Goal: Task Accomplishment & Management: Complete application form

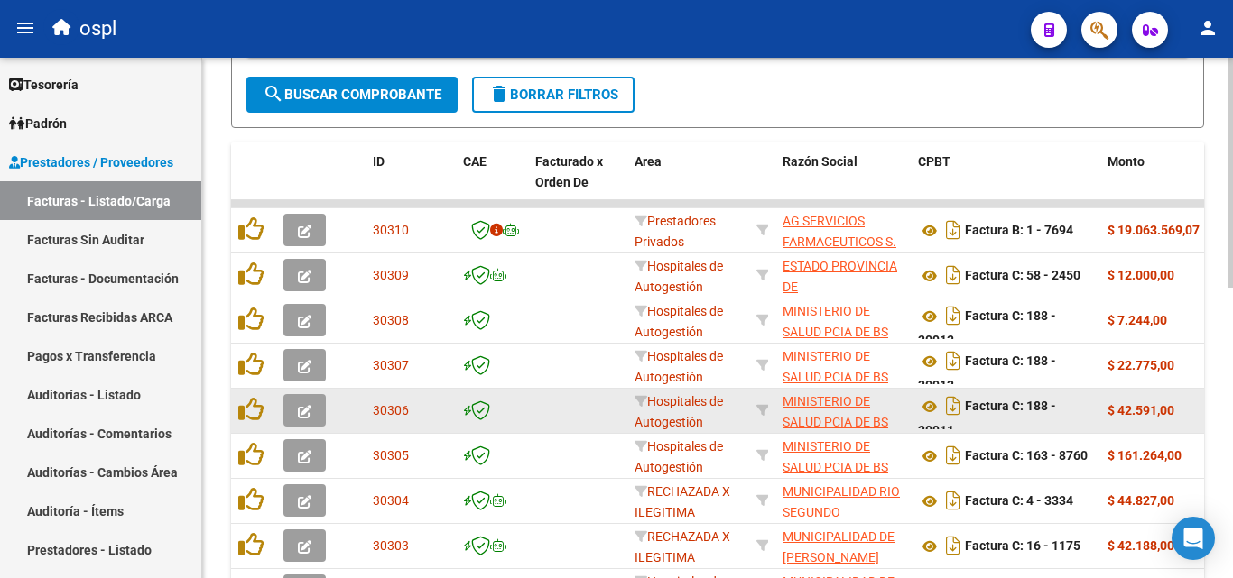
scroll to position [4, 0]
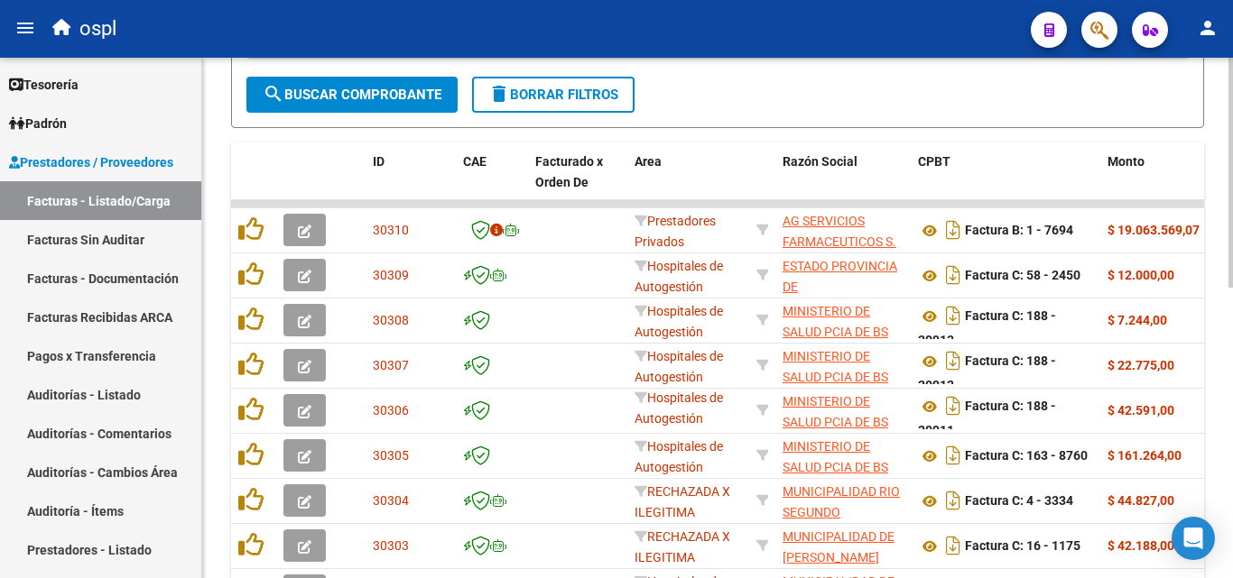
click at [1232, 298] on div at bounding box center [1230, 377] width 5 height 230
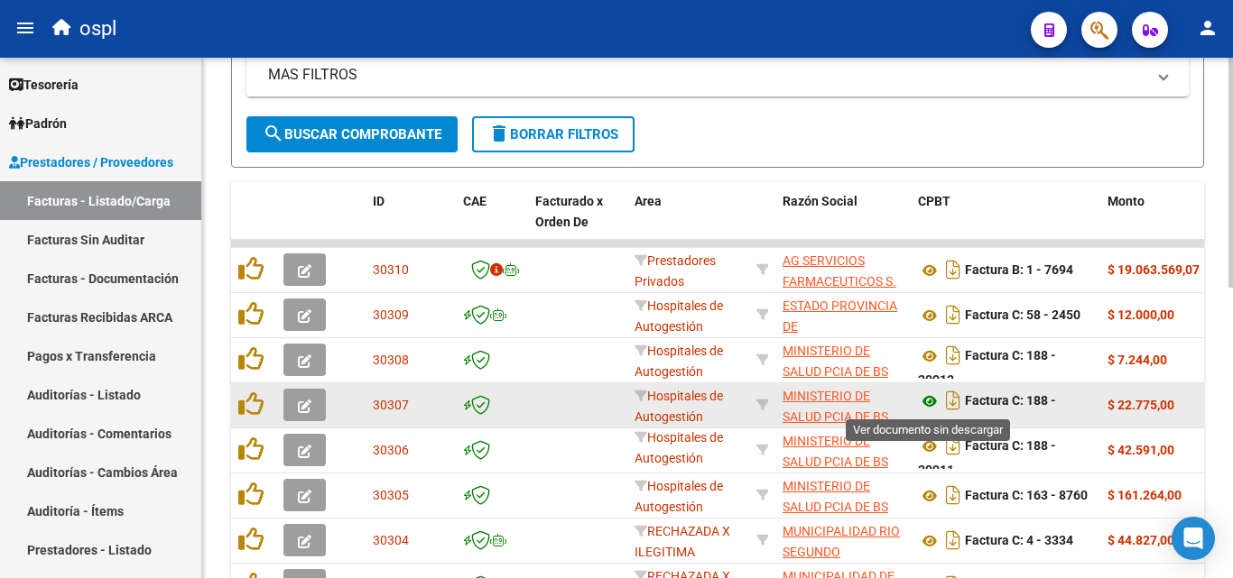
scroll to position [12, 0]
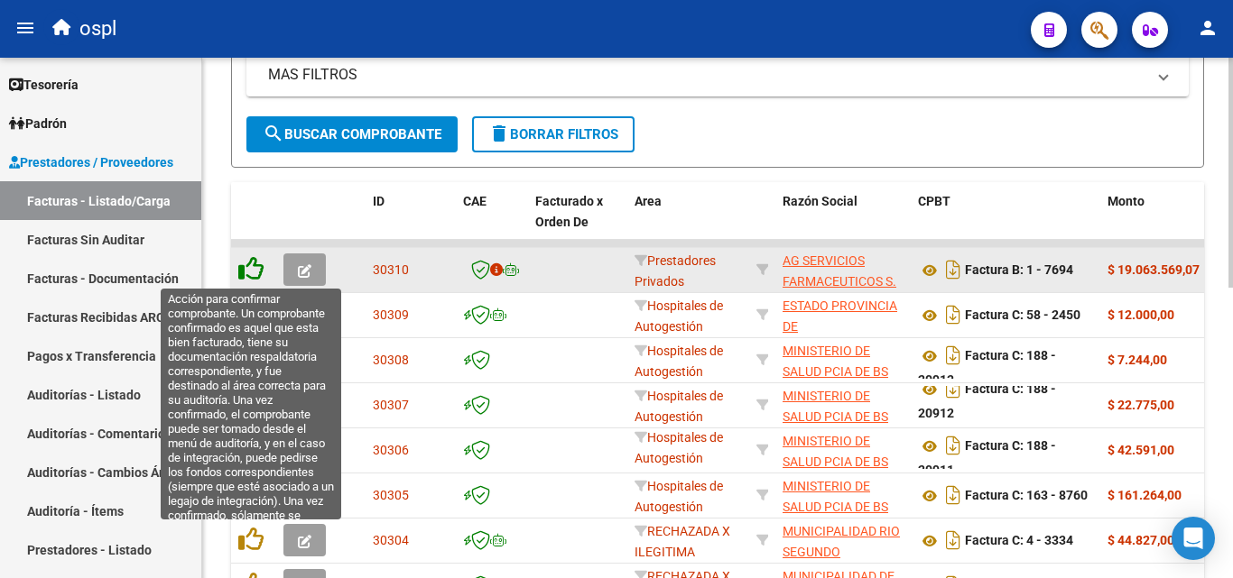
click at [254, 275] on icon at bounding box center [250, 268] width 25 height 25
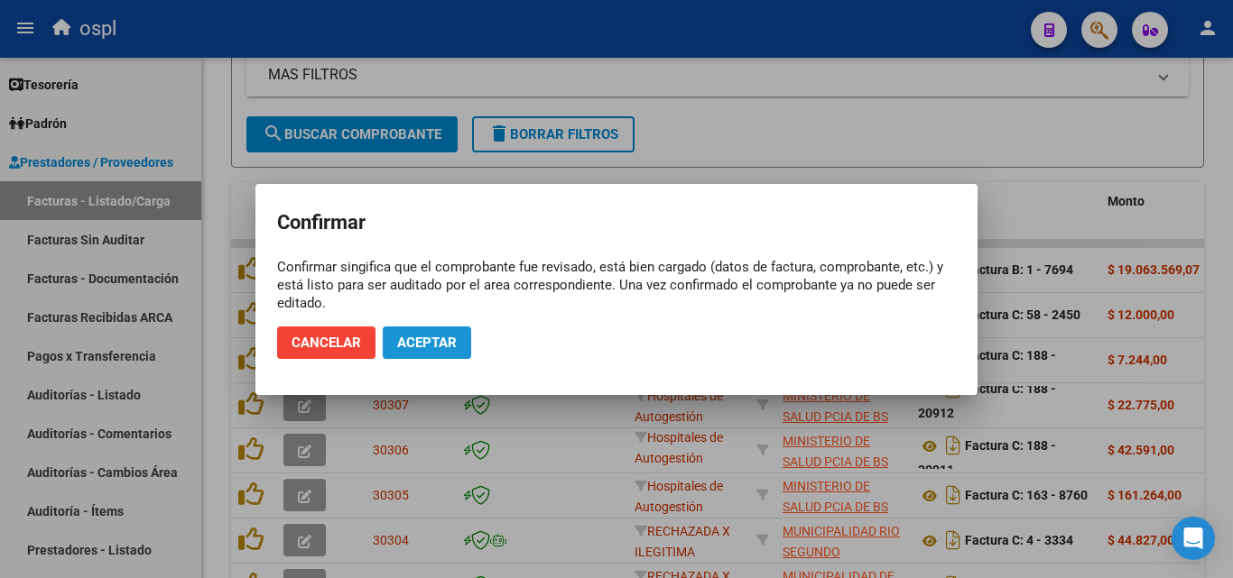
click at [405, 342] on span "Aceptar" at bounding box center [427, 343] width 60 height 16
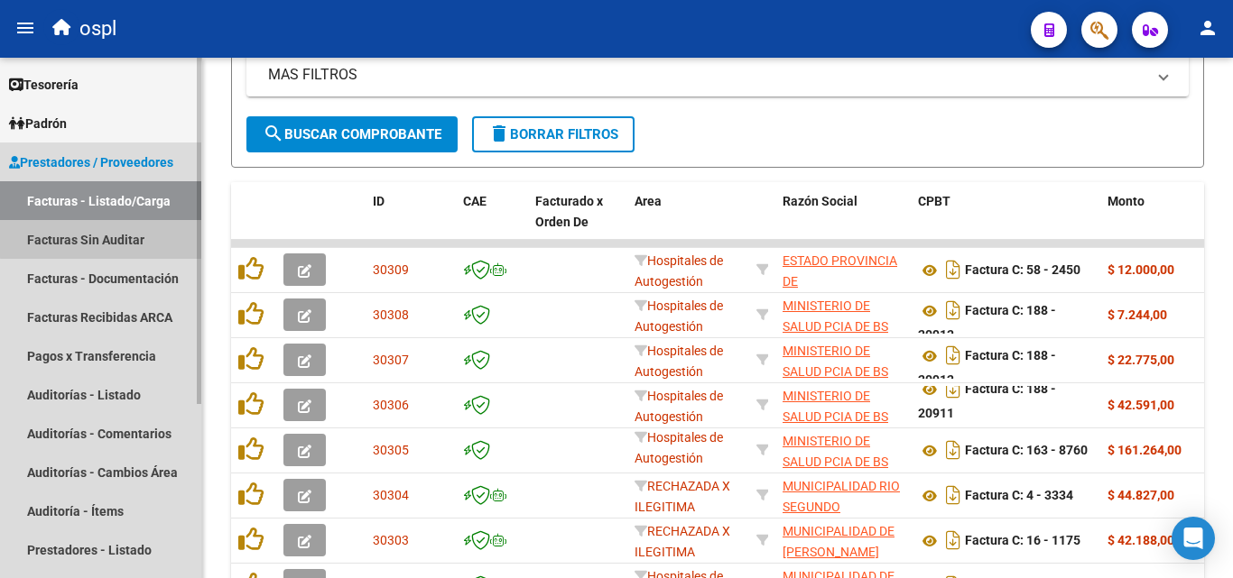
click at [113, 234] on link "Facturas Sin Auditar" at bounding box center [100, 239] width 201 height 39
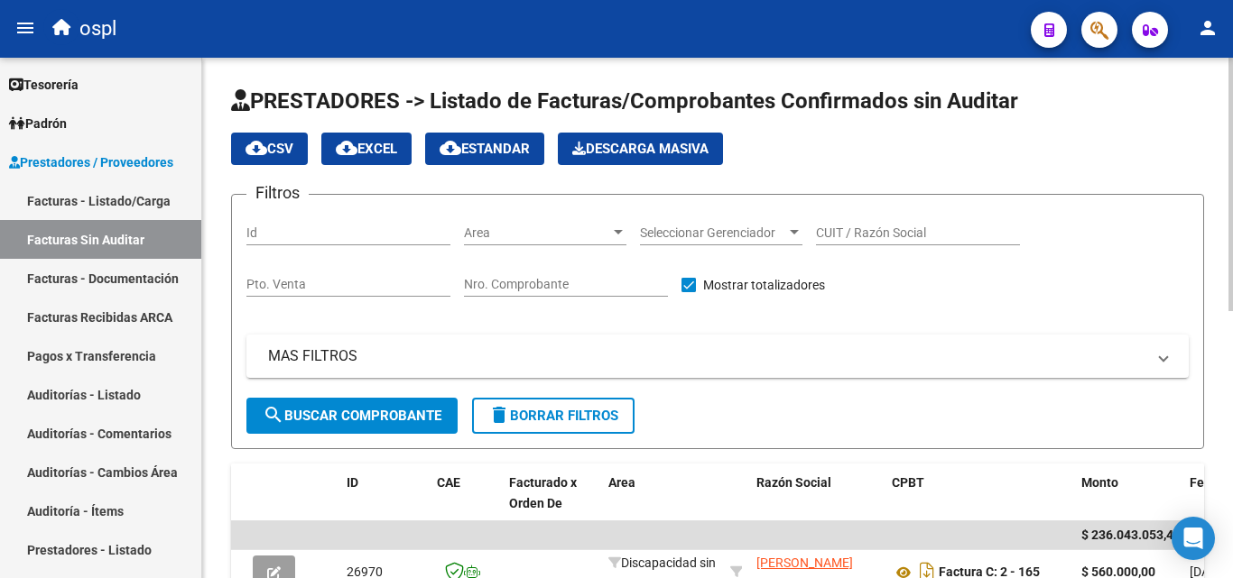
click at [859, 231] on input "CUIT / Razón Social" at bounding box center [918, 233] width 204 height 15
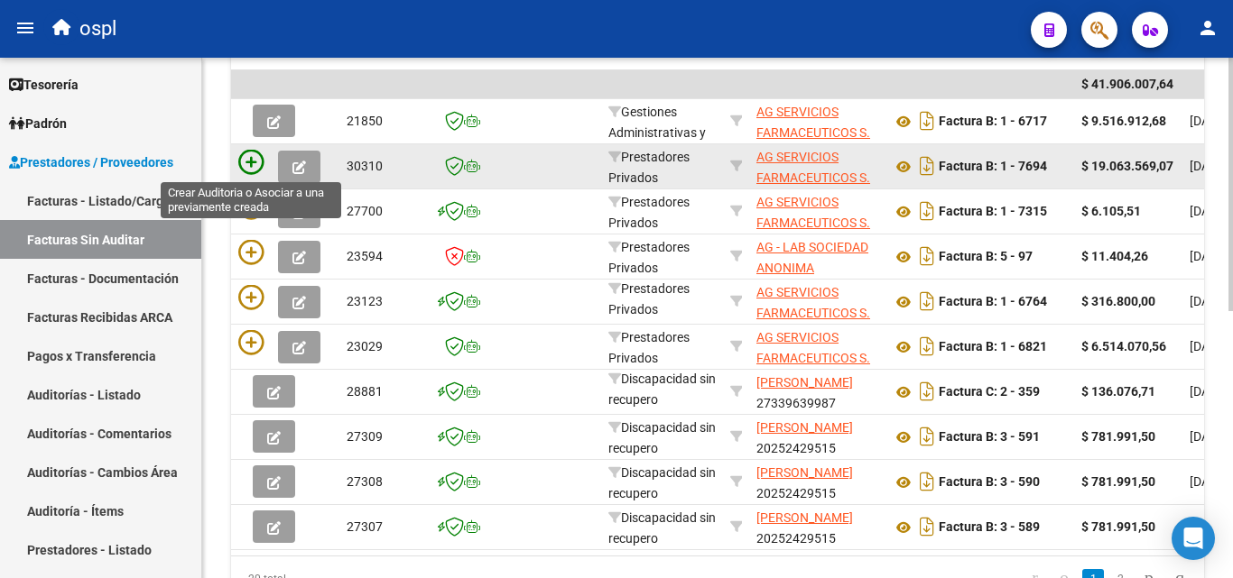
type input "AG"
click at [251, 160] on icon at bounding box center [250, 162] width 25 height 25
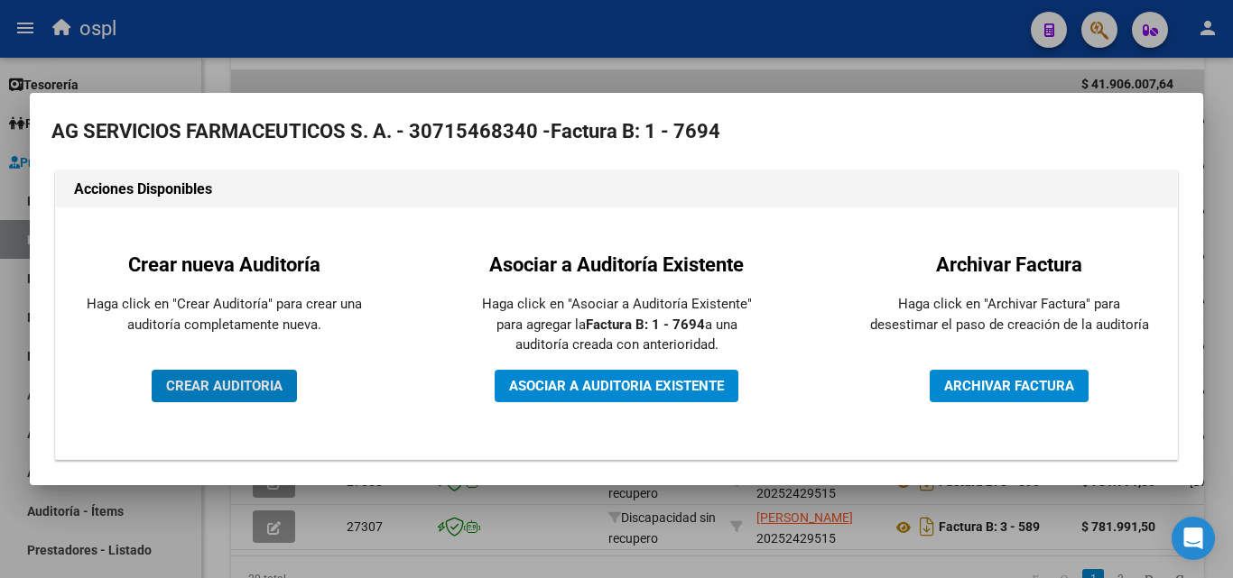
click at [263, 378] on span "CREAR AUDITORIA" at bounding box center [224, 386] width 116 height 16
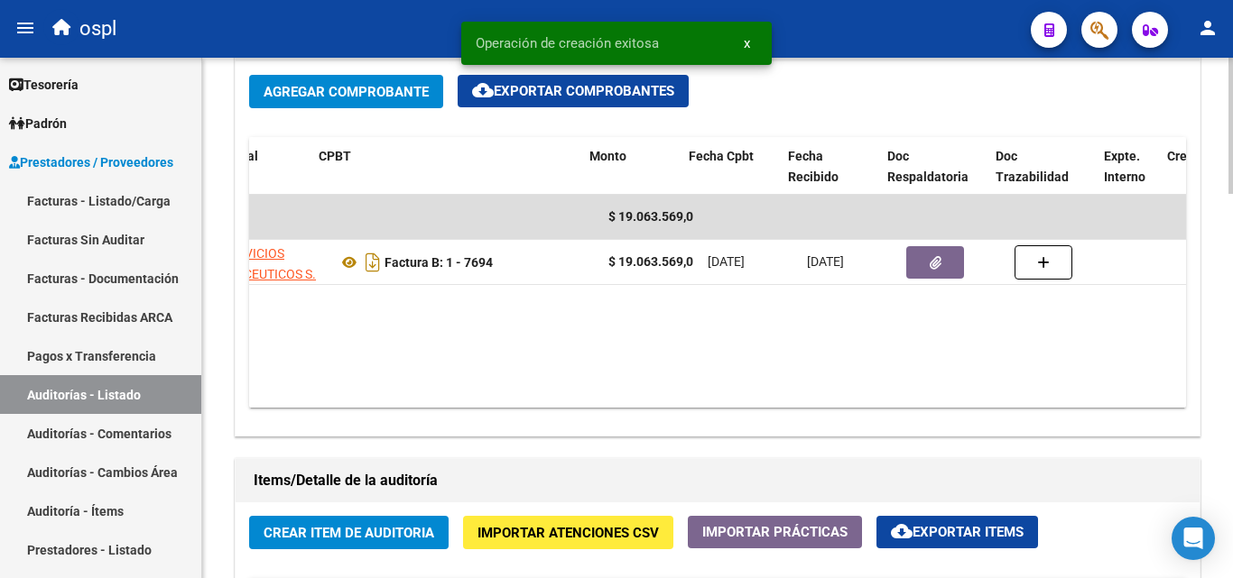
scroll to position [0, 455]
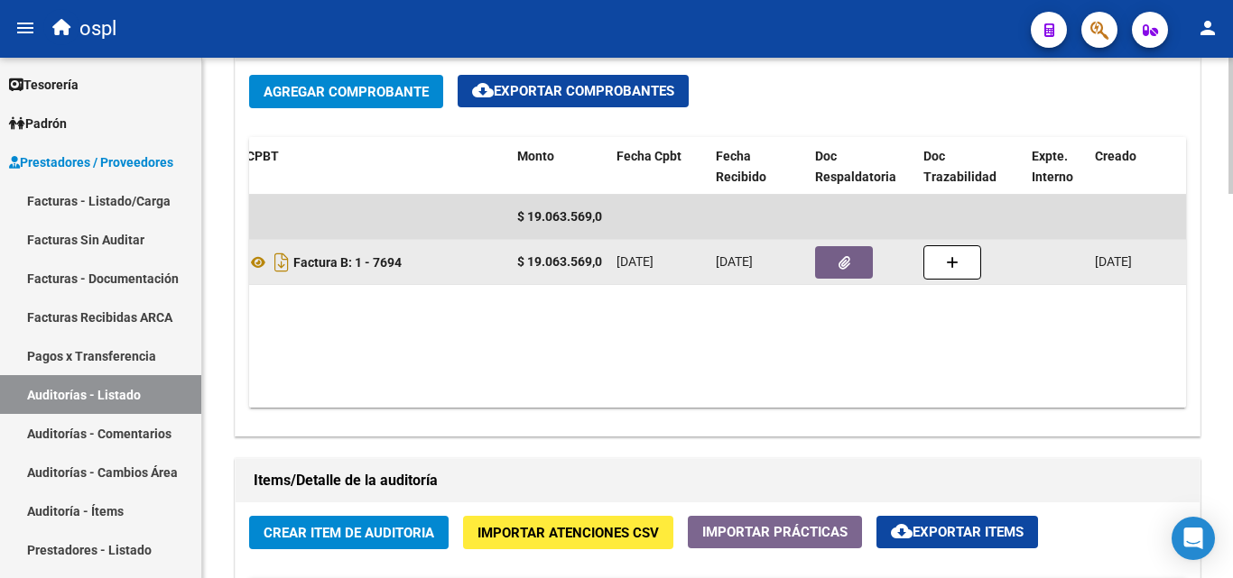
click at [854, 262] on button "button" at bounding box center [844, 262] width 58 height 32
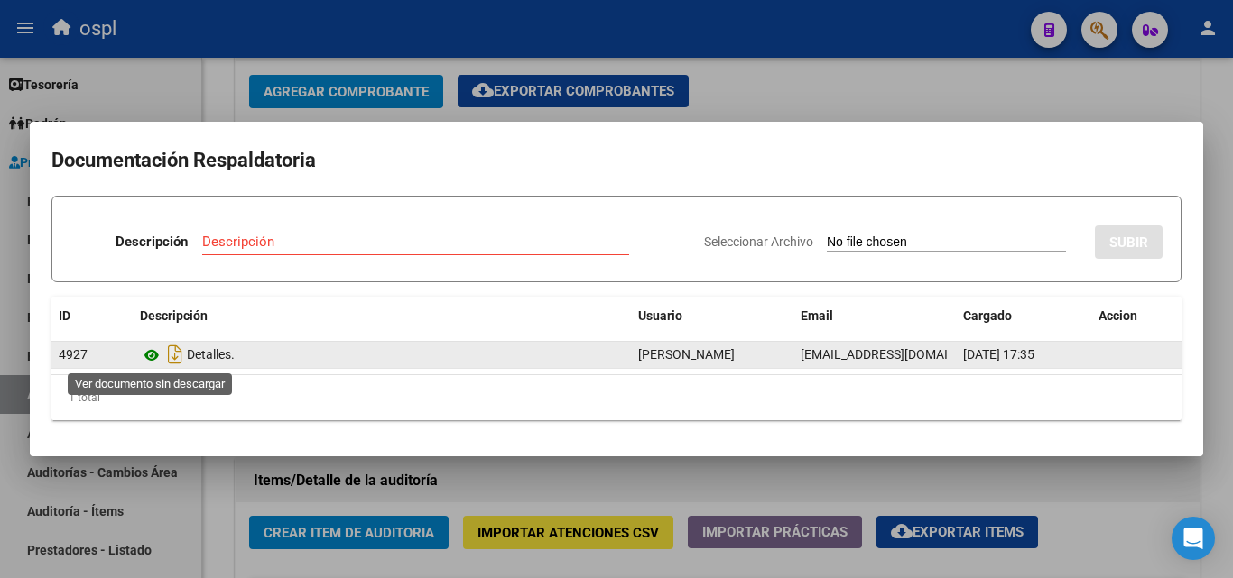
click at [149, 356] on icon at bounding box center [151, 356] width 23 height 22
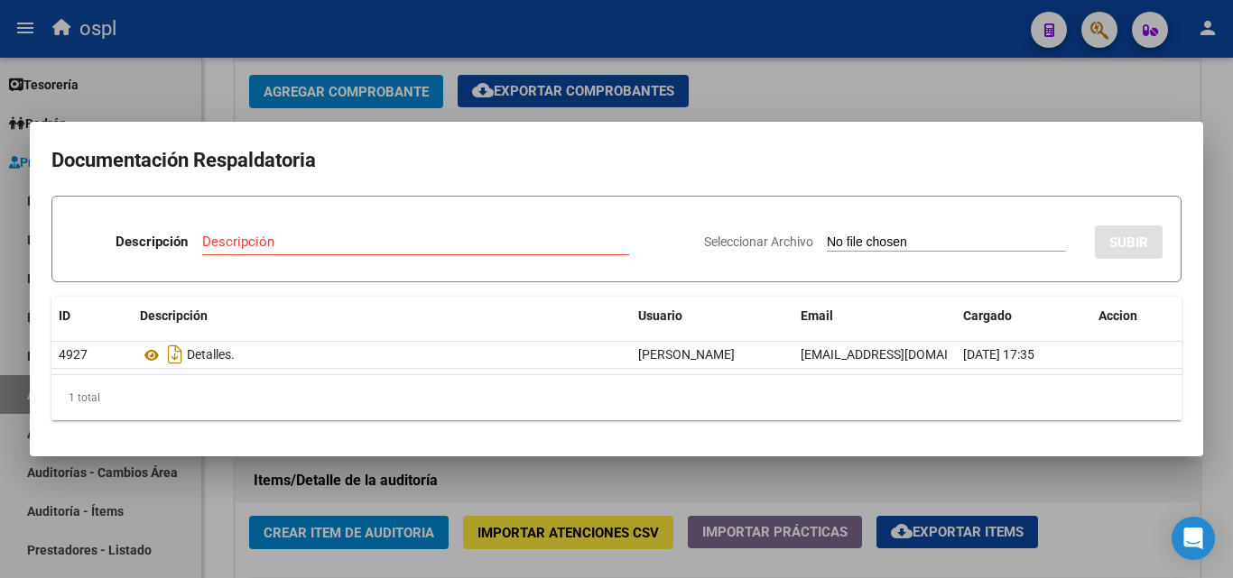
click at [885, 62] on div at bounding box center [616, 289] width 1233 height 578
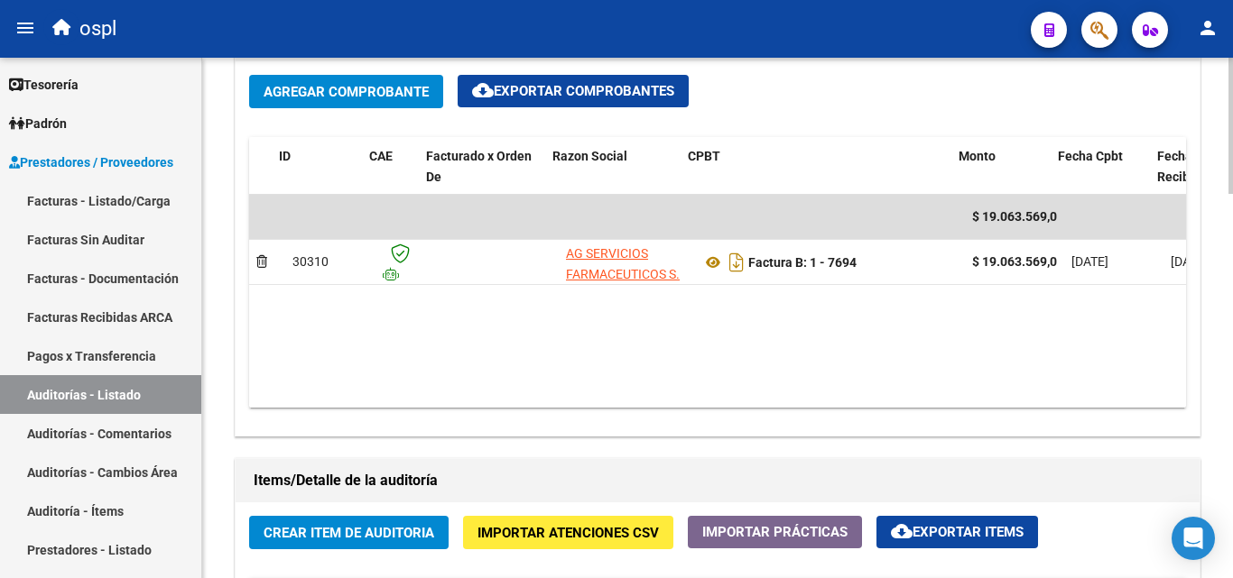
scroll to position [0, 14]
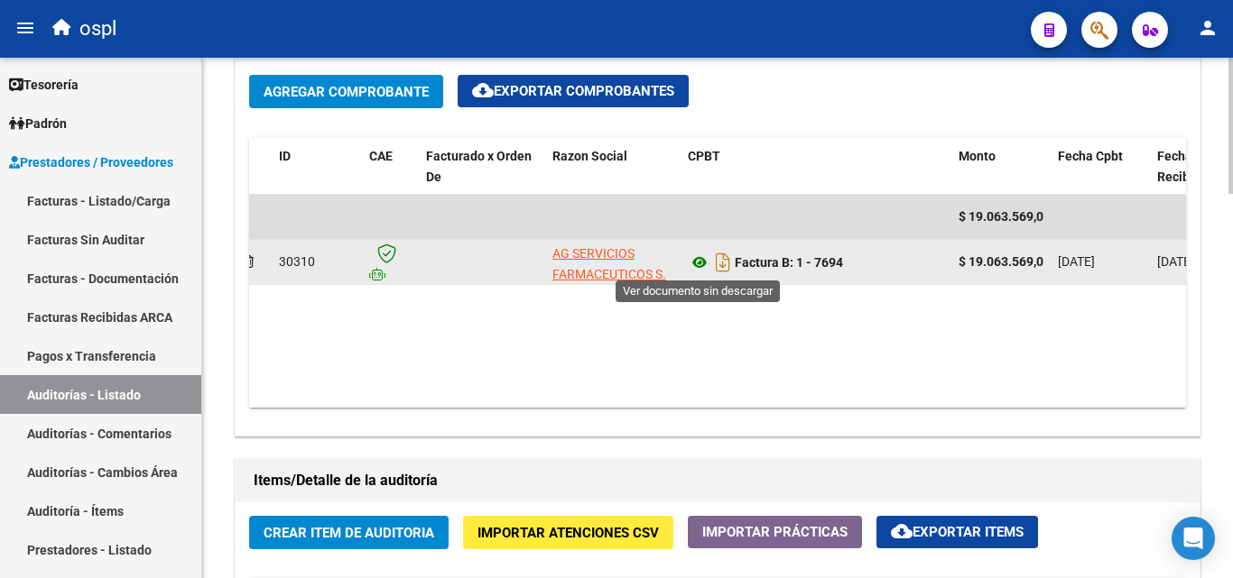
click at [699, 267] on icon at bounding box center [699, 263] width 23 height 22
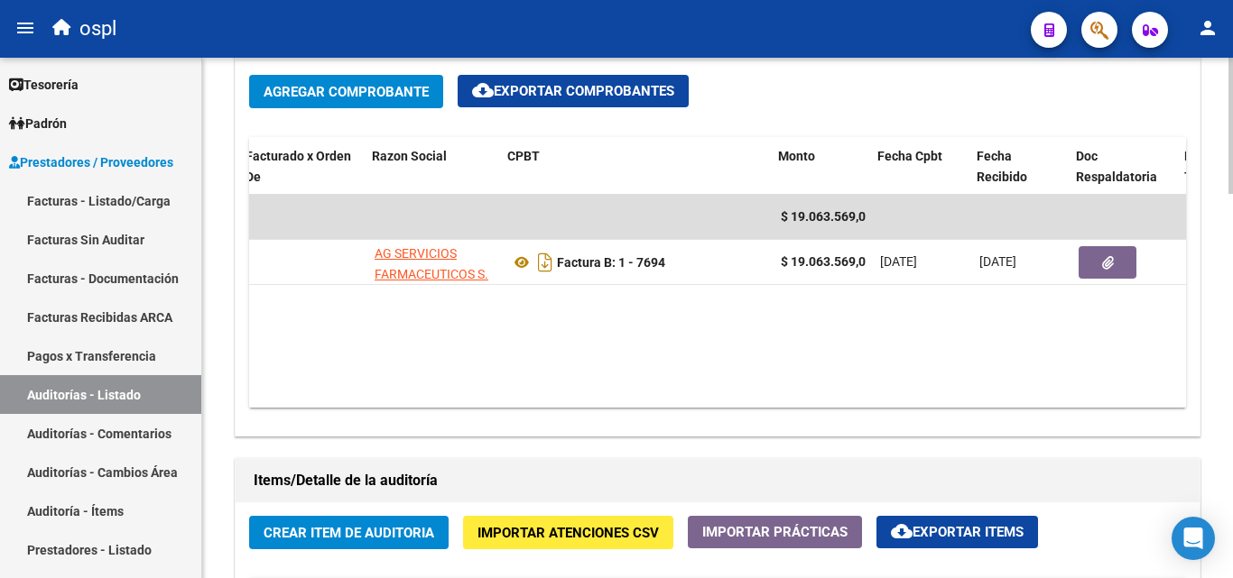
scroll to position [0, 194]
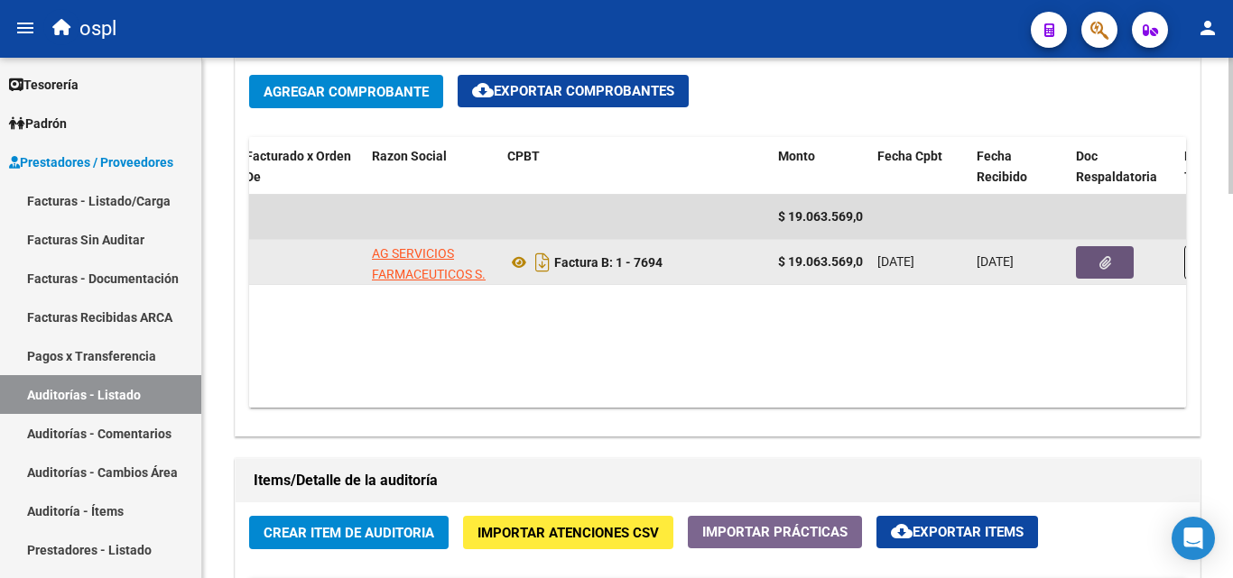
click at [1118, 272] on button "button" at bounding box center [1105, 262] width 58 height 32
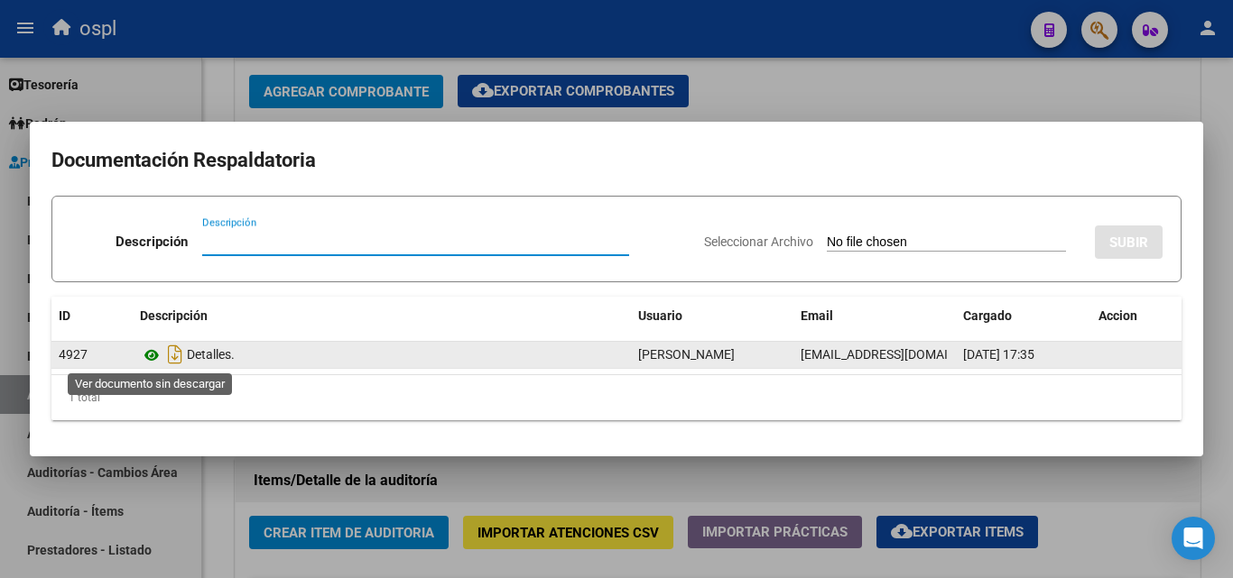
click at [157, 359] on icon at bounding box center [151, 356] width 23 height 22
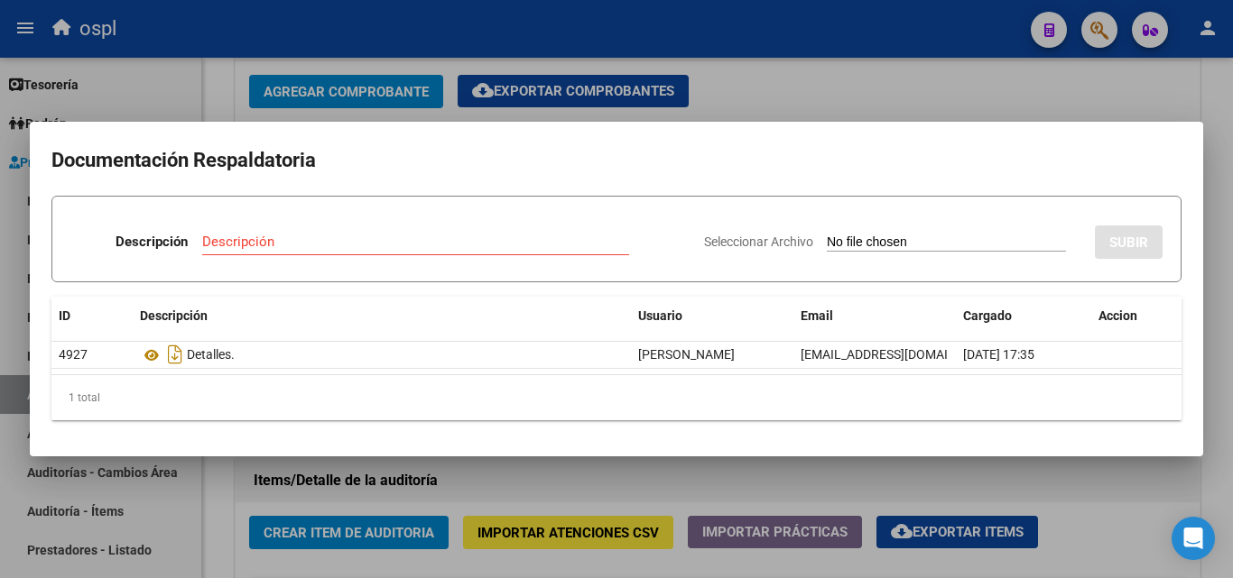
click at [799, 92] on div at bounding box center [616, 289] width 1233 height 578
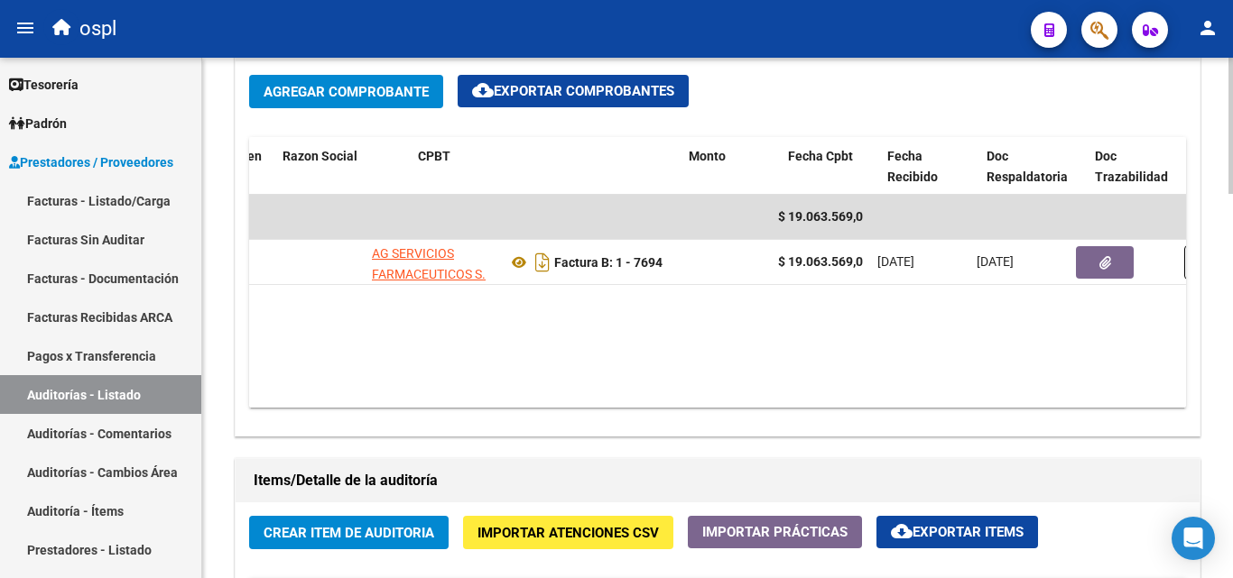
scroll to position [0, 307]
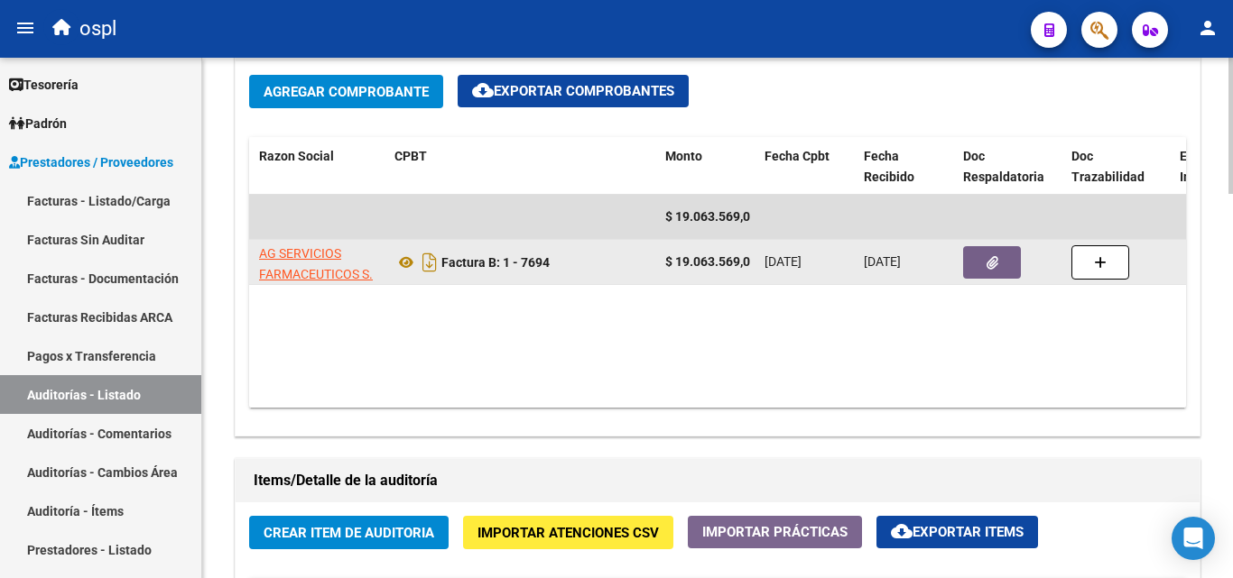
click at [984, 264] on button "button" at bounding box center [992, 262] width 58 height 32
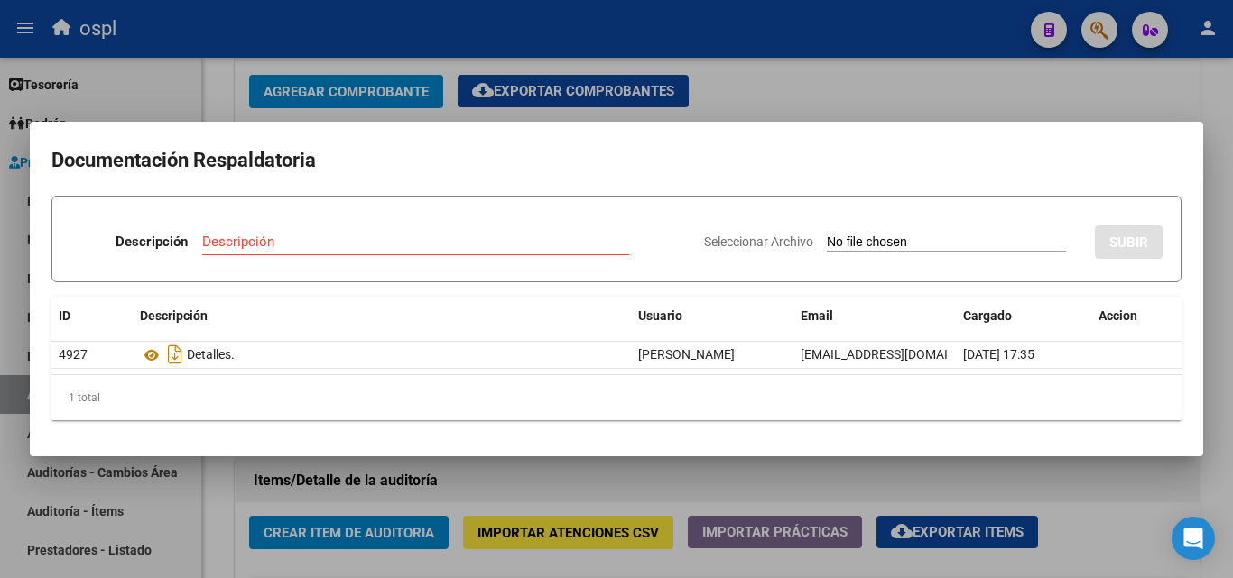
click at [864, 241] on input "Seleccionar Archivo" at bounding box center [946, 243] width 239 height 17
type input "C:\fakepath\344_202507.xlsx"
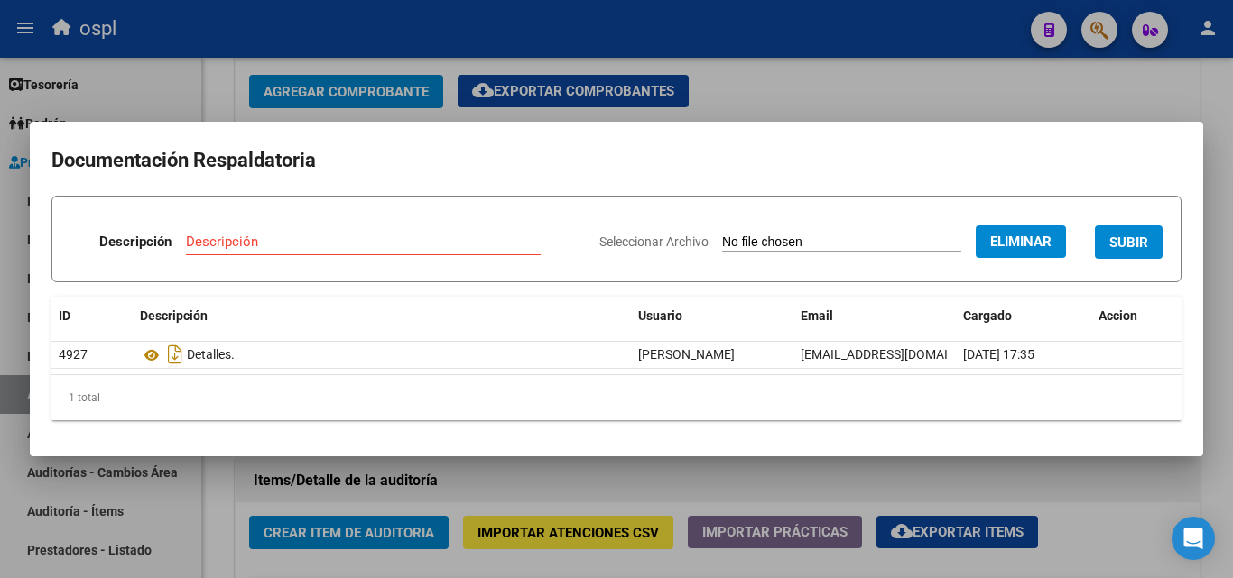
click at [249, 248] on input "Descripción" at bounding box center [363, 242] width 355 height 16
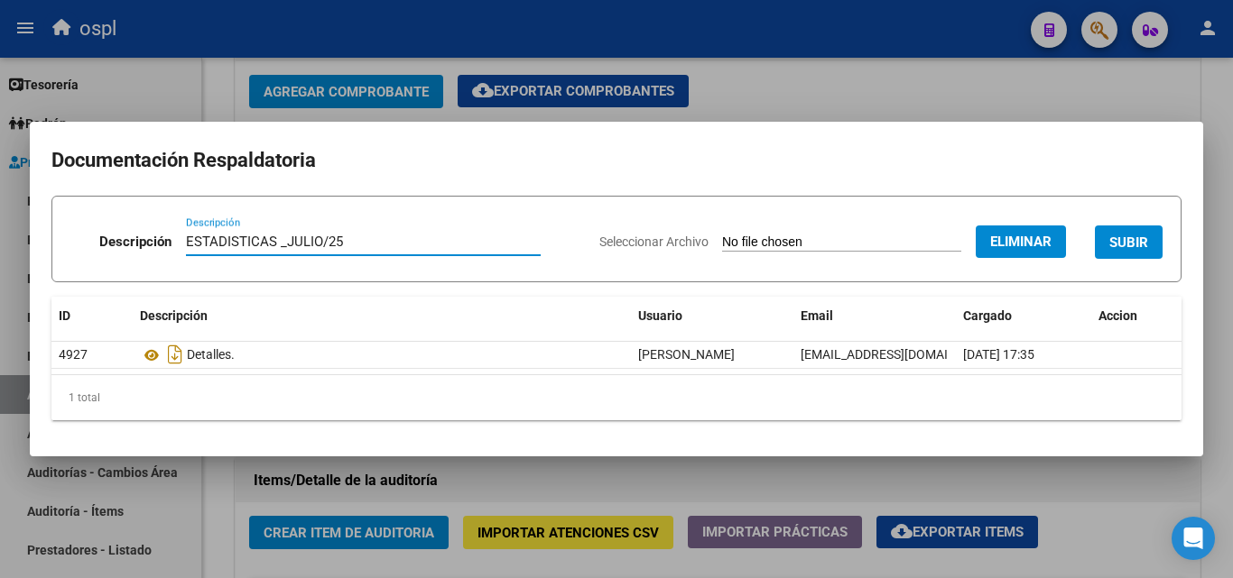
type input "ESTADISTICAS _JULIO/25"
click at [1115, 240] on span "SUBIR" at bounding box center [1128, 243] width 39 height 16
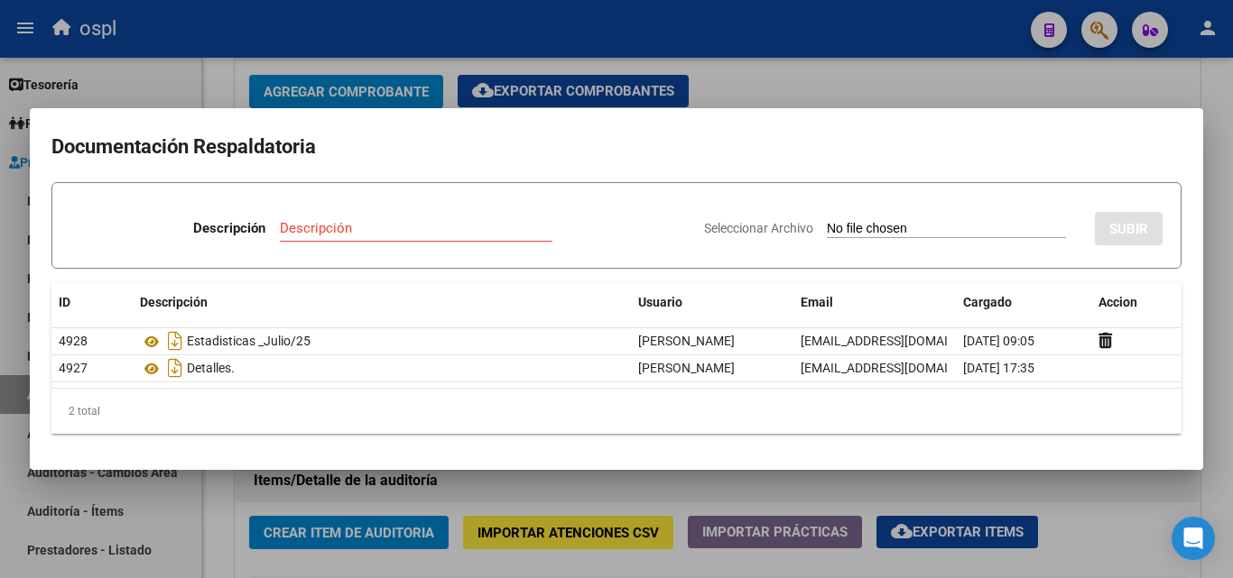
click at [892, 55] on div at bounding box center [616, 289] width 1233 height 578
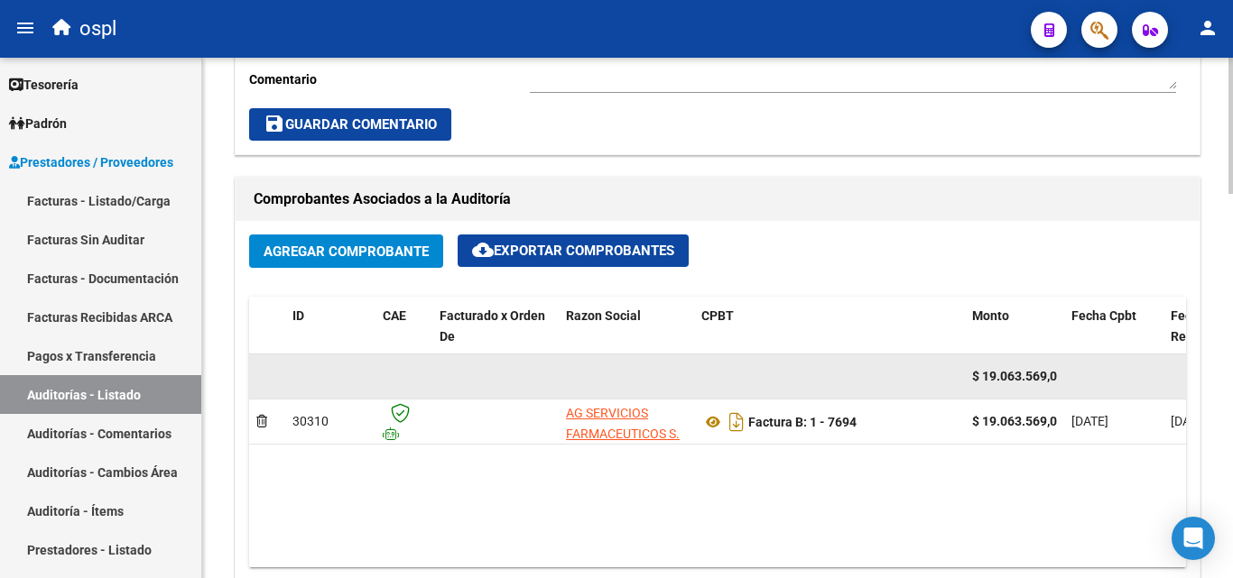
scroll to position [562, 0]
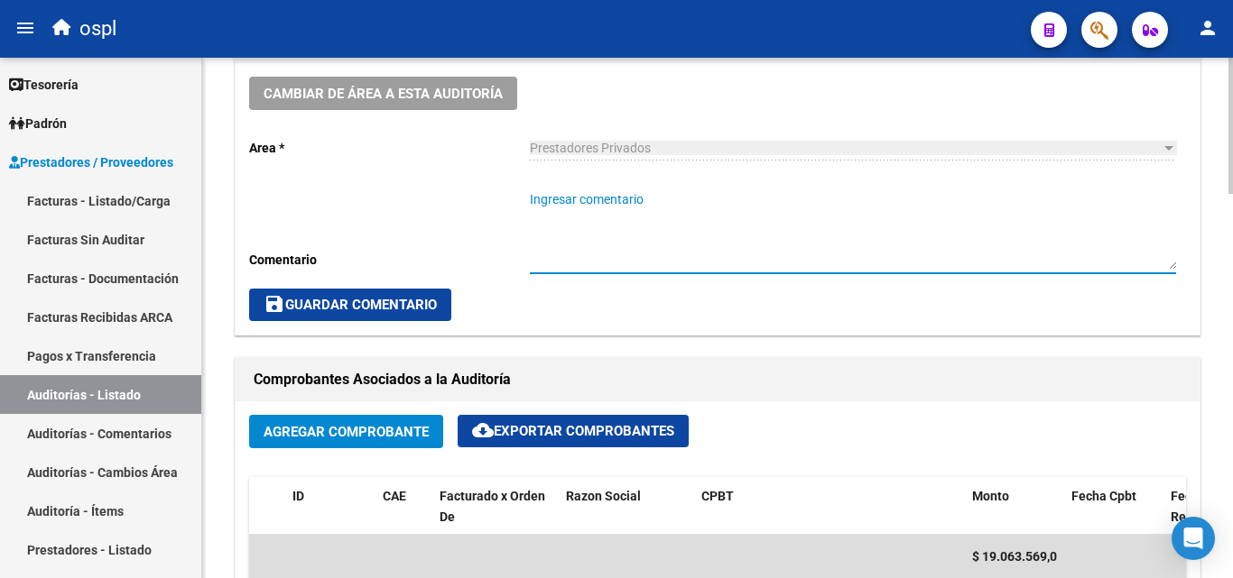
click at [644, 211] on textarea "Ingresar comentario" at bounding box center [853, 229] width 646 height 79
type textarea "FALTA DOCUMENTACION ORIGINAL Y RECETAS MEDICAS"
click at [430, 304] on span "save Guardar Comentario" at bounding box center [349, 305] width 173 height 16
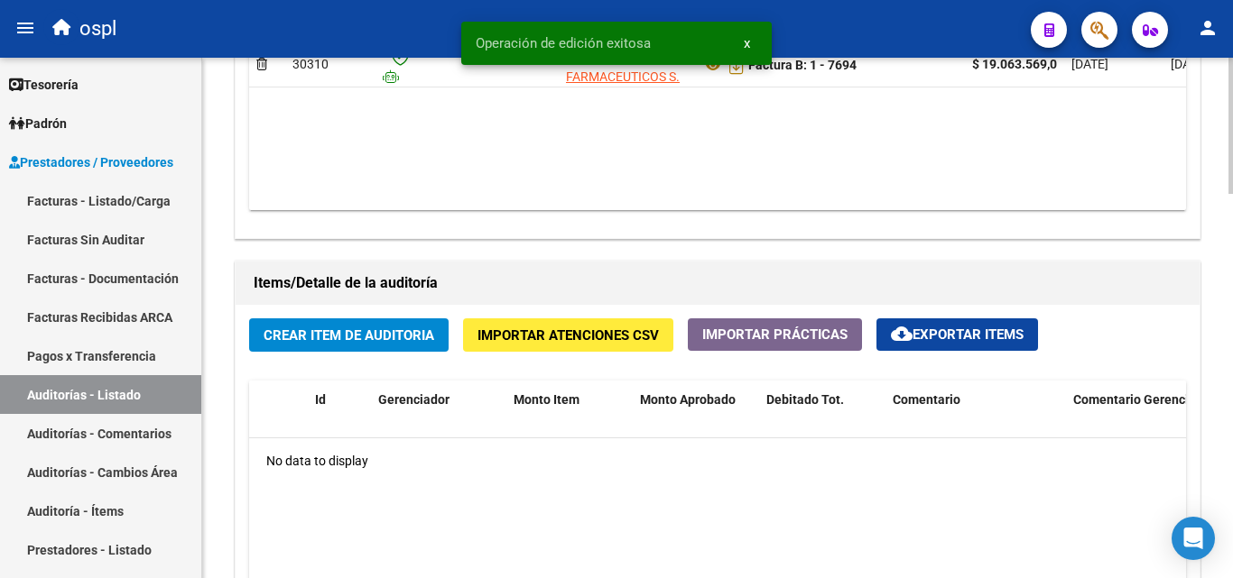
scroll to position [1104, 0]
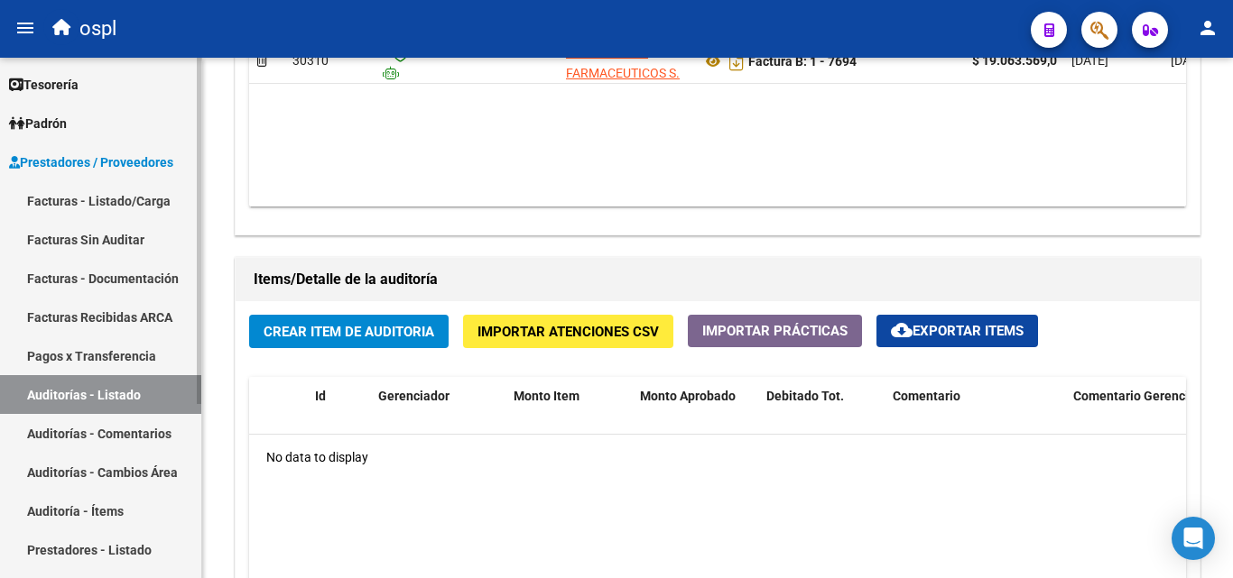
click at [155, 197] on link "Facturas - Listado/Carga" at bounding box center [100, 200] width 201 height 39
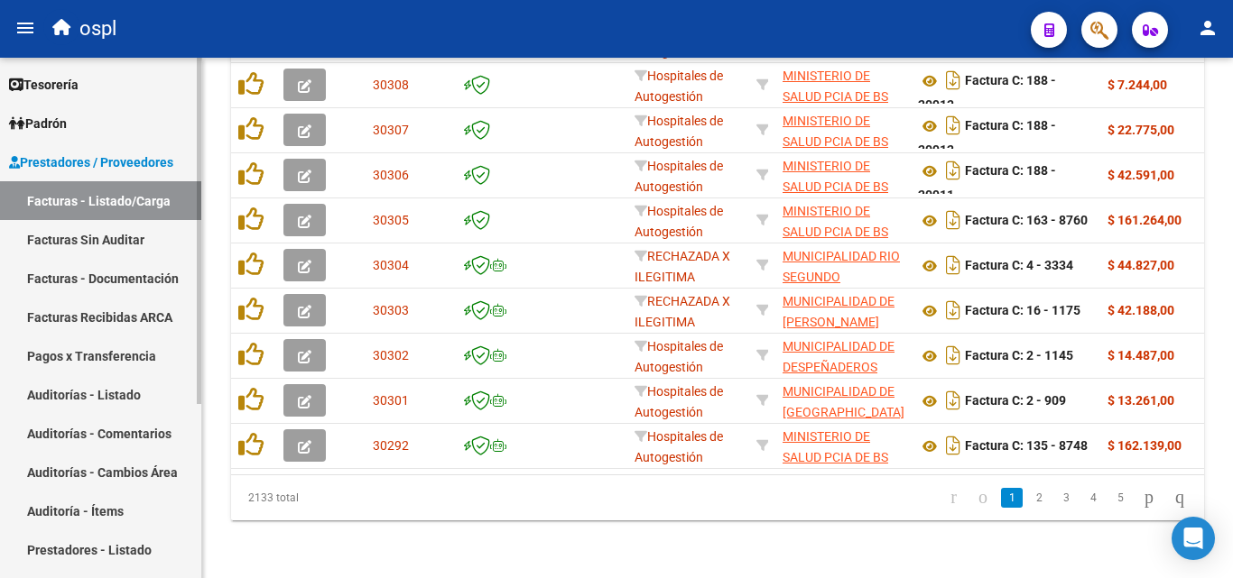
scroll to position [658, 0]
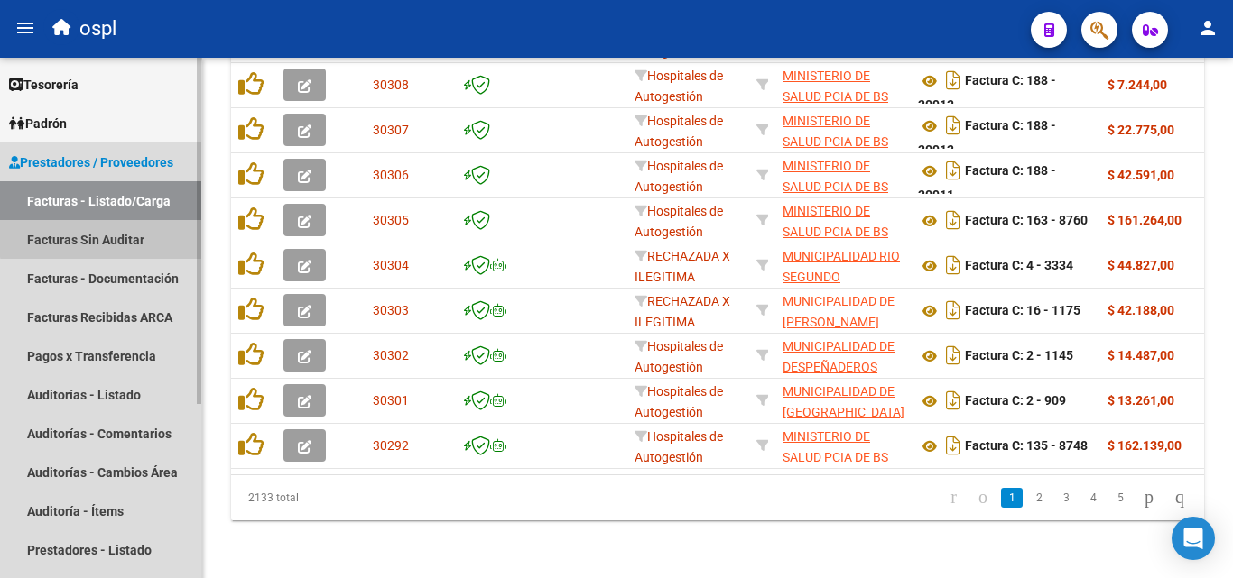
click at [130, 236] on link "Facturas Sin Auditar" at bounding box center [100, 239] width 201 height 39
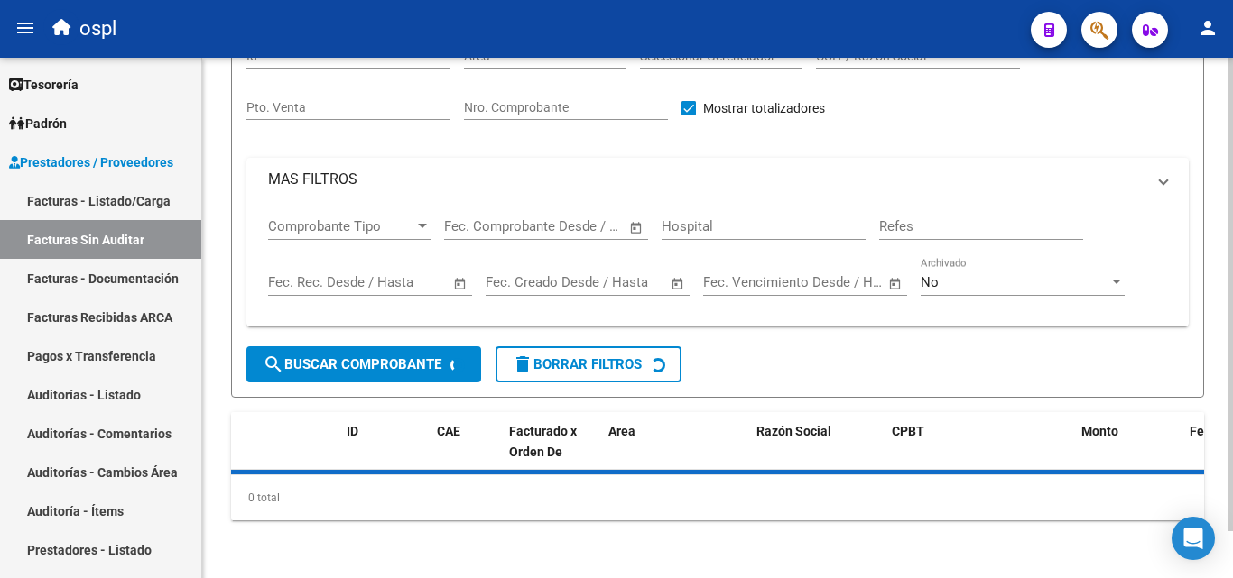
scroll to position [51, 0]
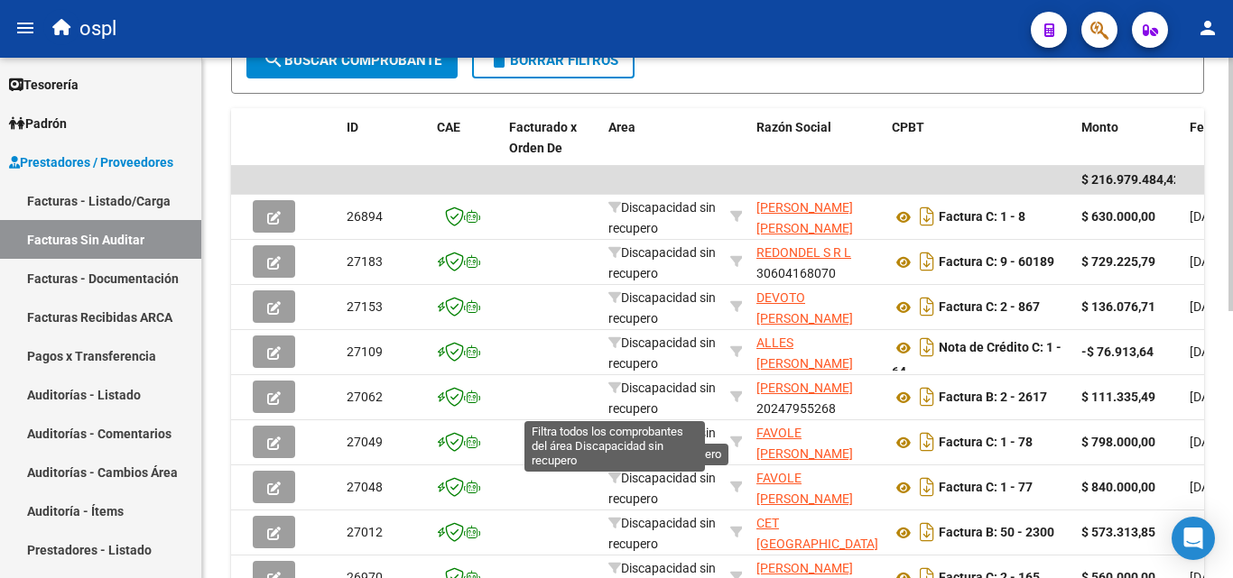
scroll to position [97, 0]
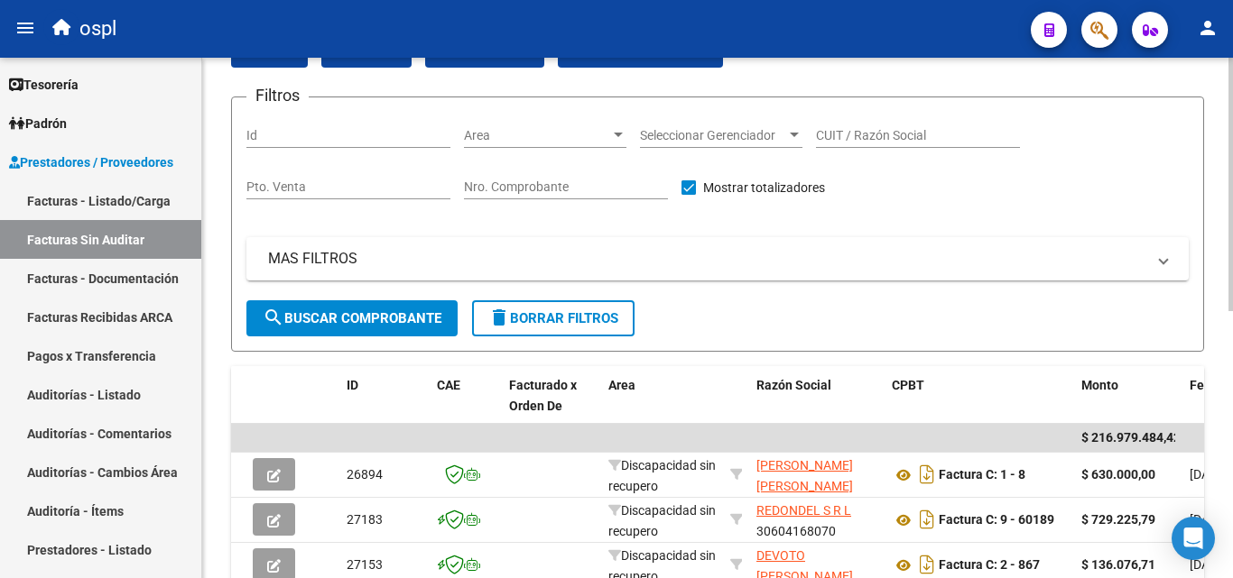
click at [565, 181] on input "Nro. Comprobante" at bounding box center [566, 187] width 204 height 15
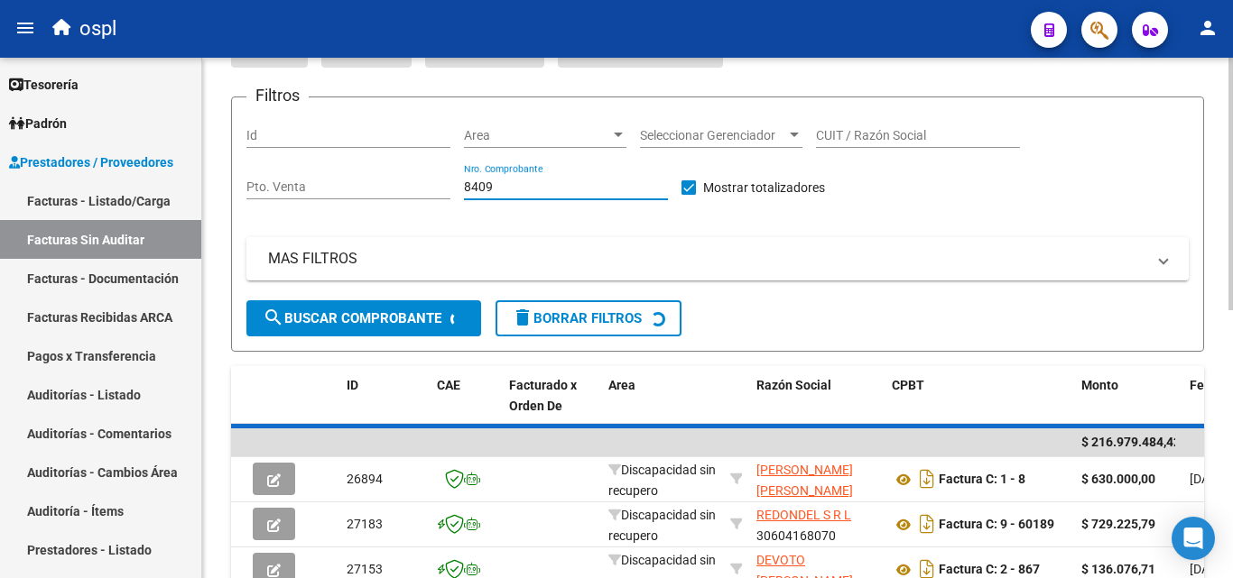
scroll to position [92, 0]
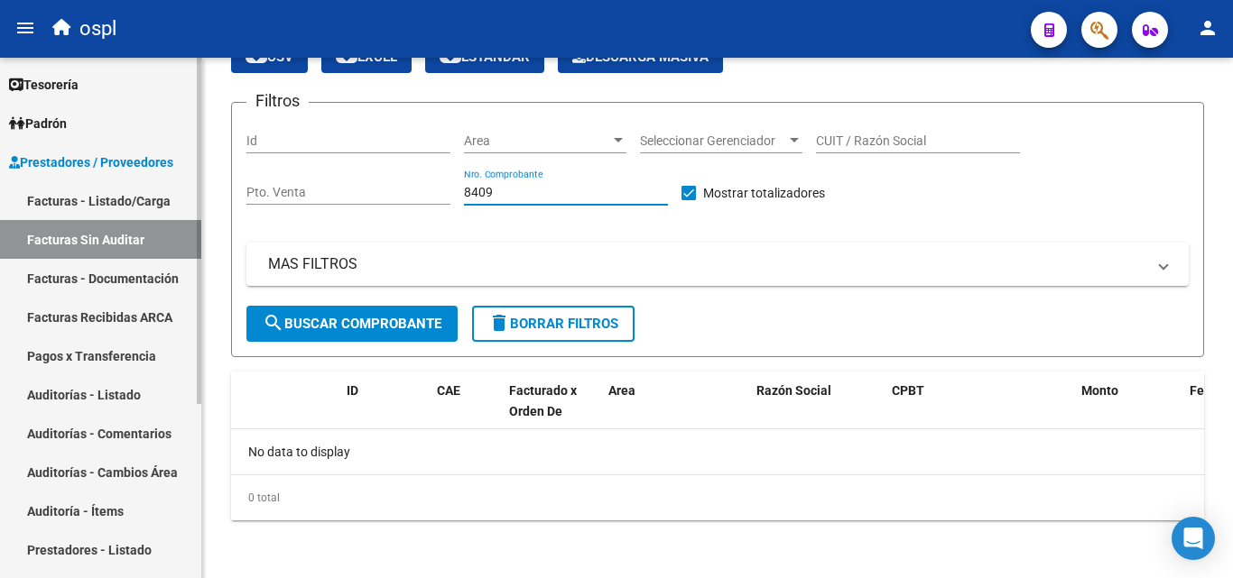
type input "8409"
click at [119, 381] on link "Auditorías - Listado" at bounding box center [100, 394] width 201 height 39
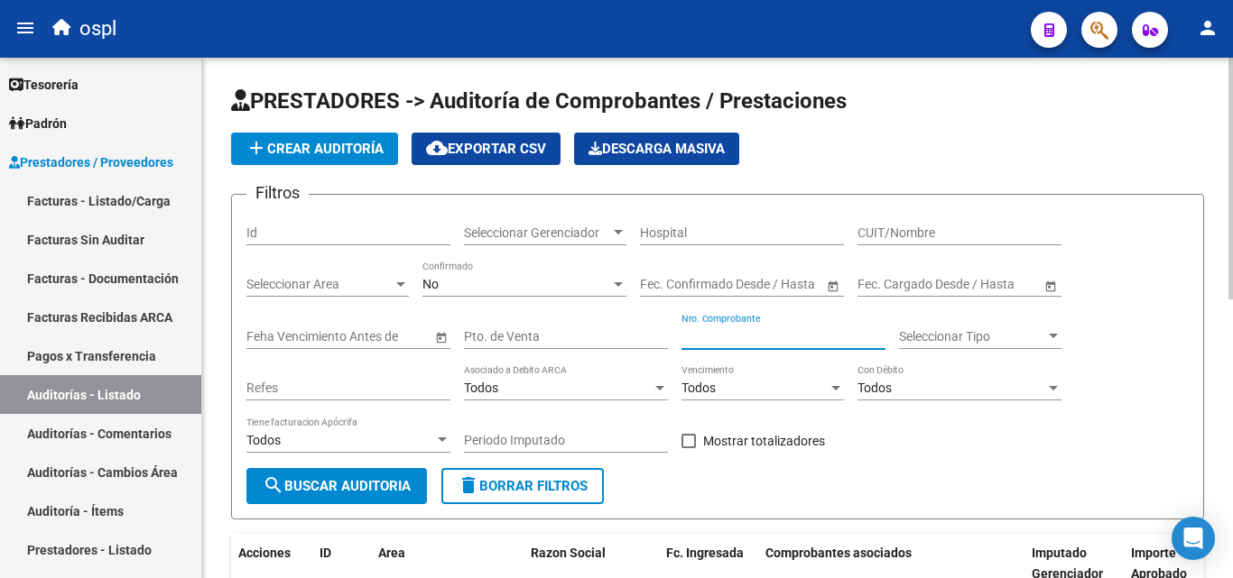
click at [707, 335] on input "Nro. Comprobante" at bounding box center [783, 336] width 204 height 15
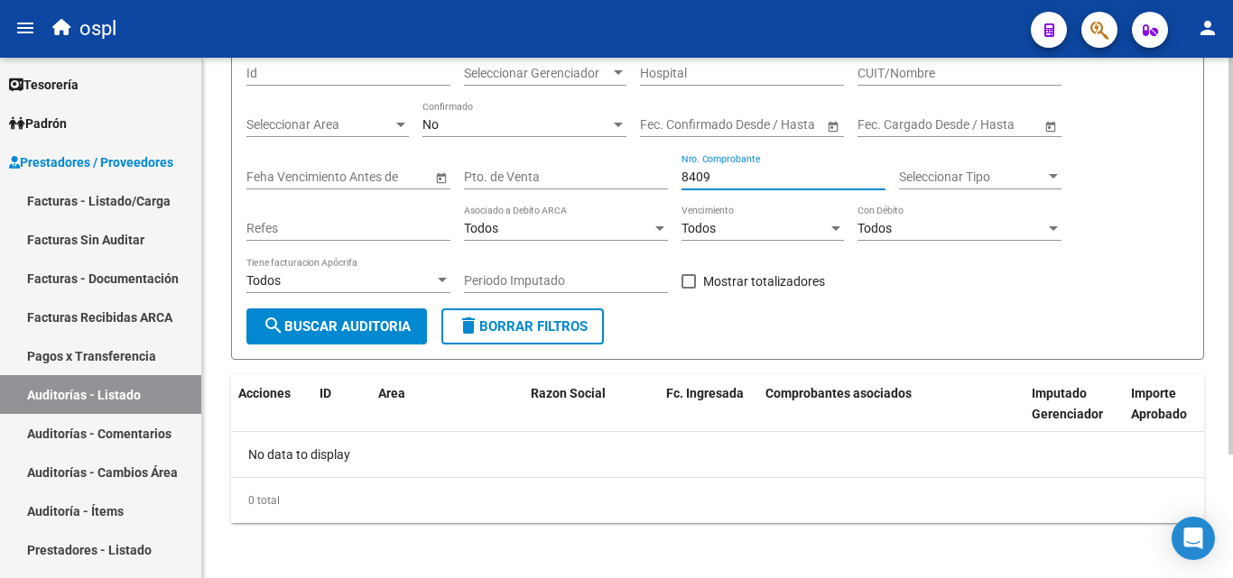
scroll to position [162, 0]
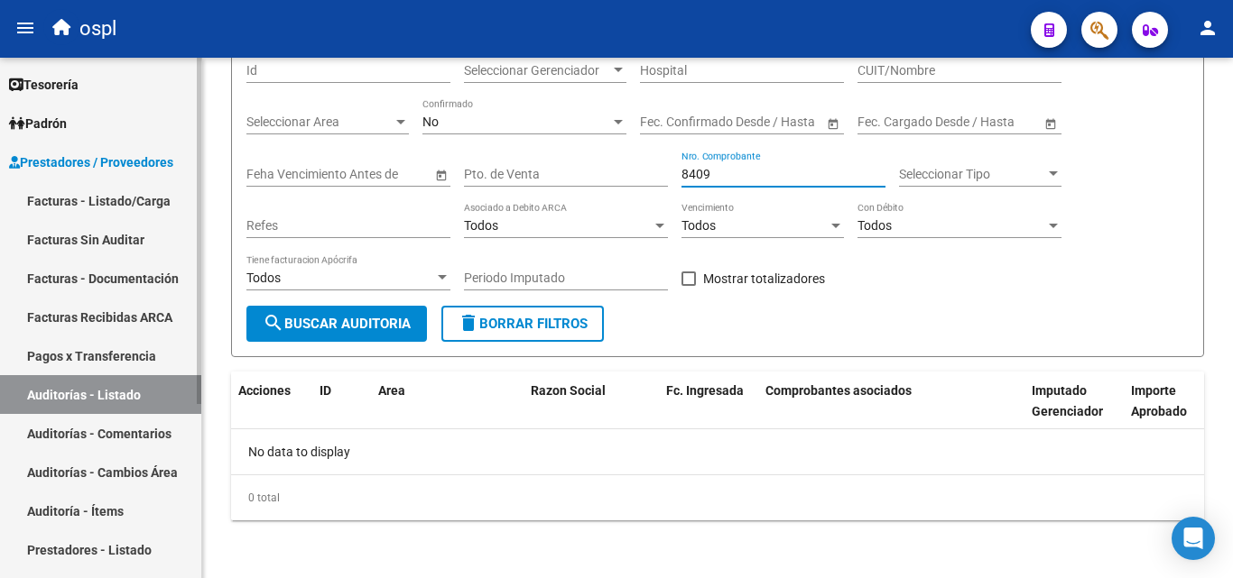
type input "8409"
click at [71, 209] on link "Facturas - Listado/Carga" at bounding box center [100, 200] width 201 height 39
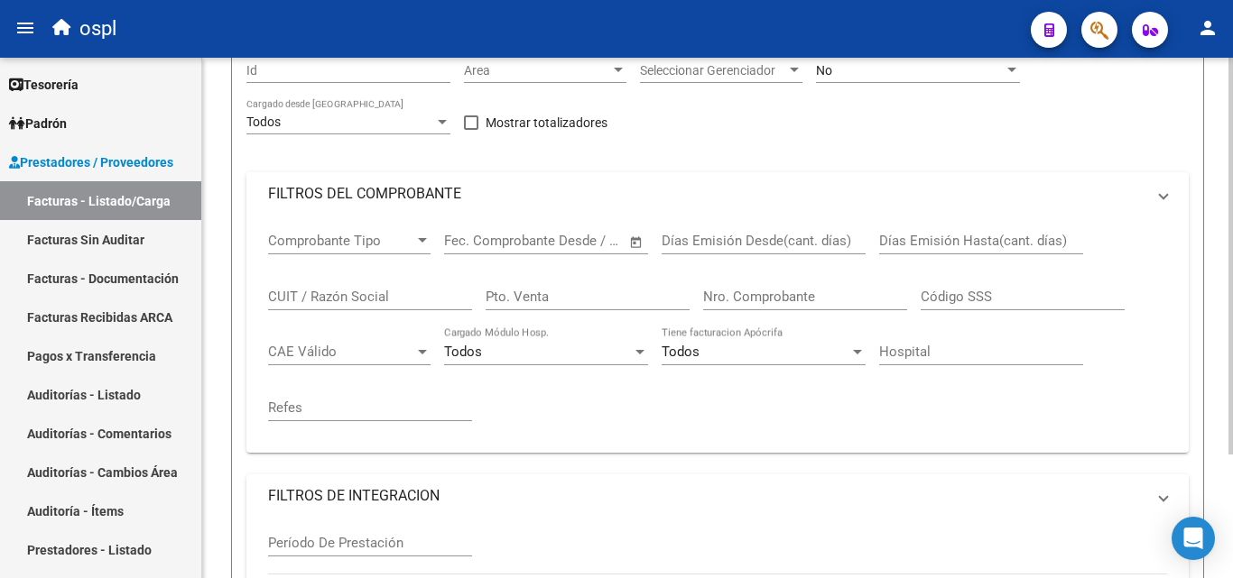
click at [431, 204] on mat-panel-title "FILTROS DEL COMPROBANTE" at bounding box center [706, 194] width 877 height 20
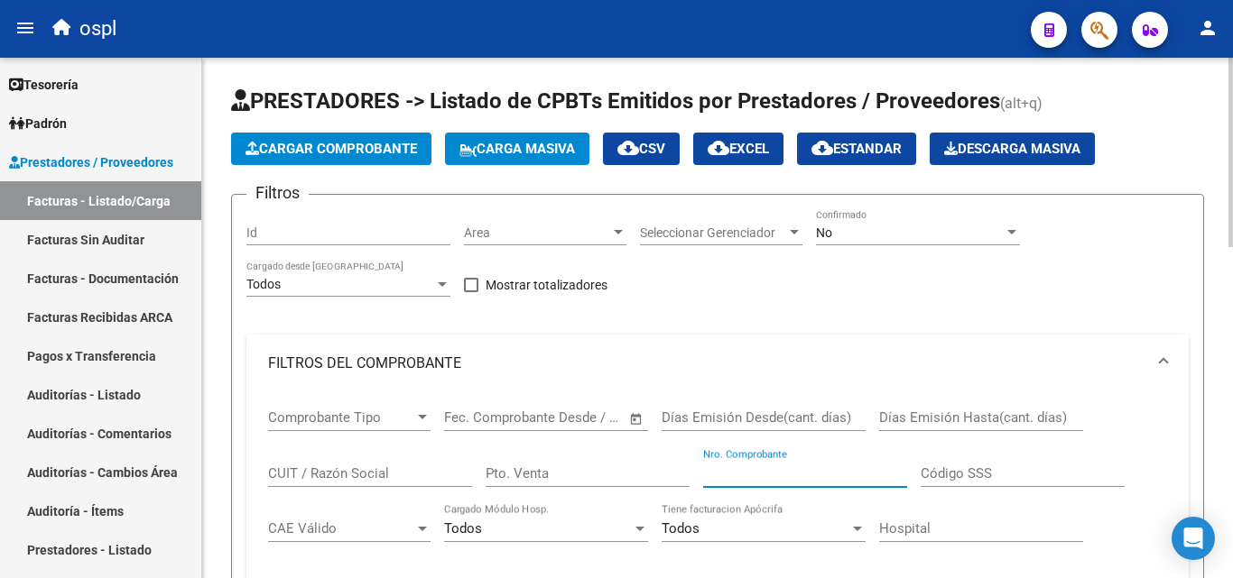
click at [716, 470] on input "Nro. Comprobante" at bounding box center [805, 474] width 204 height 16
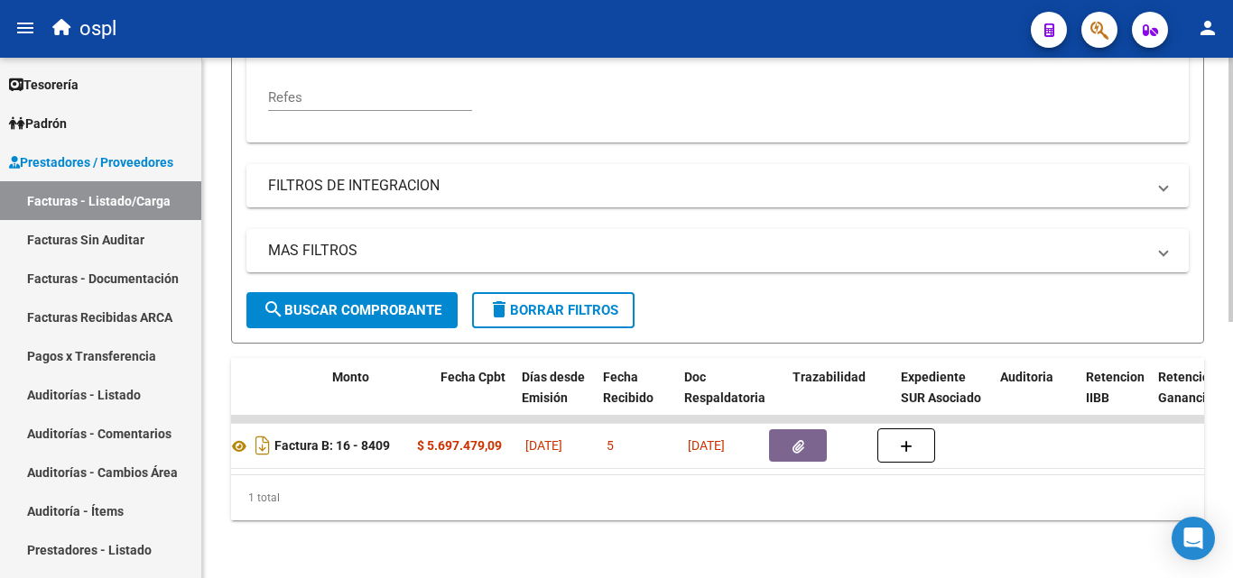
scroll to position [0, 828]
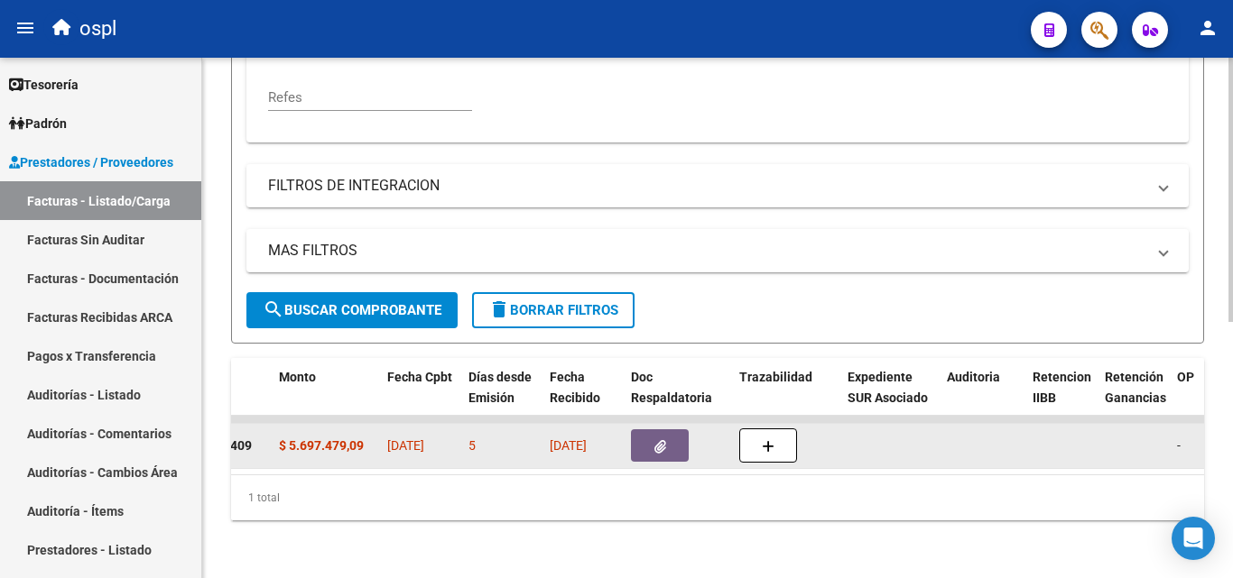
type input "8409"
click at [669, 432] on button "button" at bounding box center [660, 446] width 58 height 32
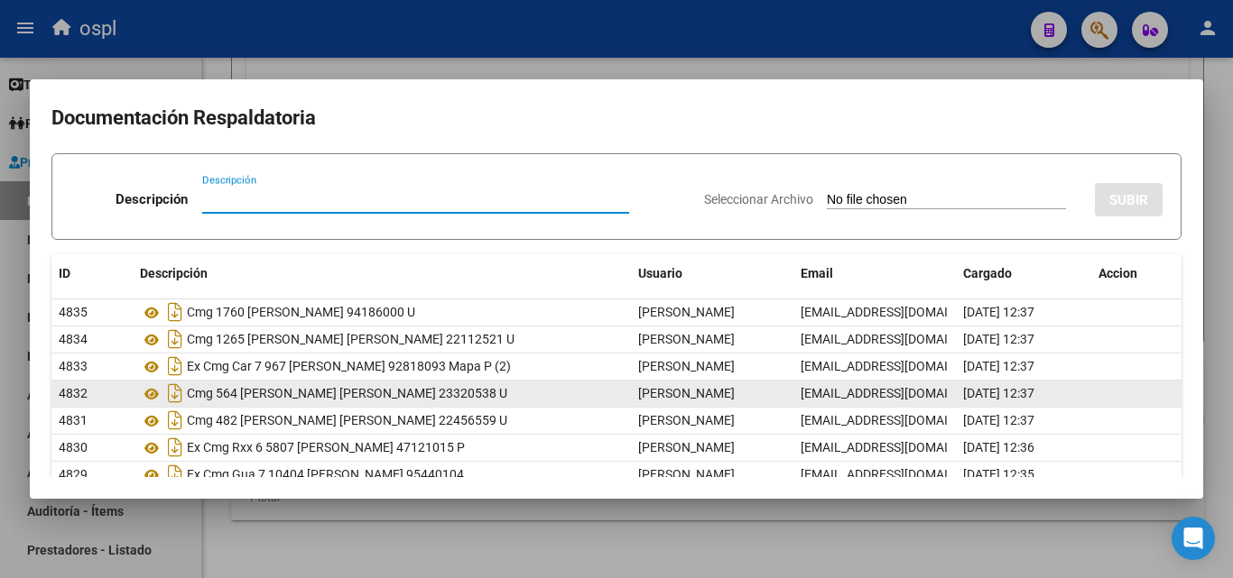
scroll to position [159, 0]
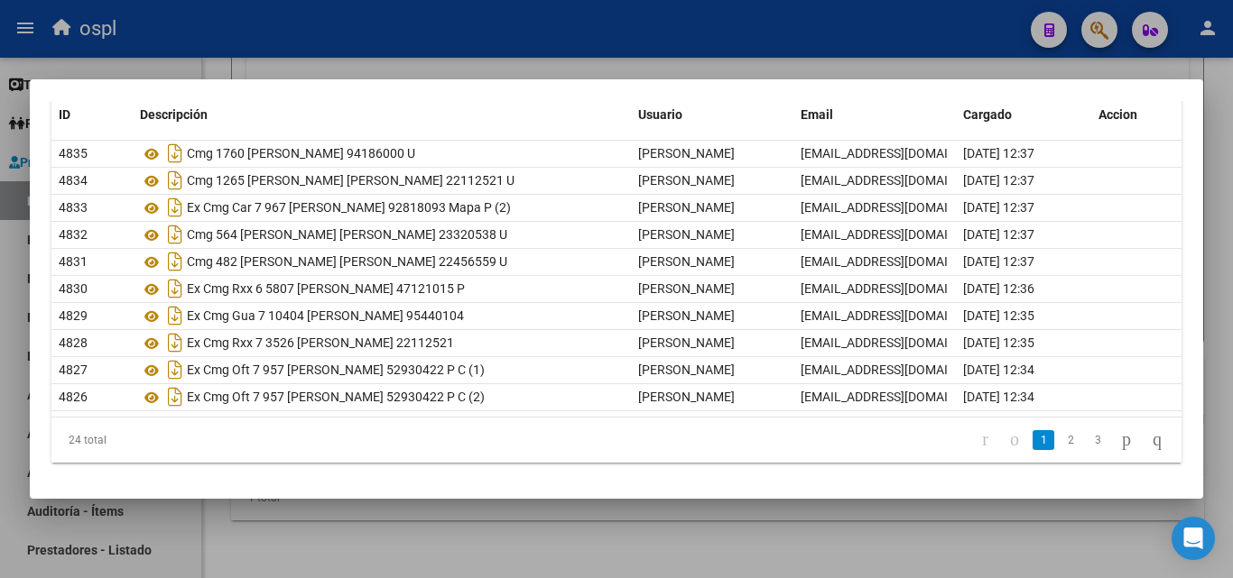
click at [606, 55] on div at bounding box center [616, 289] width 1233 height 578
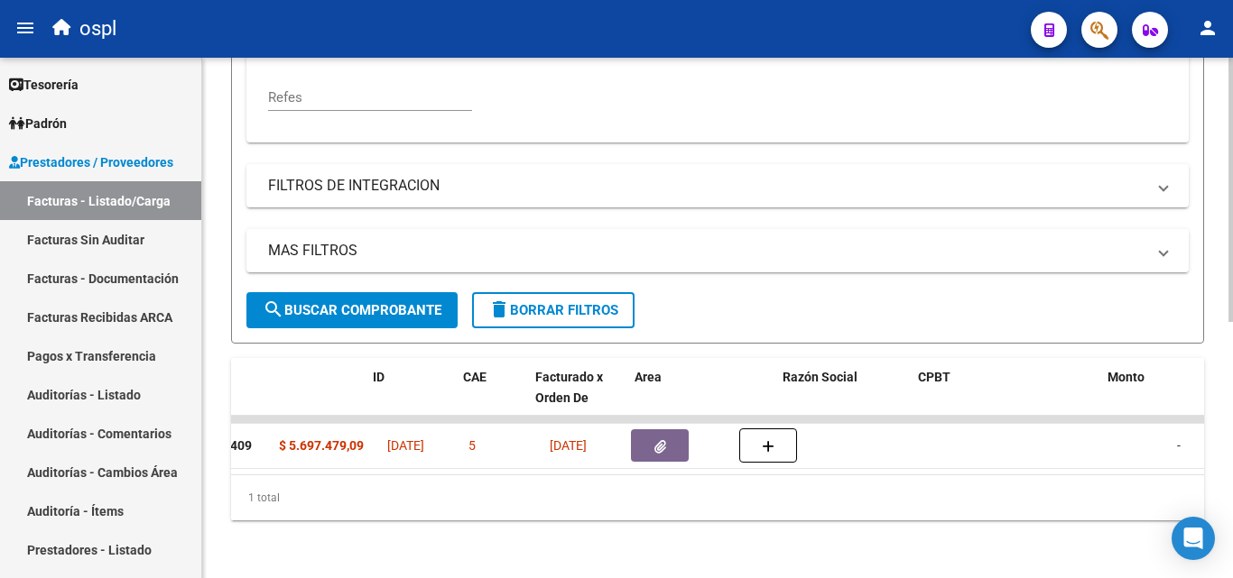
scroll to position [0, 0]
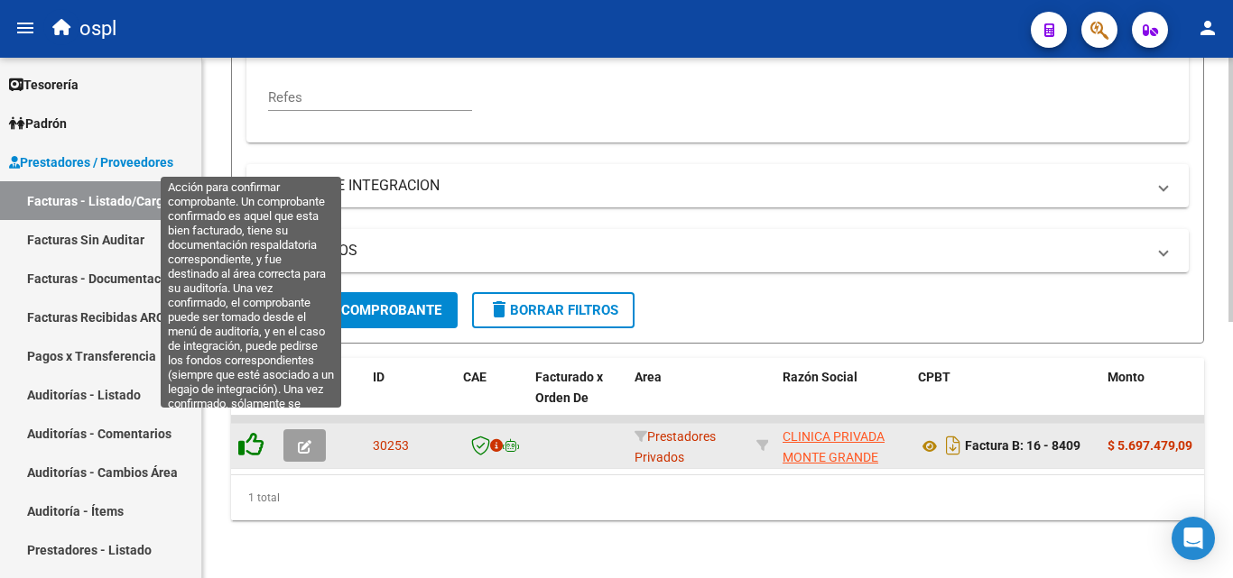
click at [252, 433] on icon at bounding box center [250, 444] width 25 height 25
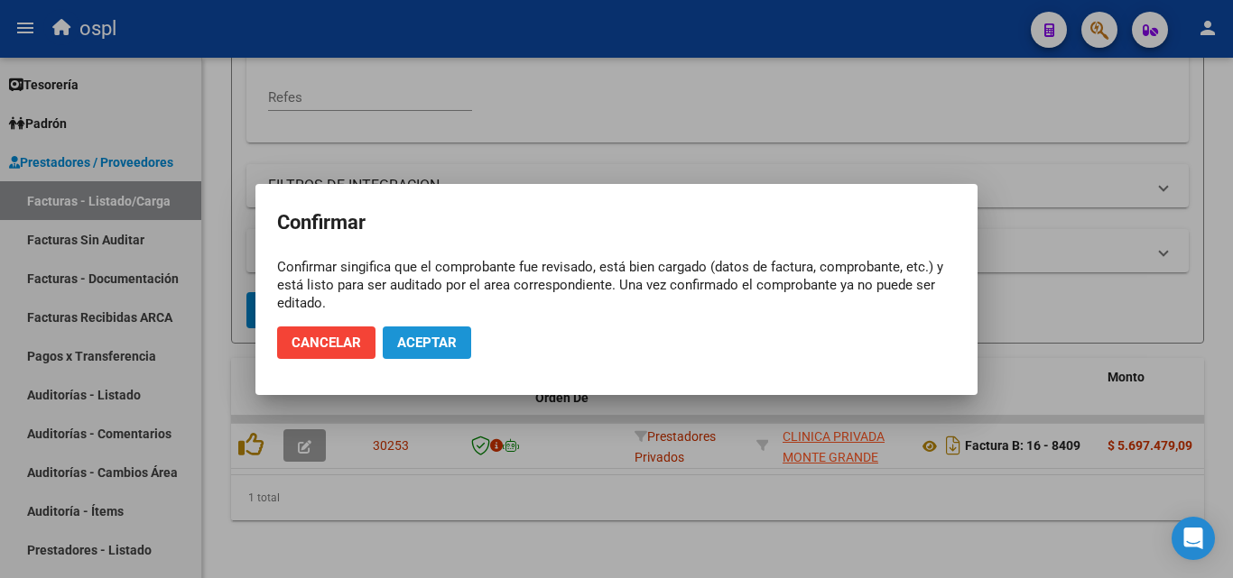
click at [424, 347] on span "Aceptar" at bounding box center [427, 343] width 60 height 16
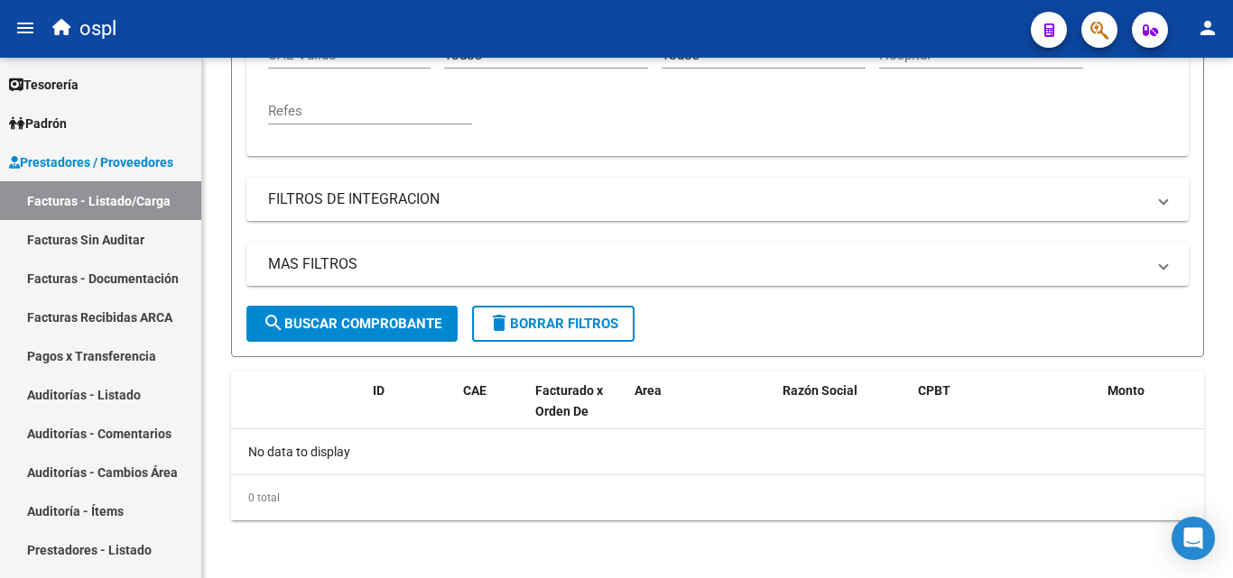
scroll to position [474, 0]
click at [77, 245] on link "Facturas Sin Auditar" at bounding box center [100, 239] width 201 height 39
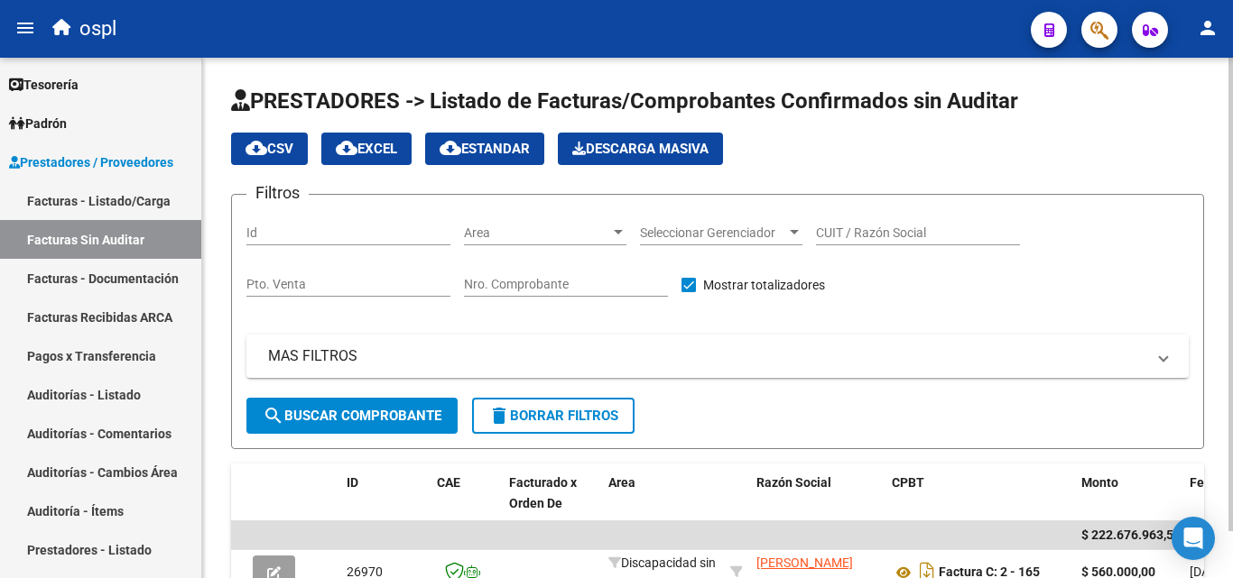
click at [489, 282] on input "Nro. Comprobante" at bounding box center [566, 284] width 204 height 15
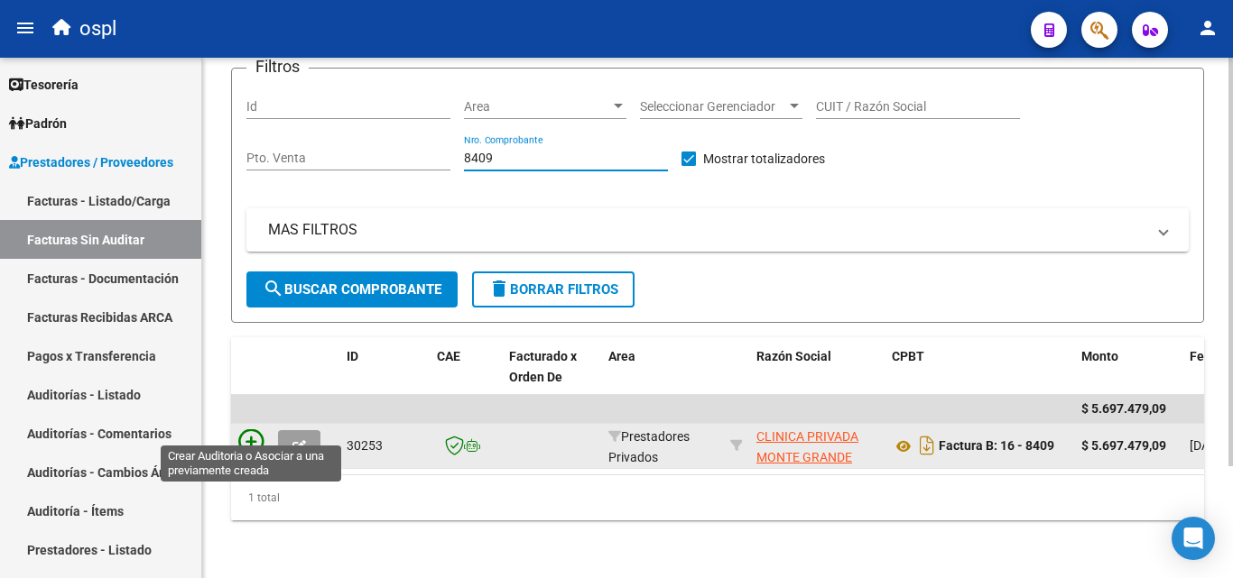
type input "8409"
click at [254, 430] on icon at bounding box center [250, 442] width 25 height 25
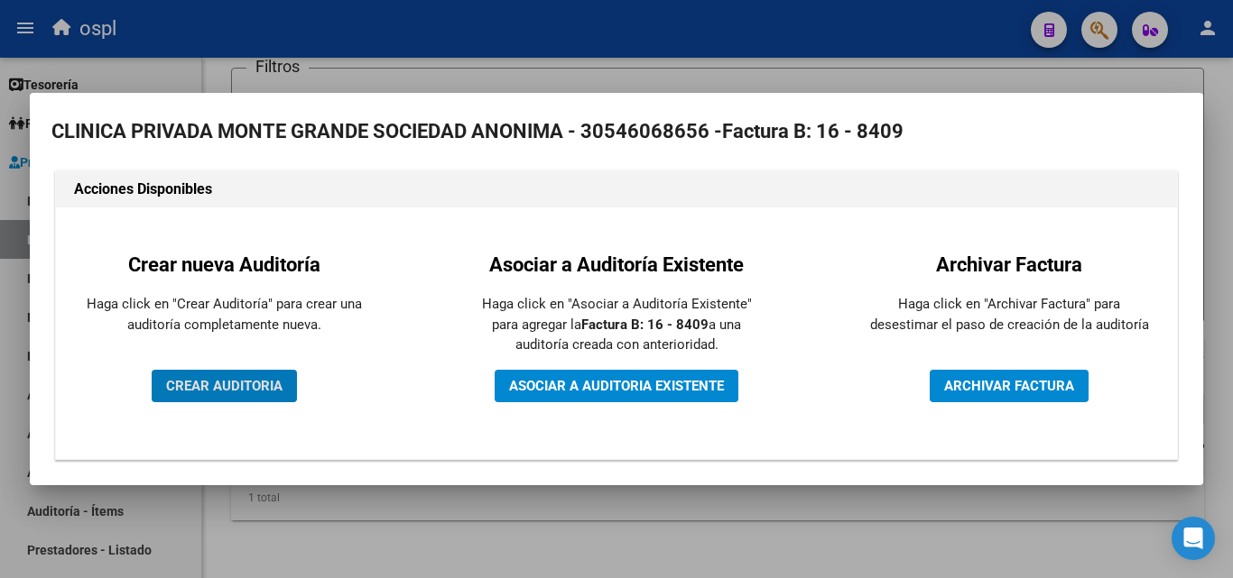
click at [258, 374] on button "CREAR AUDITORIA" at bounding box center [224, 386] width 145 height 32
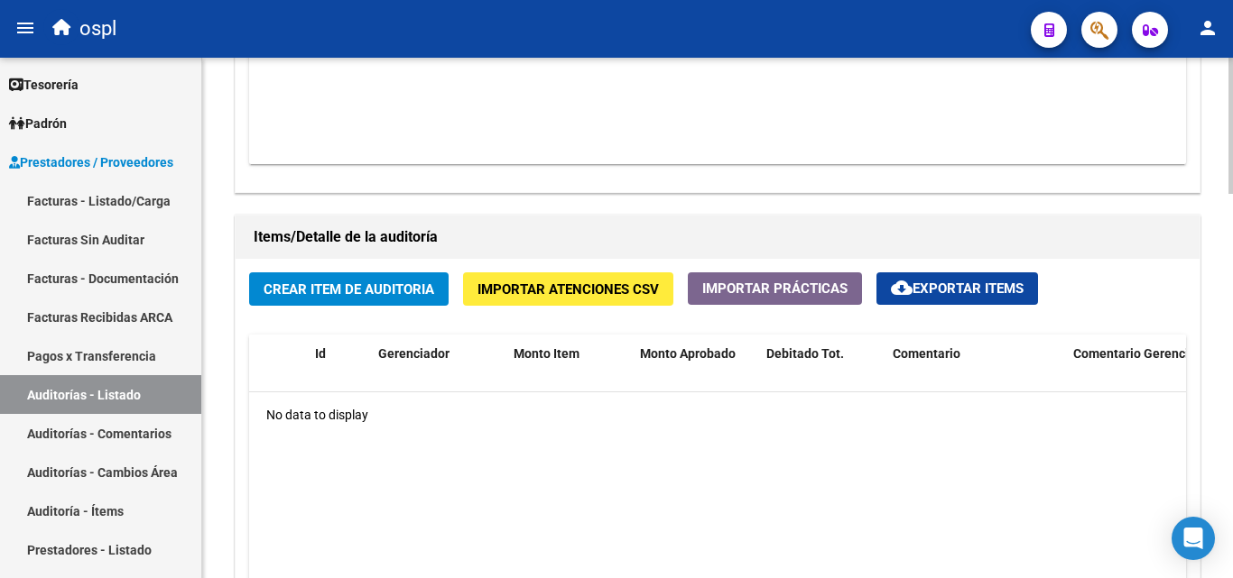
scroll to position [1173, 0]
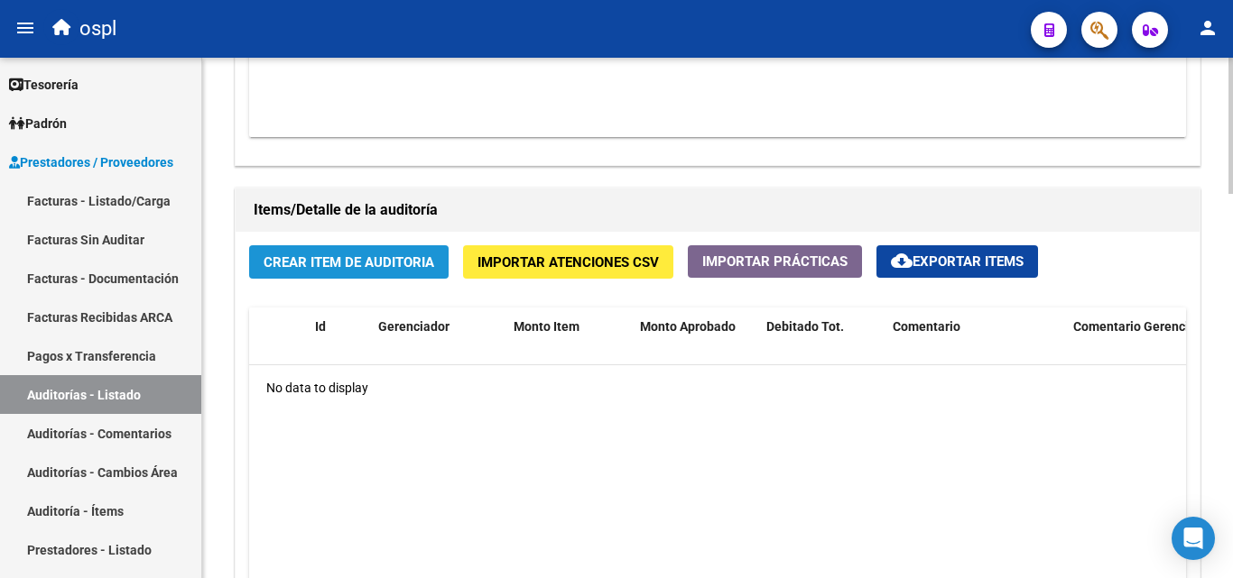
click at [387, 268] on span "Crear Item de Auditoria" at bounding box center [348, 262] width 171 height 16
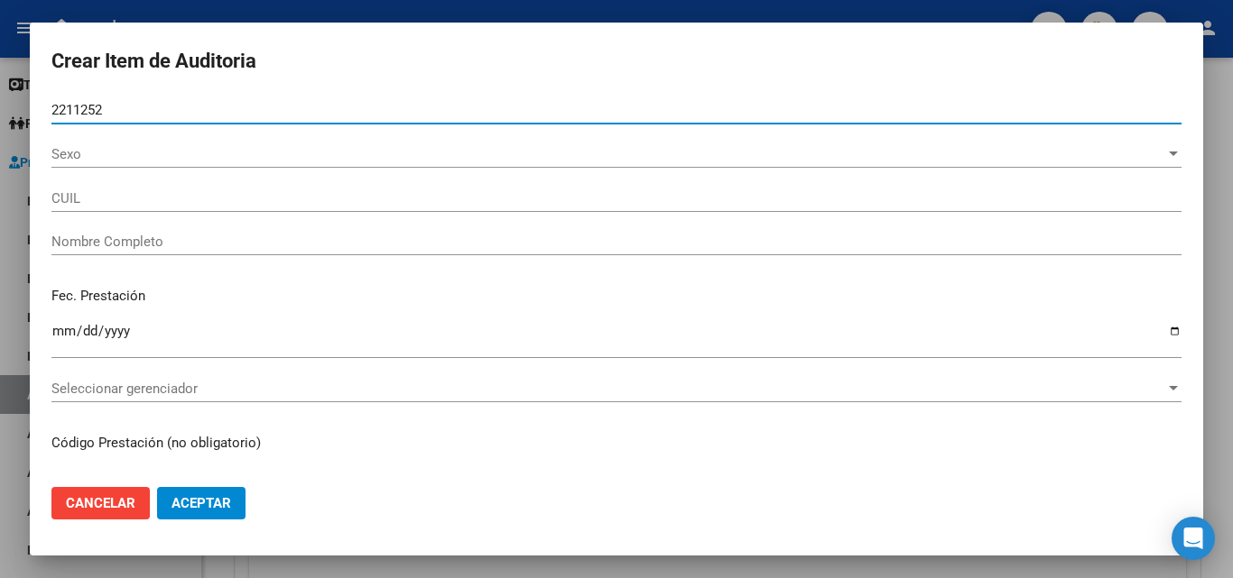
type input "22112521"
type input "20221125216"
type input "VILLA LUIS OSCAR"
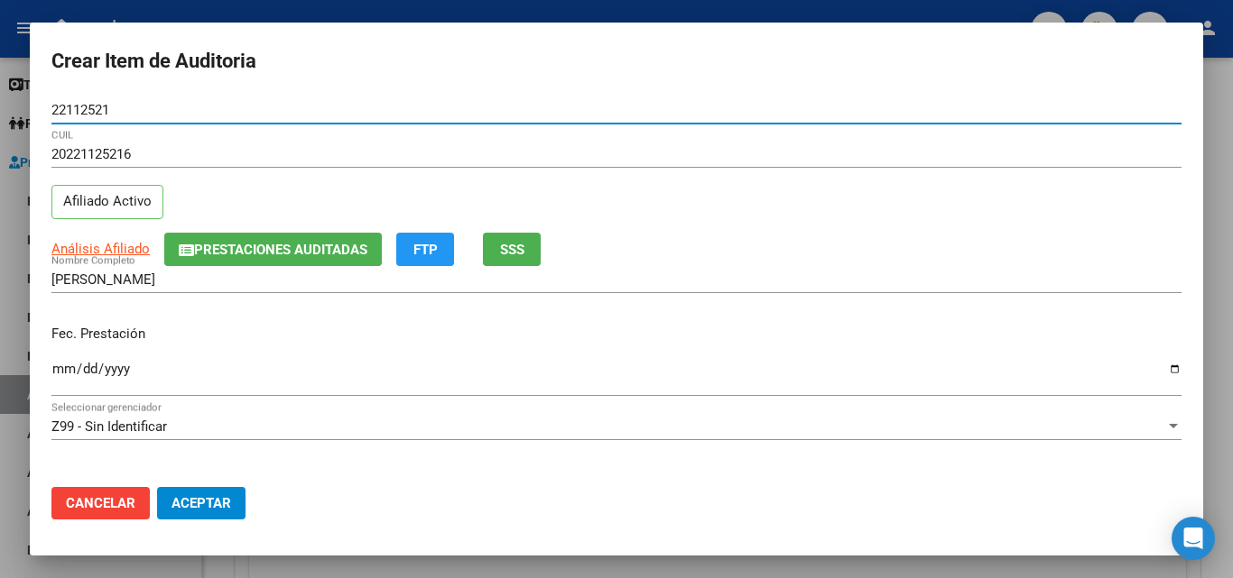
type input "22112521"
click at [59, 376] on input "Ingresar la fecha" at bounding box center [616, 376] width 1130 height 29
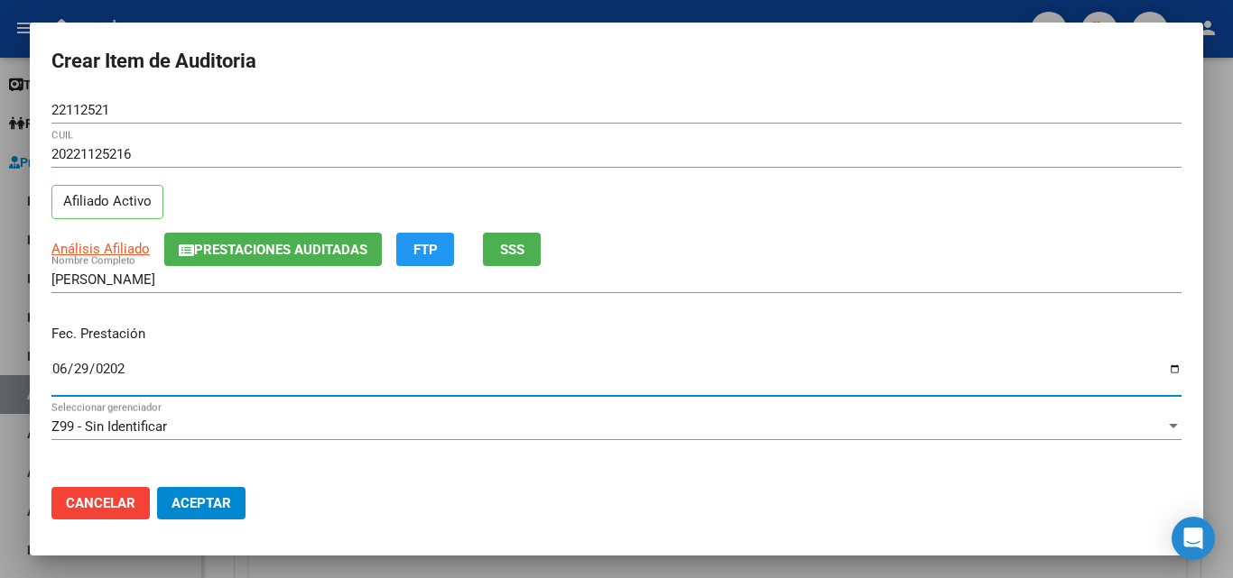
type input "2025-06-29"
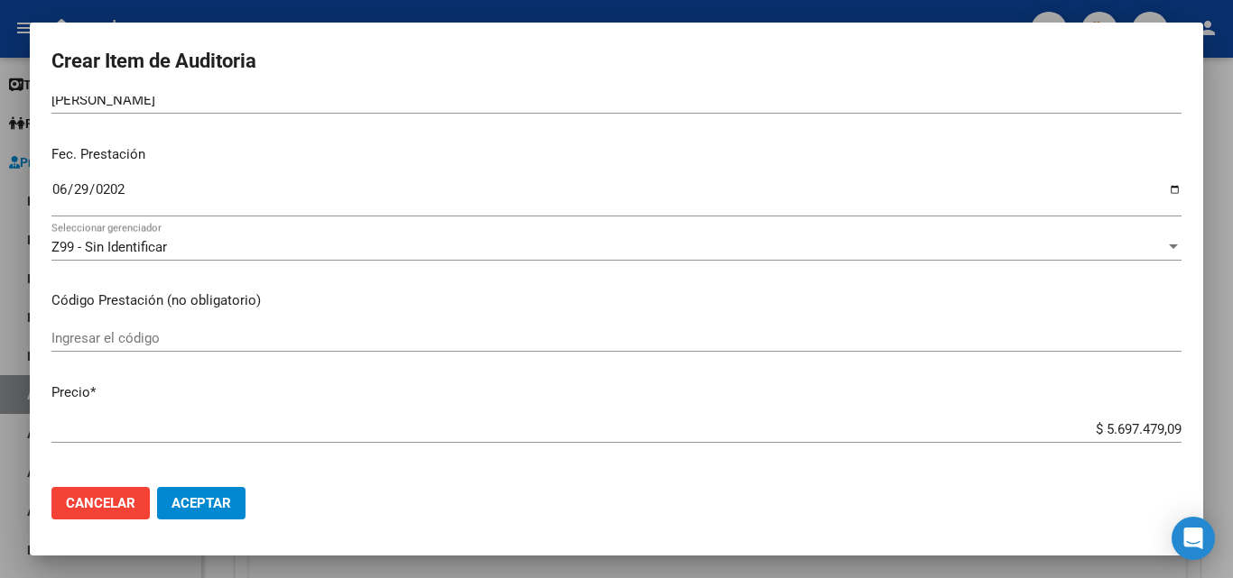
scroll to position [180, 0]
click at [1062, 421] on input "$ 5.697.479,09" at bounding box center [616, 428] width 1130 height 16
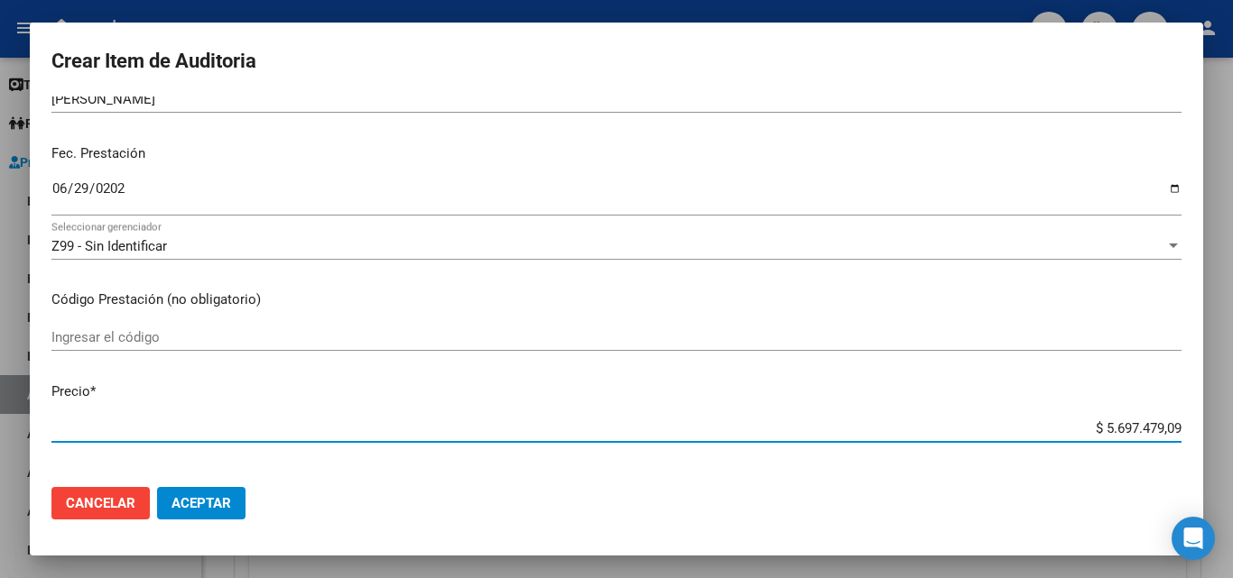
click at [290, 334] on input "Ingresar el código" at bounding box center [616, 337] width 1130 height 16
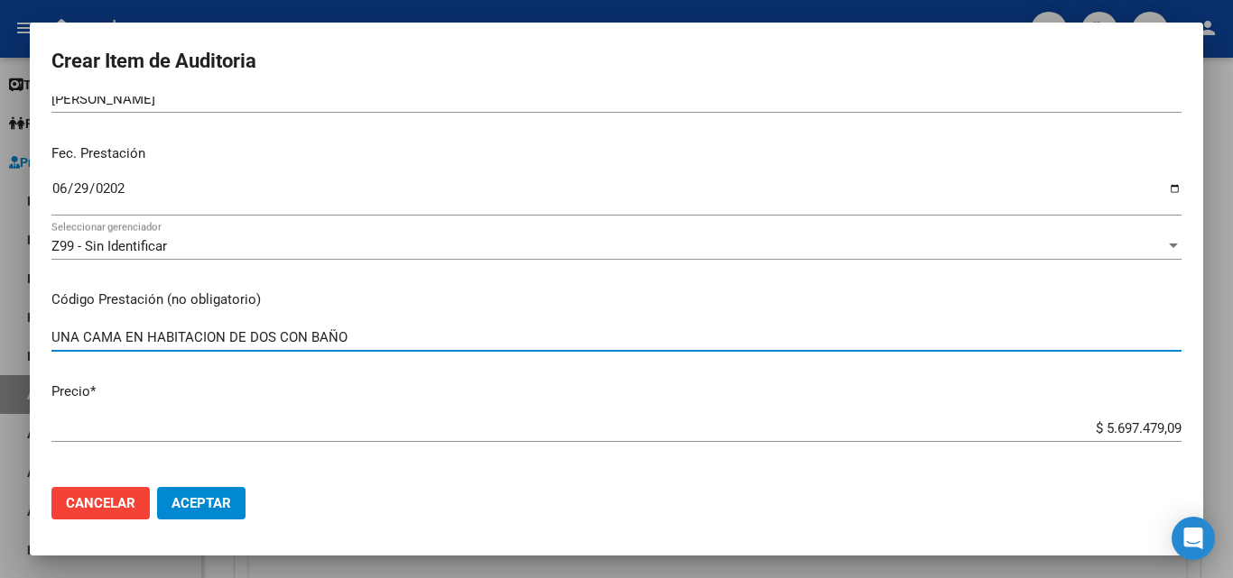
type input "UNA CAMA EN HABITACION DE DOS CON BAÑO"
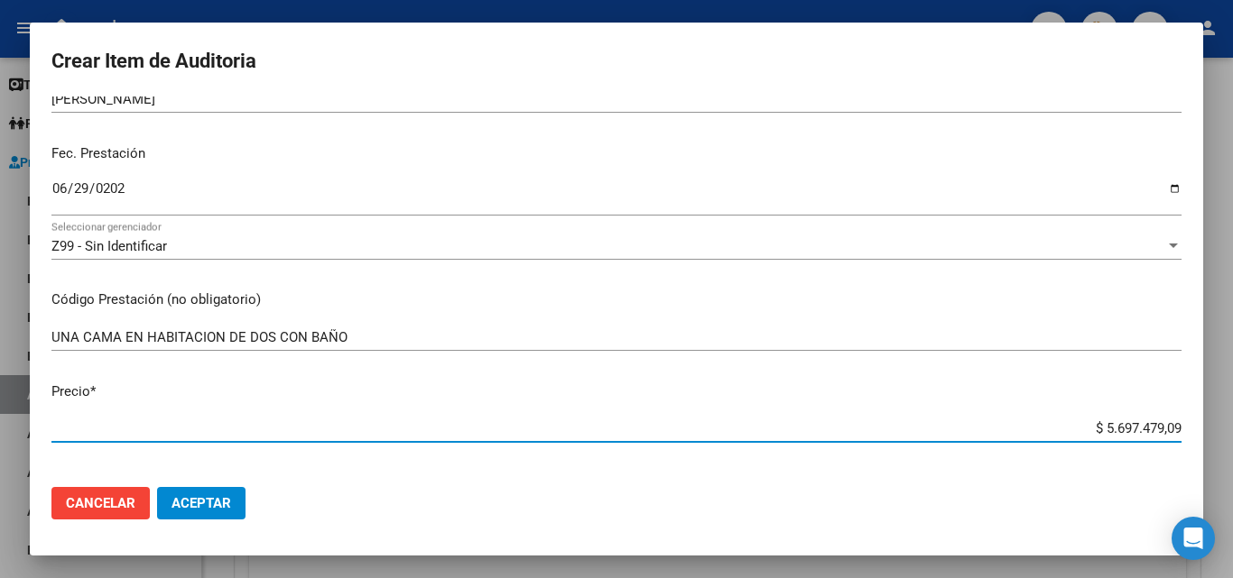
drag, startPoint x: 1070, startPoint y: 430, endPoint x: 1230, endPoint y: 419, distance: 160.1
click at [1230, 419] on div "Crear Item de Auditoria 22112521 Nro Documento 20221125216 CUIL Afiliado Activo…" at bounding box center [616, 289] width 1233 height 578
type input "$ 0,03"
type input "$ 0,31"
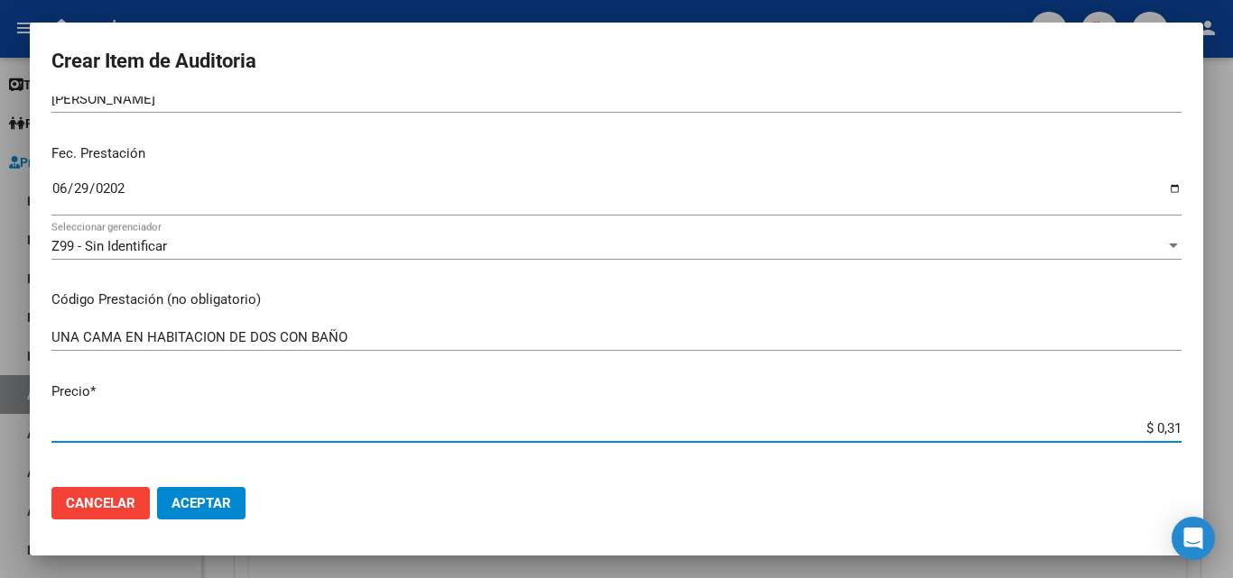
type input "$ 0,31"
type input "$ 3,11"
type input "$ 31,19"
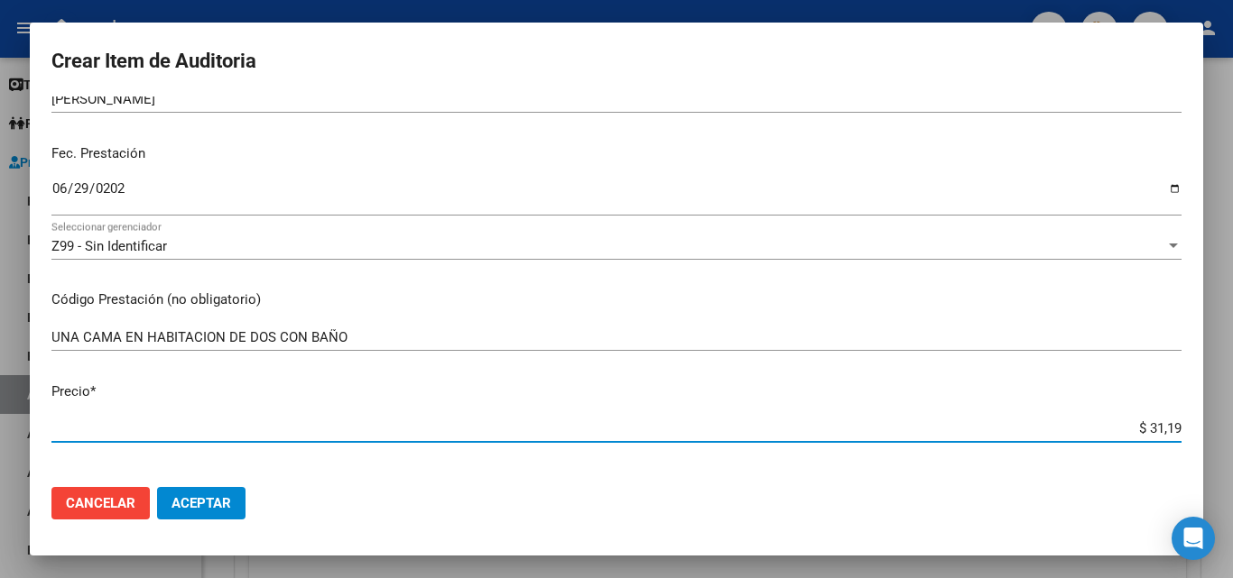
type input "$ 311,95"
type input "$ 3.119,52"
type input "$ 31.195,25"
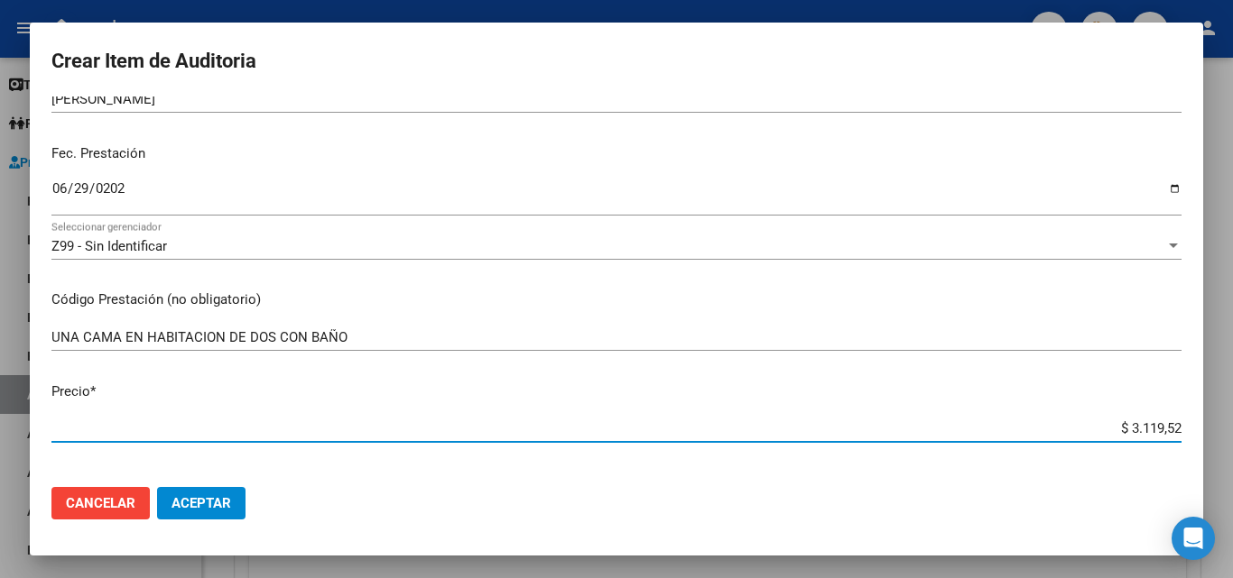
type input "$ 31.195,25"
type input "$ 311.952,56"
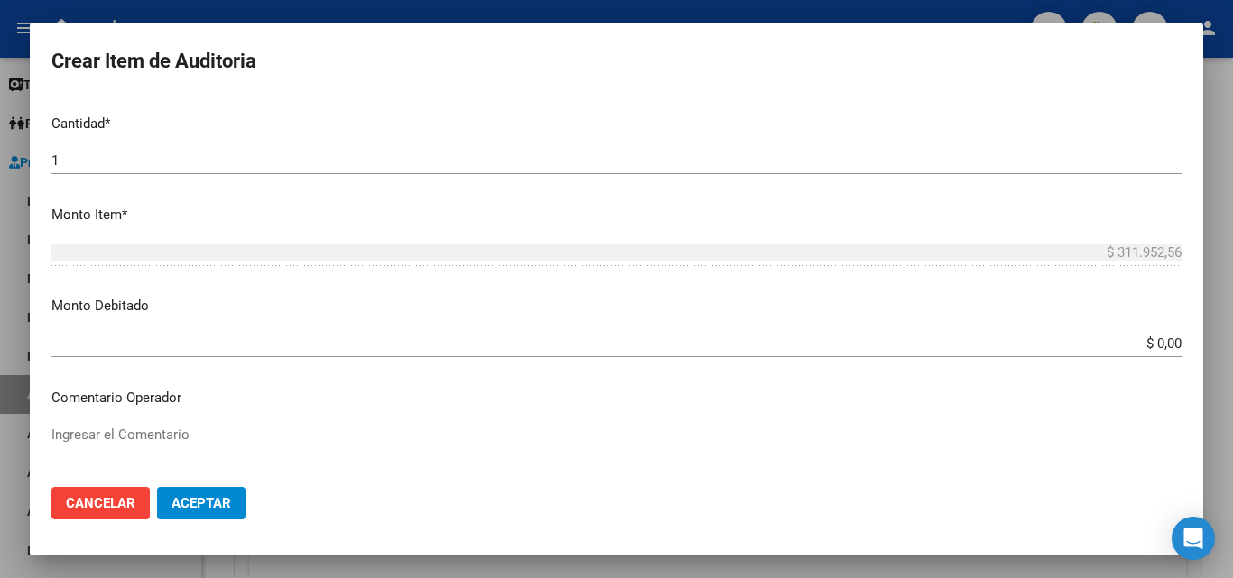
scroll to position [541, 0]
click at [162, 425] on textarea "Ingresar el Comentario" at bounding box center [616, 465] width 1130 height 85
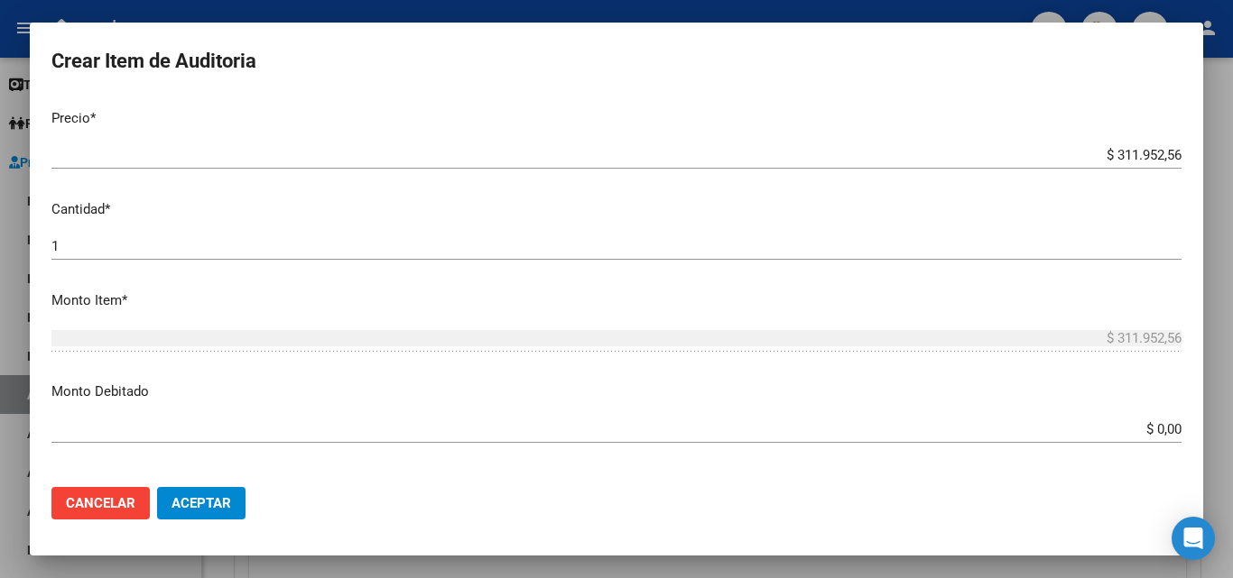
scroll to position [180, 0]
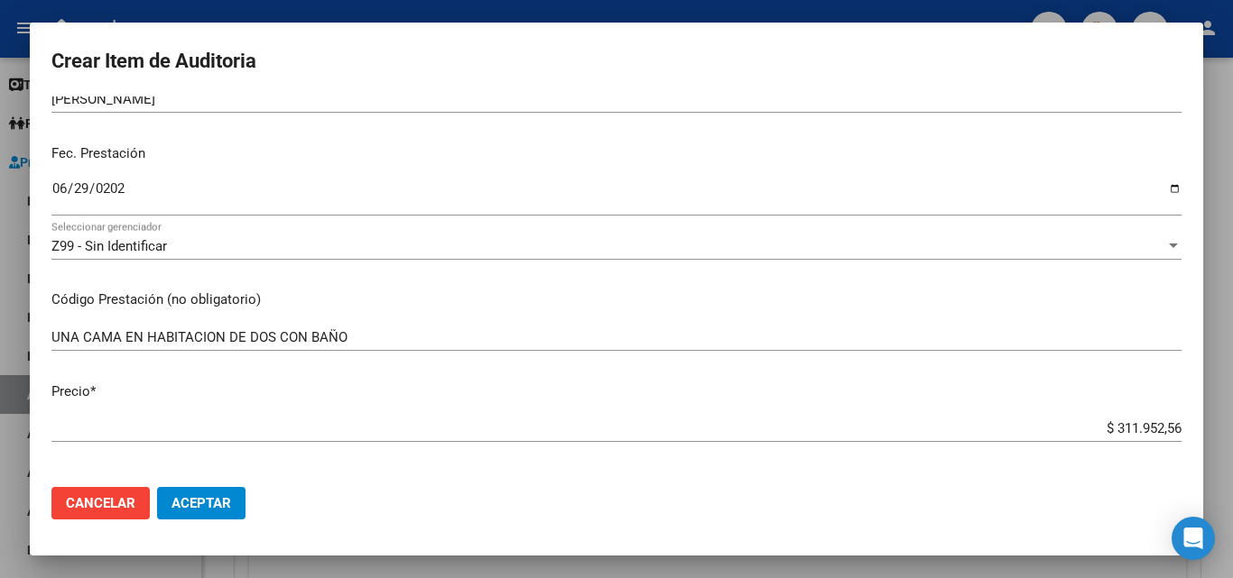
click at [360, 346] on div "UNA CAMA EN HABITACION DE DOS CON BAÑO Ingresar el código" at bounding box center [616, 337] width 1130 height 27
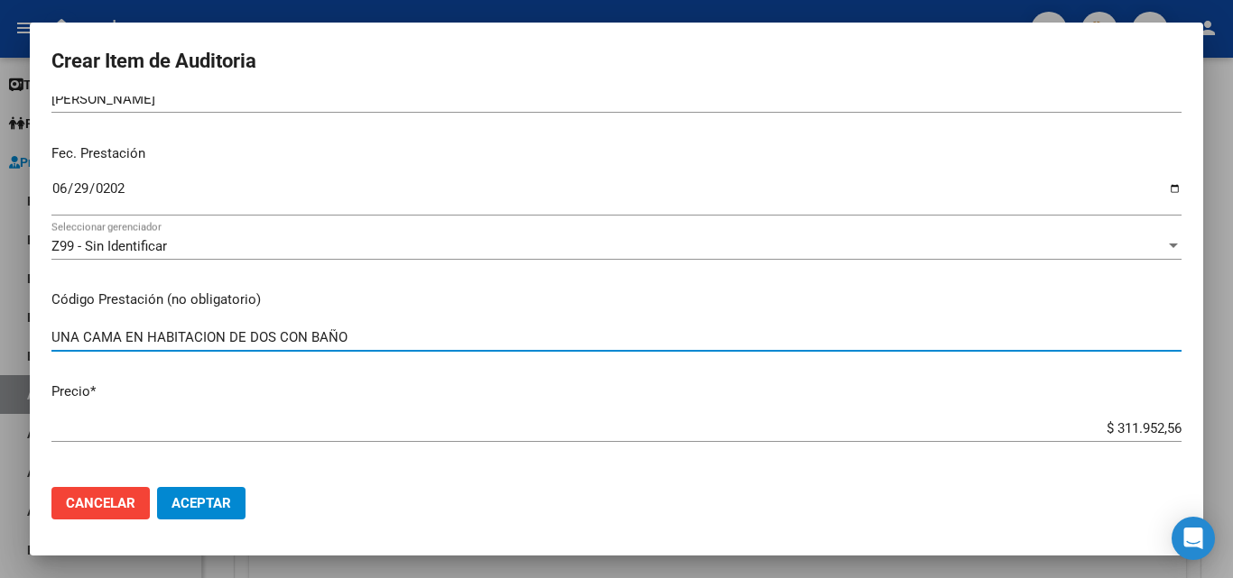
click at [361, 339] on input "UNA CAMA EN HABITACION DE DOS CON BAÑO" at bounding box center [616, 337] width 1130 height 16
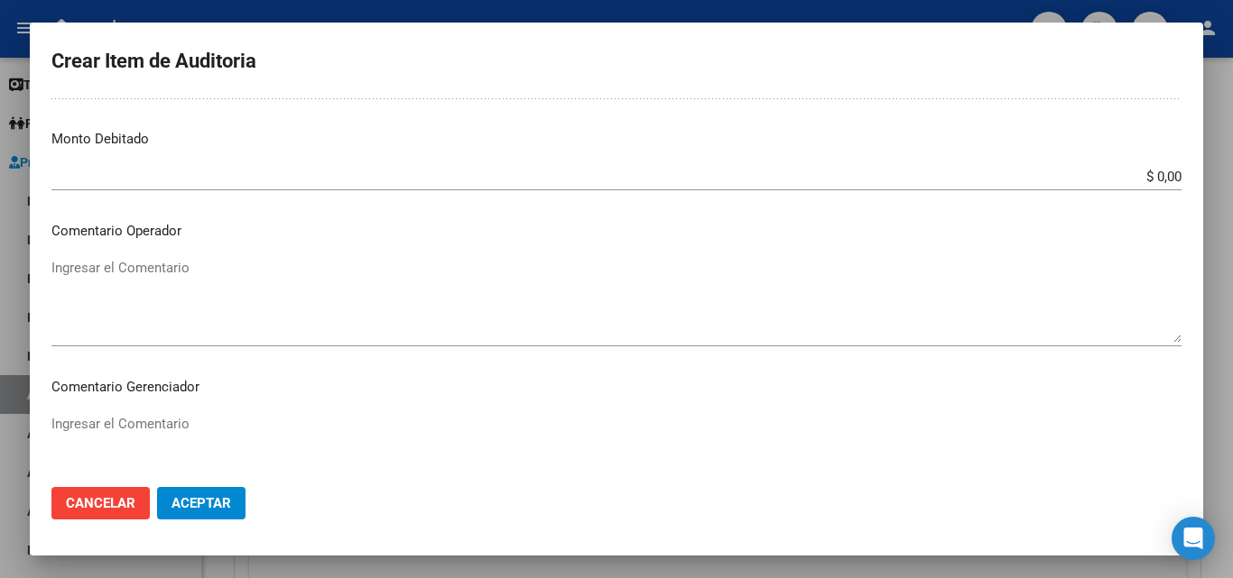
scroll to position [722, 0]
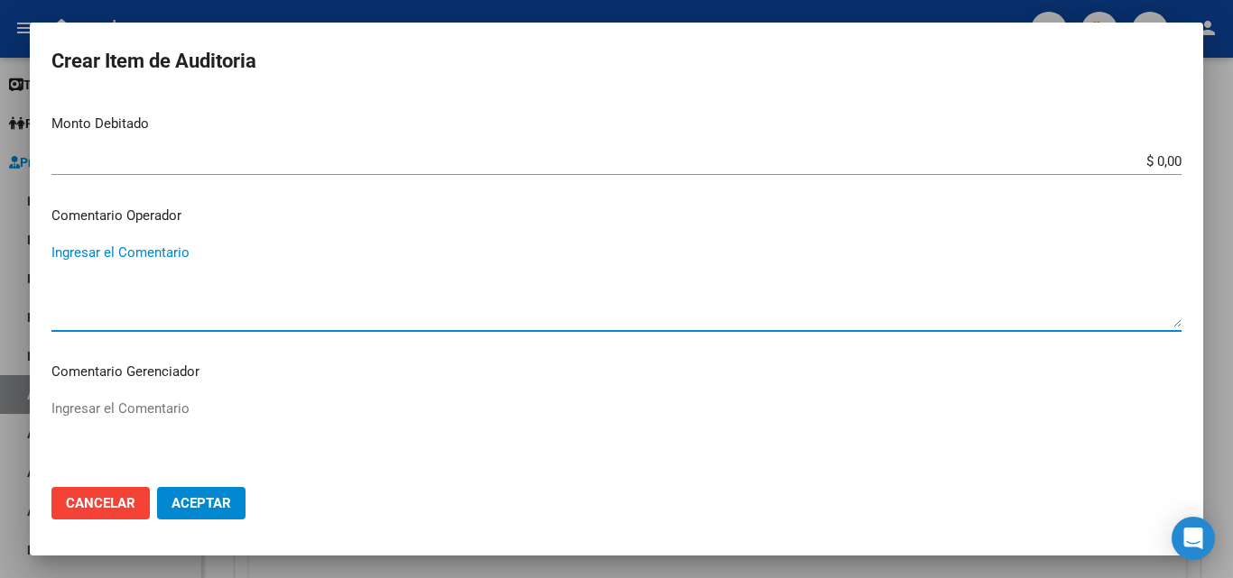
click at [215, 299] on textarea "Ingresar el Comentario" at bounding box center [616, 285] width 1130 height 85
type textarea "N"
click at [110, 249] on textarea "FALTA VOLOR EN LA GRILLA" at bounding box center [616, 285] width 1130 height 85
click at [270, 268] on textarea "FALTA VALOR EN LA GRILLA" at bounding box center [616, 285] width 1130 height 85
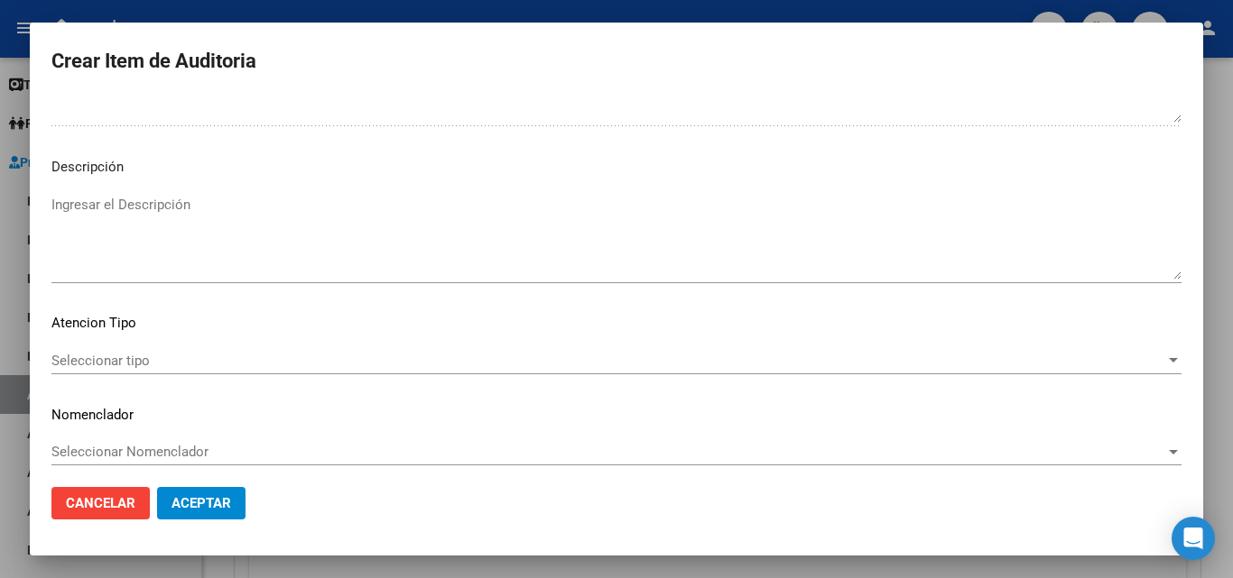
scroll to position [1093, 0]
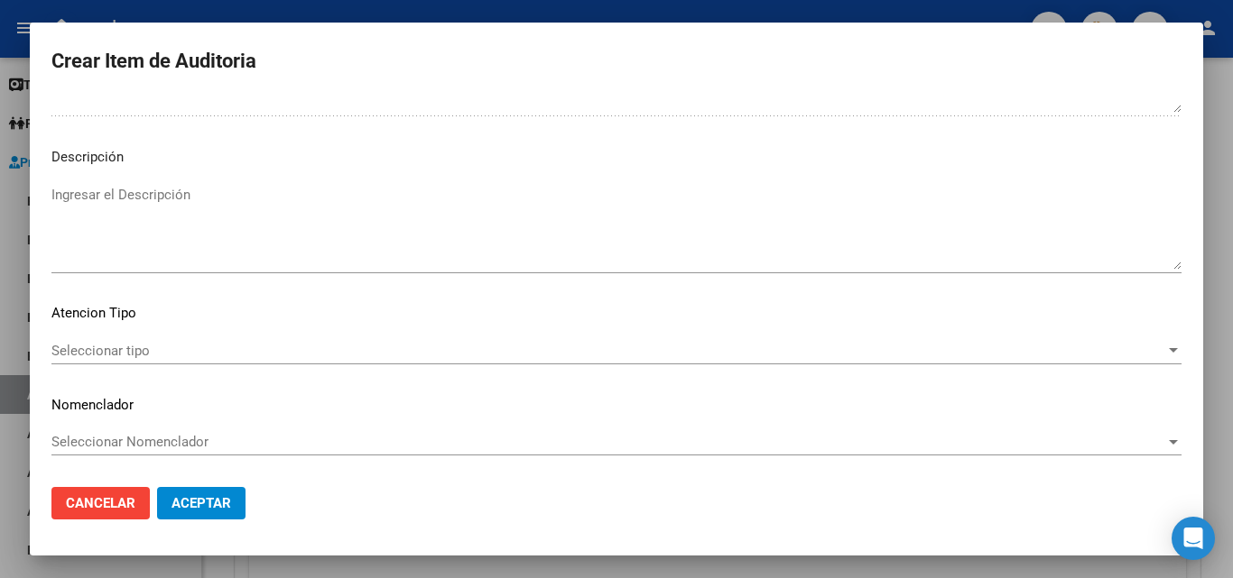
type textarea "FALTA VALOR EN LA GRILLA"
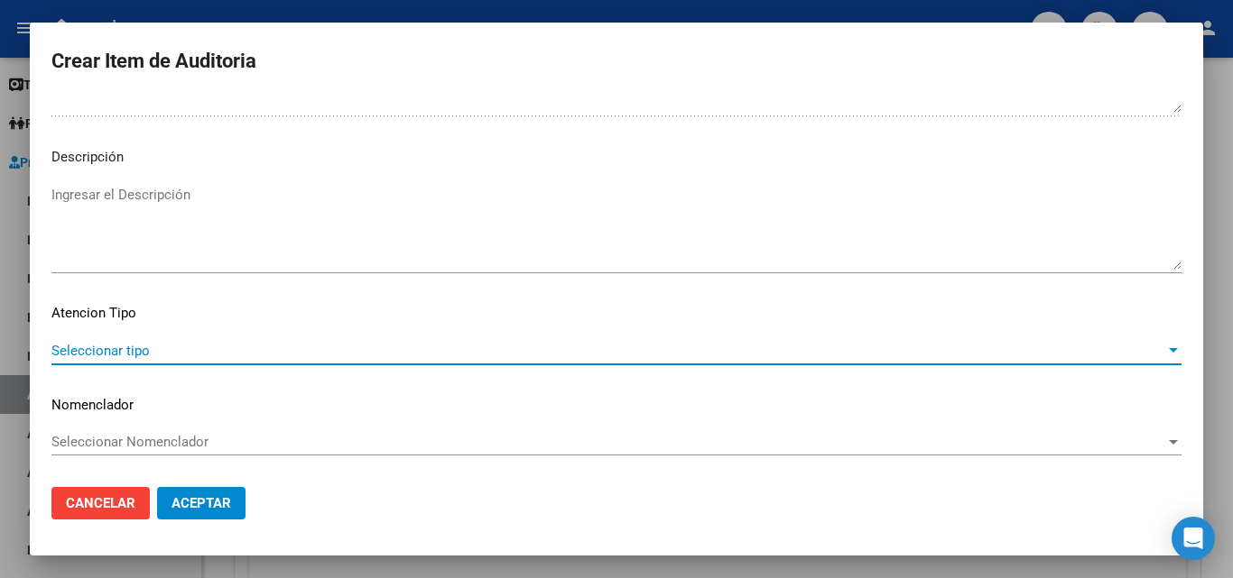
click at [132, 347] on span "Seleccionar tipo" at bounding box center [607, 351] width 1113 height 16
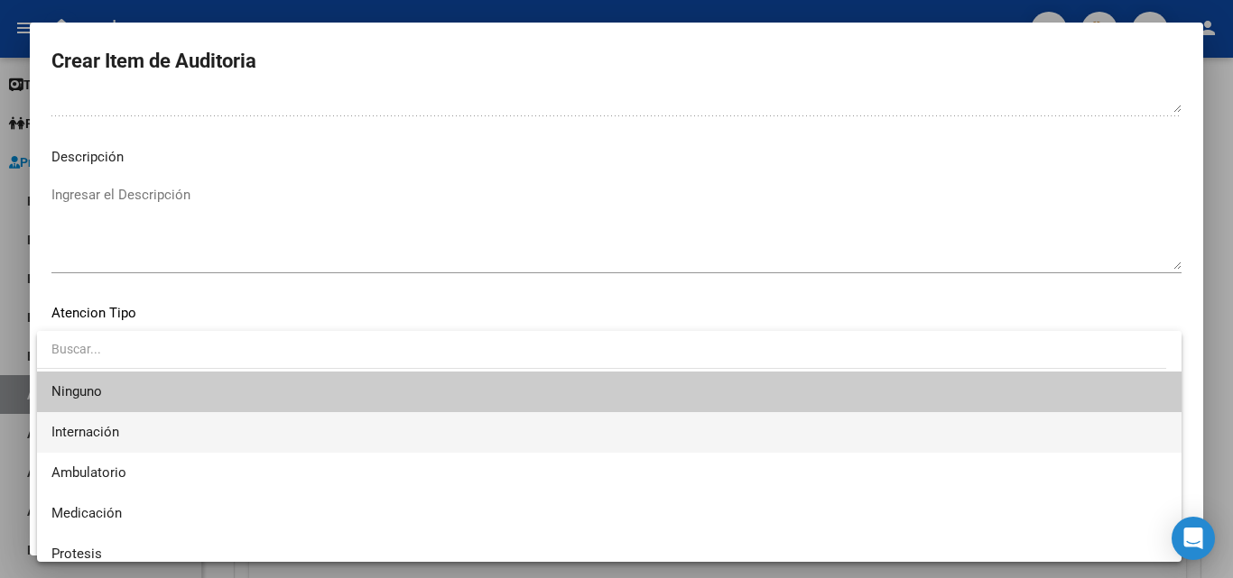
click at [127, 435] on span "Internación" at bounding box center [608, 432] width 1115 height 41
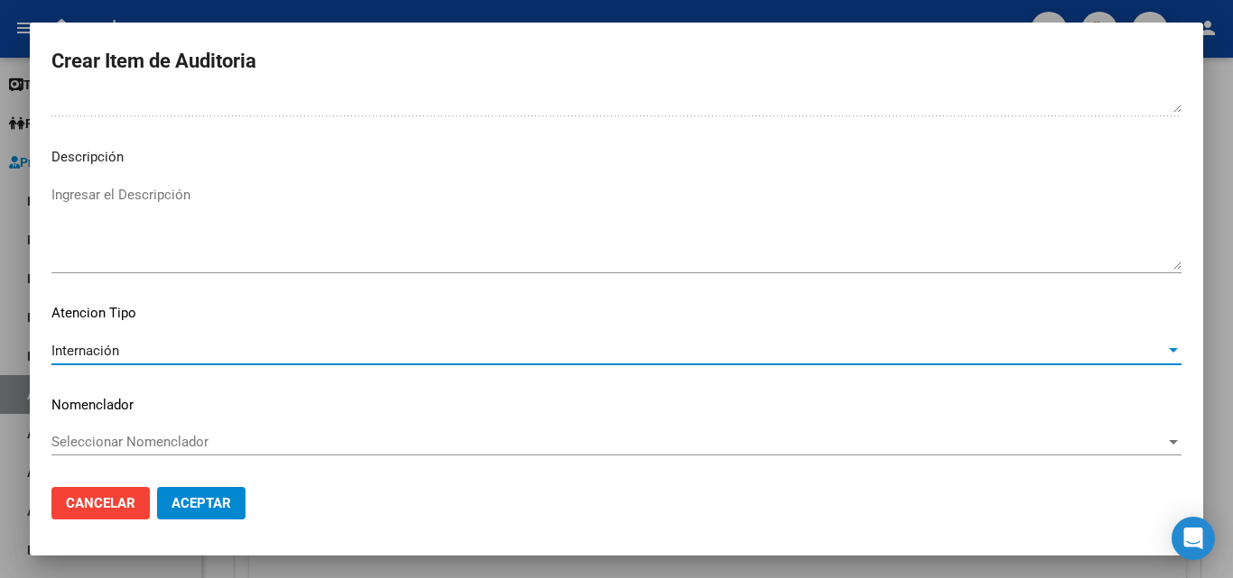
click at [189, 507] on span "Aceptar" at bounding box center [201, 503] width 60 height 16
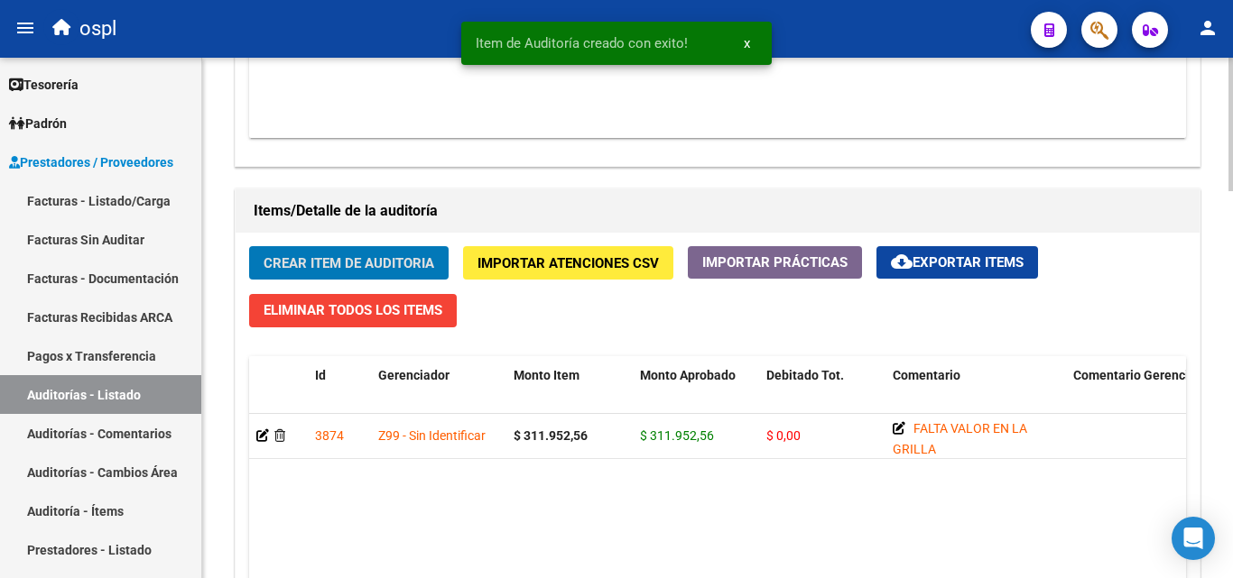
scroll to position [1174, 0]
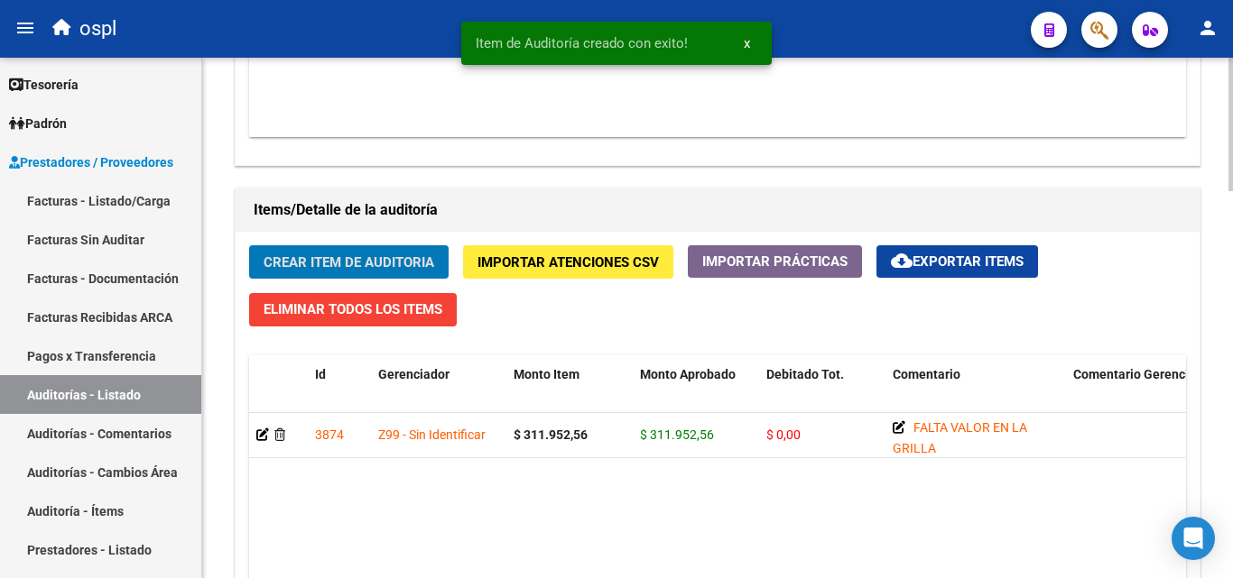
click at [301, 254] on span "Crear Item de Auditoria" at bounding box center [348, 262] width 171 height 16
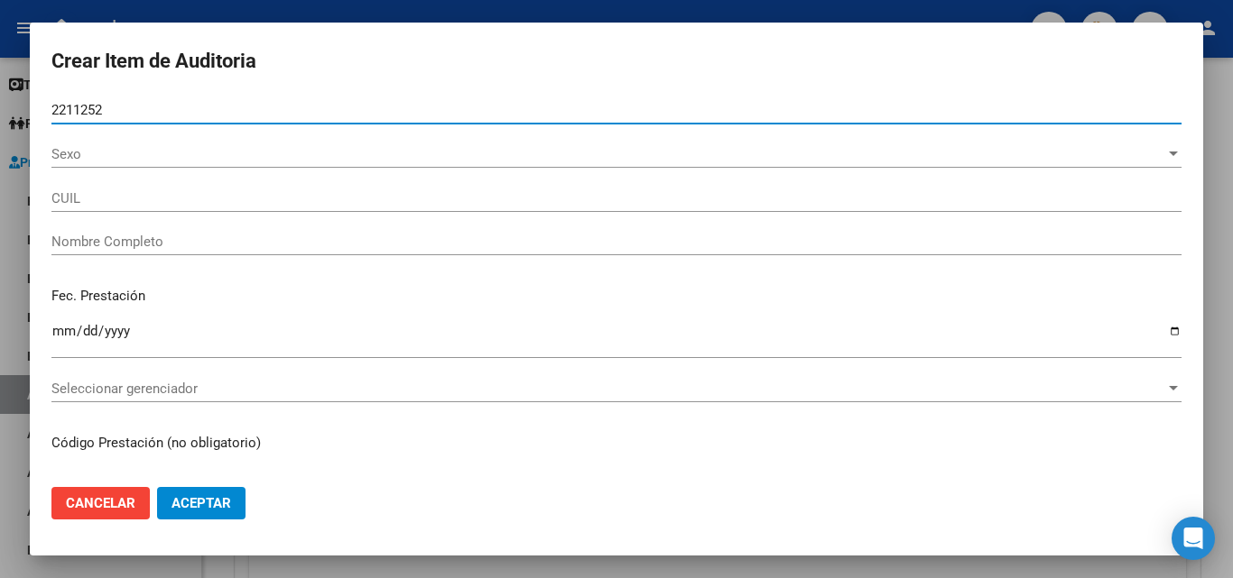
type input "22112521"
type input "20221125216"
type input "VILLA LUIS OSCAR"
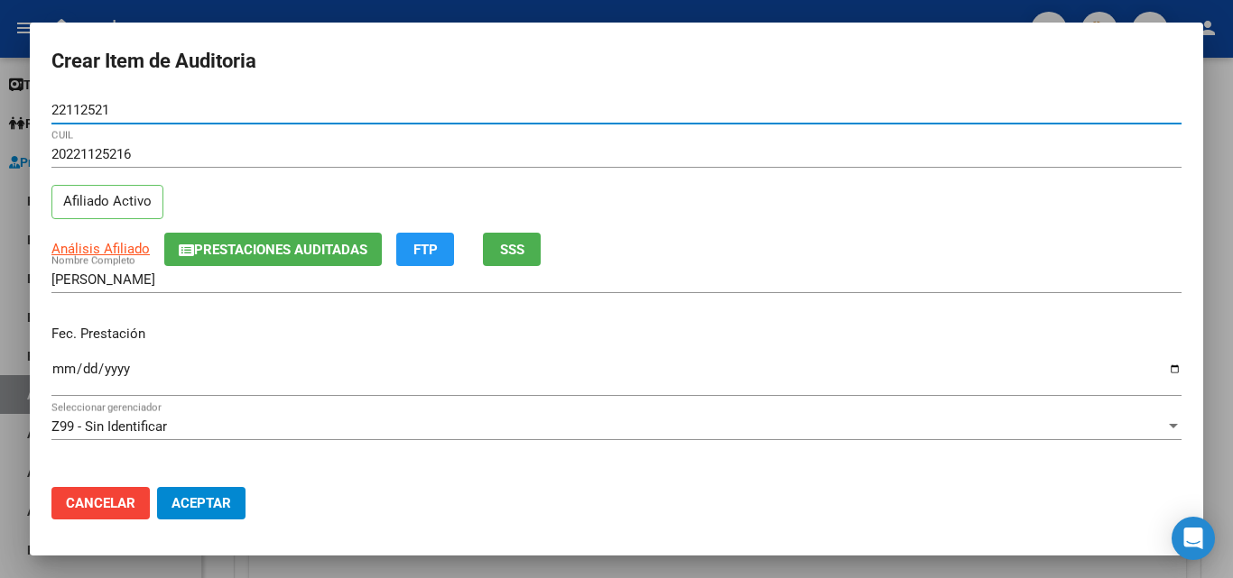
type input "22112521"
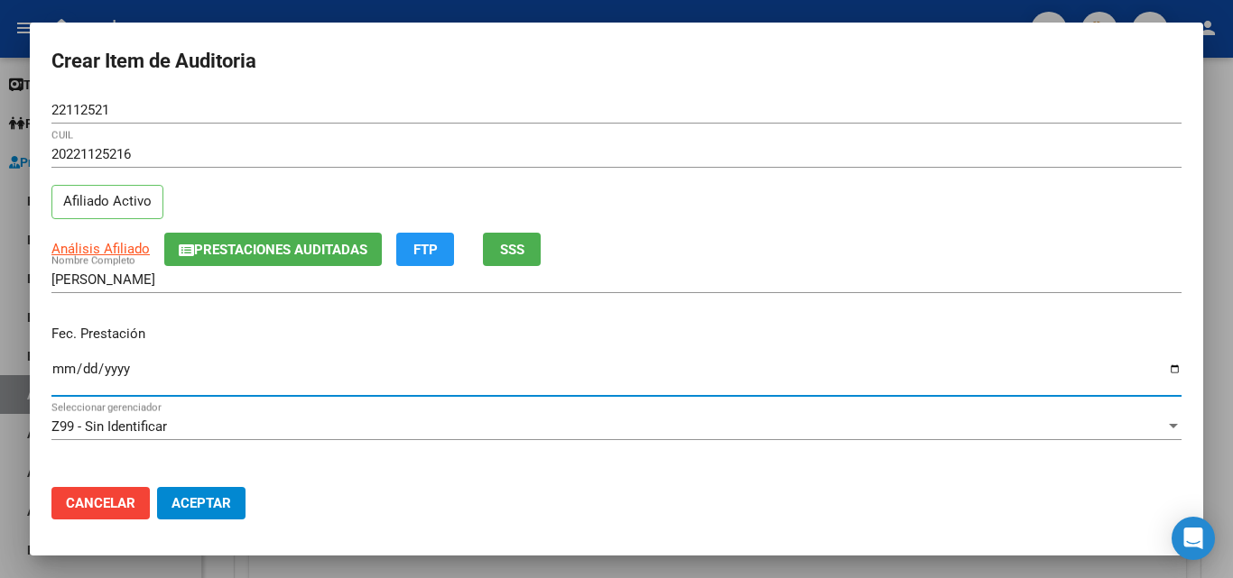
click at [57, 365] on input "Ingresar la fecha" at bounding box center [616, 376] width 1130 height 29
type input "2025-06-29"
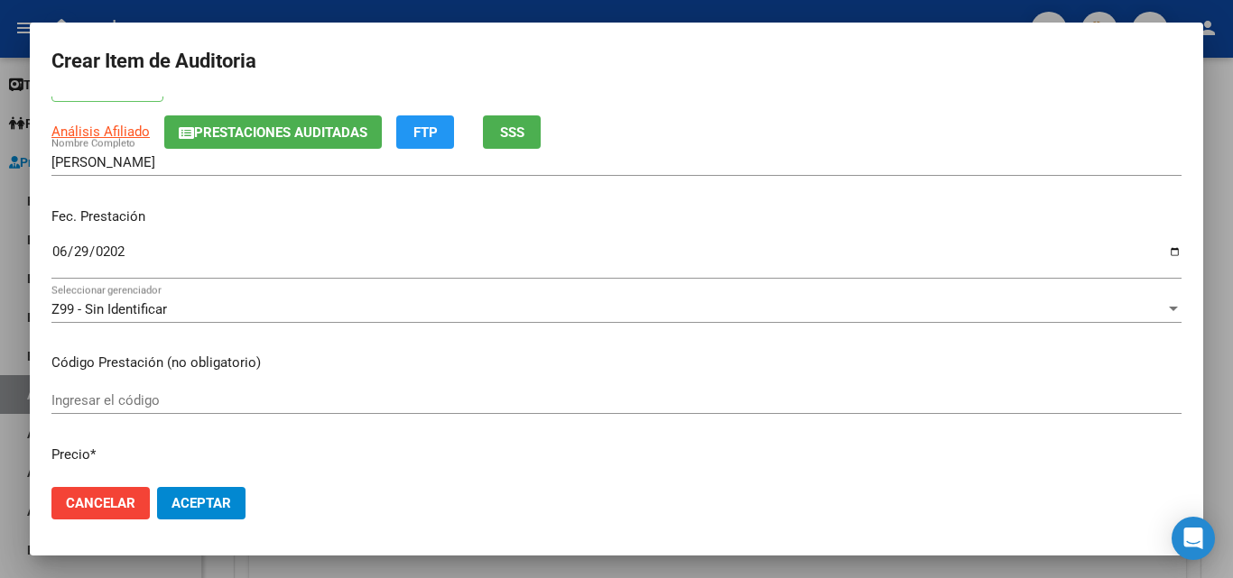
scroll to position [180, 0]
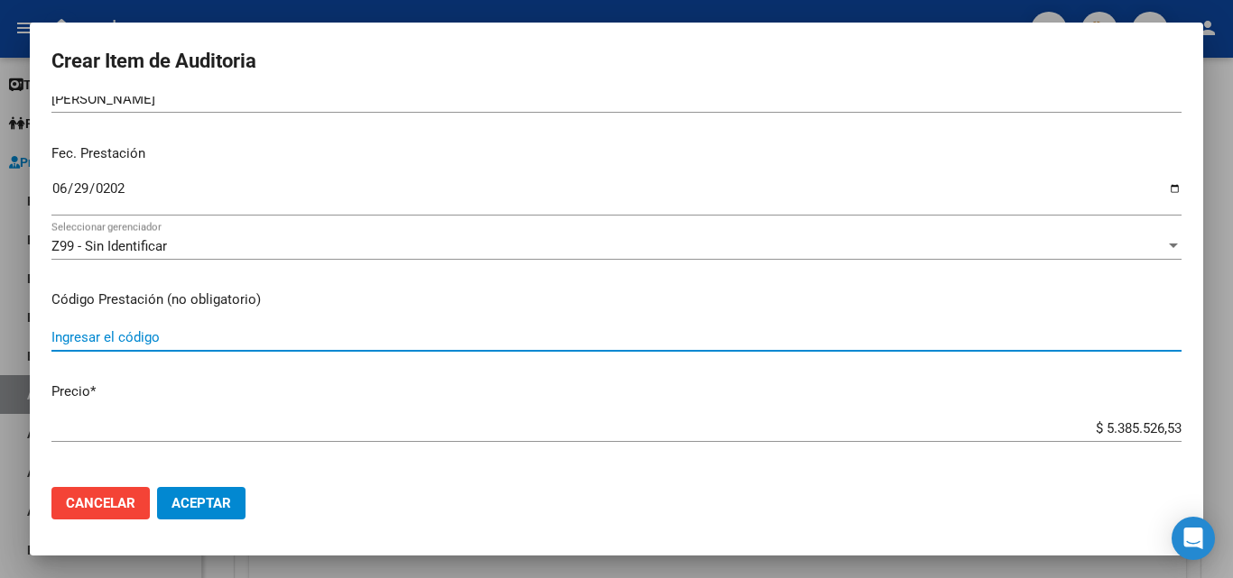
click at [171, 331] on input "Ingresar el código" at bounding box center [616, 337] width 1130 height 16
type input "USO DE MATERIAL DESCARTABLE - JERINGAS"
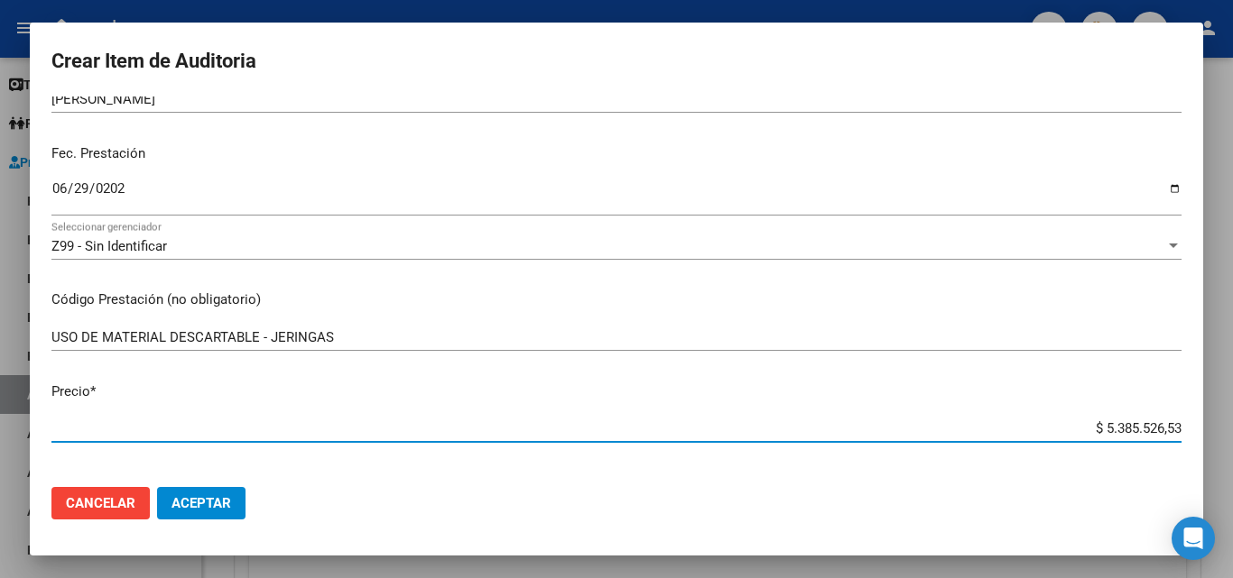
drag, startPoint x: 1058, startPoint y: 434, endPoint x: 1187, endPoint y: 427, distance: 129.2
click at [1187, 427] on mat-dialog-content "22112521 Nro Documento 20221125216 CUIL Afiliado Activo Análisis Afiliado Prest…" at bounding box center [616, 285] width 1173 height 376
type input "$ 0,02"
type input "$ 0,27"
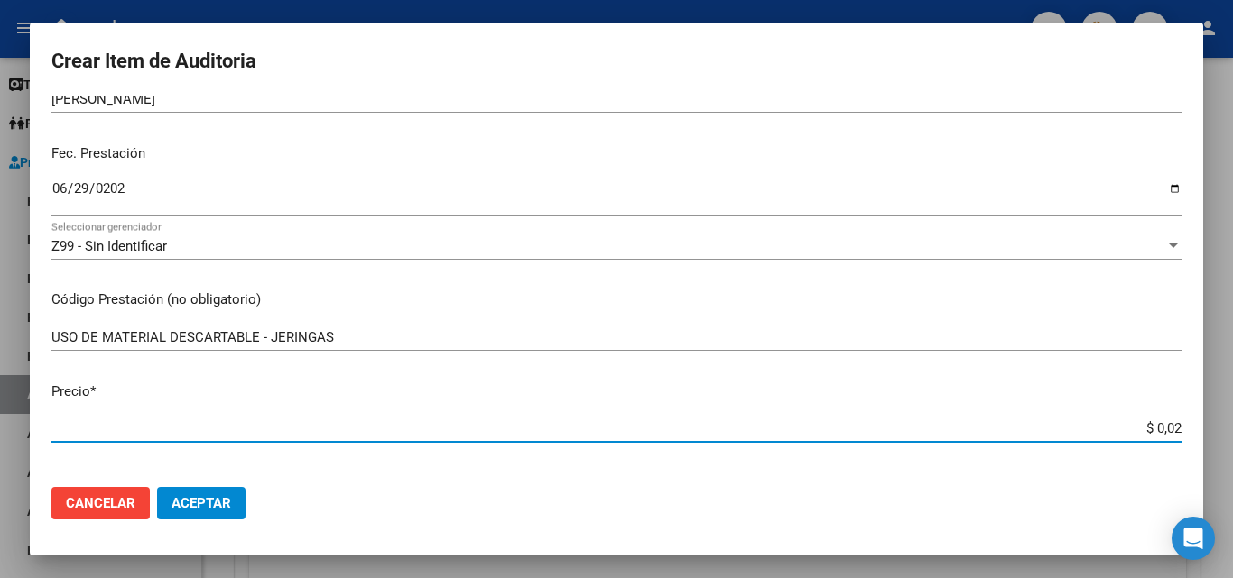
type input "$ 0,27"
type input "$ 2,73"
type input "$ 27,36"
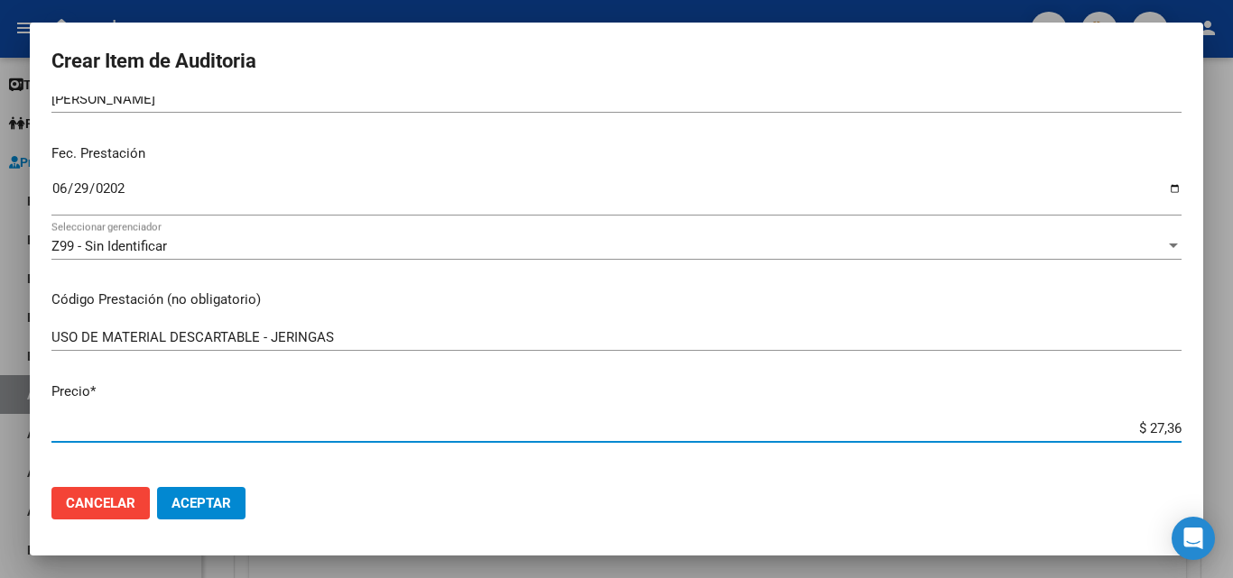
type input "$ 273,64"
type input "$ 2.736,42"
type input "$ 27.364,26"
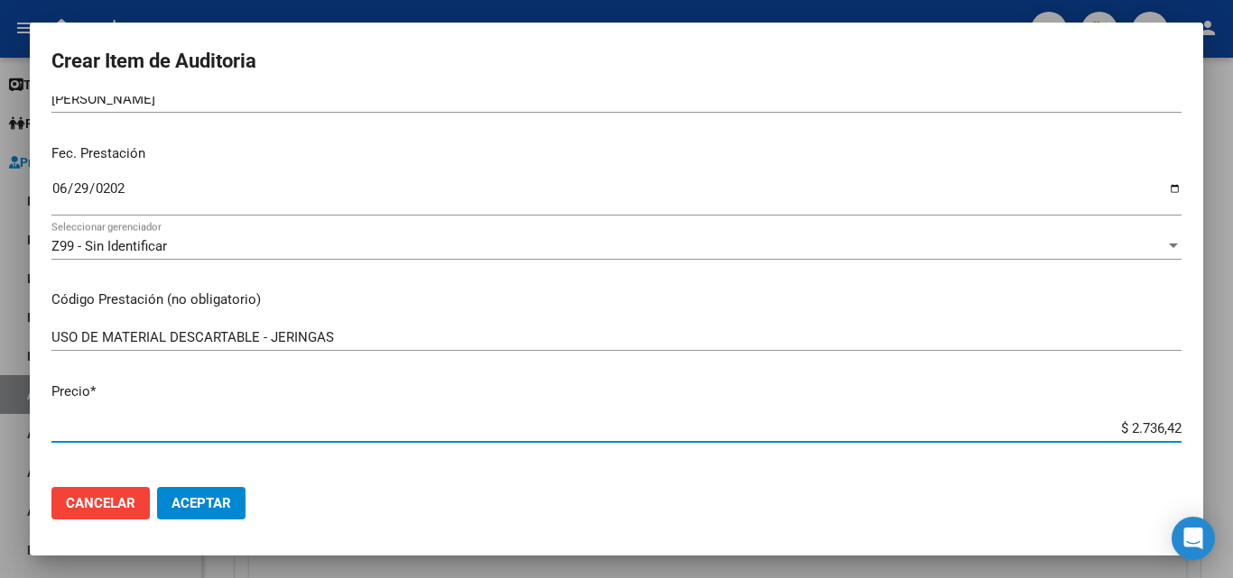
type input "$ 27.364,26"
type input "$ 2.736,42"
type input "$ 273,64"
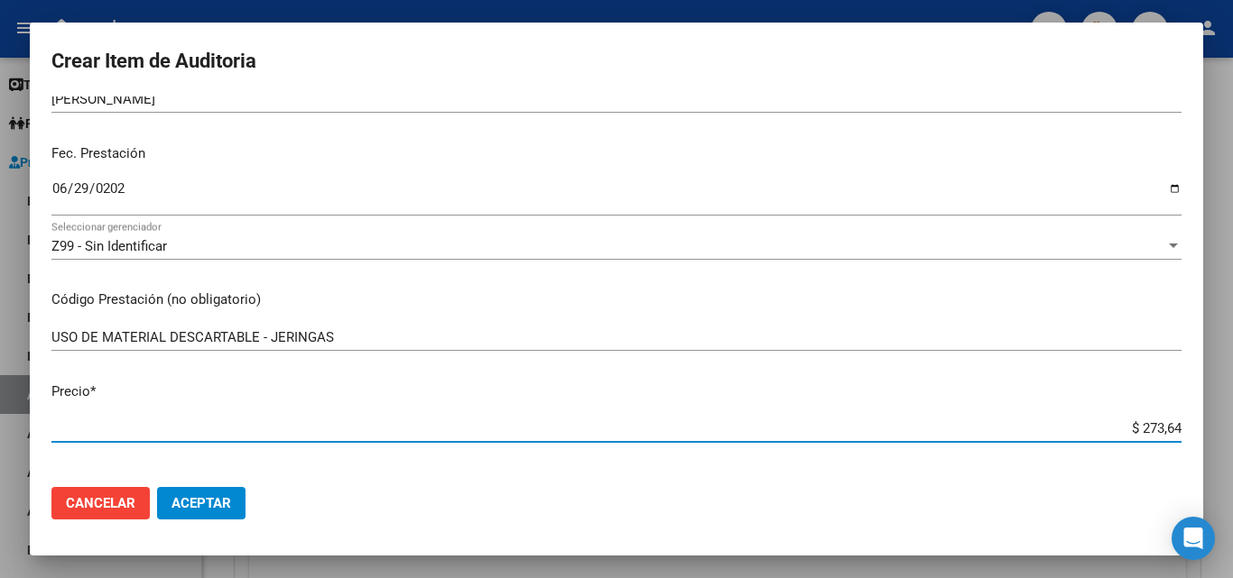
type input "$ 2.736,42"
type input "$ 27.364,26"
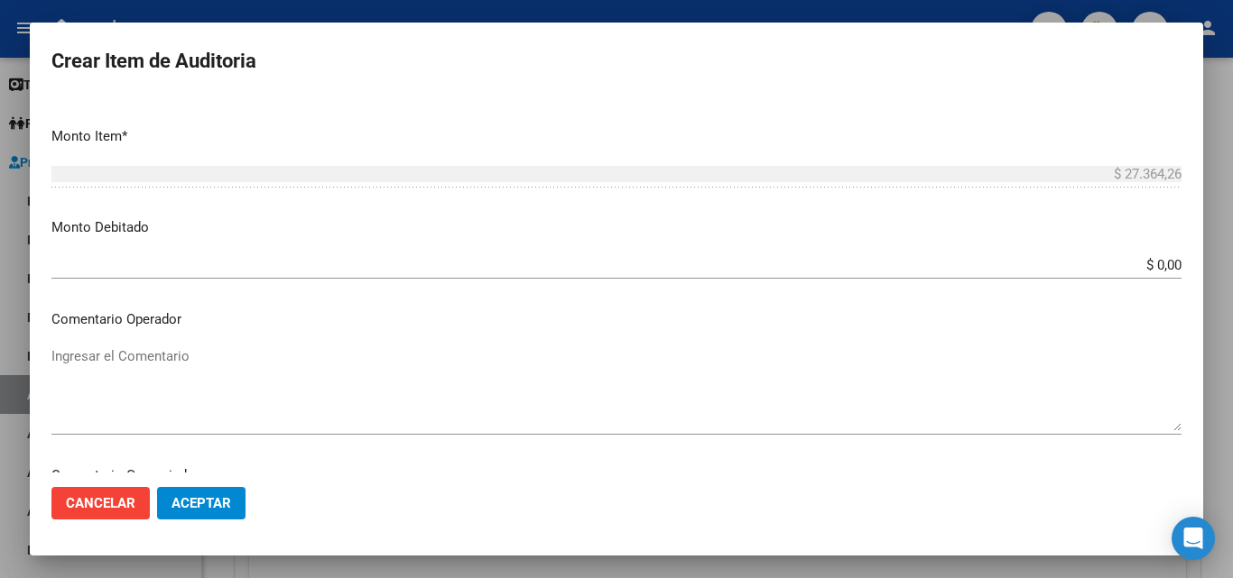
scroll to position [632, 0]
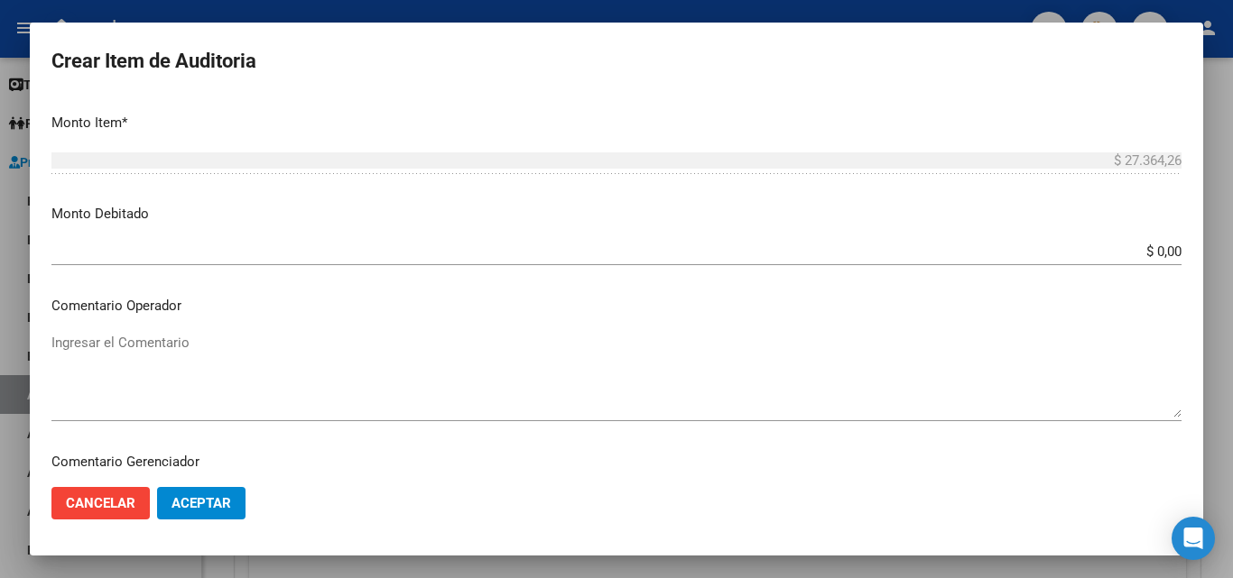
click at [178, 331] on div "Ingresar el Comentario" at bounding box center [616, 375] width 1130 height 92
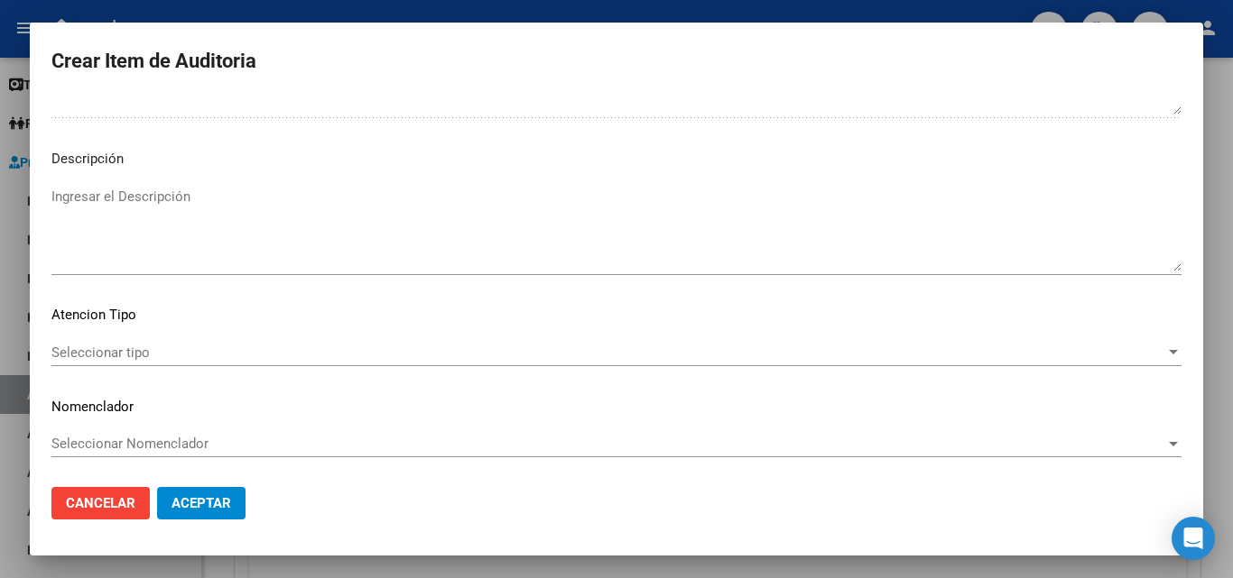
scroll to position [1093, 0]
type textarea "FALTA VALOR EN LA GRILLA"
click at [165, 347] on span "Seleccionar tipo" at bounding box center [607, 351] width 1113 height 16
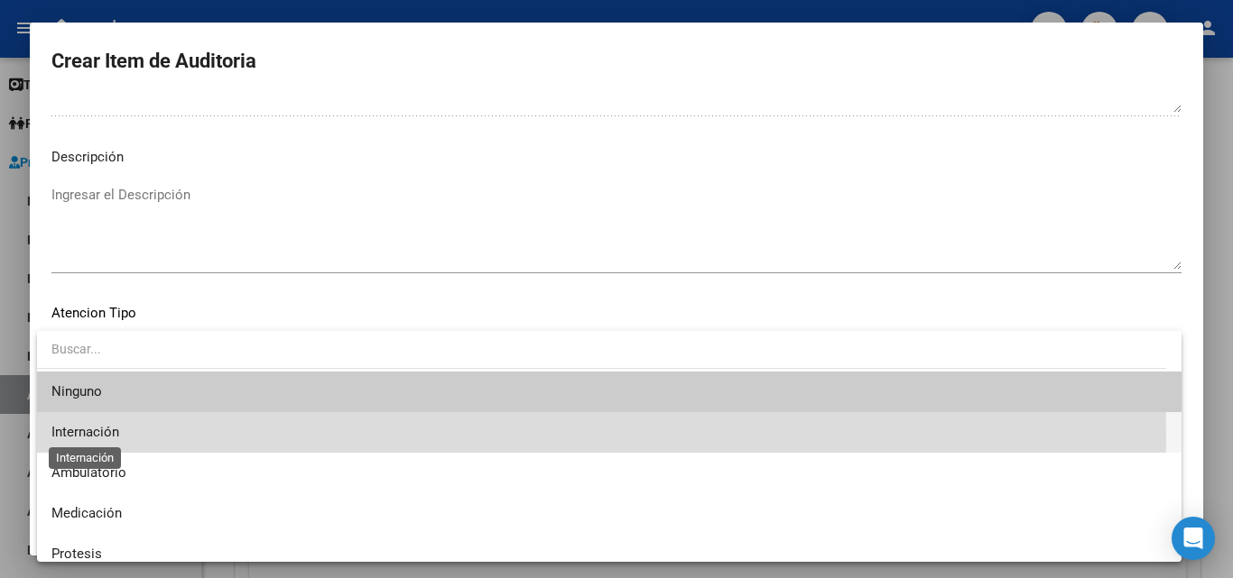
click at [112, 439] on span "Internación" at bounding box center [85, 432] width 68 height 16
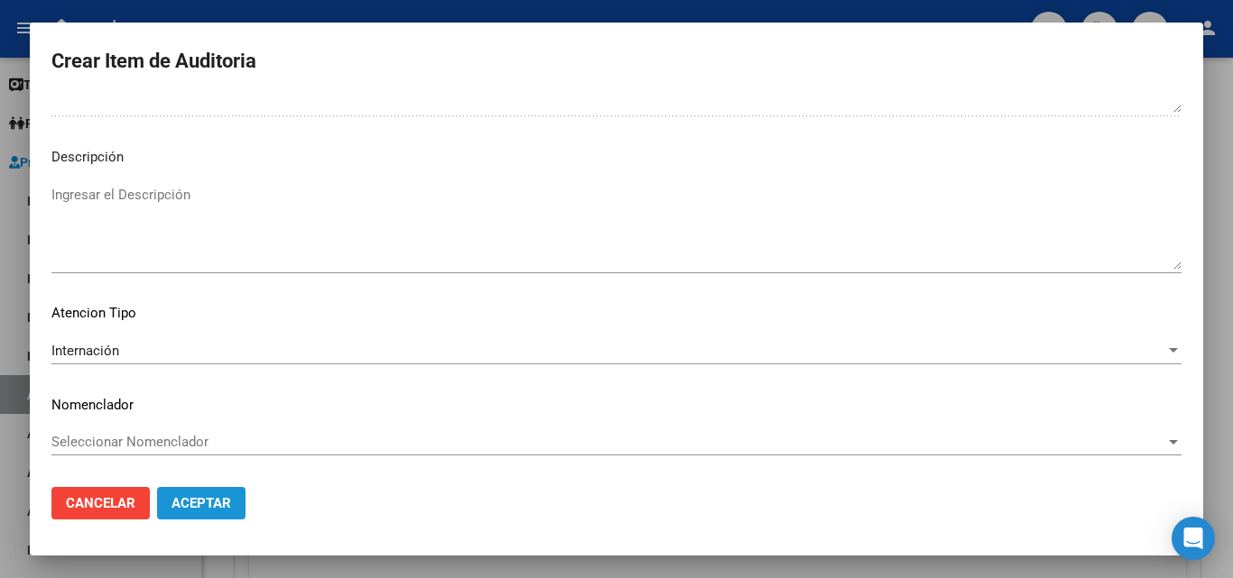
click at [209, 512] on button "Aceptar" at bounding box center [201, 503] width 88 height 32
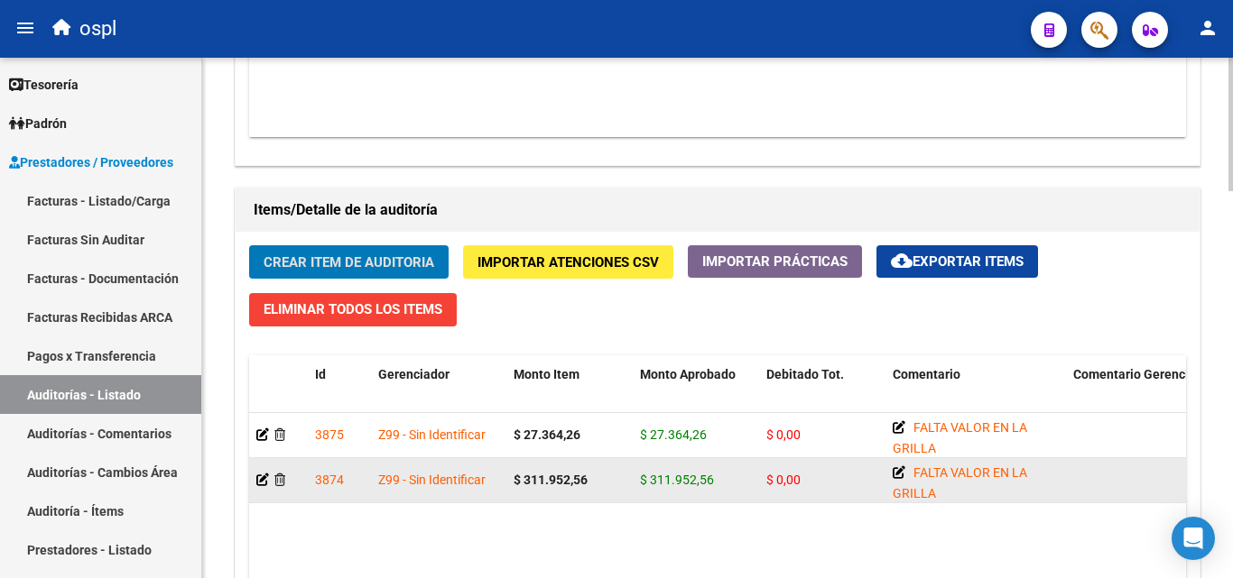
click at [255, 474] on datatable-body-cell at bounding box center [278, 480] width 59 height 44
click at [258, 480] on icon at bounding box center [262, 480] width 13 height 13
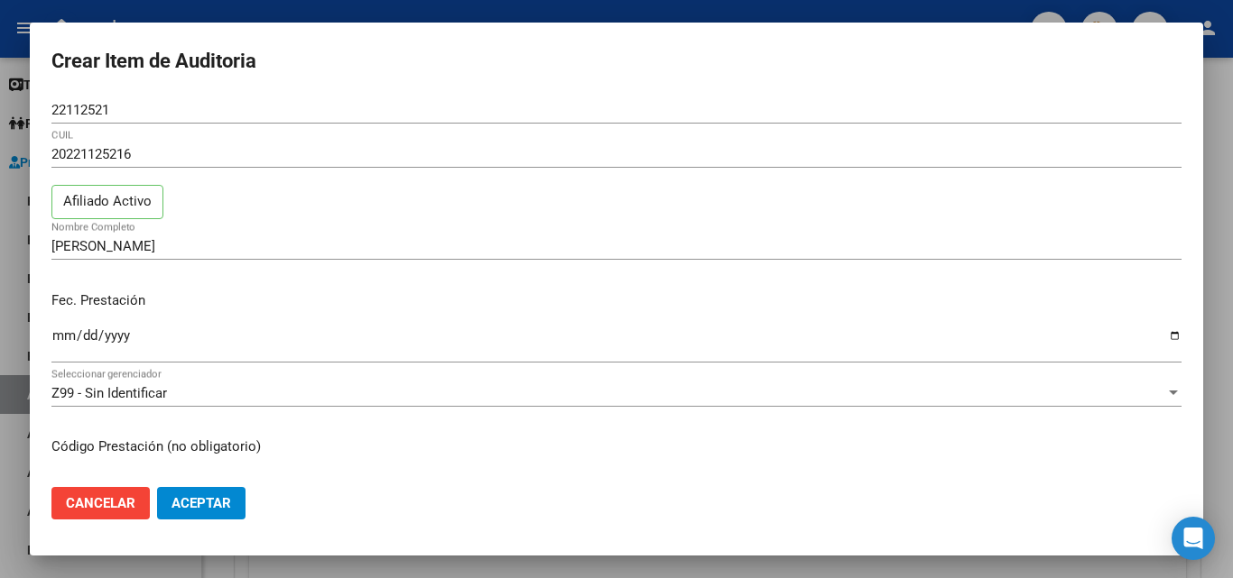
click at [643, 10] on div at bounding box center [616, 289] width 1233 height 578
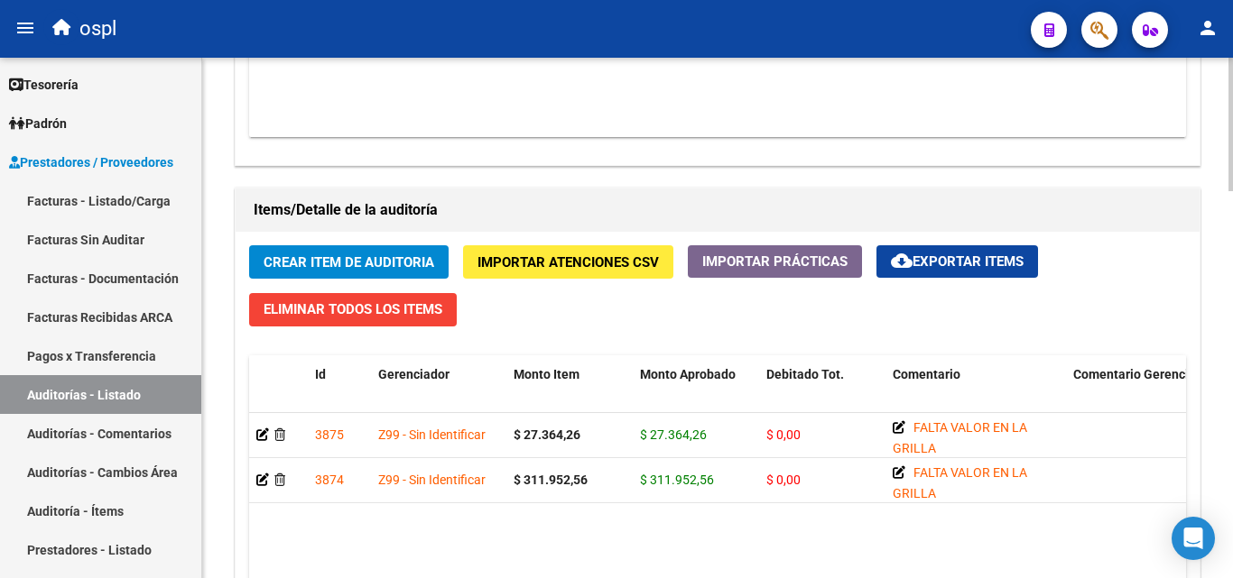
click at [423, 254] on span "Crear Item de Auditoria" at bounding box center [348, 262] width 171 height 16
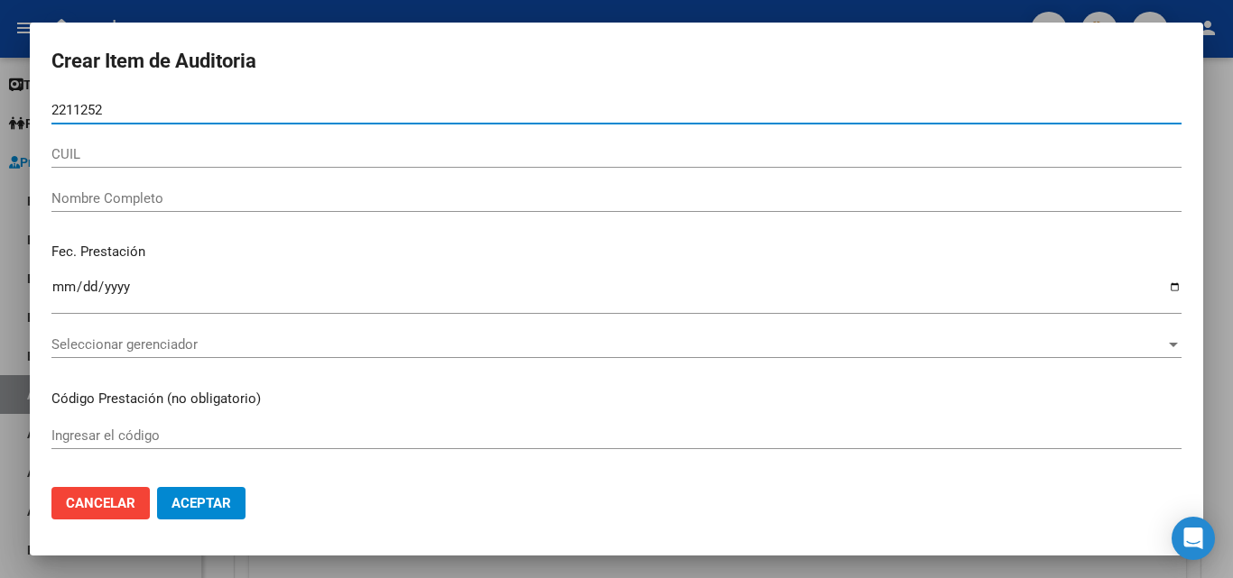
type input "22112521"
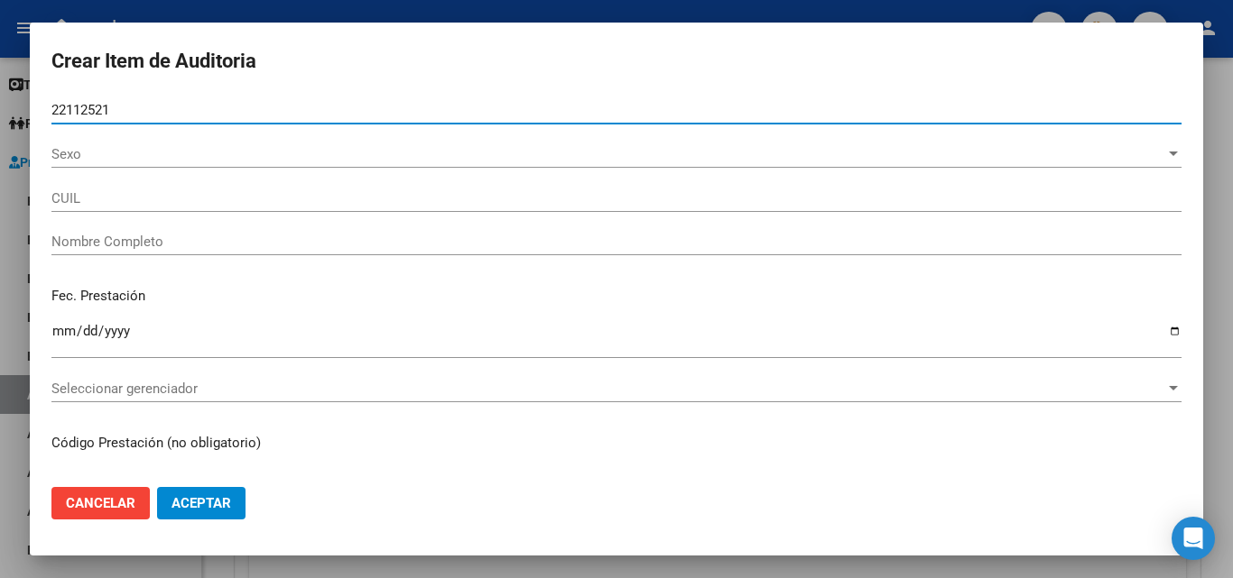
type input "20221125216"
type input "VILLA LUIS OSCAR"
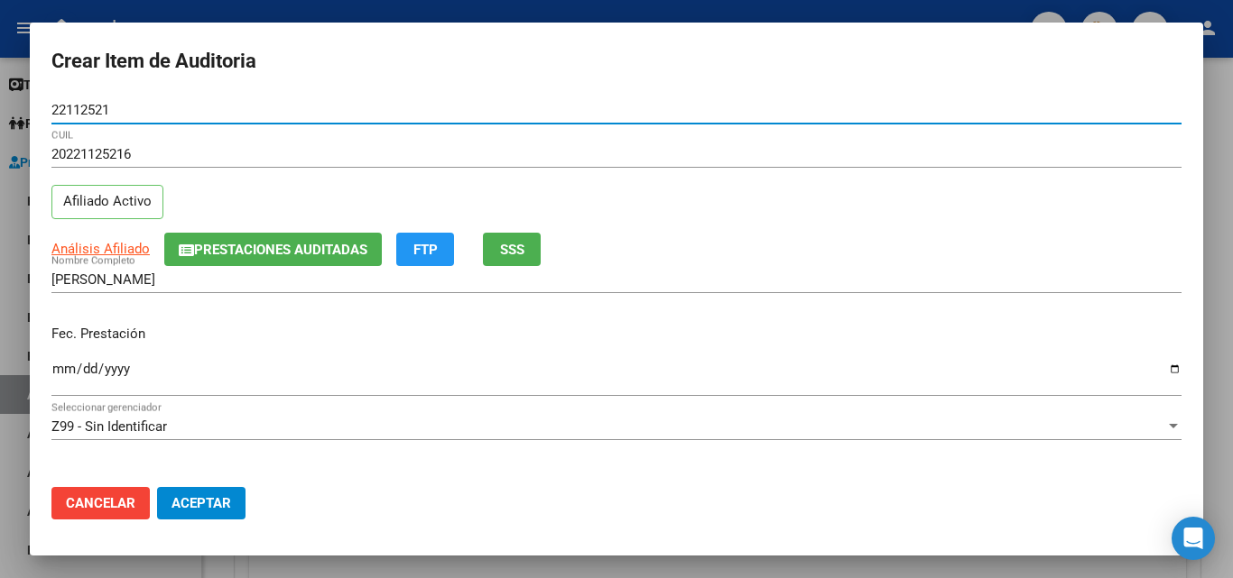
type input "22112521"
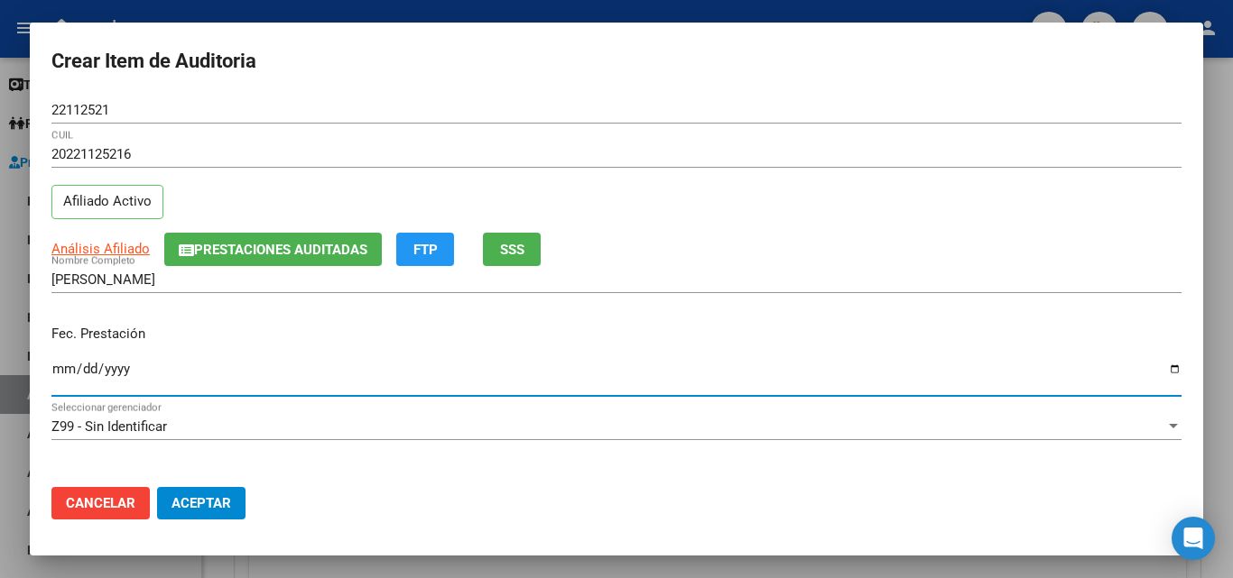
click at [70, 373] on input "Ingresar la fecha" at bounding box center [616, 376] width 1130 height 29
type input "2025-07-01"
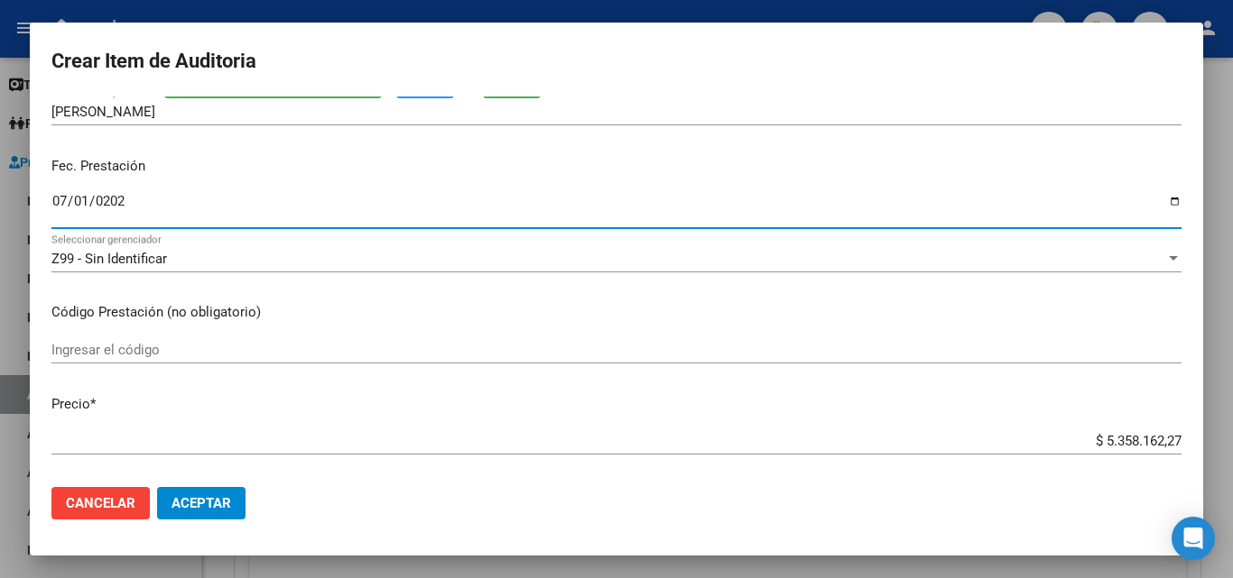
scroll to position [180, 0]
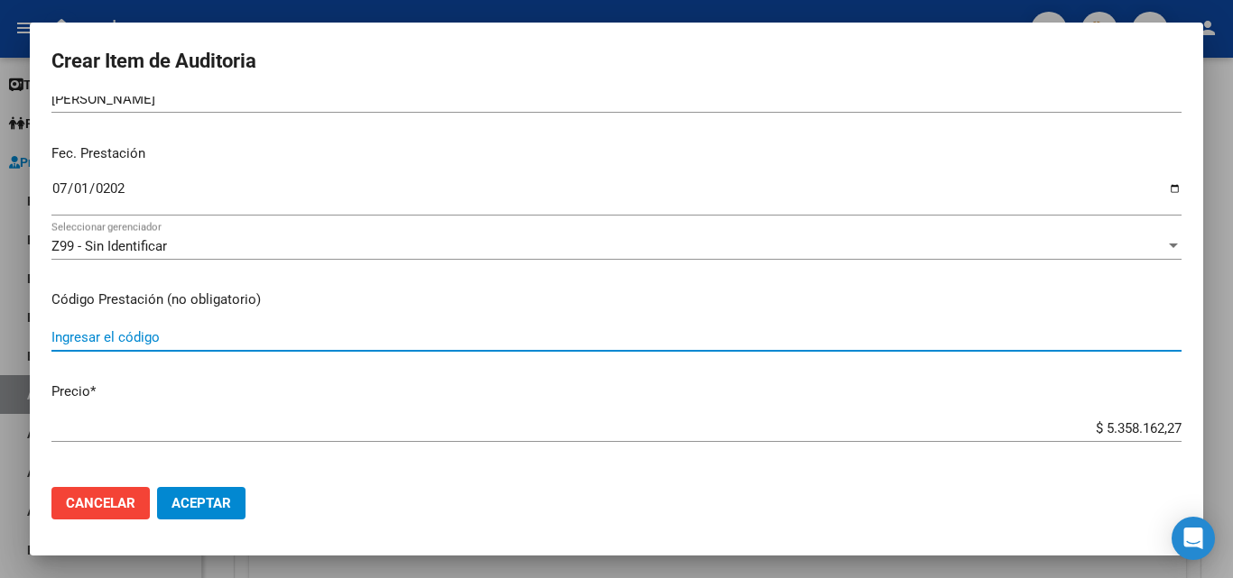
click at [219, 344] on input "Ingresar el código" at bounding box center [616, 337] width 1130 height 16
type input "UNA CAMA EN HABITACION DE DOS CON BAÑO"
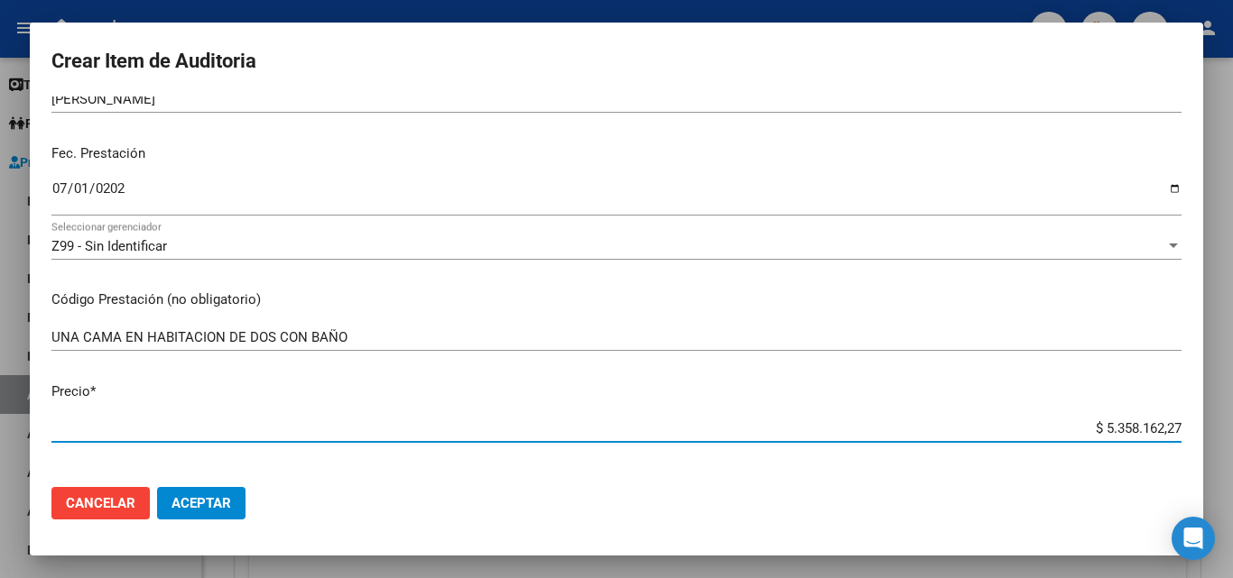
drag, startPoint x: 1085, startPoint y: 433, endPoint x: 1199, endPoint y: 427, distance: 114.8
click at [1199, 427] on mat-dialog-content "22112521 Nro Documento 20221125216 CUIL Afiliado Activo Análisis Afiliado Prest…" at bounding box center [616, 285] width 1173 height 376
type input "$ 0,01"
type input "$ 0,15"
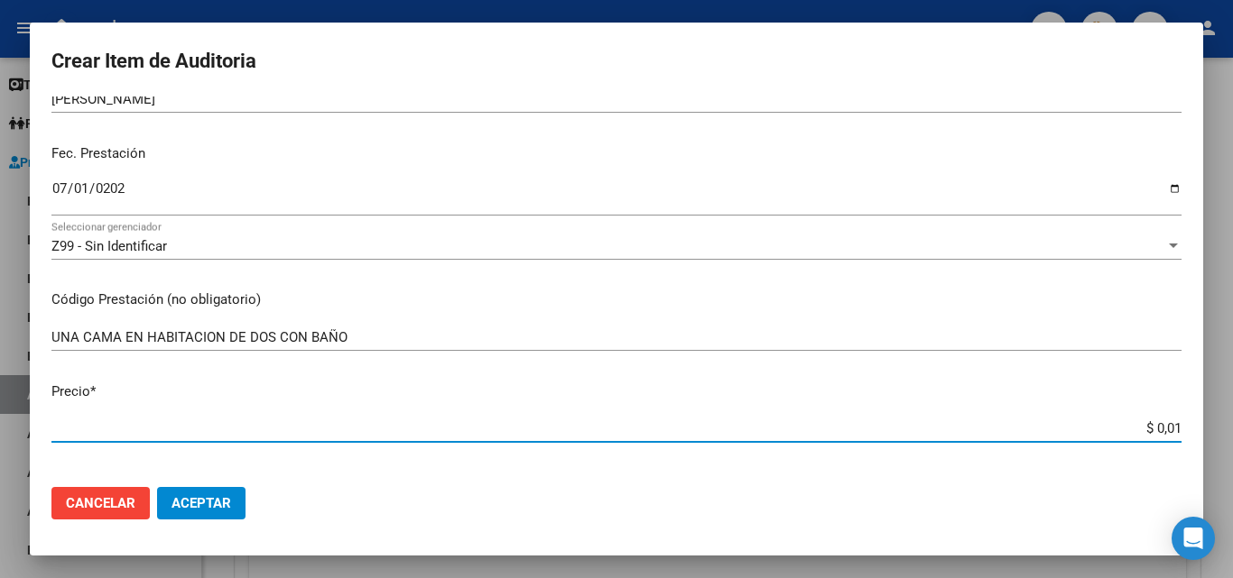
type input "$ 0,15"
type input "$ 1,55"
type input "$ 15,59"
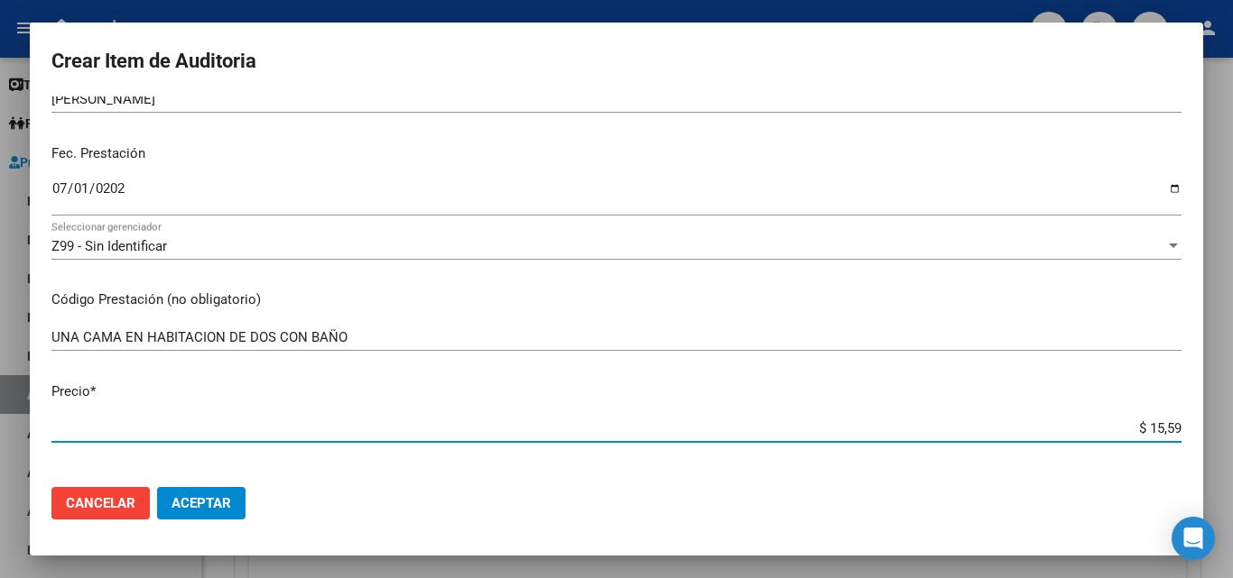
type input "$ 155,97"
type input "$ 1.559,76"
type input "$ 15.597,62"
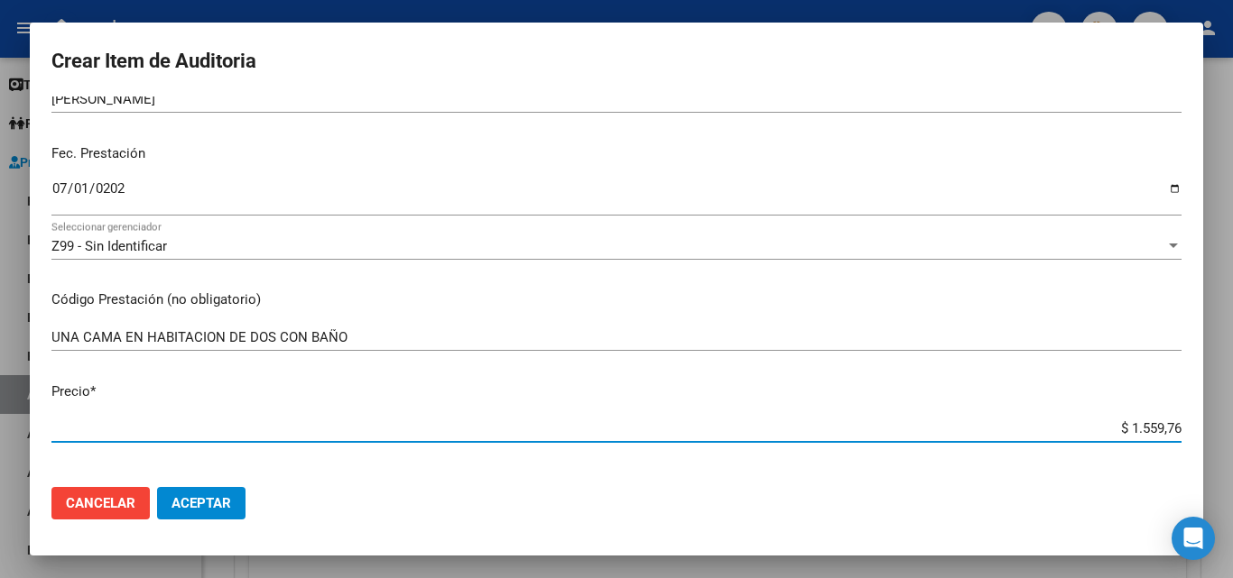
type input "$ 15.597,62"
type input "$ 155.976,28"
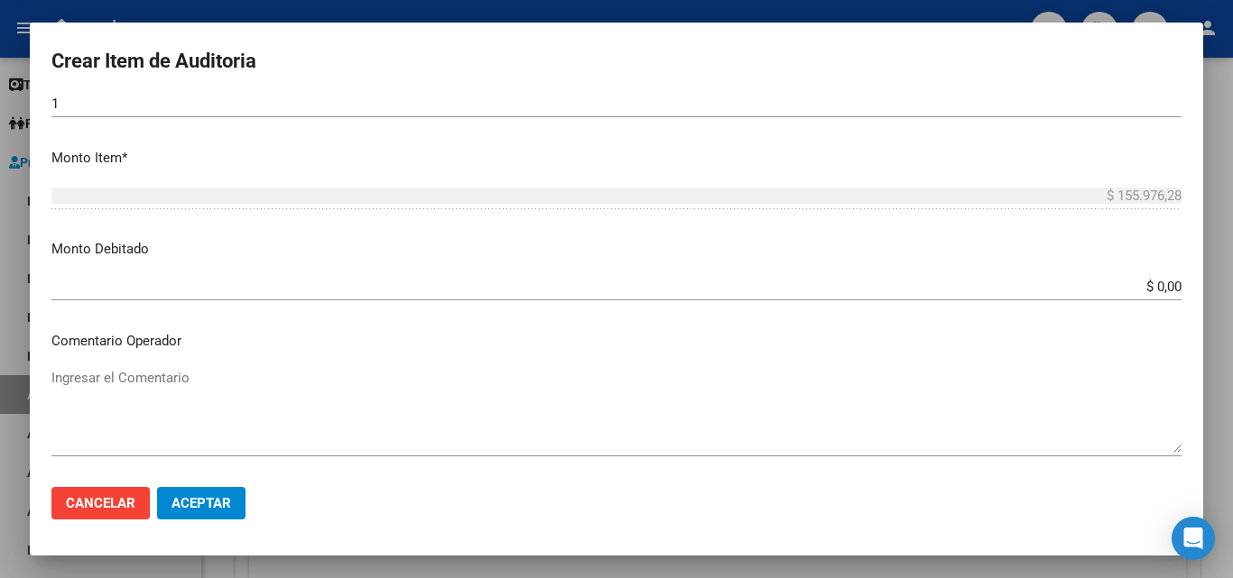
scroll to position [632, 0]
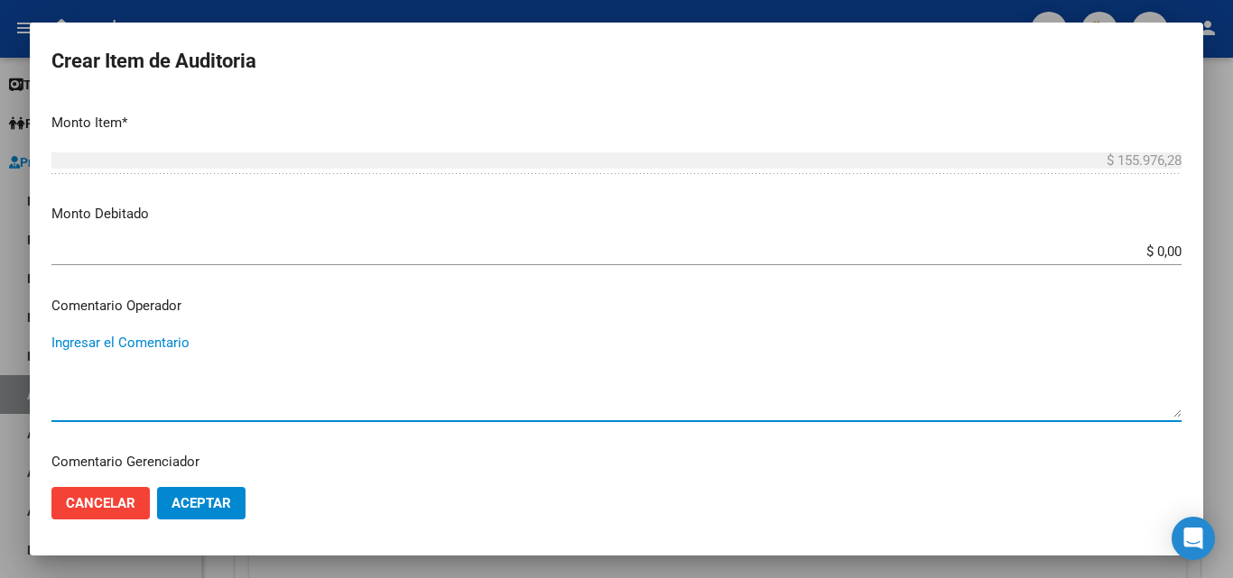
click at [225, 351] on textarea "Ingresar el Comentario" at bounding box center [616, 375] width 1130 height 85
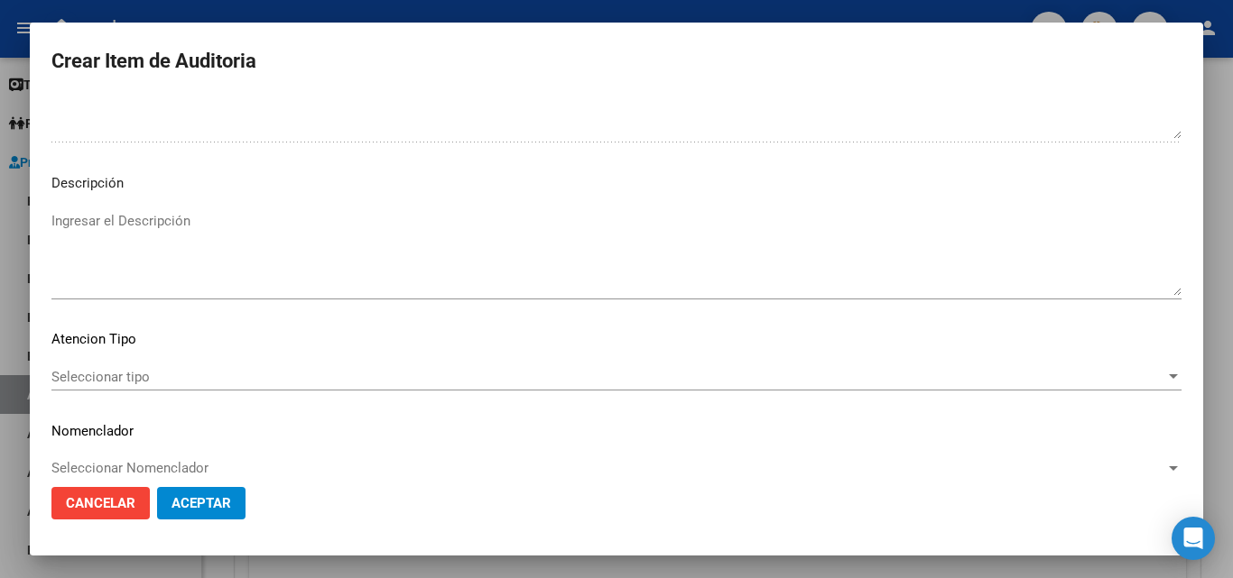
scroll to position [1083, 0]
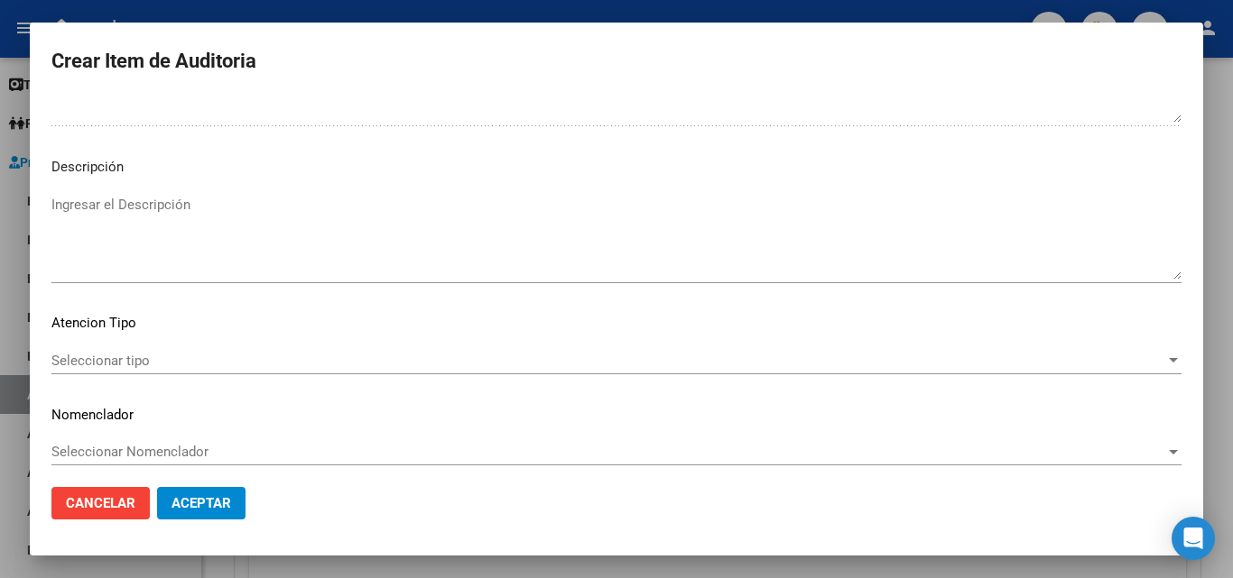
type textarea "FALTA VALOR EN LA GRILLA"
click at [177, 370] on div "Seleccionar tipo Seleccionar tipo" at bounding box center [616, 360] width 1130 height 27
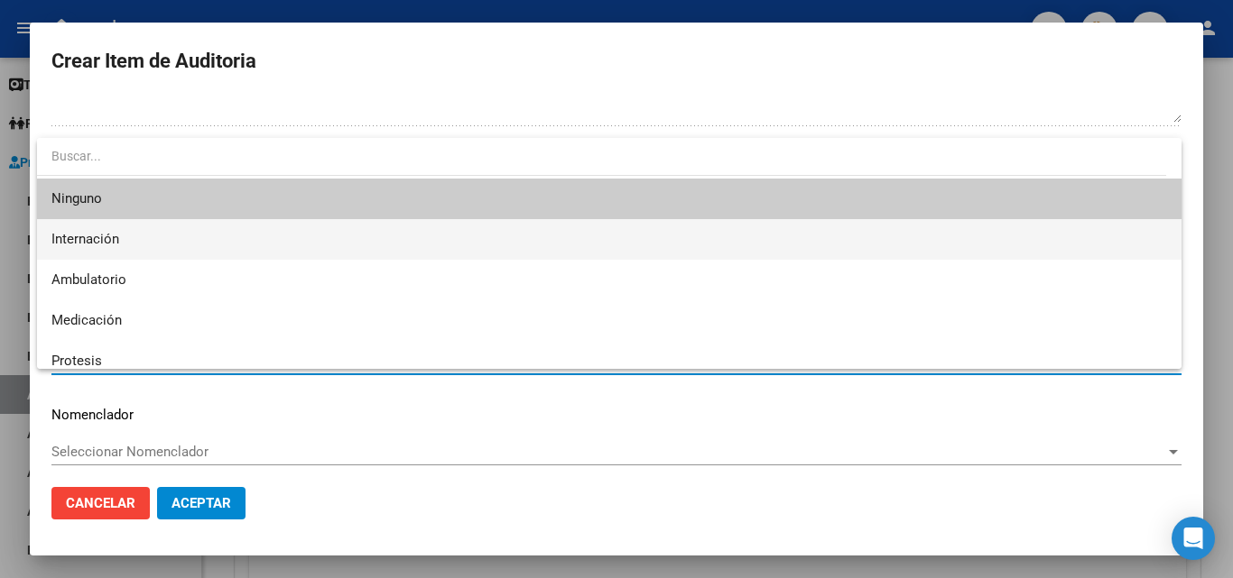
click at [138, 241] on span "Internación" at bounding box center [608, 239] width 1115 height 41
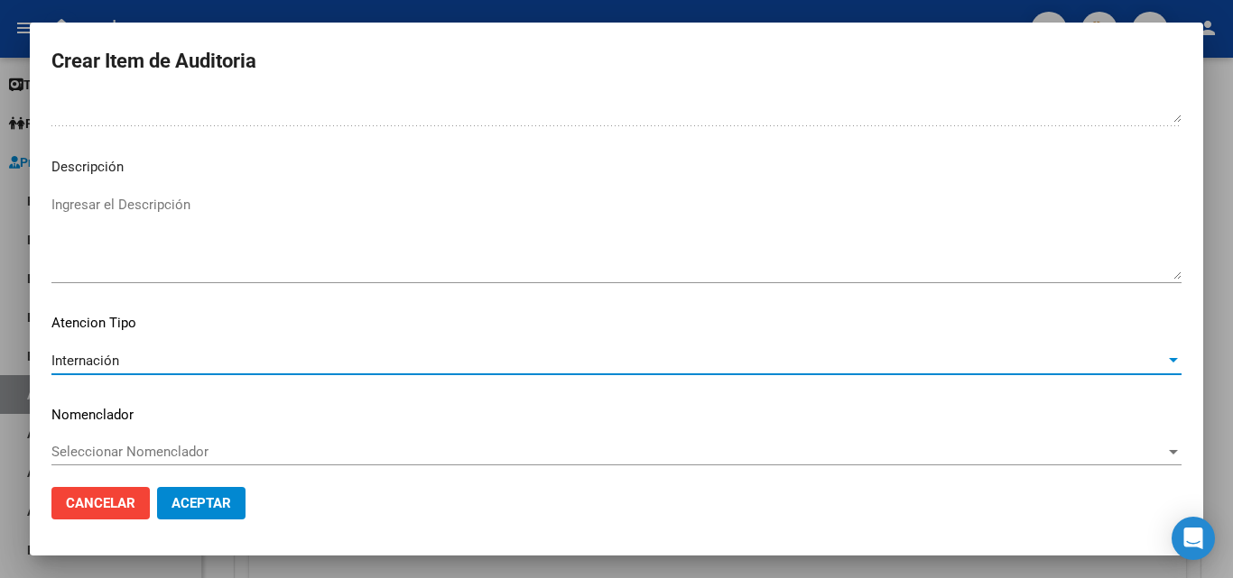
click at [193, 491] on button "Aceptar" at bounding box center [201, 503] width 88 height 32
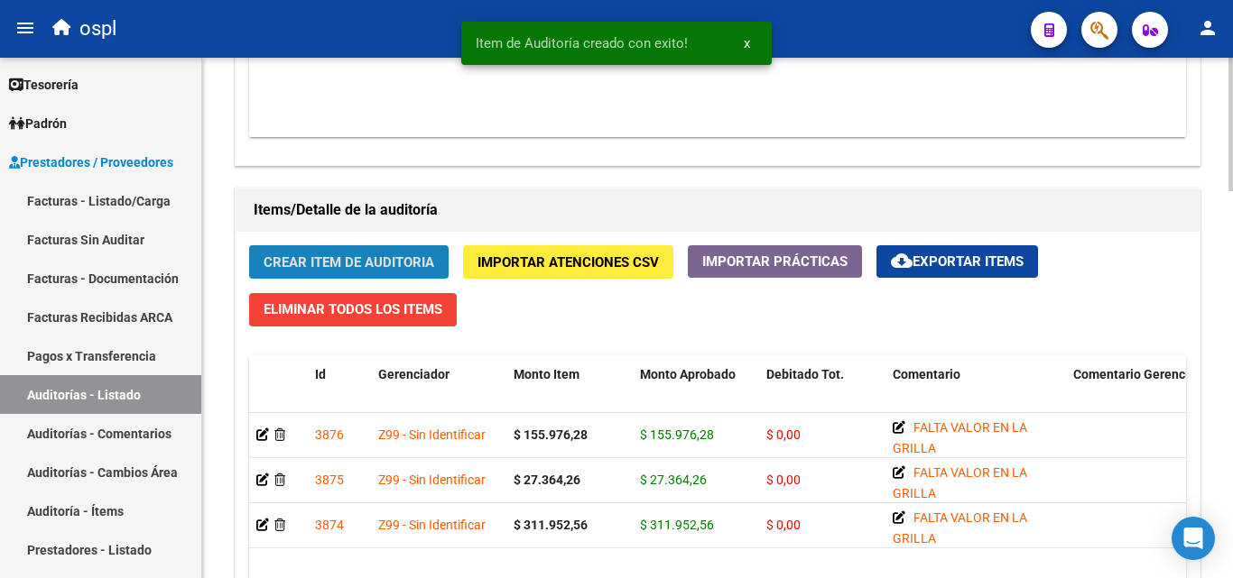
click at [397, 260] on span "Crear Item de Auditoria" at bounding box center [348, 262] width 171 height 16
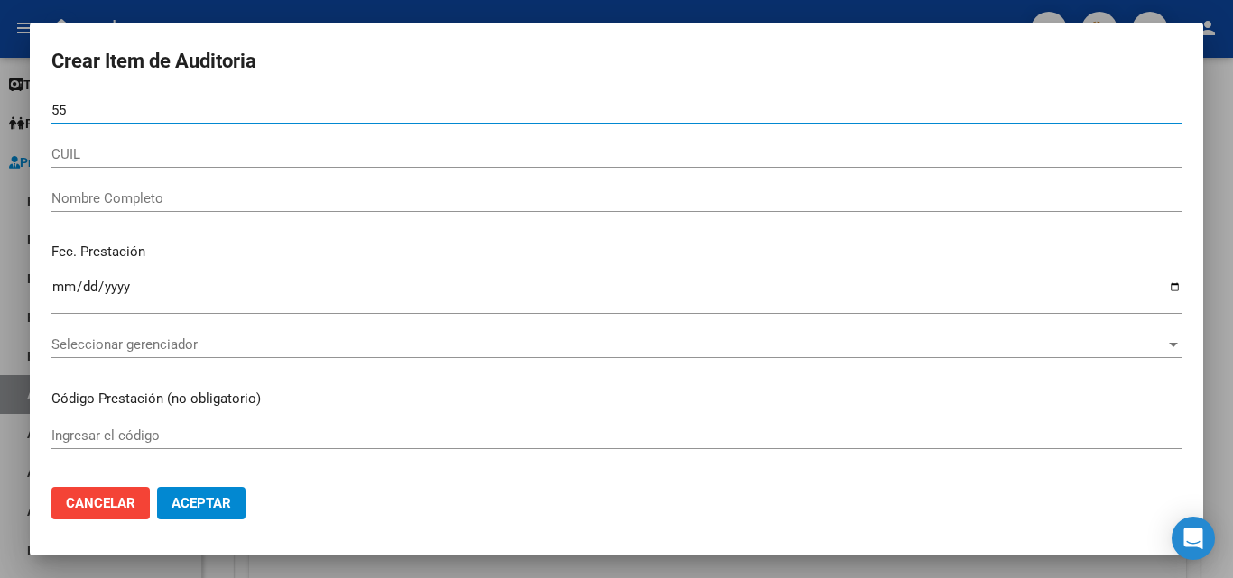
type input "5"
type input "22112521"
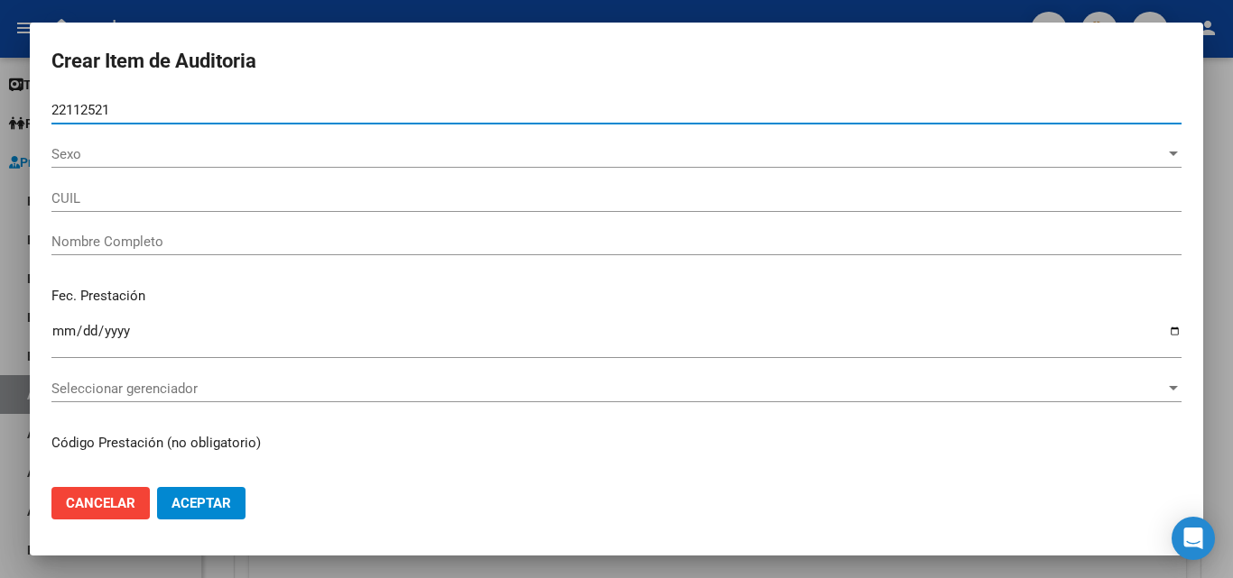
type input "20221125216"
type input "VILLA LUIS OSCAR"
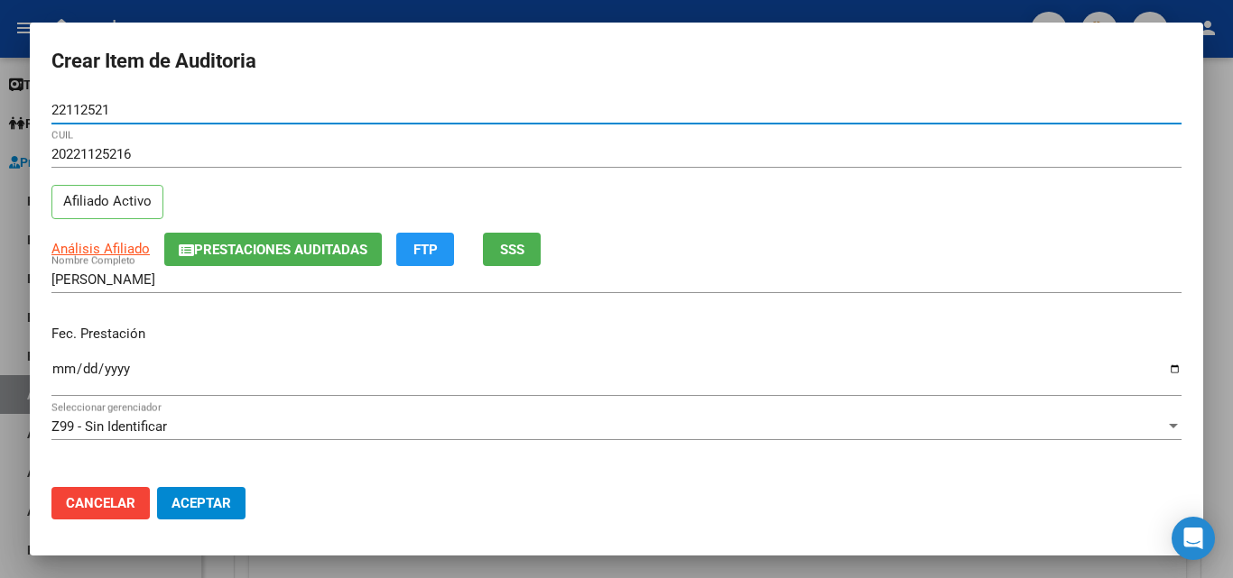
type input "22112521"
click at [60, 365] on input "Ingresar la fecha" at bounding box center [616, 376] width 1130 height 29
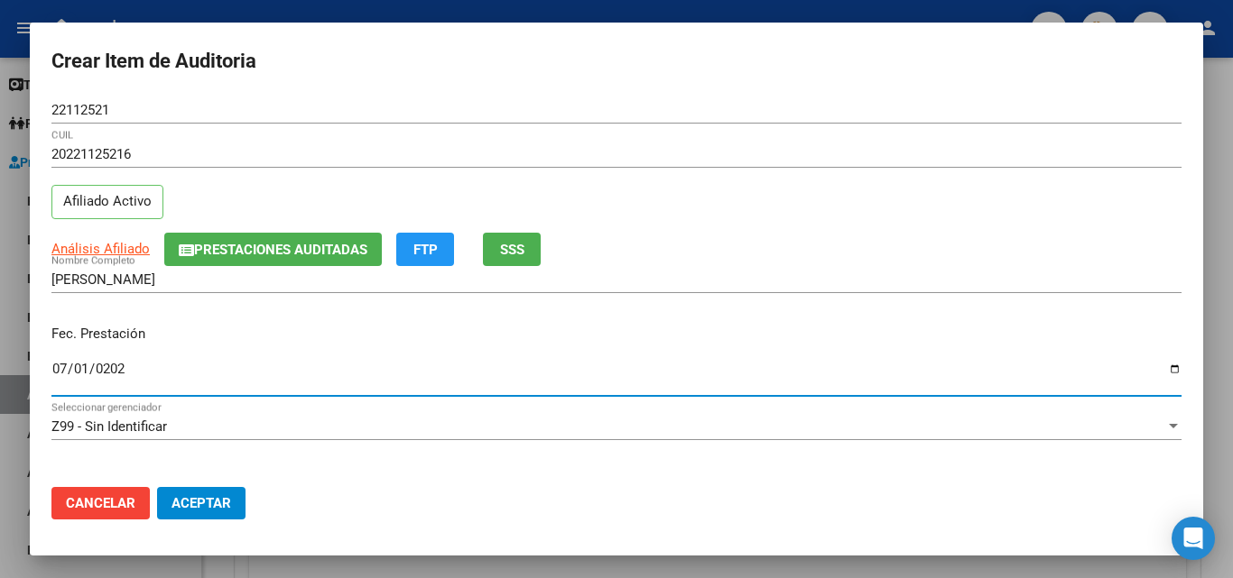
type input "2025-07-01"
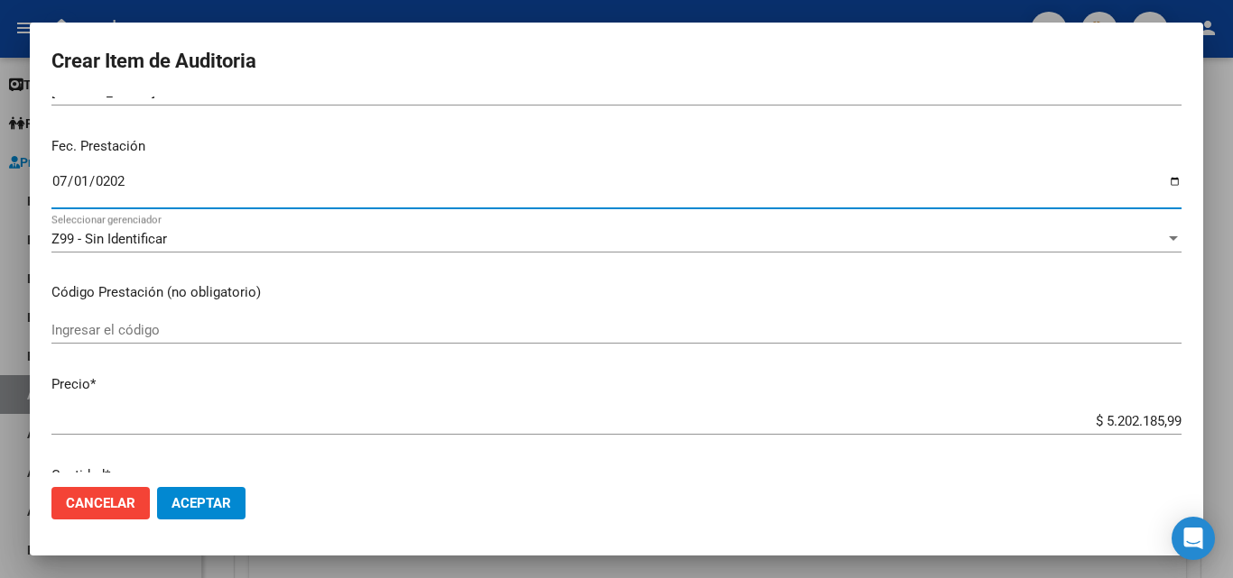
scroll to position [271, 0]
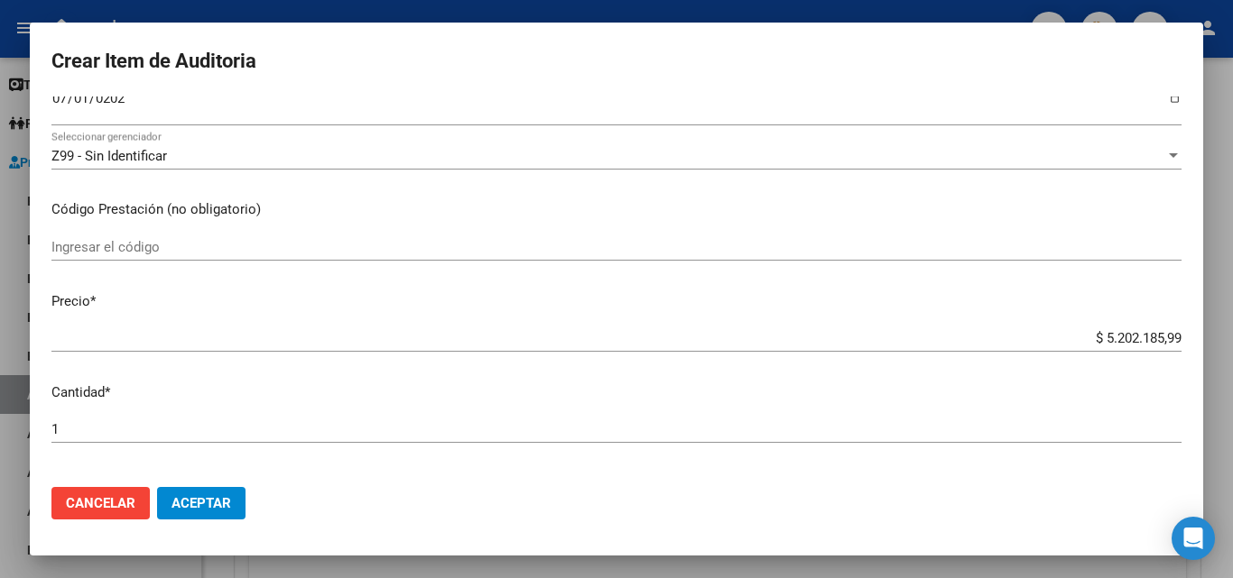
click at [244, 255] on div "Ingresar el código" at bounding box center [616, 247] width 1130 height 27
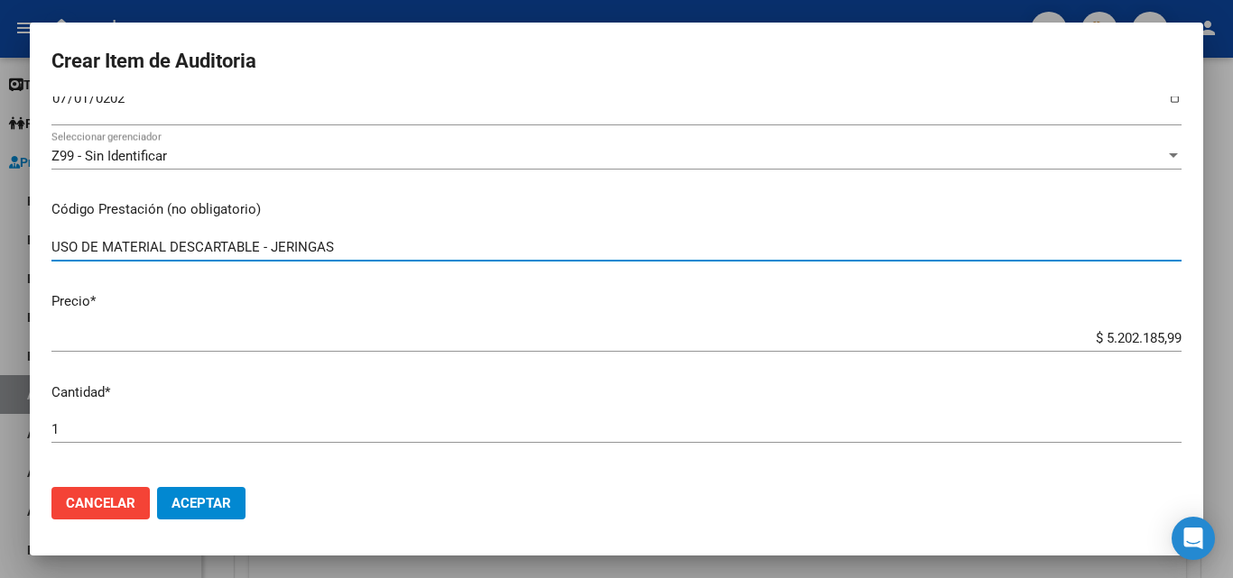
type input "USO DE MATERIAL DESCARTABLE - JERINGAS"
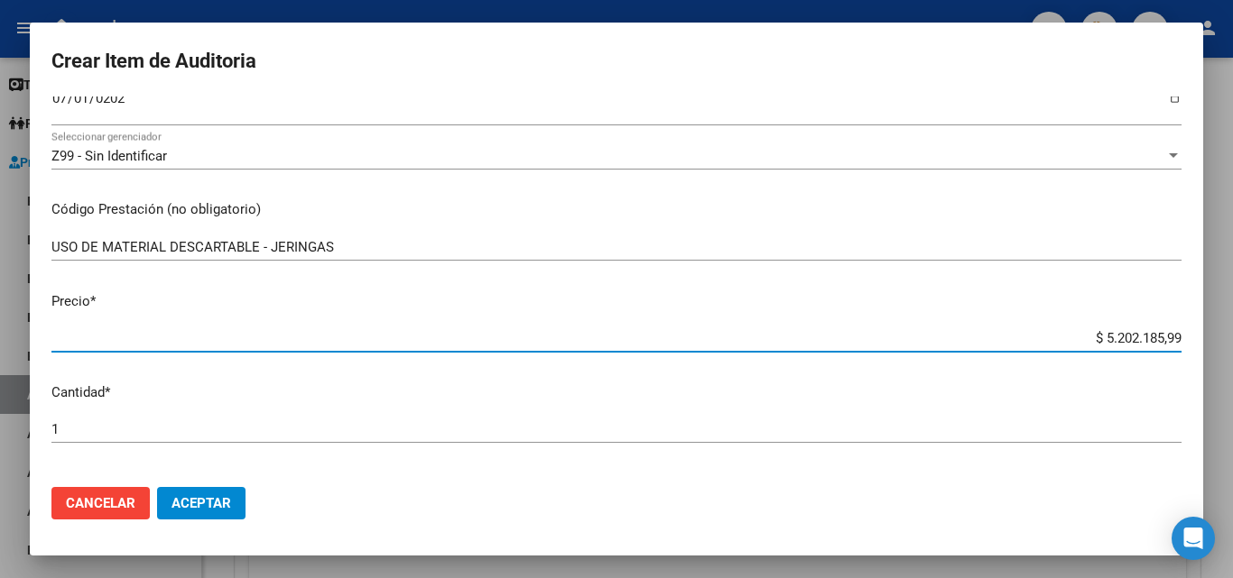
drag, startPoint x: 1074, startPoint y: 340, endPoint x: 1230, endPoint y: 319, distance: 157.5
click at [1230, 319] on div "Crear Item de Auditoria 22112521 Nro Documento 20221125216 CUIL Afiliado Activo…" at bounding box center [616, 289] width 1233 height 578
type input "$ 0,01"
type input "$ 0,13"
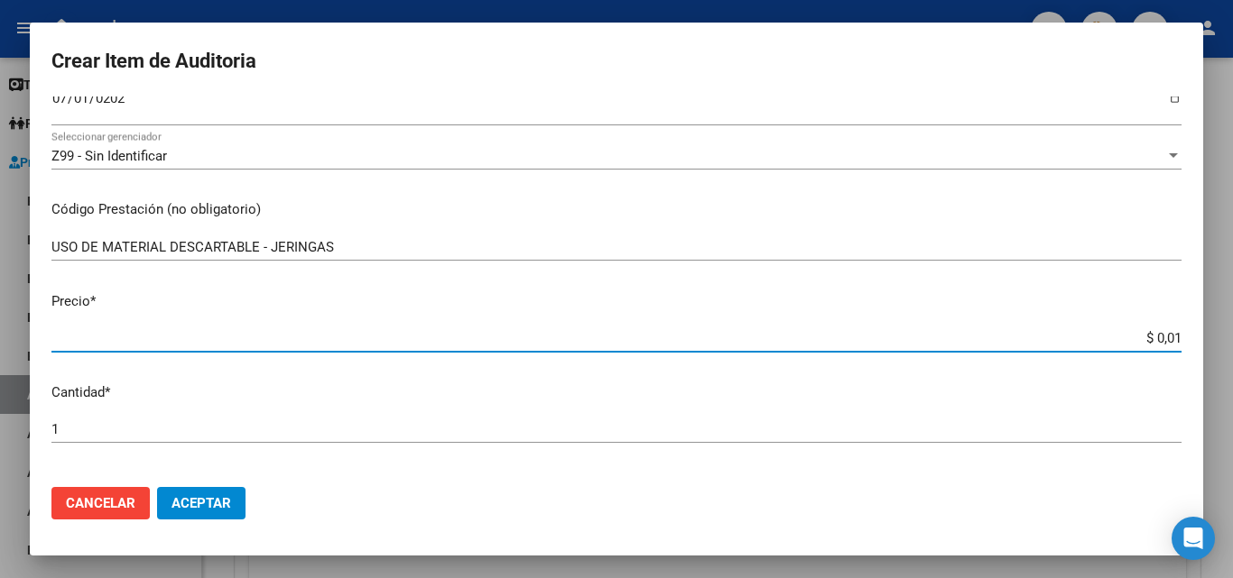
type input "$ 0,13"
type input "$ 1,36"
type input "$ 13,68"
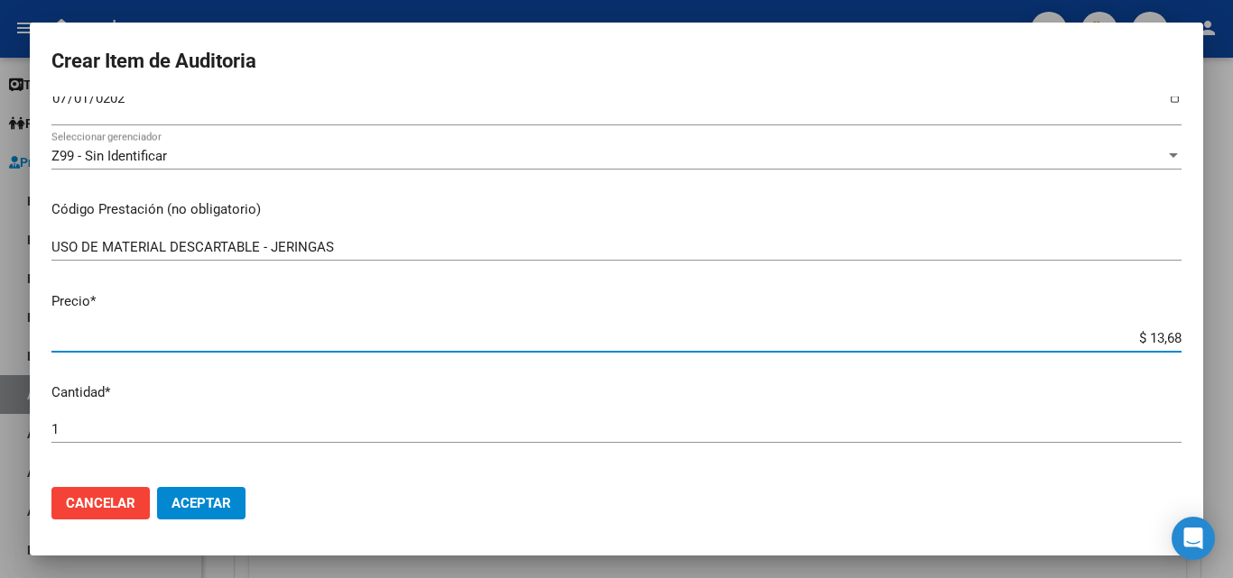
type input "$ 136,82"
type input "$ 1.368,21"
type input "$ 13.682,13"
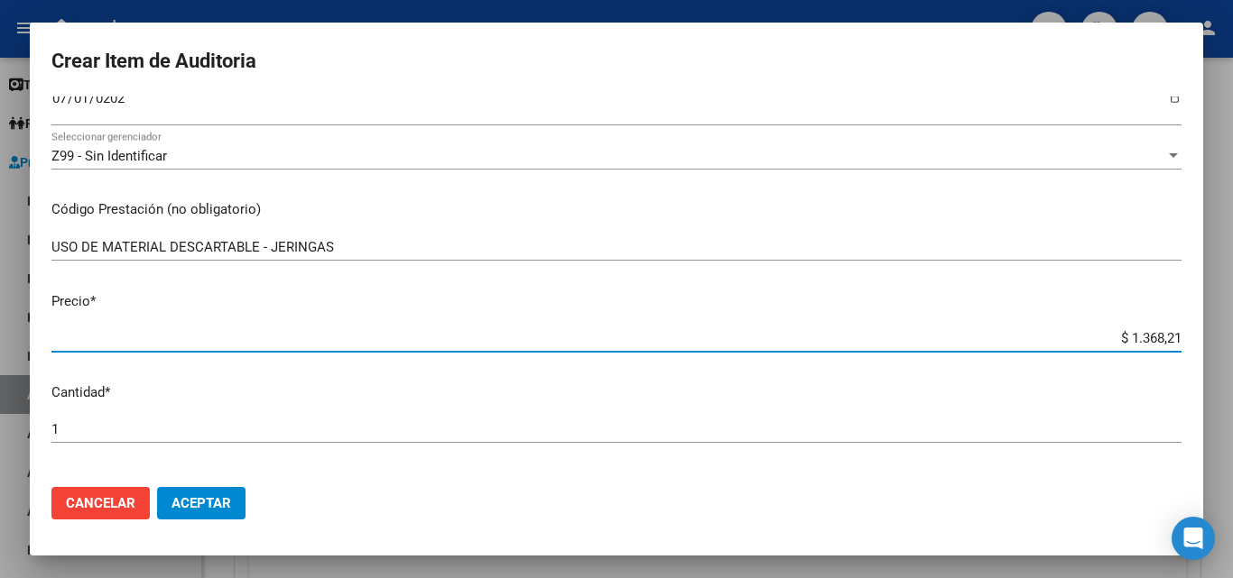
type input "$ 13.682,13"
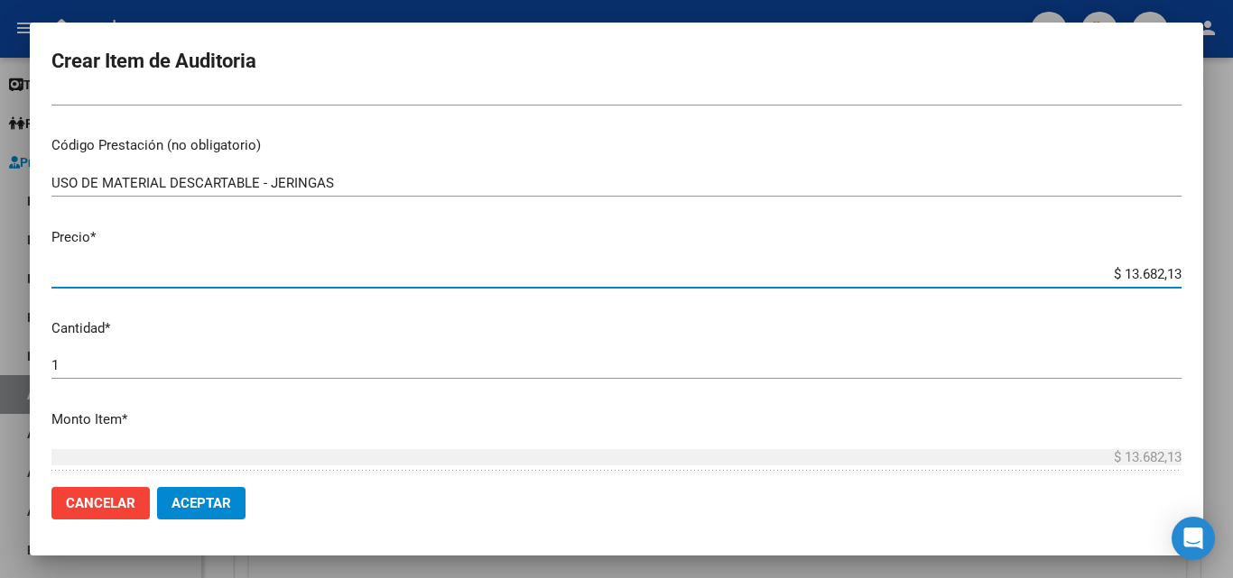
scroll to position [541, 0]
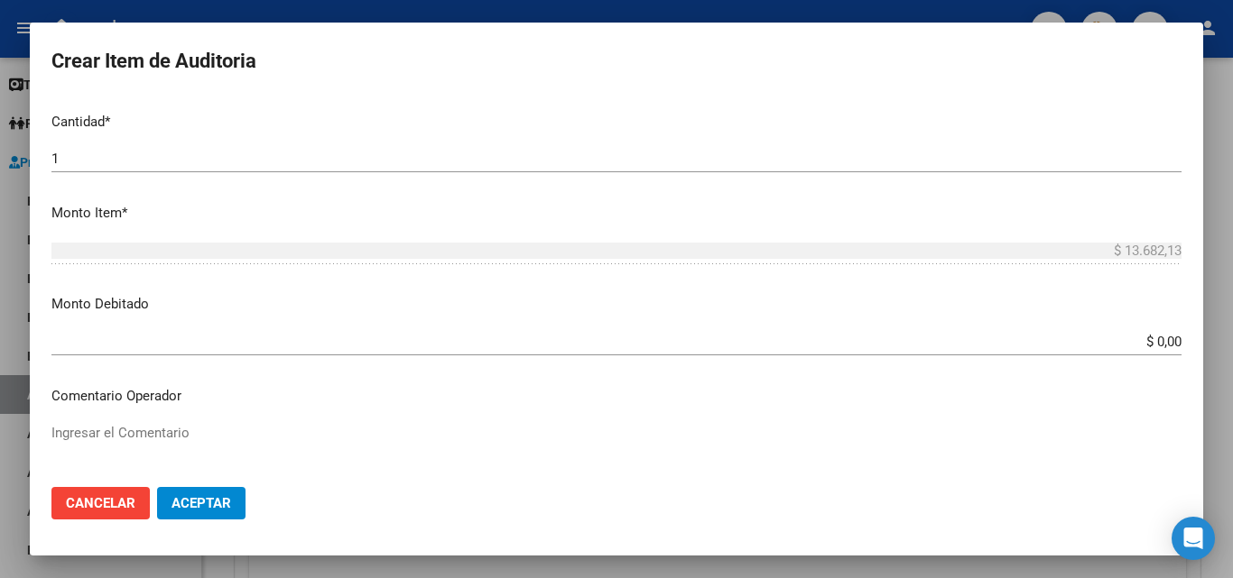
click at [127, 440] on textarea "Ingresar el Comentario" at bounding box center [616, 465] width 1130 height 85
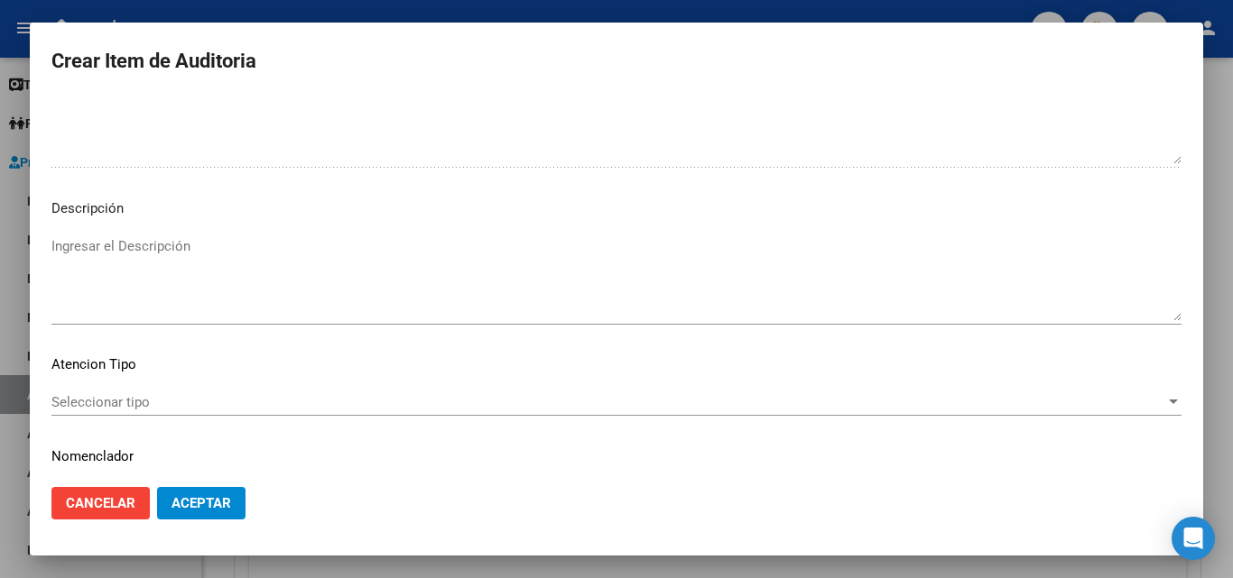
scroll to position [1093, 0]
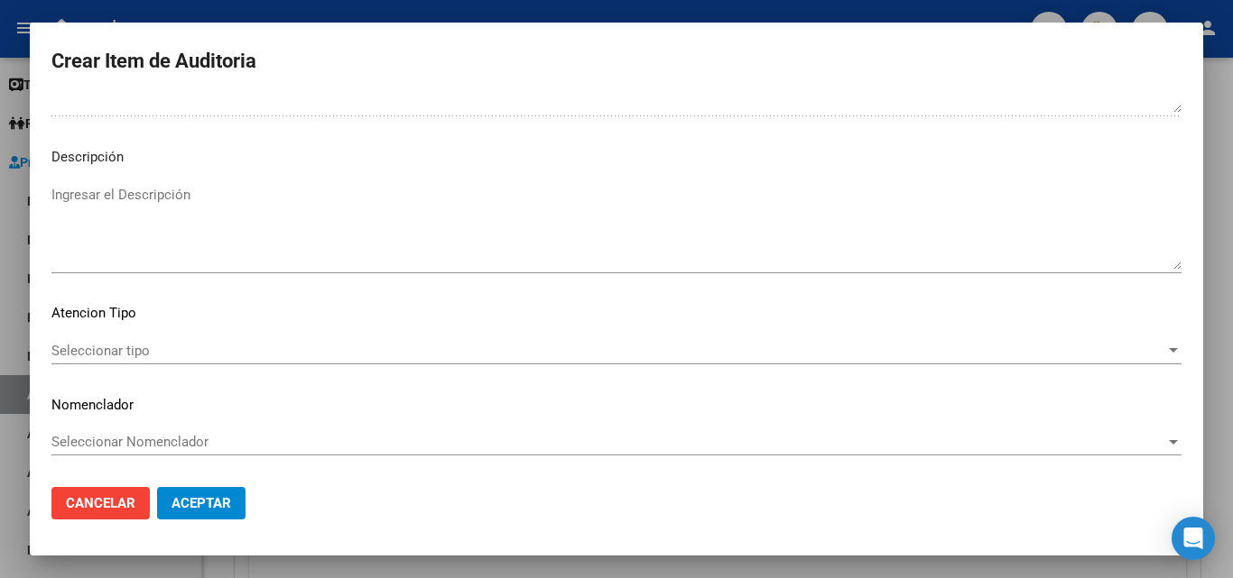
type textarea "FALTA VALOR EN LA GRILLA"
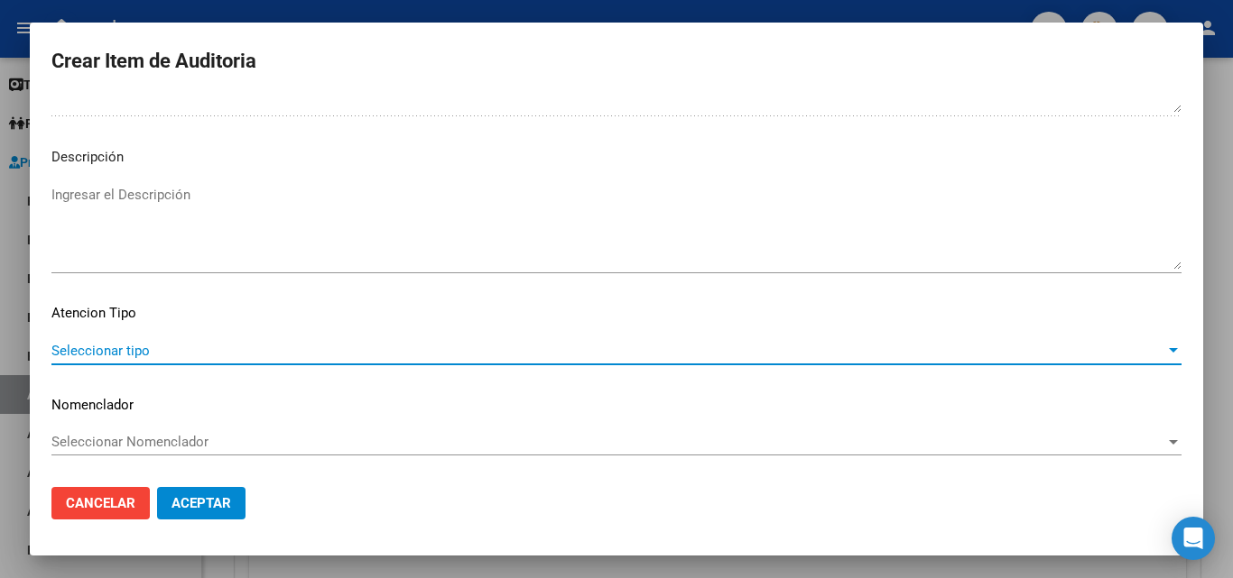
click at [102, 343] on span "Seleccionar tipo" at bounding box center [607, 351] width 1113 height 16
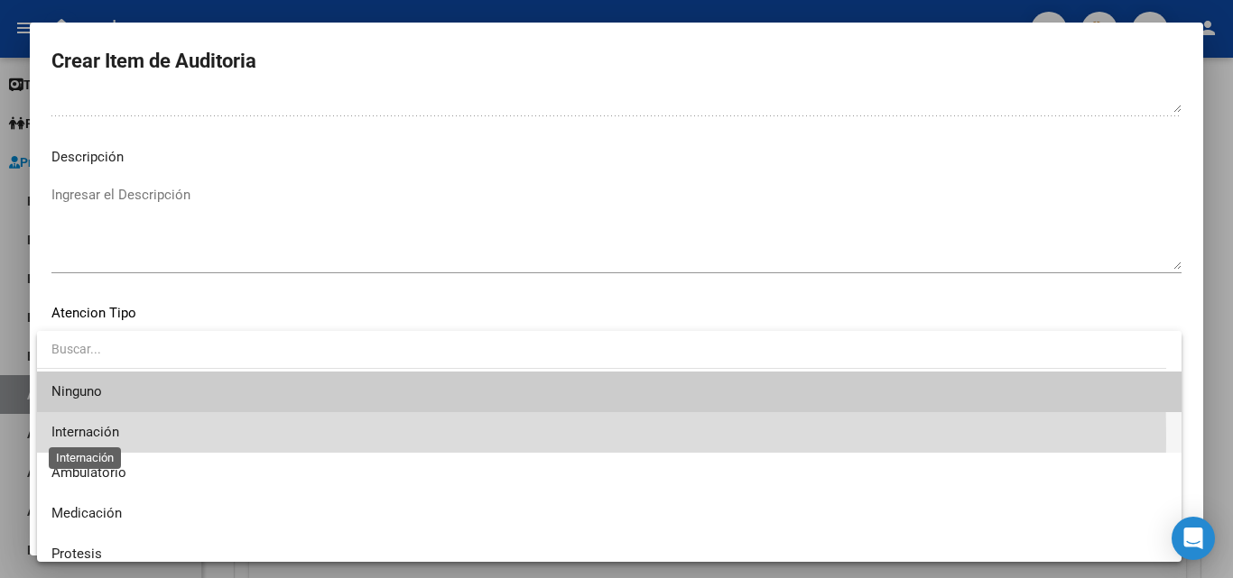
click at [106, 439] on span "Internación" at bounding box center [85, 432] width 68 height 16
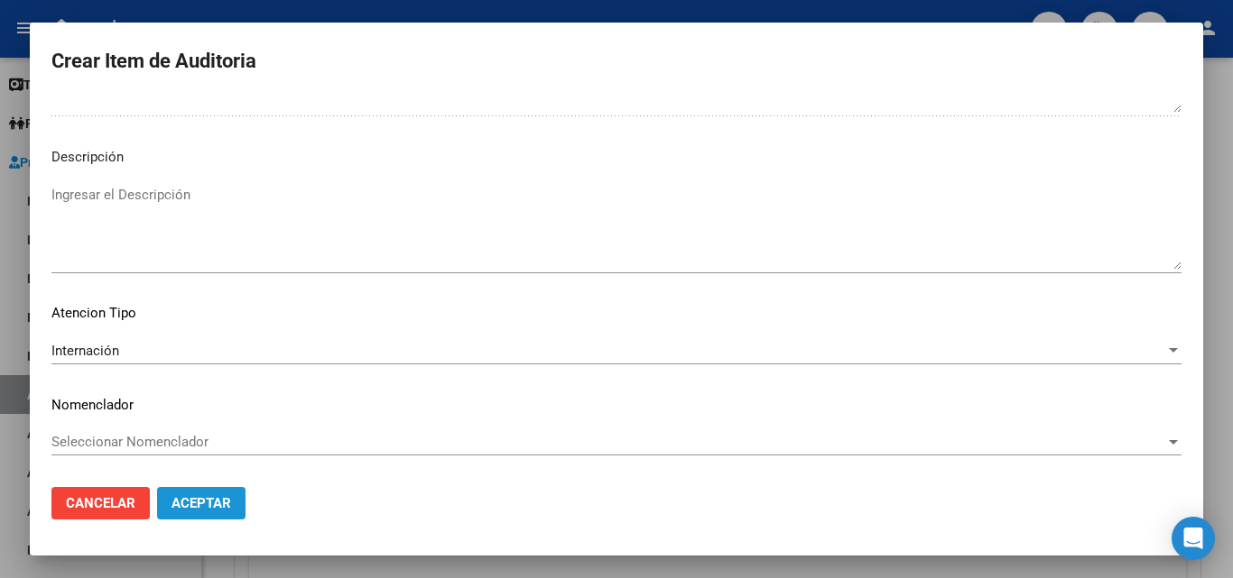
click at [192, 502] on span "Aceptar" at bounding box center [201, 503] width 60 height 16
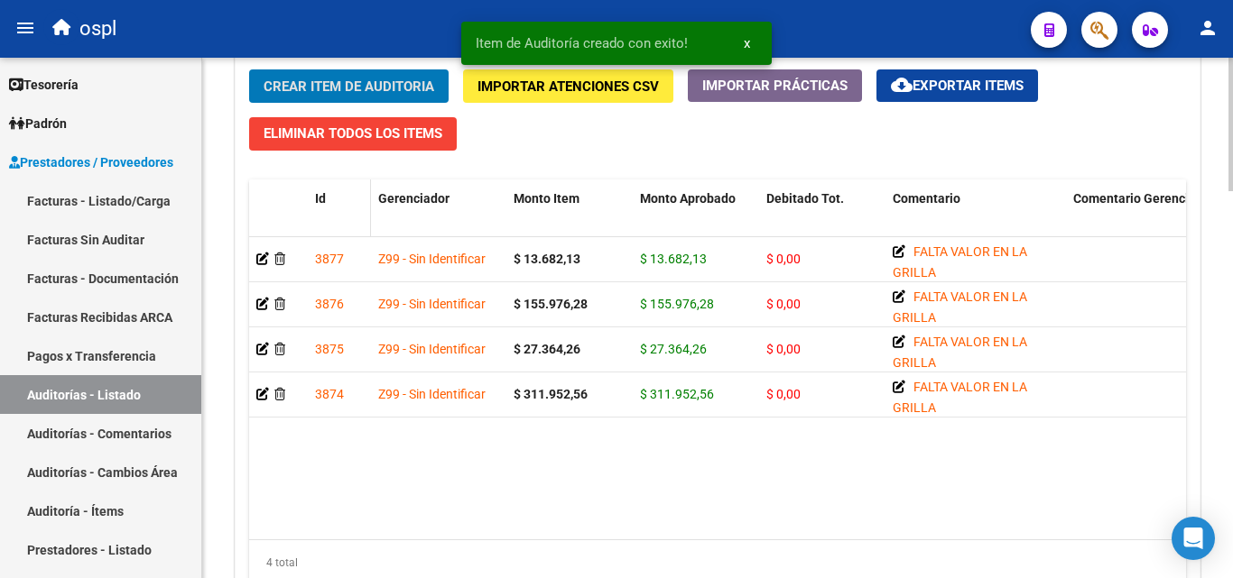
scroll to position [1354, 0]
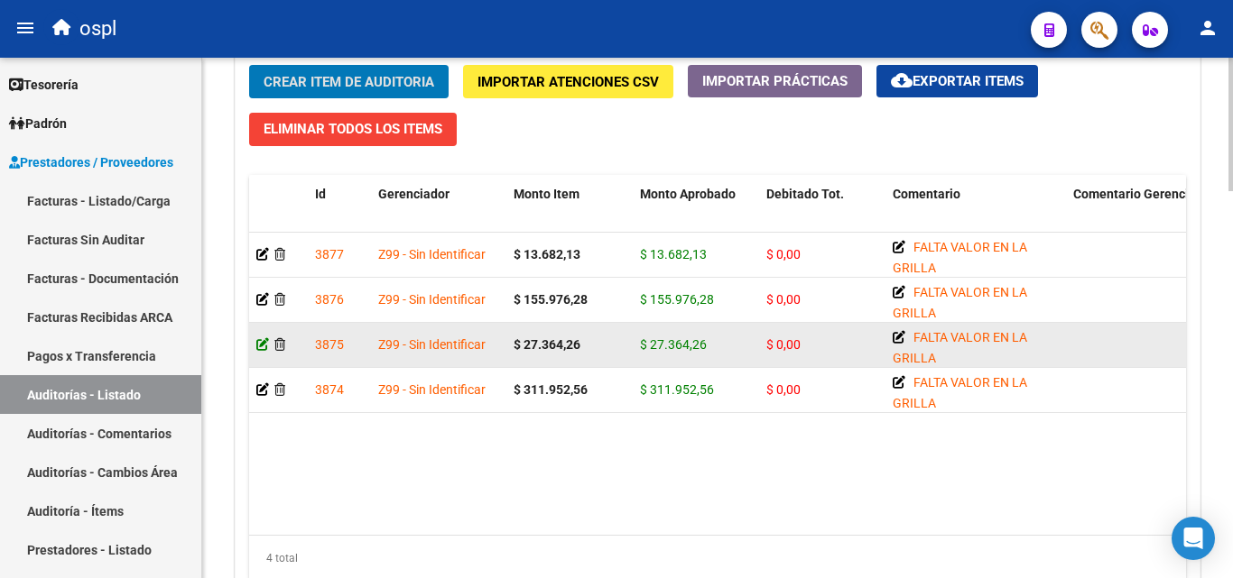
click at [262, 346] on icon at bounding box center [262, 344] width 13 height 13
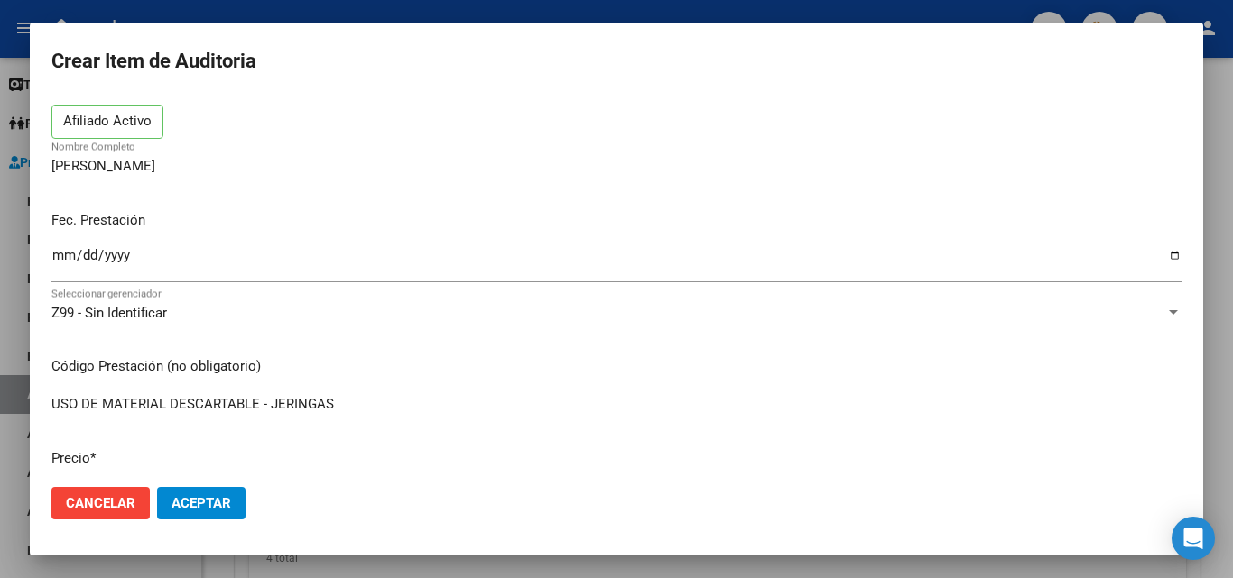
scroll to position [180, 0]
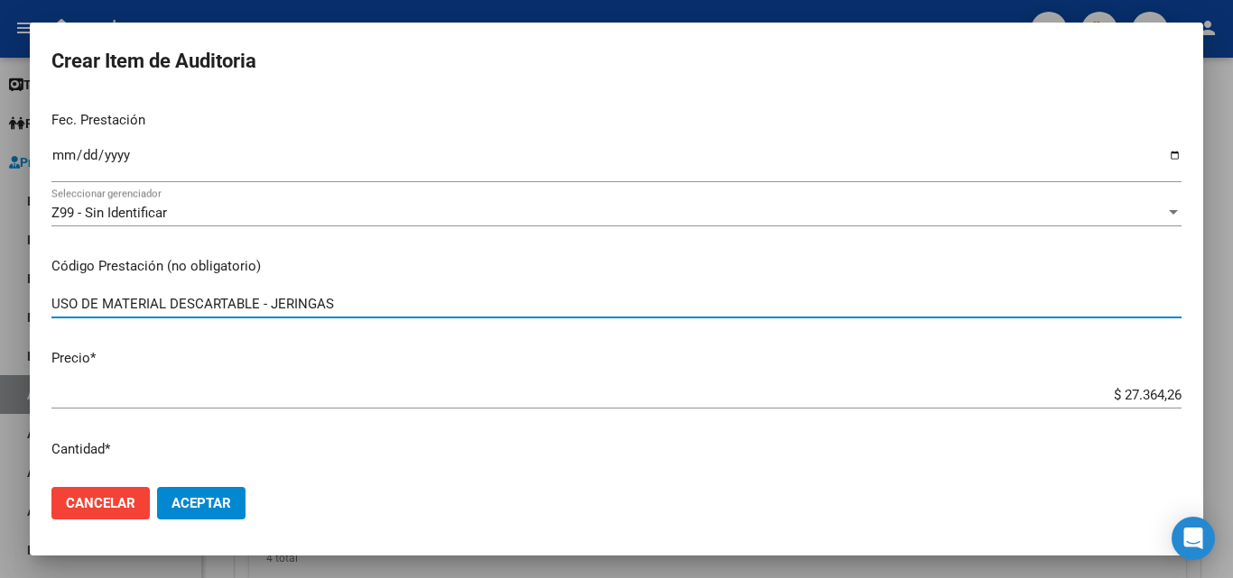
click at [364, 304] on input "USO DE MATERIAL DESCARTABLE - JERINGAS" at bounding box center [616, 304] width 1130 height 16
type input "USO DE MATERIAL DESCARTABLE - JERINGAS X2"
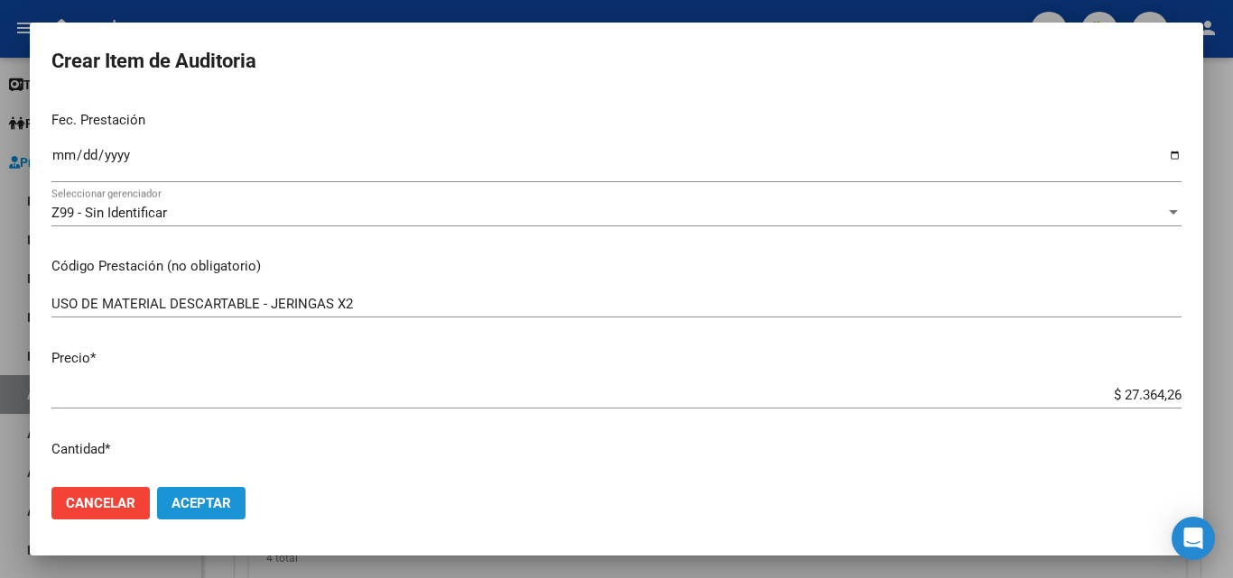
click at [226, 496] on span "Aceptar" at bounding box center [201, 503] width 60 height 16
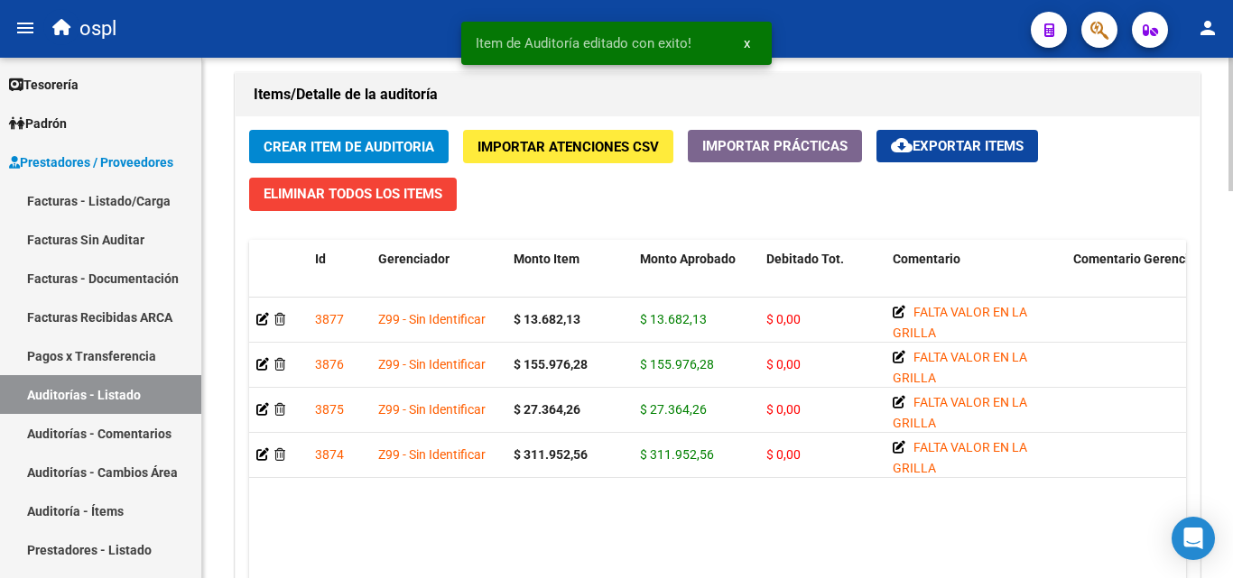
scroll to position [1353, 0]
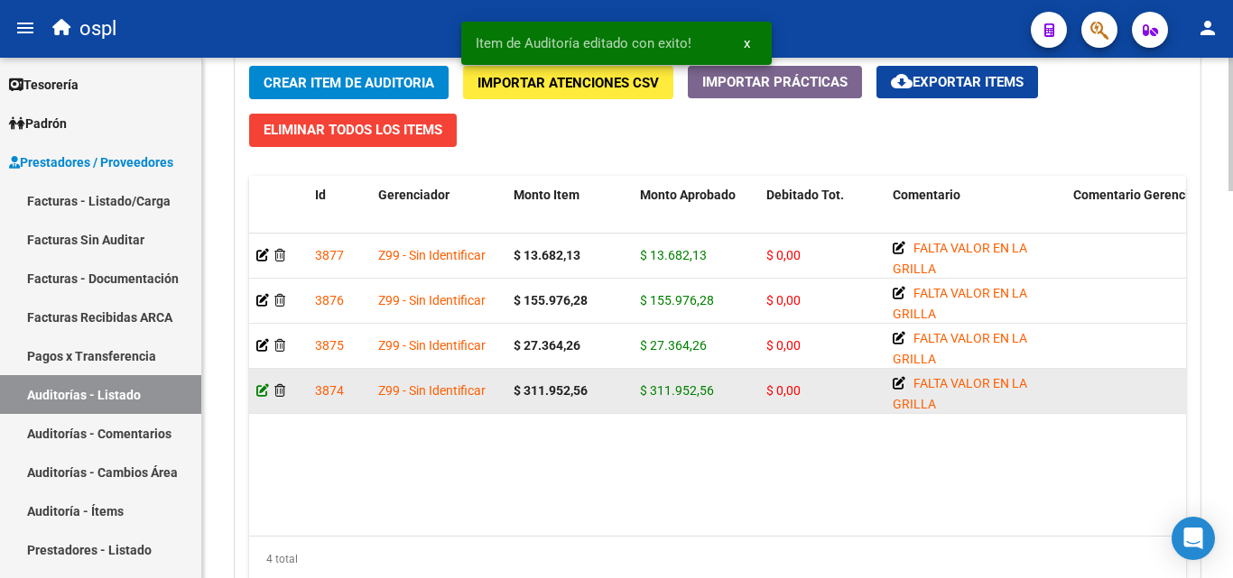
click at [263, 394] on icon at bounding box center [262, 390] width 13 height 13
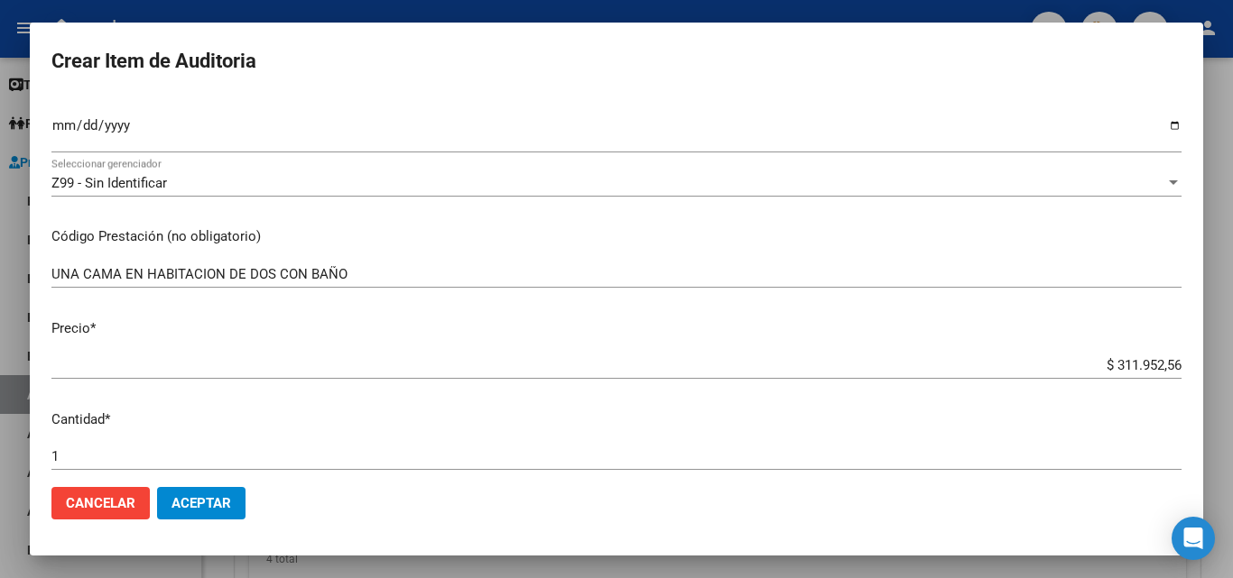
scroll to position [271, 0]
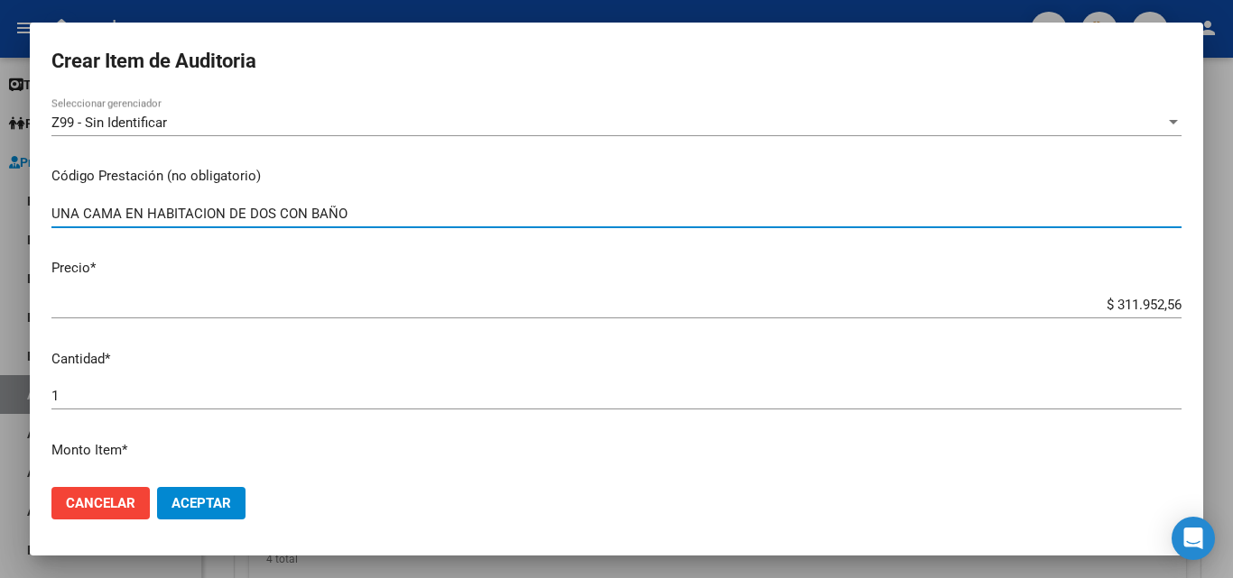
click at [398, 215] on input "UNA CAMA EN HABITACION DE DOS CON BAÑO" at bounding box center [616, 214] width 1130 height 16
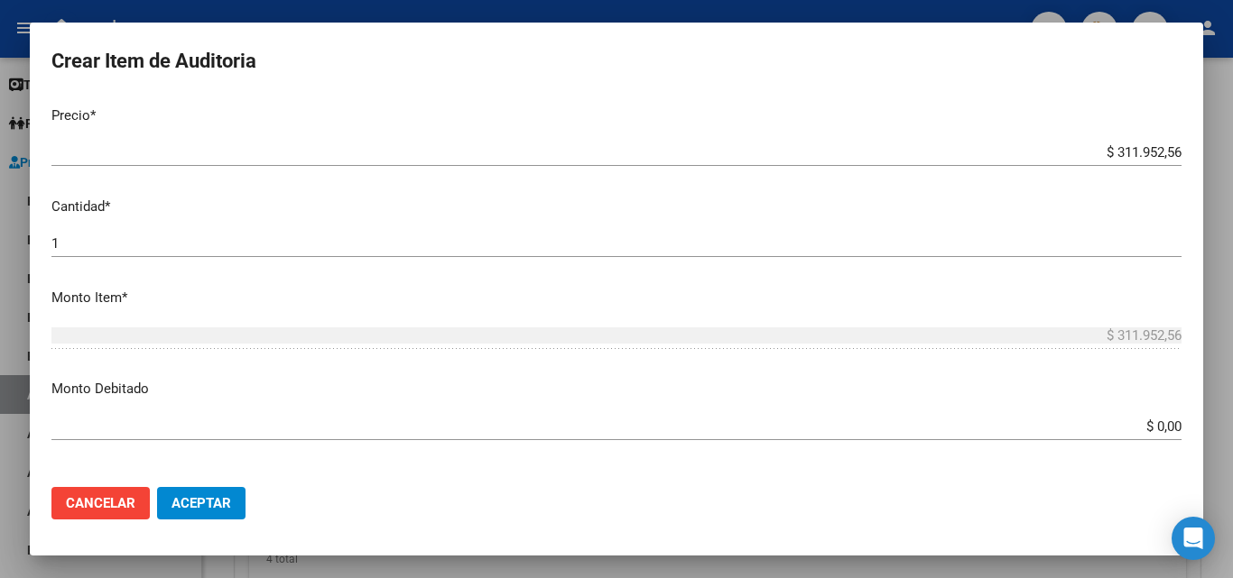
scroll to position [451, 0]
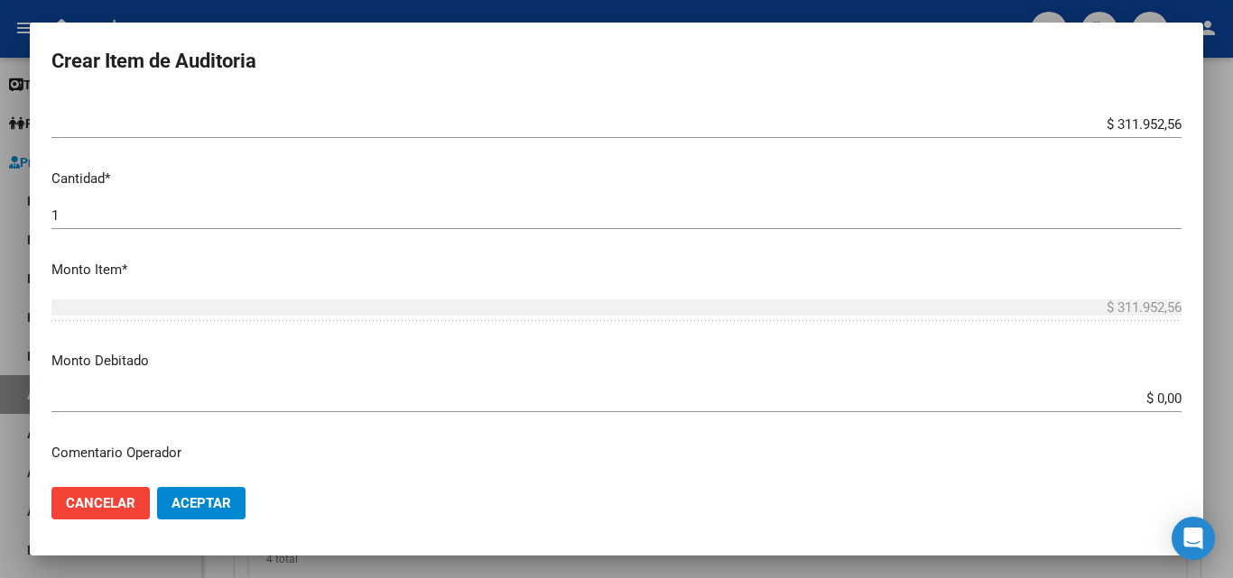
type input "UNA CAMA EN HABITACION DE DOS CON BAÑO X2"
click at [208, 501] on span "Aceptar" at bounding box center [201, 503] width 60 height 16
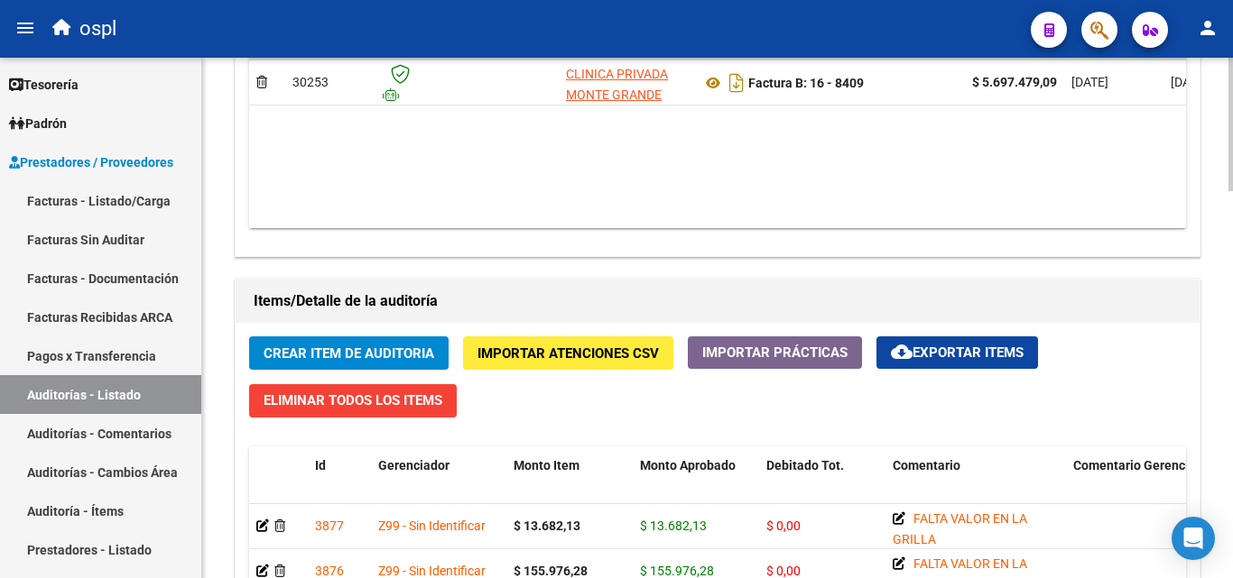
scroll to position [1263, 0]
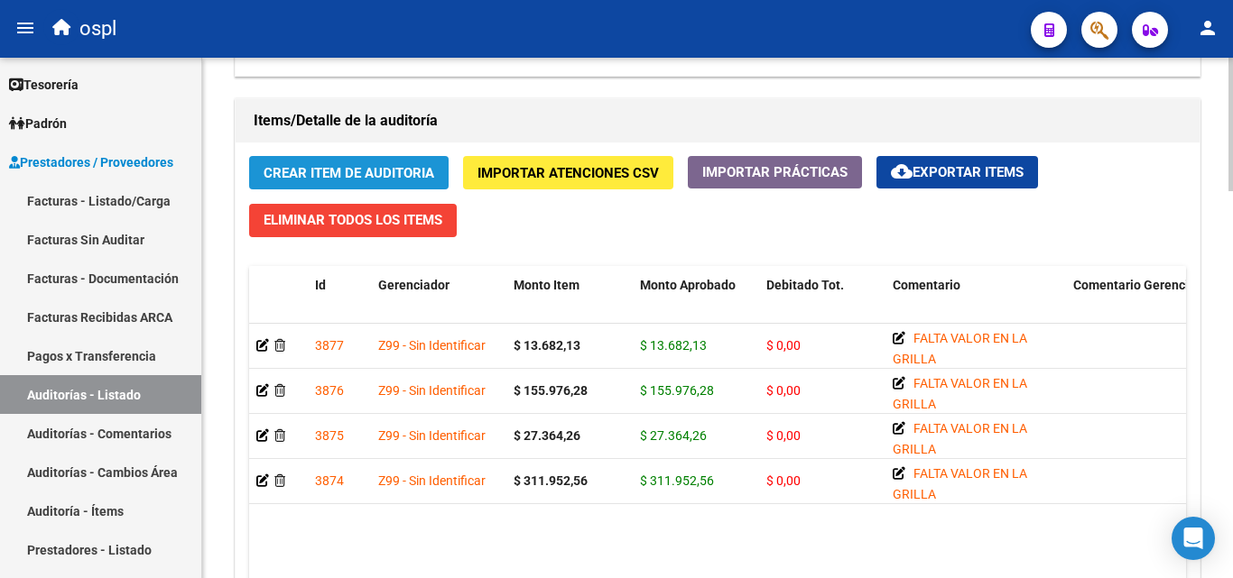
click at [396, 178] on span "Crear Item de Auditoria" at bounding box center [348, 173] width 171 height 16
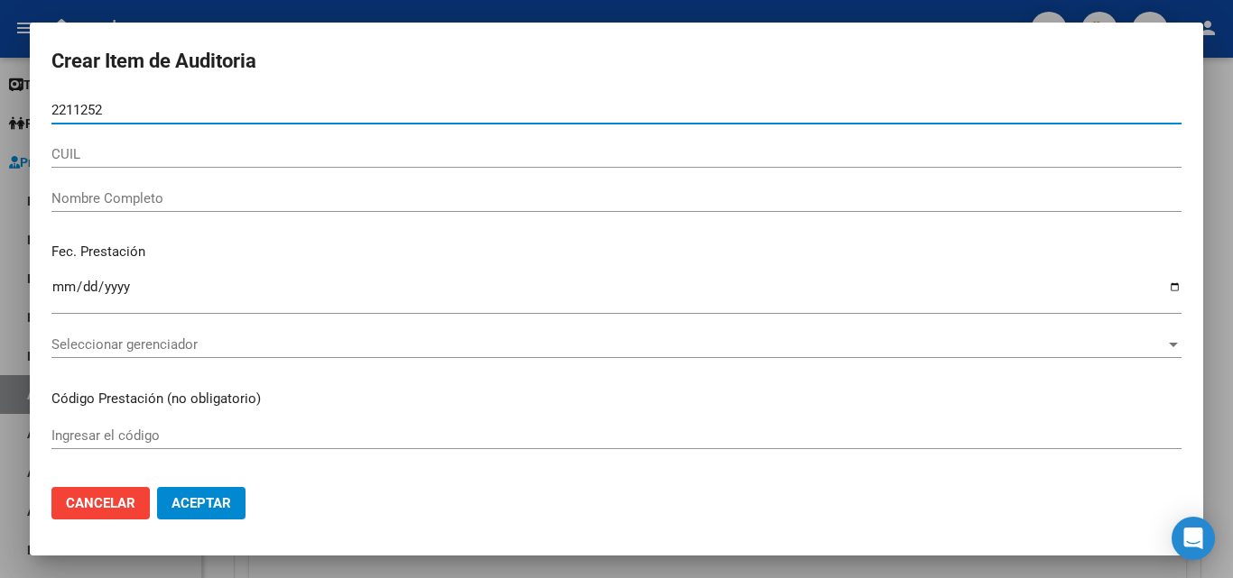
type input "22112521"
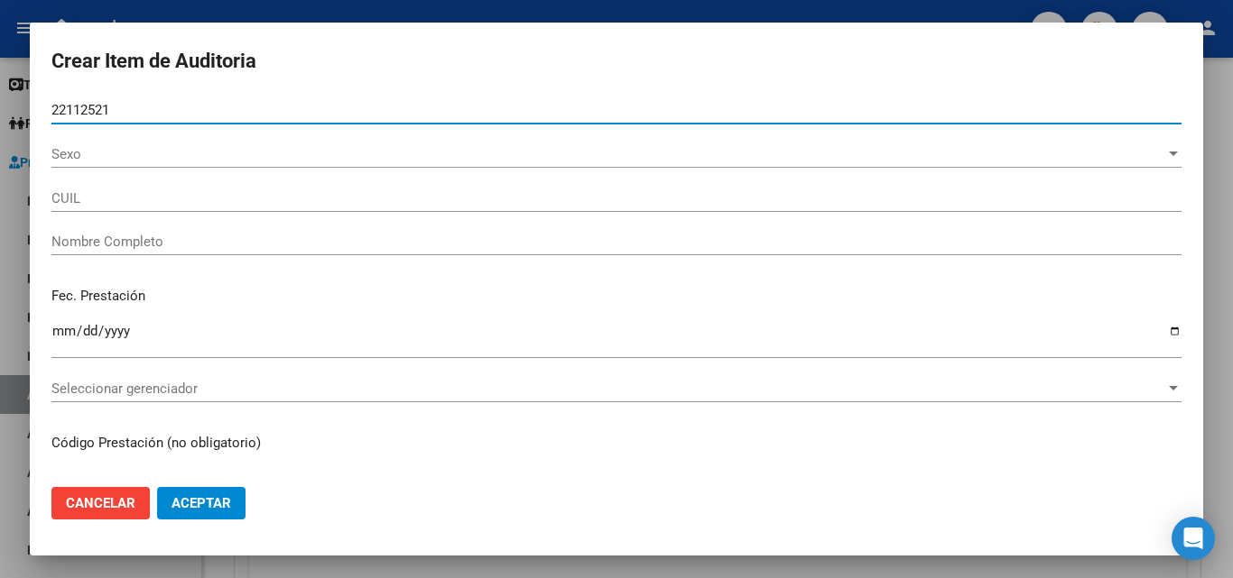
type input "20221125216"
type input "VILLA LUIS OSCAR"
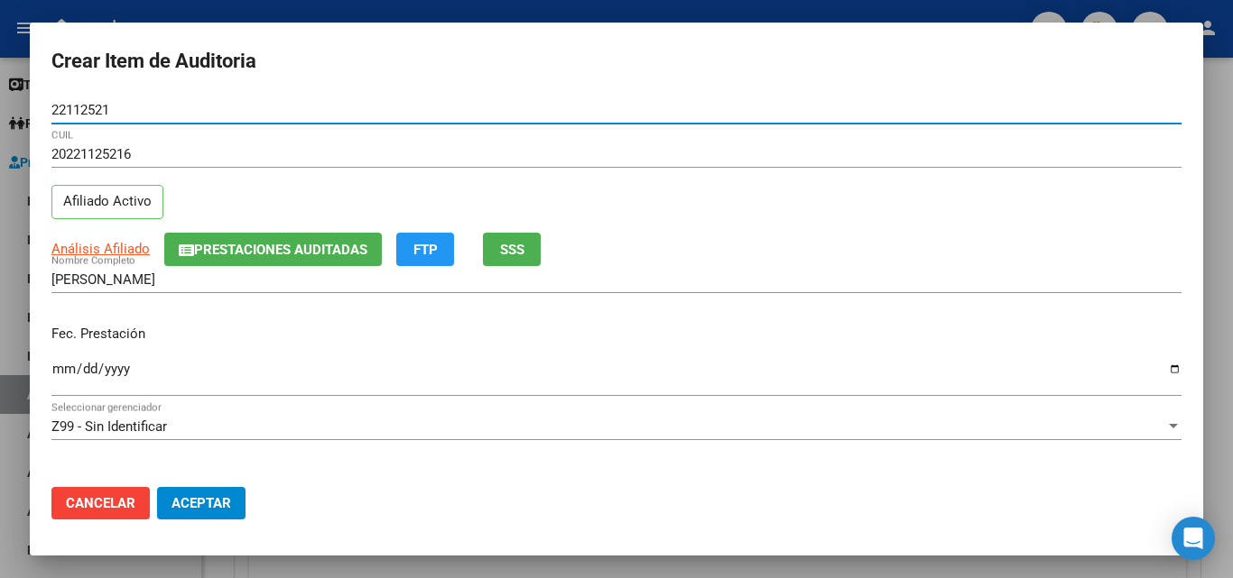
type input "22112521"
click at [60, 376] on input "Ingresar la fecha" at bounding box center [616, 376] width 1130 height 29
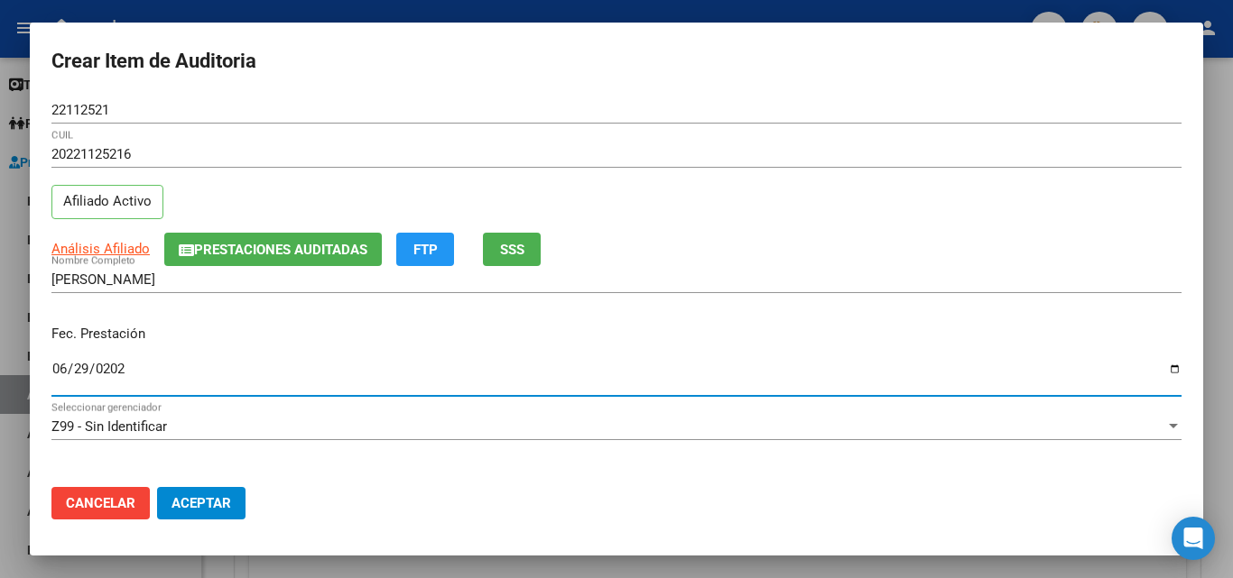
type input "2025-06-29"
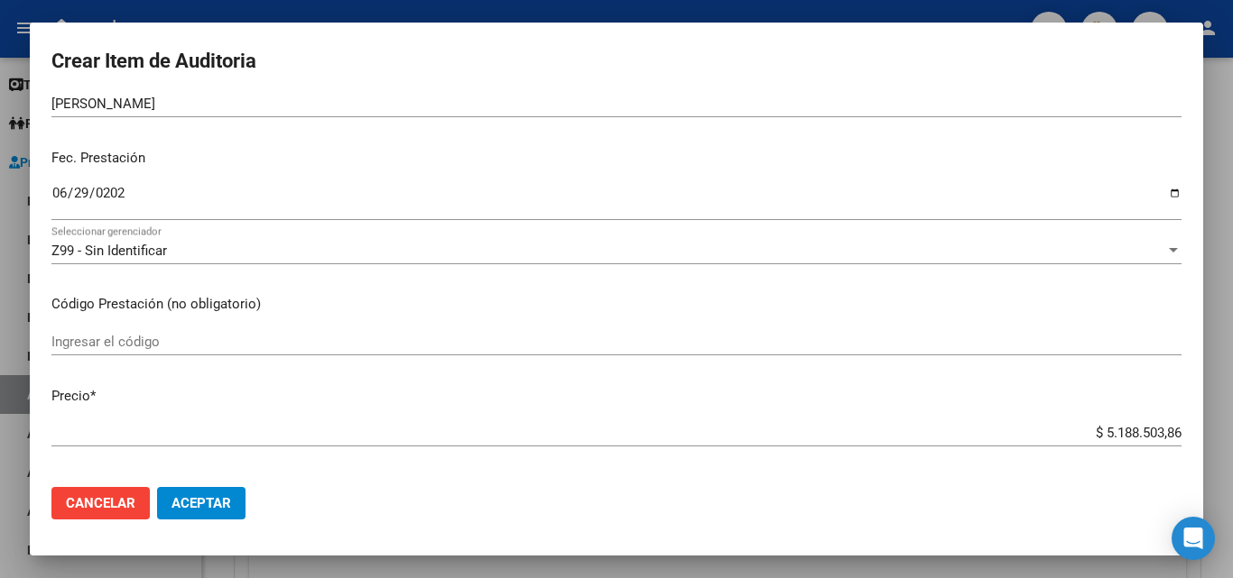
scroll to position [180, 0]
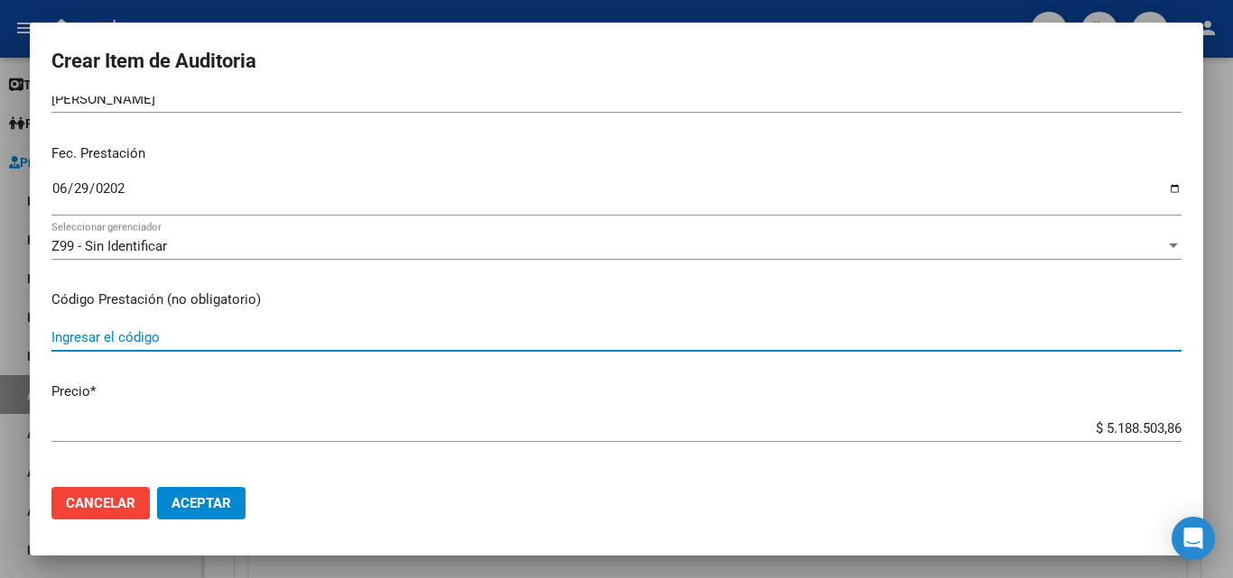
click at [180, 337] on input "Ingresar el código" at bounding box center [616, 337] width 1130 height 16
click at [272, 332] on input "LABORATORIO COD 1028E, 6660" at bounding box center [616, 337] width 1130 height 16
type input "LABORATORIO COD 1028E, 6660"
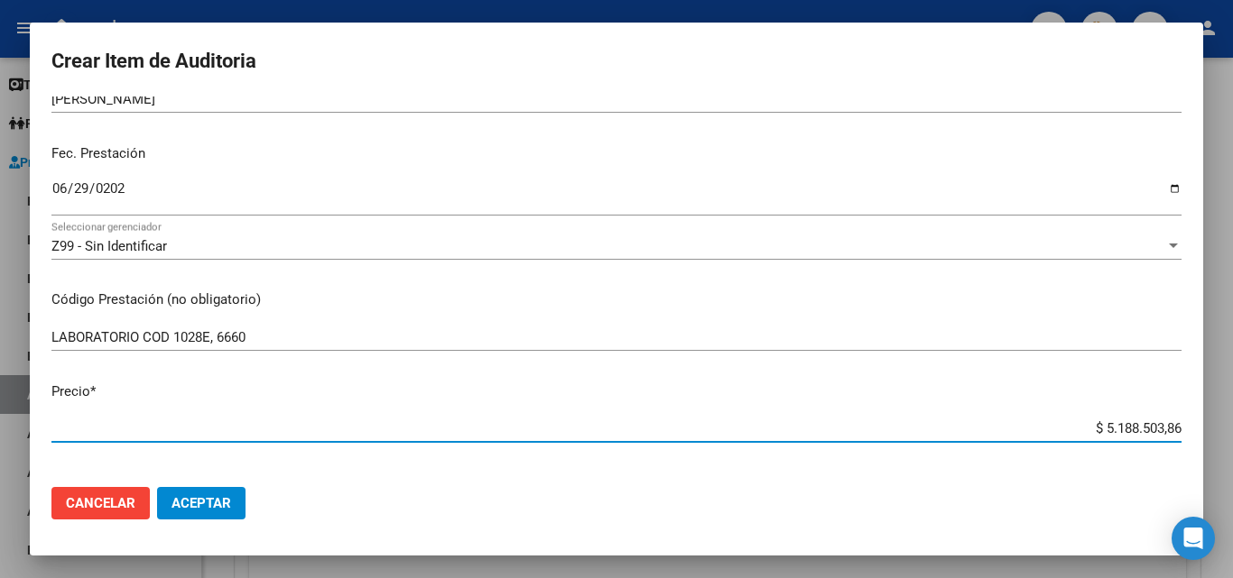
click at [1069, 429] on input "$ 5.188.503,86" at bounding box center [616, 428] width 1130 height 16
drag, startPoint x: 1069, startPoint y: 429, endPoint x: 1205, endPoint y: 429, distance: 135.3
click at [1205, 429] on div "Crear Item de Auditoria 22112521 Nro Documento 20221125216 CUIL Afiliado Activo…" at bounding box center [616, 289] width 1233 height 578
type input "$ 0,04"
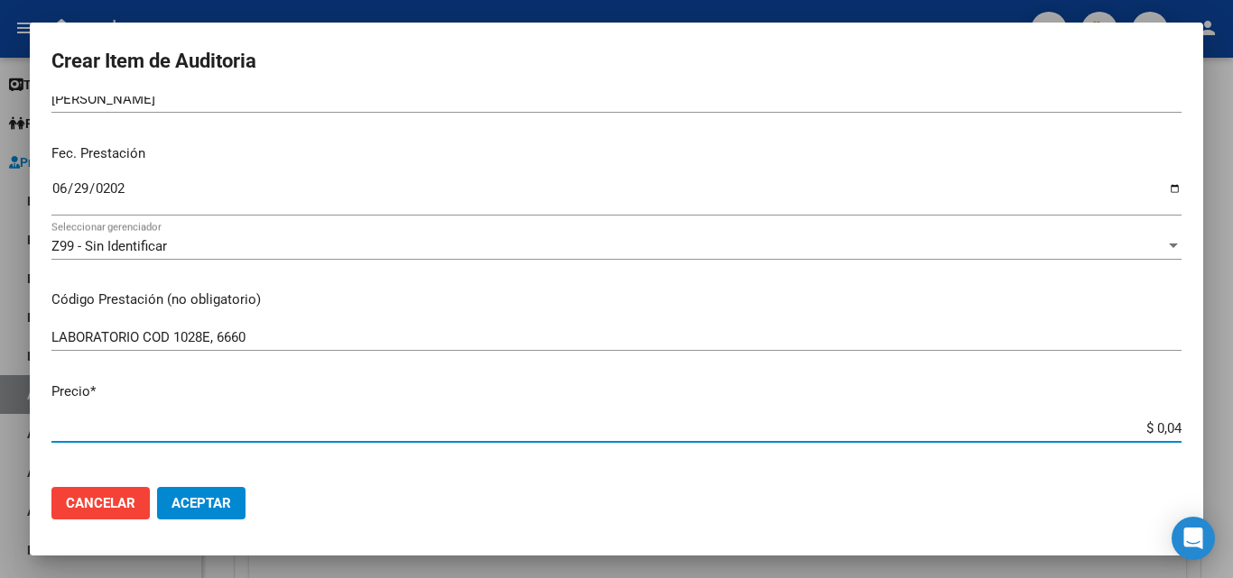
type input "$ 0,42"
type input "$ 4,25"
type input "$ 42,50"
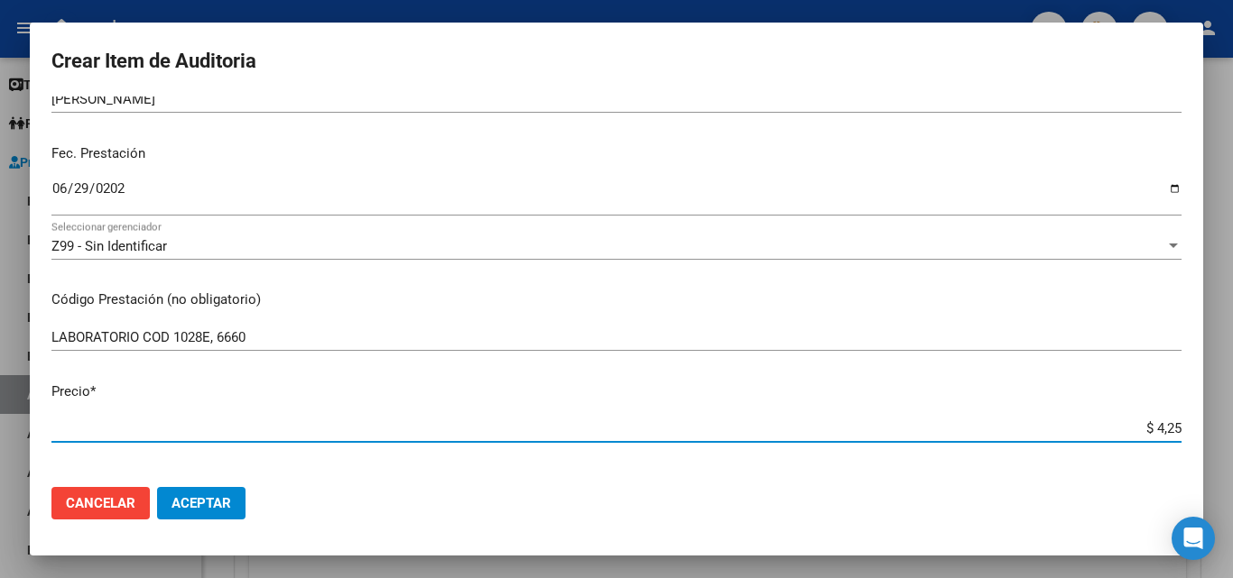
type input "$ 42,50"
type input "$ 425,00"
type input "$ 4.250,00"
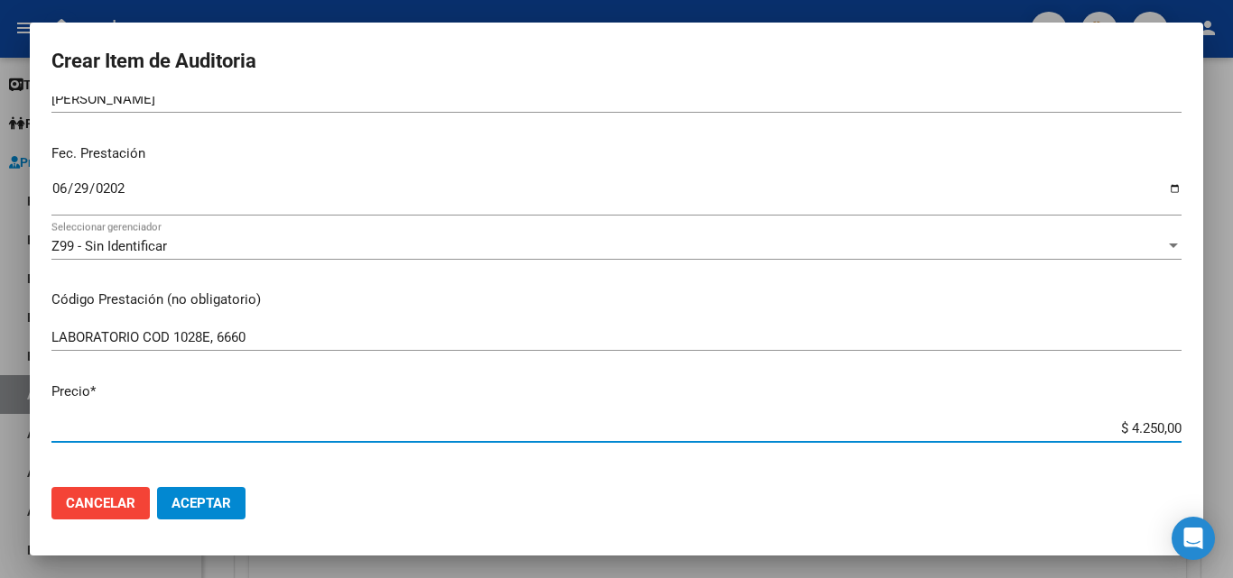
type input "$ 42.500,00"
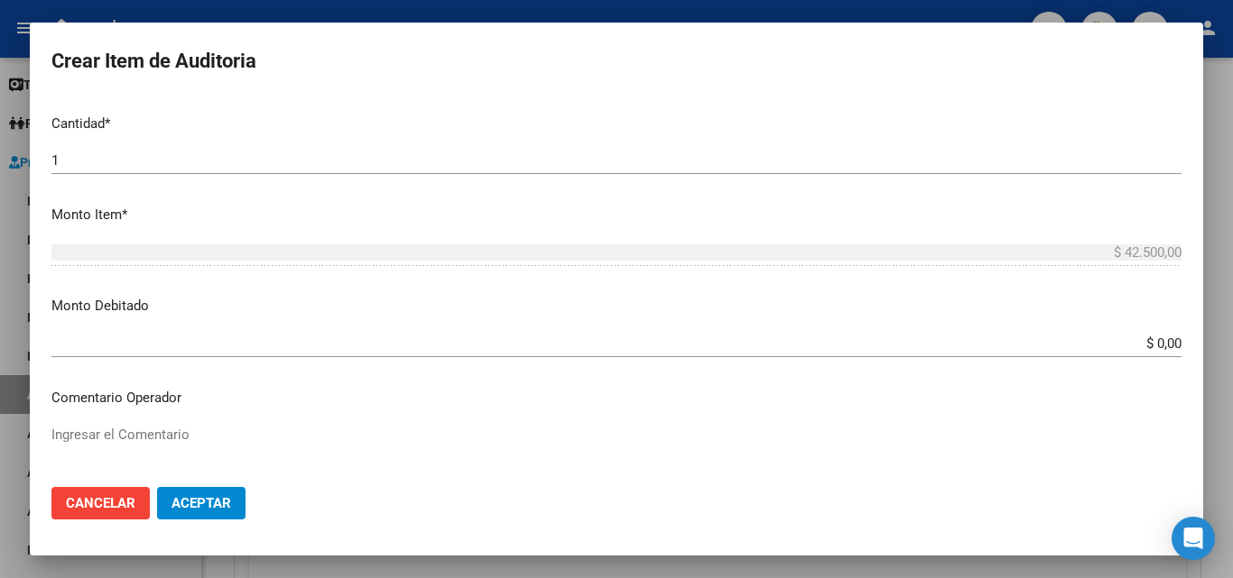
scroll to position [541, 0]
click at [134, 426] on textarea "Ingresar el Comentario" at bounding box center [616, 465] width 1130 height 85
click at [106, 449] on textarea "Ingresar el Comentario" at bounding box center [616, 465] width 1130 height 85
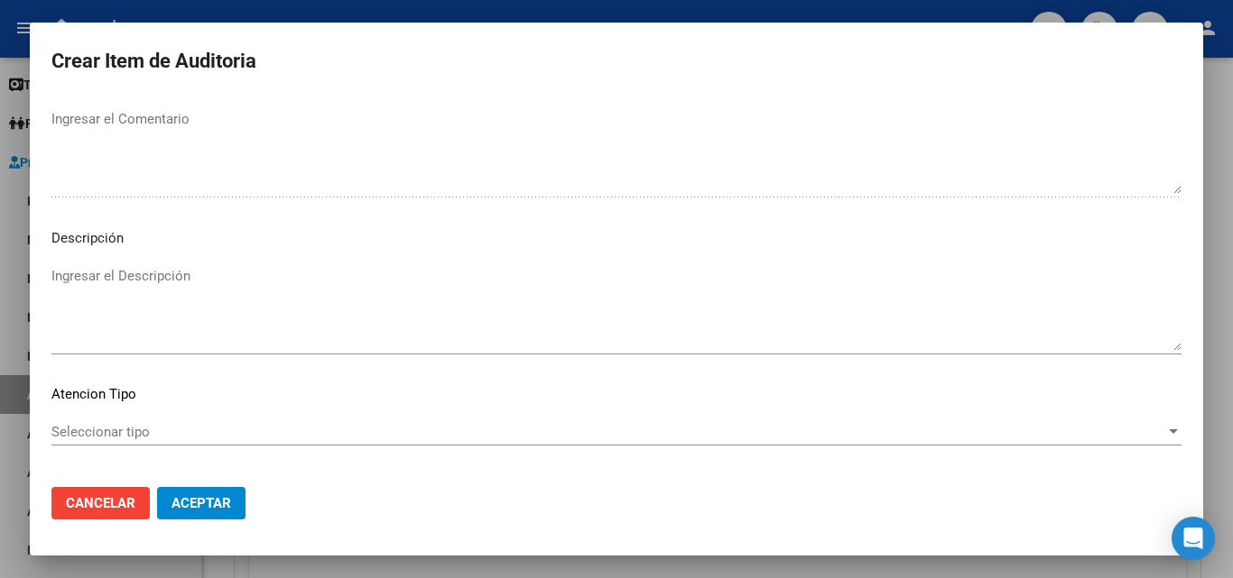
scroll to position [1083, 0]
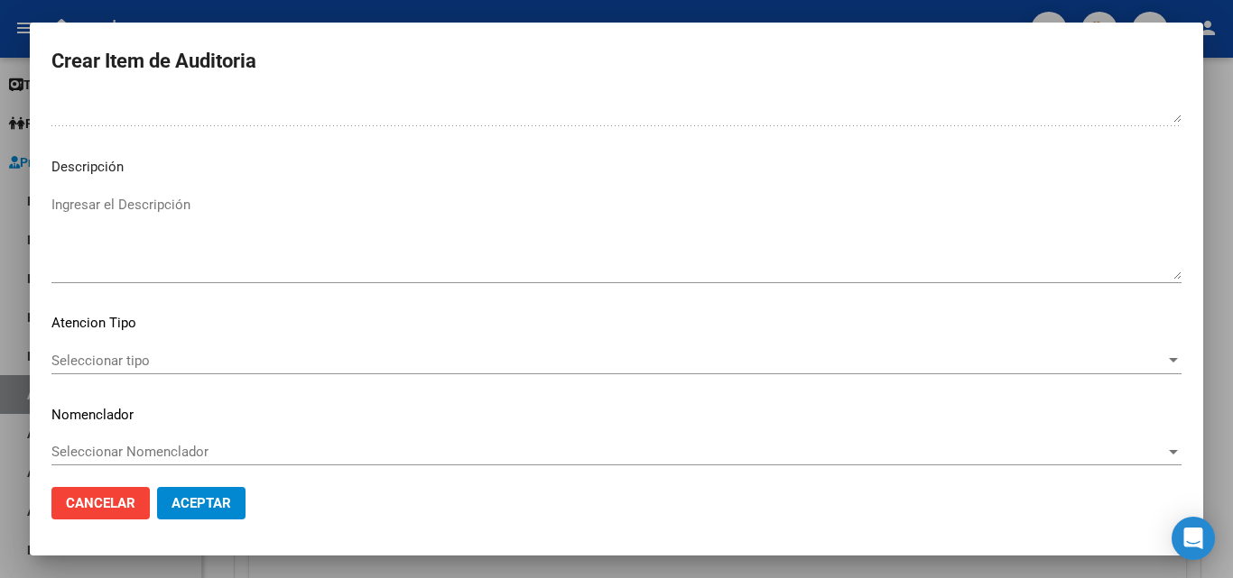
type textarea "FALTA VALOR EN LA GRILLA"
click at [152, 229] on textarea "Ingresar el Descripción" at bounding box center [616, 237] width 1130 height 85
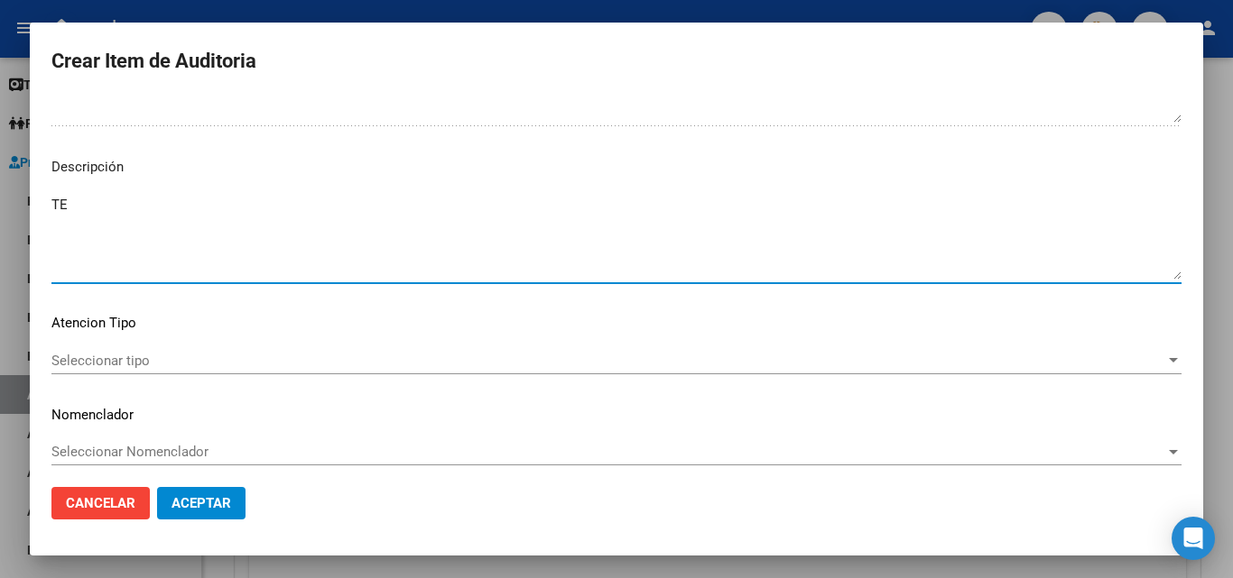
type textarea "T"
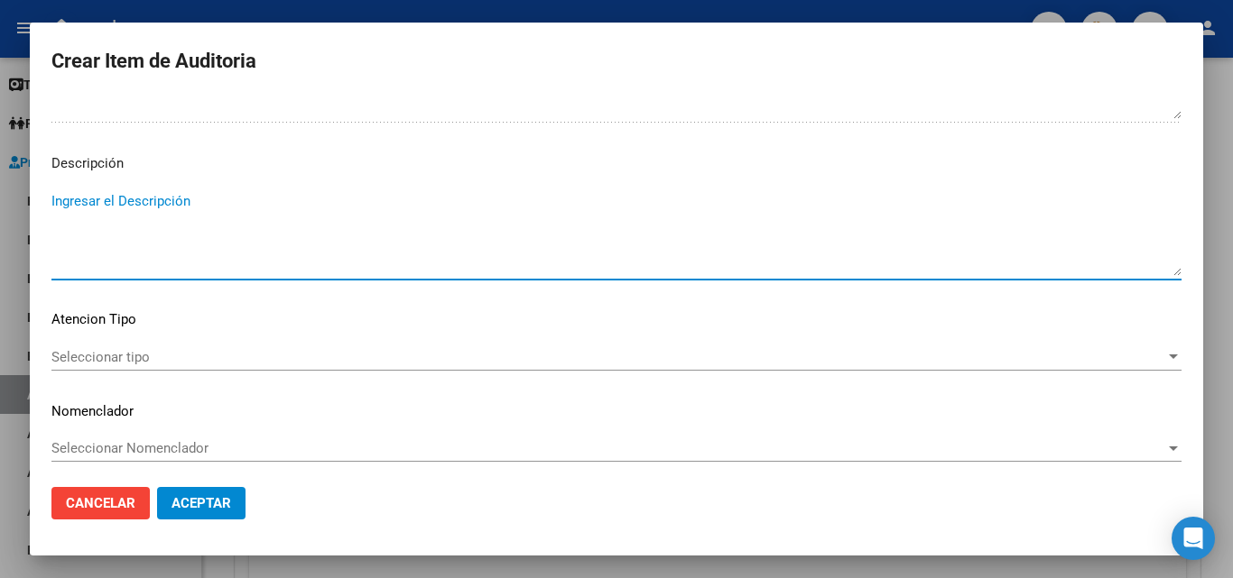
scroll to position [1093, 0]
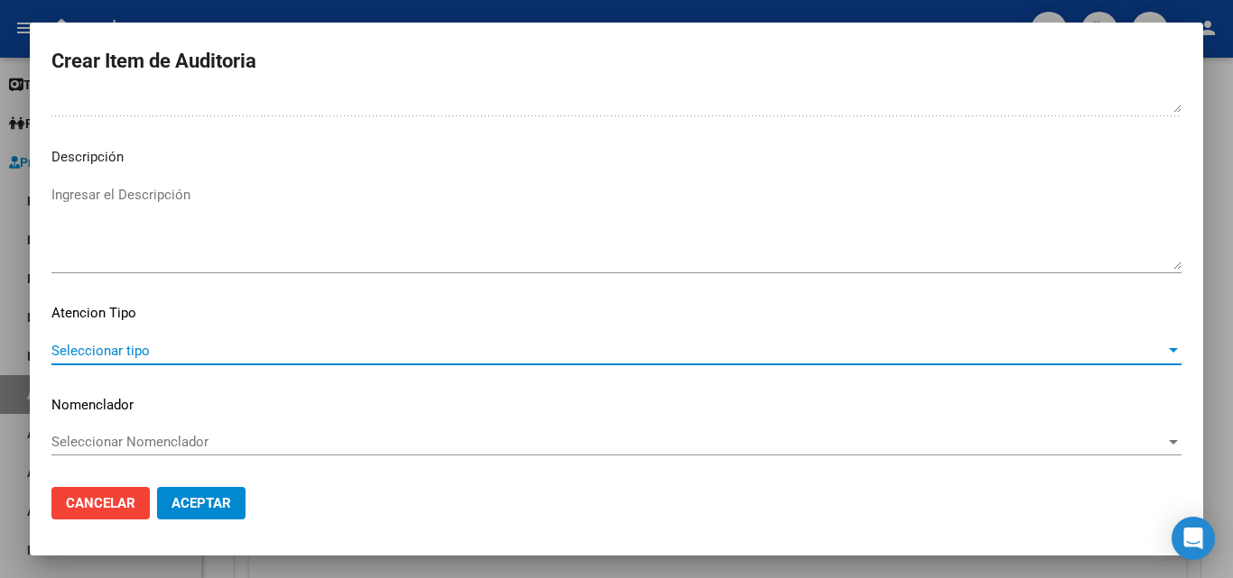
click at [55, 354] on span "Seleccionar tipo" at bounding box center [607, 351] width 1113 height 16
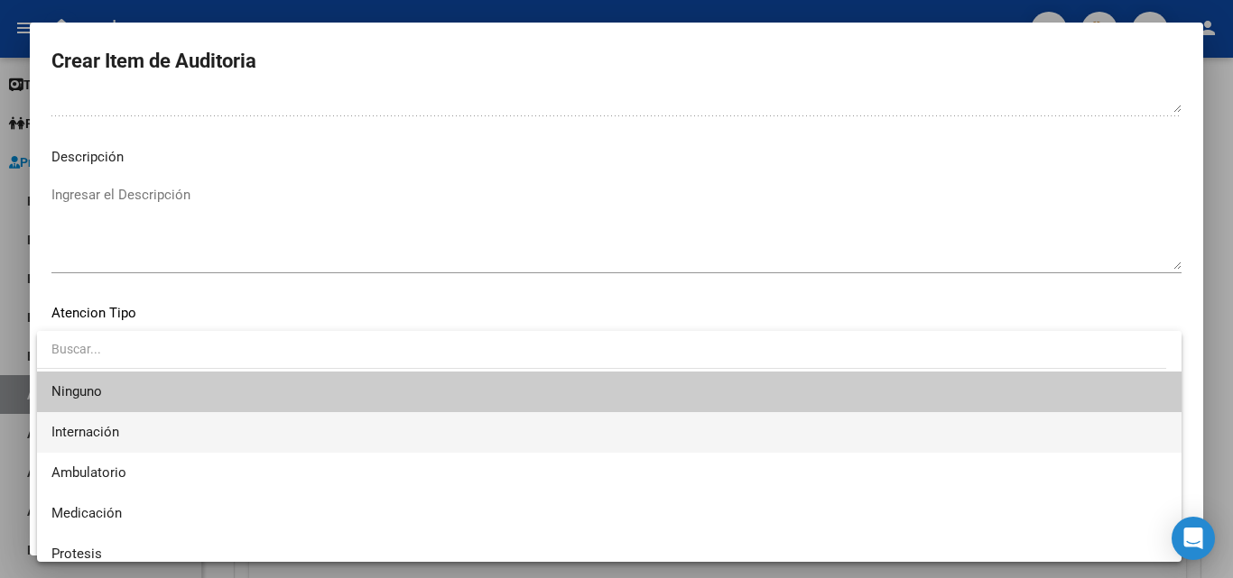
click at [115, 441] on span "Internación" at bounding box center [608, 432] width 1115 height 41
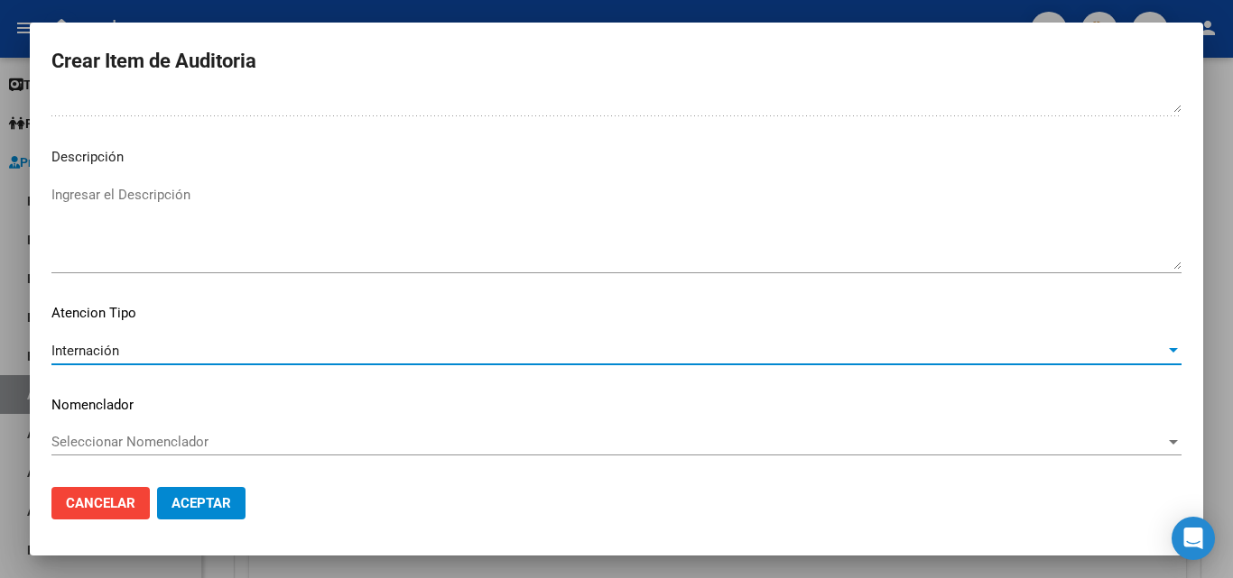
click at [206, 506] on span "Aceptar" at bounding box center [201, 503] width 60 height 16
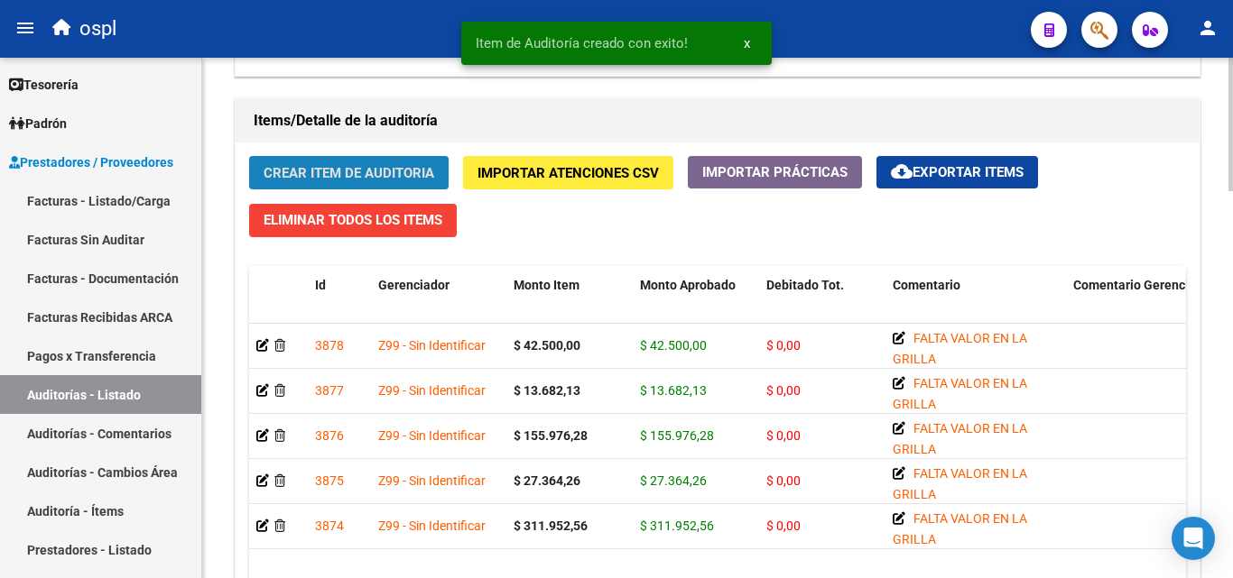
click at [367, 174] on span "Crear Item de Auditoria" at bounding box center [348, 173] width 171 height 16
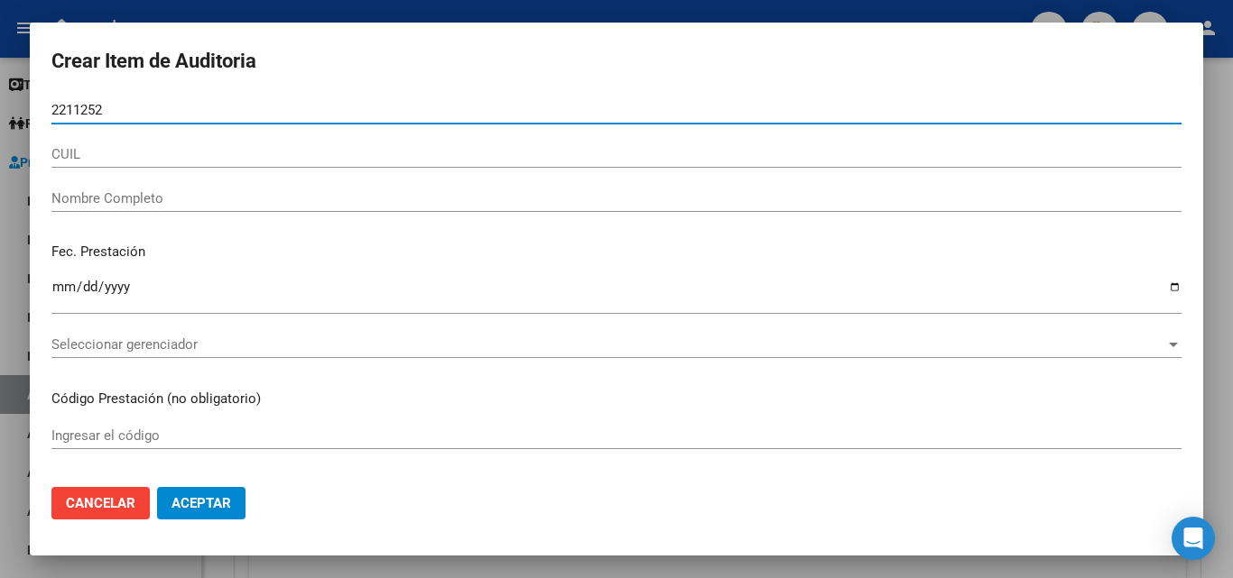
type input "22112521"
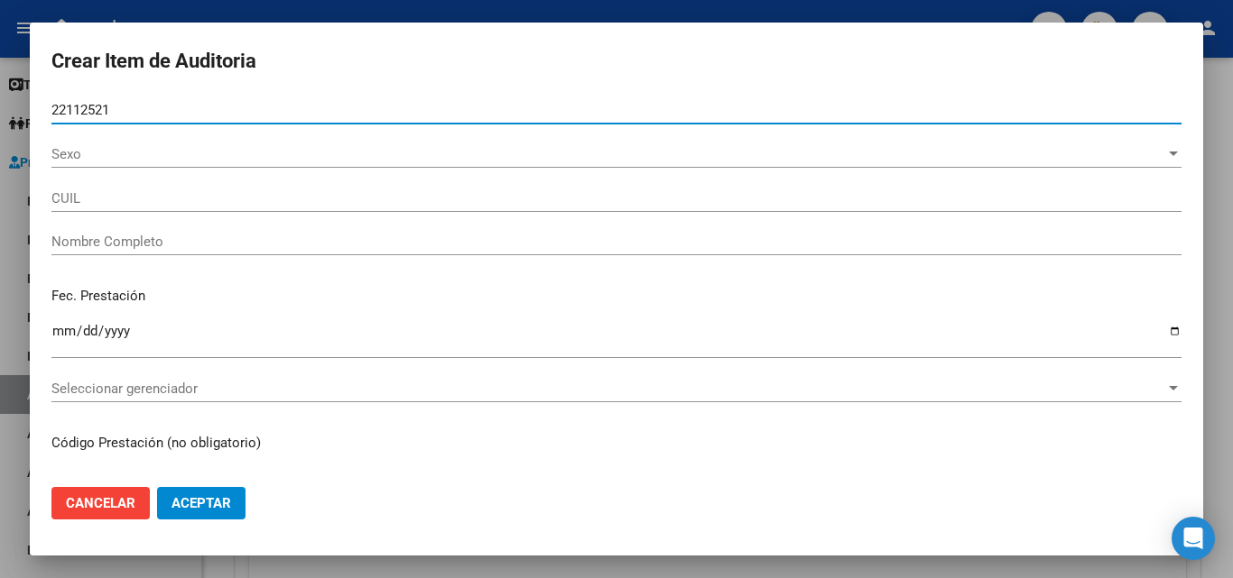
type input "20221125216"
type input "VILLA LUIS OSCAR"
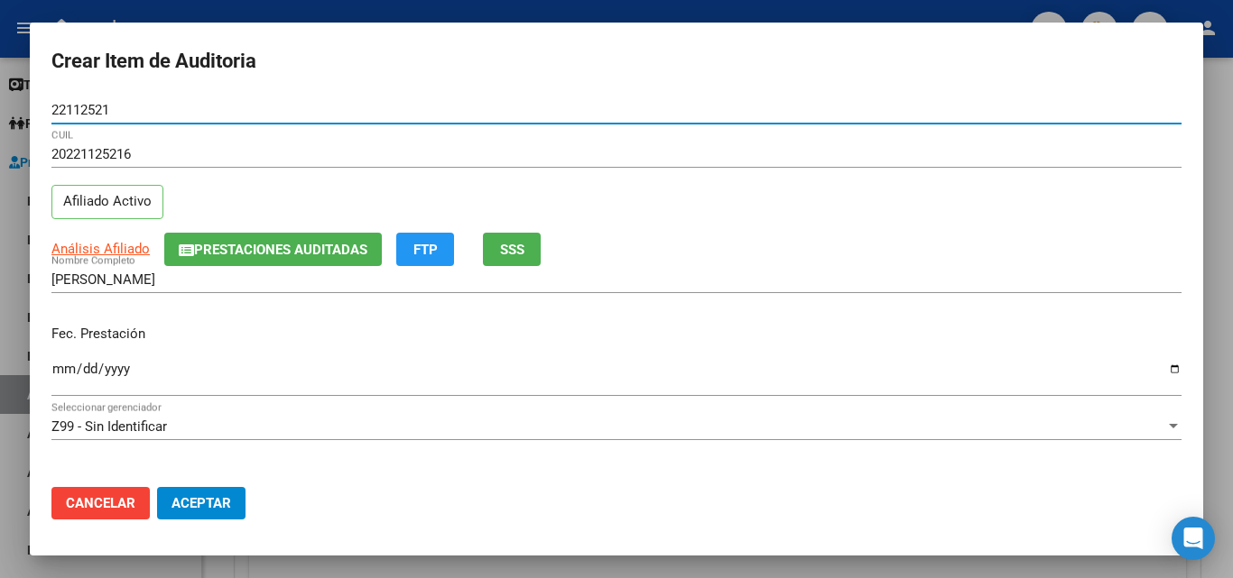
type input "22112521"
click at [62, 365] on input "Ingresar la fecha" at bounding box center [616, 376] width 1130 height 29
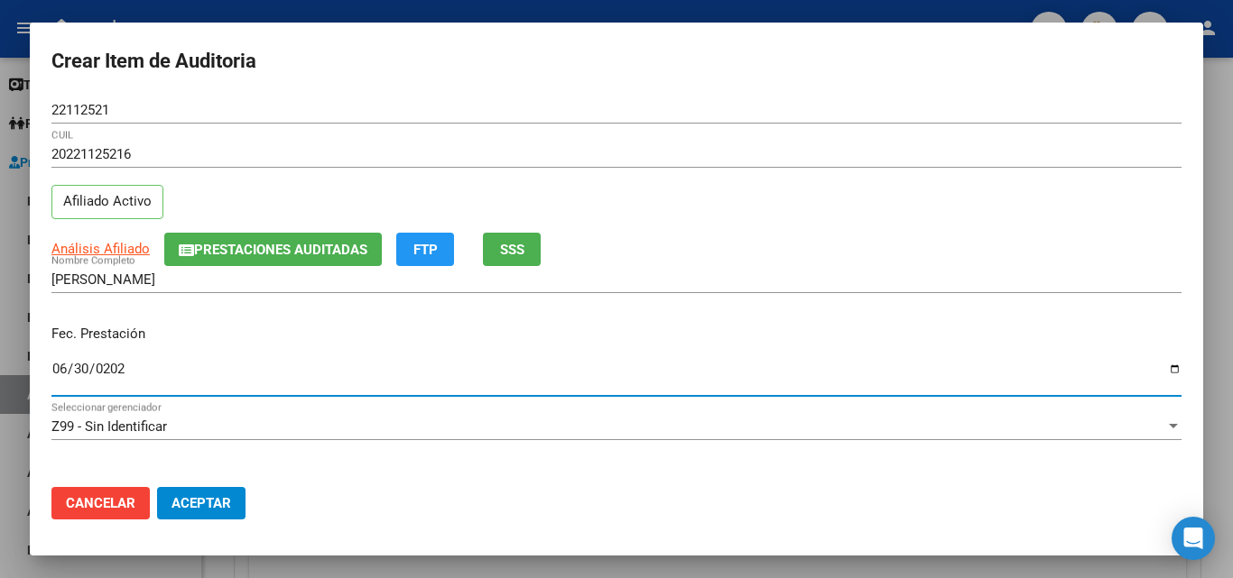
type input "2025-06-30"
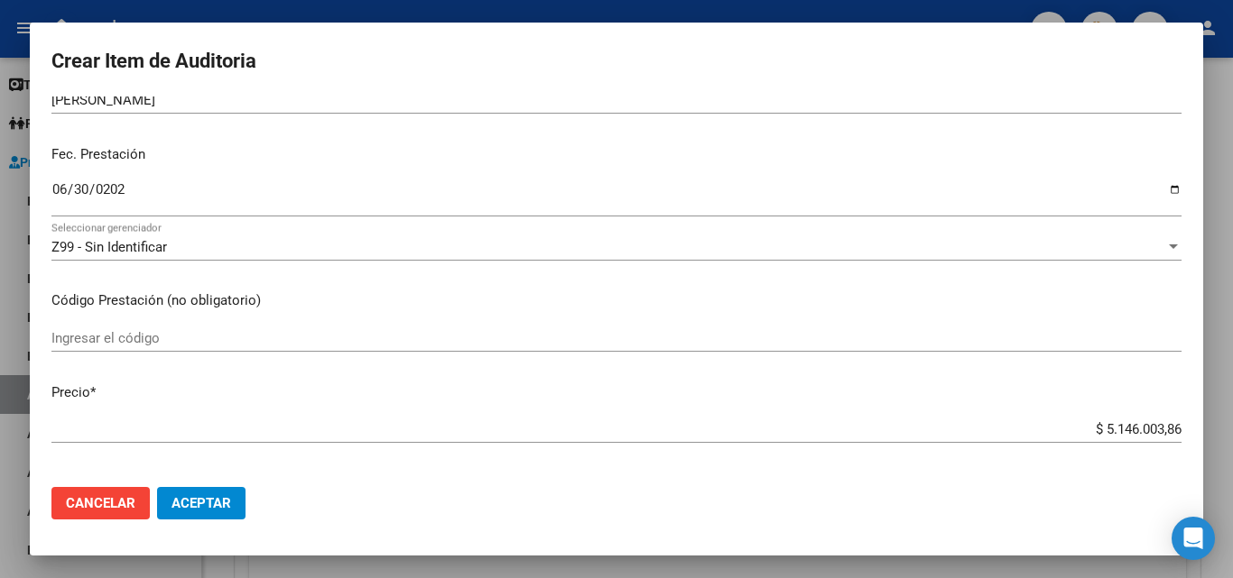
scroll to position [180, 0]
click at [158, 319] on mat-dialog-content "22112521 Nro Documento 20221125216 CUIL Afiliado Activo Análisis Afiliado Prest…" at bounding box center [616, 285] width 1173 height 376
click at [158, 336] on input "Ingresar el código" at bounding box center [616, 337] width 1130 height 16
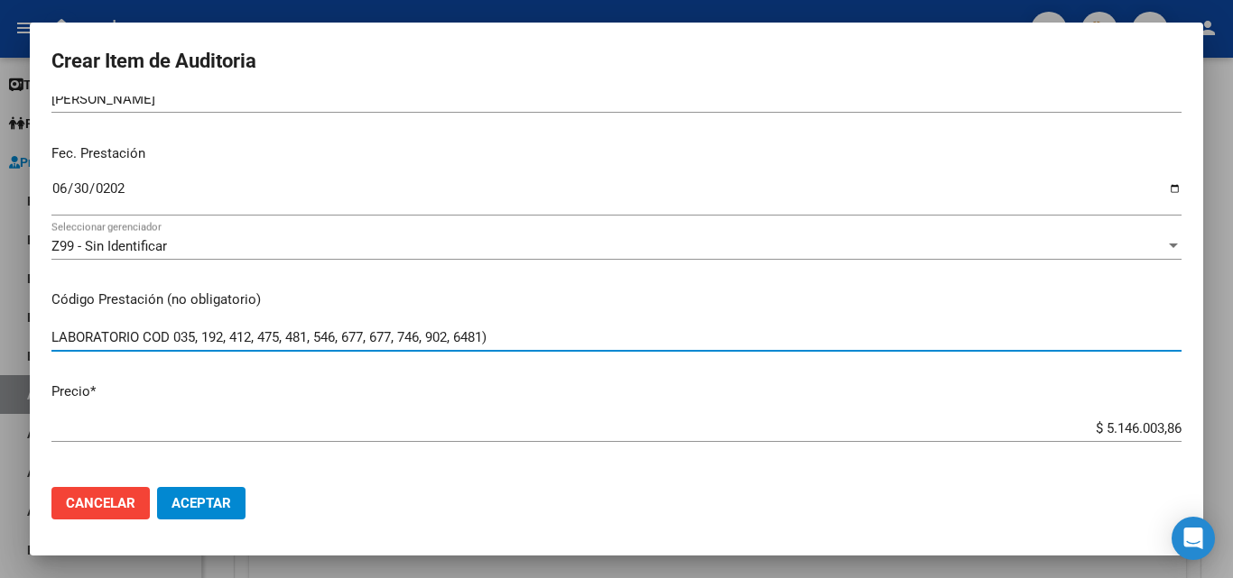
click at [182, 338] on input "LABORATORIO COD 035, 192, 412, 475, 481, 546, 677, 677, 746, 902, 6481)" at bounding box center [616, 337] width 1130 height 16
click at [177, 337] on input "LABORATORIO COD 035, 192, 412, 475, 481, 546, 677, 677, 746, 902, 6481)" at bounding box center [616, 337] width 1130 height 16
type input "LABORATORIO COD (035, 192, 412, 475, 481, 546, 677, 677, 746, 902, 6481)"
click at [863, 360] on div "LABORATORIO COD (035, 192, 412, 475, 481, 546, 677, 677, 746, 902, 6481) Ingres…" at bounding box center [616, 346] width 1130 height 44
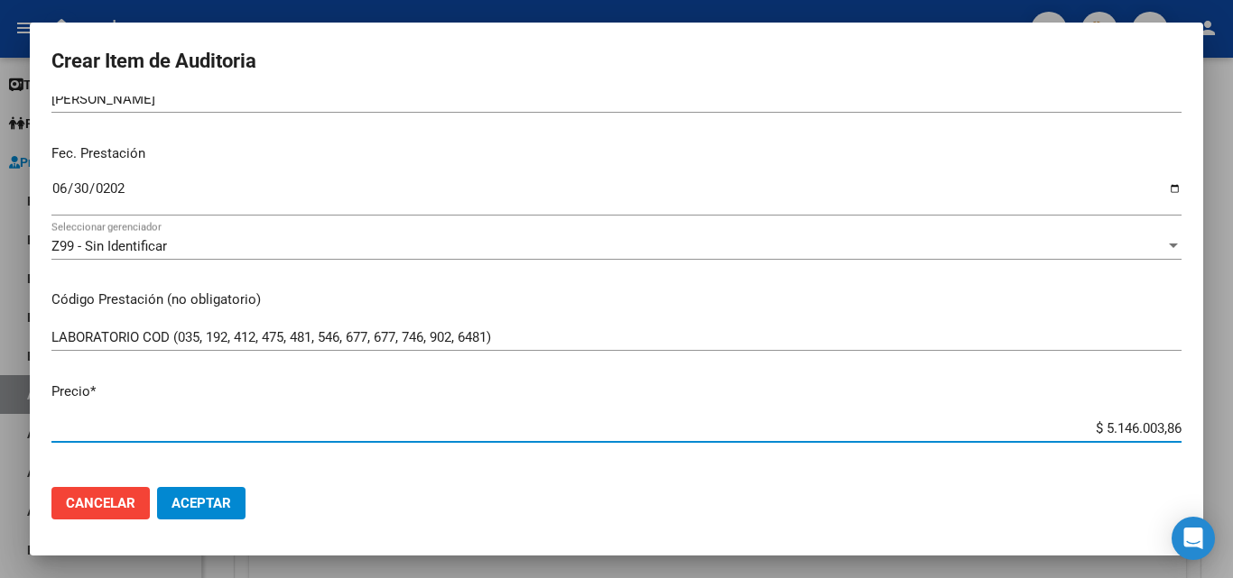
click at [1030, 425] on input "$ 5.146.003,86" at bounding box center [616, 428] width 1130 height 16
drag, startPoint x: 1068, startPoint y: 434, endPoint x: 1207, endPoint y: 409, distance: 141.2
click at [1231, 443] on div "Crear Item de Auditoria 22112521 Nro Documento 20221125216 CUIL Afiliado Activo…" at bounding box center [616, 289] width 1233 height 578
click at [548, 338] on input "LABORATORIO COD (035, 192, 412, 475, 481, 546, 677, 677, 746, 902, 6481)" at bounding box center [616, 337] width 1130 height 16
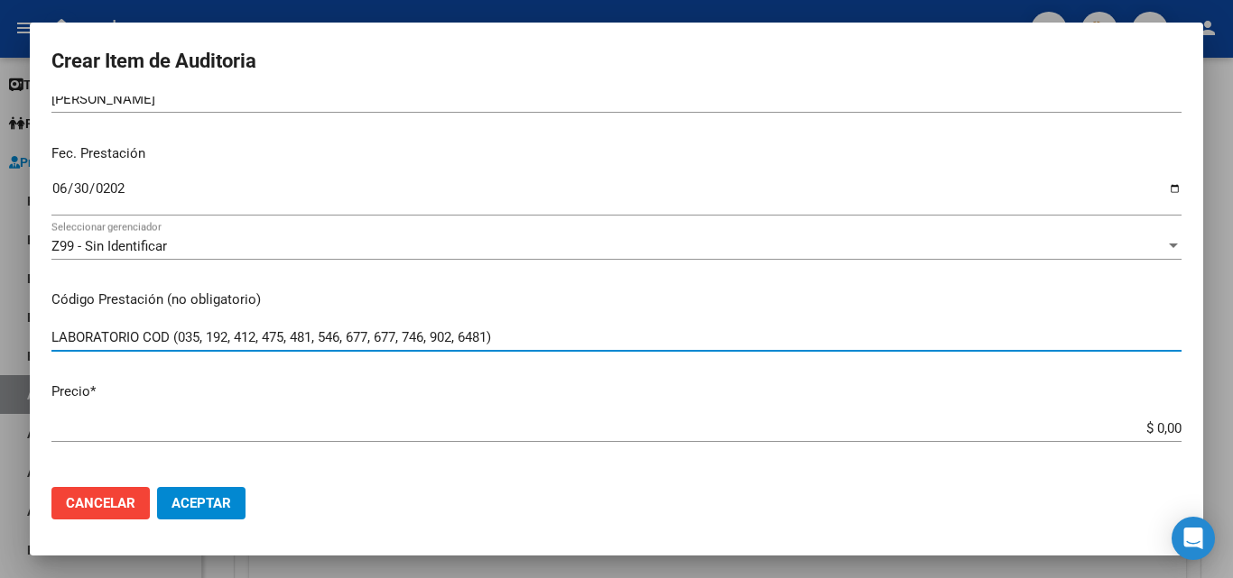
scroll to position [271, 0]
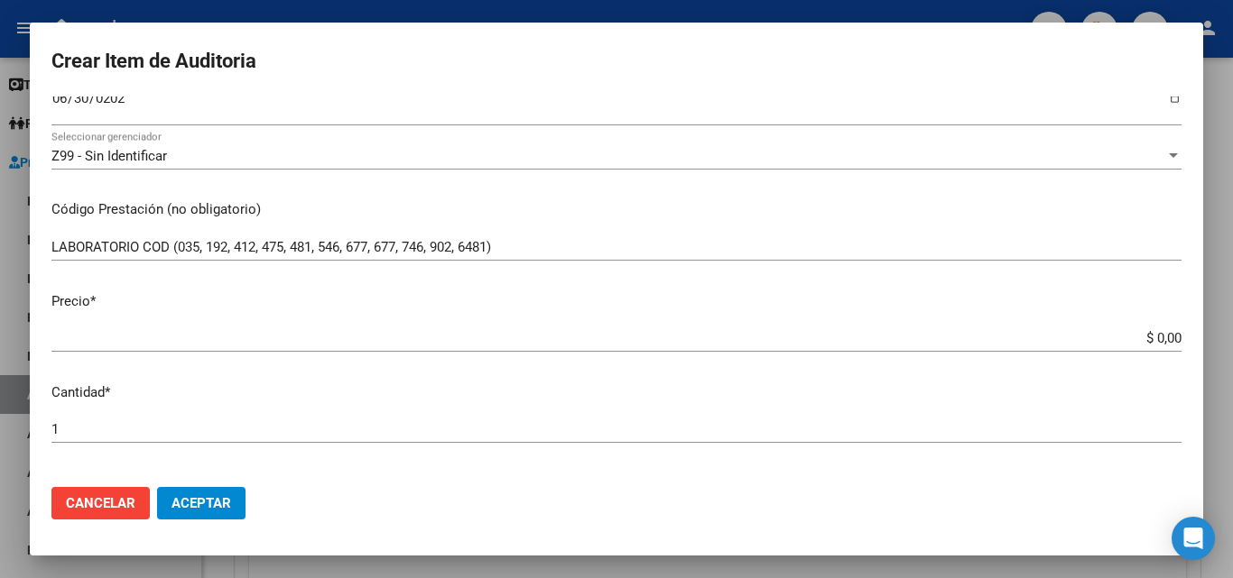
click at [1169, 335] on app-form-text-field "Precio * $ 0,00 Ingresar el precio" at bounding box center [623, 319] width 1144 height 56
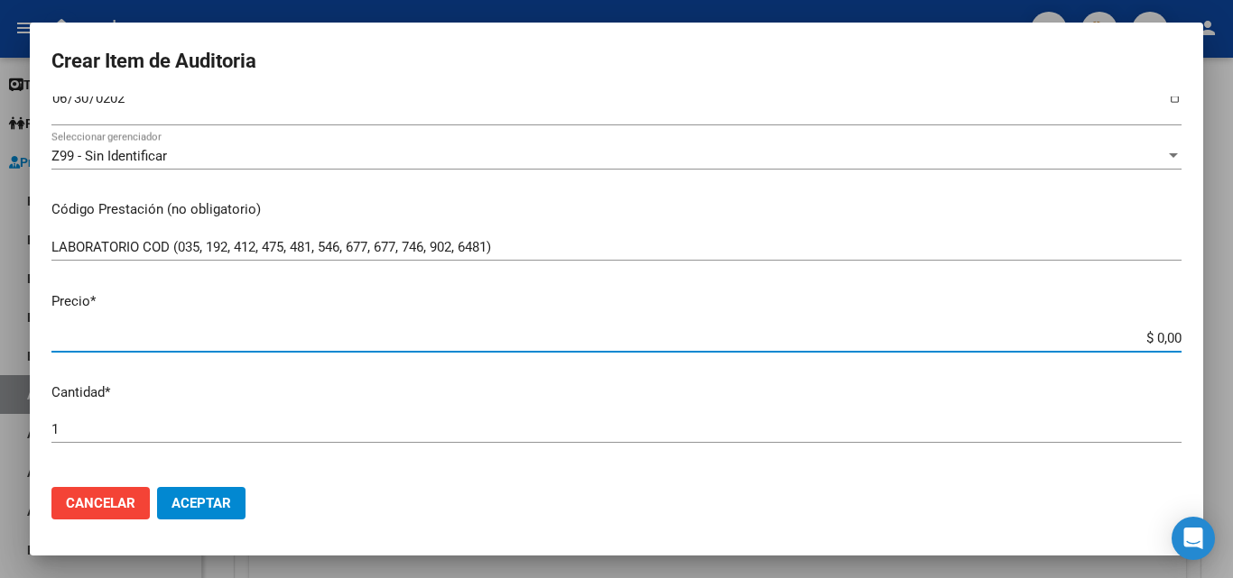
click at [1163, 339] on input "$ 0,00" at bounding box center [616, 338] width 1130 height 16
type input "$ 0,08"
type input "$ 0,88"
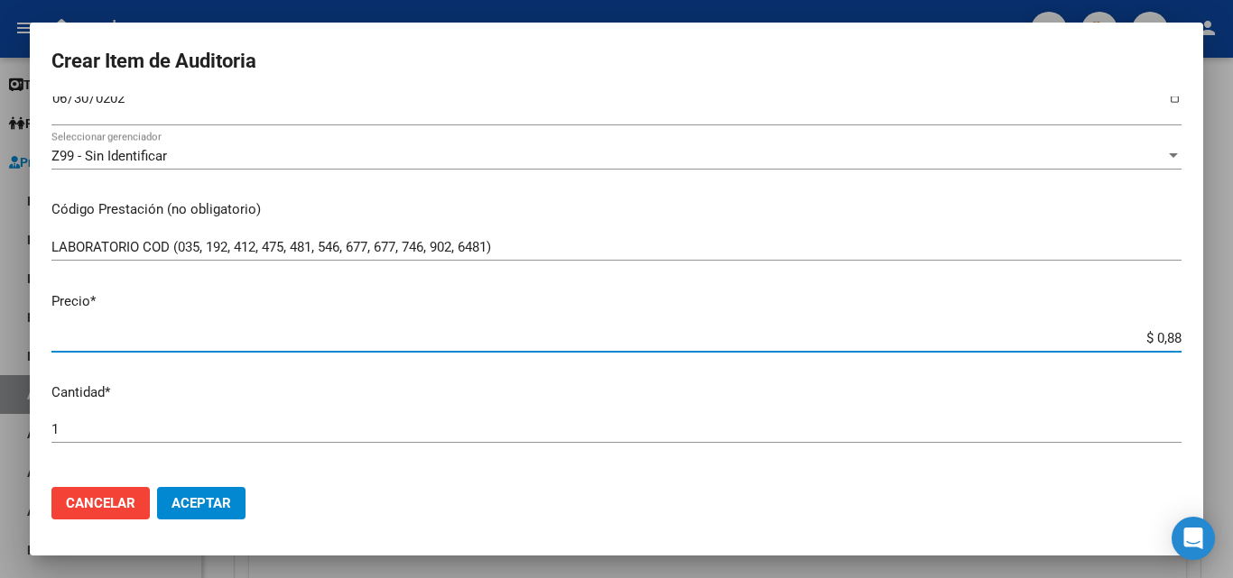
type input "$ 8,89"
type input "$ 88,95"
type input "$ 889,56"
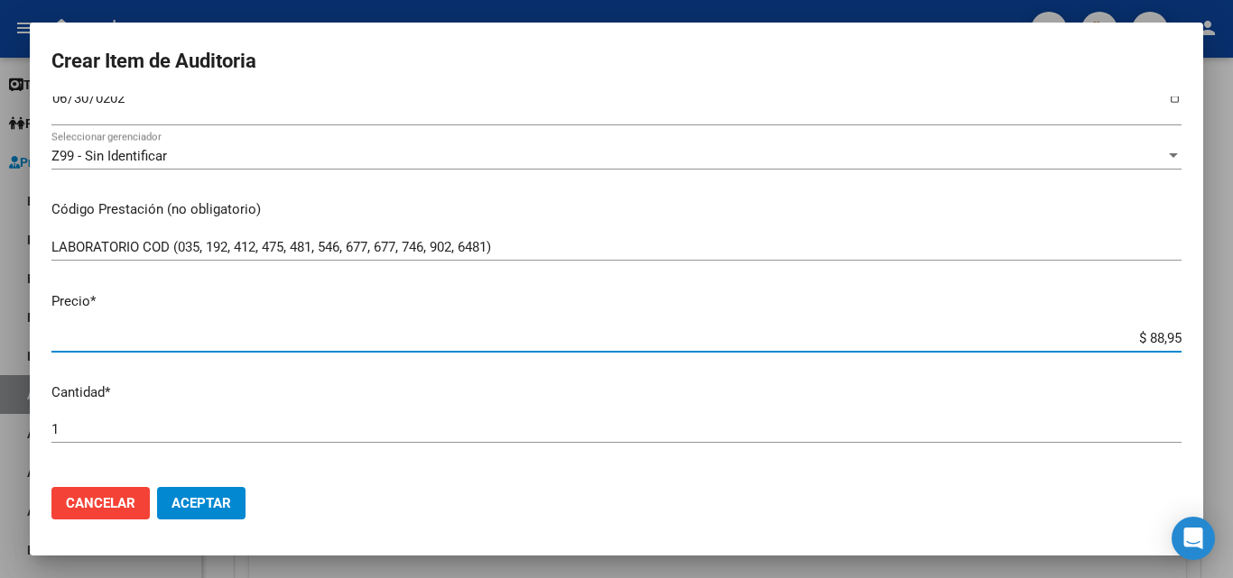
type input "$ 889,56"
type input "$ 8.895,68"
type input "$ 88.956,84"
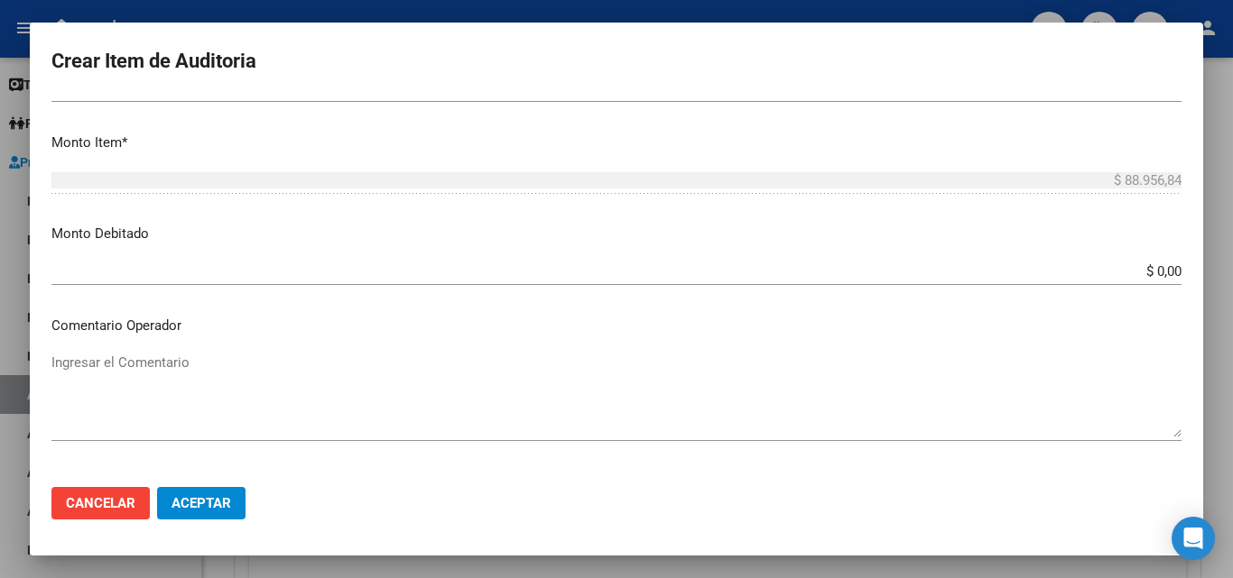
scroll to position [632, 0]
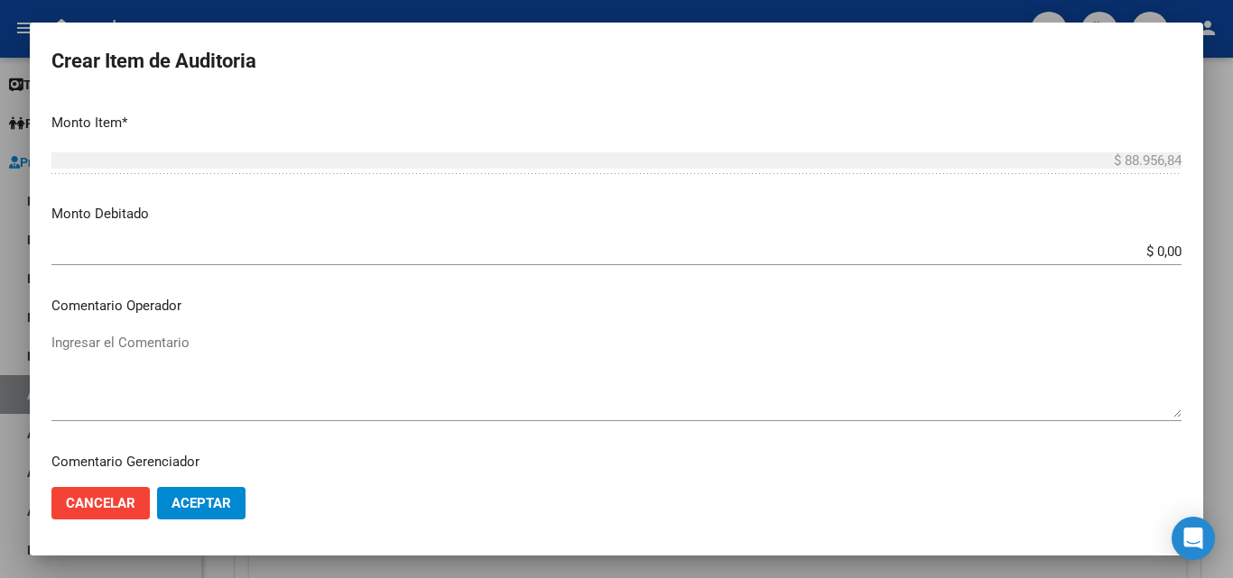
click at [265, 353] on textarea "Ingresar el Comentario" at bounding box center [616, 375] width 1130 height 85
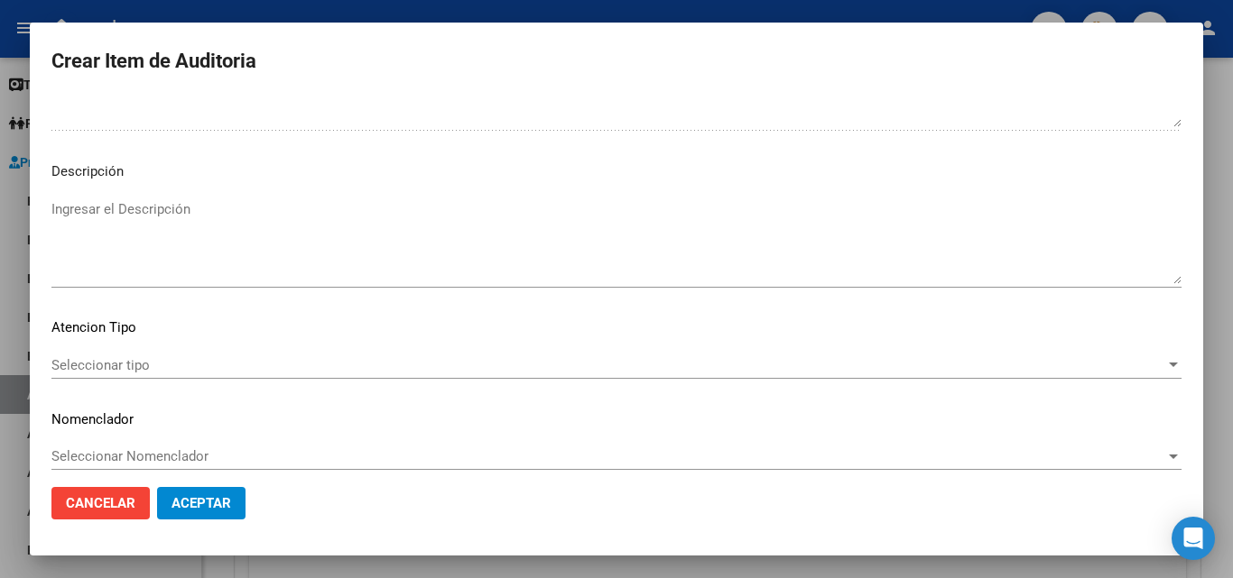
scroll to position [1083, 0]
type textarea "FALTA VALORES EN LA GRILLA"
click at [88, 349] on div "Seleccionar tipo Seleccionar tipo" at bounding box center [616, 360] width 1130 height 27
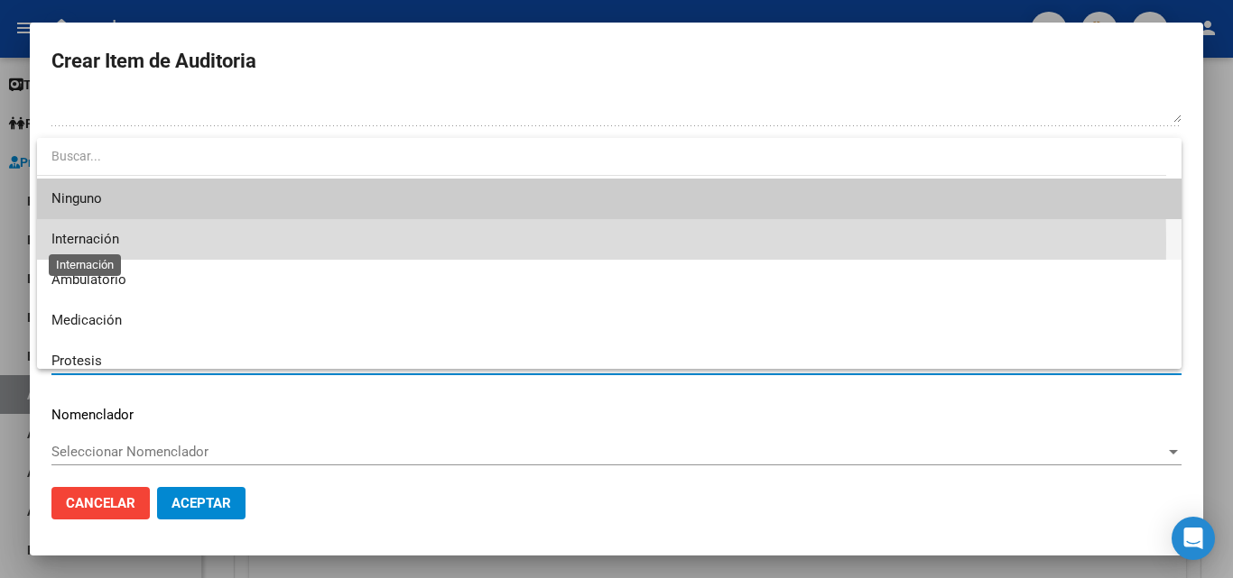
click at [108, 244] on span "Internación" at bounding box center [85, 239] width 68 height 16
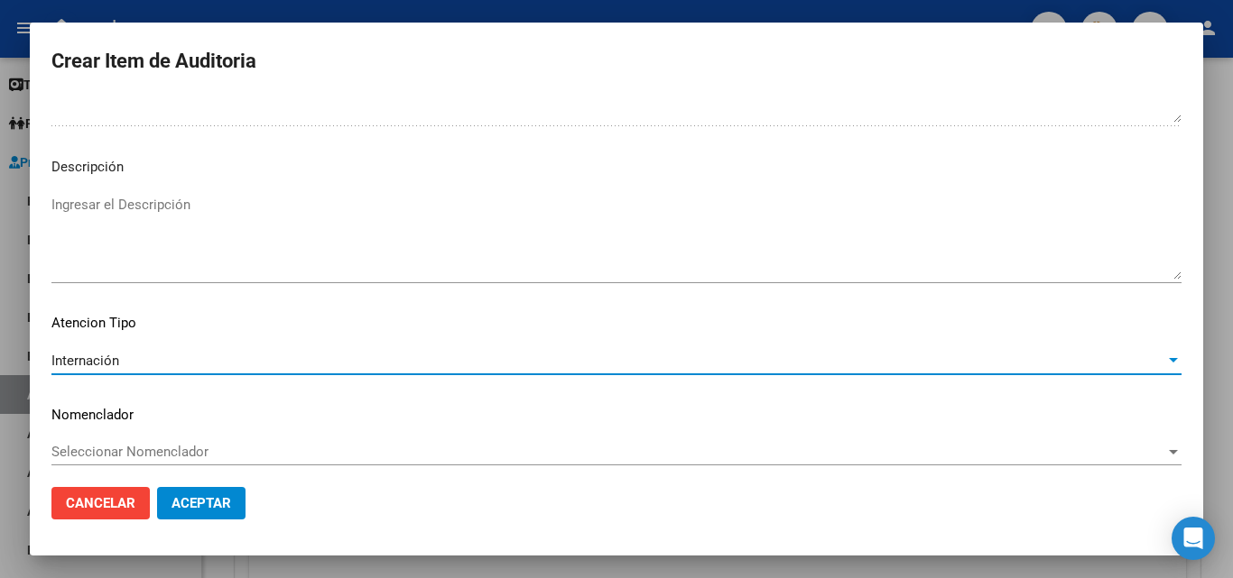
scroll to position [1093, 0]
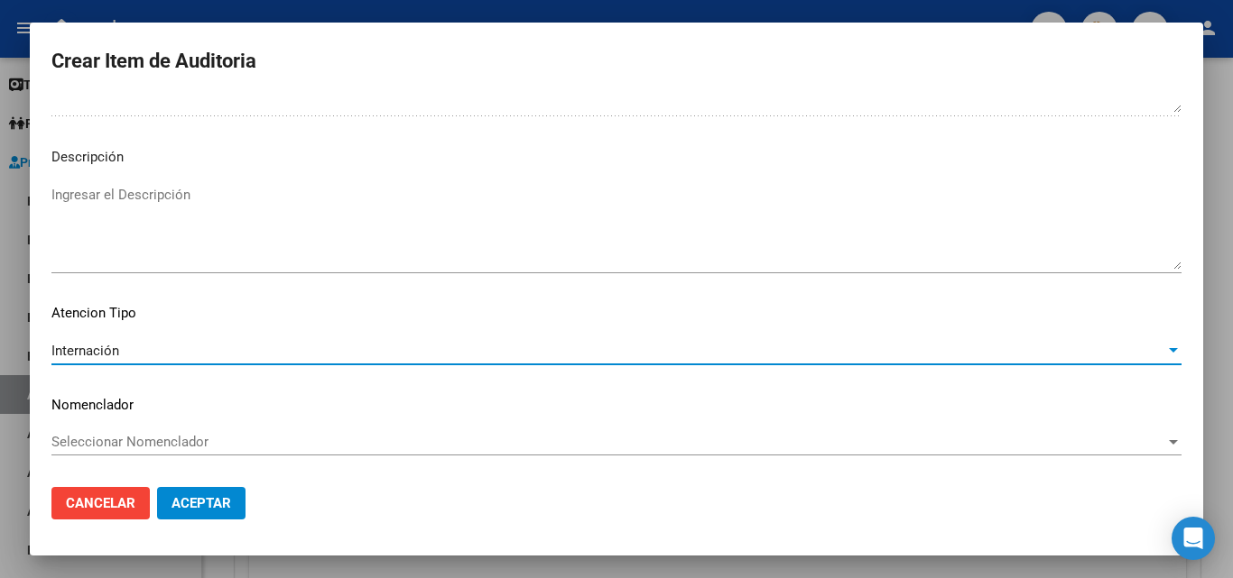
click at [183, 498] on span "Aceptar" at bounding box center [201, 503] width 60 height 16
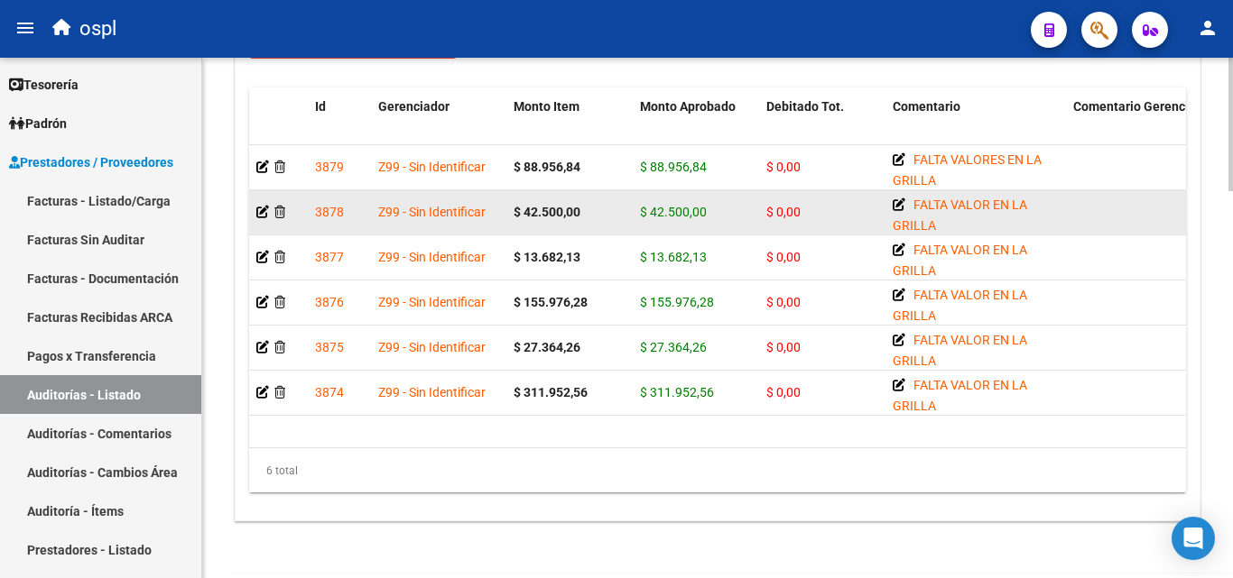
scroll to position [1444, 0]
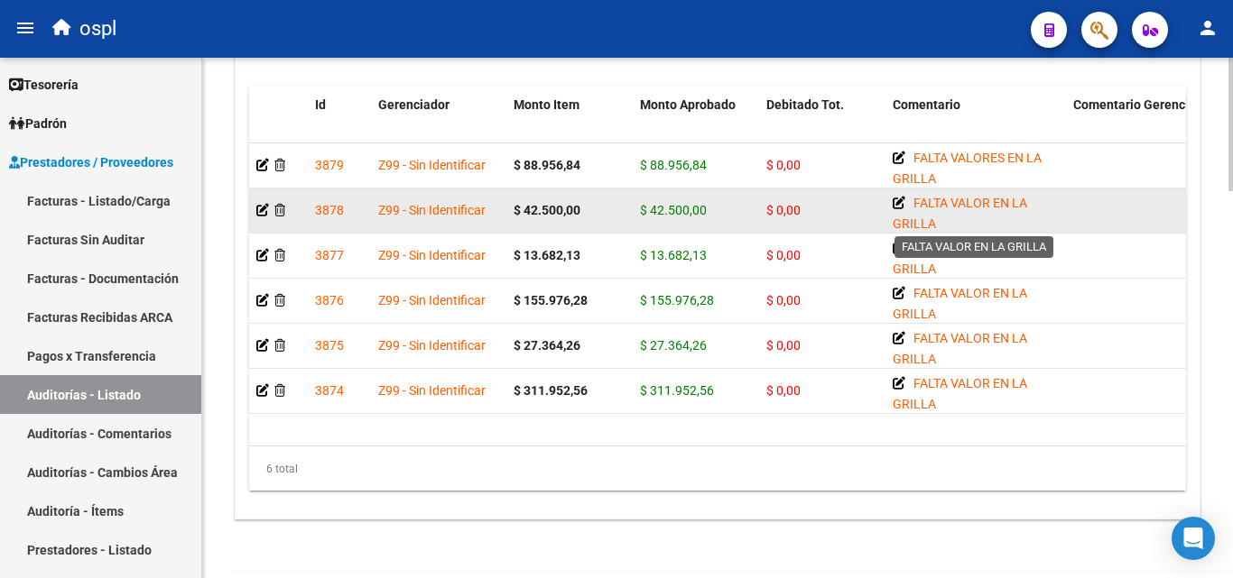
click at [897, 208] on icon at bounding box center [898, 203] width 13 height 13
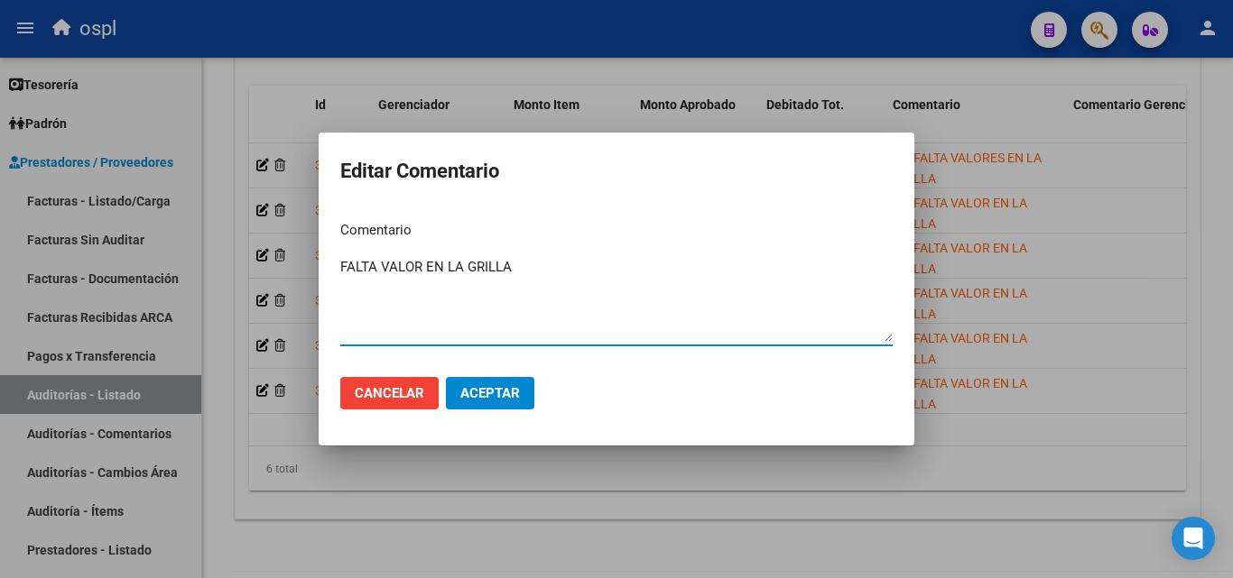
click at [341, 269] on textarea "FALTA VALOR EN LA GRILLA" at bounding box center [616, 299] width 552 height 85
click at [347, 267] on textarea "FALTA VALOR EN LA GRILLA" at bounding box center [616, 299] width 552 height 85
type textarea "LABORATORIO FALTA VALOR EN LA GRILLA"
click at [497, 402] on button "Aceptar" at bounding box center [490, 393] width 88 height 32
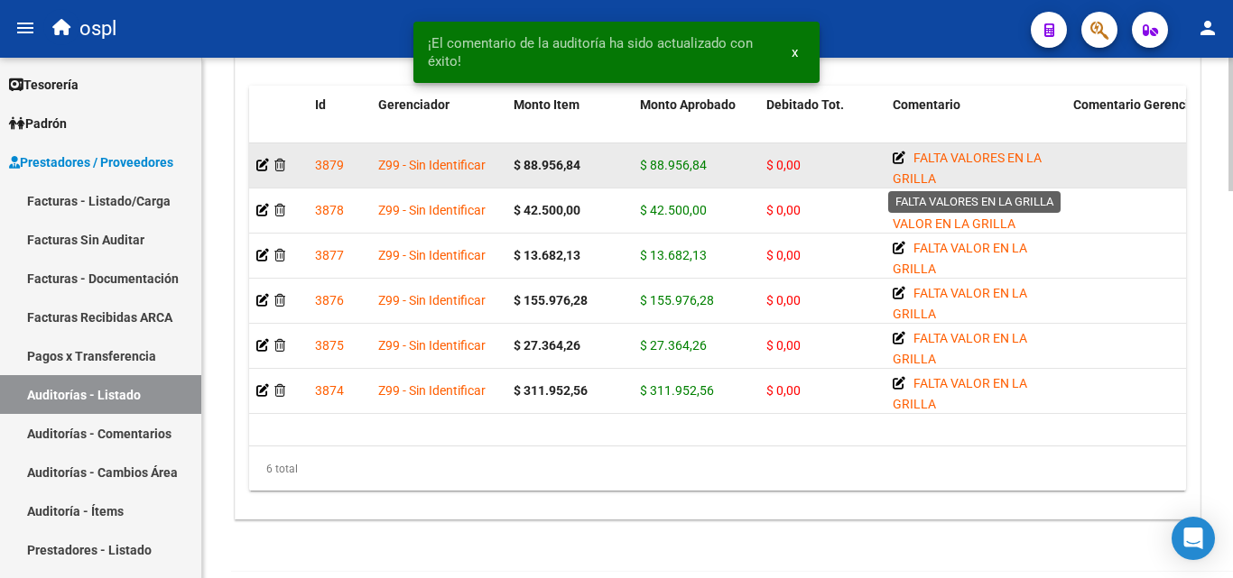
click at [901, 159] on icon at bounding box center [898, 158] width 13 height 13
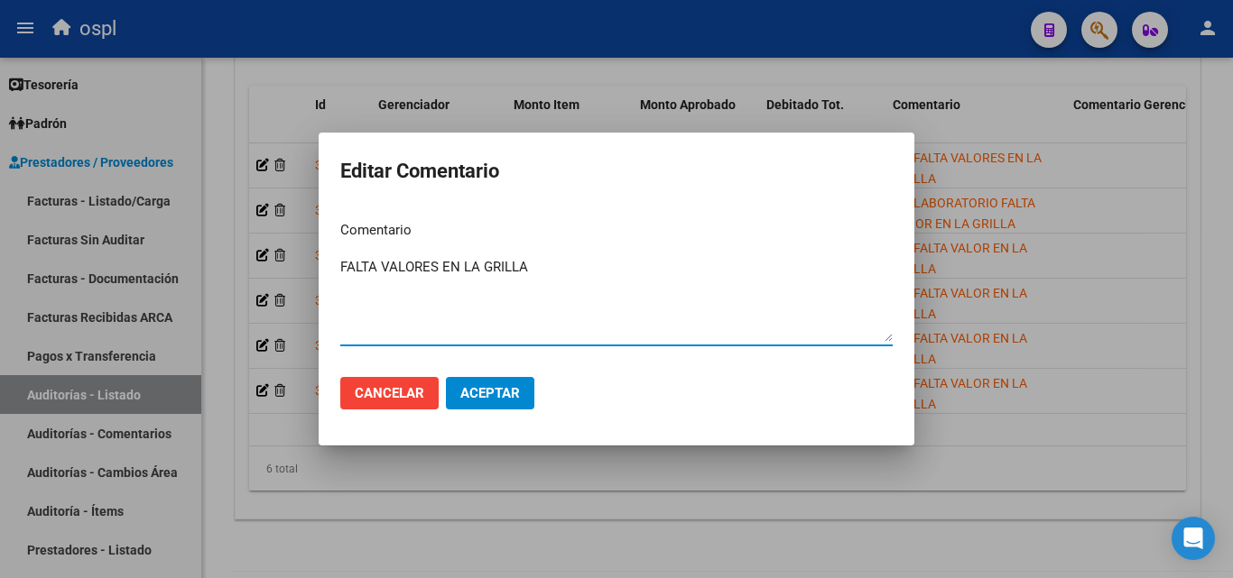
click at [341, 258] on textarea "FALTA VALORES EN LA GRILLA" at bounding box center [616, 299] width 552 height 85
click at [349, 255] on div "FALTA VALORES EN LA GRILLA Ingresar el comentario" at bounding box center [616, 300] width 552 height 92
drag, startPoint x: 343, startPoint y: 253, endPoint x: 354, endPoint y: 255, distance: 11.2
click at [346, 253] on mat-dialog-content "Comentario FALTA VALORES EN LA GRILLA Ingresar el comentario" at bounding box center [617, 285] width 596 height 156
click at [356, 259] on textarea "FALTA VALORES EN LA GRILLA" at bounding box center [616, 299] width 552 height 85
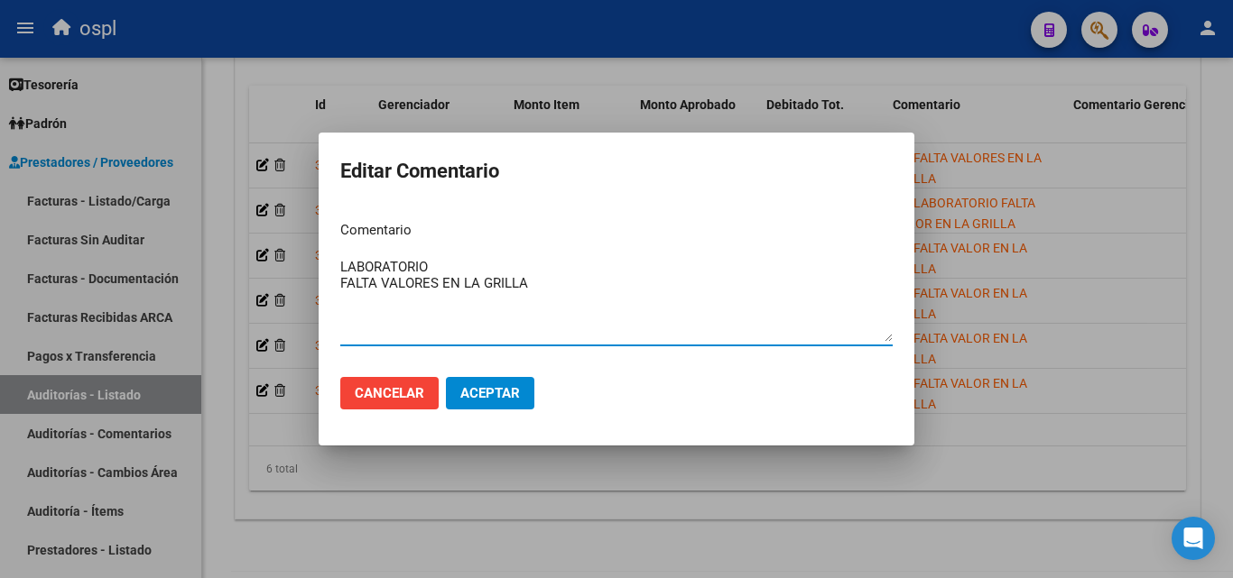
click at [341, 283] on textarea "LABORATORIO FALTA VALORES EN LA GRILLA" at bounding box center [616, 299] width 552 height 85
type textarea "LABORATORIO _FALTA VALORES EN LA GRILLA"
click at [484, 386] on span "Aceptar" at bounding box center [490, 393] width 60 height 16
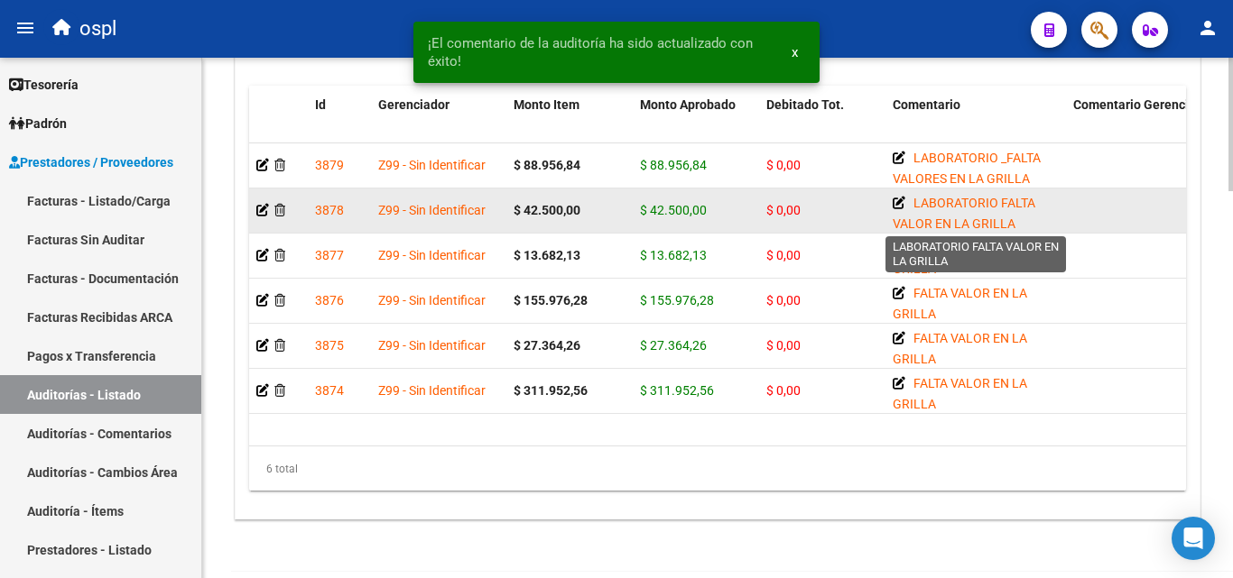
click at [898, 204] on icon at bounding box center [898, 203] width 13 height 13
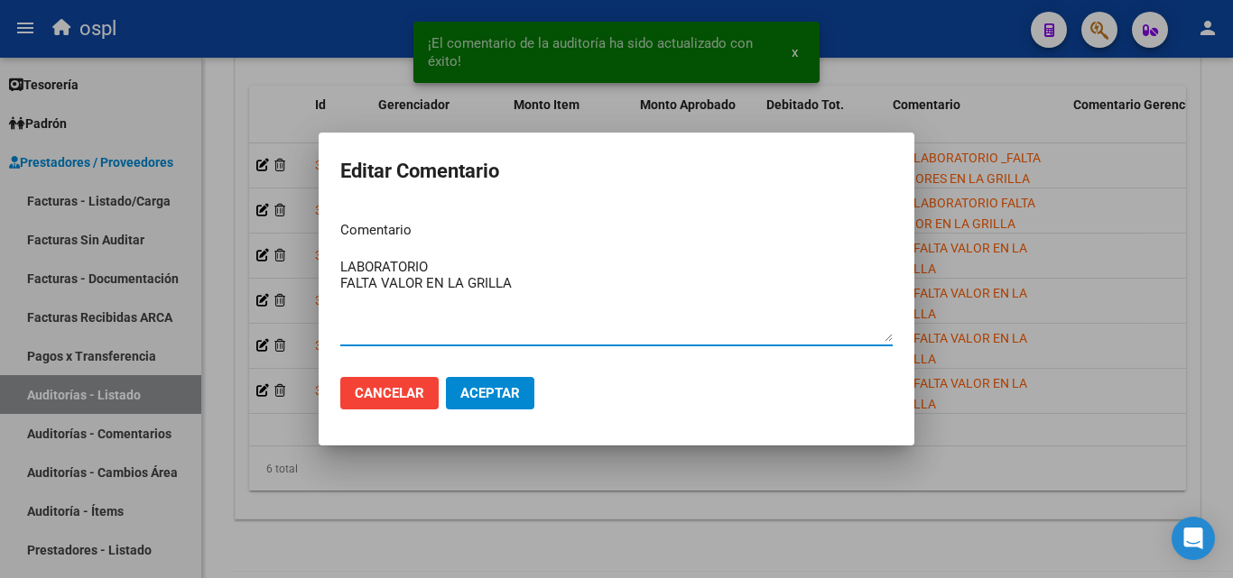
click at [343, 278] on textarea "LABORATORIO FALTA VALOR EN LA GRILLA" at bounding box center [616, 299] width 552 height 85
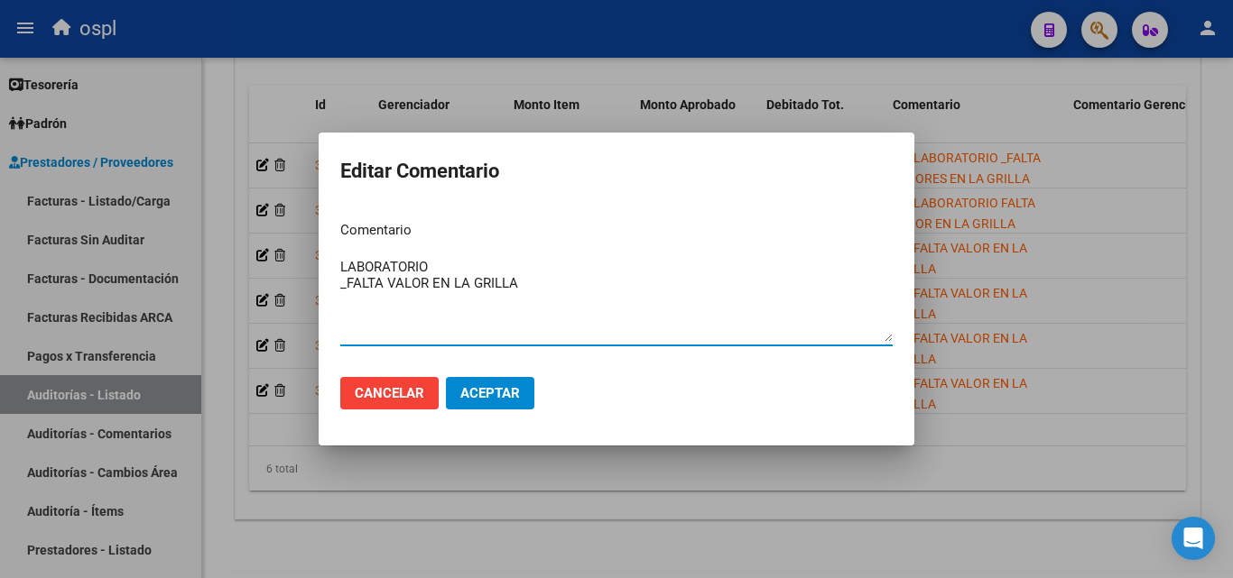
type textarea "LABORATORIO _FALTA VALOR EN LA GRILLA"
click at [504, 393] on span "Aceptar" at bounding box center [490, 393] width 60 height 16
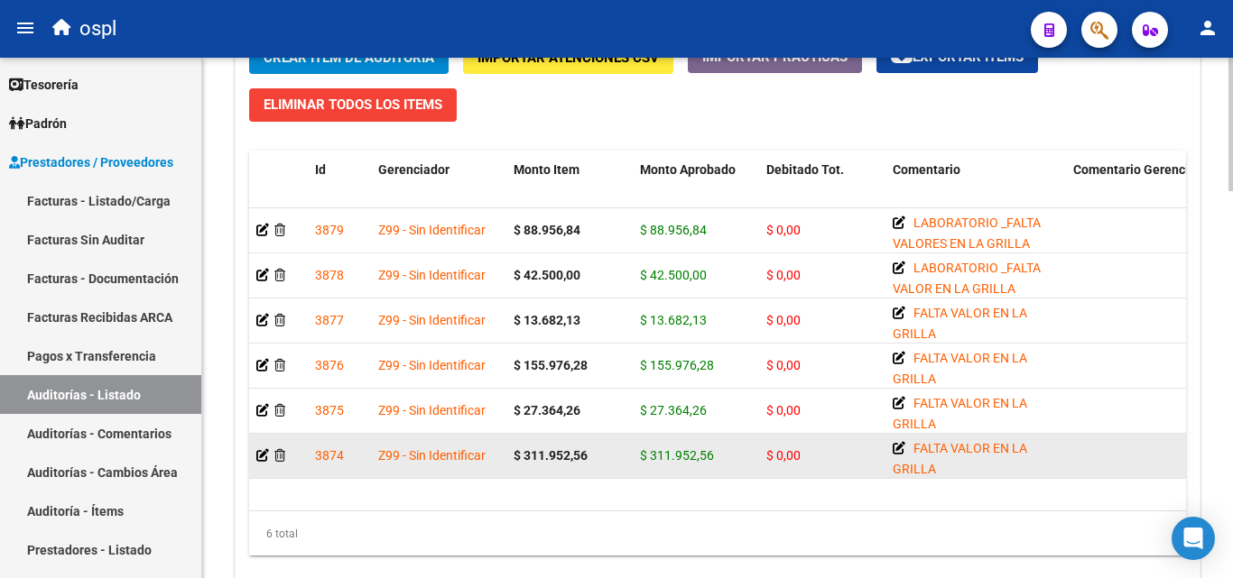
scroll to position [1353, 0]
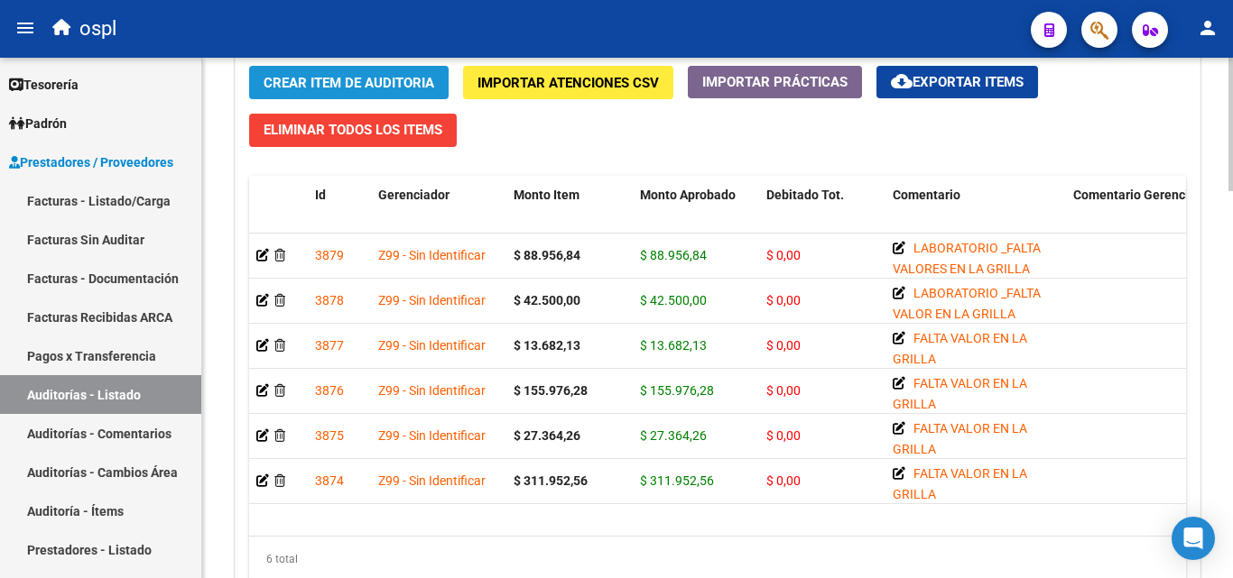
click at [409, 82] on span "Crear Item de Auditoria" at bounding box center [348, 83] width 171 height 16
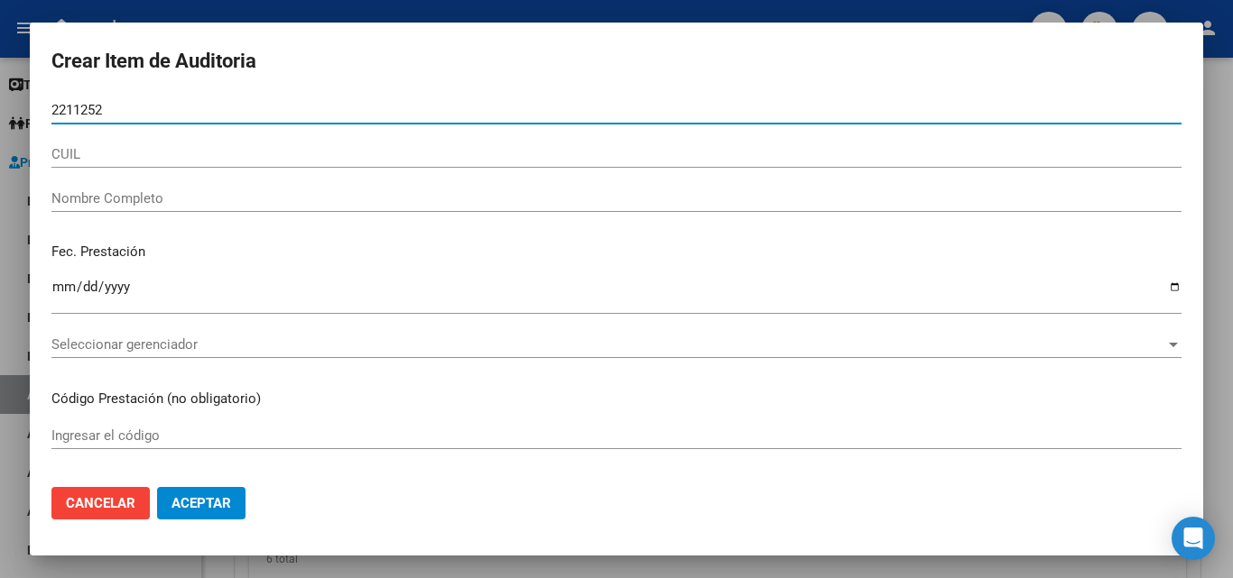
type input "22112521"
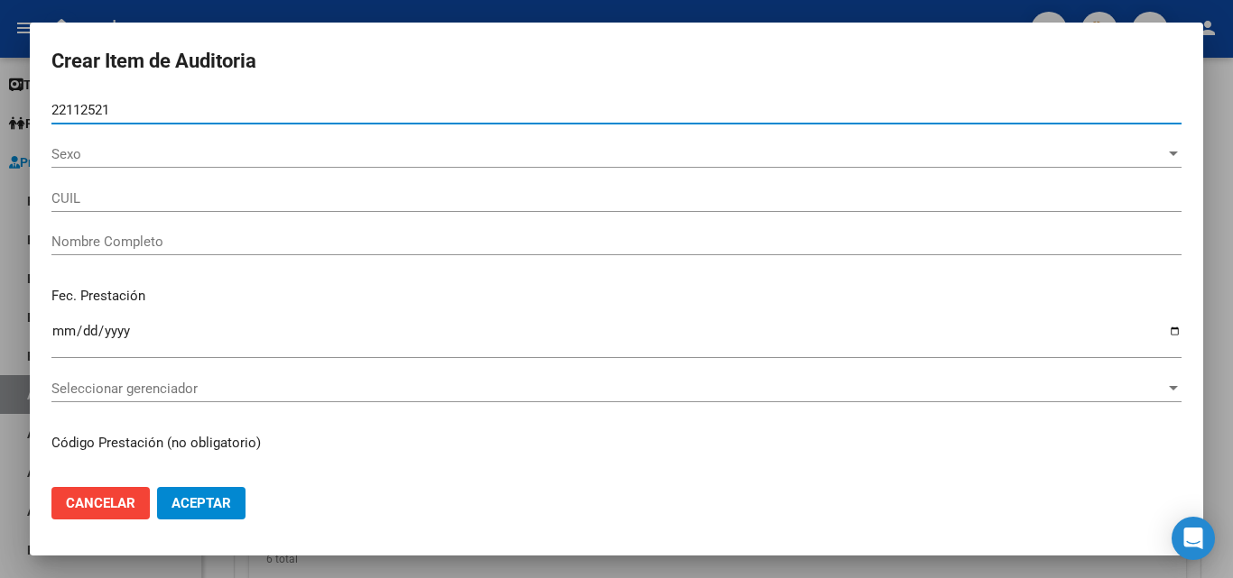
type input "20221125216"
type input "VILLA LUIS OSCAR"
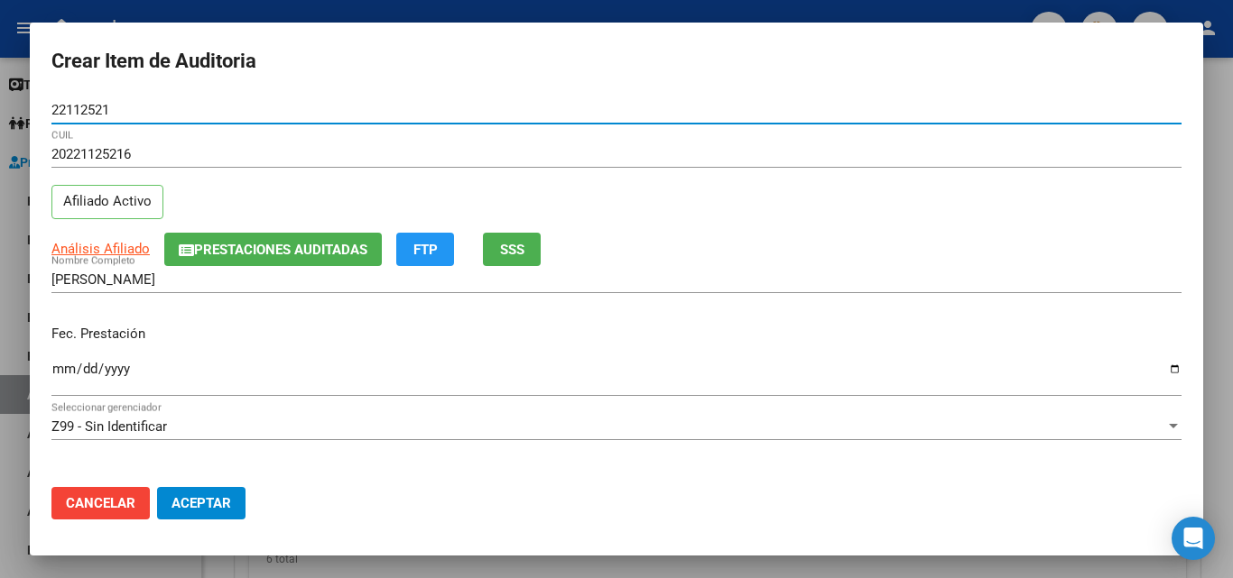
type input "22112521"
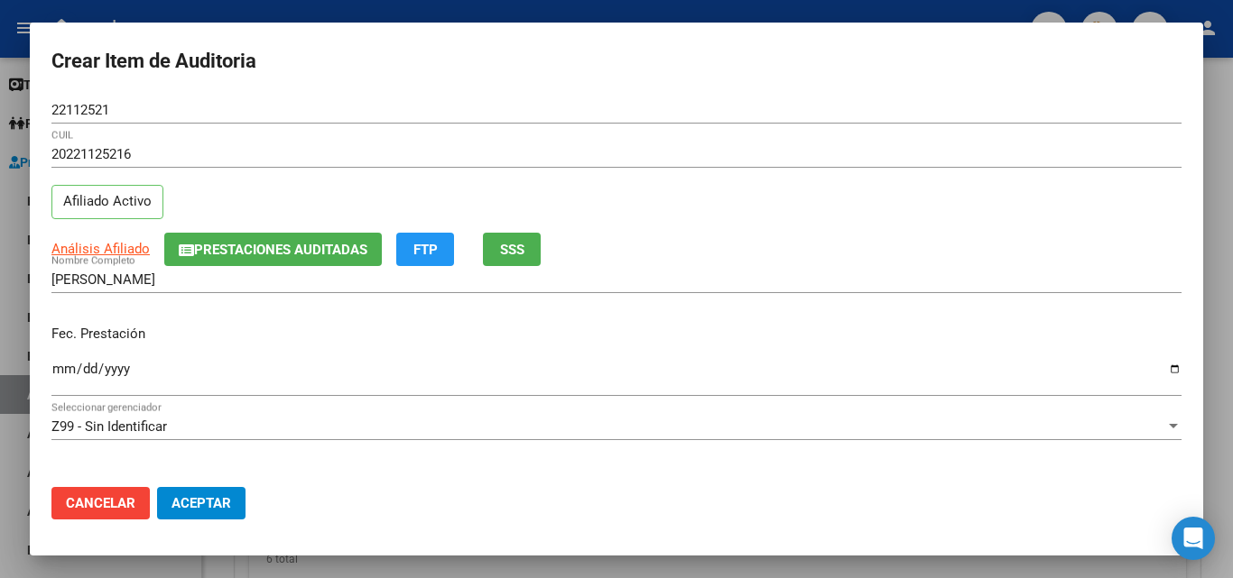
click at [67, 361] on div "Ingresar la fecha" at bounding box center [616, 376] width 1130 height 39
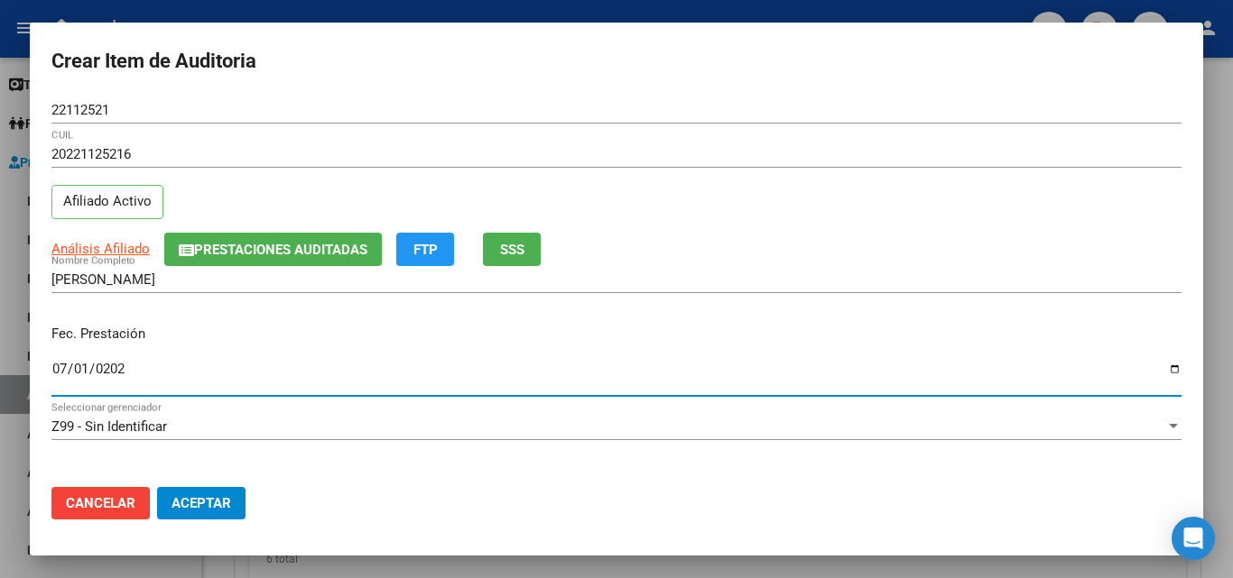
type input "2025-07-01"
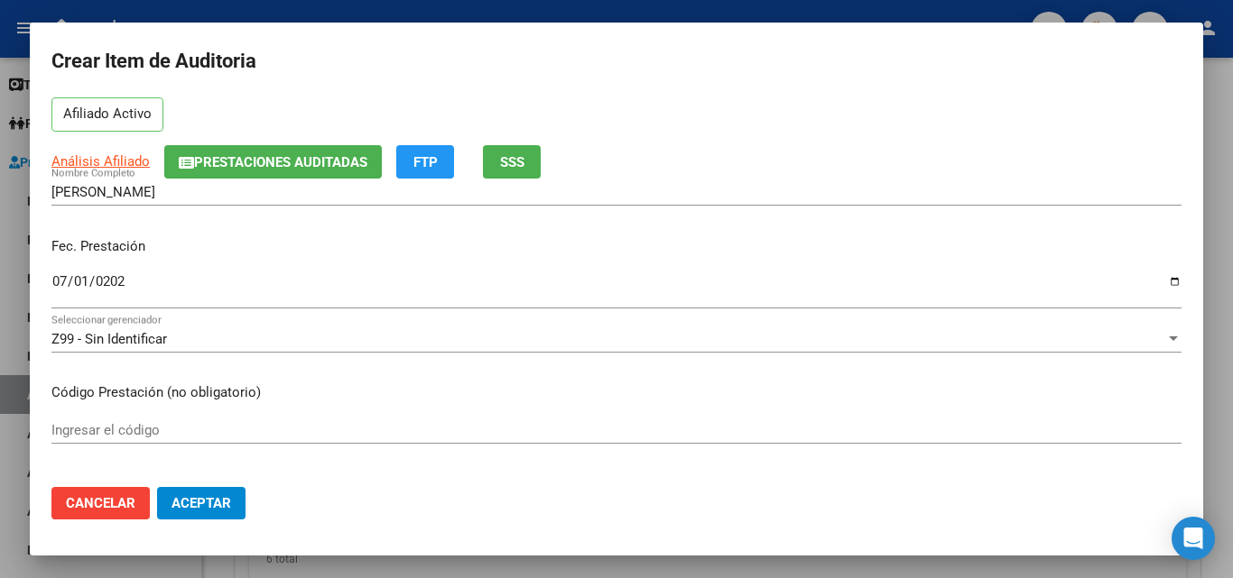
scroll to position [90, 0]
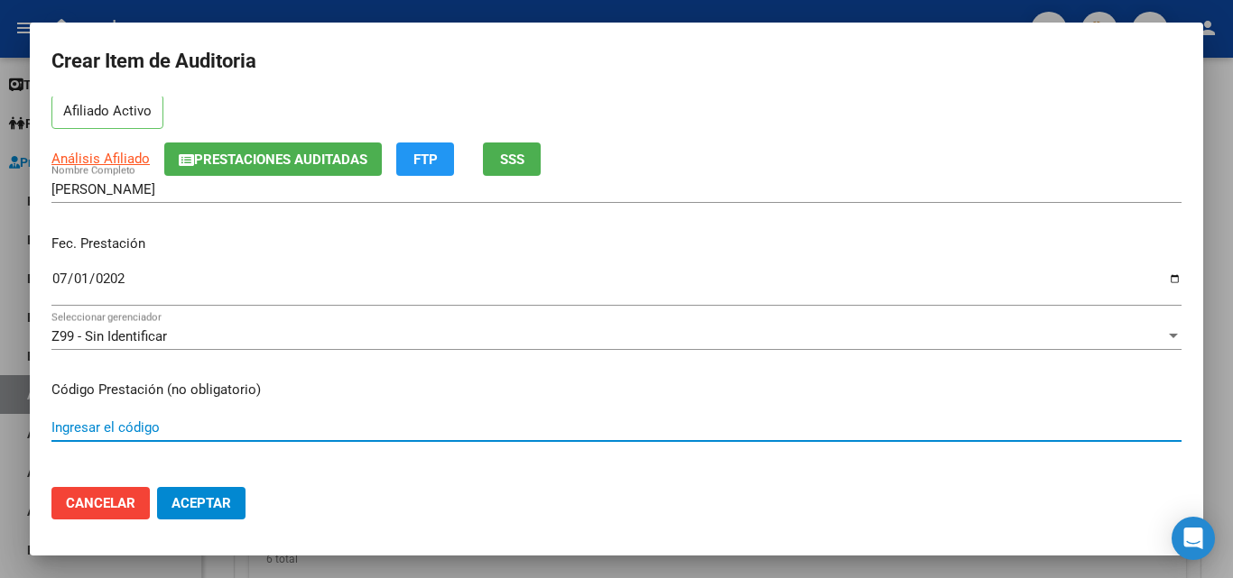
click at [194, 429] on input "Ingresar el código" at bounding box center [616, 428] width 1130 height 16
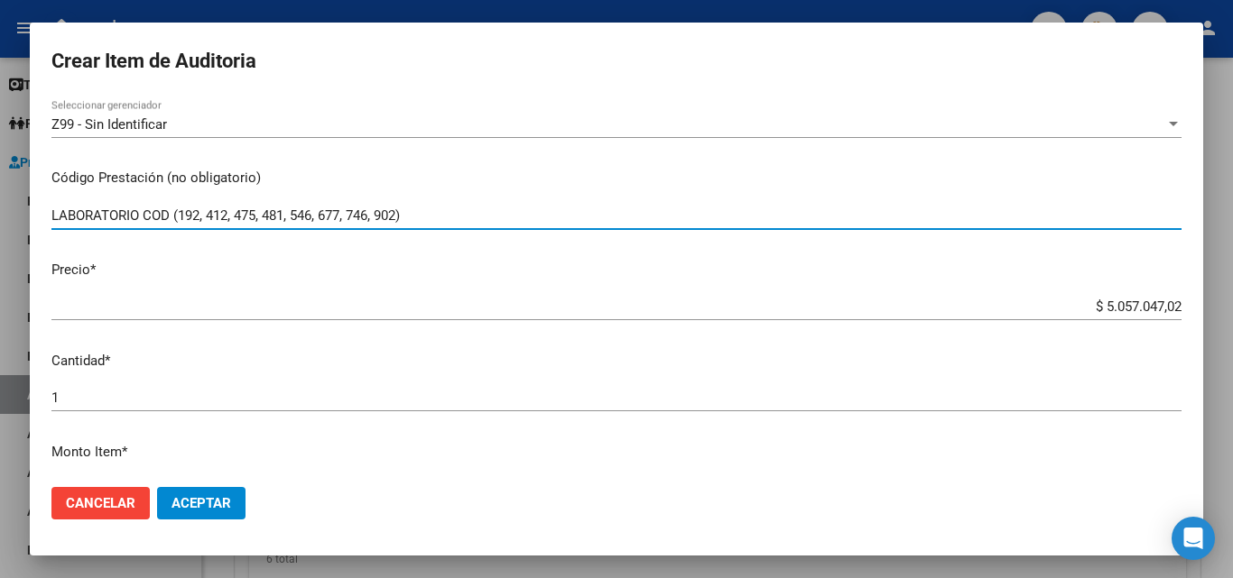
scroll to position [451, 0]
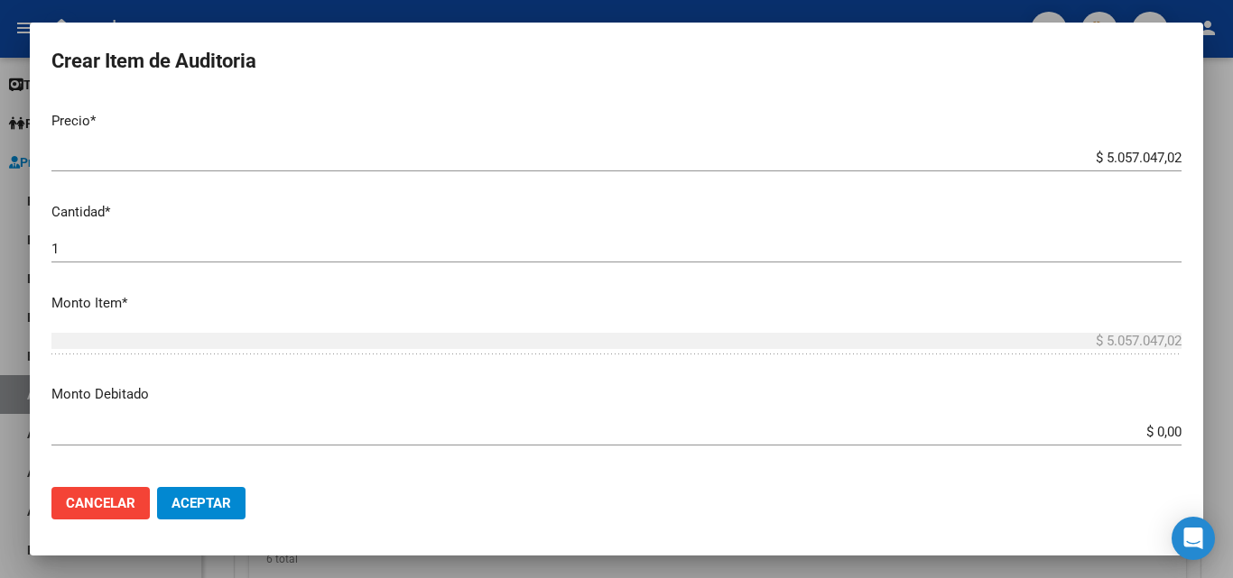
type input "LABORATORIO COD (192, 412, 475, 481, 546, 677, 746, 902)"
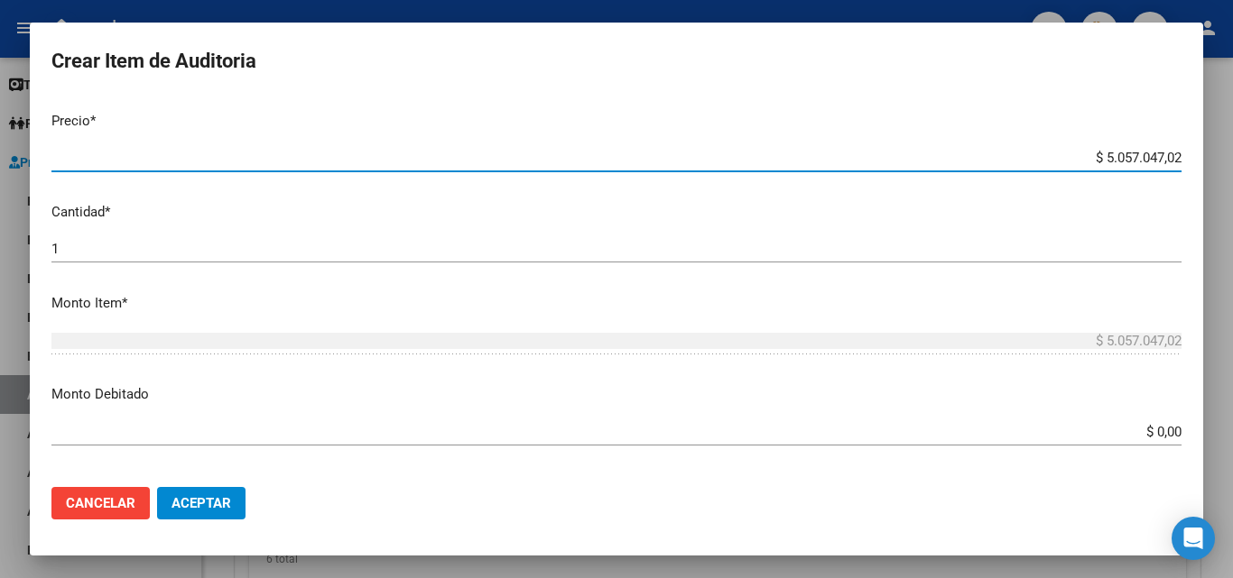
drag, startPoint x: 1066, startPoint y: 162, endPoint x: 1202, endPoint y: 166, distance: 136.3
click at [1202, 166] on mat-dialog-content "22112521 Nro Documento 20221125216 CUIL Afiliado Activo Análisis Afiliado Prest…" at bounding box center [616, 285] width 1173 height 376
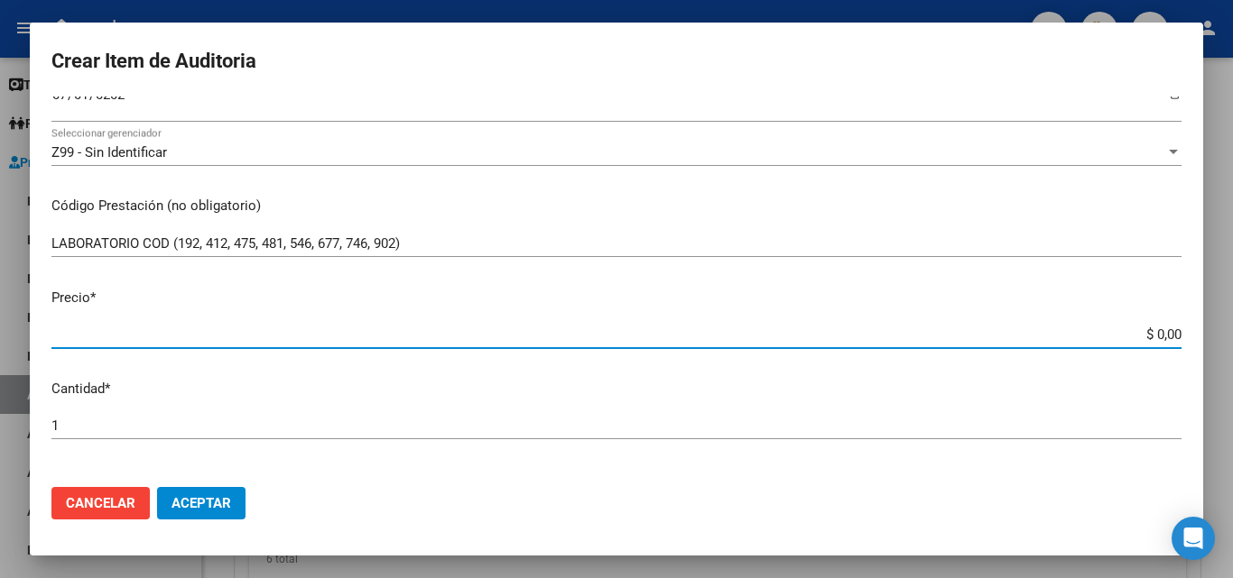
scroll to position [271, 0]
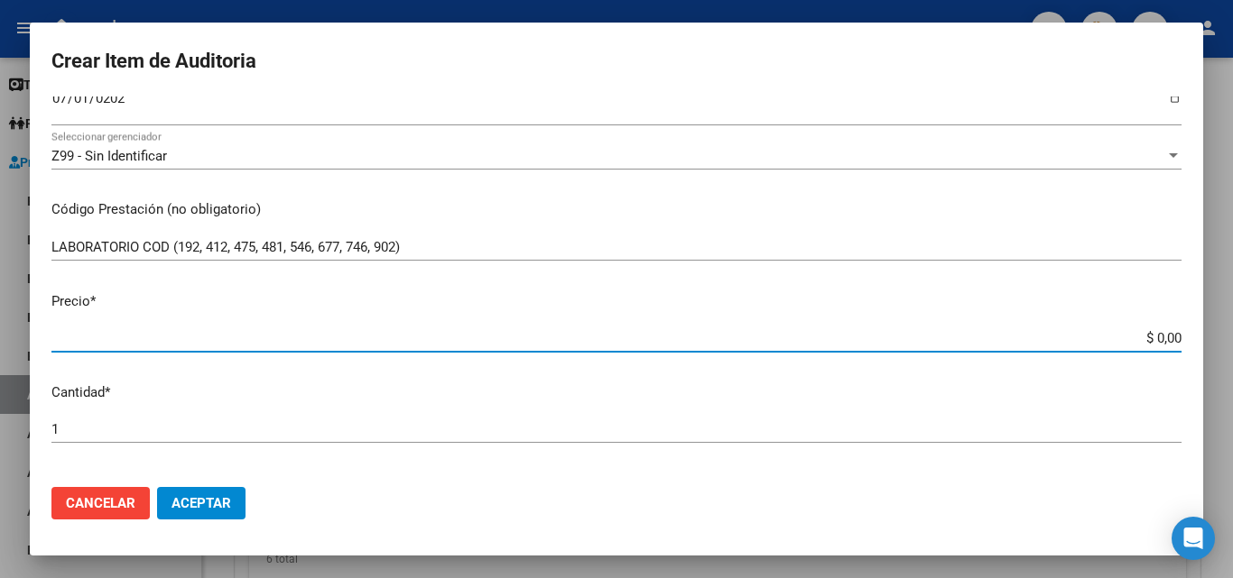
type input "$ 0,02"
type input "$ 0,28"
type input "$ 2,81"
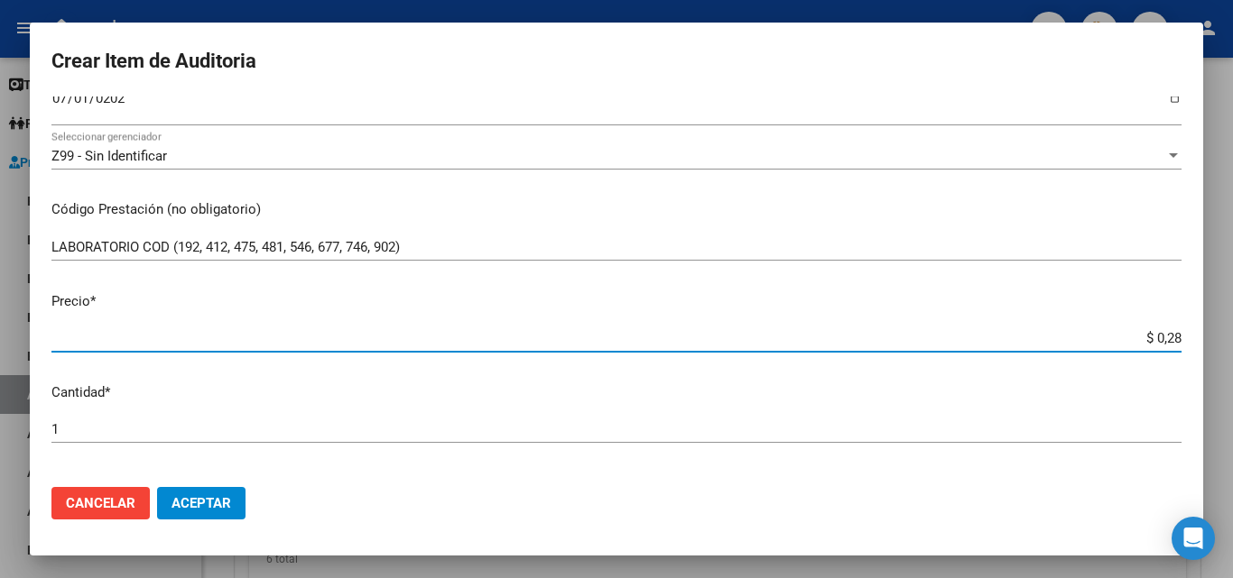
type input "$ 2,81"
type input "$ 28,14"
type input "$ 281,49"
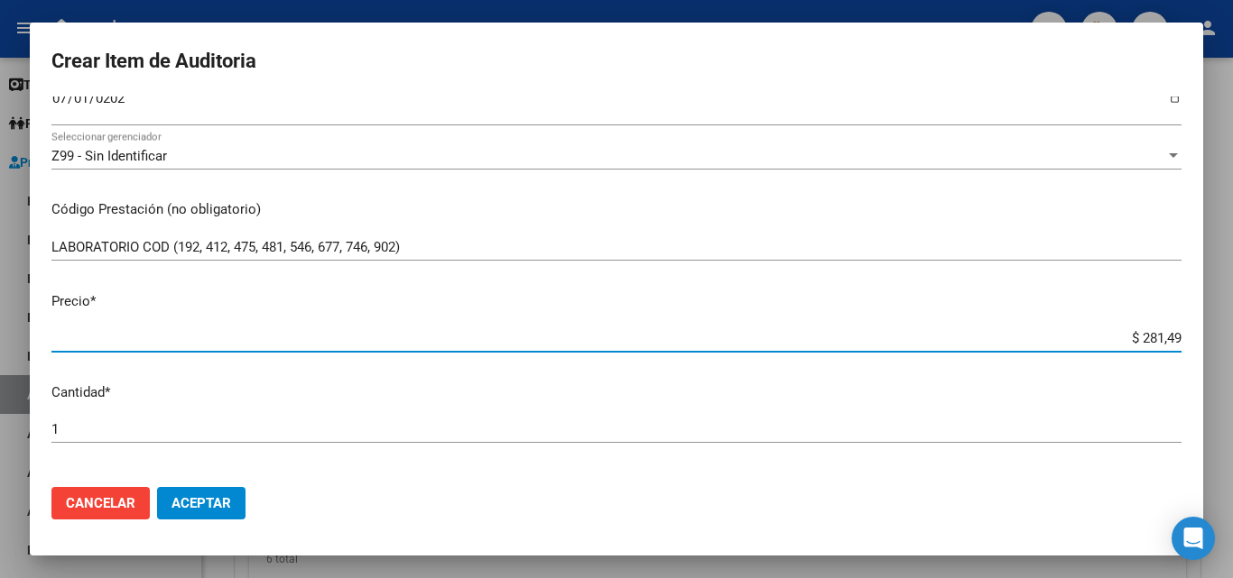
type input "$ 2.814,94"
type input "$ 28.149,42"
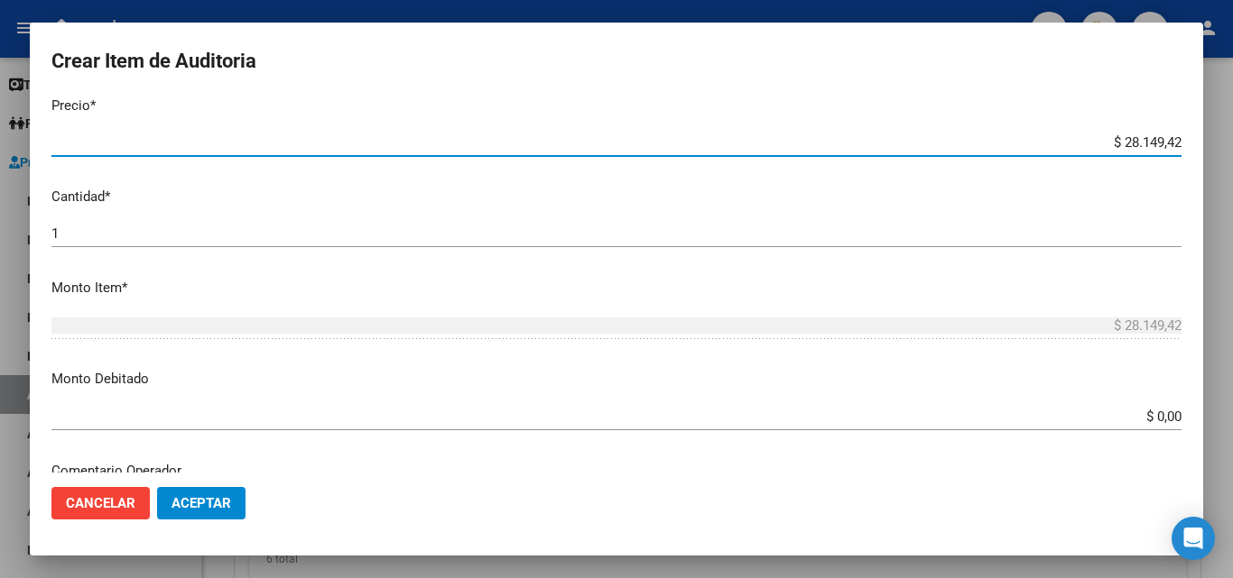
scroll to position [541, 0]
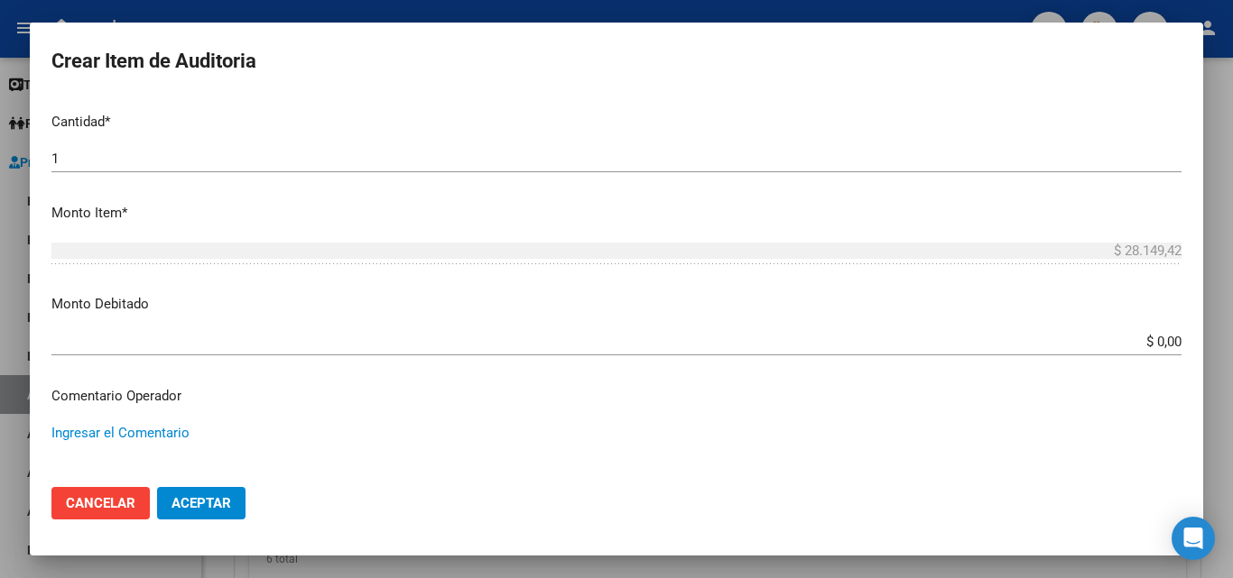
click at [150, 423] on textarea "Ingresar el Comentario" at bounding box center [616, 465] width 1130 height 85
type textarea "F"
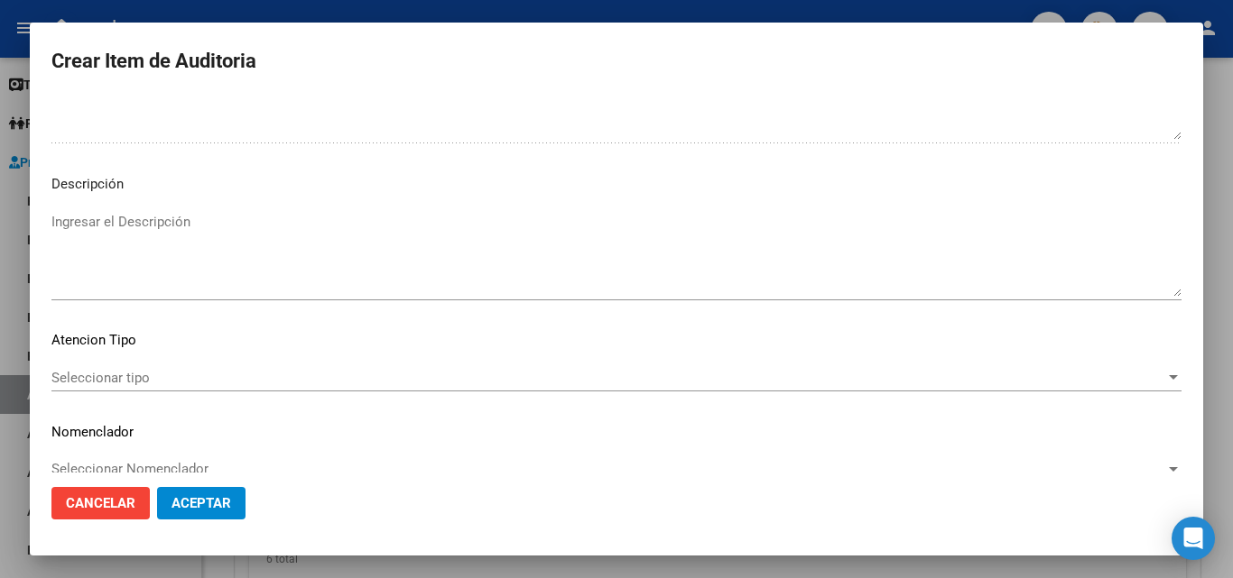
scroll to position [1083, 0]
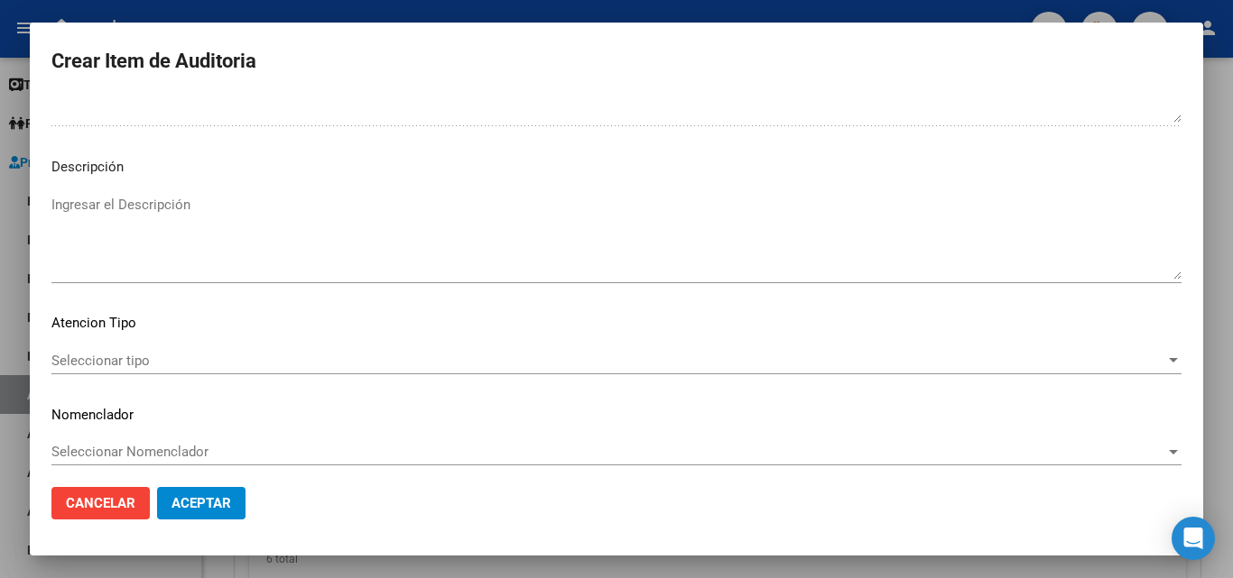
type textarea "LABORATORIO _FALTA VALOR EN LA GRILLA"
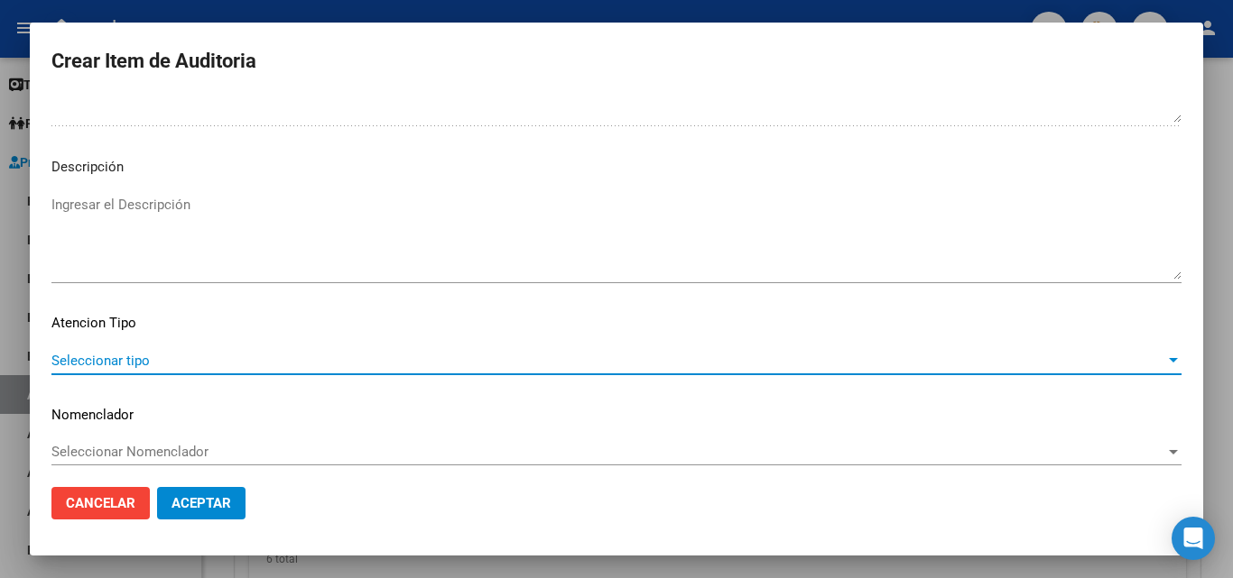
click at [136, 357] on span "Seleccionar tipo" at bounding box center [607, 361] width 1113 height 16
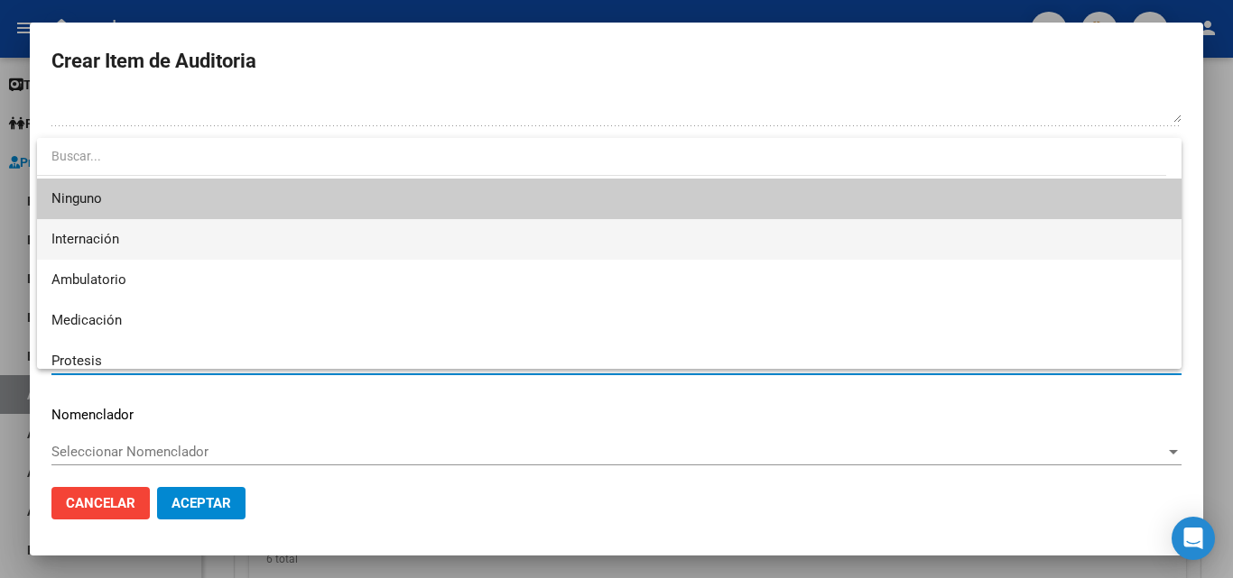
click at [133, 242] on span "Internación" at bounding box center [608, 239] width 1115 height 41
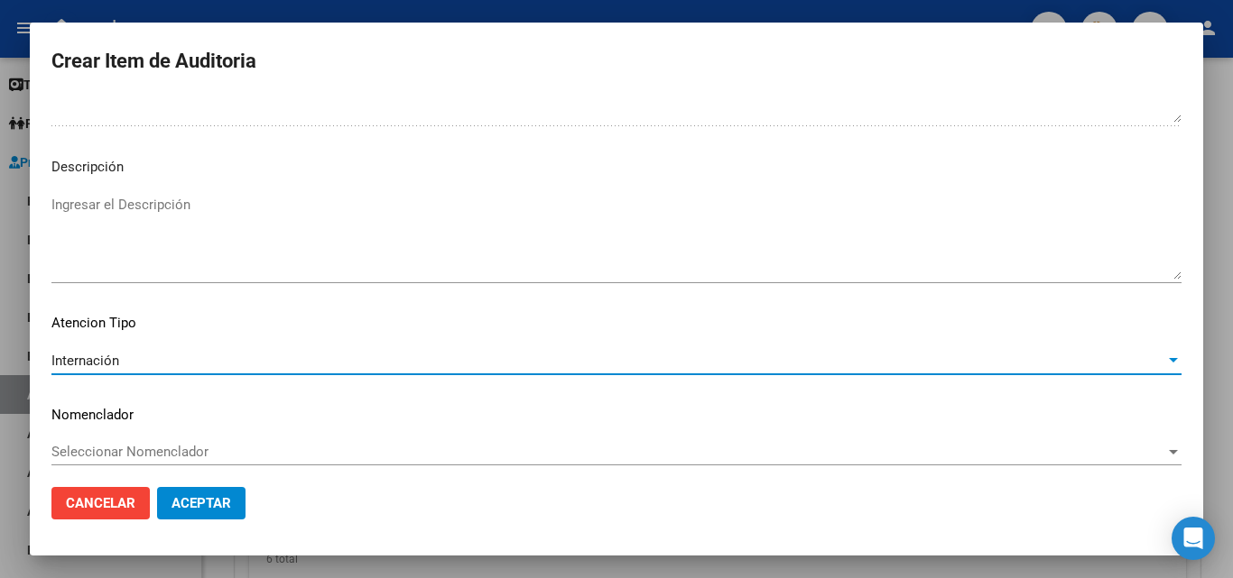
scroll to position [1093, 0]
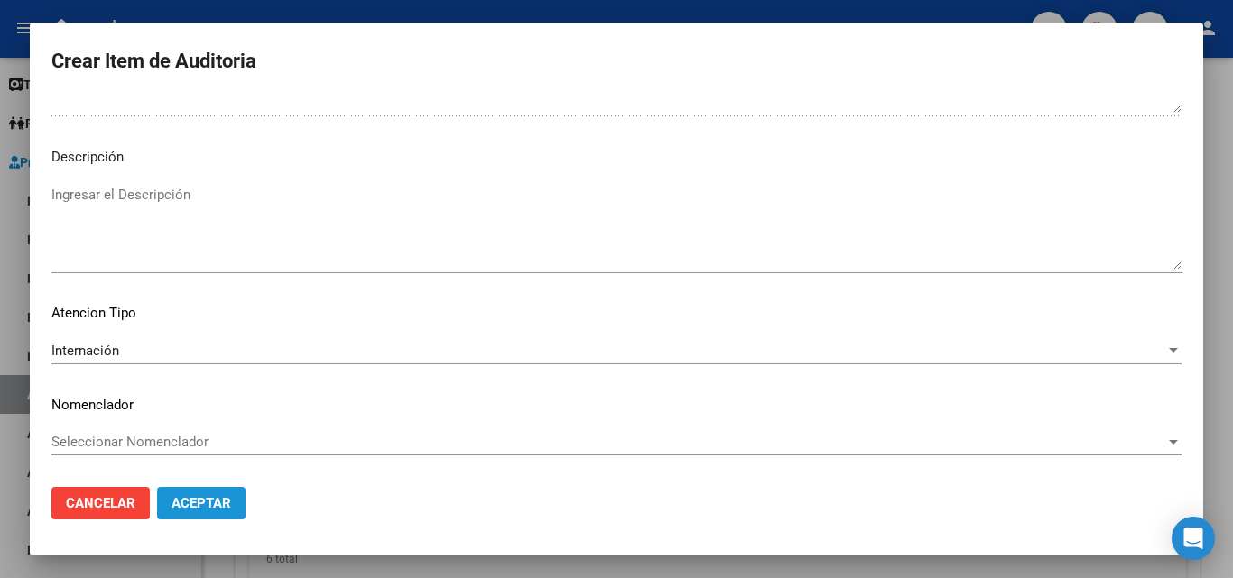
click at [225, 509] on span "Aceptar" at bounding box center [201, 503] width 60 height 16
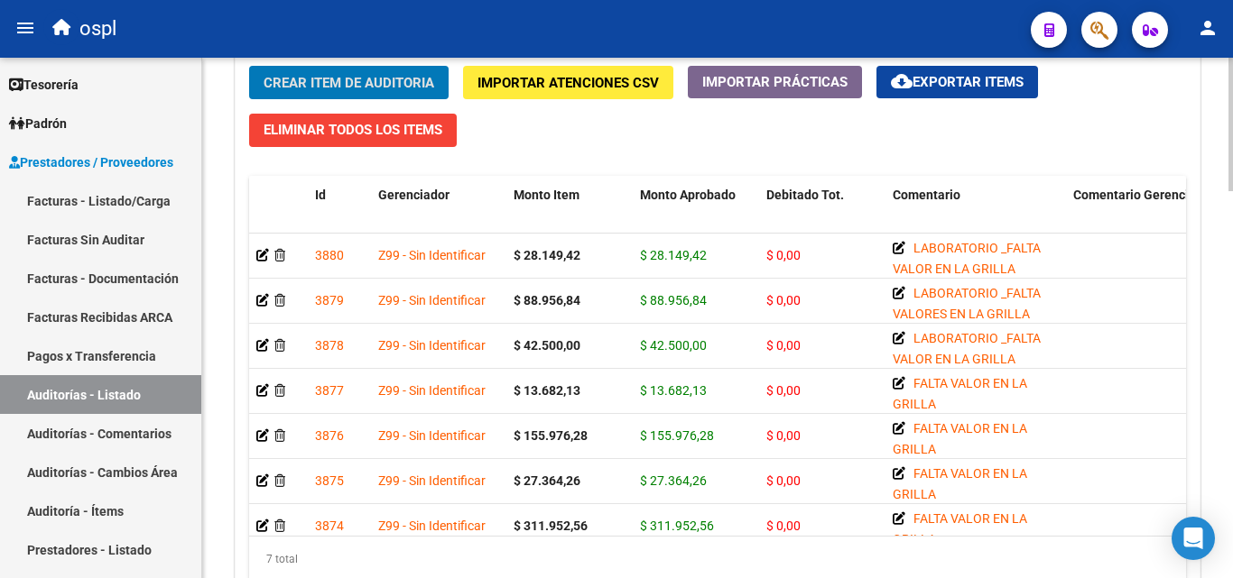
click at [334, 79] on span "Crear Item de Auditoria" at bounding box center [348, 83] width 171 height 16
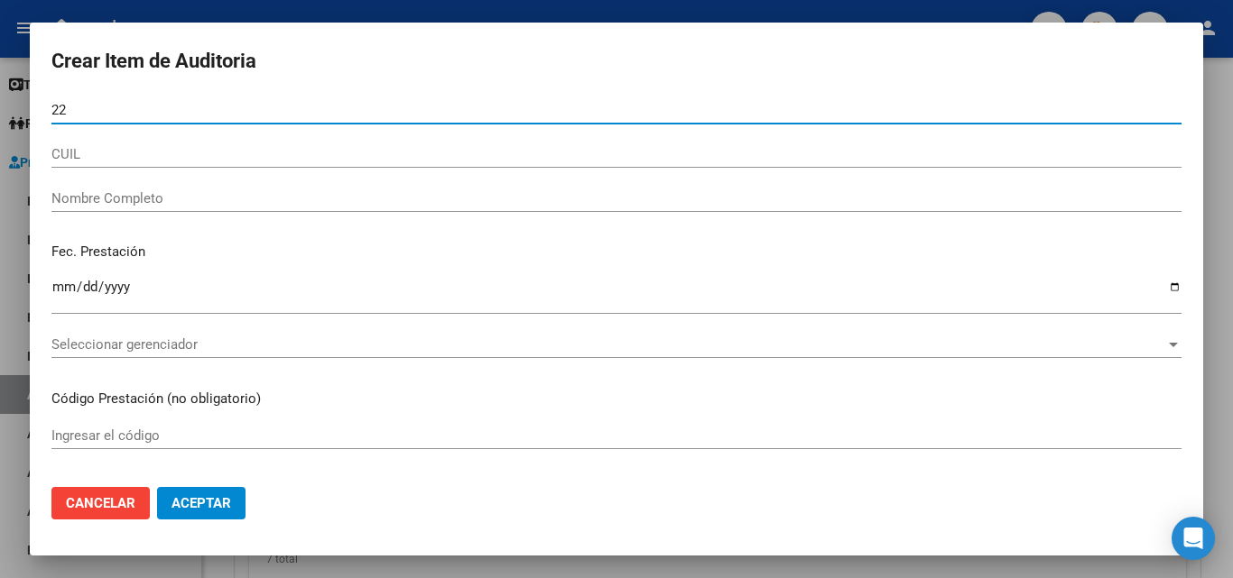
type input "22"
click at [83, 515] on button "Cancelar" at bounding box center [100, 503] width 98 height 32
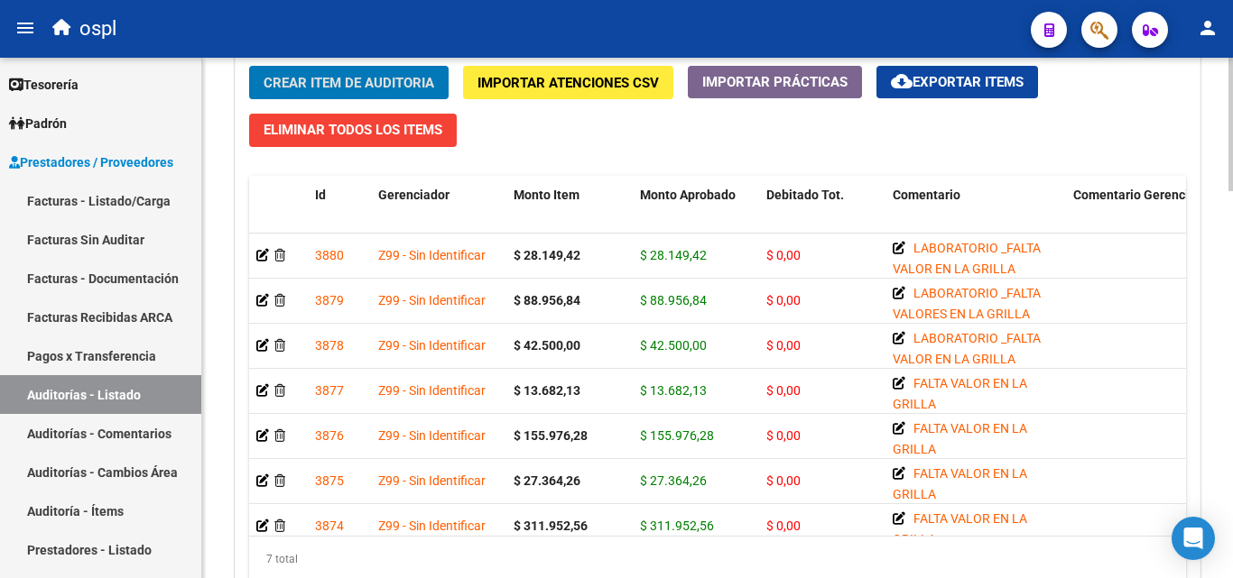
click at [356, 79] on span "Crear Item de Auditoria" at bounding box center [348, 83] width 171 height 16
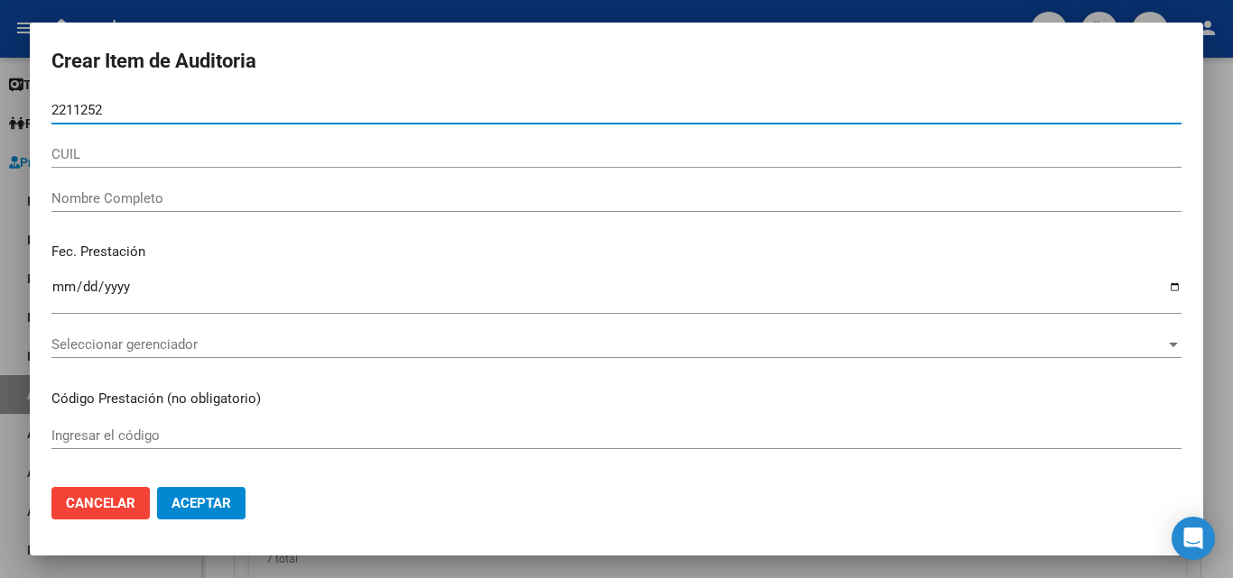
type input "22112521"
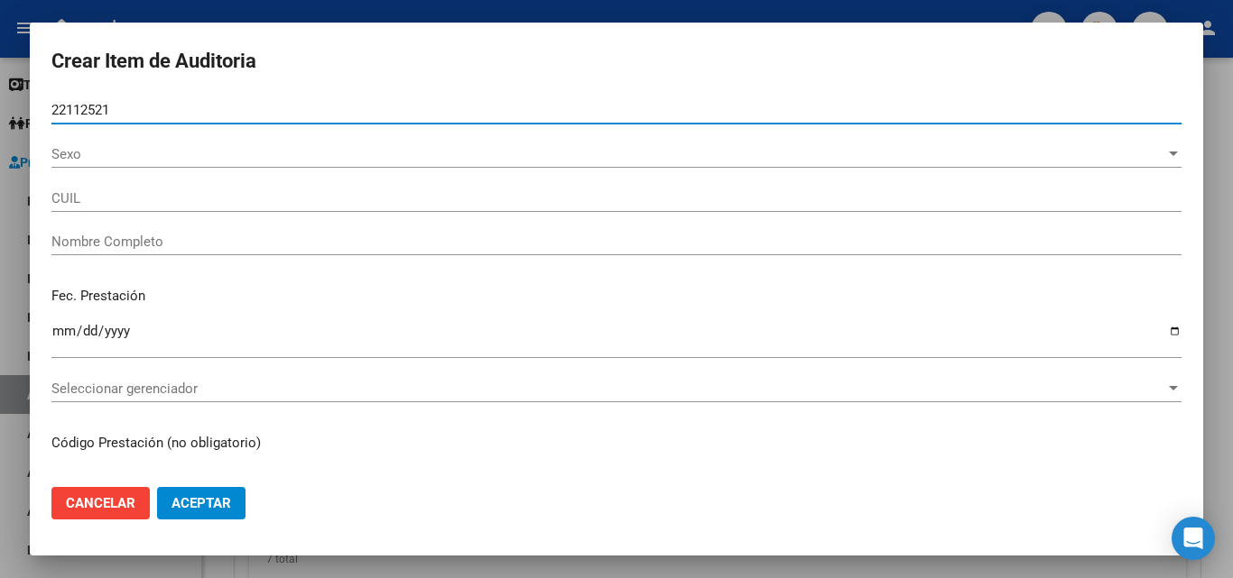
type input "20221125216"
type input "VILLA LUIS OSCAR"
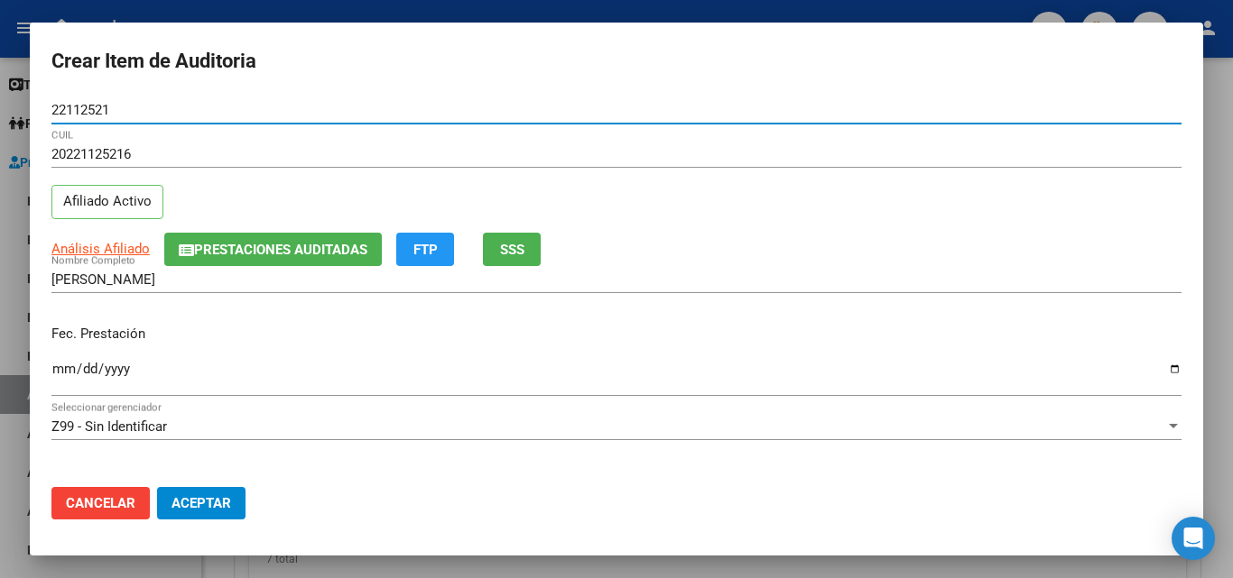
type input "22112521"
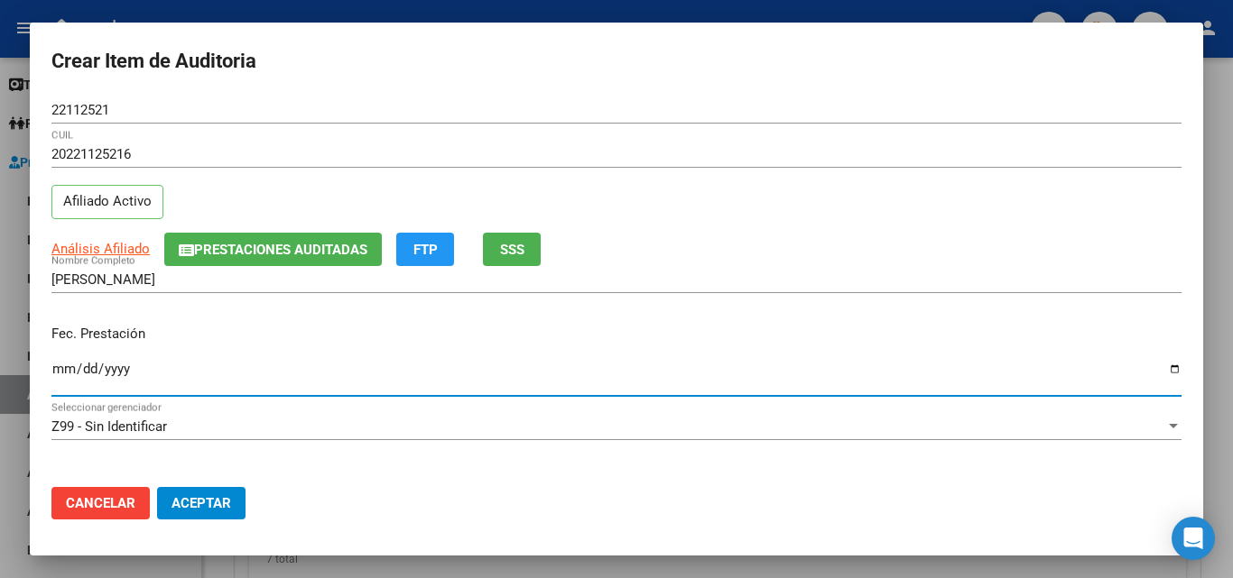
click at [61, 370] on input "Ingresar la fecha" at bounding box center [616, 376] width 1130 height 29
type input "2025-06-29"
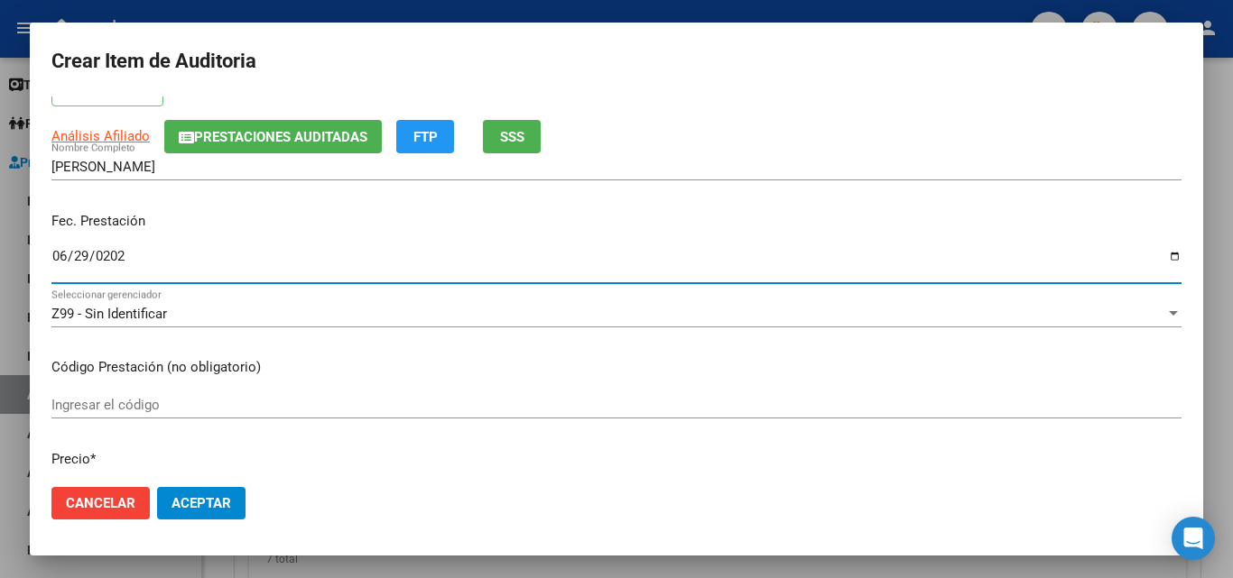
scroll to position [180, 0]
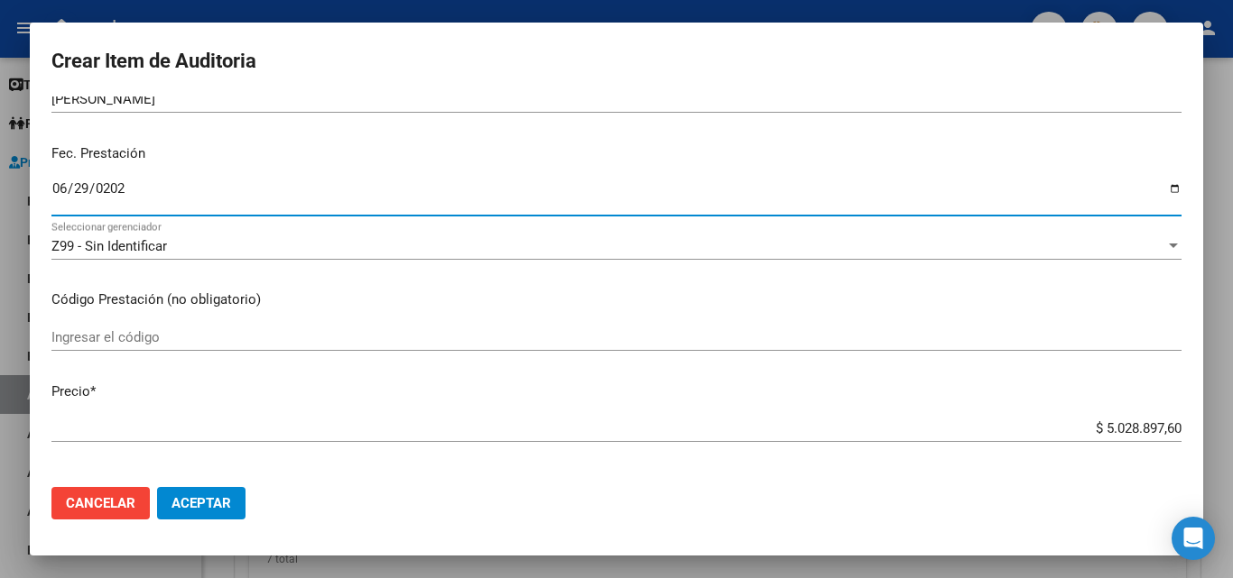
click at [172, 344] on input "Ingresar el código" at bounding box center [616, 337] width 1130 height 16
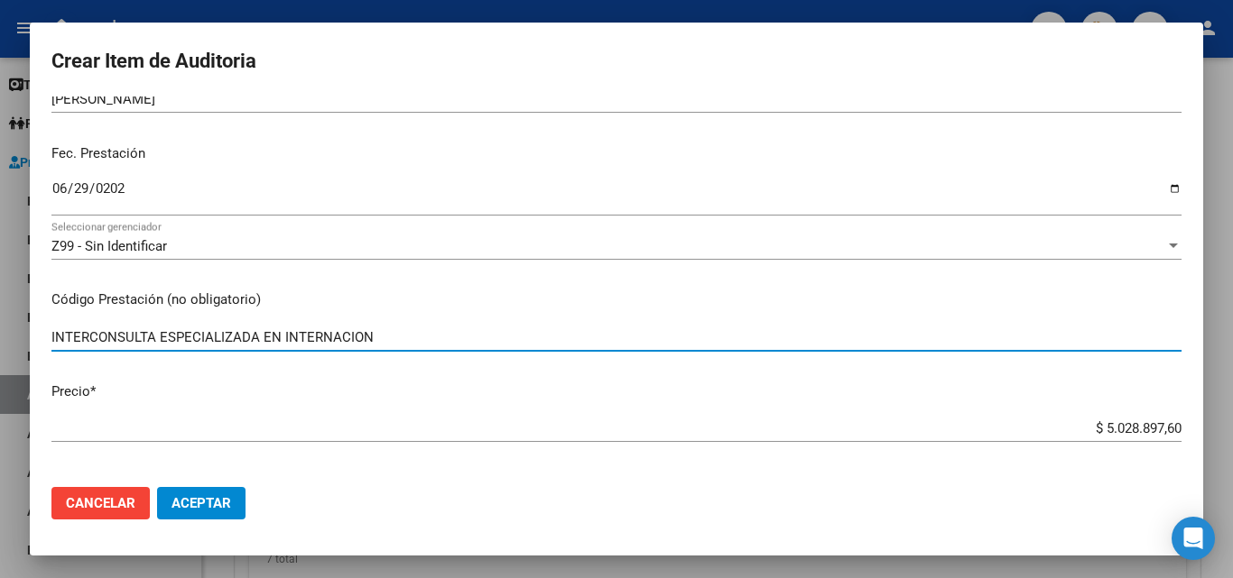
type input "INTERCONSULTA ESPECIALIZADA EN INTERNACION"
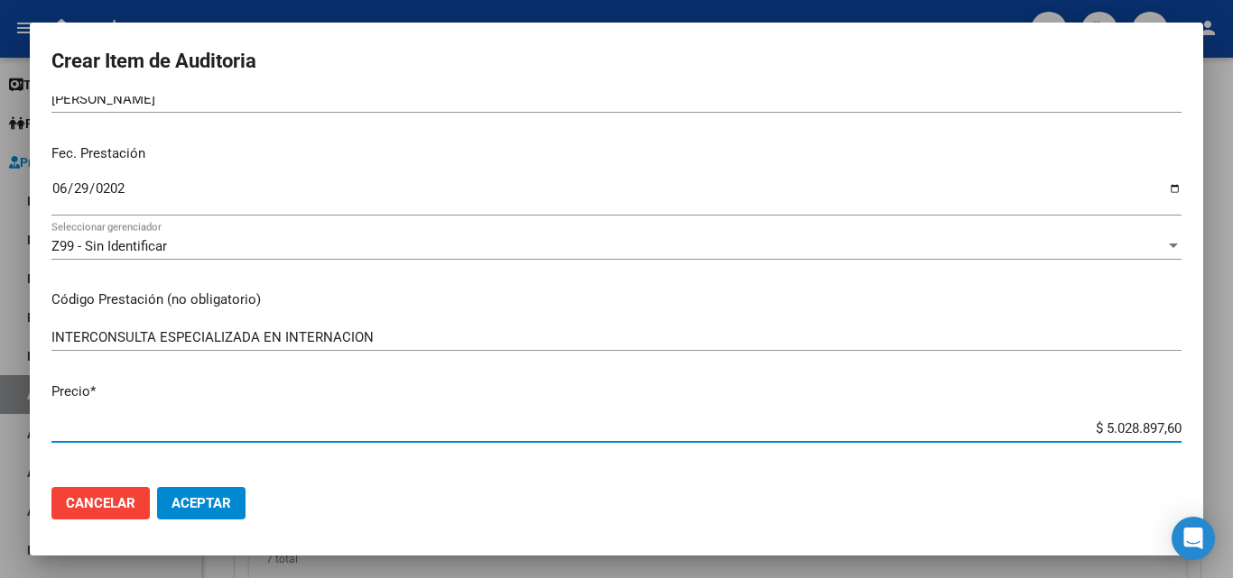
drag, startPoint x: 1067, startPoint y: 422, endPoint x: 1182, endPoint y: 430, distance: 114.9
click at [1182, 430] on mat-dialog-content "22112521 Nro Documento 20221125216 CUIL Afiliado Activo Análisis Afiliado Prest…" at bounding box center [616, 285] width 1173 height 376
type input "$ 0,05"
type input "$ 0,58"
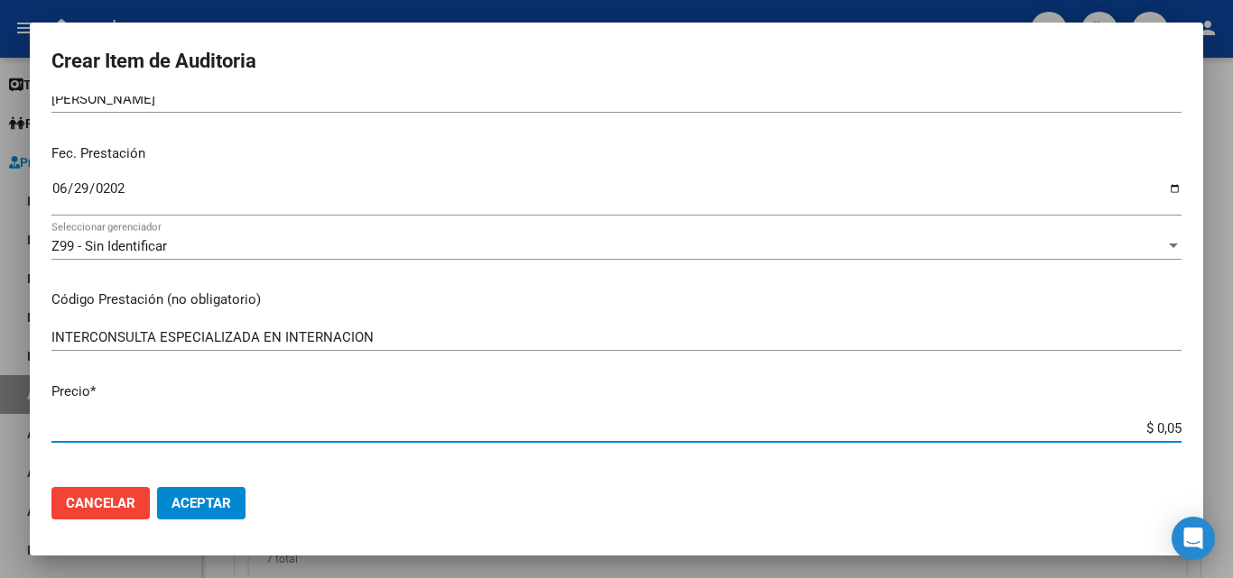
type input "$ 0,58"
type input "$ 5,80"
type input "$ 58,02"
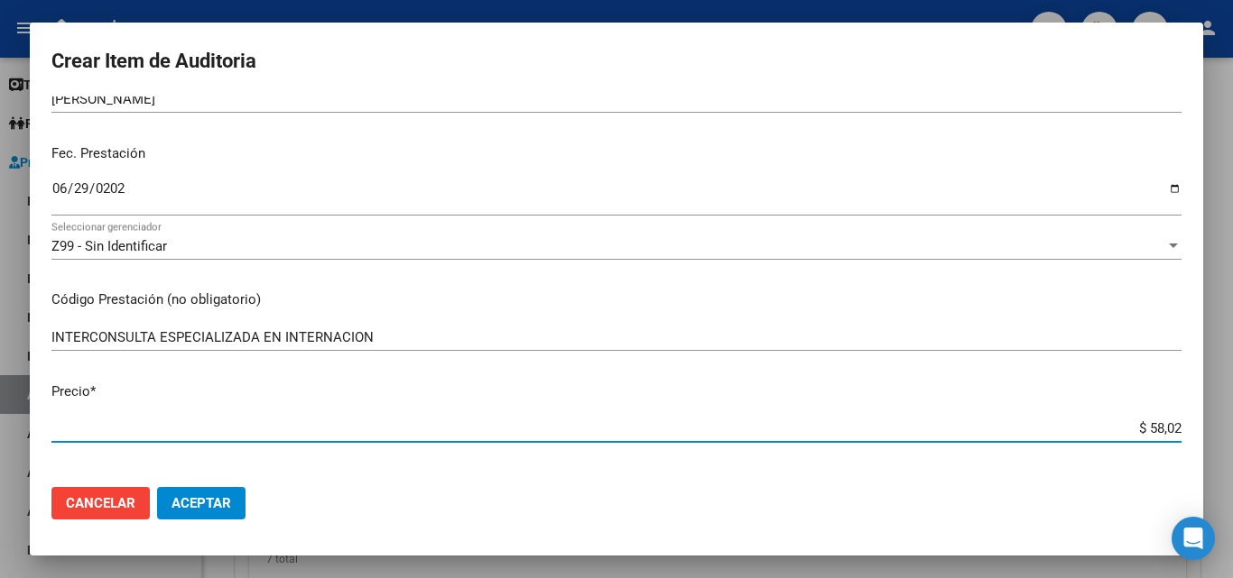
type input "$ 580,24"
type input "$ 5.802,43"
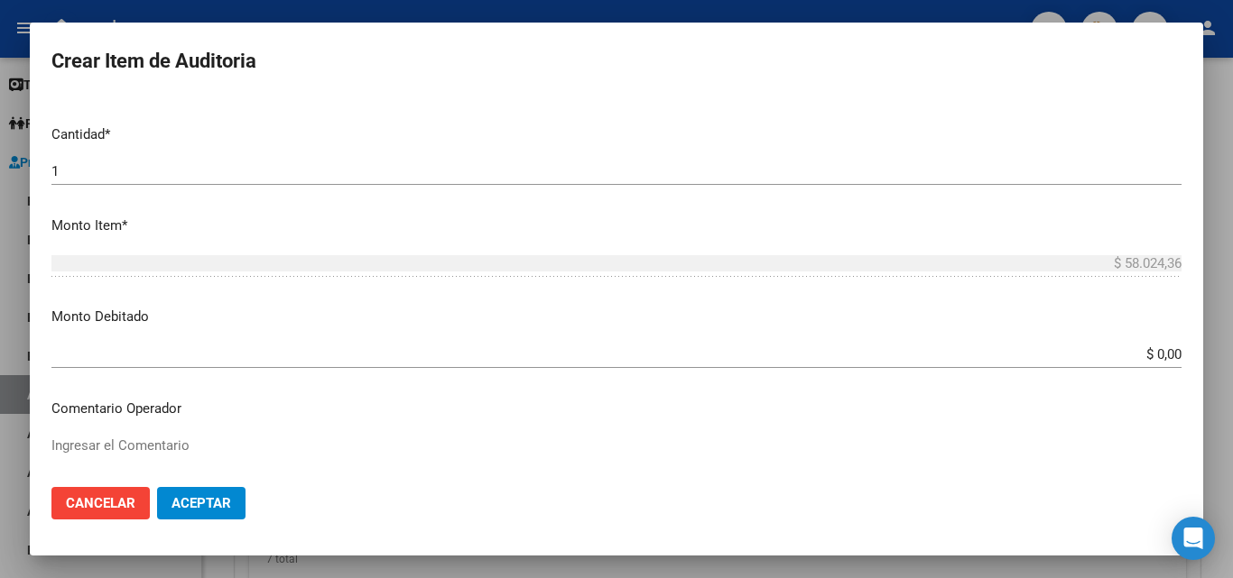
scroll to position [541, 0]
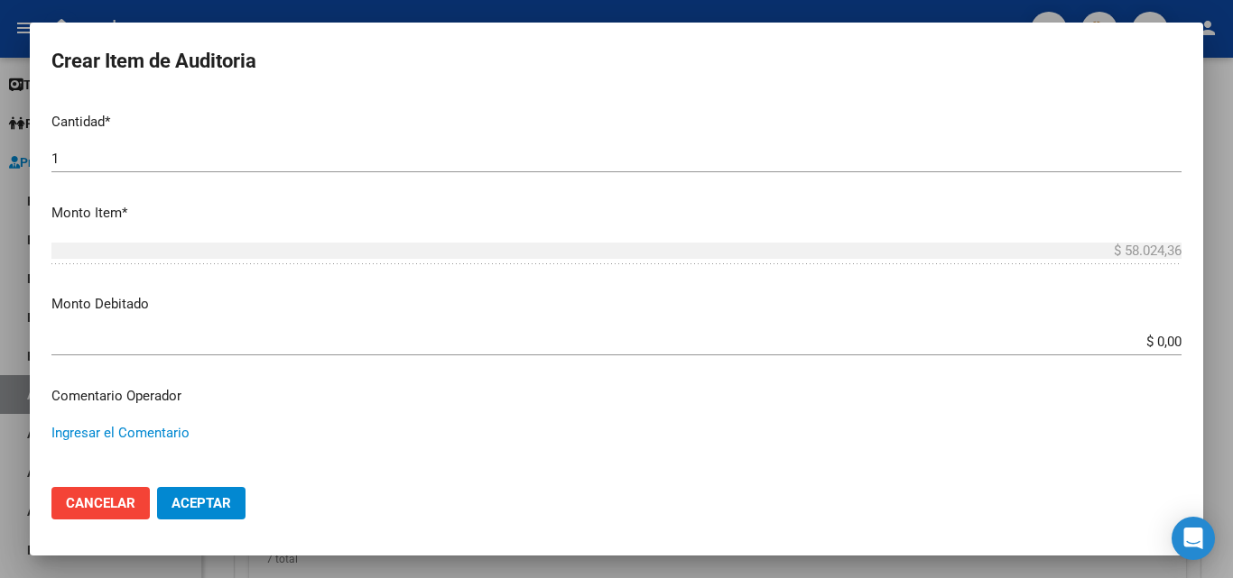
click at [137, 433] on textarea "Ingresar el Comentario" at bounding box center [616, 465] width 1130 height 85
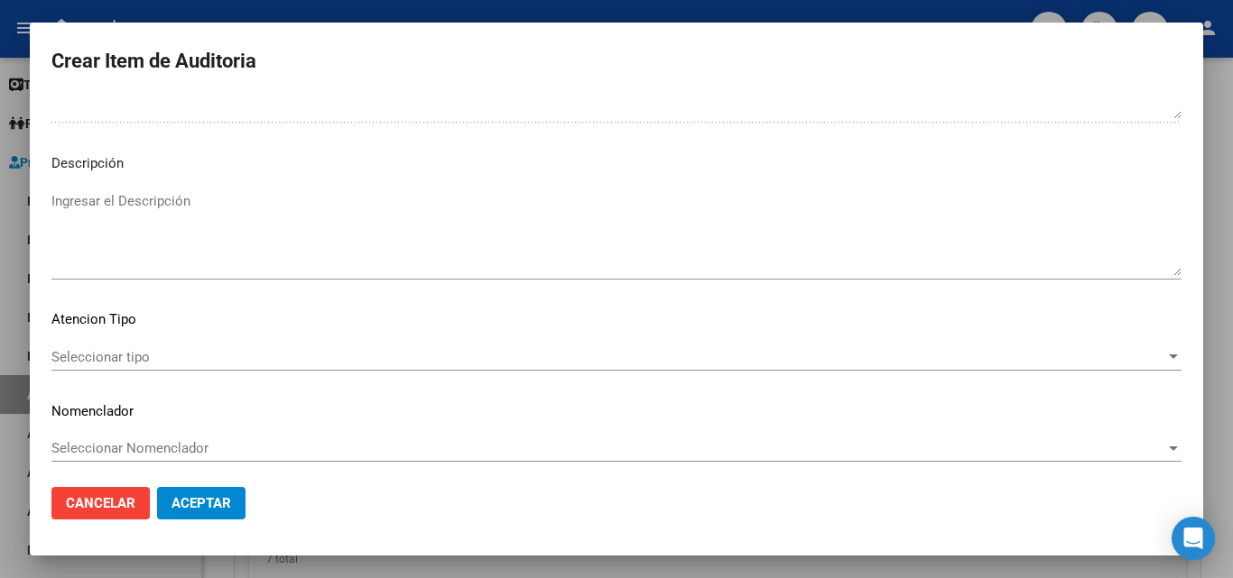
scroll to position [1093, 0]
click at [119, 363] on div "Seleccionar tipo Seleccionar tipo" at bounding box center [616, 350] width 1130 height 27
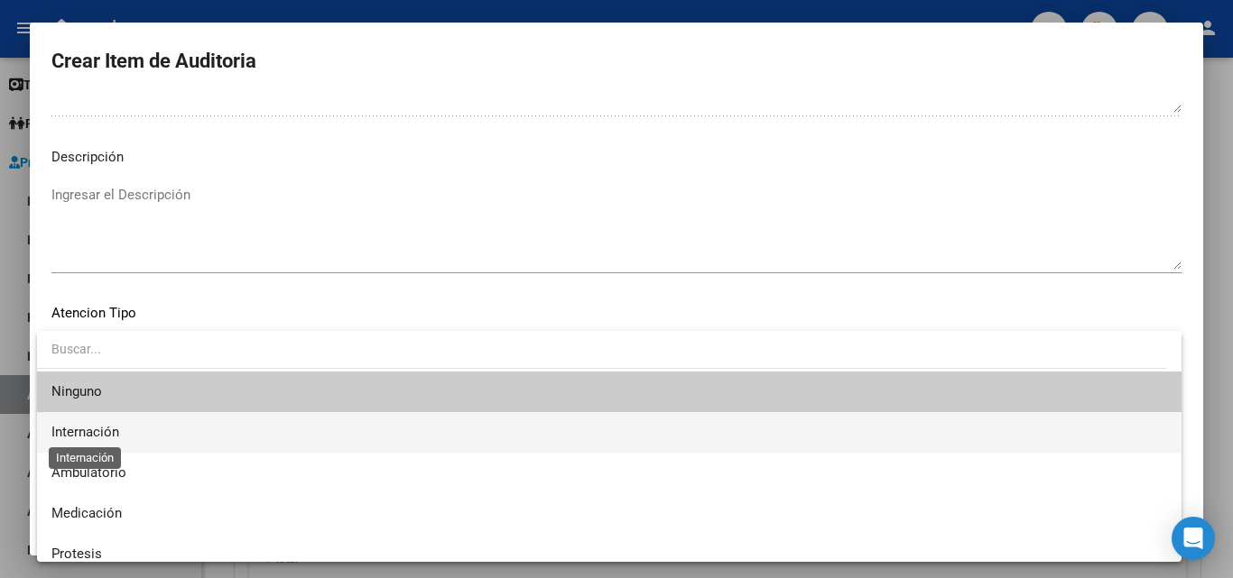
click at [110, 428] on span "Internación" at bounding box center [85, 432] width 68 height 16
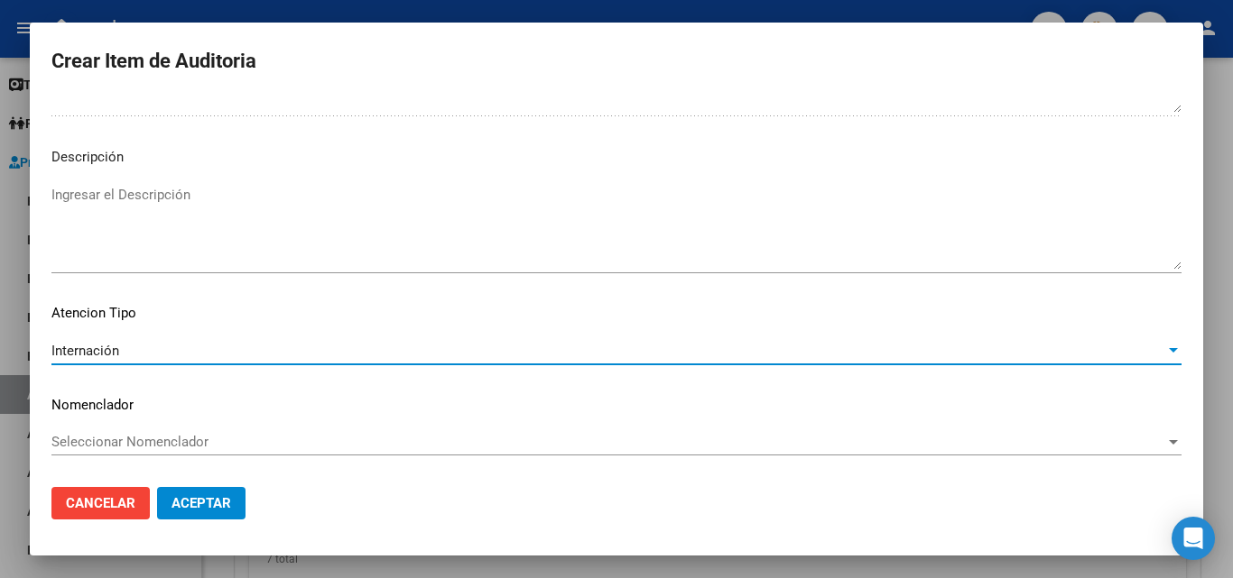
click at [193, 491] on button "Aceptar" at bounding box center [201, 503] width 88 height 32
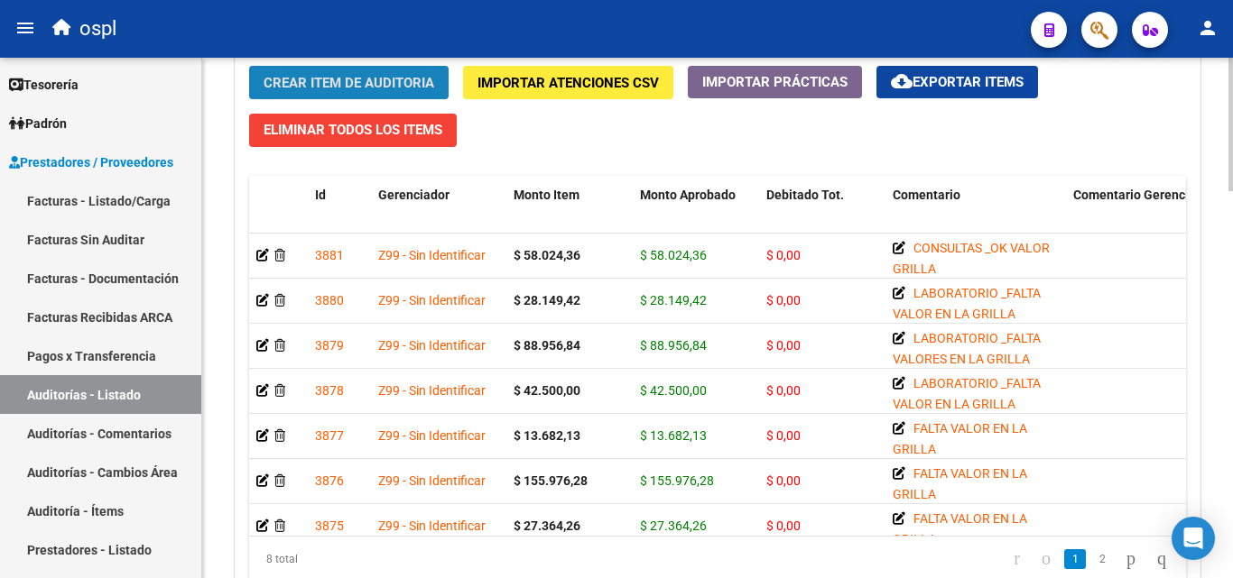
click at [353, 79] on span "Crear Item de Auditoria" at bounding box center [348, 83] width 171 height 16
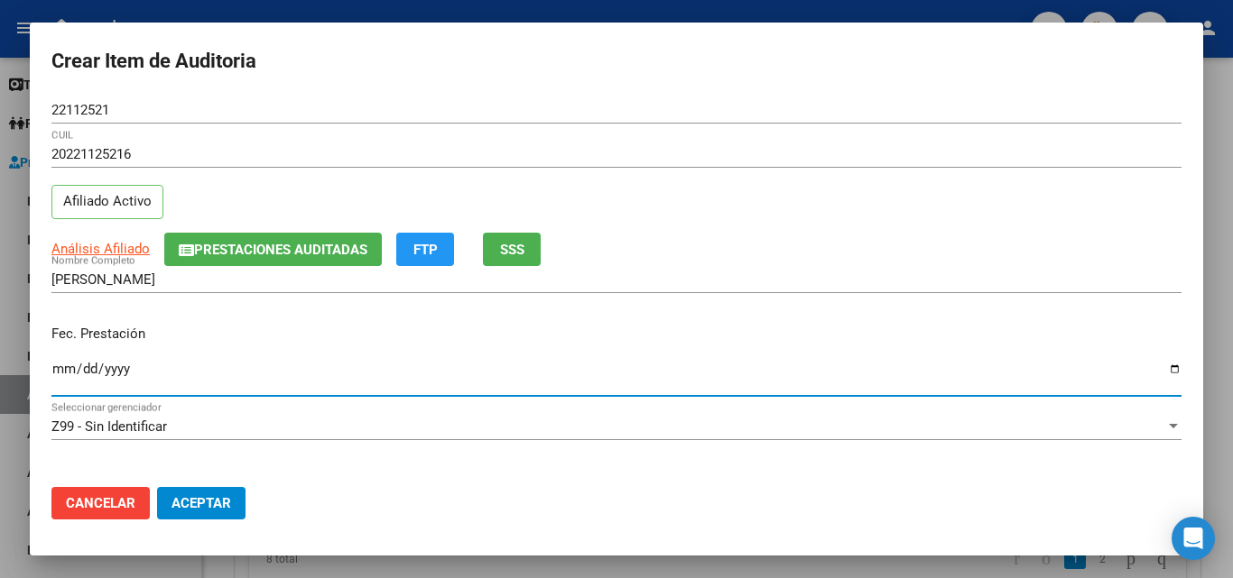
click at [59, 378] on input "Ingresar la fecha" at bounding box center [616, 376] width 1130 height 29
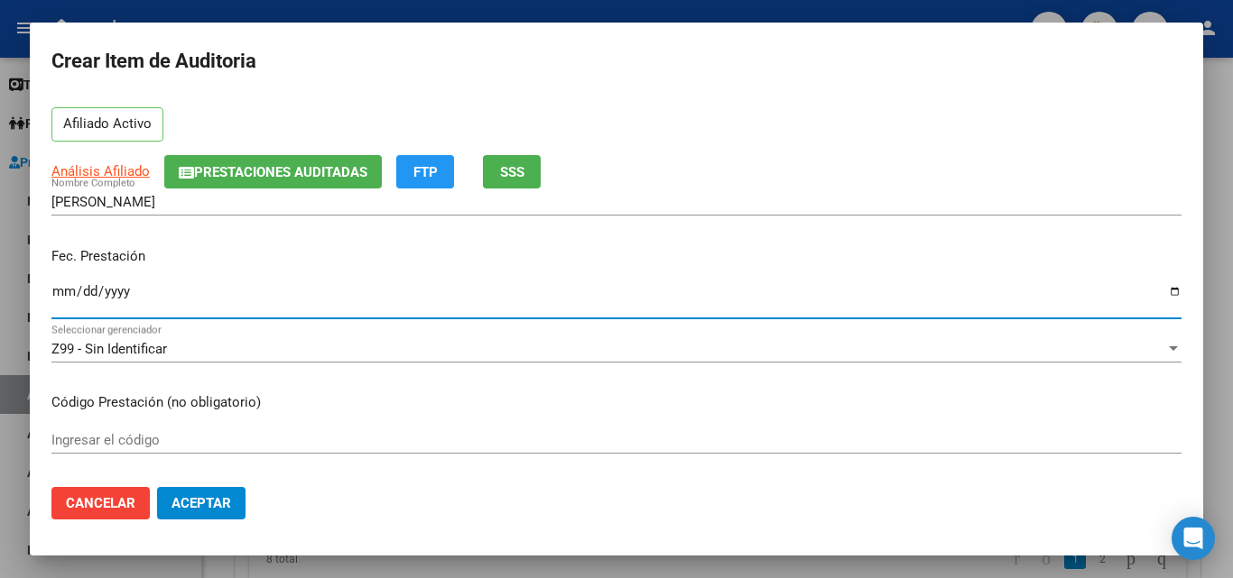
scroll to position [180, 0]
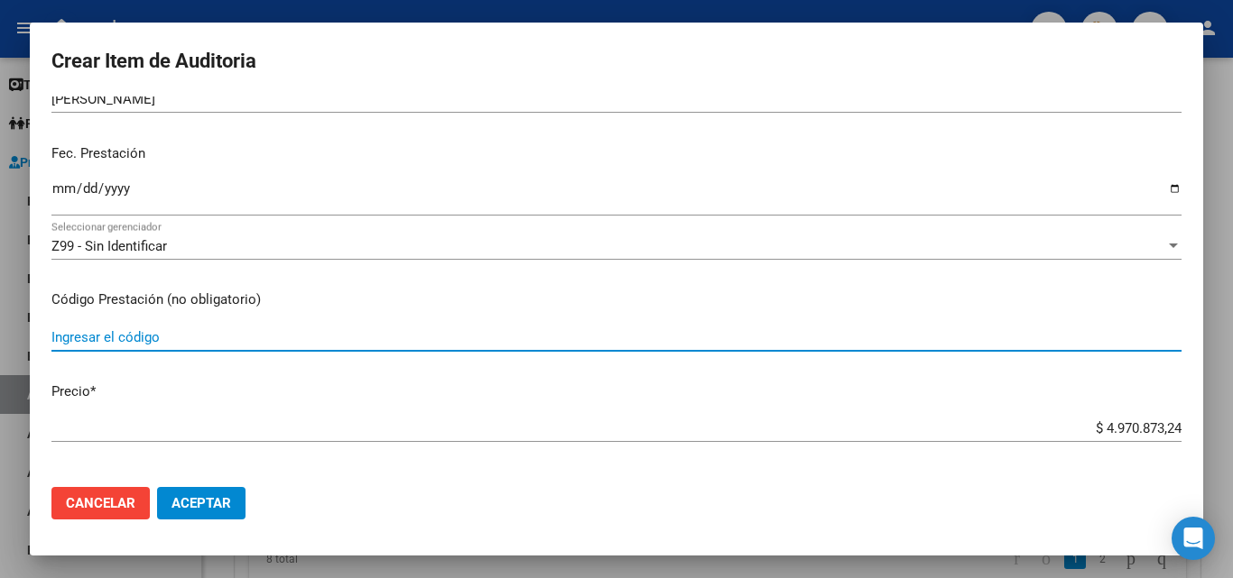
click at [205, 331] on input "Ingresar el código" at bounding box center [616, 337] width 1130 height 16
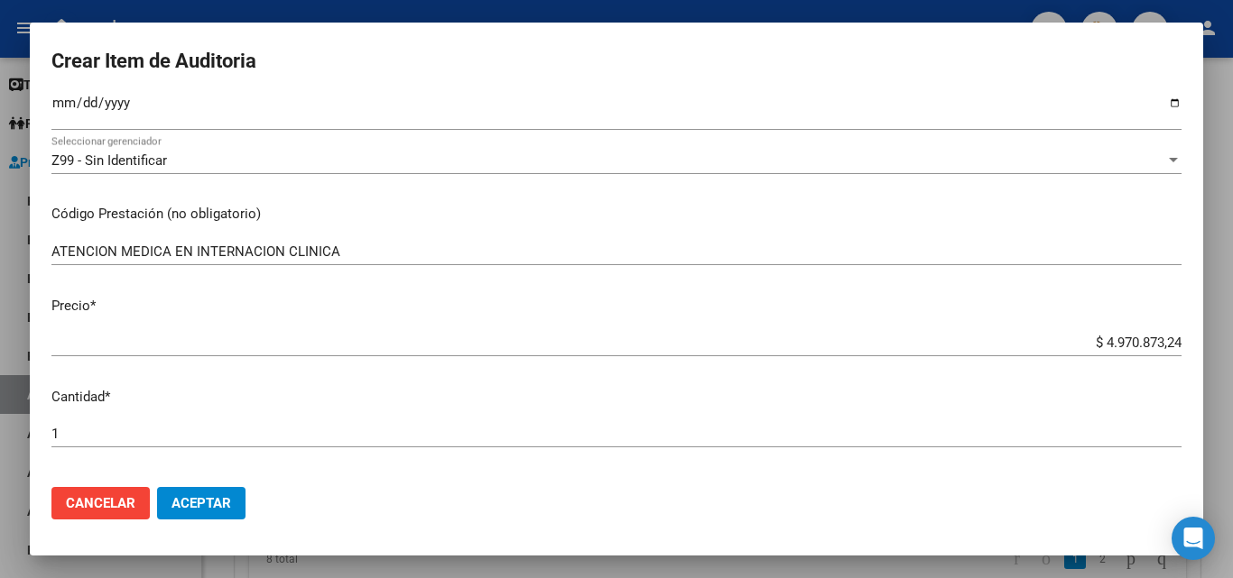
scroll to position [271, 0]
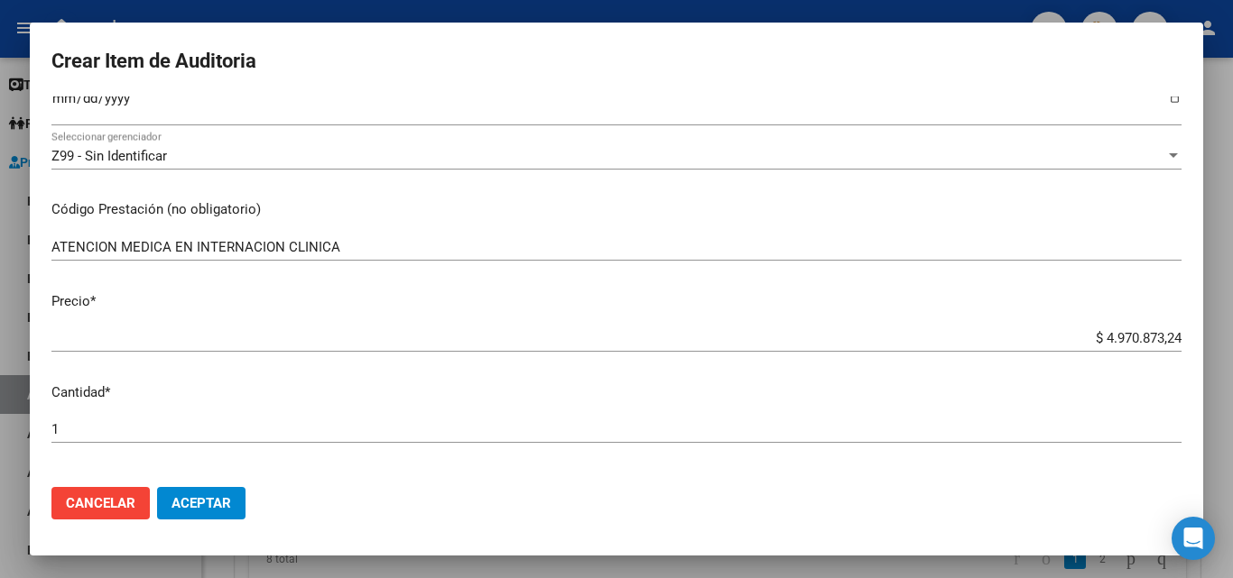
drag, startPoint x: 1075, startPoint y: 328, endPoint x: 1115, endPoint y: 346, distance: 44.1
click at [1151, 347] on div "$ 4.970.873,24 Ingresar el precio" at bounding box center [616, 338] width 1130 height 27
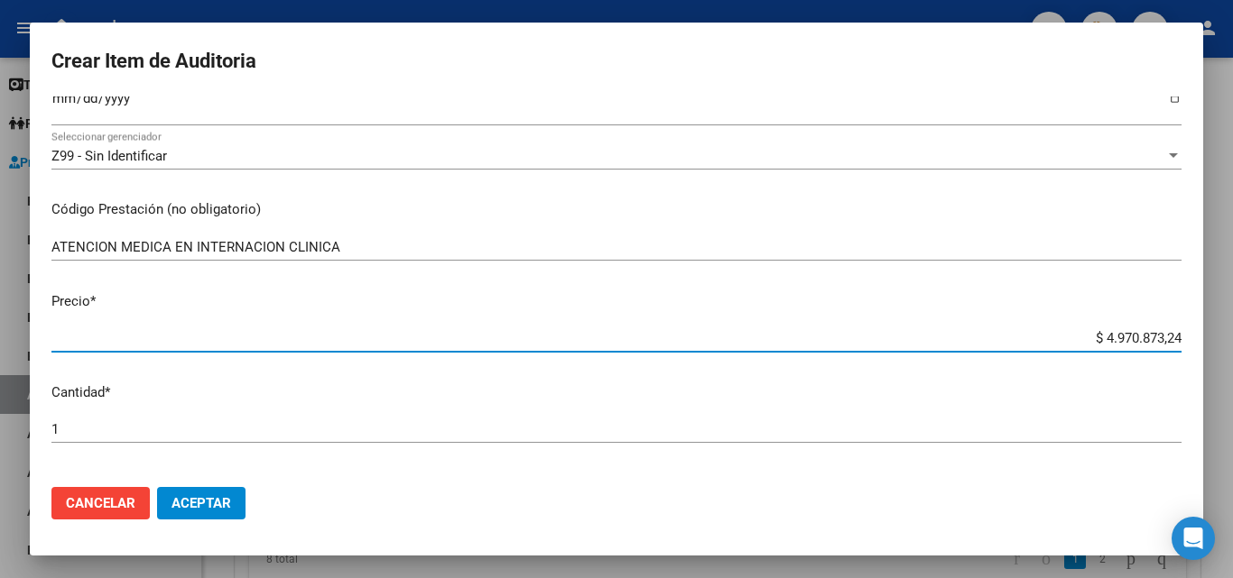
drag, startPoint x: 1088, startPoint y: 344, endPoint x: 1225, endPoint y: 352, distance: 137.4
click at [1225, 352] on div "Crear Item de Auditoria 22112521 Nro Documento 20221125216 CUIL Afiliado Activo…" at bounding box center [616, 289] width 1233 height 578
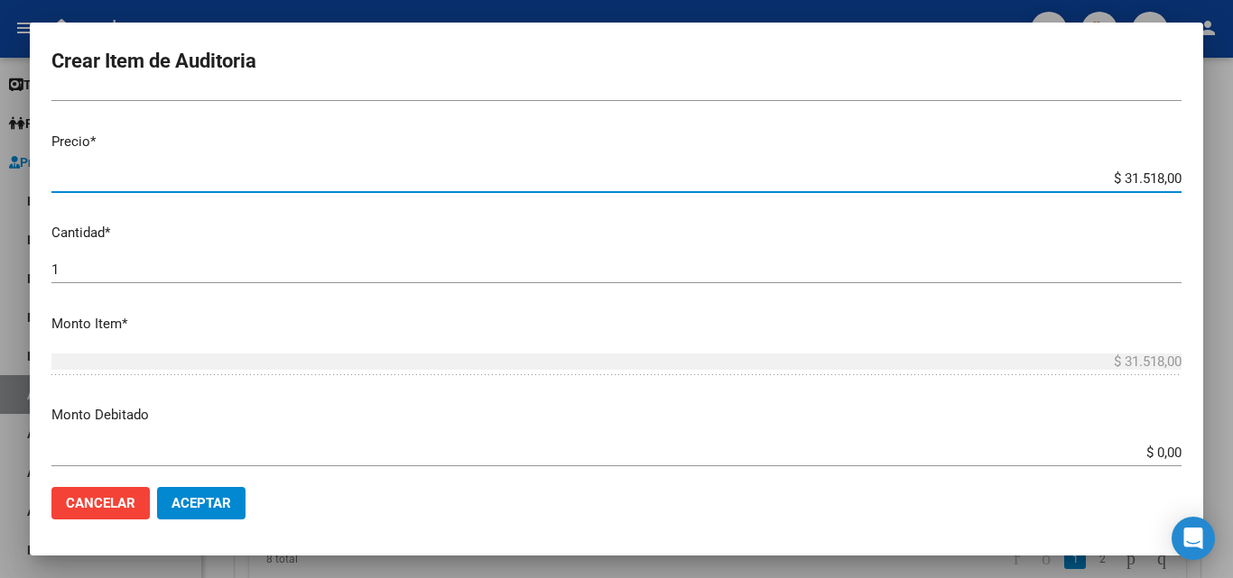
scroll to position [632, 0]
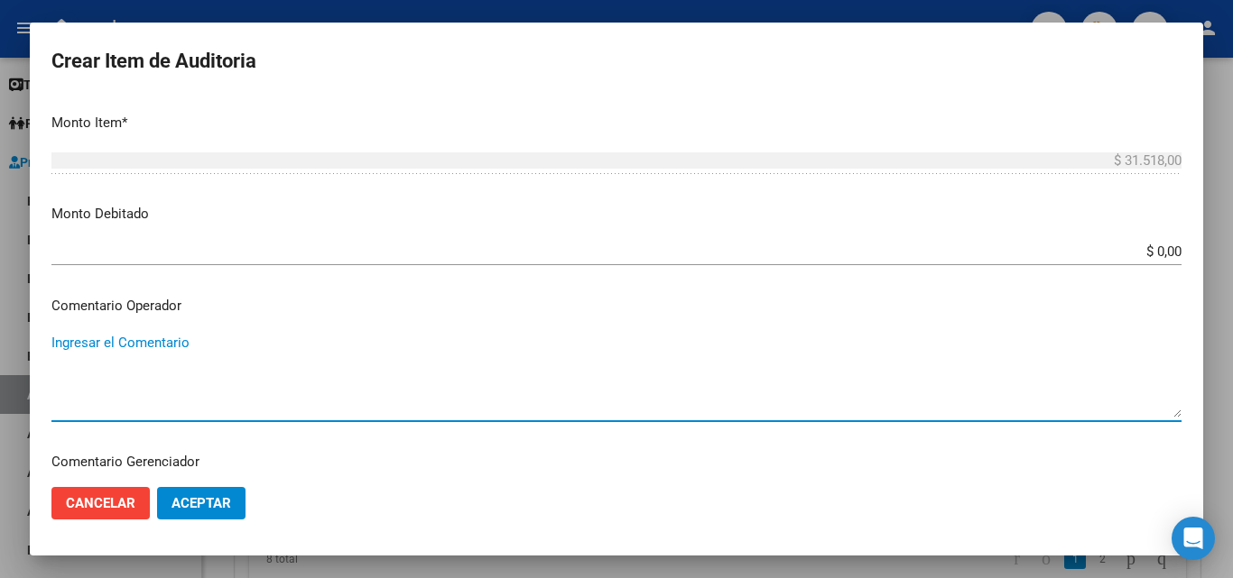
click at [163, 344] on textarea "Ingresar el Comentario" at bounding box center [616, 375] width 1130 height 85
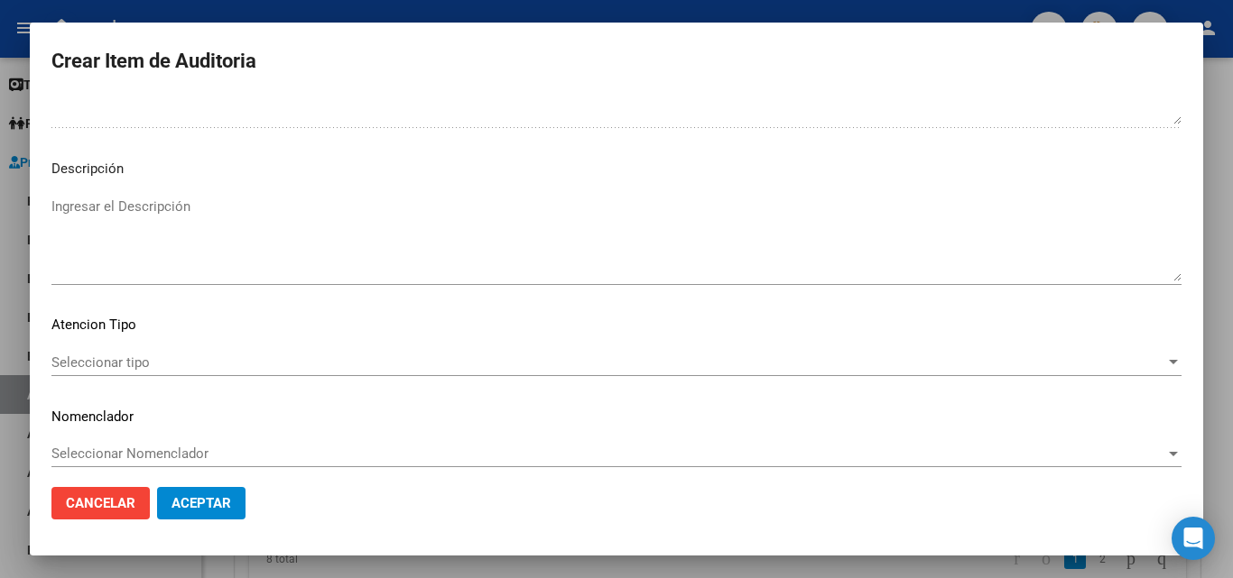
scroll to position [1093, 0]
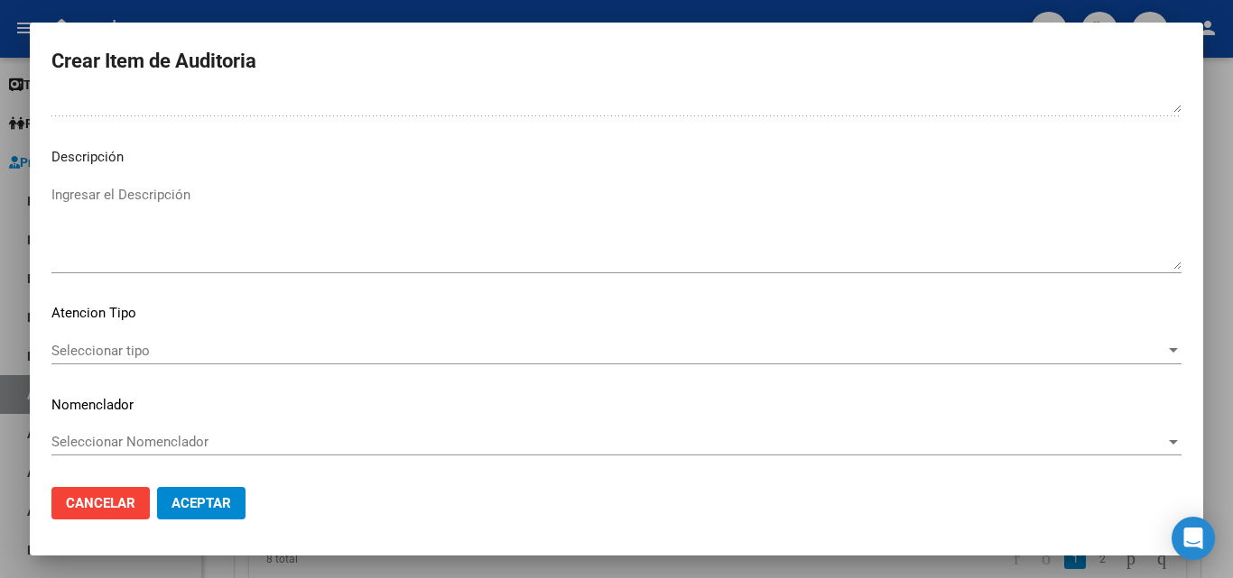
click at [117, 359] on div "Seleccionar tipo Seleccionar tipo" at bounding box center [616, 350] width 1130 height 27
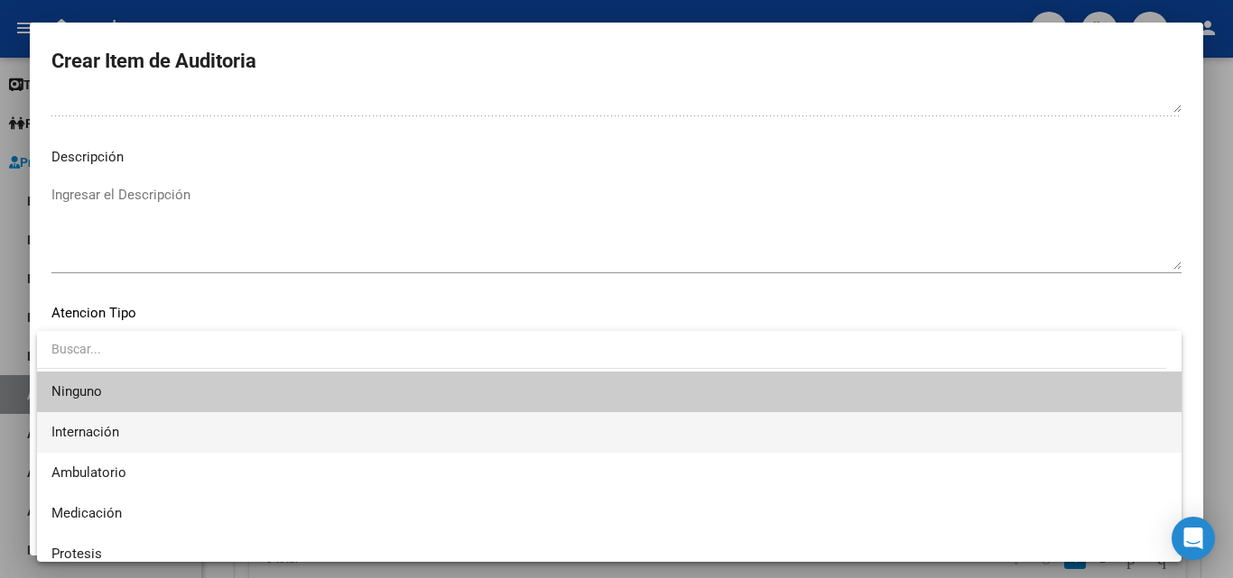
click at [125, 436] on span "Internación" at bounding box center [608, 432] width 1115 height 41
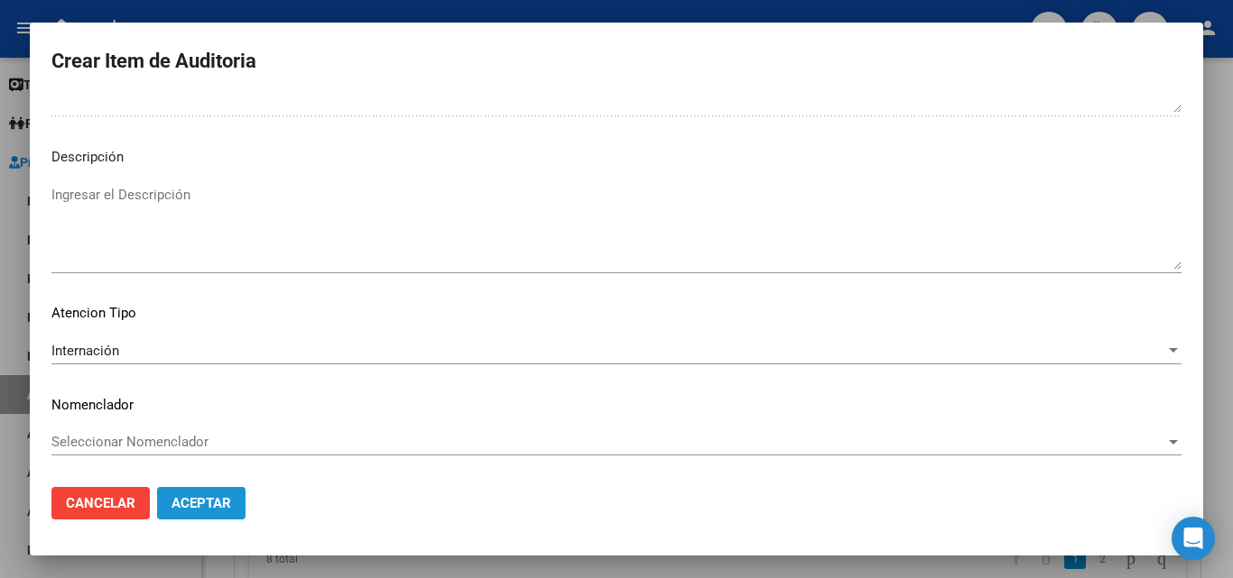
click at [193, 500] on span "Aceptar" at bounding box center [201, 503] width 60 height 16
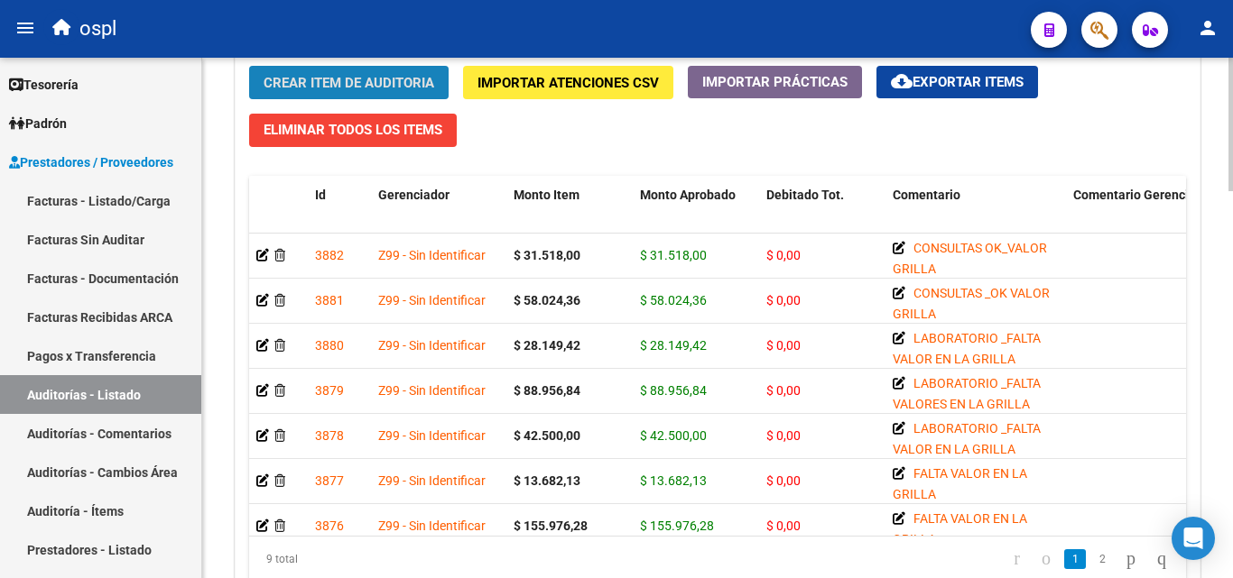
click at [383, 86] on span "Crear Item de Auditoria" at bounding box center [348, 83] width 171 height 16
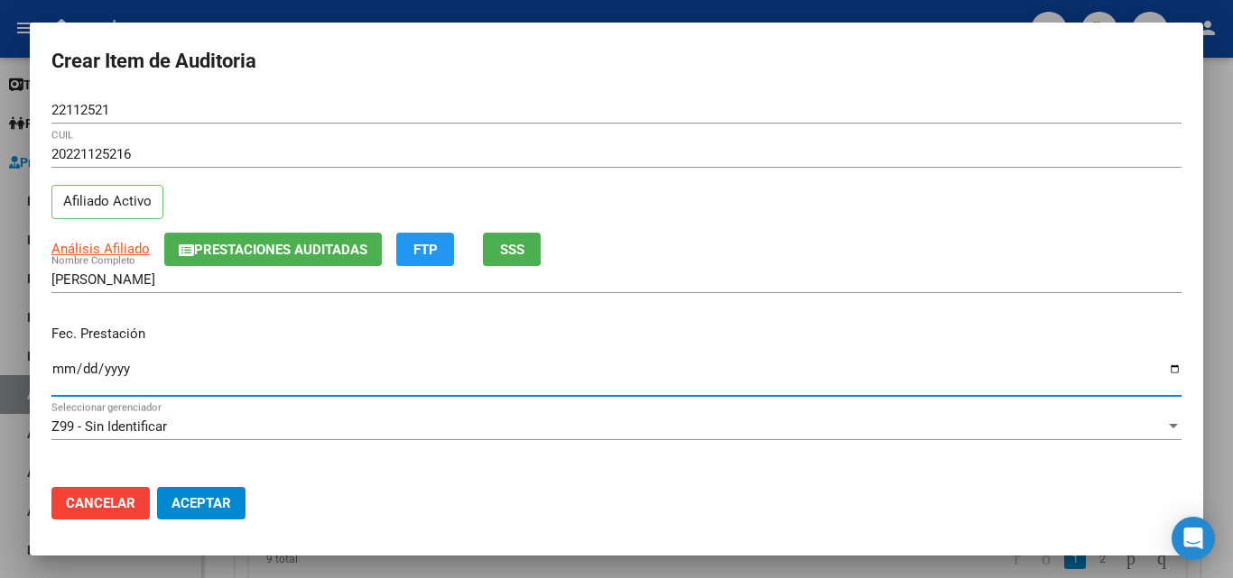
click at [63, 367] on input "Ingresar la fecha" at bounding box center [616, 376] width 1130 height 29
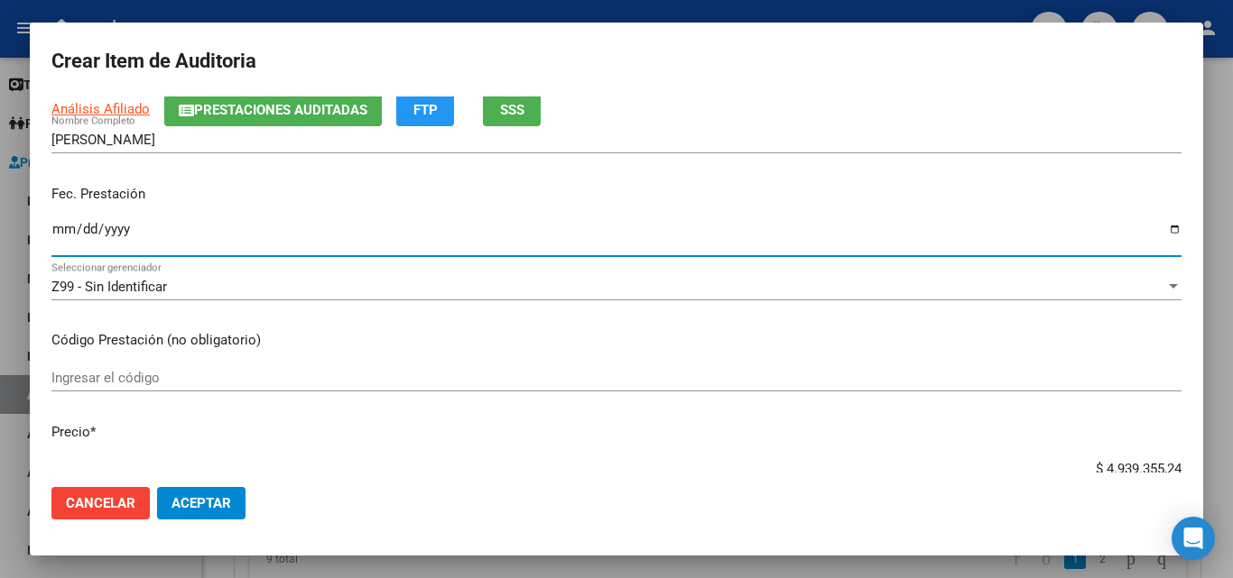
scroll to position [180, 0]
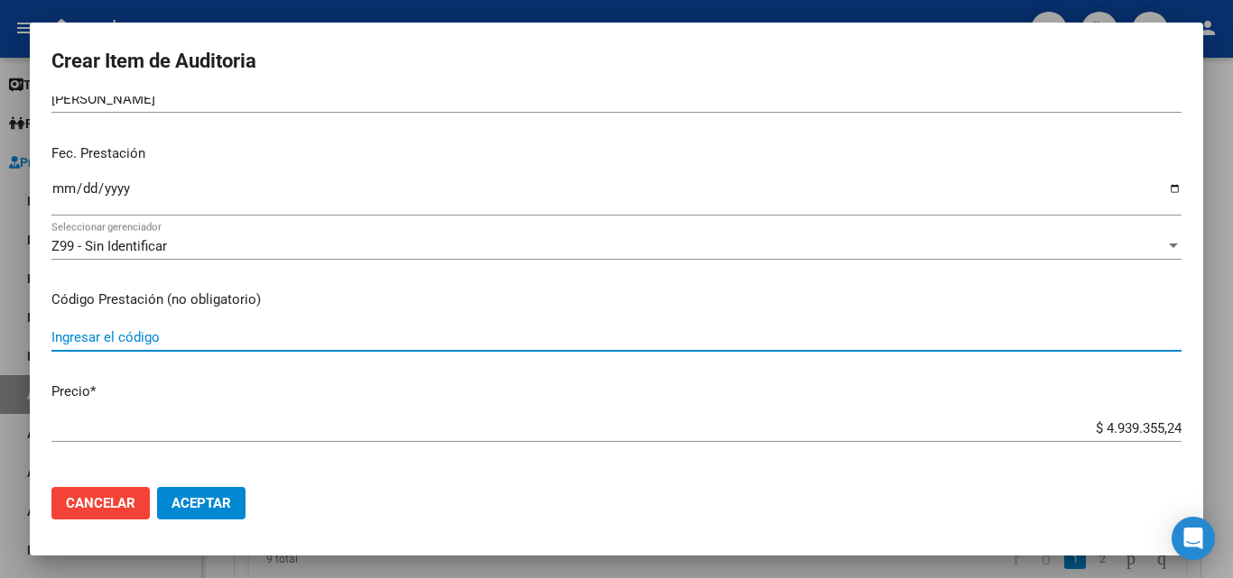
click at [208, 338] on input "Ingresar el código" at bounding box center [616, 337] width 1130 height 16
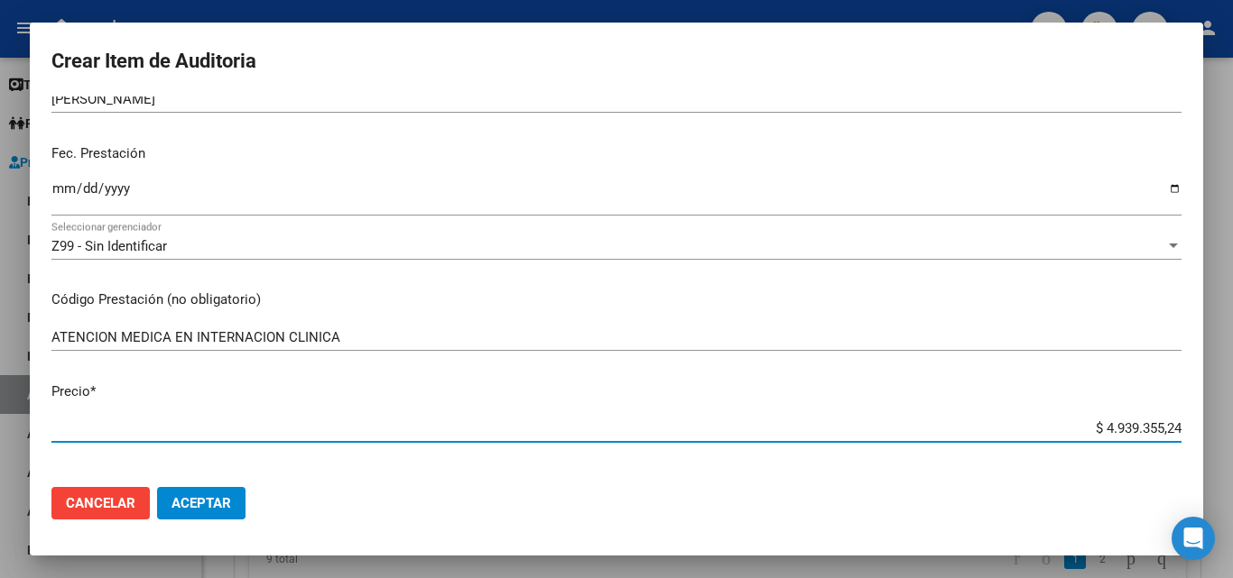
drag, startPoint x: 1057, startPoint y: 428, endPoint x: 1202, endPoint y: 436, distance: 145.5
click at [1202, 436] on mat-dialog-content "22112521 Nro Documento 20221125216 CUIL Afiliado Activo Análisis Afiliado Prest…" at bounding box center [616, 285] width 1173 height 376
click at [361, 320] on mat-dialog-content "22112521 Nro Documento 20221125216 CUIL Afiliado Activo Análisis Afiliado Prest…" at bounding box center [616, 285] width 1173 height 376
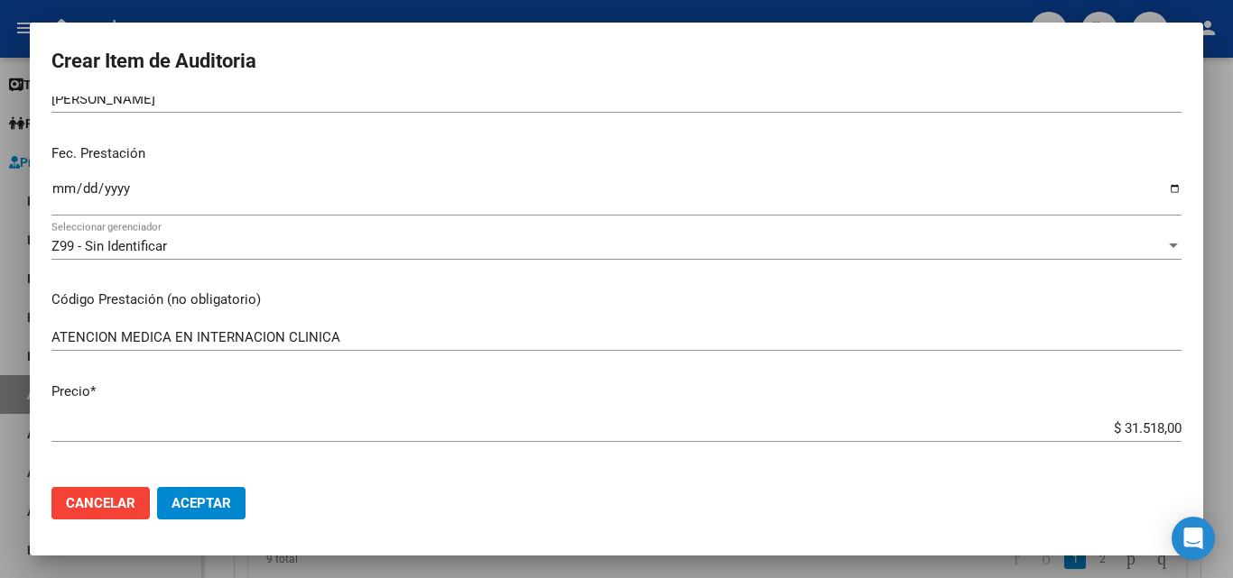
click at [369, 329] on input "ATENCION MEDICA EN INTERNACION CLINICA" at bounding box center [616, 337] width 1130 height 16
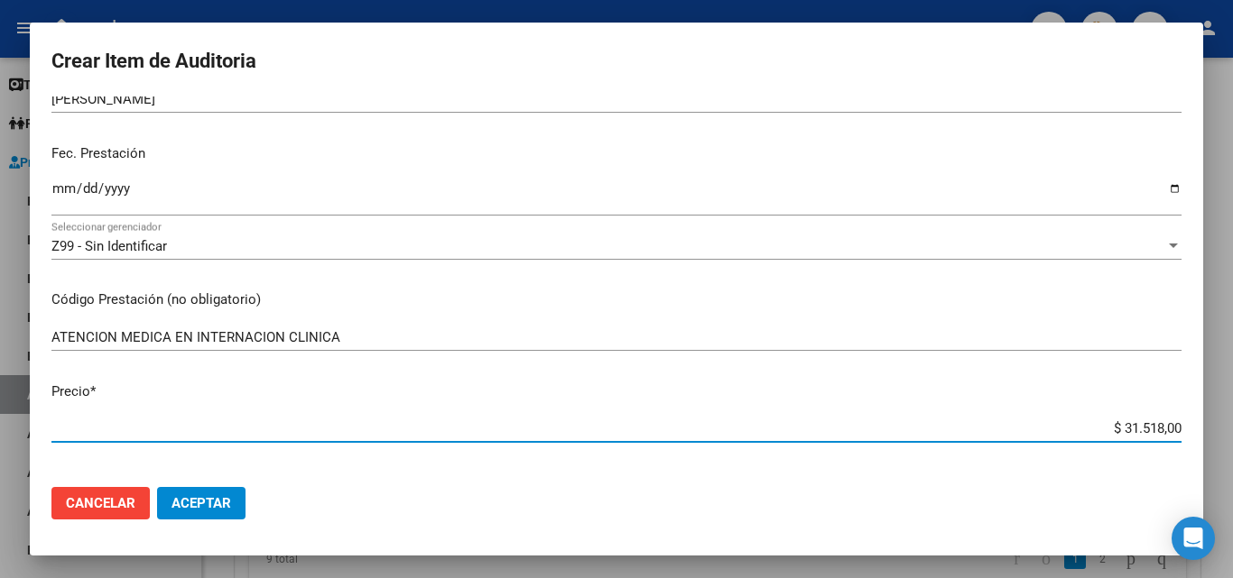
drag, startPoint x: 1081, startPoint y: 434, endPoint x: 1186, endPoint y: 433, distance: 104.7
click at [1186, 433] on mat-dialog-content "22112521 Nro Documento 20221125216 CUIL Afiliado Activo Análisis Afiliado Prest…" at bounding box center [616, 285] width 1173 height 376
click at [1029, 428] on input "$ 31.518,00" at bounding box center [616, 428] width 1130 height 16
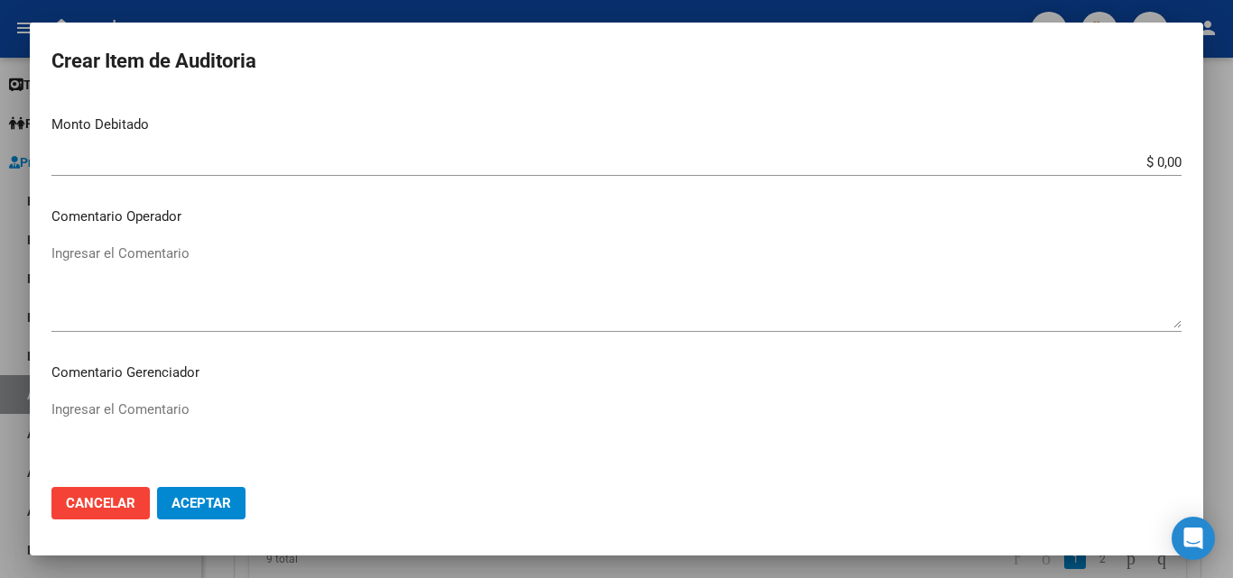
scroll to position [722, 0]
click at [214, 273] on textarea "Ingresar el Comentario" at bounding box center [616, 285] width 1130 height 85
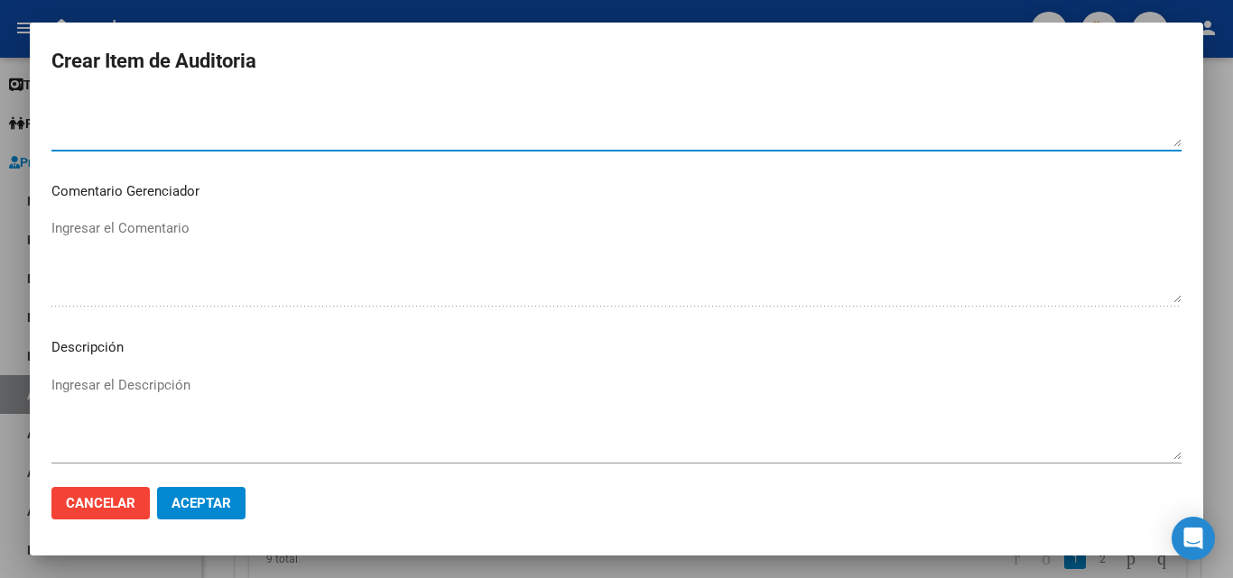
scroll to position [993, 0]
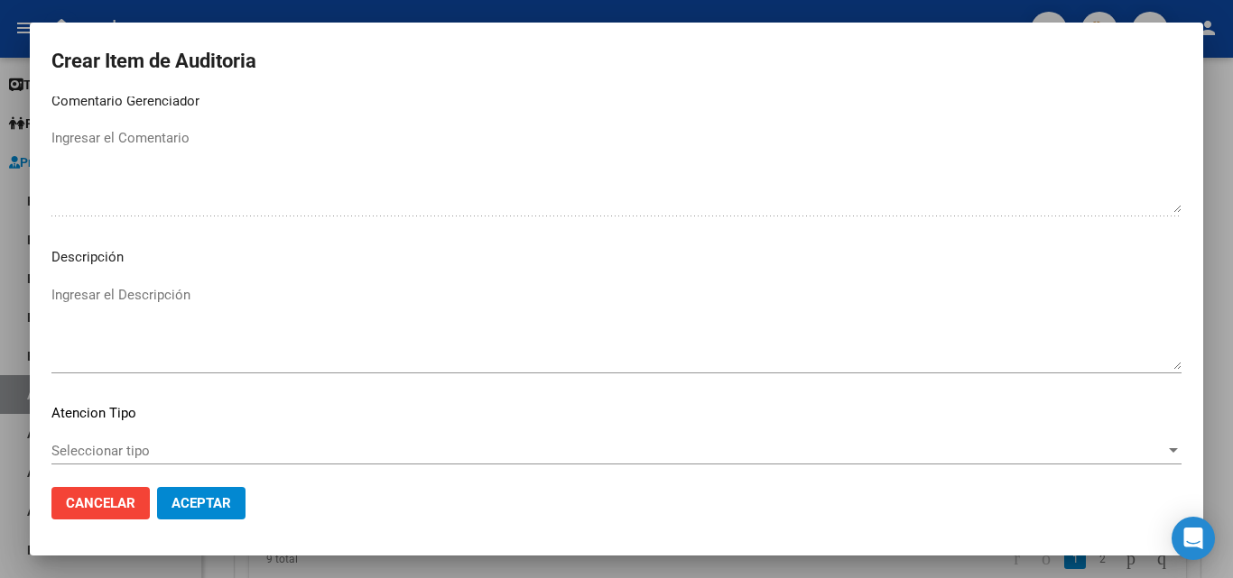
click at [138, 449] on span "Seleccionar tipo" at bounding box center [607, 451] width 1113 height 16
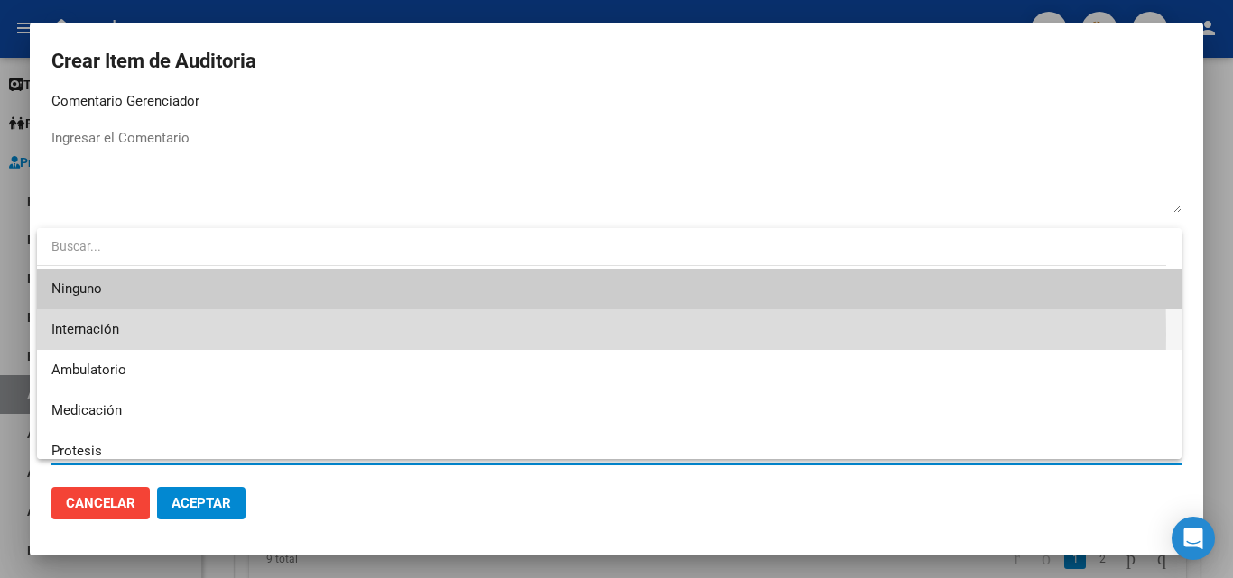
click at [134, 335] on span "Internación" at bounding box center [608, 329] width 1115 height 41
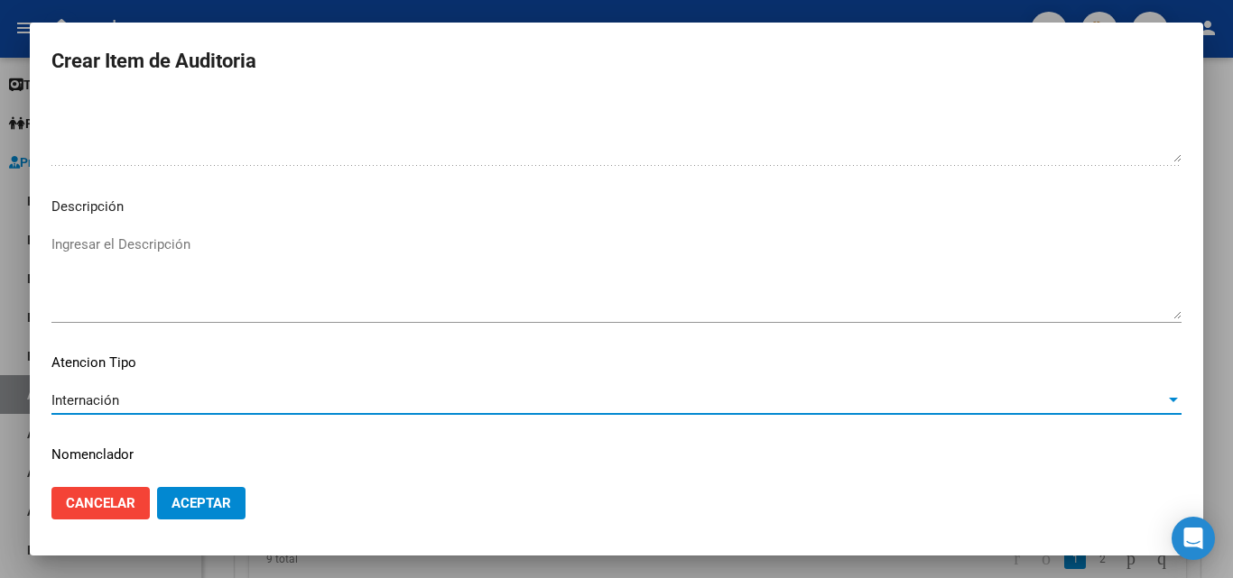
scroll to position [1093, 0]
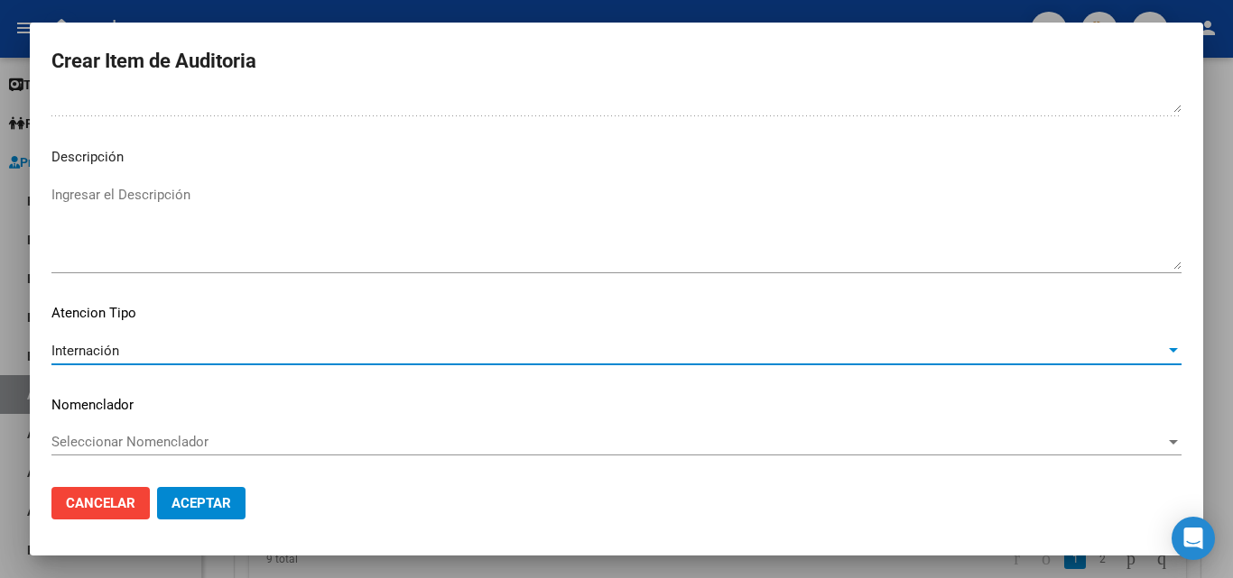
click at [220, 496] on span "Aceptar" at bounding box center [201, 503] width 60 height 16
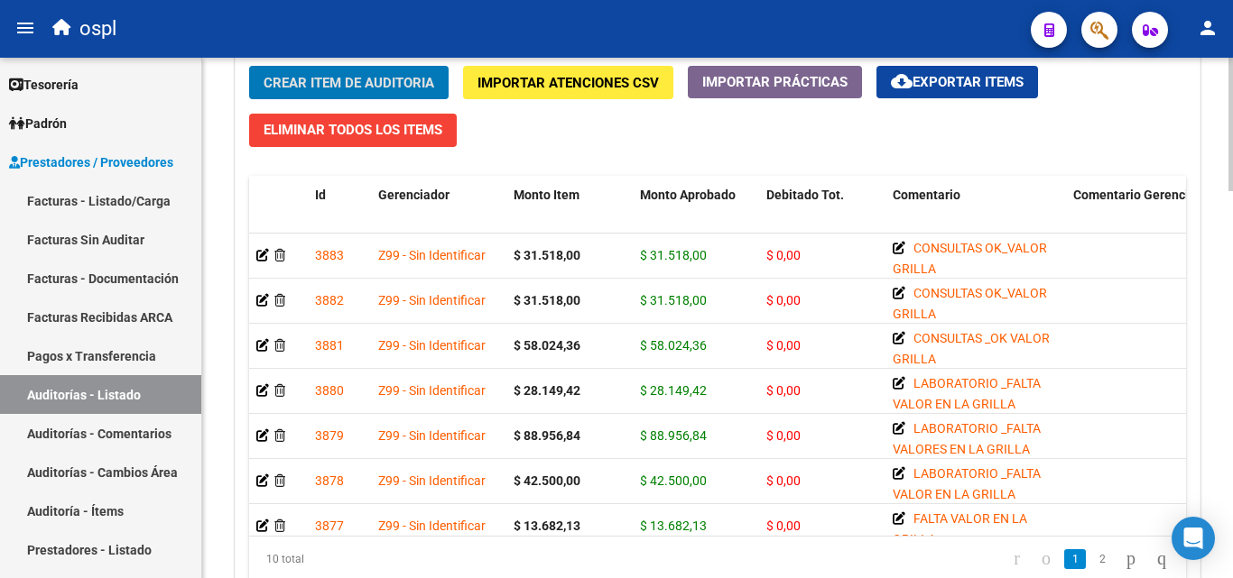
click at [404, 81] on span "Crear Item de Auditoria" at bounding box center [348, 83] width 171 height 16
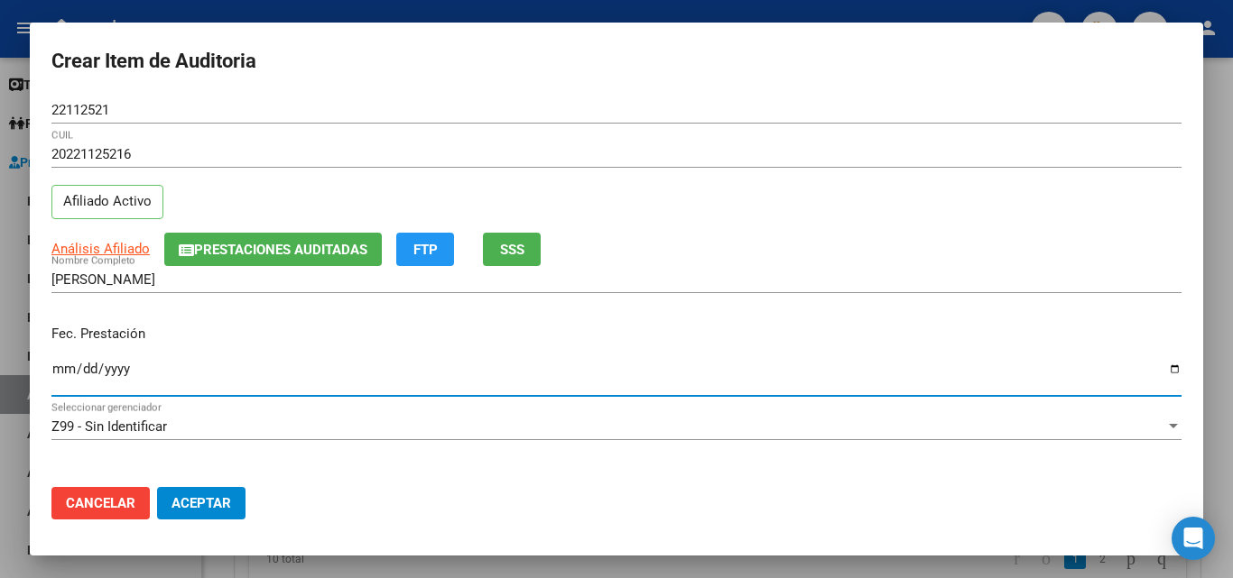
click at [62, 363] on input "Ingresar la fecha" at bounding box center [616, 376] width 1130 height 29
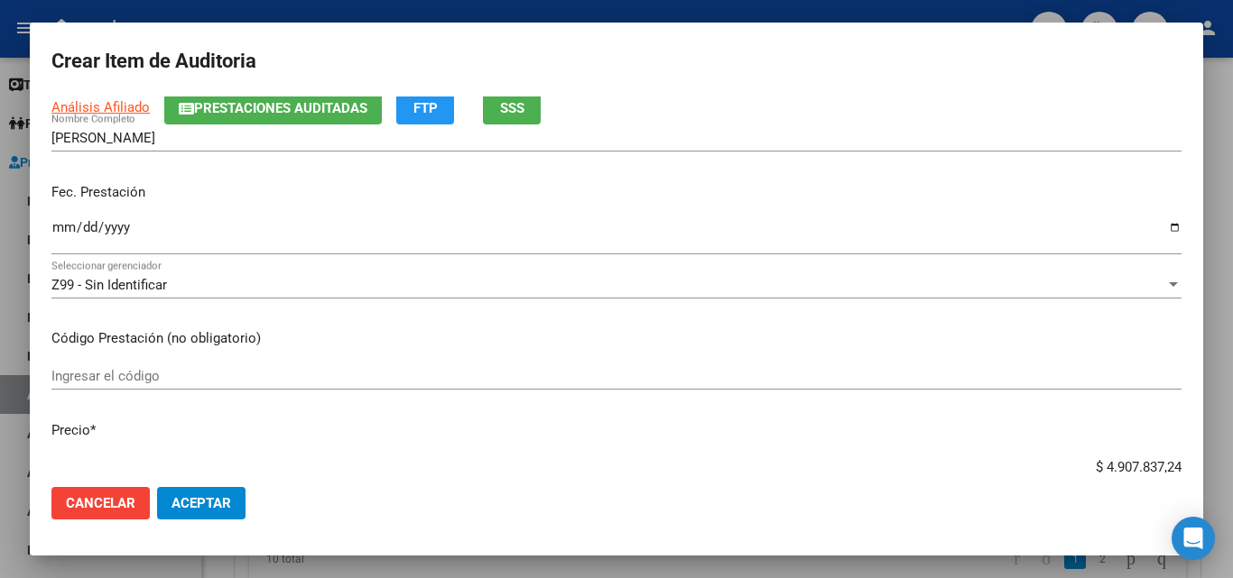
scroll to position [180, 0]
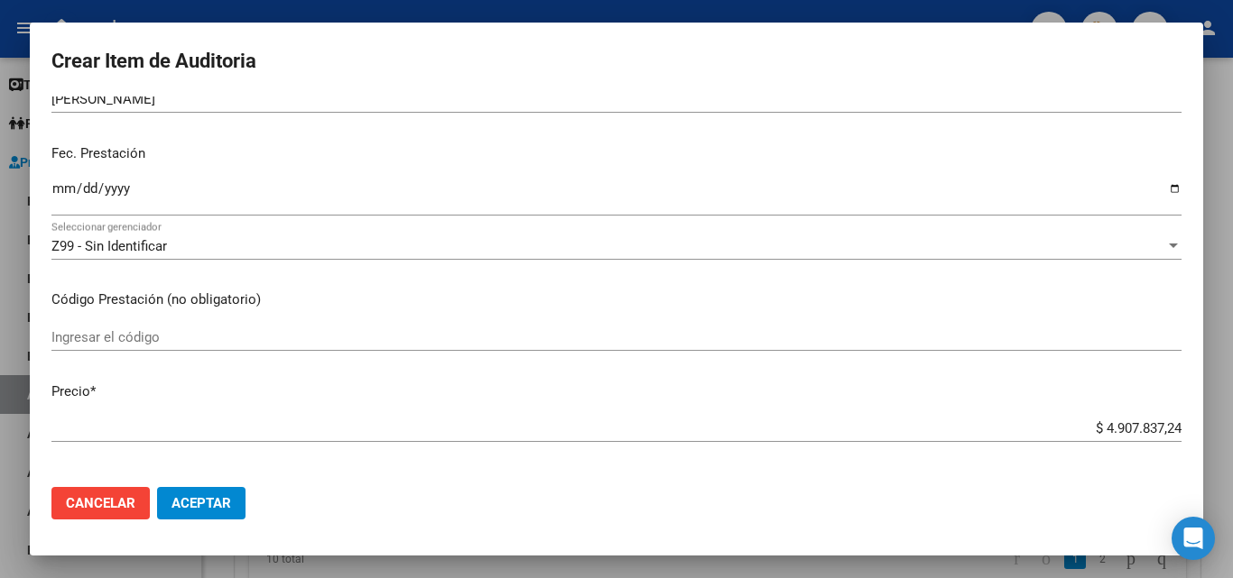
click at [187, 337] on input "Ingresar el código" at bounding box center [616, 337] width 1130 height 16
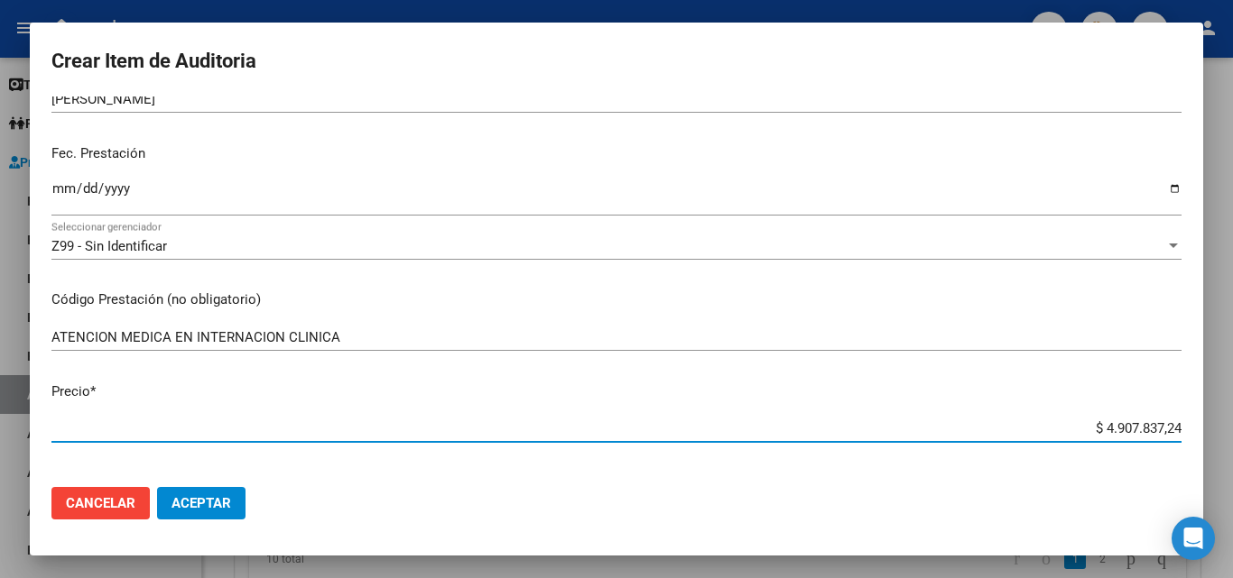
drag, startPoint x: 1075, startPoint y: 431, endPoint x: 1200, endPoint y: 430, distance: 125.4
click at [1200, 430] on mat-dialog-content "22112521 Nro Documento 20221125216 CUIL Afiliado Activo Análisis Afiliado Prest…" at bounding box center [616, 285] width 1173 height 376
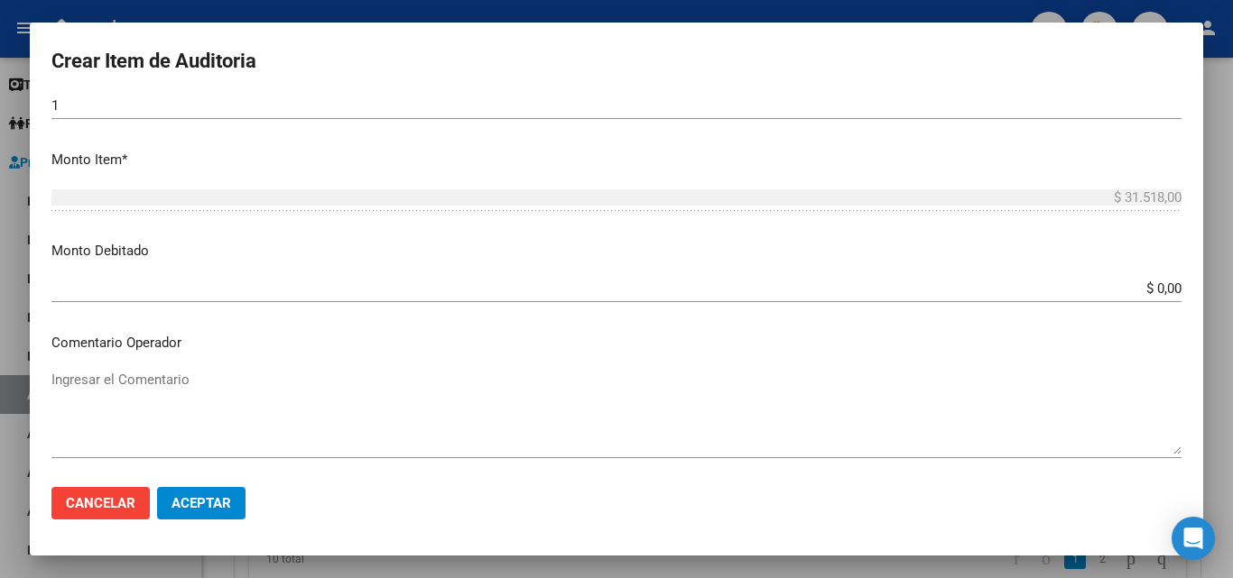
scroll to position [632, 0]
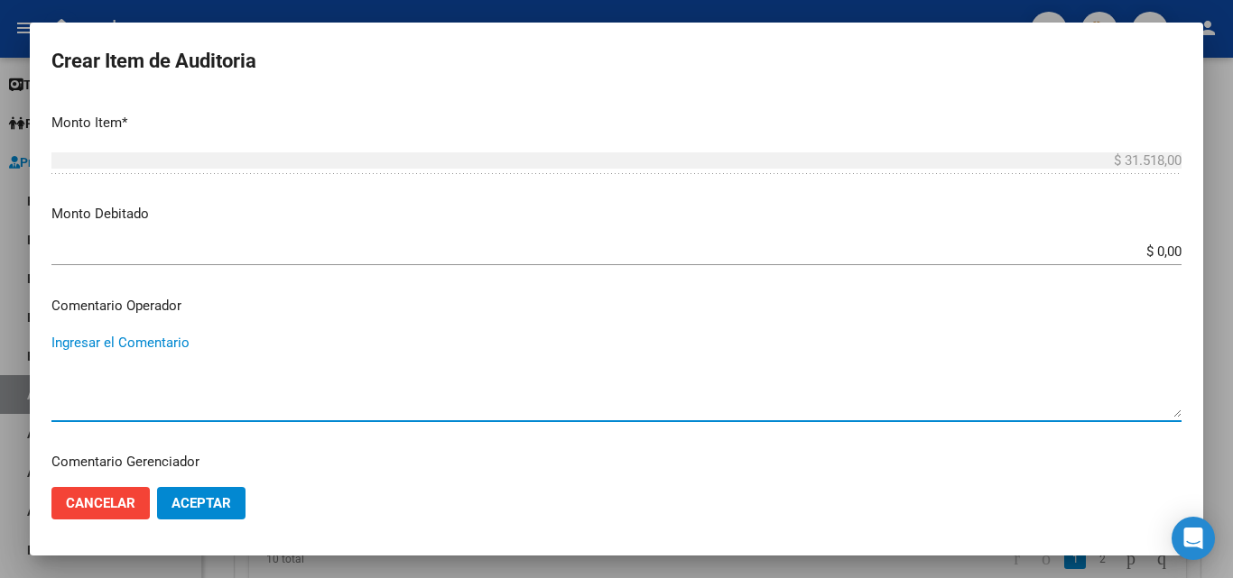
click at [237, 357] on textarea "Ingresar el Comentario" at bounding box center [616, 375] width 1130 height 85
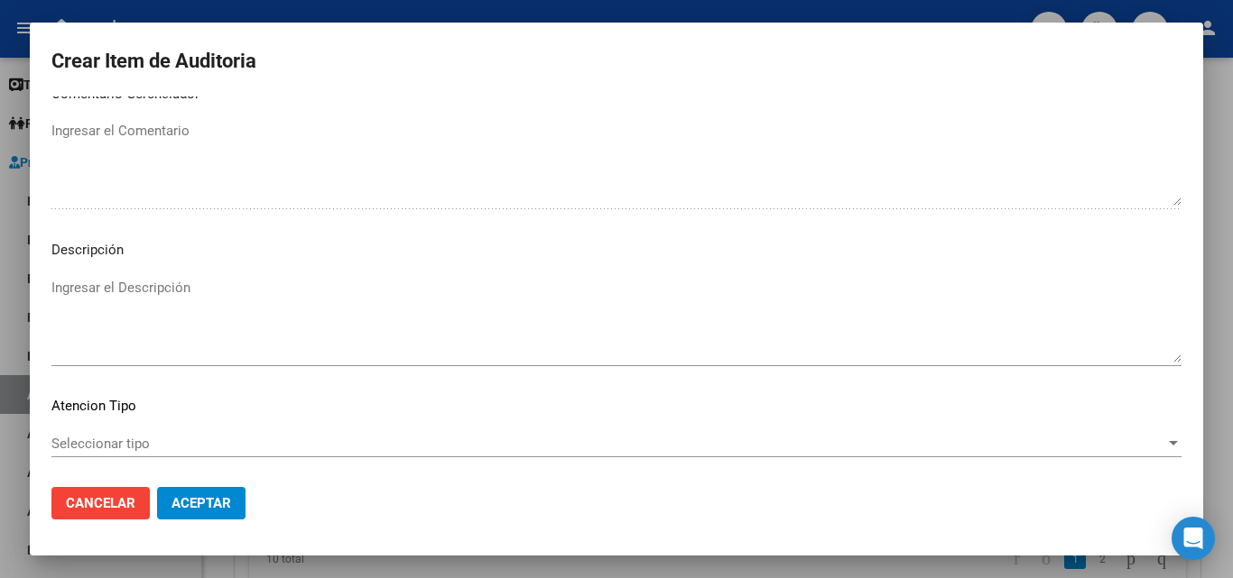
scroll to position [1083, 0]
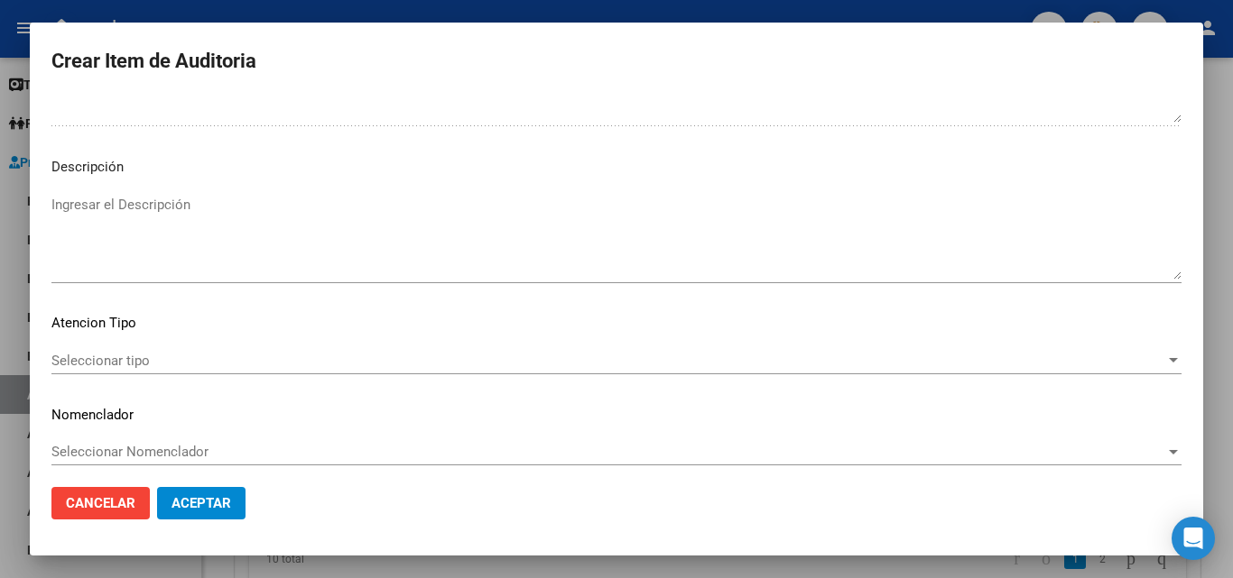
click at [167, 365] on span "Seleccionar tipo" at bounding box center [607, 361] width 1113 height 16
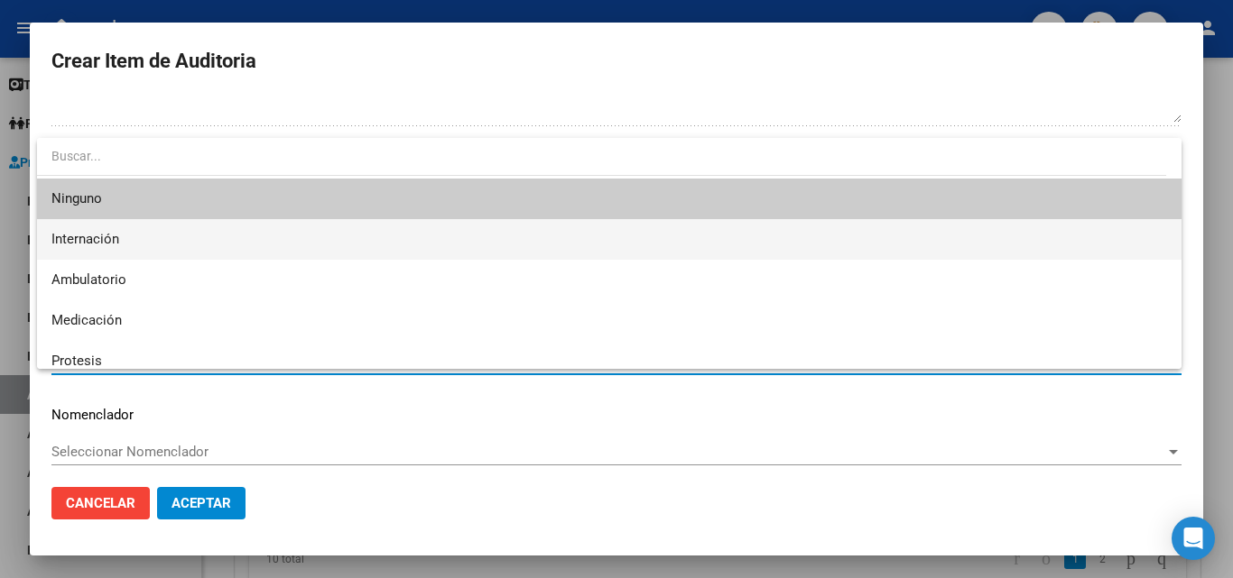
click at [132, 246] on span "Internación" at bounding box center [608, 239] width 1115 height 41
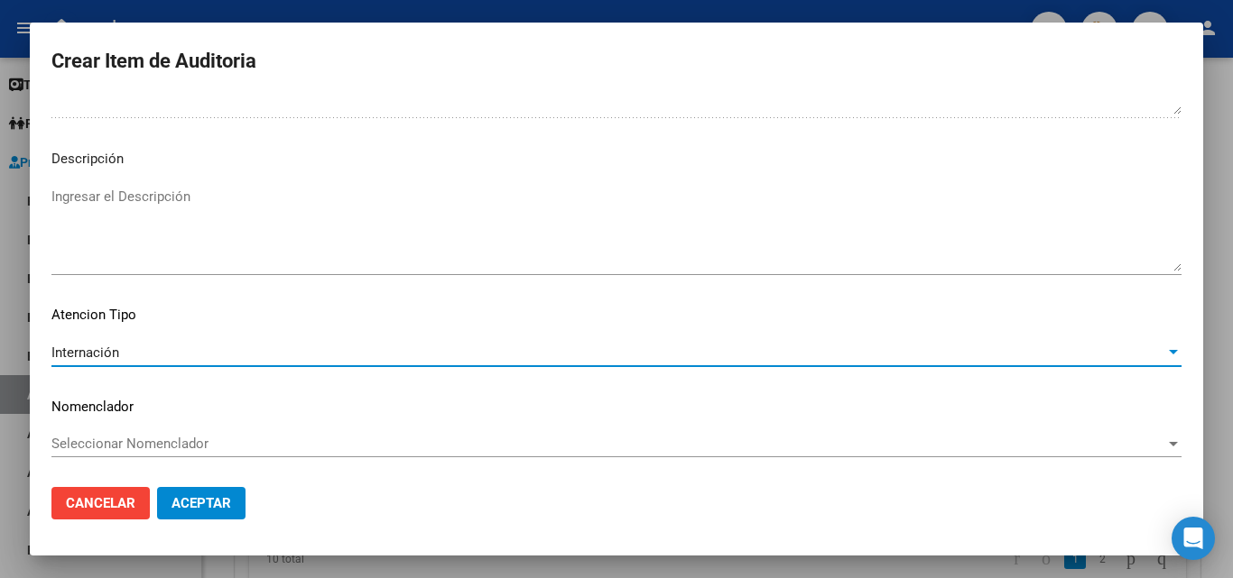
scroll to position [1093, 0]
click at [205, 499] on span "Aceptar" at bounding box center [201, 503] width 60 height 16
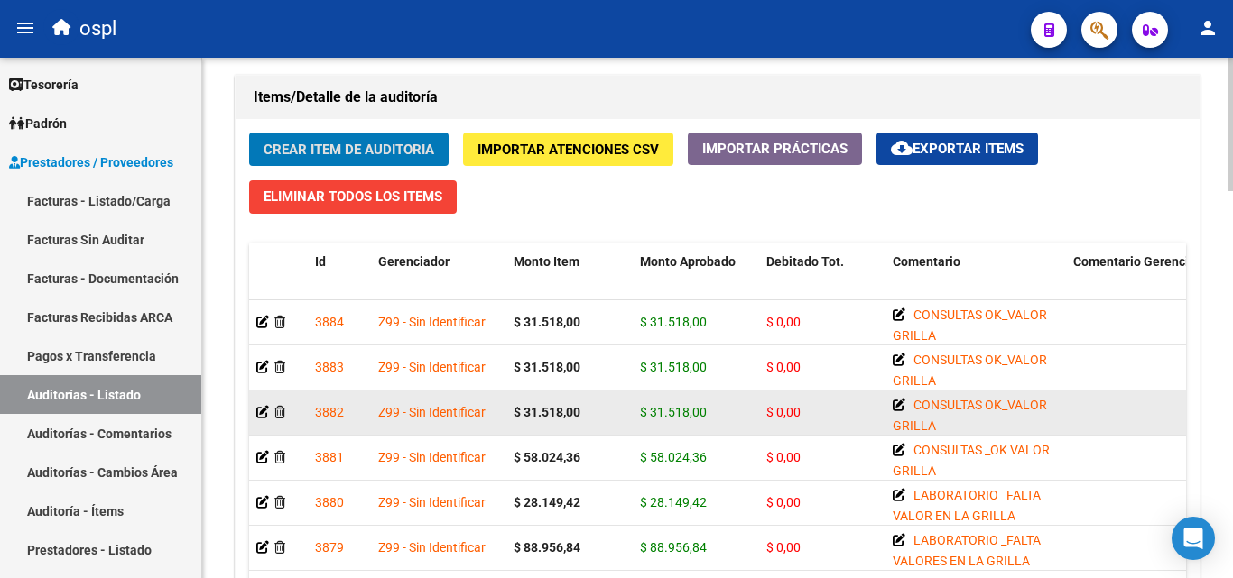
scroll to position [1263, 0]
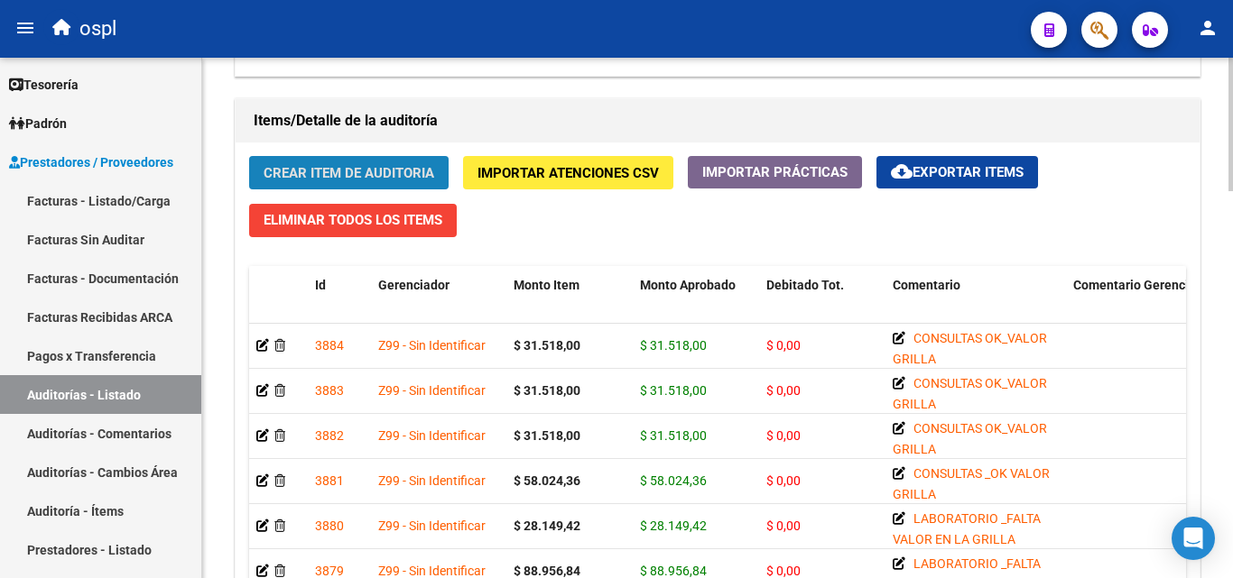
click at [383, 175] on span "Crear Item de Auditoria" at bounding box center [348, 173] width 171 height 16
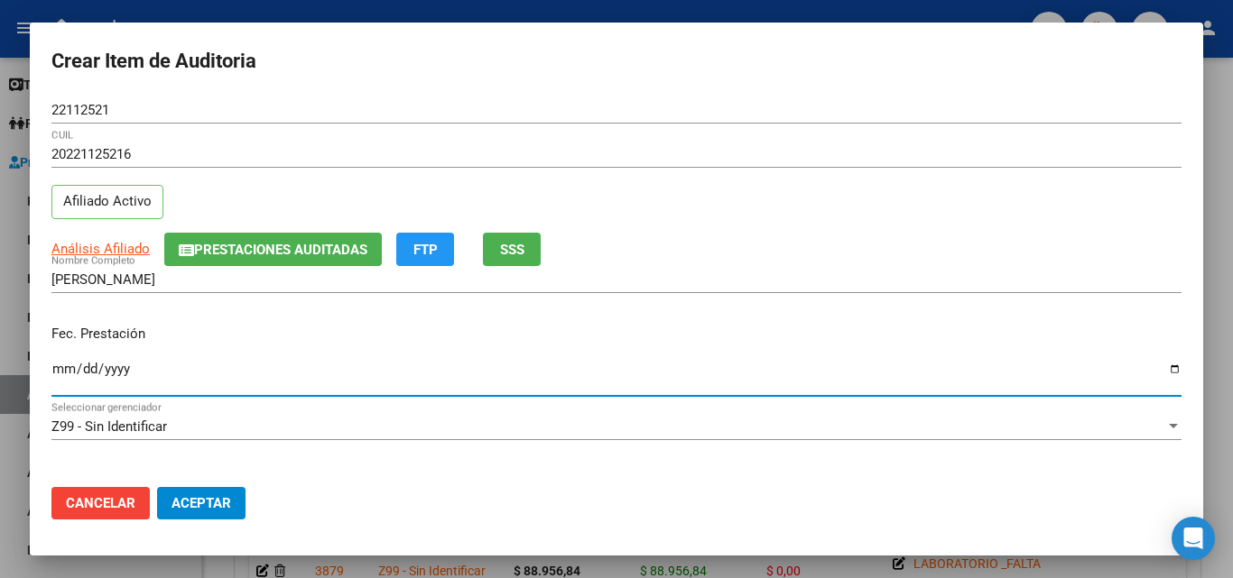
click at [57, 365] on input "Ingresar la fecha" at bounding box center [616, 376] width 1130 height 29
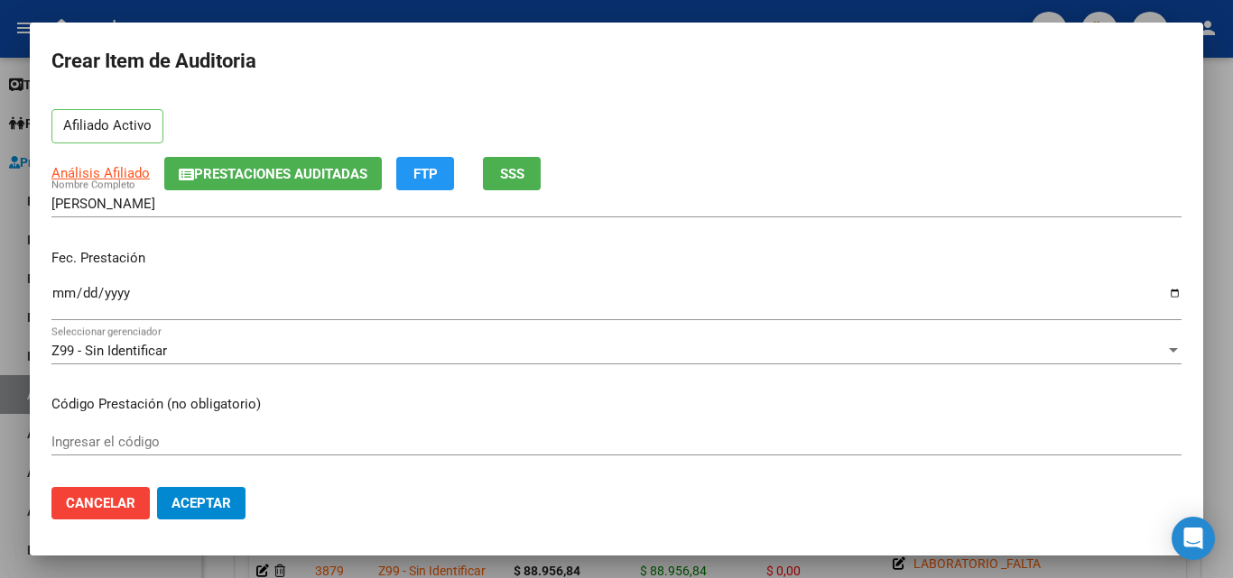
scroll to position [90, 0]
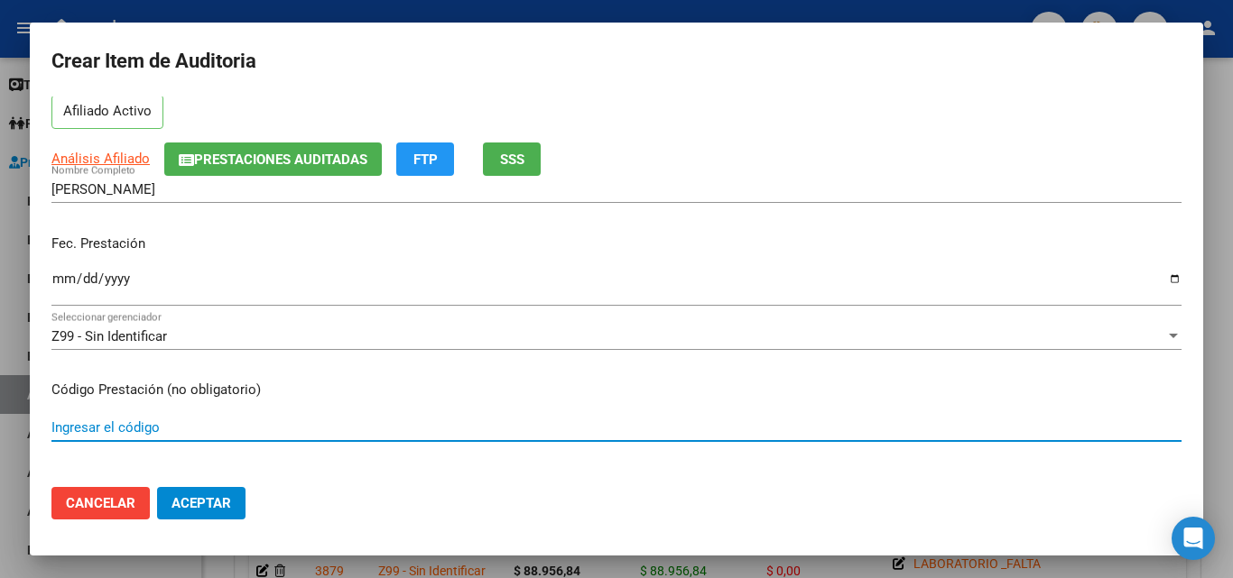
click at [137, 430] on input "Ingresar el código" at bounding box center [616, 428] width 1130 height 16
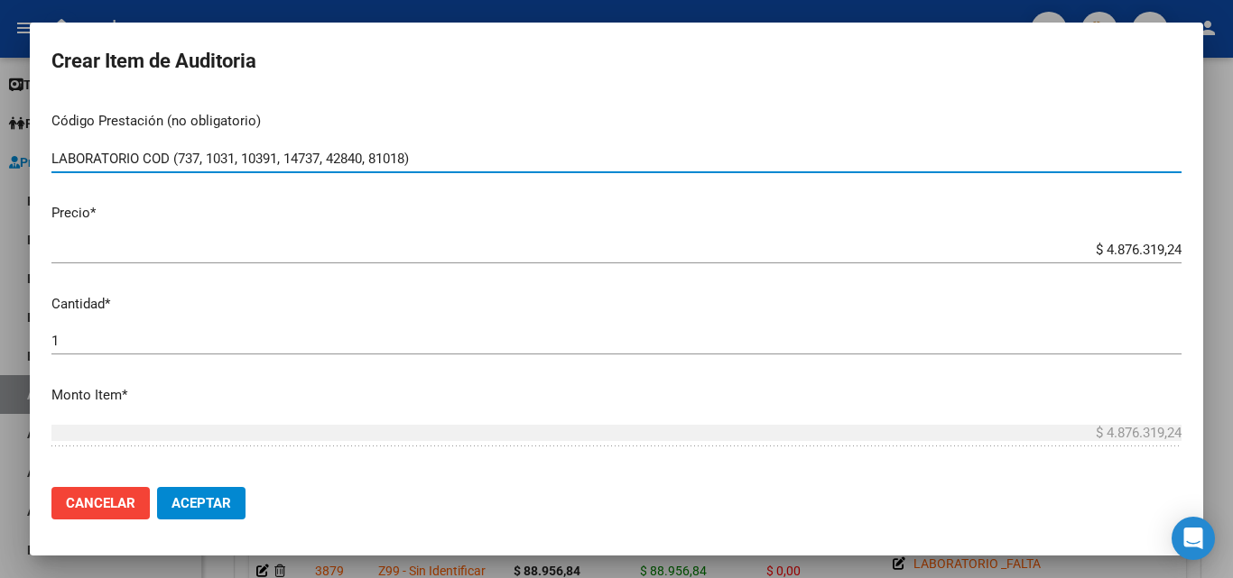
scroll to position [361, 0]
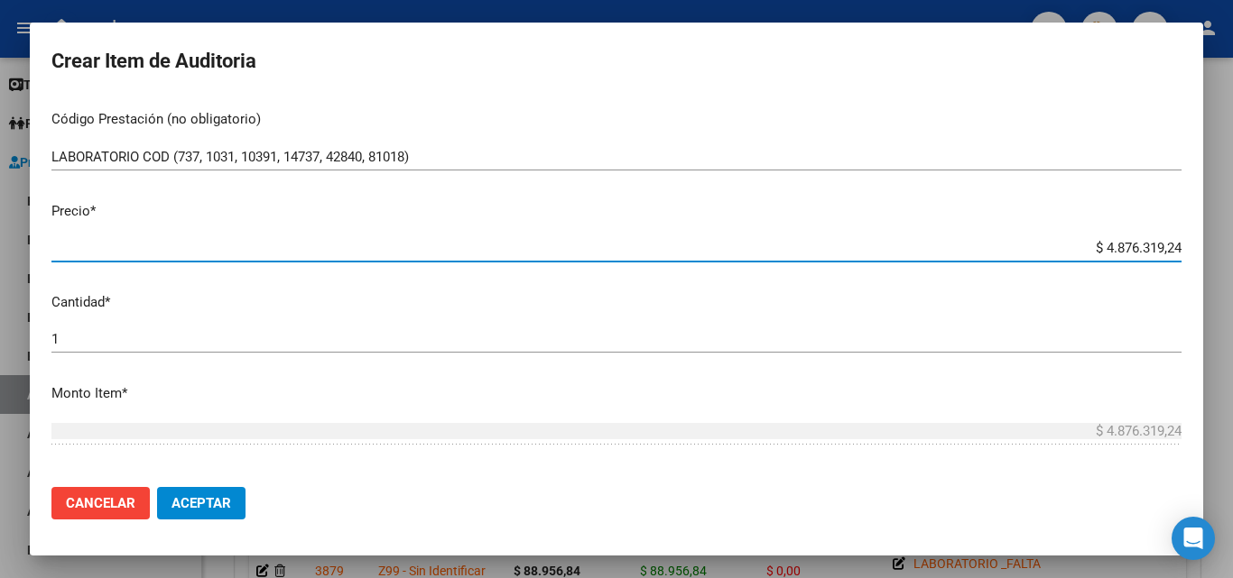
drag, startPoint x: 1055, startPoint y: 249, endPoint x: 1204, endPoint y: 255, distance: 149.0
click at [1204, 255] on div "Crear Item de Auditoria 22112521 Nro Documento 20221125216 CUIL Afiliado Activo…" at bounding box center [616, 289] width 1233 height 578
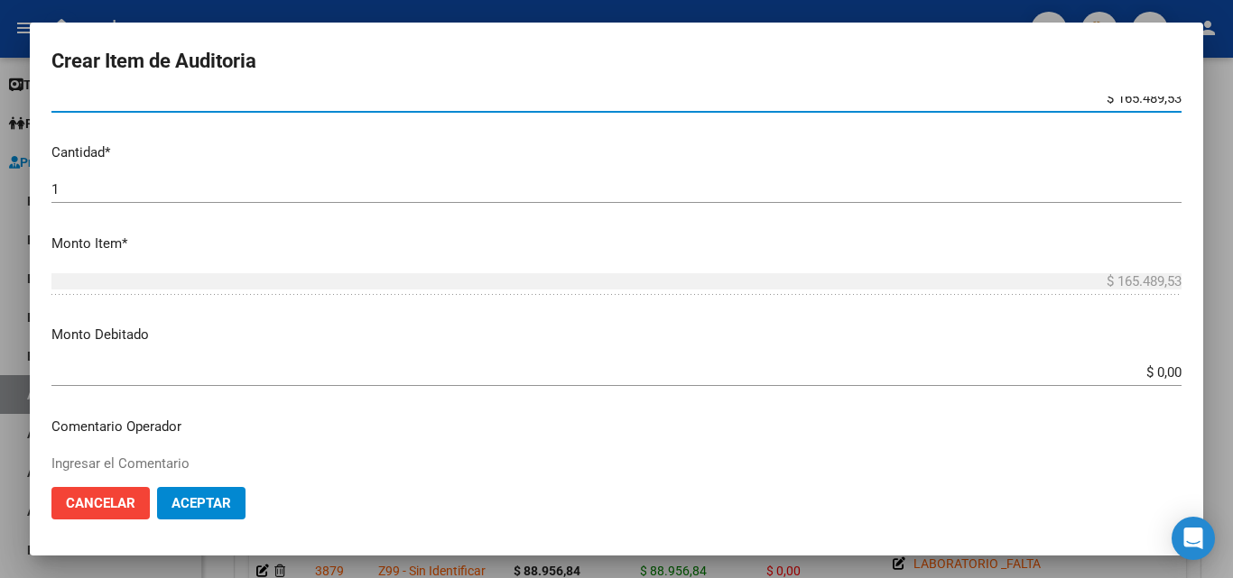
scroll to position [541, 0]
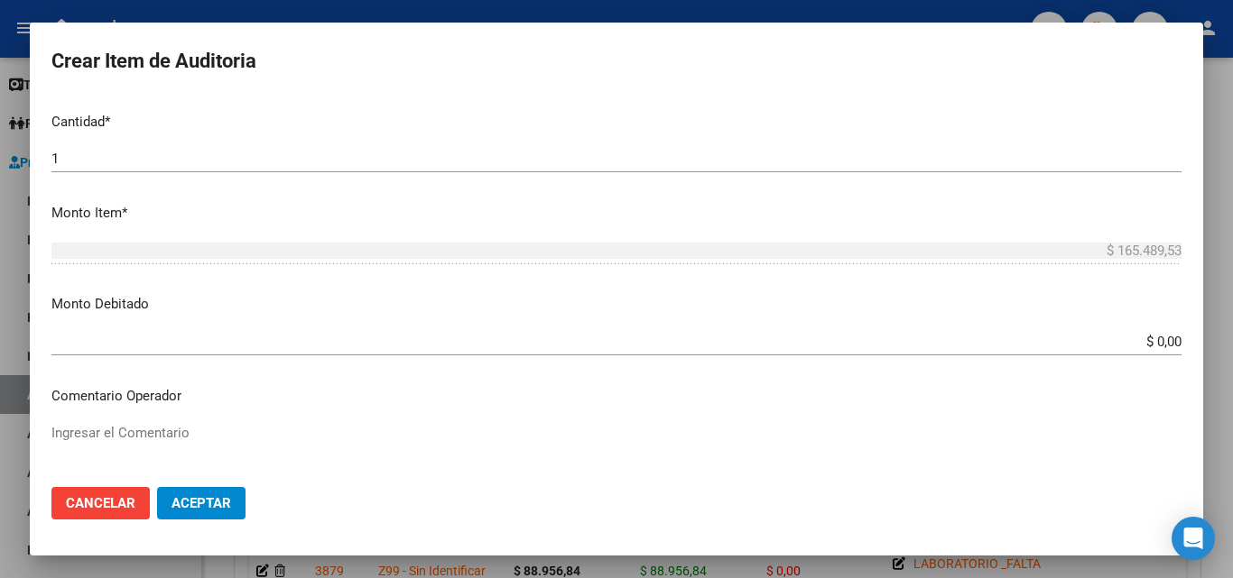
click at [212, 447] on textarea "Ingresar el Comentario" at bounding box center [616, 465] width 1130 height 85
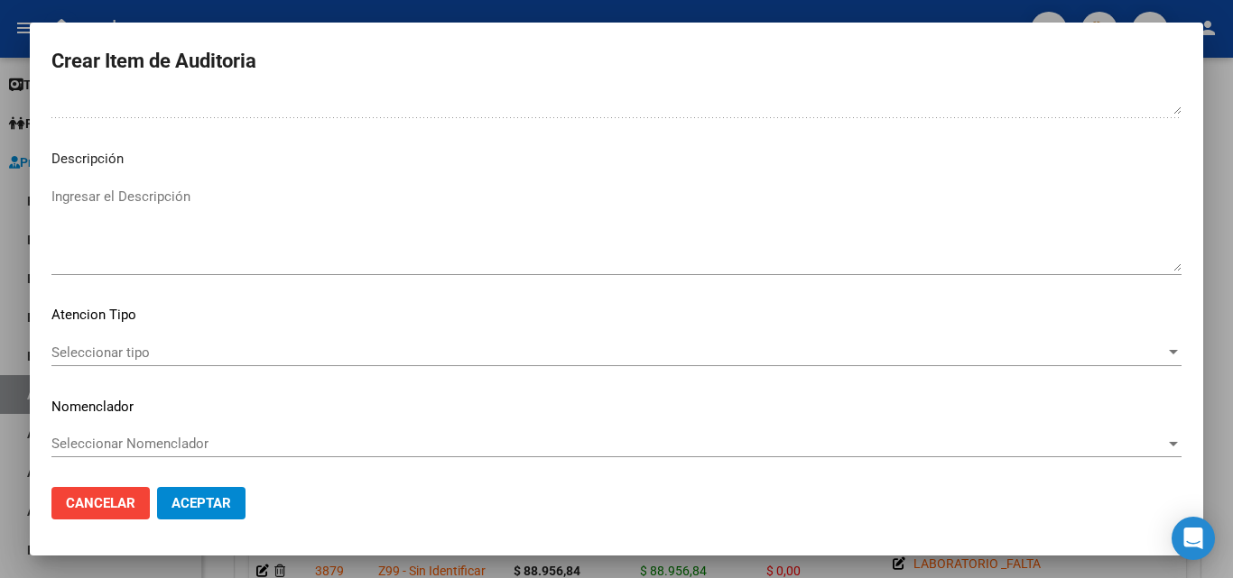
scroll to position [1093, 0]
click at [167, 346] on span "Seleccionar tipo" at bounding box center [607, 351] width 1113 height 16
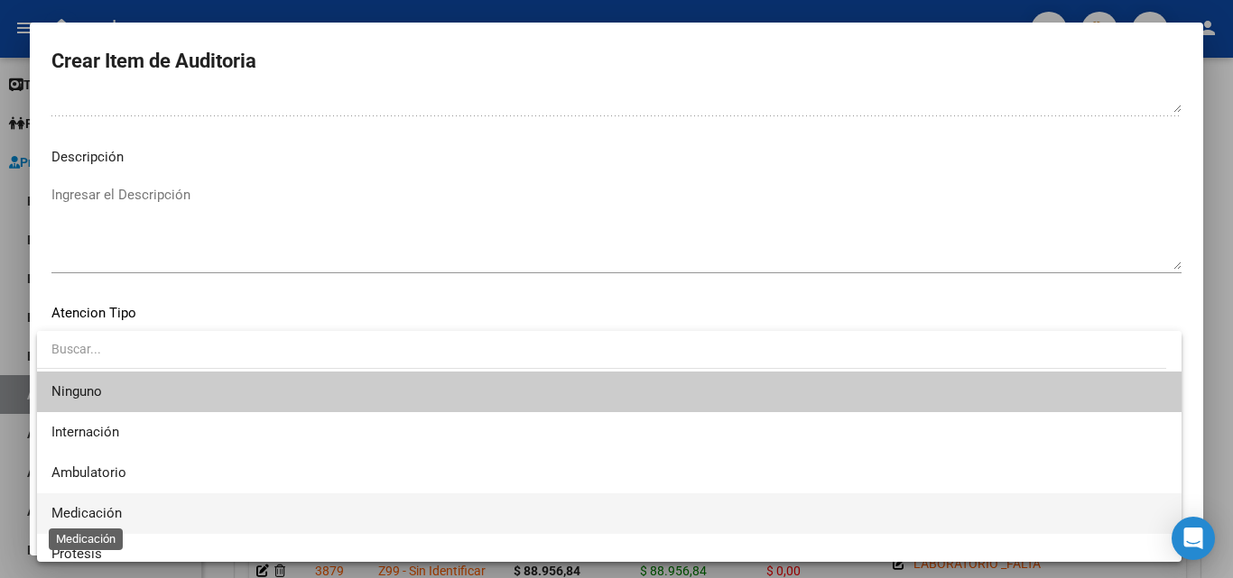
click at [96, 511] on span "Medicación" at bounding box center [86, 513] width 70 height 16
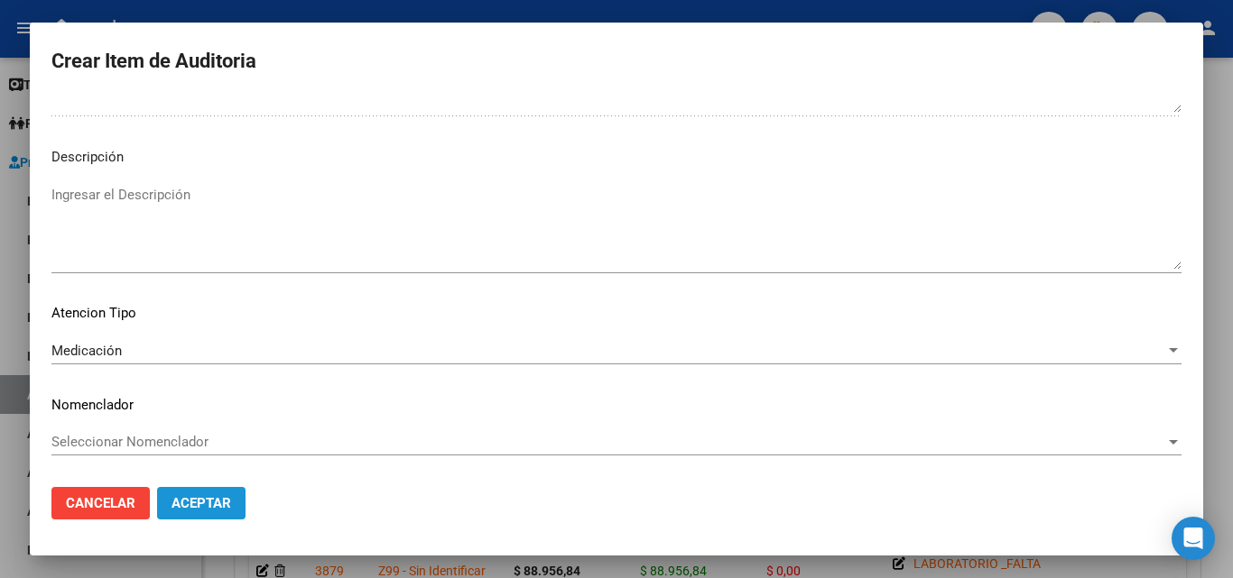
click at [193, 497] on span "Aceptar" at bounding box center [201, 503] width 60 height 16
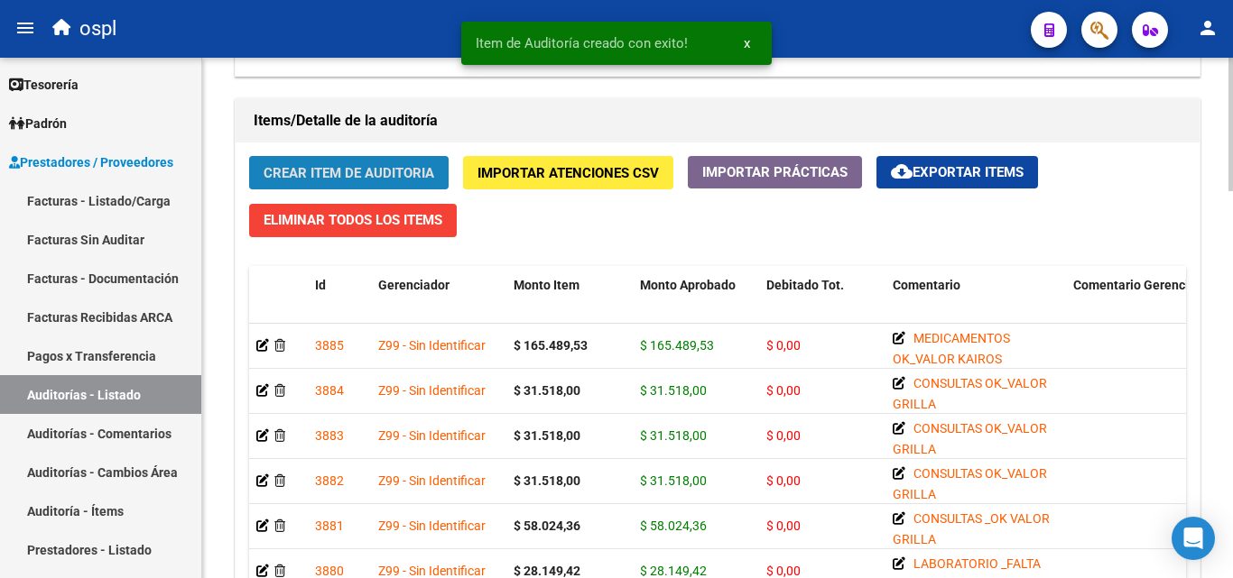
click at [397, 173] on span "Crear Item de Auditoria" at bounding box center [348, 173] width 171 height 16
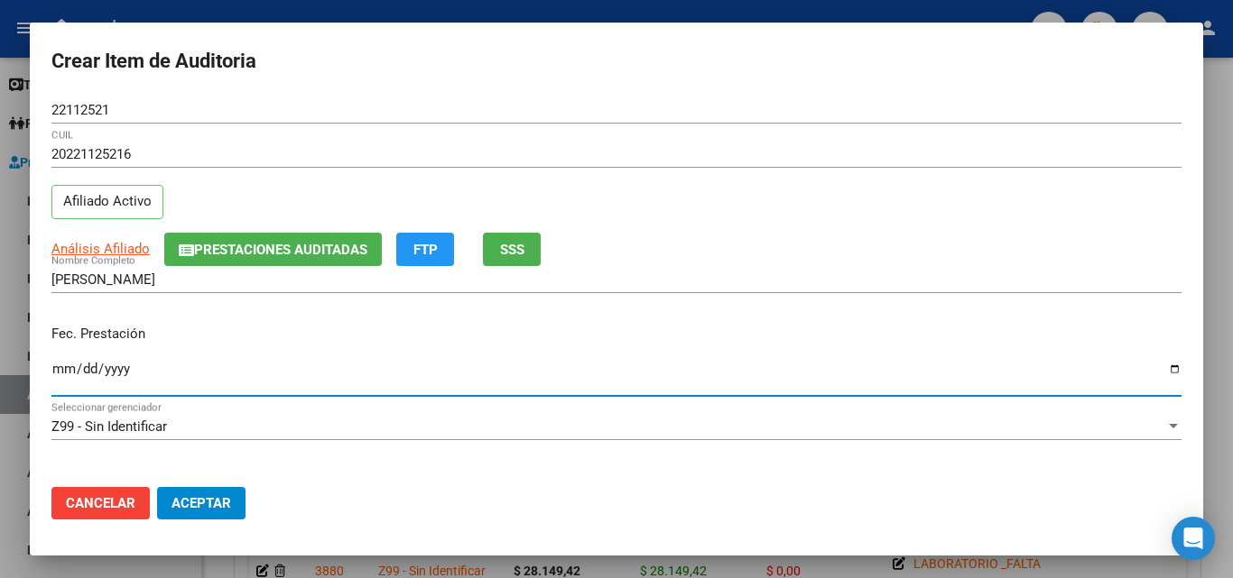
click at [69, 379] on input "Ingresar la fecha" at bounding box center [616, 376] width 1130 height 29
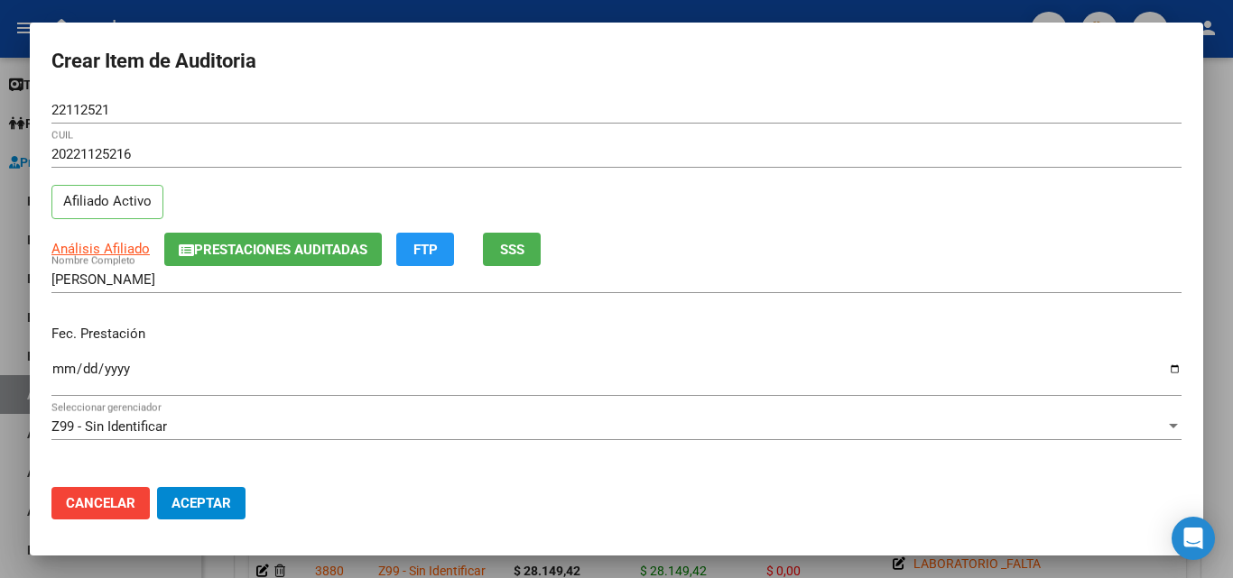
scroll to position [180, 0]
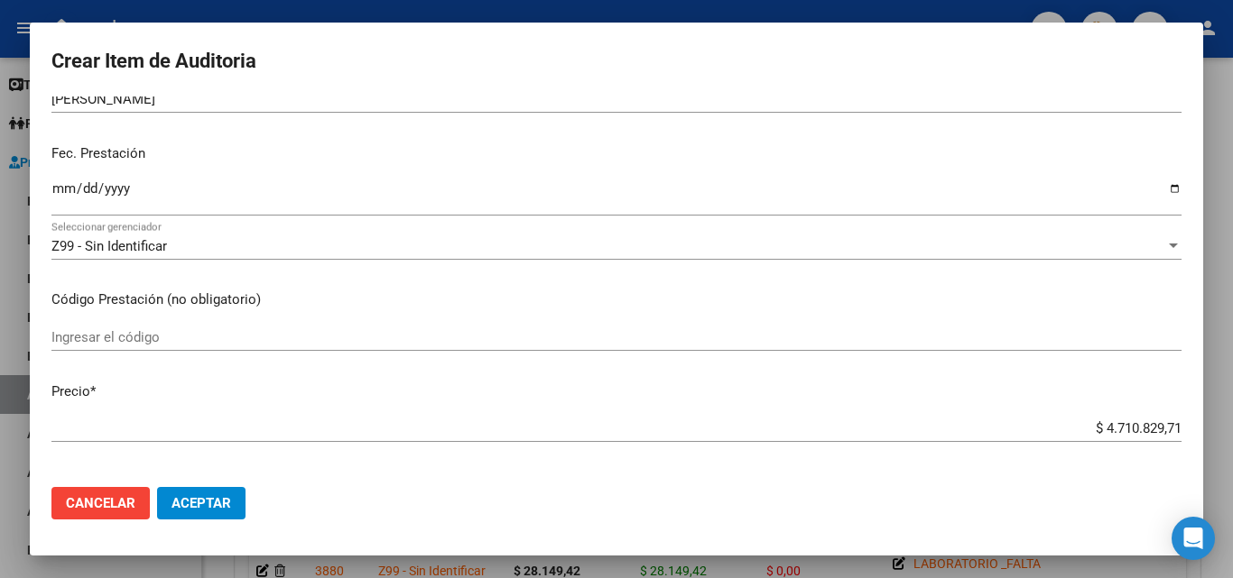
click at [166, 336] on input "Ingresar el código" at bounding box center [616, 337] width 1130 height 16
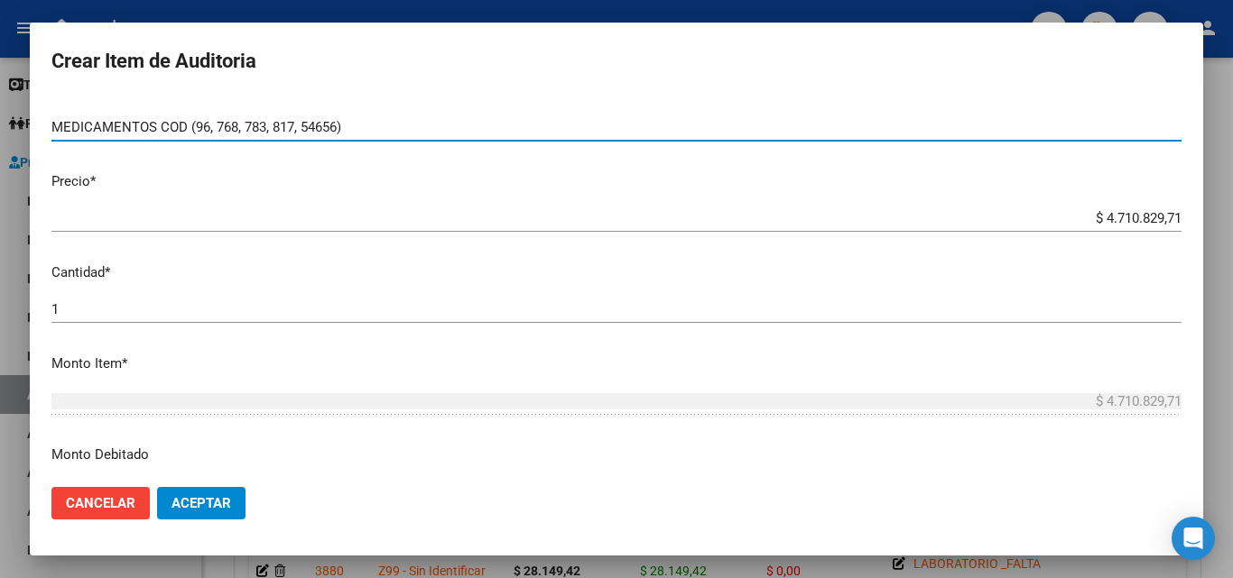
scroll to position [271, 0]
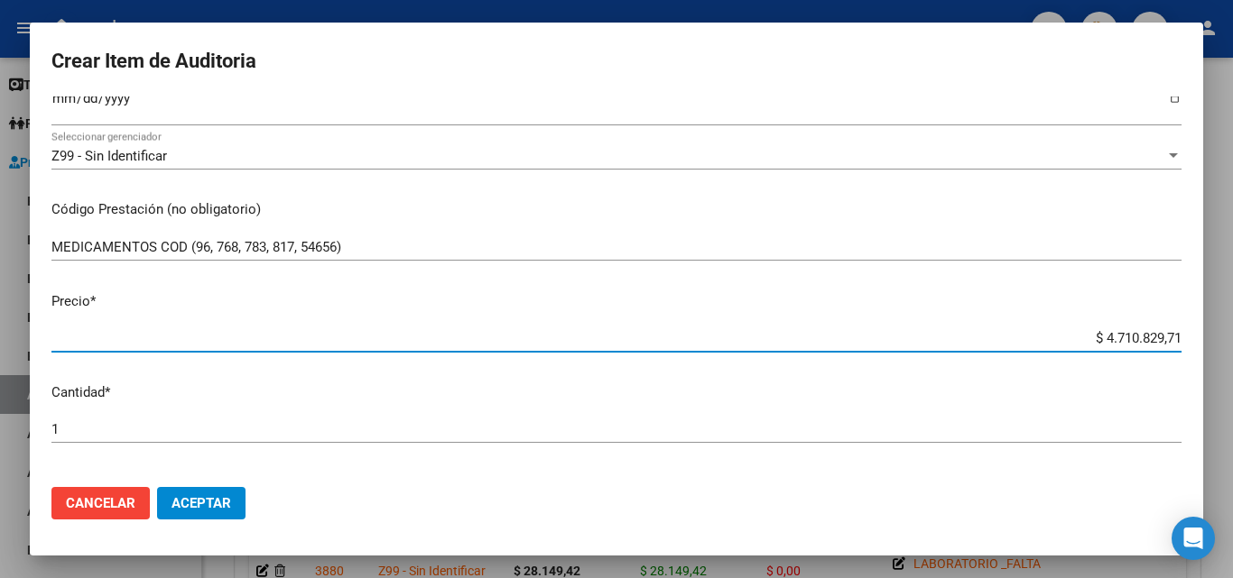
drag, startPoint x: 1063, startPoint y: 341, endPoint x: 1228, endPoint y: 328, distance: 165.6
click at [1228, 328] on div "Crear Item de Auditoria 22112521 Nro Documento 20221125216 CUIL Afiliado Activo…" at bounding box center [616, 289] width 1233 height 578
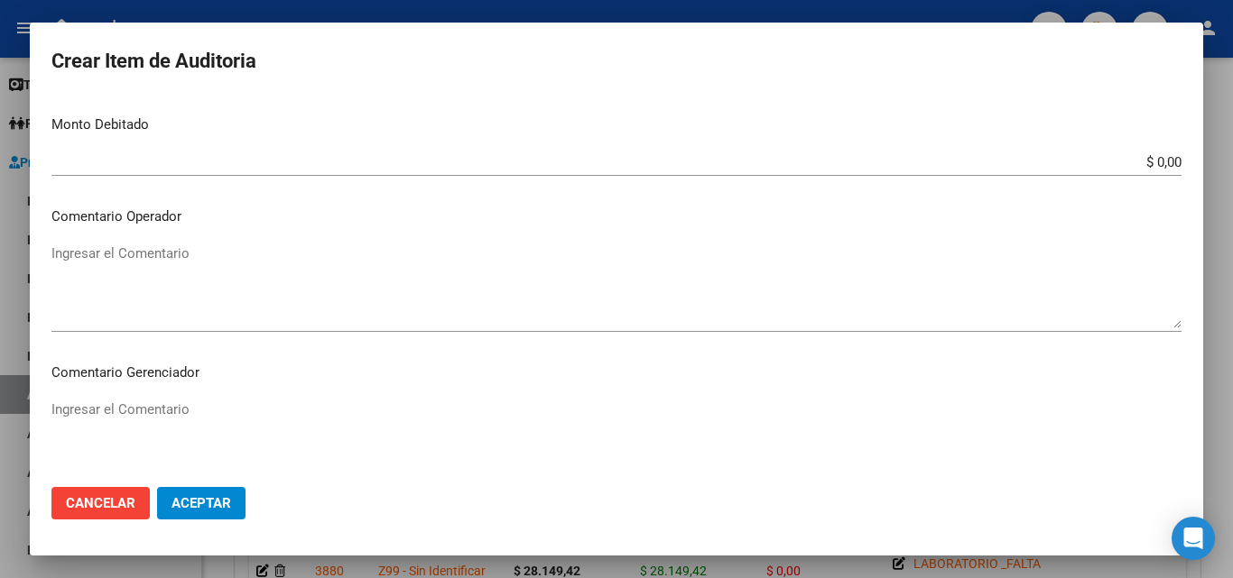
scroll to position [722, 0]
click at [176, 270] on textarea "Ingresar el Comentario" at bounding box center [616, 285] width 1130 height 85
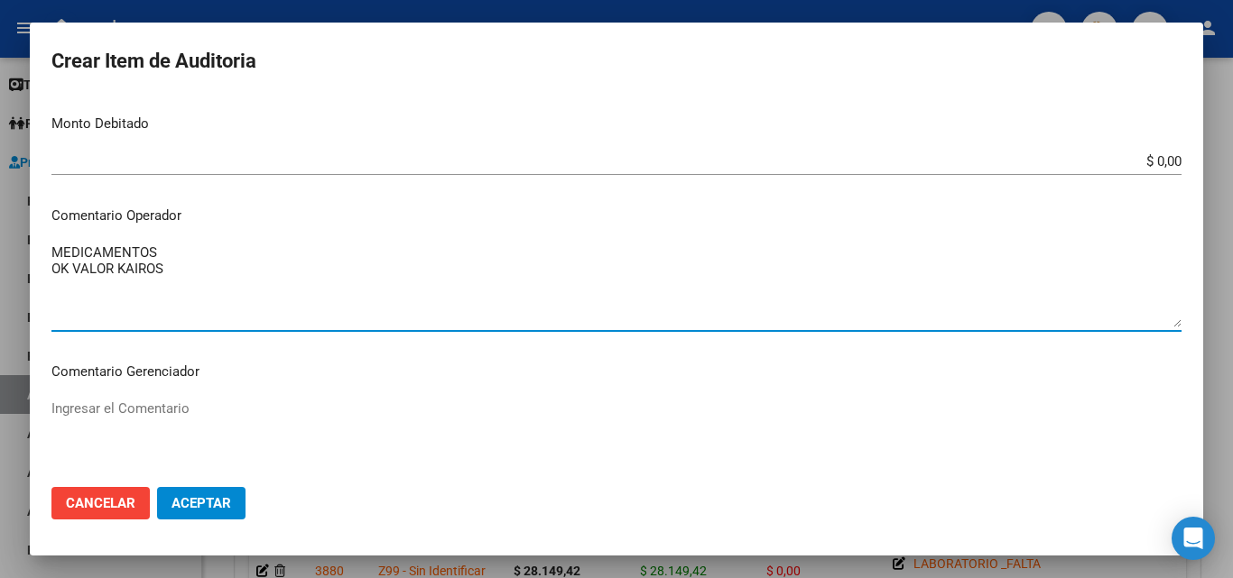
click at [70, 272] on textarea "MEDICAMENTOS OK VALOR KAIROS" at bounding box center [616, 285] width 1130 height 85
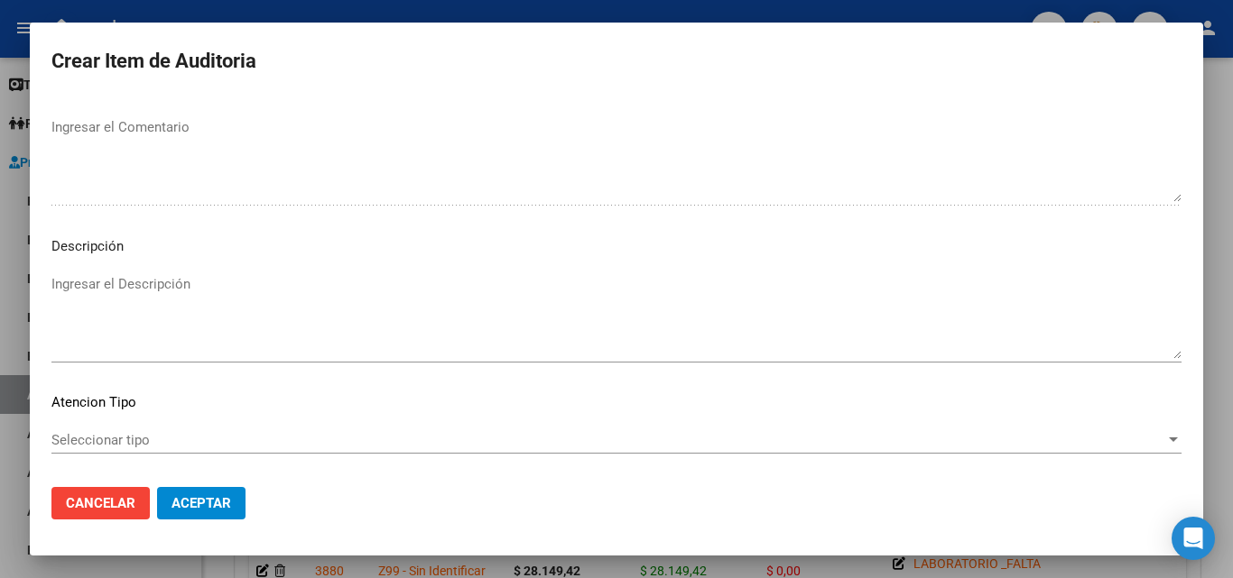
scroll to position [1083, 0]
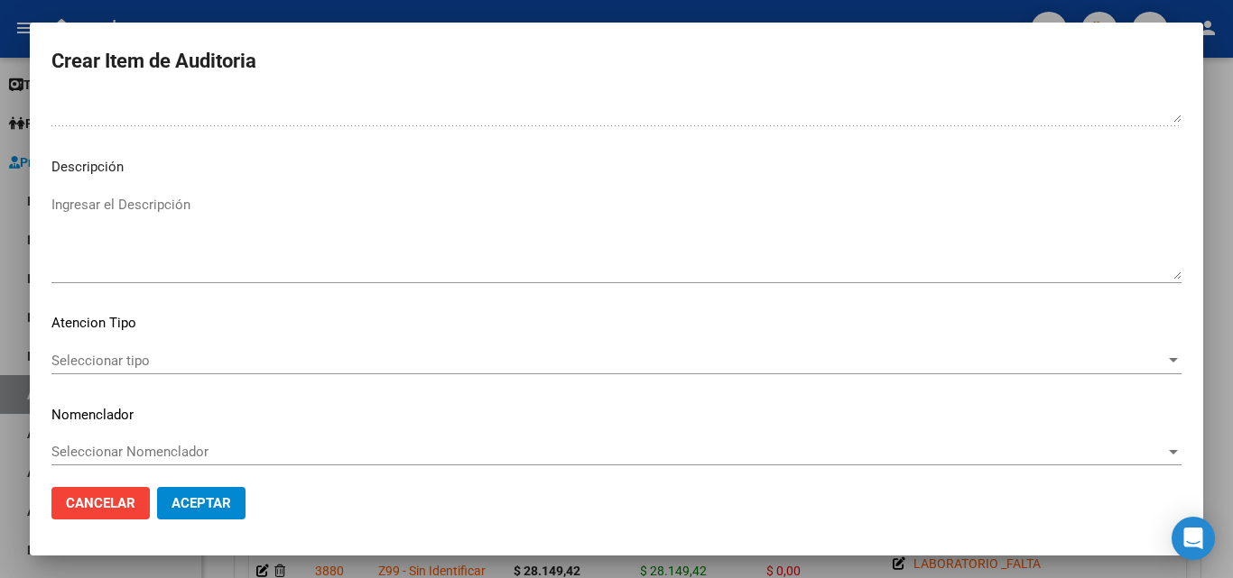
click at [131, 366] on span "Seleccionar tipo" at bounding box center [607, 361] width 1113 height 16
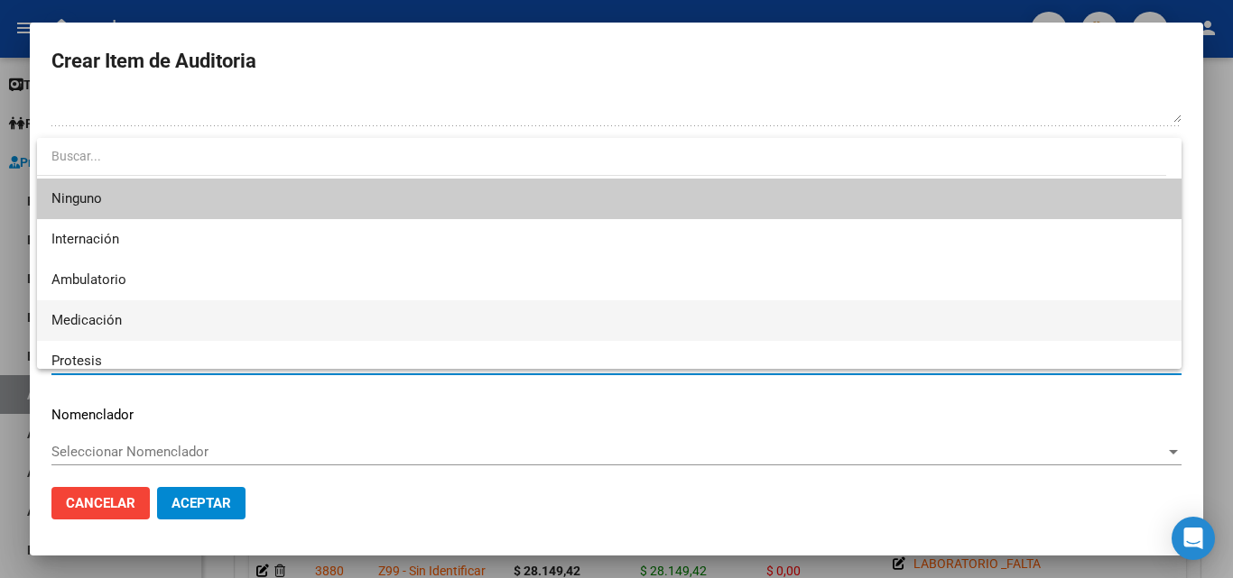
click at [124, 328] on span "Medicación" at bounding box center [608, 320] width 1115 height 41
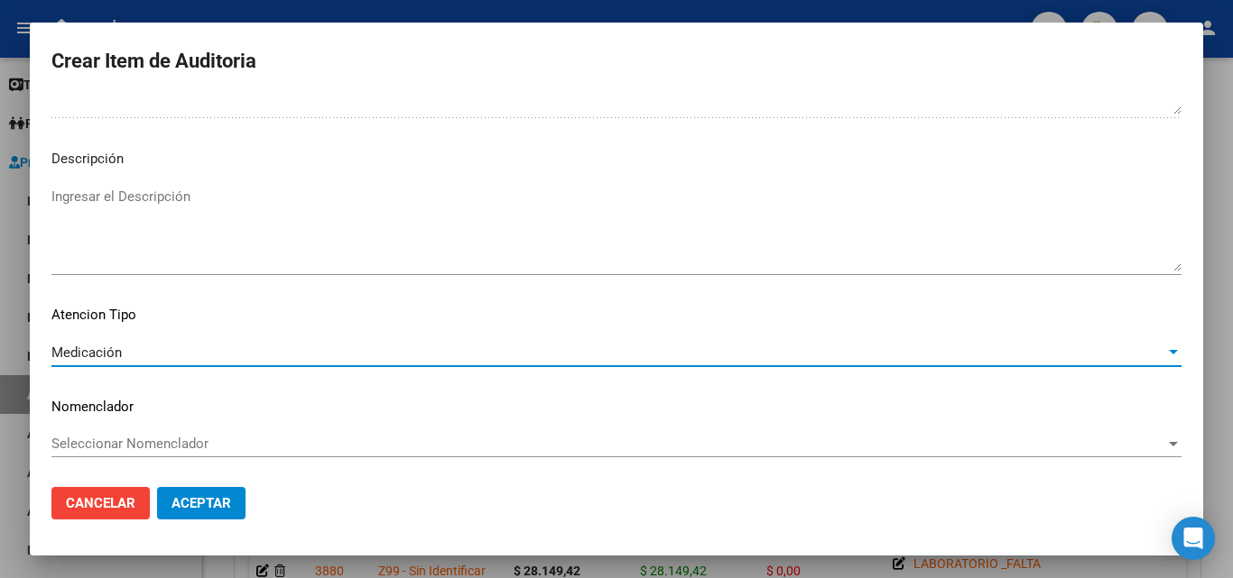
scroll to position [1093, 0]
click at [190, 501] on span "Aceptar" at bounding box center [201, 503] width 60 height 16
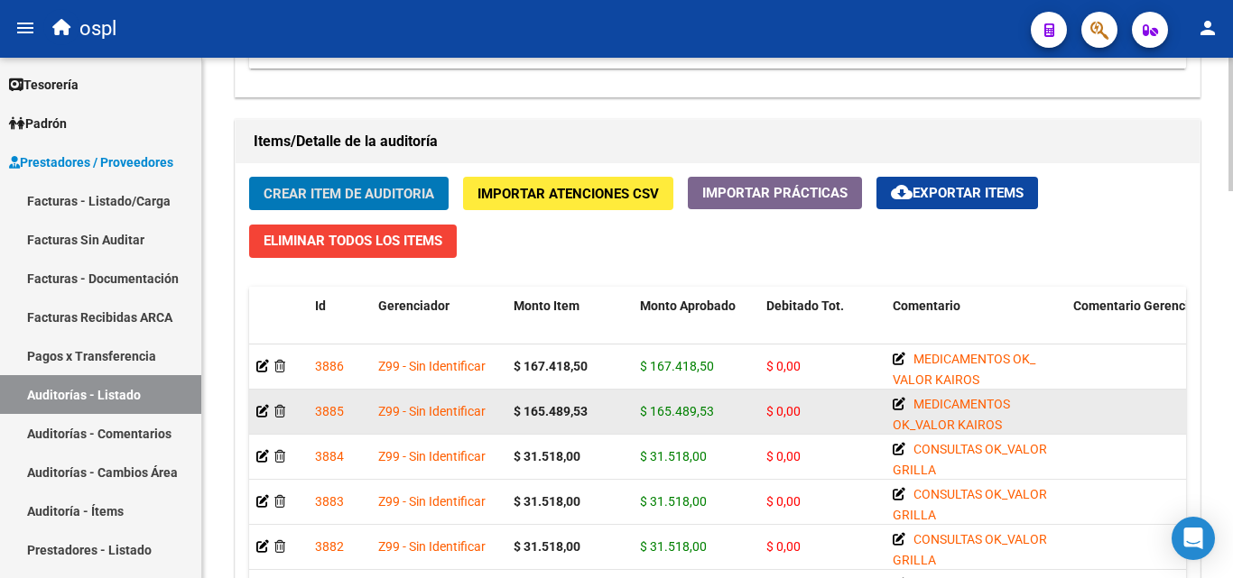
scroll to position [1263, 0]
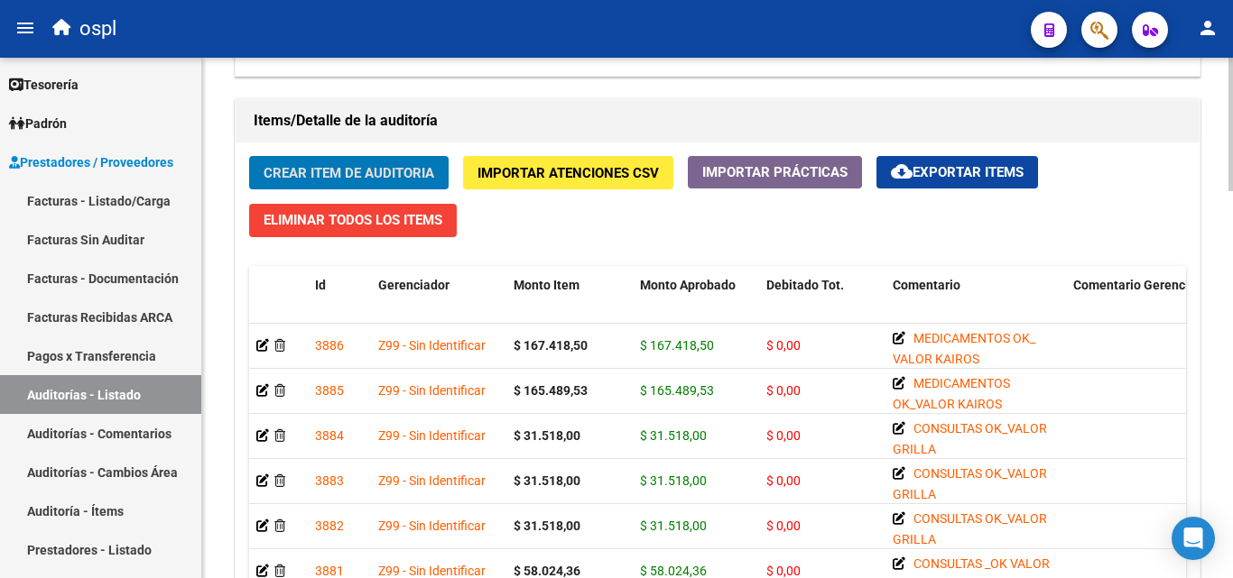
click at [393, 180] on span "Crear Item de Auditoria" at bounding box center [348, 173] width 171 height 16
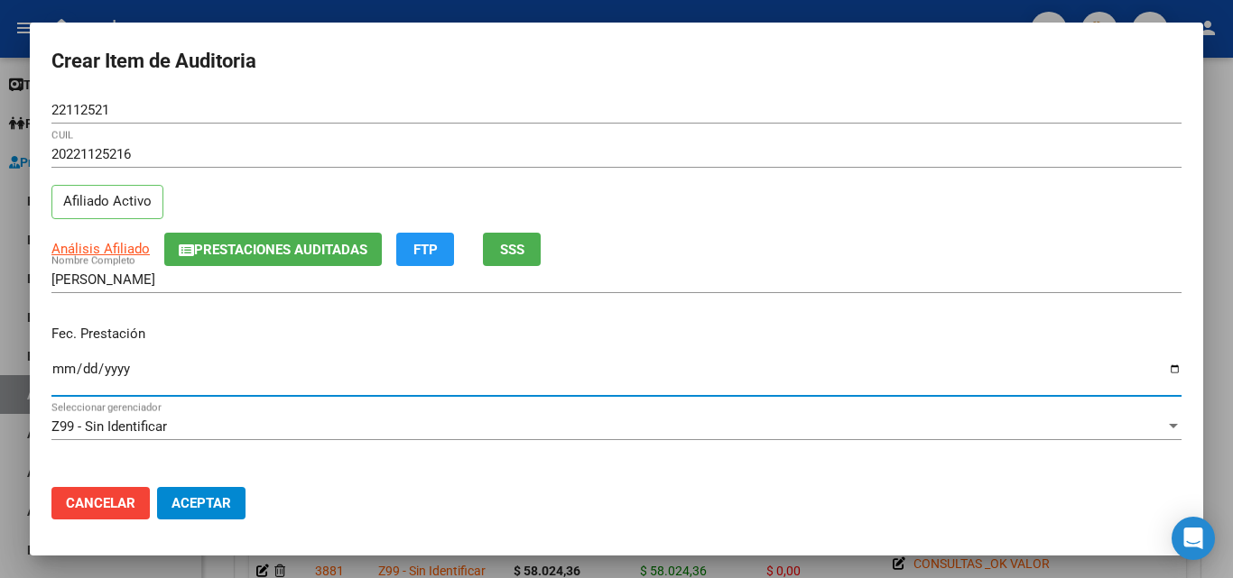
click at [60, 363] on input "Ingresar la fecha" at bounding box center [616, 376] width 1130 height 29
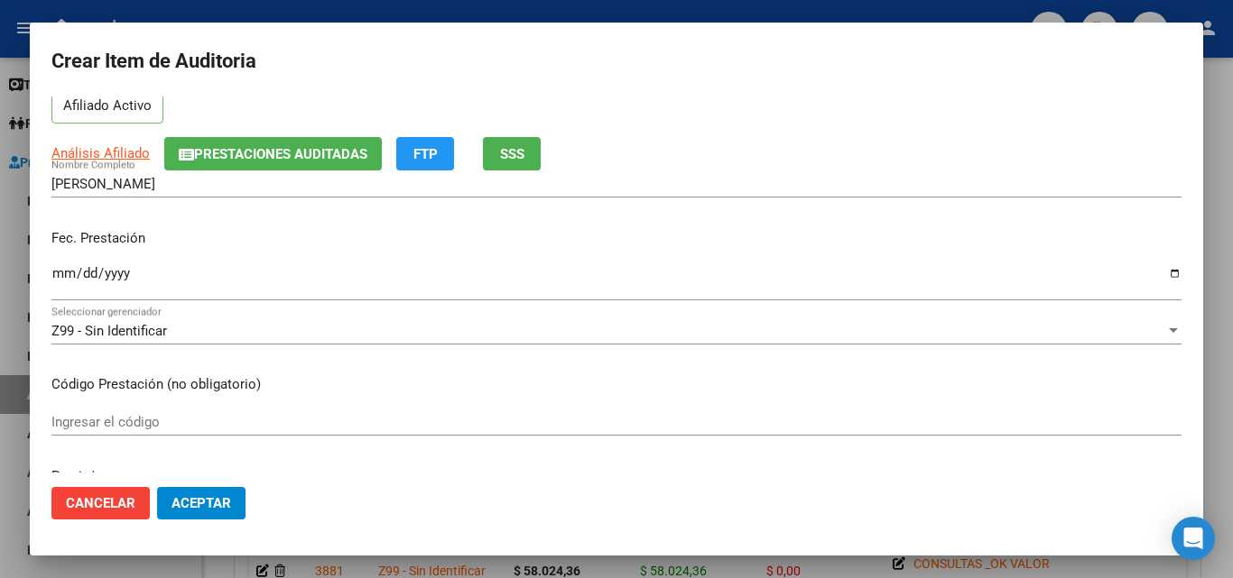
scroll to position [180, 0]
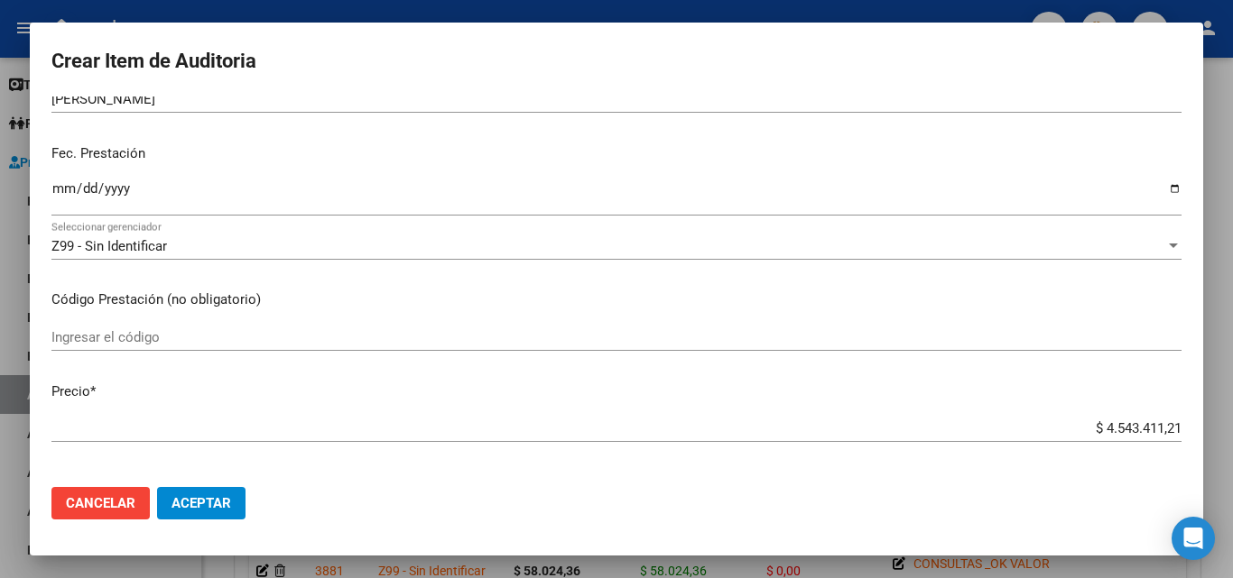
click at [176, 345] on input "Ingresar el código" at bounding box center [616, 337] width 1130 height 16
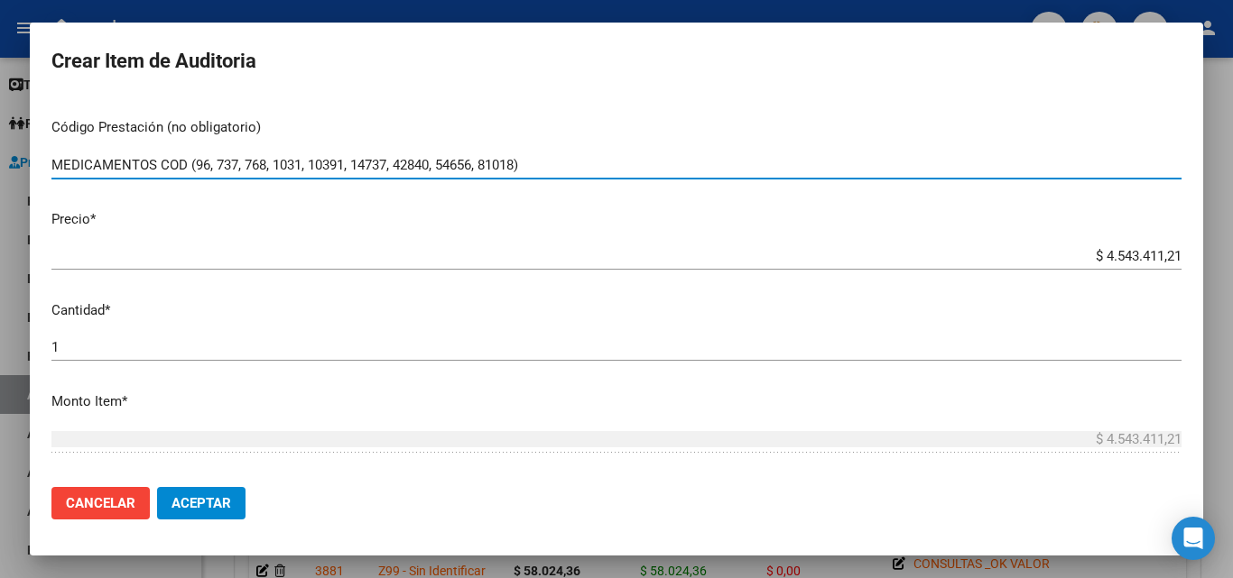
scroll to position [361, 0]
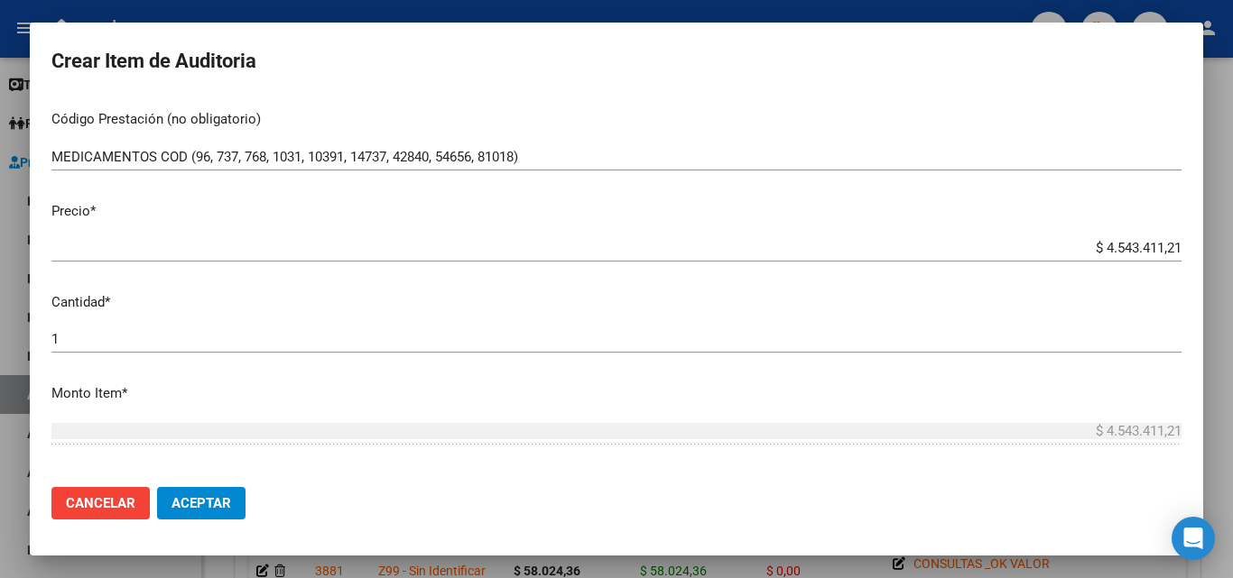
click at [976, 263] on div "$ 4.543.411,21 Ingresar el precio" at bounding box center [616, 257] width 1130 height 44
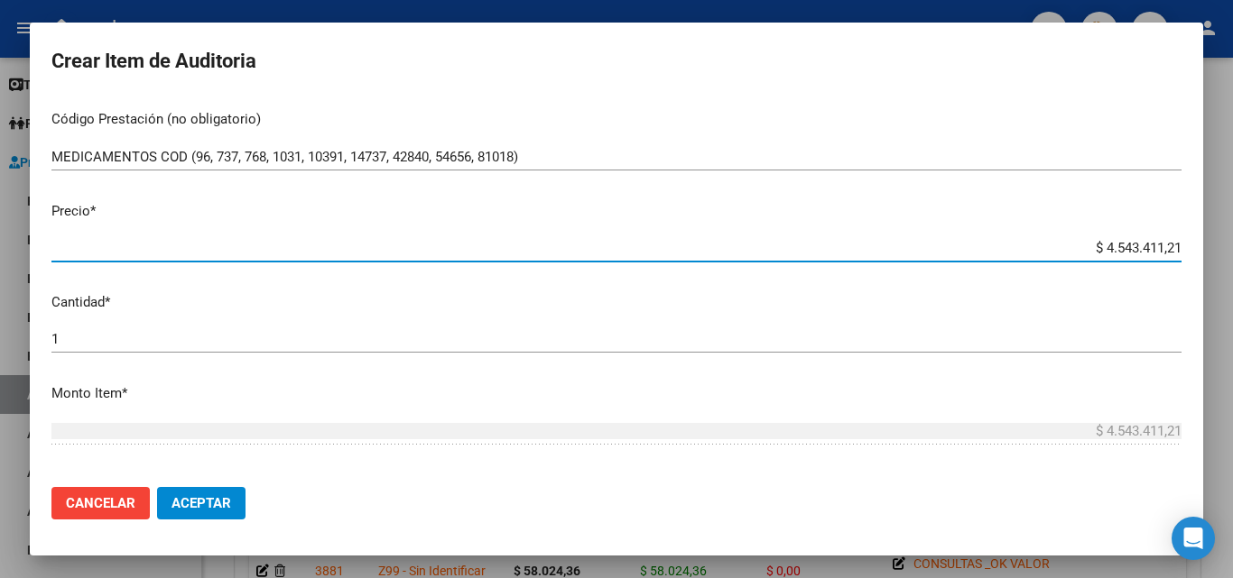
drag, startPoint x: 1082, startPoint y: 247, endPoint x: 1202, endPoint y: 269, distance: 121.9
click at [1202, 269] on mat-dialog-content "22112521 Nro Documento 20221125216 CUIL Afiliado Activo Análisis Afiliado Prest…" at bounding box center [616, 285] width 1173 height 376
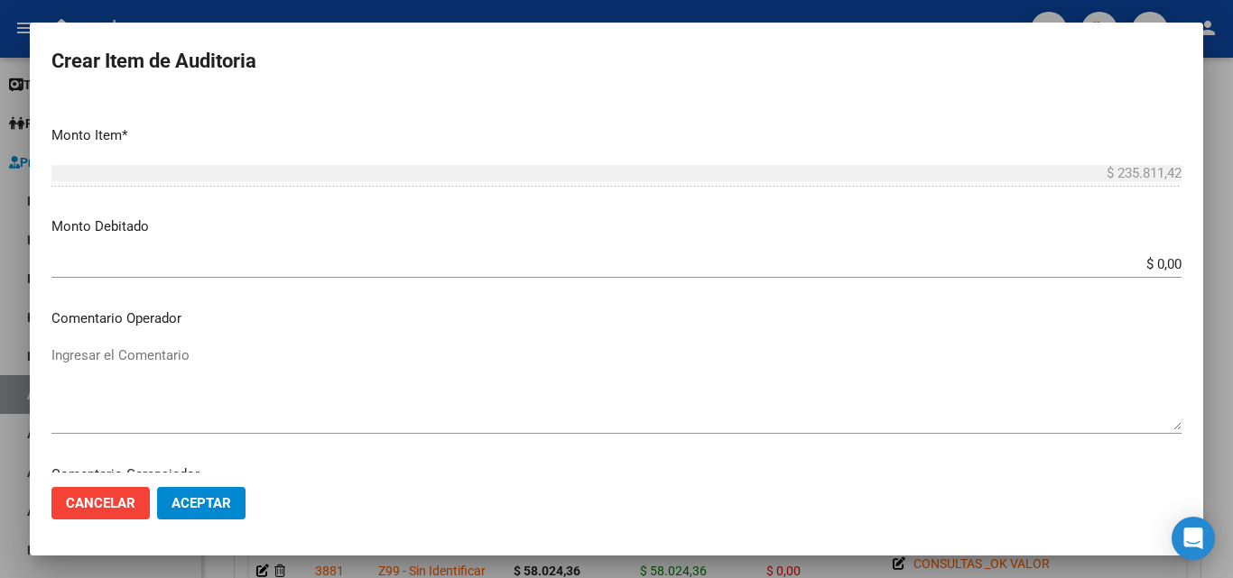
scroll to position [632, 0]
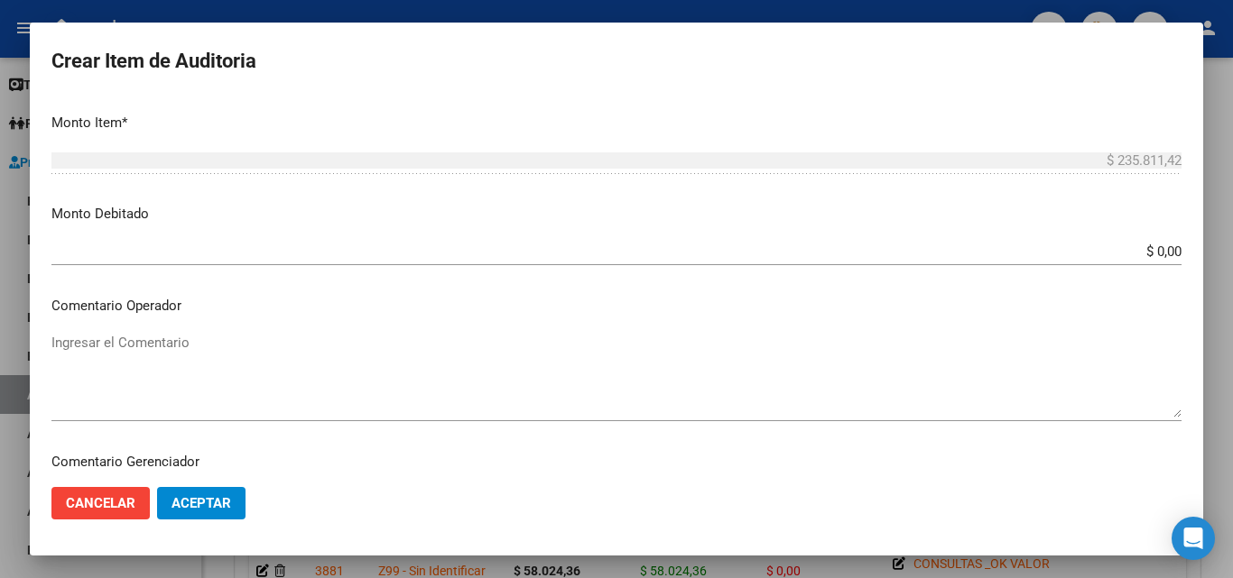
click at [160, 360] on textarea "Ingresar el Comentario" at bounding box center [616, 375] width 1130 height 85
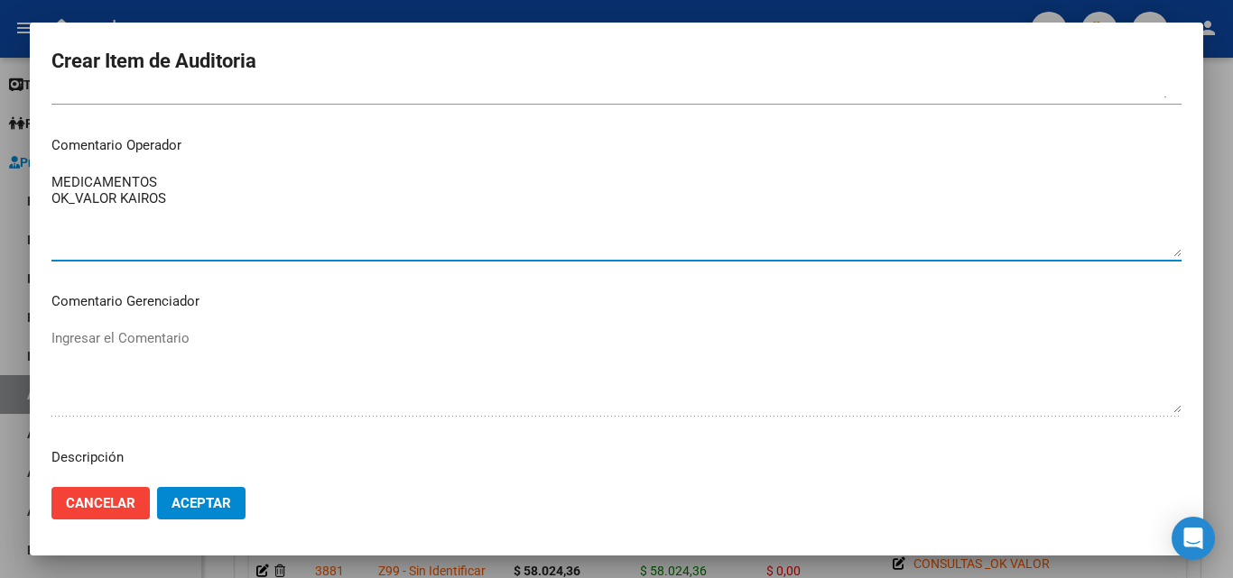
scroll to position [812, 0]
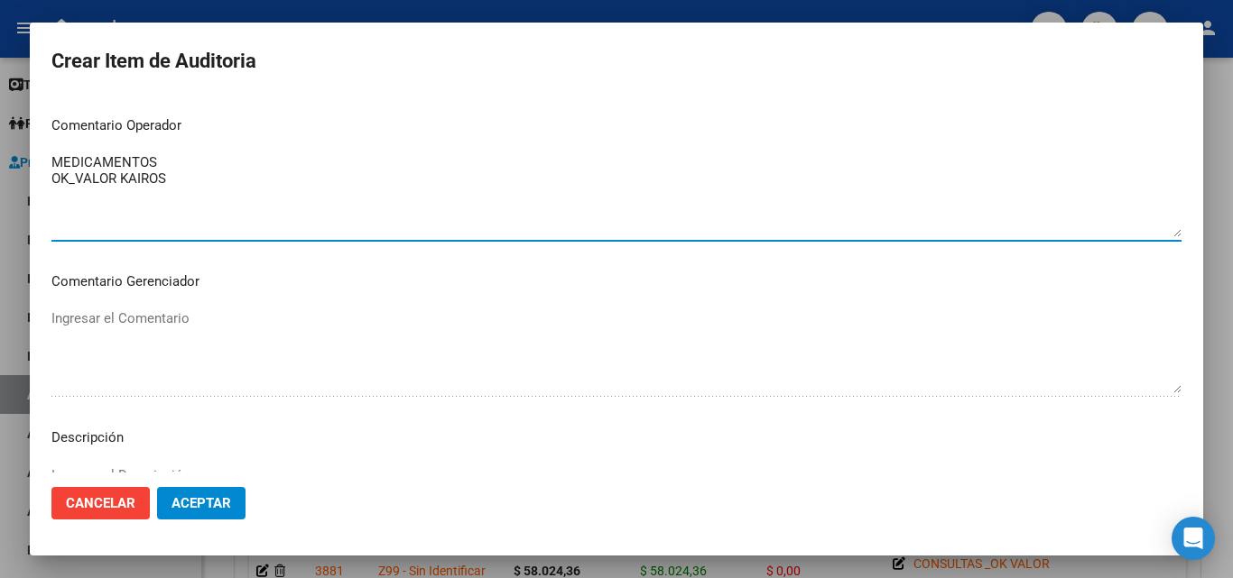
click at [201, 199] on textarea "MEDICAMENTOS OK_VALOR KAIROS" at bounding box center [616, 194] width 1130 height 85
click at [177, 181] on textarea "MEDICAMENTOS OK_VALOR KAIROS" at bounding box center [616, 194] width 1130 height 85
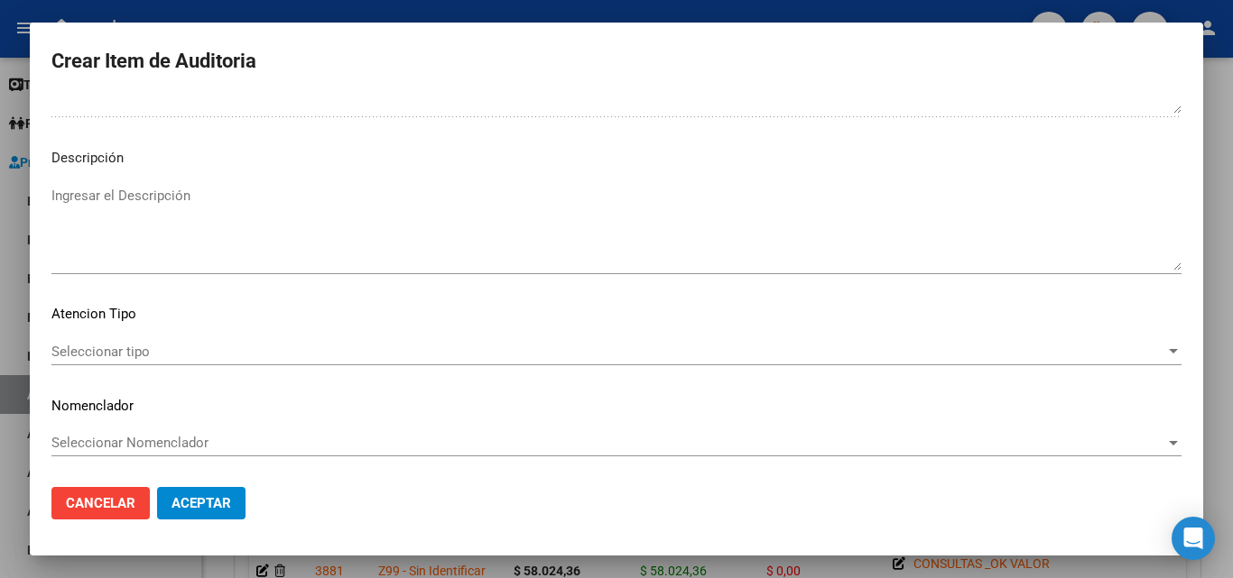
scroll to position [1093, 0]
click at [141, 346] on span "Seleccionar tipo" at bounding box center [607, 351] width 1113 height 16
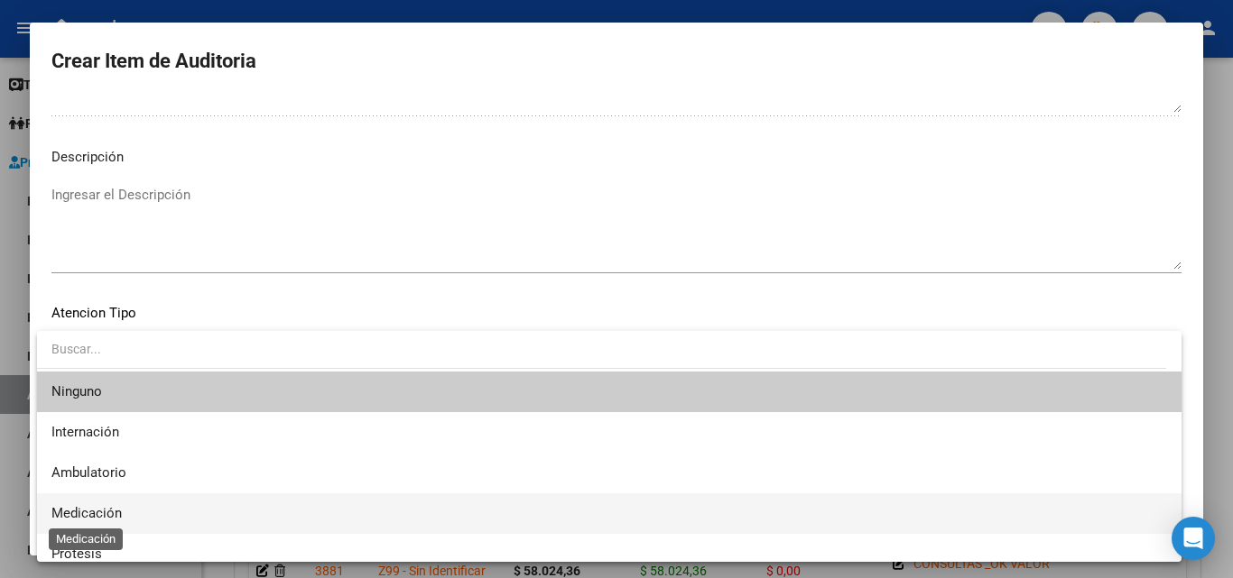
click at [102, 505] on span "Medicación" at bounding box center [86, 513] width 70 height 16
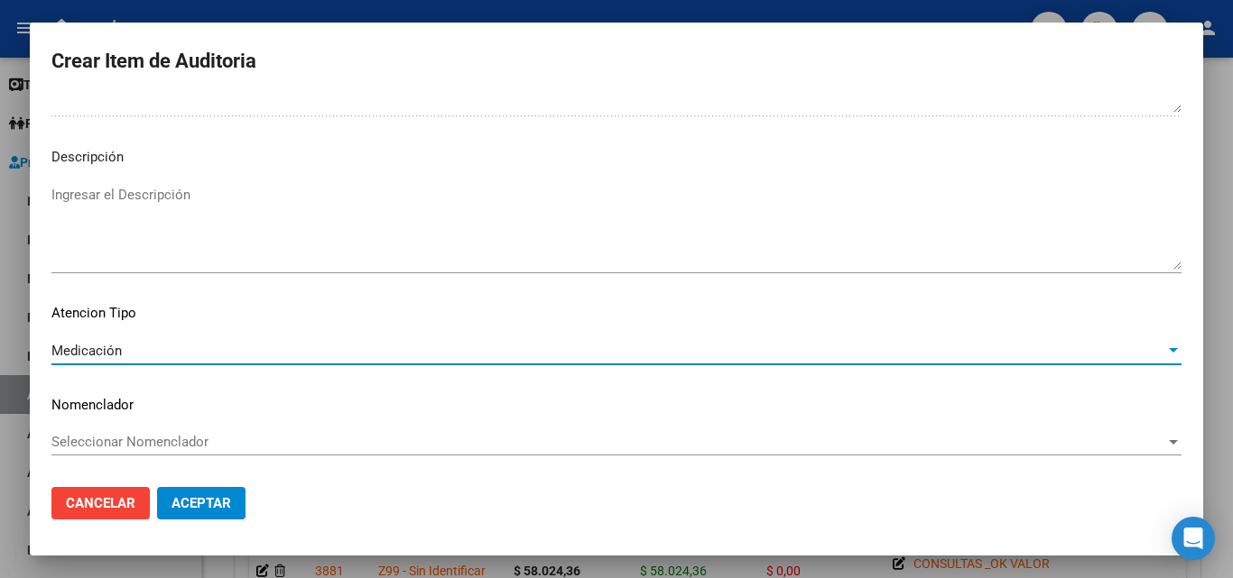
click at [217, 509] on span "Aceptar" at bounding box center [201, 503] width 60 height 16
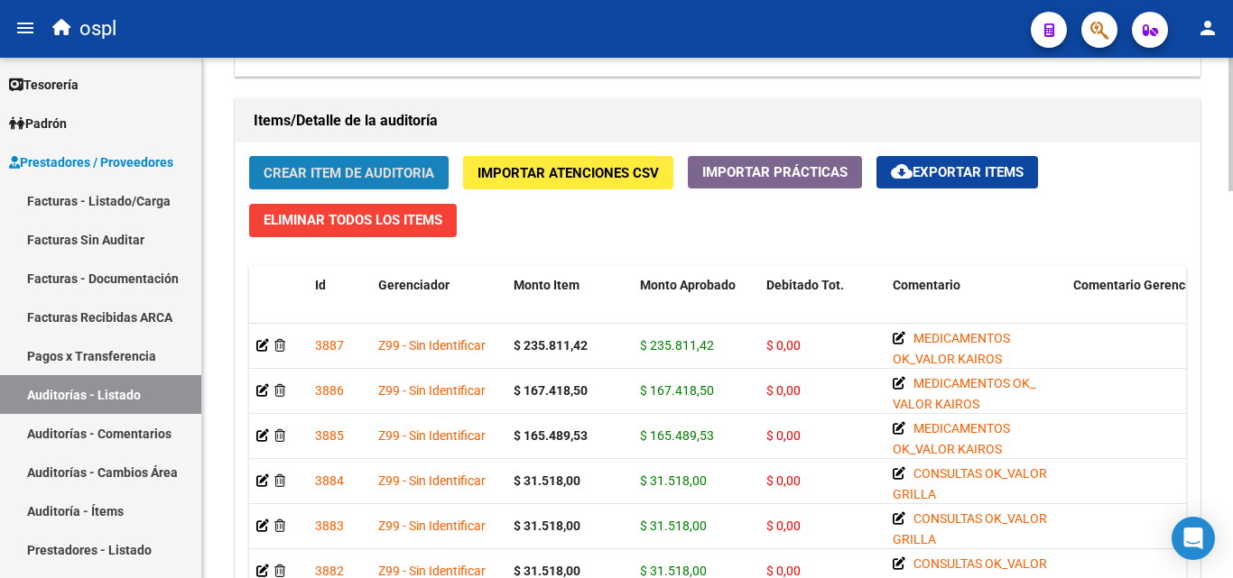
click at [347, 171] on span "Crear Item de Auditoria" at bounding box center [348, 173] width 171 height 16
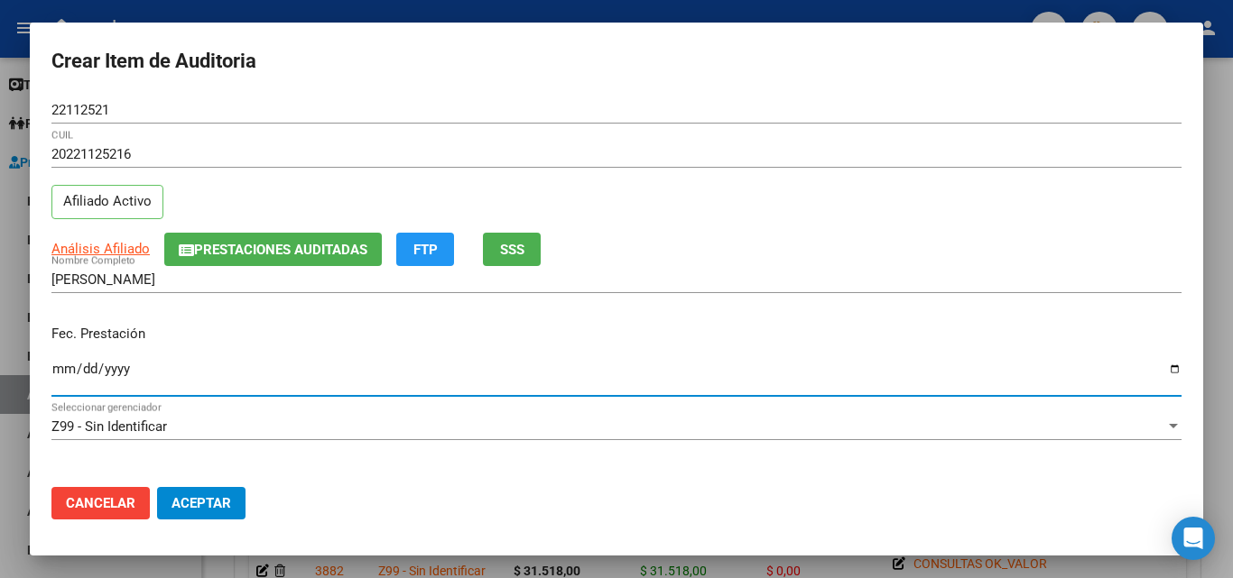
click at [61, 377] on input "Ingresar la fecha" at bounding box center [616, 376] width 1130 height 29
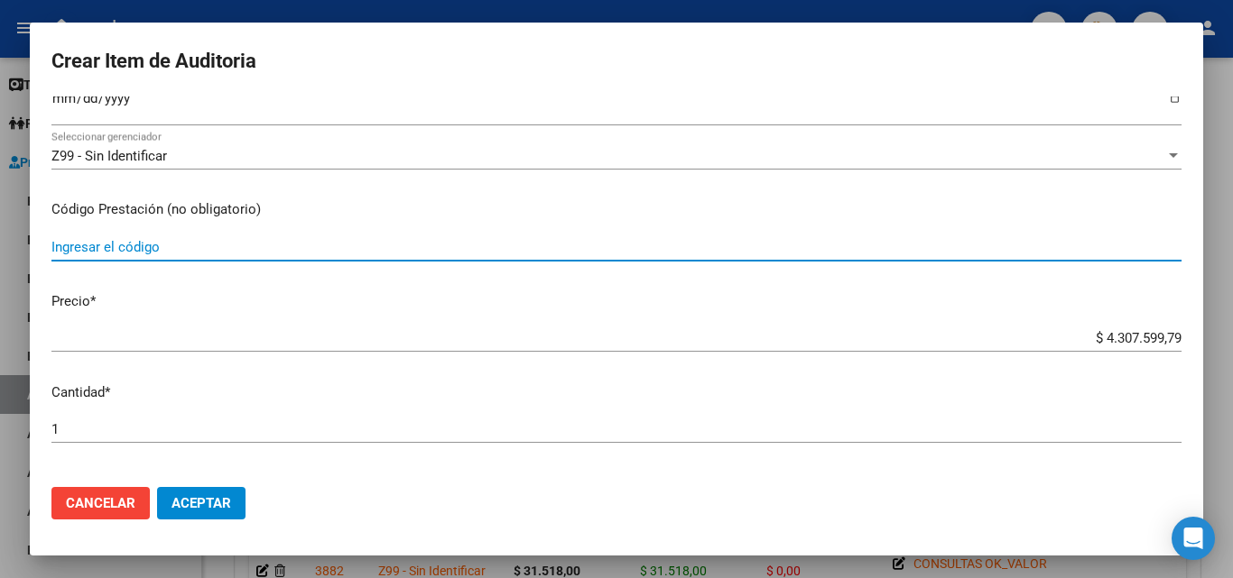
click at [135, 245] on input "Ingresar el código" at bounding box center [616, 247] width 1130 height 16
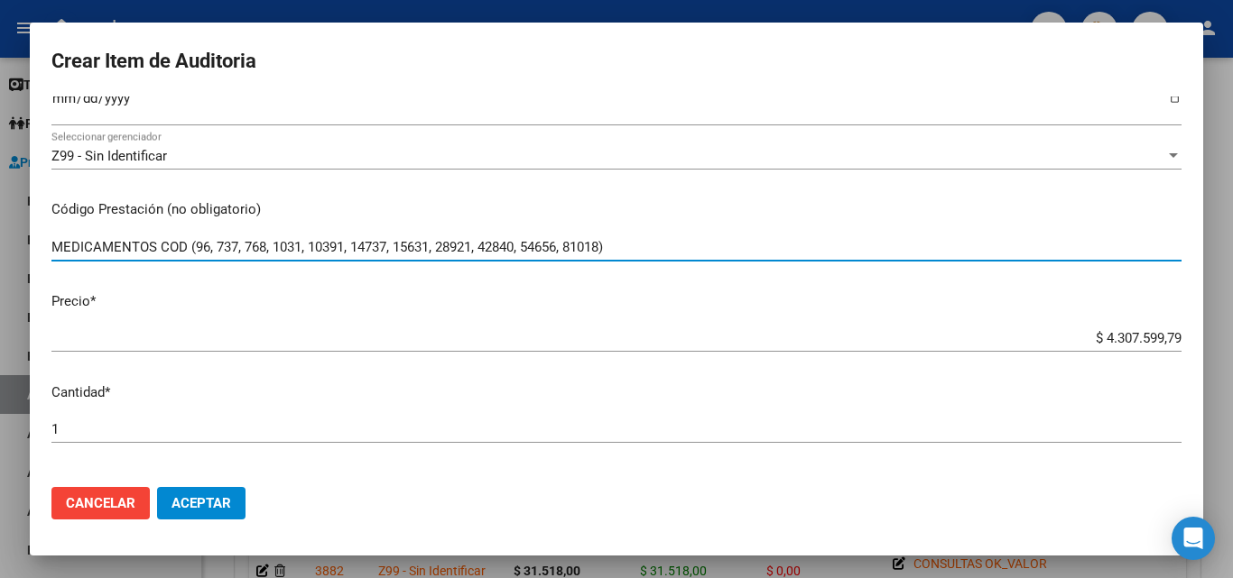
click at [1018, 334] on input "$ 4.307.599,79" at bounding box center [616, 338] width 1130 height 16
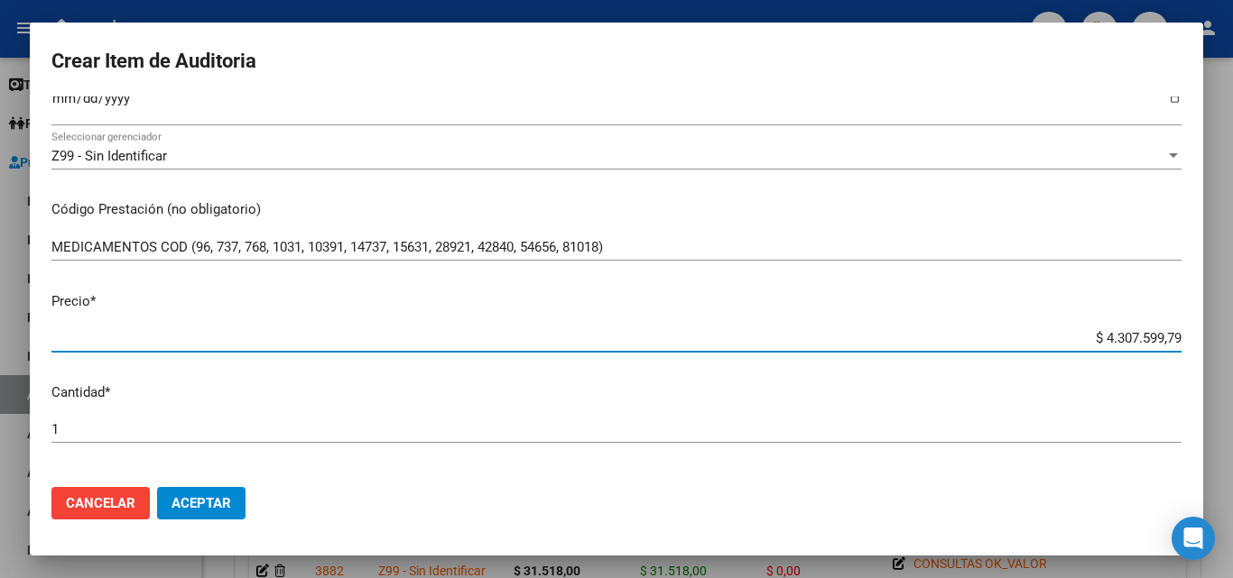
drag, startPoint x: 1038, startPoint y: 336, endPoint x: 1208, endPoint y: 356, distance: 171.8
click at [1208, 356] on div "Crear Item de Auditoria 22112521 Nro Documento 20221125216 CUIL Afiliado Activo…" at bounding box center [616, 289] width 1233 height 578
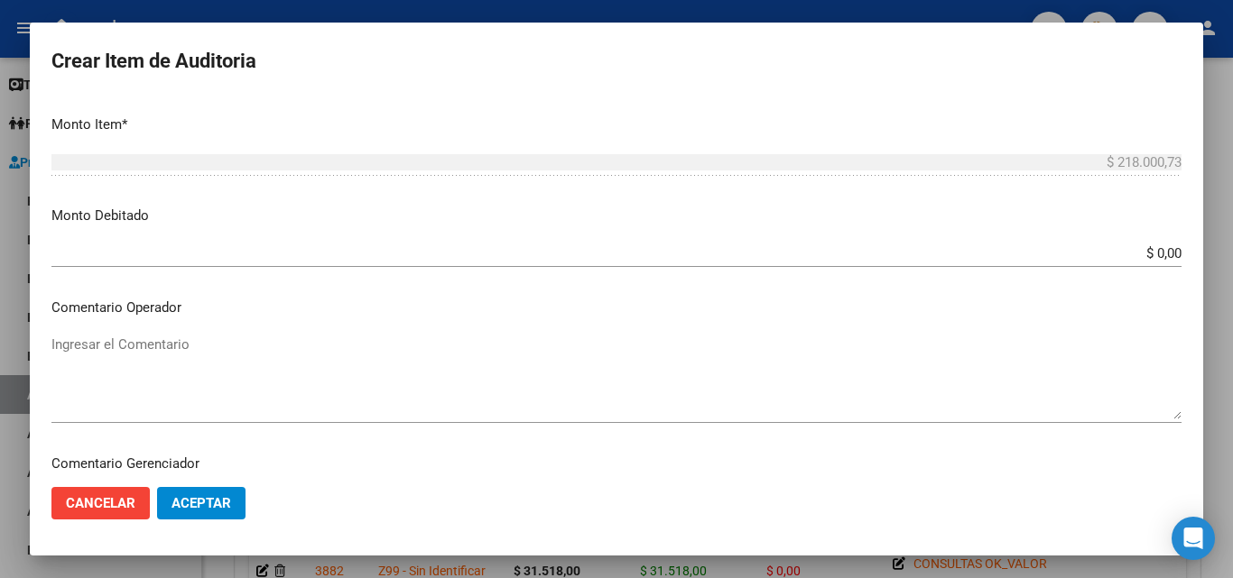
scroll to position [632, 0]
click at [179, 346] on textarea "Ingresar el Comentario" at bounding box center [616, 375] width 1130 height 85
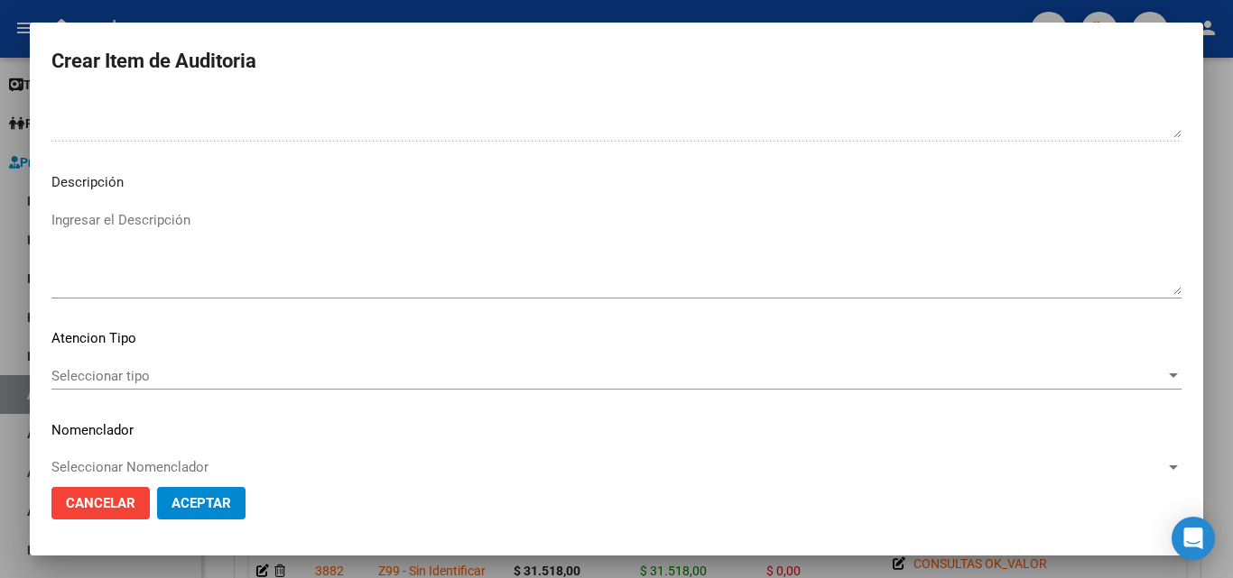
scroll to position [1093, 0]
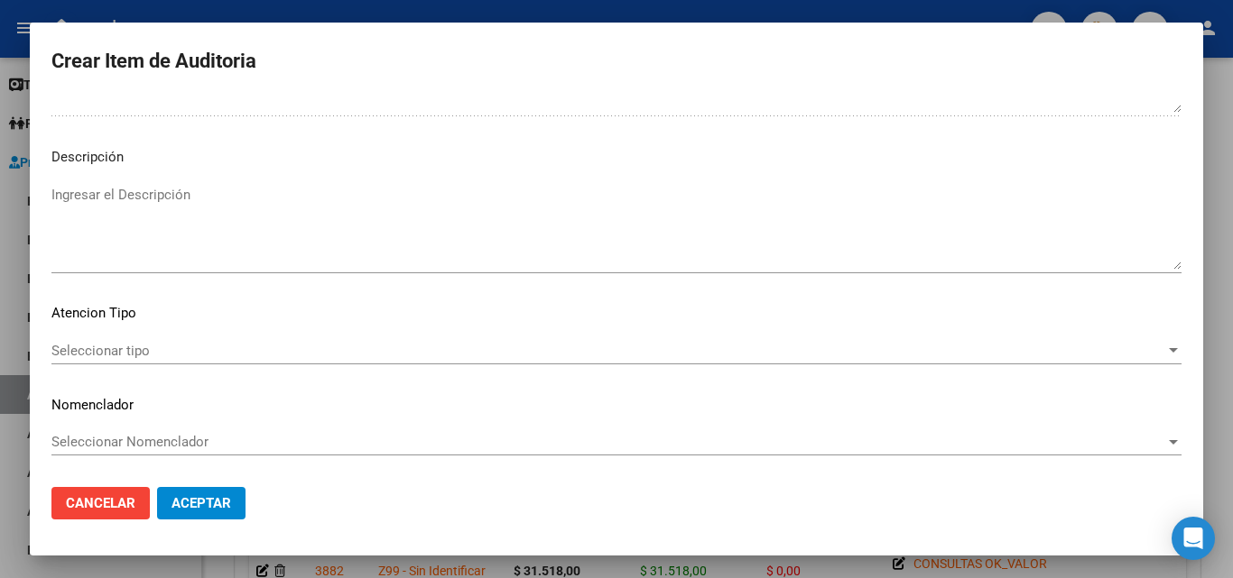
click at [178, 354] on span "Seleccionar tipo" at bounding box center [607, 351] width 1113 height 16
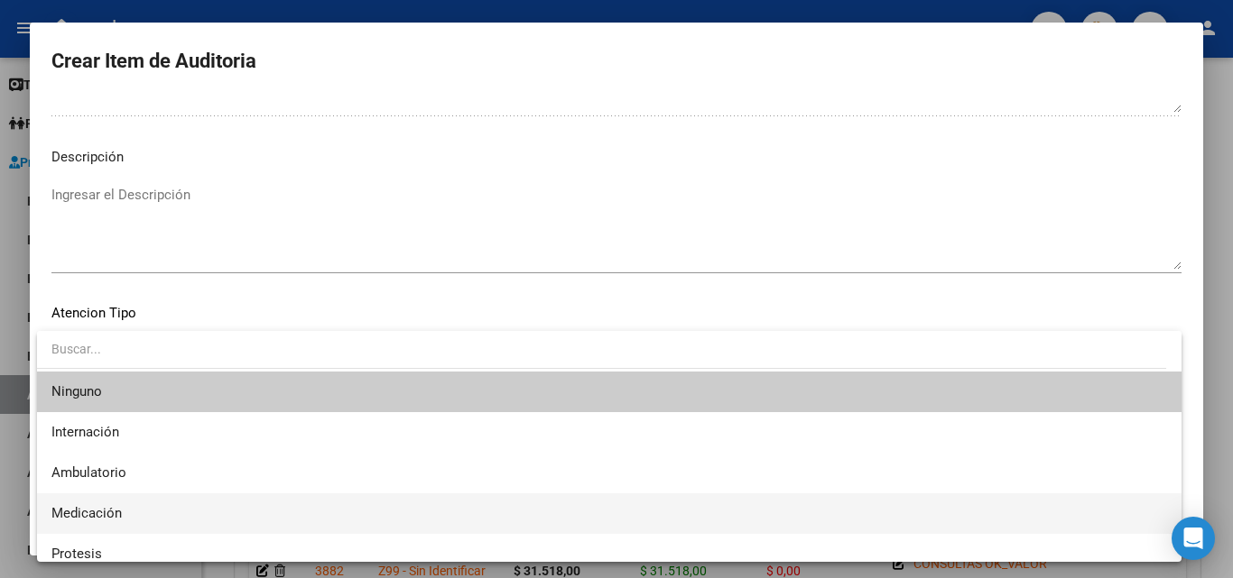
click at [115, 494] on span "Medicación" at bounding box center [608, 514] width 1115 height 41
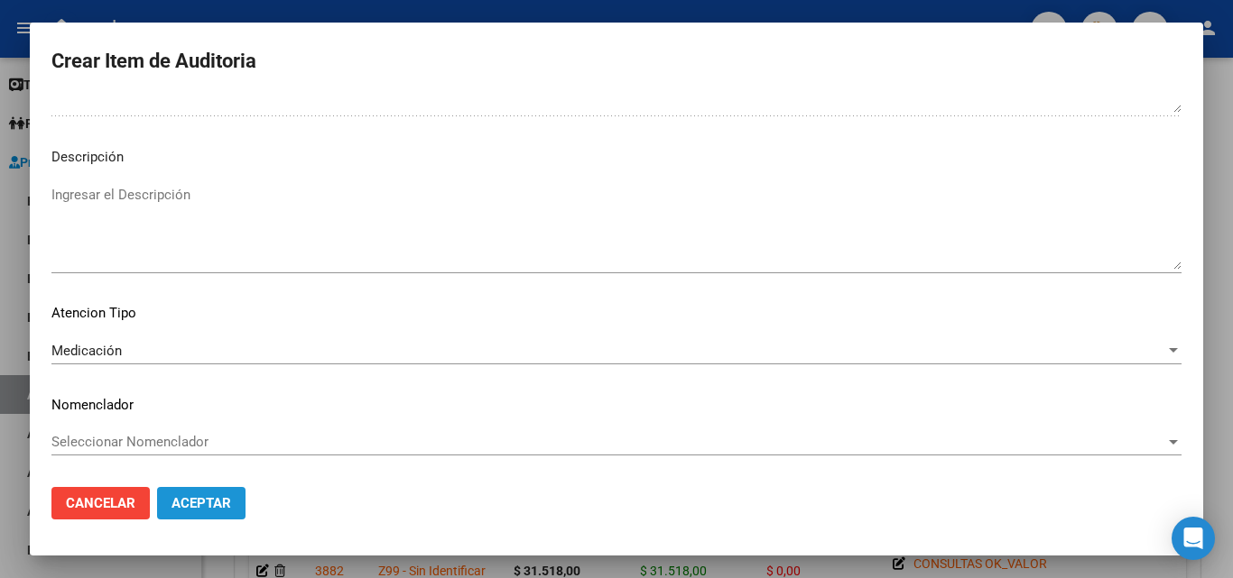
click at [189, 505] on span "Aceptar" at bounding box center [201, 503] width 60 height 16
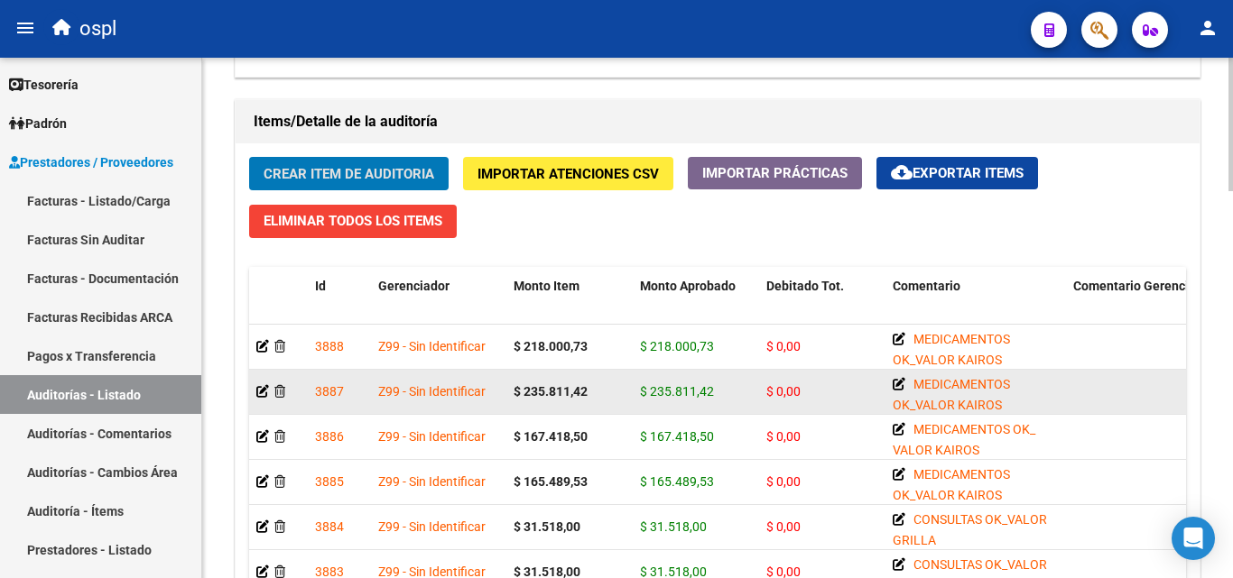
scroll to position [1263, 0]
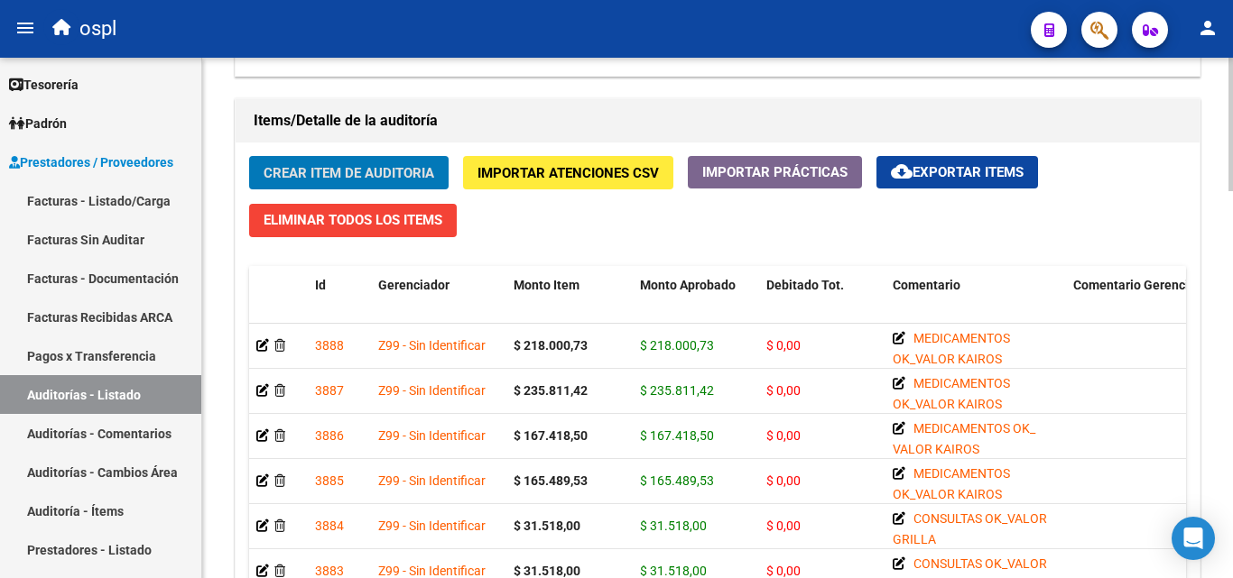
click at [366, 172] on span "Crear Item de Auditoria" at bounding box center [348, 173] width 171 height 16
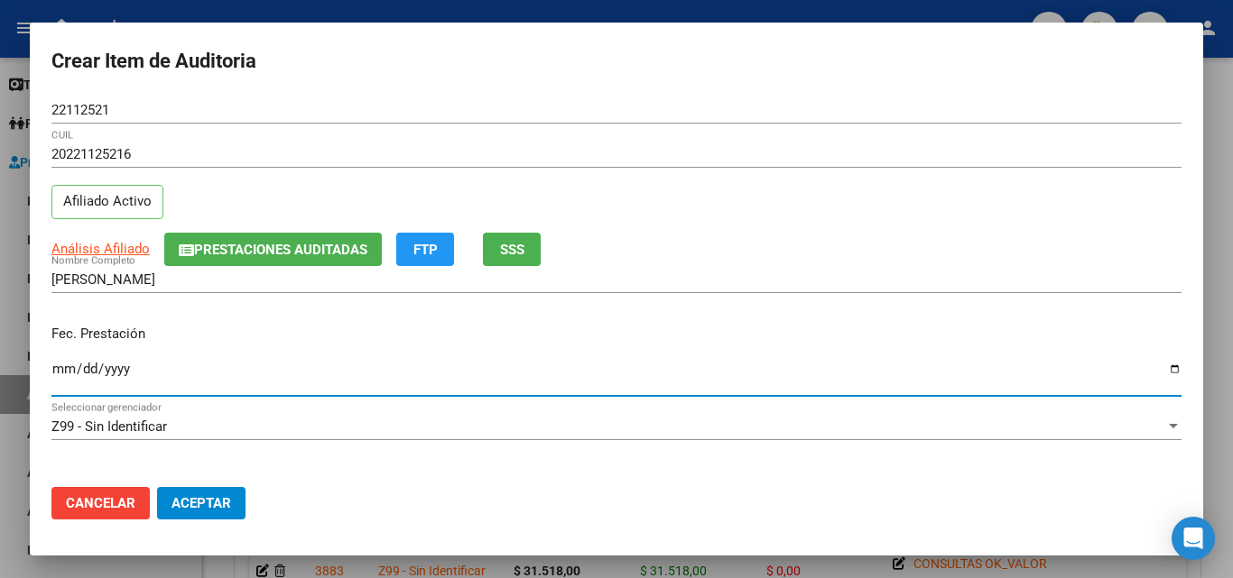
click at [66, 367] on input "Ingresar la fecha" at bounding box center [616, 376] width 1130 height 29
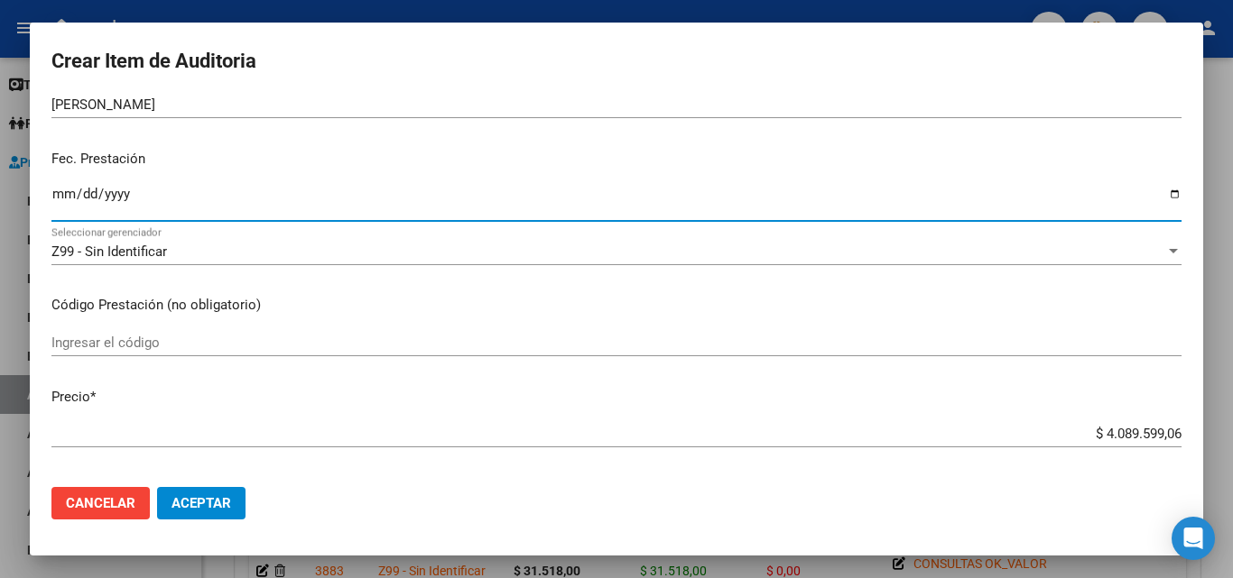
scroll to position [180, 0]
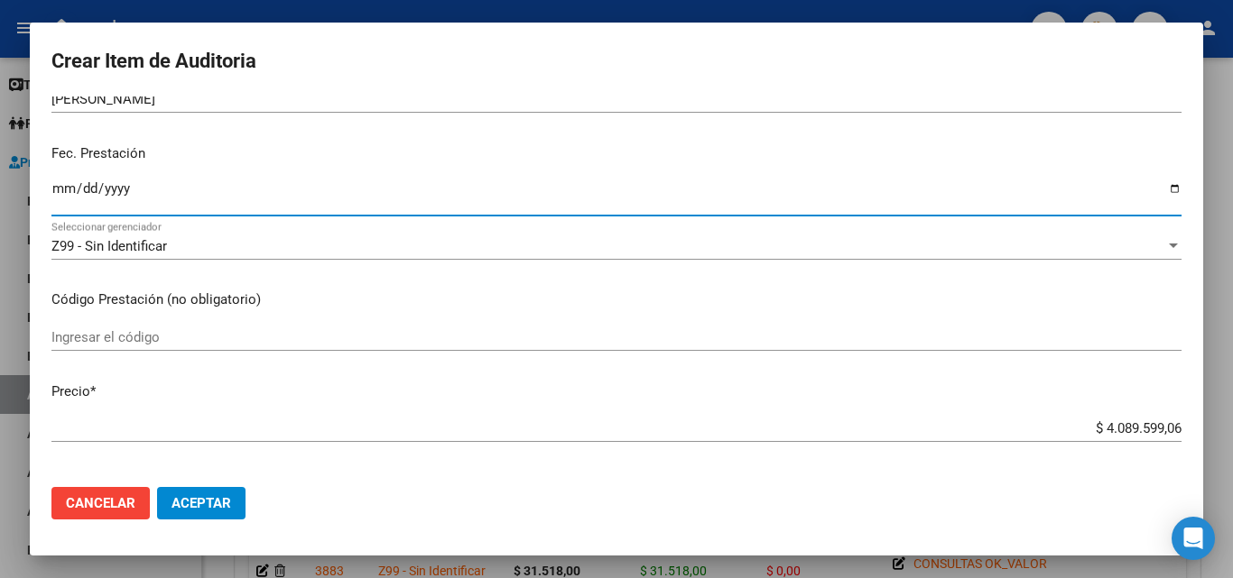
click at [161, 347] on div "Ingresar el código" at bounding box center [616, 337] width 1130 height 27
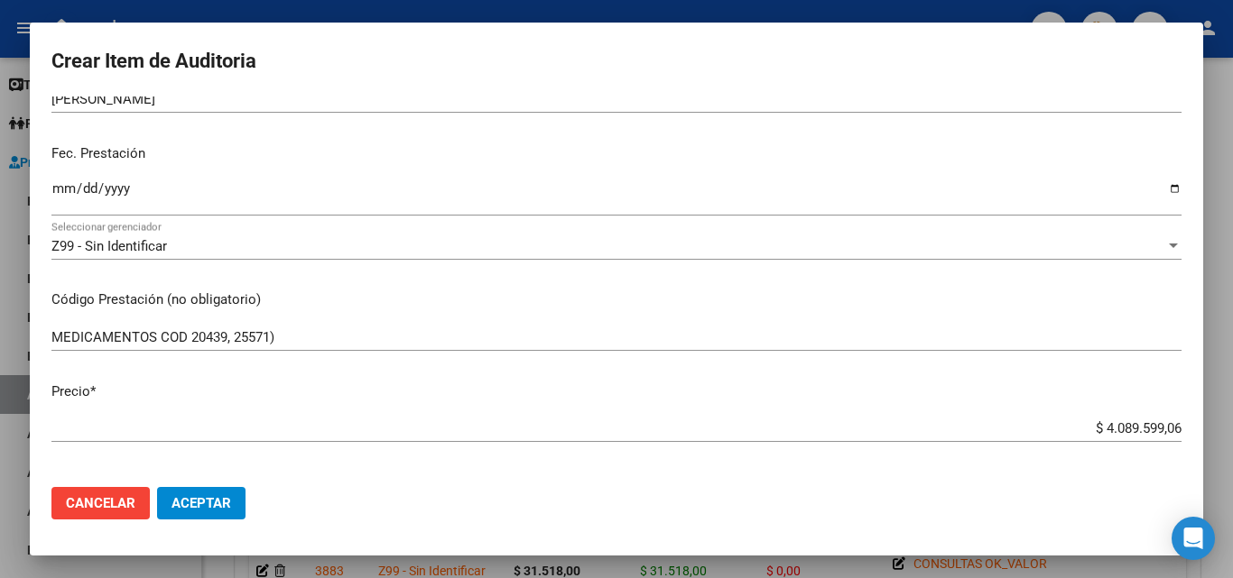
click at [191, 346] on div "MEDICAMENTOS COD 20439, 25571) Ingresar el código" at bounding box center [616, 337] width 1130 height 27
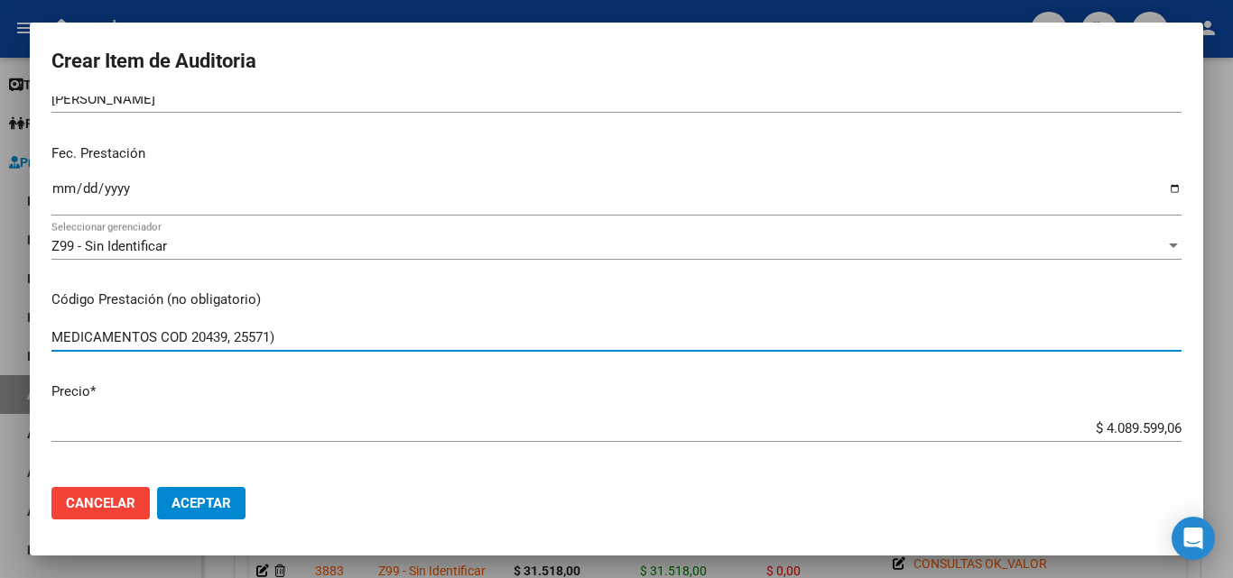
click at [192, 337] on input "MEDICAMENTOS COD 20439, 25571)" at bounding box center [616, 337] width 1130 height 16
click at [315, 334] on input "MEDICAMENTOS COD (20439, 25571)" at bounding box center [616, 337] width 1130 height 16
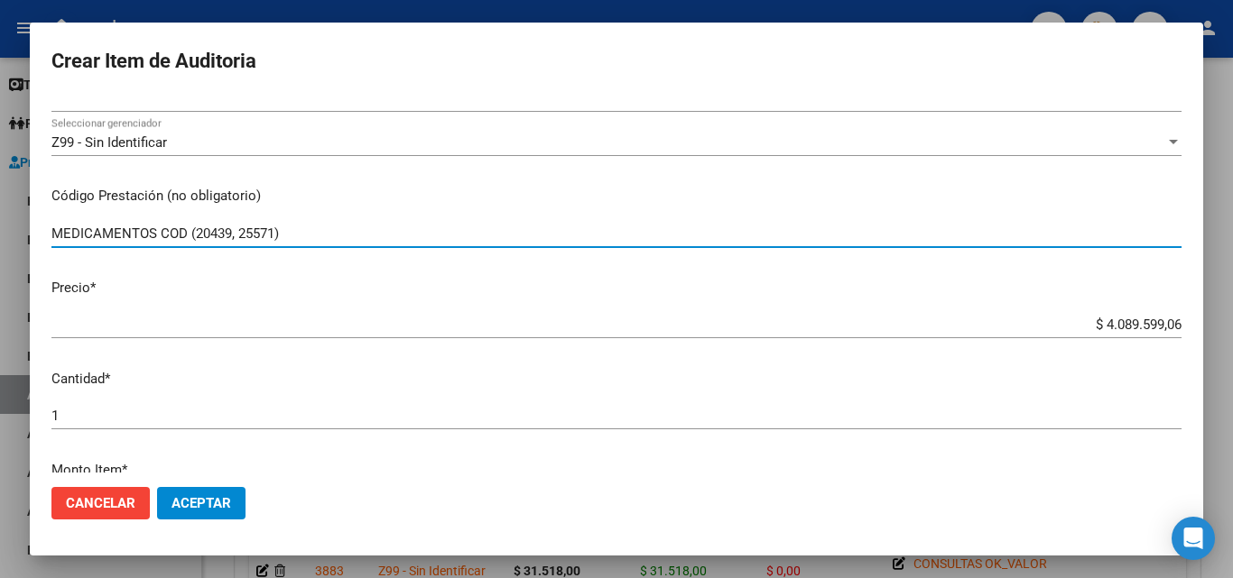
scroll to position [361, 0]
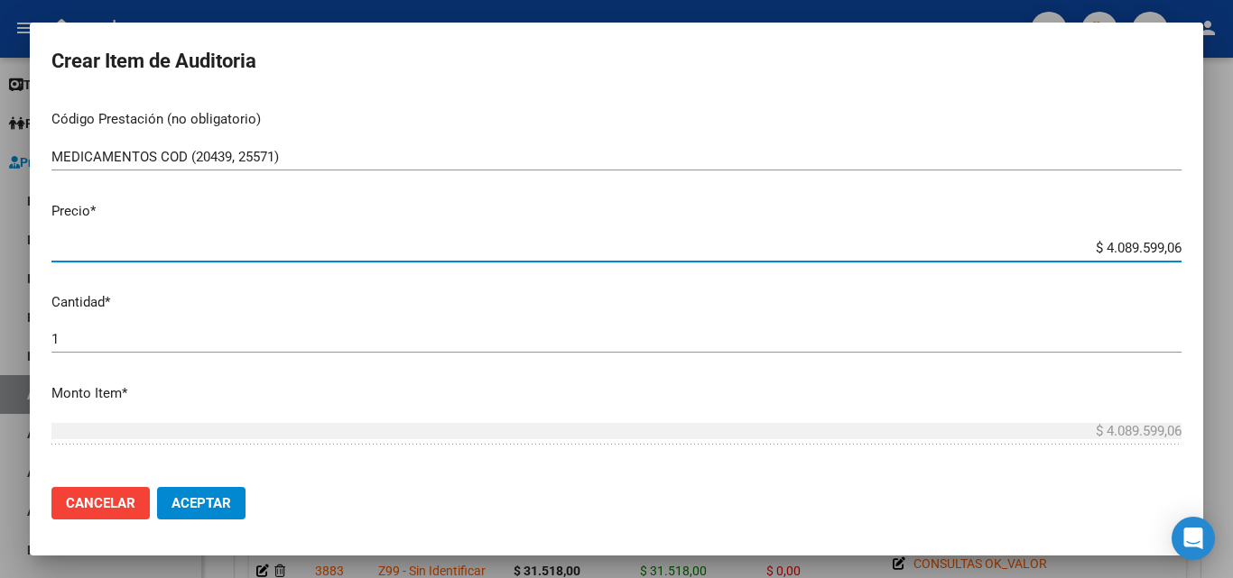
drag, startPoint x: 1080, startPoint y: 248, endPoint x: 1192, endPoint y: 240, distance: 112.2
click at [1192, 240] on mat-dialog-content "22112521 Nro Documento 20221125216 CUIL Afiliado Activo Análisis Afiliado Prest…" at bounding box center [616, 285] width 1173 height 376
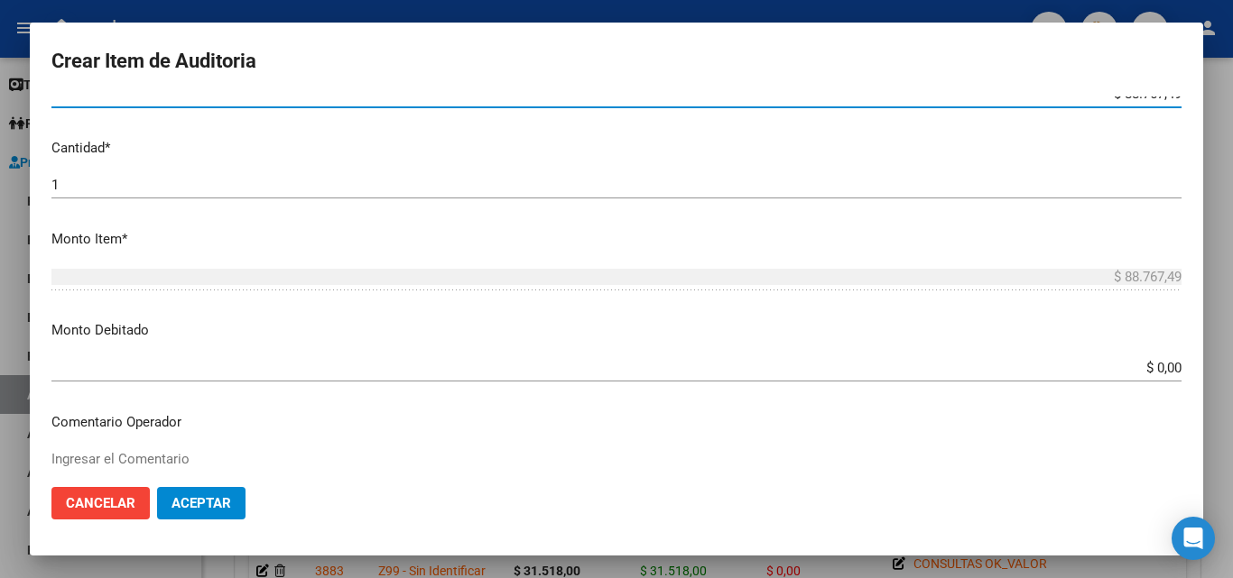
scroll to position [541, 0]
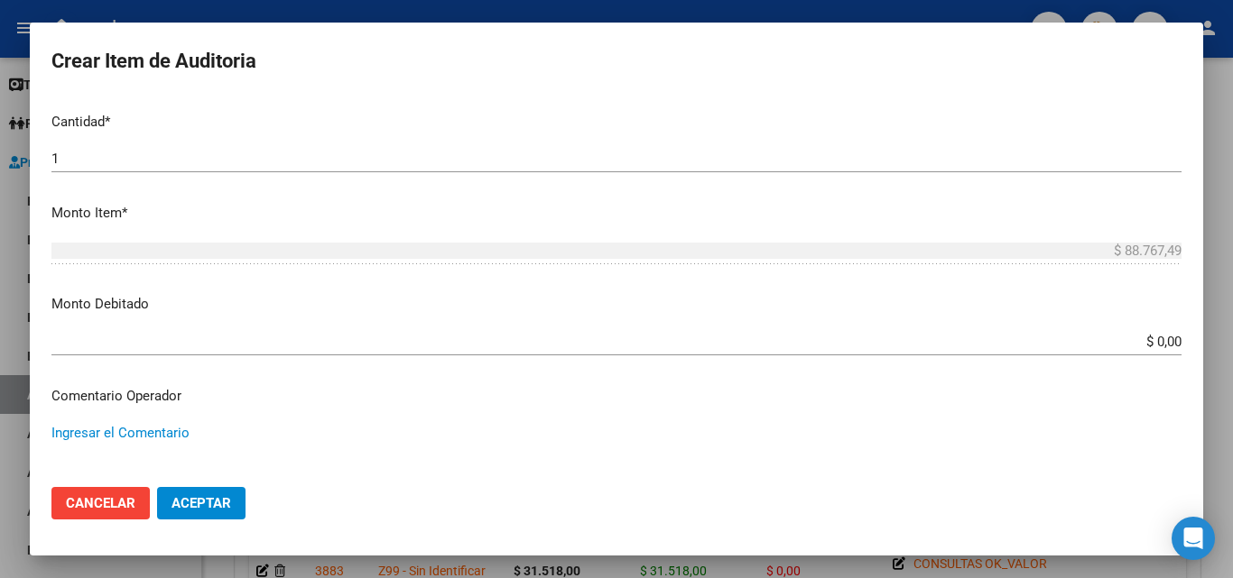
click at [162, 426] on textarea "Ingresar el Comentario" at bounding box center [616, 465] width 1130 height 85
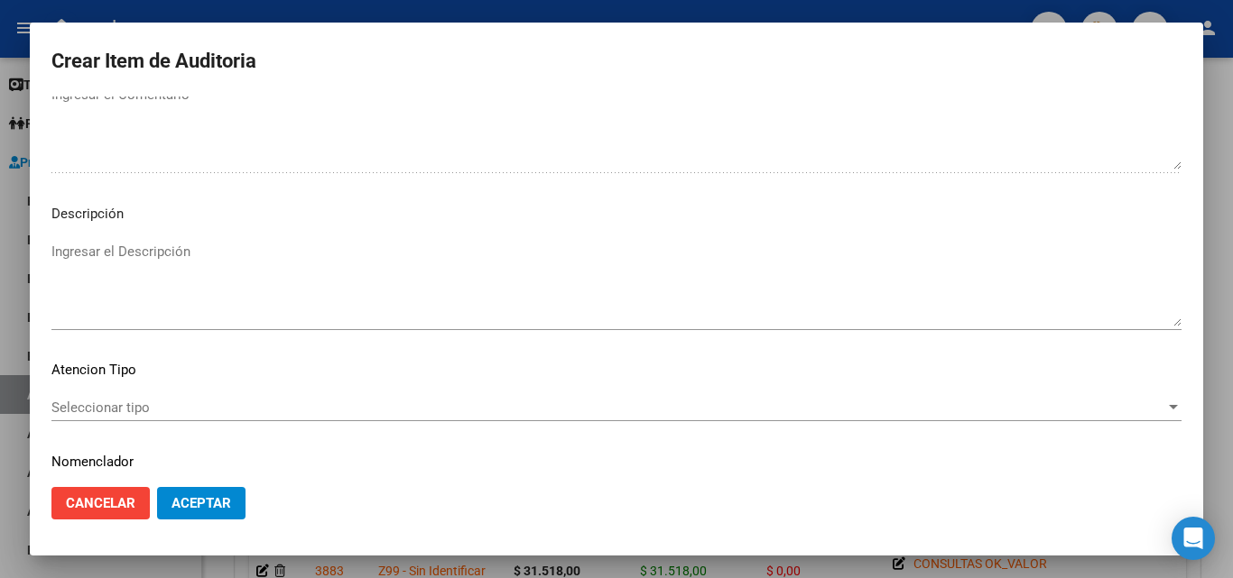
scroll to position [1093, 0]
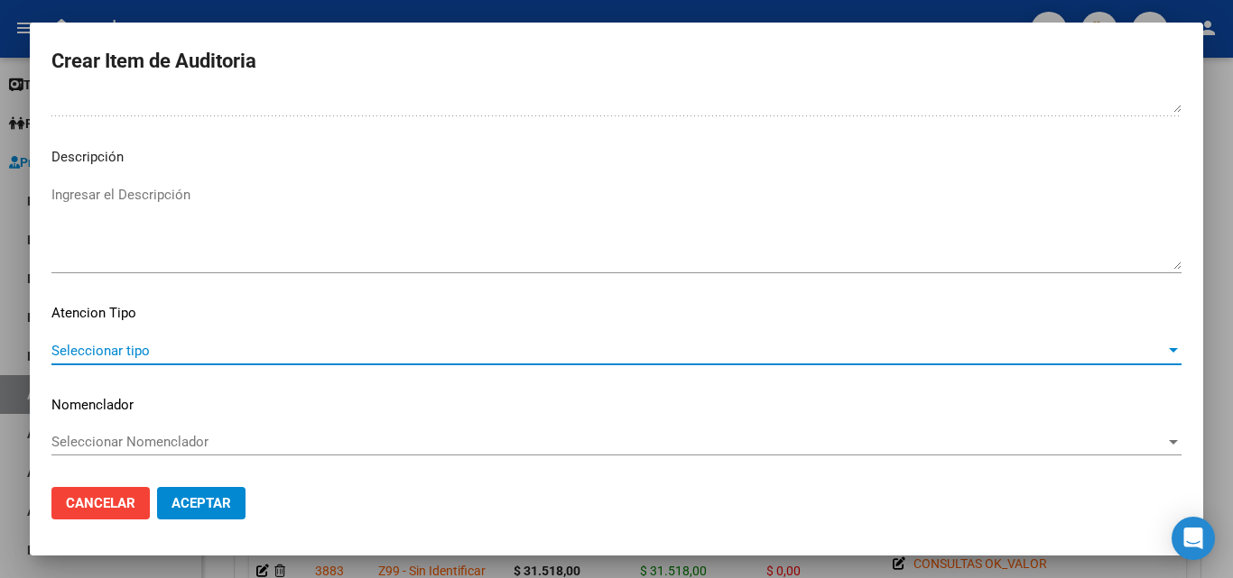
click at [152, 343] on span "Seleccionar tipo" at bounding box center [607, 351] width 1113 height 16
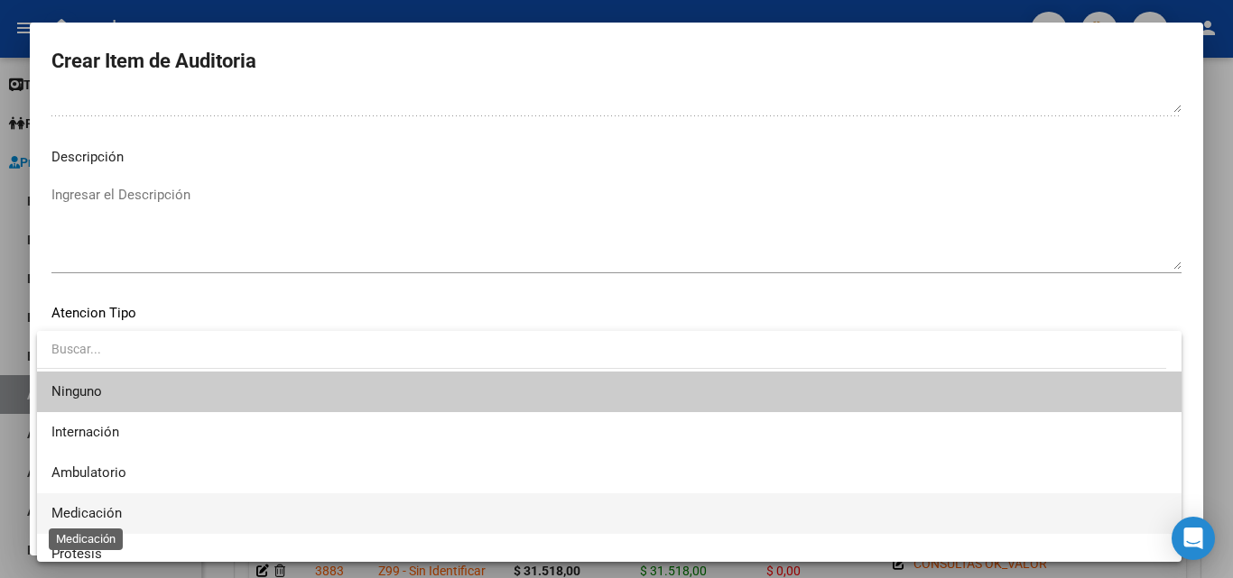
click at [113, 519] on span "Medicación" at bounding box center [86, 513] width 70 height 16
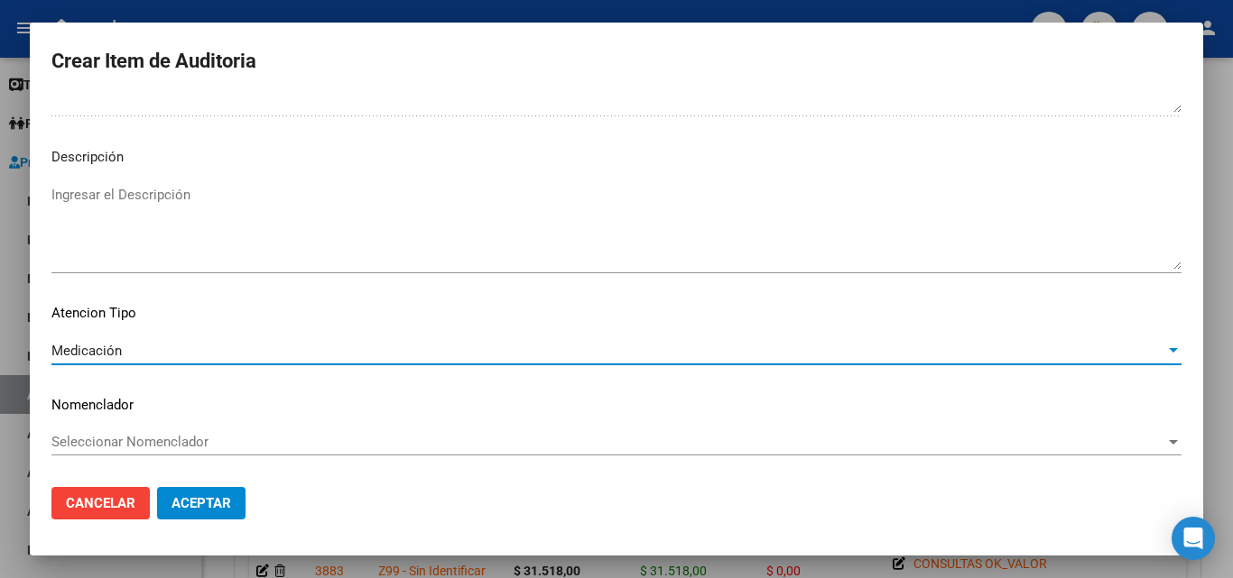
click at [210, 510] on span "Aceptar" at bounding box center [201, 503] width 60 height 16
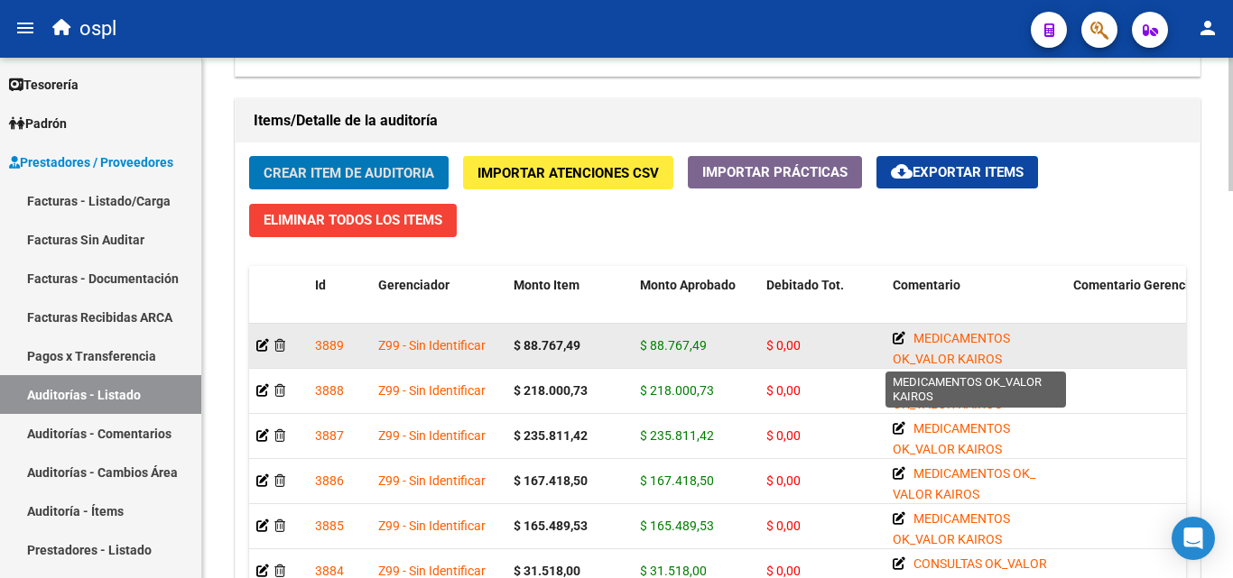
click at [899, 340] on icon at bounding box center [898, 338] width 13 height 13
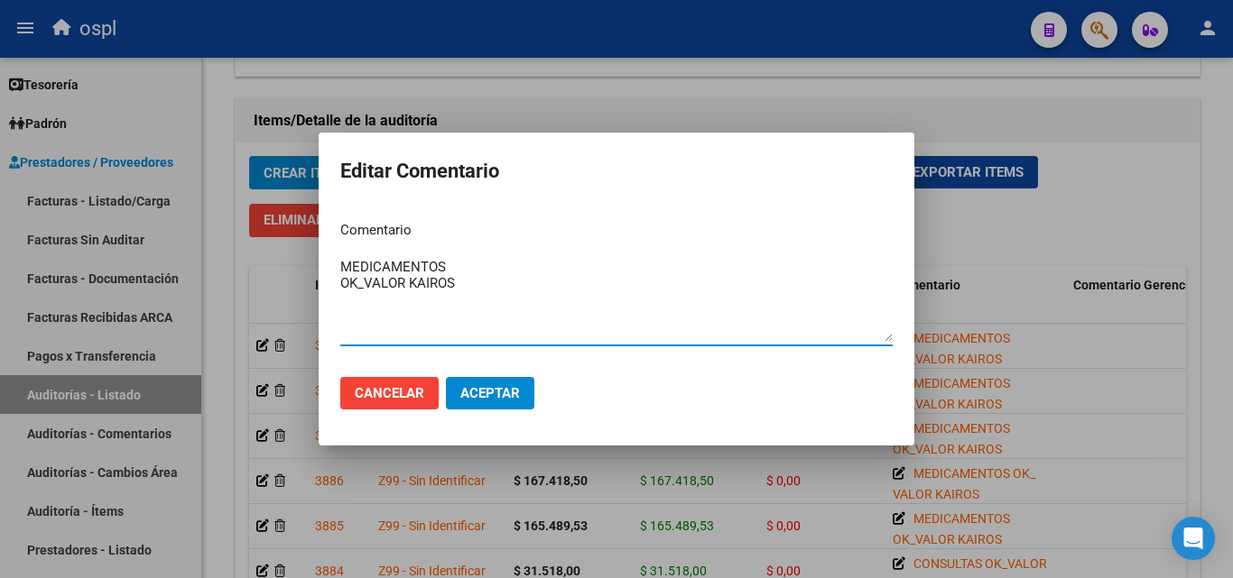
click at [455, 266] on textarea "MEDICAMENTOS OK_VALOR KAIROS" at bounding box center [616, 299] width 552 height 85
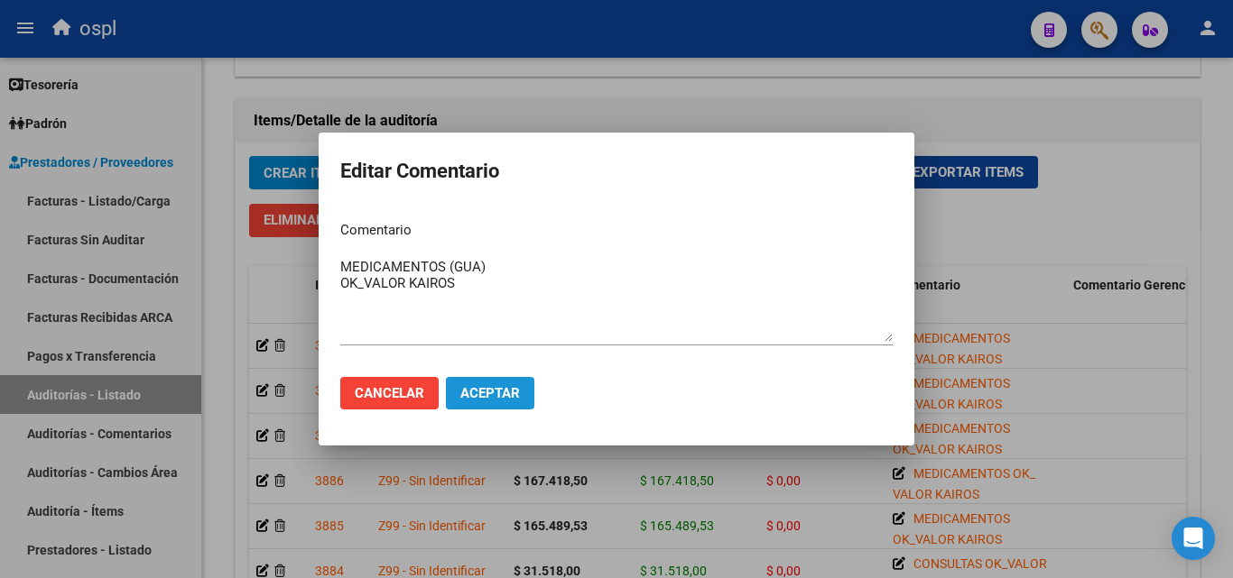
click at [493, 385] on span "Aceptar" at bounding box center [490, 393] width 60 height 16
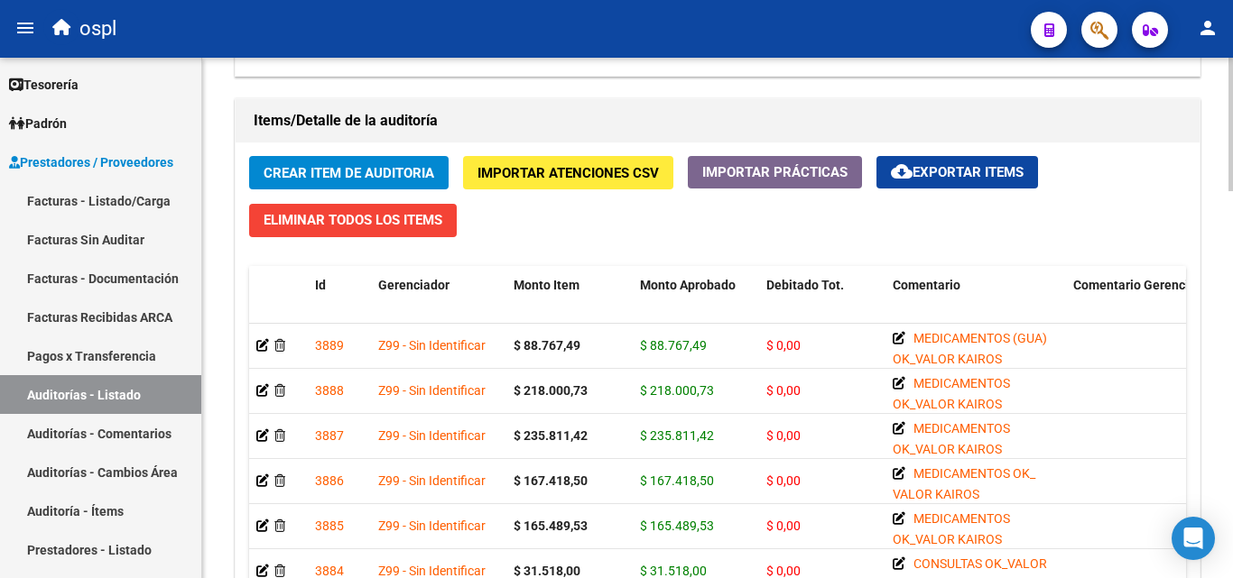
click at [383, 172] on span "Crear Item de Auditoria" at bounding box center [348, 173] width 171 height 16
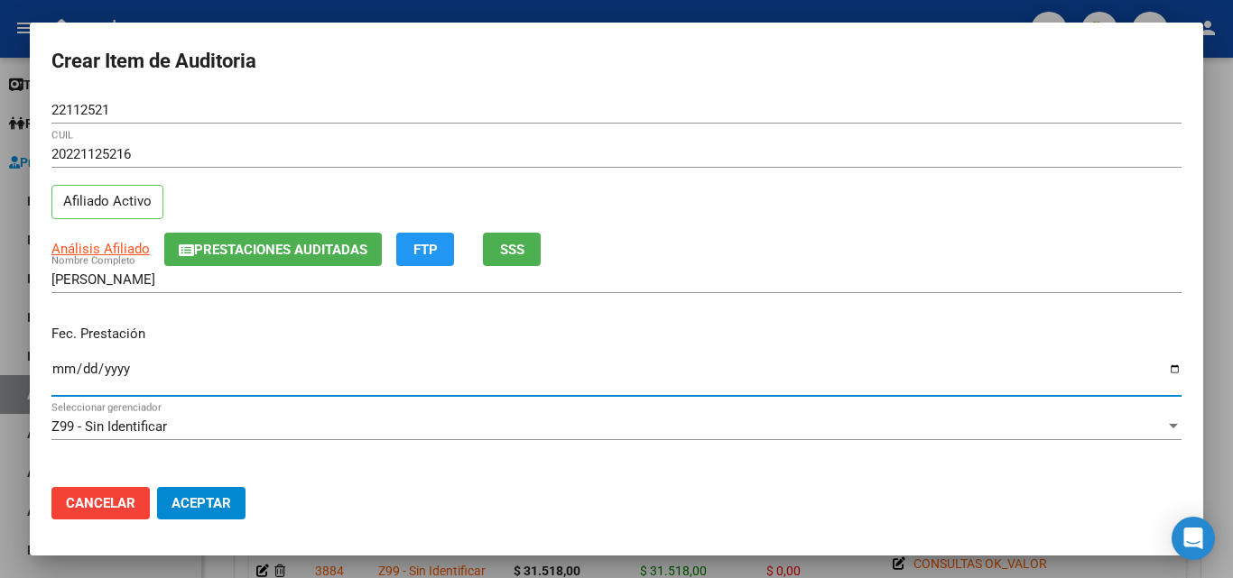
click at [53, 375] on input "Ingresar la fecha" at bounding box center [616, 376] width 1130 height 29
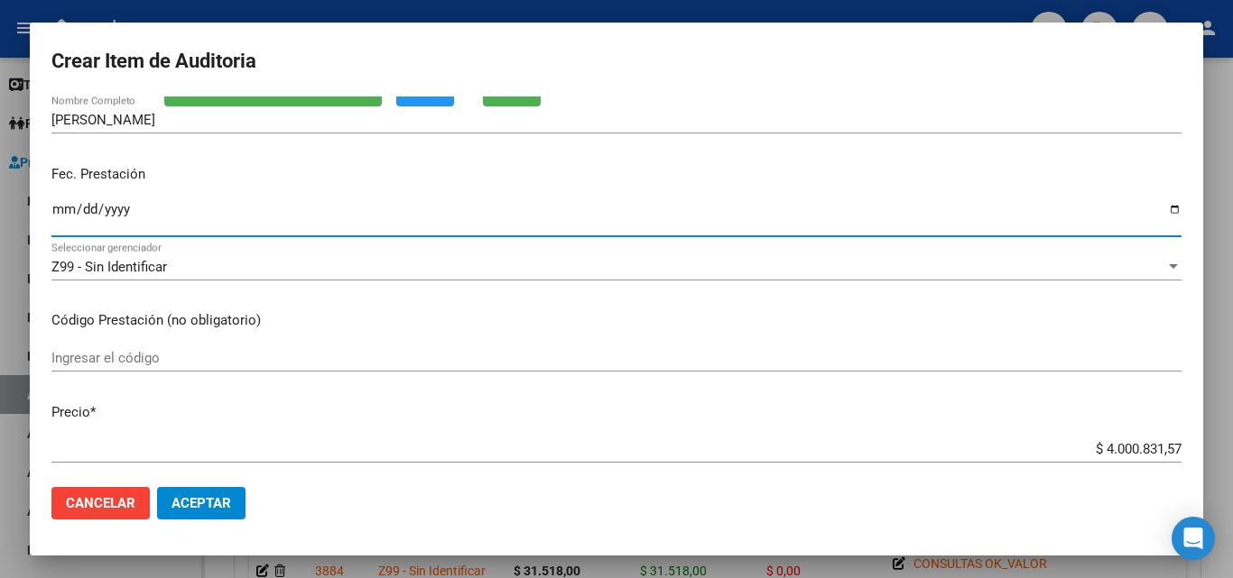
scroll to position [180, 0]
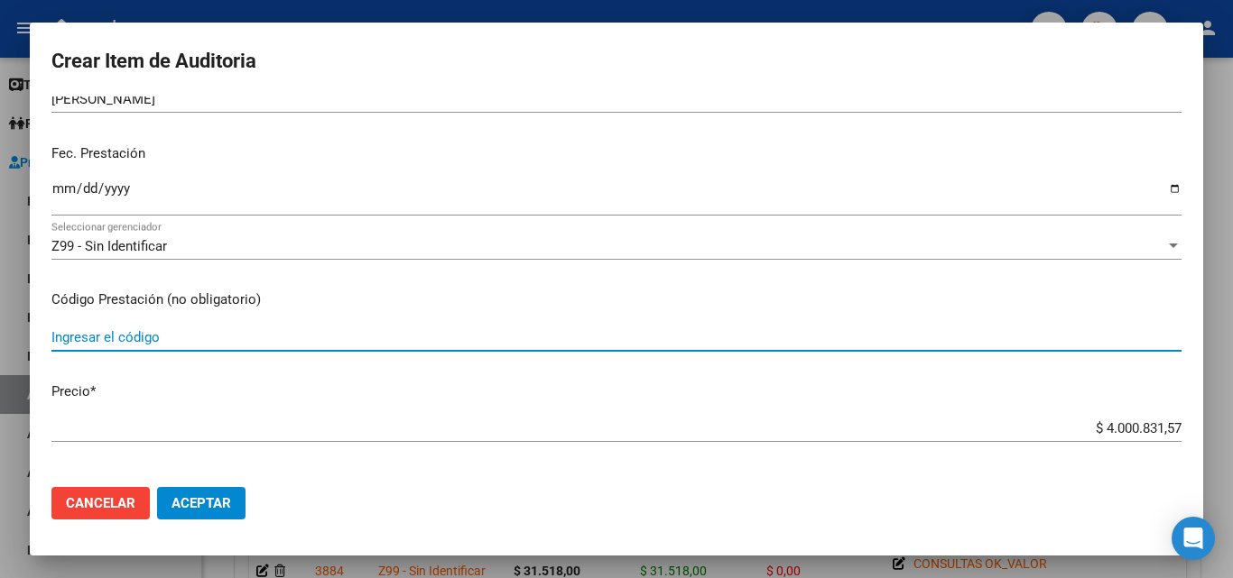
click at [239, 332] on input "Ingresar el código" at bounding box center [616, 337] width 1130 height 16
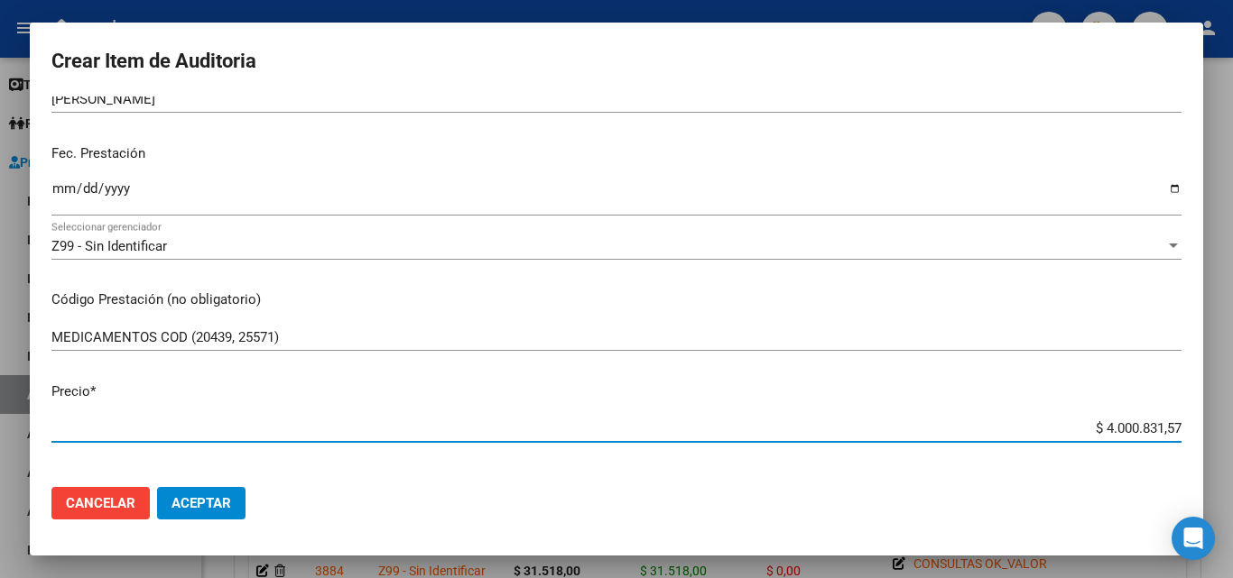
drag, startPoint x: 1062, startPoint y: 431, endPoint x: 1232, endPoint y: 414, distance: 170.5
click at [1232, 414] on div "Crear Item de Auditoria 22112521 Nro Documento 20221125216 CUIL Afiliado Activo…" at bounding box center [616, 289] width 1233 height 578
click at [468, 369] on mat-dialog-content "22112521 Nro Documento 20221125216 CUIL Afiliado Activo Análisis Afiliado Prest…" at bounding box center [616, 285] width 1173 height 376
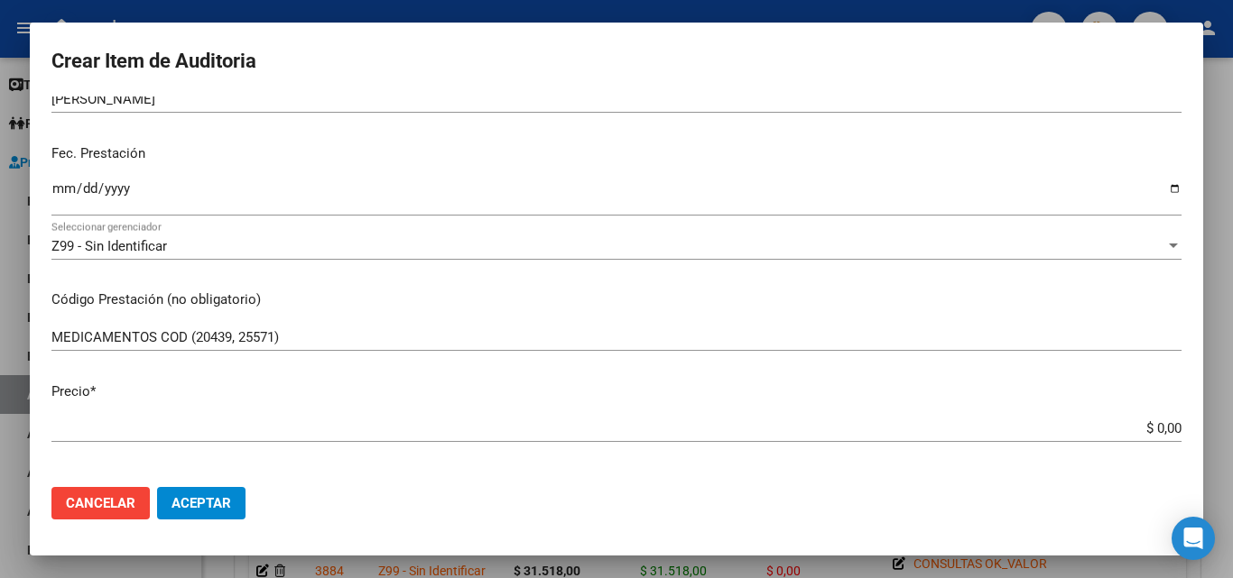
click at [338, 347] on div "MEDICAMENTOS COD (20439, 25571) Ingresar el código" at bounding box center [616, 337] width 1130 height 27
click at [1173, 433] on app-form-text-field "Precio * $ 0,00 Ingresar el precio" at bounding box center [623, 410] width 1144 height 56
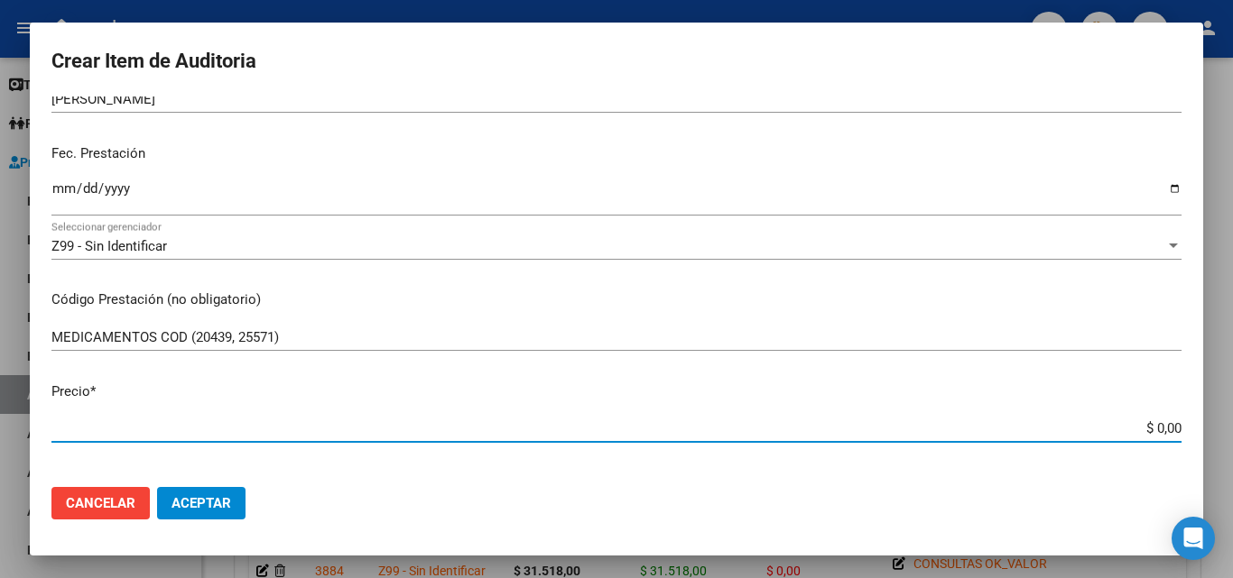
click at [1162, 426] on input "$ 0,00" at bounding box center [616, 428] width 1130 height 16
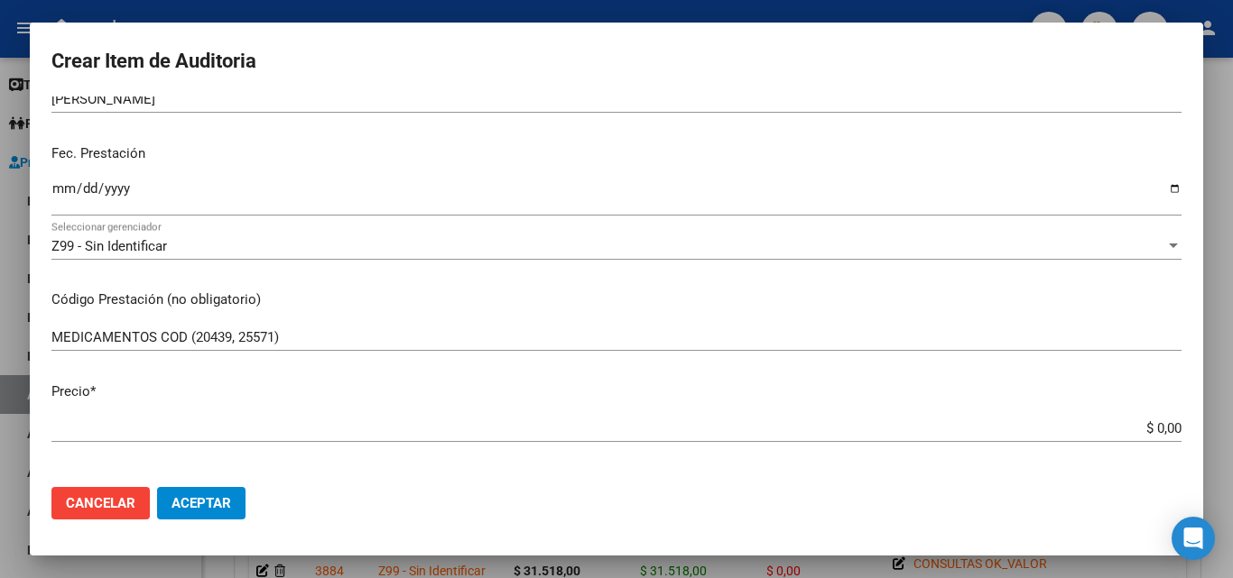
click at [1169, 430] on app-form-text-field "Precio * $ 0,00 Ingresar el precio" at bounding box center [623, 410] width 1144 height 56
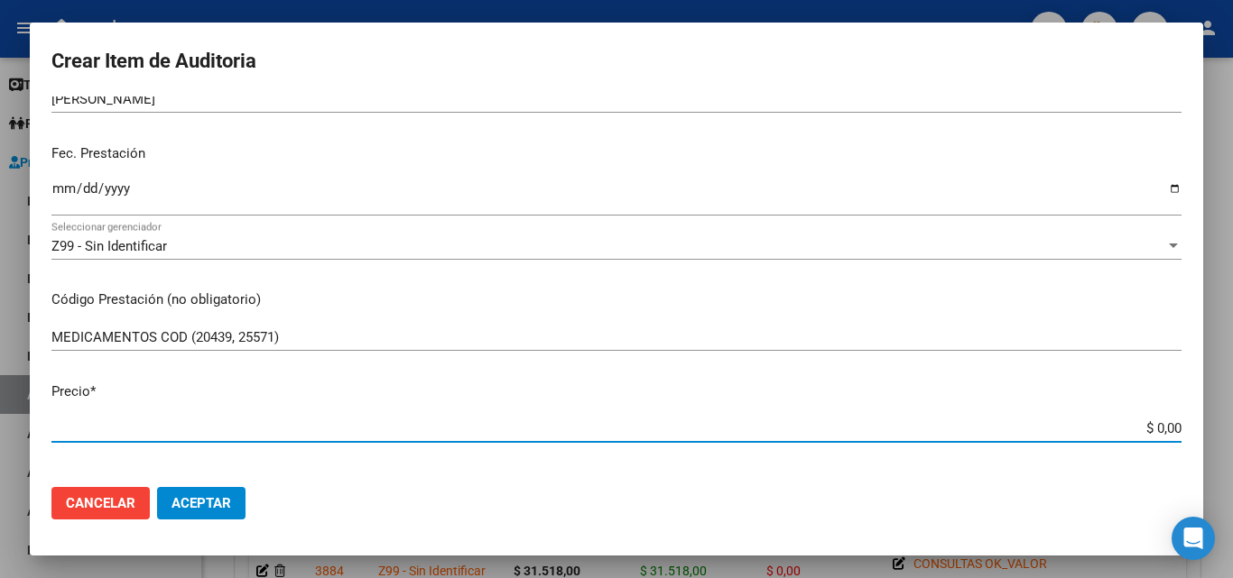
click at [1166, 426] on input "$ 0,00" at bounding box center [616, 428] width 1130 height 16
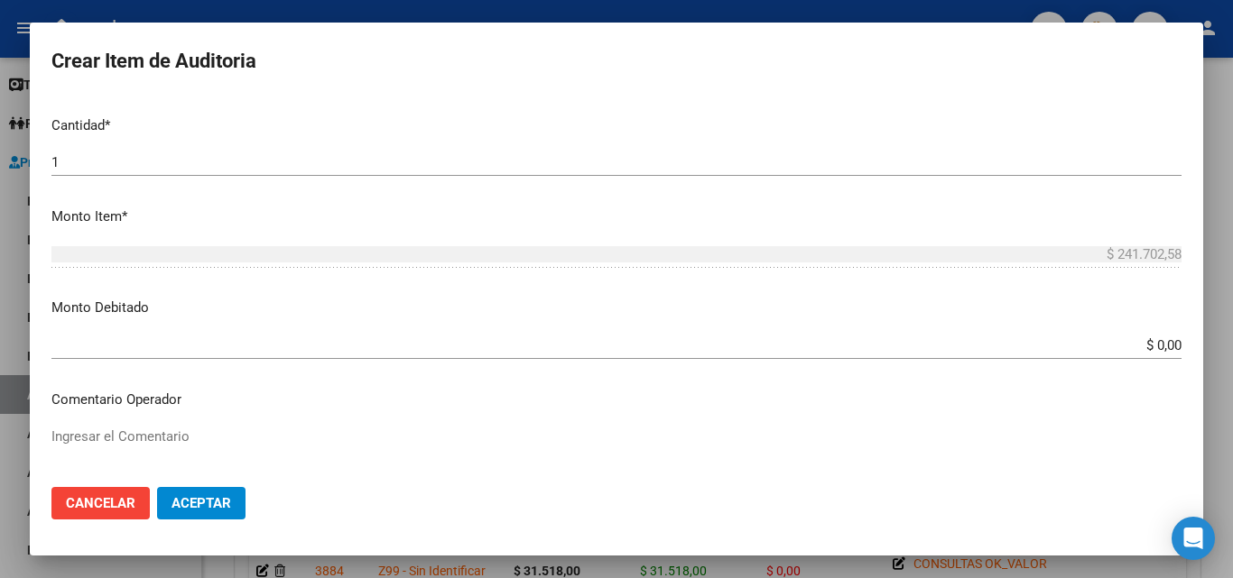
scroll to position [541, 0]
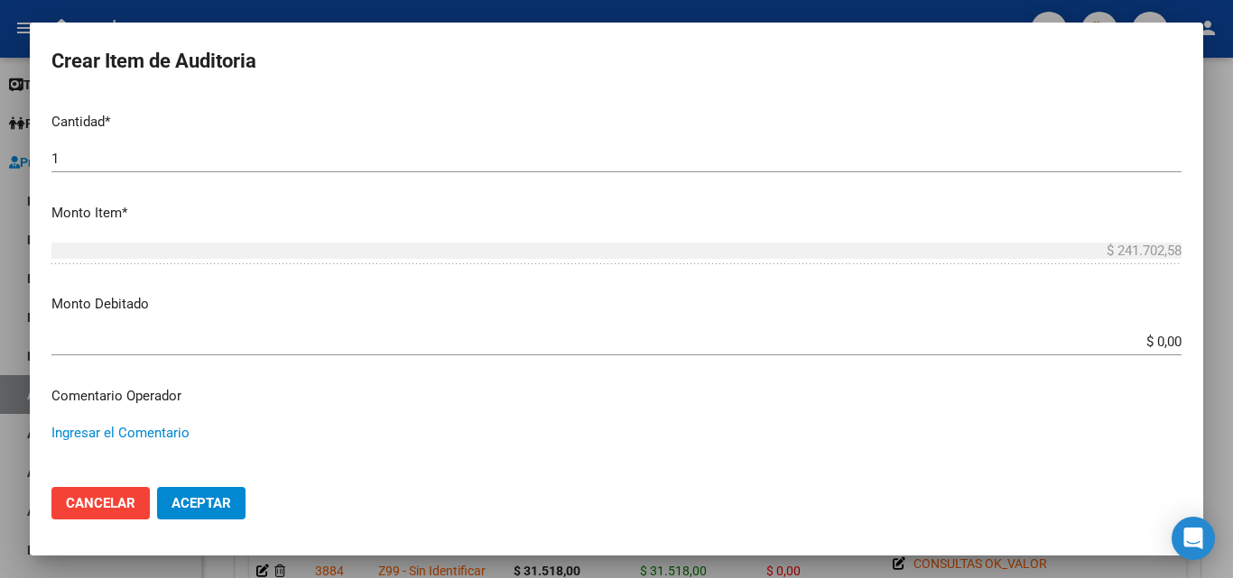
click at [175, 443] on textarea "Ingresar el Comentario" at bounding box center [616, 465] width 1130 height 85
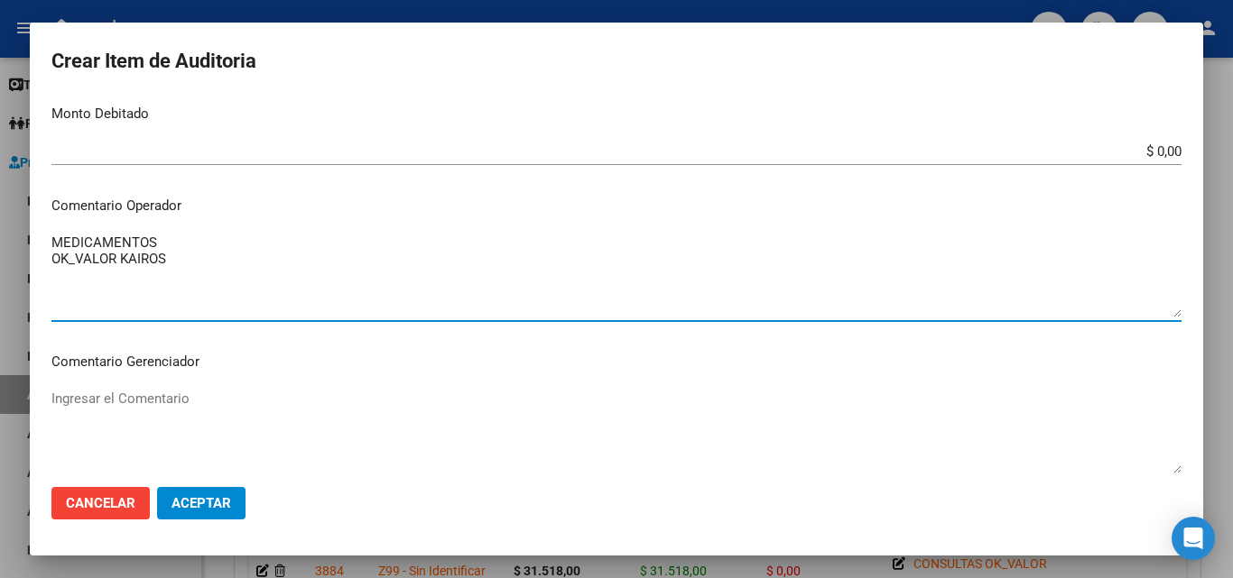
scroll to position [812, 0]
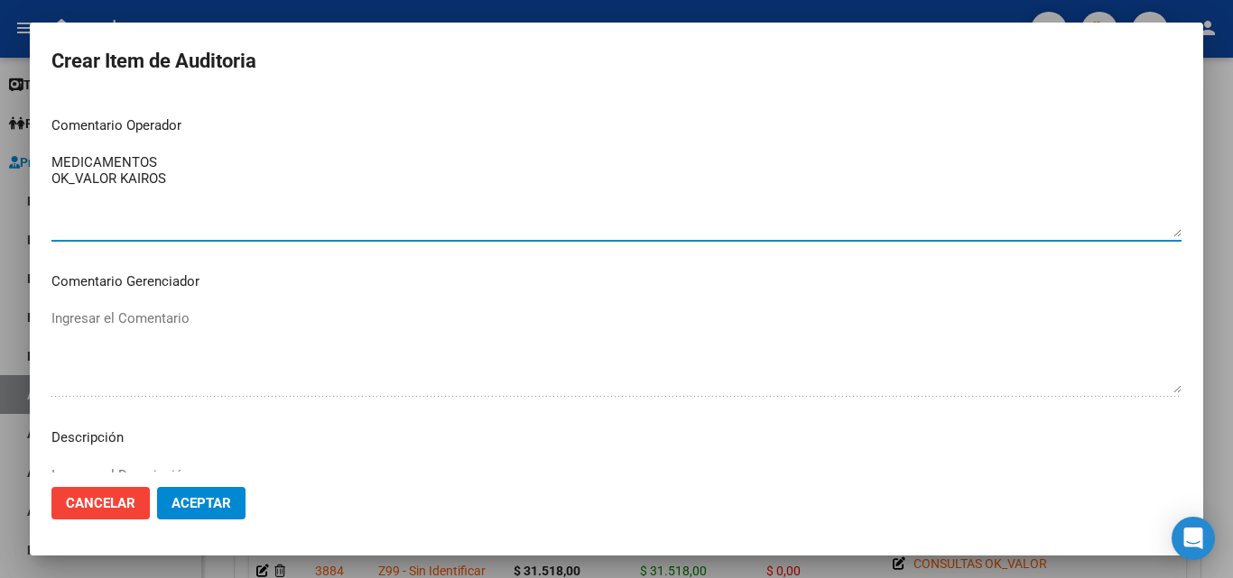
click at [172, 160] on textarea "MEDICAMENTOS OK_VALOR KAIROS" at bounding box center [616, 194] width 1130 height 85
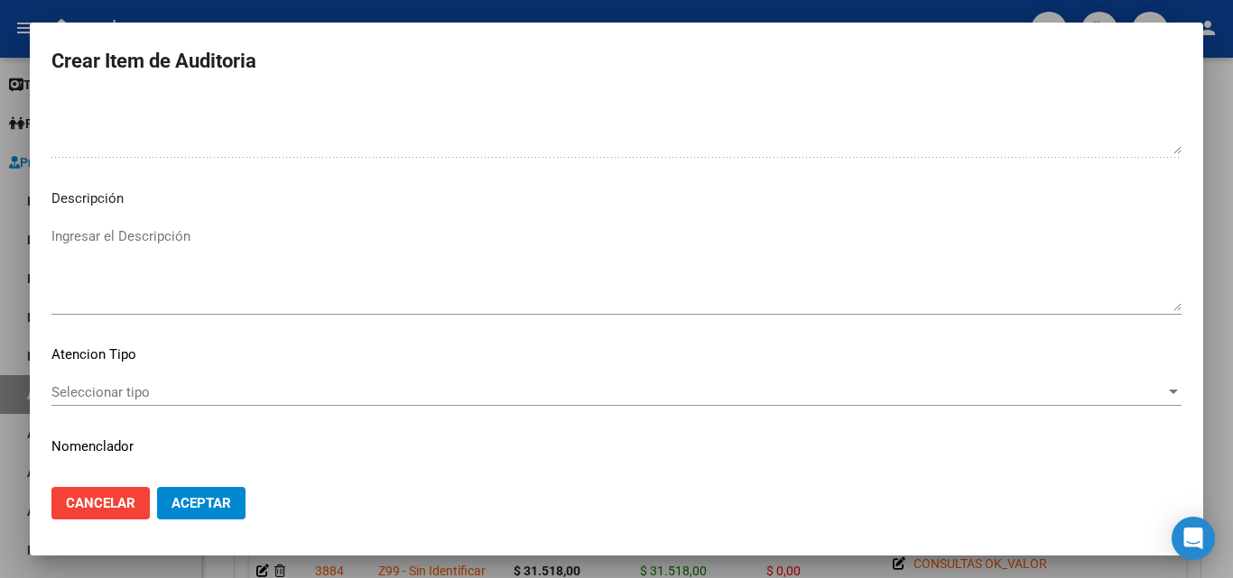
scroll to position [1083, 0]
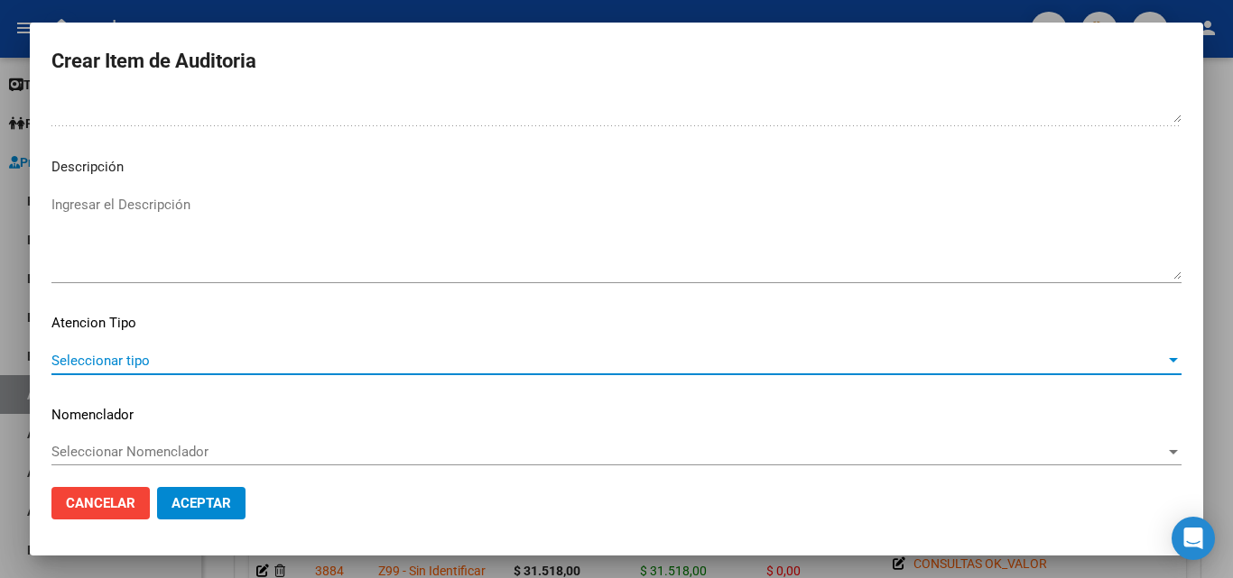
click at [134, 355] on span "Seleccionar tipo" at bounding box center [607, 361] width 1113 height 16
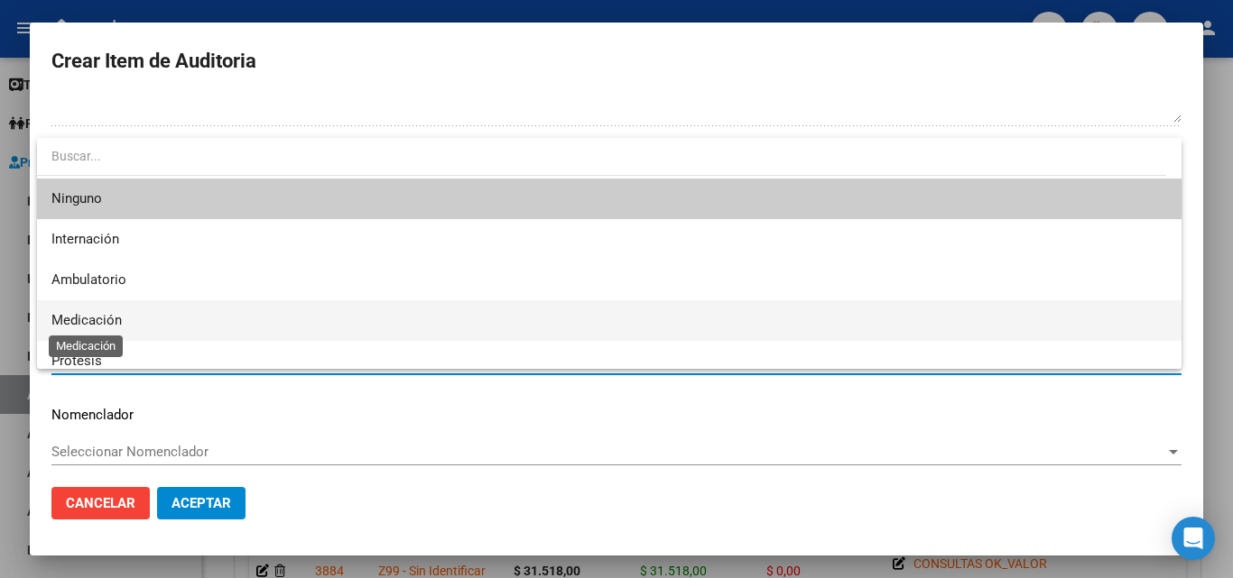
click at [121, 322] on span "Medicación" at bounding box center [86, 320] width 70 height 16
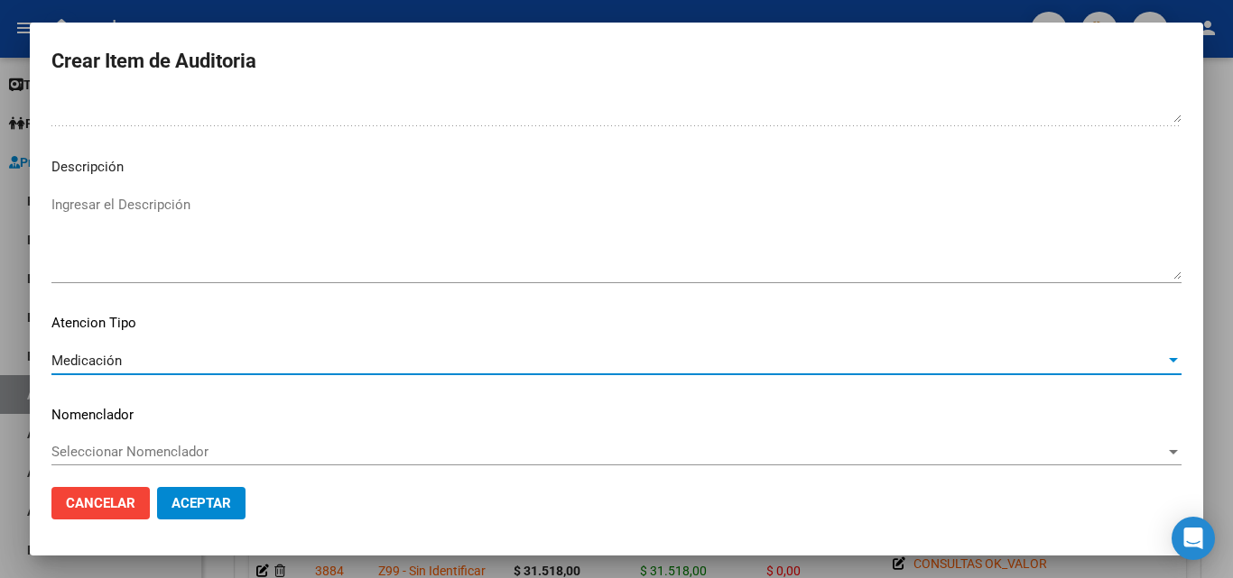
scroll to position [1093, 0]
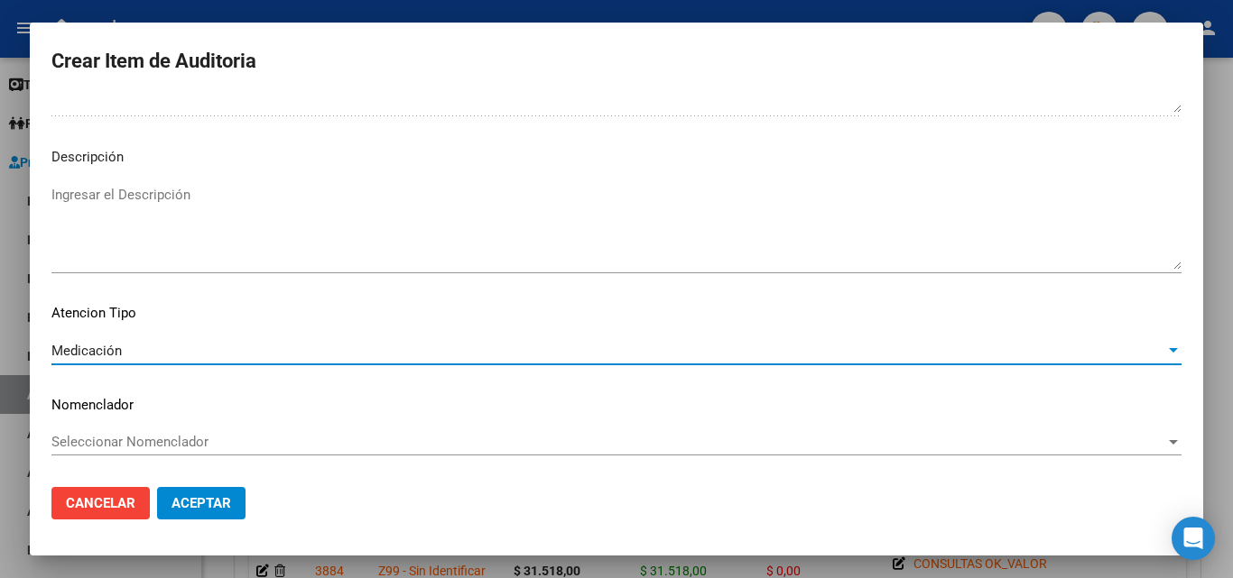
click at [215, 495] on span "Aceptar" at bounding box center [201, 503] width 60 height 16
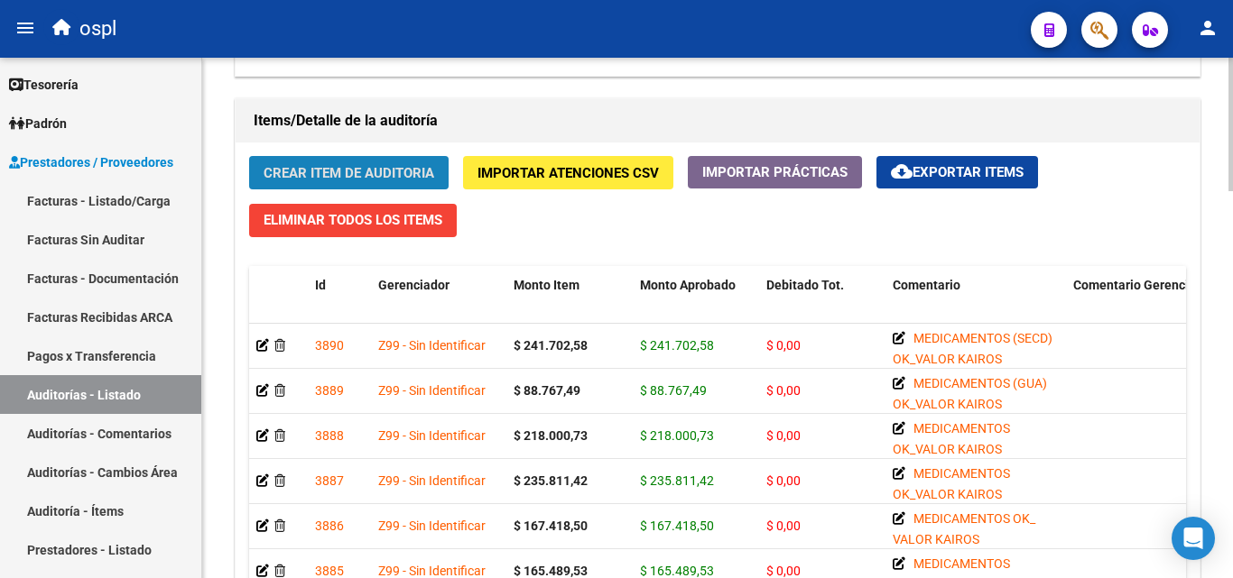
click at [395, 180] on span "Crear Item de Auditoria" at bounding box center [348, 173] width 171 height 16
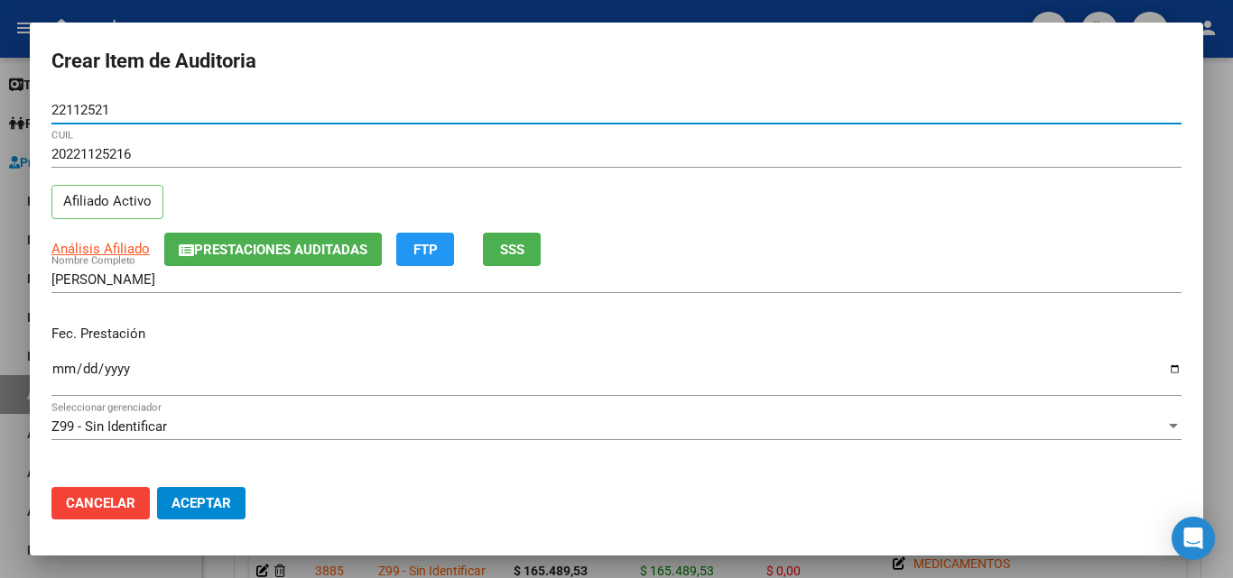
click at [56, 382] on input "Ingresar la fecha" at bounding box center [616, 376] width 1130 height 29
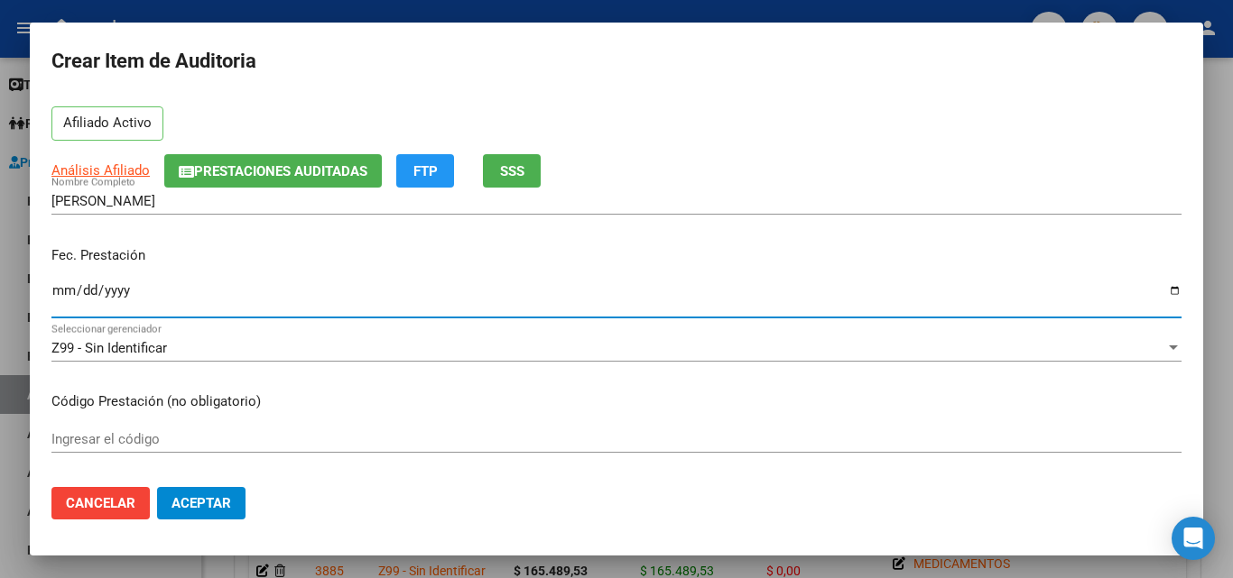
scroll to position [180, 0]
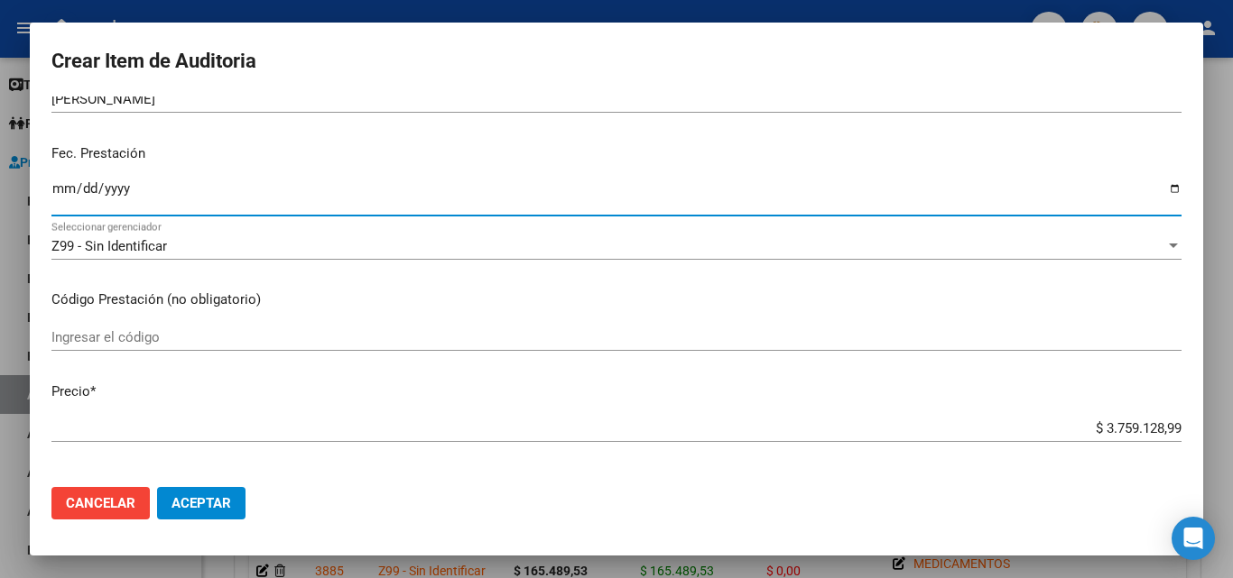
click at [146, 343] on input "Ingresar el código" at bounding box center [616, 337] width 1130 height 16
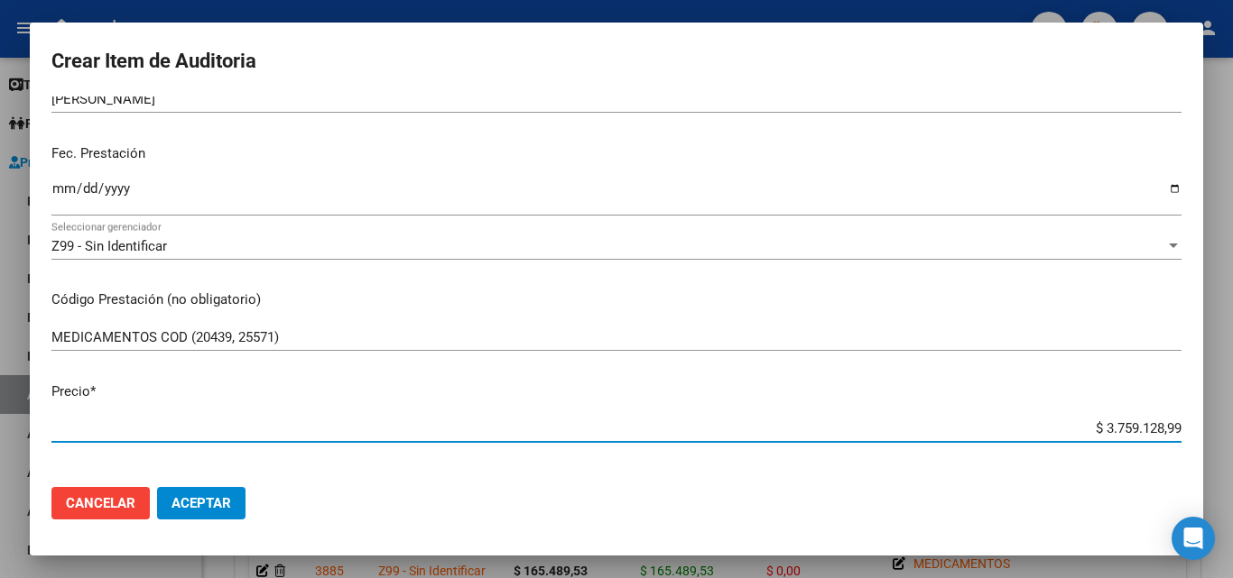
drag, startPoint x: 1086, startPoint y: 430, endPoint x: 1232, endPoint y: 448, distance: 147.3
click at [1232, 448] on div "Crear Item de Auditoria 22112521 Nro Documento 20221125216 CUIL Afiliado Activo…" at bounding box center [616, 289] width 1233 height 578
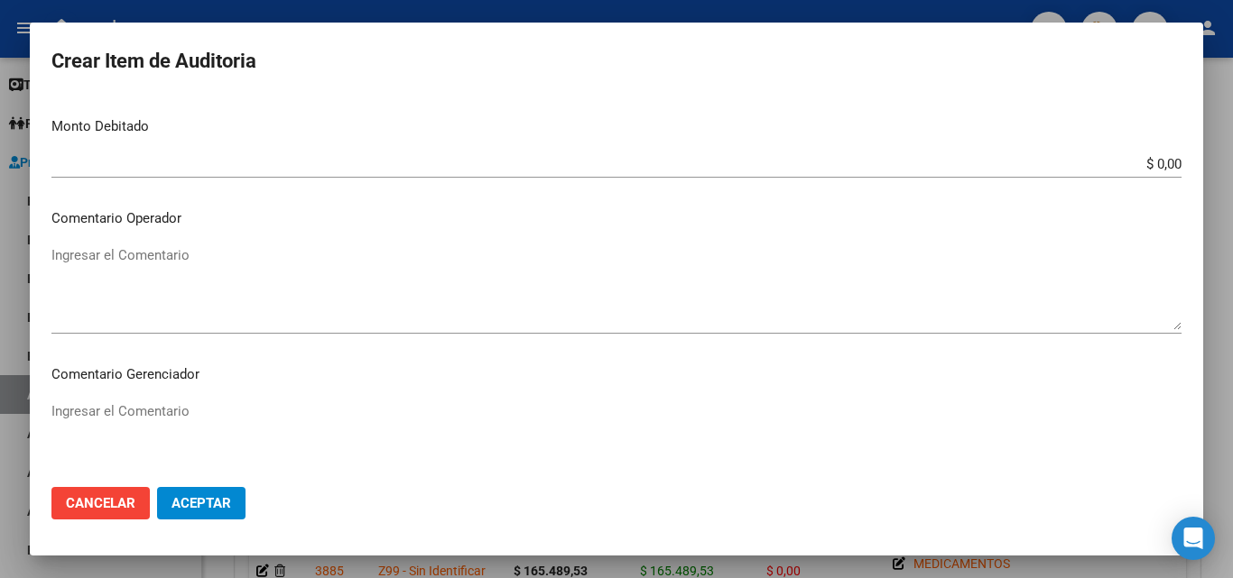
scroll to position [722, 0]
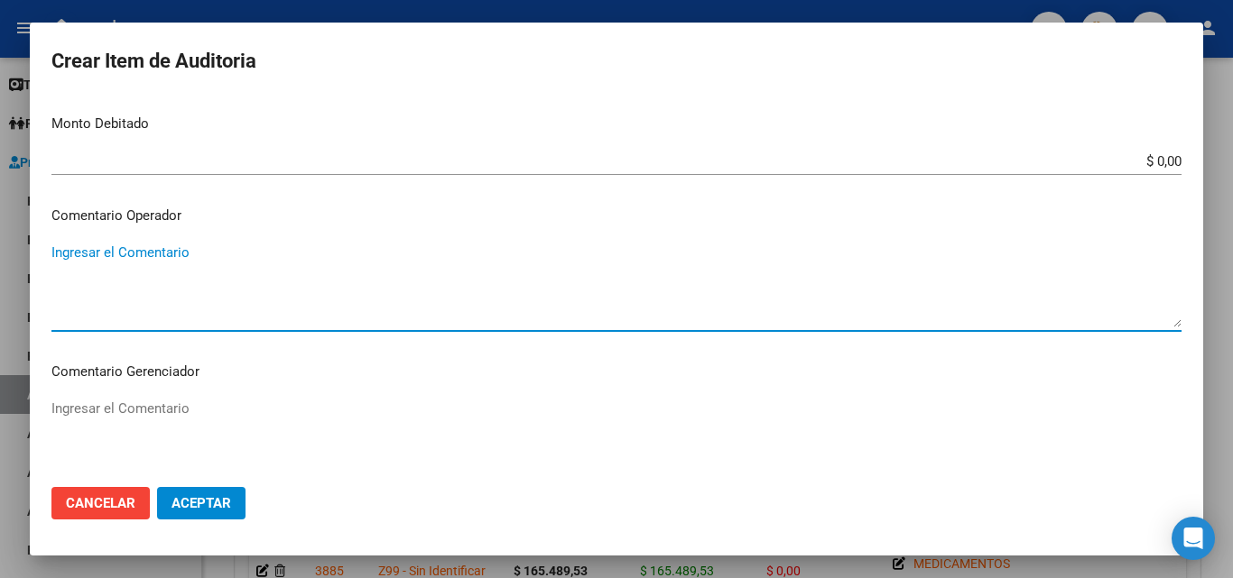
click at [159, 283] on textarea "Ingresar el Comentario" at bounding box center [616, 285] width 1130 height 85
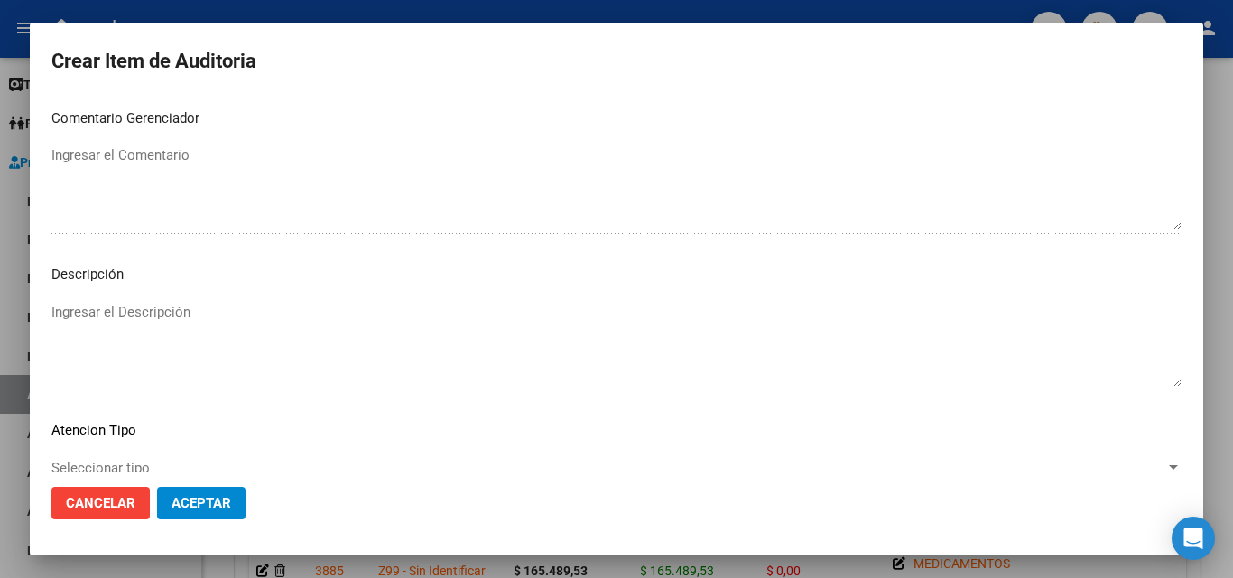
scroll to position [1083, 0]
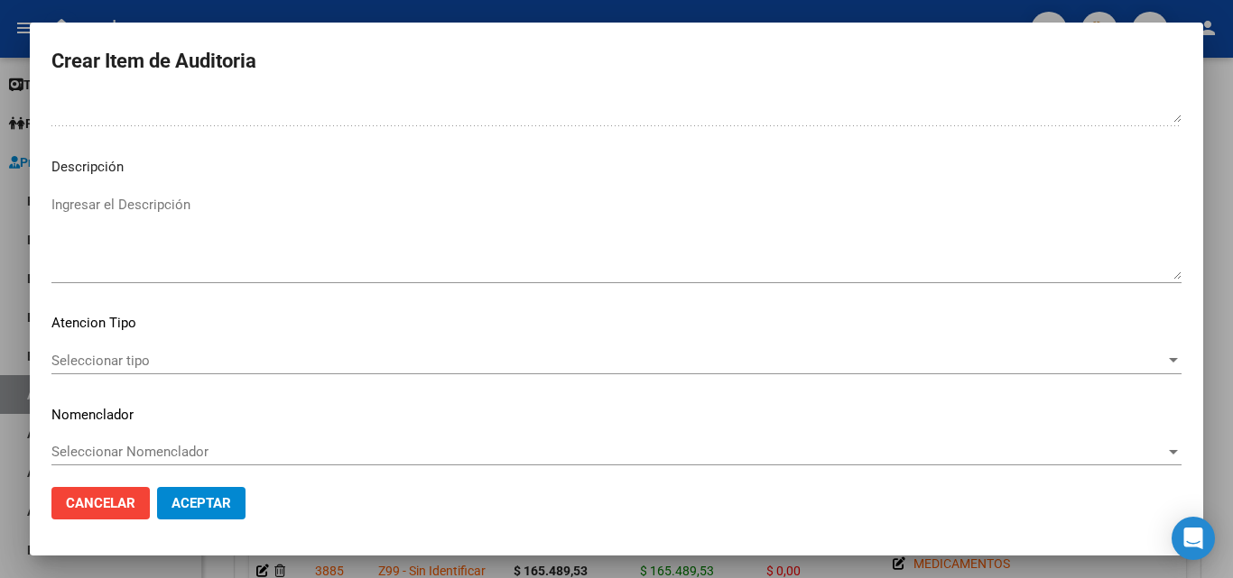
click at [155, 371] on div "Seleccionar tipo Seleccionar tipo" at bounding box center [616, 360] width 1130 height 27
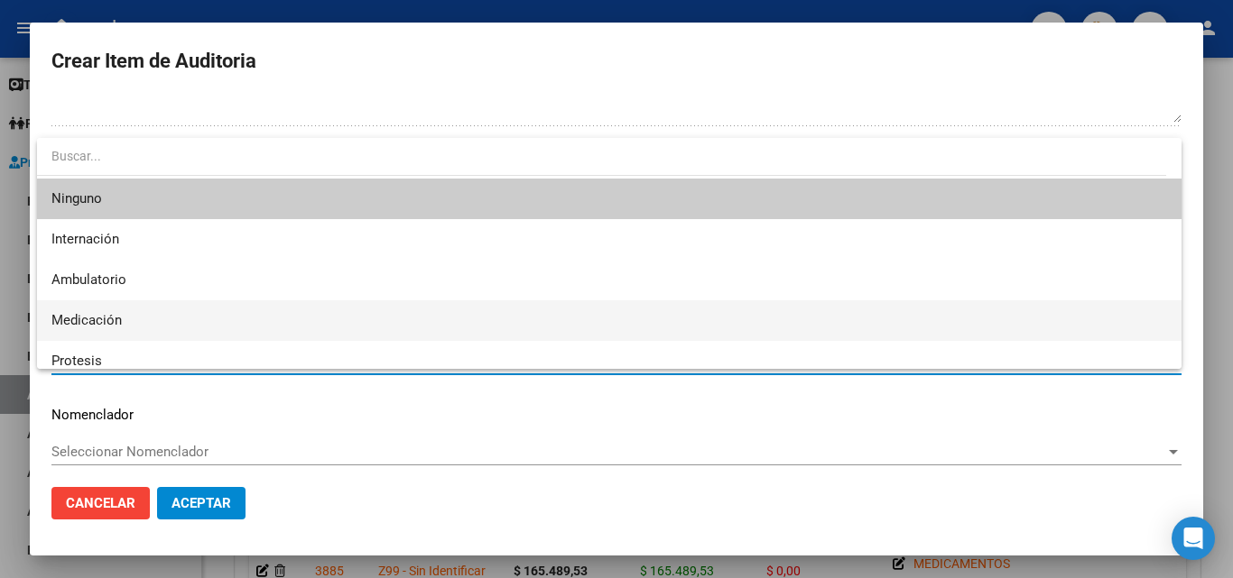
click at [134, 320] on span "Medicación" at bounding box center [608, 320] width 1115 height 41
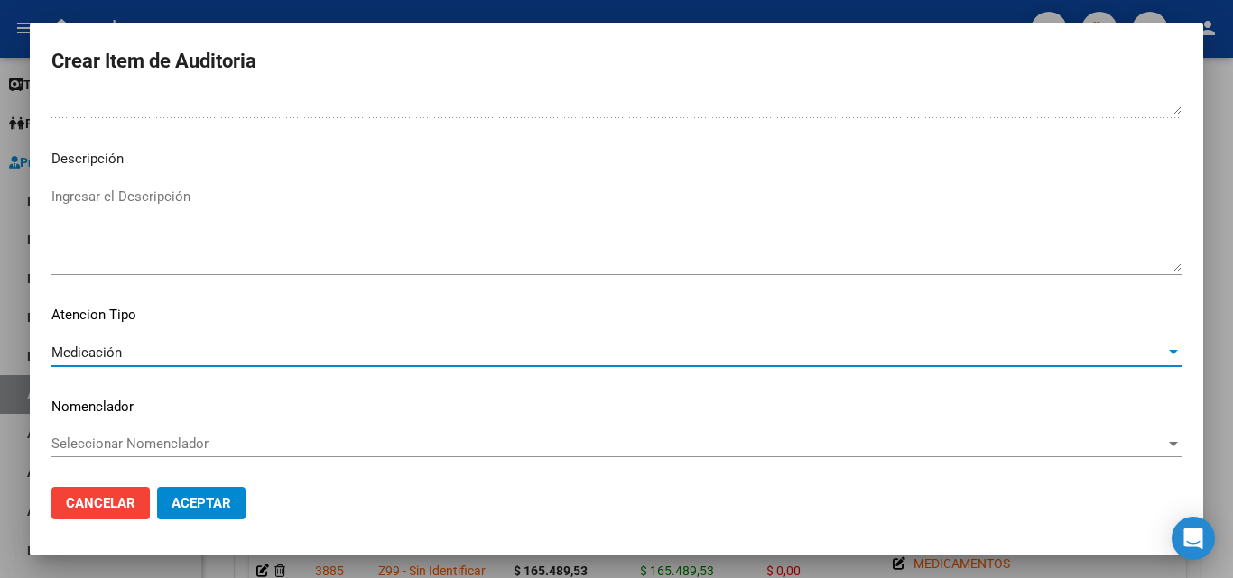
scroll to position [1093, 0]
click at [214, 504] on span "Aceptar" at bounding box center [201, 503] width 60 height 16
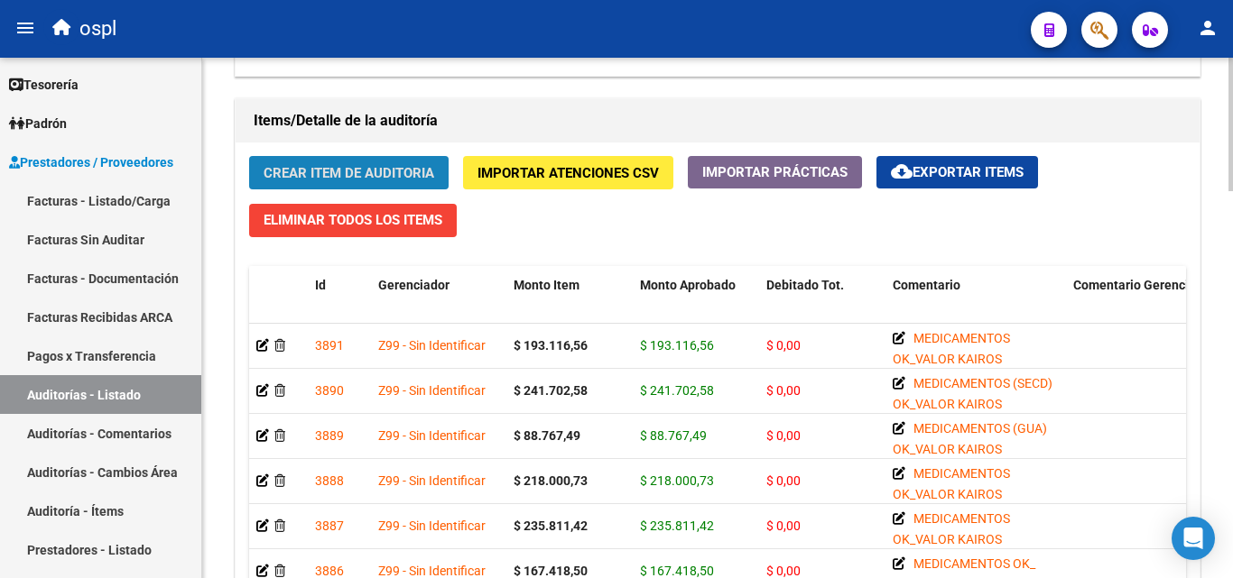
click at [426, 173] on span "Crear Item de Auditoria" at bounding box center [348, 173] width 171 height 16
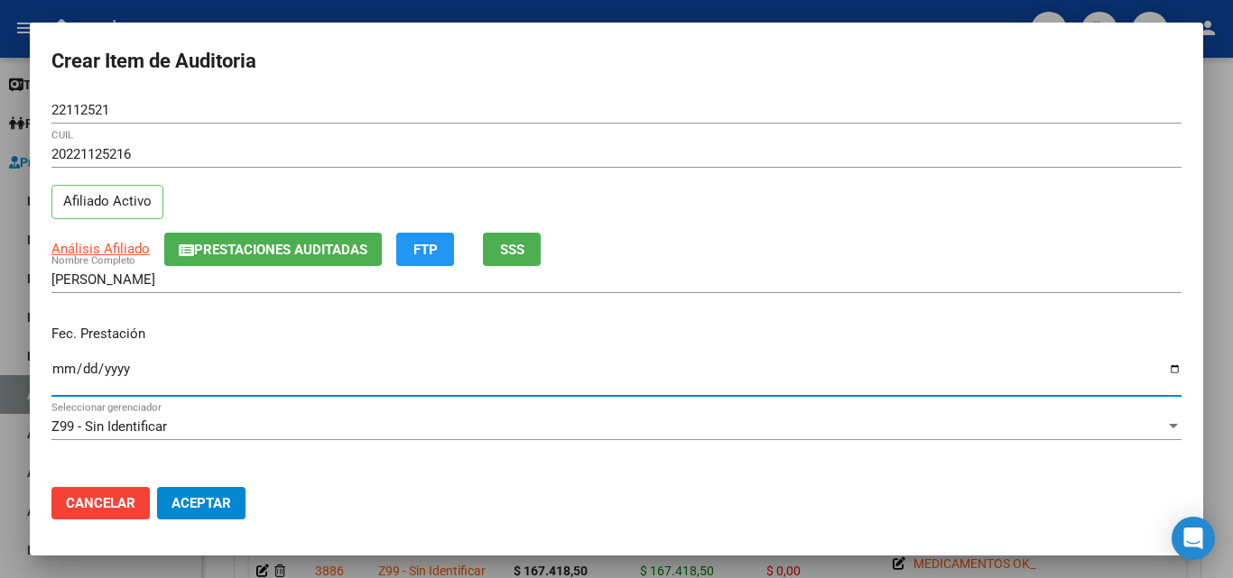
click at [72, 373] on input "Ingresar la fecha" at bounding box center [616, 376] width 1130 height 29
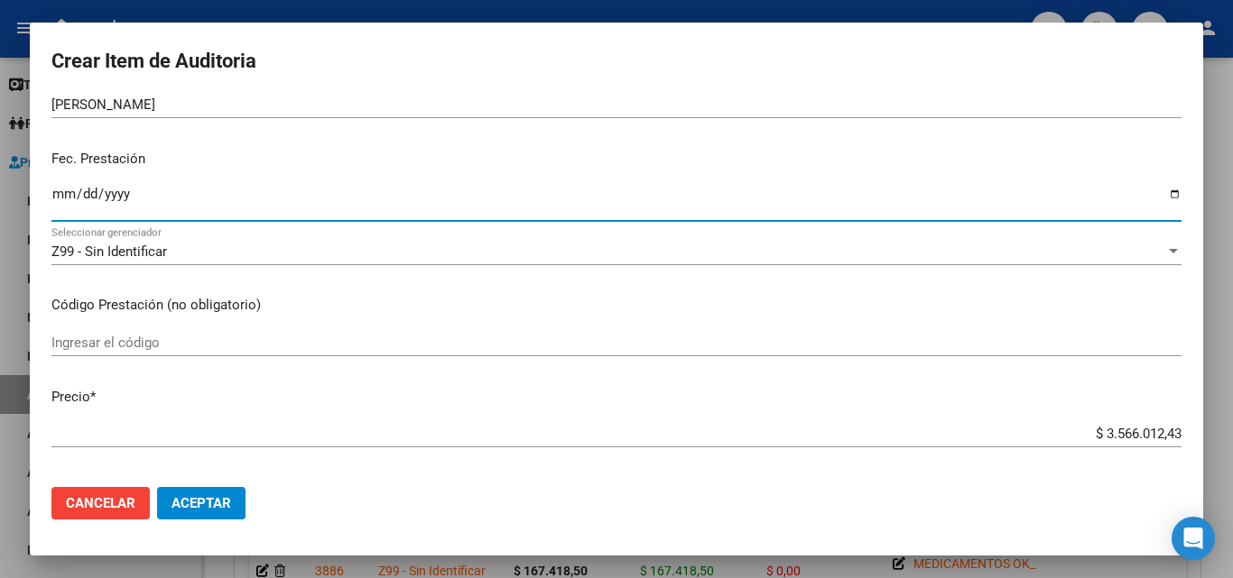
scroll to position [271, 0]
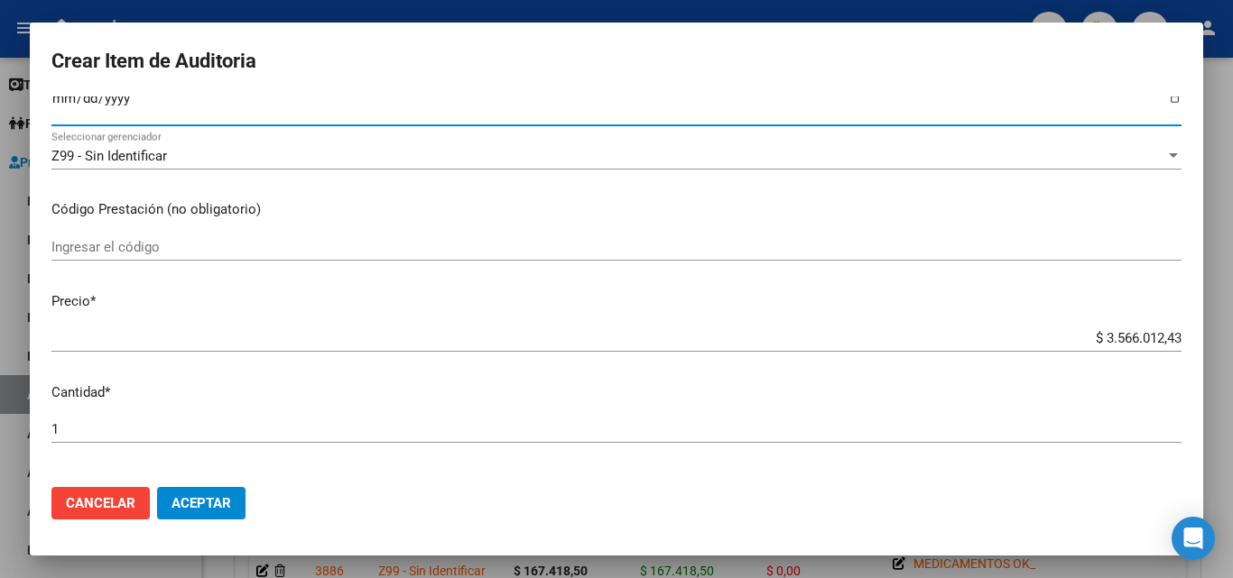
click at [152, 239] on input "Ingresar el código" at bounding box center [616, 247] width 1130 height 16
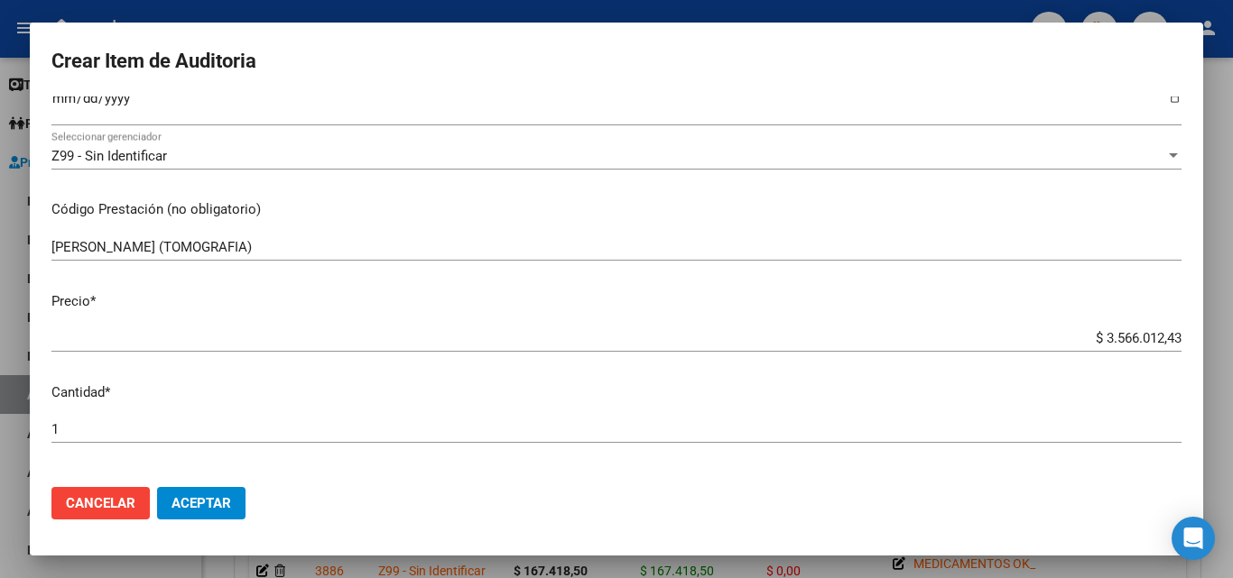
click at [1081, 346] on div "$ 3.566.012,43 Ingresar el precio" at bounding box center [616, 338] width 1130 height 27
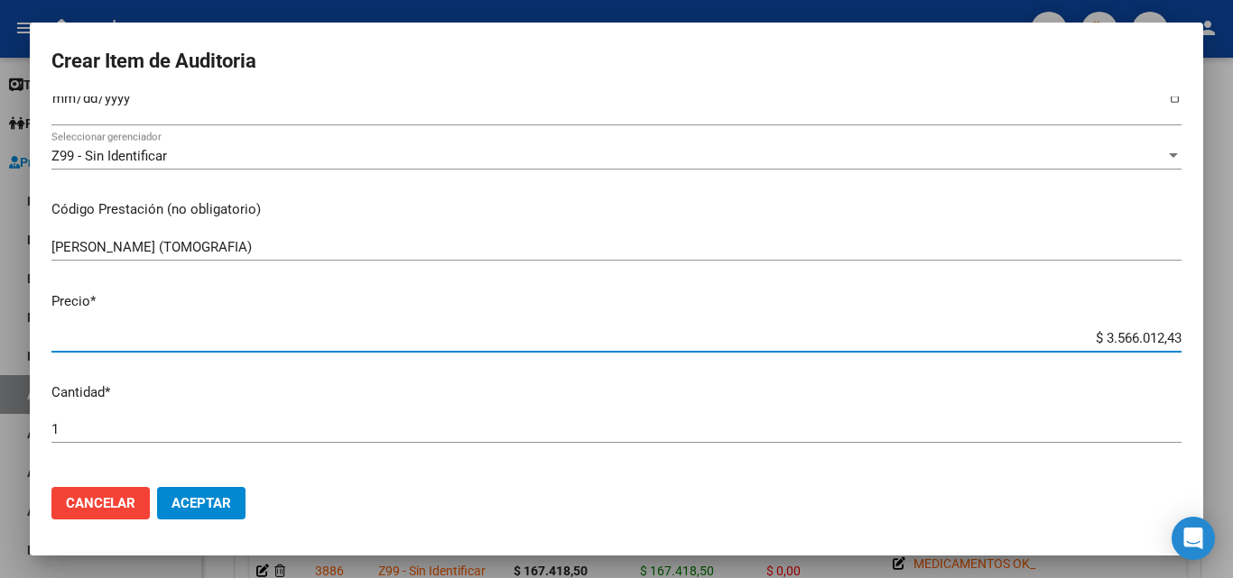
drag, startPoint x: 1085, startPoint y: 342, endPoint x: 1201, endPoint y: 331, distance: 116.9
click at [1201, 331] on mat-dialog-content "22112521 Nro Documento 20221125216 CUIL Afiliado Activo Análisis Afiliado Prest…" at bounding box center [616, 285] width 1173 height 376
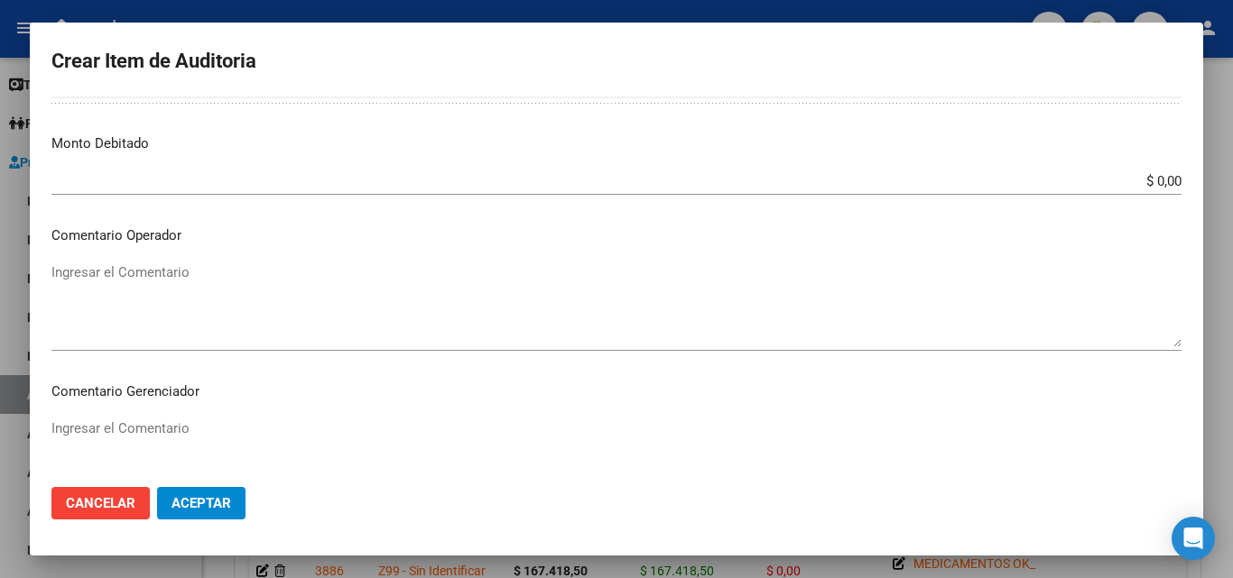
scroll to position [722, 0]
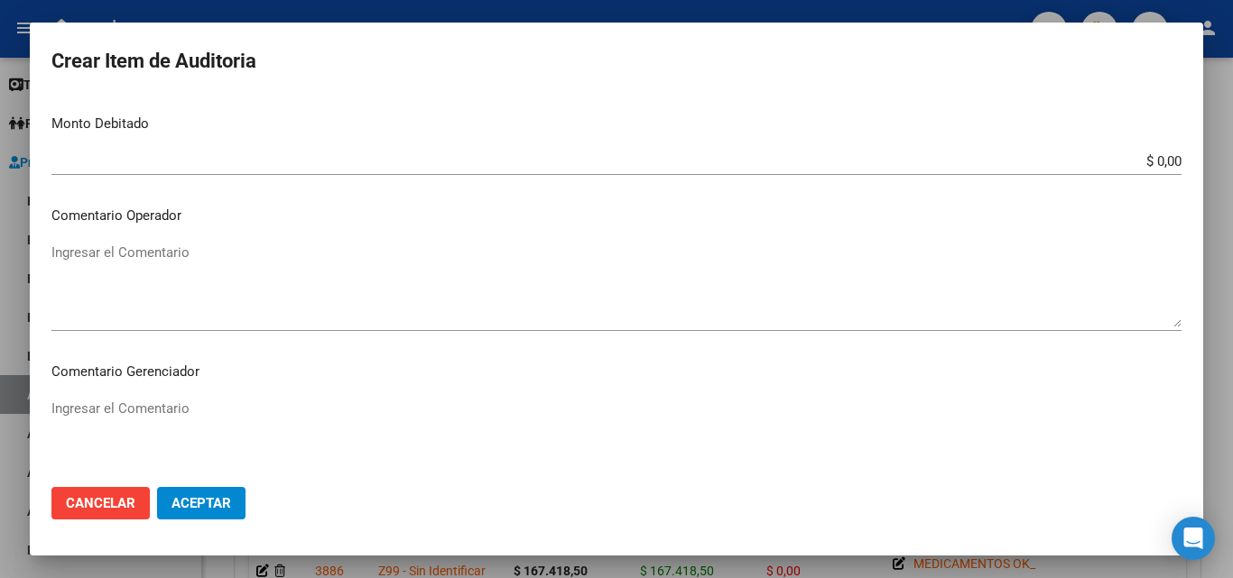
click at [196, 265] on textarea "Ingresar el Comentario" at bounding box center [616, 285] width 1130 height 85
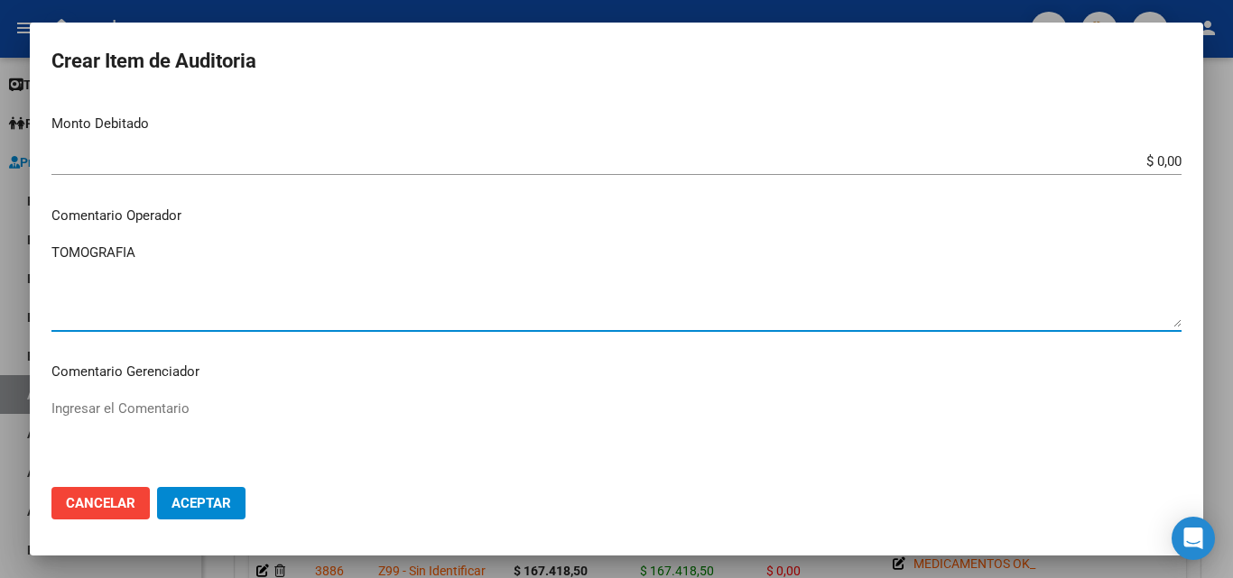
click at [182, 265] on textarea "TOMOGRAFIA" at bounding box center [616, 285] width 1130 height 85
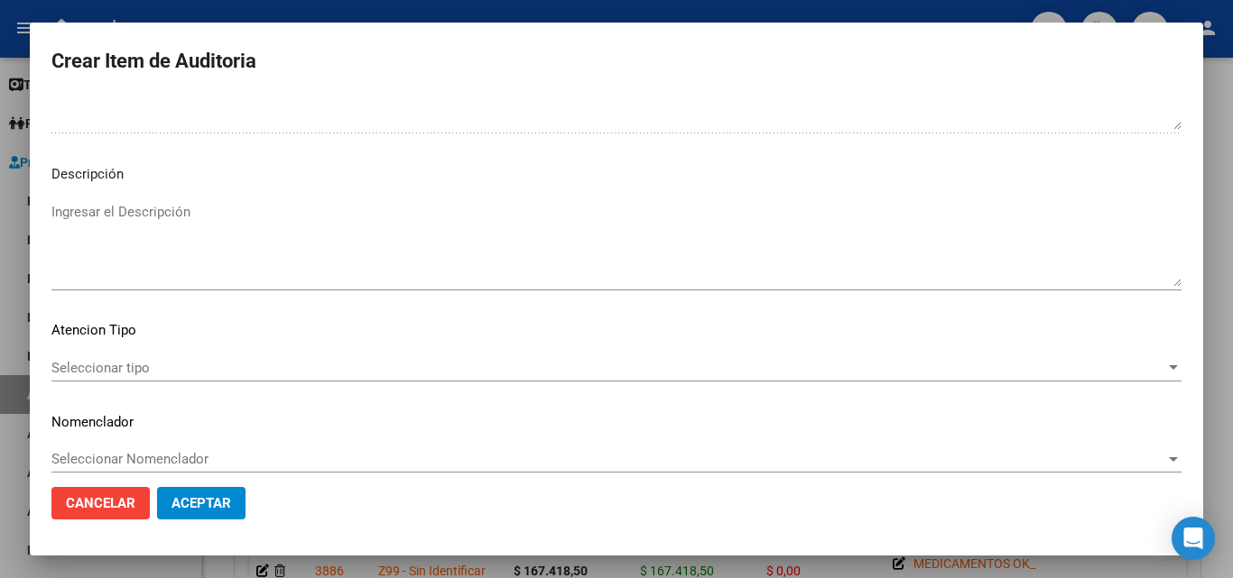
scroll to position [1093, 0]
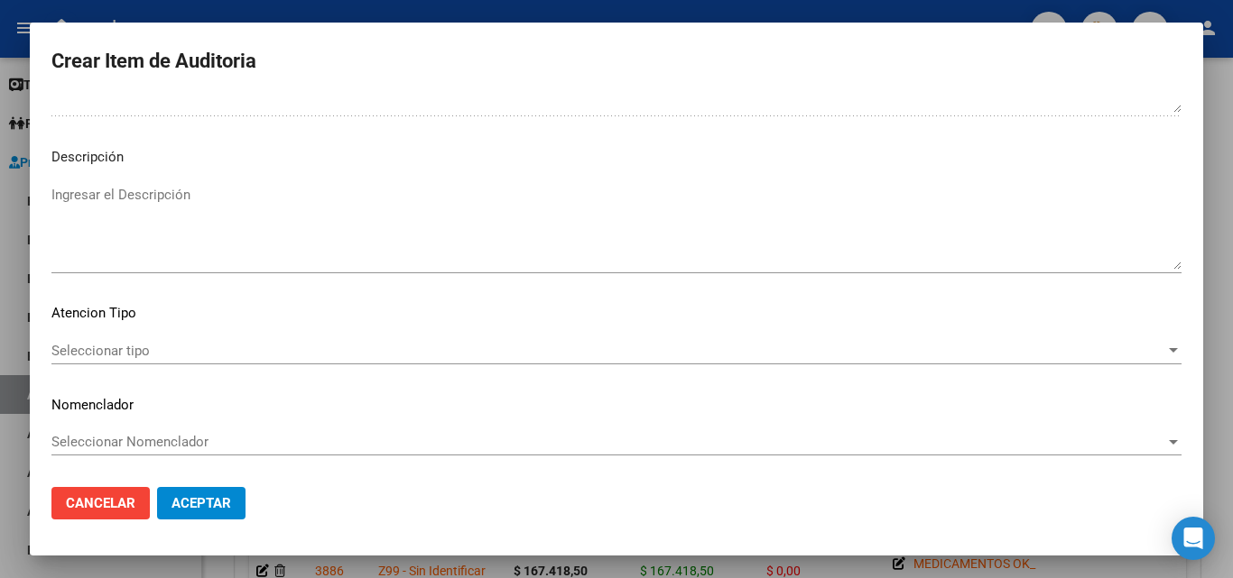
click at [132, 355] on span "Seleccionar tipo" at bounding box center [607, 351] width 1113 height 16
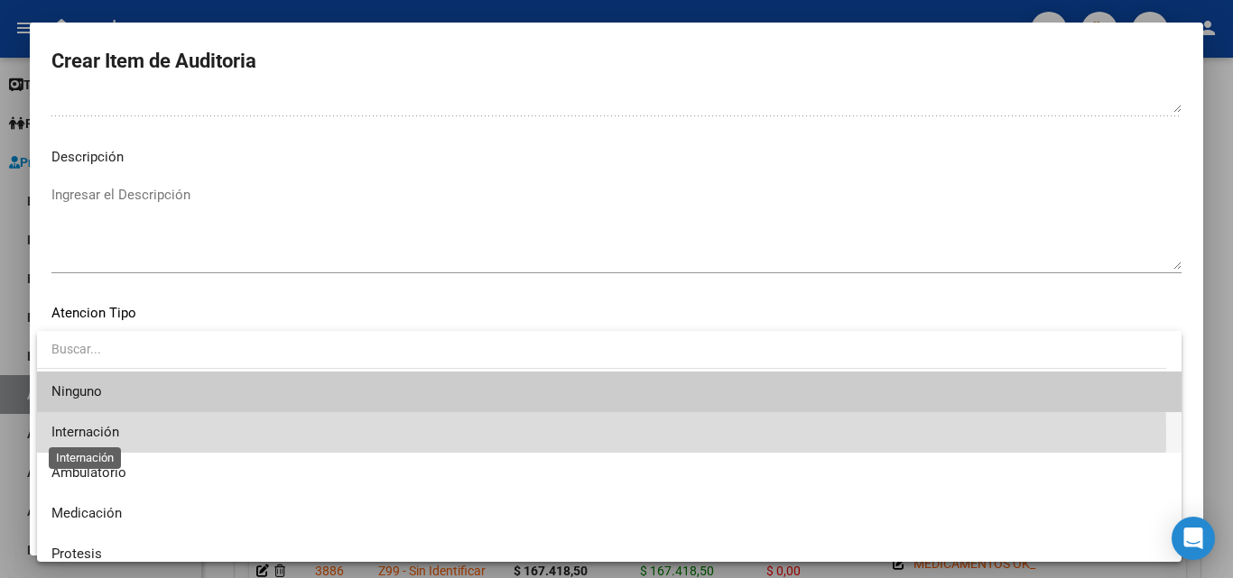
click at [115, 435] on span "Internación" at bounding box center [85, 432] width 68 height 16
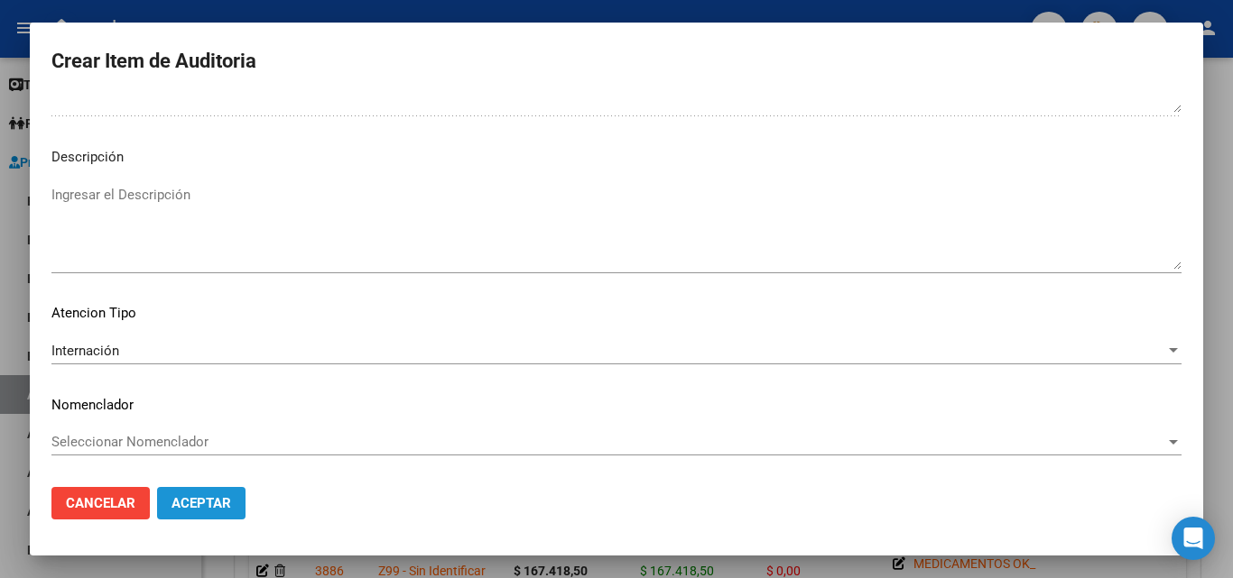
click at [206, 510] on span "Aceptar" at bounding box center [201, 503] width 60 height 16
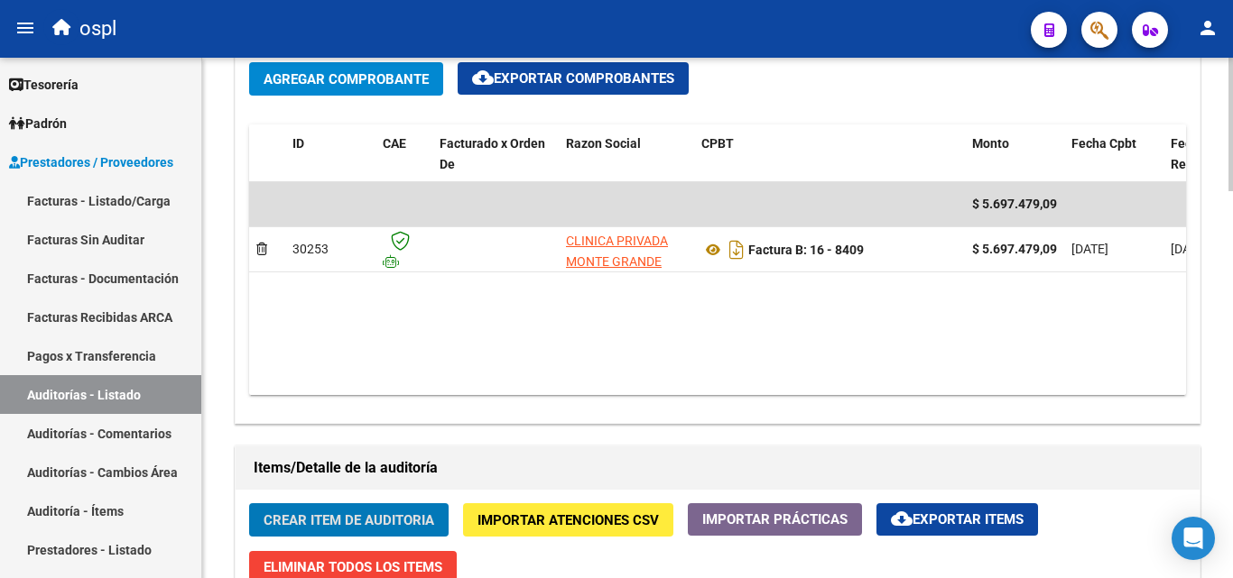
scroll to position [902, 0]
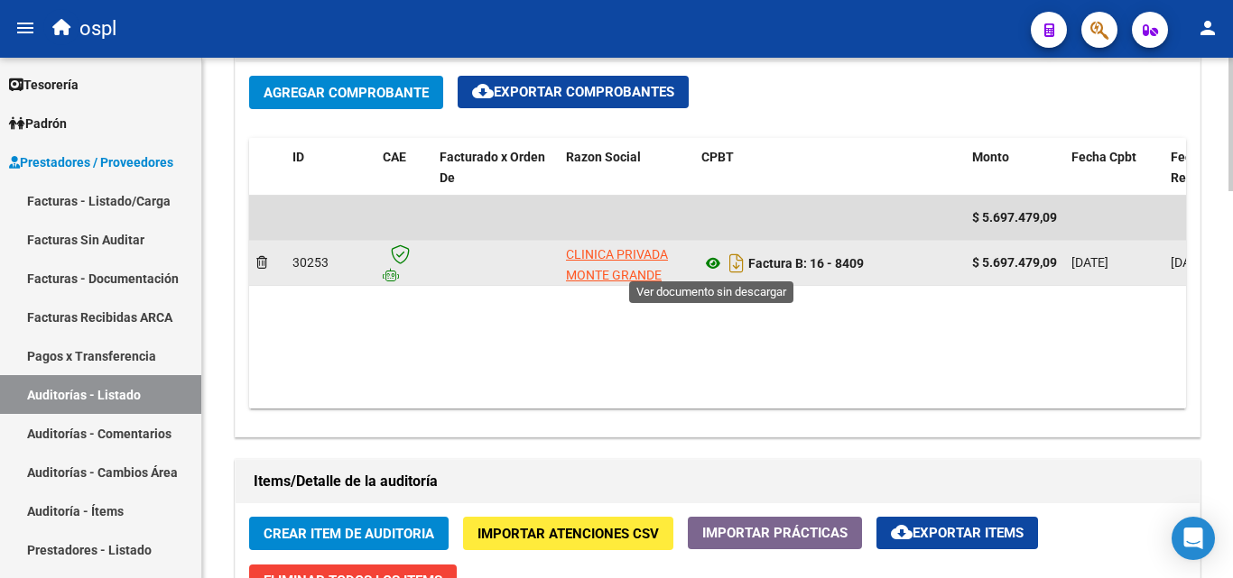
click at [709, 266] on icon at bounding box center [712, 264] width 23 height 22
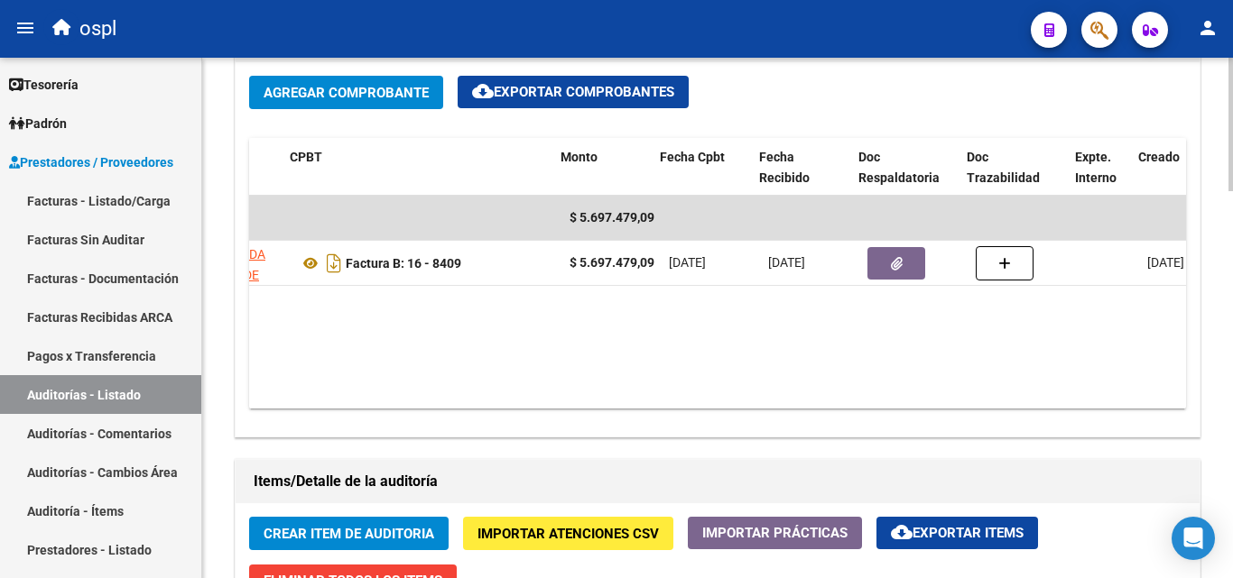
scroll to position [0, 439]
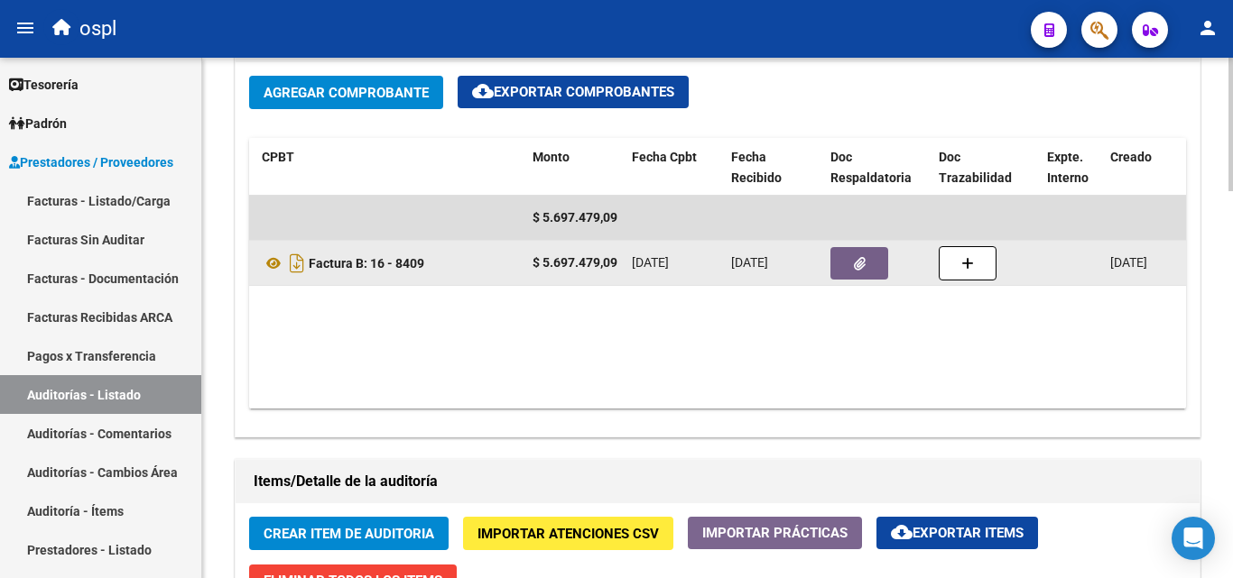
click at [857, 257] on icon "button" at bounding box center [860, 264] width 12 height 14
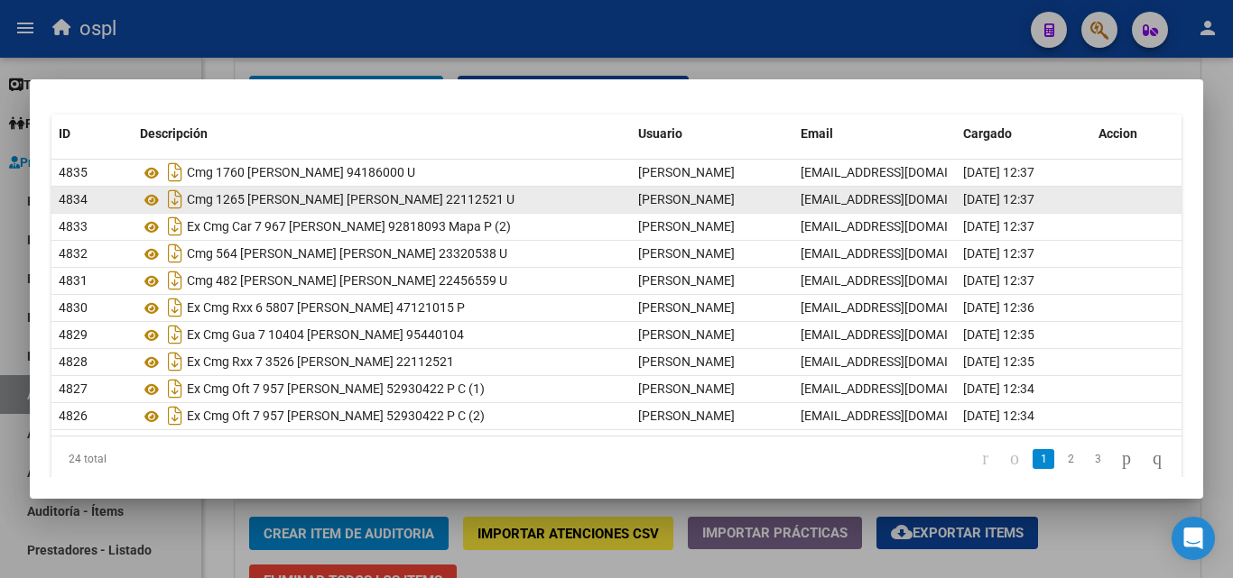
scroll to position [159, 0]
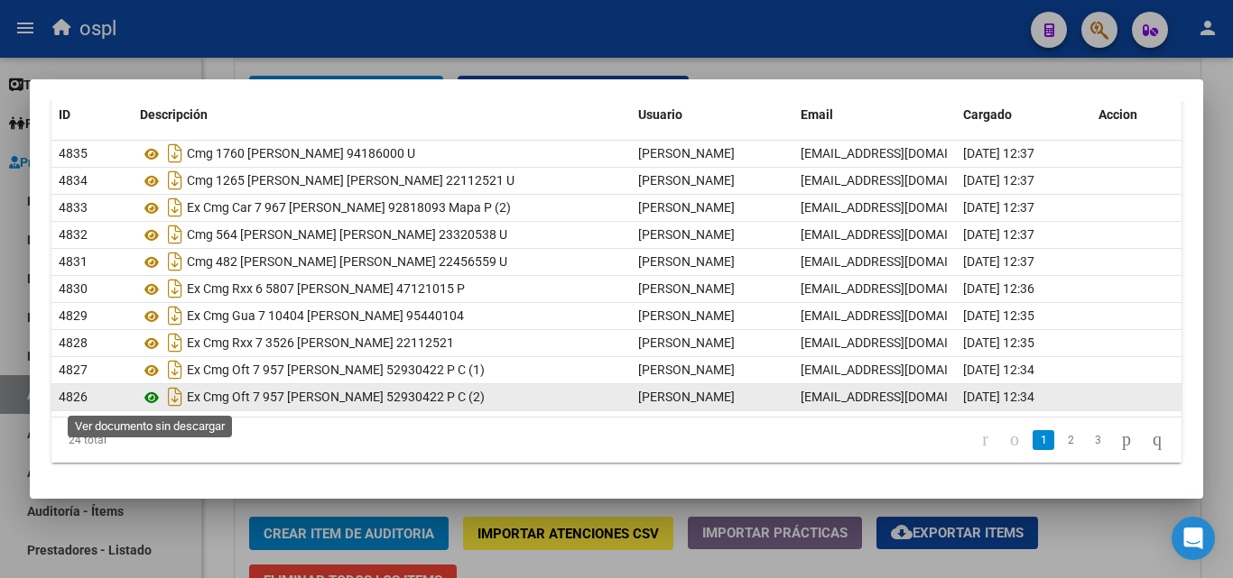
click at [153, 396] on icon at bounding box center [151, 398] width 23 height 22
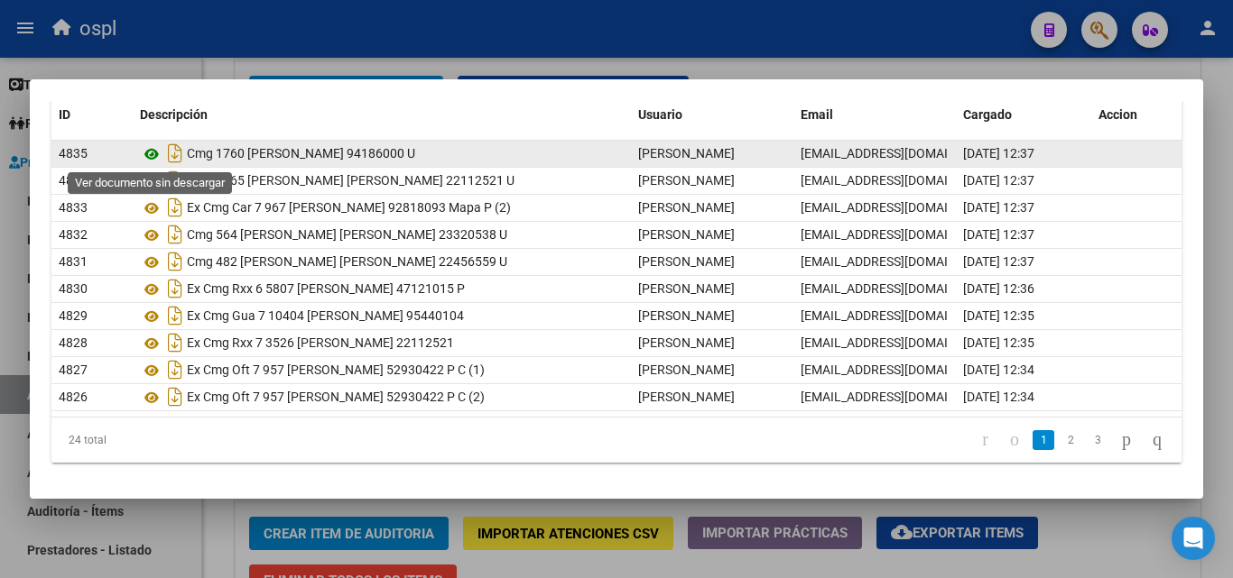
click at [152, 154] on icon at bounding box center [151, 154] width 23 height 22
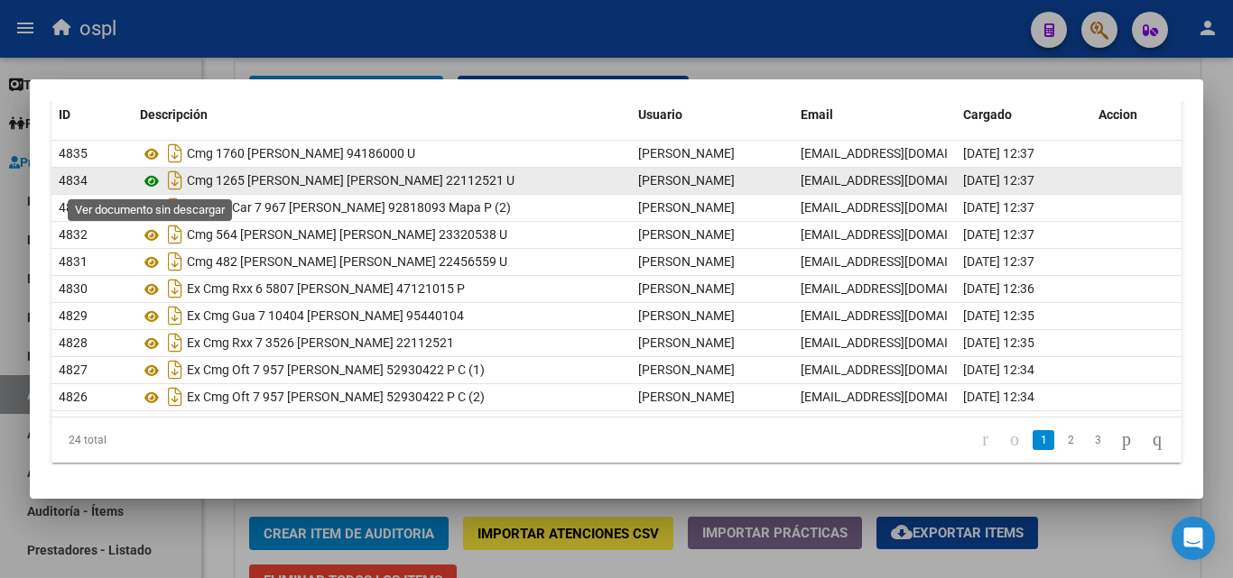
click at [151, 179] on icon at bounding box center [151, 182] width 23 height 22
click at [152, 184] on icon at bounding box center [151, 182] width 23 height 22
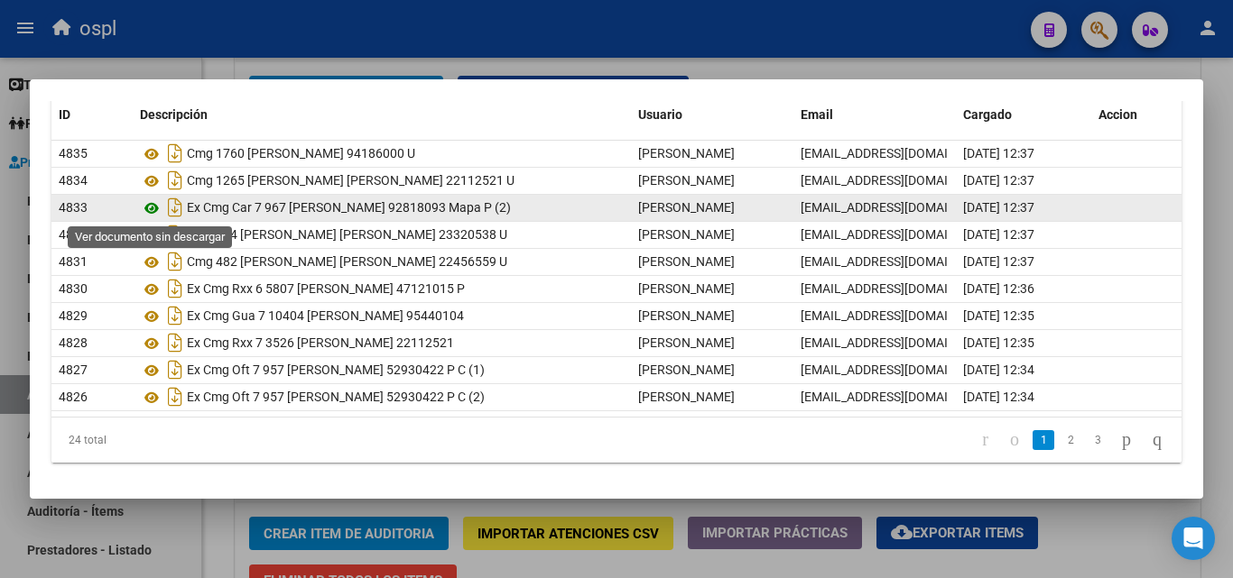
click at [151, 209] on icon at bounding box center [151, 209] width 23 height 22
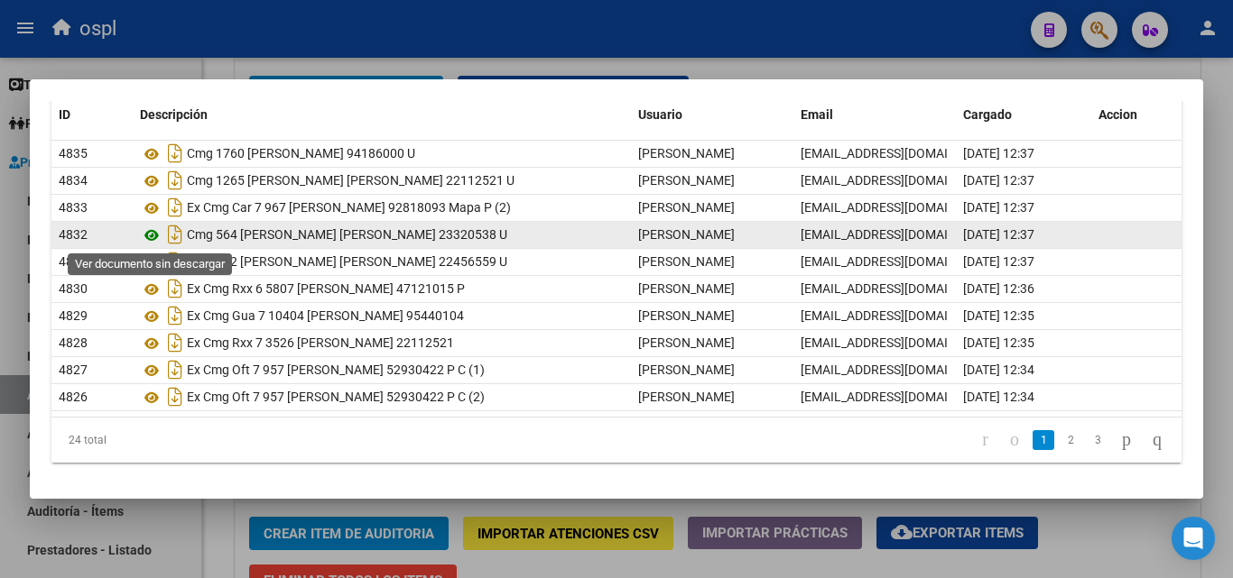
click at [149, 234] on icon at bounding box center [151, 236] width 23 height 22
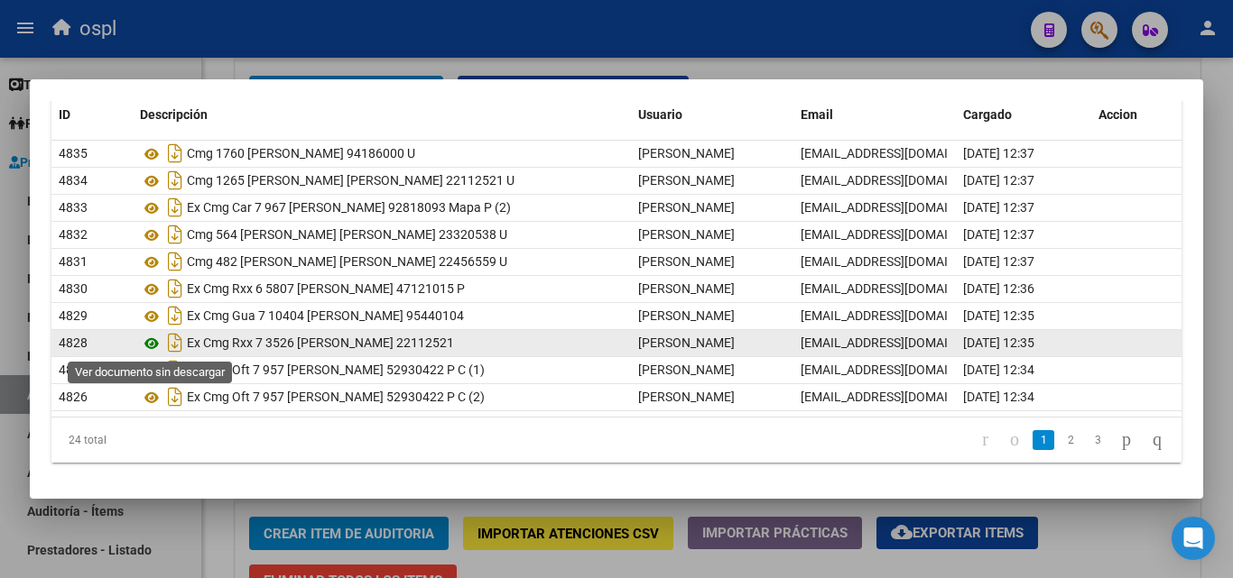
click at [151, 346] on icon at bounding box center [151, 344] width 23 height 22
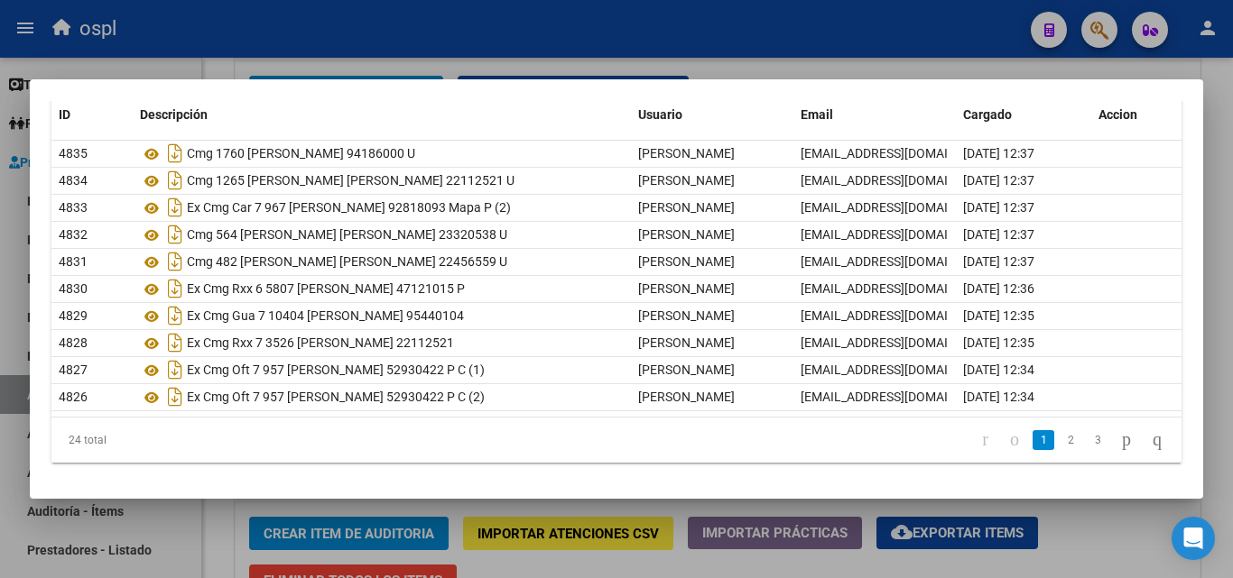
click at [567, 61] on div at bounding box center [616, 289] width 1233 height 578
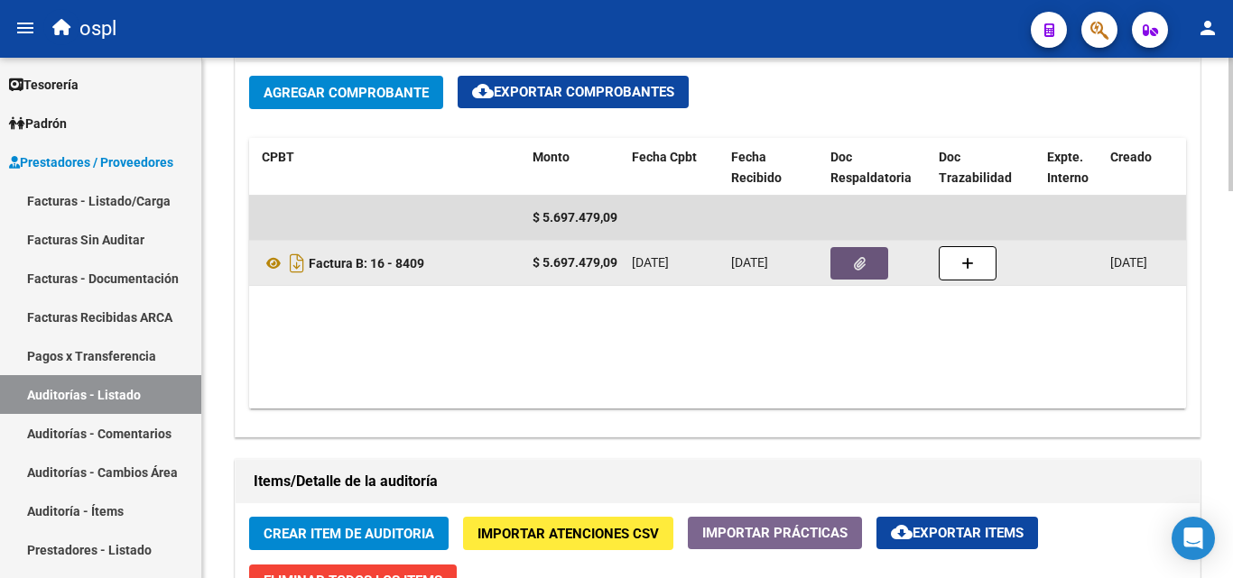
click at [865, 256] on button "button" at bounding box center [859, 263] width 58 height 32
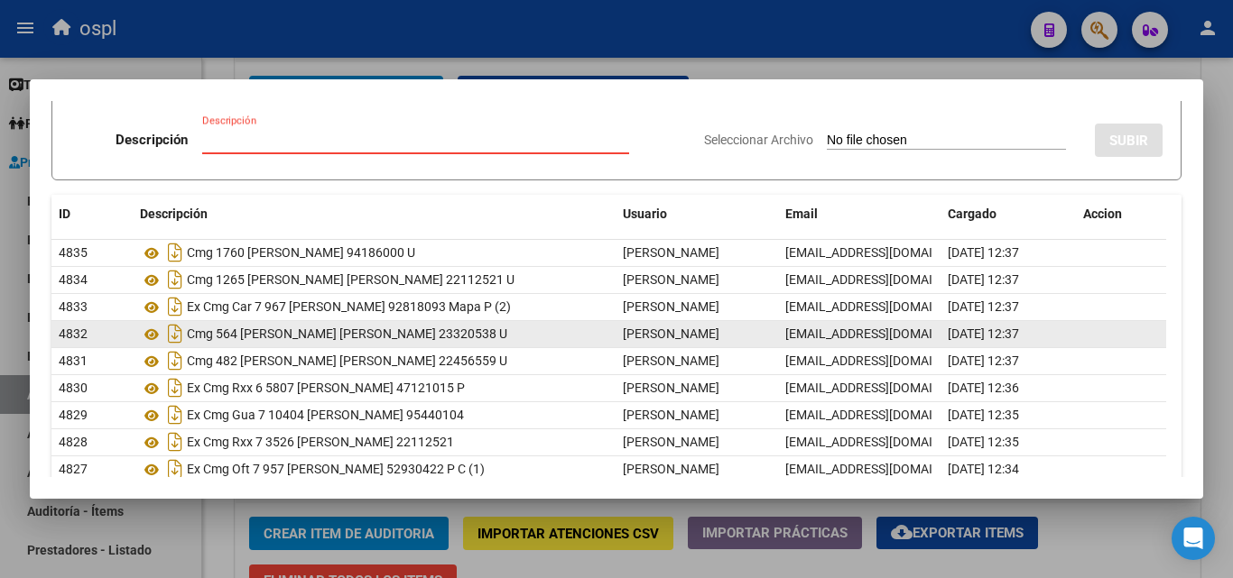
scroll to position [90, 0]
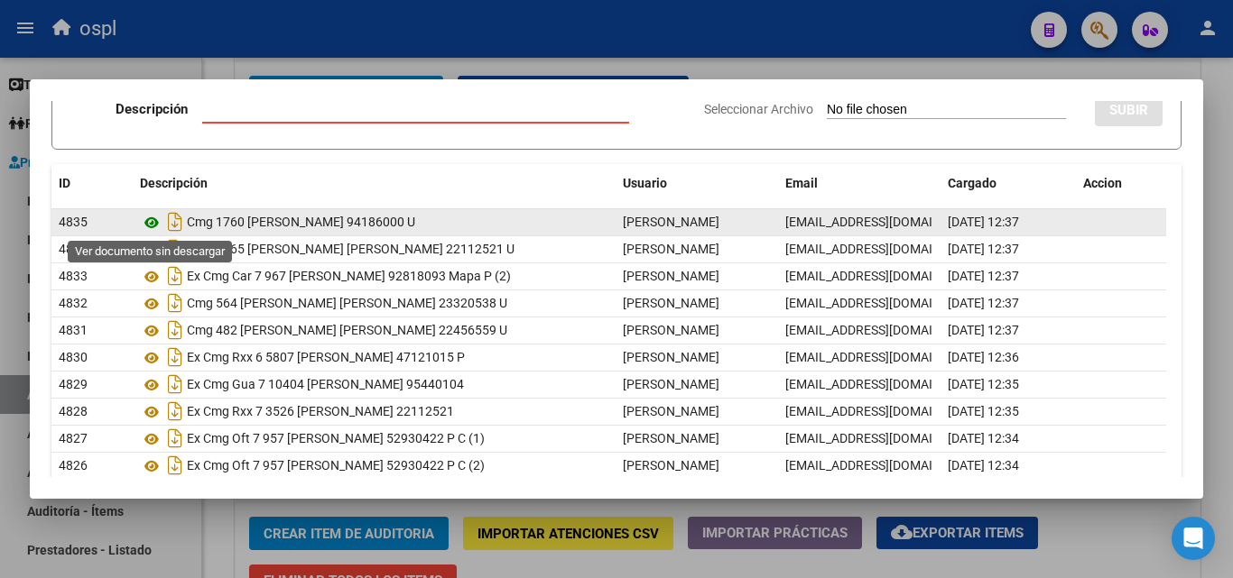
click at [146, 224] on icon at bounding box center [151, 223] width 23 height 22
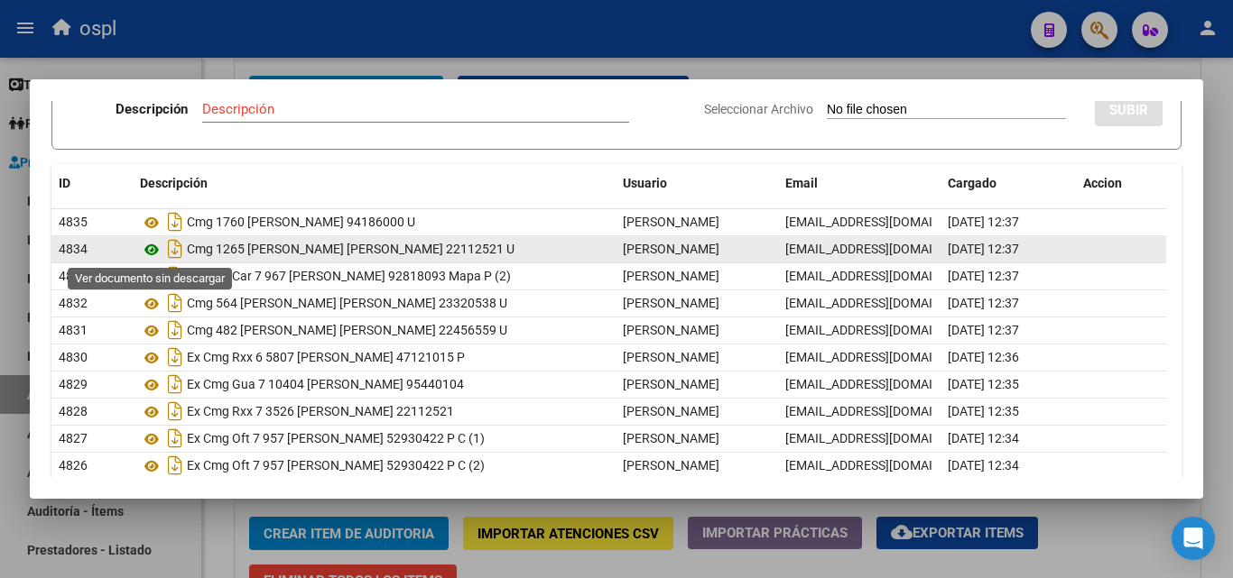
click at [148, 249] on icon at bounding box center [151, 250] width 23 height 22
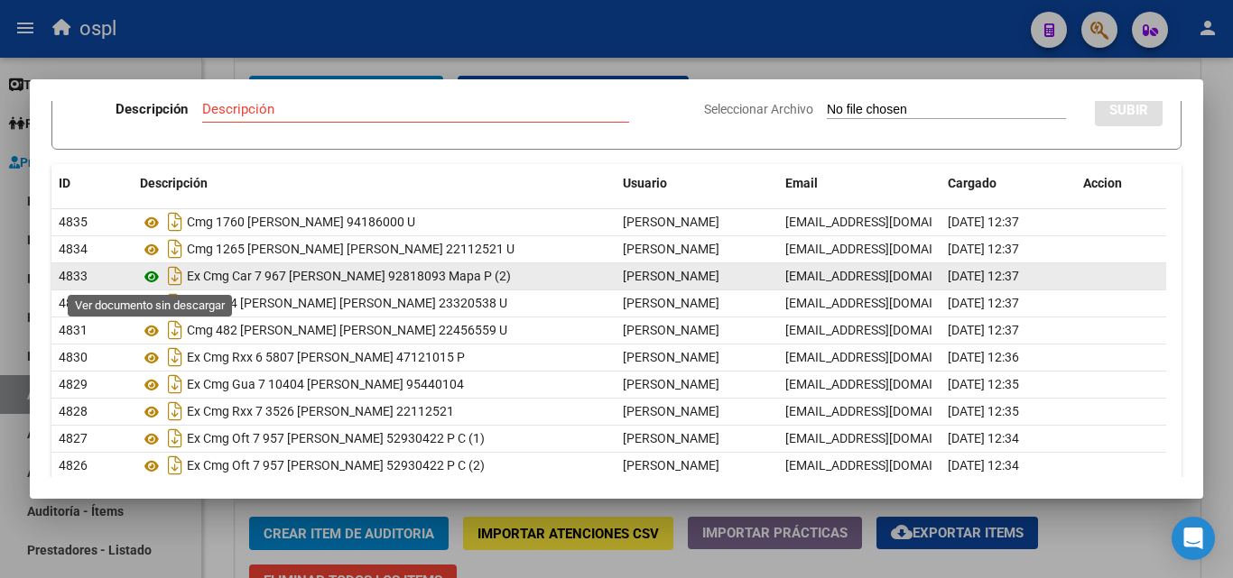
click at [152, 279] on icon at bounding box center [151, 277] width 23 height 22
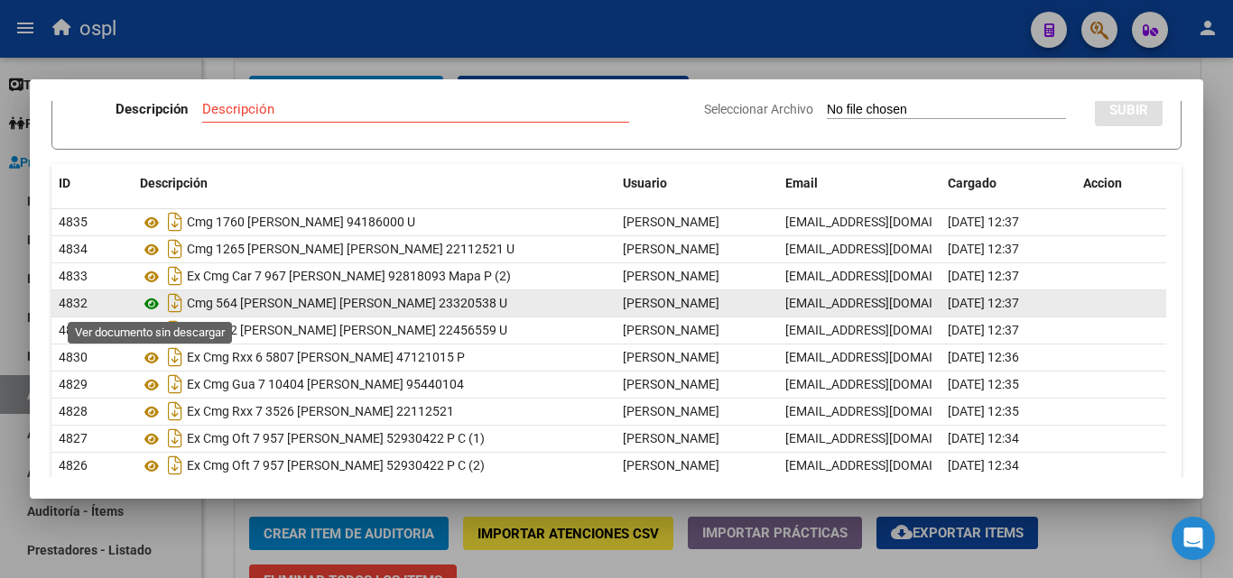
click at [149, 301] on icon at bounding box center [151, 304] width 23 height 22
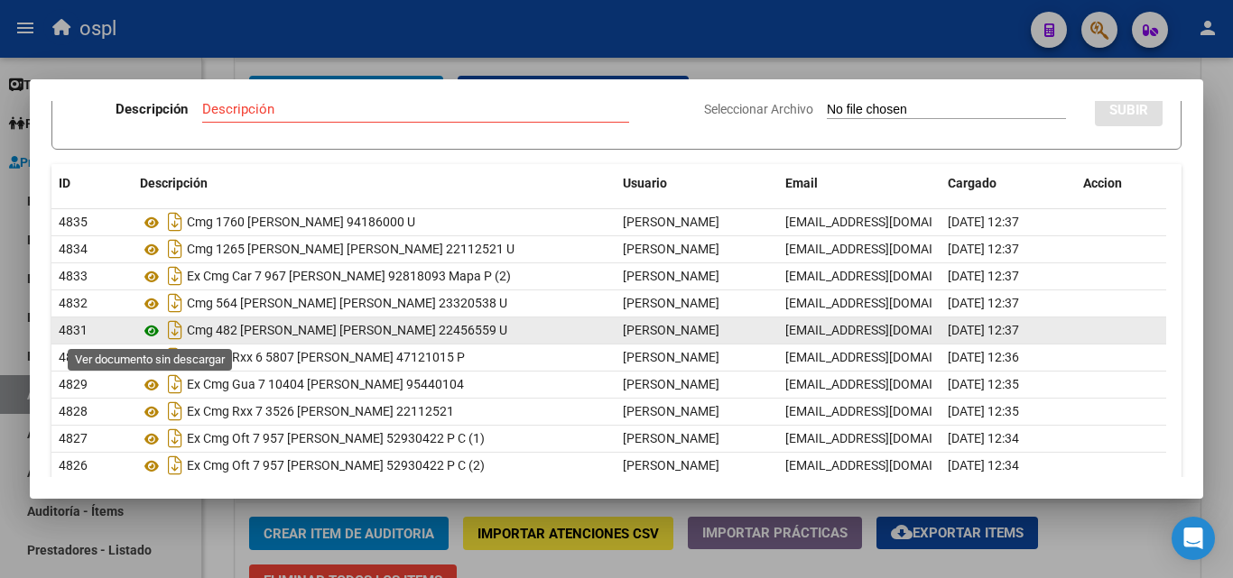
click at [152, 328] on icon at bounding box center [151, 331] width 23 height 22
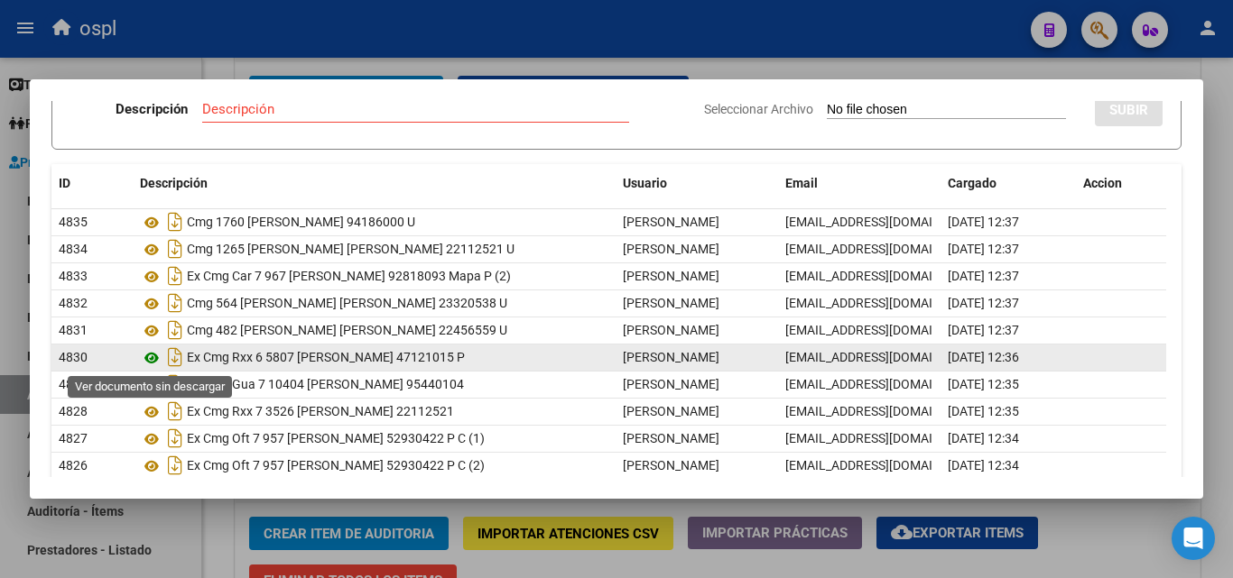
click at [147, 356] on icon at bounding box center [151, 358] width 23 height 22
click at [151, 359] on icon at bounding box center [151, 358] width 23 height 22
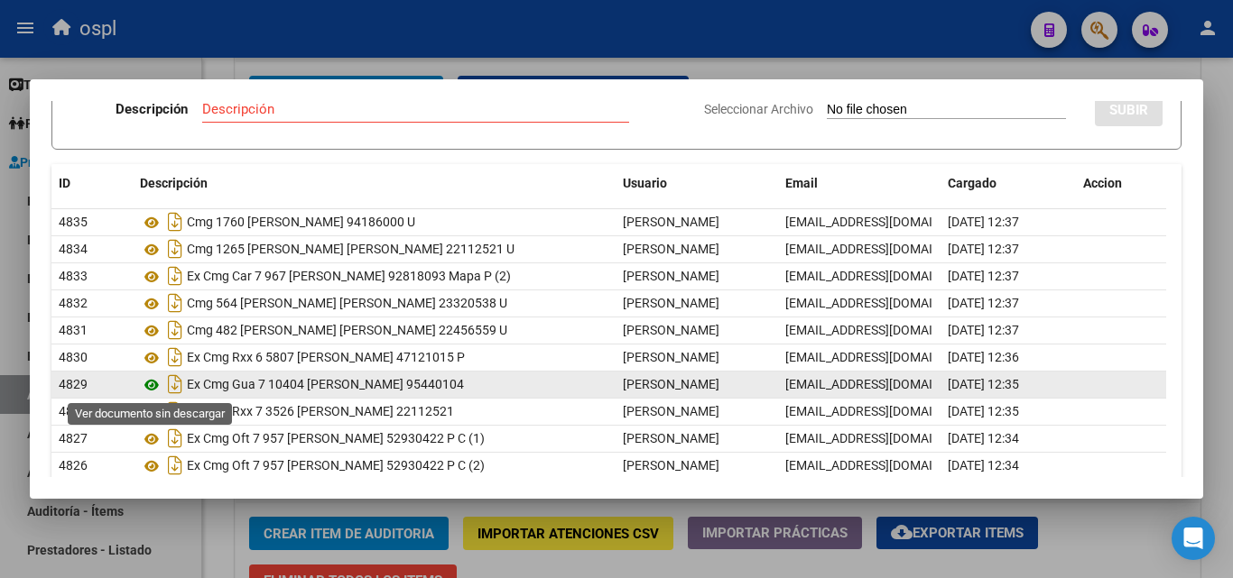
click at [148, 384] on icon at bounding box center [151, 385] width 23 height 22
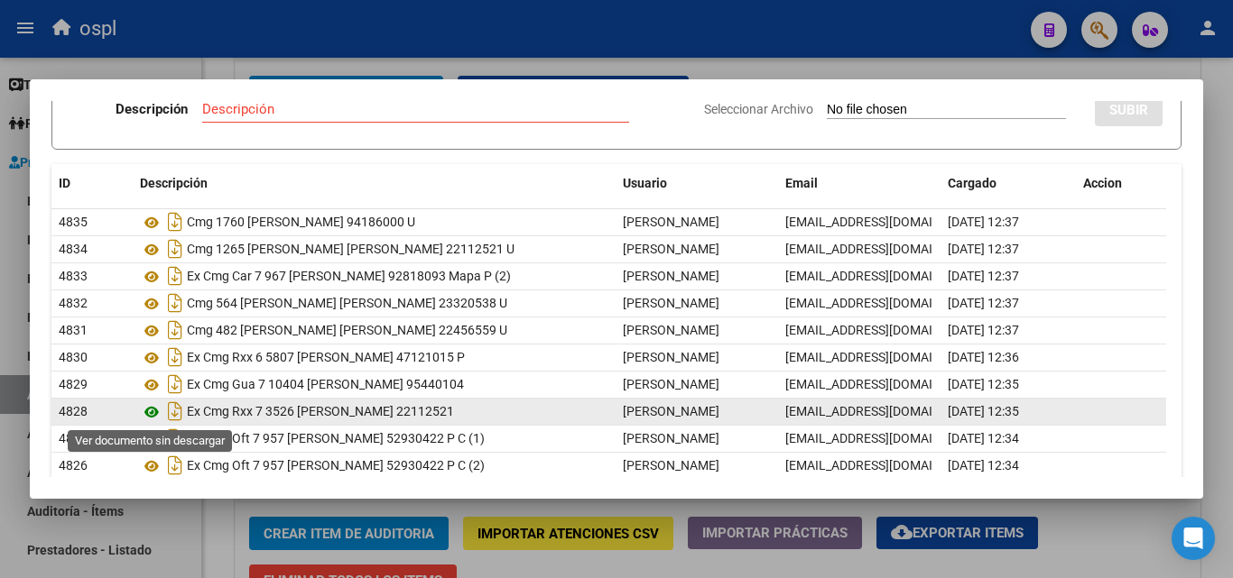
click at [150, 409] on icon at bounding box center [151, 413] width 23 height 22
click at [152, 411] on icon at bounding box center [151, 413] width 23 height 22
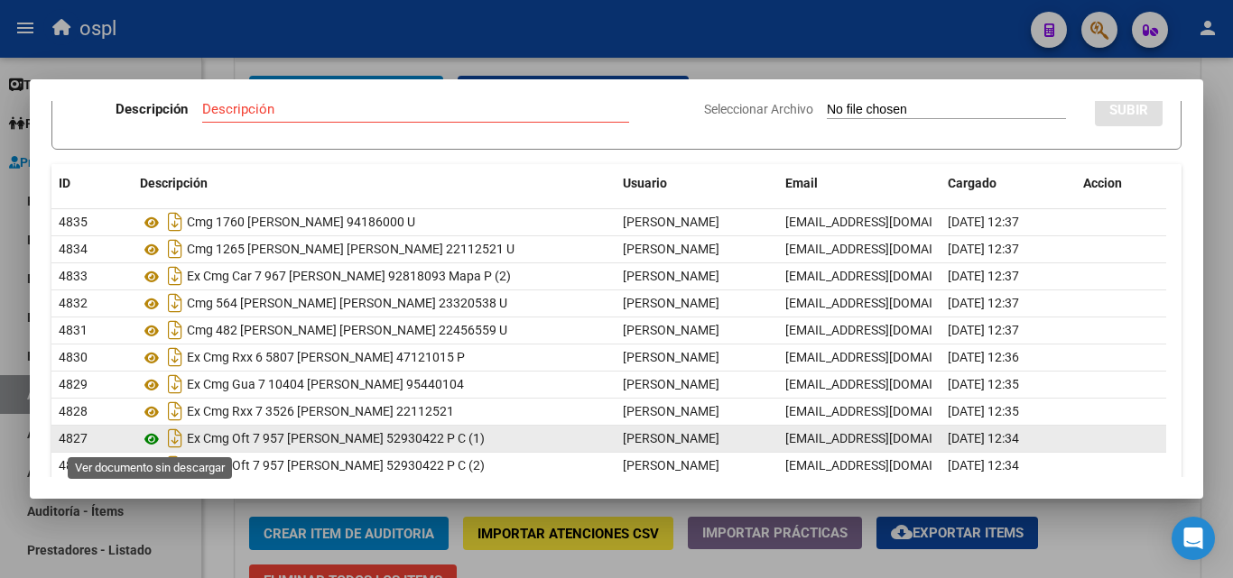
click at [153, 439] on icon at bounding box center [151, 440] width 23 height 22
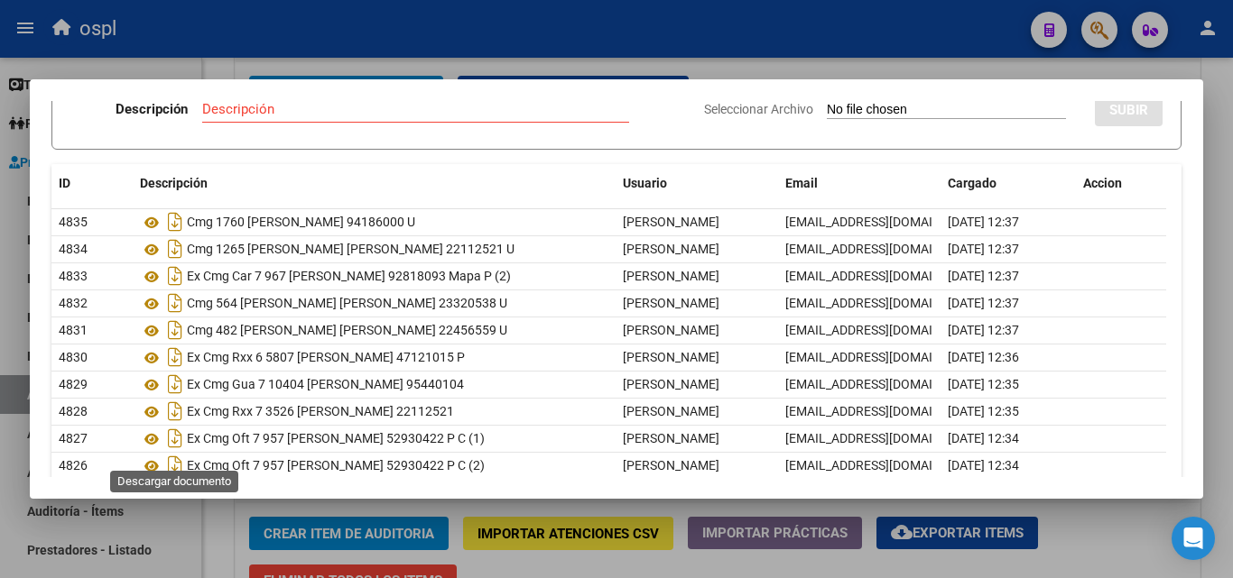
scroll to position [159, 0]
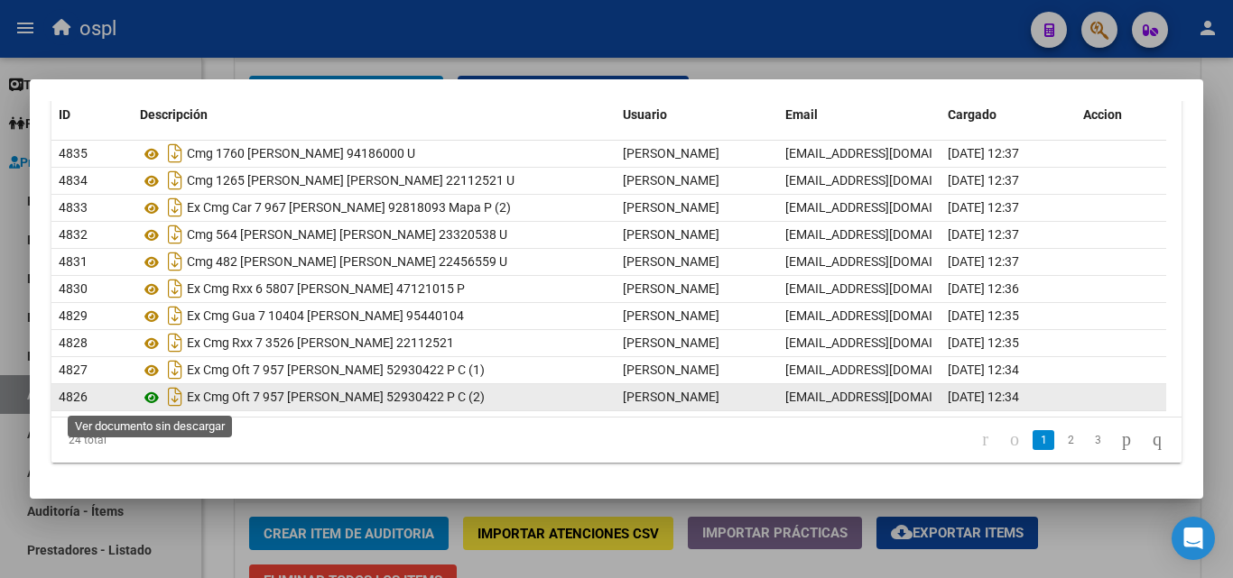
click at [156, 395] on icon at bounding box center [151, 398] width 23 height 22
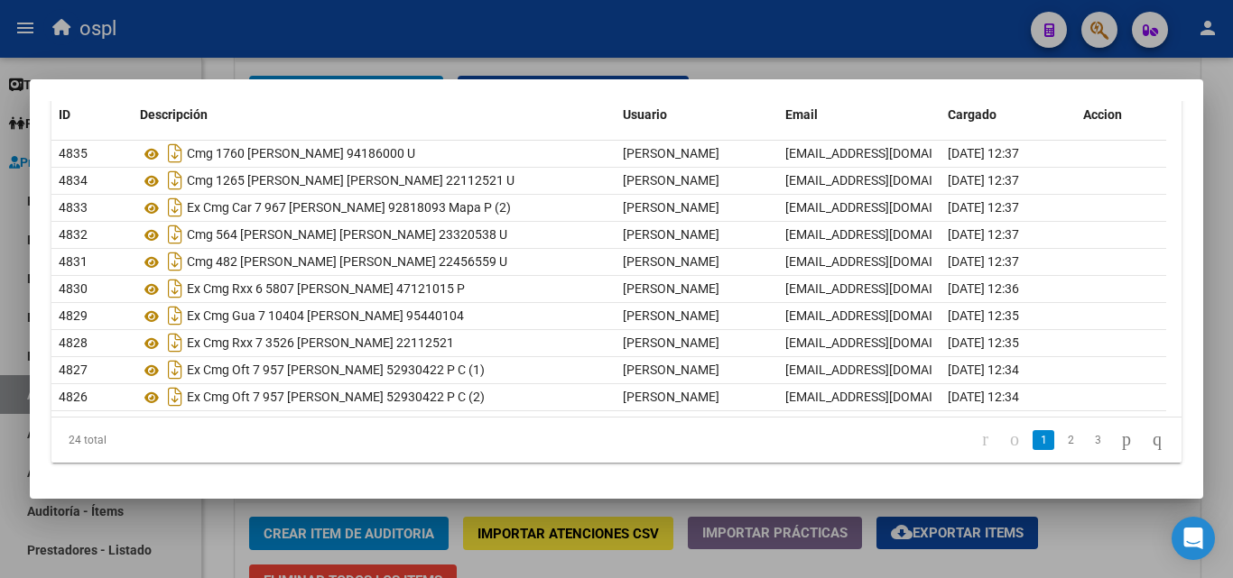
click at [752, 70] on div at bounding box center [616, 289] width 1233 height 578
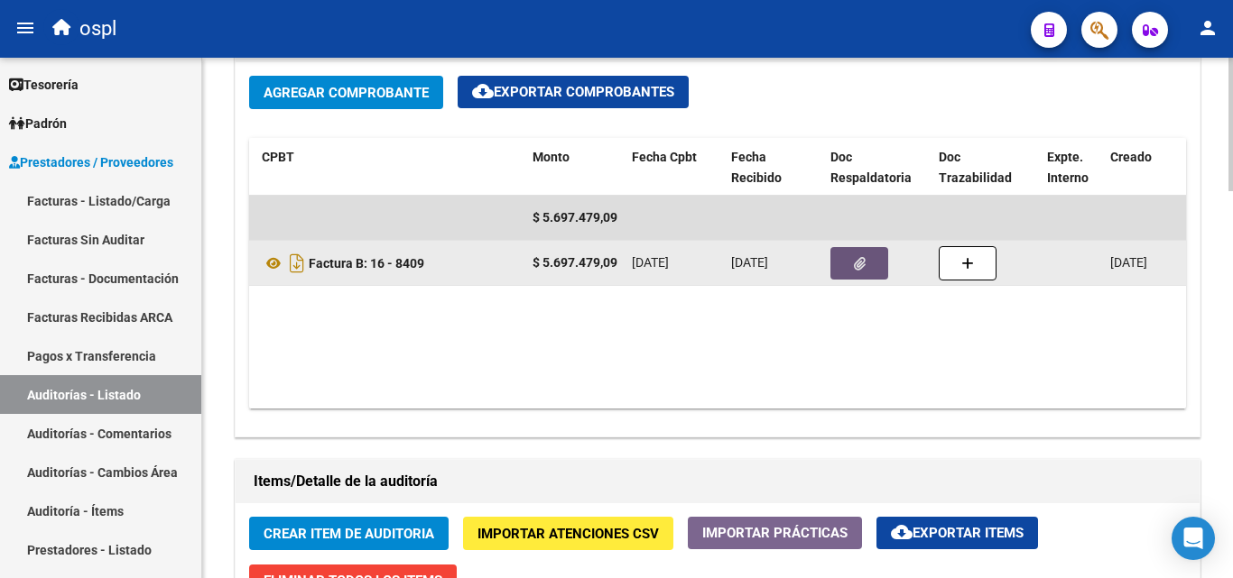
click at [845, 263] on button "button" at bounding box center [859, 263] width 58 height 32
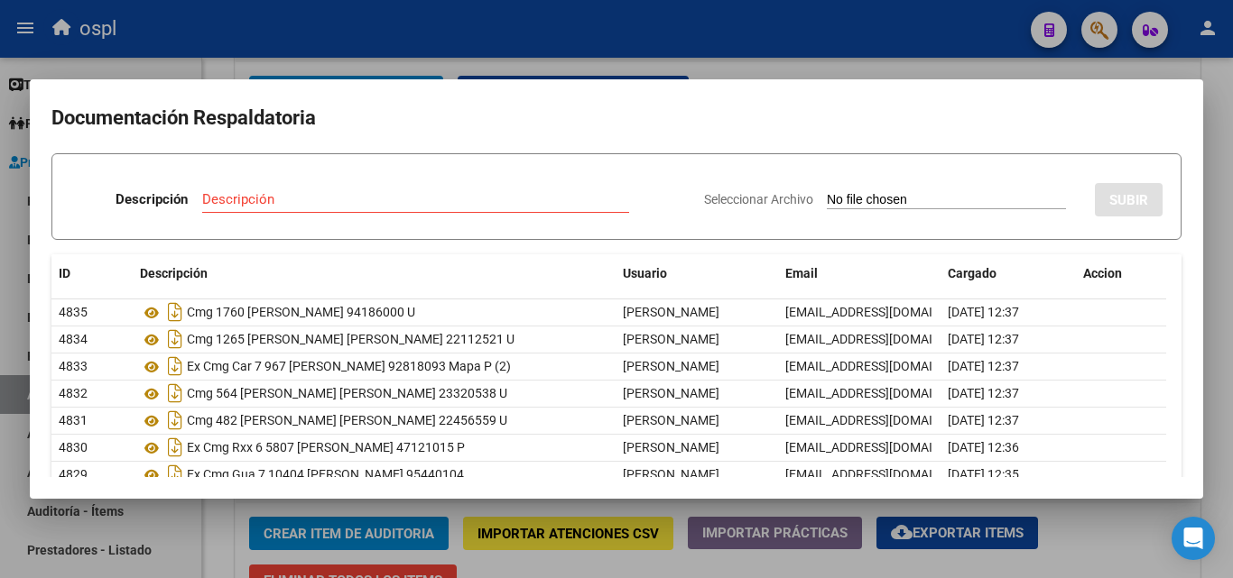
click at [888, 191] on app-file-uploader "Seleccionar Archivo" at bounding box center [892, 199] width 376 height 16
click at [864, 201] on input "Seleccionar Archivo" at bounding box center [946, 200] width 239 height 17
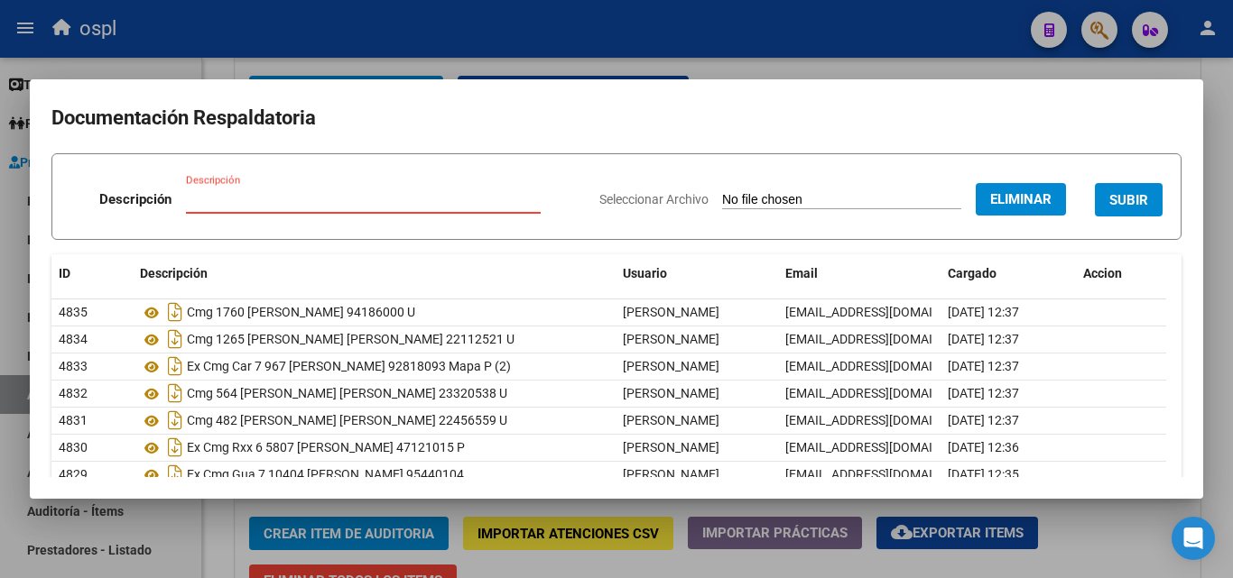
click at [277, 197] on input "Descripción" at bounding box center [363, 199] width 355 height 16
click at [1128, 204] on span "SUBIR" at bounding box center [1128, 200] width 39 height 16
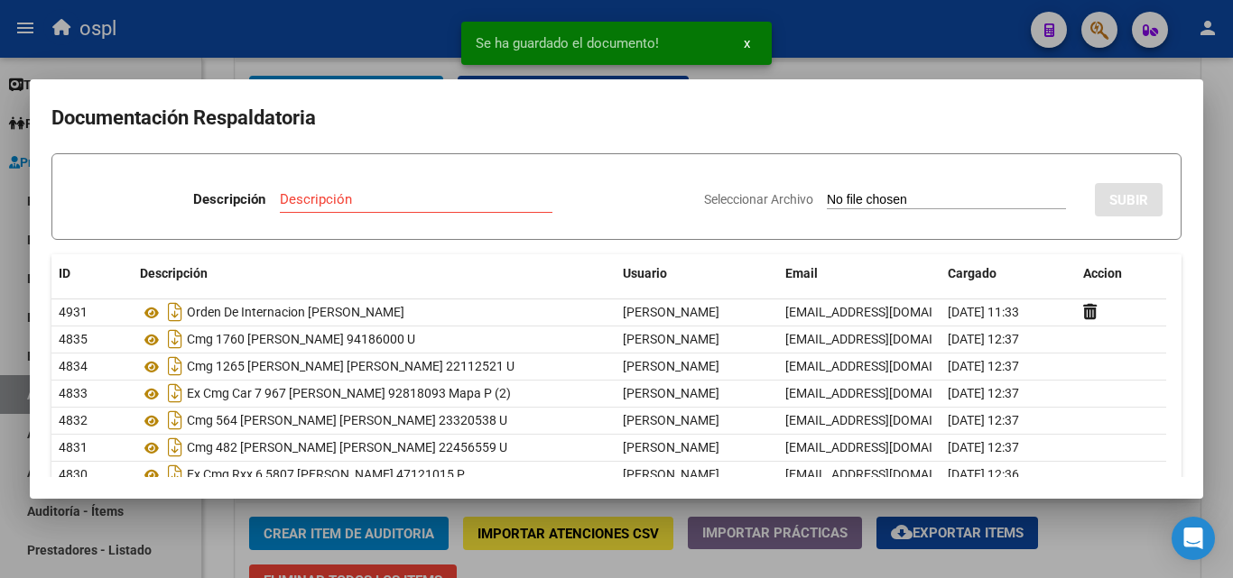
click at [827, 199] on input "Seleccionar Archivo" at bounding box center [946, 200] width 239 height 17
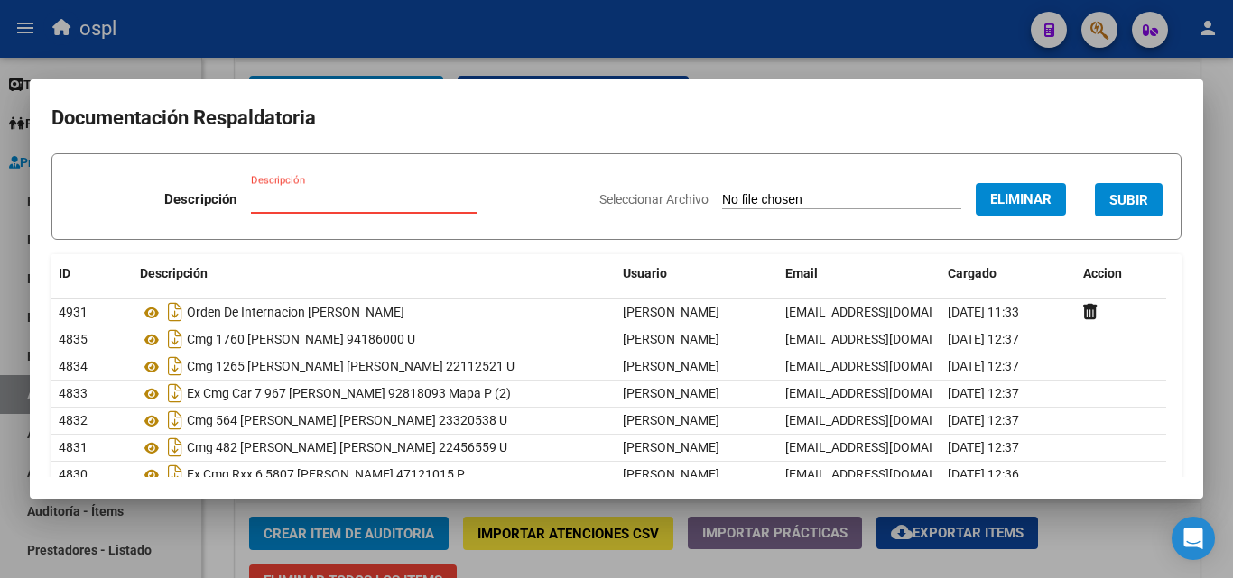
click at [349, 200] on input "Descripción" at bounding box center [364, 199] width 226 height 16
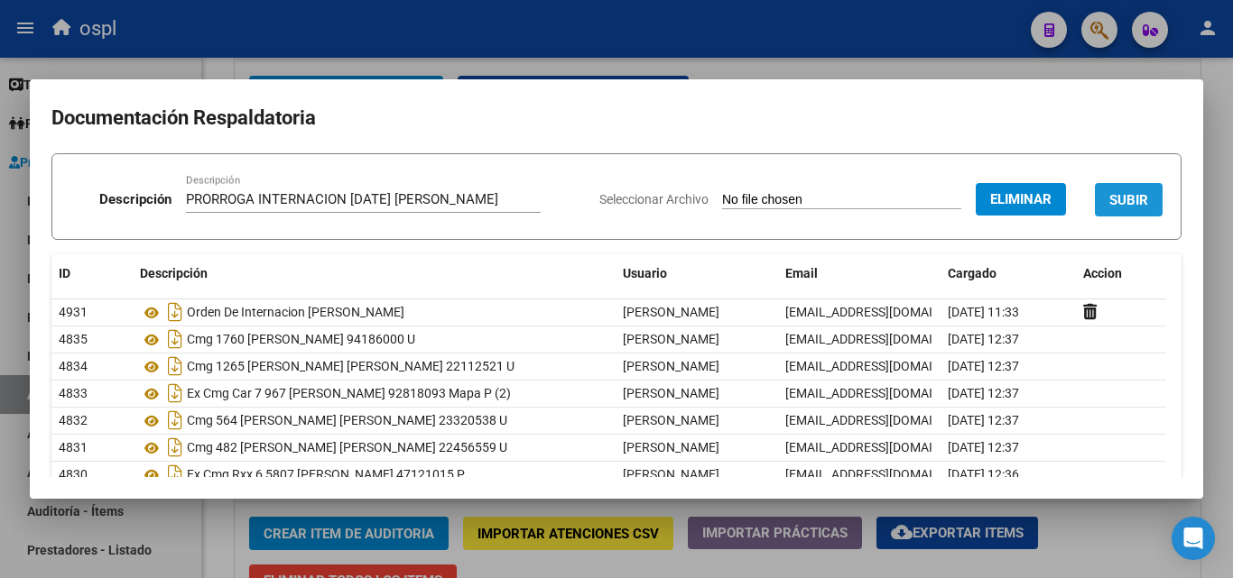
click at [1109, 200] on span "SUBIR" at bounding box center [1128, 200] width 39 height 16
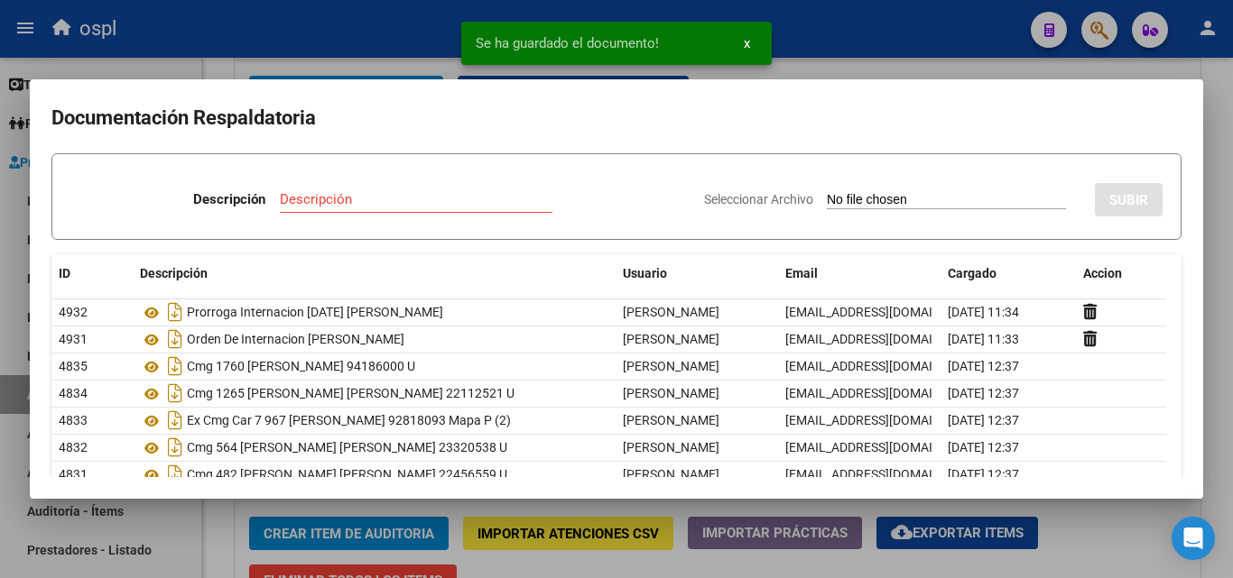
click at [852, 196] on input "Seleccionar Archivo" at bounding box center [946, 200] width 239 height 17
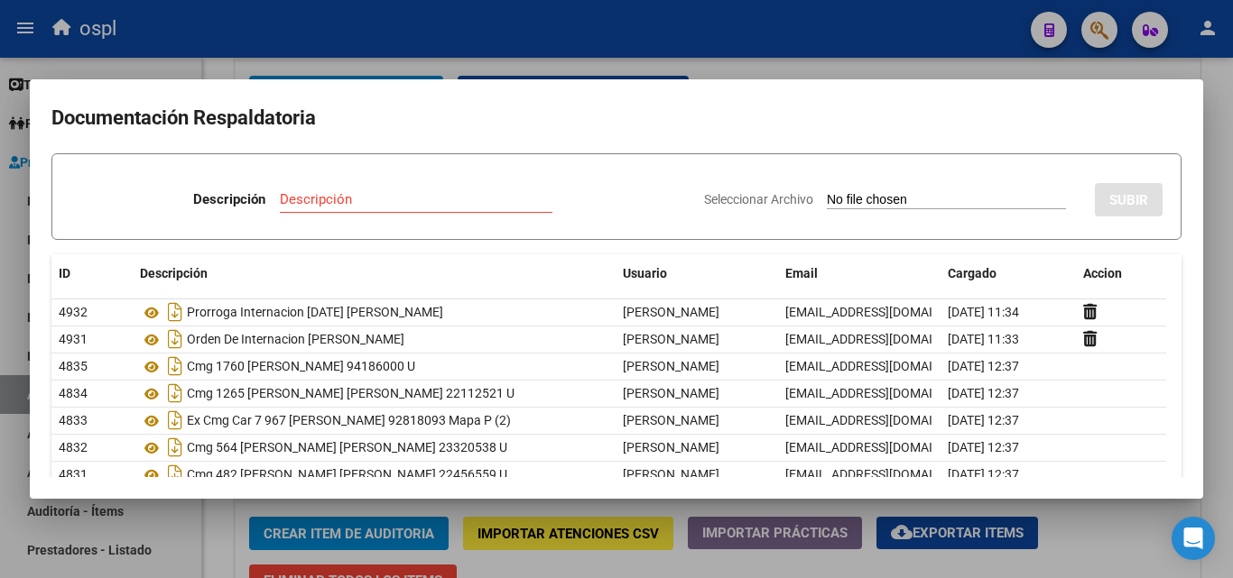
click at [836, 200] on input "Seleccionar Archivo" at bounding box center [946, 200] width 239 height 17
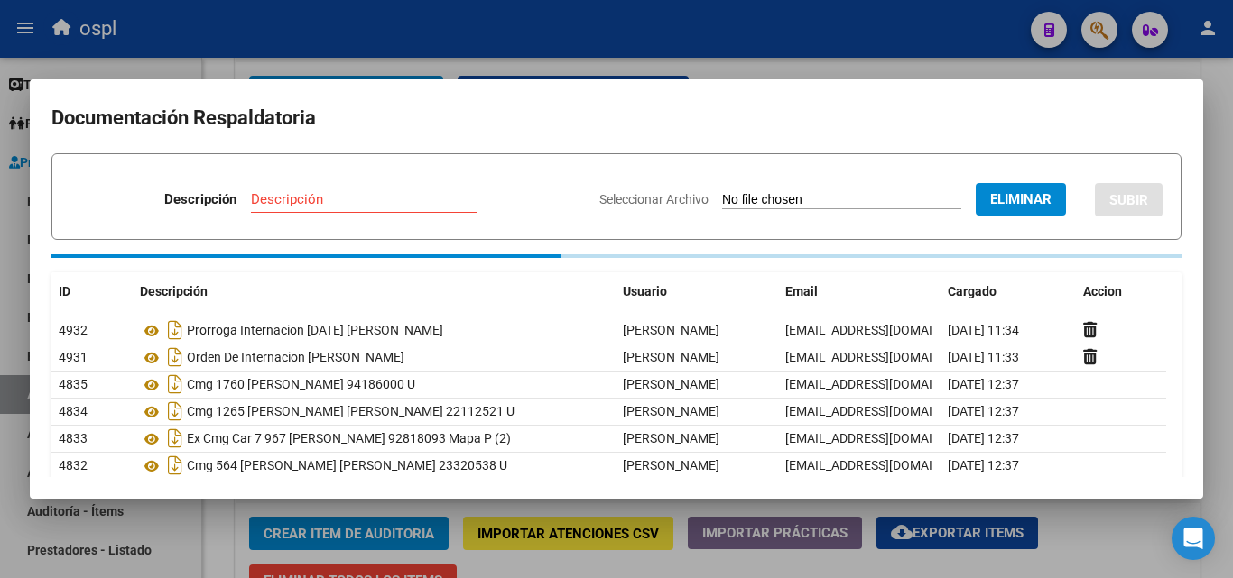
click at [388, 208] on input "Descripción" at bounding box center [364, 199] width 226 height 16
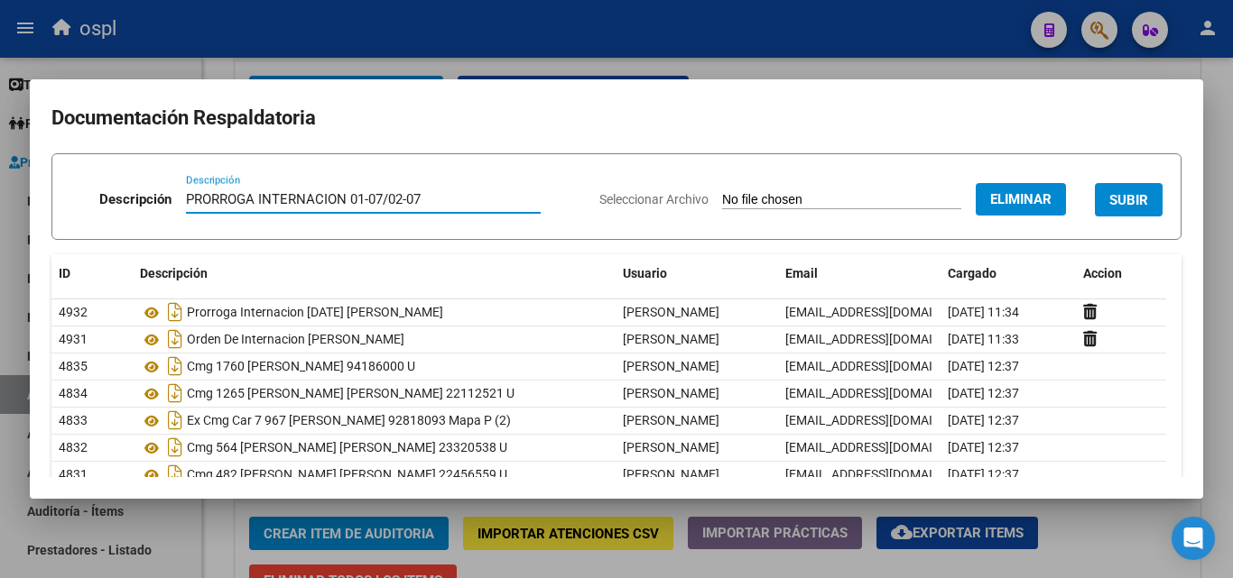
click at [387, 199] on input "PRORROGA INTERNACION 01-07/02-07" at bounding box center [363, 199] width 355 height 16
click at [435, 204] on input "PRORROGA INTERNACION 01-07/02-07" at bounding box center [363, 199] width 355 height 16
click at [1109, 203] on span "SUBIR" at bounding box center [1128, 200] width 39 height 16
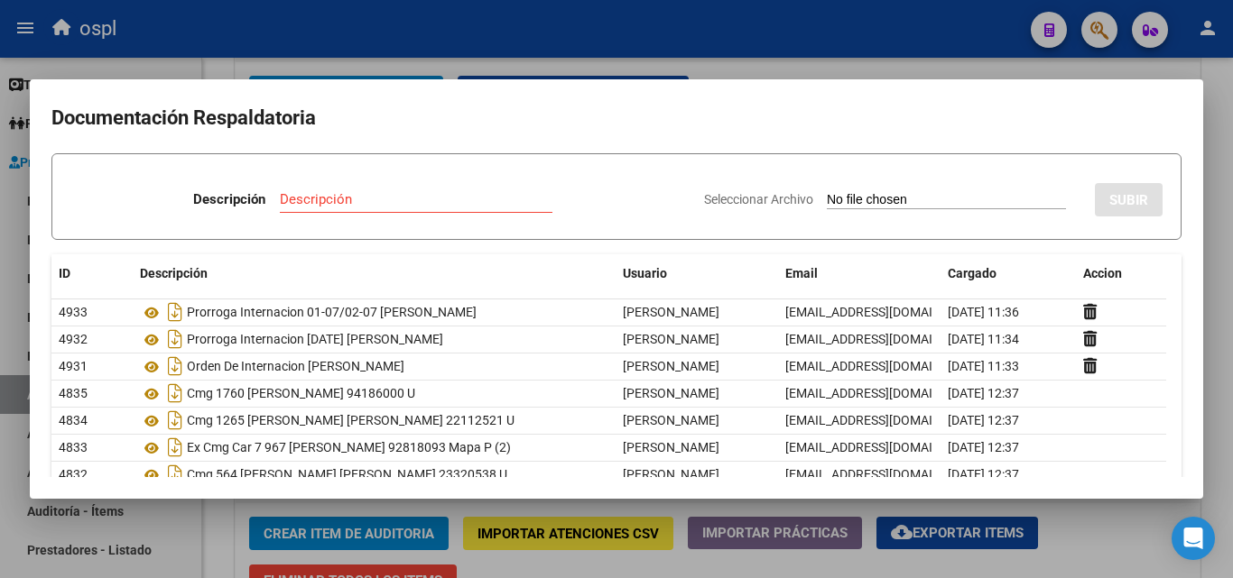
click at [835, 194] on input "Seleccionar Archivo" at bounding box center [946, 200] width 239 height 17
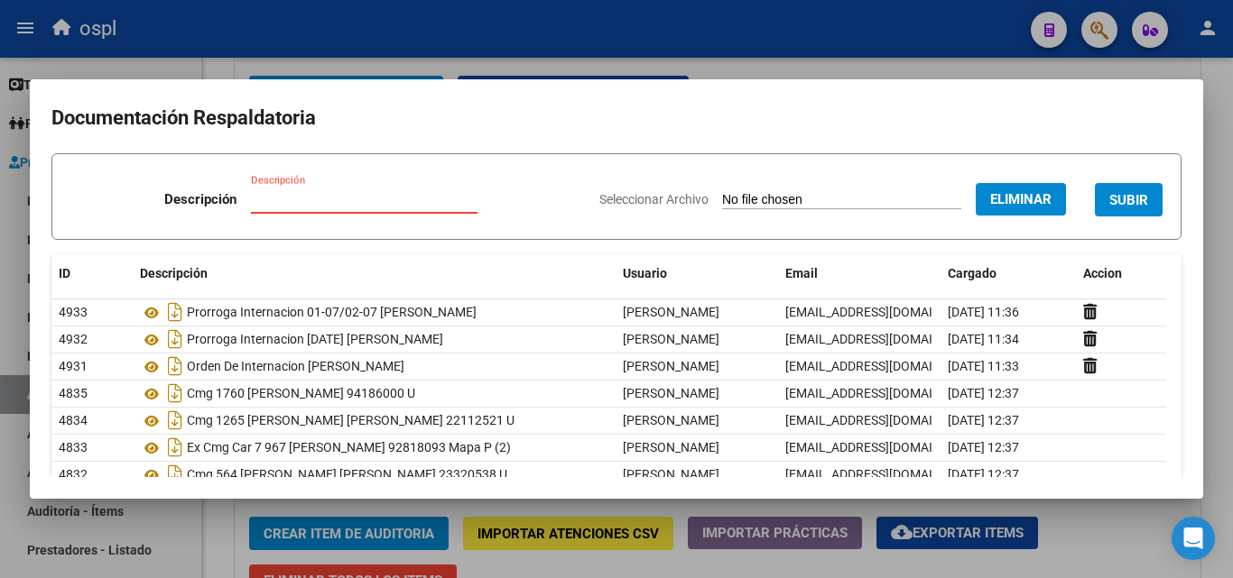
click at [336, 208] on input "Descripción" at bounding box center [364, 199] width 226 height 16
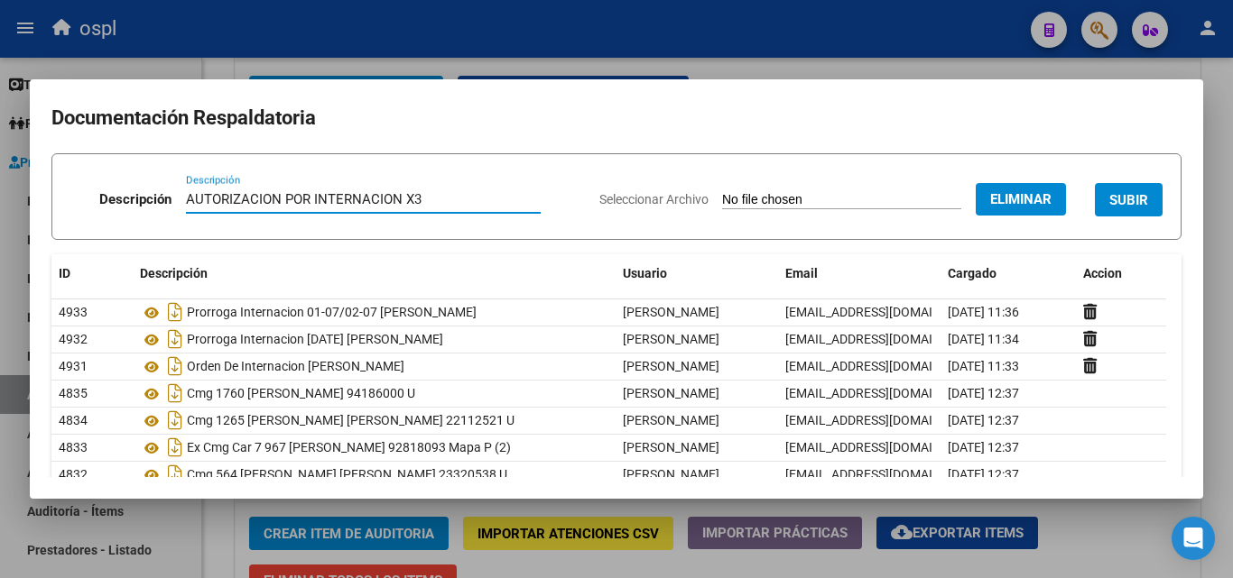
click at [402, 199] on input "AUTORIZACION POR INTERNACION X3" at bounding box center [363, 199] width 355 height 16
drag, startPoint x: 426, startPoint y: 194, endPoint x: 402, endPoint y: 194, distance: 23.5
click at [402, 194] on input "AUTORIZACION POR INTERNACION X3" at bounding box center [363, 199] width 355 height 16
click at [281, 196] on input "AUTORIZACION POR INTERNACION" at bounding box center [363, 199] width 355 height 16
click at [330, 203] on input "AUTORIZACION X3 POR INTERNACION" at bounding box center [363, 199] width 355 height 16
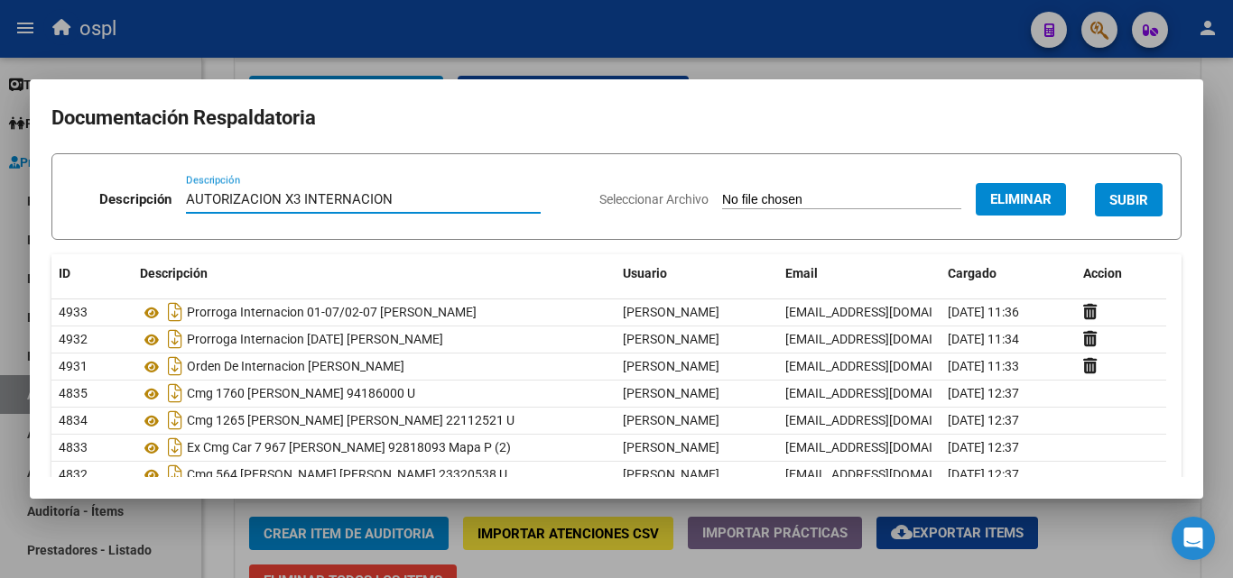
click at [398, 206] on input "AUTORIZACION X3 INTERNACION" at bounding box center [363, 199] width 355 height 16
click at [1108, 189] on button "SUBIR" at bounding box center [1129, 199] width 68 height 33
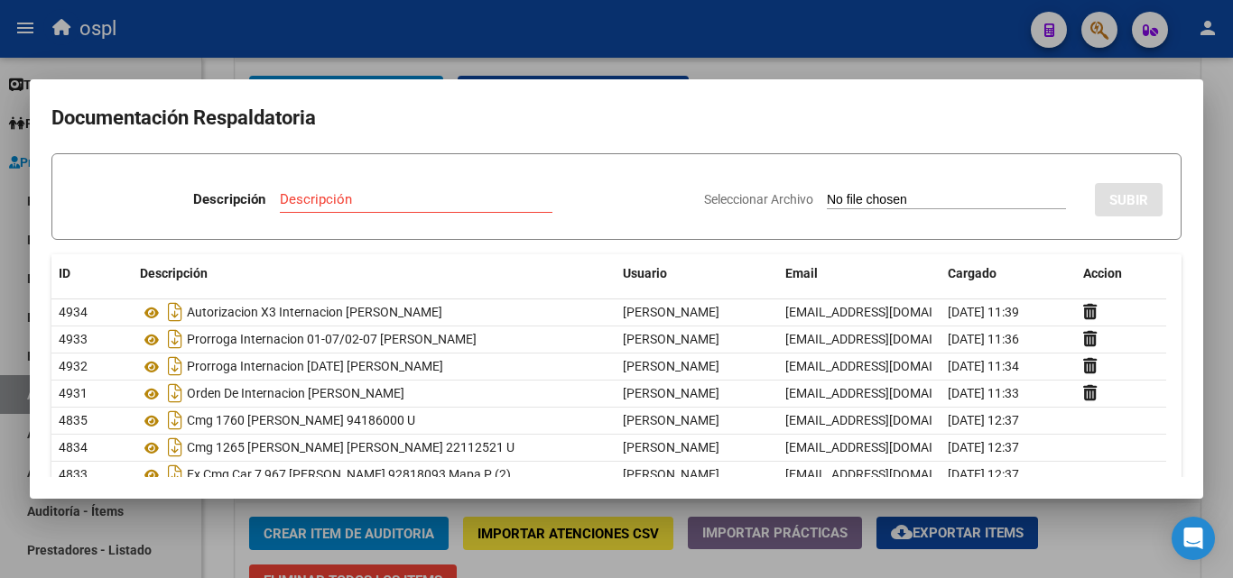
click at [709, 64] on div at bounding box center [616, 289] width 1233 height 578
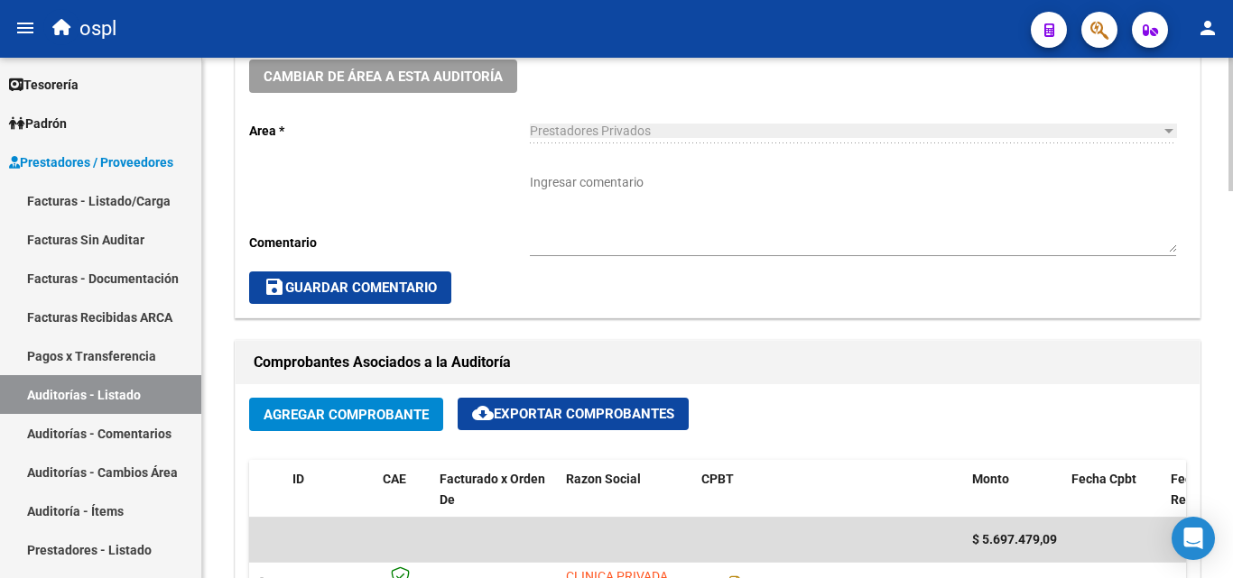
scroll to position [541, 0]
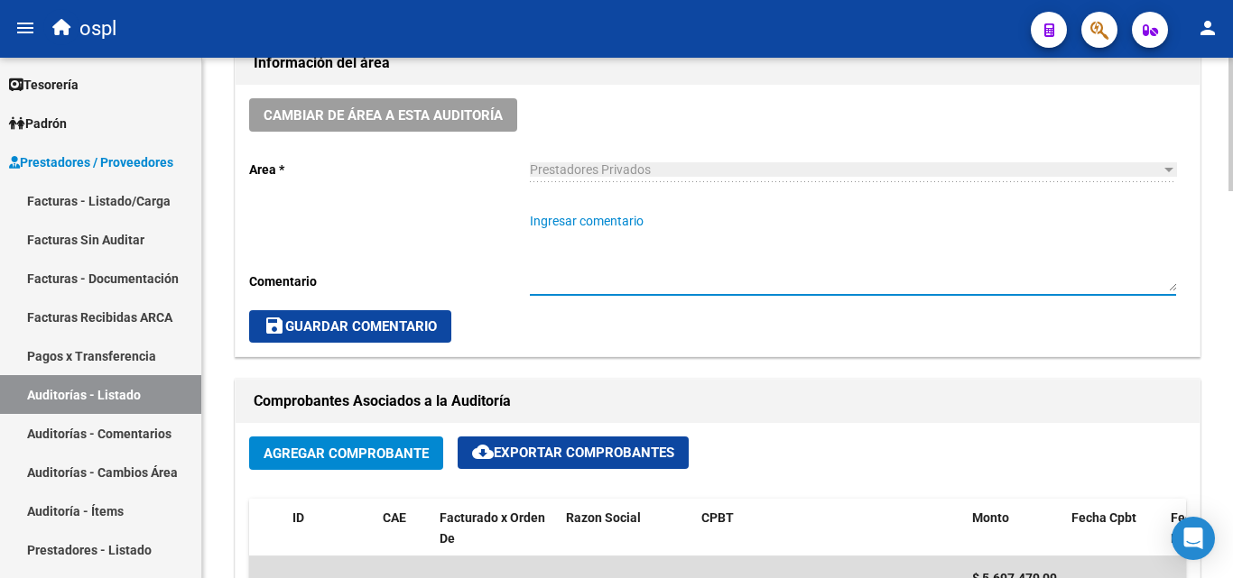
click at [605, 224] on textarea "Ingresar comentario" at bounding box center [853, 251] width 646 height 79
click at [643, 232] on textarea "INTERNACION=" at bounding box center [853, 251] width 646 height 79
click at [612, 222] on textarea "INTERNACION=" at bounding box center [853, 251] width 646 height 79
click at [692, 226] on textarea "INTERNACION VILLA LUIS=" at bounding box center [853, 251] width 646 height 79
drag, startPoint x: 615, startPoint y: 217, endPoint x: 627, endPoint y: 227, distance: 15.4
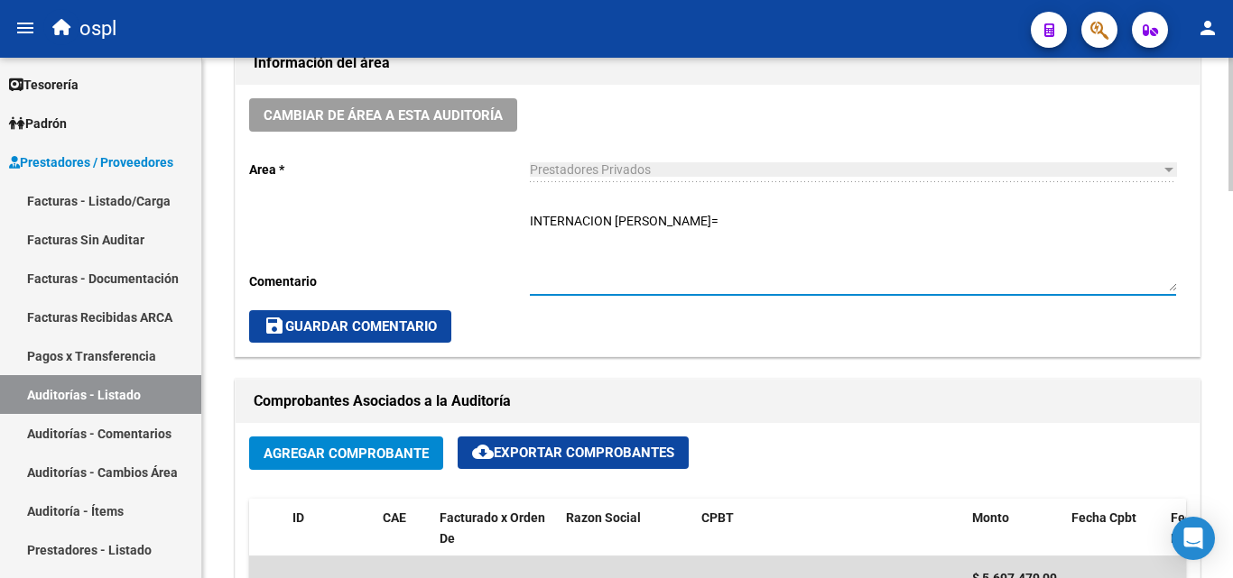
click at [614, 218] on textarea "INTERNACION VILLA LUIS=" at bounding box center [853, 251] width 646 height 79
click at [758, 228] on textarea "INTERNACION _VILLA LUIS=" at bounding box center [853, 251] width 646 height 79
click at [996, 227] on textarea "INTERNACION _VILLA LUIS= TIENE AUTORIZACION X3 DIAS (30,01,02 JULIO/25)" at bounding box center [853, 251] width 646 height 79
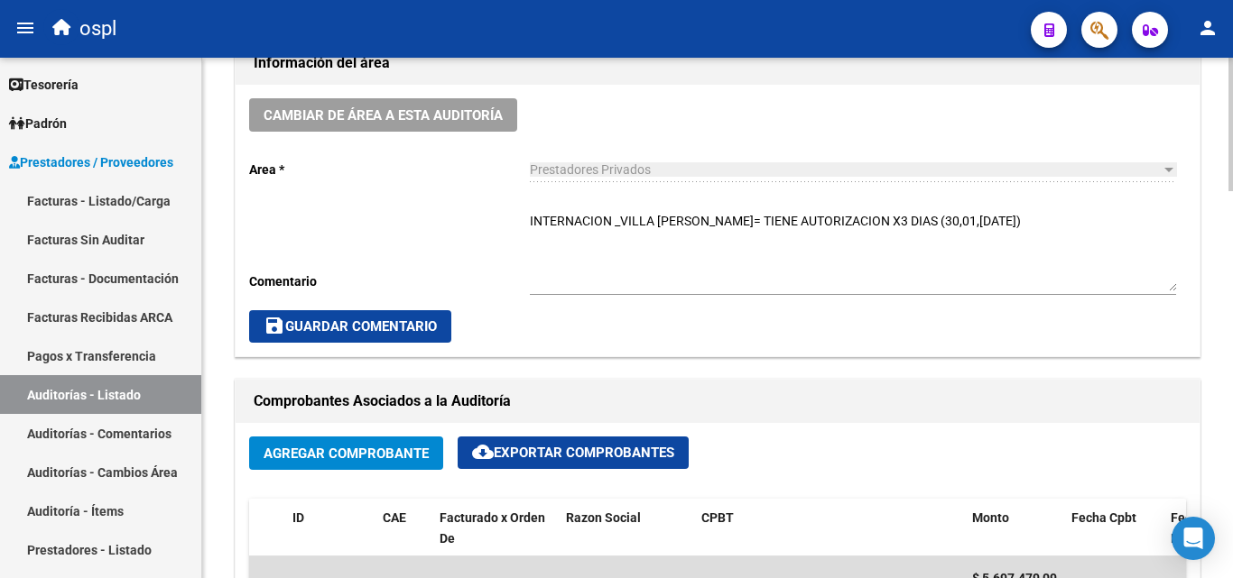
click at [529, 219] on div "Cambiar de área a esta auditoría Area * Prestadores Privados Seleccionar area C…" at bounding box center [718, 221] width 964 height 272
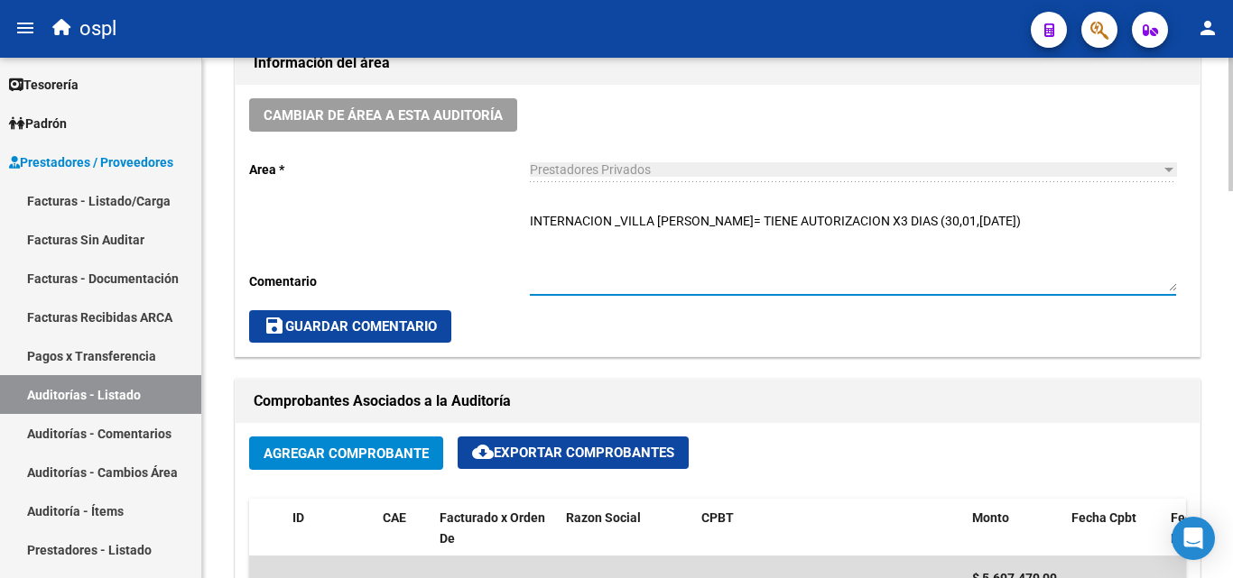
drag, startPoint x: 530, startPoint y: 219, endPoint x: 535, endPoint y: 241, distance: 22.3
click at [531, 220] on textarea "INTERNACION _VILLA LUIS= TIENE AUTORIZACION X3 DIAS (30,01,02 JULIO/25)" at bounding box center [853, 251] width 646 height 79
click at [542, 242] on textarea "_INTERNACION _VILLA LUIS= TIENE AUTORIZACION X3 DIAS (30,01,02 JULIO/25)" at bounding box center [853, 251] width 646 height 79
click at [828, 223] on textarea "_INTERNACION _VILLA LUIS= TIENE AUTORIZACION X3 DIAS (30,01,02 JULIO/25) FALTA …" at bounding box center [853, 251] width 646 height 79
click at [716, 247] on textarea "_INTERNACION _VILLA LUIS= TIENE AUTORIZACION CON ORDEN MEDICA X3 DIAS (30,01,02…" at bounding box center [853, 251] width 646 height 79
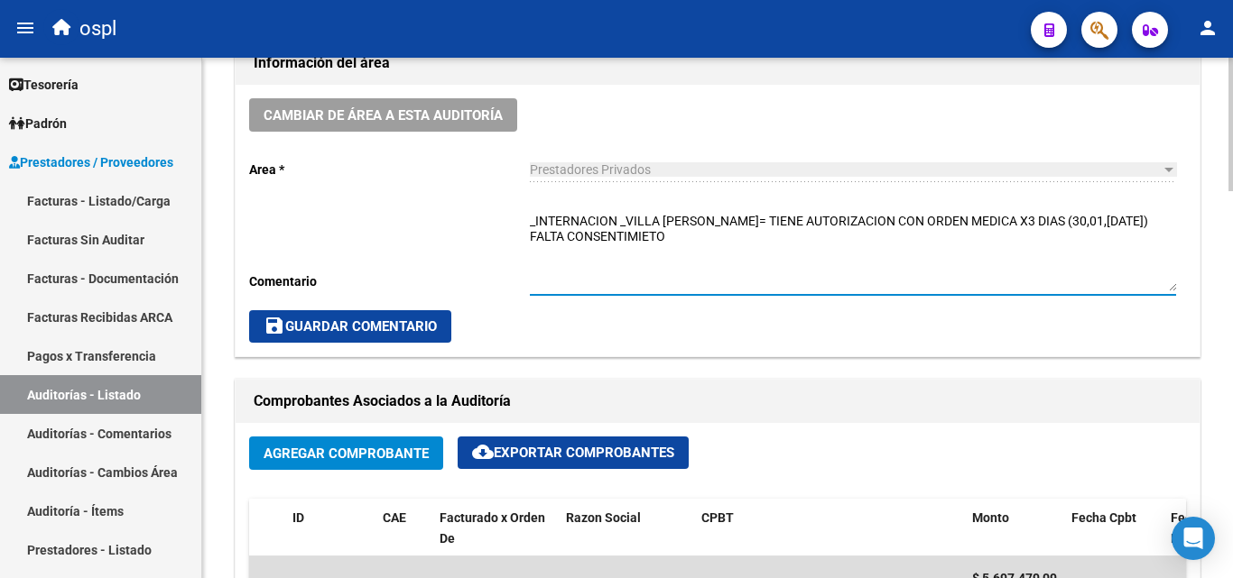
click at [531, 221] on textarea "_INTERNACION _VILLA LUIS= TIENE AUTORIZACION CON ORDEN MEDICA X3 DIAS (30,01,02…" at bounding box center [853, 251] width 646 height 79
click at [546, 247] on textarea "_INTERNACION _VILLA LUIS= TIENE AUTORIZACION CON ORDEN MEDICA X3 DIAS (30,01,02…" at bounding box center [853, 251] width 646 height 79
click at [538, 256] on textarea "_INTERNACION _VILLA LUIS= TIENE AUTORIZACION CON ORDEN MEDICA X3 DIAS (30,01,02…" at bounding box center [853, 251] width 646 height 79
click at [554, 253] on textarea "_INTERNACION _VILLA LUIS= TIENE AUTORIZACION CON ORDEN MEDICA X3 DIAS (30,01,02…" at bounding box center [853, 251] width 646 height 79
click at [648, 255] on textarea "_INTERNACION _VILLA LUIS= TIENE AUTORIZACION CON ORDEN MEDICA X3 DIAS (30,01,02…" at bounding box center [853, 251] width 646 height 79
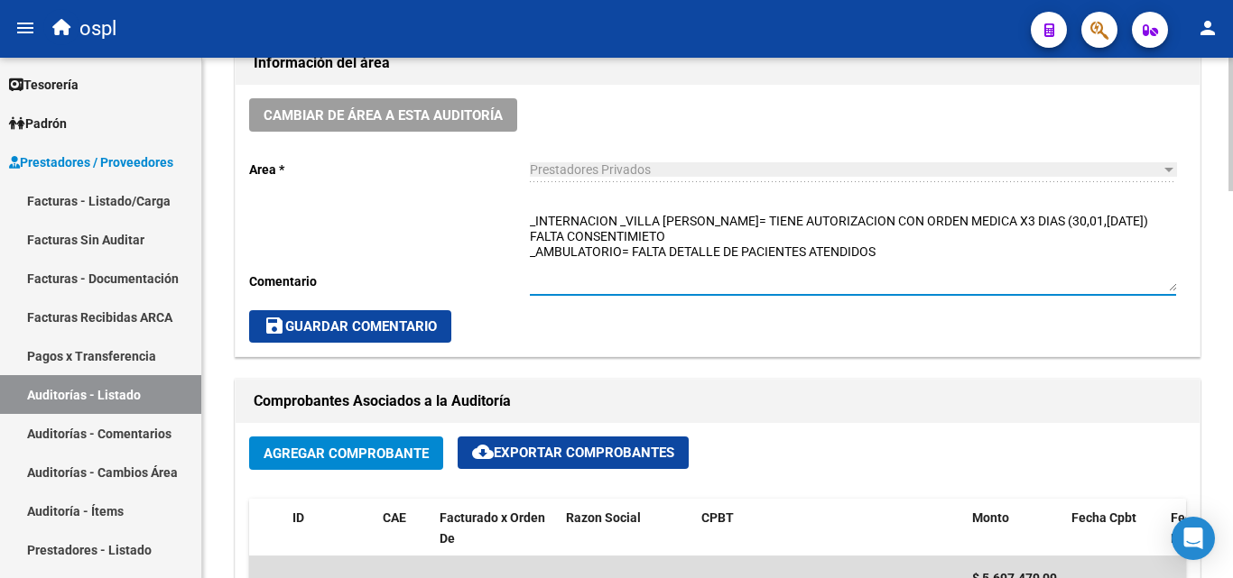
click at [661, 257] on textarea "_INTERNACION _VILLA LUIS= TIENE AUTORIZACION CON ORDEN MEDICA X3 DIAS (30,01,02…" at bounding box center [853, 251] width 646 height 79
click at [875, 253] on textarea "_INTERNACION _VILLA LUIS= TIENE AUTORIZACION CON ORDEN MEDICA X3 DIAS (30,01,02…" at bounding box center [853, 251] width 646 height 79
click at [900, 253] on textarea "_INTERNACION _VILLA LUIS= TIENE AUTORIZACION CON ORDEN MEDICA X3 DIAS (30,01,02…" at bounding box center [853, 251] width 646 height 79
click at [813, 250] on textarea "_INTERNACION _VILLA LUIS= TIENE AUTORIZACION CON ORDEN MEDICA X3 DIAS (30,01,02…" at bounding box center [853, 251] width 646 height 79
click at [978, 246] on textarea "_INTERNACION _VILLA LUIS= TIENE AUTORIZACION CON ORDEN MEDICA X3 DIAS (30,01,02…" at bounding box center [853, 251] width 646 height 79
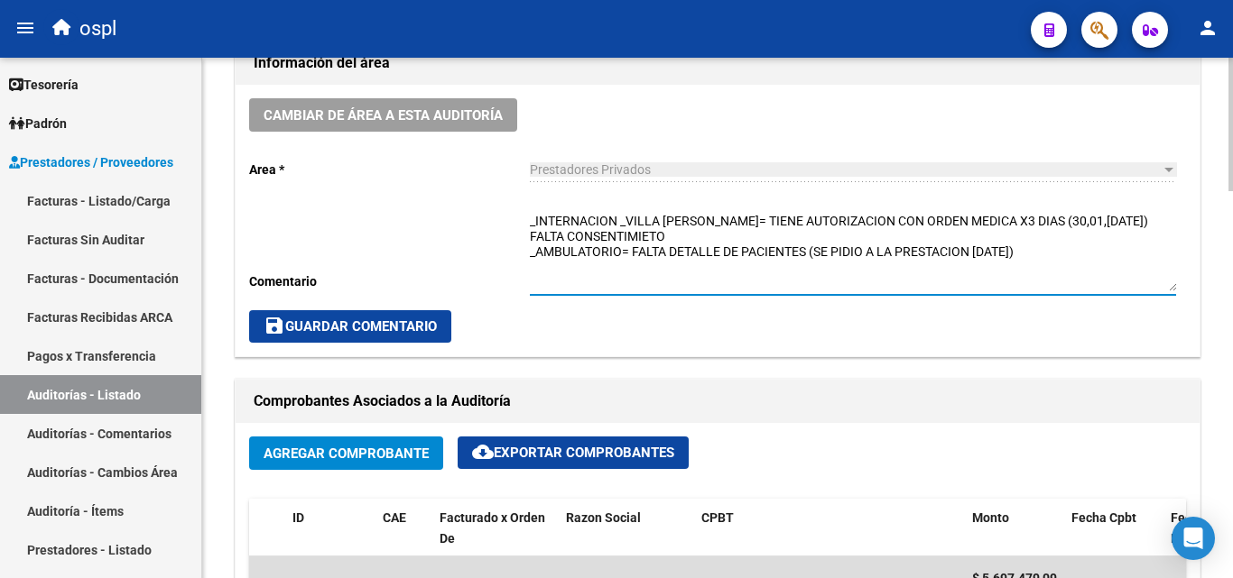
click at [673, 269] on textarea "_INTERNACION _VILLA LUIS= TIENE AUTORIZACION CON ORDEN MEDICA X3 DIAS (30,01,02…" at bounding box center [853, 251] width 646 height 79
click at [742, 260] on textarea "_INTERNACION _VILLA LUIS= TIENE AUTORIZACION CON ORDEN MEDICA X3 DIAS (30,01,02…" at bounding box center [853, 251] width 646 height 79
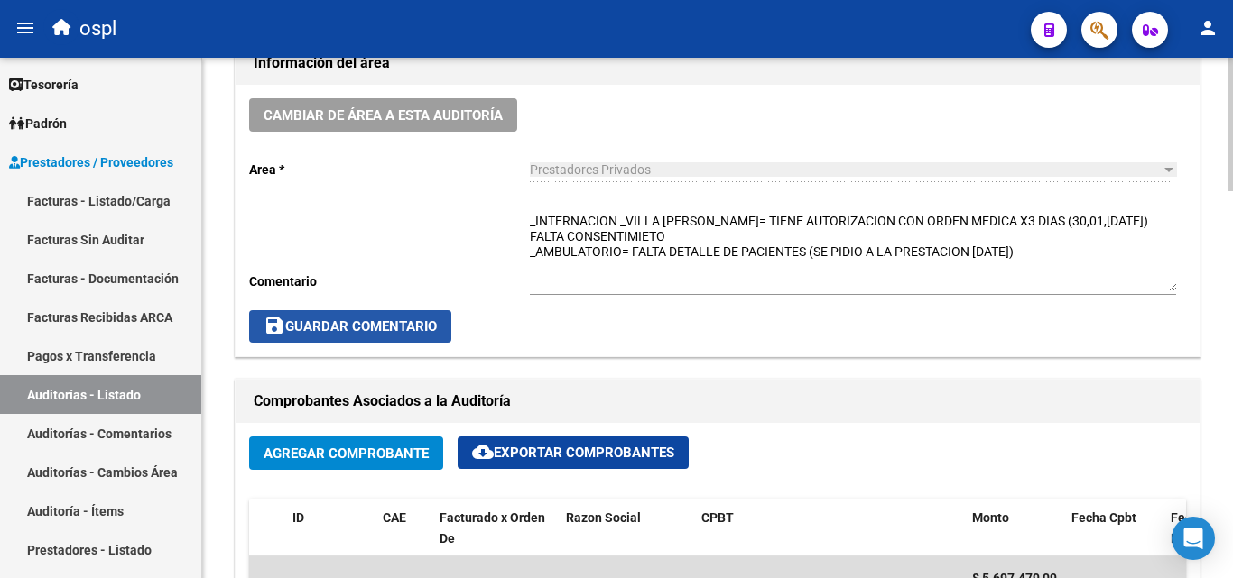
click at [417, 315] on button "save Guardar Comentario" at bounding box center [350, 326] width 202 height 32
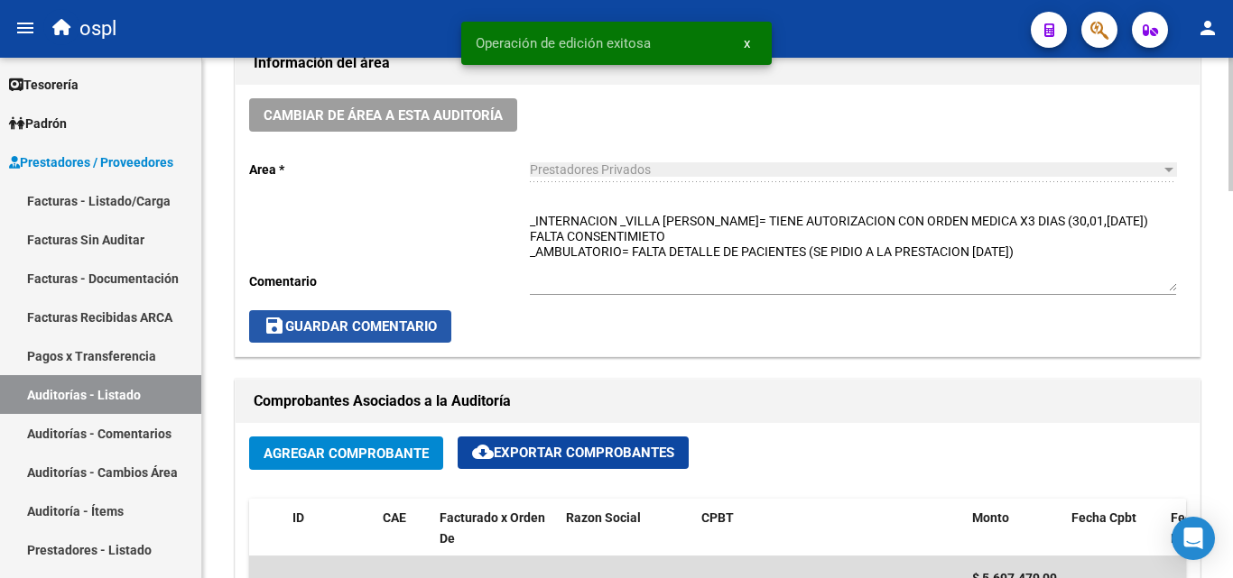
click at [402, 328] on span "save Guardar Comentario" at bounding box center [349, 327] width 173 height 16
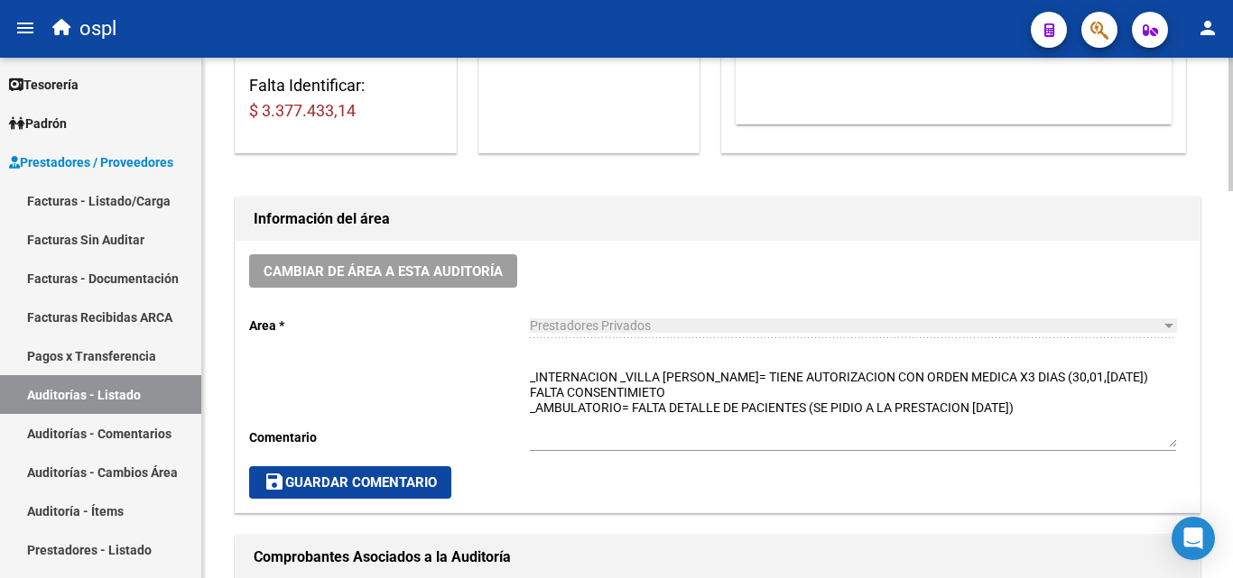
scroll to position [451, 0]
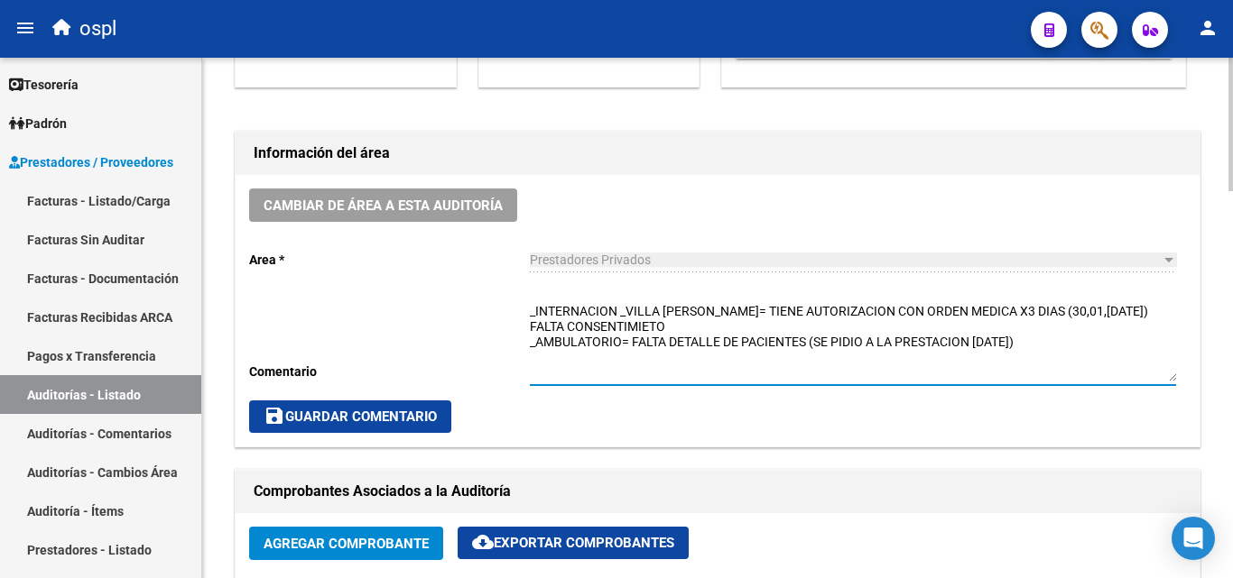
click at [1071, 343] on textarea "_INTERNACION _VILLA LUIS= TIENE AUTORIZACION CON ORDEN MEDICA X3 DIAS (30,01,02…" at bounding box center [853, 341] width 646 height 79
click at [547, 369] on textarea "_INTERNACION _VILLA LUIS= TIENE AUTORIZACION CON ORDEN MEDICA X3 DIAS (30,01,02…" at bounding box center [853, 341] width 646 height 79
click at [633, 366] on textarea "_INTERNACION _VILLA LUIS= TIENE AUTORIZACION CON ORDEN MEDICA X3 DIAS (30,01,02…" at bounding box center [853, 341] width 646 height 79
drag, startPoint x: 649, startPoint y: 327, endPoint x: 655, endPoint y: 334, distance: 9.6
click at [651, 328] on textarea "_INTERNACION _VILLA LUIS= TIENE AUTORIZACION CON ORDEN MEDICA X3 DIAS (30,01,02…" at bounding box center [853, 341] width 646 height 79
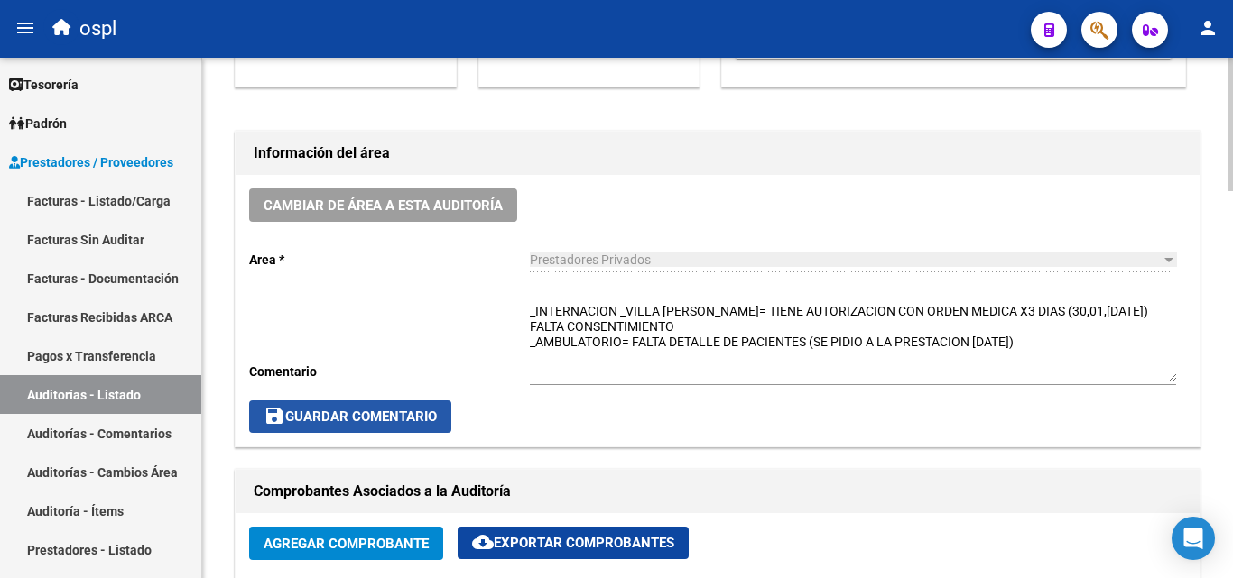
click at [417, 407] on button "save Guardar Comentario" at bounding box center [350, 417] width 202 height 32
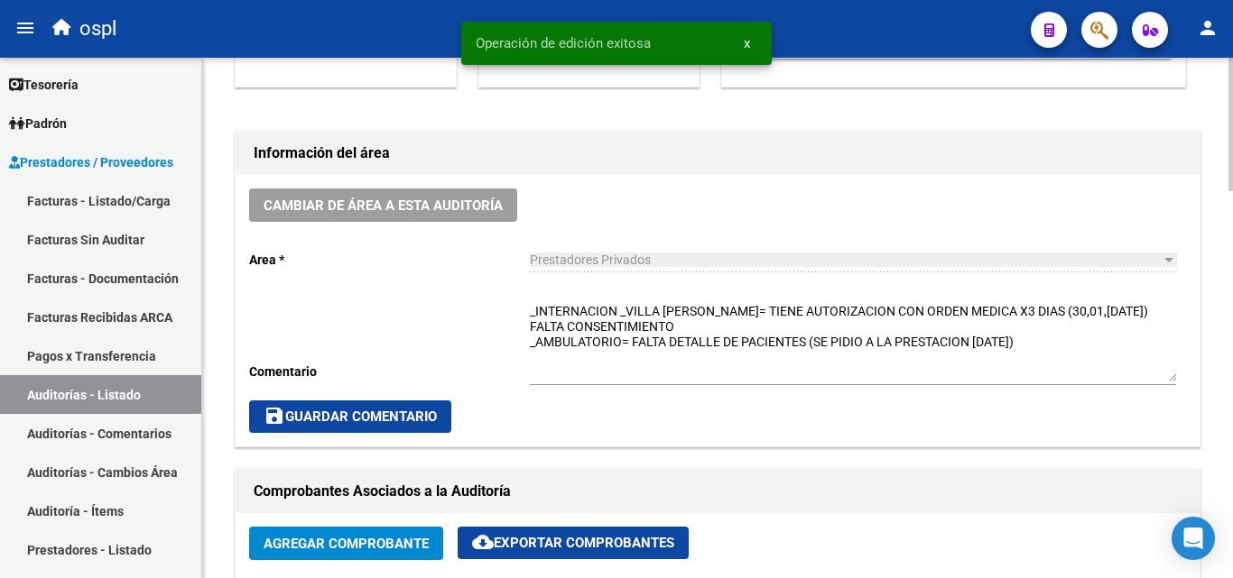
click at [827, 352] on textarea "_INTERNACION _VILLA LUIS= TIENE AUTORIZACION CON ORDEN MEDICA X3 DIAS (30,01,02…" at bounding box center [853, 341] width 646 height 79
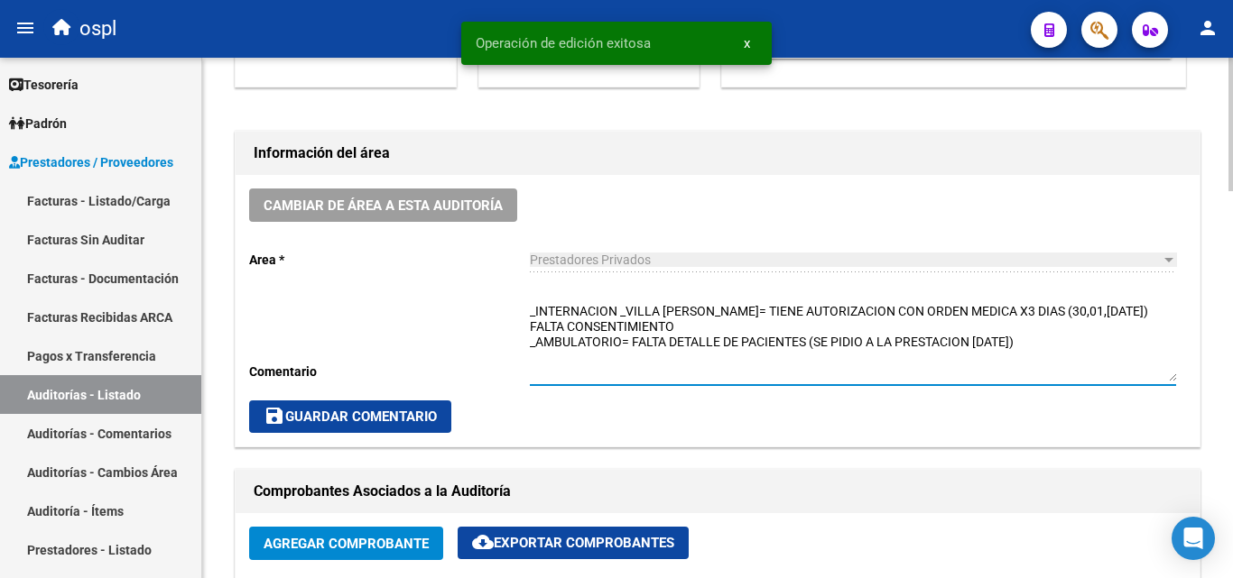
click at [1058, 343] on textarea "_INTERNACION _VILLA LUIS= TIENE AUTORIZACION CON ORDEN MEDICA X3 DIAS (30,01,02…" at bounding box center [853, 341] width 646 height 79
click at [595, 365] on textarea "_INTERNACION _VILLA LUIS= TIENE AUTORIZACION CON ORDEN MEDICA X3 DIAS (30,01,02…" at bounding box center [853, 341] width 646 height 79
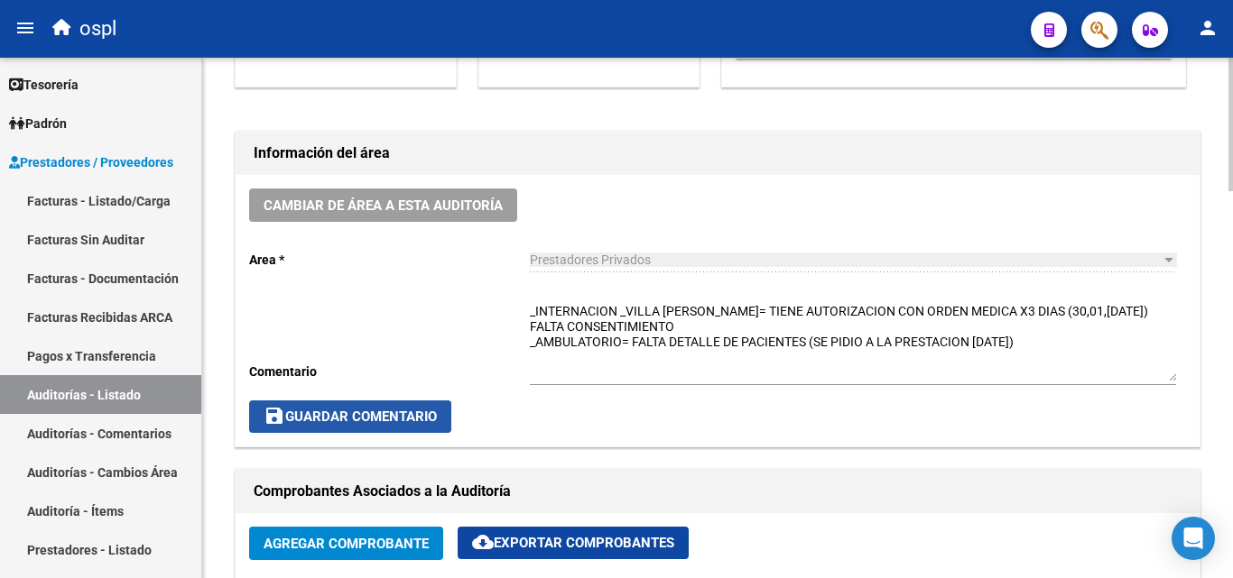
click at [411, 409] on span "save Guardar Comentario" at bounding box center [349, 417] width 173 height 16
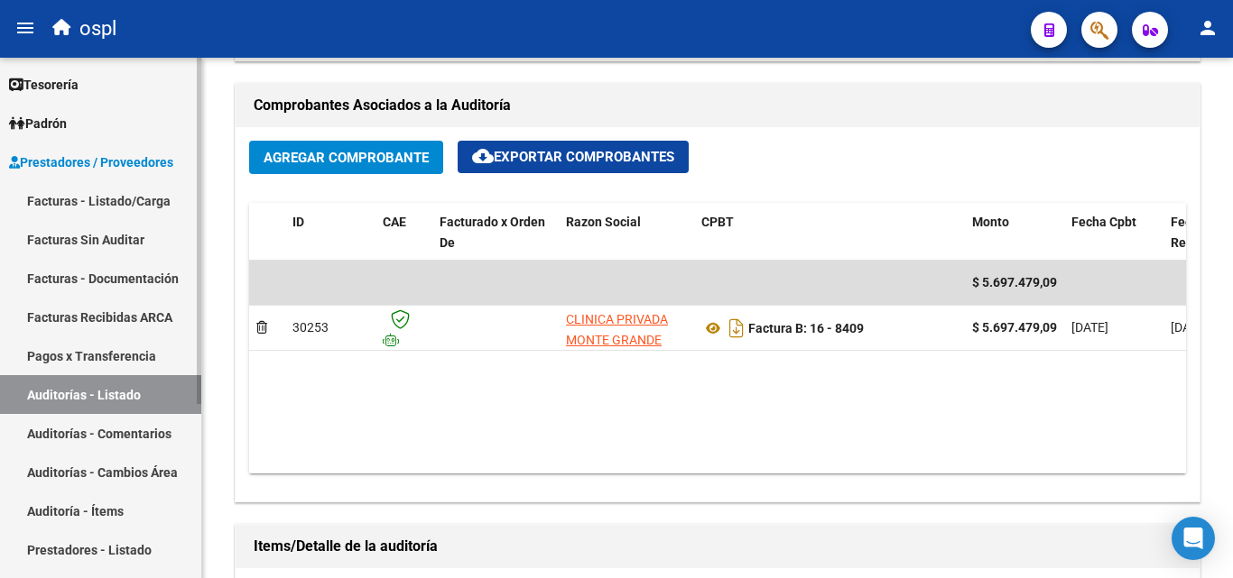
scroll to position [812, 0]
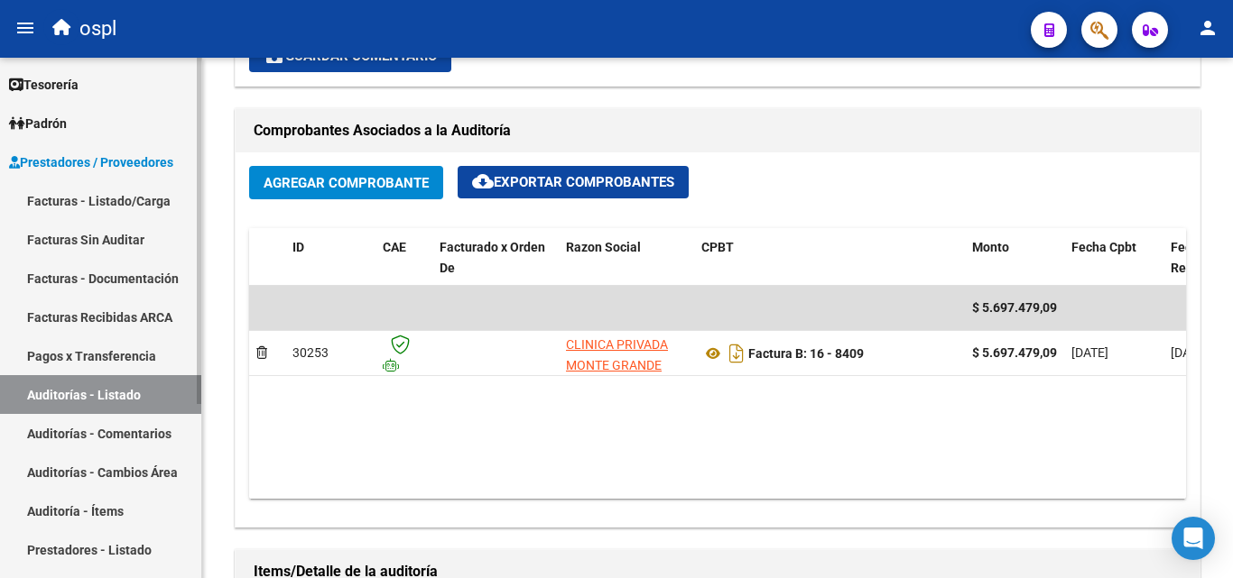
click at [125, 199] on link "Facturas - Listado/Carga" at bounding box center [100, 200] width 201 height 39
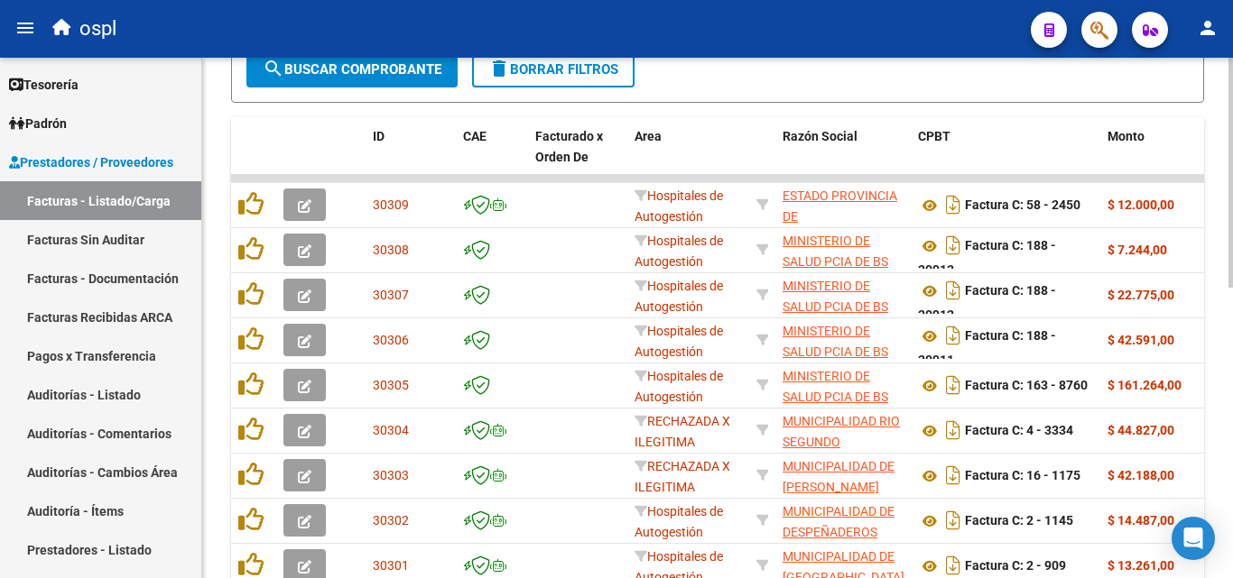
scroll to position [25, 0]
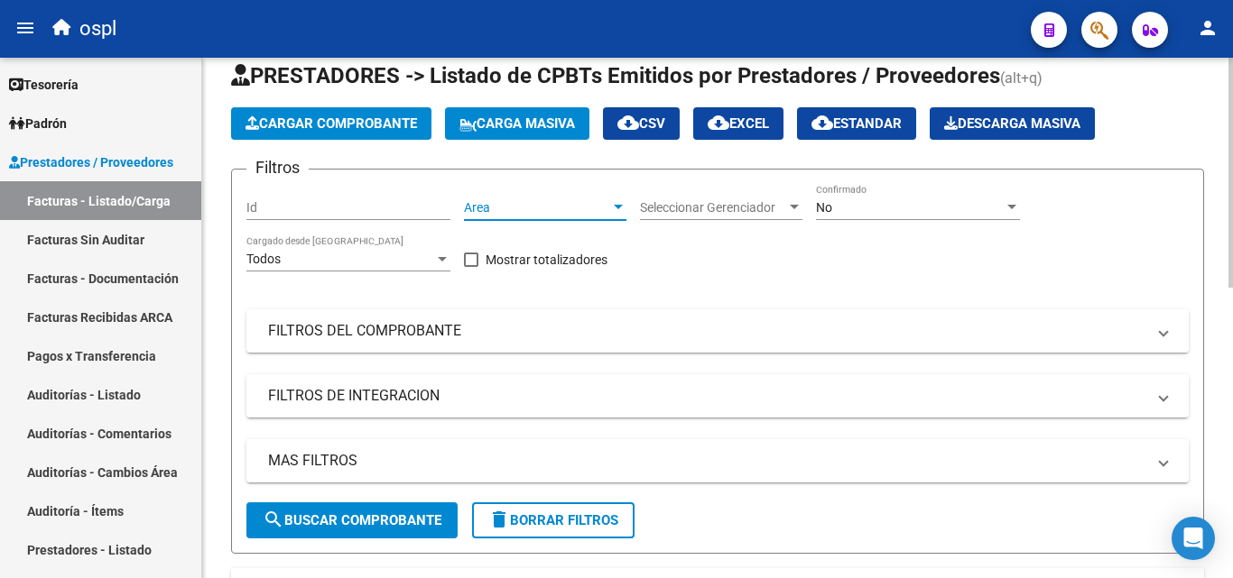
click at [550, 206] on span "Area" at bounding box center [537, 207] width 146 height 15
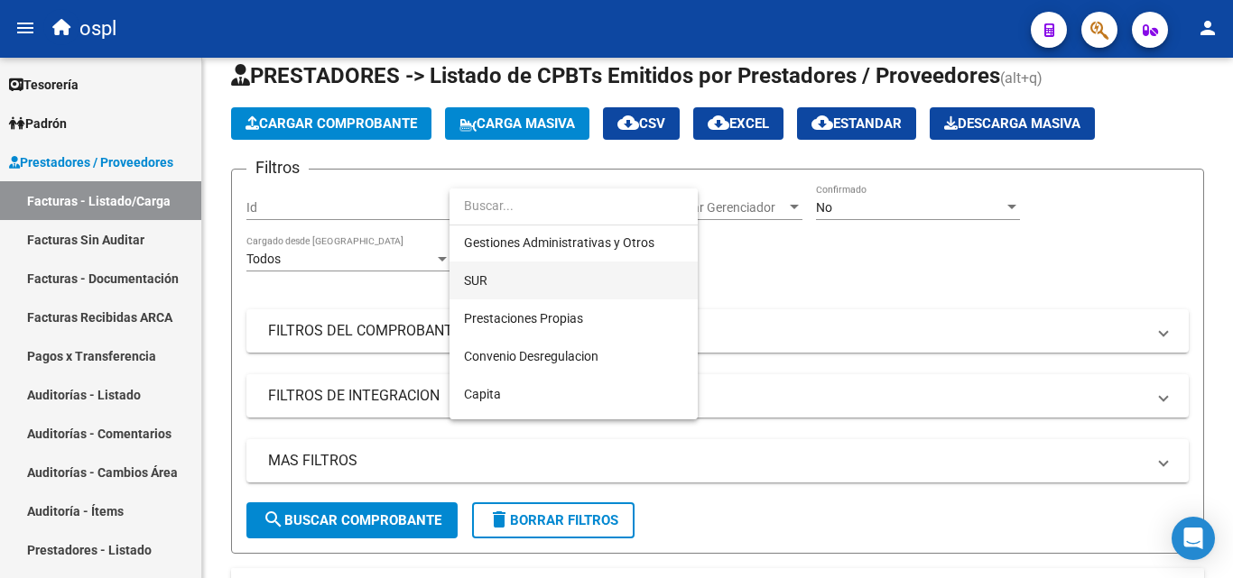
scroll to position [180, 0]
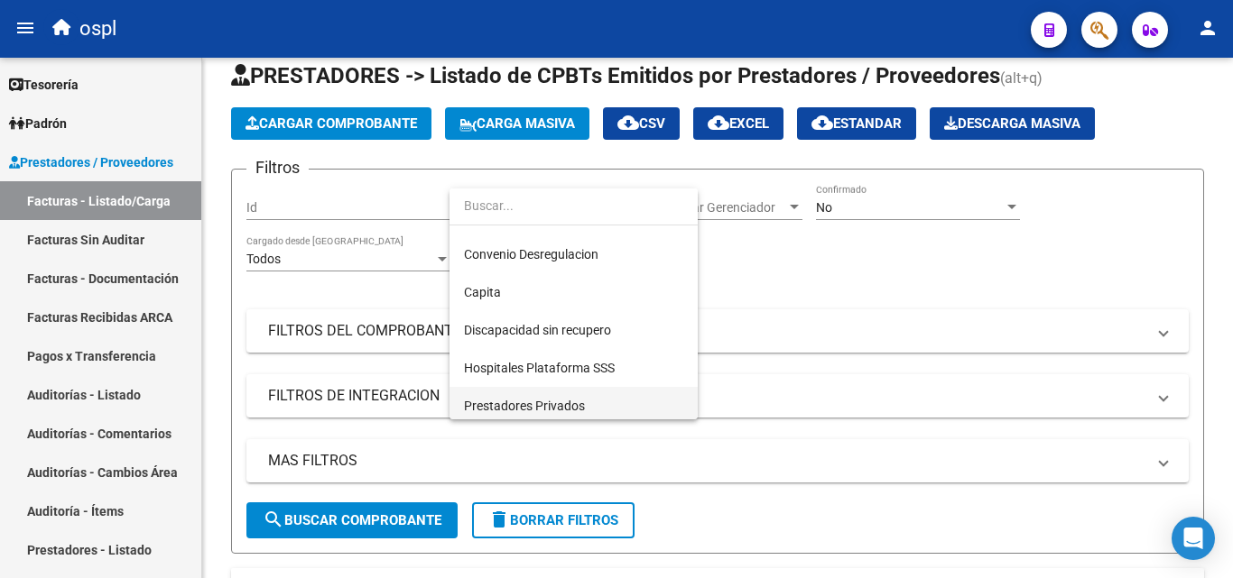
click at [551, 406] on span "Prestadores Privados" at bounding box center [524, 406] width 121 height 14
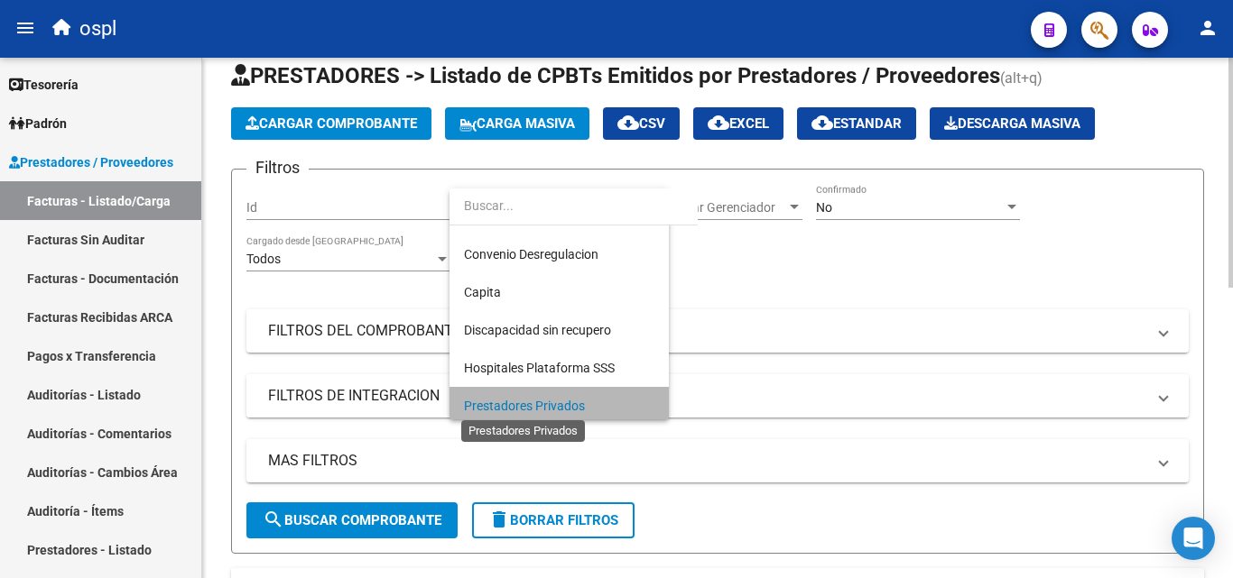
scroll to position [186, 0]
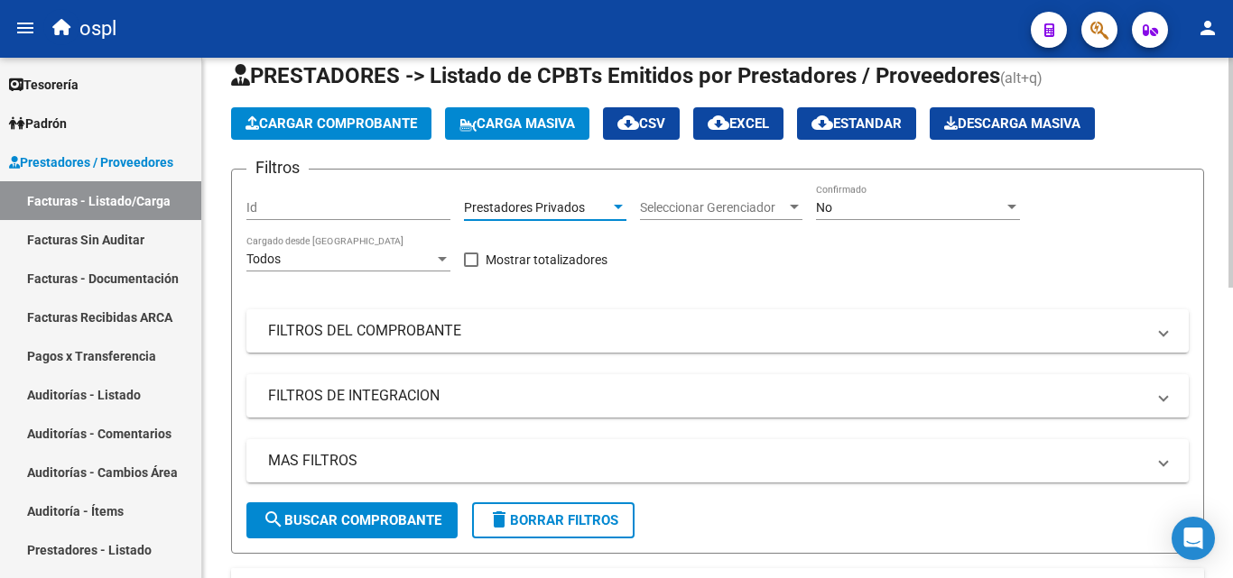
click at [392, 511] on button "search Buscar Comprobante" at bounding box center [351, 521] width 211 height 36
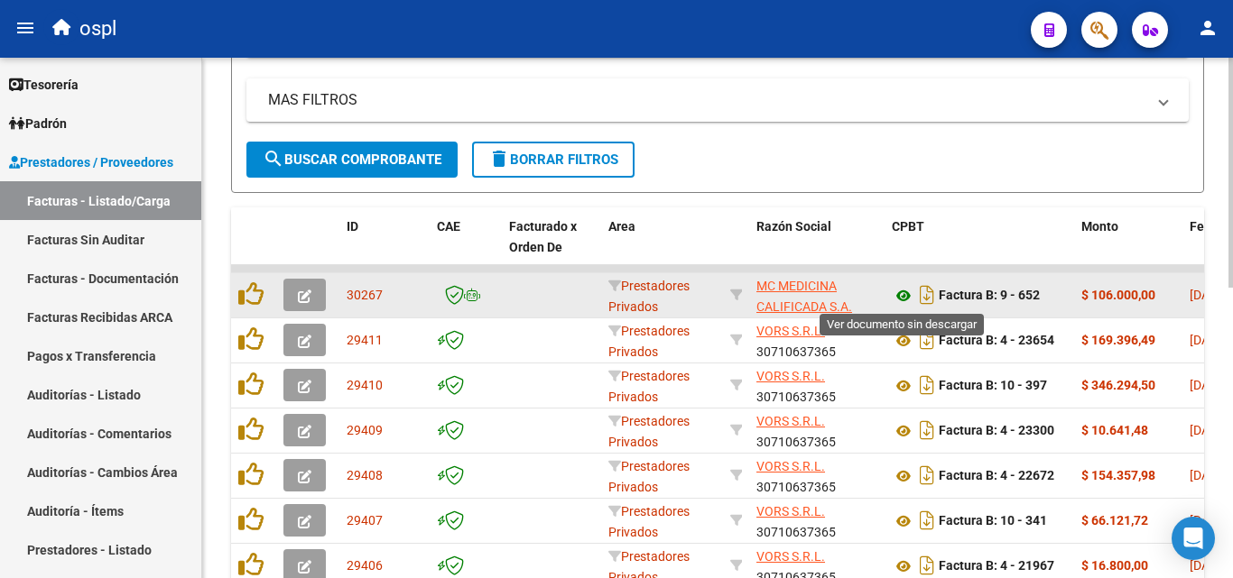
click at [901, 300] on icon at bounding box center [903, 296] width 23 height 22
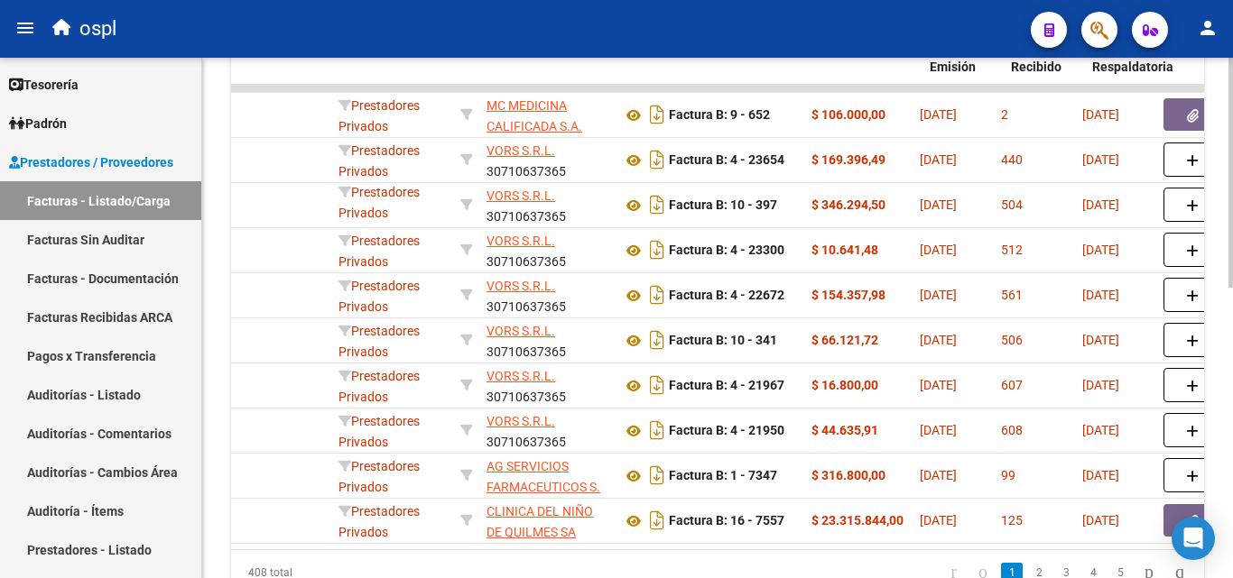
scroll to position [0, 341]
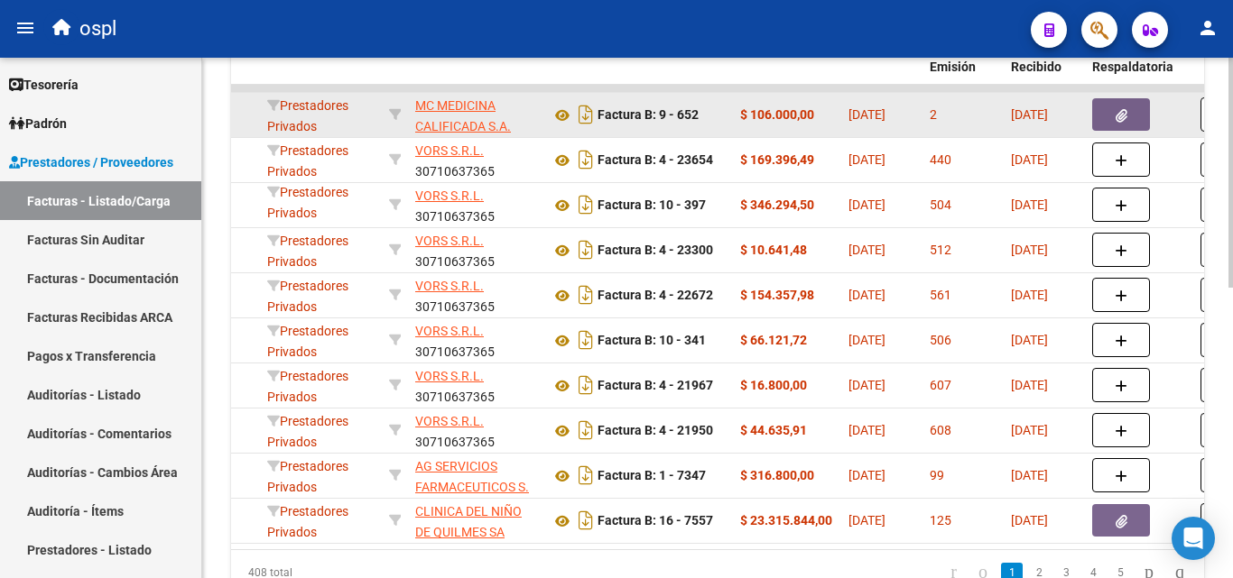
click at [1107, 118] on button "button" at bounding box center [1121, 114] width 58 height 32
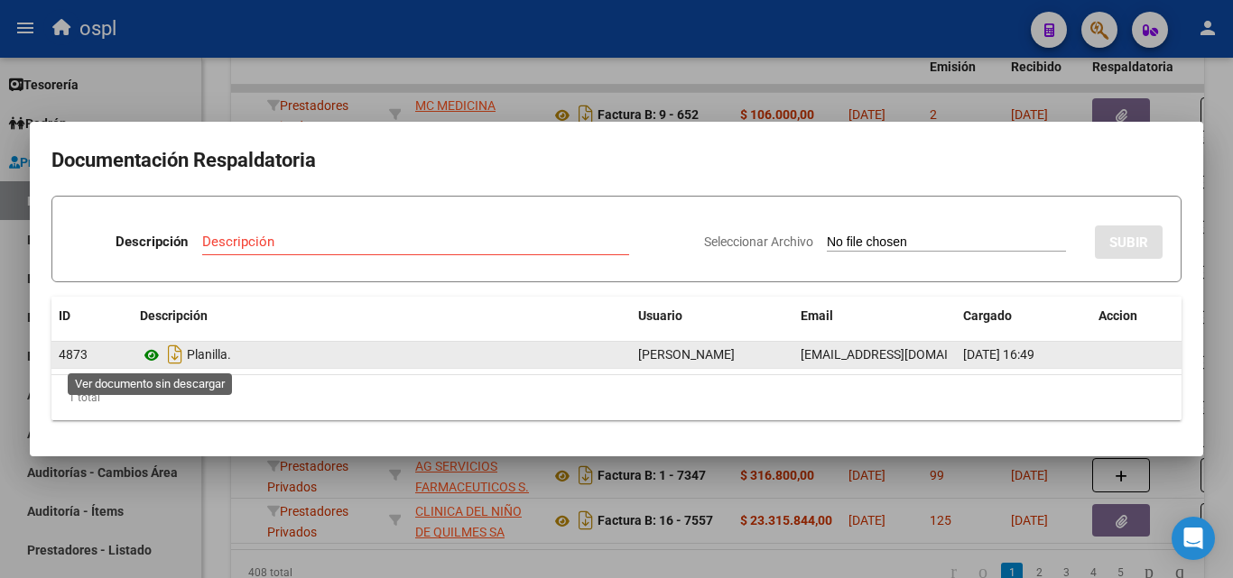
click at [150, 352] on icon at bounding box center [151, 356] width 23 height 22
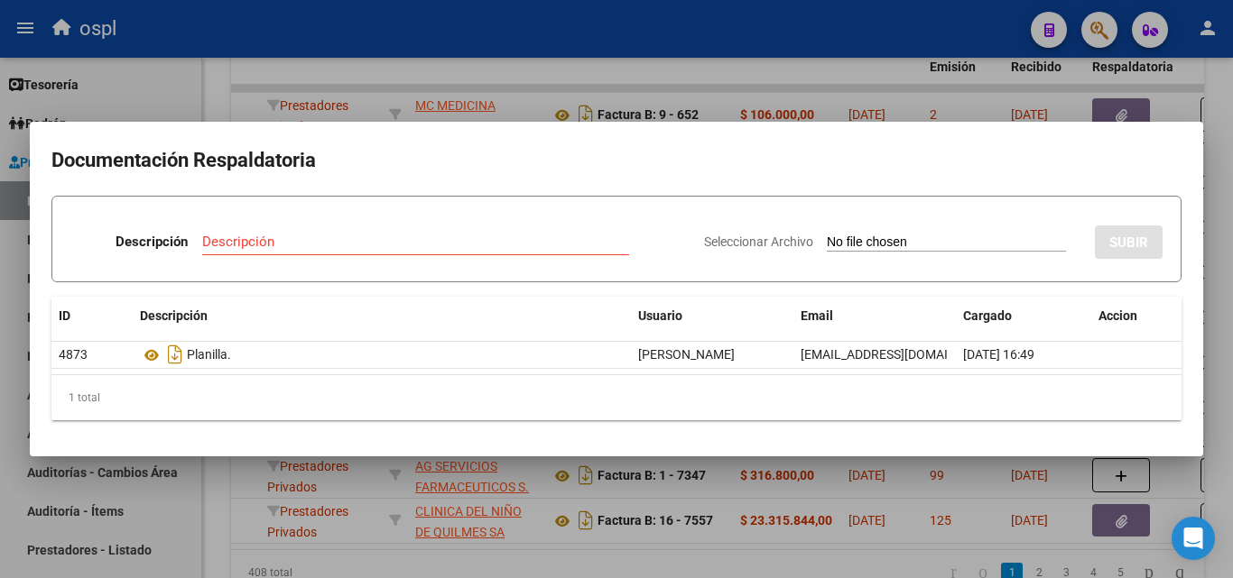
click at [854, 240] on input "Seleccionar Archivo" at bounding box center [946, 243] width 239 height 17
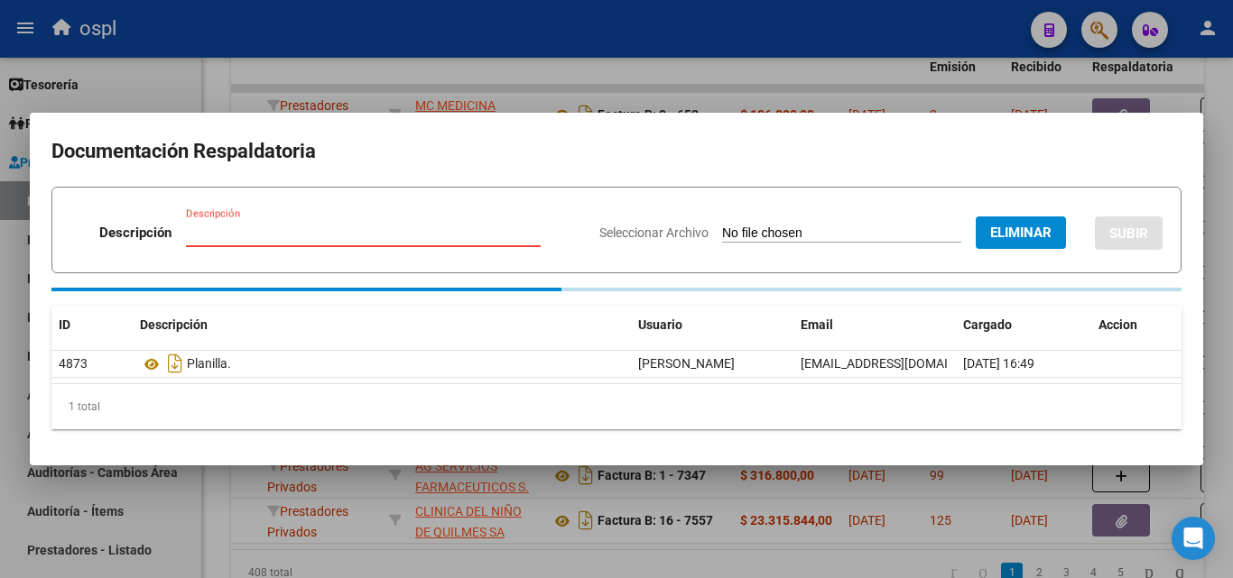
click at [341, 233] on input "Descripción" at bounding box center [363, 233] width 355 height 16
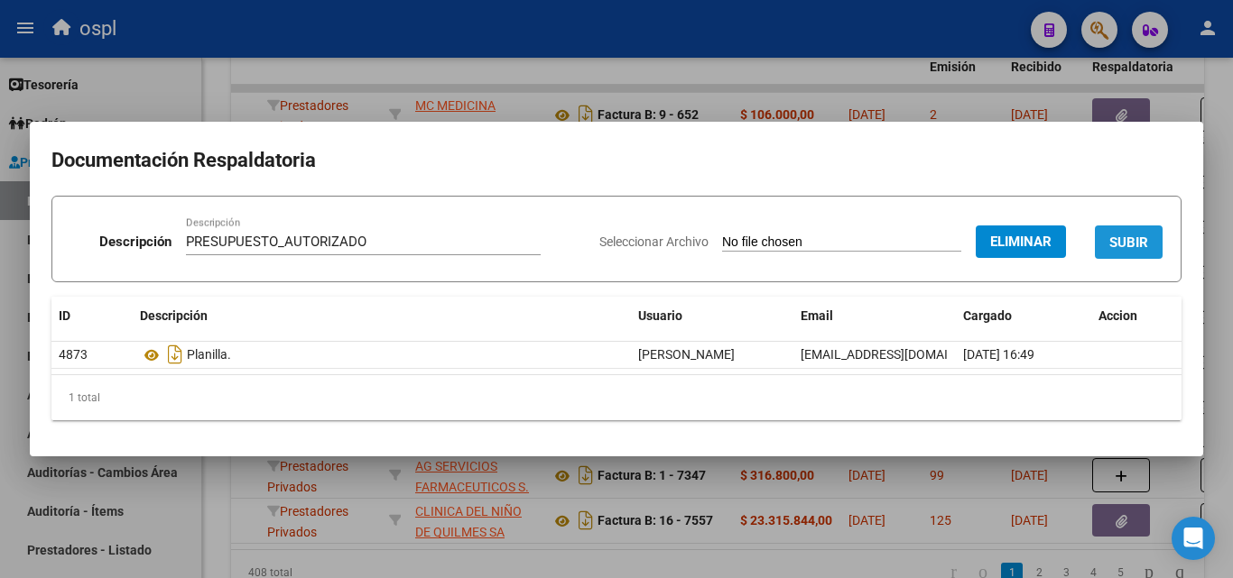
click at [1142, 239] on span "SUBIR" at bounding box center [1128, 243] width 39 height 16
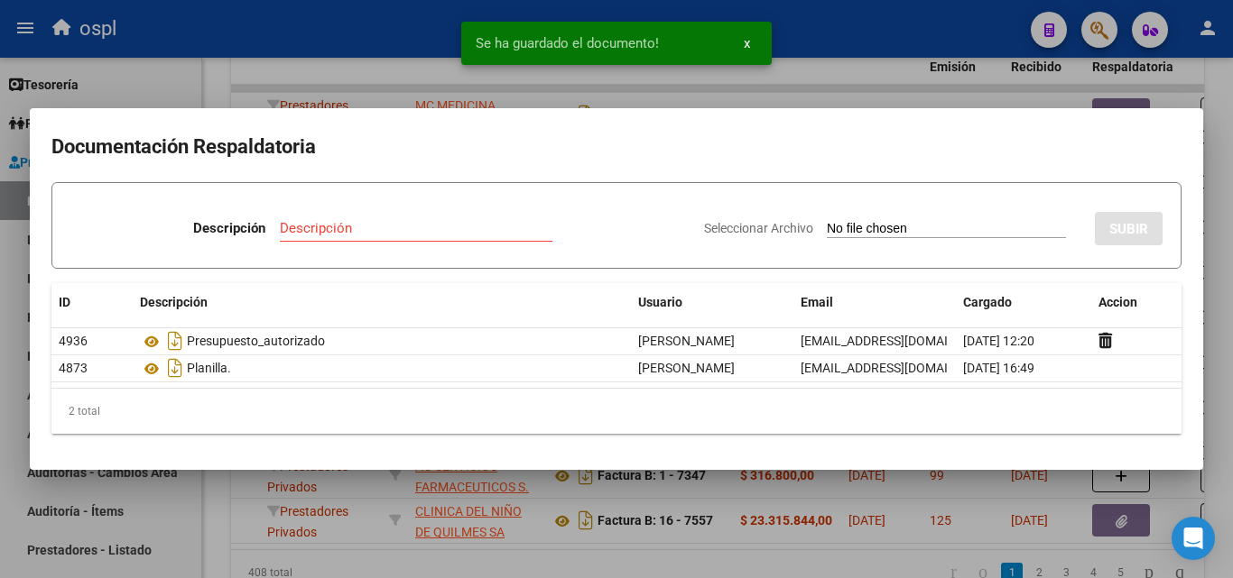
click at [720, 97] on div at bounding box center [616, 289] width 1233 height 578
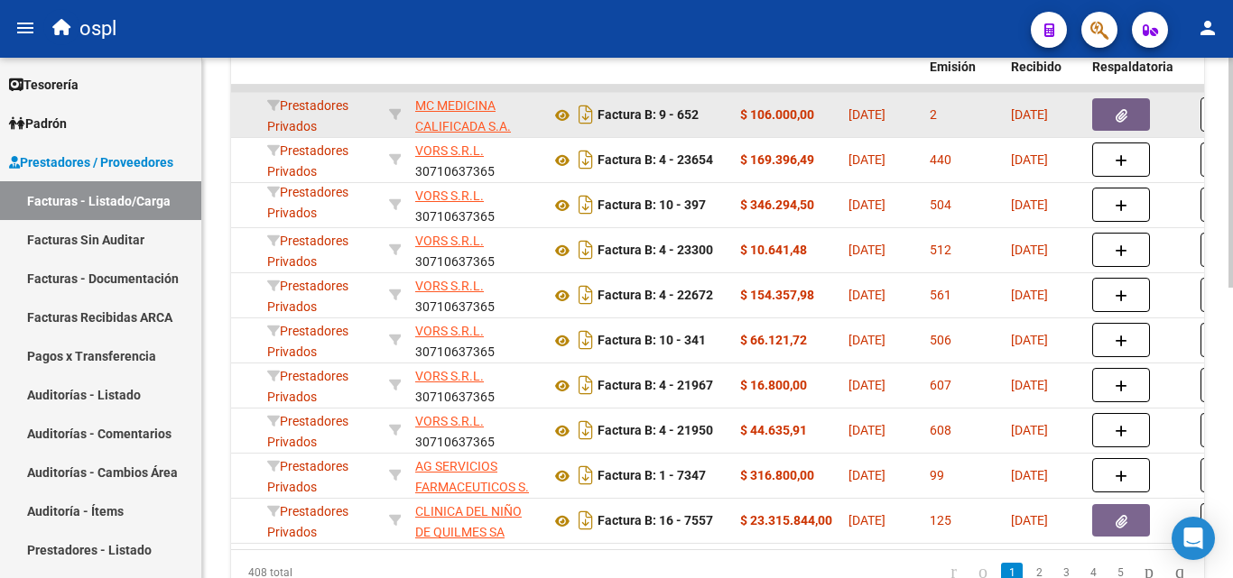
click at [1135, 115] on button "button" at bounding box center [1121, 114] width 58 height 32
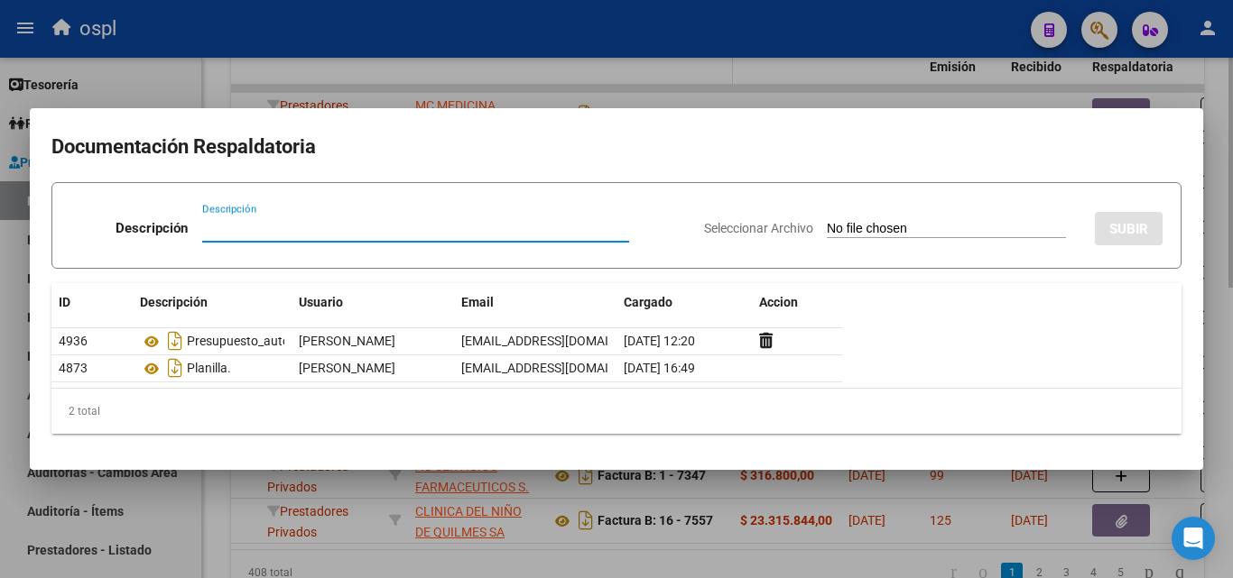
click at [731, 79] on div at bounding box center [616, 289] width 1233 height 578
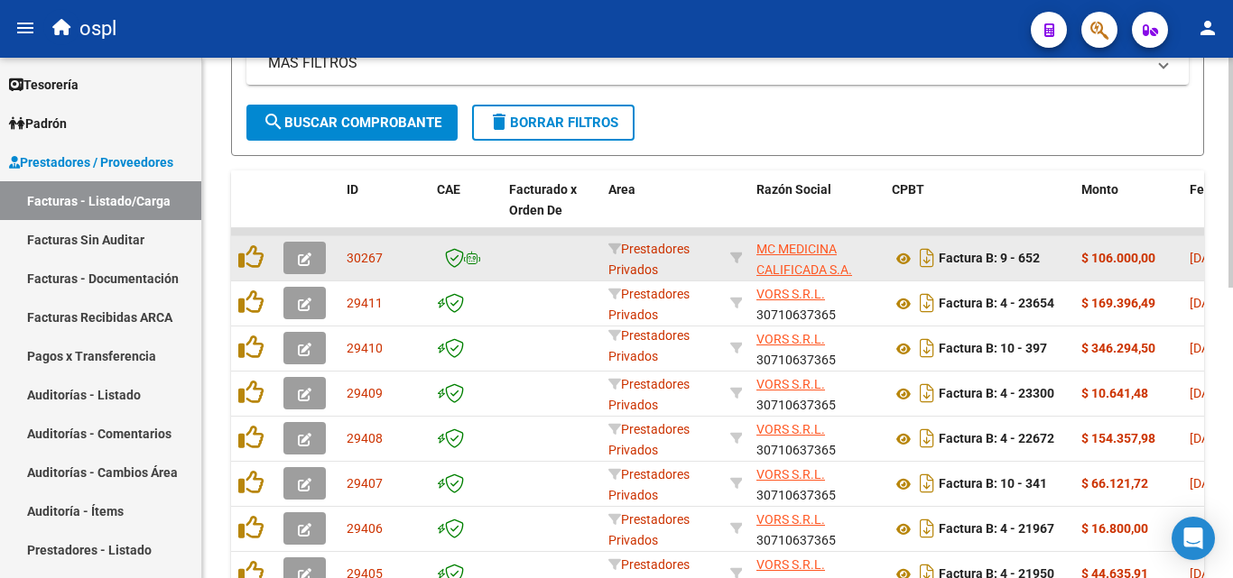
scroll to position [386, 0]
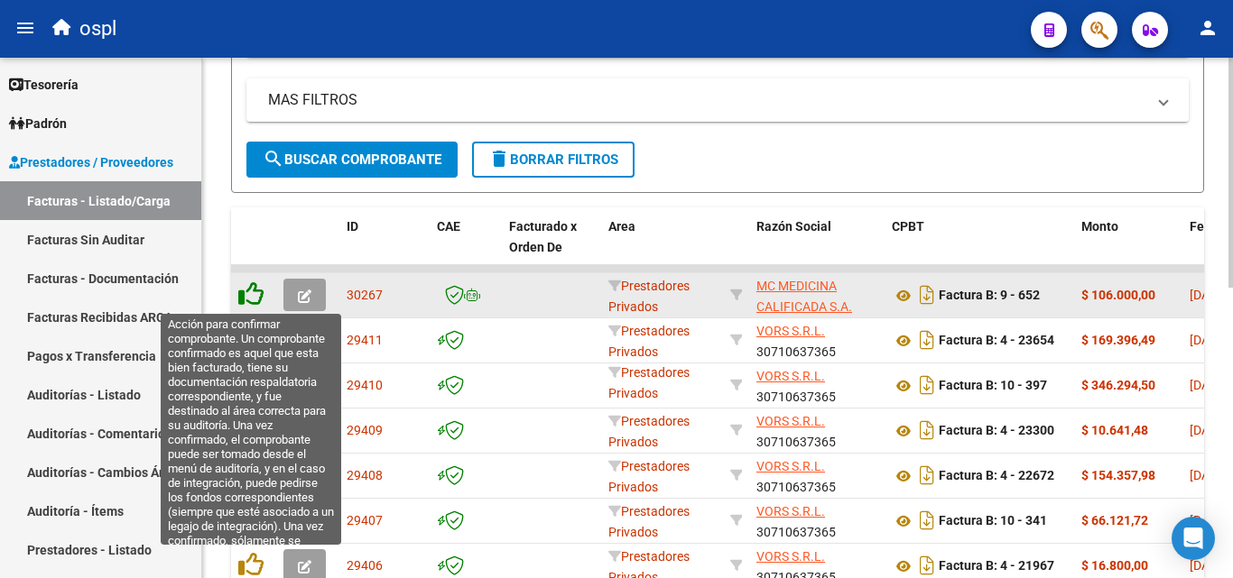
click at [241, 297] on icon at bounding box center [250, 294] width 25 height 25
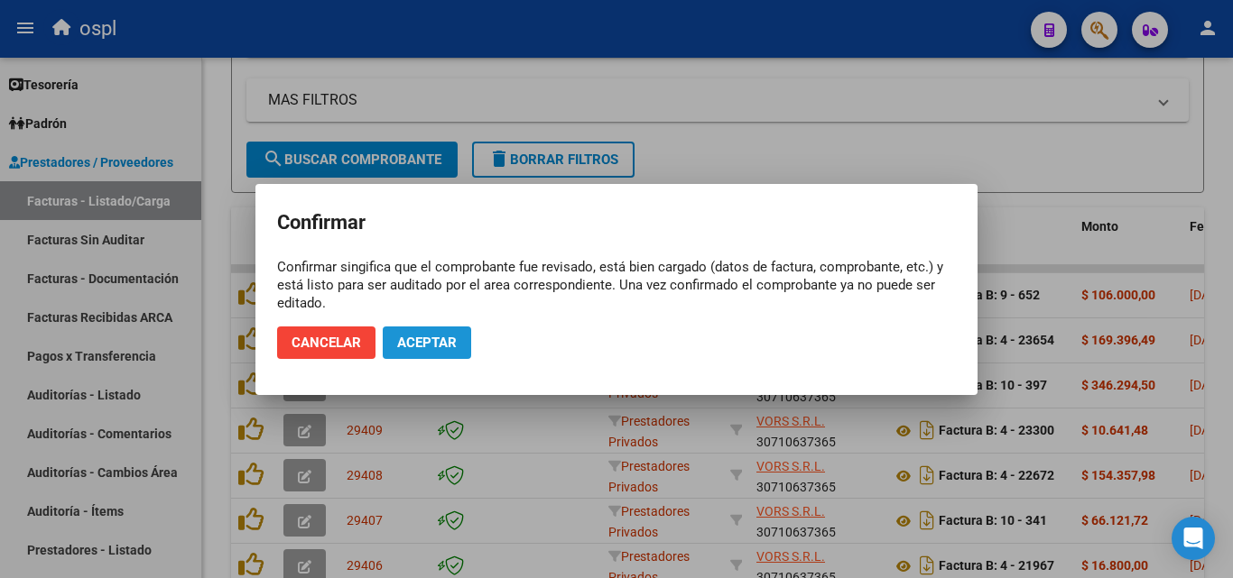
click at [435, 338] on span "Aceptar" at bounding box center [427, 343] width 60 height 16
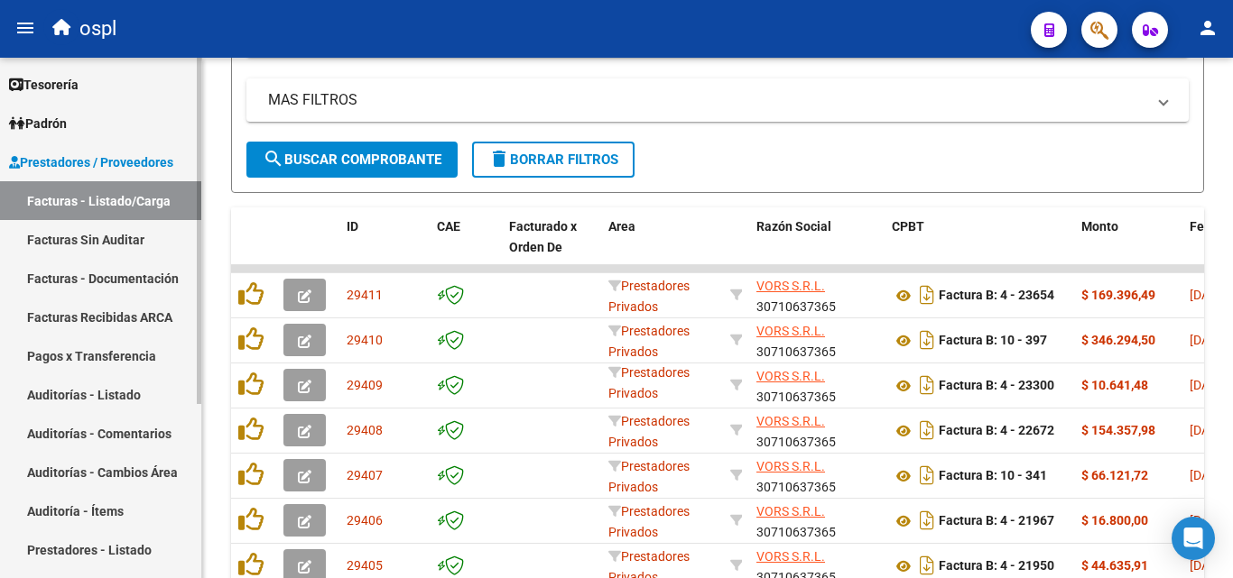
click at [113, 243] on link "Facturas Sin Auditar" at bounding box center [100, 239] width 201 height 39
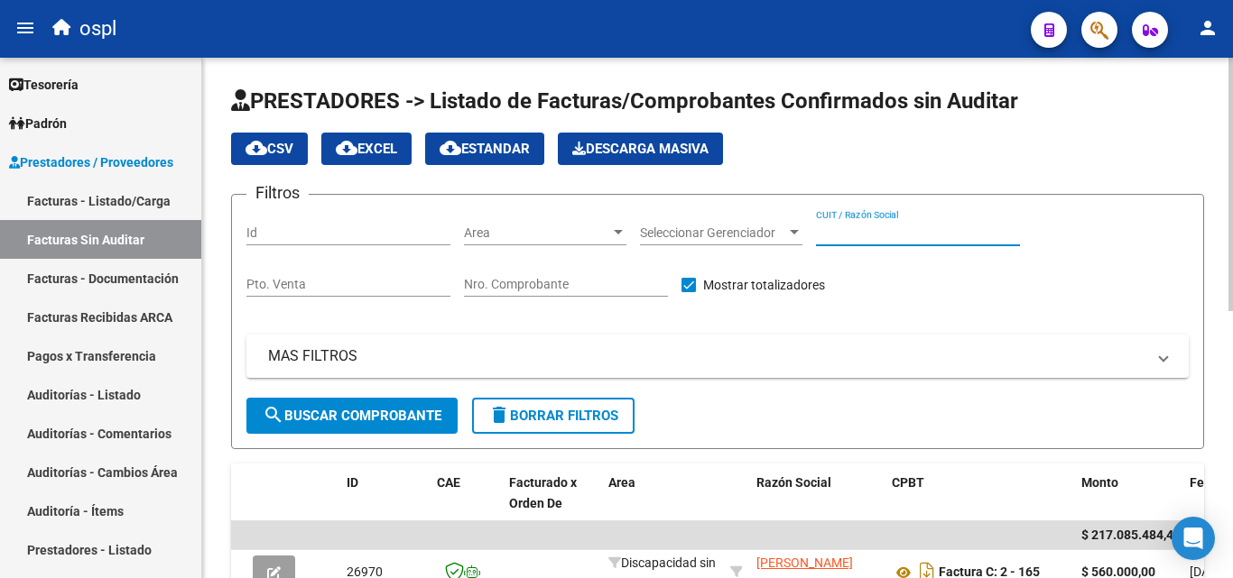
click at [854, 227] on input "CUIT / Razón Social" at bounding box center [918, 233] width 204 height 15
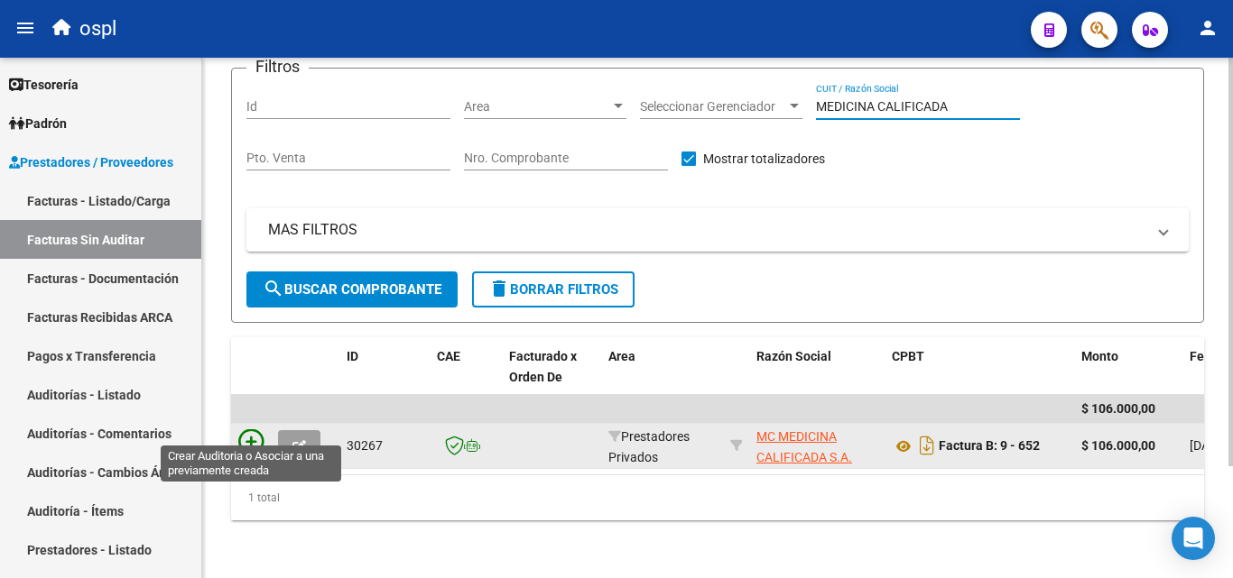
click at [254, 430] on icon at bounding box center [250, 442] width 25 height 25
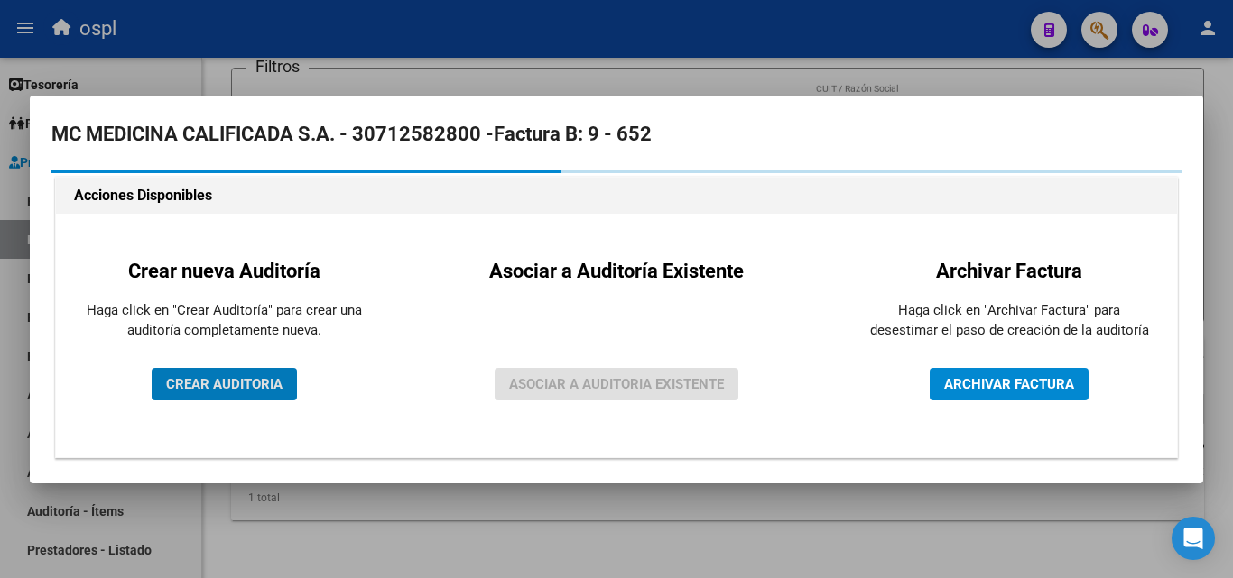
click at [285, 383] on button "CREAR AUDITORIA" at bounding box center [224, 384] width 145 height 32
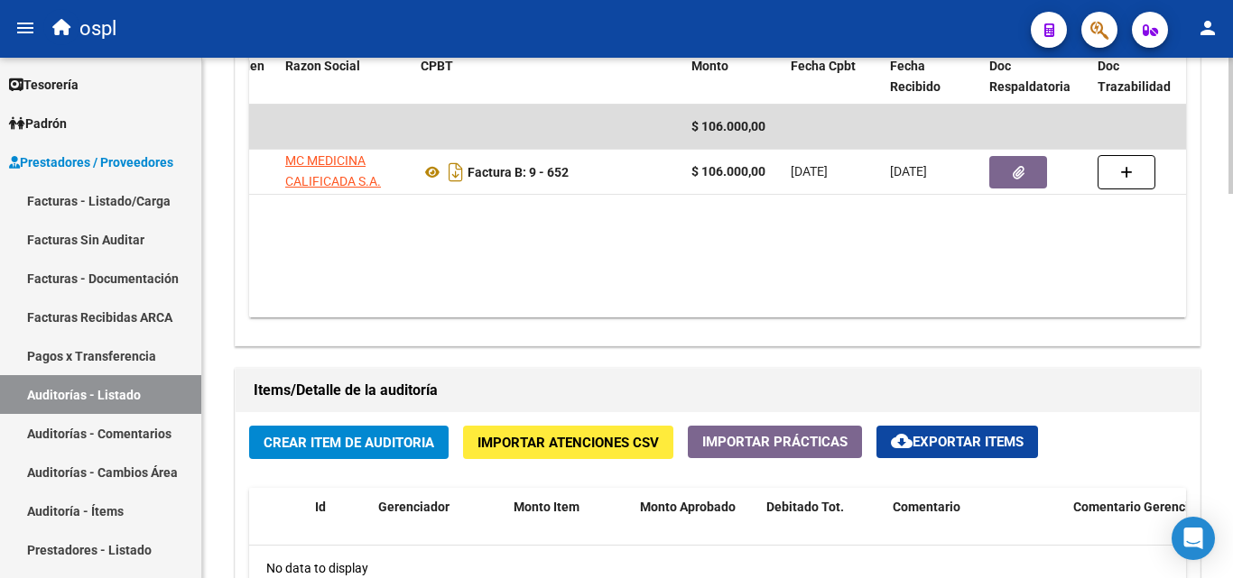
scroll to position [0, 283]
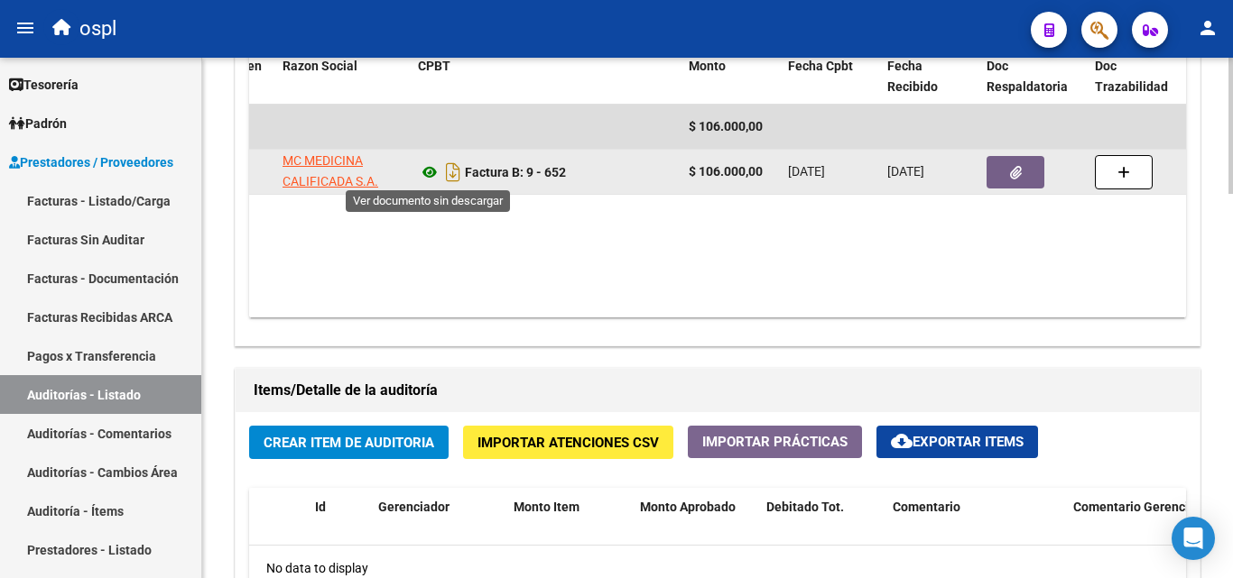
click at [430, 179] on icon at bounding box center [429, 173] width 23 height 22
click at [1008, 172] on button "button" at bounding box center [1015, 172] width 58 height 32
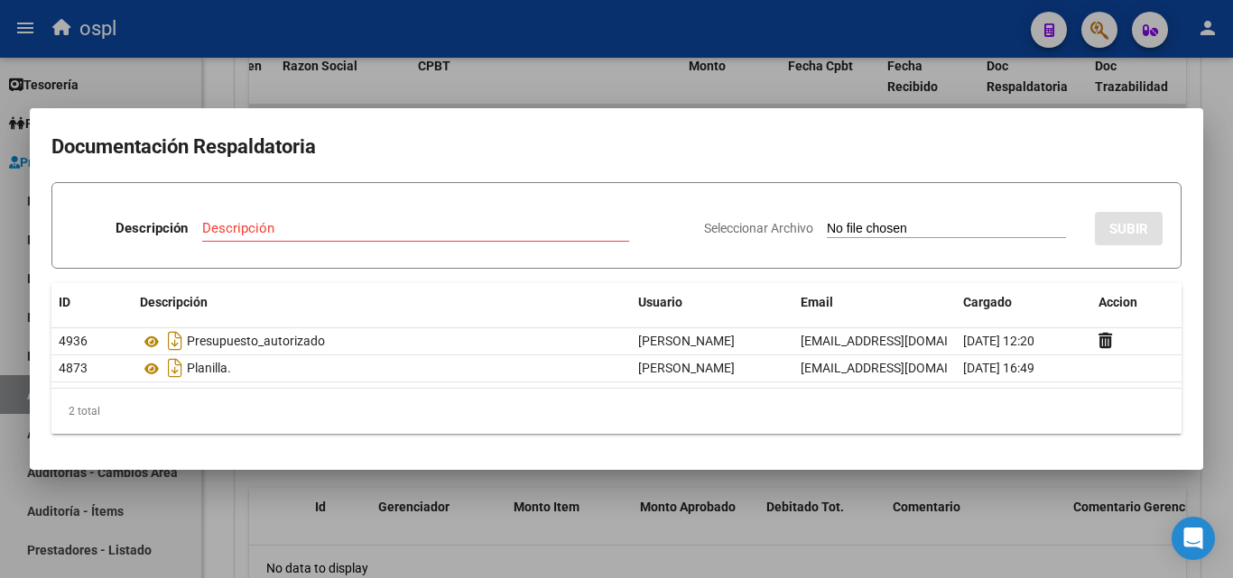
click at [498, 83] on div at bounding box center [616, 289] width 1233 height 578
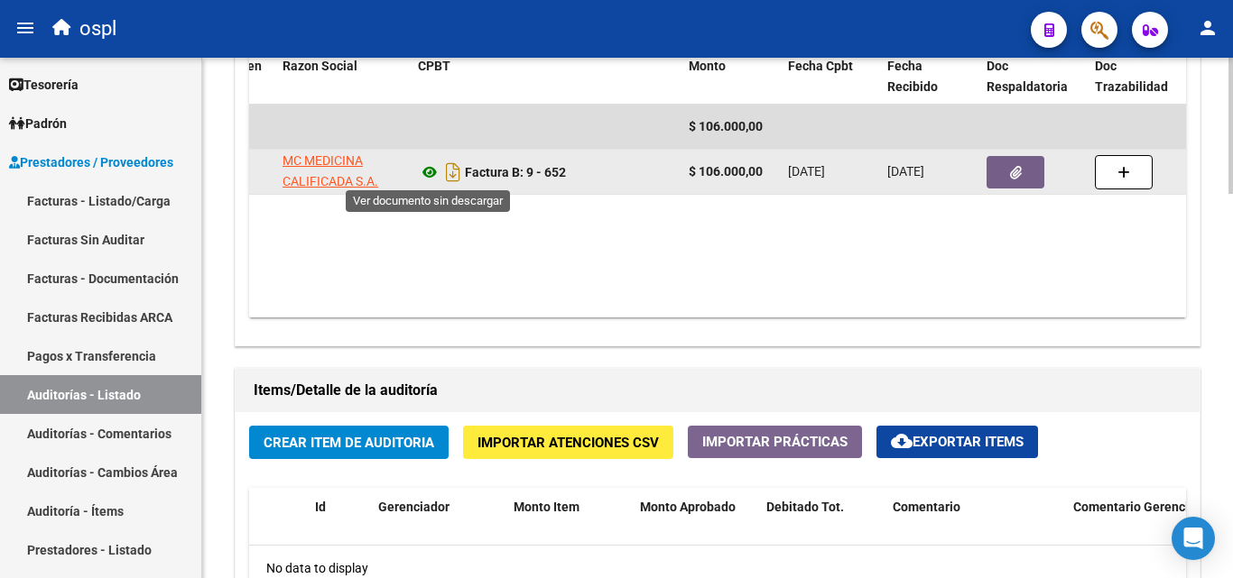
click at [432, 175] on icon at bounding box center [429, 173] width 23 height 22
click at [1020, 173] on icon "button" at bounding box center [1016, 173] width 12 height 14
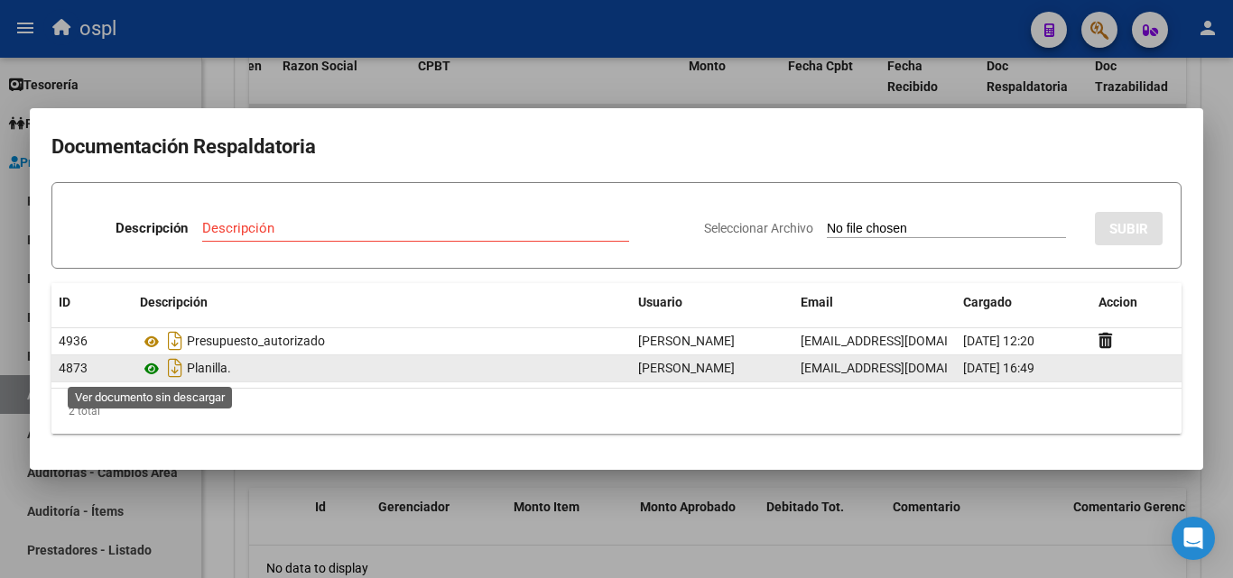
click at [152, 365] on icon at bounding box center [151, 369] width 23 height 22
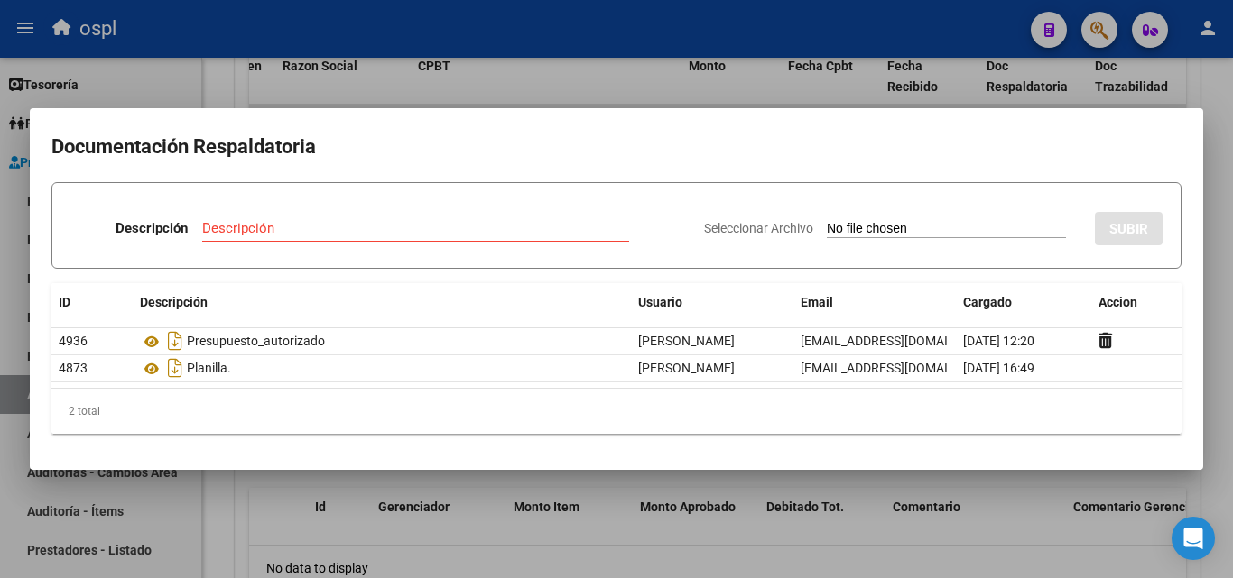
click at [597, 89] on div at bounding box center [616, 289] width 1233 height 578
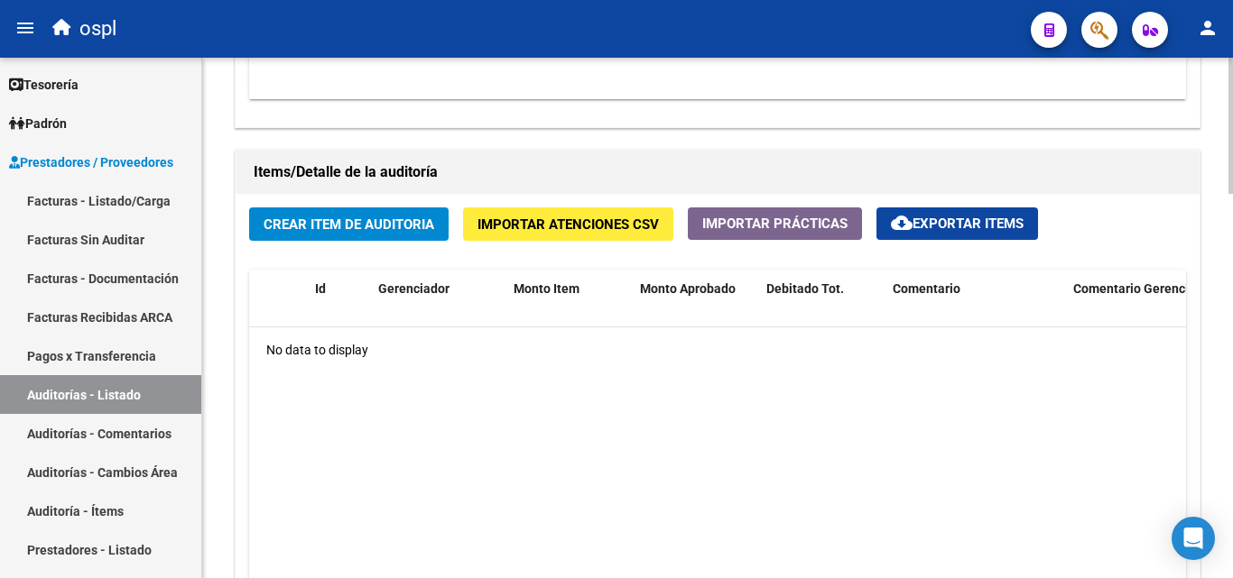
scroll to position [1263, 0]
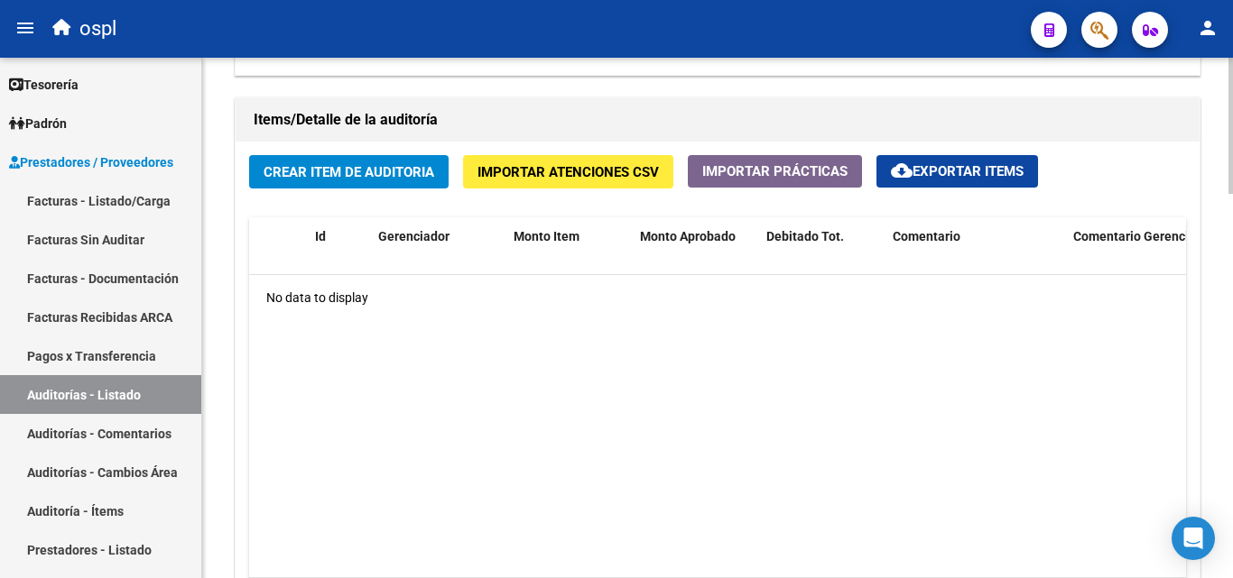
click at [395, 174] on span "Crear Item de Auditoria" at bounding box center [348, 172] width 171 height 16
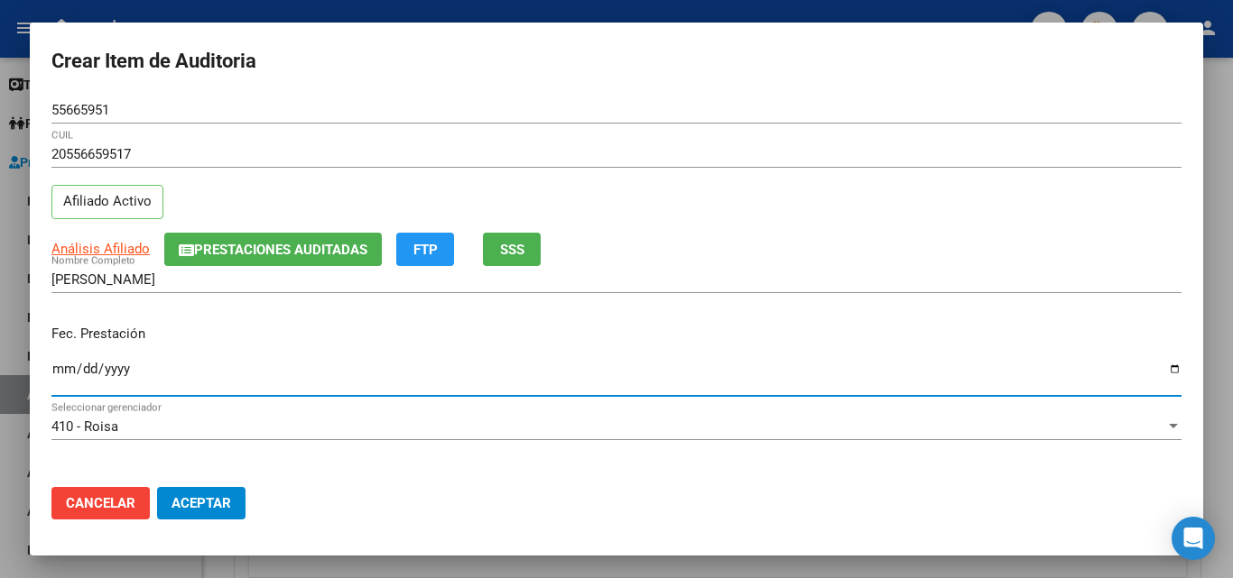
click at [67, 364] on input "Ingresar la fecha" at bounding box center [616, 376] width 1130 height 29
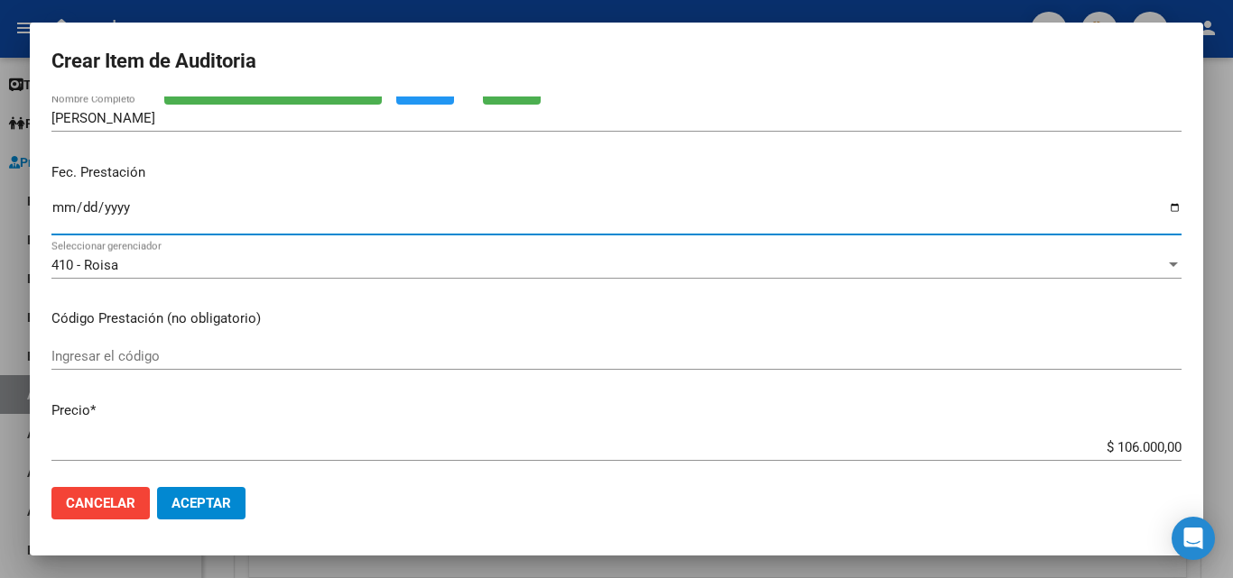
scroll to position [180, 0]
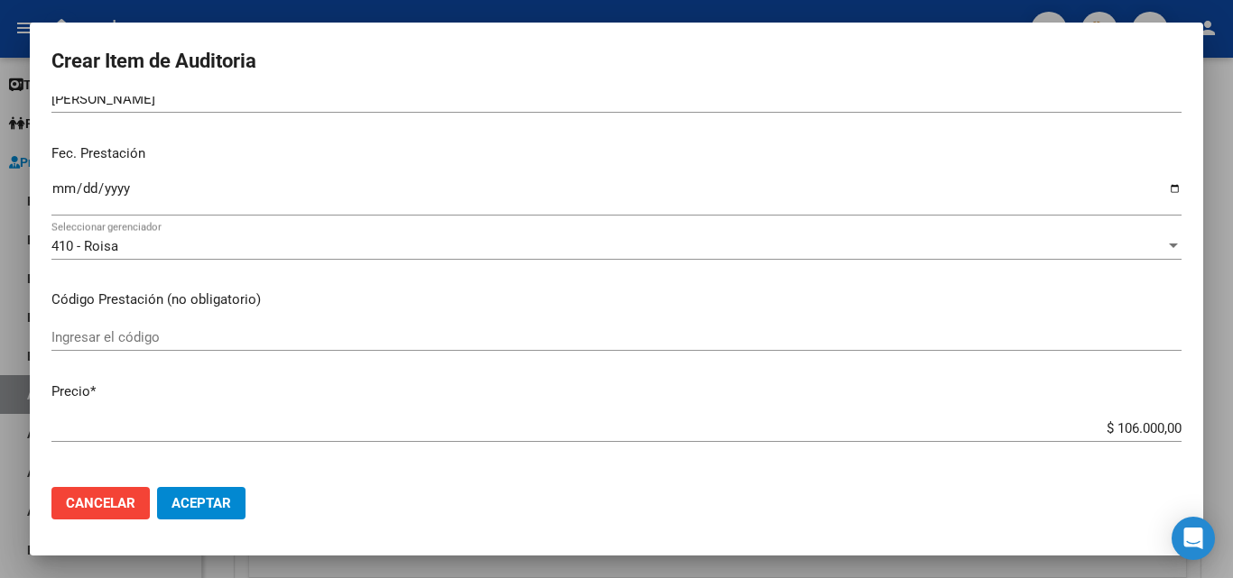
click at [200, 325] on div "Ingresar el código" at bounding box center [616, 337] width 1130 height 27
click at [183, 346] on div "AMOXICILINA Ingresar el código" at bounding box center [616, 337] width 1130 height 27
click at [1065, 438] on div "$ 106.000,00 Ingresar el precio" at bounding box center [616, 428] width 1130 height 27
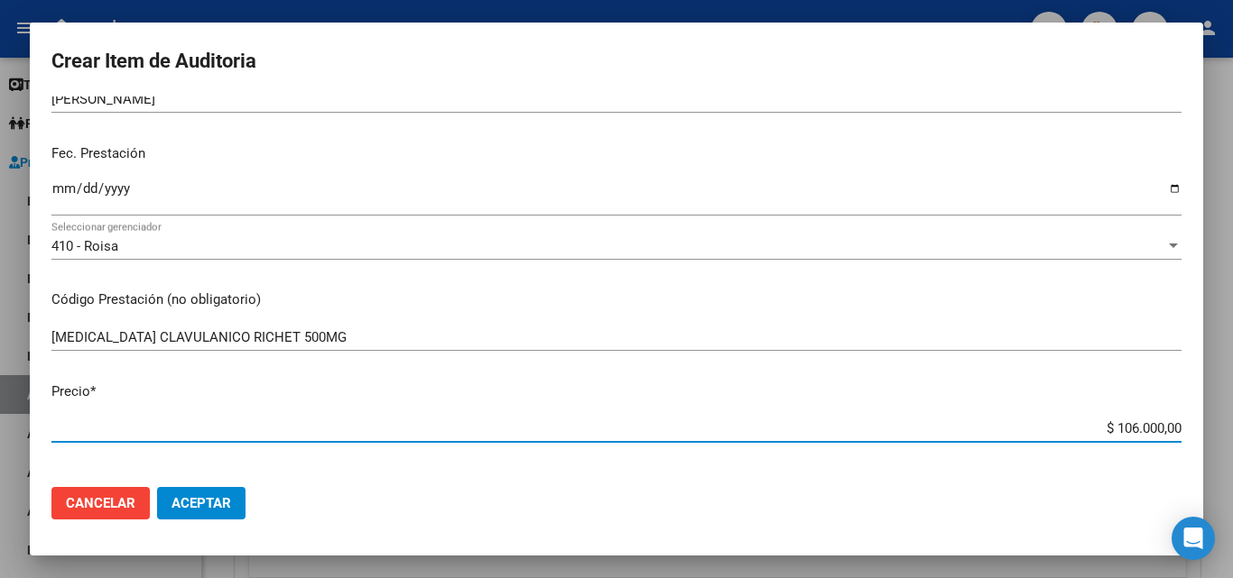
drag, startPoint x: 1081, startPoint y: 423, endPoint x: 1211, endPoint y: 421, distance: 129.9
click at [1211, 421] on div "Crear Item de Auditoria 55665951 Nro Documento 20556659517 CUIL Afiliado Activo…" at bounding box center [616, 289] width 1233 height 578
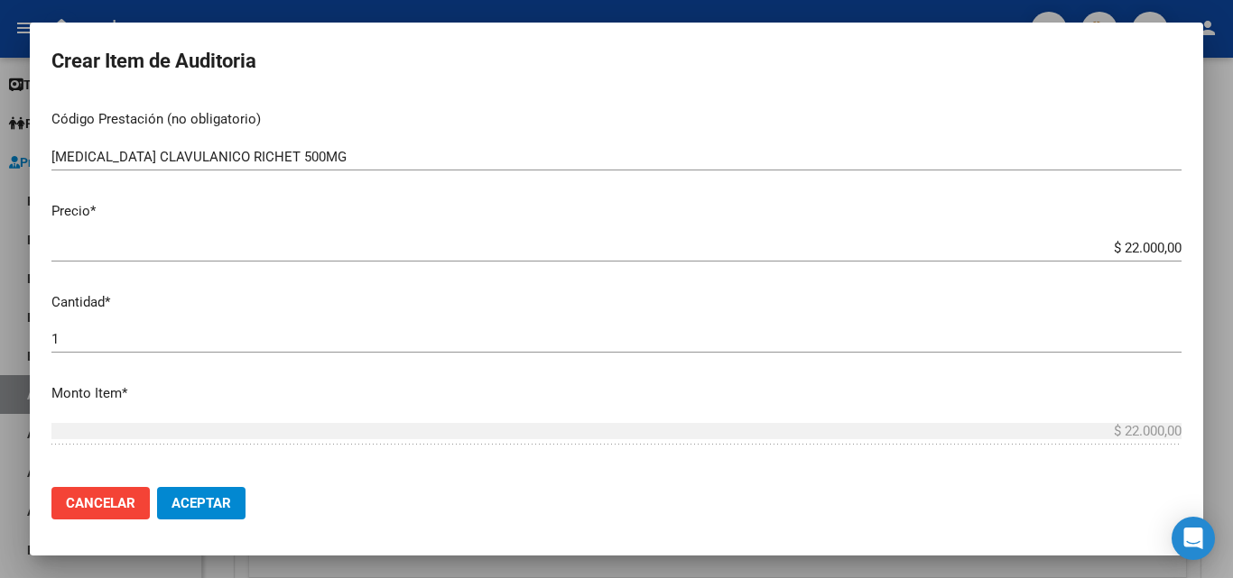
click at [84, 328] on div "1 Ingresar la cantidad" at bounding box center [616, 339] width 1130 height 27
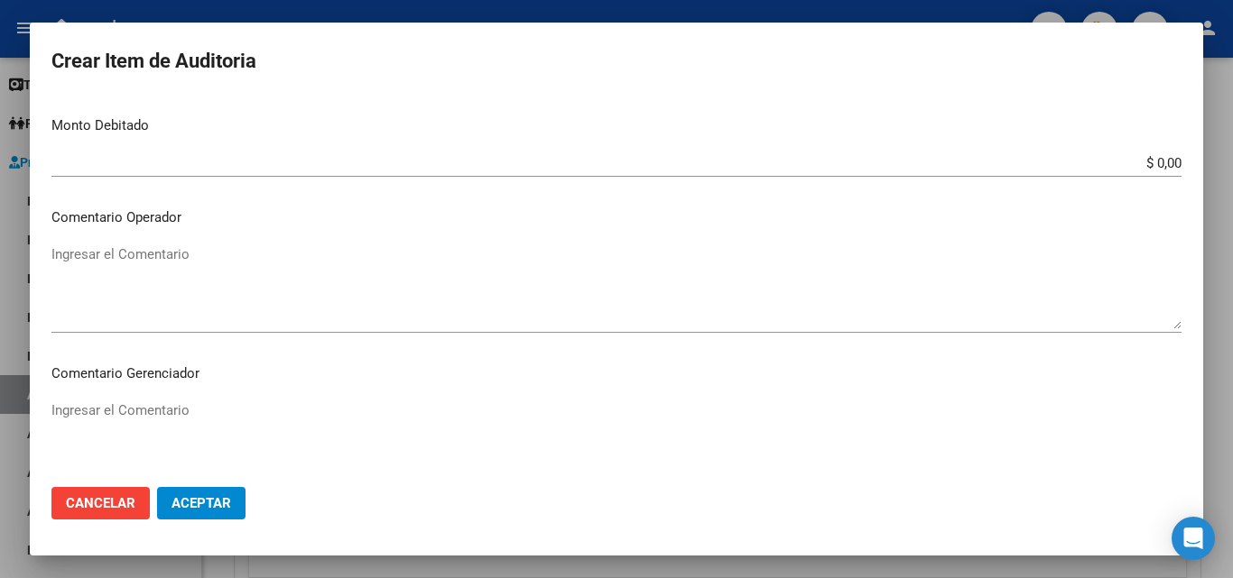
scroll to position [722, 0]
click at [159, 274] on textarea "Ingresar el Comentario" at bounding box center [616, 285] width 1130 height 85
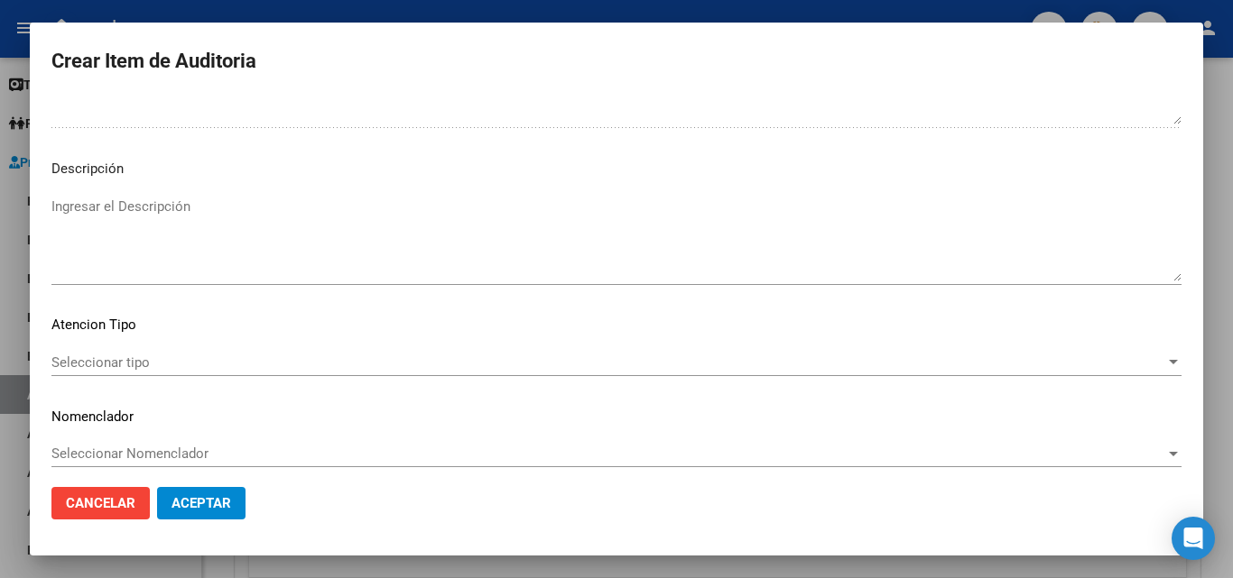
scroll to position [1083, 0]
click at [122, 361] on span "Seleccionar tipo" at bounding box center [607, 361] width 1113 height 16
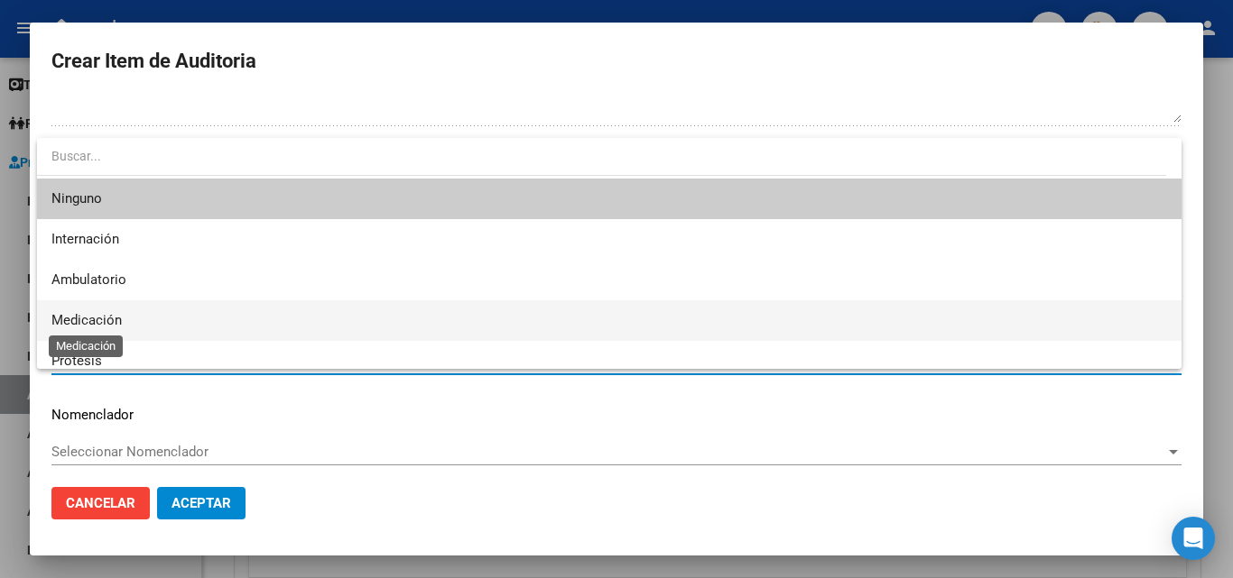
click at [122, 323] on span "Medicación" at bounding box center [608, 320] width 1115 height 41
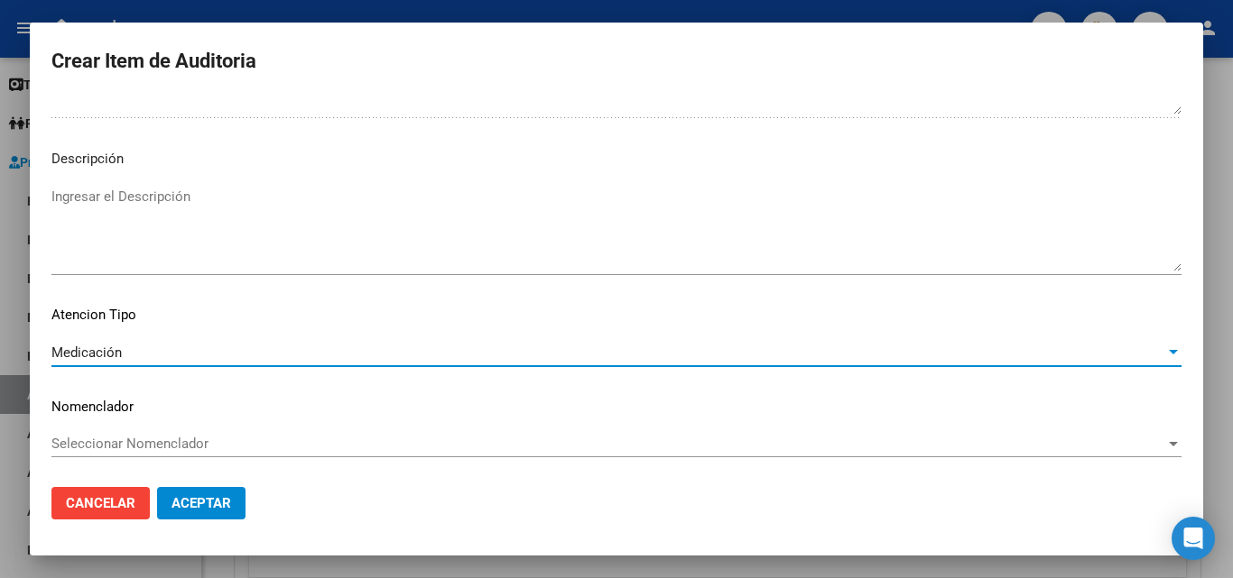
scroll to position [1093, 0]
click at [219, 507] on span "Aceptar" at bounding box center [201, 503] width 60 height 16
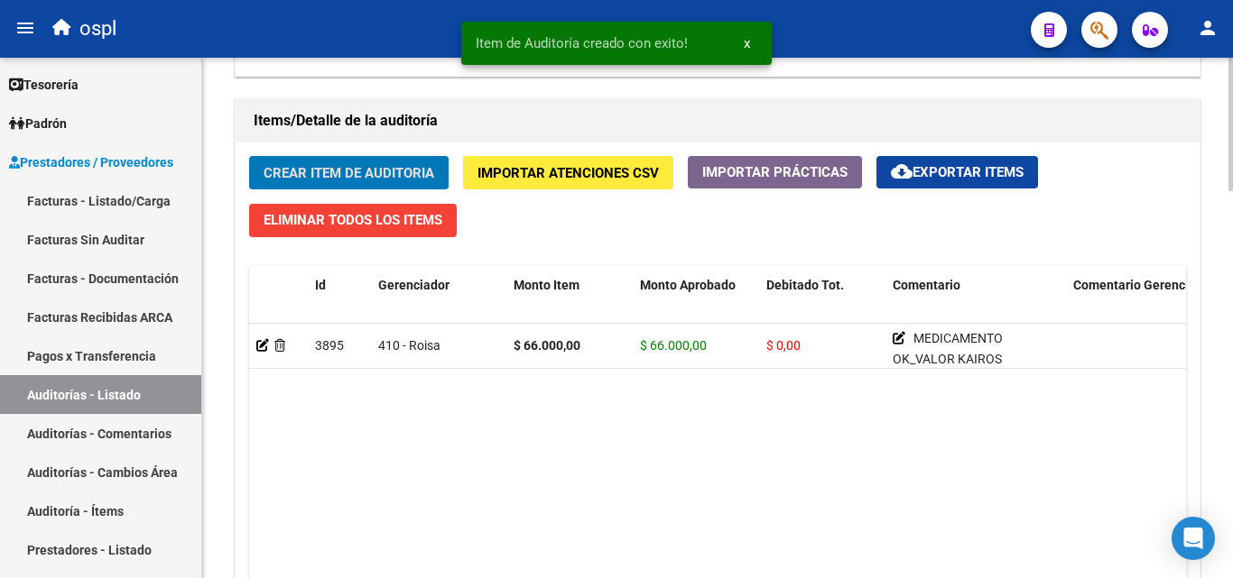
scroll to position [1264, 0]
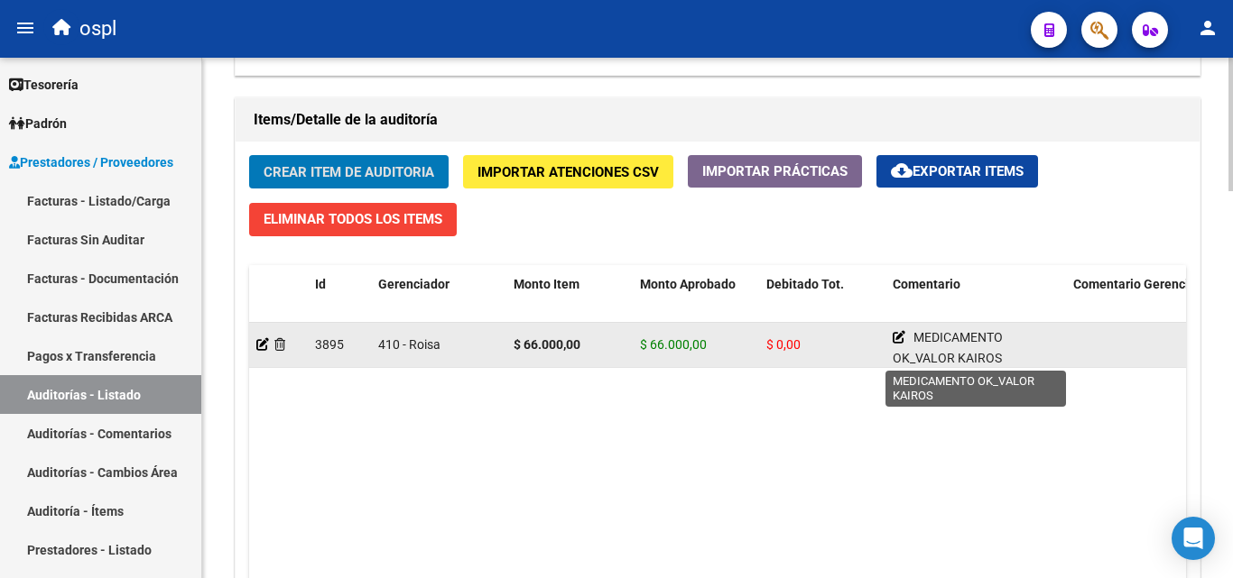
click at [893, 339] on icon at bounding box center [898, 337] width 13 height 13
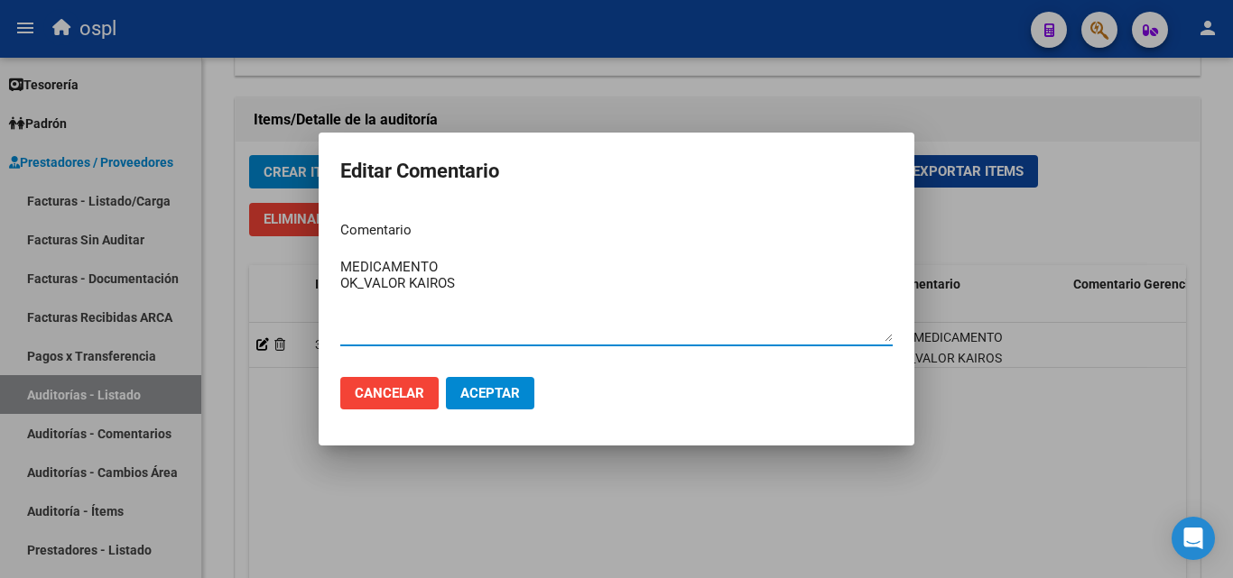
click at [495, 282] on textarea "MEDICAMENTO OK_VALOR KAIROS" at bounding box center [616, 299] width 552 height 85
click at [443, 258] on textarea "MEDICAMENTO OK_VALOR KAIROS" at bounding box center [616, 299] width 552 height 85
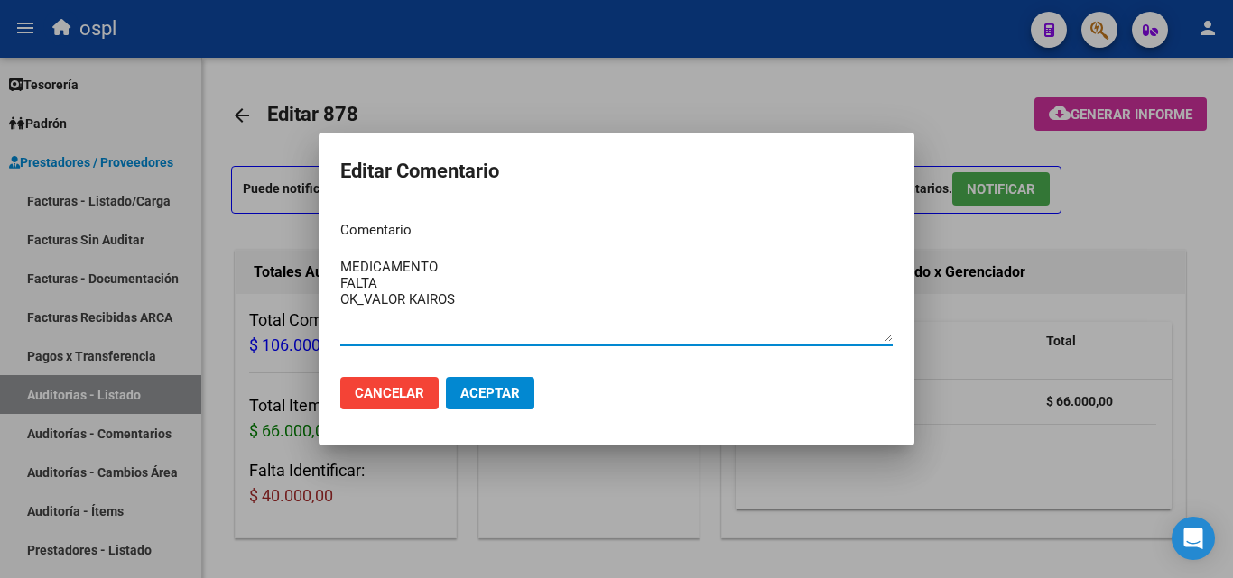
scroll to position [3, 0]
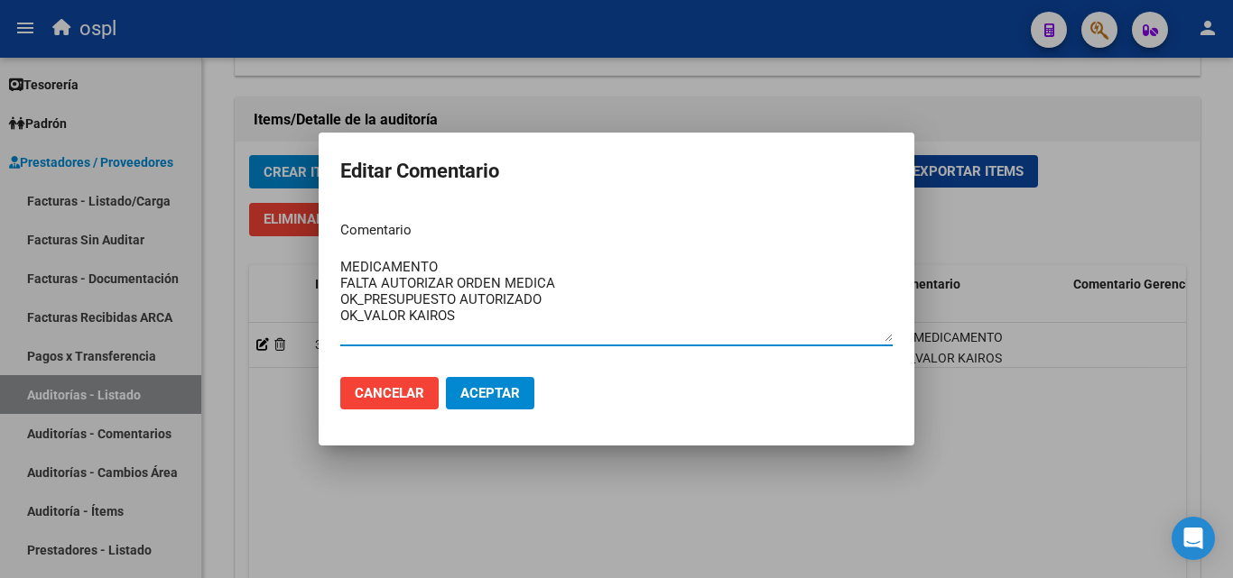
click at [448, 282] on textarea "MEDICAMENTO FALTA AUTORIZAR ORDEN MEDICA OK_PRESUPUESTO AUTORIZADO OK_VALOR KAI…" at bounding box center [616, 299] width 552 height 85
type textarea "MEDICAMENTO FALTA AUTORIZAR ORDEN MEDICA OK_PRESUPUESTO AUTORIZADO OK_VALOR KAI…"
click at [469, 256] on div "MEDICAMENTO FALTA AUTORIZAR ORDEN MEDICA OK_PRESUPUESTO AUTORIZADO OK_VALOR KAI…" at bounding box center [616, 300] width 552 height 92
click at [565, 287] on textarea "MEDICAMENTO FALTA AUTORIZAR ORDEN MEDICA OK_PRESUPUESTO AUTORIZADO OK_VALOR KAI…" at bounding box center [616, 299] width 552 height 85
click at [546, 303] on textarea "MEDICAMENTO FALTA AUTORIZAR ORDEN MEDICA OK_PRESUPUESTO AUTORIZADO OK_VALOR KAI…" at bounding box center [616, 299] width 552 height 85
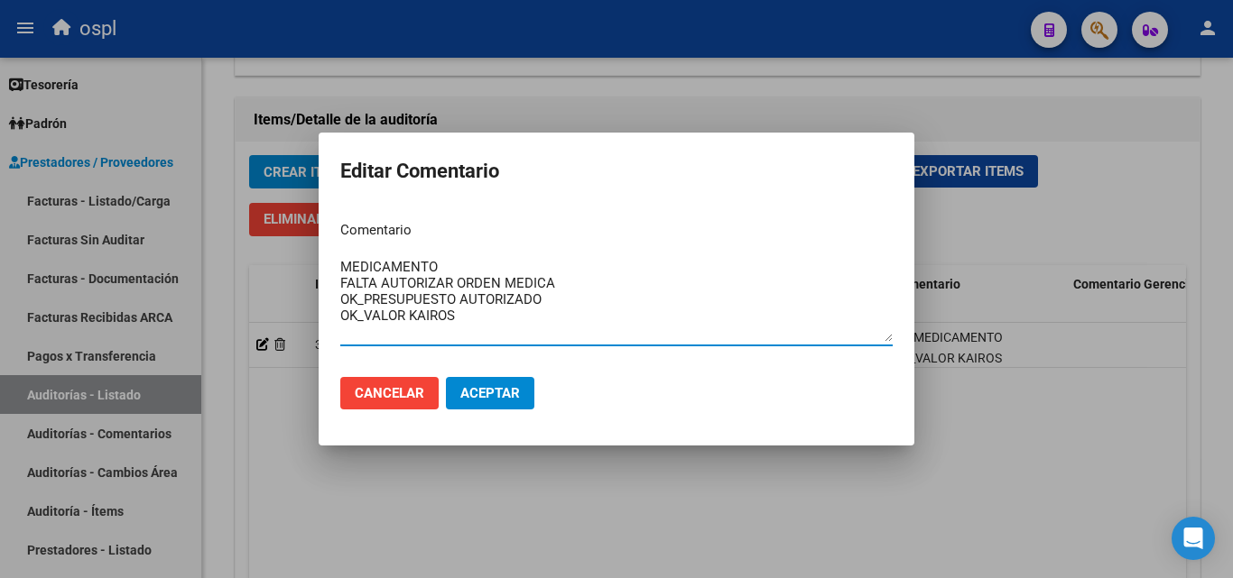
click at [486, 322] on textarea "MEDICAMENTO FALTA AUTORIZAR ORDEN MEDICA OK_PRESUPUESTO AUTORIZADO OK_VALOR KAI…" at bounding box center [616, 299] width 552 height 85
click at [499, 402] on button "Aceptar" at bounding box center [490, 393] width 88 height 32
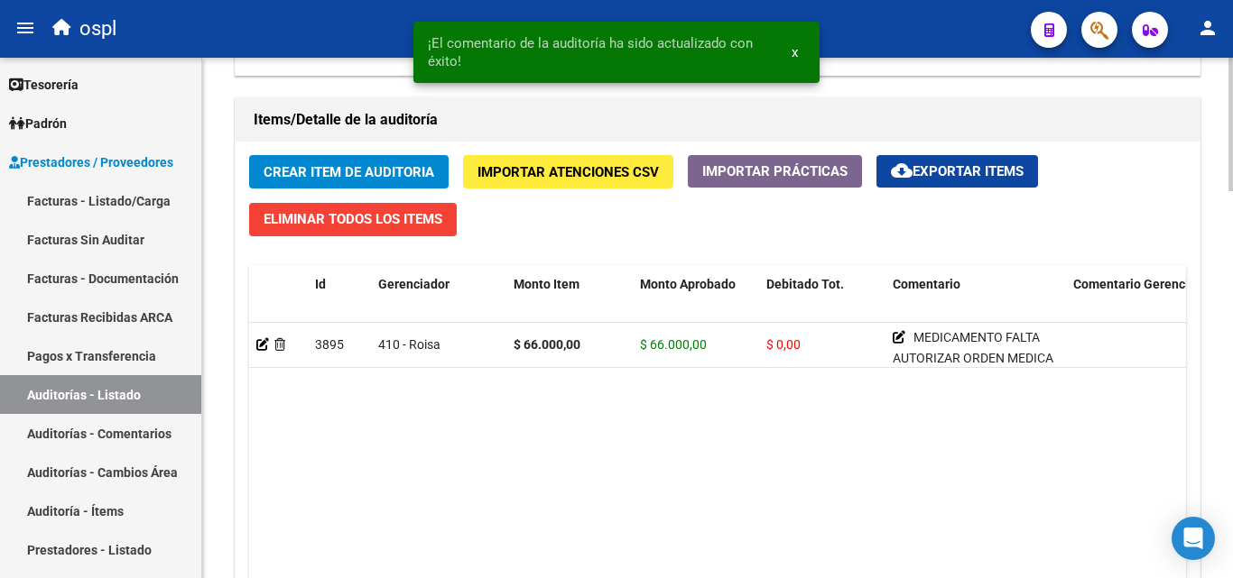
click at [371, 170] on span "Crear Item de Auditoria" at bounding box center [348, 172] width 171 height 16
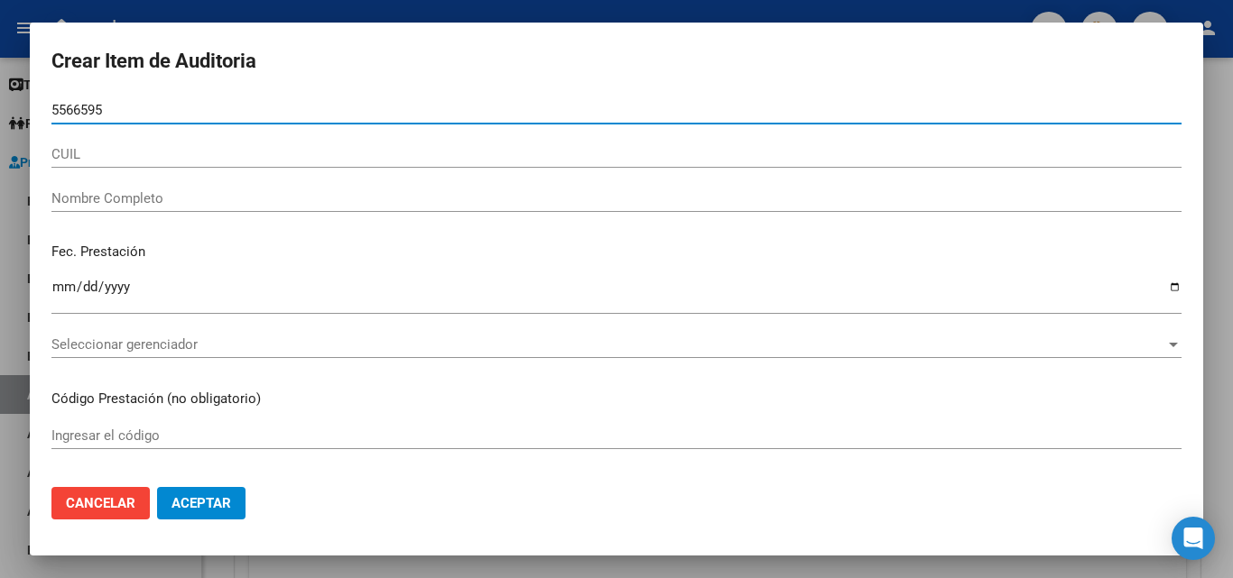
type input "55665951"
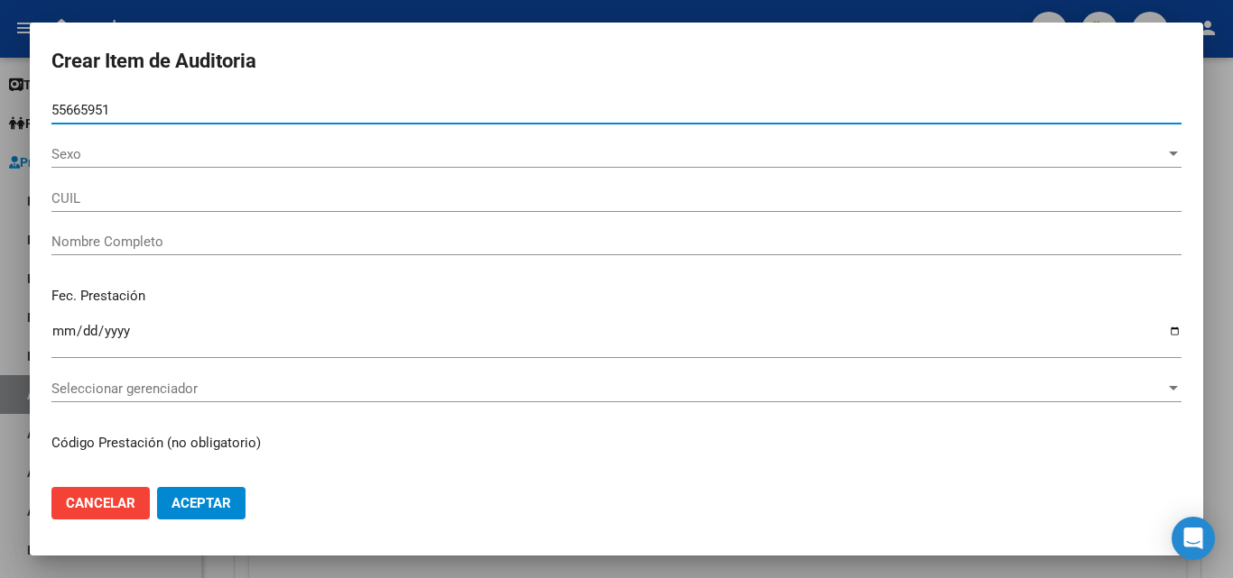
type input "20556659517"
type input "BARRERAS LEANDRO VAL"
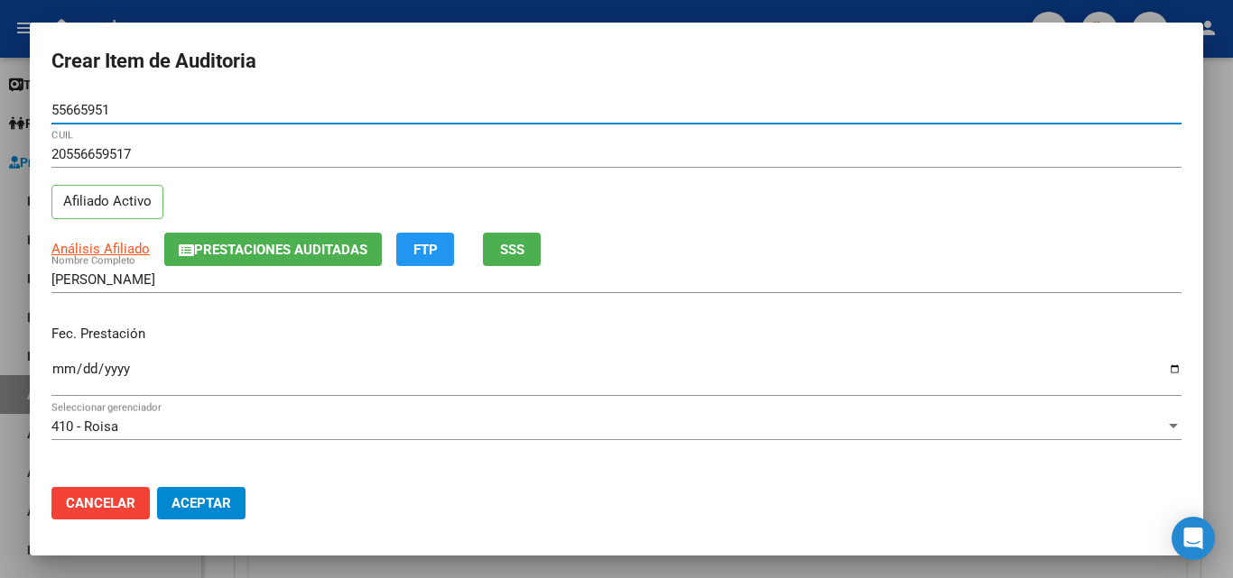
type input "55665951"
click at [66, 379] on input "Ingresar la fecha" at bounding box center [616, 376] width 1130 height 29
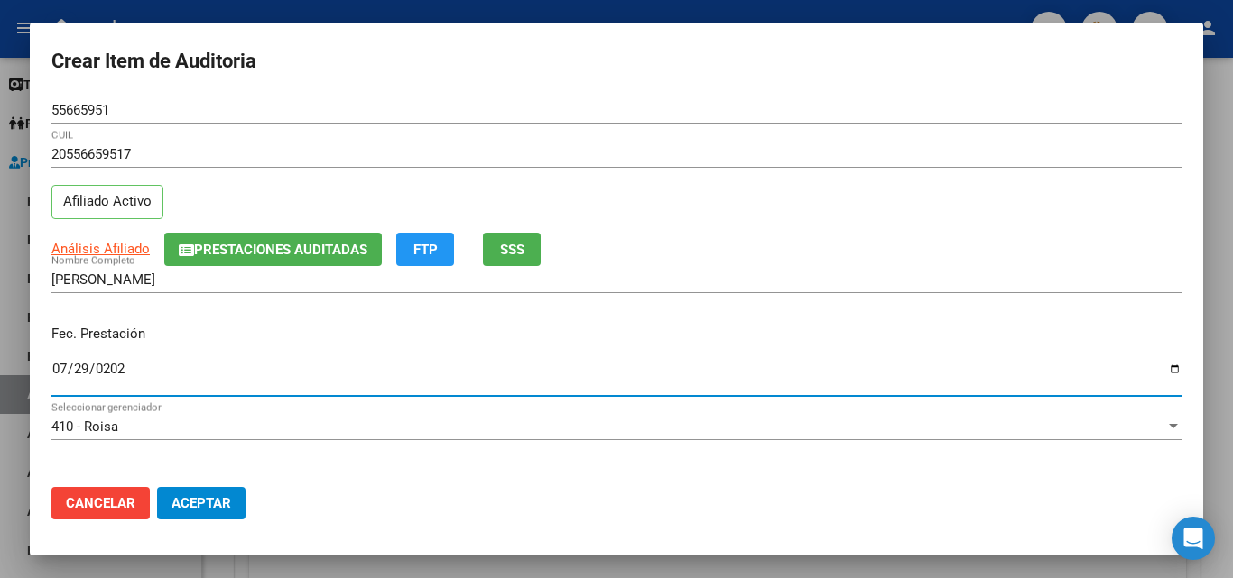
type input "2025-07-29"
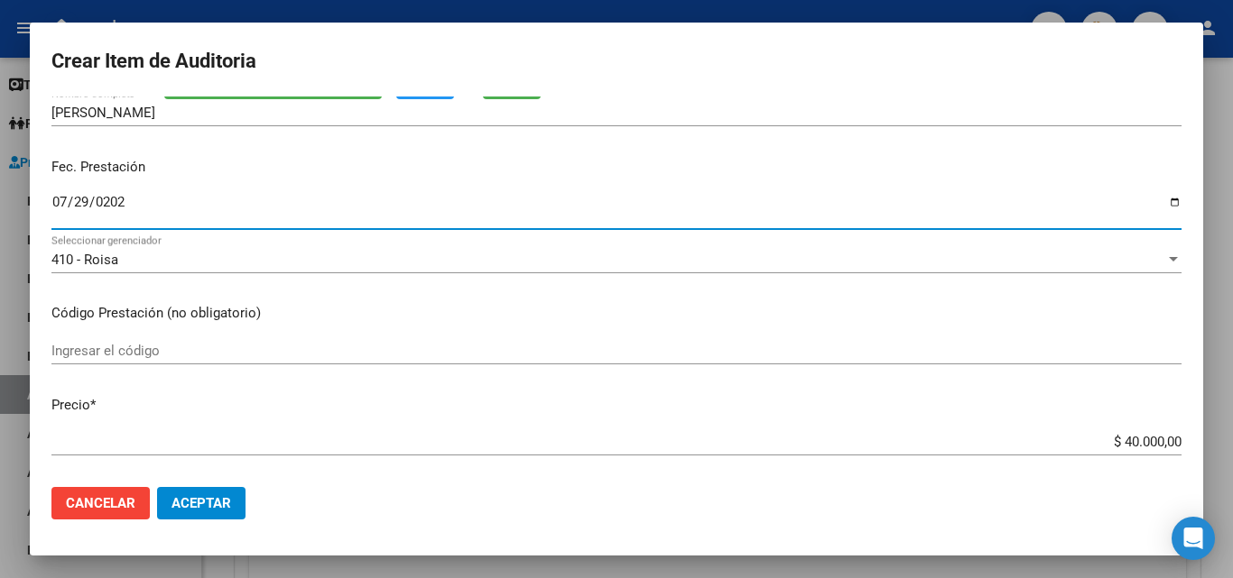
scroll to position [180, 0]
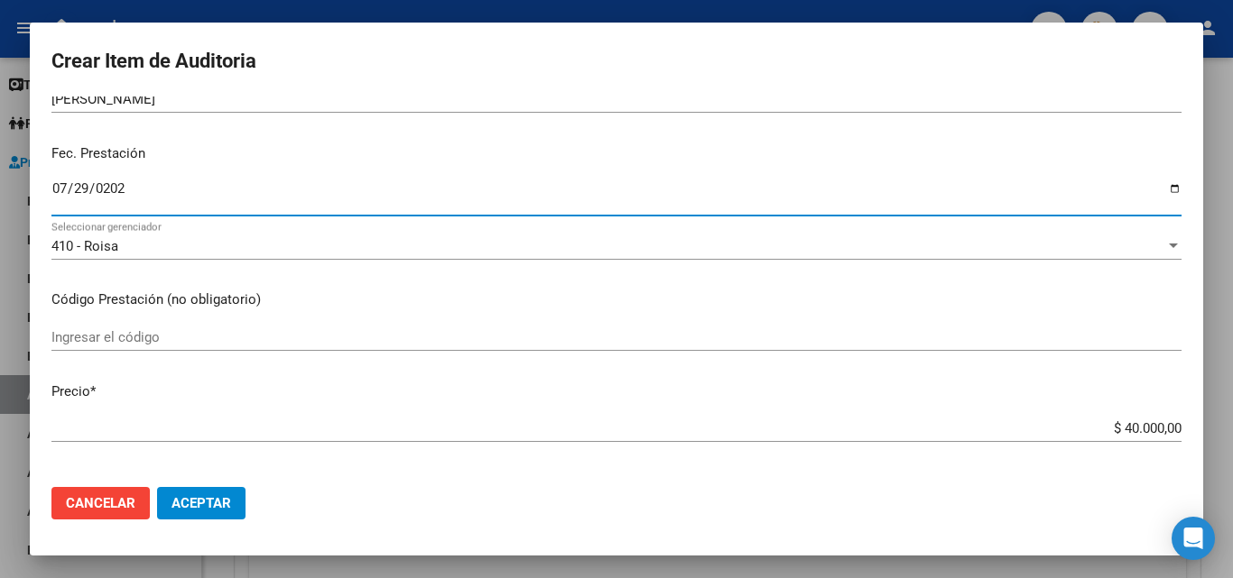
click at [170, 322] on mat-dialog-content "55665951 Nro Documento 20556659517 CUIL Afiliado Activo Análisis Afiliado Prest…" at bounding box center [616, 285] width 1173 height 376
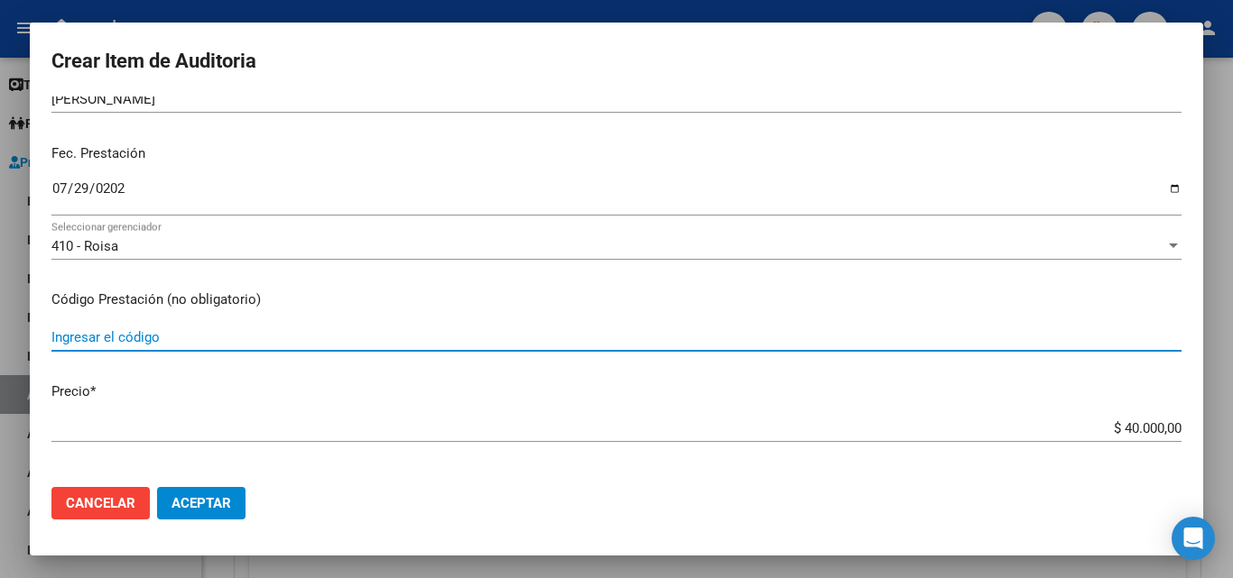
click at [166, 338] on input "Ingresar el código" at bounding box center [616, 337] width 1130 height 16
type input "LOGISTICA DE ENTREGA"
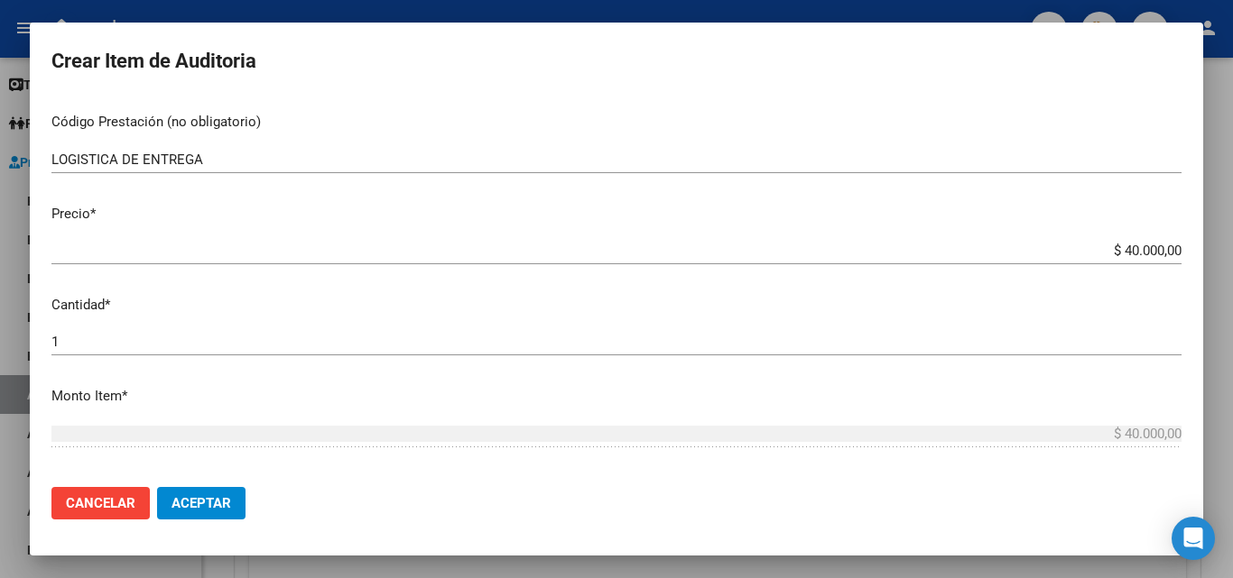
scroll to position [361, 0]
click at [1070, 246] on input "$ 40.000,00" at bounding box center [616, 248] width 1130 height 16
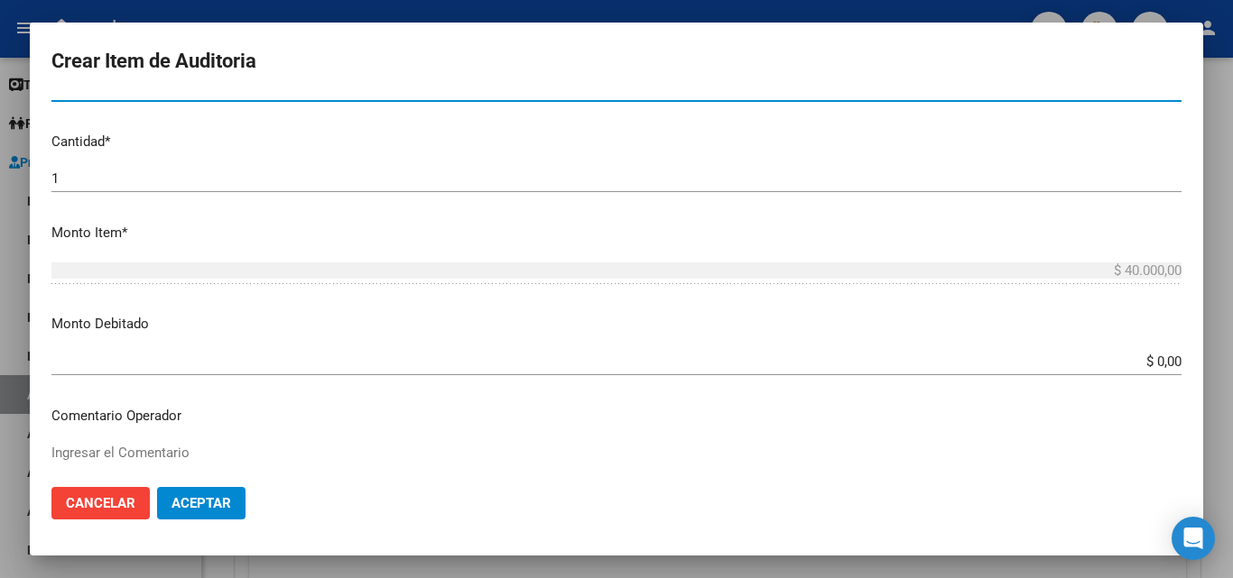
scroll to position [541, 0]
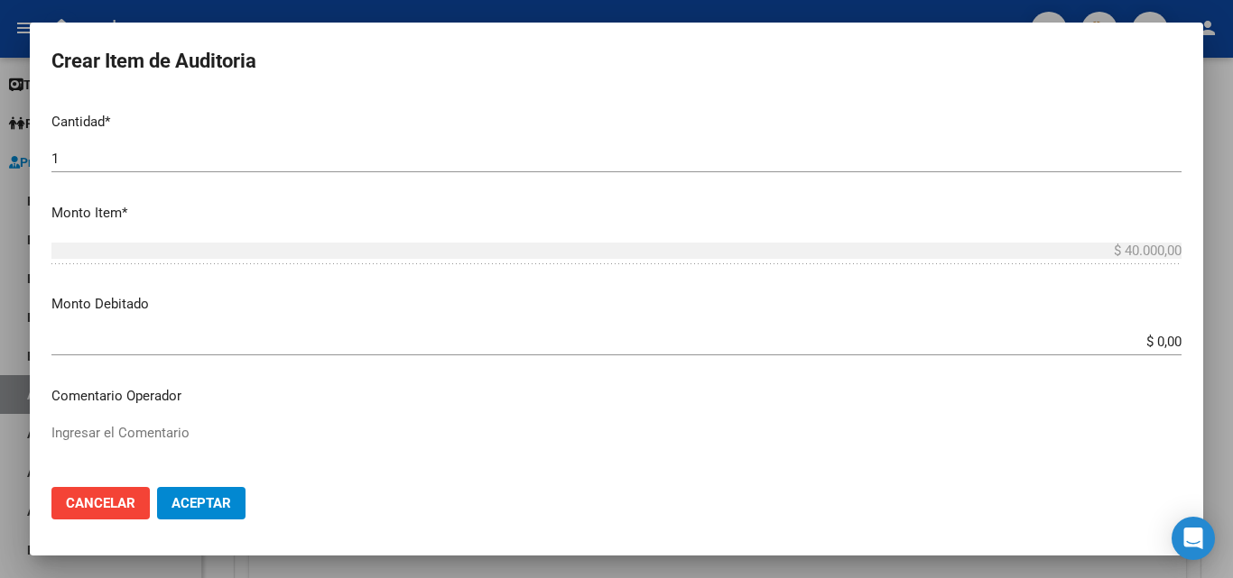
click at [162, 426] on textarea "Ingresar el Comentario" at bounding box center [616, 465] width 1130 height 85
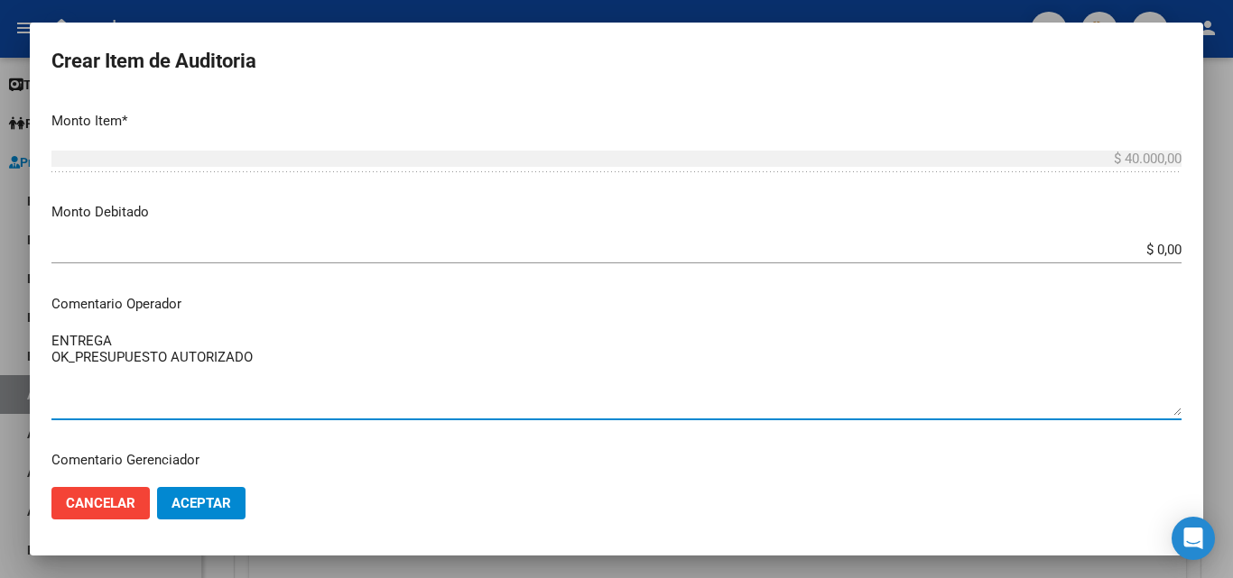
click at [111, 383] on textarea "ENTREGA OK_PRESUPUESTO AUTORIZADO" at bounding box center [616, 373] width 1130 height 85
click at [261, 365] on textarea "ENTREGA OK_PRESUPUESTO AUTORIZADO" at bounding box center [616, 373] width 1130 height 85
click at [254, 358] on textarea "ENTREGA OK_PRESUPUESTO AUTORIZADO O" at bounding box center [616, 373] width 1130 height 85
click at [131, 377] on textarea "ENTREGA OK_PRESUPUESTO AUT. O" at bounding box center [616, 373] width 1130 height 85
click at [51, 339] on textarea "ENTREGA OK_PRESUPUESTO AUT. OK_AUTORIZADO" at bounding box center [616, 373] width 1130 height 85
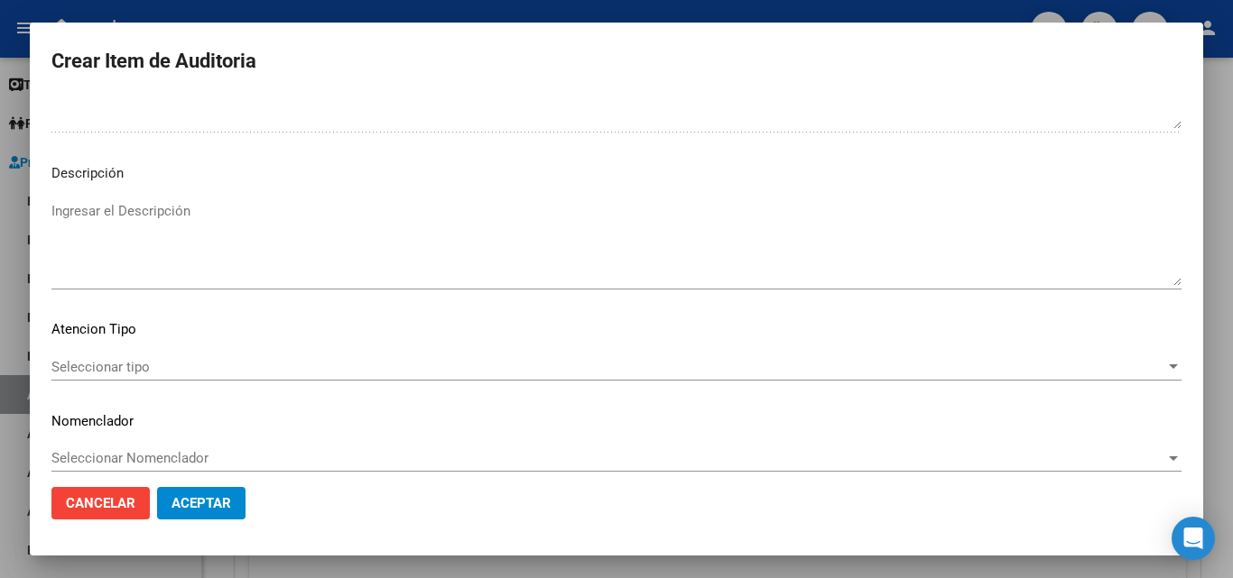
scroll to position [1085, 0]
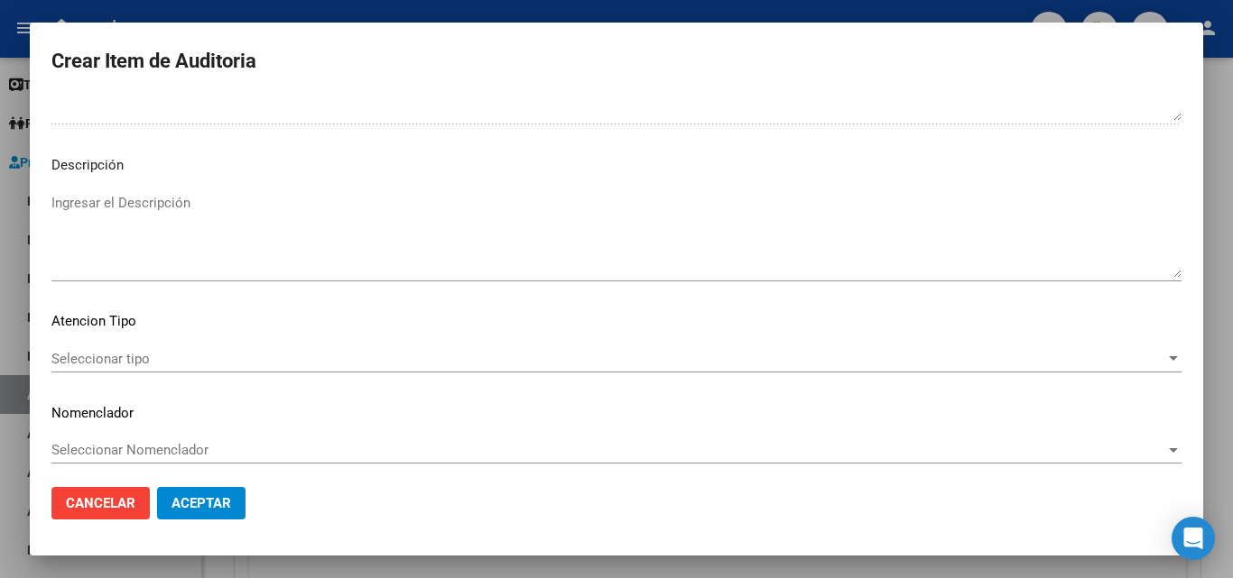
type textarea "LOGISTICA ENTREGA OK_PRESUPUESTO AUT. OK_AUTORIZADO"
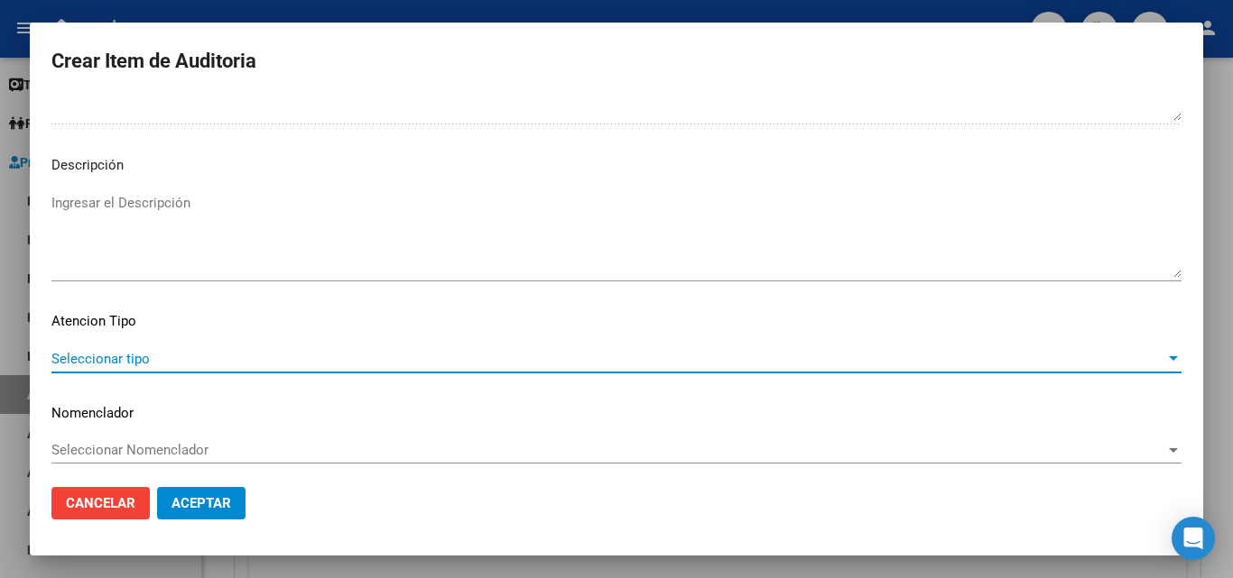
click at [110, 355] on span "Seleccionar tipo" at bounding box center [607, 359] width 1113 height 16
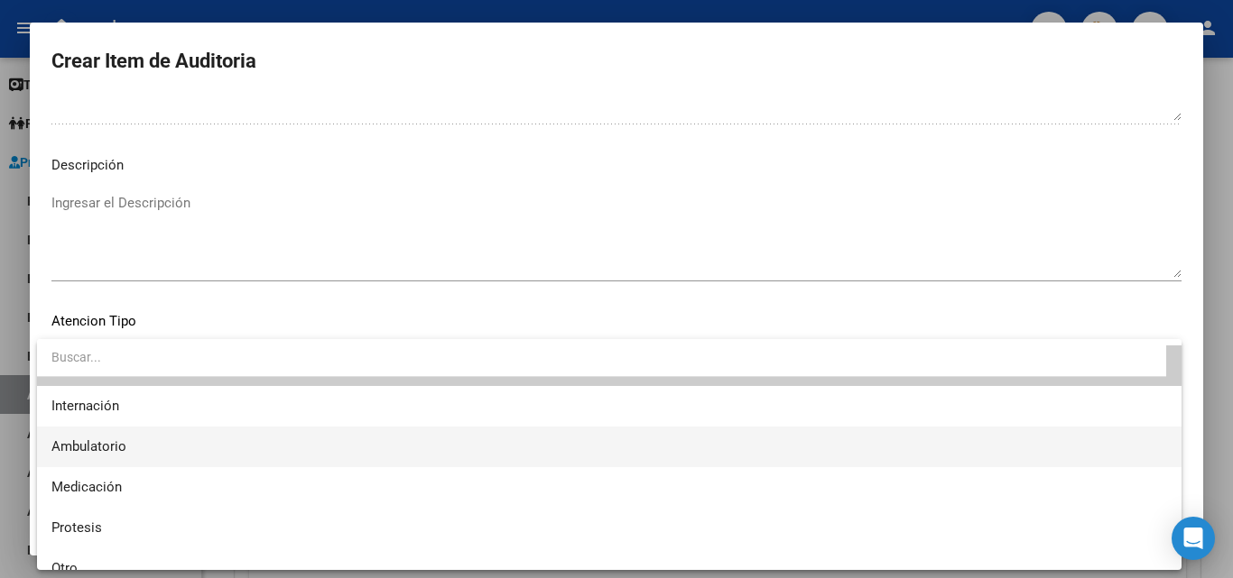
scroll to position [53, 0]
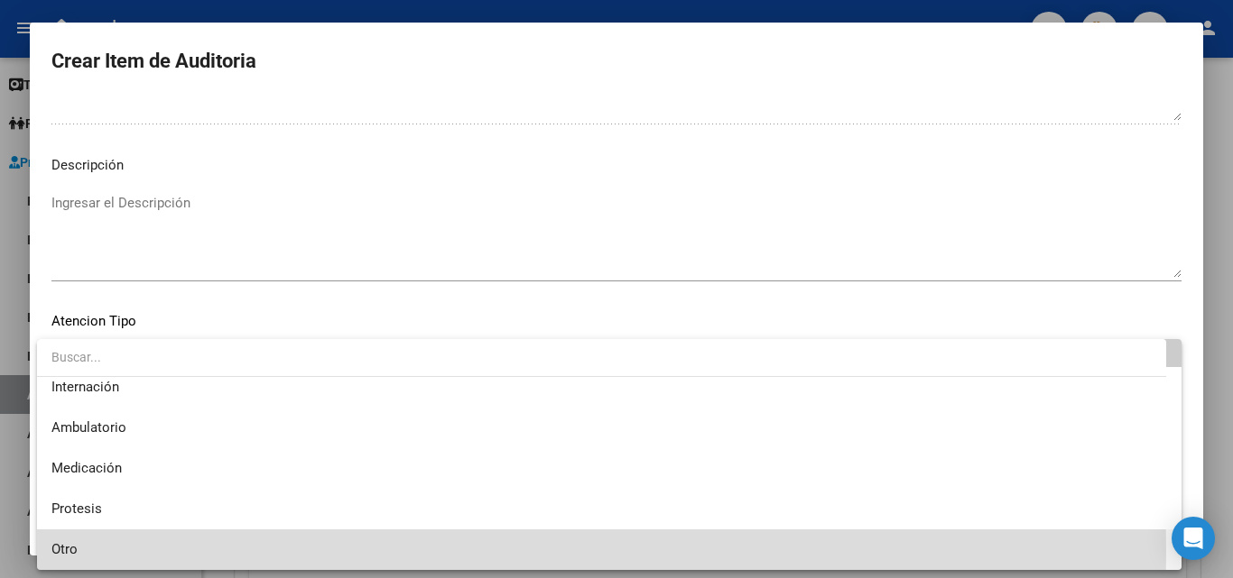
click at [105, 551] on span "Otro" at bounding box center [608, 550] width 1115 height 41
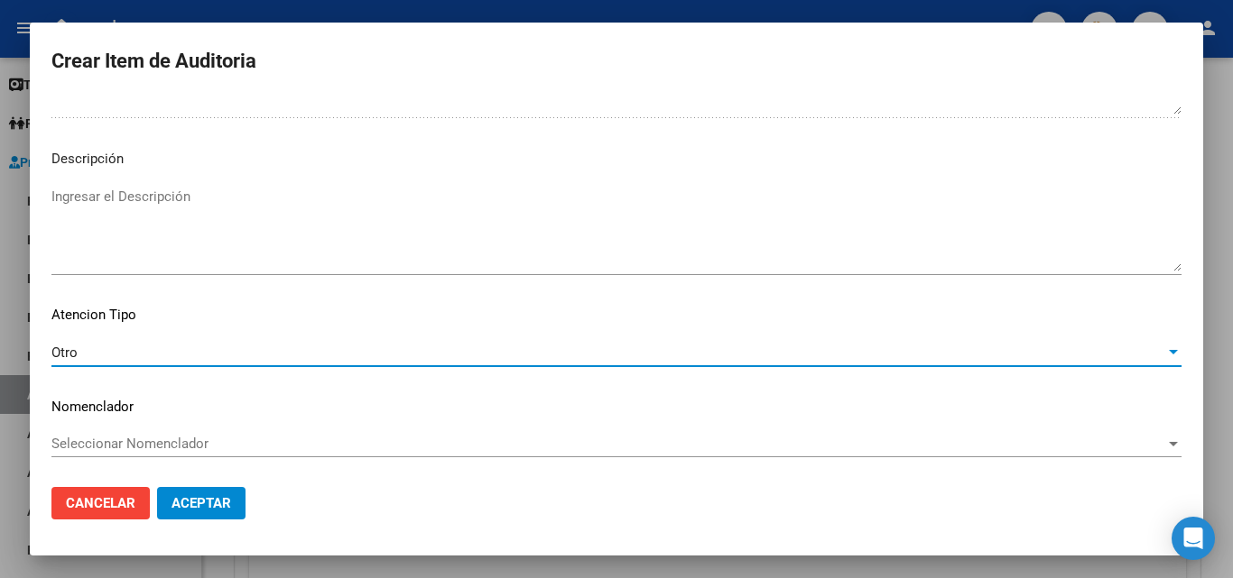
scroll to position [1093, 0]
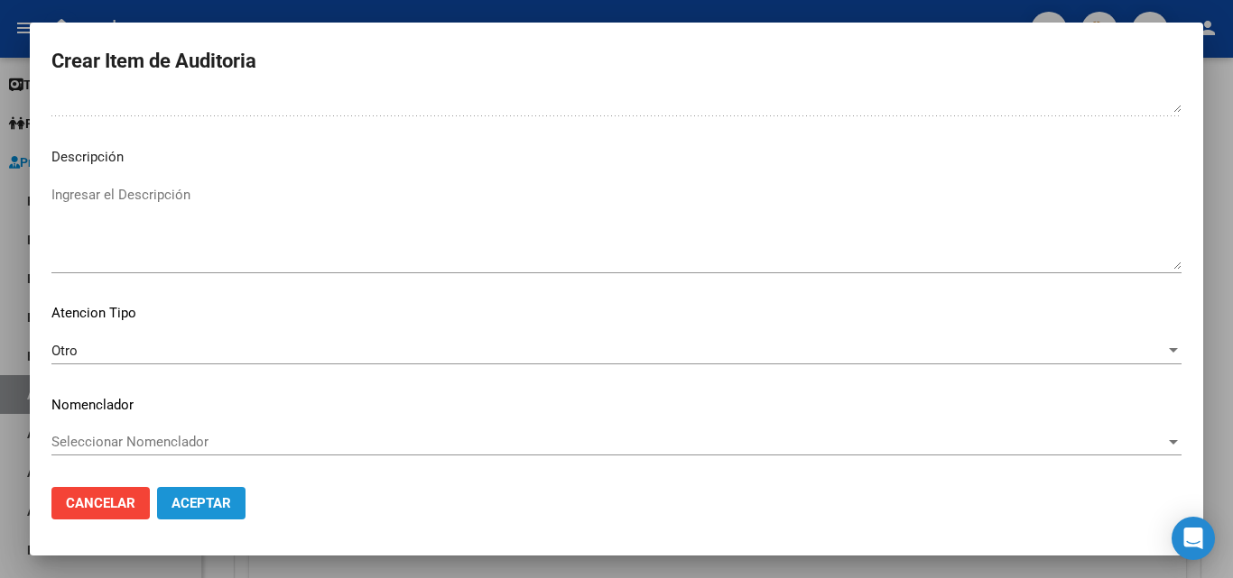
click at [208, 494] on button "Aceptar" at bounding box center [201, 503] width 88 height 32
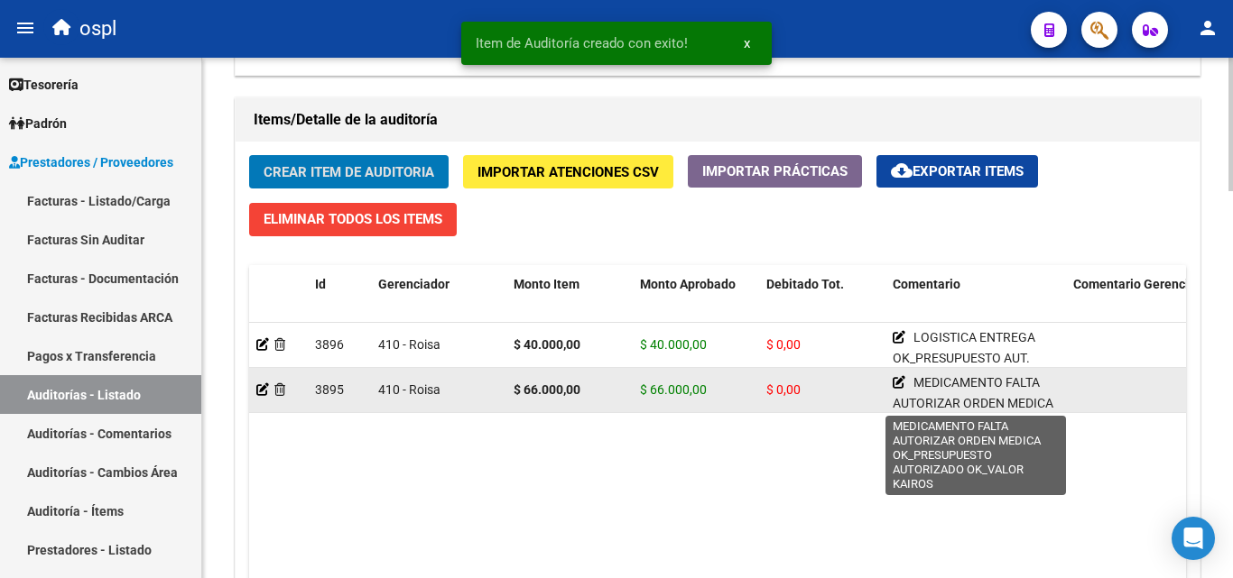
click at [897, 383] on icon at bounding box center [898, 382] width 13 height 13
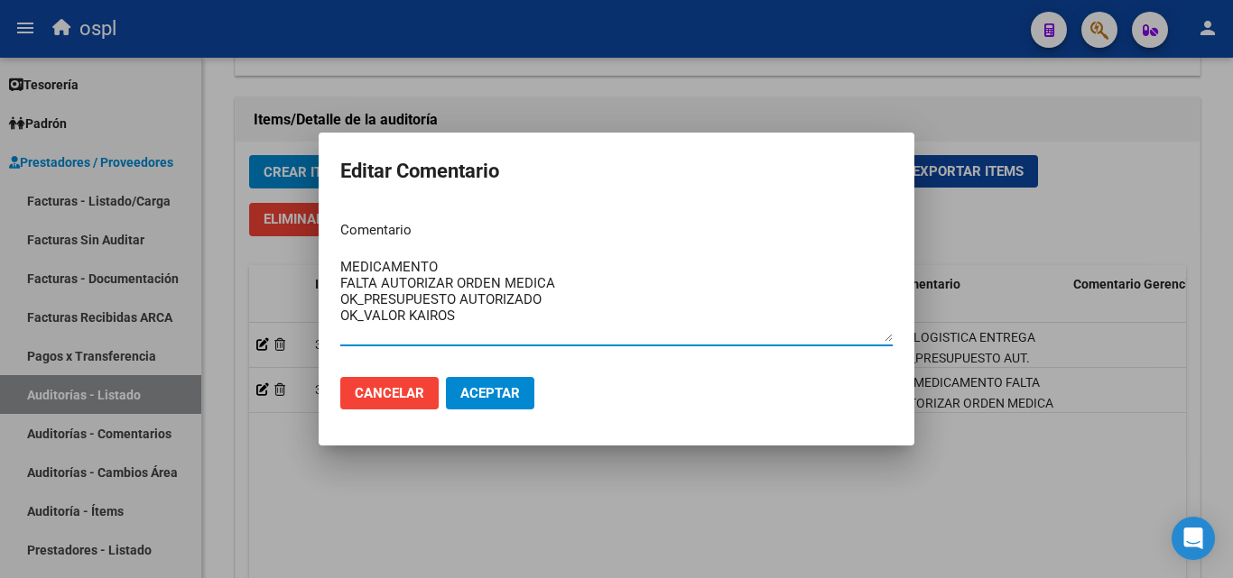
click at [549, 301] on textarea "MEDICAMENTO FALTA AUTORIZAR ORDEN MEDICA OK_PRESUPUESTO AUTORIZADO OK_VALOR KAI…" at bounding box center [616, 299] width 552 height 85
click at [548, 300] on textarea "MEDICAMENTO FALTA AUTORIZAR ORDEN MEDICA OK_PRESUPUESTO AUTORIZADO OK_REMITO DE…" at bounding box center [616, 299] width 552 height 85
click at [482, 336] on textarea "MEDICAMENTO FALTA AUTORIZAR ORDEN MEDICA OK_PRESUPUESTO AUTORIZADO OK_REMITO DE…" at bounding box center [616, 299] width 552 height 85
type textarea "MEDICAMENTO FALTA AUTORIZAR ORDEN MEDICA OK_PRESUPUESTO AUTORIZADO OK_REMITO DE…"
click at [514, 396] on span "Aceptar" at bounding box center [490, 393] width 60 height 16
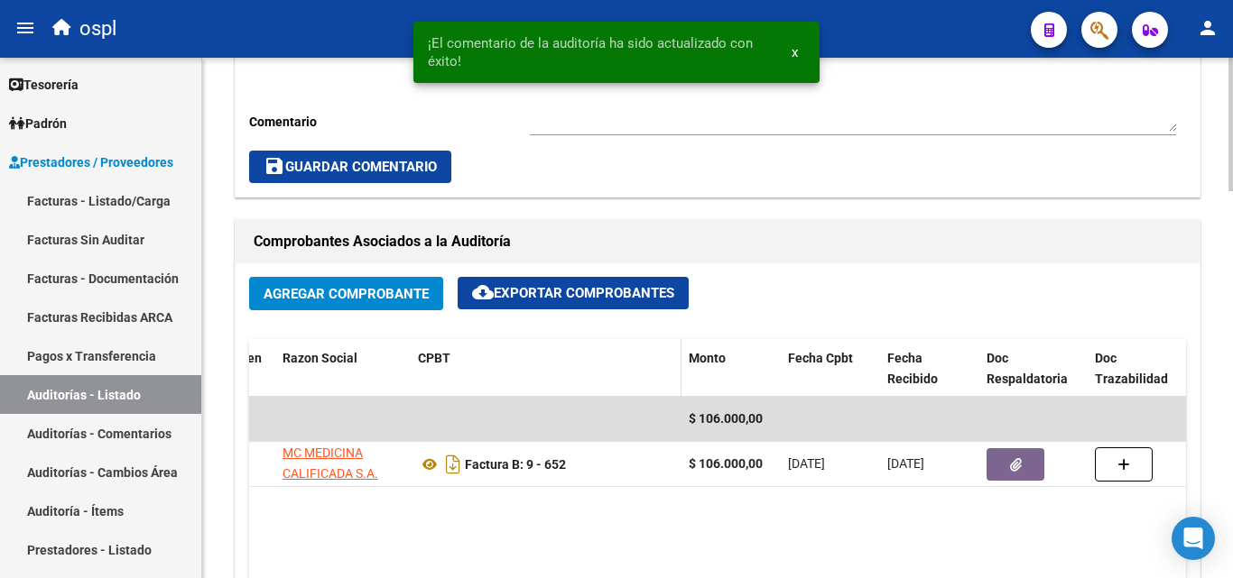
scroll to position [882, 0]
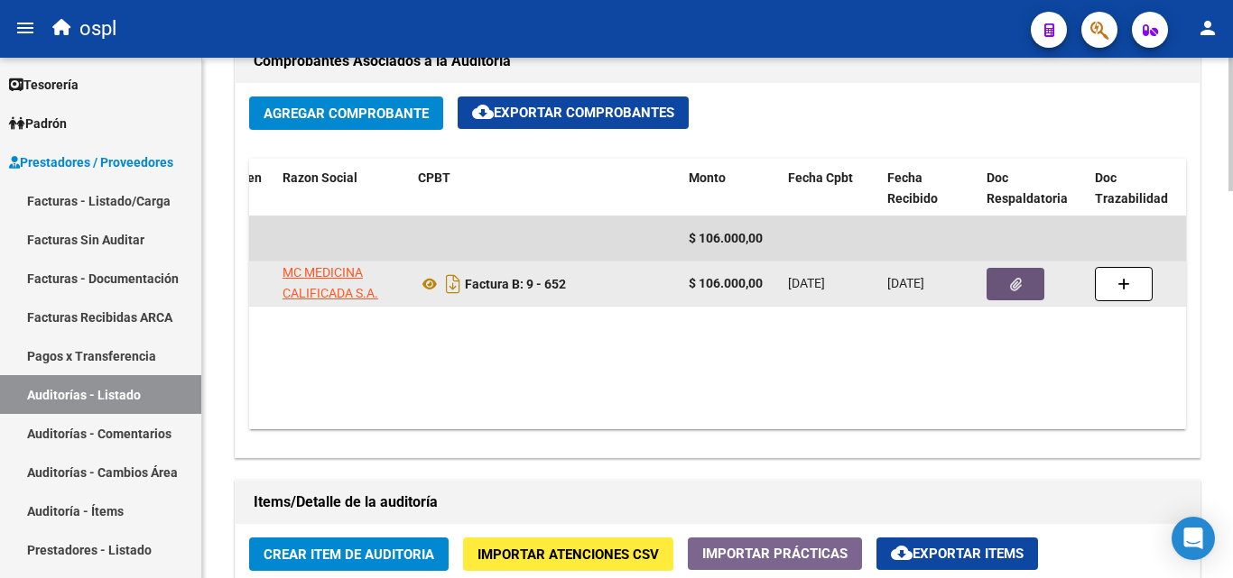
click at [1005, 274] on button "button" at bounding box center [1015, 284] width 58 height 32
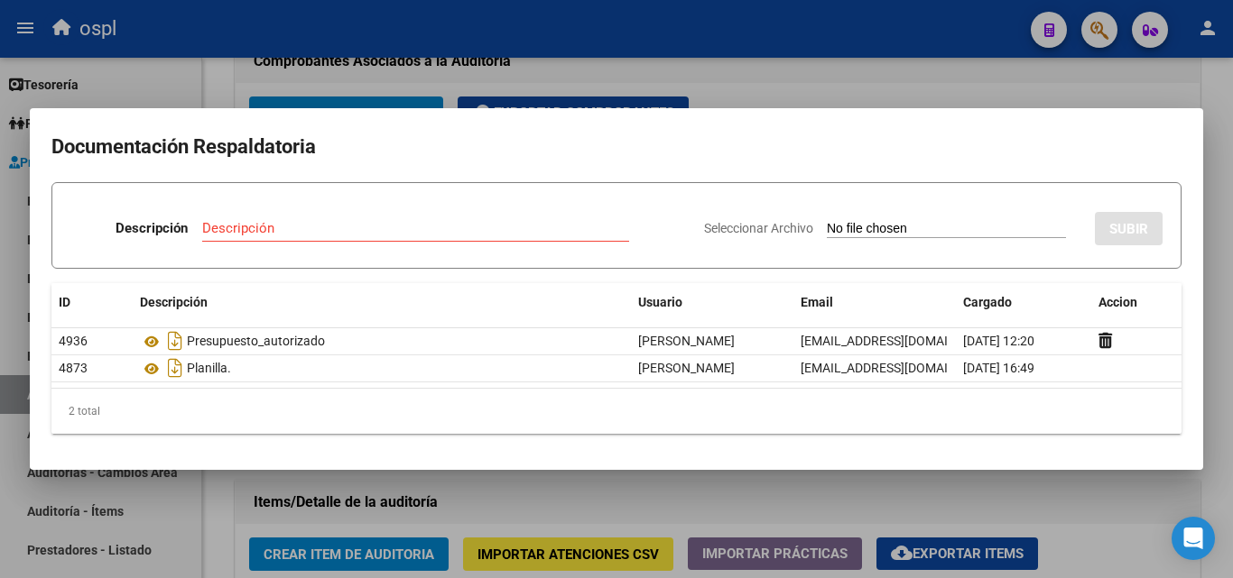
click at [885, 226] on input "Seleccionar Archivo" at bounding box center [946, 229] width 239 height 17
type input "C:\fakepath\49469 - WhatsApp Image 2025-07-31 at 15.53.31.jpeg"
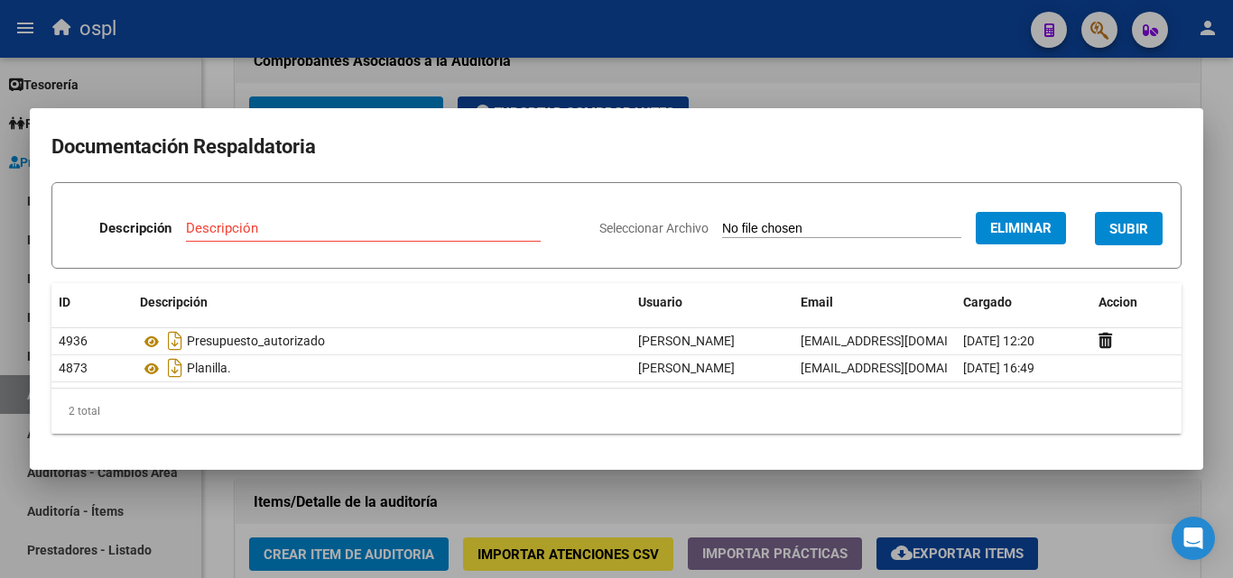
click at [291, 217] on div "Descripción" at bounding box center [363, 228] width 355 height 27
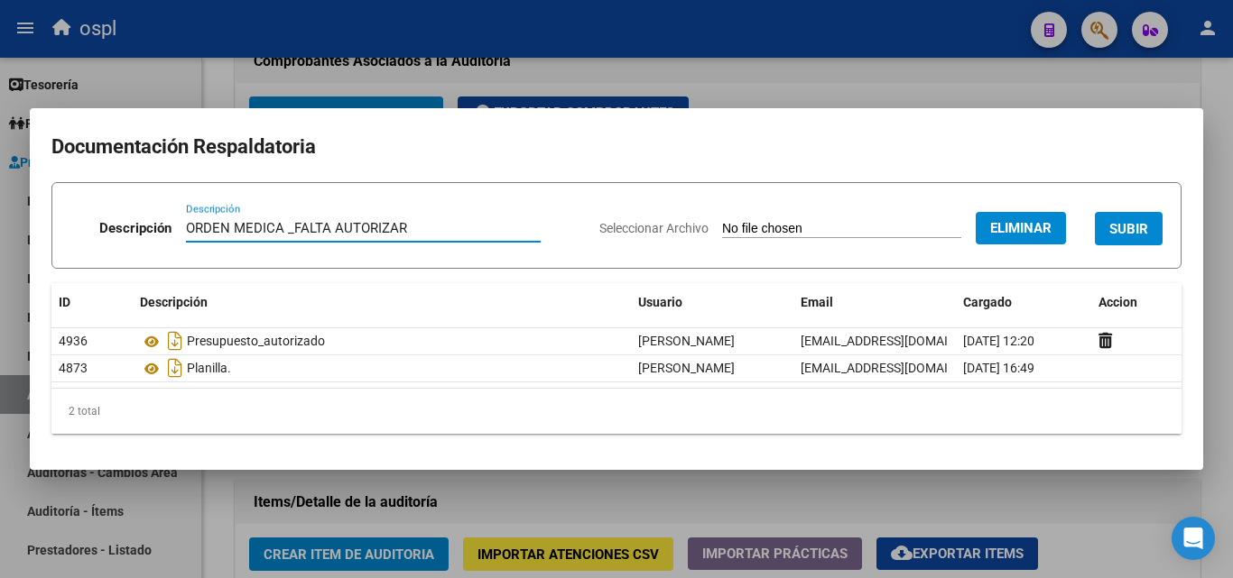
type input "ORDEN MEDICA _FALTA AUTORIZAR"
click at [1124, 226] on span "SUBIR" at bounding box center [1128, 229] width 39 height 16
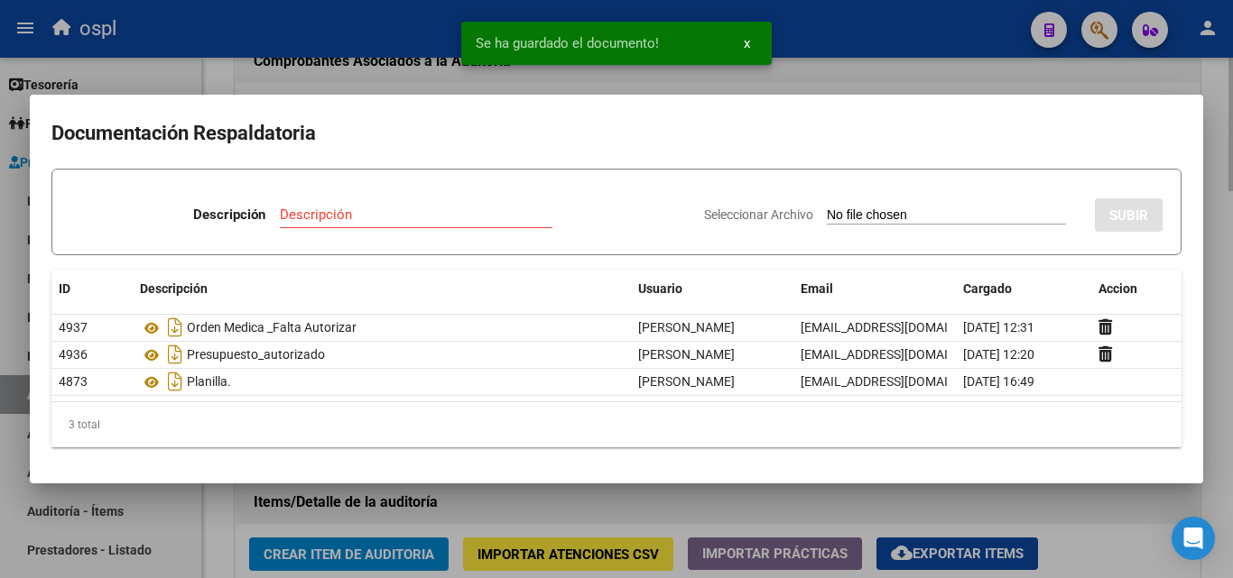
click at [855, 79] on div at bounding box center [616, 289] width 1233 height 578
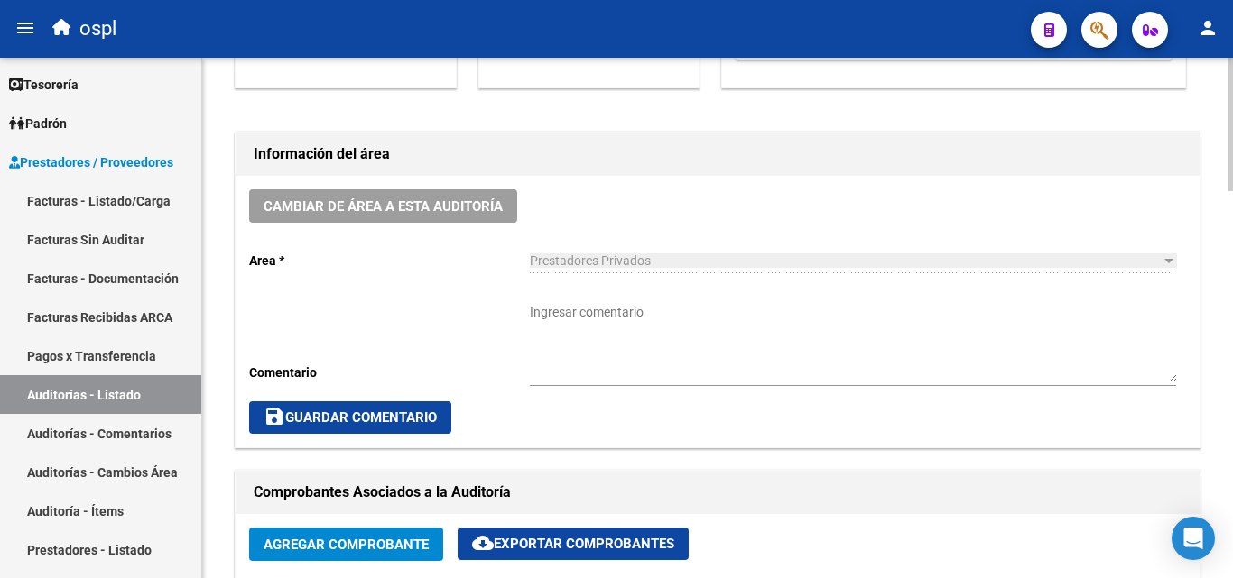
scroll to position [430, 0]
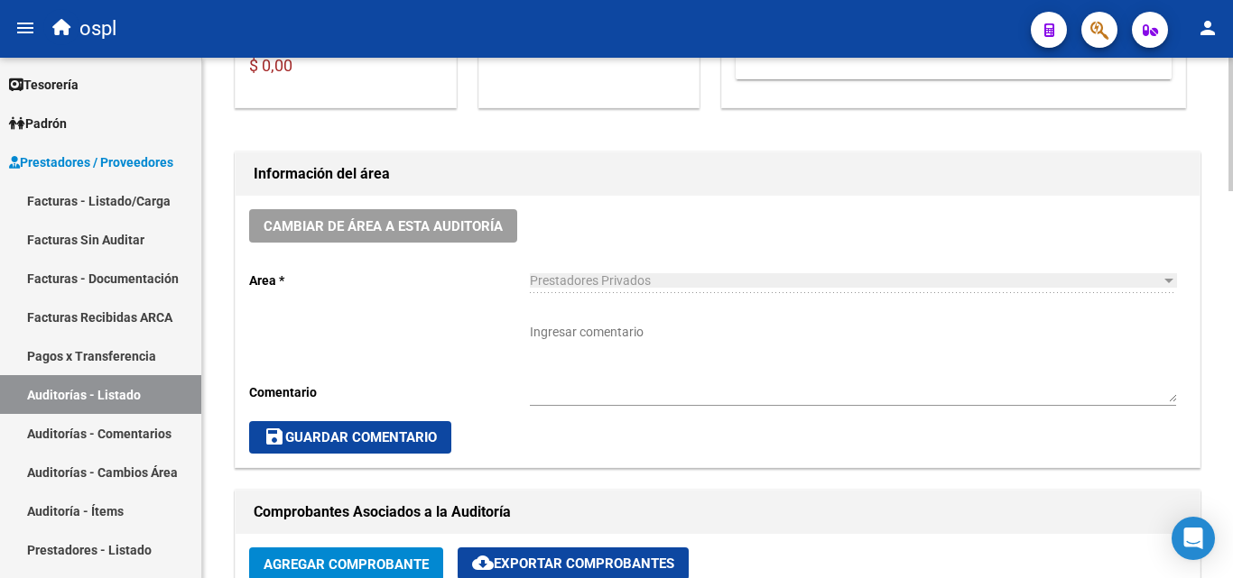
click at [593, 317] on div "Ingresar comentario" at bounding box center [853, 357] width 646 height 97
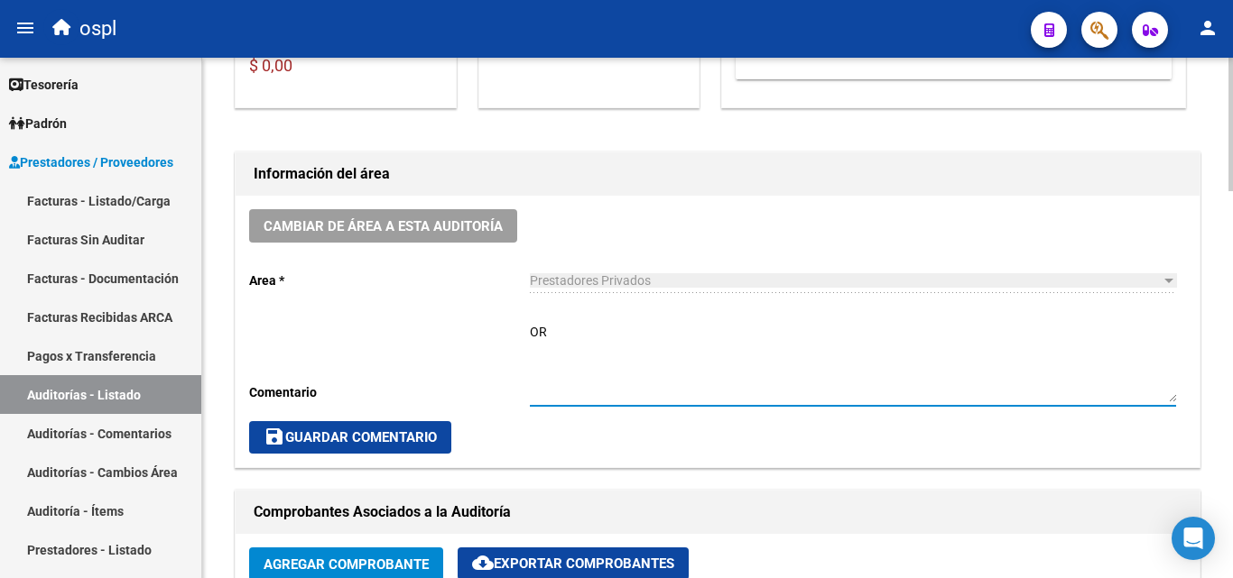
type textarea "O"
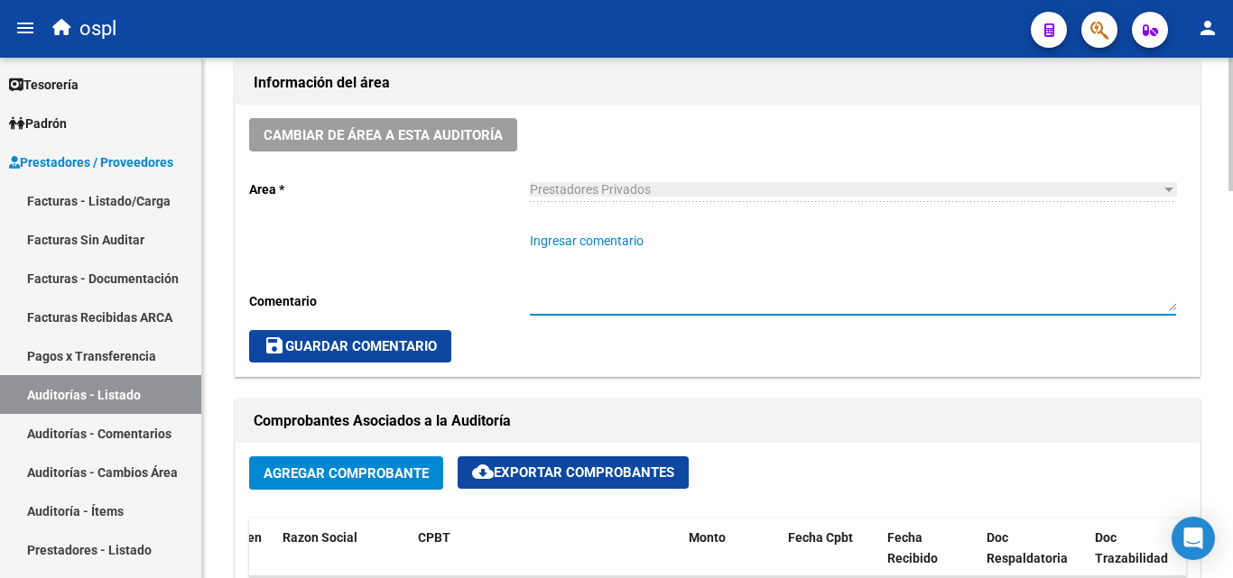
scroll to position [521, 0]
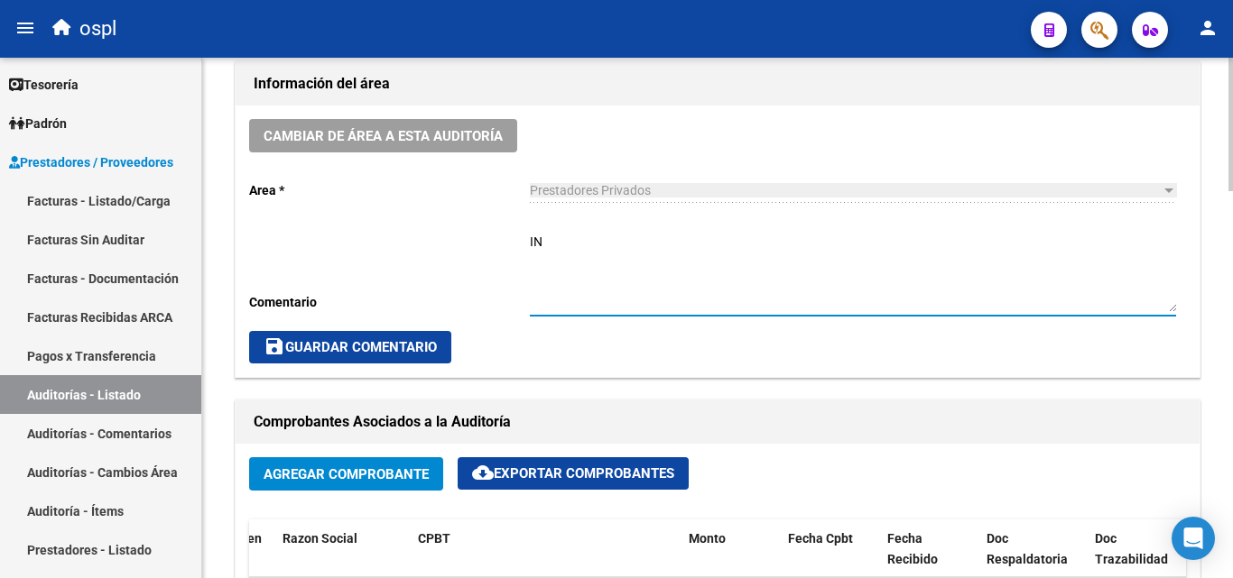
type textarea "I"
type textarea "L"
click at [553, 245] on textarea "OK_REMITO DE ENTREGA FIRMADO," at bounding box center [853, 272] width 646 height 79
click at [854, 248] on textarea "OK_AUTORIZACION, REMITO DE ENTREGA FIRMADO," at bounding box center [853, 272] width 646 height 79
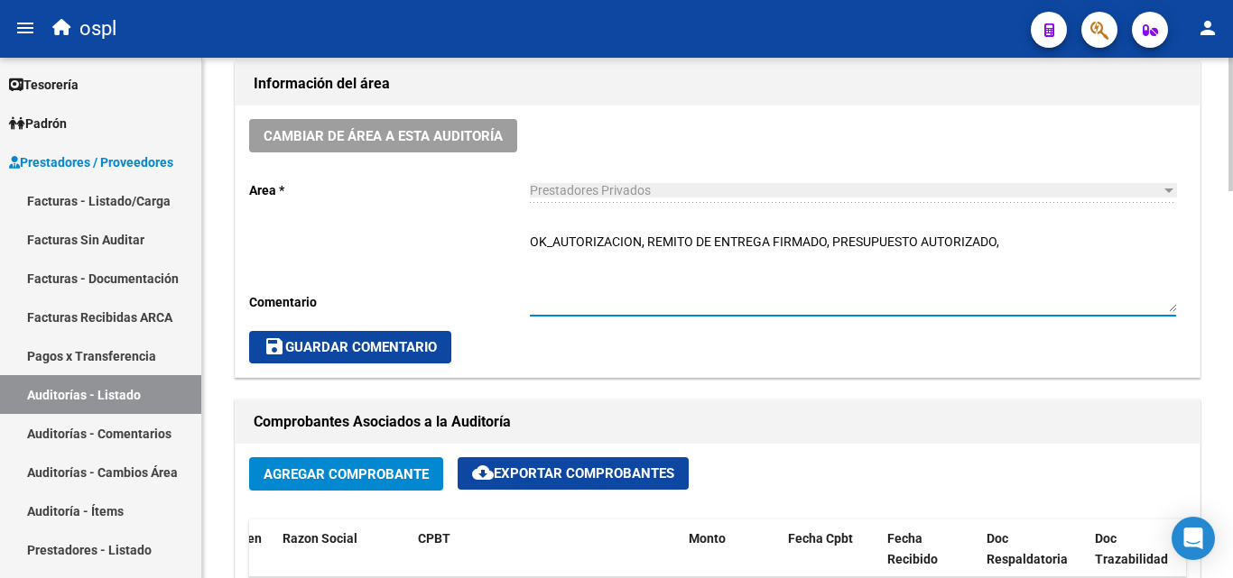
click at [642, 248] on textarea "OK_AUTORIZACION, REMITO DE ENTREGA FIRMADO, PRESUPUESTO AUTORIZADO," at bounding box center [853, 272] width 646 height 79
click at [638, 245] on textarea "OK_AUTORIZACION, REMITO DE ENTREGA FIRMADO, PRESUPUESTO AUTORIZADO," at bounding box center [853, 272] width 646 height 79
click at [752, 250] on textarea "OK_AUTORIZACION, REMITO DE ENTREGA FIRMADO, PRESUPUESTO AUTORIZADO," at bounding box center [853, 272] width 646 height 79
click at [885, 248] on textarea "OK_AUTORIZACION, REMITO DE ENTREGA FIRMADO, PRESUPUESTO AUTORIZADO," at bounding box center [853, 272] width 646 height 79
click at [1017, 232] on div "OK_AUTORIZACION, REMITO DE ENTREGA FIRMADO, PRESUPUESTO AUTORIZADO, Ingresar co…" at bounding box center [853, 267] width 646 height 97
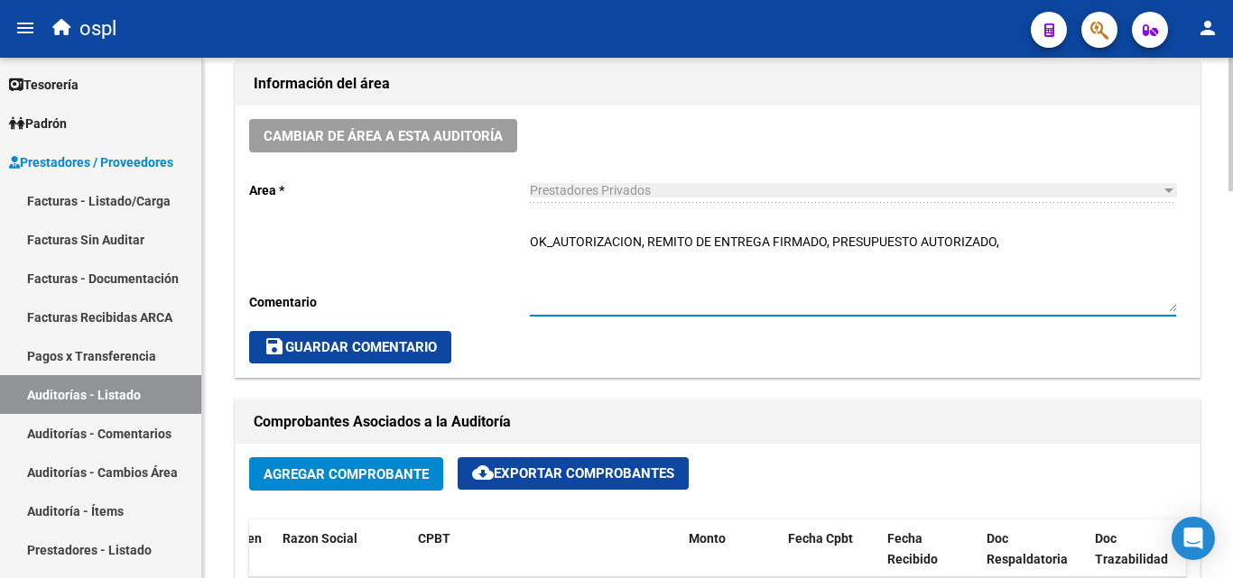
click at [1015, 241] on textarea "OK_AUTORIZACION, REMITO DE ENTREGA FIRMADO, PRESUPUESTO AUTORIZADO," at bounding box center [853, 272] width 646 height 79
click at [659, 262] on textarea "OK_AUTORIZACION, REMITO DE ENTREGA FIRMADO, PRESUPUESTO AUTORIZADO," at bounding box center [853, 272] width 646 height 79
click at [601, 247] on textarea "OK_AUTORIZACION, REMITO DE ENTREGA FIRMADO, PRESUPUESTO AUTORIZADO," at bounding box center [853, 272] width 646 height 79
click at [649, 241] on textarea "OK_AUTORIZACION, REMITO DE ENTREGA FIRMADO, PRESUPUESTO AUTORIZADO," at bounding box center [853, 272] width 646 height 79
click at [614, 247] on textarea "OK_AUTORIZACION, ORDEN MEDICA, REMITO DE ENTREGA FIRMADO, PRESUPUESTO AUTORIZAD…" at bounding box center [853, 272] width 646 height 79
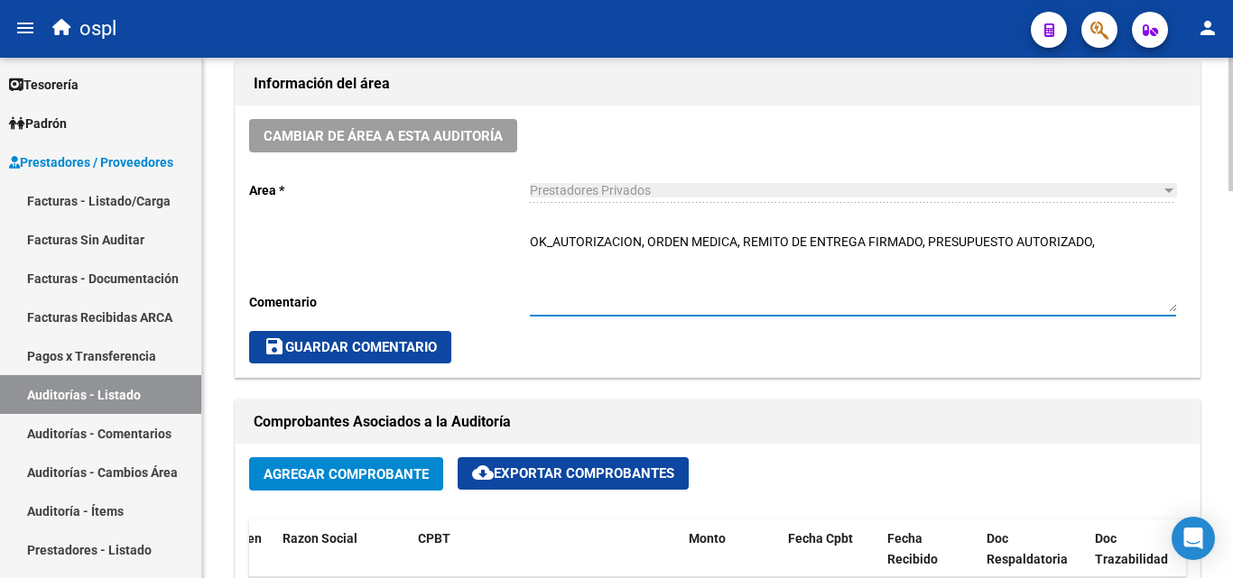
click at [718, 249] on textarea "OK_AUTORIZACION, ORDEN MEDICA, REMITO DE ENTREGA FIRMADO, PRESUPUESTO AUTORIZAD…" at bounding box center [853, 272] width 646 height 79
click at [737, 246] on textarea "OK_AUTORIZACION, ORDEN MEDICA, REMITO DE ENTREGA FIRMADO, PRESUPUESTO AUTORIZAD…" at bounding box center [853, 272] width 646 height 79
click at [525, 242] on div "Cambiar de área a esta auditoría Area * Prestadores Privados Seleccionar area C…" at bounding box center [718, 242] width 964 height 272
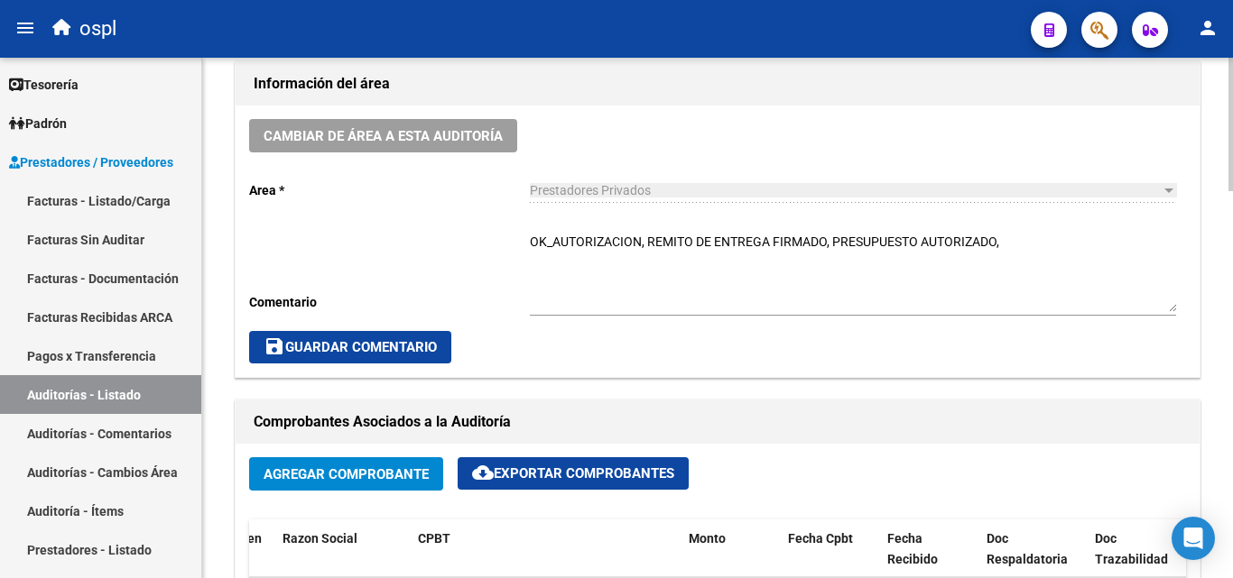
click at [531, 244] on textarea "OK_AUTORIZACION, REMITO DE ENTREGA FIRMADO, PRESUPUESTO AUTORIZADO," at bounding box center [853, 272] width 646 height 79
click at [532, 245] on textarea "OK_AUTORIZACION, REMITO DE ENTREGA FIRMADO, PRESUPUESTO AUTORIZADO," at bounding box center [853, 272] width 646 height 79
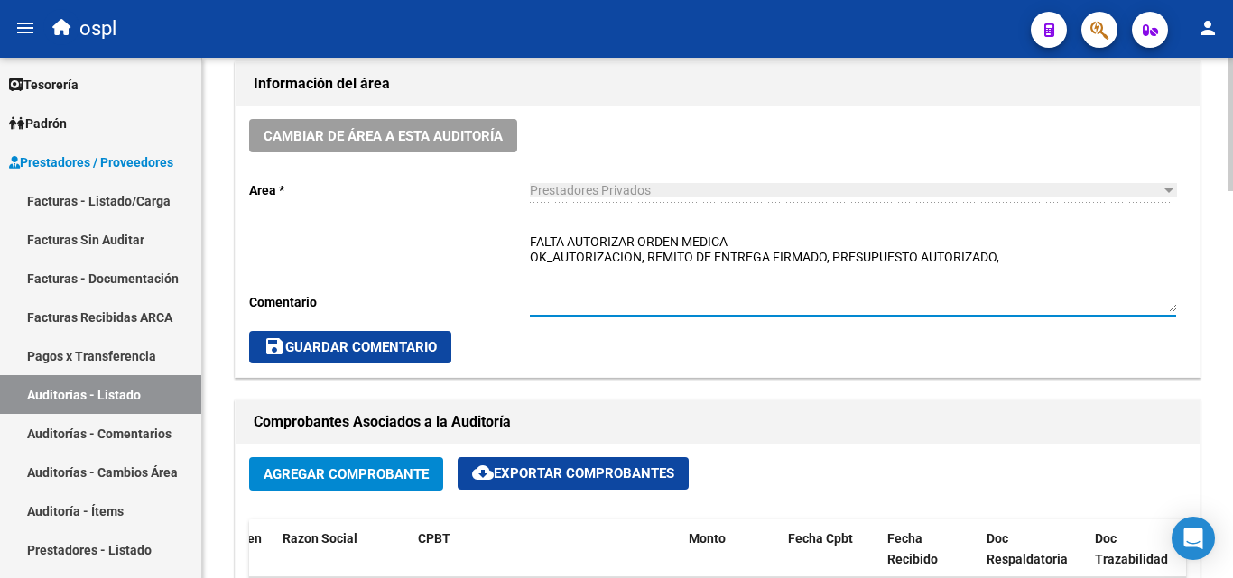
click at [649, 274] on textarea "FALTA AUTORIZAR ORDEN MEDICA OK_AUTORIZACION, REMITO DE ENTREGA FIRMADO, PRESUP…" at bounding box center [853, 272] width 646 height 79
click at [741, 243] on textarea "FALTA AUTORIZAR ORDEN MEDICA OK_AUTORIZACION, REMITO DE ENTREGA FIRMADO, PRESUP…" at bounding box center [853, 272] width 646 height 79
click at [843, 250] on textarea "FALTA AUTORIZAR ORDEN MEDICA (AMOXICILINA) OK_AUTORIZACION, REMITO DE ENTREGA F…" at bounding box center [853, 272] width 646 height 79
click at [655, 262] on textarea "FALTA AUTORIZAR ORDEN MEDICA (AMOXICILINA) OK_AUTORIZACION, REMITO DE ENTREGA F…" at bounding box center [853, 272] width 646 height 79
click at [785, 260] on textarea "FALTA AUTORIZAR ORDEN MEDICA (AMOXICILINA) OK_AUTORIZACION, REMITO DE ENTREGA F…" at bounding box center [853, 272] width 646 height 79
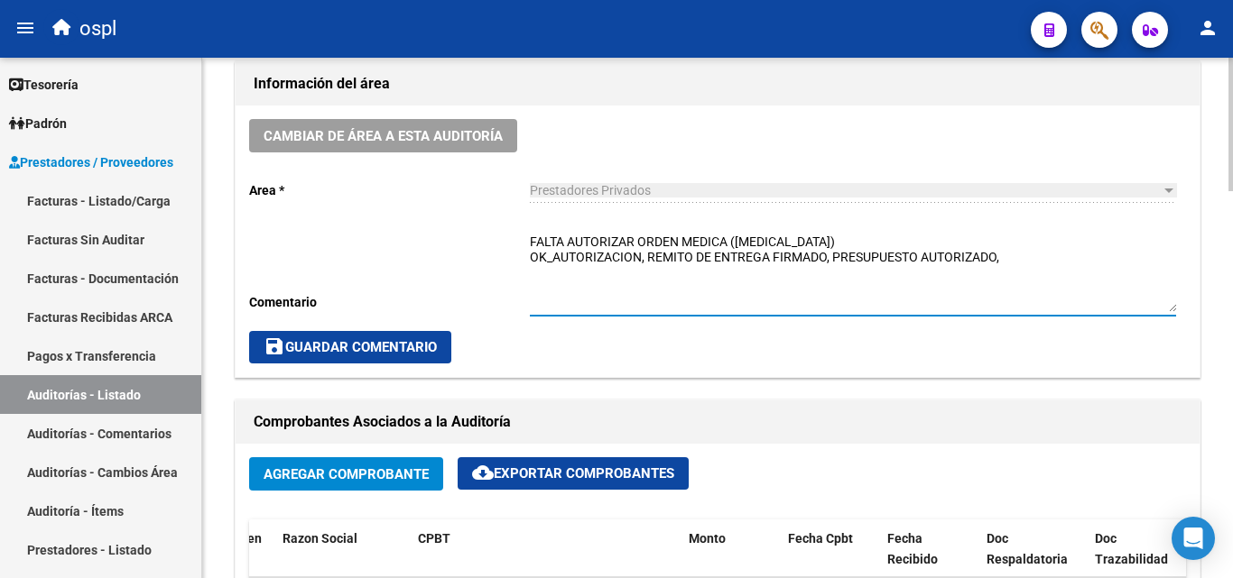
click at [587, 263] on textarea "FALTA AUTORIZAR ORDEN MEDICA (AMOXICILINA) OK_AUTORIZACION, REMITO DE ENTREGA F…" at bounding box center [853, 272] width 646 height 79
click at [1012, 260] on textarea "FALTA AUTORIZAR ORDEN MEDICA (AMOXICILINA) OK_AUTORIZACION, REMITO DE ENTREGA F…" at bounding box center [853, 272] width 646 height 79
click at [688, 254] on textarea "FALTA AUTORIZAR ORDEN MEDICA (AMOXICILINA) OK_AUTORIZACION, REMITO DE ENTREGA F…" at bounding box center [853, 272] width 646 height 79
click at [829, 243] on textarea "FALTA AUTORIZAR ORDEN MEDICA (AMOXICILINA) OK_AUTORIZACION, REMITO DE ENTREGA F…" at bounding box center [853, 272] width 646 height 79
click at [994, 261] on textarea "FALTA AUTORIZAR ORDEN MEDICA (AMOXICILINA) OK_AUTORIZACION, REMITO DE ENTREGA F…" at bounding box center [853, 272] width 646 height 79
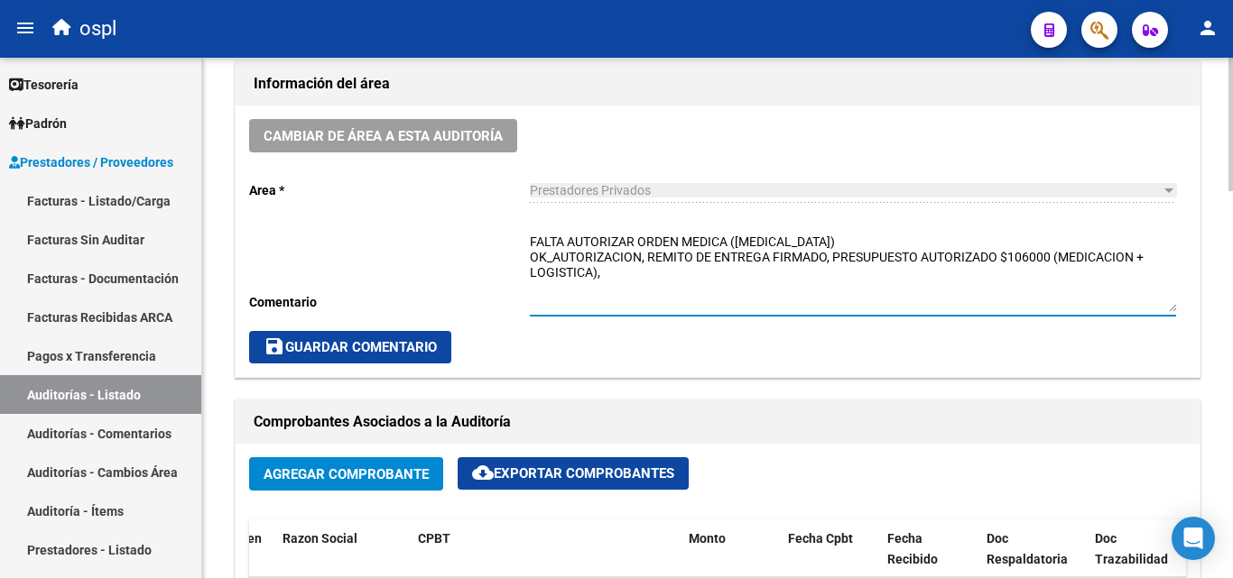
click at [700, 297] on textarea "FALTA AUTORIZAR ORDEN MEDICA (AMOXICILINA) OK_AUTORIZACION, REMITO DE ENTREGA F…" at bounding box center [853, 272] width 646 height 79
click at [651, 263] on textarea "FALTA AUTORIZAR ORDEN MEDICA (AMOXICILINA) OK_AUTORIZACION, REMITO DE ENTREGA F…" at bounding box center [853, 272] width 646 height 79
click at [616, 280] on textarea "FALTA AUTORIZAR ORDEN MEDICA (AMOXICILINA) OK_AUTORIZACION, REMITO DE ENTREGA F…" at bounding box center [853, 272] width 646 height 79
type textarea "FALTA AUTORIZAR ORDEN MEDICA (AMOXICILINA) OK_AUTORIZACION, REMITO DE ENTREGA F…"
click at [385, 346] on span "save Guardar Comentario" at bounding box center [349, 347] width 173 height 16
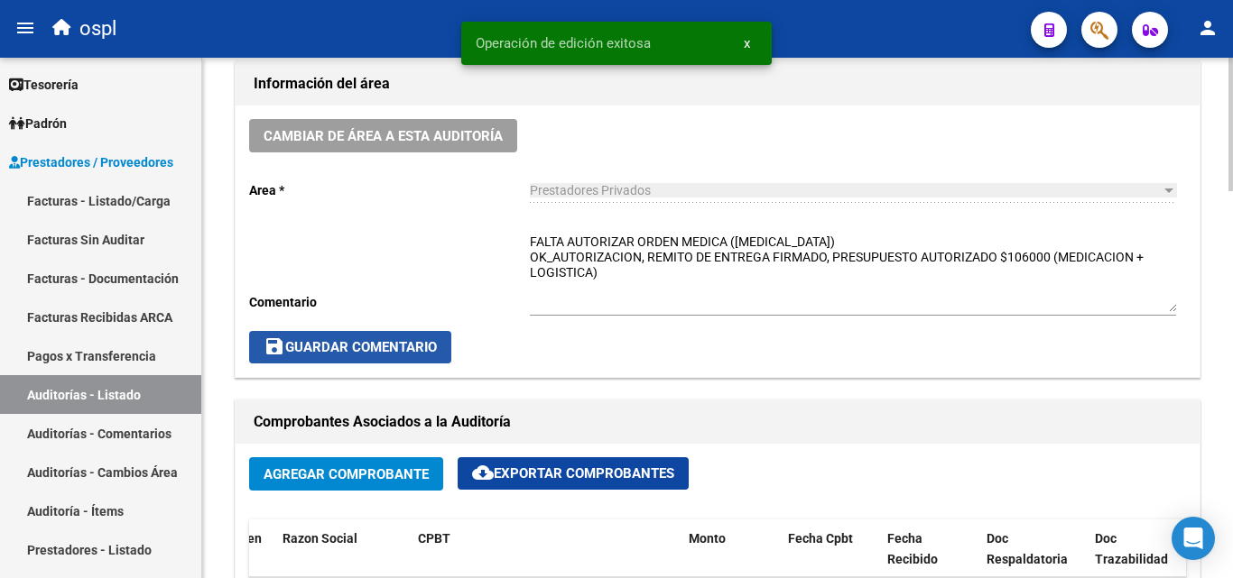
click at [411, 346] on span "save Guardar Comentario" at bounding box center [349, 347] width 173 height 16
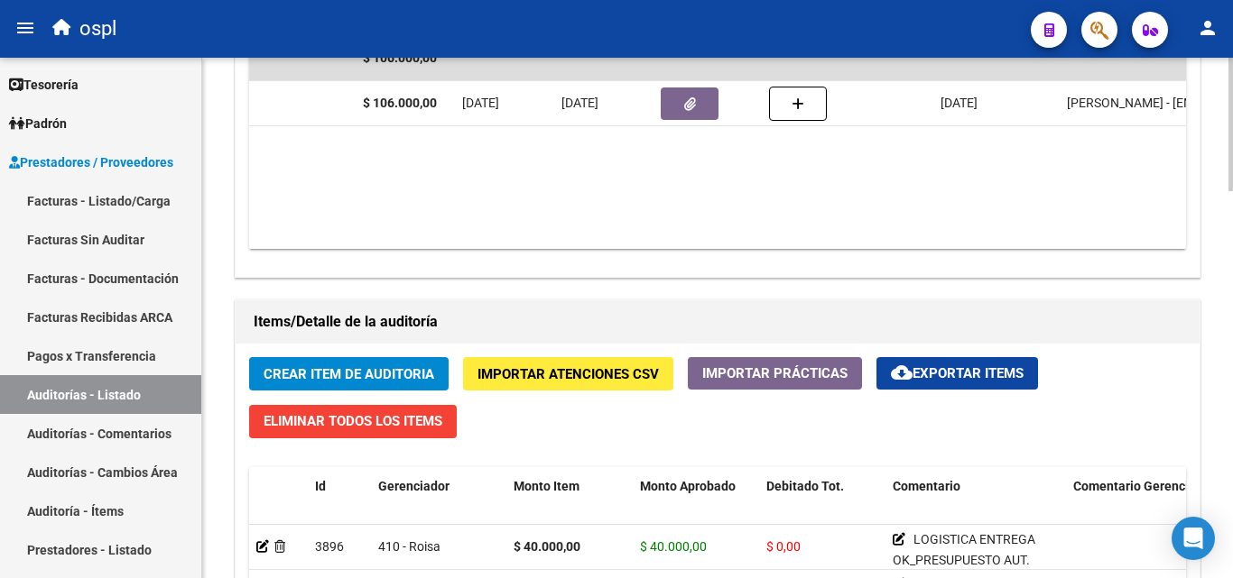
scroll to position [0, 0]
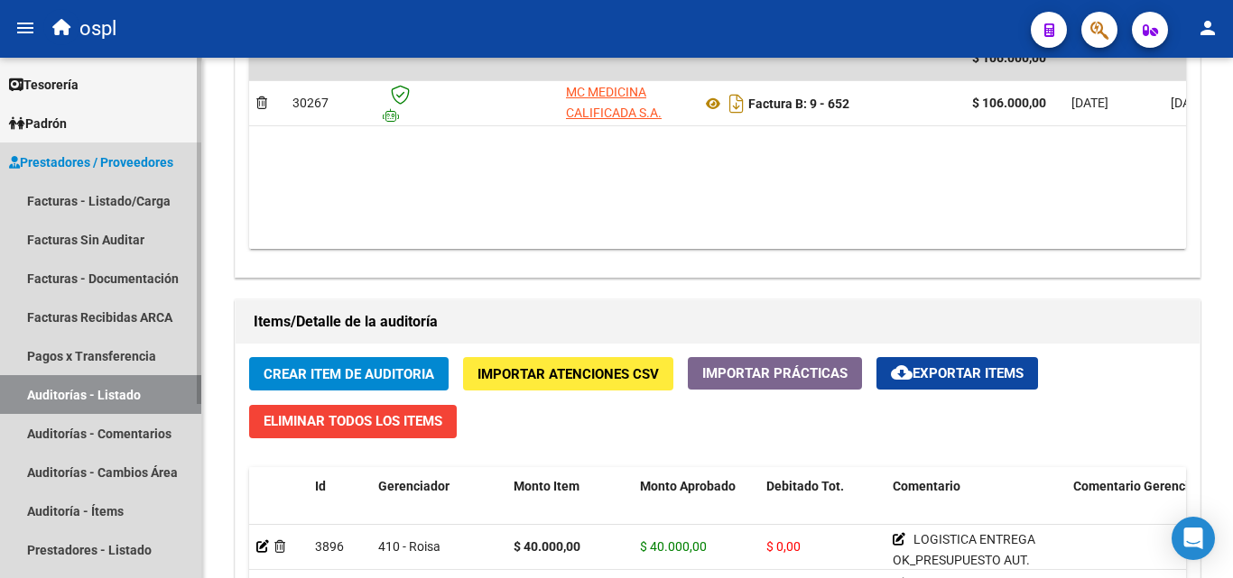
click at [179, 380] on link "Auditorías - Listado" at bounding box center [100, 394] width 201 height 39
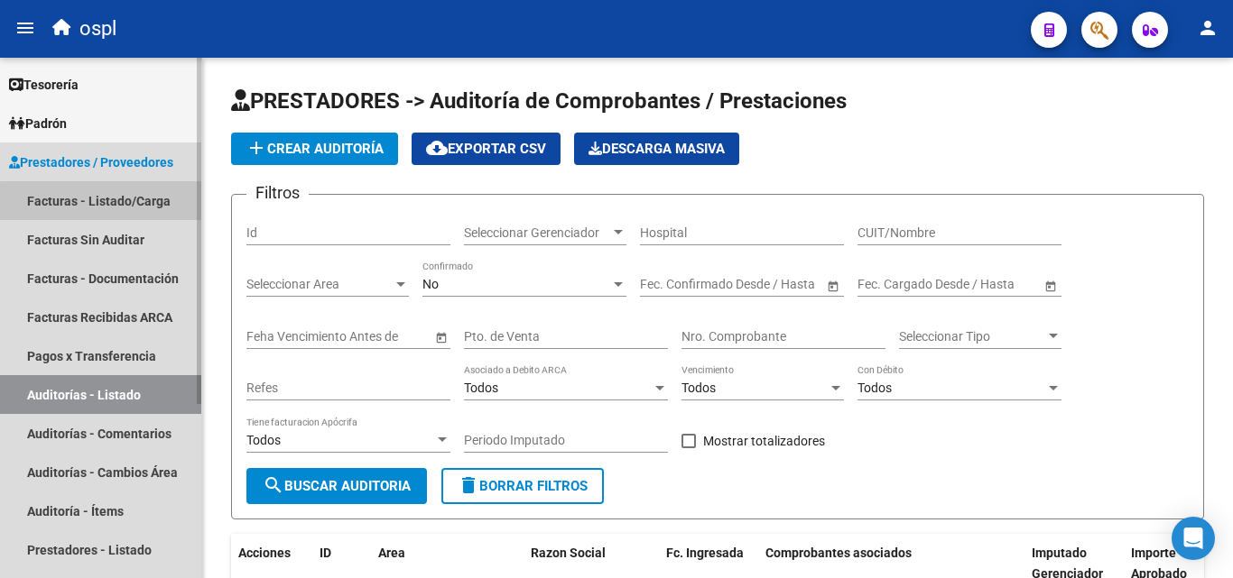
click at [152, 212] on link "Facturas - Listado/Carga" at bounding box center [100, 200] width 201 height 39
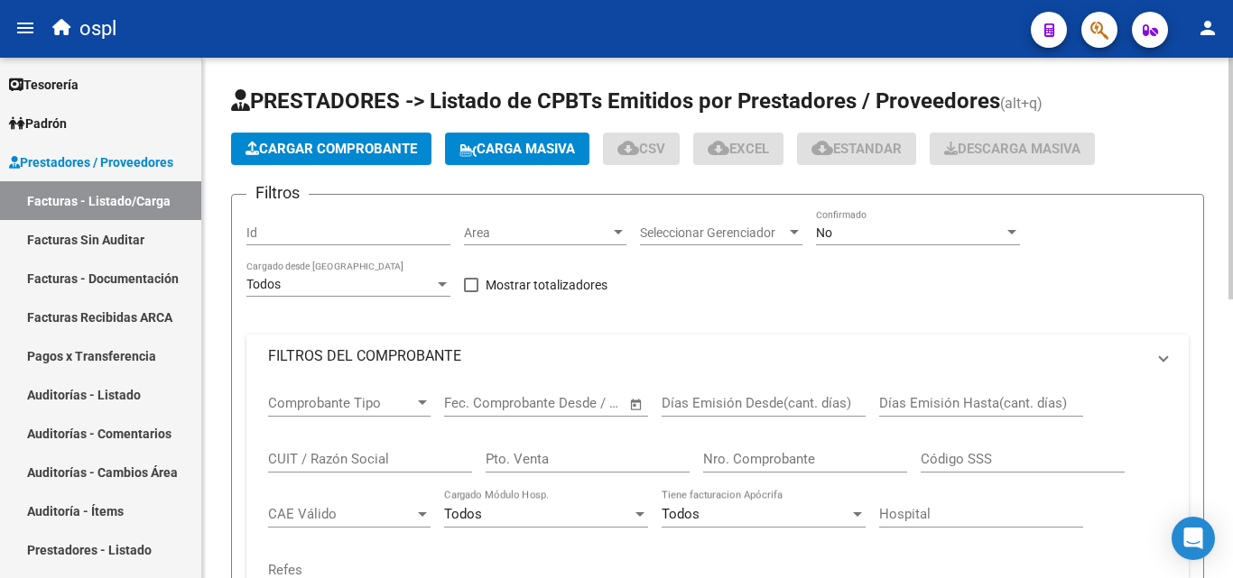
click at [564, 235] on span "Area" at bounding box center [537, 233] width 146 height 15
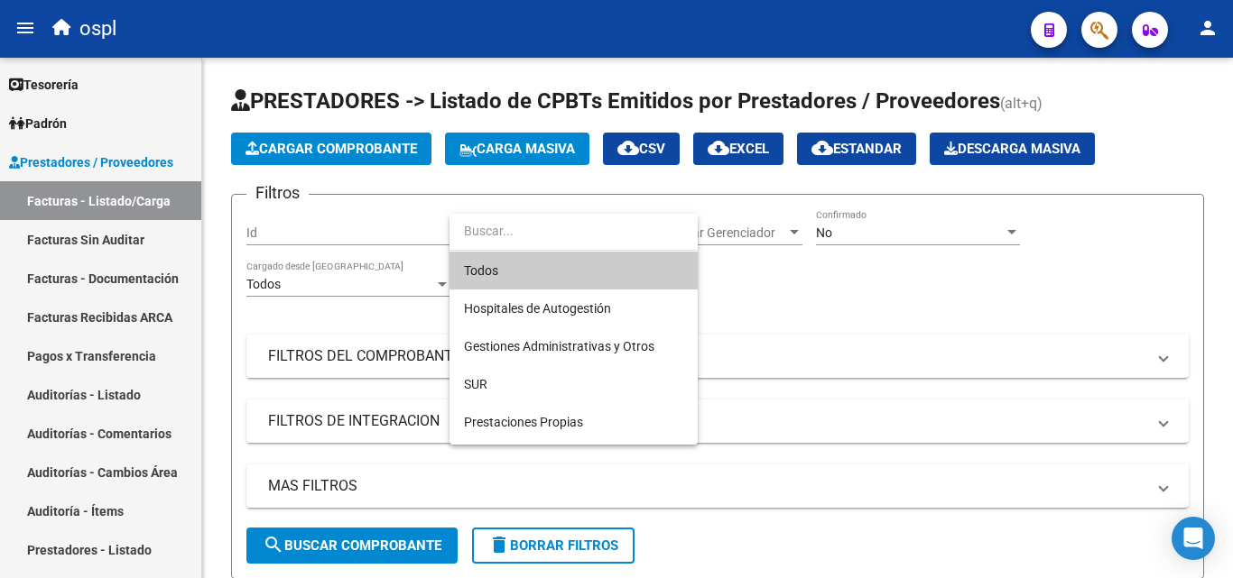
click at [611, 242] on input "dropdown search" at bounding box center [573, 231] width 248 height 38
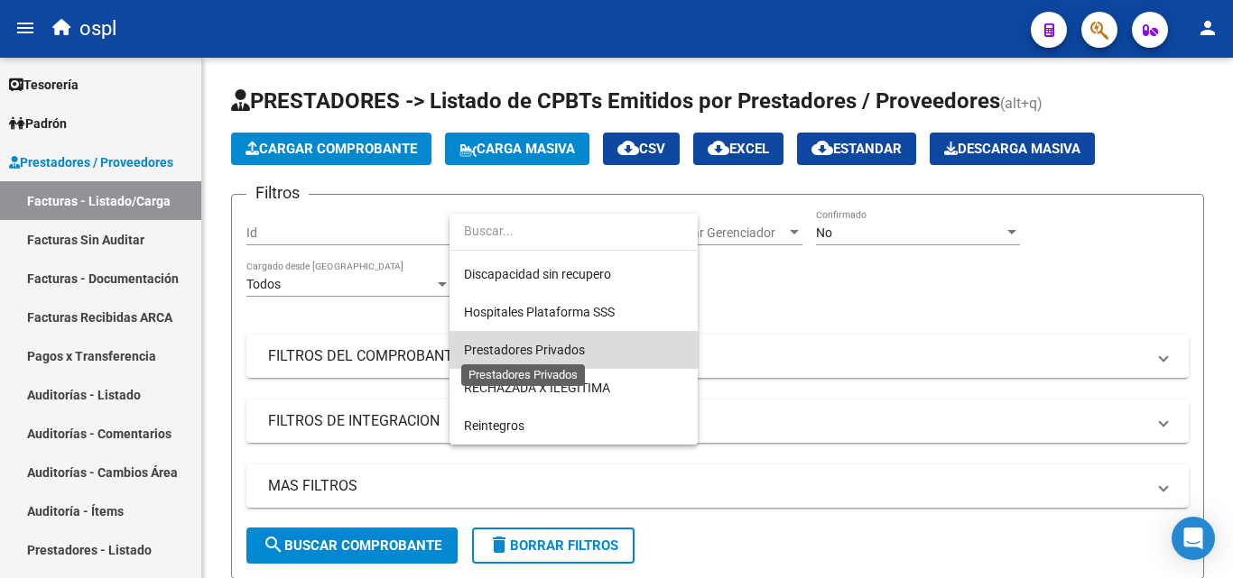
click at [575, 356] on span "Prestadores Privados" at bounding box center [524, 350] width 121 height 14
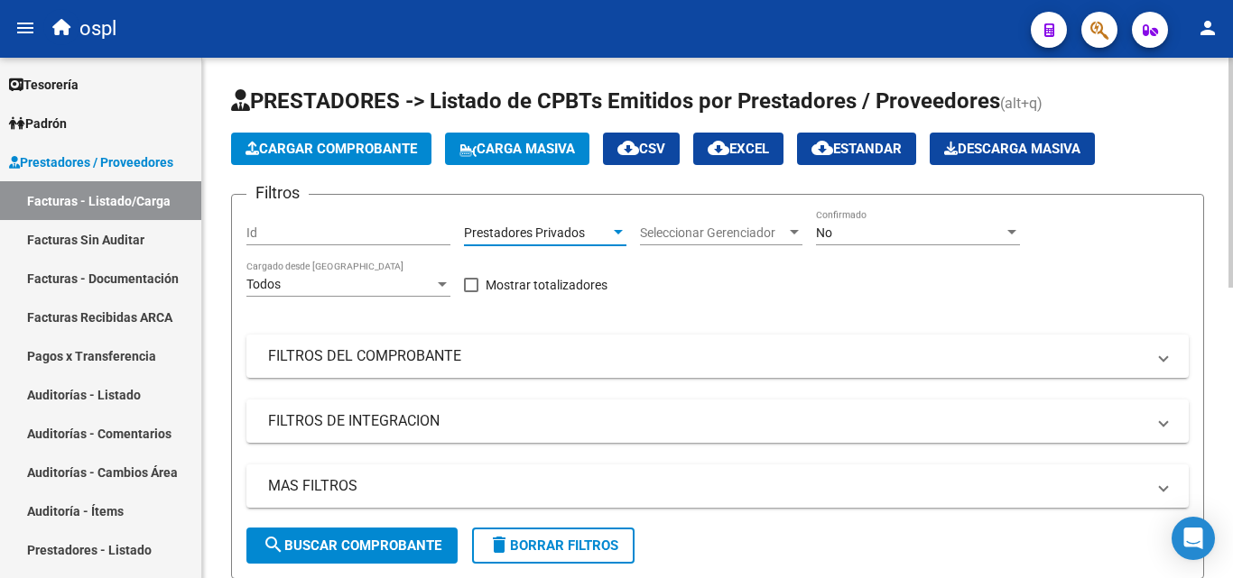
click at [408, 553] on span "search Buscar Comprobante" at bounding box center [352, 546] width 179 height 16
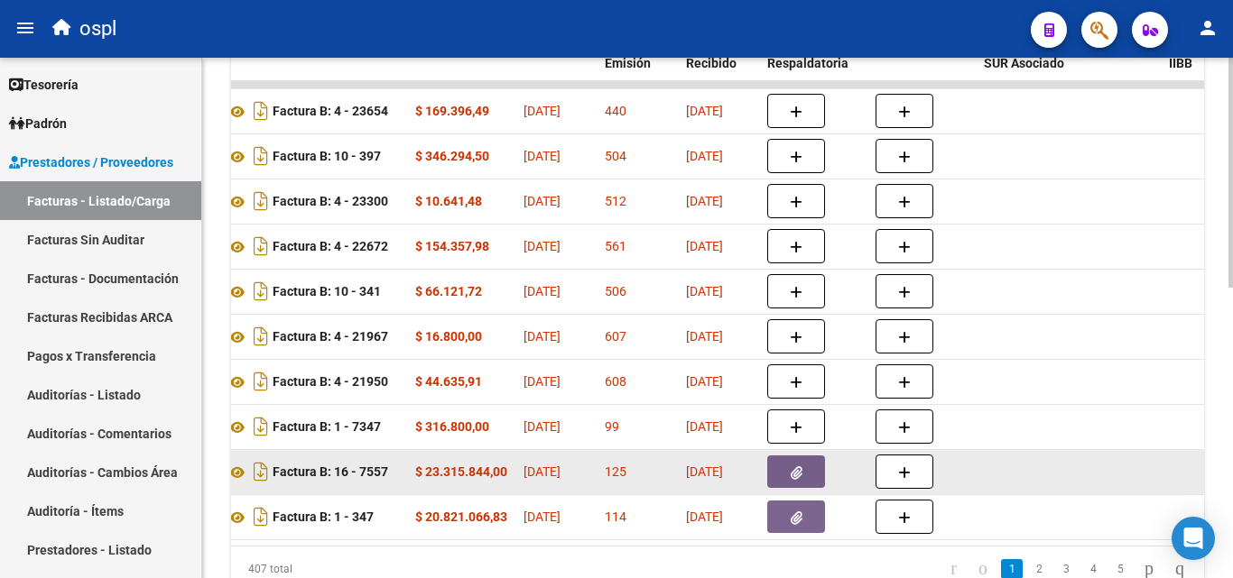
scroll to position [477, 0]
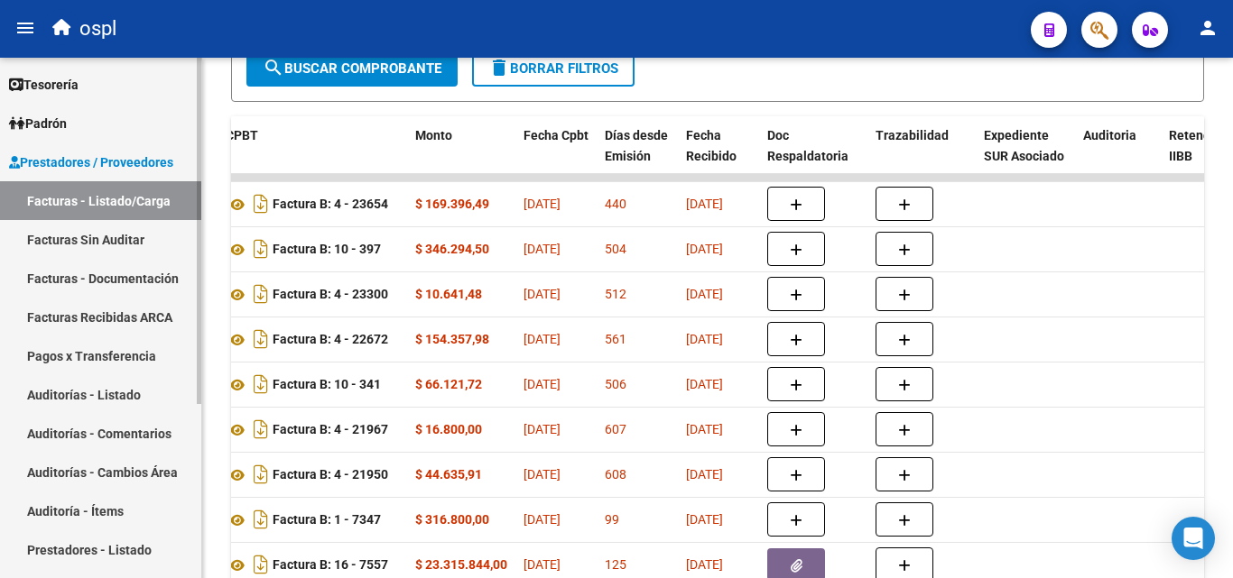
click at [115, 239] on link "Facturas Sin Auditar" at bounding box center [100, 239] width 201 height 39
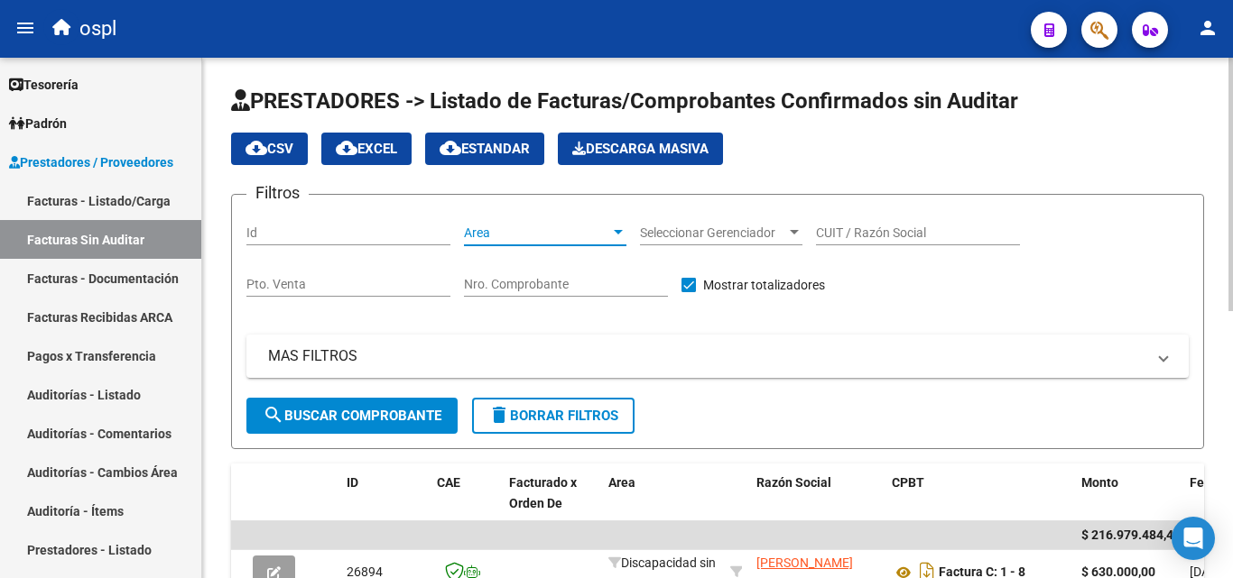
click at [503, 237] on span "Area" at bounding box center [537, 233] width 146 height 15
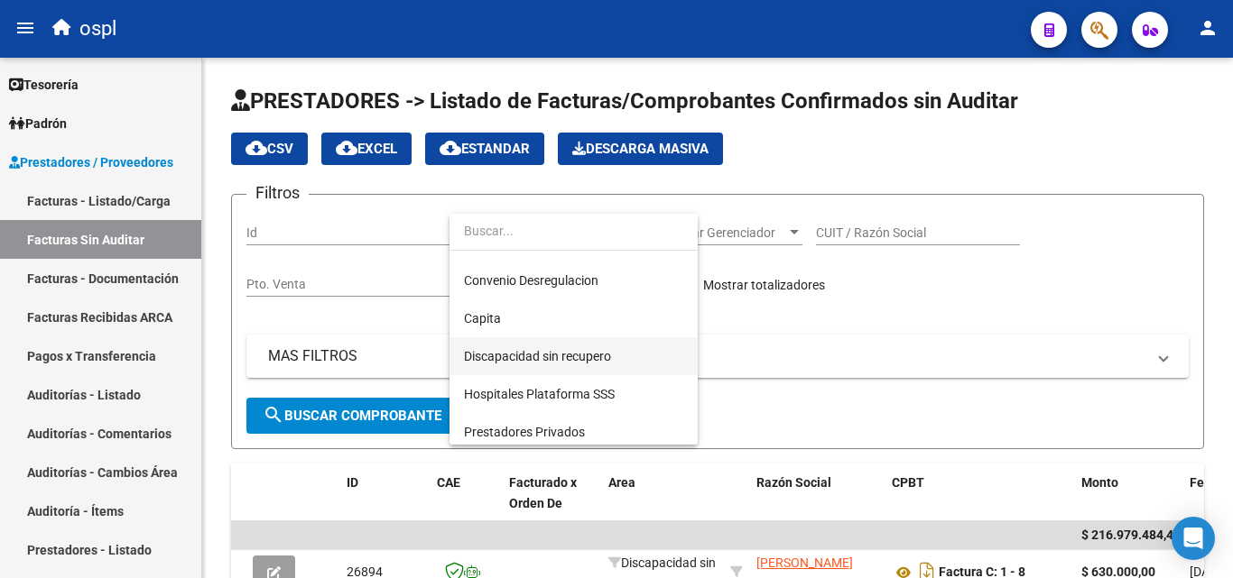
scroll to position [180, 0]
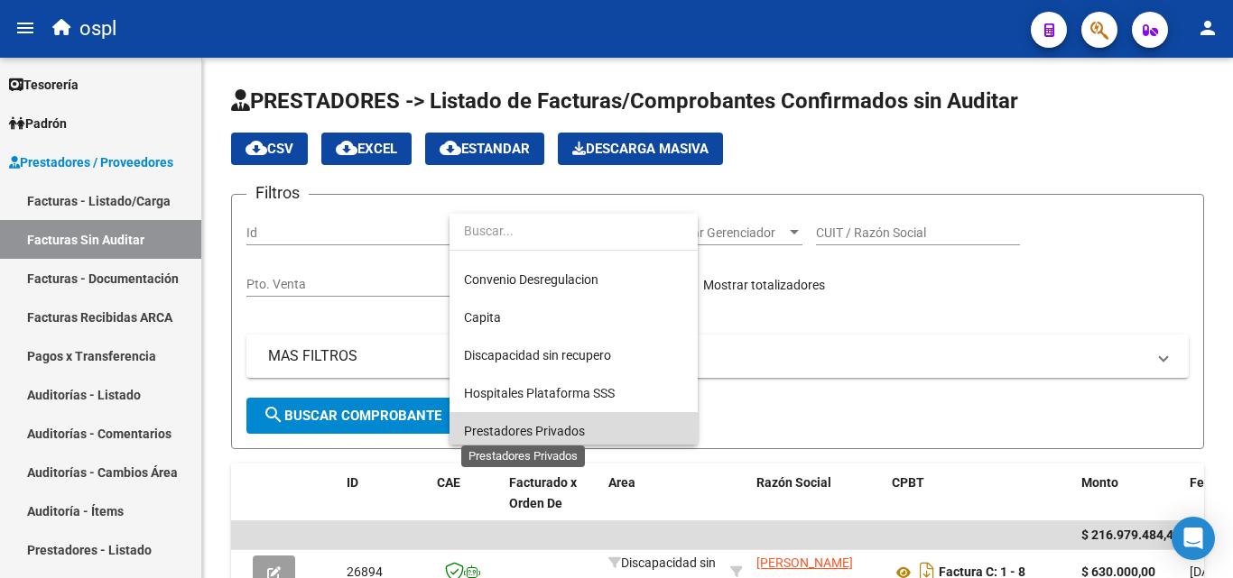
click at [549, 425] on span "Prestadores Privados" at bounding box center [524, 431] width 121 height 14
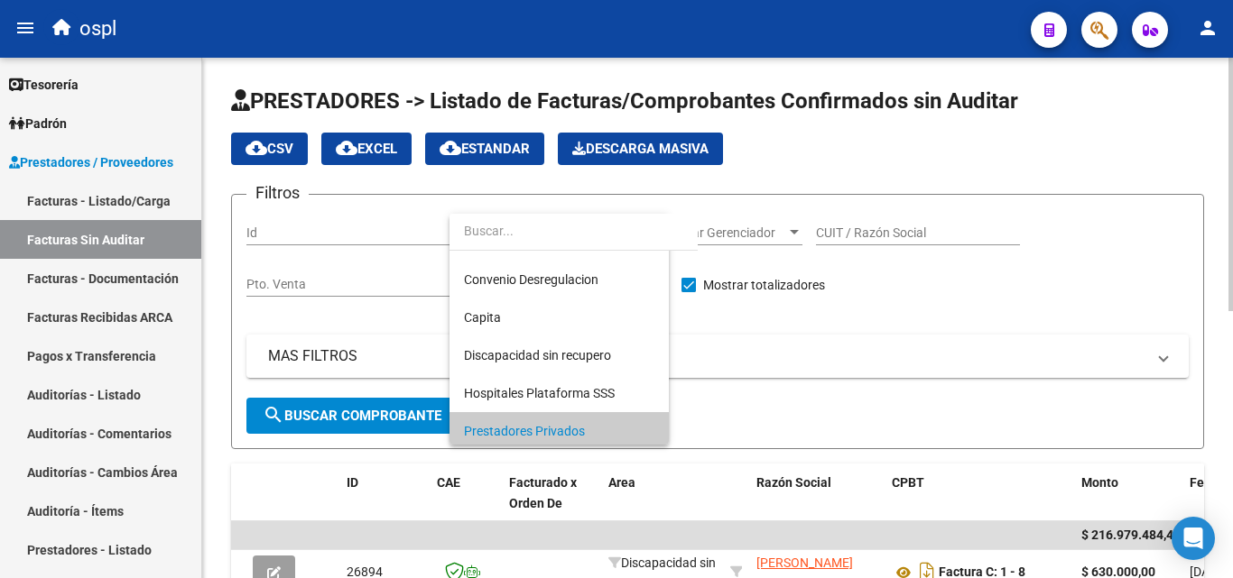
scroll to position [186, 0]
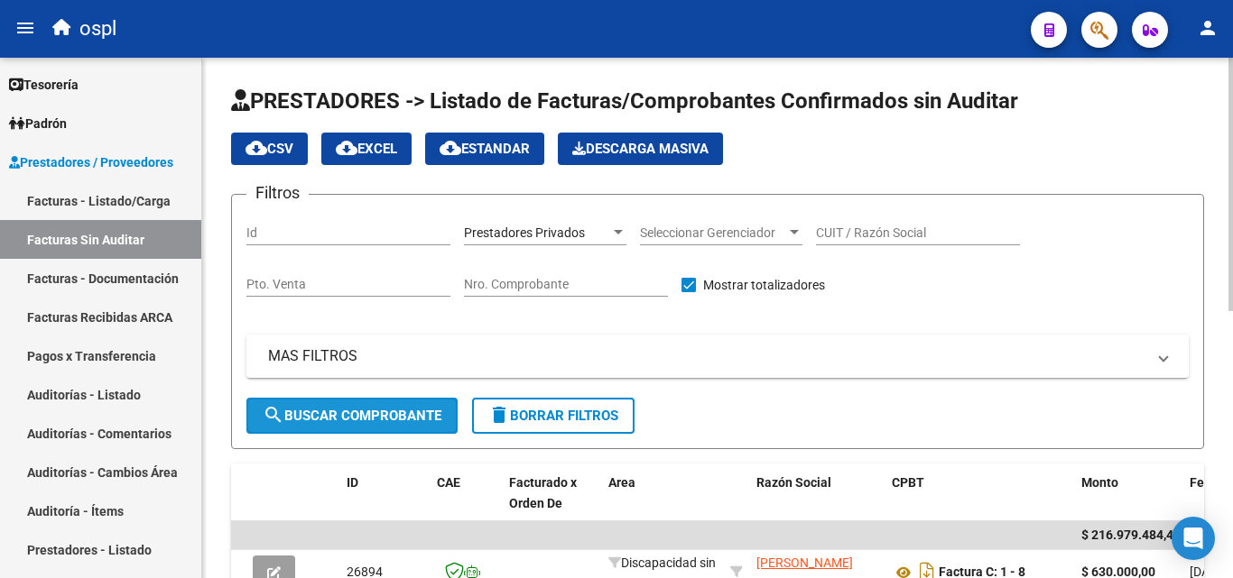
click at [437, 410] on span "search Buscar Comprobante" at bounding box center [352, 416] width 179 height 16
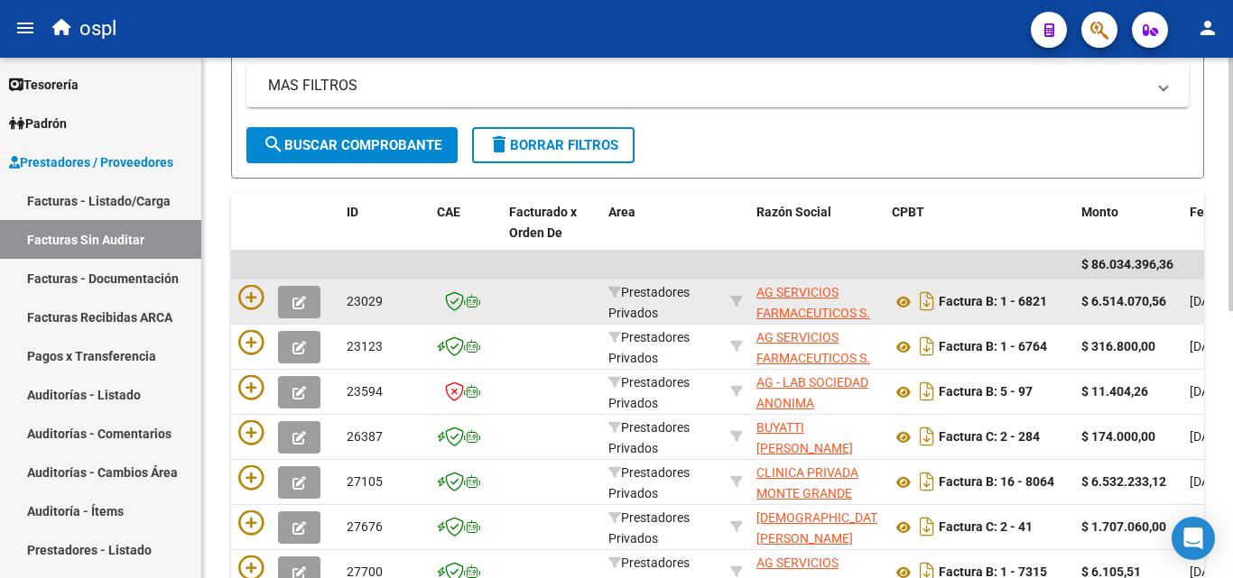
scroll to position [361, 0]
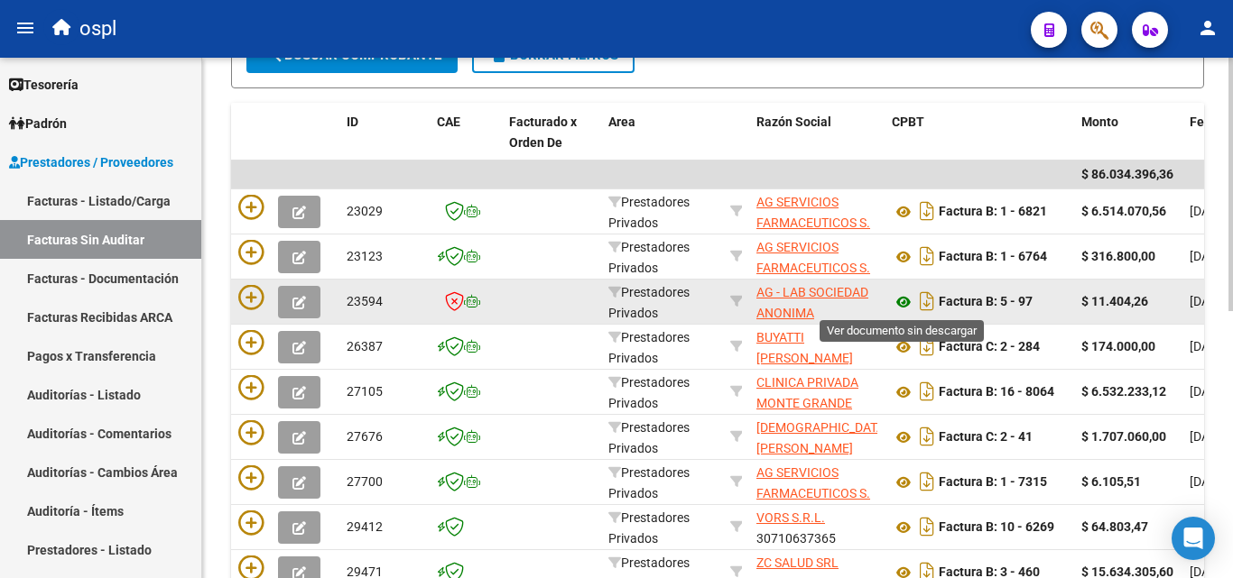
click at [902, 304] on icon at bounding box center [903, 302] width 23 height 22
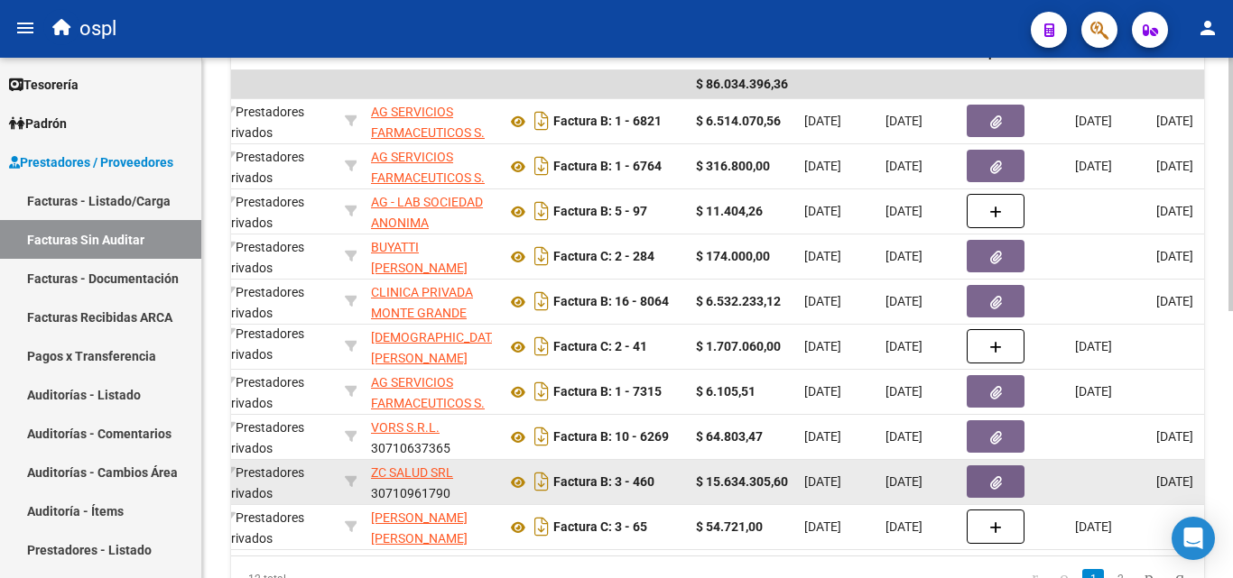
scroll to position [4, 0]
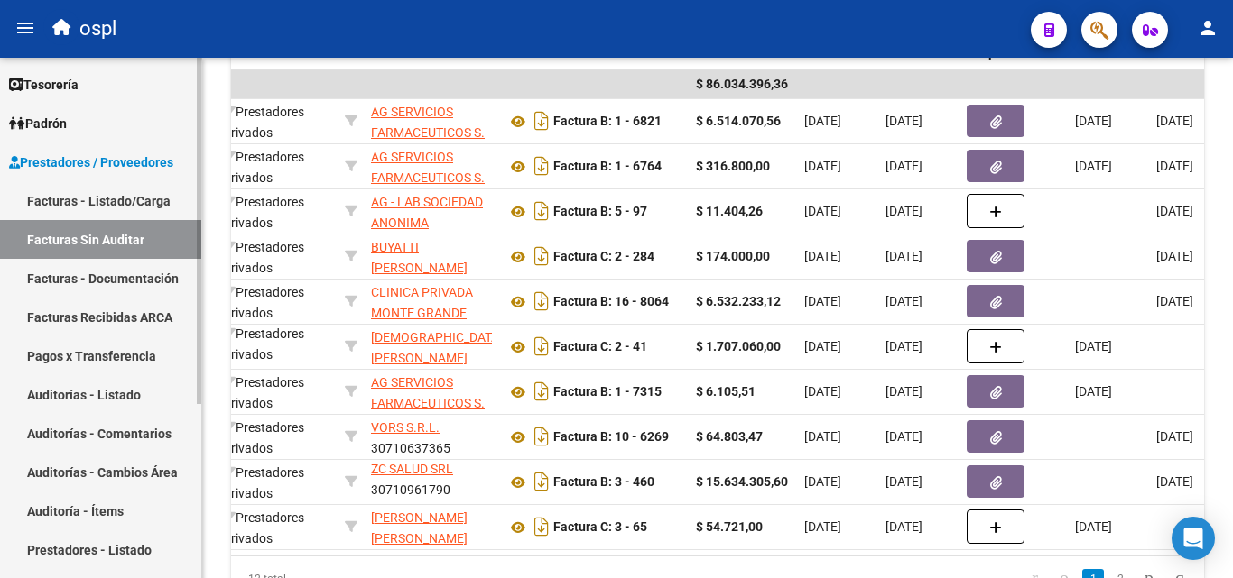
click at [107, 390] on link "Auditorías - Listado" at bounding box center [100, 394] width 201 height 39
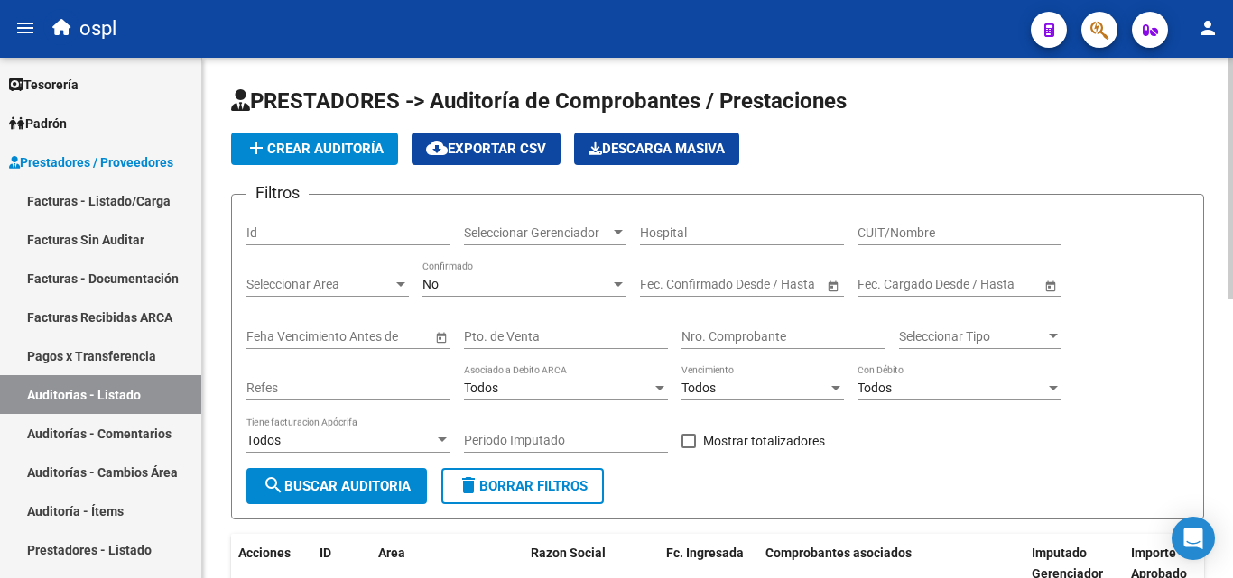
click at [728, 334] on input "Nro. Comprobante" at bounding box center [783, 336] width 204 height 15
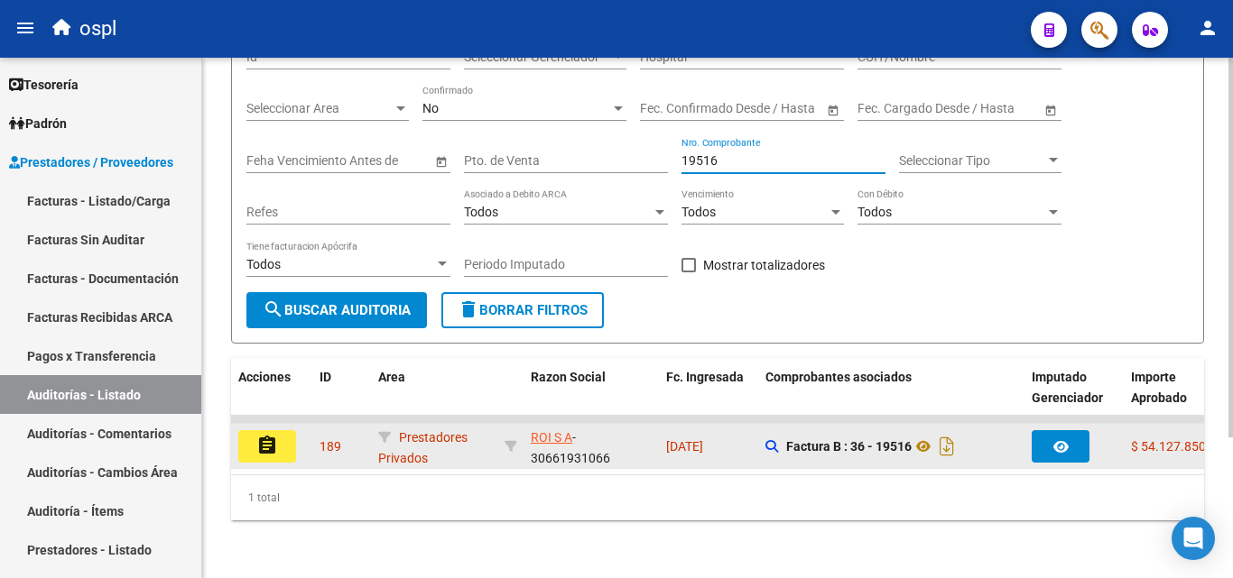
type input "19516"
click at [302, 430] on div "assignment" at bounding box center [271, 446] width 67 height 32
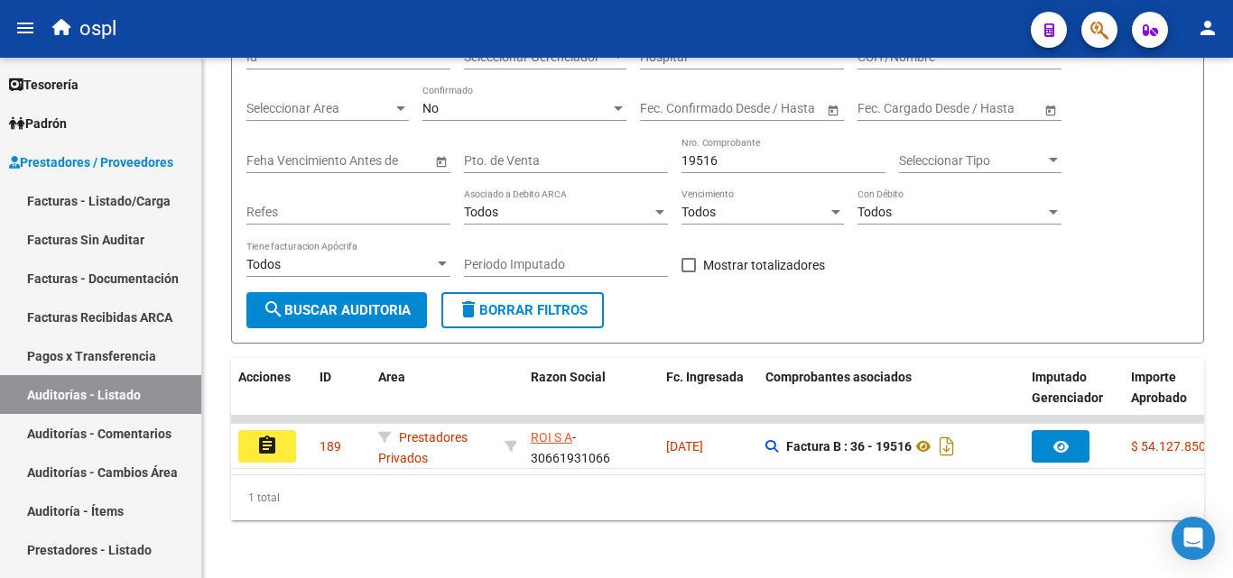
click at [293, 430] on button "assignment" at bounding box center [267, 446] width 58 height 32
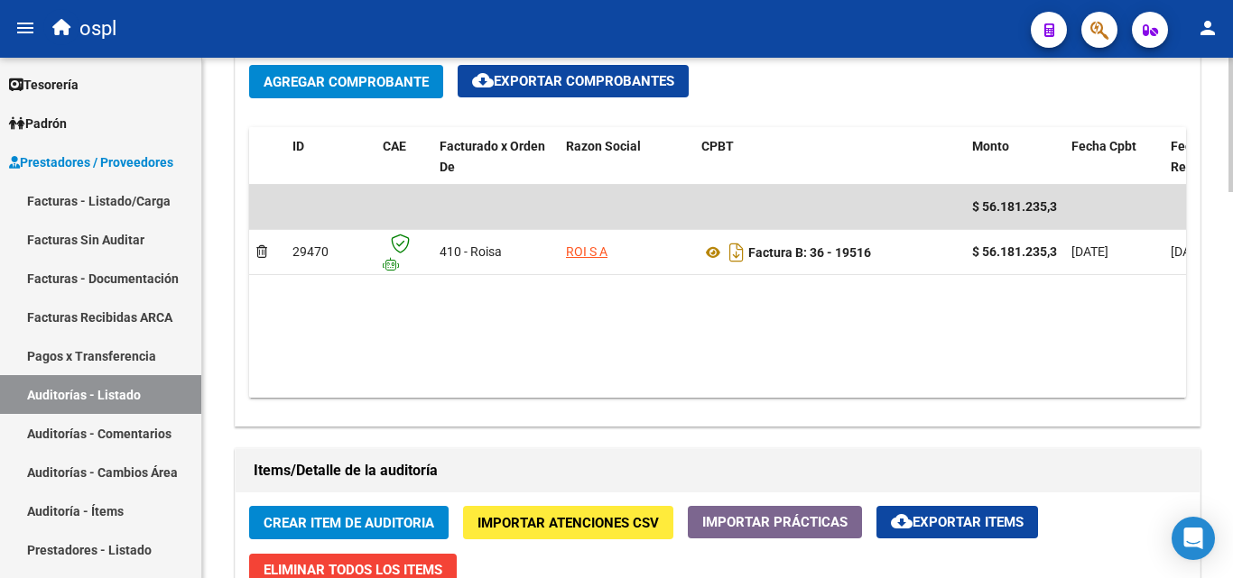
scroll to position [902, 0]
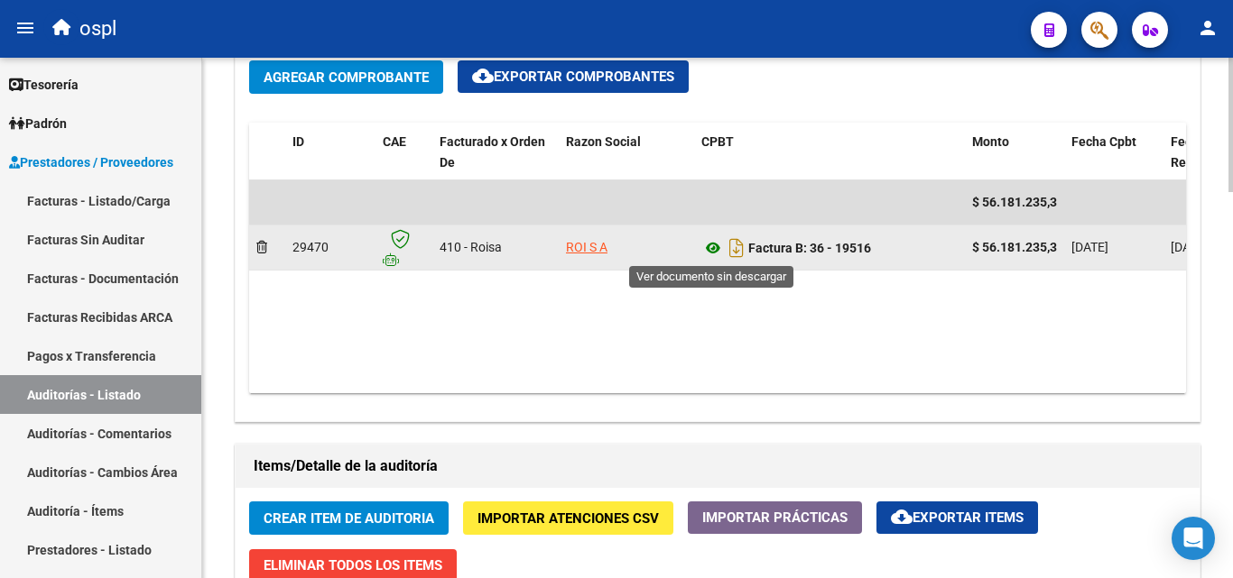
click at [711, 254] on icon at bounding box center [712, 248] width 23 height 22
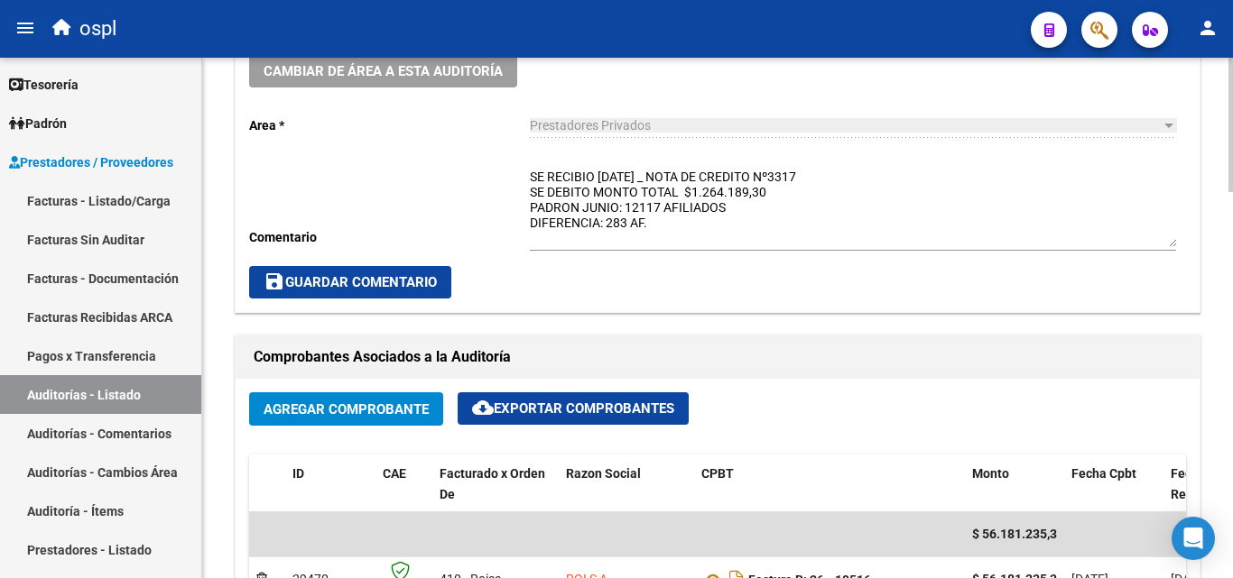
scroll to position [541, 0]
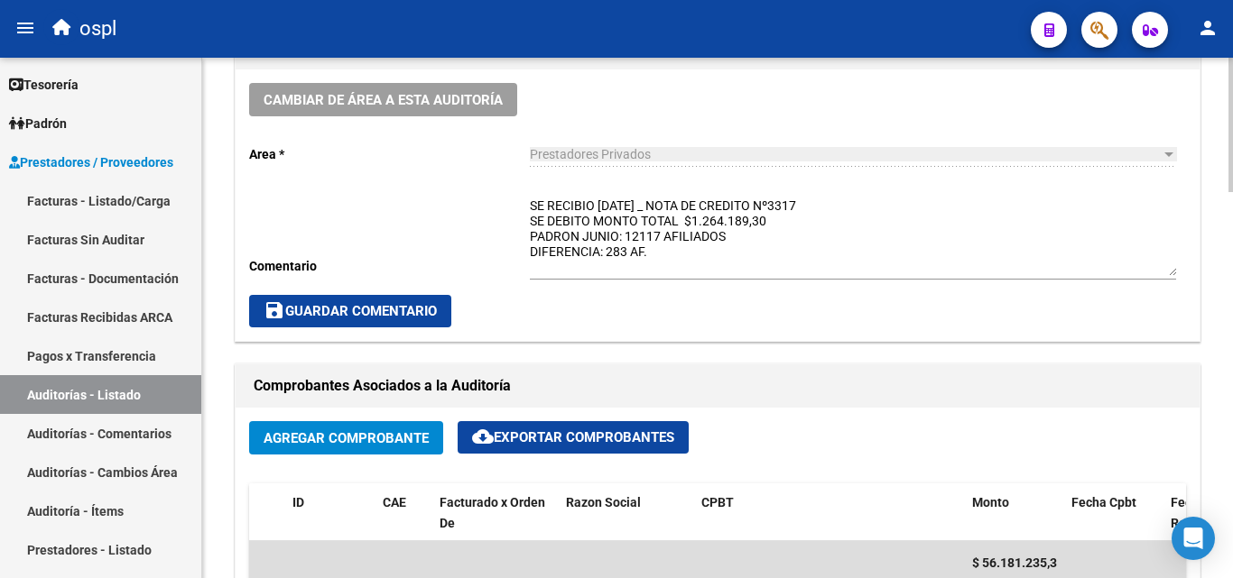
click at [734, 236] on textarea "SE RECIBIO 14-07-2025 _ NOTA DE CREDITO Nº3317 SE DEBITO MONTO TOTAL $1.264.189…" at bounding box center [853, 236] width 646 height 79
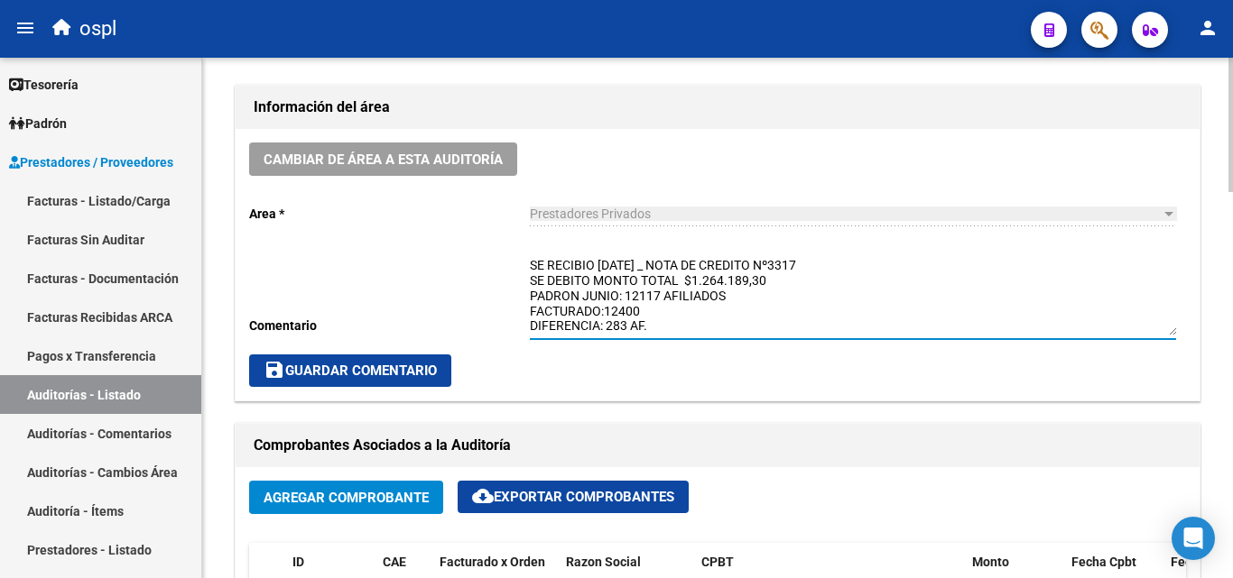
scroll to position [451, 0]
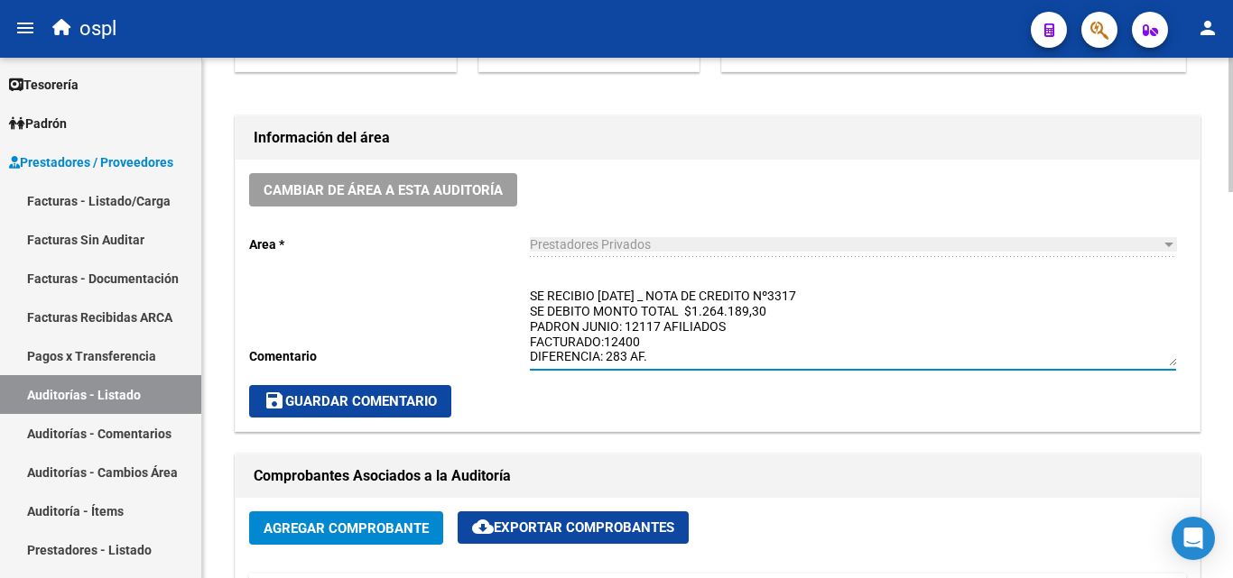
click at [600, 348] on textarea "SE RECIBIO 14-07-2025 _ NOTA DE CREDITO Nº3317 SE DEBITO MONTO TOTAL $1.264.189…" at bounding box center [853, 326] width 646 height 79
click at [647, 343] on textarea "SE RECIBIO 14-07-2025 _ NOTA DE CREDITO Nº3317 SE DEBITO MONTO TOTAL $1.264.189…" at bounding box center [853, 326] width 646 height 79
click at [669, 357] on textarea "SE RECIBIO 14-07-2025 _ NOTA DE CREDITO Nº3317 SE DEBITO MONTO TOTAL $1.264.189…" at bounding box center [853, 326] width 646 height 79
type textarea "SE RECIBIO 14-07-2025 _ NOTA DE CREDITO Nº3317 SE DEBITO MONTO TOTAL $1.264.189…"
click at [422, 394] on span "save Guardar Comentario" at bounding box center [349, 401] width 173 height 16
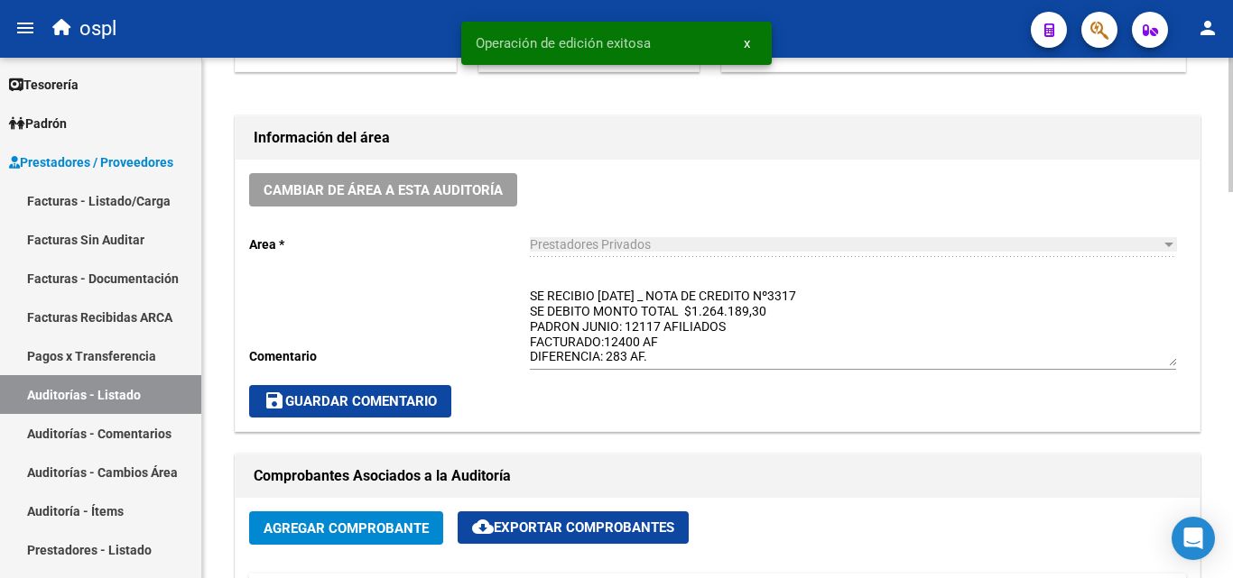
scroll to position [31, 0]
click at [430, 406] on span "save Guardar Comentario" at bounding box center [349, 401] width 173 height 16
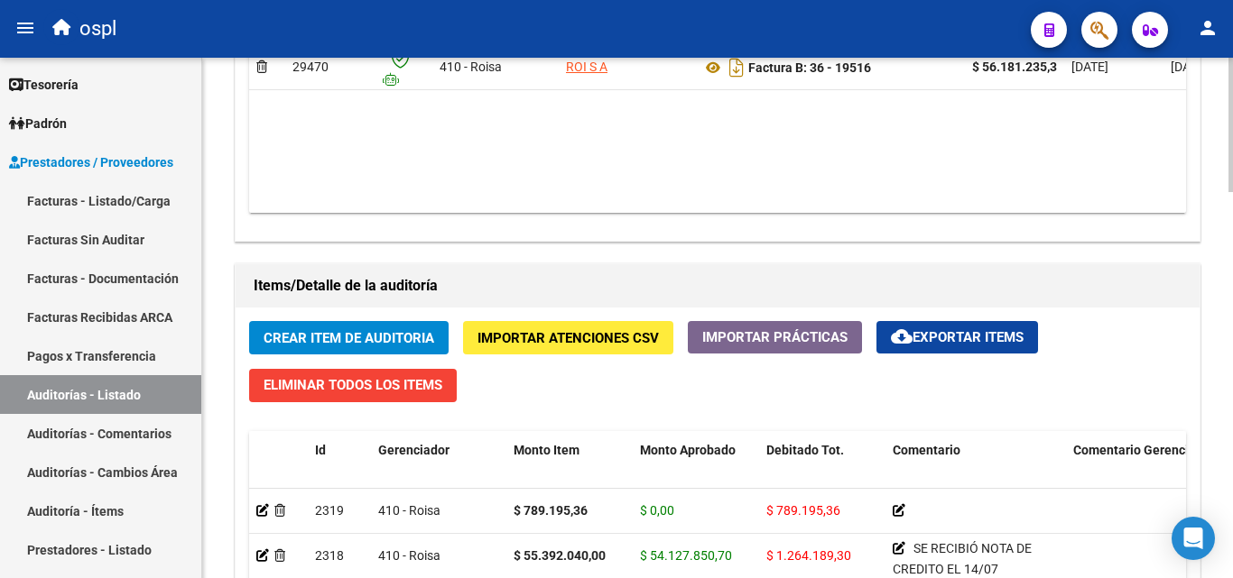
scroll to position [993, 0]
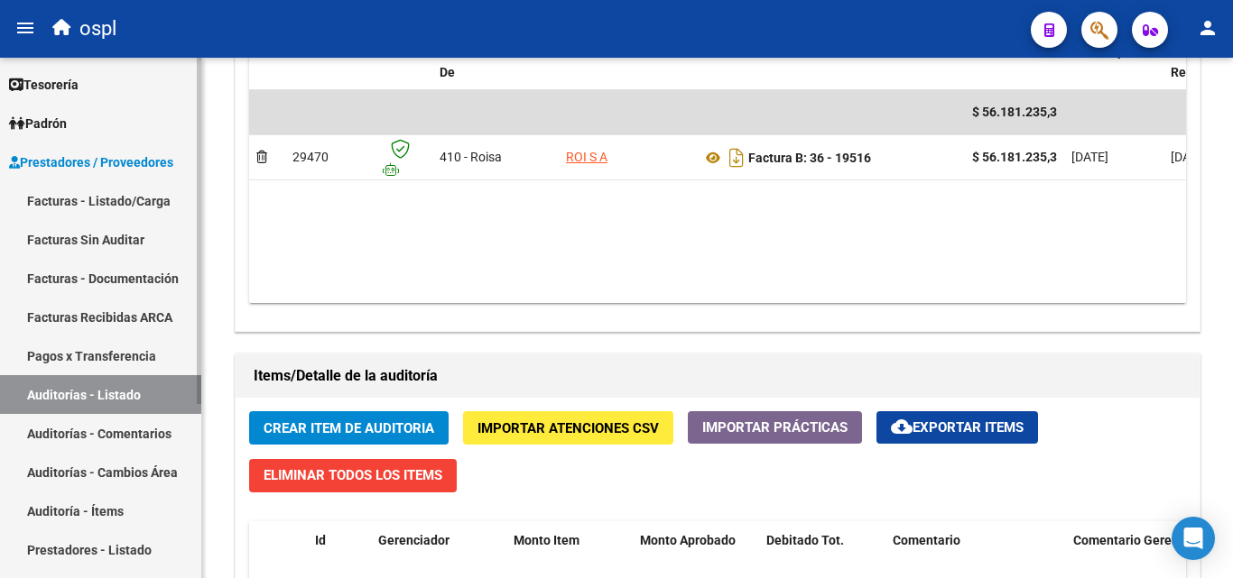
click at [117, 389] on link "Auditorías - Listado" at bounding box center [100, 394] width 201 height 39
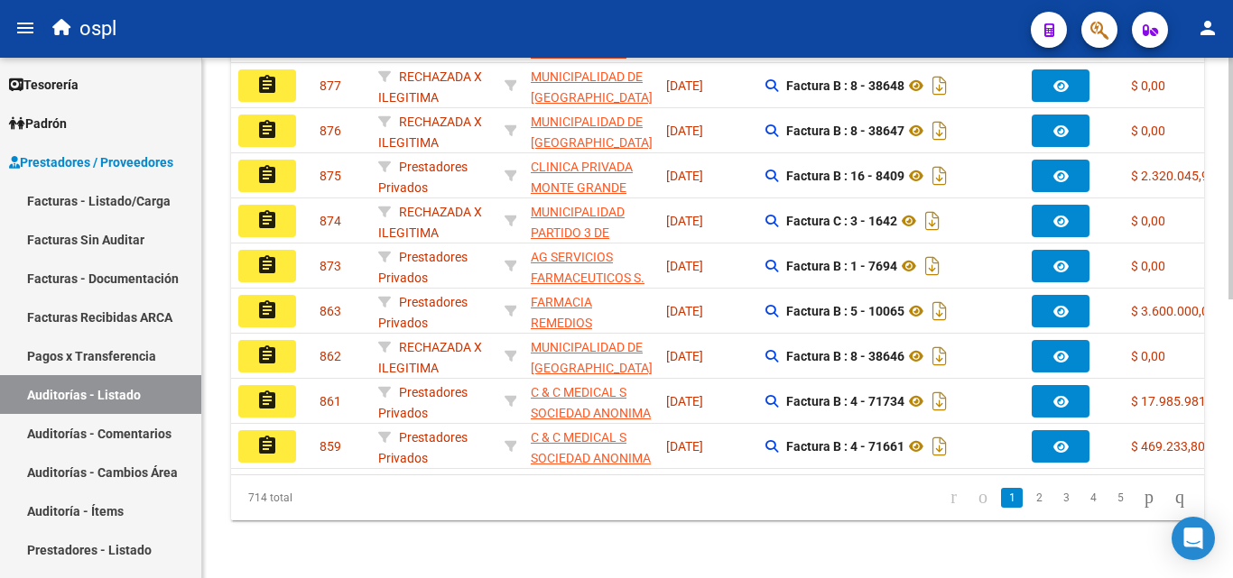
scroll to position [237, 0]
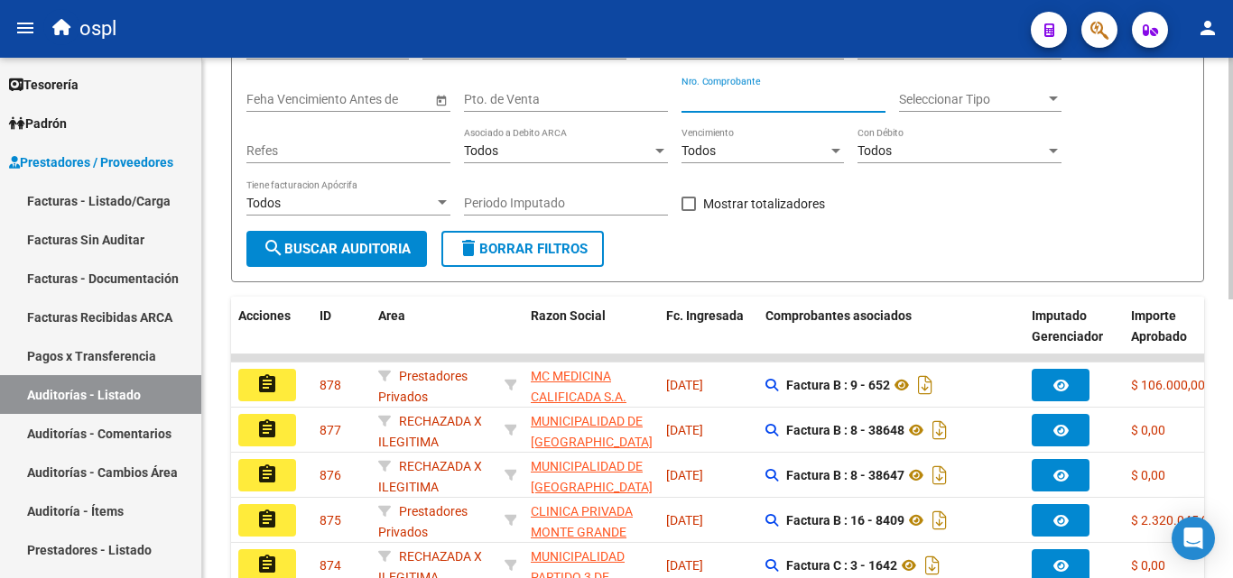
click at [736, 98] on input "Nro. Comprobante" at bounding box center [783, 99] width 204 height 15
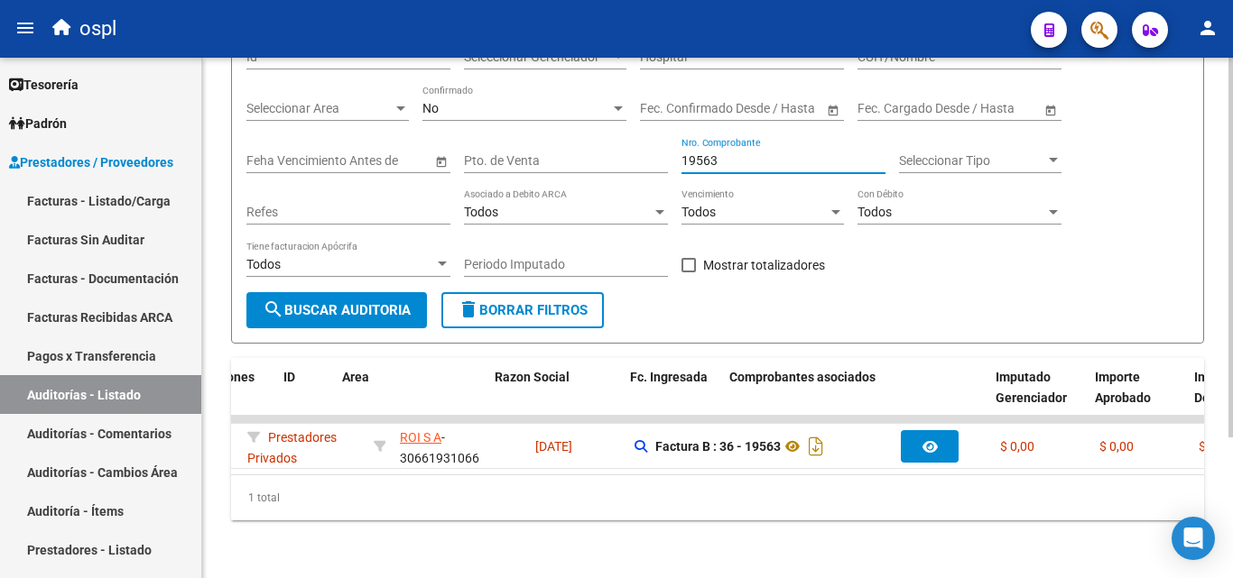
scroll to position [0, 0]
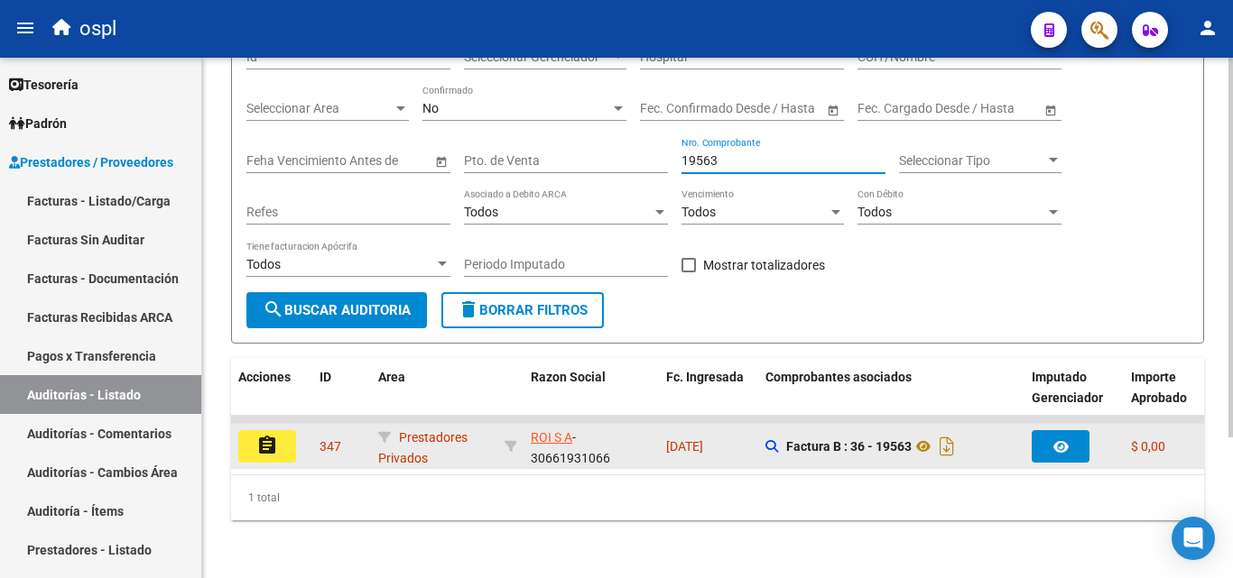
type input "19563"
click at [279, 430] on button "assignment" at bounding box center [267, 446] width 58 height 32
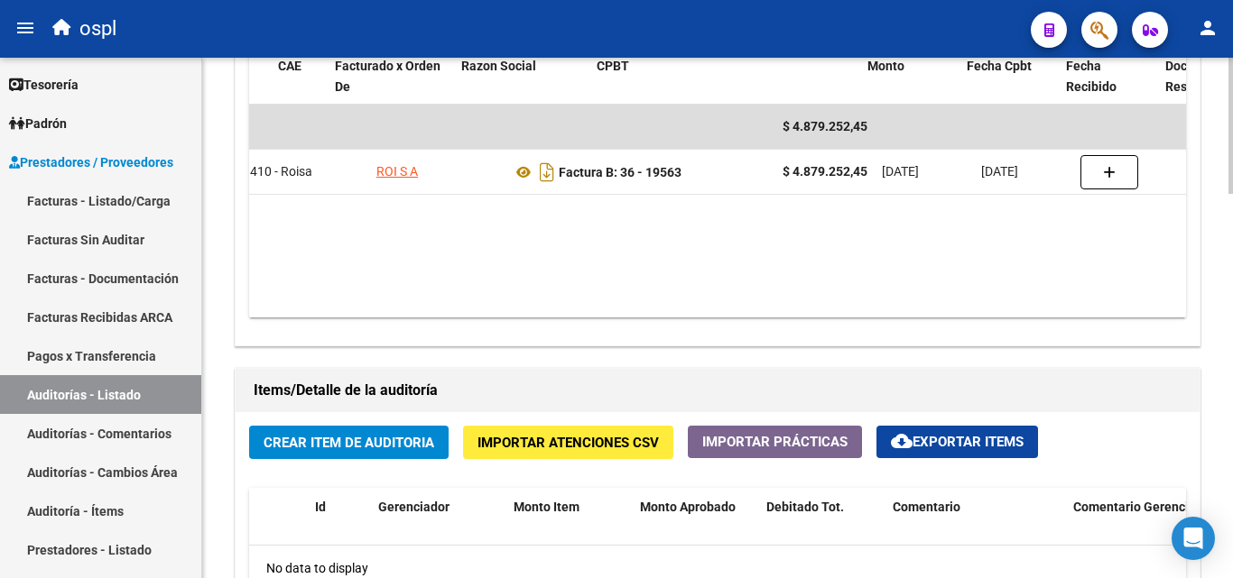
scroll to position [0, 103]
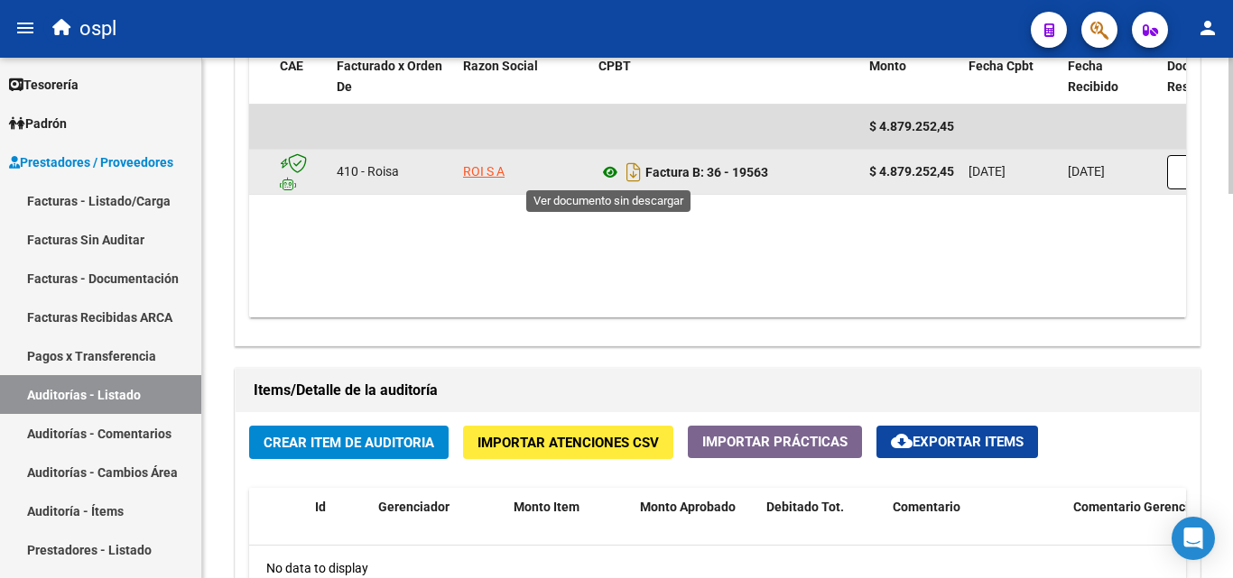
click at [614, 171] on icon at bounding box center [609, 173] width 23 height 22
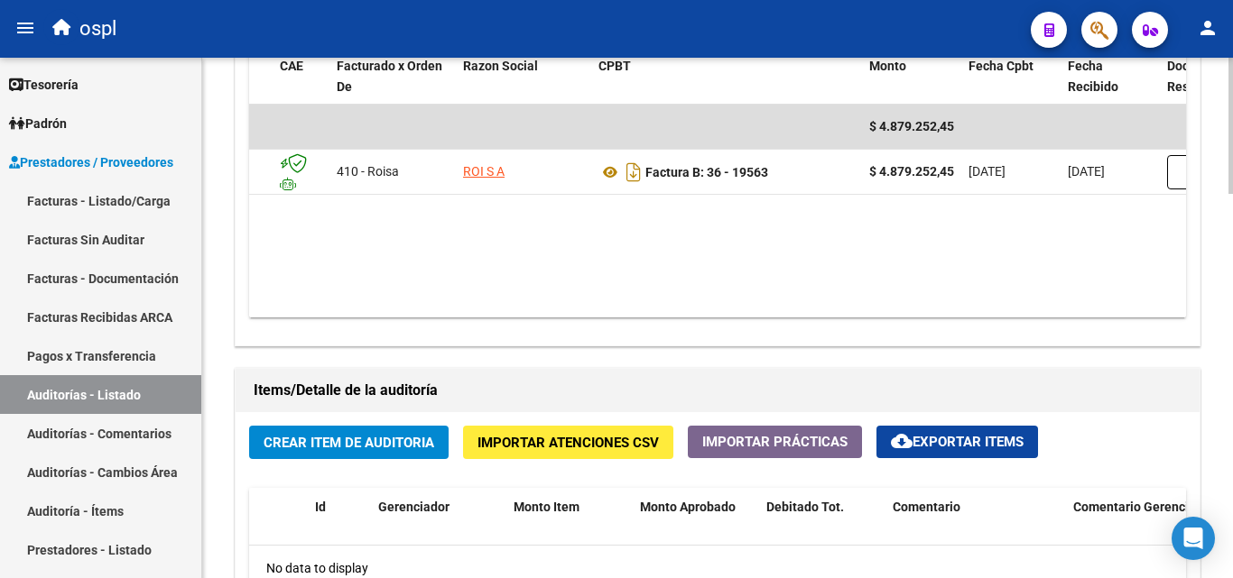
drag, startPoint x: 610, startPoint y: 301, endPoint x: 668, endPoint y: 304, distance: 57.8
click at [668, 304] on datatable-body "$ 4.879.252,45 29767 410 - Roisa ROI S A Factura B: 36 - 19563 $ 4.879.252,45 1…" at bounding box center [717, 211] width 937 height 213
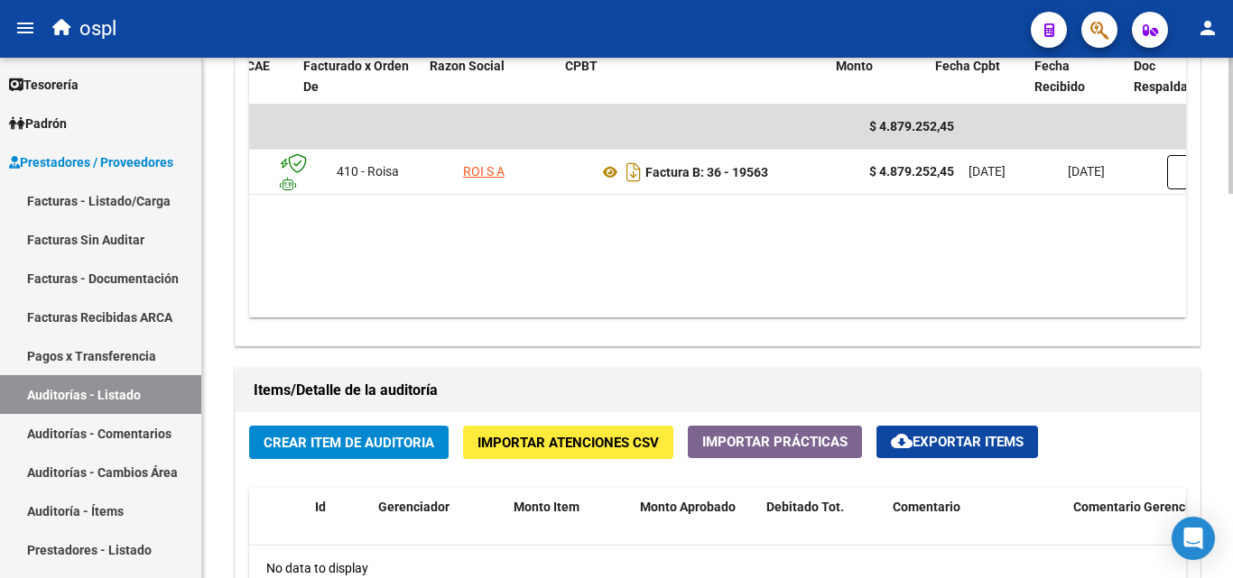
scroll to position [0, 154]
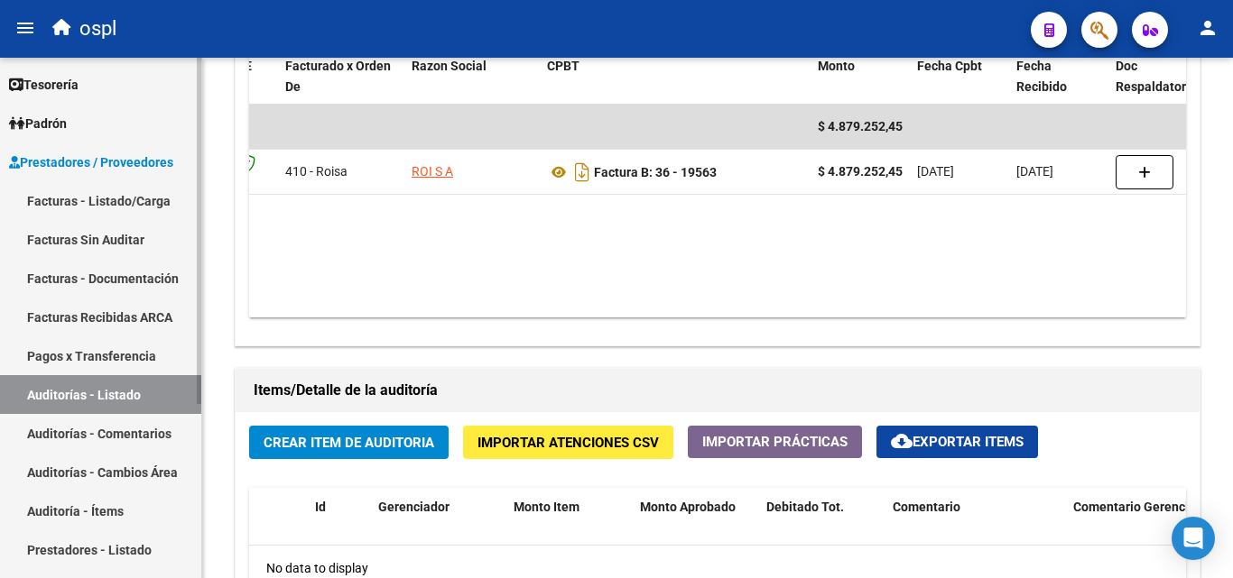
click at [151, 366] on link "Pagos x Transferencia" at bounding box center [100, 356] width 201 height 39
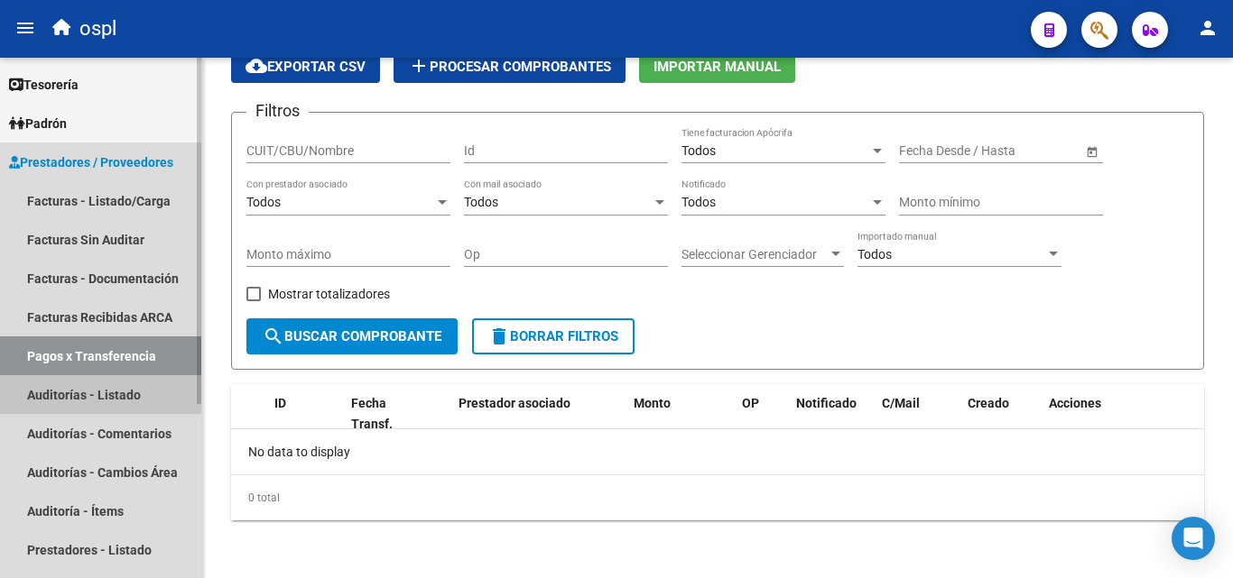
click at [157, 387] on link "Auditorías - Listado" at bounding box center [100, 394] width 201 height 39
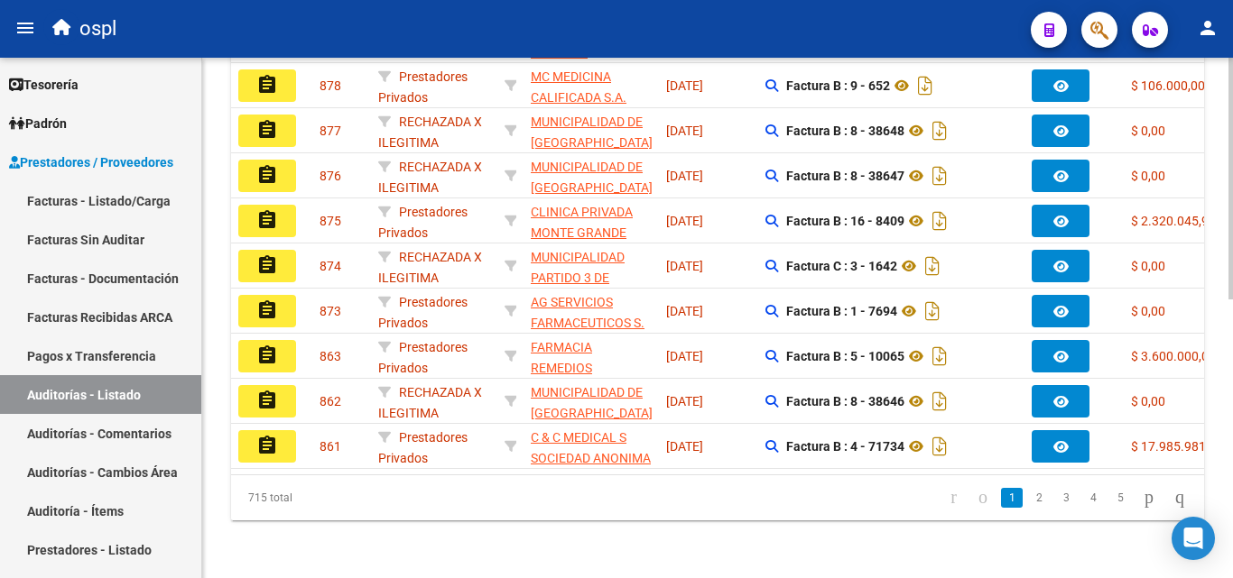
scroll to position [147, 0]
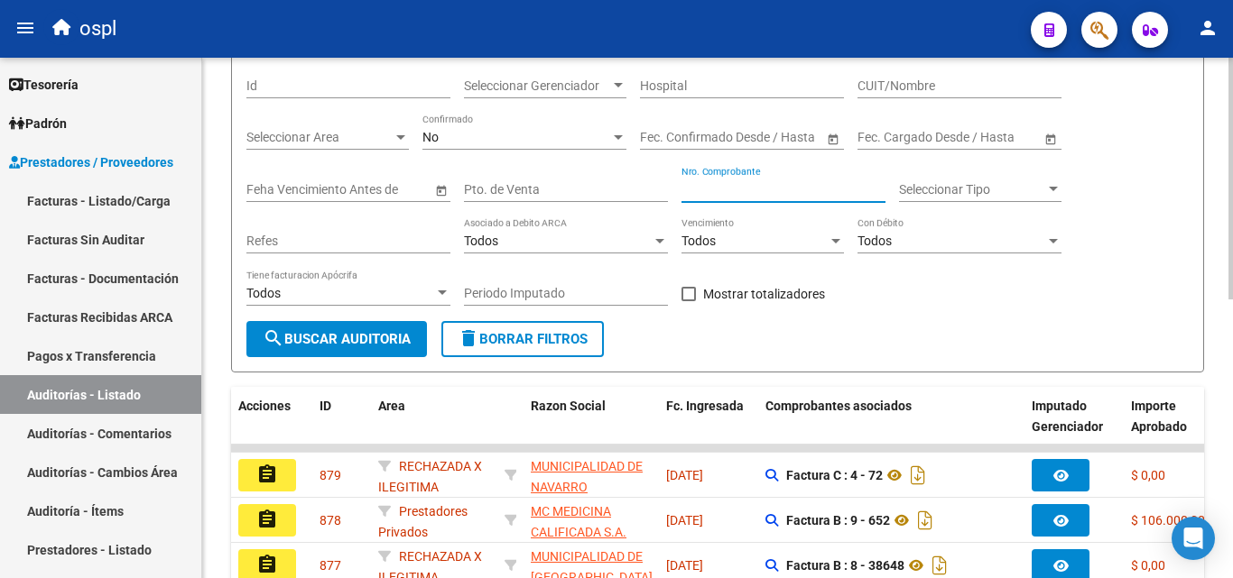
click at [744, 190] on input "Nro. Comprobante" at bounding box center [783, 189] width 204 height 15
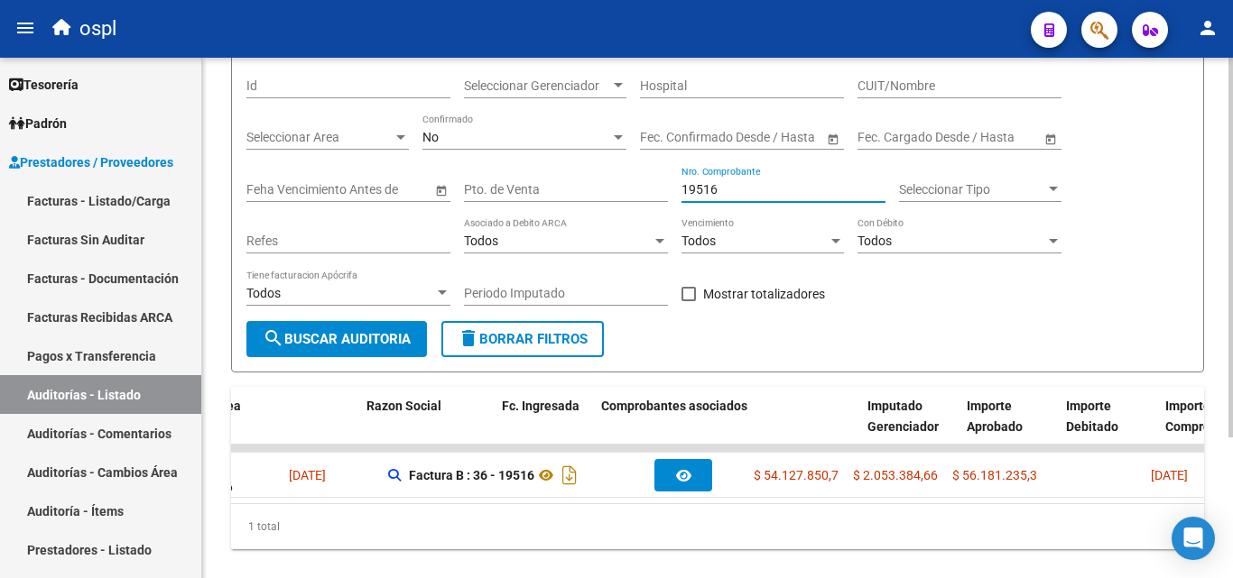
scroll to position [0, 0]
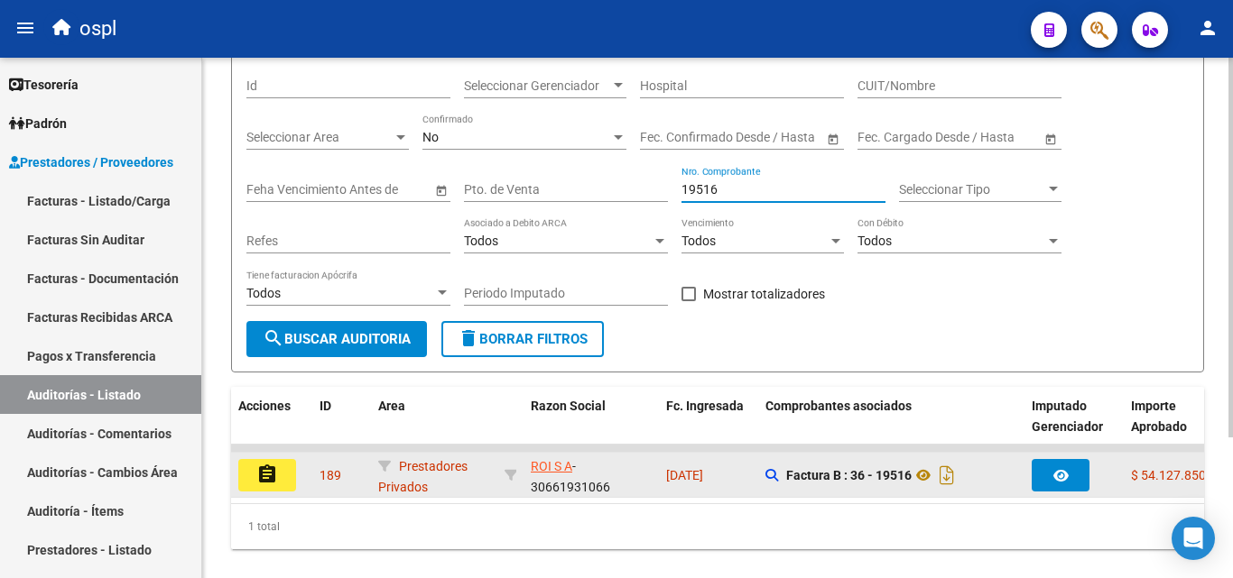
type input "19516"
click at [288, 479] on button "assignment" at bounding box center [267, 475] width 58 height 32
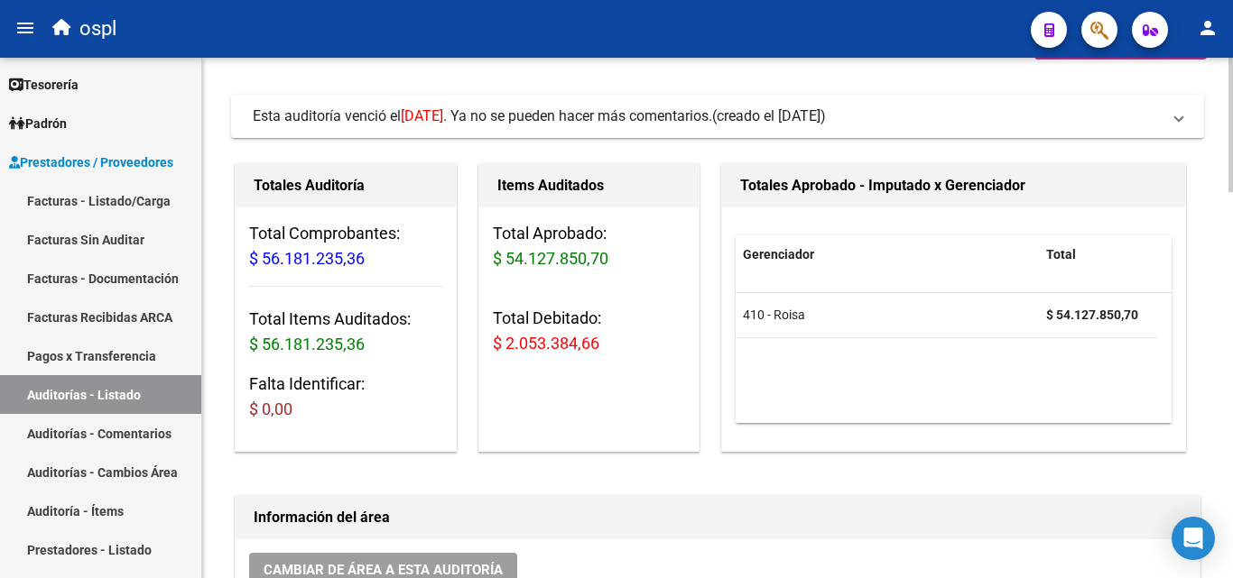
scroll to position [361, 0]
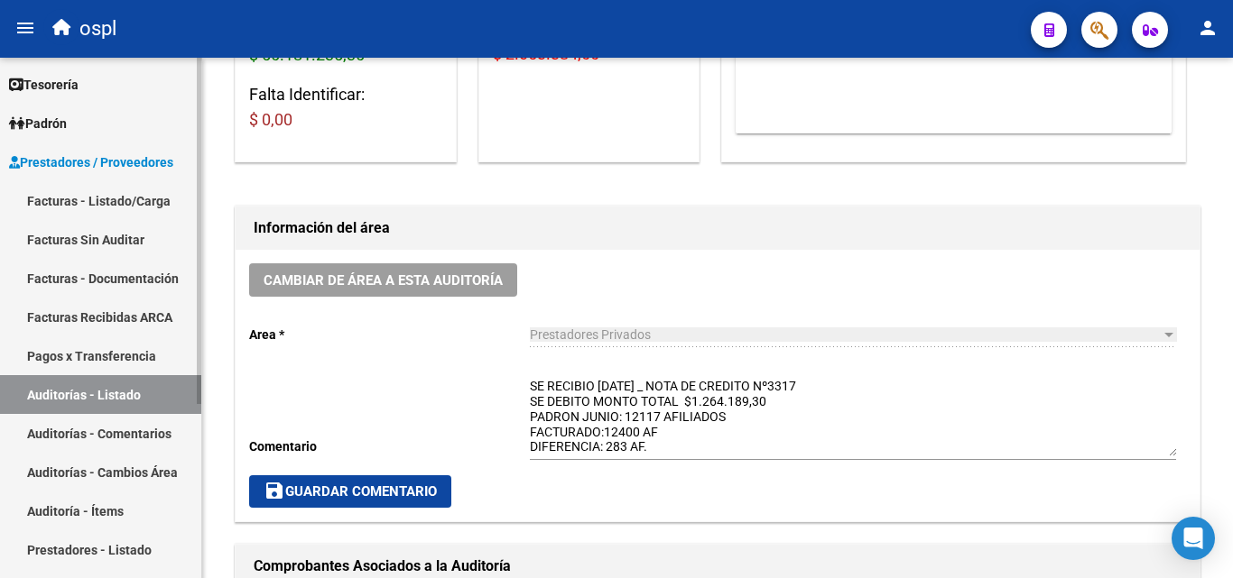
click at [135, 394] on link "Auditorías - Listado" at bounding box center [100, 394] width 201 height 39
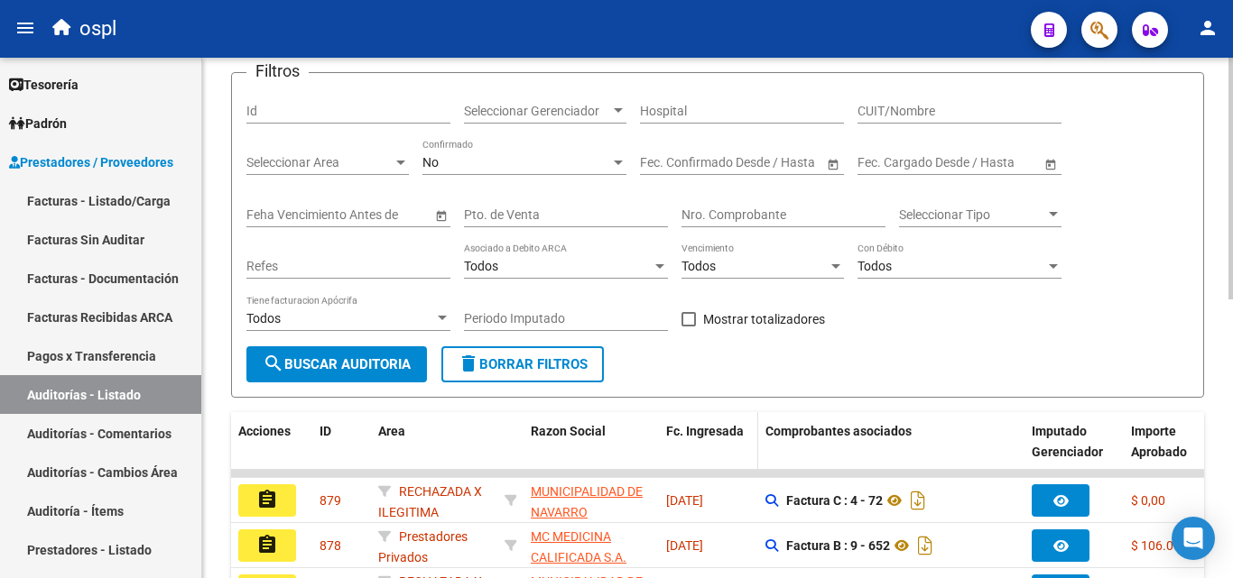
scroll to position [361, 0]
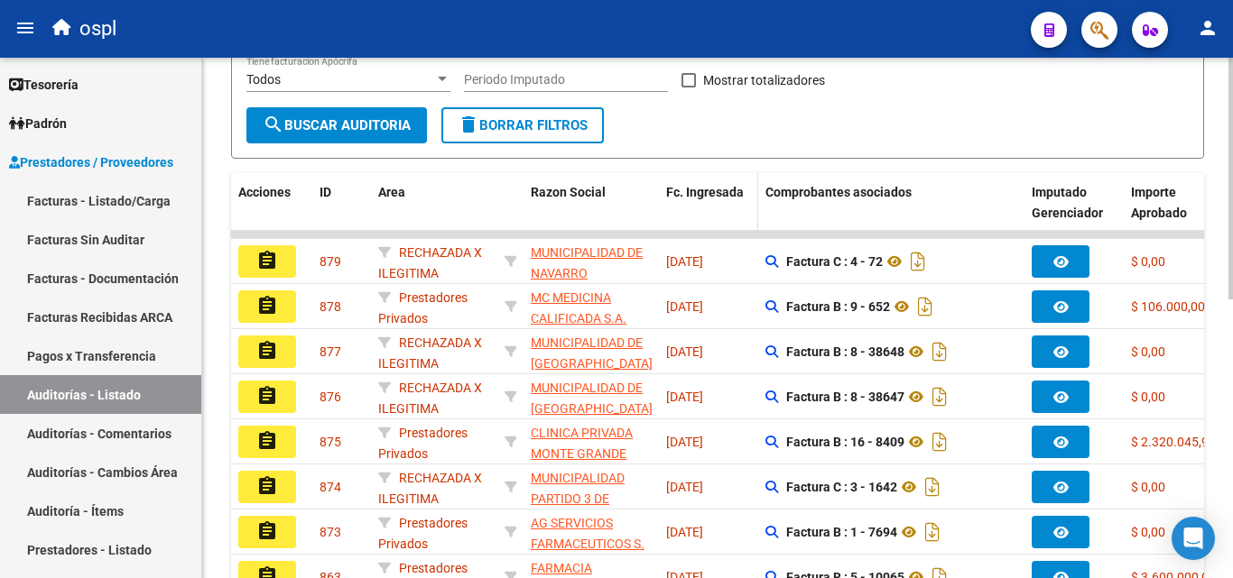
click at [691, 221] on datatable-header-cell "Fc. Ingresada" at bounding box center [708, 212] width 99 height 79
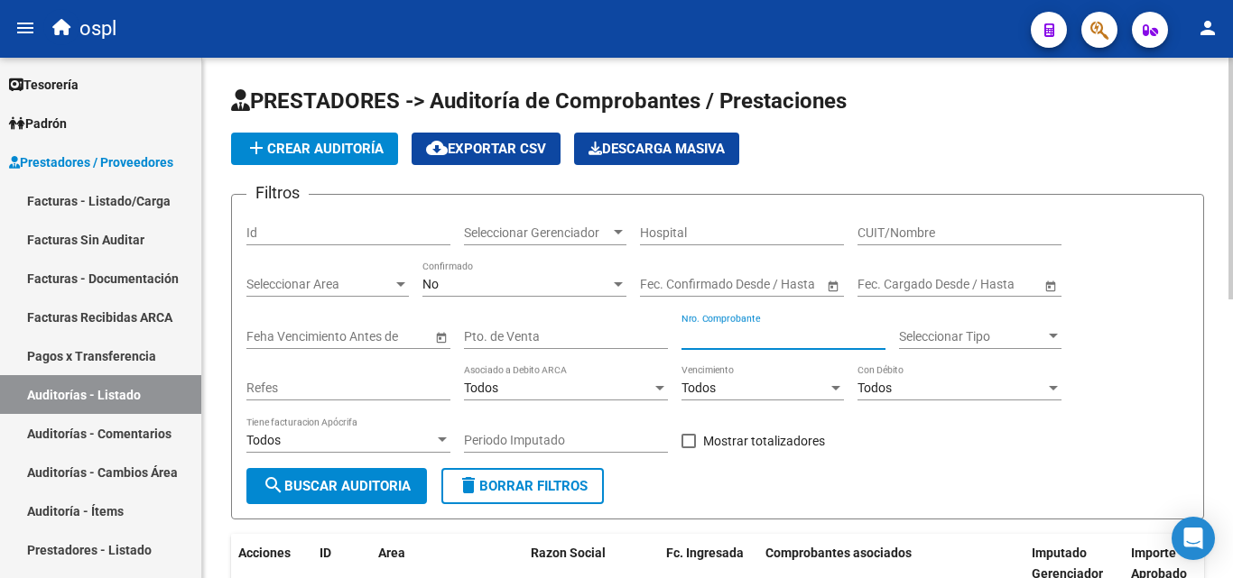
click at [718, 329] on input "Nro. Comprobante" at bounding box center [783, 336] width 204 height 15
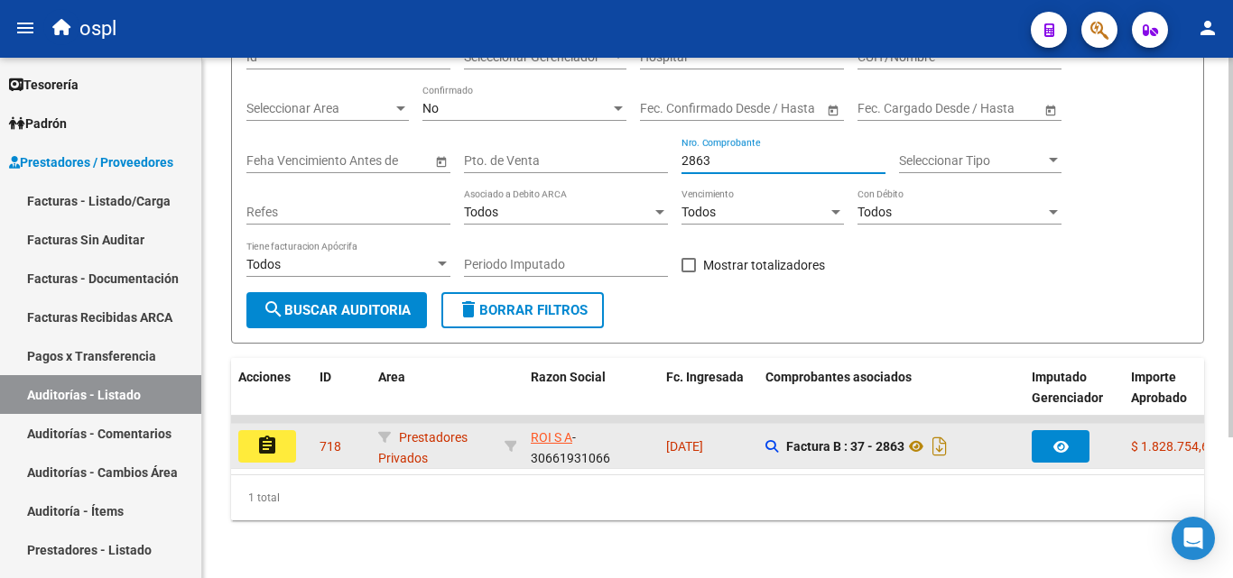
type input "2863"
click at [285, 439] on button "assignment" at bounding box center [267, 446] width 58 height 32
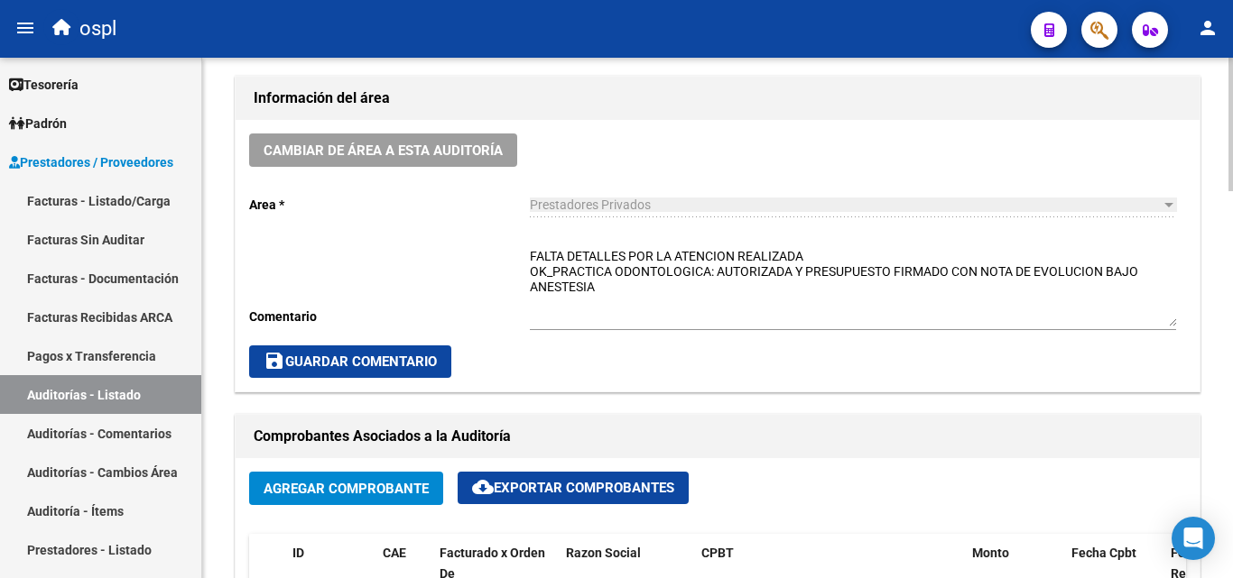
scroll to position [541, 0]
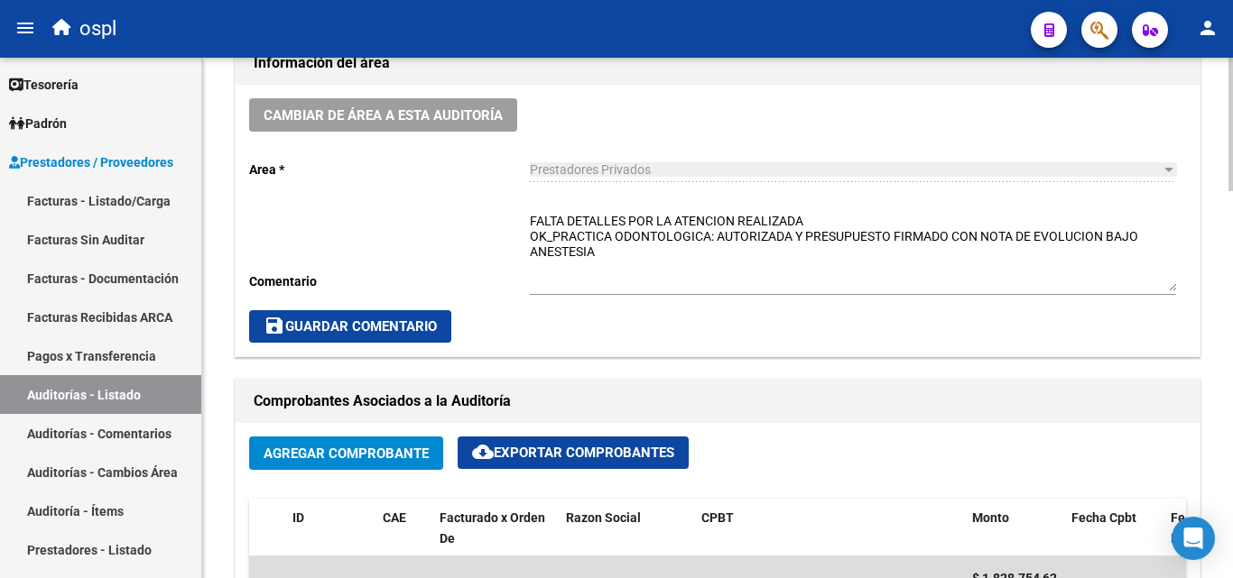
click at [830, 219] on textarea "FALTA DETALLES POR LA ATENCION REALIZADA OK_PRACTICA ODONTOLOGICA: AUTORIZADA Y…" at bounding box center [853, 251] width 646 height 79
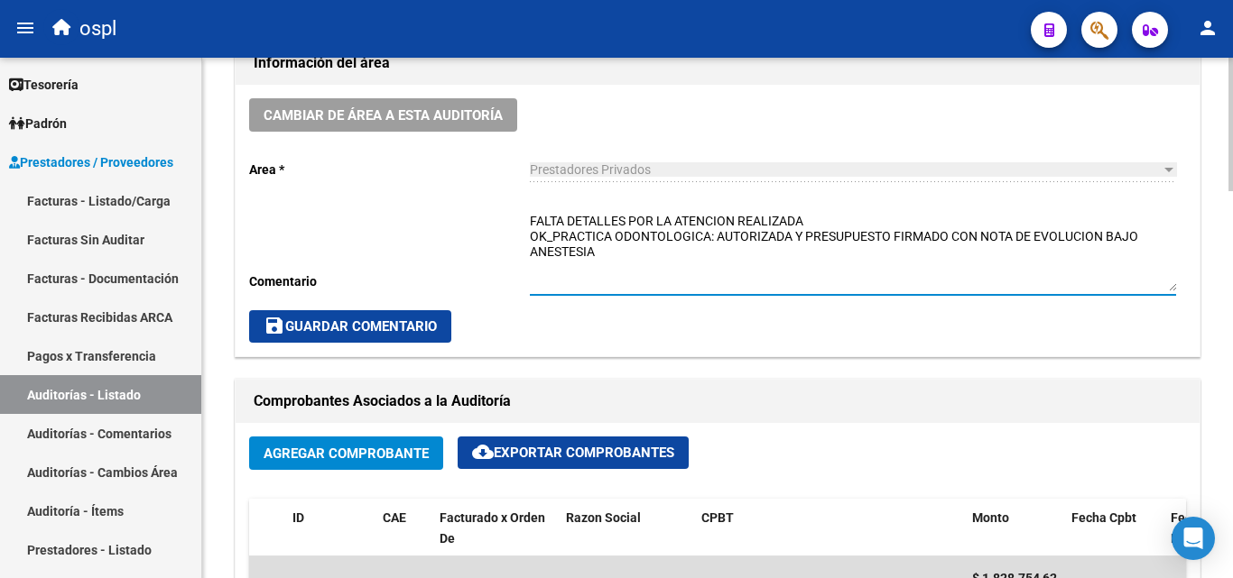
click at [703, 254] on textarea "FALTA DETALLES POR LA ATENCION REALIZADA OK_PRACTICA ODONTOLOGICA: AUTORIZADA Y…" at bounding box center [853, 251] width 646 height 79
click at [626, 253] on textarea "FALTA DETALLES POR LA ATENCION REALIZADA OK_PRACTICA ODONTOLOGICA: AUTORIZADA Y…" at bounding box center [853, 251] width 646 height 79
click at [827, 224] on textarea "FALTA DETALLES POR LA ATENCION REALIZADA OK_PRACTICA ODONTOLOGICA: AUTORIZADA Y…" at bounding box center [853, 251] width 646 height 79
click at [673, 261] on textarea "FALTA DETALLES POR LA ATENCION REALIZADA OK_PRACTICA ODONTOLOGICA: AUTORIZADA Y…" at bounding box center [853, 251] width 646 height 79
click at [606, 260] on textarea "FALTA DETALLES POR LA ATENCION REALIZADA OK_PRACTICA ODONTOLOGICA: AUTORIZADA Y…" at bounding box center [853, 251] width 646 height 79
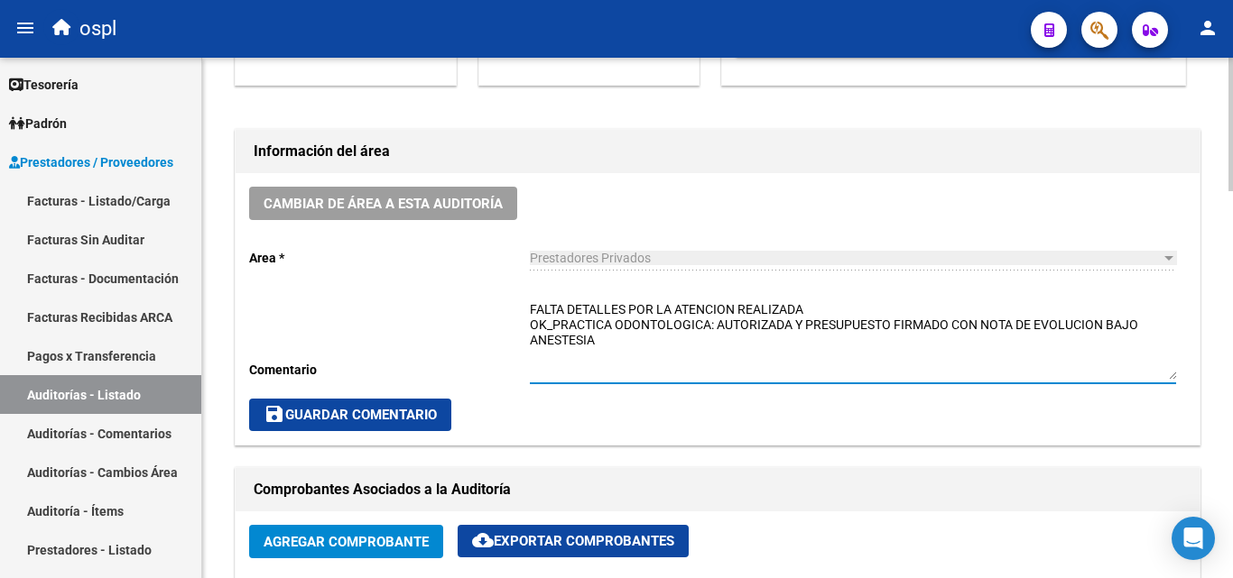
scroll to position [451, 0]
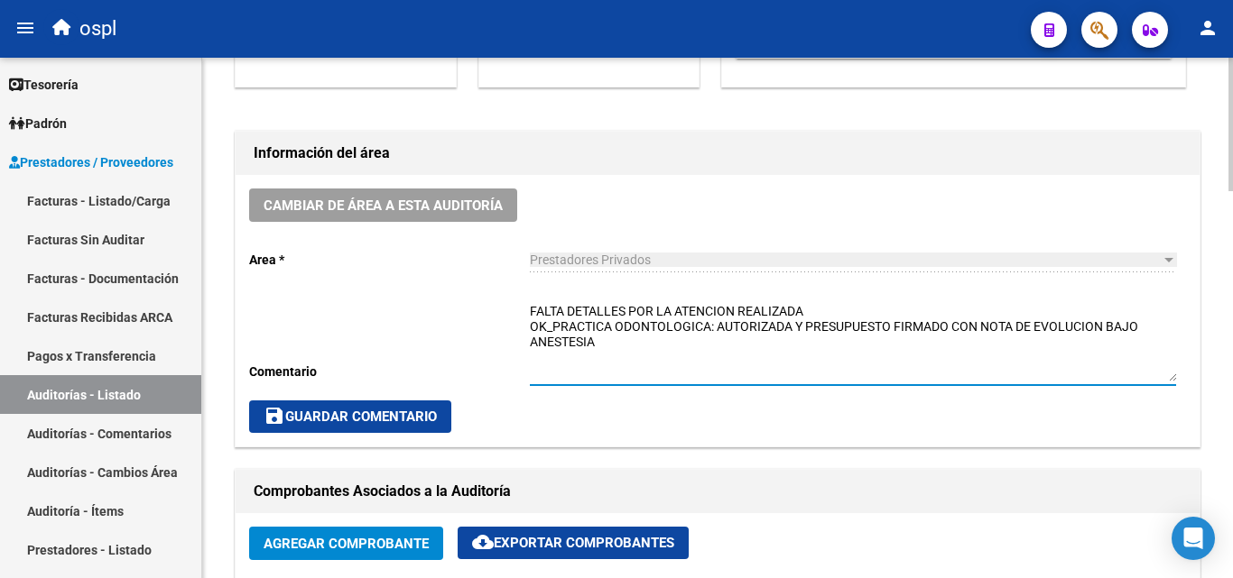
click at [826, 314] on textarea "FALTA DETALLES POR LA ATENCION REALIZADA OK_PRACTICA ODONTOLOGICA: AUTORIZADA Y…" at bounding box center [853, 341] width 646 height 79
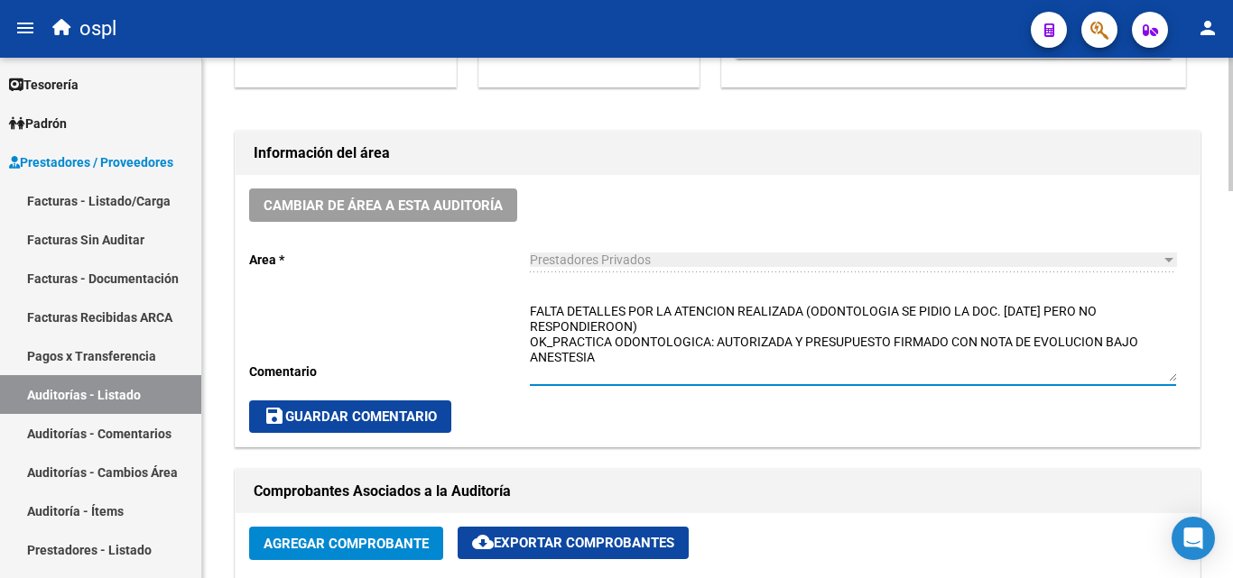
click at [619, 333] on textarea "FALTA DETALLES POR LA ATENCION REALIZADA (ODONTOLOGIA SE PIDIO LA DOC. 06-08-20…" at bounding box center [853, 341] width 646 height 79
type textarea "FALTA DETALLES POR LA ATENCION REALIZADA (ODONTOLOGIA SE PIDIO LA DOC. 06-08-20…"
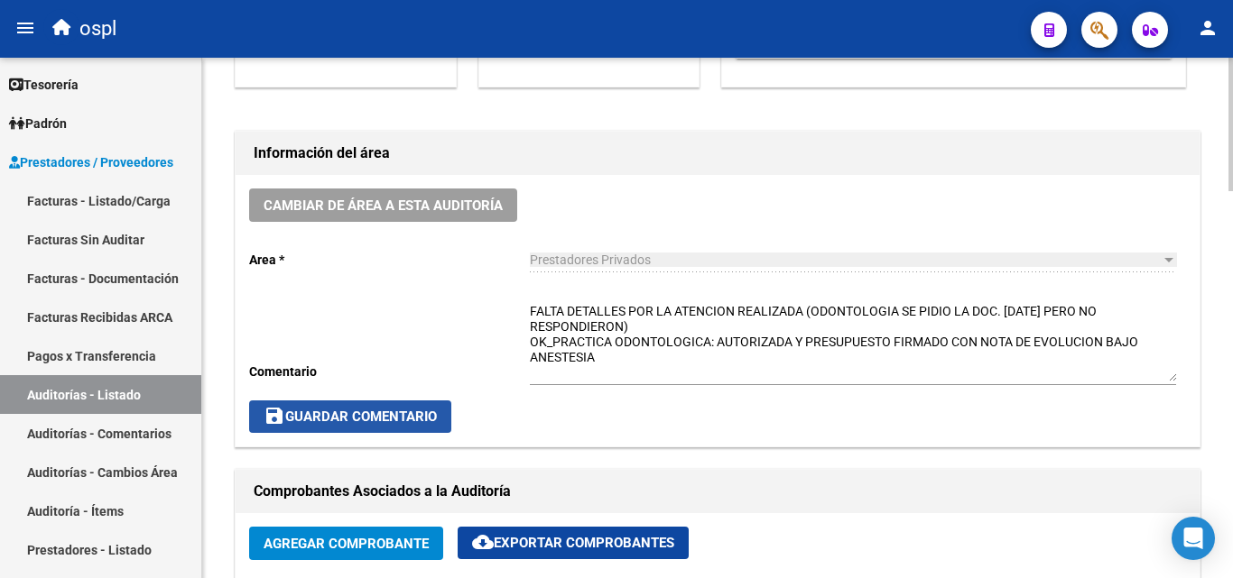
click at [430, 412] on span "save Guardar Comentario" at bounding box center [349, 417] width 173 height 16
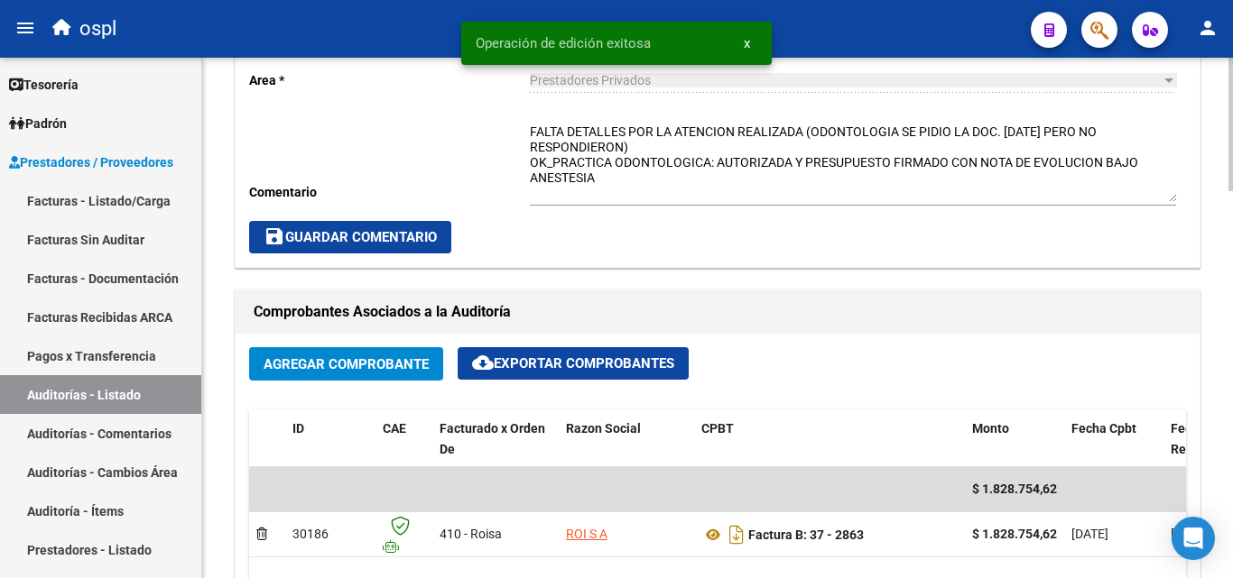
scroll to position [632, 0]
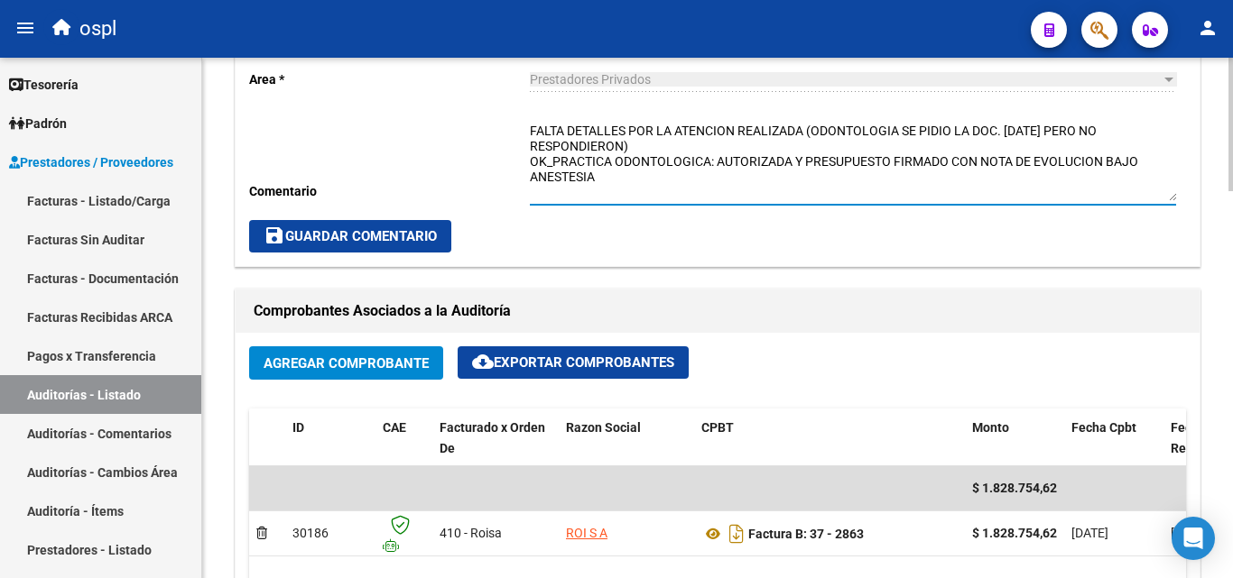
click at [635, 184] on textarea "FALTA DETALLES POR LA ATENCION REALIZADA (ODONTOLOGIA SE PIDIO LA DOC. 06-08-20…" at bounding box center [853, 161] width 646 height 79
click at [418, 234] on span "save Guardar Comentario" at bounding box center [349, 236] width 173 height 16
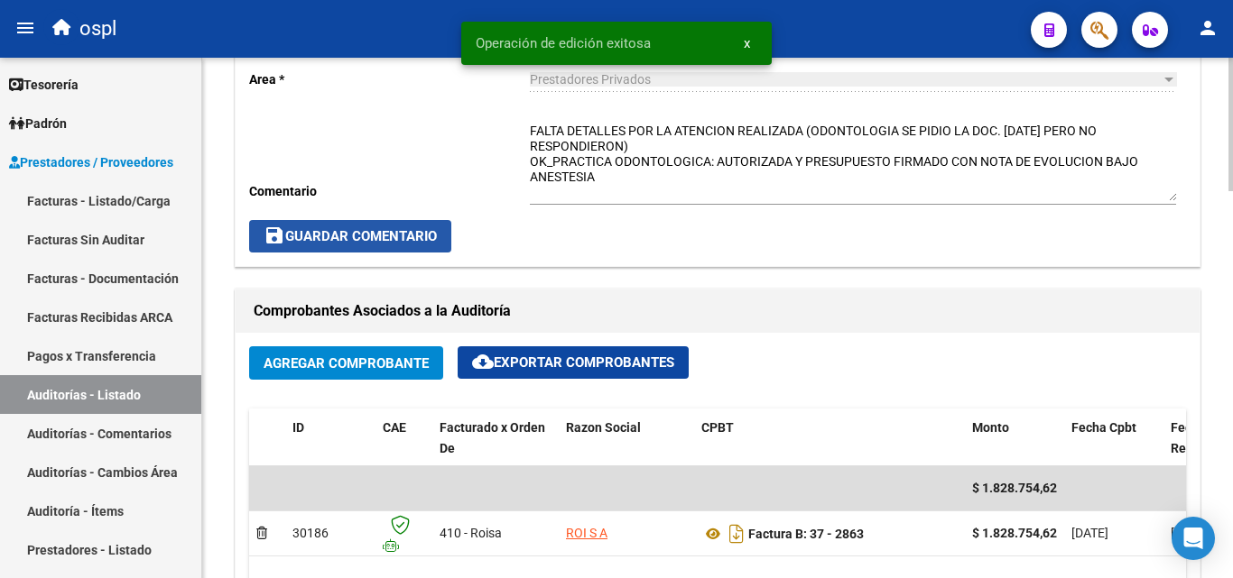
click at [431, 238] on span "save Guardar Comentario" at bounding box center [349, 236] width 173 height 16
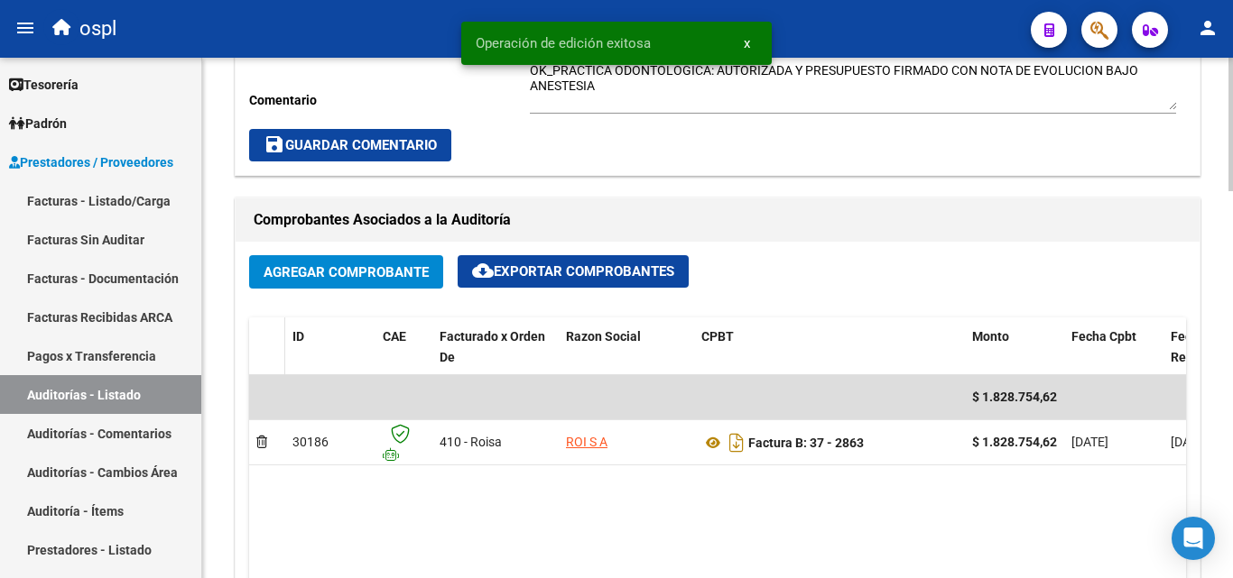
scroll to position [722, 0]
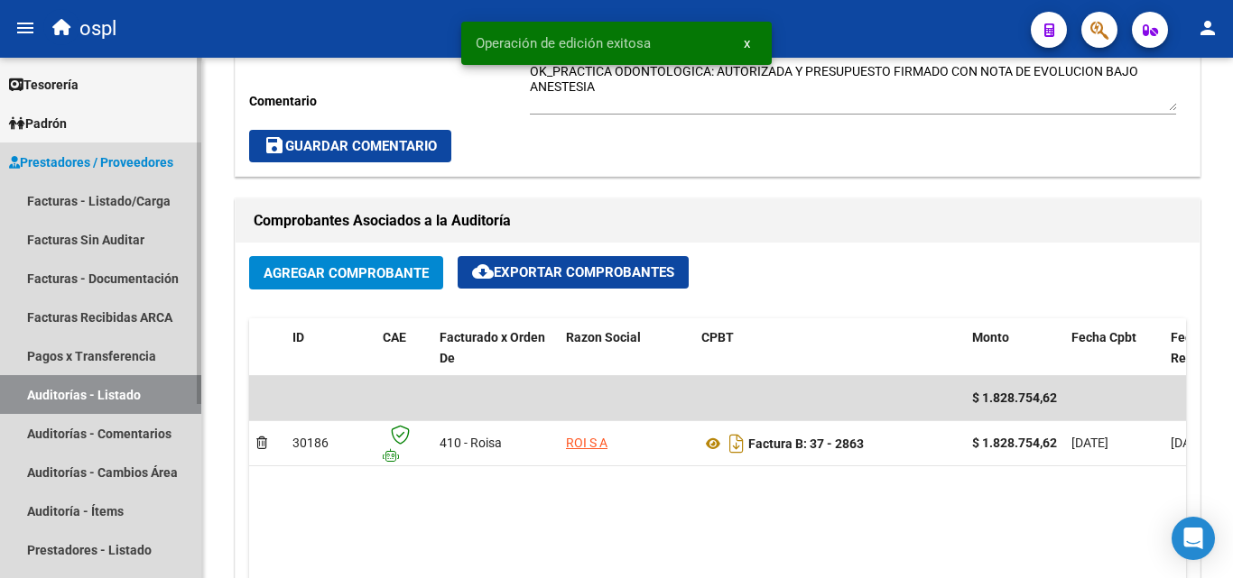
drag, startPoint x: 184, startPoint y: 412, endPoint x: 180, endPoint y: 402, distance: 10.6
click at [186, 411] on link "Auditorías - Listado" at bounding box center [100, 394] width 201 height 39
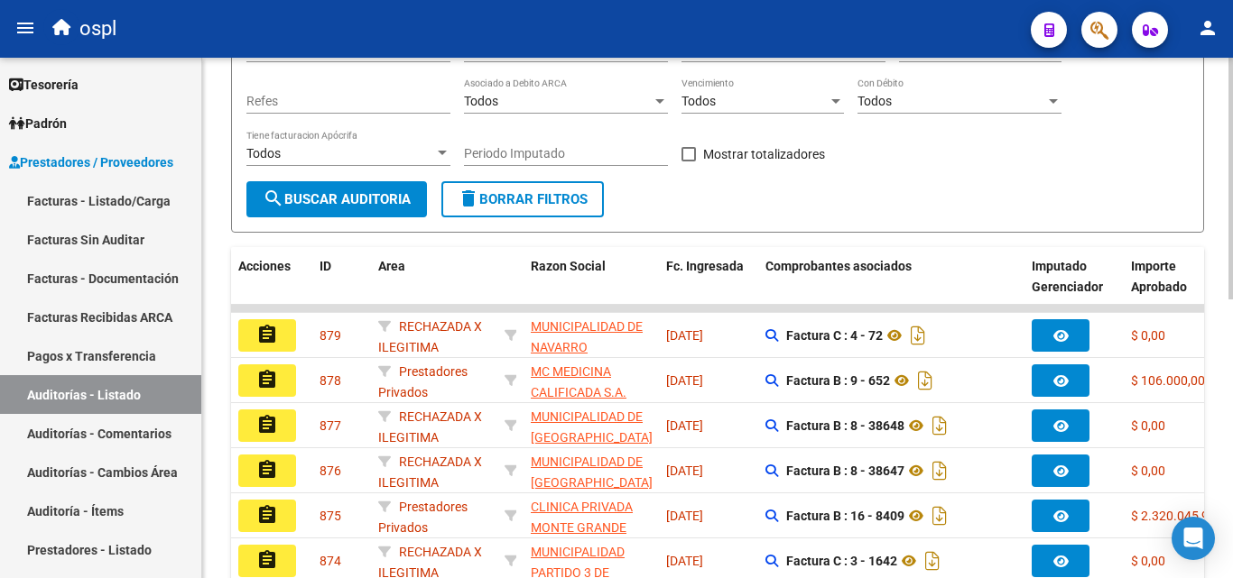
scroll to position [57, 0]
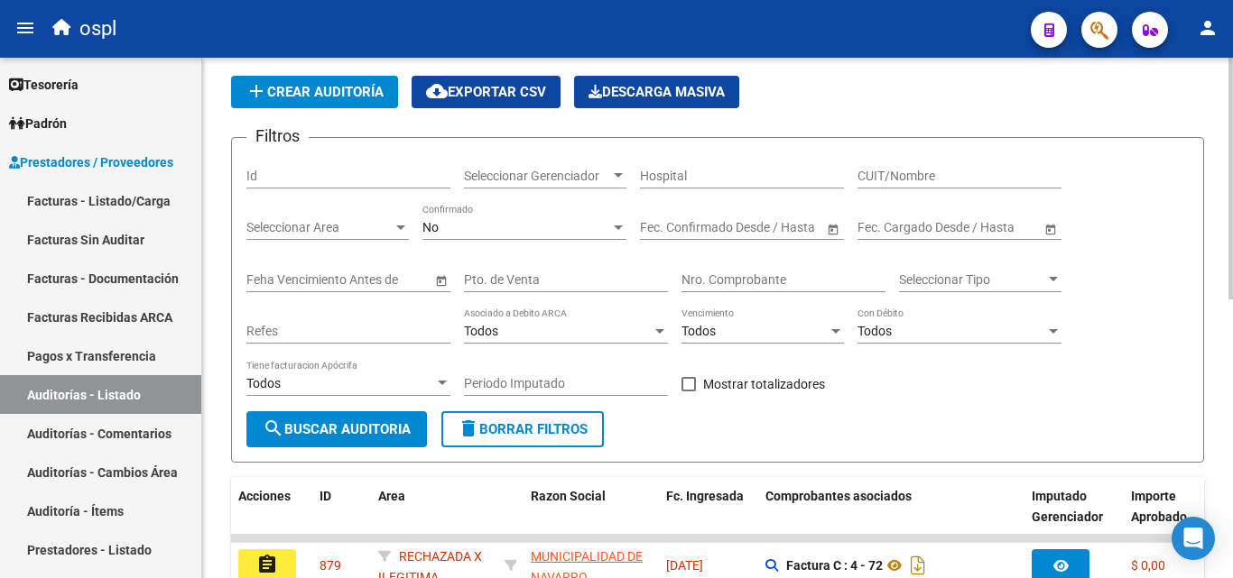
click at [716, 289] on div "Nro. Comprobante" at bounding box center [783, 274] width 204 height 36
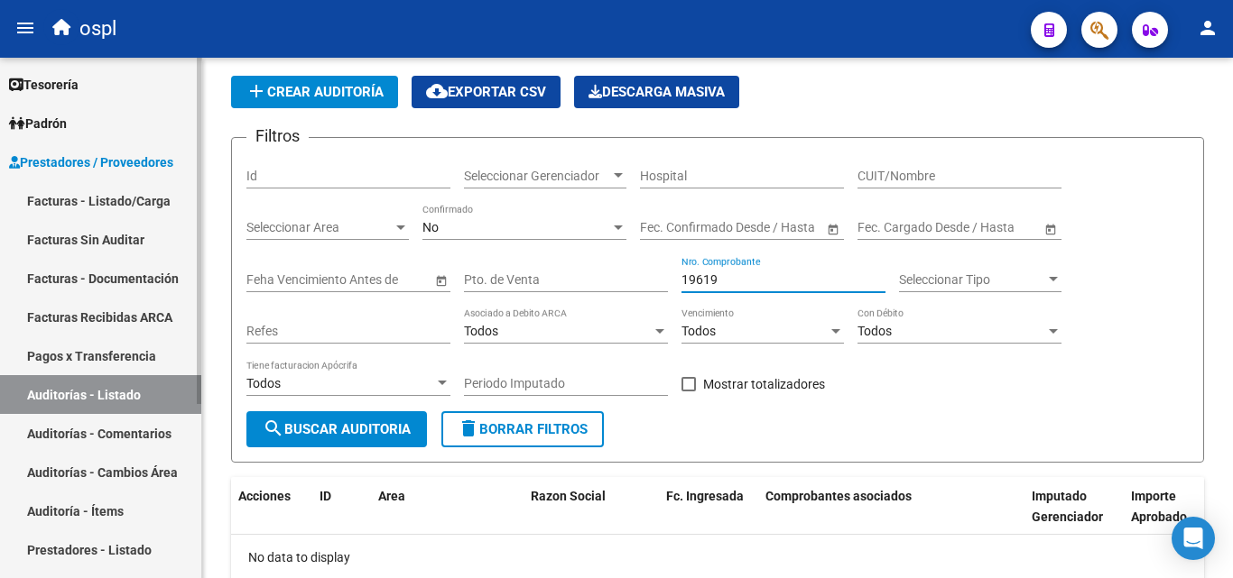
type input "19619"
click at [122, 202] on link "Facturas - Listado/Carga" at bounding box center [100, 200] width 201 height 39
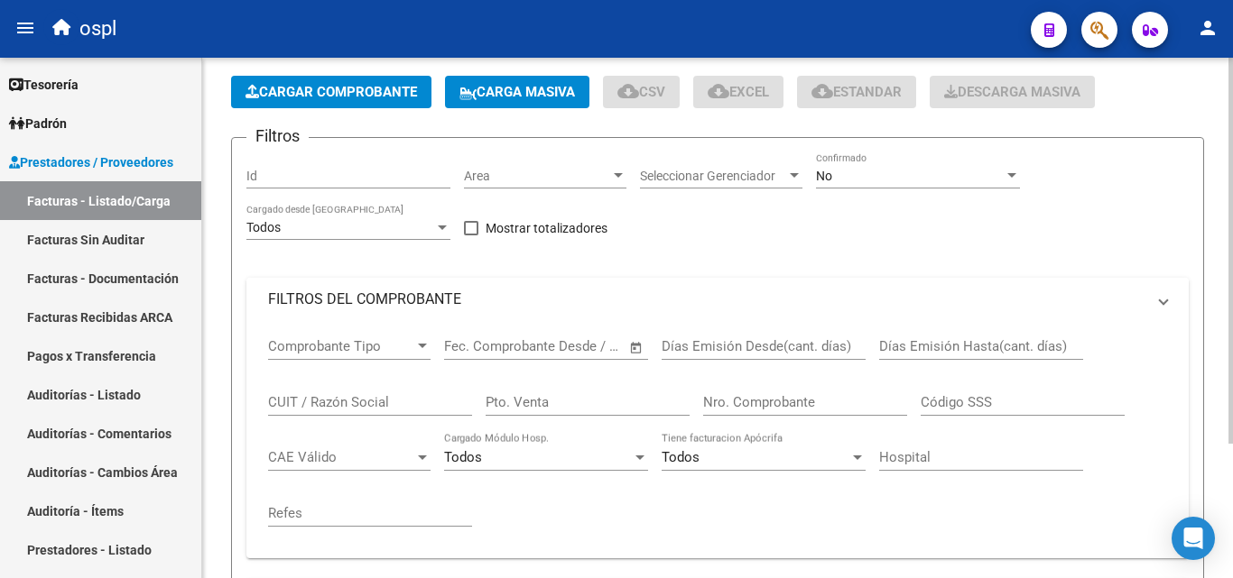
click at [439, 295] on mat-panel-title "FILTROS DEL COMPROBANTE" at bounding box center [706, 300] width 877 height 20
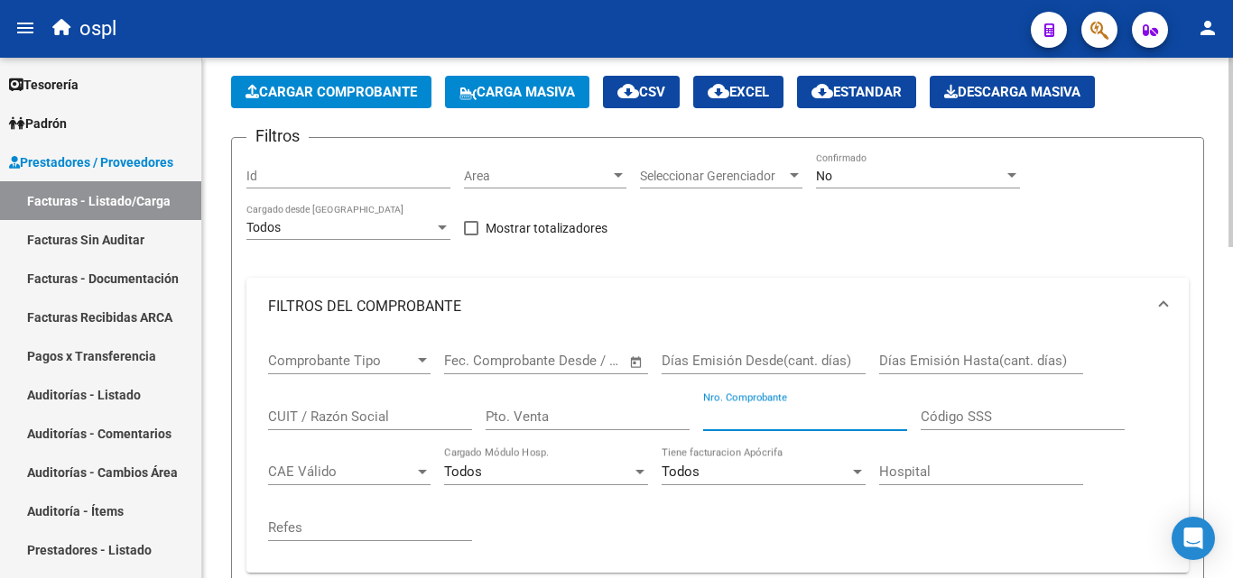
click at [734, 411] on input "Nro. Comprobante" at bounding box center [805, 417] width 204 height 16
type input "4"
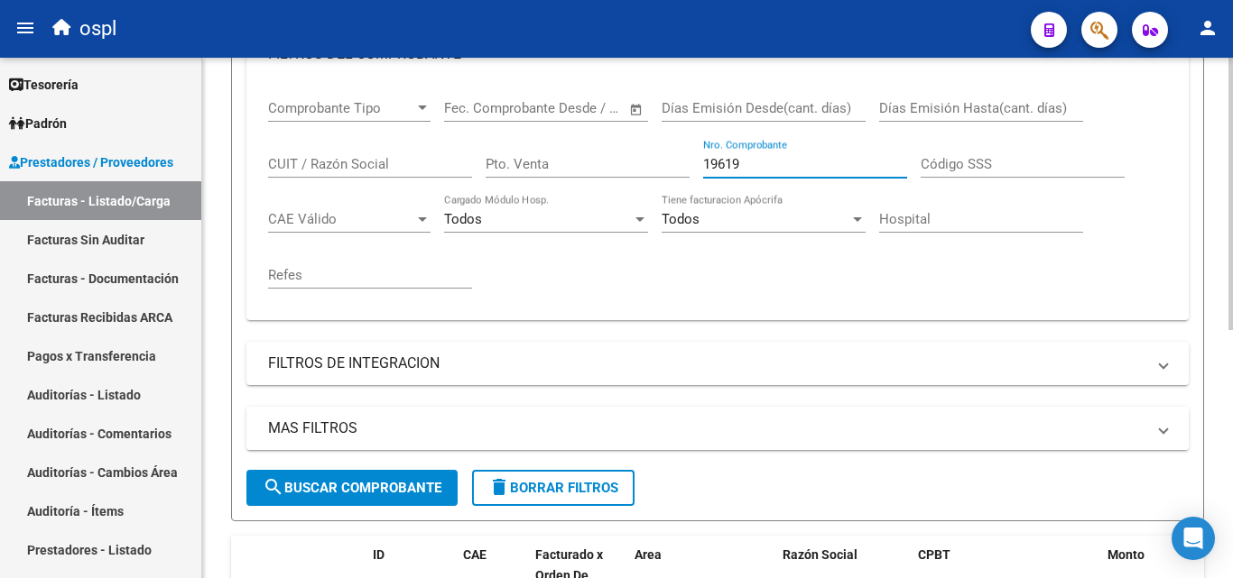
scroll to position [293, 0]
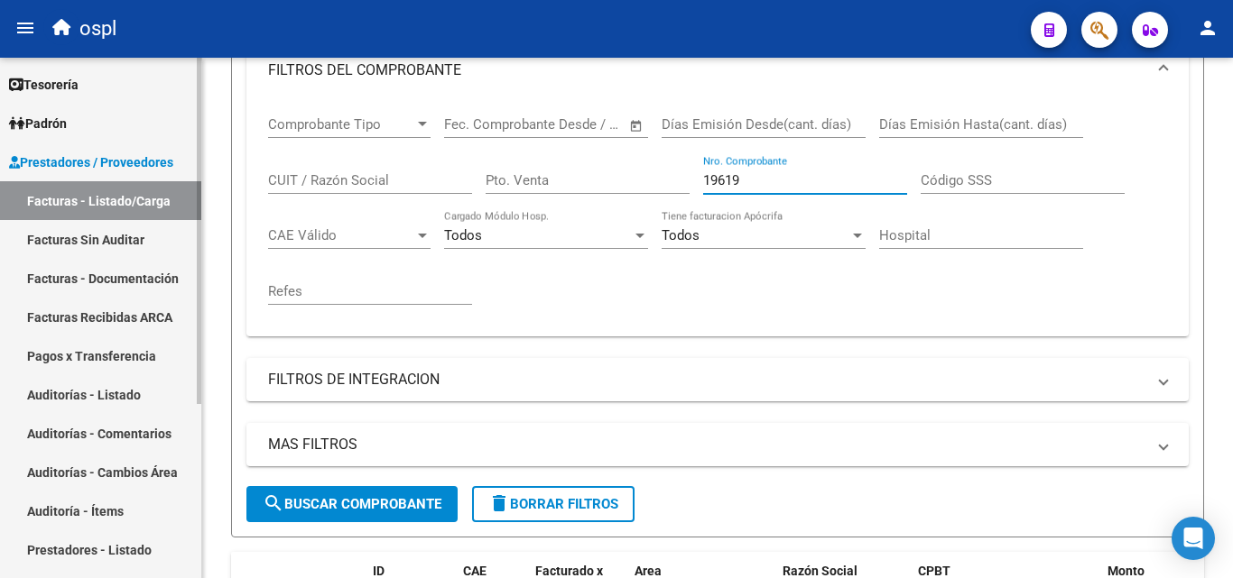
type input "19619"
click at [110, 240] on link "Facturas Sin Auditar" at bounding box center [100, 239] width 201 height 39
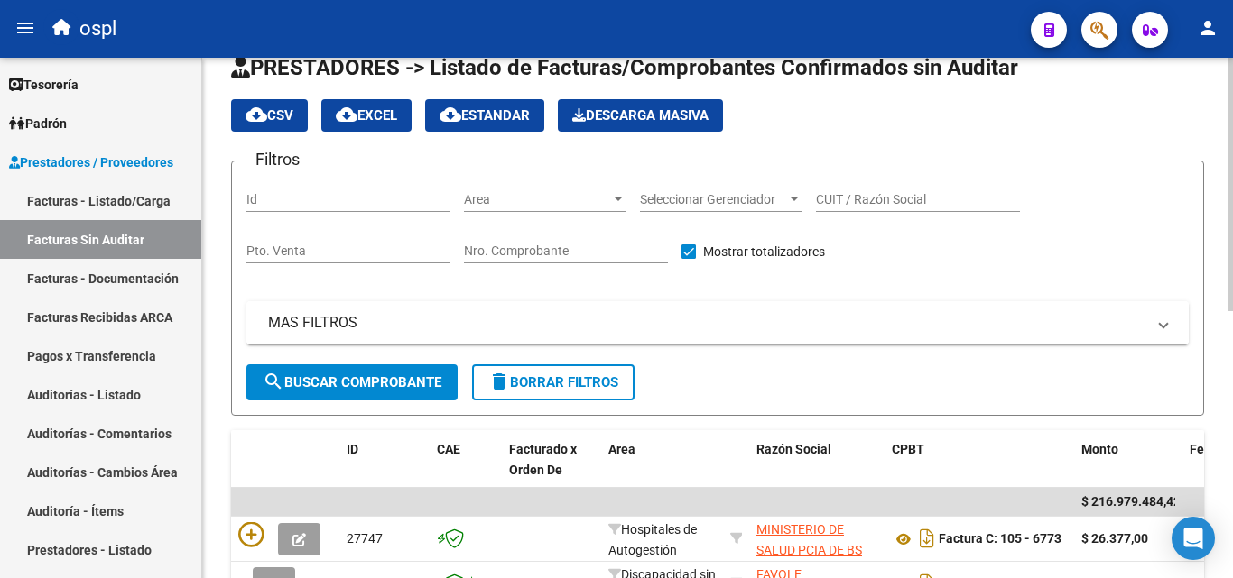
scroll to position [23, 0]
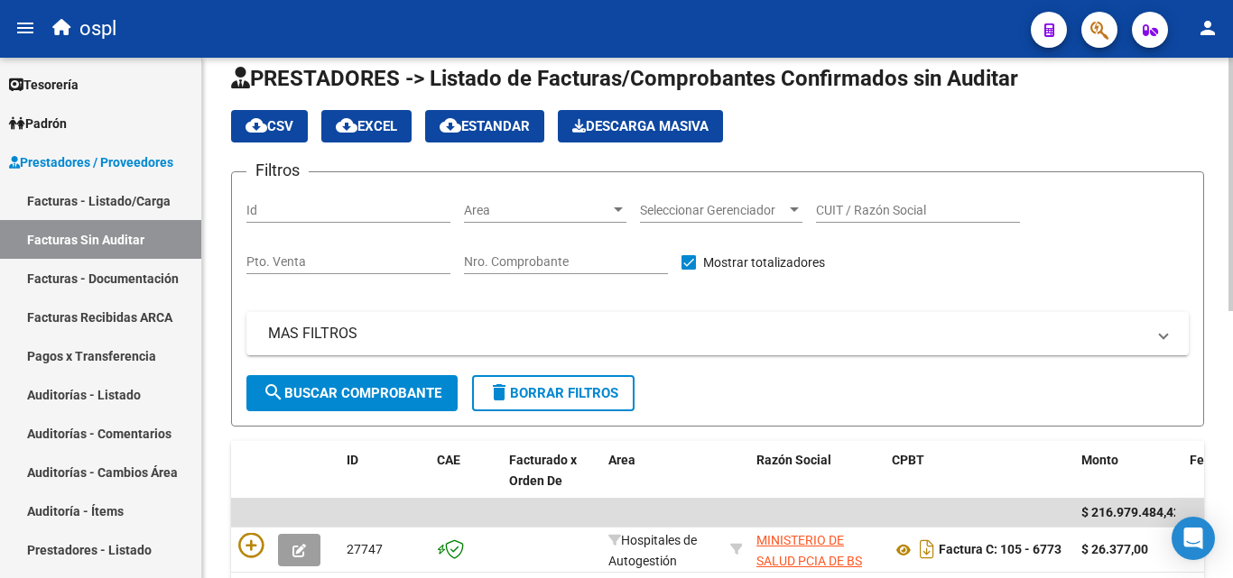
click at [544, 257] on input "Nro. Comprobante" at bounding box center [566, 261] width 204 height 15
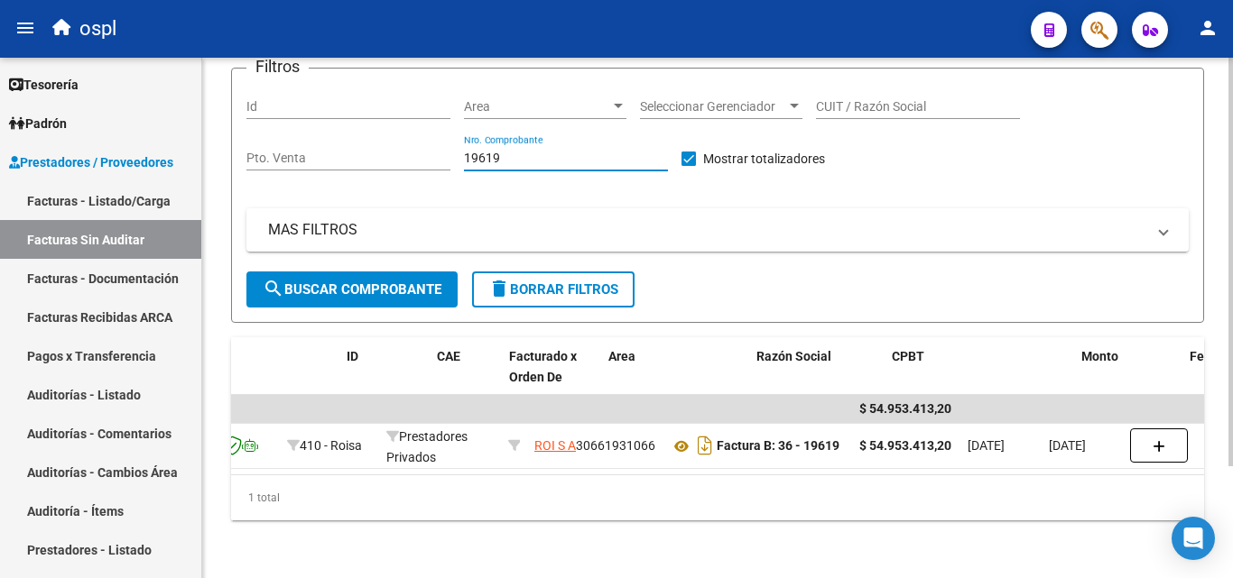
scroll to position [0, 0]
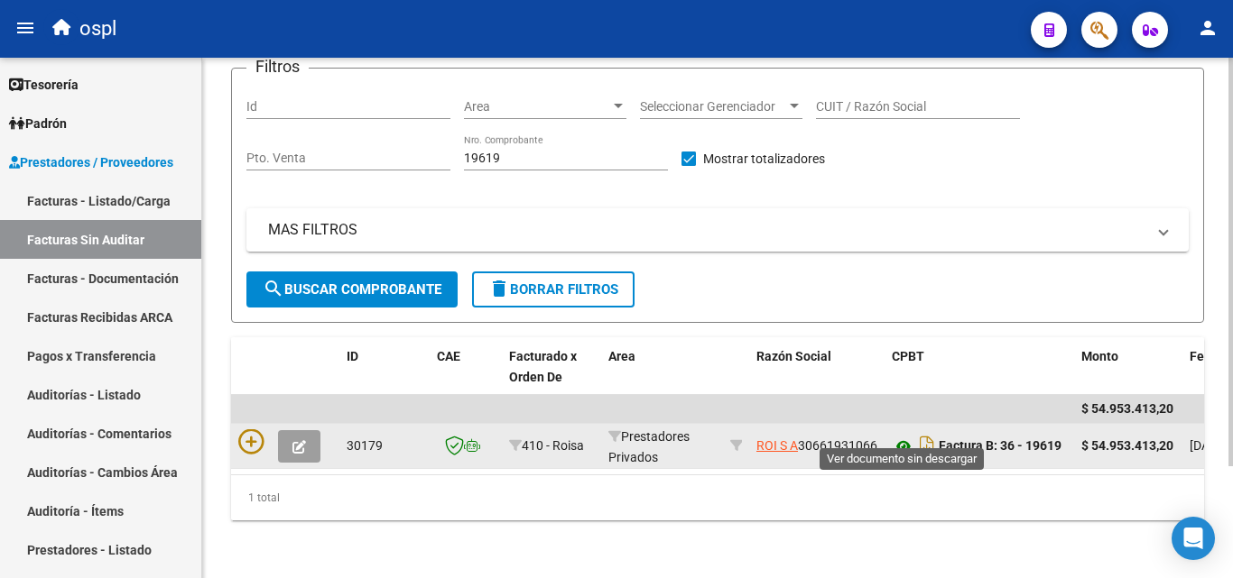
click at [901, 436] on icon at bounding box center [903, 447] width 23 height 22
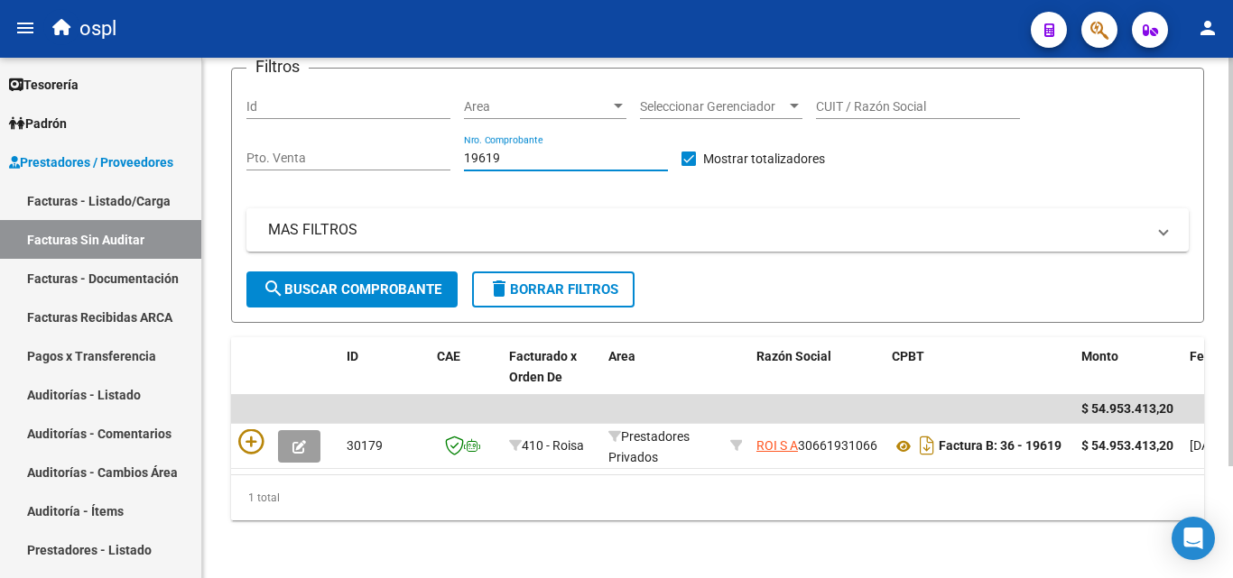
click at [540, 151] on input "19619" at bounding box center [566, 158] width 204 height 15
type input "1"
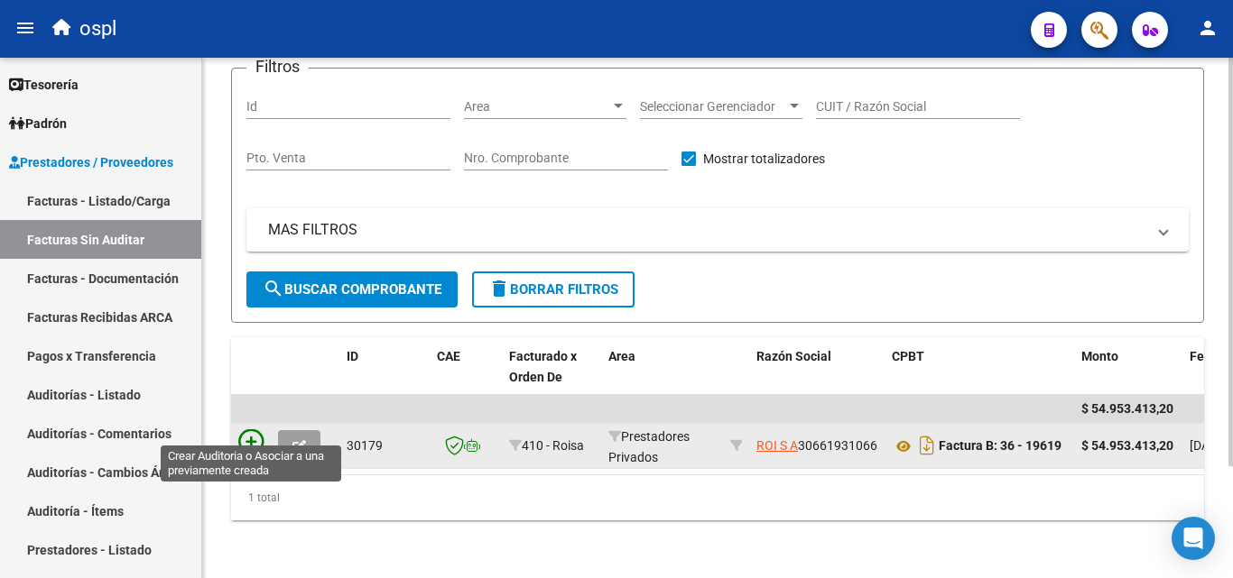
click at [252, 430] on icon at bounding box center [250, 442] width 25 height 25
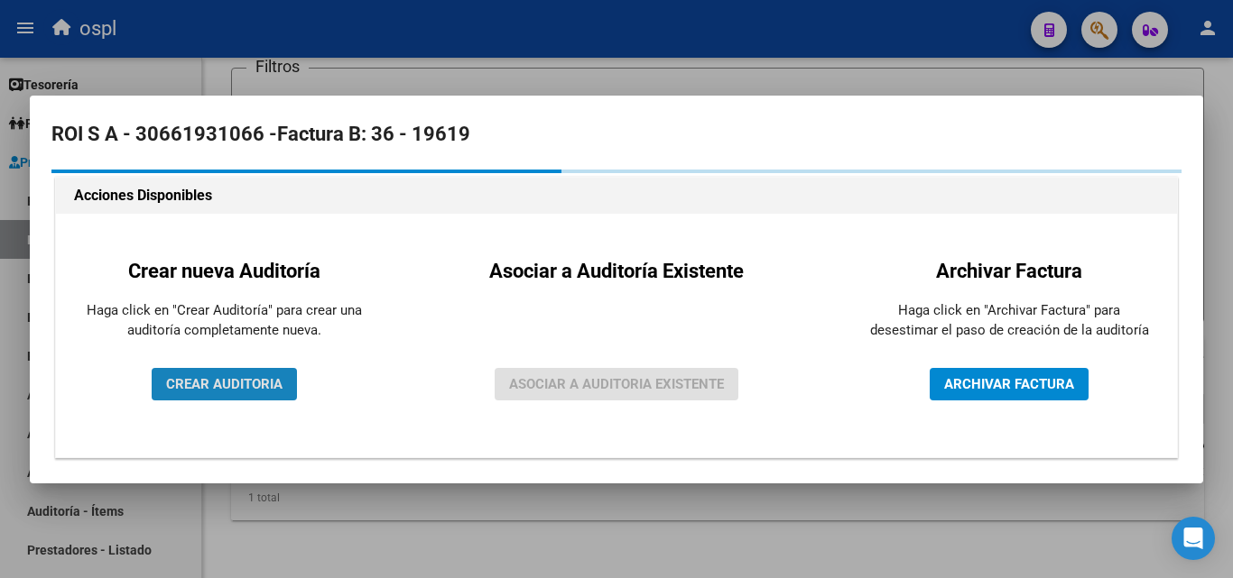
drag, startPoint x: 278, startPoint y: 374, endPoint x: 268, endPoint y: 372, distance: 10.3
click at [277, 374] on button "CREAR AUDITORIA" at bounding box center [224, 384] width 145 height 32
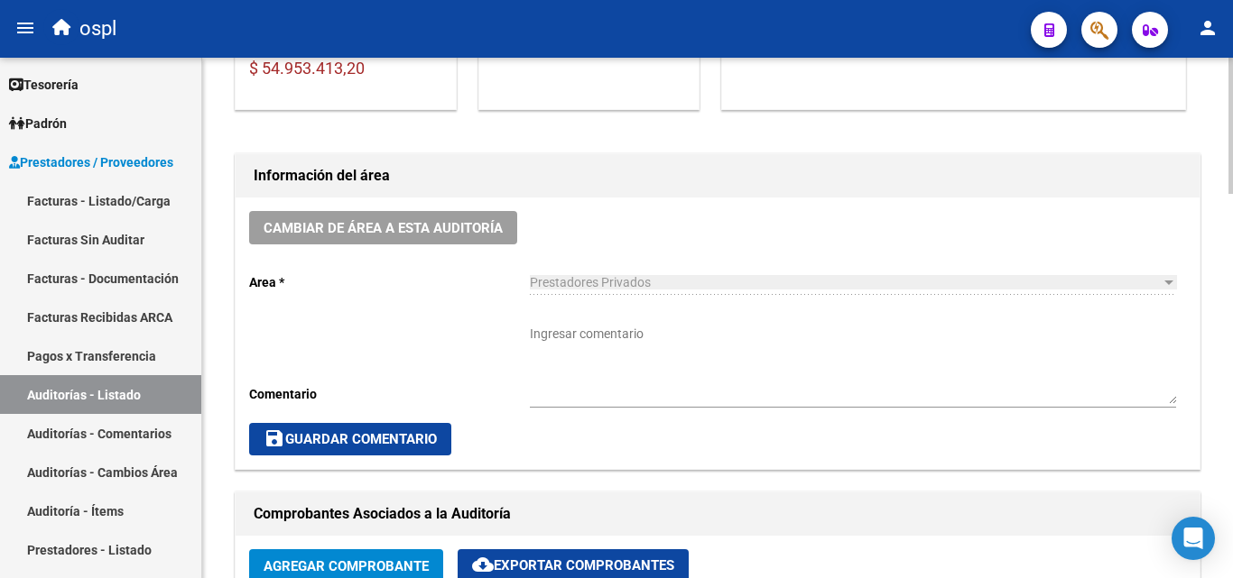
scroll to position [451, 0]
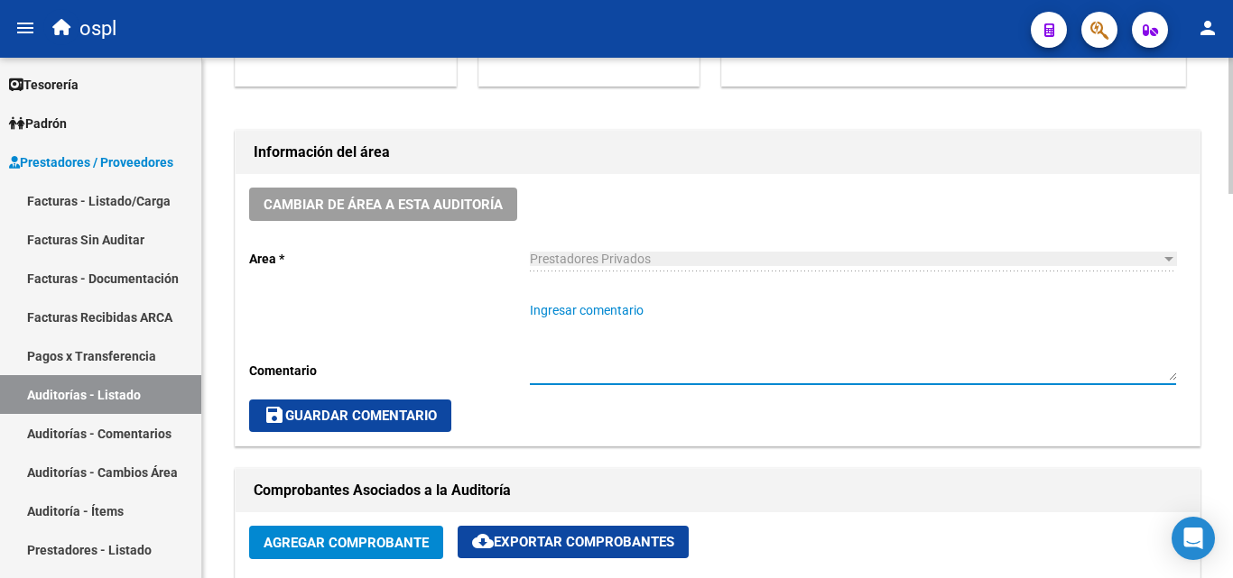
click at [599, 309] on textarea "Ingresar comentario" at bounding box center [853, 340] width 646 height 79
type textarea "f"
type textarea "FALTA PADRON CAPITAS JULIO/2025"
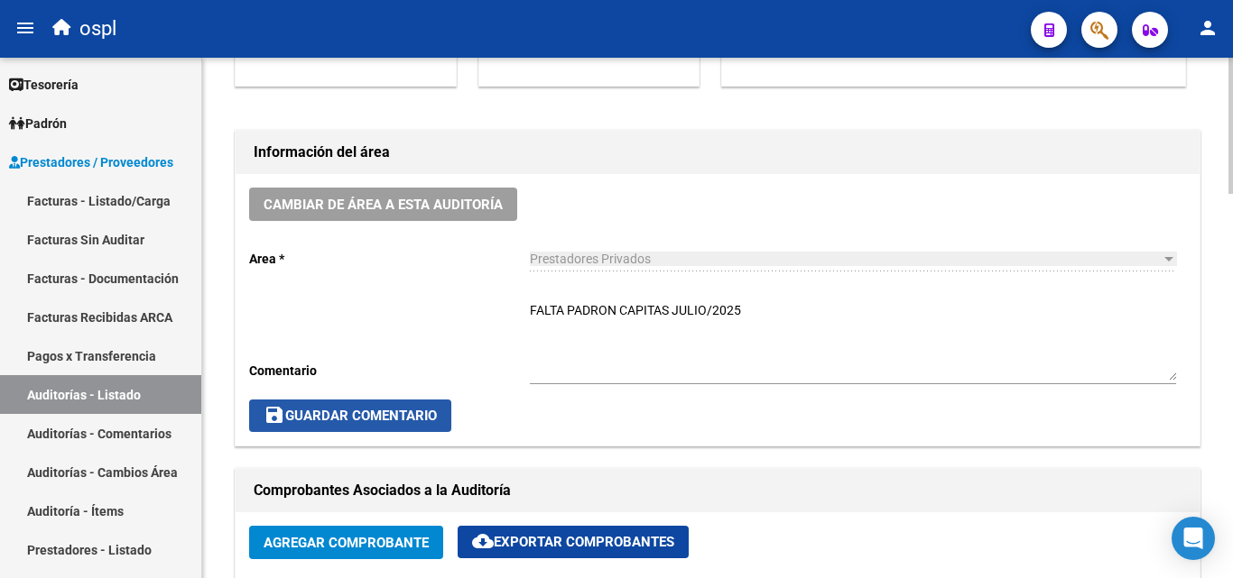
click at [431, 403] on button "save Guardar Comentario" at bounding box center [350, 416] width 202 height 32
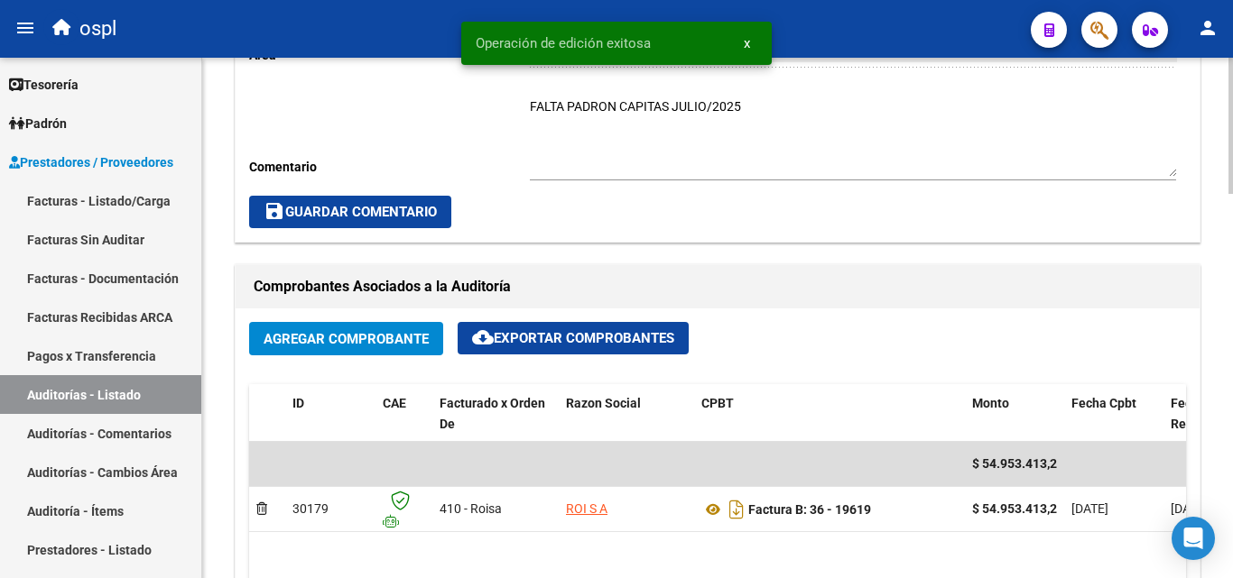
scroll to position [632, 0]
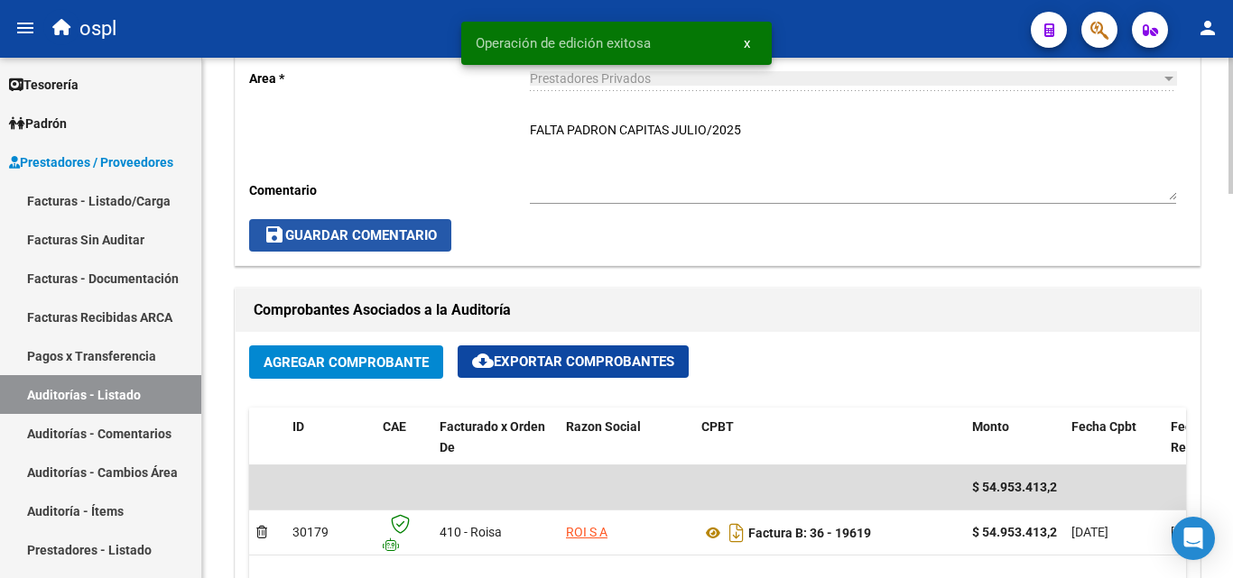
click at [396, 241] on span "save Guardar Comentario" at bounding box center [349, 235] width 173 height 16
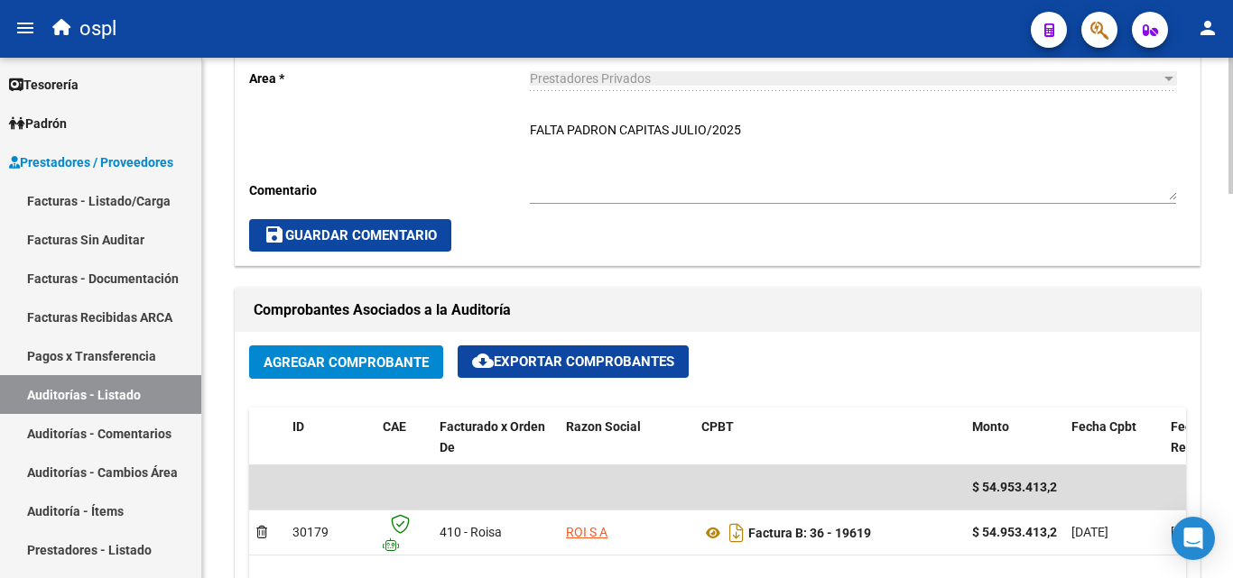
click at [302, 235] on span "save Guardar Comentario" at bounding box center [349, 235] width 173 height 16
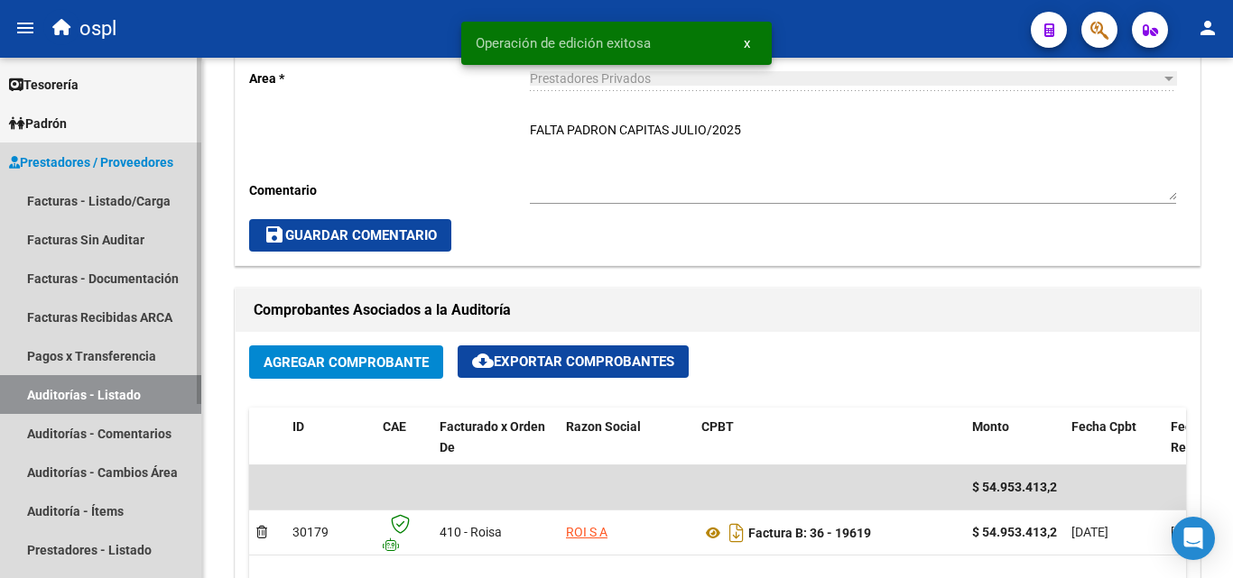
click at [158, 382] on link "Auditorías - Listado" at bounding box center [100, 394] width 201 height 39
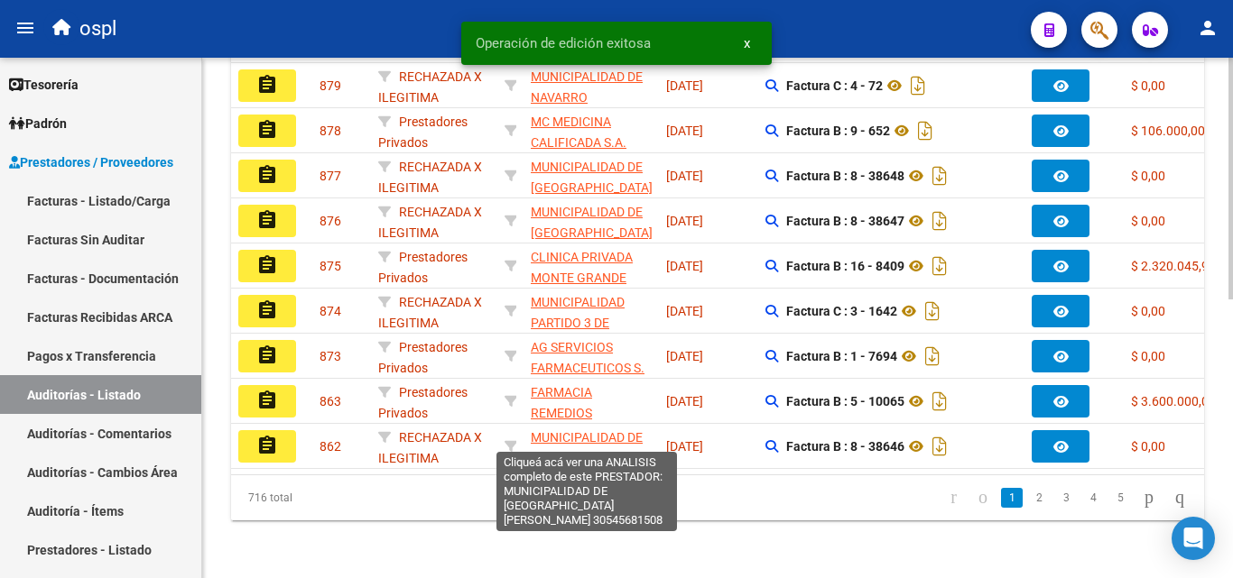
scroll to position [147, 0]
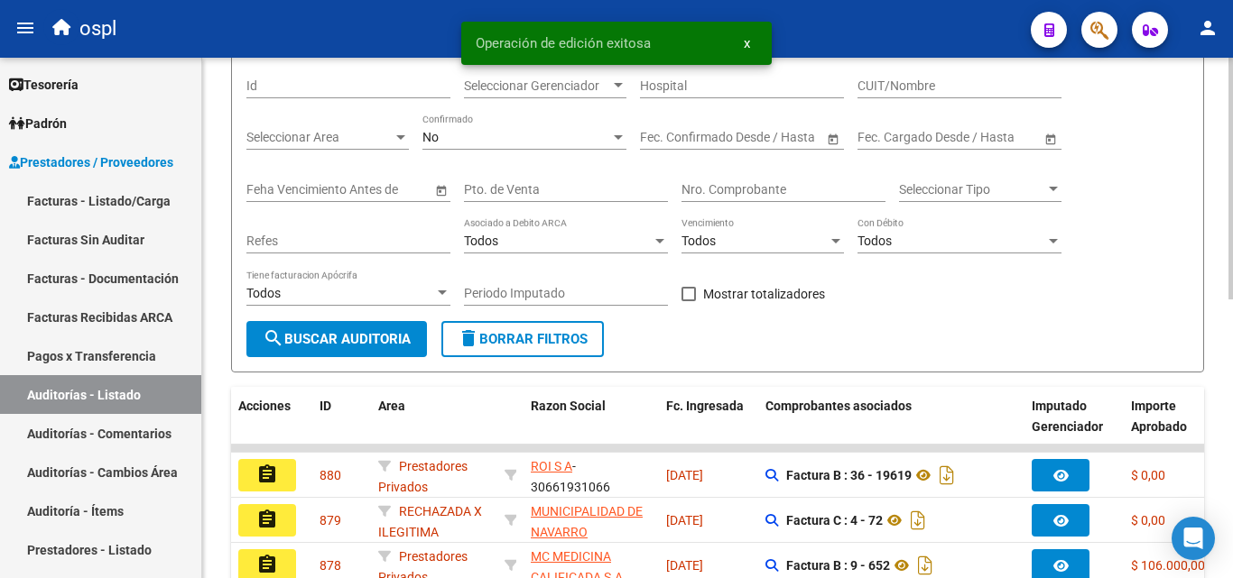
click at [719, 187] on input "Nro. Comprobante" at bounding box center [783, 189] width 204 height 15
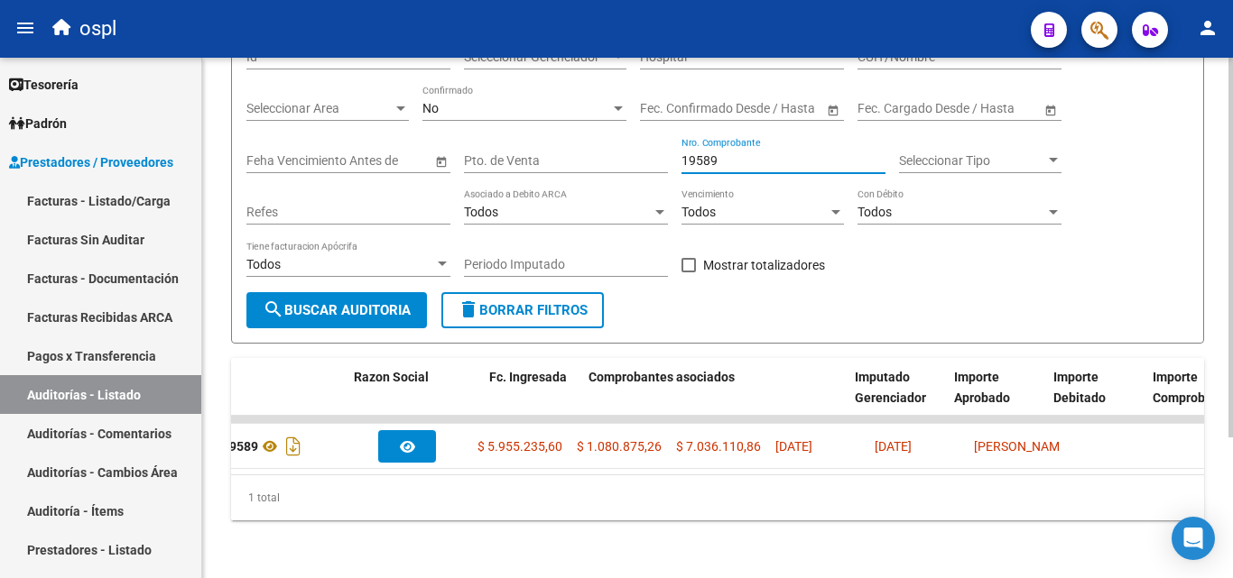
scroll to position [0, 0]
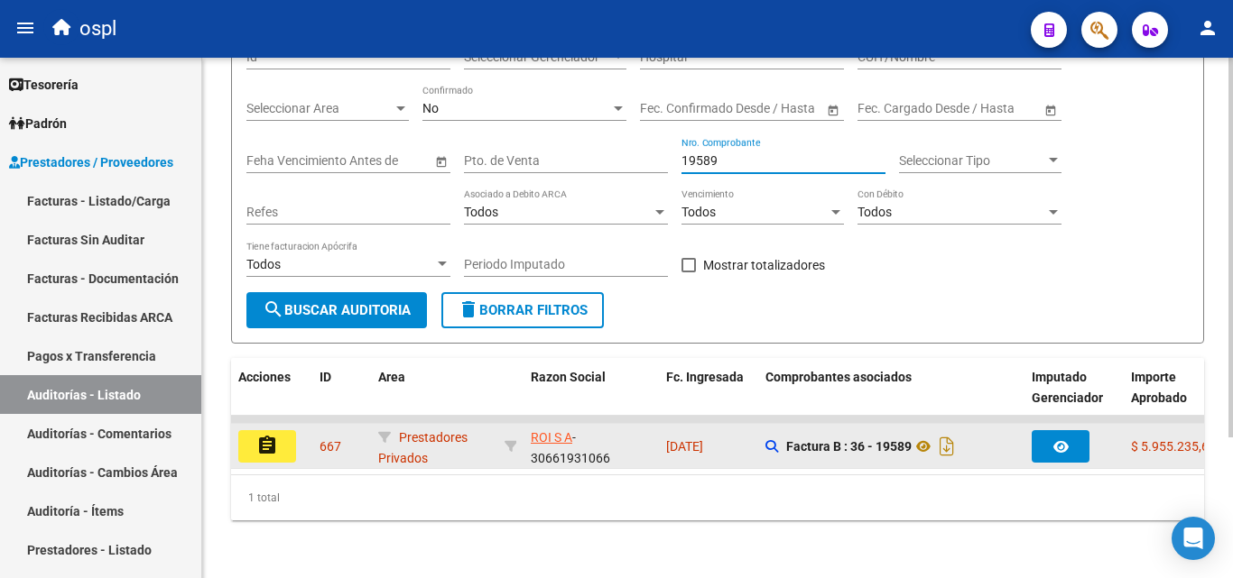
type input "19589"
click at [284, 434] on button "assignment" at bounding box center [267, 446] width 58 height 32
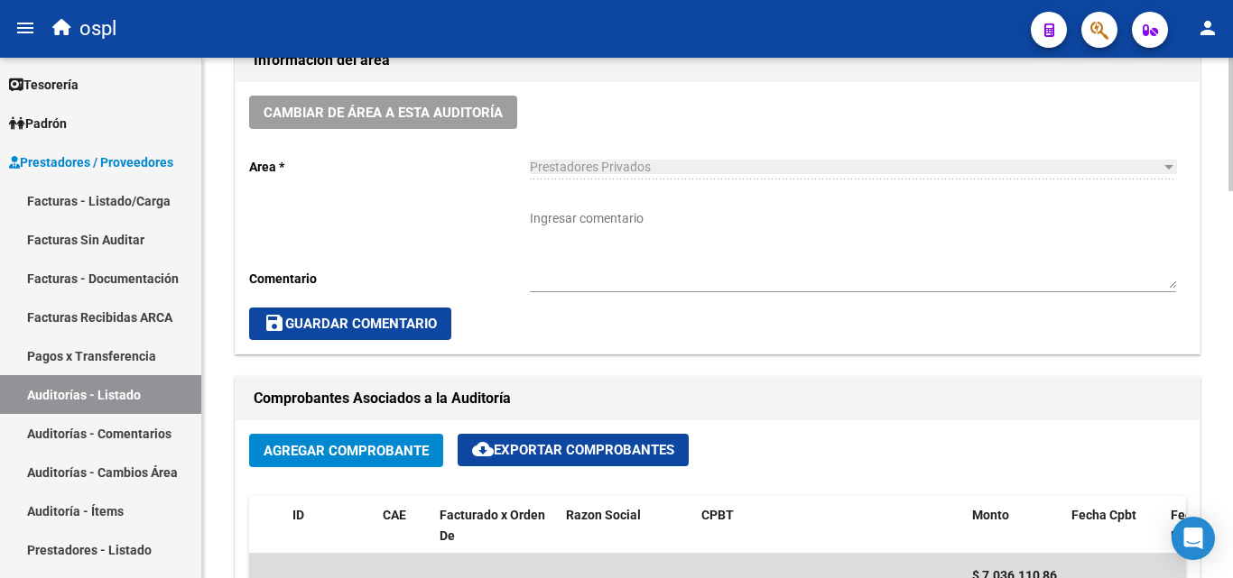
scroll to position [541, 0]
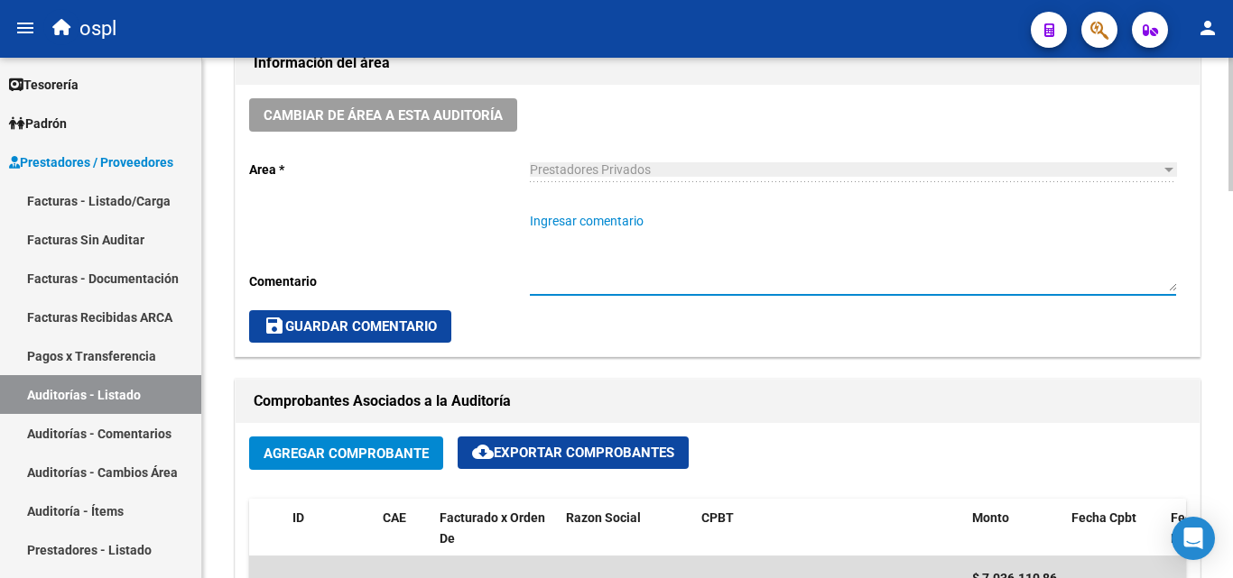
click at [636, 244] on textarea "Ingresar comentario" at bounding box center [853, 251] width 646 height 79
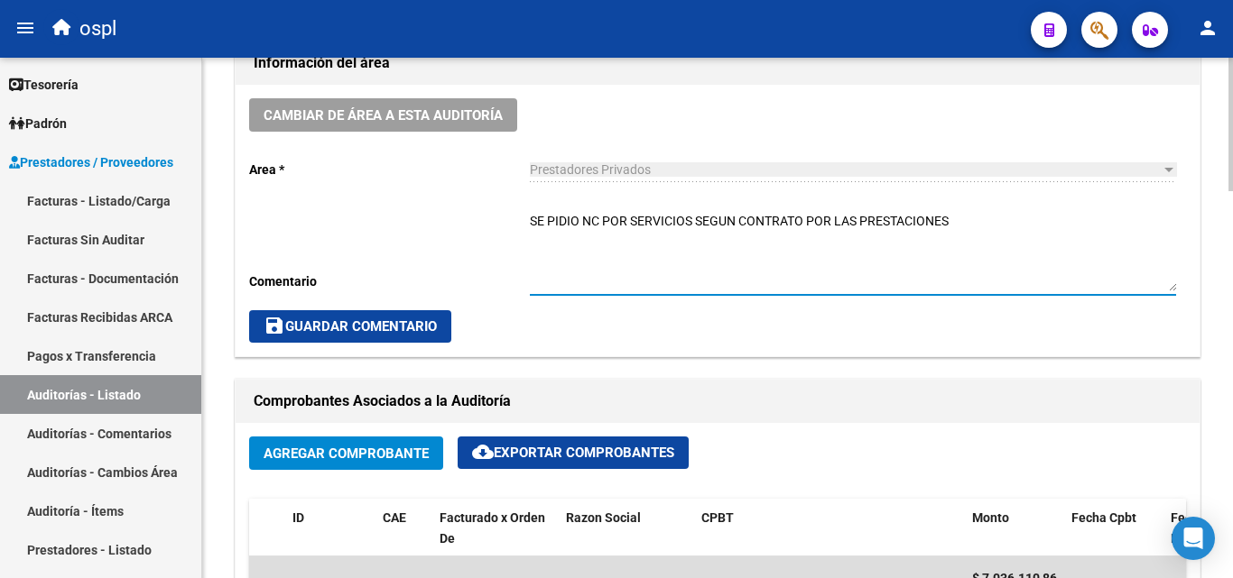
click at [532, 226] on textarea "SE PIDIO NC POR SERVICIOS SEGUN CONTRATO POR LAS PRESTACIONES" at bounding box center [853, 251] width 646 height 79
click at [603, 224] on textarea "SE PIDIO NC POR SERVICIOS SEGUN CONTRATO POR LAS PRESTACIONES" at bounding box center [853, 251] width 646 height 79
click at [603, 230] on textarea "SE PIDIO NC ($1.080.875,26)POR SERVICIOS SEGUN CONTRATO POR LAS PRESTACIONES" at bounding box center [853, 251] width 646 height 79
click at [604, 225] on textarea "SE PIDIO NC ($1.080.875,26)POR SERVICIOS SEGUN CONTRATO POR LAS PRESTACIONES" at bounding box center [853, 251] width 646 height 79
click at [607, 224] on textarea "SE PIDIO NC ($1.080.875,26)POR SERVICIOS SEGUN CONTRATO POR LAS PRESTACIONES" at bounding box center [853, 251] width 646 height 79
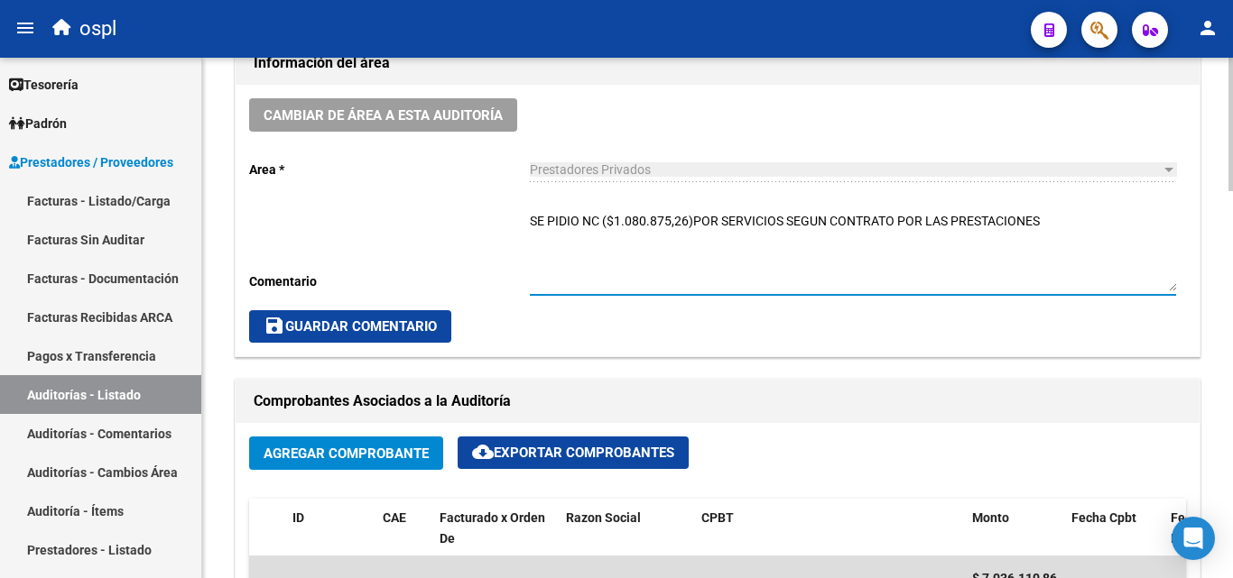
click at [690, 227] on textarea "SE PIDIO NC ($1.080.875,26)POR SERVICIOS SEGUN CONTRATO POR LAS PRESTACIONES" at bounding box center [853, 251] width 646 height 79
click at [608, 227] on textarea "SE PIDIO NC ($1.080.875,26) POR SERVICIOS SEGUN CONTRATO POR LAS PRESTACIONES" at bounding box center [853, 251] width 646 height 79
click at [693, 218] on textarea "SE PIDIO NC $1.080.875,26) POR SERVICIOS SEGUN CONTRATO POR LAS PRESTACIONES" at bounding box center [853, 251] width 646 height 79
click at [690, 218] on textarea "SE PIDIO NC $1.080.875,26) POR SERVICIOS SEGUN CONTRATO POR LAS PRESTACIONES" at bounding box center [853, 251] width 646 height 79
click at [762, 230] on textarea "SE PIDIO NC $1.080.875,26 POR SERVICIOS SEGUN CONTRATO POR LAS PRESTACIONES" at bounding box center [853, 251] width 646 height 79
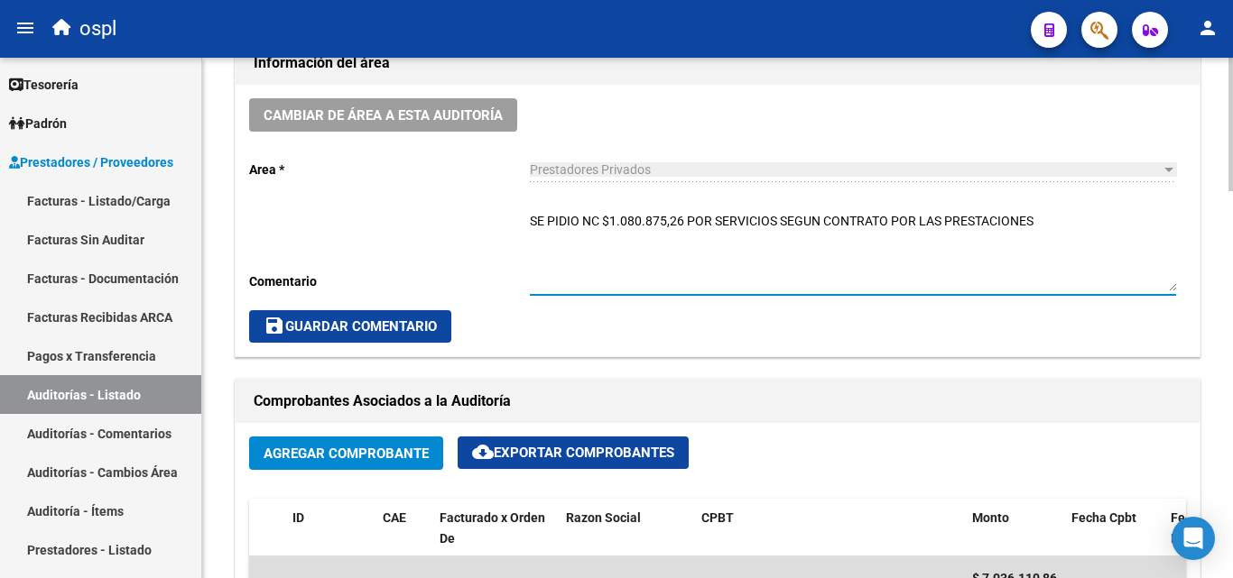
click at [713, 227] on textarea "SE PIDIO NC $1.080.875,26 POR SERVICIOS SEGUN CONTRATO POR LAS PRESTACIONES" at bounding box center [853, 251] width 646 height 79
click at [691, 250] on textarea "SE PIDIO NC $1.080.875,26 SERVICIOS SEGUN CONTRATO POR LAS PRESTACIONES" at bounding box center [853, 251] width 646 height 79
click at [689, 226] on textarea "SE PIDIO NC $1.080.875,26 SERVICIOS SEGUN CONTRATO POR LAS PRESTACIONES" at bounding box center [853, 251] width 646 height 79
click at [1032, 217] on textarea "SE PIDIO NC $1.080.875,26 _SERVICIOS SEGUN CONTRATO POR LAS PRESTACIONES" at bounding box center [853, 251] width 646 height 79
click at [534, 220] on textarea "SE PIDIO NC $1.080.875,26 _SERVICIOS SEGUN CONTRATO POR LAS PRESTACIONES _" at bounding box center [853, 251] width 646 height 79
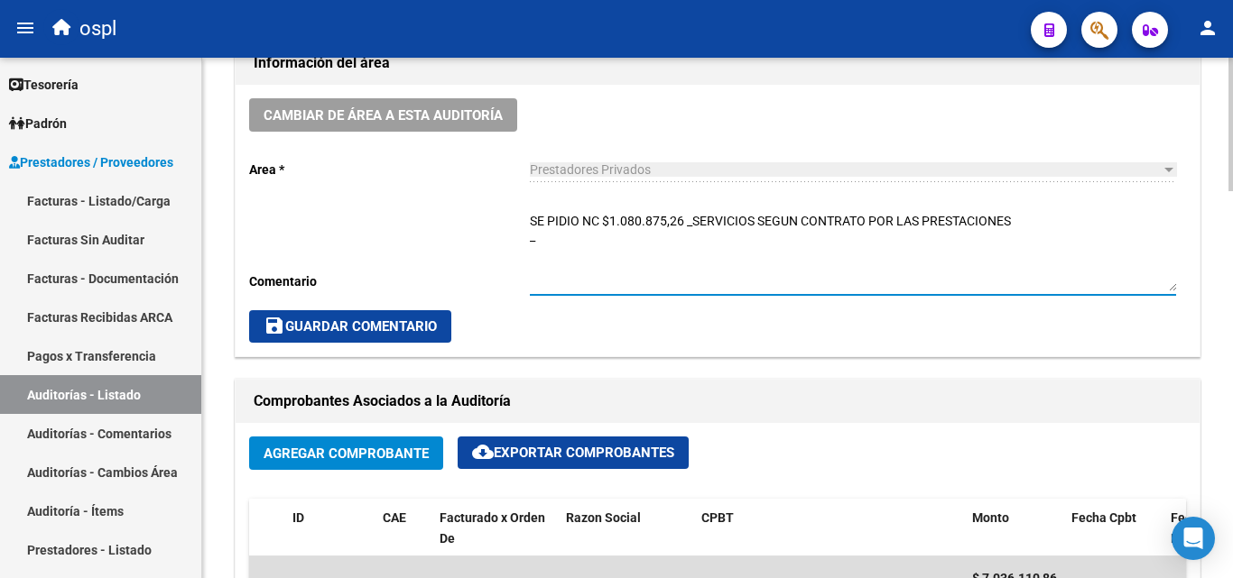
click at [531, 220] on textarea "SE PIDIO NC $1.080.875,26 _SERVICIOS SEGUN CONTRATO POR LAS PRESTACIONES _" at bounding box center [853, 251] width 646 height 79
click at [696, 226] on textarea "_SE PIDIO NC $1.080.875,26 _SERVICIOS SEGUN CONTRATO POR LAS PRESTACIONES _" at bounding box center [853, 251] width 646 height 79
click at [1023, 224] on textarea "_SE PIDIO NC $1.080.875,26 (SERVICIOS SEGUN CONTRATO POR LAS PRESTACIONES _" at bounding box center [853, 251] width 646 height 79
click at [1016, 222] on textarea "_SE PIDIO NC $1.080.875,26 (SERVICIOS SEGUN CONTRATO POR LAS PRESTACIONES _" at bounding box center [853, 251] width 646 height 79
click at [568, 238] on textarea "_SE PIDIO NC $1.080.875,26 (SERVICIOS SEGUN CONTRATO POR LAS PRESTACIONES) _" at bounding box center [853, 251] width 646 height 79
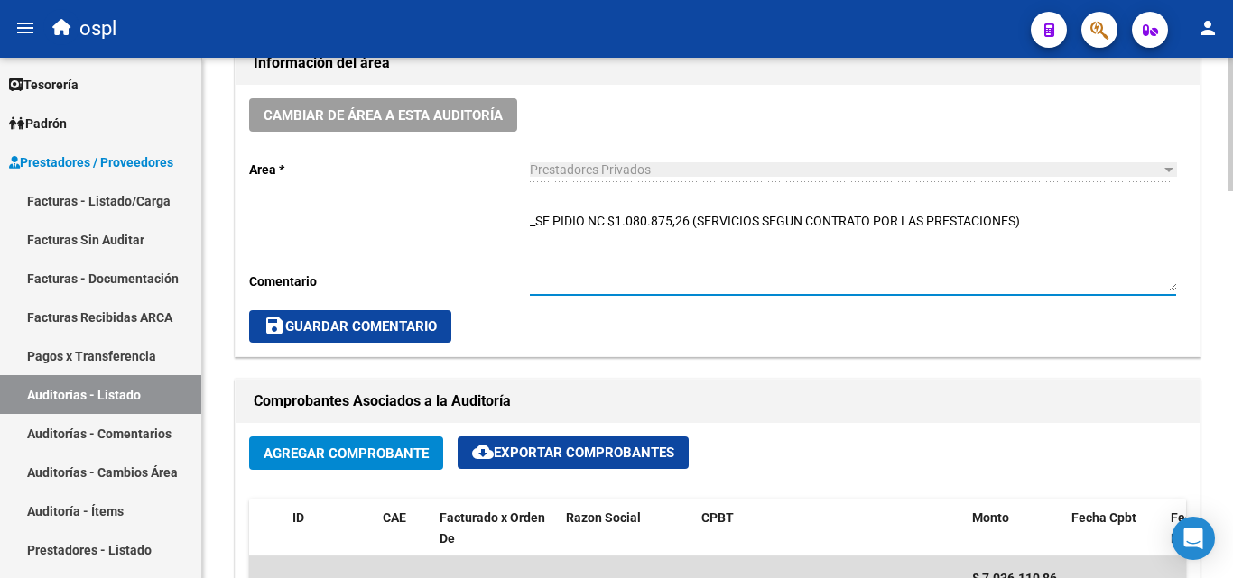
click at [531, 218] on textarea "_SE PIDIO NC $1.080.875,26 (SERVICIOS SEGUN CONTRATO POR LAS PRESTACIONES)" at bounding box center [853, 251] width 646 height 79
click at [550, 217] on textarea "_SE PIDIO NC $1.080.875,26 (SERVICIOS SEGUN CONTRATO POR LAS PRESTACIONES)" at bounding box center [853, 251] width 646 height 79
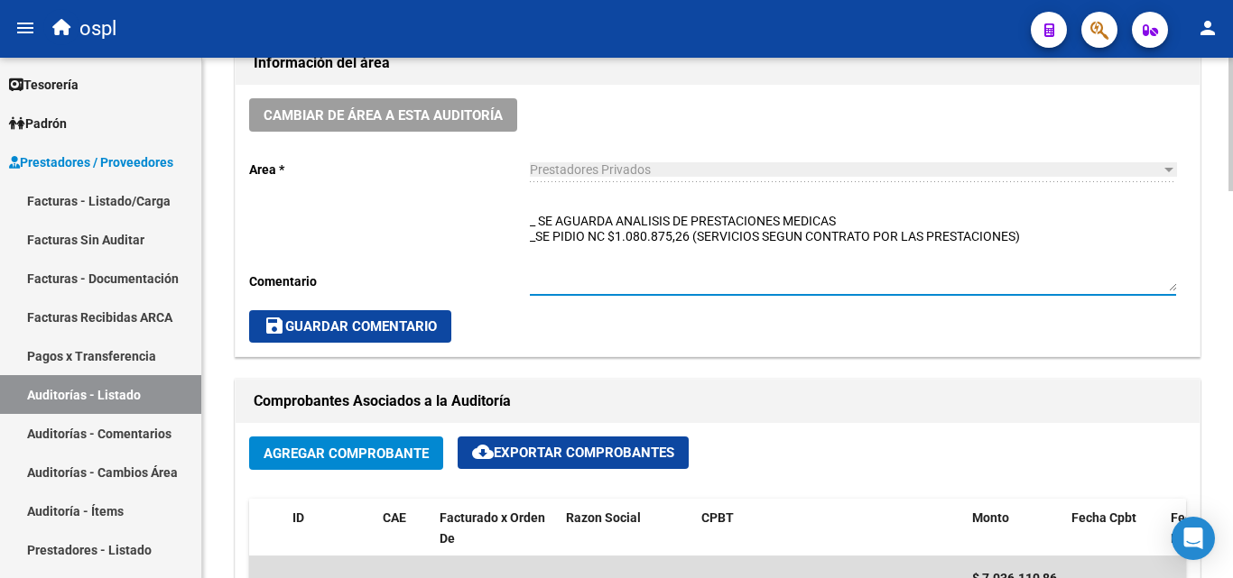
click at [609, 245] on textarea "_ SE AGUARDA ANALISIS DE PRESTACIONES MEDICAS _SE PIDIO NC $1.080.875,26 (SERVI…" at bounding box center [853, 251] width 646 height 79
click at [588, 233] on textarea "_ SE AGUARDA ANALISIS DE PRESTACIONES MEDICAS _SE PIDIO NC $1.080.875,26 (SERVI…" at bounding box center [853, 251] width 646 height 79
click at [599, 243] on textarea "_ SE AGUARDA ANALISIS DE PRESTACIONES MEDICAS _SE PIDIO NC $1.080.875,26 (SERVI…" at bounding box center [853, 251] width 646 height 79
click at [658, 243] on textarea "_ SE AGUARDA ANALISIS DE PRESTACIONES MEDICAS _SE PIDIO NOTA DE C $1.080.875,26…" at bounding box center [853, 251] width 646 height 79
click at [651, 237] on textarea "_ SE AGUARDA ANALISIS DE PRESTACIONES MEDICAS _SE PIDIO NOTA DE C $1.080.875,26…" at bounding box center [853, 251] width 646 height 79
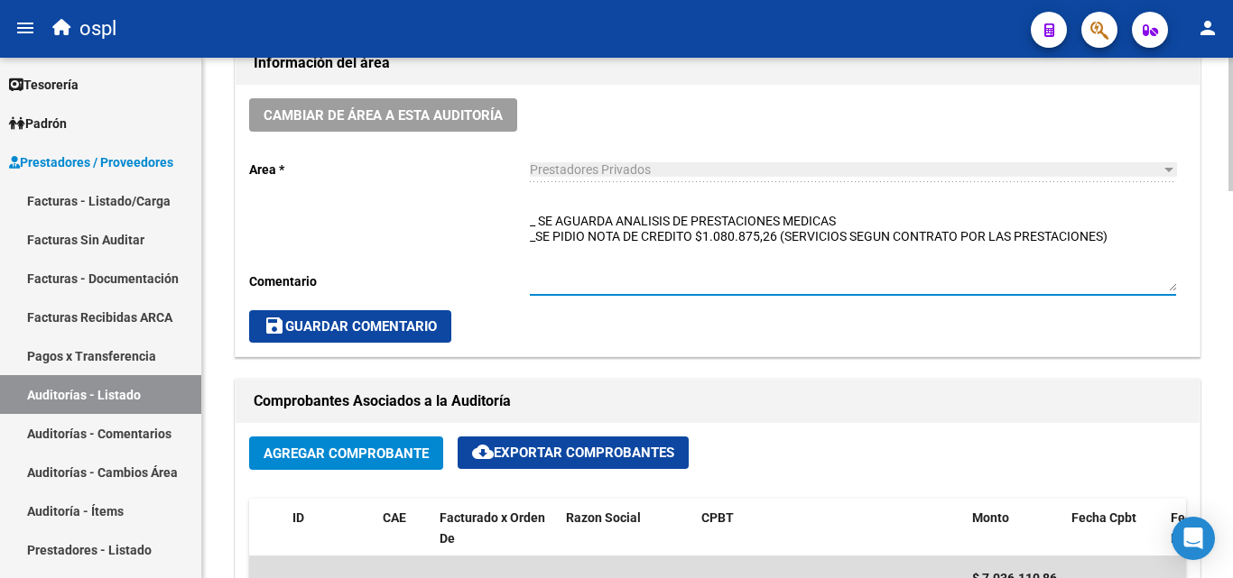
click at [1117, 236] on textarea "_ SE AGUARDA ANALISIS DE PRESTACIONES MEDICAS _SE PIDIO NOTA DE CREDITO $1.080.…" at bounding box center [853, 251] width 646 height 79
click at [1111, 250] on textarea "_ SE AGUARDA ANALISIS DE PRESTACIONES MEDICAS _SE PIDIO NOTA DE CREDITO $1.080.…" at bounding box center [853, 251] width 646 height 79
click at [1113, 235] on textarea "_ SE AGUARDA ANALISIS DE PRESTACIONES MEDICAS _SE PIDIO NOTA DE CREDITO $1.080.…" at bounding box center [853, 251] width 646 height 79
drag, startPoint x: 1107, startPoint y: 237, endPoint x: 1178, endPoint y: 240, distance: 71.3
click at [1178, 240] on div "Cambiar de área a esta auditoría Area * Prestadores Privados Seleccionar area C…" at bounding box center [718, 221] width 964 height 272
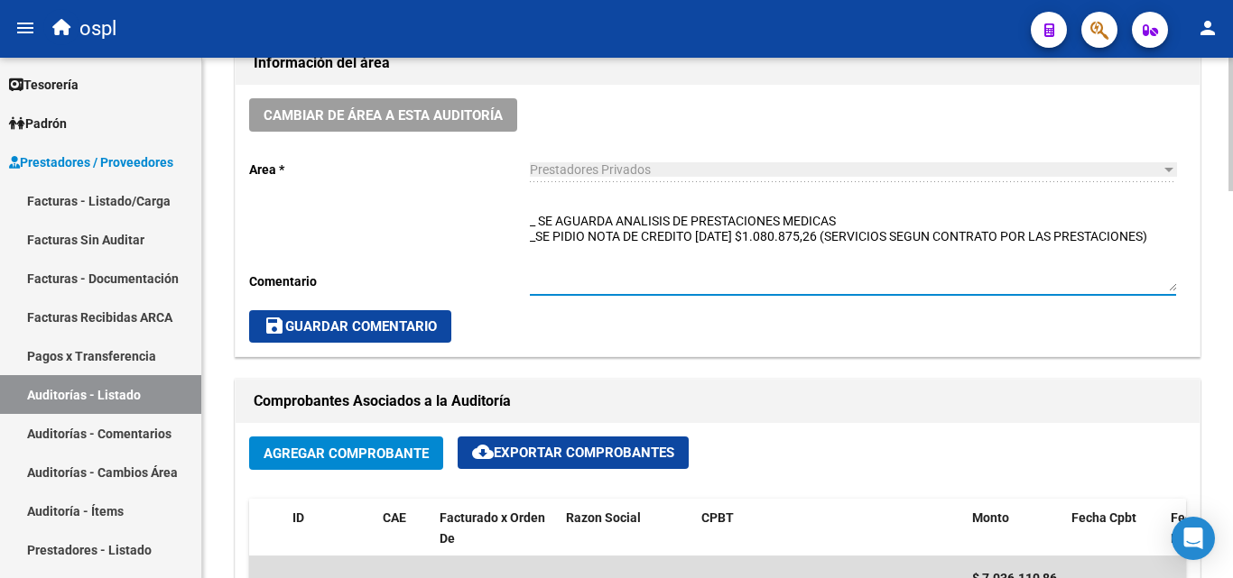
click at [764, 260] on textarea "_ SE AGUARDA ANALISIS DE PRESTACIONES MEDICAS _SE PIDIO NOTA DE CREDITO 05-08-2…" at bounding box center [853, 251] width 646 height 79
drag, startPoint x: 765, startPoint y: 233, endPoint x: 841, endPoint y: 236, distance: 75.8
click at [841, 236] on textarea "_ SE AGUARDA ANALISIS DE PRESTACIONES MEDICAS _SE PIDIO NOTA DE CREDITO 05-08-2…" at bounding box center [853, 251] width 646 height 79
click at [1090, 242] on textarea "_ SE AGUARDA ANALISIS DE PRESTACIONES MEDICAS _SE PIDIO NOTA DE CREDITO 05-08-2…" at bounding box center [853, 251] width 646 height 79
click at [1104, 254] on textarea "_ SE AGUARDA ANALISIS DE PRESTACIONES MEDICAS _SE PIDIO NOTA DE CREDITO 05-08-2…" at bounding box center [853, 251] width 646 height 79
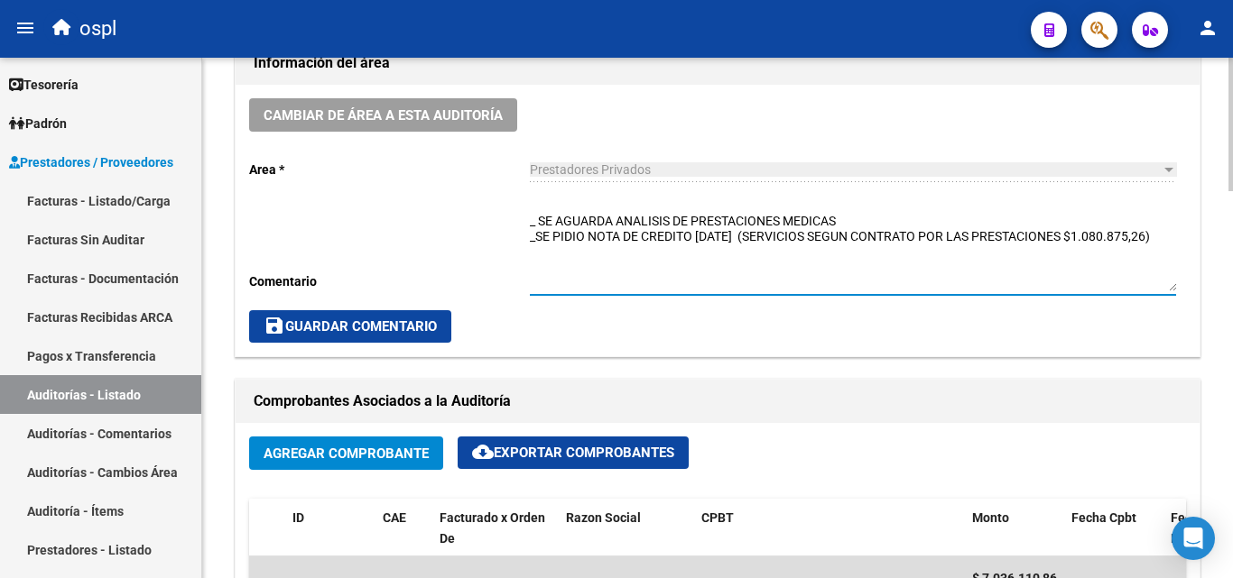
click at [905, 263] on textarea "_ SE AGUARDA ANALISIS DE PRESTACIONES MEDICAS _SE PIDIO NOTA DE CREDITO 05-08-2…" at bounding box center [853, 251] width 646 height 79
click at [626, 250] on textarea "_ SE AGUARDA ANALISIS DE PRESTACIONES MEDICAS _SE PIDIO NOTA DE CREDITO 05-08-2…" at bounding box center [853, 251] width 646 height 79
click at [848, 223] on textarea "_ SE AGUARDA ANALISIS DE PRESTACIONES MEDICAS _SE PIDIO NOTA DE CREDITO 05-08-2…" at bounding box center [853, 251] width 646 height 79
click at [674, 270] on textarea "_ SE AGUARDA ANALISIS DE PRESTACIONES MEDICAS REINTEGRO DE GASTOS (EXTRA CAPITA…" at bounding box center [853, 251] width 646 height 79
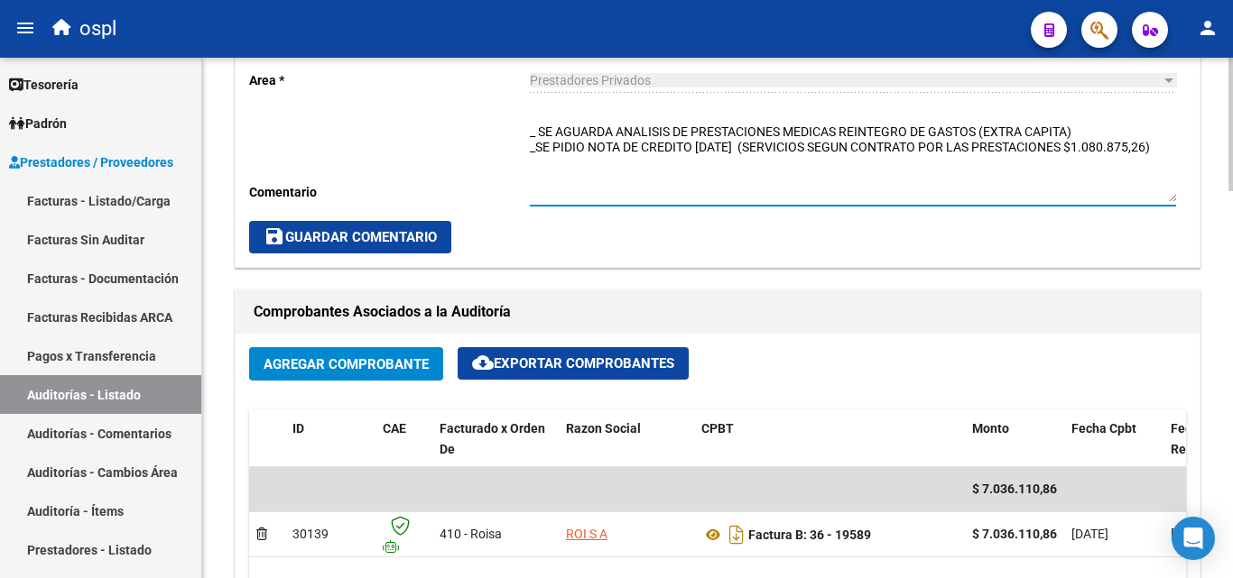
scroll to position [632, 0]
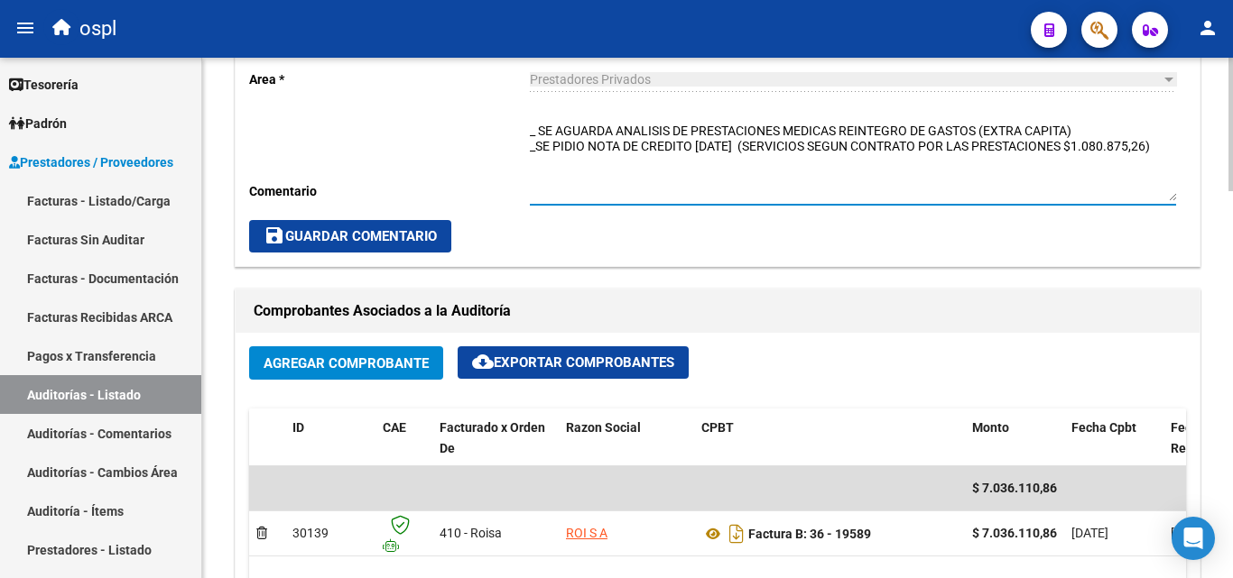
click at [1079, 133] on textarea "_ SE AGUARDA ANALISIS DE PRESTACIONES MEDICAS REINTEGRO DE GASTOS (EXTRA CAPITA…" at bounding box center [853, 161] width 646 height 79
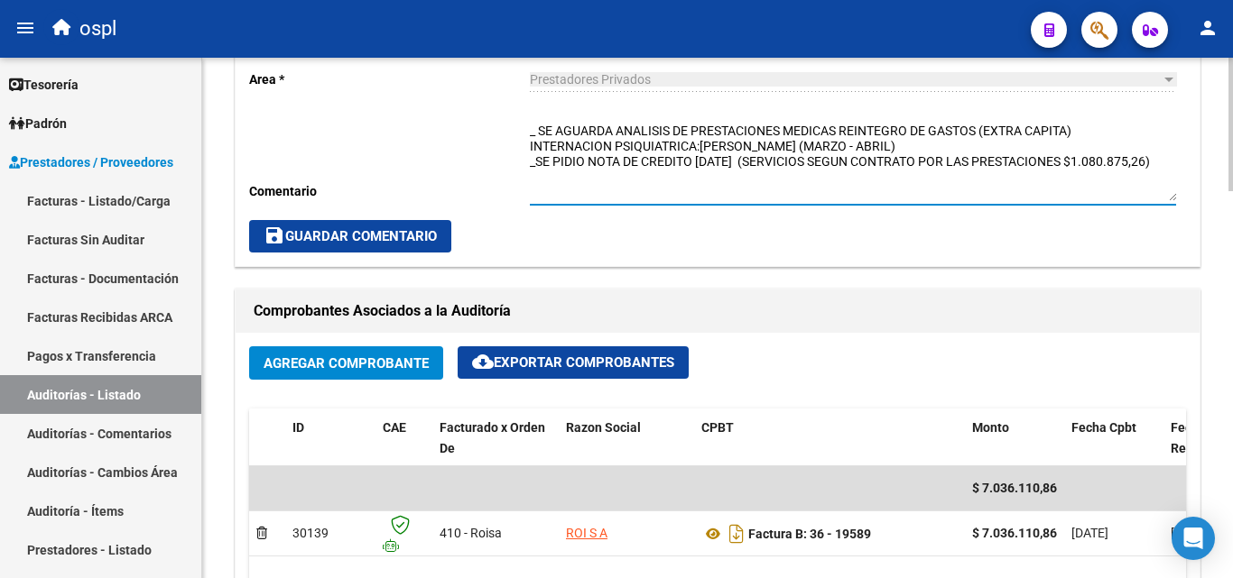
click at [928, 148] on textarea "_ SE AGUARDA ANALISIS DE PRESTACIONES MEDICAS REINTEGRO DE GASTOS (EXTRA CAPITA…" at bounding box center [853, 161] width 646 height 79
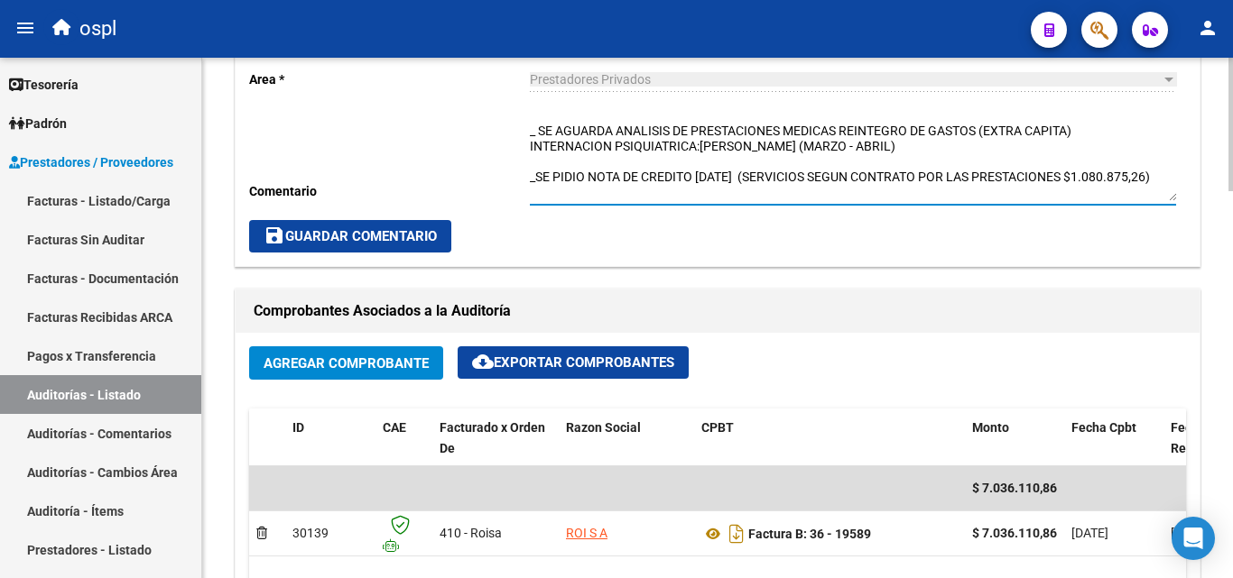
click at [695, 129] on textarea "_ SE AGUARDA ANALISIS DE PRESTACIONES MEDICAS REINTEGRO DE GASTOS (EXTRA CAPITA…" at bounding box center [853, 161] width 646 height 79
click at [677, 131] on textarea "_ SE AGUARDA ANALISIS DE PRESTACIONES MEDICAS REINTEGRO DE GASTOS (EXTRA CAPITA…" at bounding box center [853, 161] width 646 height 79
click at [706, 129] on textarea "_ SE AGUARDA ANALISIS DR ZAGAGLIADE PRESTACIONES MEDICAS REINTEGRO DE GASTOS (E…" at bounding box center [853, 161] width 646 height 79
click at [753, 136] on textarea "_ SE AGUARDA ANALISIS DR ZAGAGLIADE PRESTACIONES MEDICAS REINTEGRO DE GASTOS (E…" at bounding box center [853, 161] width 646 height 79
click at [676, 127] on textarea "_ SE AGUARDA ANALISIS DR ZAGAGLIA DE PRESTACIONES MEDICAS REINTEGRO DE GASTOS (…" at bounding box center [853, 161] width 646 height 79
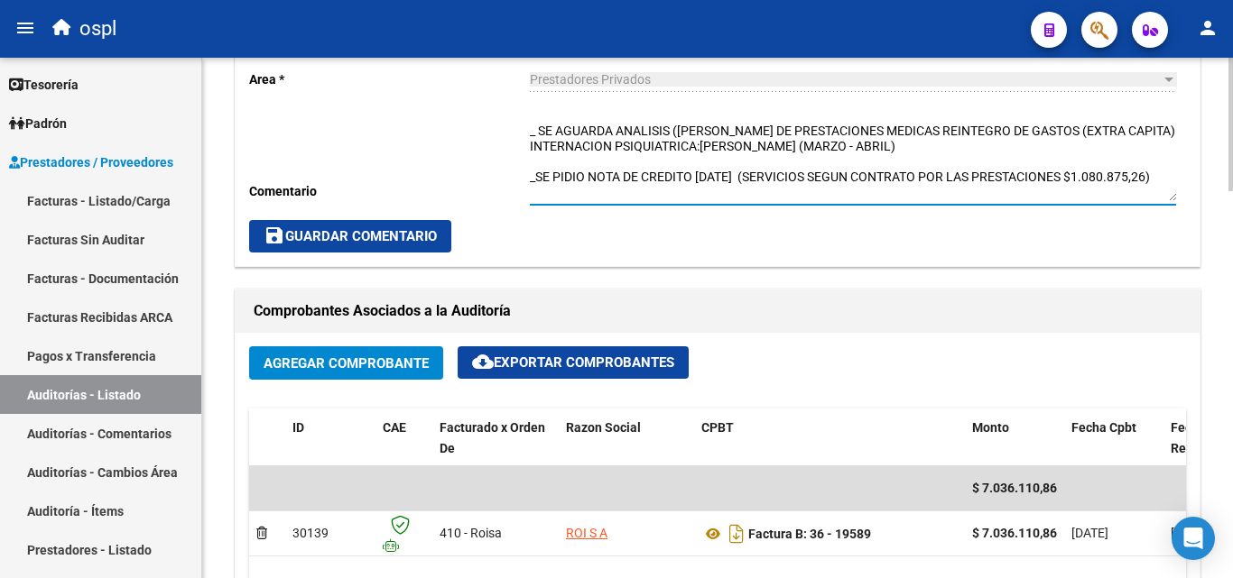
click at [752, 134] on textarea "_ SE AGUARDA ANALISIS (DR ZAGAGLIA DE PRESTACIONES MEDICAS REINTEGRO DE GASTOS …" at bounding box center [853, 161] width 646 height 79
click at [758, 134] on textarea "_ SE AGUARDA ANALISIS (DR ZAGAGLIA DE PRESTACIONES MEDICAS REINTEGRO DE GASTOS …" at bounding box center [853, 161] width 646 height 79
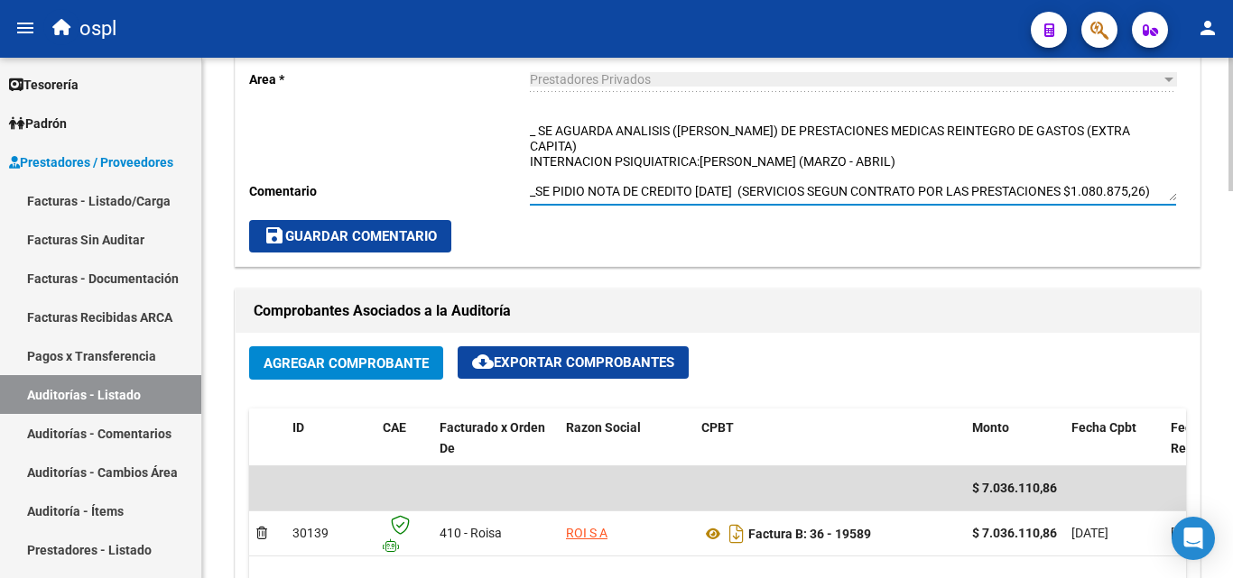
click at [928, 159] on textarea "_ SE AGUARDA ANALISIS (DR ZAGAGLIA) DE PRESTACIONES MEDICAS REINTEGRO DE GASTOS…" at bounding box center [853, 161] width 646 height 79
click at [829, 159] on textarea "_ SE AGUARDA ANALISIS (DR ZAGAGLIA) DE PRESTACIONES MEDICAS REINTEGRO DE GASTOS…" at bounding box center [853, 161] width 646 height 79
drag, startPoint x: 913, startPoint y: 157, endPoint x: 920, endPoint y: 165, distance: 10.9
click at [915, 156] on textarea "_ SE AGUARDA ANALISIS (DR ZAGAGLIA) DE PRESTACIONES MEDICAS REINTEGRO DE GASTOS…" at bounding box center [853, 161] width 646 height 79
click at [880, 163] on textarea "_ SE AGUARDA ANALISIS (DR ZAGAGLIA) DE PRESTACIONES MEDICAS REINTEGRO DE GASTOS…" at bounding box center [853, 161] width 646 height 79
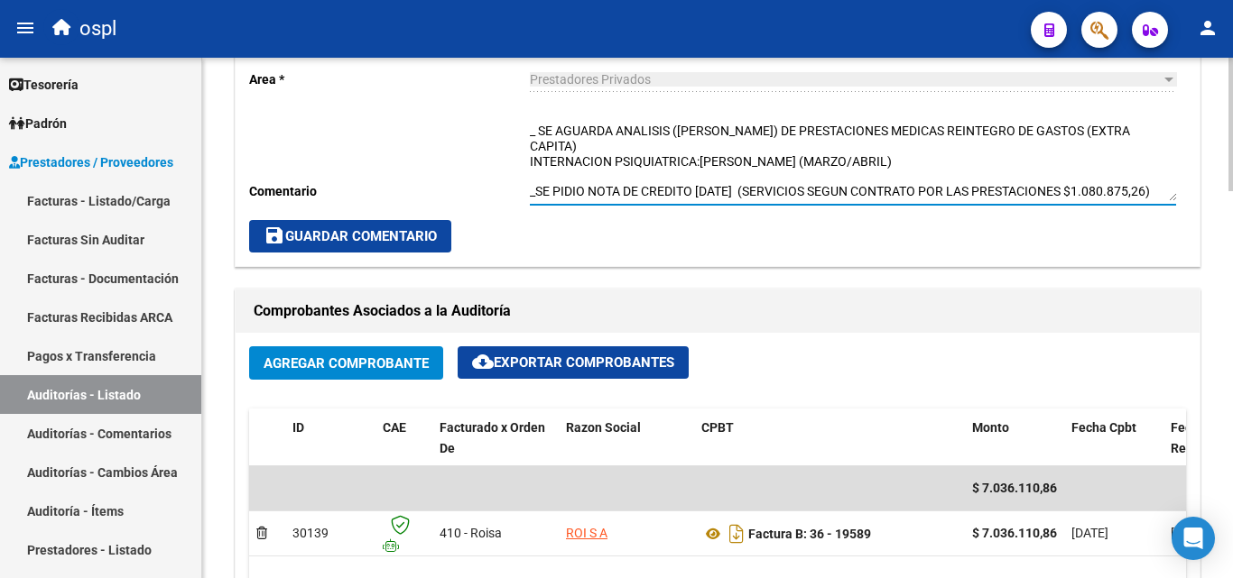
click at [909, 161] on textarea "_ SE AGUARDA ANALISIS (DR ZAGAGLIA) DE PRESTACIONES MEDICAS REINTEGRO DE GASTOS…" at bounding box center [853, 161] width 646 height 79
click at [1042, 164] on textarea "_ SE AGUARDA ANALISIS (DR ZAGAGLIA) DE PRESTACIONES MEDICAS REINTEGRO DE GASTOS…" at bounding box center [853, 161] width 646 height 79
click at [1036, 162] on textarea "_ SE AGUARDA ANALISIS (DR ZAGAGLIA) DE PRESTACIONES MEDICAS REINTEGRO DE GASTOS…" at bounding box center [853, 161] width 646 height 79
click at [1006, 162] on textarea "_ SE AGUARDA ANALISIS (DR ZAGAGLIA) DE PRESTACIONES MEDICAS REINTEGRO DE GASTOS…" at bounding box center [853, 161] width 646 height 79
click at [1113, 168] on textarea "_ SE AGUARDA ANALISIS (DR ZAGAGLIA) DE PRESTACIONES MEDICAS REINTEGRO DE GASTOS…" at bounding box center [853, 161] width 646 height 79
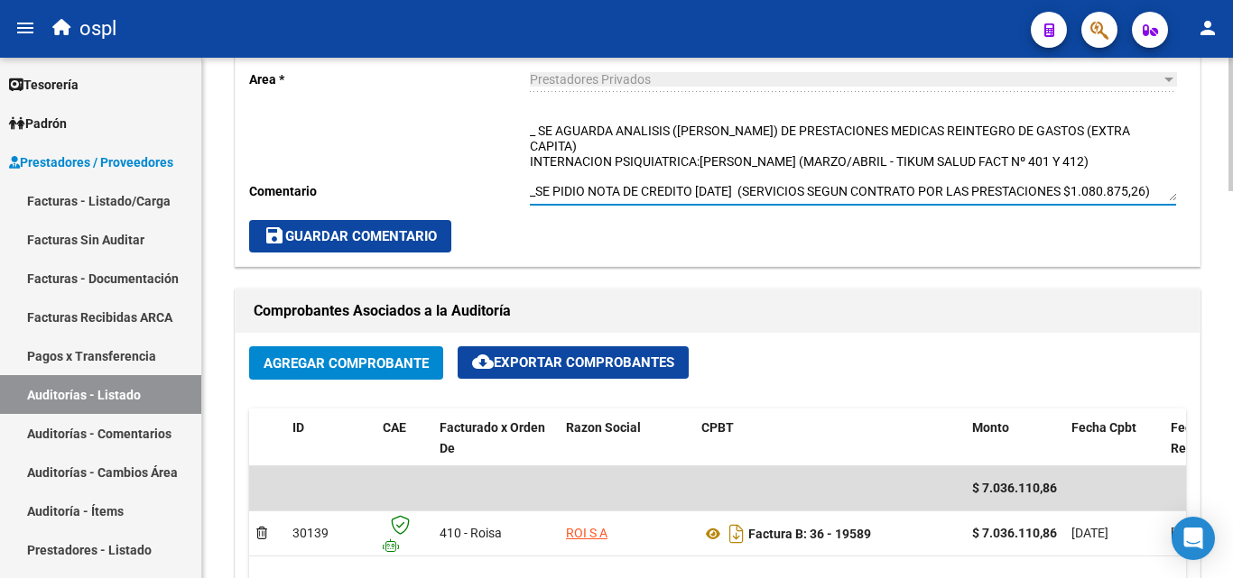
click at [1113, 174] on textarea "_ SE AGUARDA ANALISIS (DR ZAGAGLIA) DE PRESTACIONES MEDICAS REINTEGRO DE GASTOS…" at bounding box center [853, 161] width 646 height 79
type textarea "_ SE AGUARDA ANALISIS (DR ZAGAGLIA) DE PRESTACIONES MEDICAS REINTEGRO DE GASTOS…"
click at [402, 231] on span "save Guardar Comentario" at bounding box center [349, 236] width 173 height 16
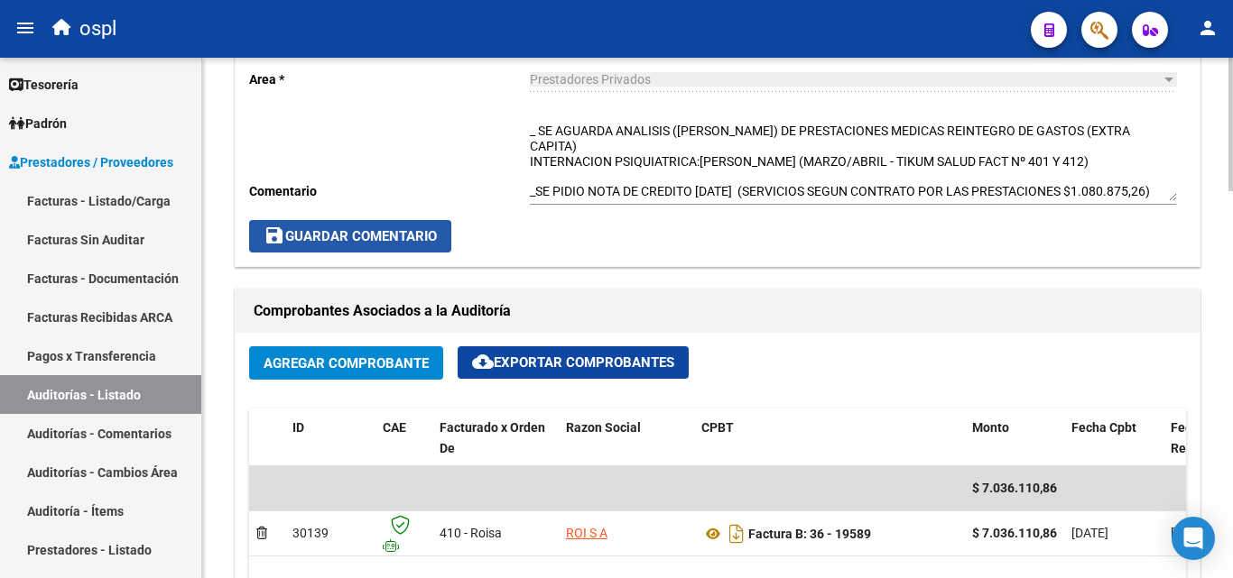
click at [366, 224] on button "save Guardar Comentario" at bounding box center [350, 236] width 202 height 32
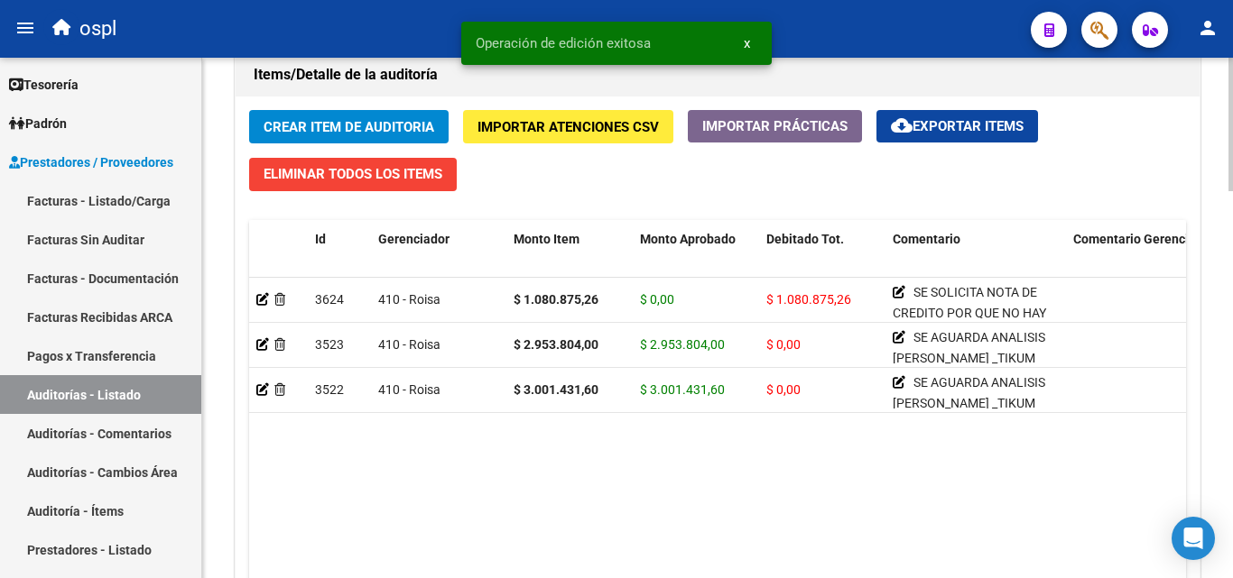
scroll to position [1353, 0]
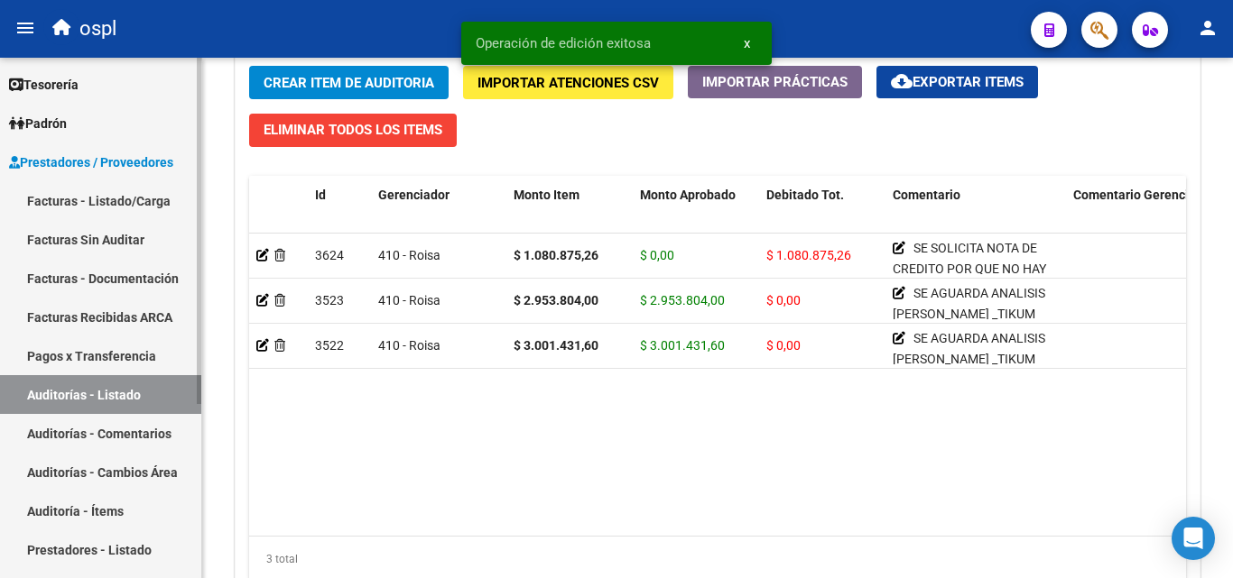
click at [137, 399] on link "Auditorías - Listado" at bounding box center [100, 394] width 201 height 39
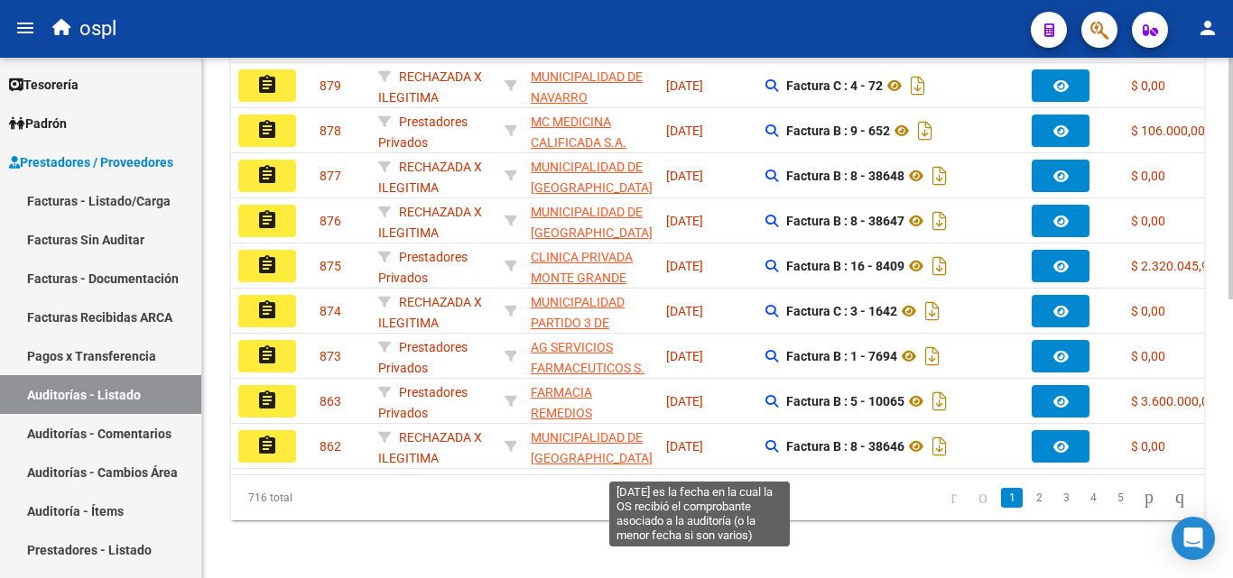
scroll to position [147, 0]
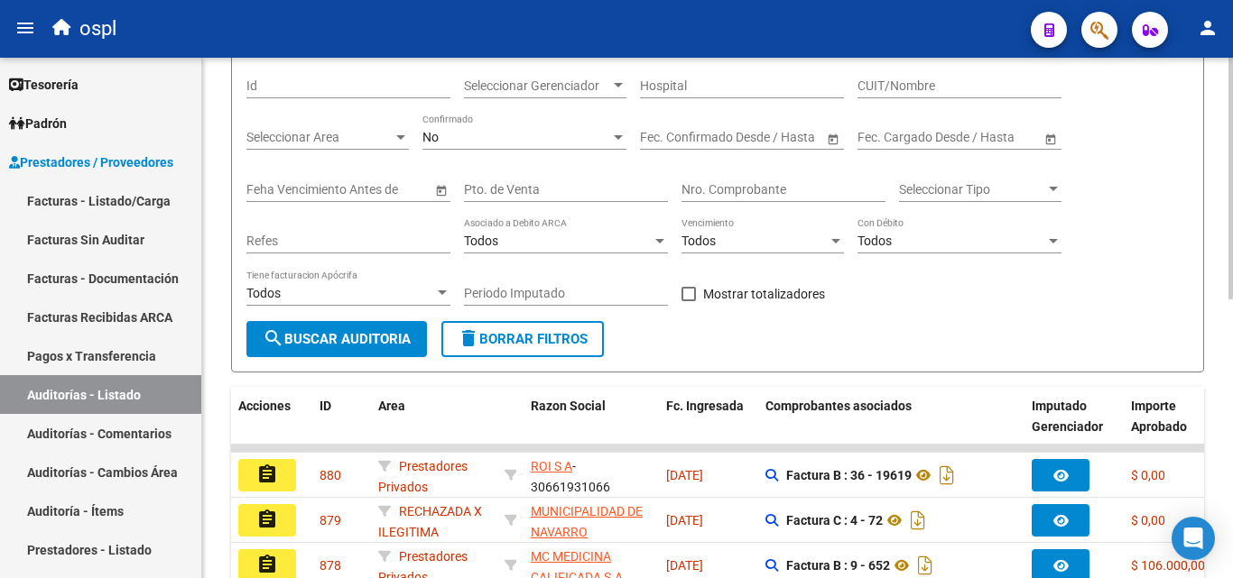
click at [722, 187] on input "Nro. Comprobante" at bounding box center [783, 189] width 204 height 15
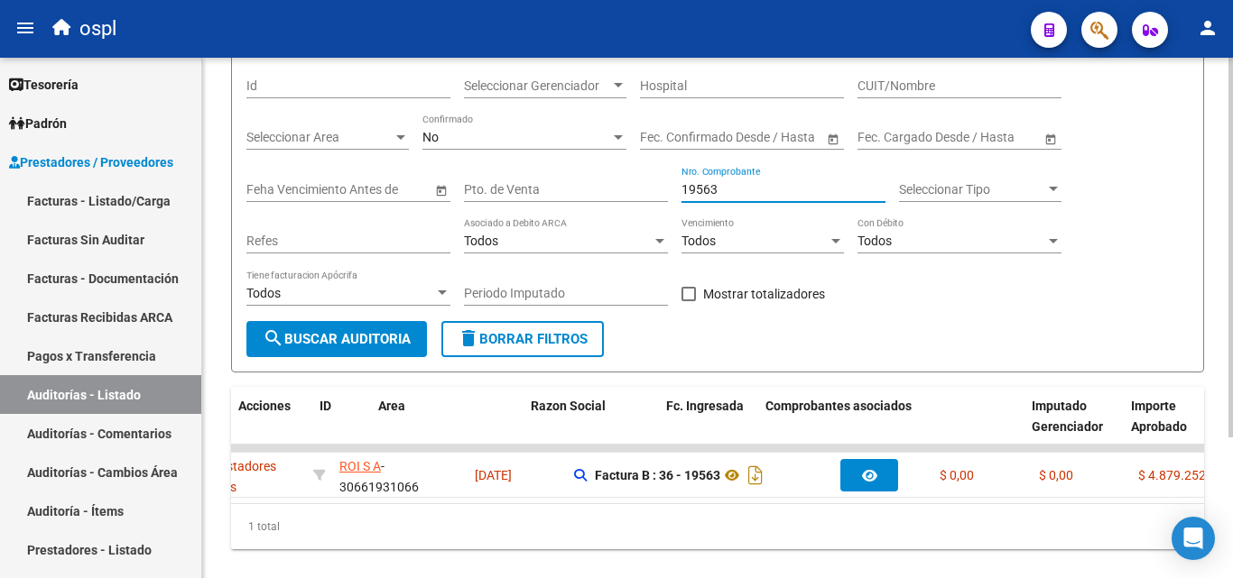
scroll to position [0, 0]
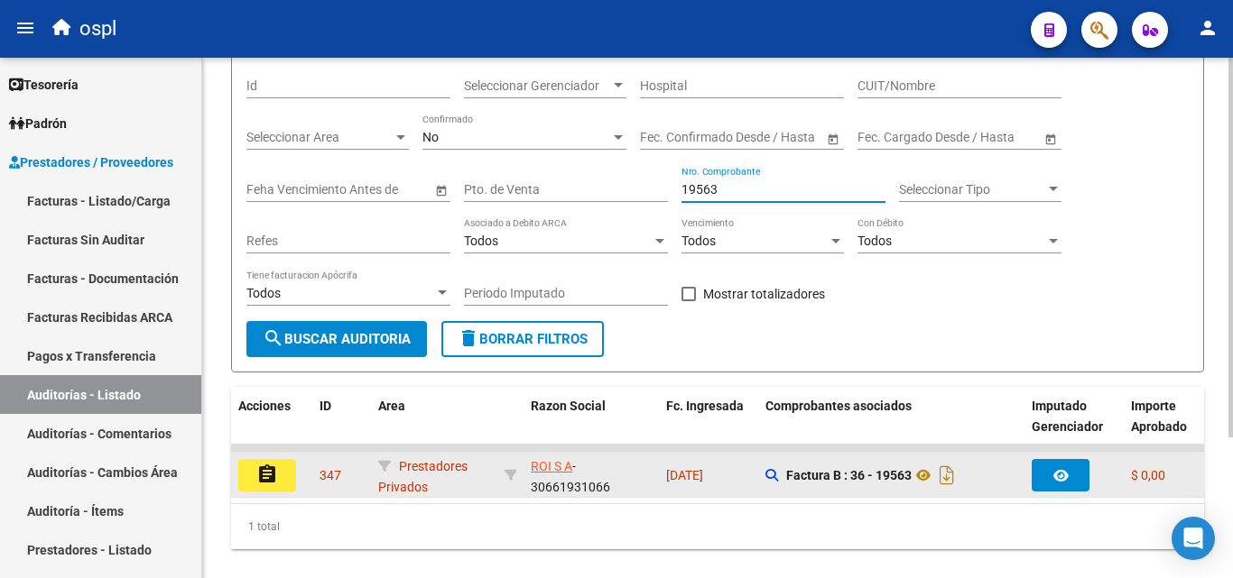
type input "19563"
click at [285, 483] on button "assignment" at bounding box center [267, 475] width 58 height 32
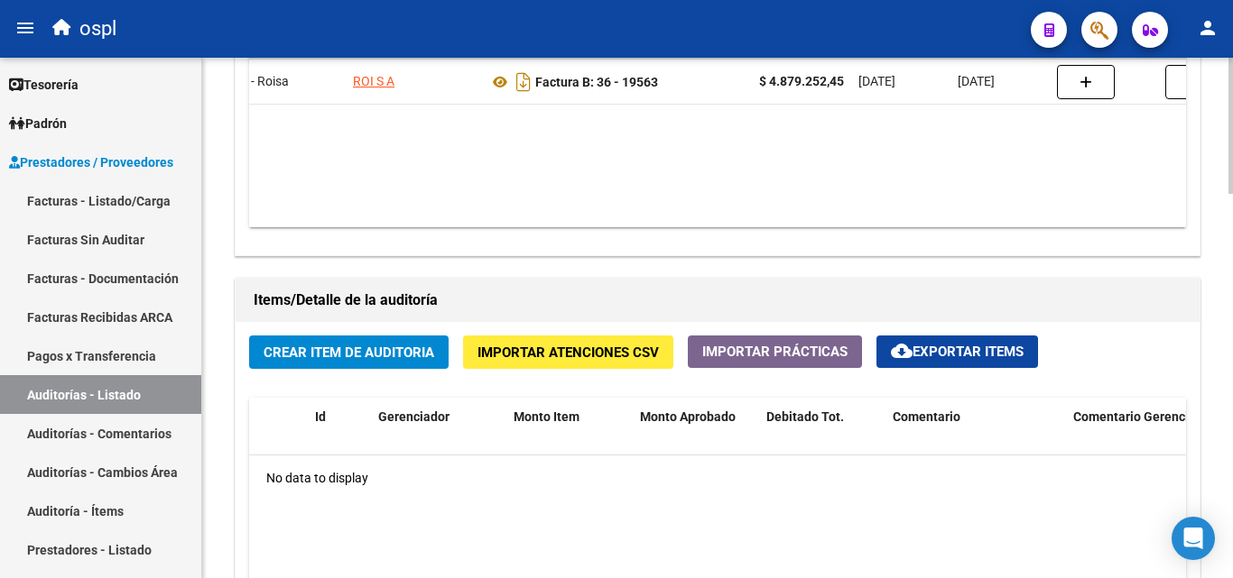
scroll to position [0, 219]
click at [624, 150] on datatable-body "$ 4.879.252,45 29767 410 - Roisa ROI S A Factura B: 36 - 19563 $ 4.879.252,45 1…" at bounding box center [717, 120] width 937 height 213
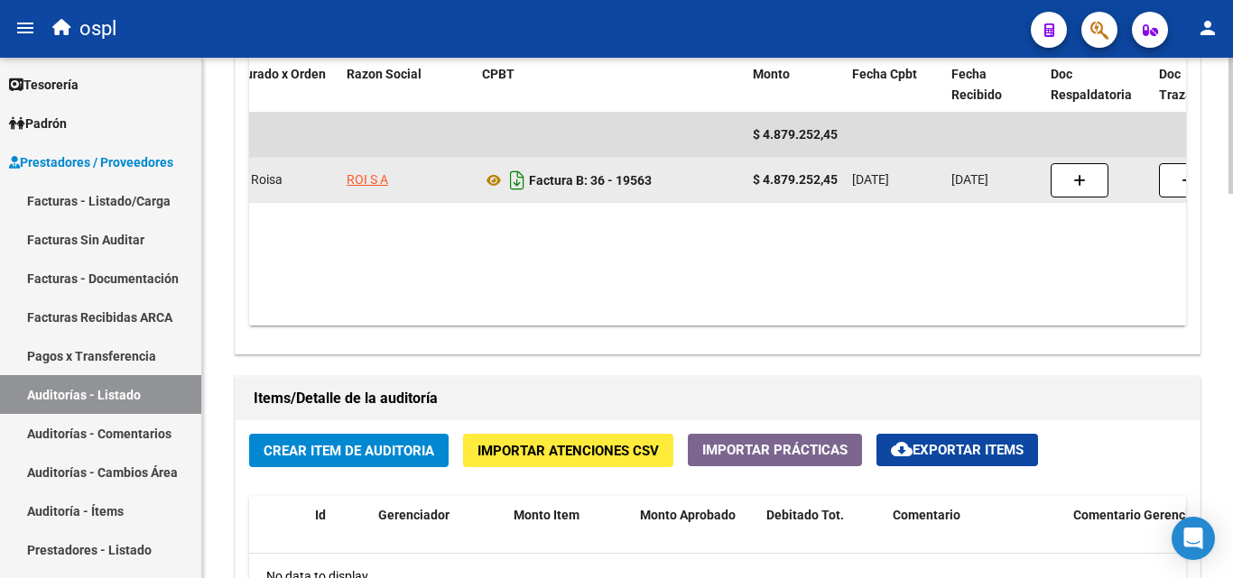
scroll to position [812, 0]
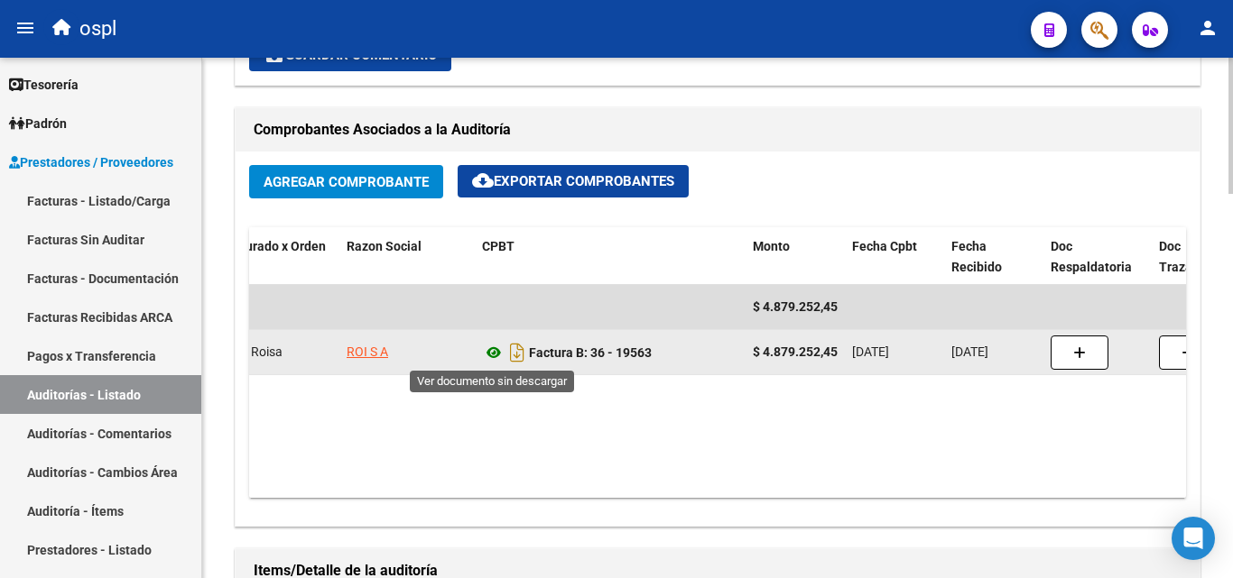
click at [495, 344] on icon at bounding box center [493, 353] width 23 height 22
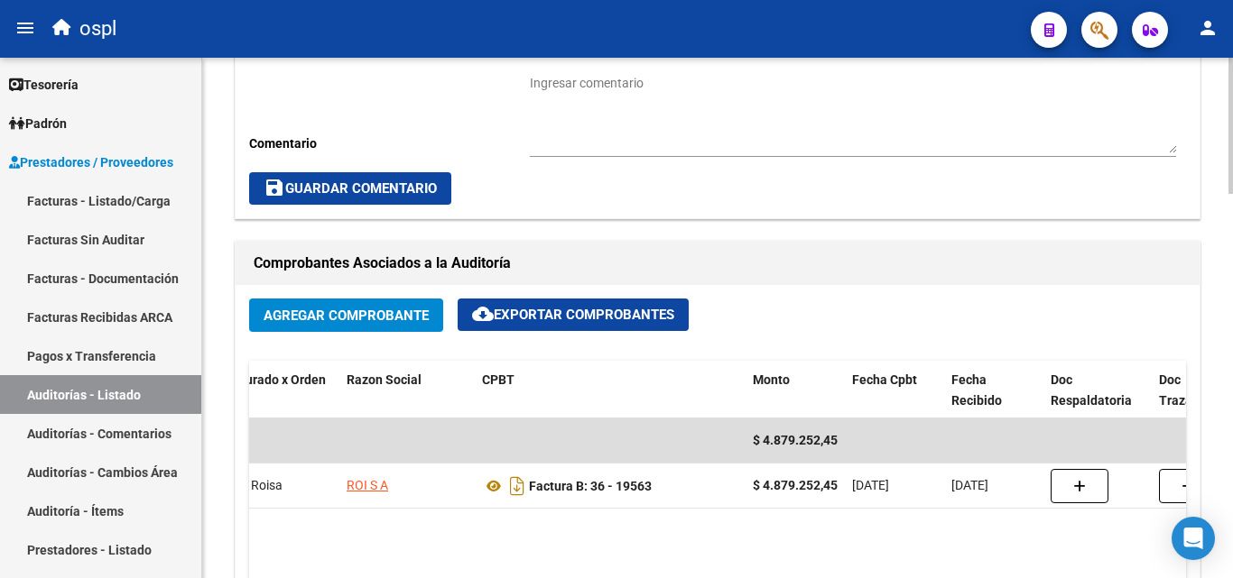
scroll to position [361, 0]
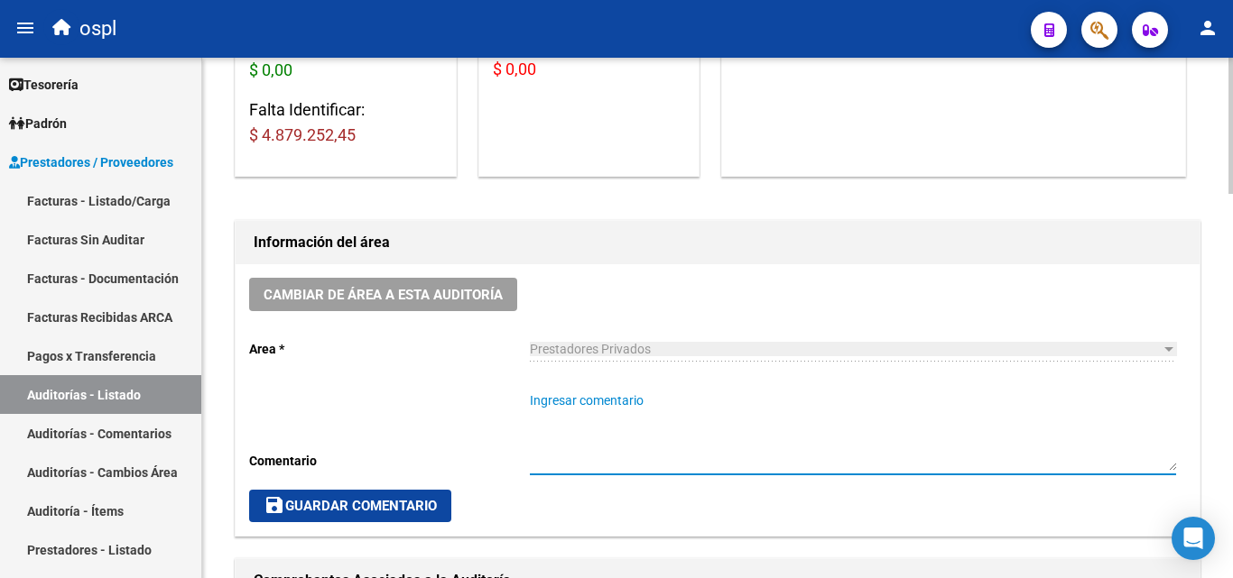
click at [627, 405] on textarea "Ingresar comentario" at bounding box center [853, 431] width 646 height 79
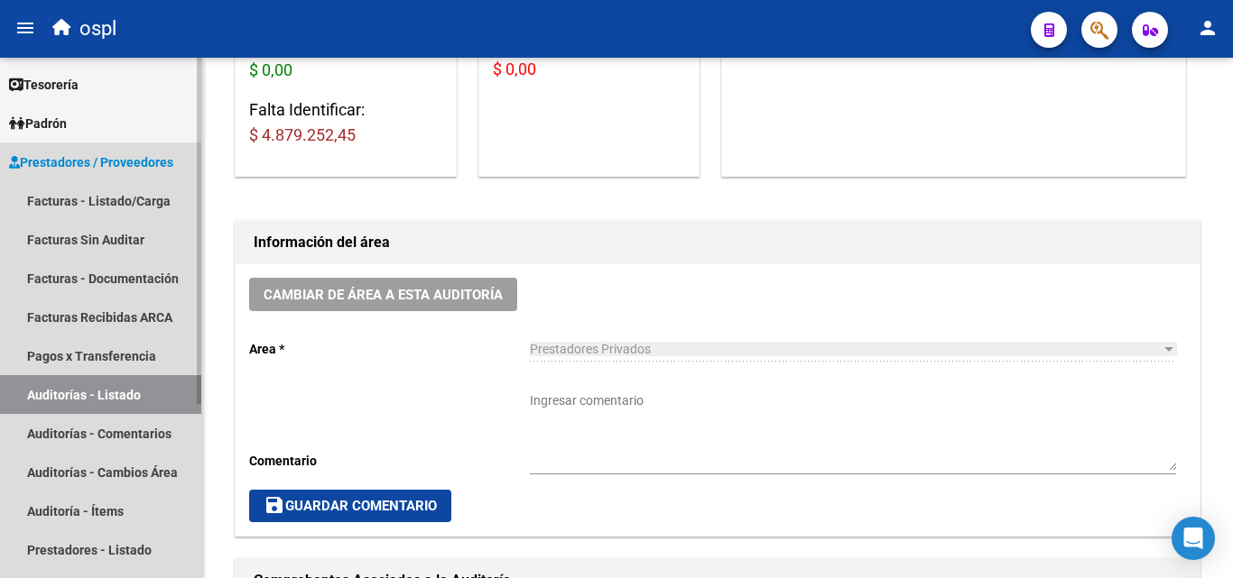
click at [85, 396] on link "Auditorías - Listado" at bounding box center [100, 394] width 201 height 39
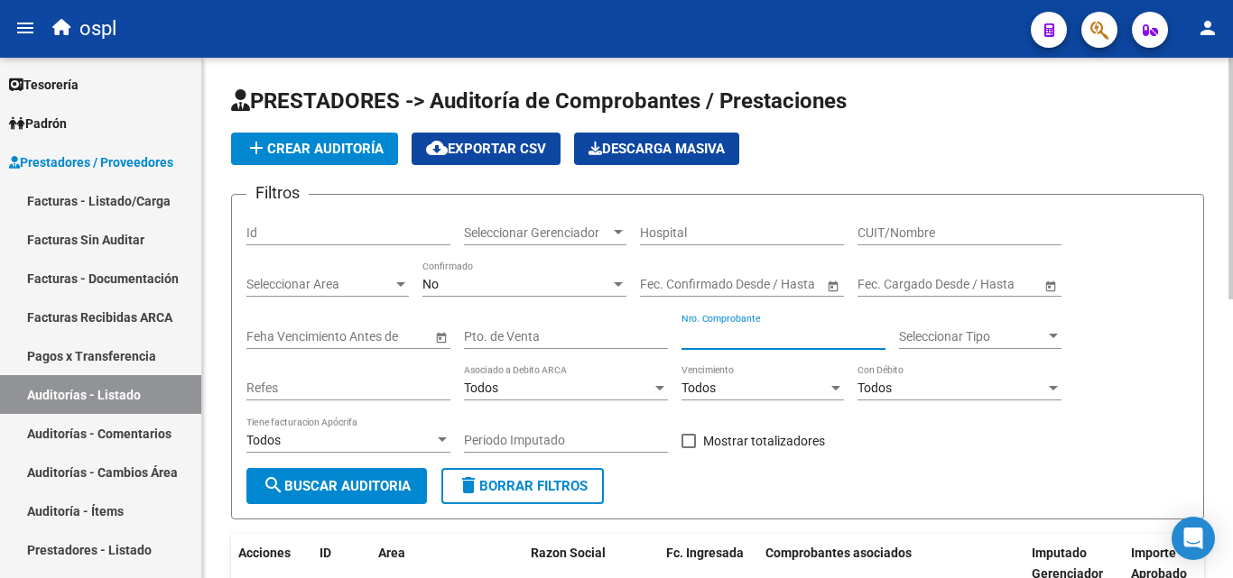
click at [713, 330] on input "Nro. Comprobante" at bounding box center [783, 336] width 204 height 15
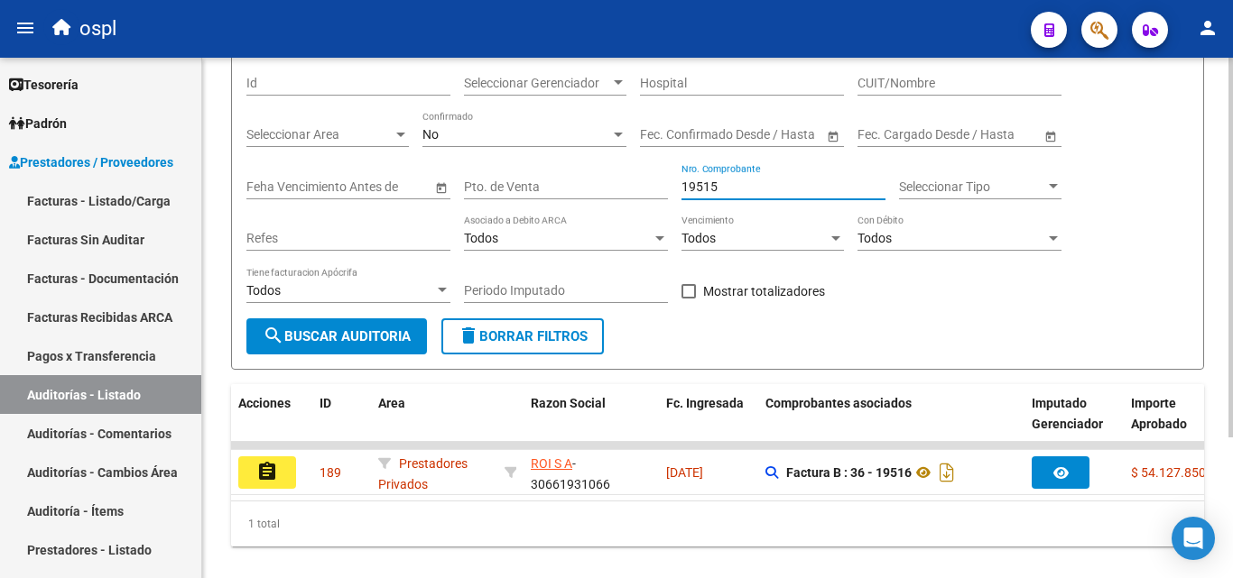
scroll to position [192, 0]
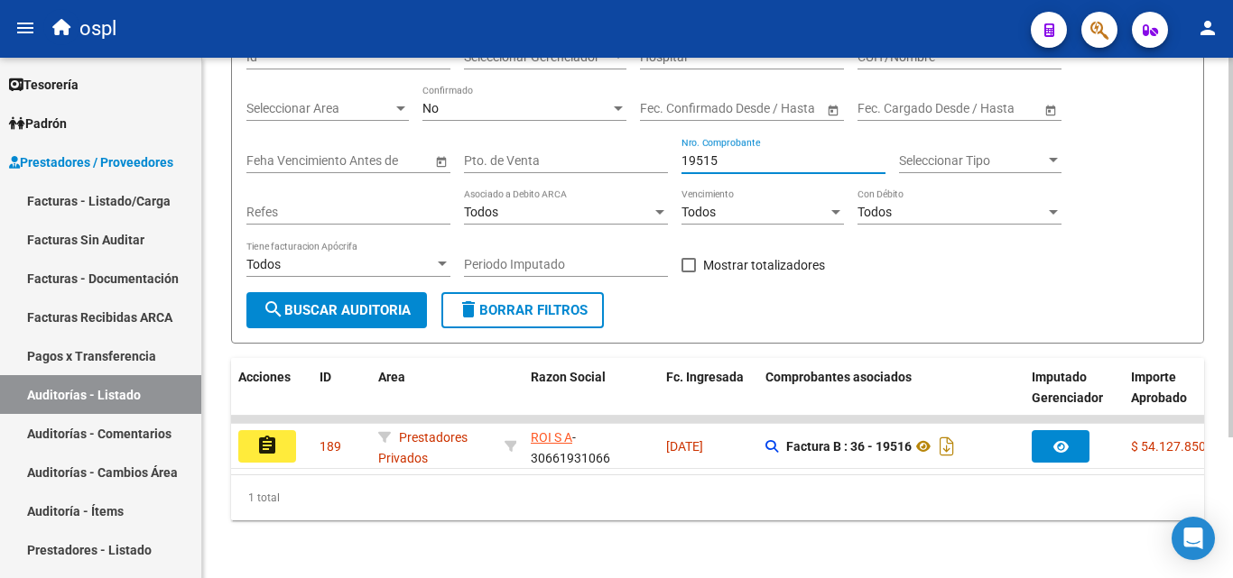
type input "19515"
click at [584, 476] on div "Acciones ID Area Razon Social Fc. Ingresada Comprobantes asociados Imputado Ger…" at bounding box center [717, 439] width 973 height 162
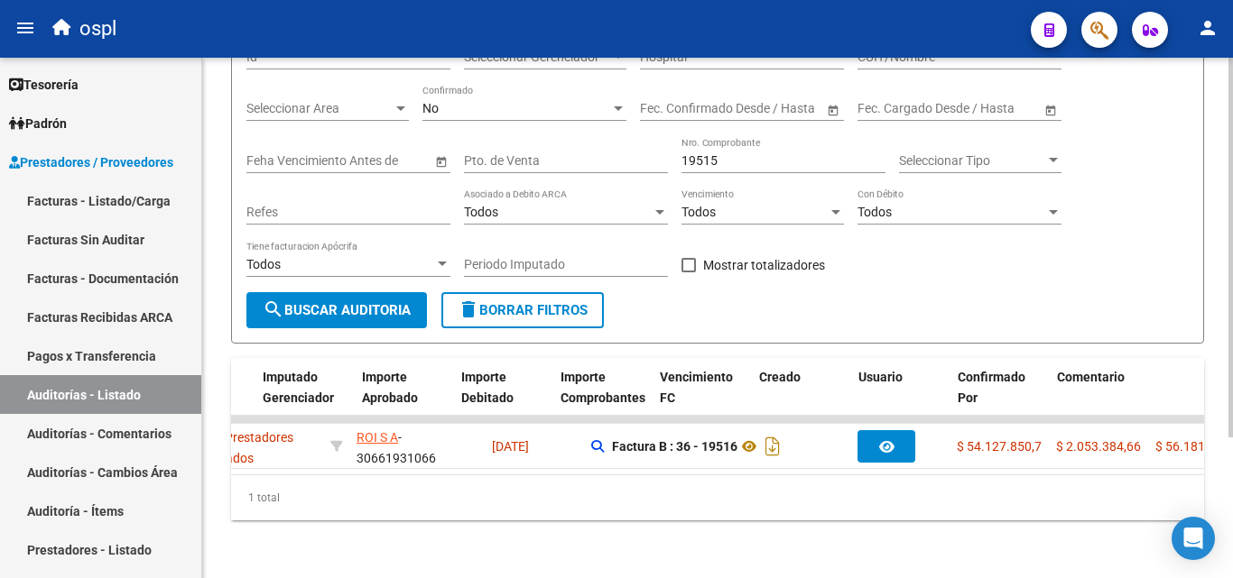
scroll to position [0, 0]
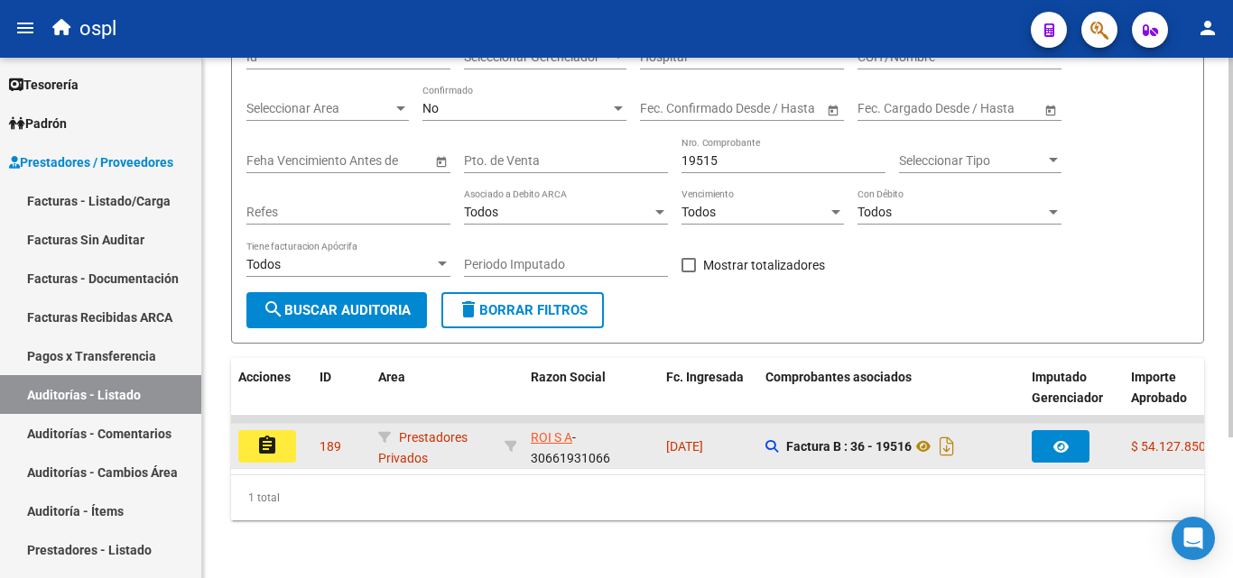
click at [277, 435] on mat-icon "assignment" at bounding box center [267, 446] width 22 height 22
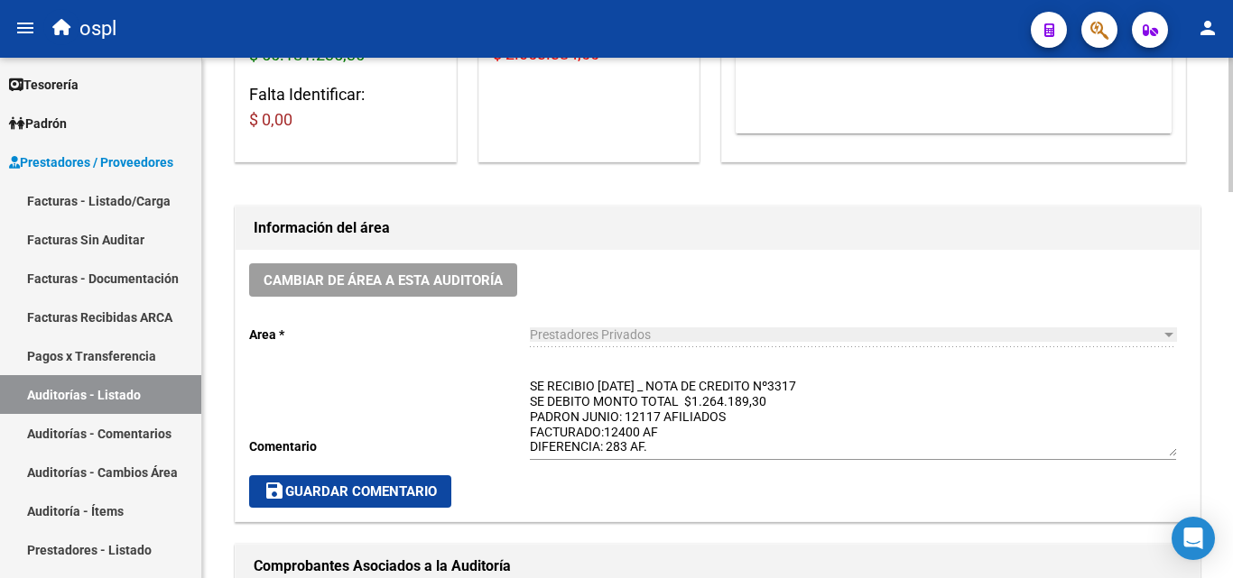
scroll to position [451, 0]
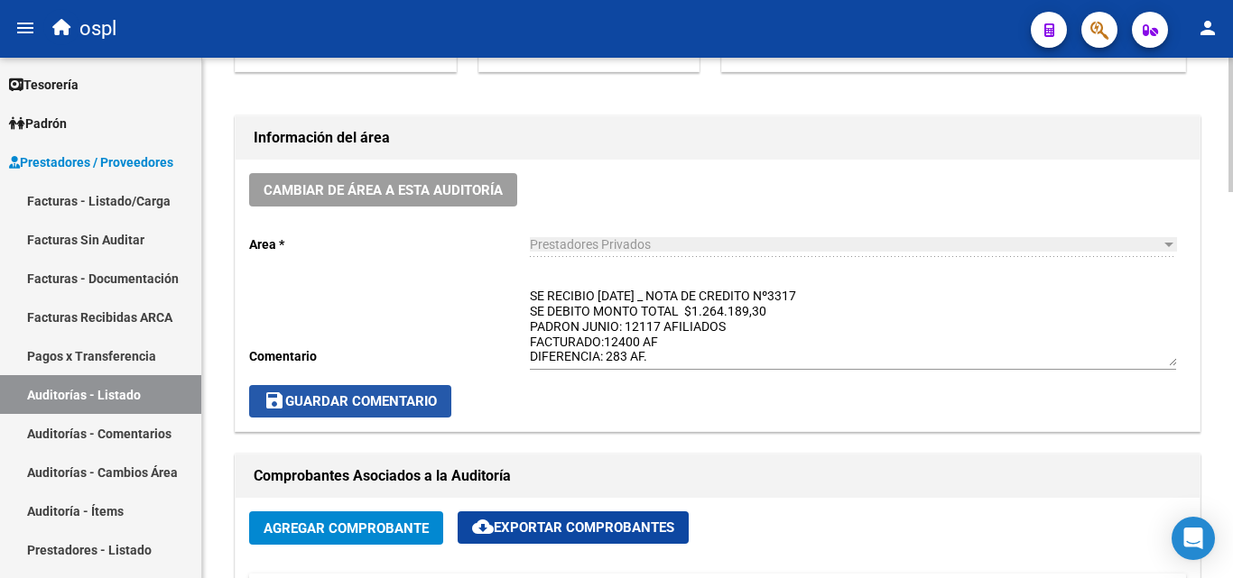
click at [379, 402] on span "save Guardar Comentario" at bounding box center [349, 401] width 173 height 16
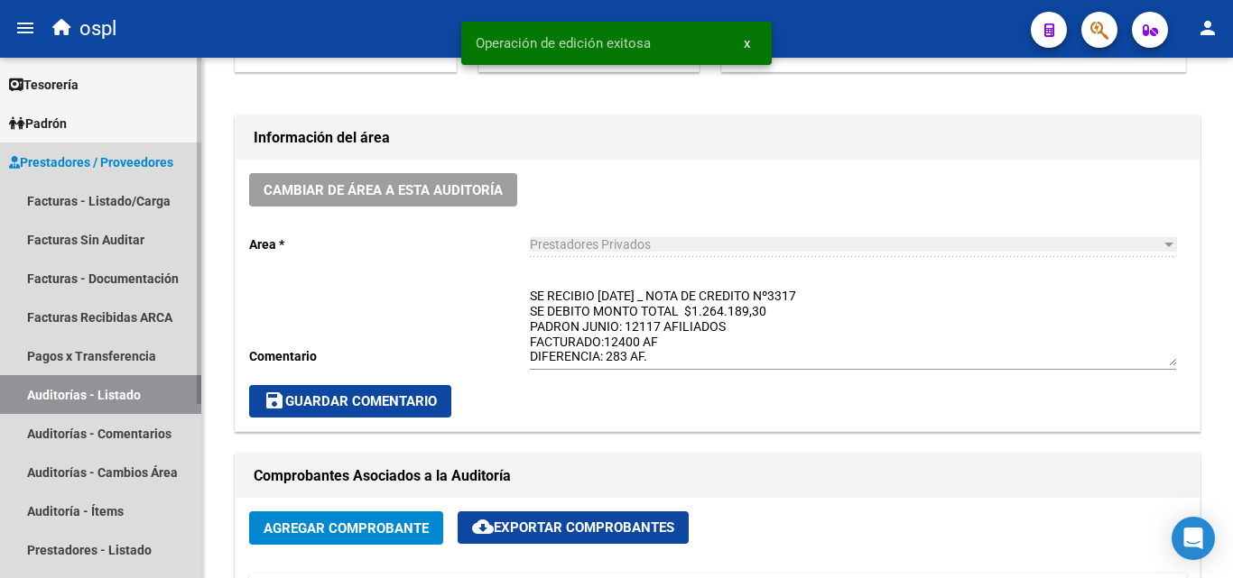
click at [160, 401] on link "Auditorías - Listado" at bounding box center [100, 394] width 201 height 39
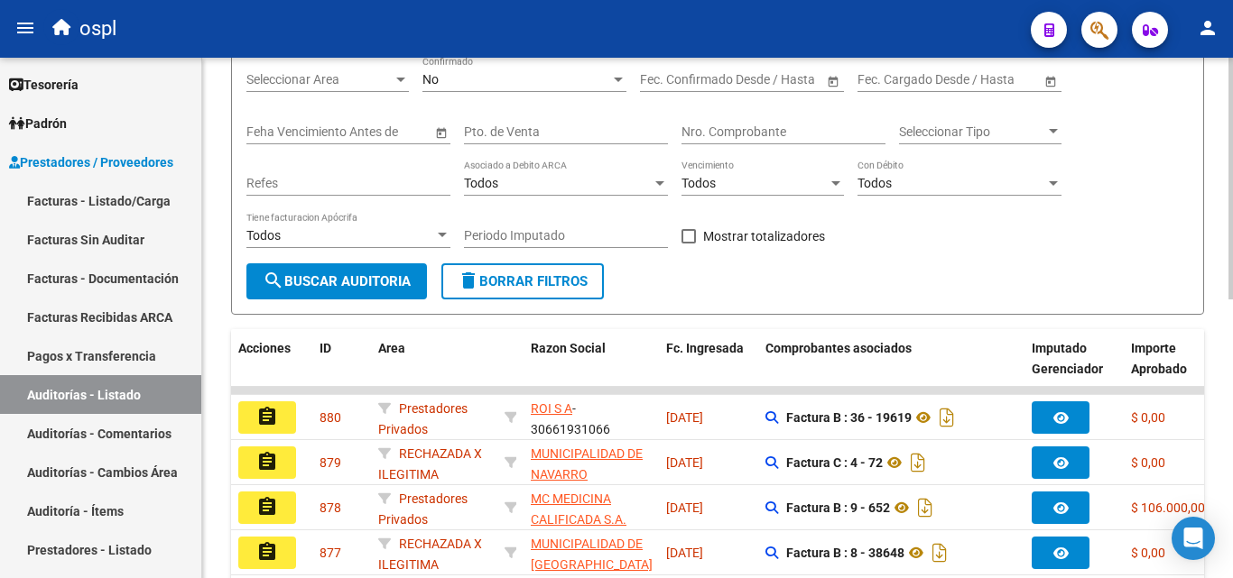
scroll to position [90, 0]
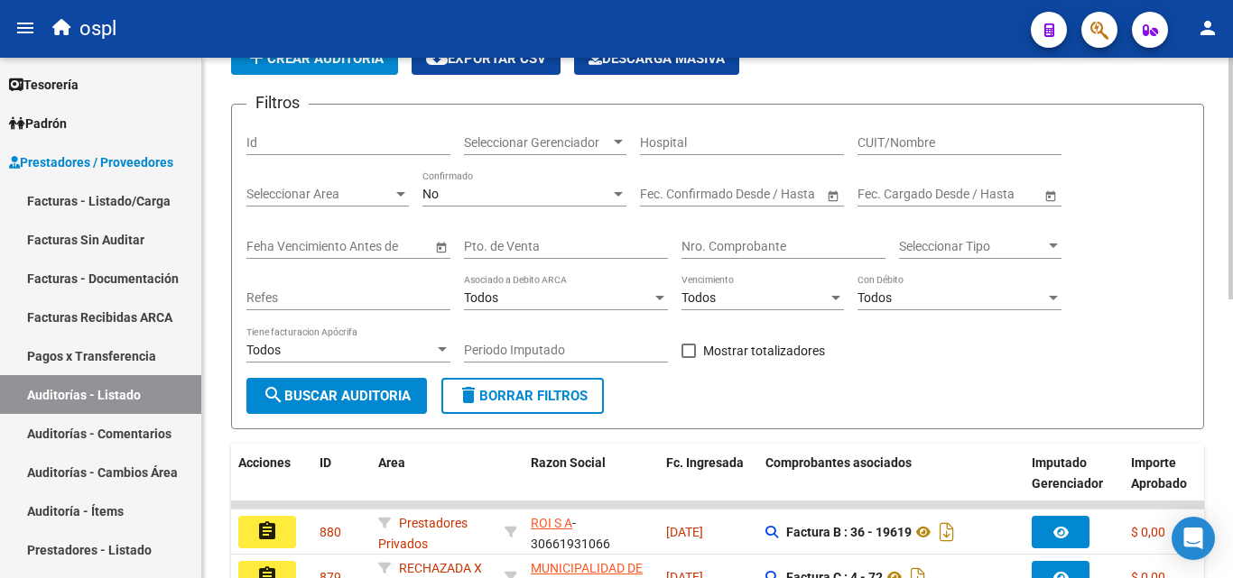
click at [700, 254] on div "Nro. Comprobante" at bounding box center [783, 241] width 204 height 36
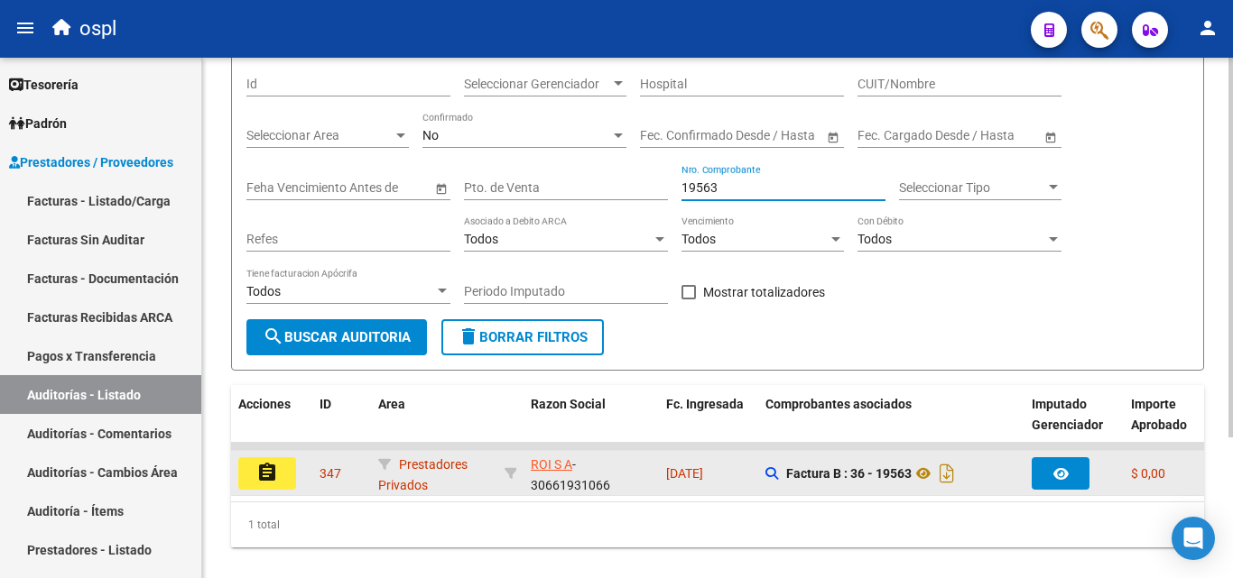
scroll to position [192, 0]
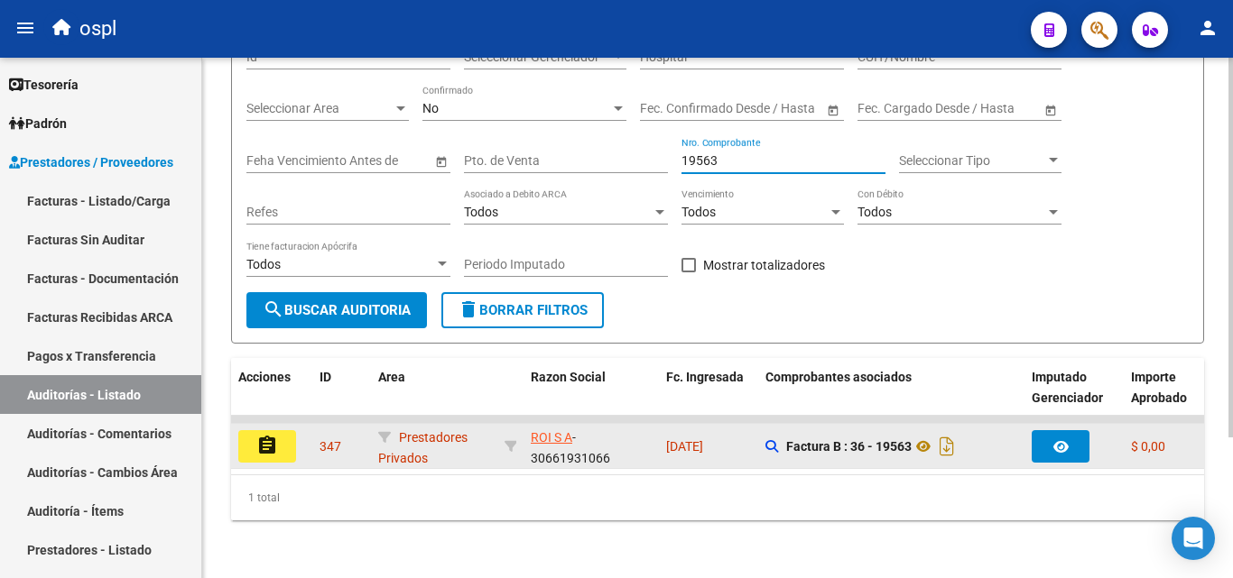
type input "19563"
click at [291, 436] on button "assignment" at bounding box center [267, 446] width 58 height 32
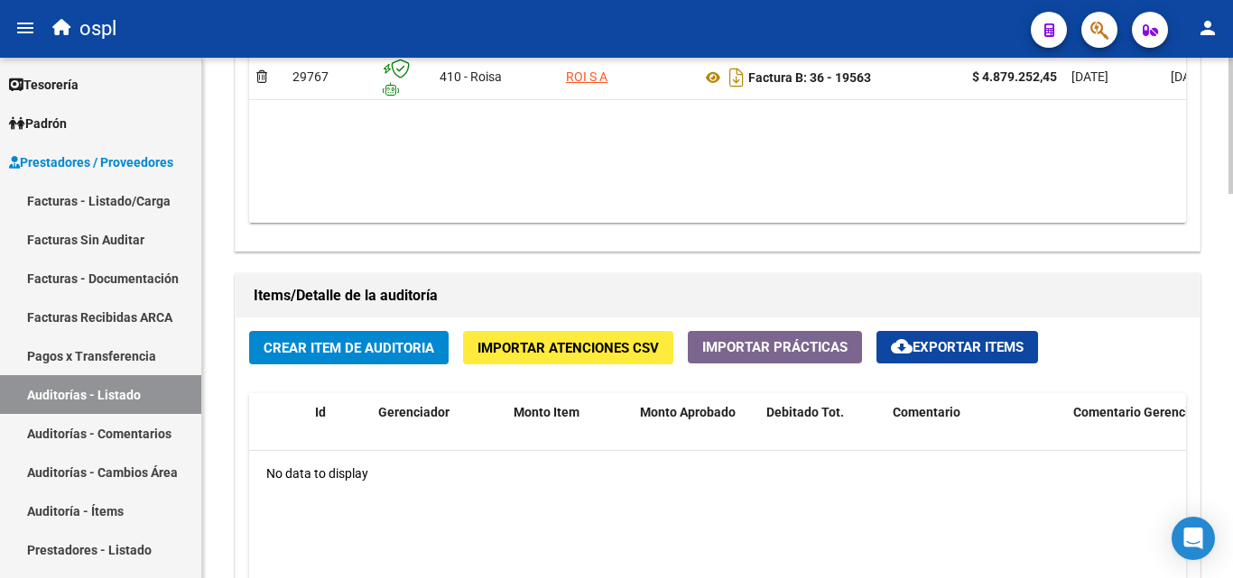
scroll to position [993, 0]
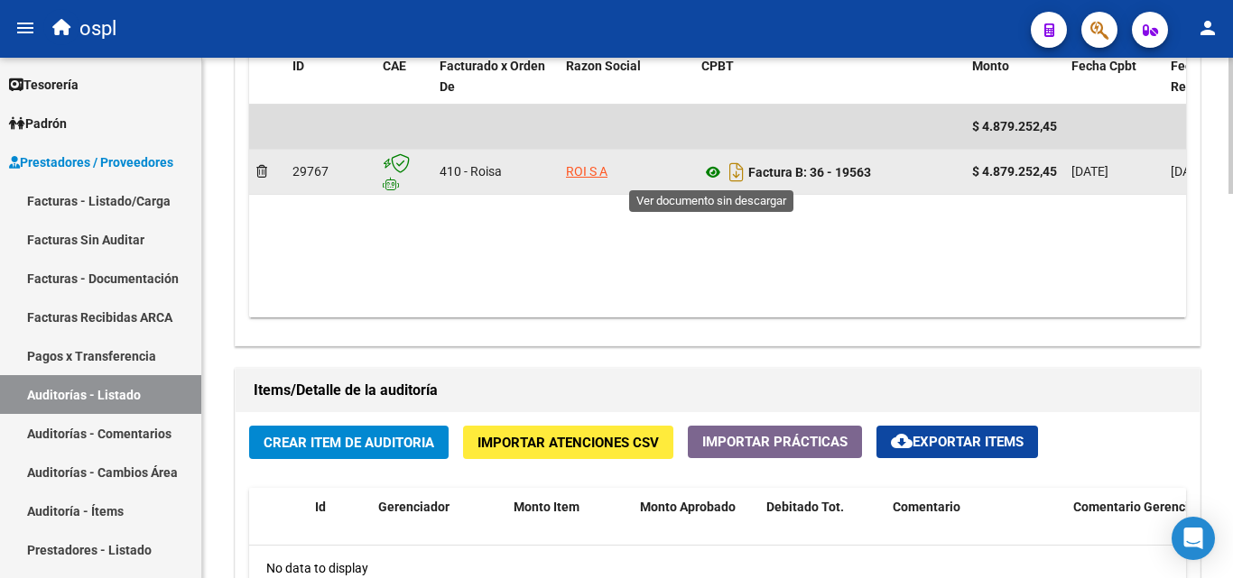
click at [711, 175] on icon at bounding box center [712, 173] width 23 height 22
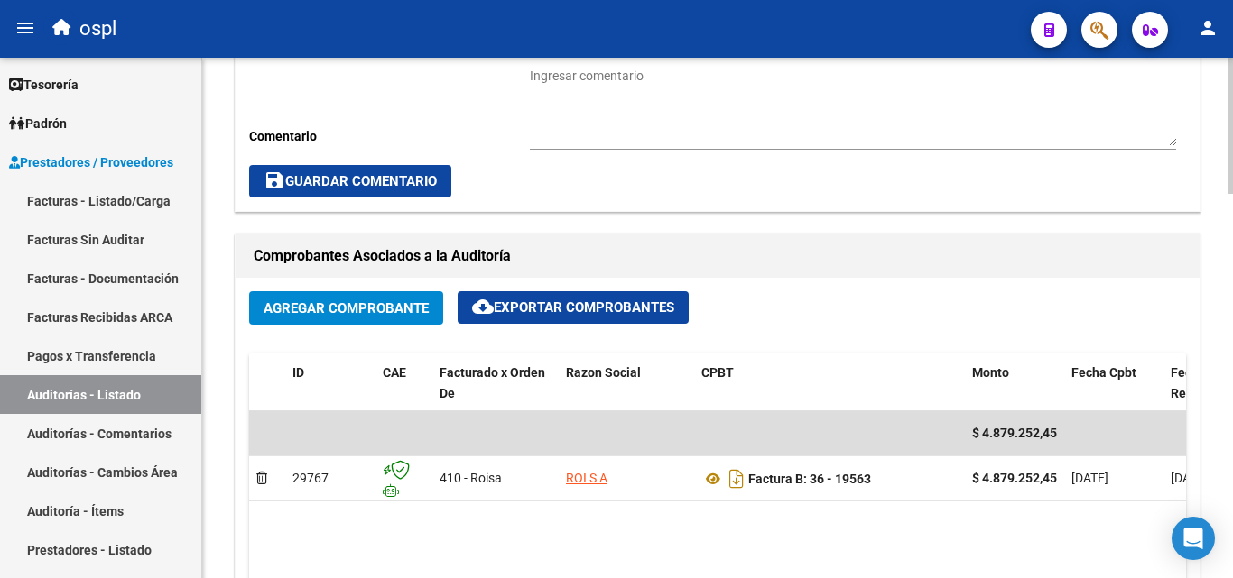
scroll to position [632, 0]
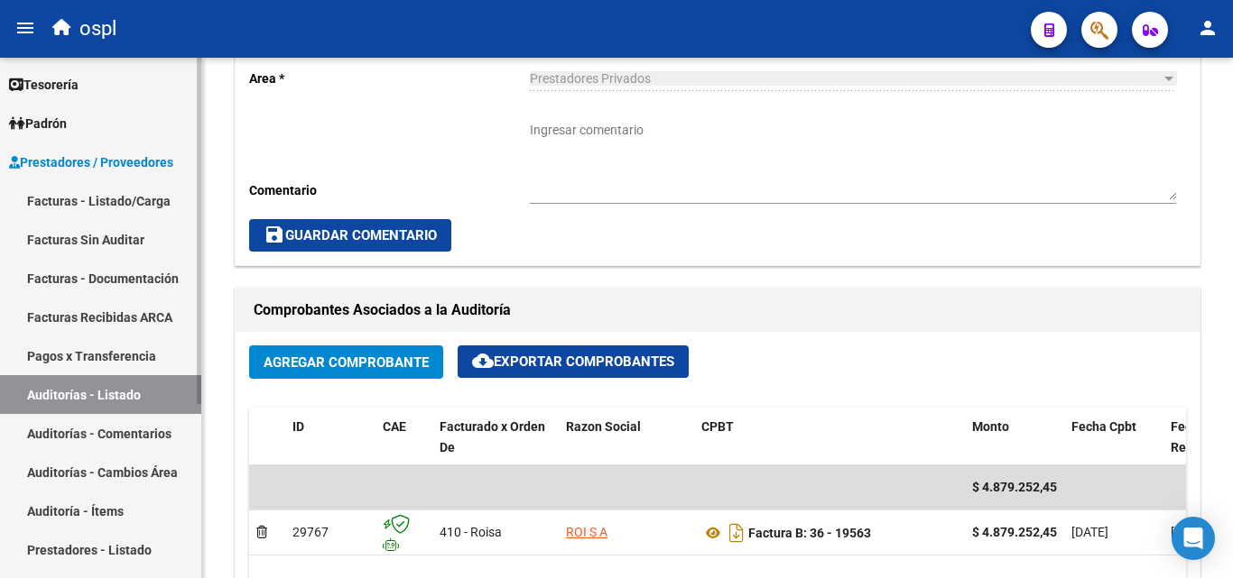
click at [152, 392] on link "Auditorías - Listado" at bounding box center [100, 394] width 201 height 39
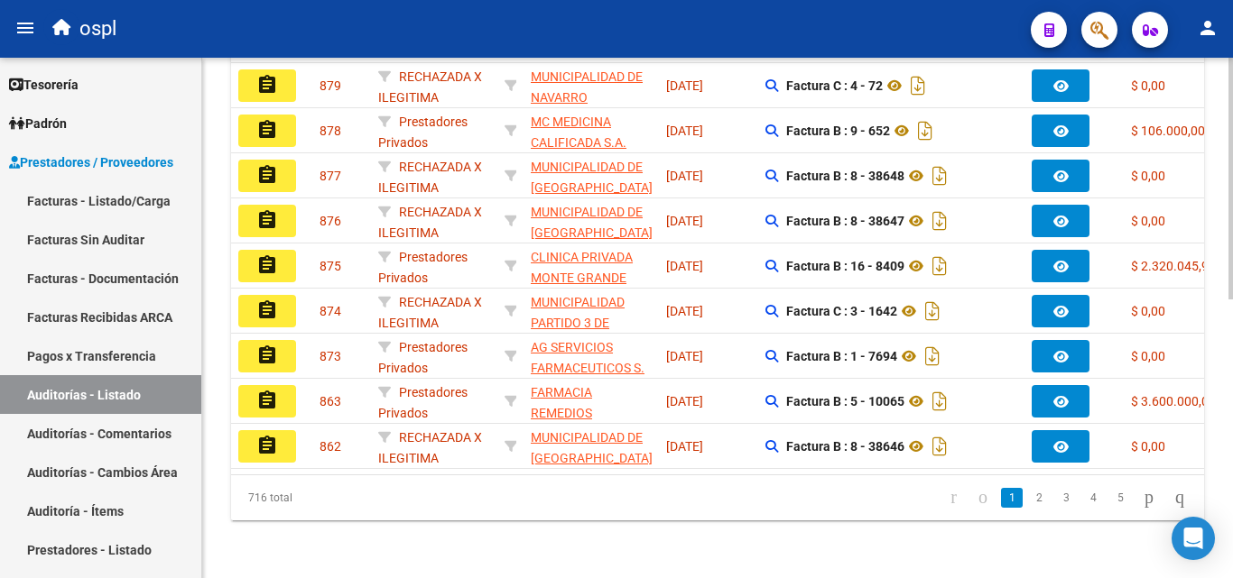
scroll to position [147, 0]
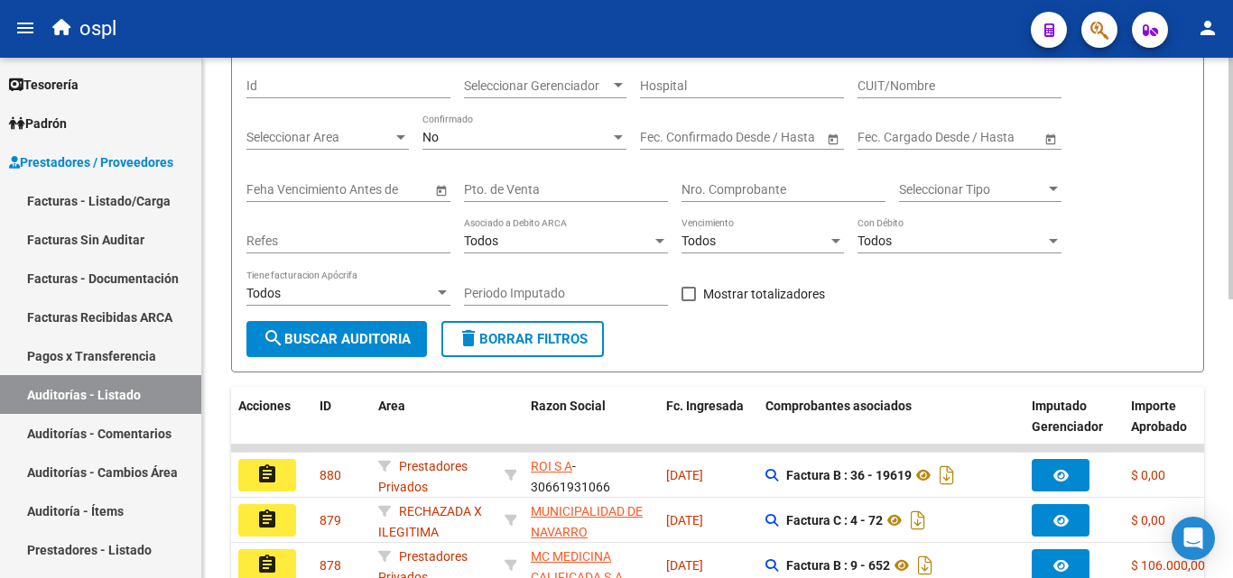
click at [725, 188] on input "Nro. Comprobante" at bounding box center [783, 189] width 204 height 15
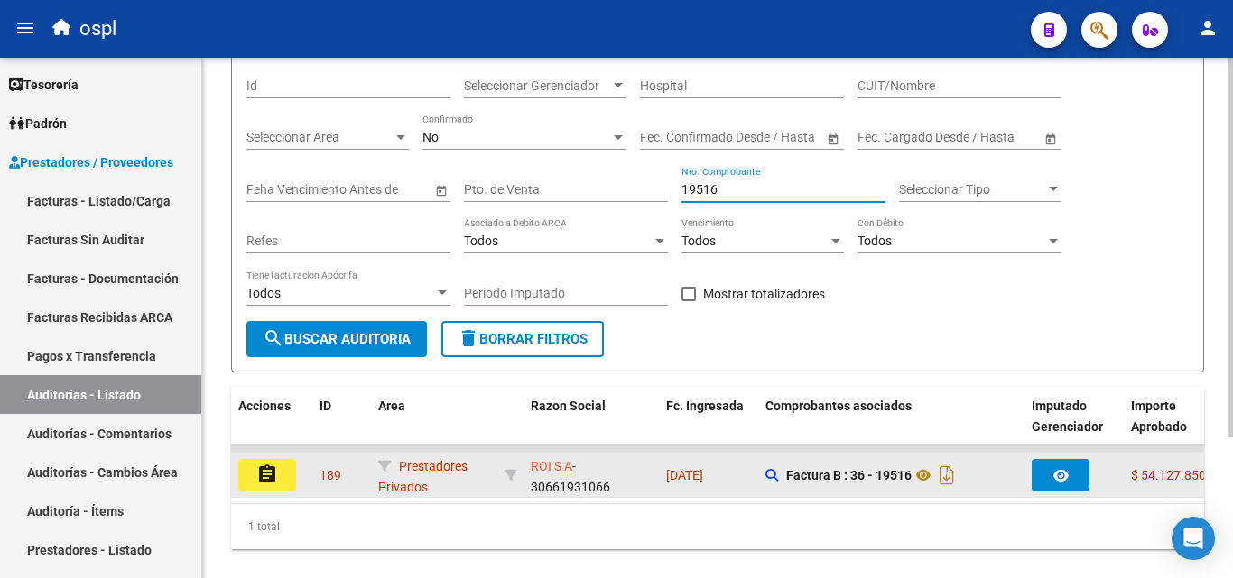
type input "19516"
click at [282, 470] on button "assignment" at bounding box center [267, 475] width 58 height 32
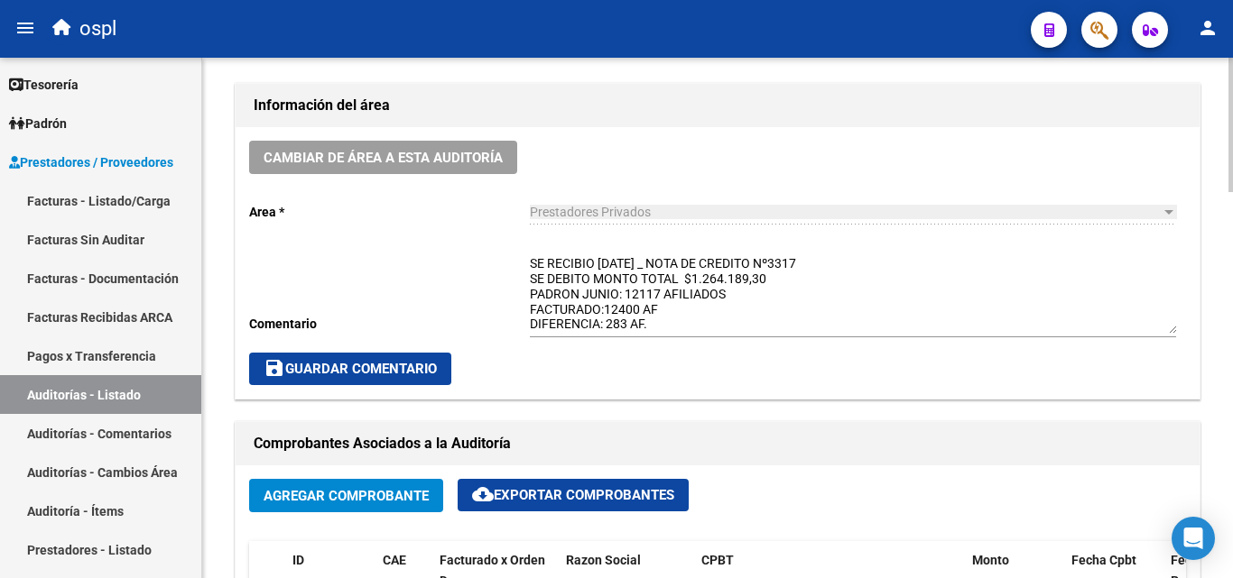
scroll to position [451, 0]
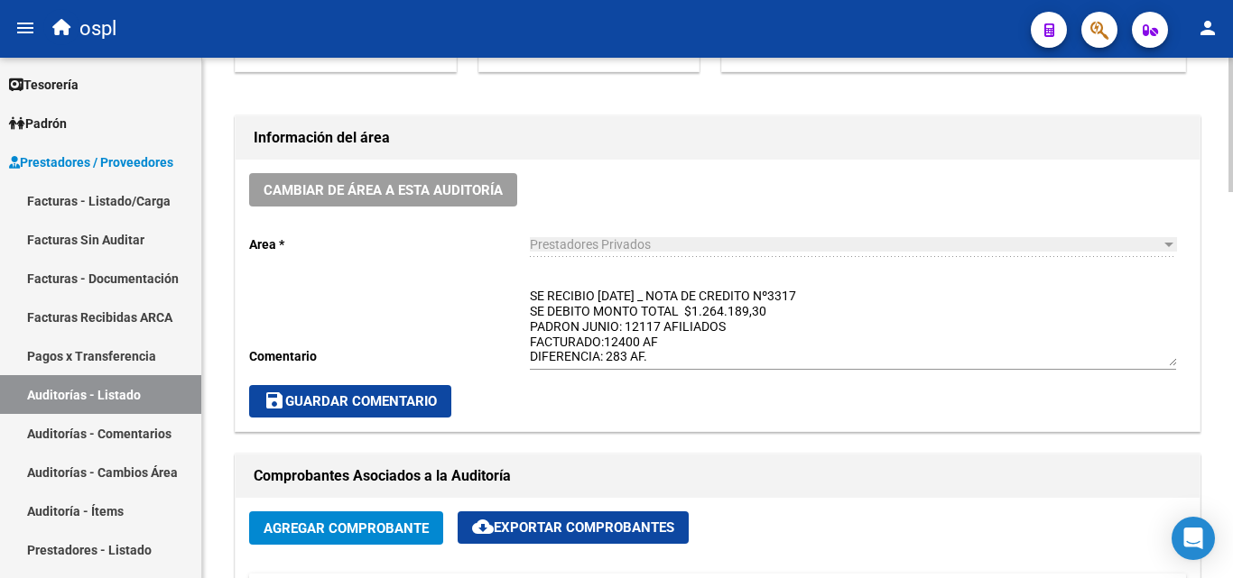
click at [300, 389] on button "save Guardar Comentario" at bounding box center [350, 401] width 202 height 32
click at [171, 393] on link "Auditorías - Listado" at bounding box center [100, 394] width 201 height 39
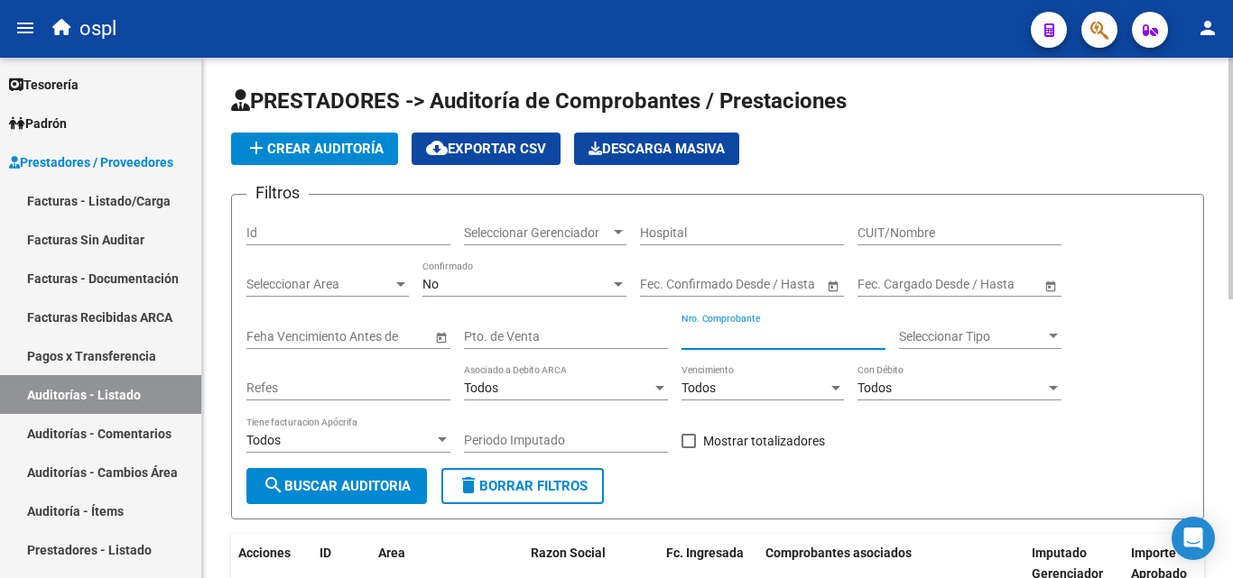
click at [706, 332] on input "Nro. Comprobante" at bounding box center [783, 336] width 204 height 15
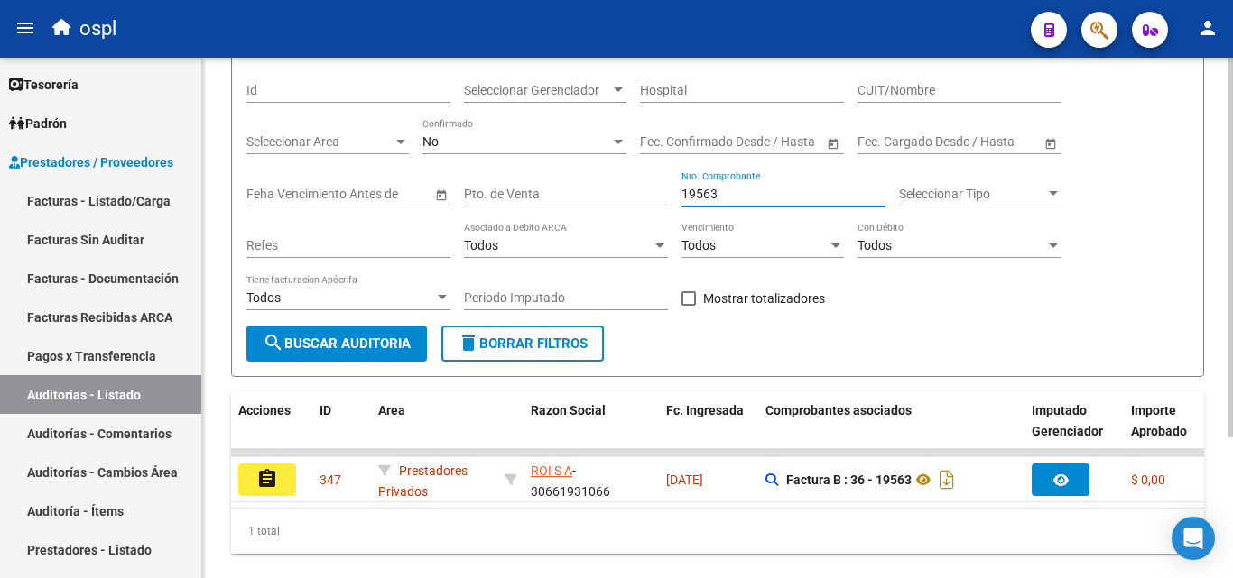
scroll to position [192, 0]
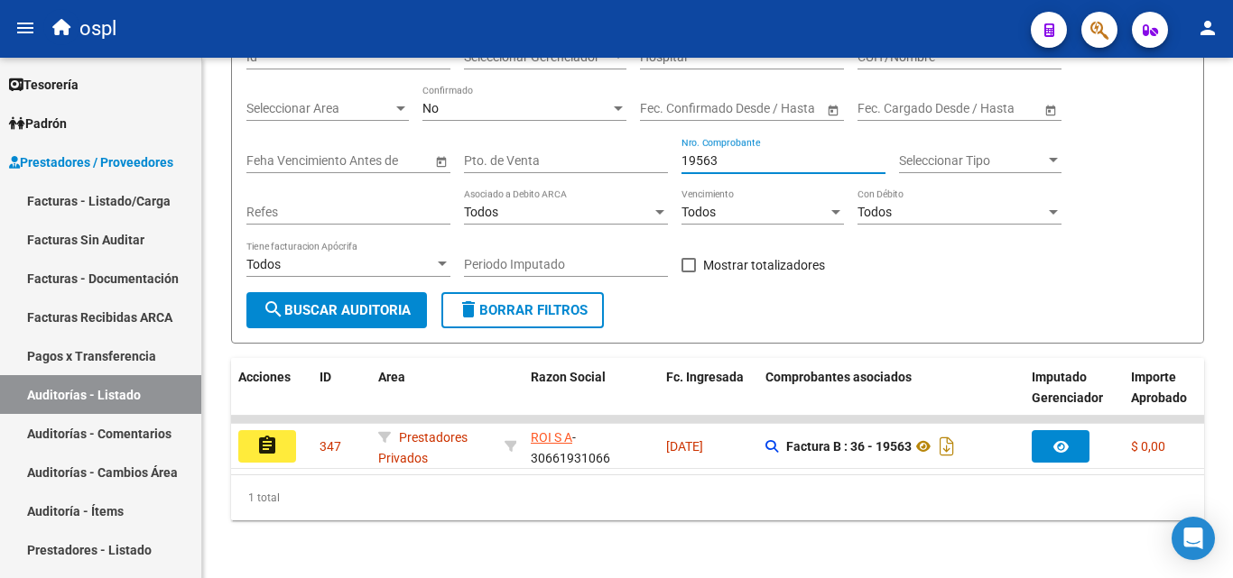
type input "19563"
drag, startPoint x: 747, startPoint y: 149, endPoint x: 656, endPoint y: 153, distance: 91.2
click at [656, 153] on div "Filtros Id Seleccionar Gerenciador Seleccionar Gerenciador Hospital CUIT/Nombre…" at bounding box center [717, 162] width 942 height 259
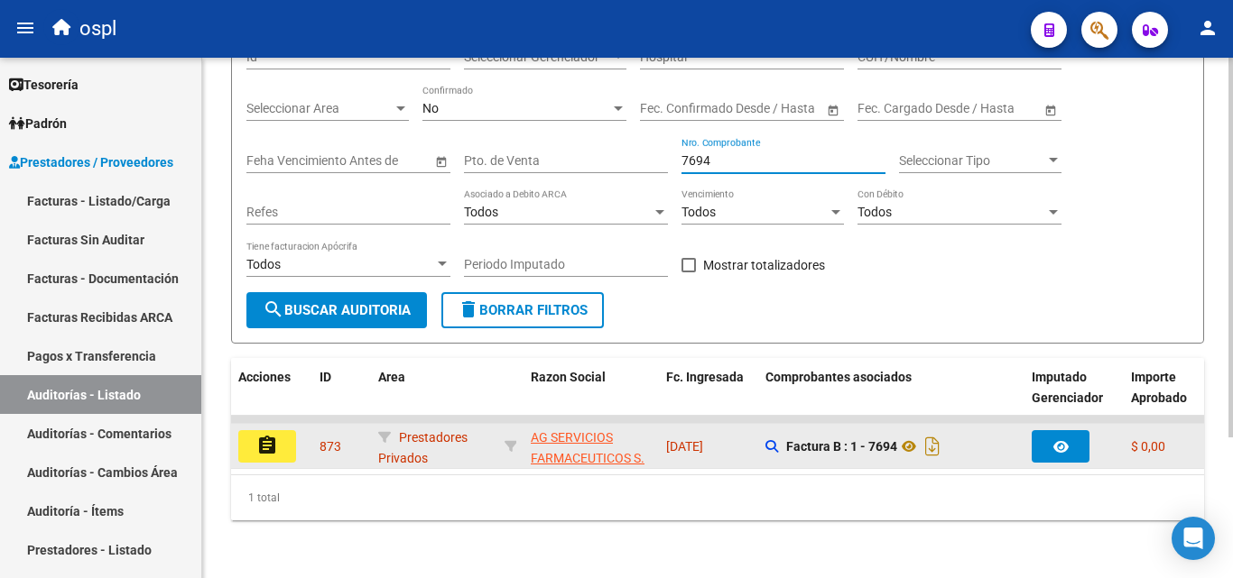
type input "7694"
click at [288, 430] on button "assignment" at bounding box center [267, 446] width 58 height 32
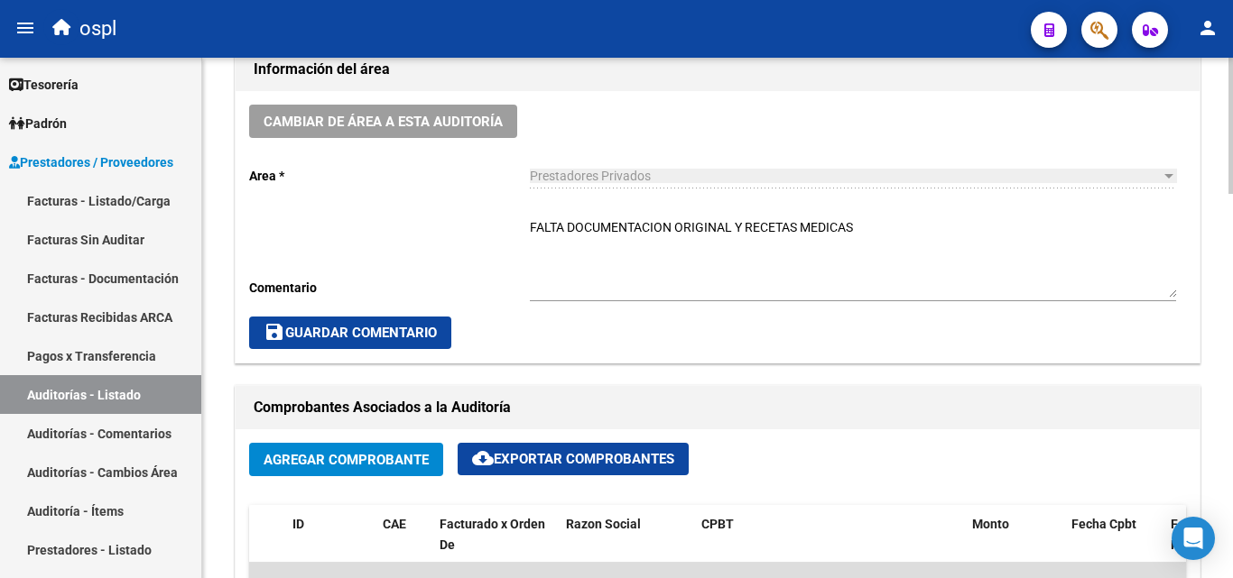
scroll to position [541, 0]
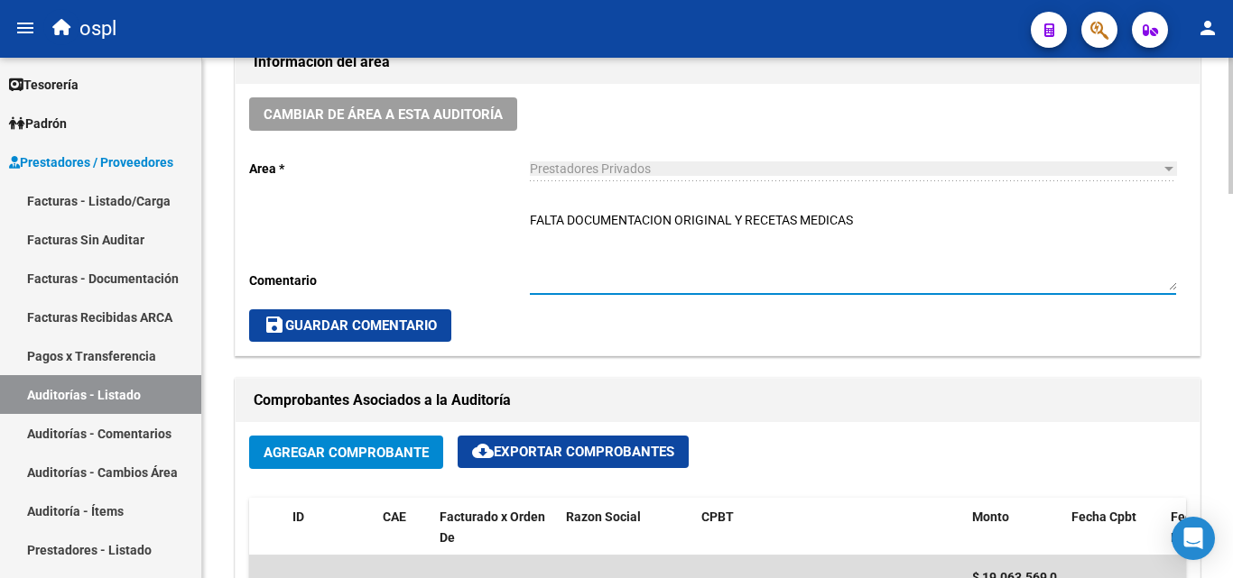
drag, startPoint x: 948, startPoint y: 227, endPoint x: 513, endPoint y: 217, distance: 436.0
click at [513, 217] on div "Cambiar de área a esta auditoría Area * Prestadores Privados Seleccionar area C…" at bounding box center [718, 220] width 964 height 272
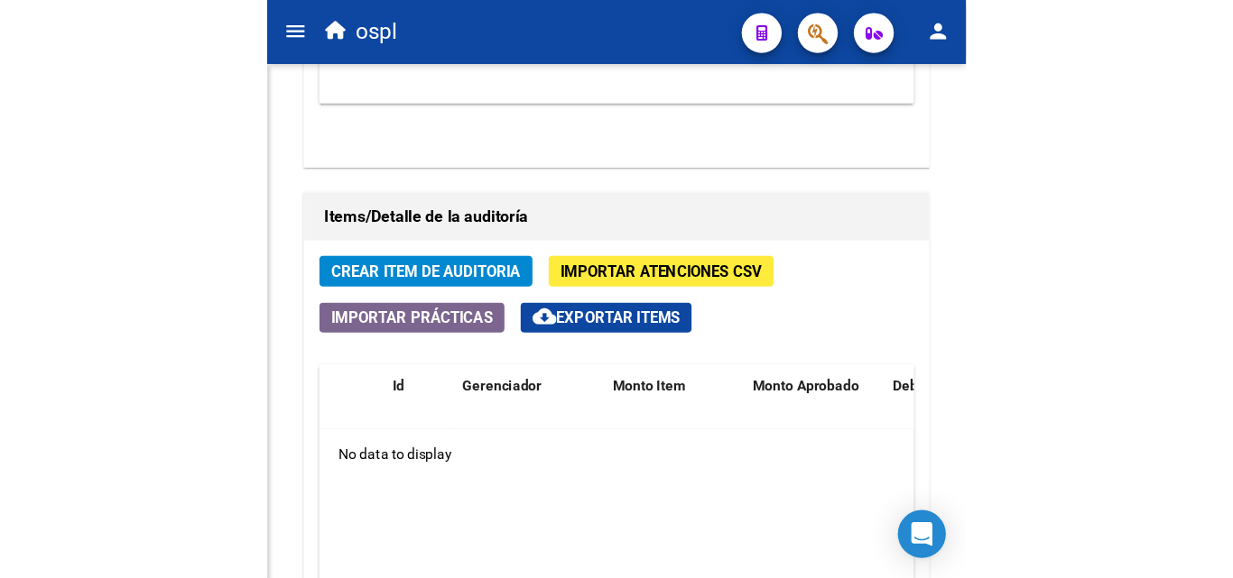
scroll to position [1216, 0]
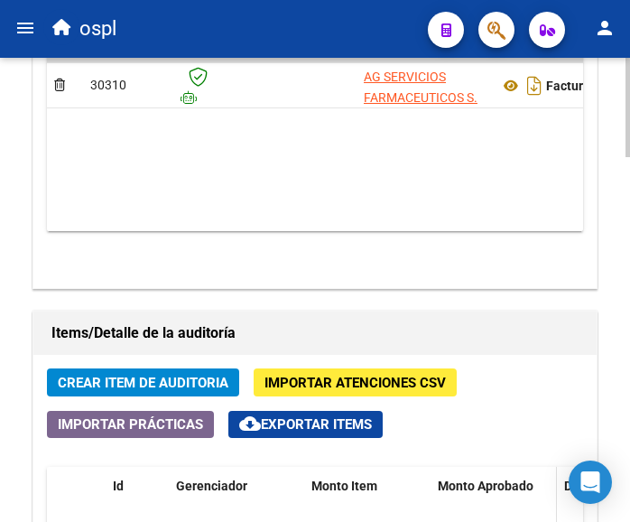
type textarea "DOCUMENTACION"
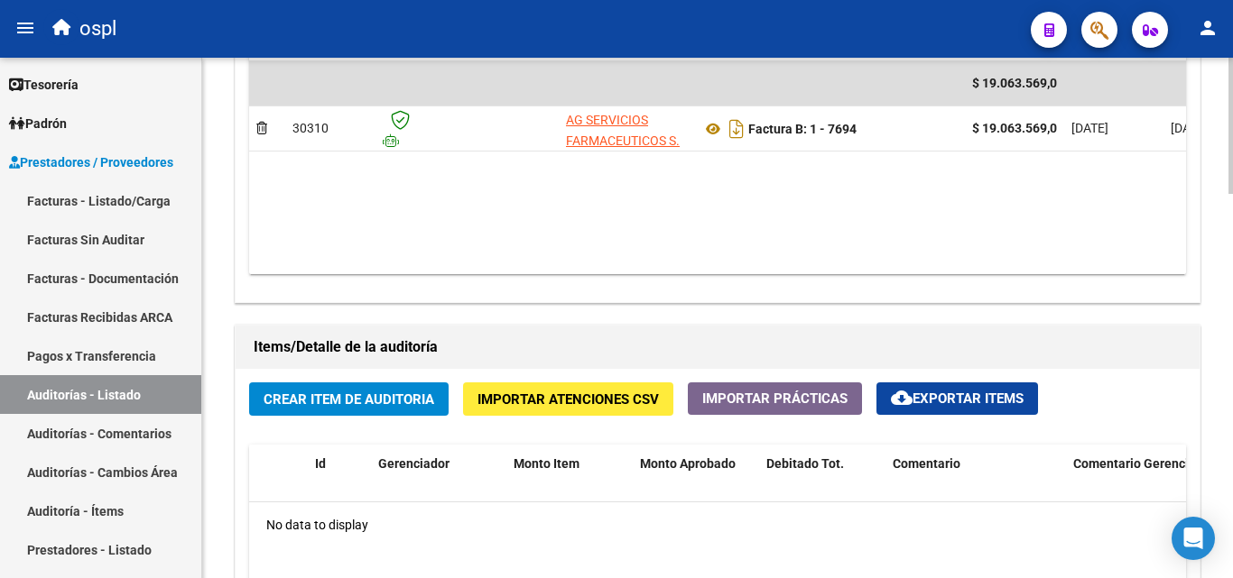
scroll to position [0, 39]
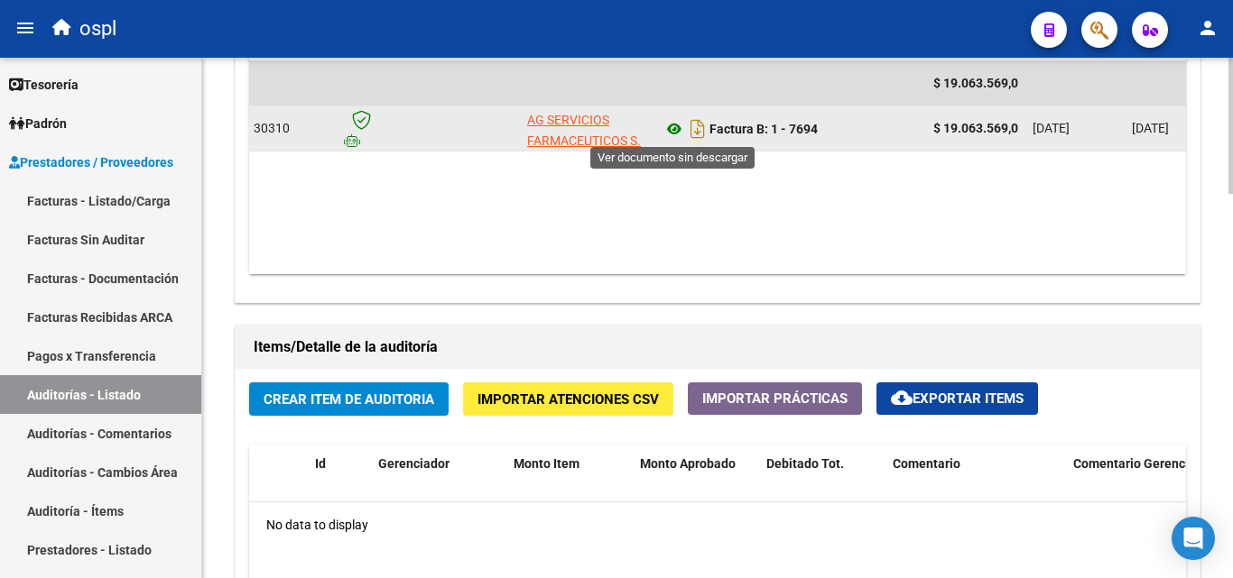
click at [669, 129] on icon at bounding box center [673, 129] width 23 height 22
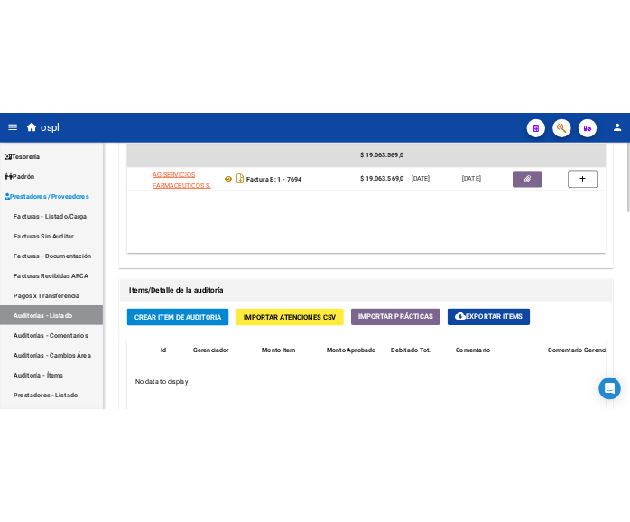
scroll to position [0, 274]
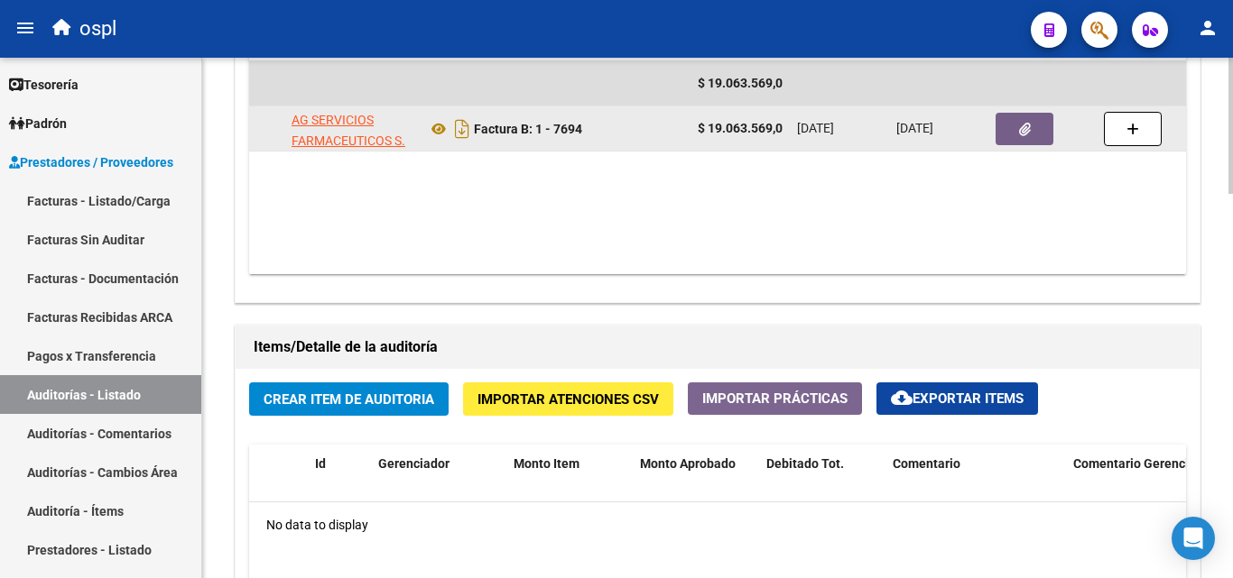
click at [1011, 138] on button "button" at bounding box center [1024, 129] width 58 height 32
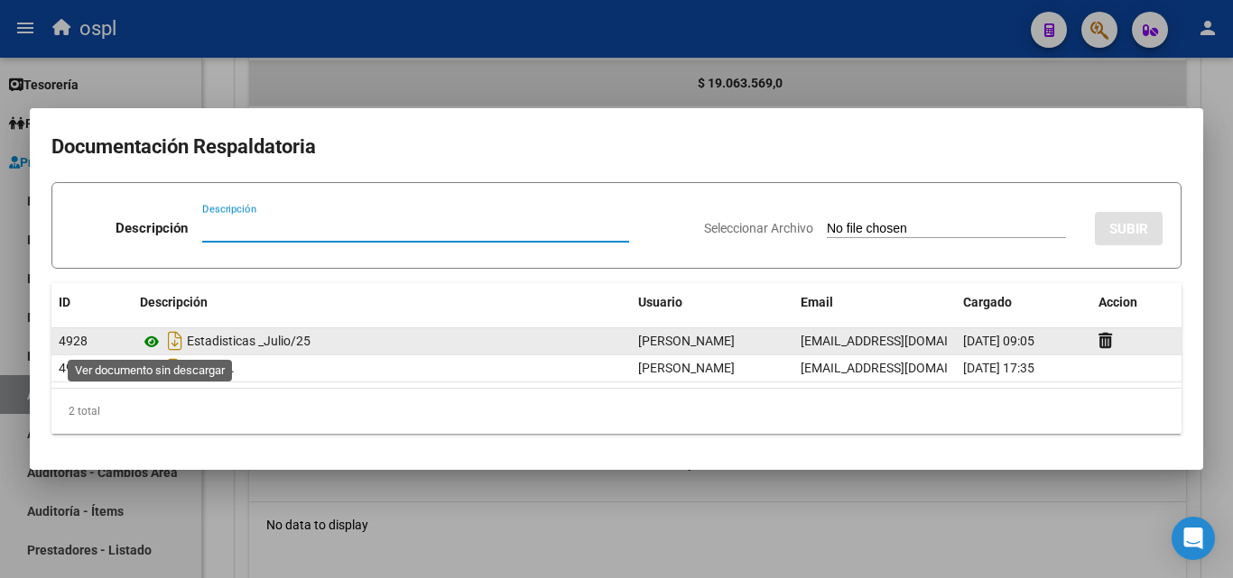
click at [152, 344] on icon at bounding box center [151, 342] width 23 height 22
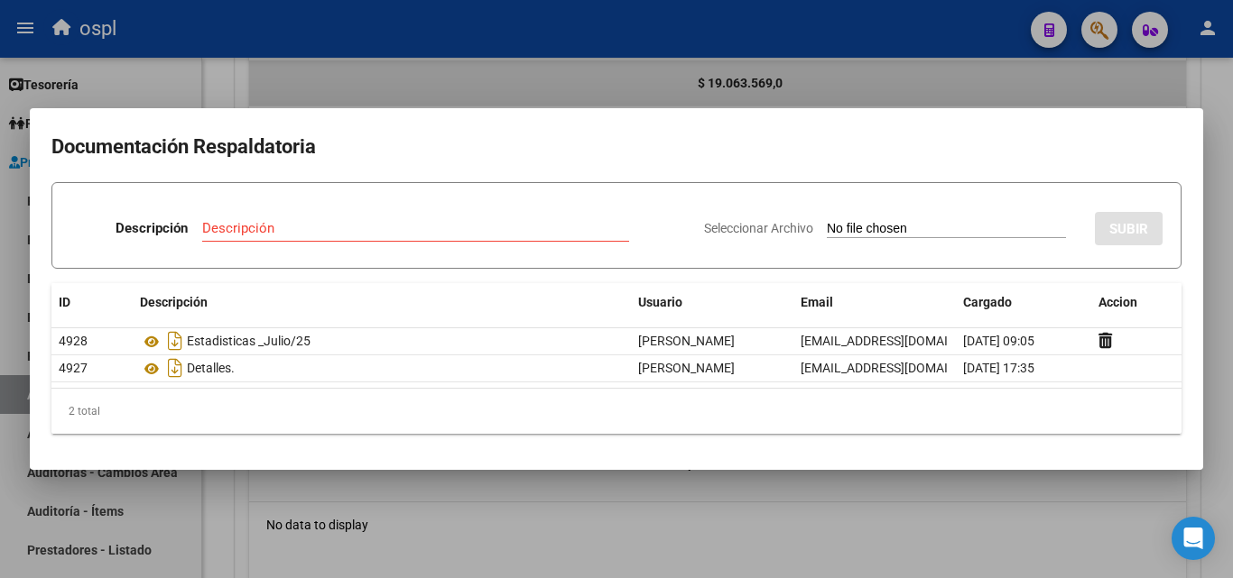
click at [612, 79] on div at bounding box center [616, 289] width 1233 height 578
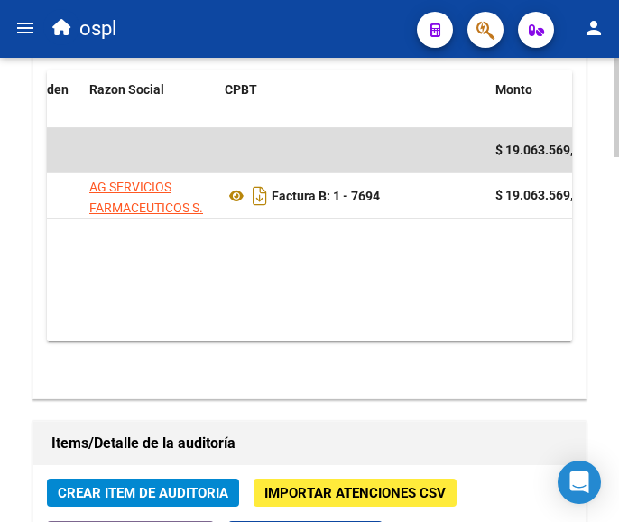
scroll to position [1287, 0]
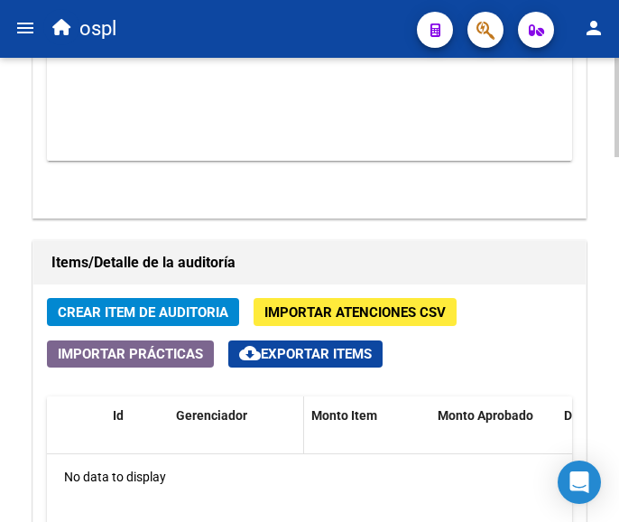
click at [275, 447] on datatable-header-cell "Gerenciador" at bounding box center [236, 435] width 135 height 79
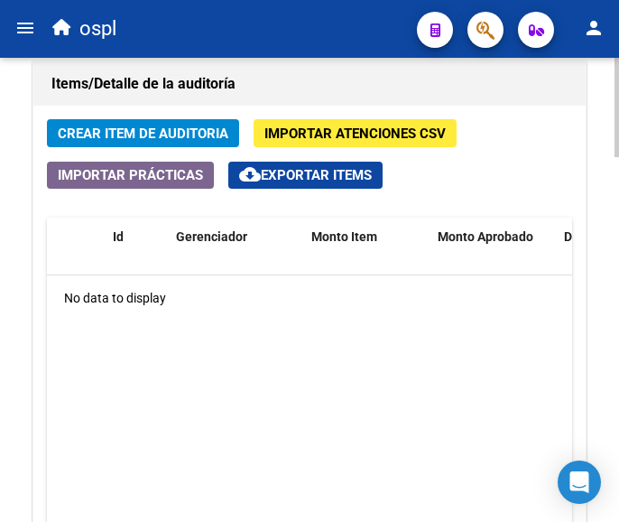
scroll to position [1467, 0]
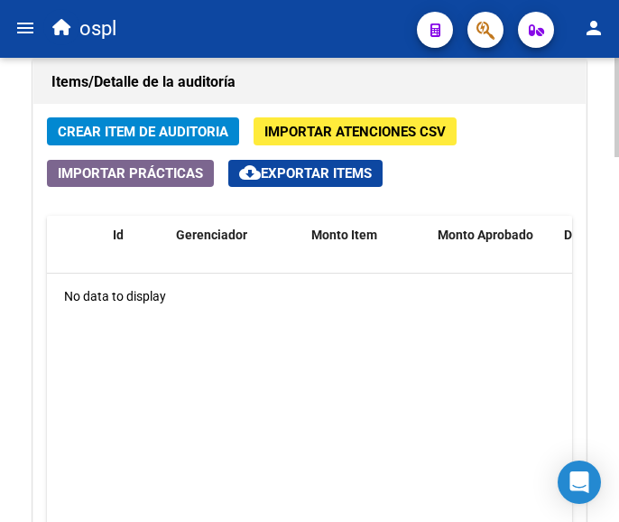
click at [182, 133] on span "Crear Item de Auditoria" at bounding box center [143, 132] width 171 height 16
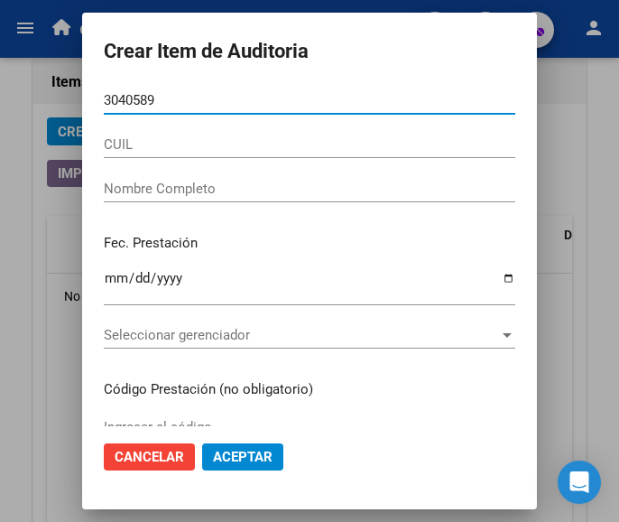
type input "30405897"
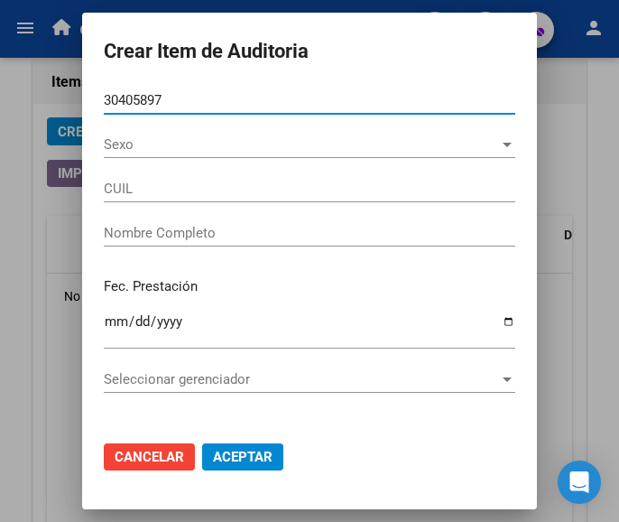
type input "27304058973"
type input "VALLEJOS ROSALIA VANESA"
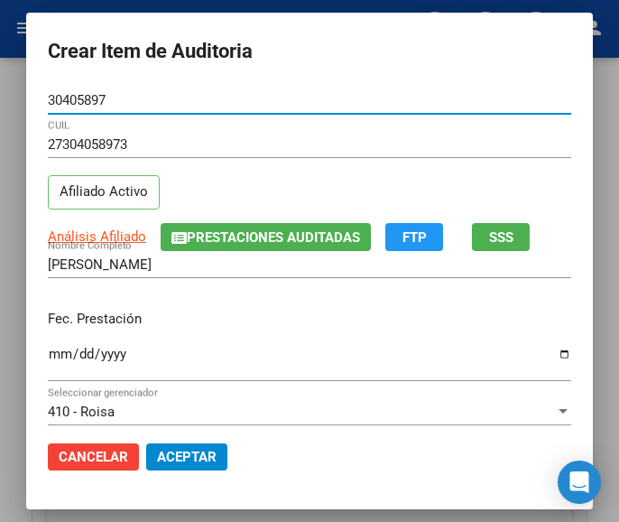
type input "30405897"
click at [48, 360] on input "Ingresar la fecha" at bounding box center [309, 360] width 523 height 29
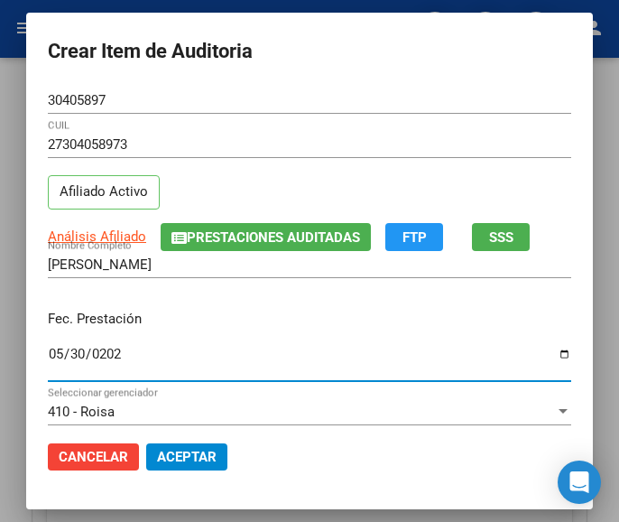
type input "2025-05-30"
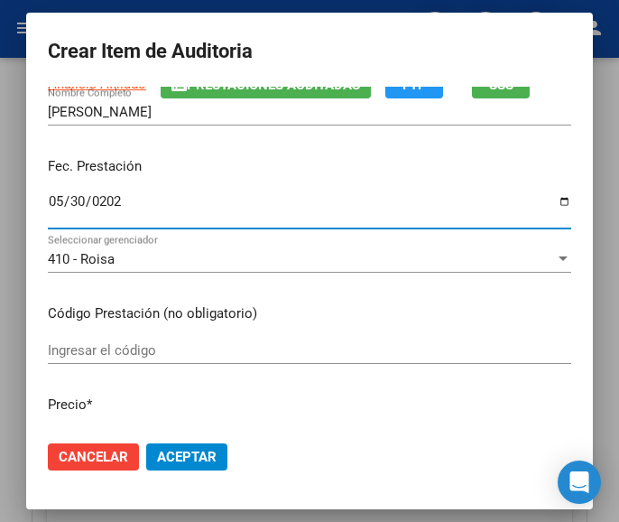
scroll to position [180, 0]
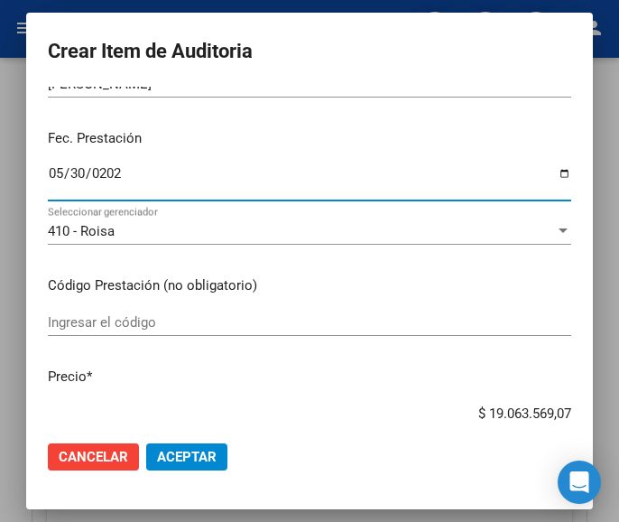
click at [91, 330] on input "Ingresar el código" at bounding box center [309, 322] width 523 height 16
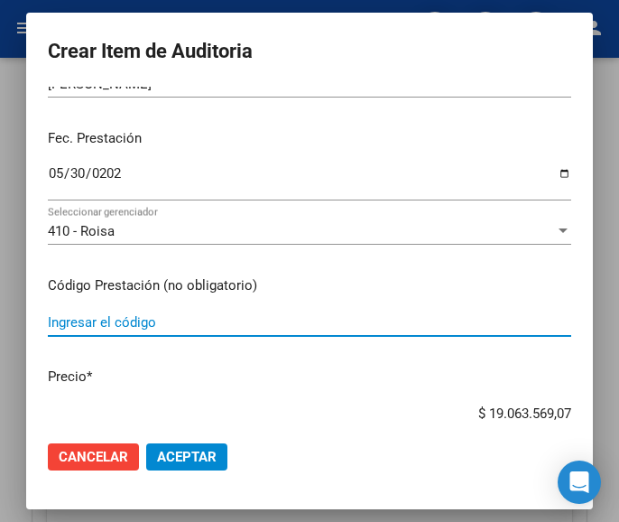
click at [89, 326] on input "Ingresar el código" at bounding box center [309, 322] width 523 height 16
paste input "5923682 AMPLIAR 40 mg comp.x 30"
type input "5923682 AMPLIAR 40 mg comp.x 30"
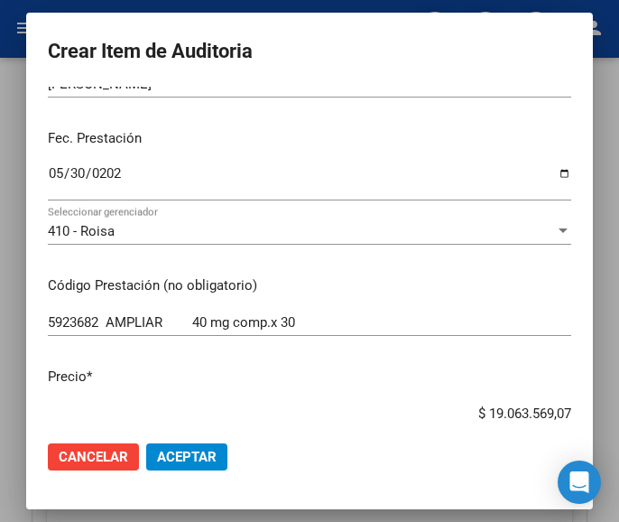
drag, startPoint x: 448, startPoint y: 411, endPoint x: 606, endPoint y: 400, distance: 159.2
click at [593, 400] on mat-dialog-container "Crear Item de Auditoria 30405897 Nro Documento 27304058973 CUIL Afiliado Activo…" at bounding box center [309, 260] width 567 height 495
type input "$ 0,04"
type input "$ 0,44"
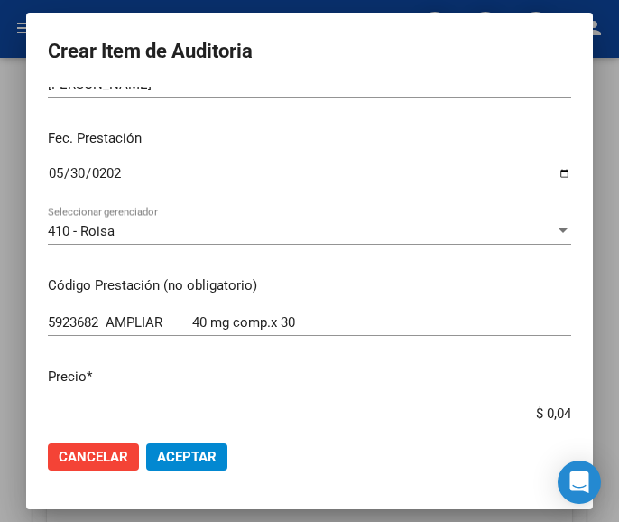
type input "$ 0,44"
type input "$ 4,44"
type input "$ 44,45"
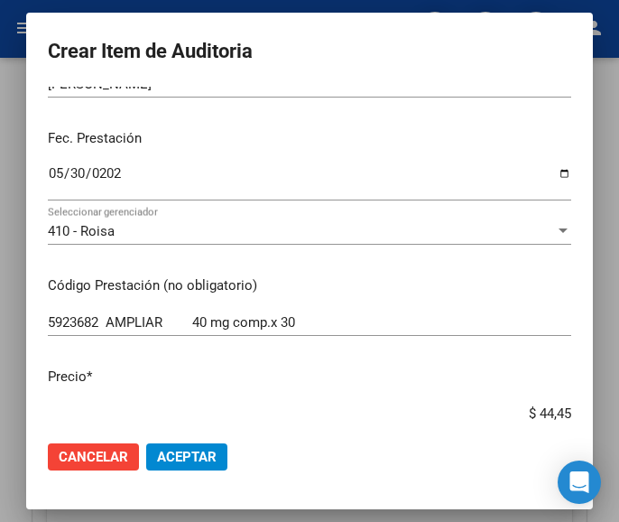
type input "$ 444,56"
type input "$ 4.445,60"
type input "$ 44.456,00"
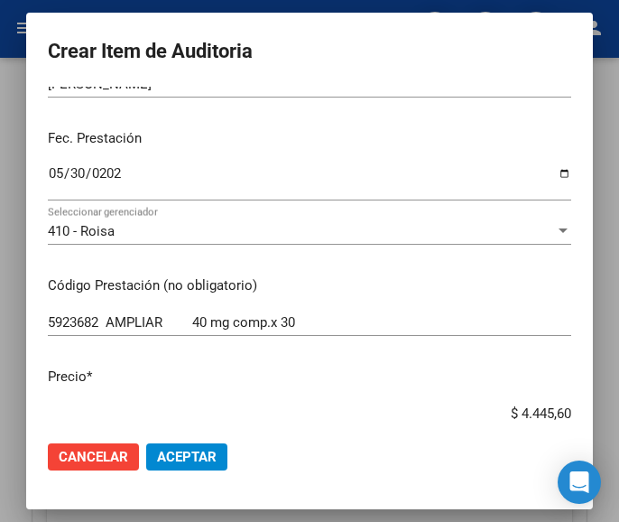
type input "$ 44.456,00"
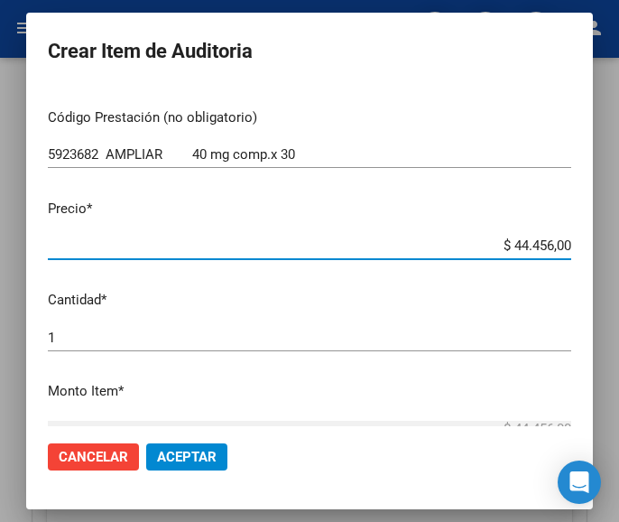
scroll to position [361, 0]
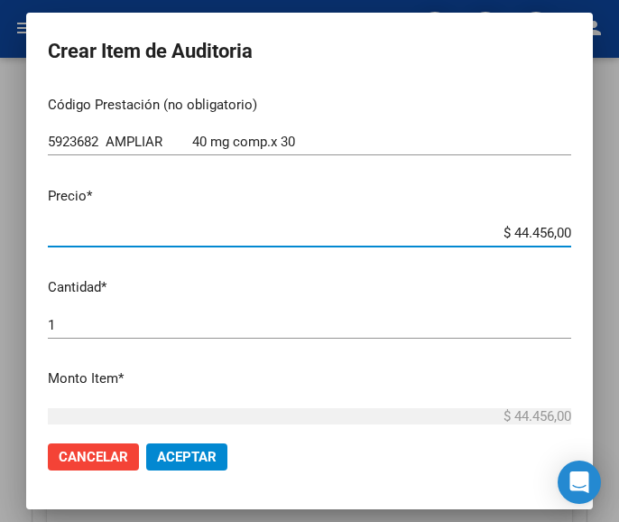
click at [553, 237] on input "$ 44.456,00" at bounding box center [309, 233] width 523 height 16
type input "$ 4.445,60"
type input "$ 44.456,02"
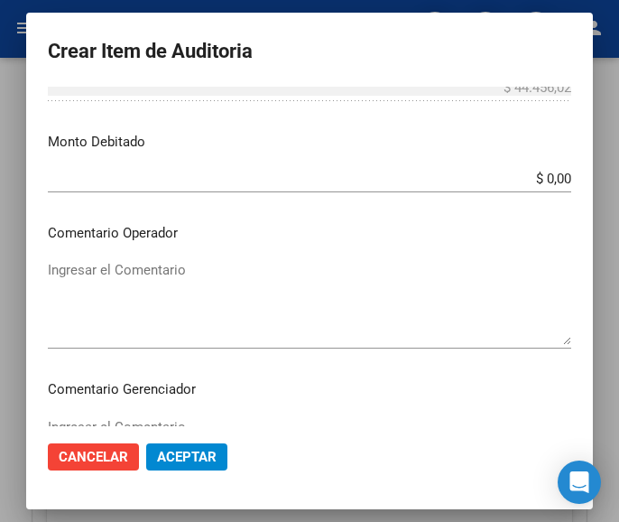
scroll to position [722, 0]
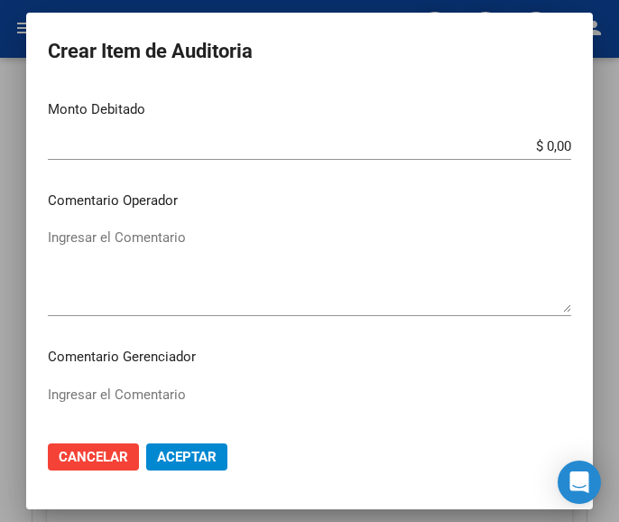
click at [180, 257] on textarea "Ingresar el Comentario" at bounding box center [309, 269] width 523 height 85
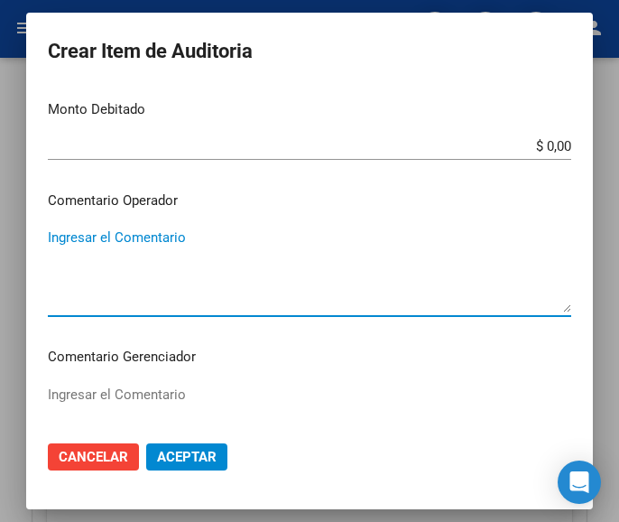
click at [95, 263] on textarea "Ingresar el Comentario" at bounding box center [309, 269] width 523 height 85
paste textarea "70 DULAC"
click at [48, 237] on textarea "70 DULAC" at bounding box center [309, 269] width 523 height 85
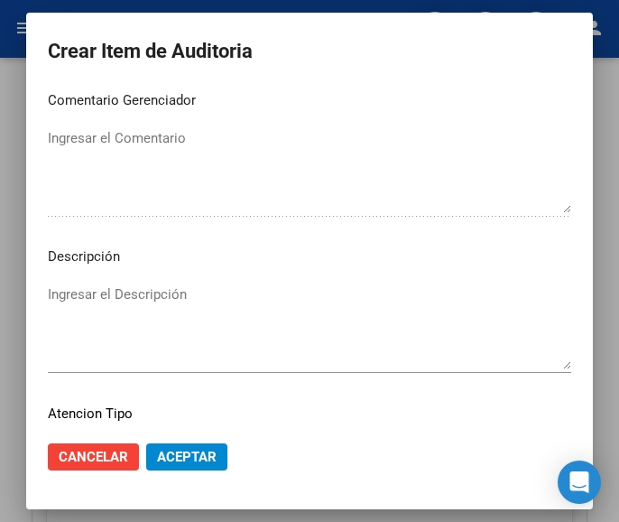
scroll to position [1083, 0]
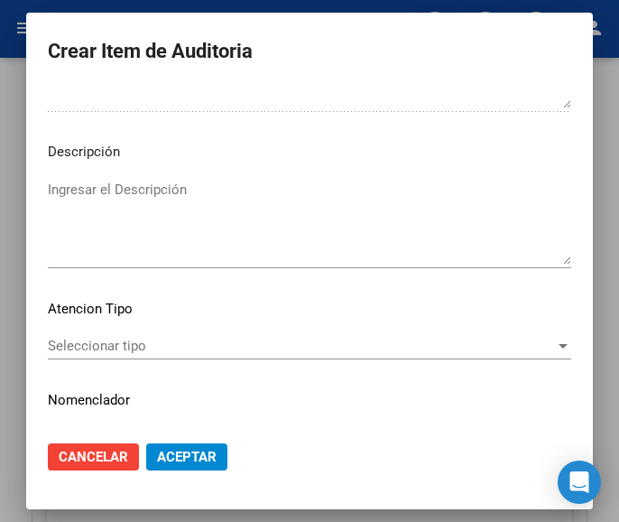
type textarea "70% DULAC"
click at [141, 347] on span "Seleccionar tipo" at bounding box center [301, 345] width 507 height 16
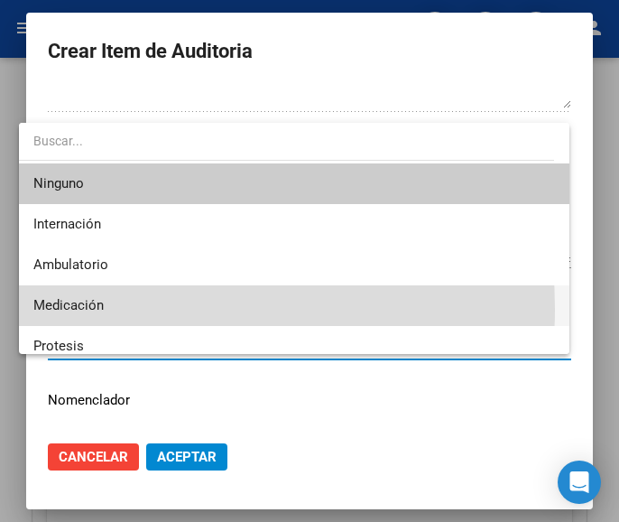
click at [107, 309] on span "Medicación" at bounding box center [294, 305] width 522 height 41
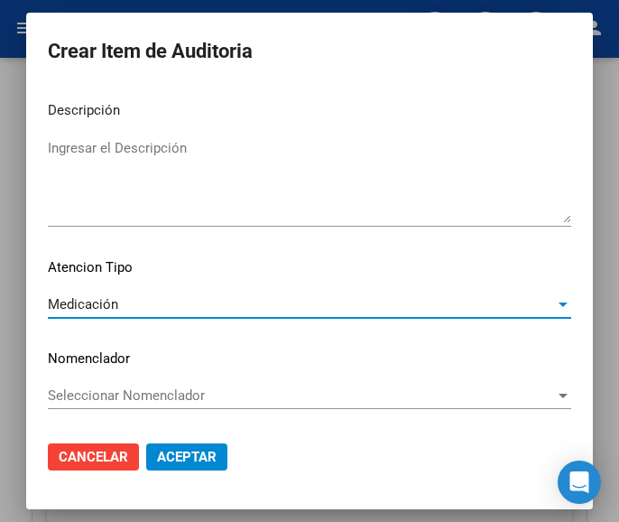
scroll to position [1034, 0]
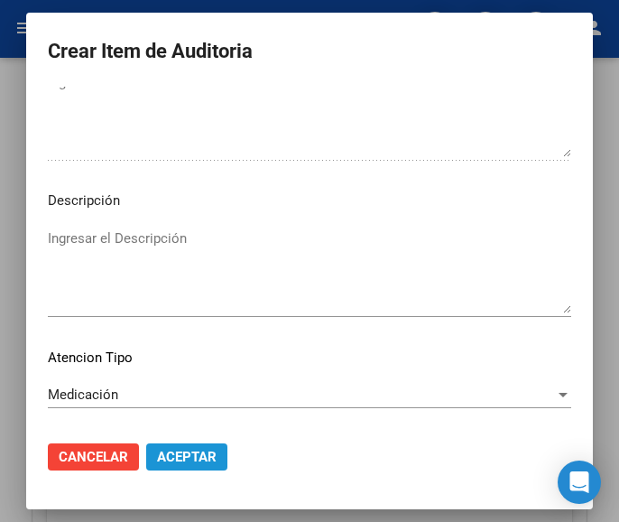
click at [171, 452] on span "Aceptar" at bounding box center [187, 456] width 60 height 16
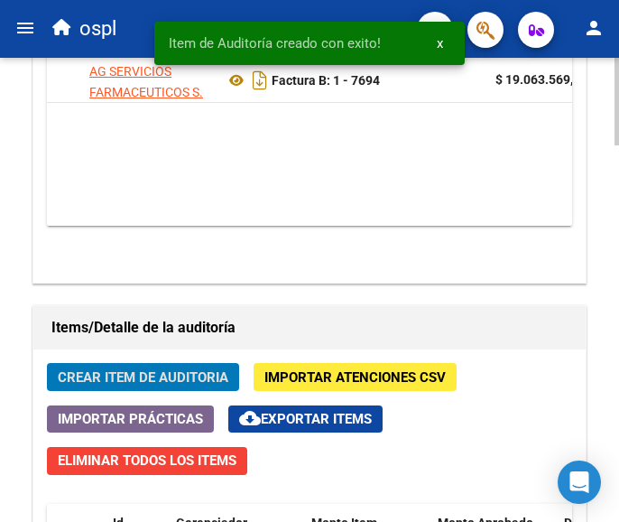
scroll to position [1713, 0]
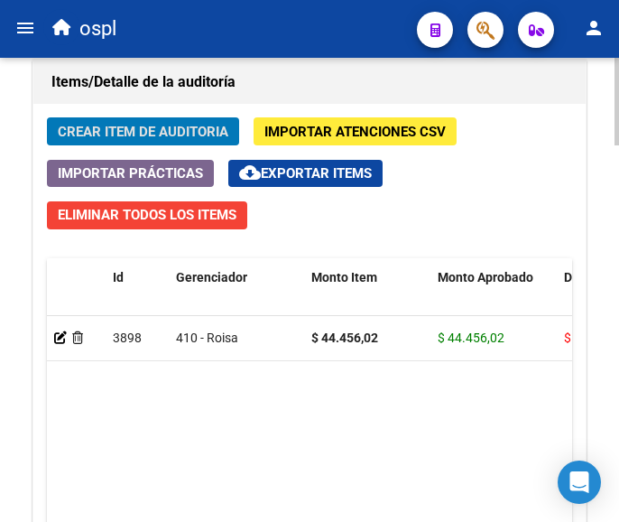
click at [189, 134] on span "Crear Item de Auditoria" at bounding box center [143, 132] width 171 height 16
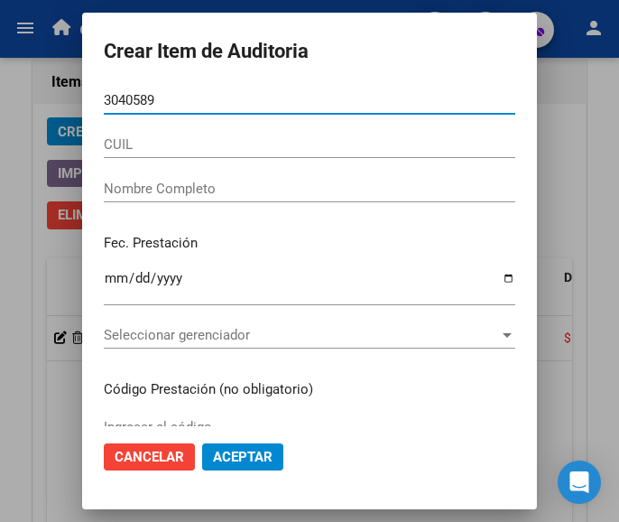
type input "30405897"
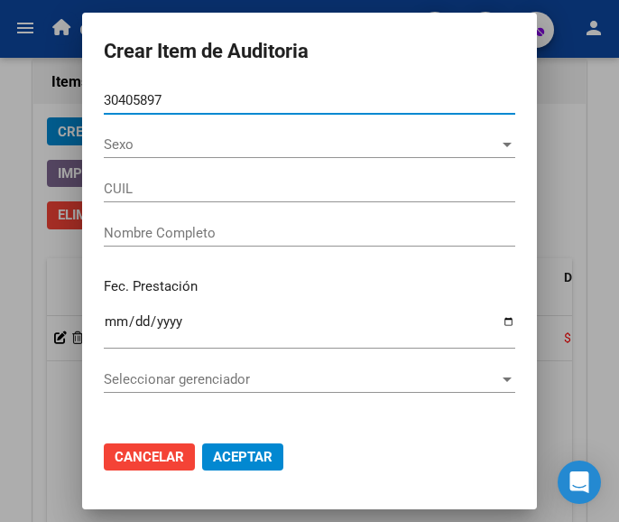
type input "27304058973"
type input "VALLEJOS ROSALIA VANESA"
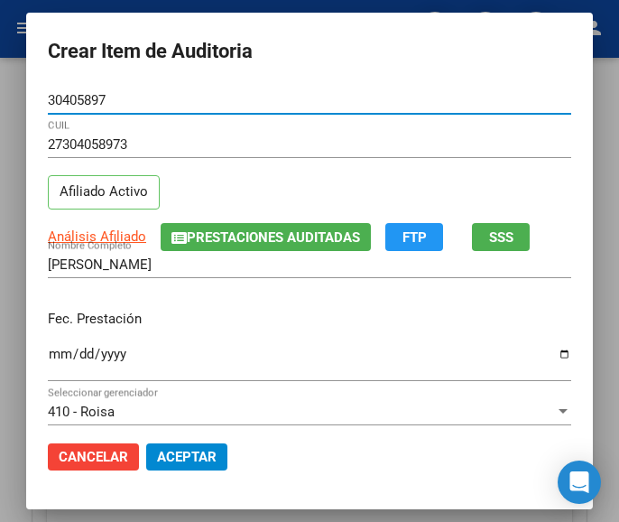
type input "30405897"
click at [48, 345] on div "Ingresar la fecha" at bounding box center [309, 362] width 523 height 39
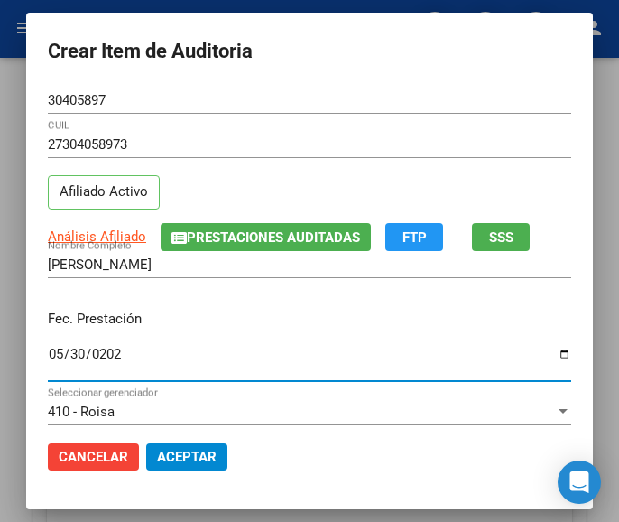
type input "2025-05-30"
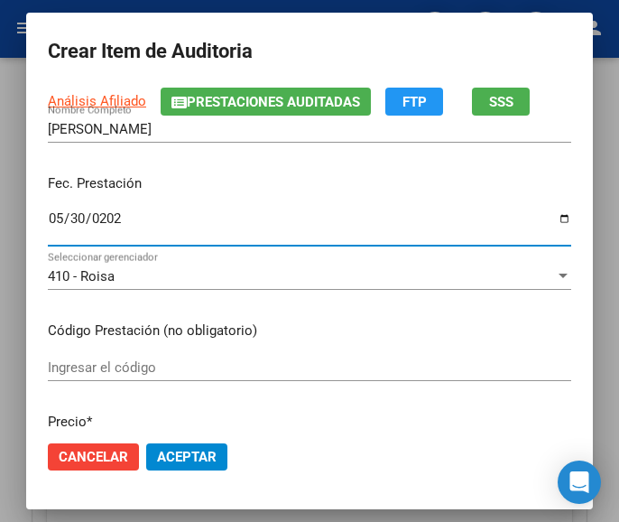
scroll to position [180, 0]
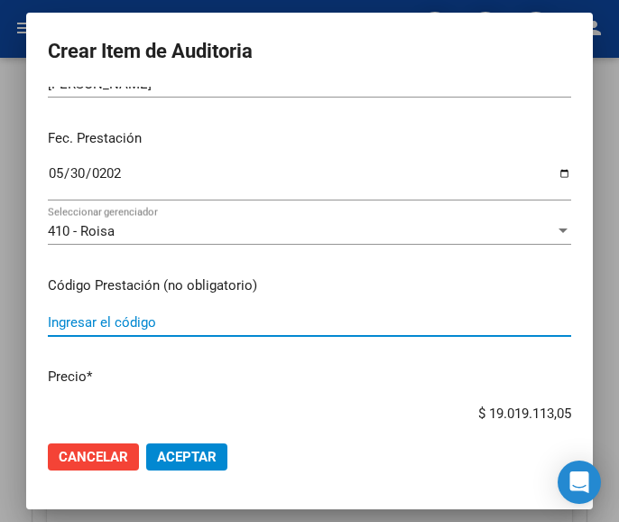
click at [113, 319] on input "Ingresar el código" at bounding box center [309, 322] width 523 height 16
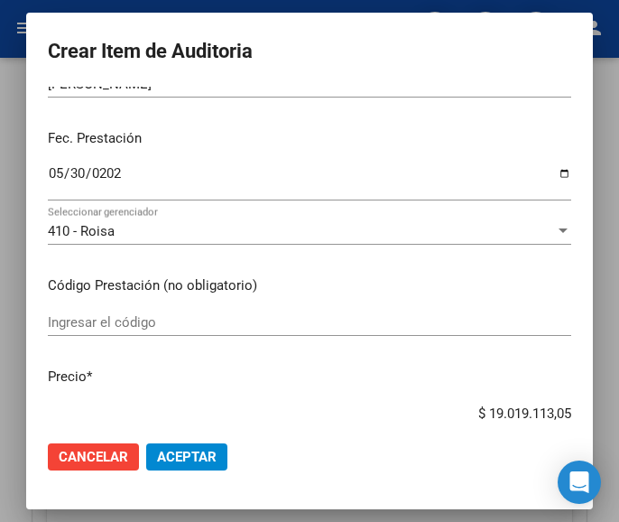
click at [85, 324] on input "Ingresar el código" at bounding box center [309, 322] width 523 height 16
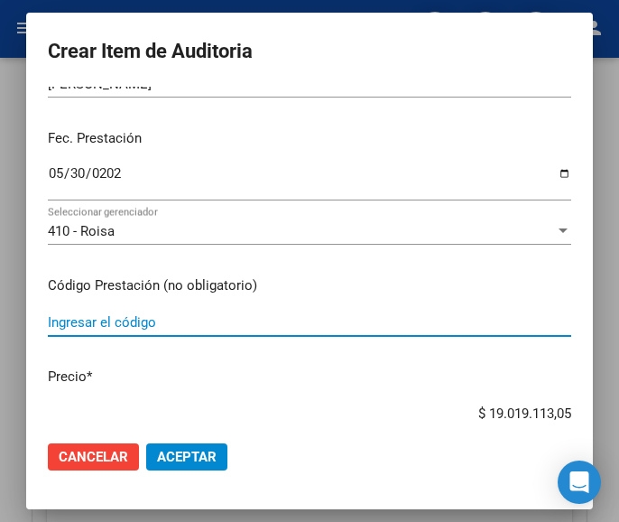
paste input "3367601 T4 MONTPELLIER 100 100 mcg comp.x 50"
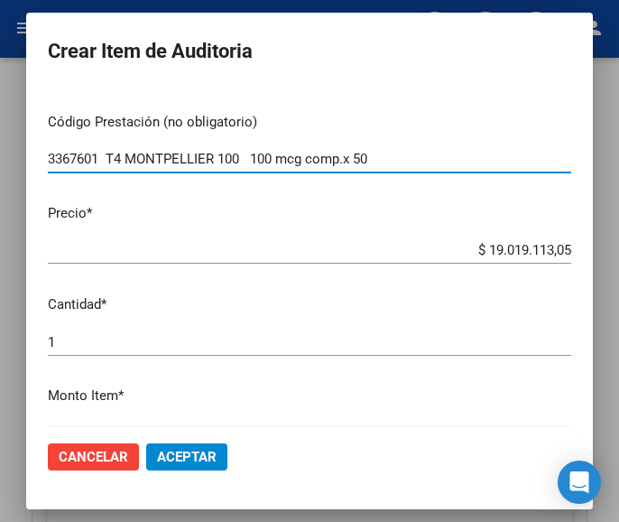
scroll to position [361, 0]
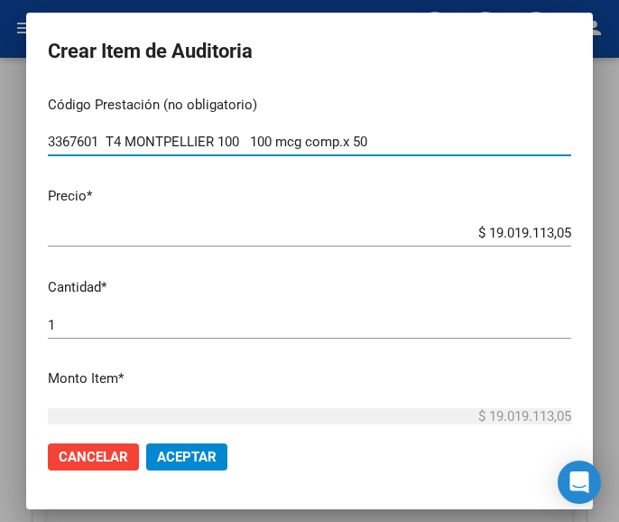
type input "3367601 T4 MONTPELLIER 100 100 mcg comp.x 50"
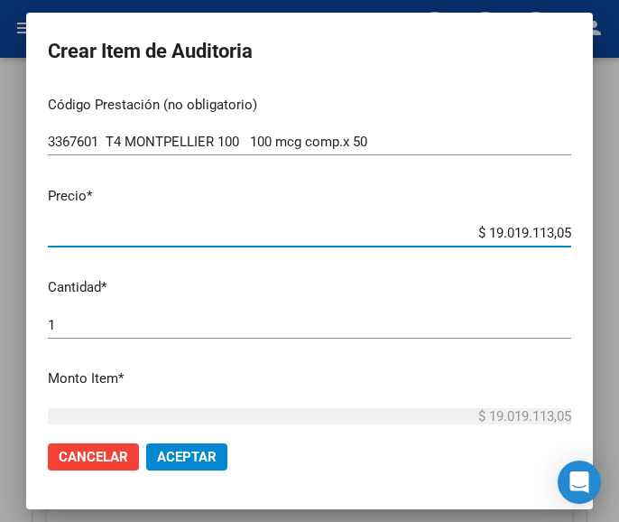
drag, startPoint x: 450, startPoint y: 233, endPoint x: 564, endPoint y: 229, distance: 113.8
click at [564, 229] on app-form-text-field "Precio * $ 19.019.113,05 Ingresar el precio" at bounding box center [317, 214] width 538 height 56
type input "$ 0,01"
type input "$ 0,16"
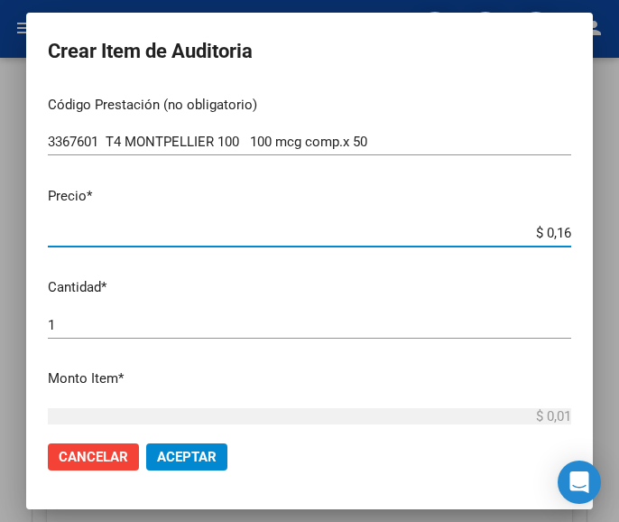
type input "$ 0,16"
type input "$ 1,60"
type input "$ 16,07"
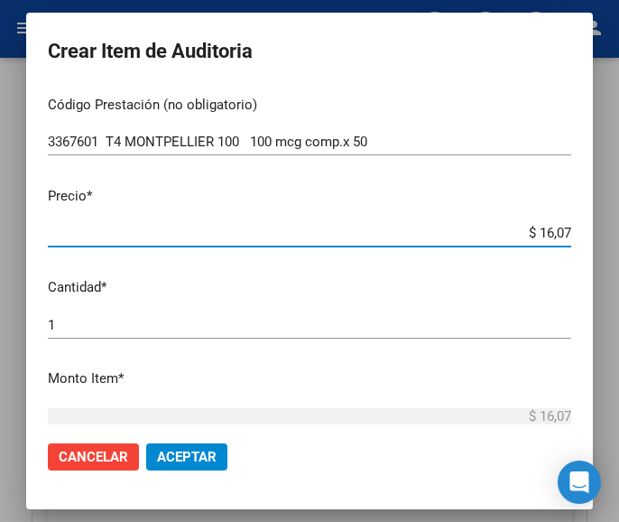
type input "$ 160,72"
type input "$ 1.607,20"
type input "$ 160,72"
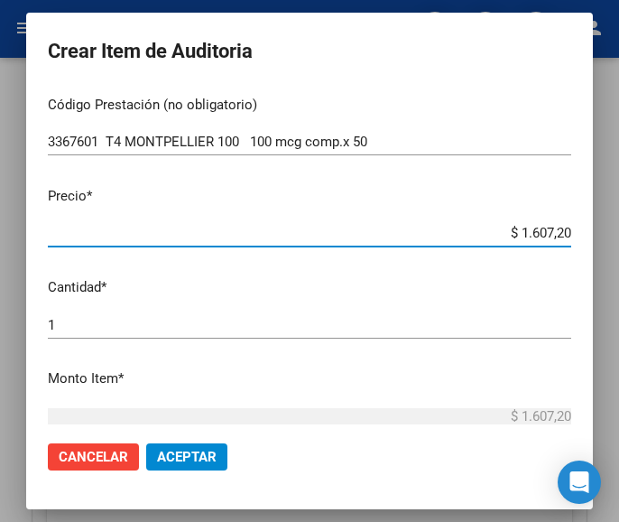
type input "$ 160,72"
type input "$ 1.607,21"
type input "$ 16.072,10"
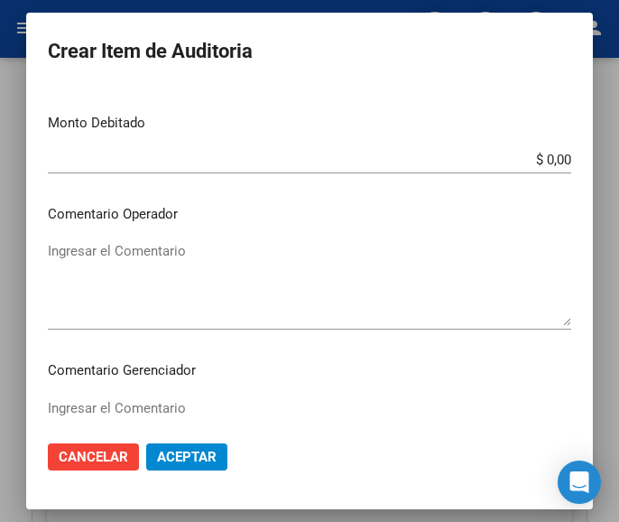
scroll to position [722, 0]
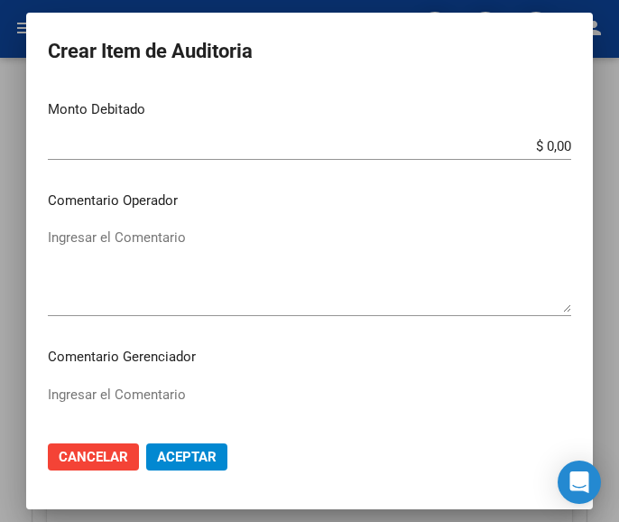
click at [143, 255] on textarea "Ingresar el Comentario" at bounding box center [309, 269] width 523 height 85
drag, startPoint x: 190, startPoint y: 221, endPoint x: 182, endPoint y: 228, distance: 10.9
click at [190, 221] on mat-dialog-content "30405897 Nro Documento 27304058973 CUIL Afiliado Activo Análisis Afiliado Prest…" at bounding box center [309, 256] width 567 height 339
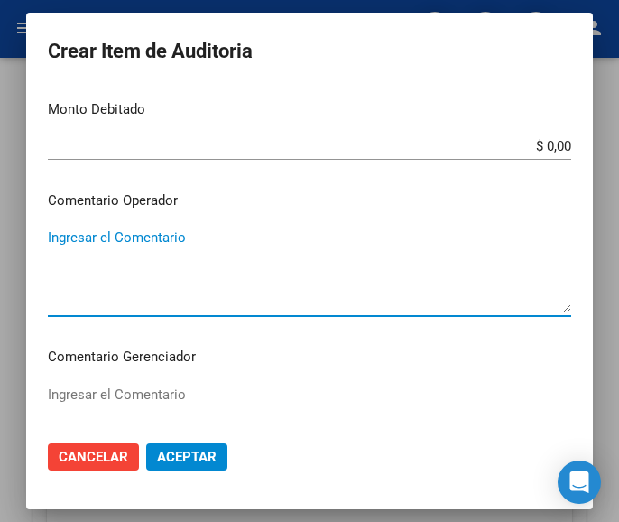
click at [162, 235] on textarea "Ingresar el Comentario" at bounding box center [309, 269] width 523 height 85
paste textarea "70 DULAC"
click at [50, 232] on textarea "70 DULAC" at bounding box center [309, 269] width 523 height 85
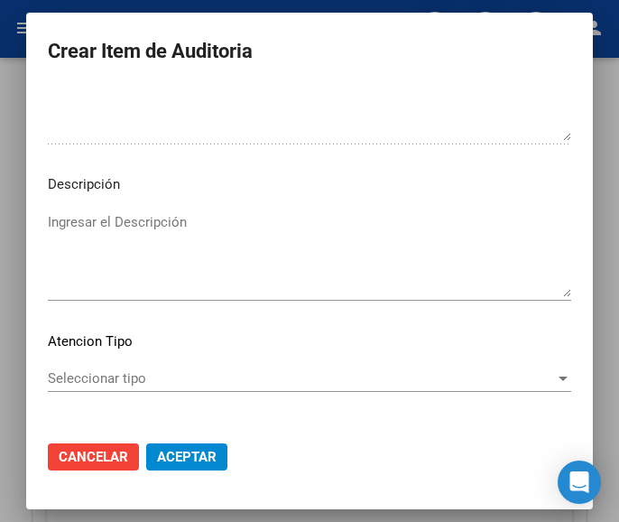
scroll to position [1124, 0]
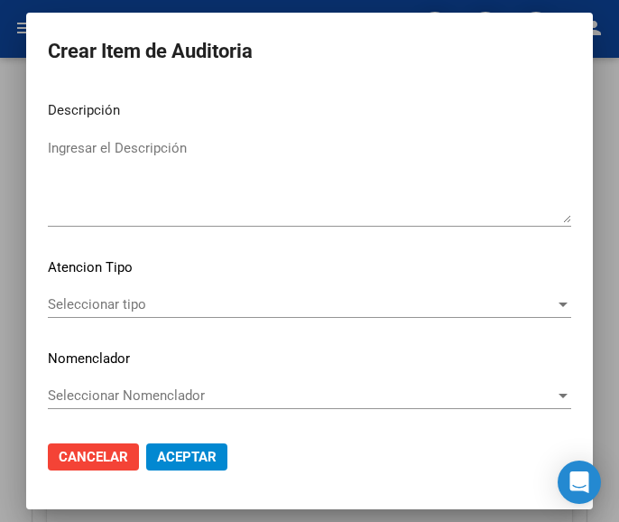
type textarea "70% DULAC"
click at [122, 296] on span "Seleccionar tipo" at bounding box center [301, 304] width 507 height 16
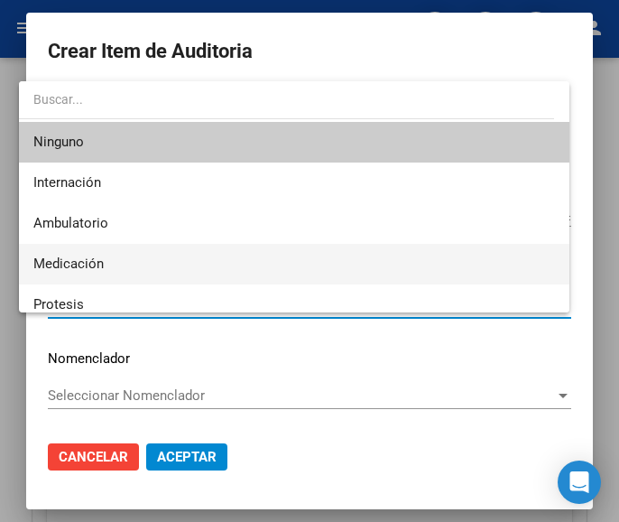
click at [88, 247] on span "Medicación" at bounding box center [294, 264] width 522 height 41
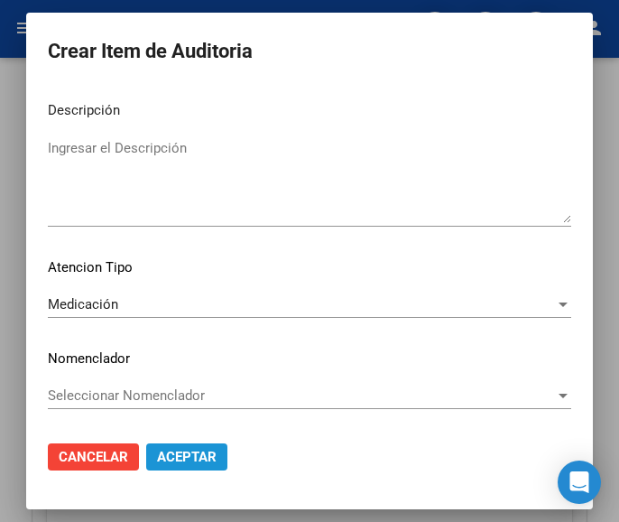
click at [198, 470] on button "Aceptar" at bounding box center [186, 456] width 81 height 27
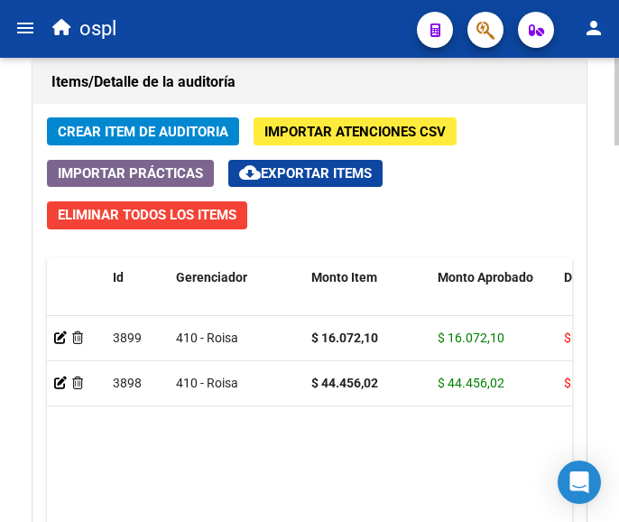
click at [143, 129] on span "Crear Item de Auditoria" at bounding box center [143, 132] width 171 height 16
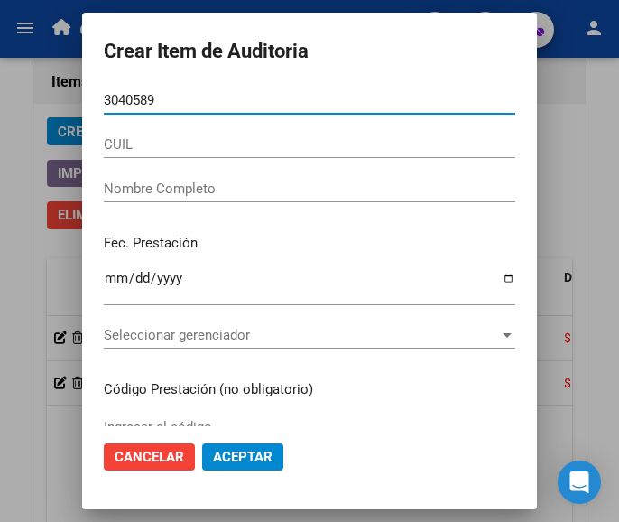
type input "30405897"
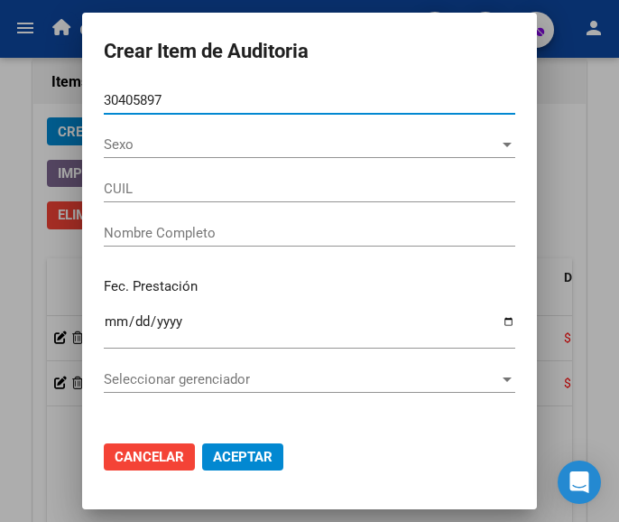
type input "27304058973"
type input "VALLEJOS ROSALIA VANESA"
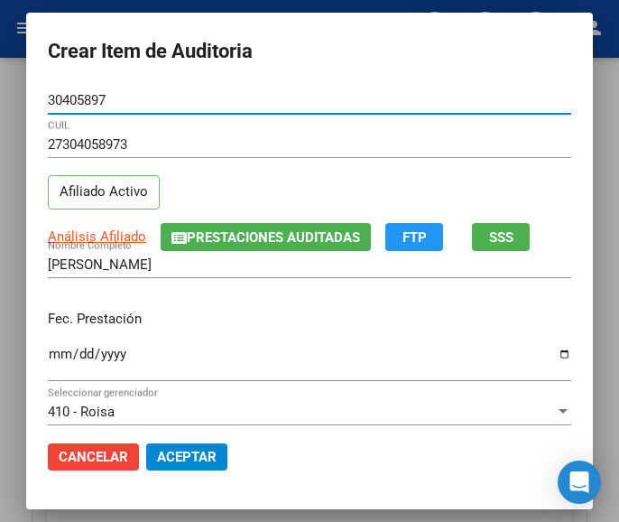
type input "30405897"
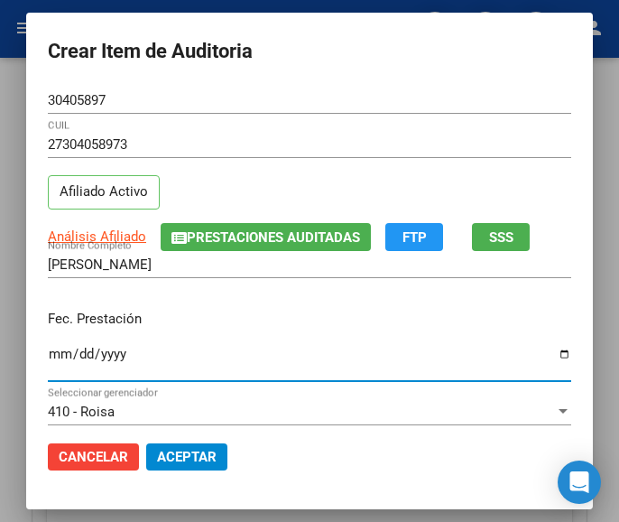
click at [48, 352] on input "Ingresar la fecha" at bounding box center [309, 360] width 523 height 29
type input "2025-05-30"
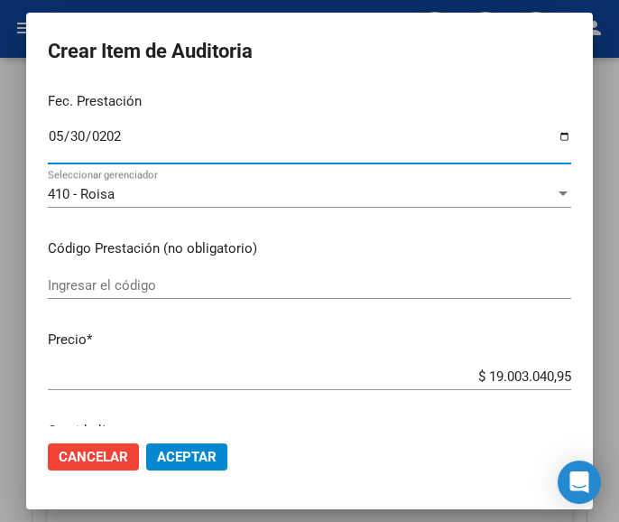
scroll to position [271, 0]
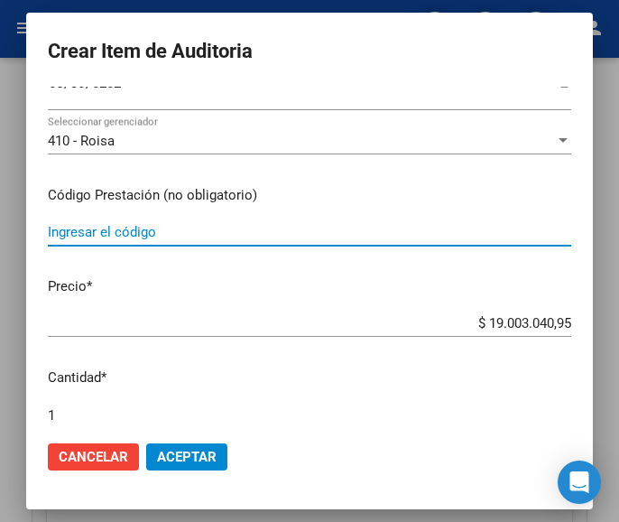
click at [108, 236] on input "Ingresar el código" at bounding box center [309, 232] width 523 height 16
click at [59, 240] on input "Ingresar el código" at bounding box center [309, 232] width 523 height 16
paste input "4765746 BIDECAR 6.25 mg comp.ran.x 56"
type input "4765746 BIDECAR 6.25 mg comp.ran.x 56"
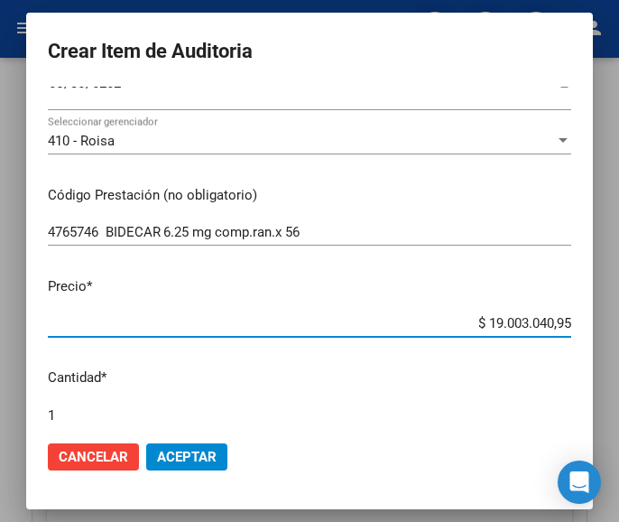
drag, startPoint x: 430, startPoint y: 320, endPoint x: 586, endPoint y: 319, distance: 156.1
click at [586, 319] on mat-dialog-content "30405897 Nro Documento 27304058973 CUIL Afiliado Activo Análisis Afiliado Prest…" at bounding box center [309, 256] width 567 height 339
type input "$ 0,01"
type input "$ 0,13"
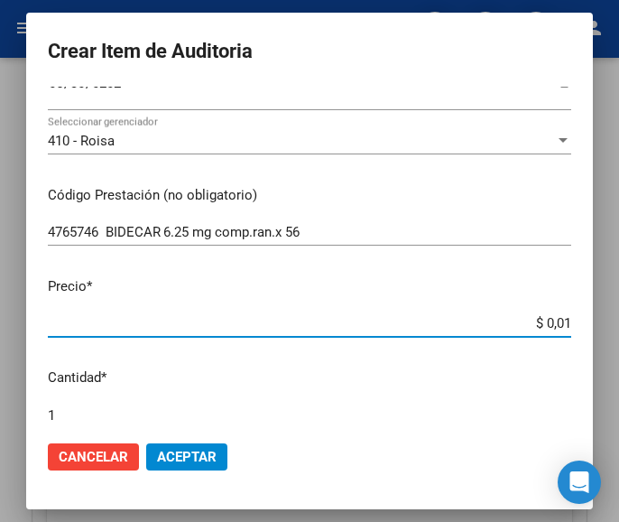
type input "$ 0,13"
type input "$ 1,32"
type input "$ 13,22"
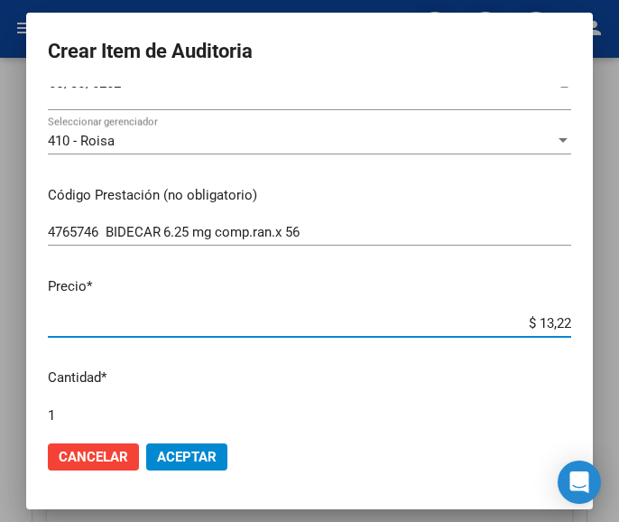
type input "$ 132,28"
type input "$ 1.322,81"
type input "$ 13.228,19"
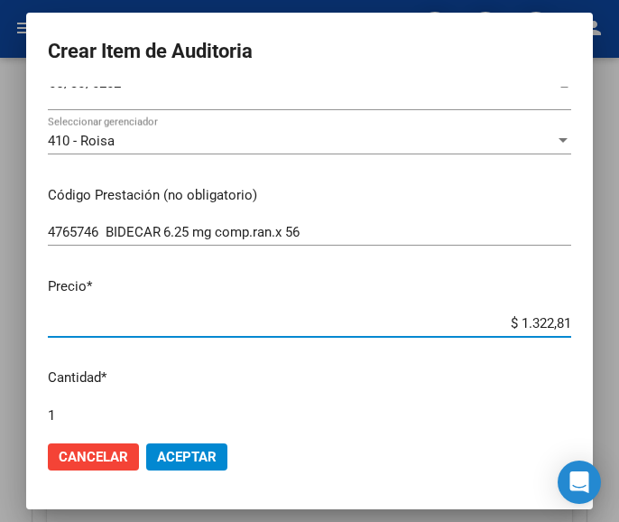
type input "$ 13.228,19"
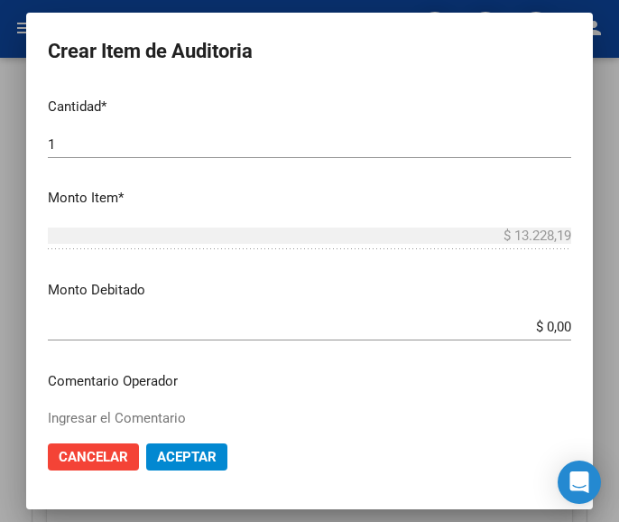
scroll to position [632, 0]
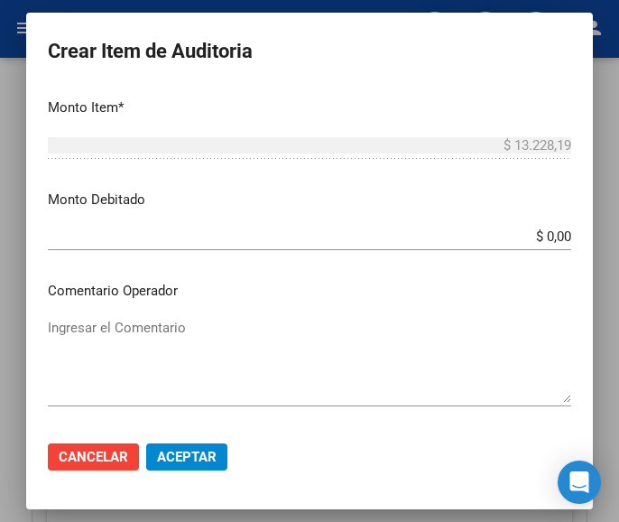
click at [173, 321] on textarea "Ingresar el Comentario" at bounding box center [309, 360] width 523 height 85
click at [163, 347] on textarea "Ingresar el Comentario" at bounding box center [309, 360] width 523 height 85
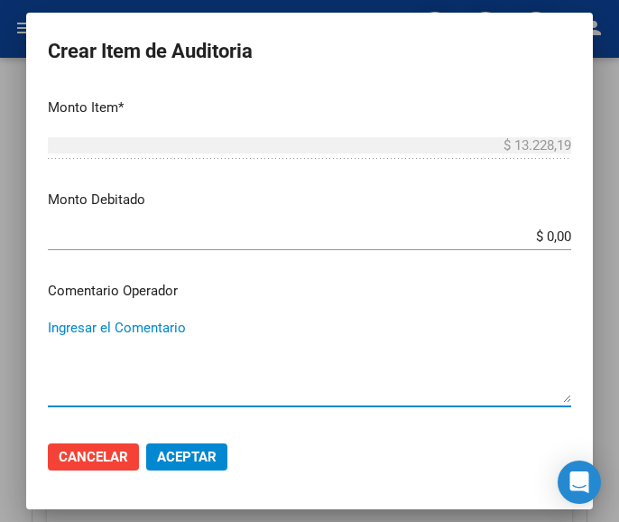
paste textarea "70 DULAC"
click at [50, 326] on textarea "70 DULAC" at bounding box center [309, 360] width 523 height 85
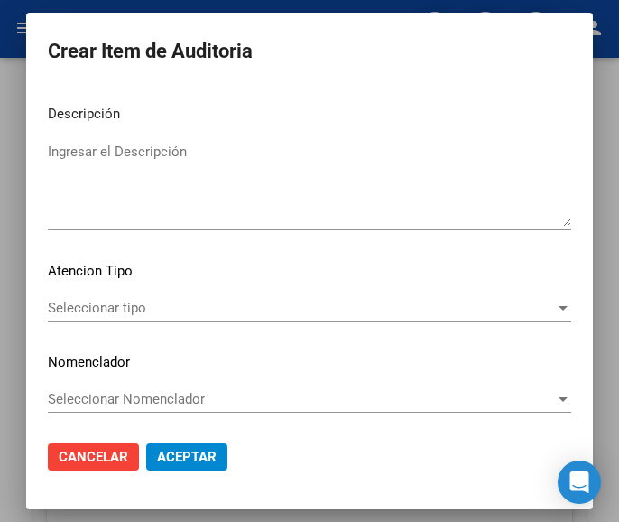
scroll to position [1124, 0]
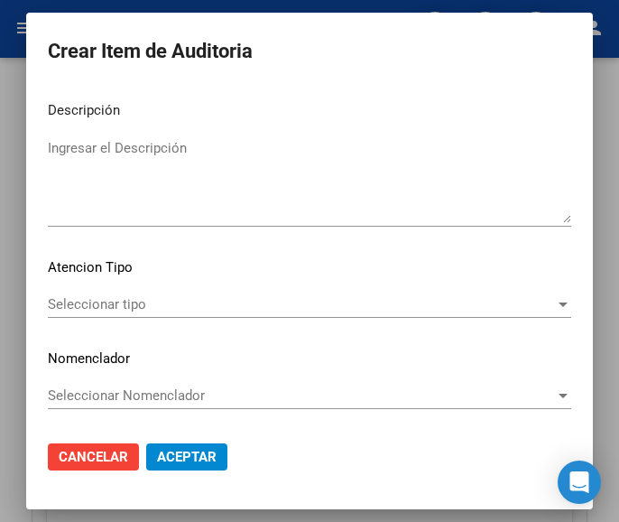
type textarea "70% DULAC"
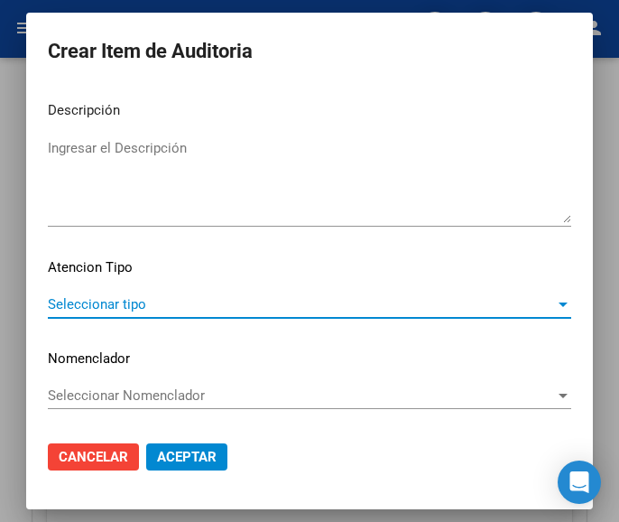
click at [80, 308] on span "Seleccionar tipo" at bounding box center [301, 304] width 507 height 16
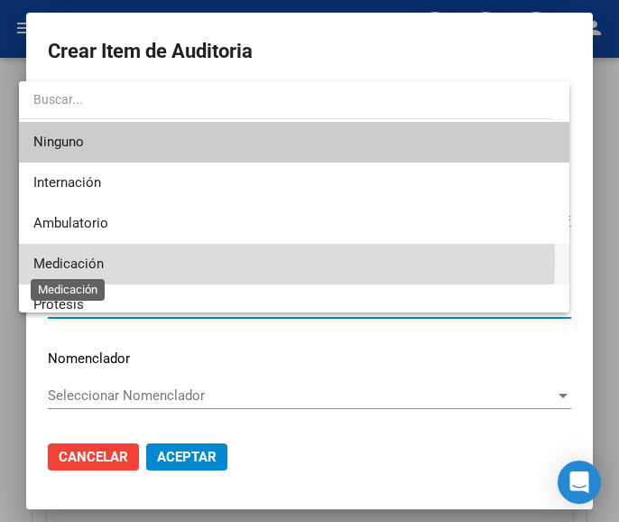
click at [79, 261] on span "Medicación" at bounding box center [68, 263] width 70 height 16
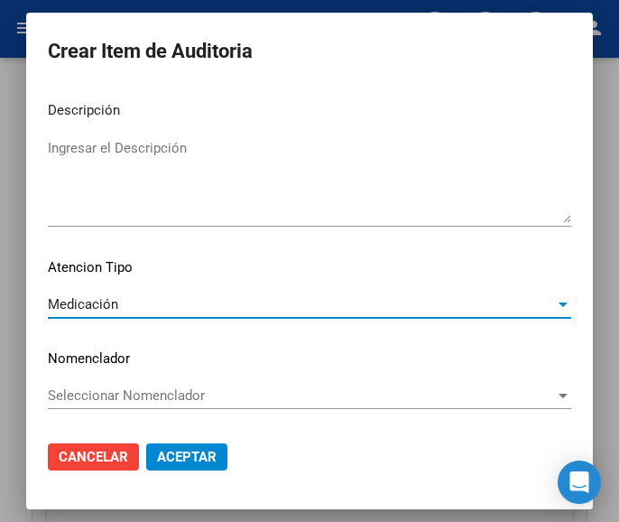
click at [193, 448] on span "Aceptar" at bounding box center [187, 456] width 60 height 16
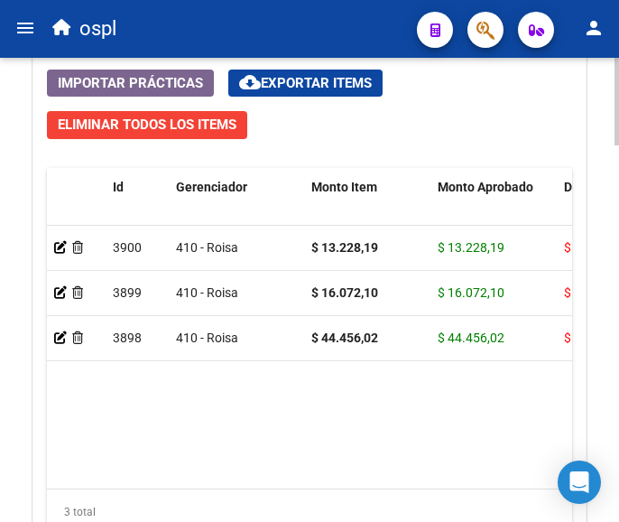
scroll to position [1713, 0]
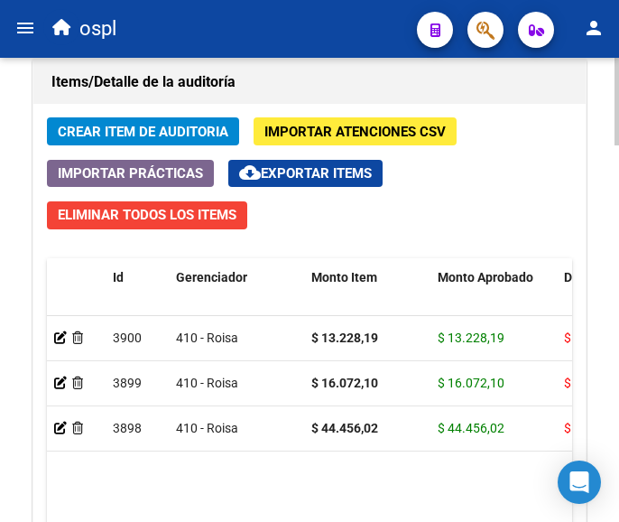
click at [170, 125] on span "Crear Item de Auditoria" at bounding box center [143, 132] width 171 height 16
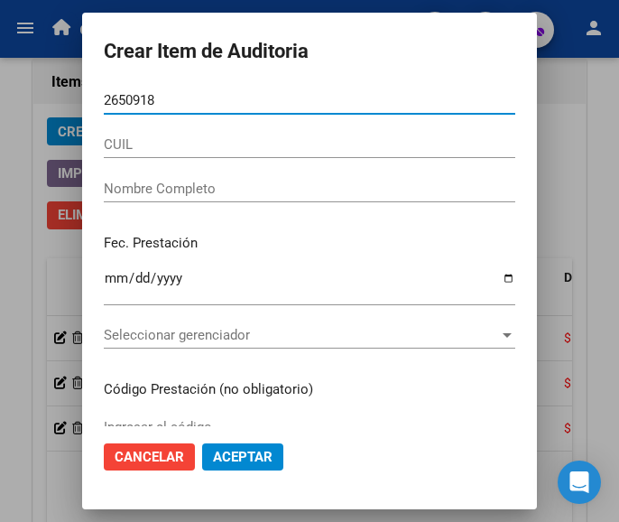
type input "26509181"
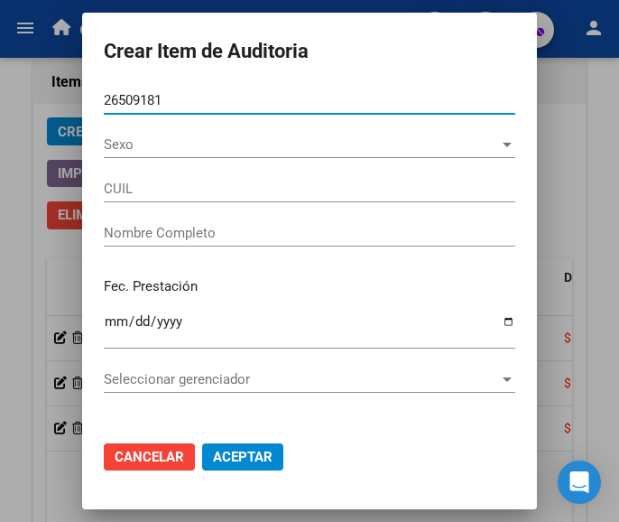
type input "23265091814"
type input "JAUREGUI VALERIA NATALIA"
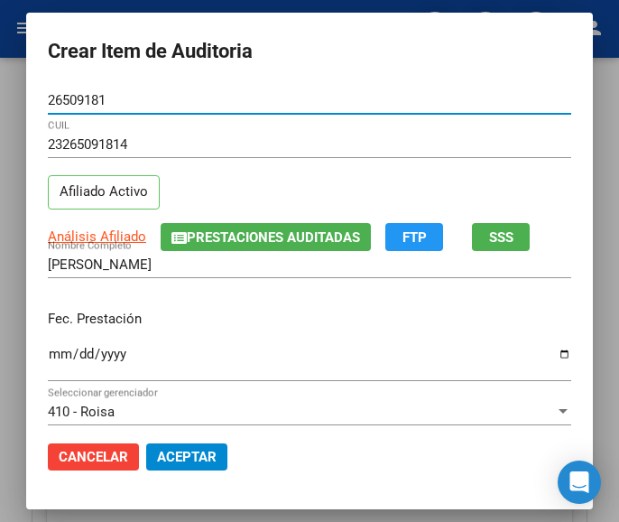
type input "26509181"
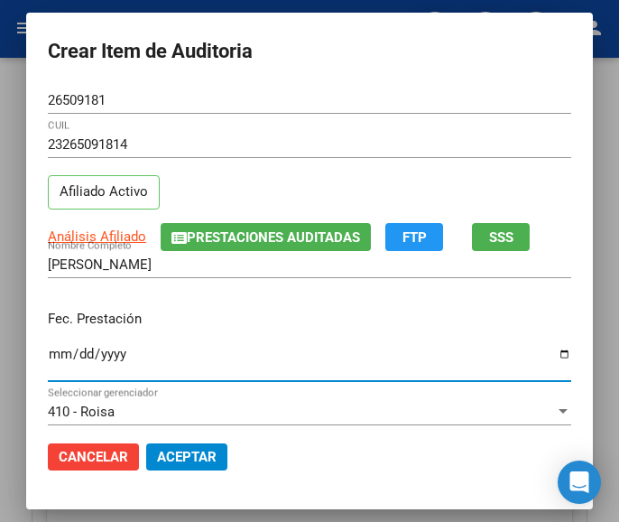
click at [48, 356] on input "Ingresar la fecha" at bounding box center [309, 360] width 523 height 29
type input "2025-06-20"
click at [50, 355] on input "2025-06-20" at bounding box center [309, 360] width 523 height 29
click at [48, 356] on input "2025-06-20" at bounding box center [309, 360] width 523 height 29
type input "2025-06-02"
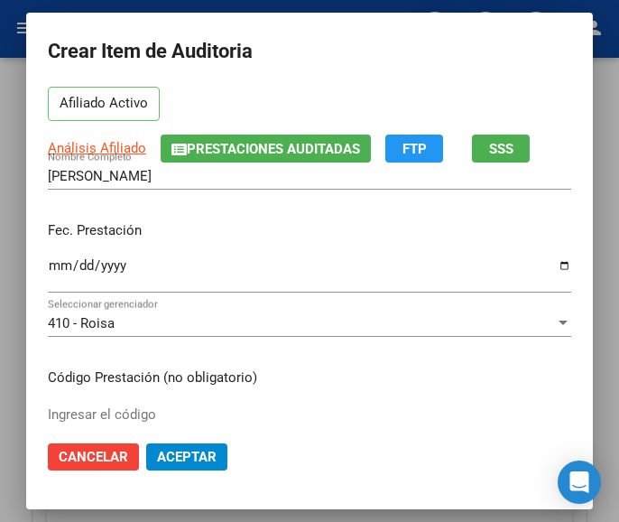
scroll to position [180, 0]
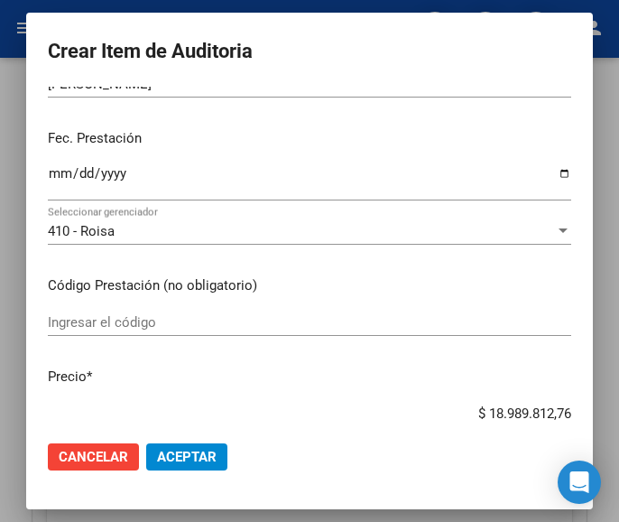
click at [112, 309] on div "Ingresar el código" at bounding box center [309, 322] width 523 height 27
click at [101, 312] on div "Ingresar el código" at bounding box center [309, 322] width 523 height 27
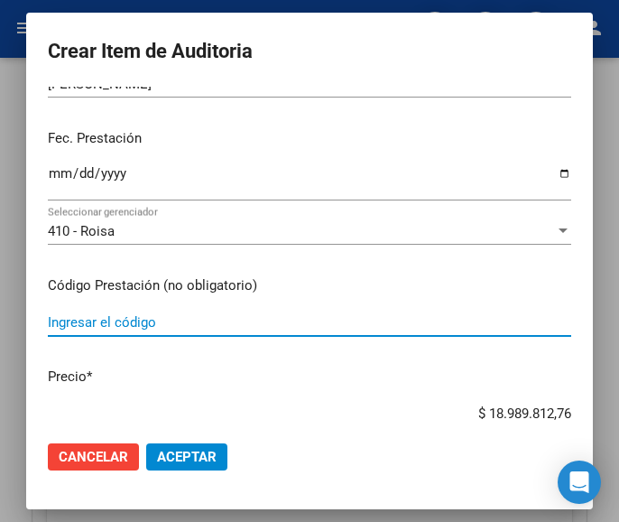
paste input "2844644 LOTRIAL 5 mg comp.x 60"
type input "2844644 LOTRIAL 5 mg comp.x 60"
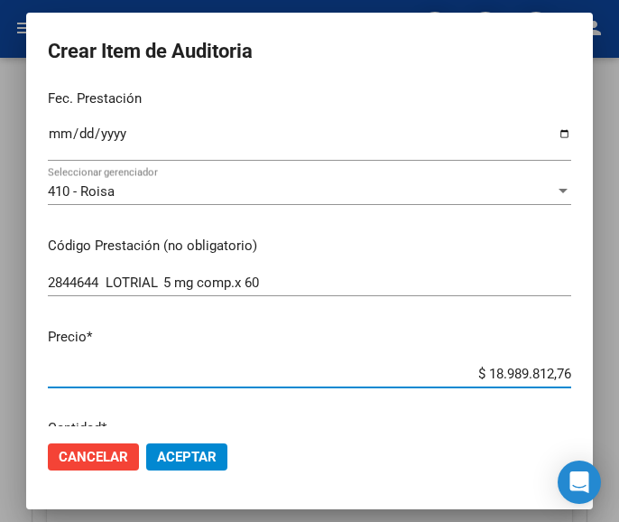
scroll to position [245, 0]
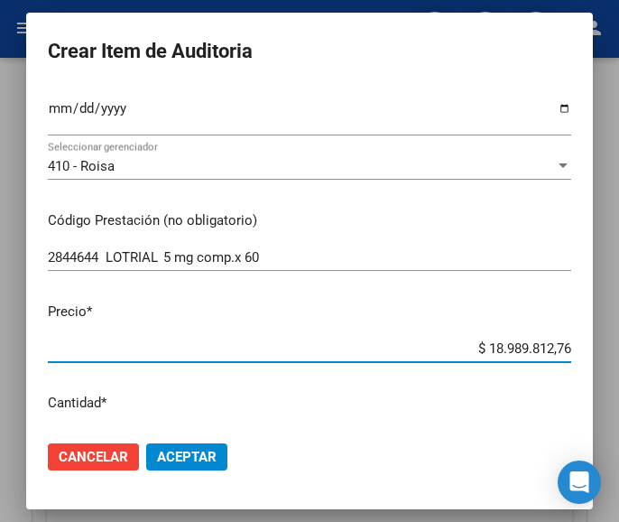
drag, startPoint x: 453, startPoint y: 412, endPoint x: 582, endPoint y: 411, distance: 129.0
click at [582, 411] on mat-dialog-content "26509181 Nro Documento 23265091814 CUIL Afiliado Activo Análisis Afiliado Prest…" at bounding box center [309, 256] width 567 height 339
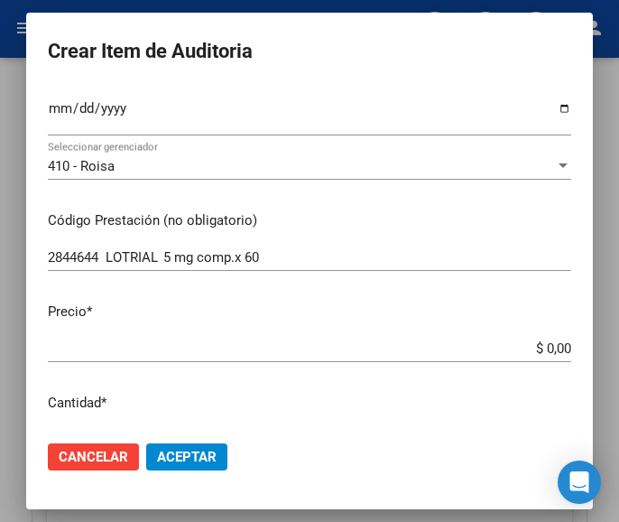
click at [548, 341] on input "$ 0,00" at bounding box center [309, 348] width 523 height 16
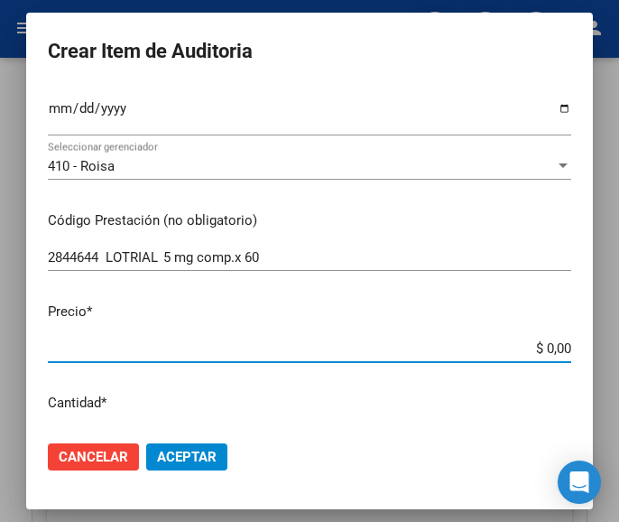
click at [554, 344] on input "$ 0,00" at bounding box center [309, 348] width 523 height 16
paste input "6658,86"
type input "$ 6.658,86"
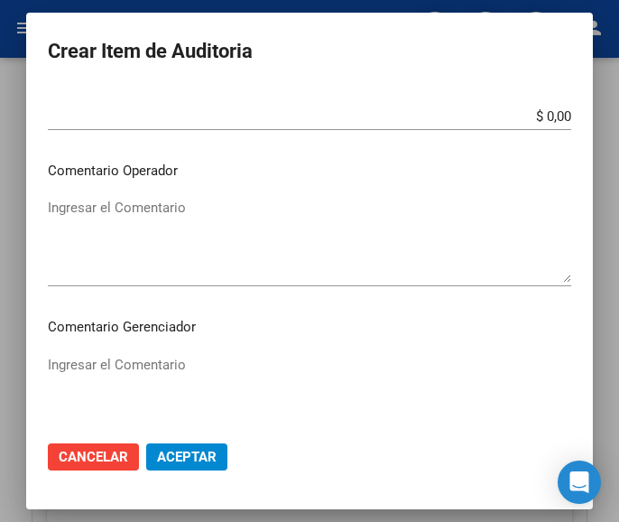
scroll to position [787, 0]
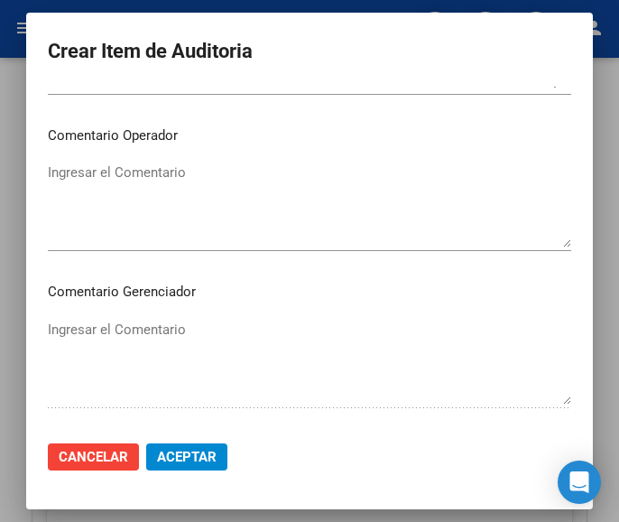
type input "$ 6.658,86"
click at [179, 207] on textarea "Ingresar el Comentario" at bounding box center [309, 204] width 523 height 85
click at [85, 223] on textarea "Ingresar el Comentario" at bounding box center [309, 204] width 523 height 85
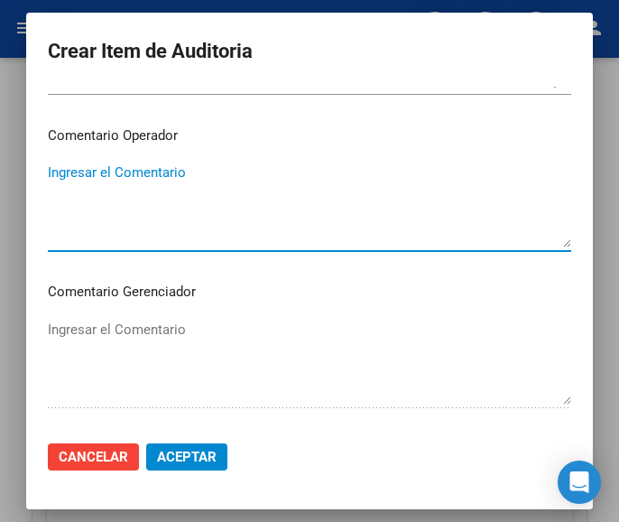
paste textarea "70 PIQUE"
click at [57, 174] on textarea "70 PIQUE" at bounding box center [309, 204] width 523 height 85
click at [52, 171] on textarea "70 PIQUE" at bounding box center [309, 204] width 523 height 85
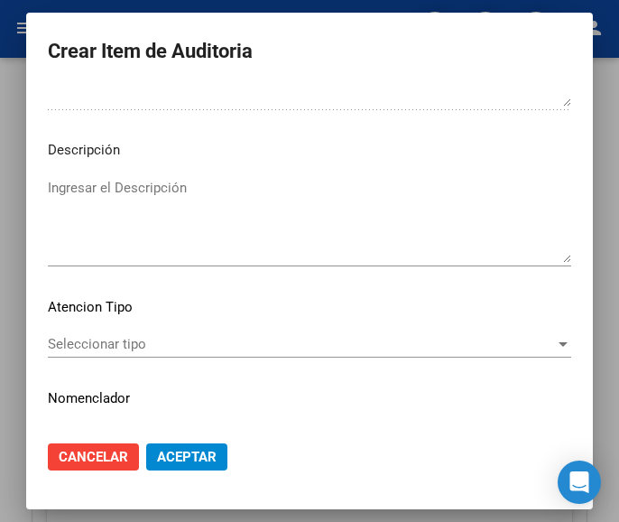
scroll to position [1124, 0]
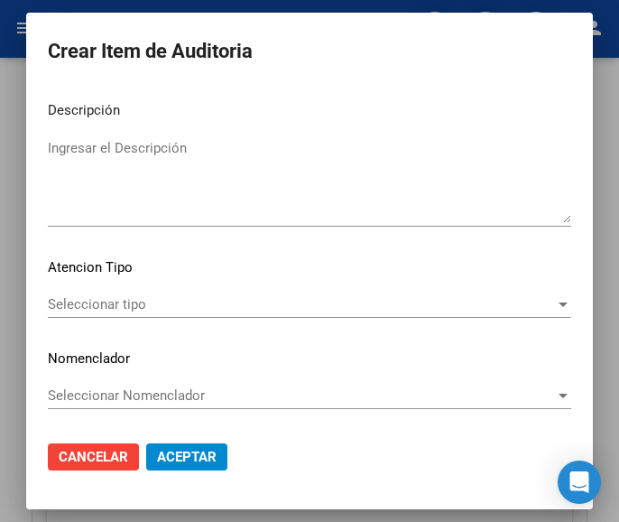
type textarea "70% PIQUE"
click at [94, 301] on span "Seleccionar tipo" at bounding box center [301, 304] width 507 height 16
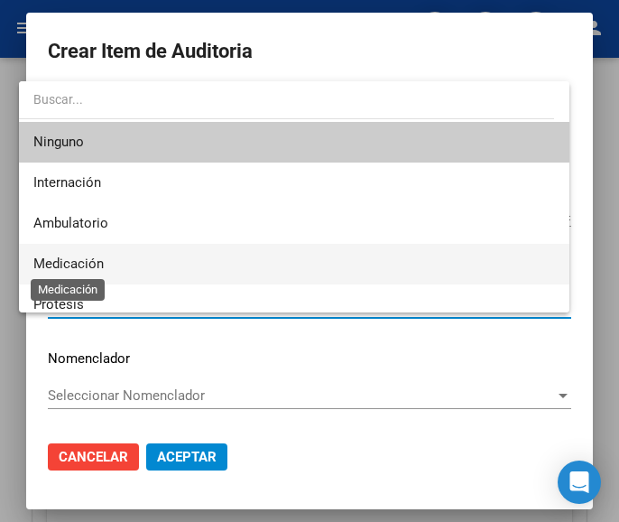
click at [93, 268] on span "Medicación" at bounding box center [68, 263] width 70 height 16
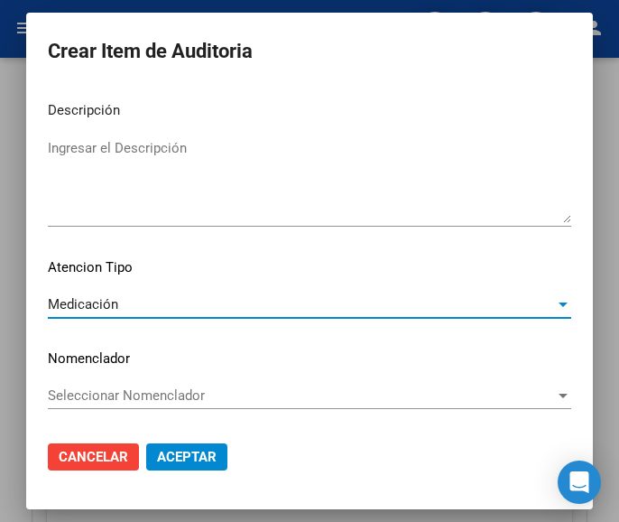
click at [179, 453] on span "Aceptar" at bounding box center [187, 456] width 60 height 16
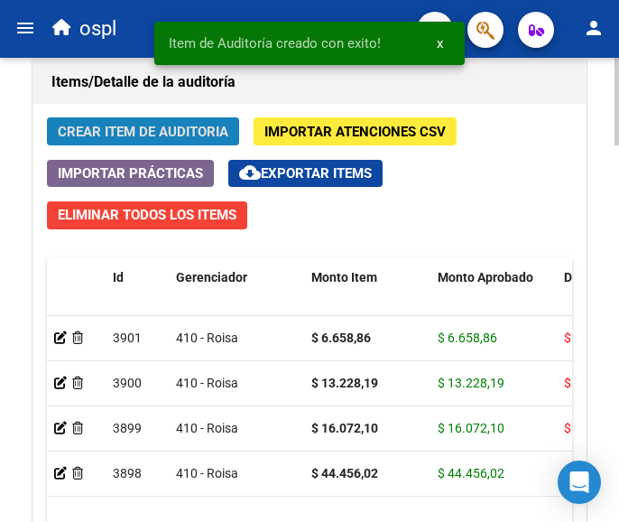
click at [202, 131] on span "Crear Item de Auditoria" at bounding box center [143, 132] width 171 height 16
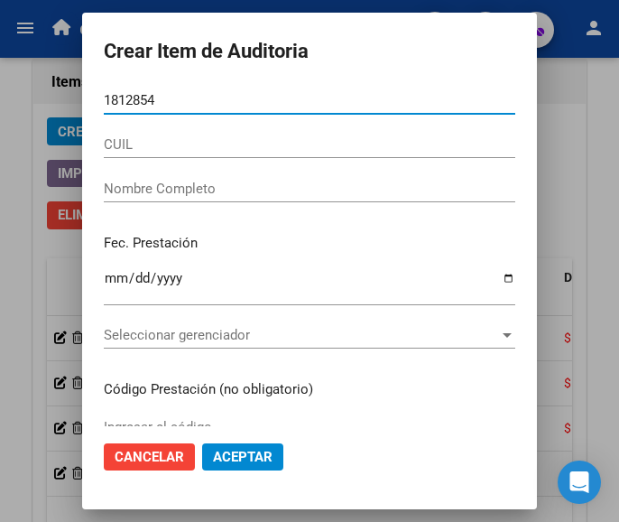
type input "18128545"
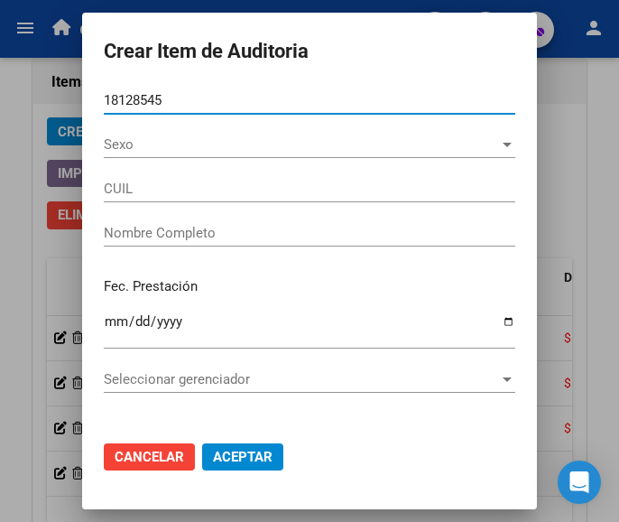
type input "27181285457"
type input "CABEZAS MARIA AMELIA"
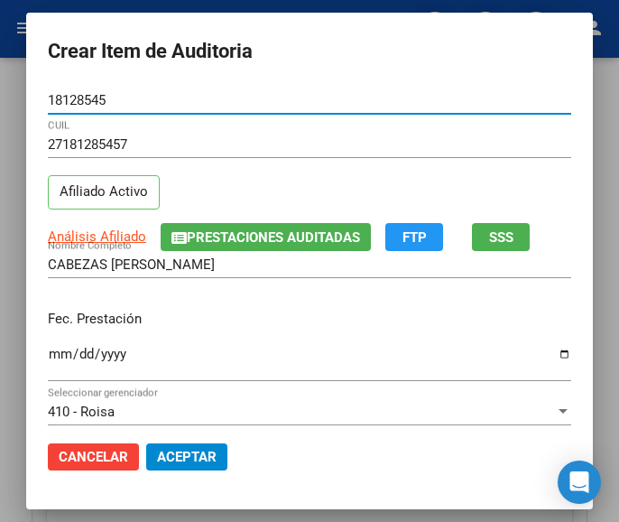
type input "18128545"
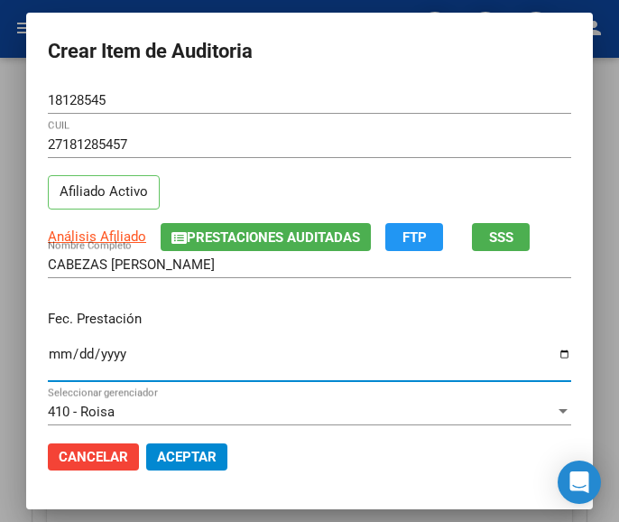
click at [48, 346] on input "Ingresar la fecha" at bounding box center [309, 360] width 523 height 29
type input "[DATE]"
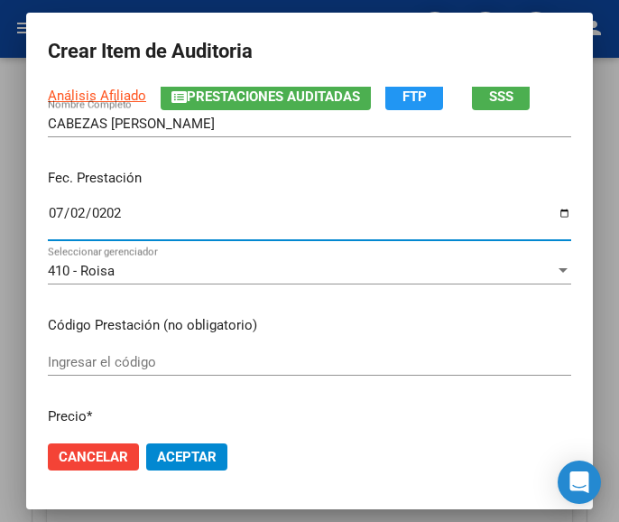
scroll to position [180, 0]
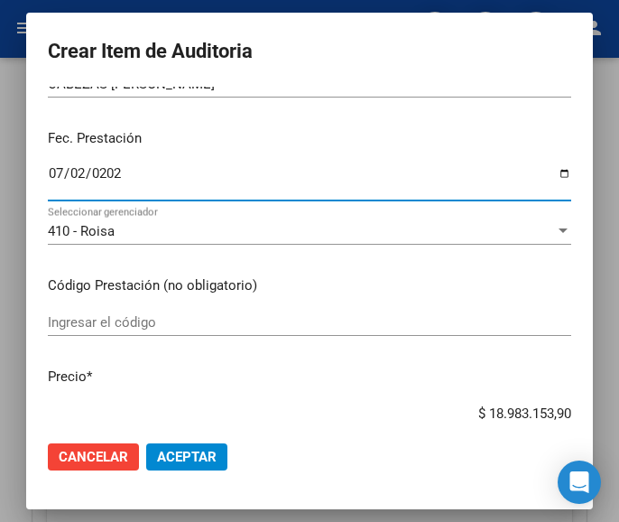
click at [59, 310] on div "Ingresar el código" at bounding box center [309, 322] width 523 height 27
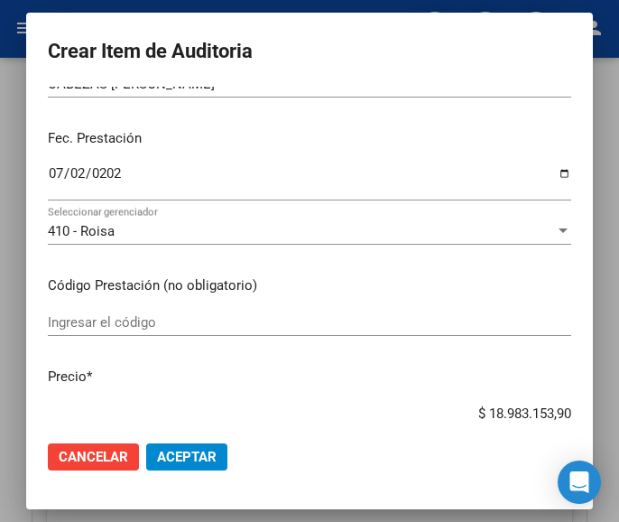
click at [92, 320] on input "Ingresar el código" at bounding box center [309, 322] width 523 height 16
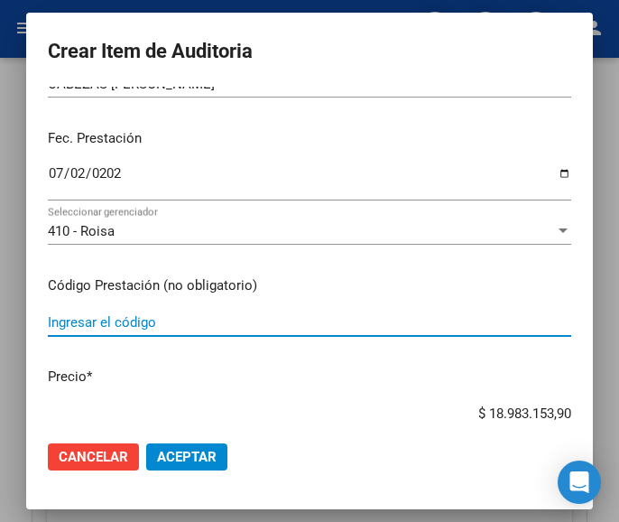
paste input "2844724 LOTRIAL 10 mg comp.x 60"
type input "2844724 LOTRIAL 10 mg comp.x 60"
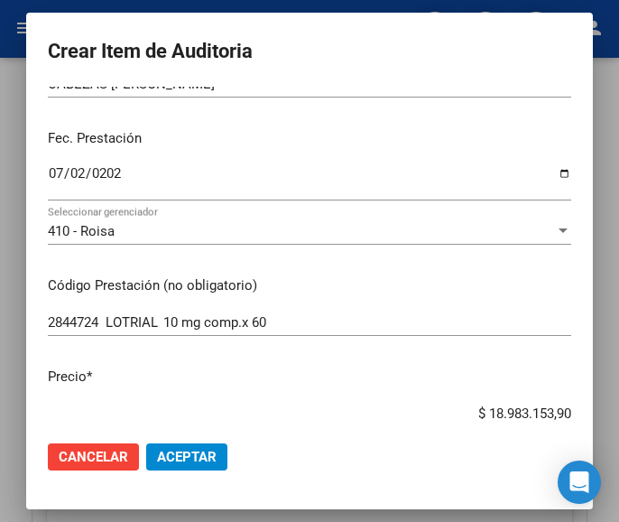
scroll to position [220, 0]
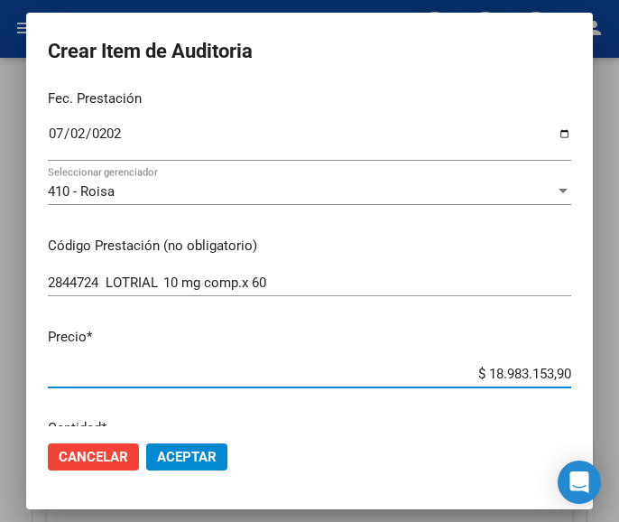
drag, startPoint x: 447, startPoint y: 415, endPoint x: 597, endPoint y: 401, distance: 151.4
click at [593, 401] on mat-dialog-container "Crear Item de Auditoria 18128545 Nro Documento 27181285457 CUIL Afiliado Activo…" at bounding box center [309, 260] width 567 height 495
click at [551, 373] on input "$ 0,00" at bounding box center [309, 373] width 523 height 16
paste input "11532,16"
type input "$ 11.532,16"
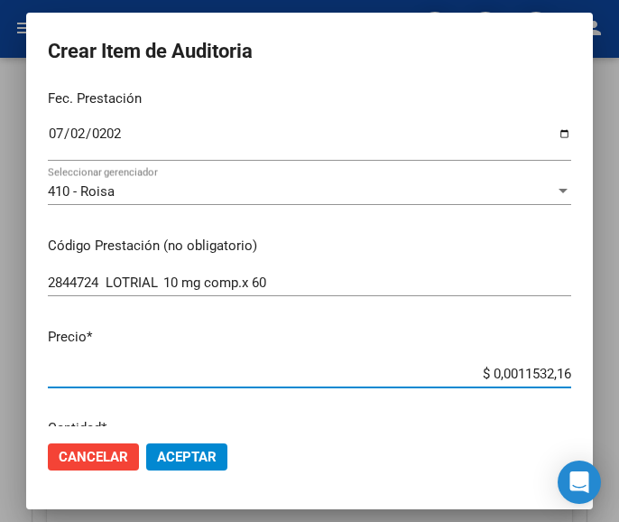
type input "$ 11.532,16"
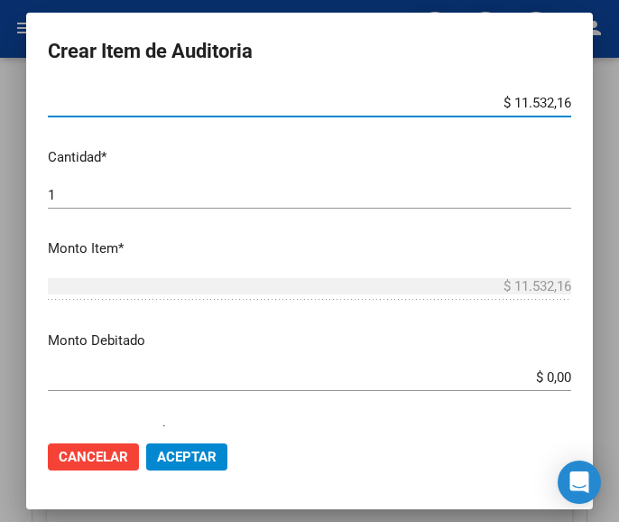
scroll to position [581, 0]
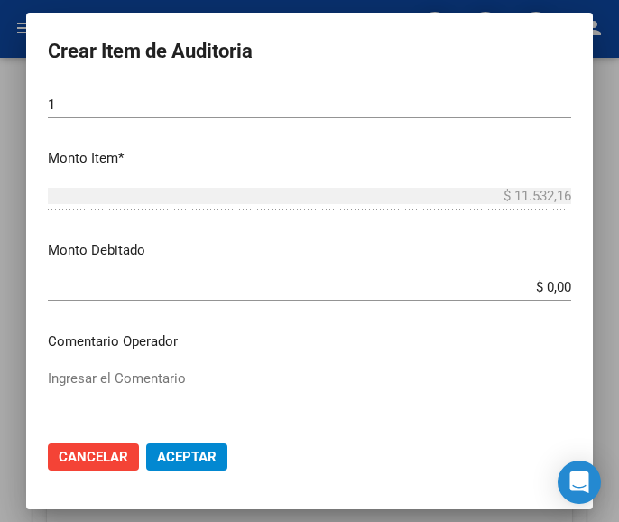
type input "$ 11.532,16"
click at [146, 370] on textarea "Ingresar el Comentario" at bounding box center [309, 410] width 523 height 85
click at [138, 380] on textarea "Ingresar el Comentario" at bounding box center [309, 410] width 523 height 85
paste textarea "70 PIQUE"
click at [53, 383] on textarea "70 PIQUE" at bounding box center [309, 410] width 523 height 85
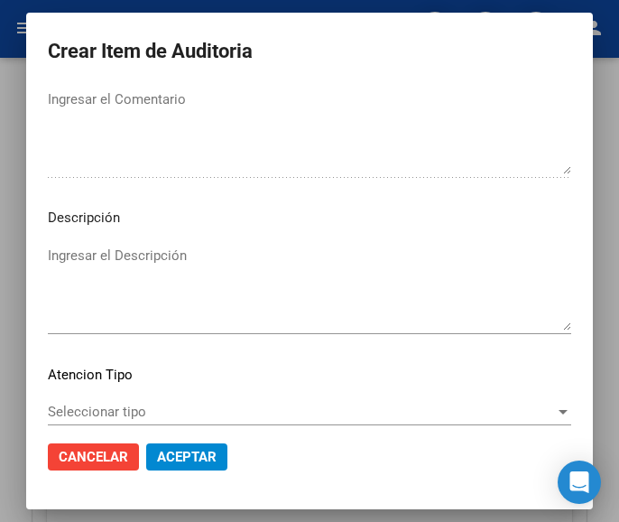
scroll to position [1124, 0]
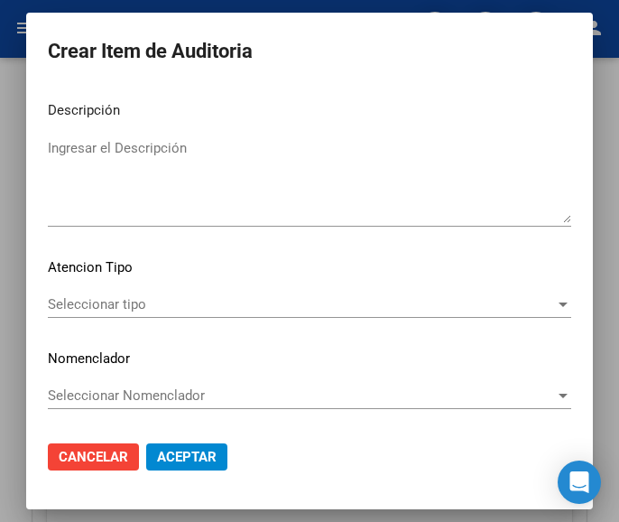
type textarea "70% PIQUE"
click at [112, 315] on div "Seleccionar tipo Seleccionar tipo" at bounding box center [309, 304] width 523 height 27
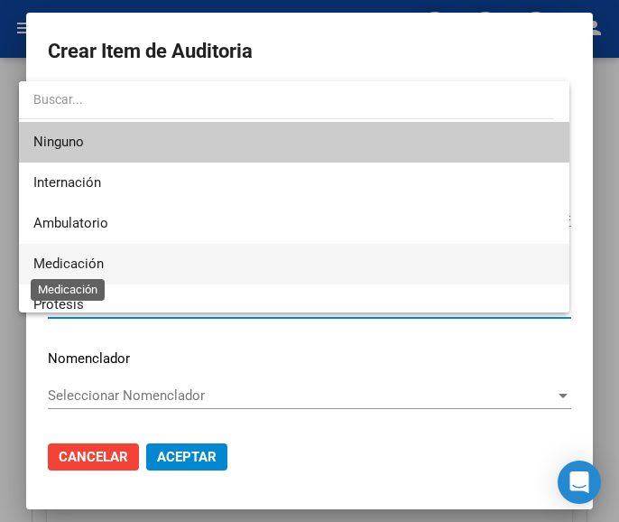
click at [69, 258] on span "Medicación" at bounding box center [68, 263] width 70 height 16
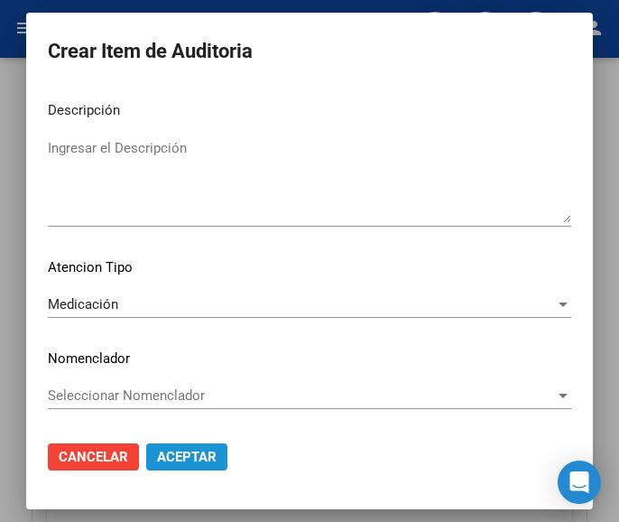
click at [162, 448] on button "Aceptar" at bounding box center [186, 456] width 81 height 27
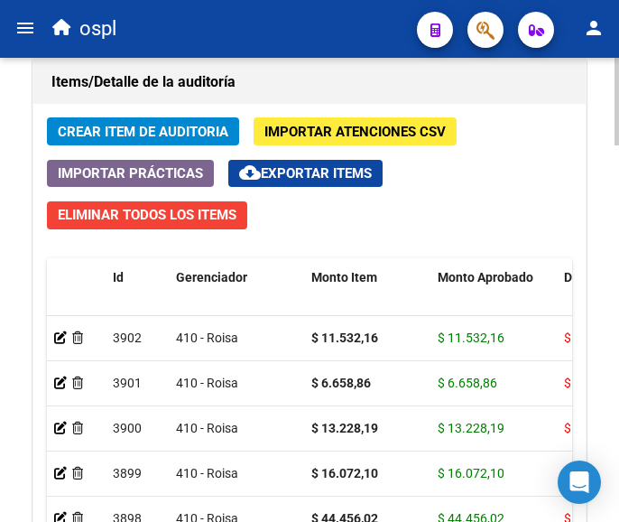
click at [220, 130] on span "Crear Item de Auditoria" at bounding box center [143, 132] width 171 height 16
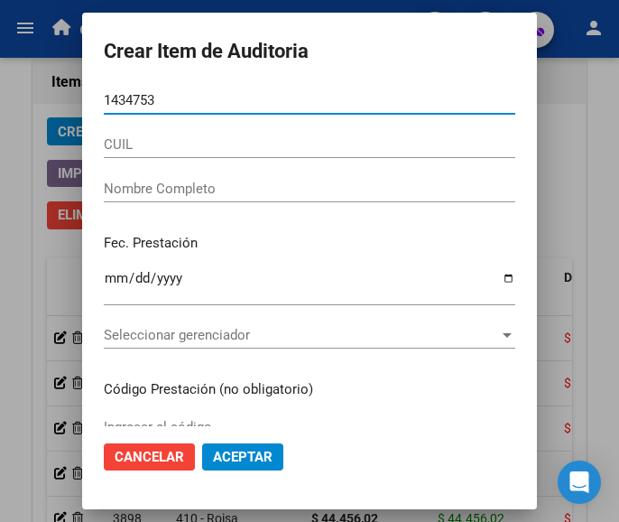
type input "14347535"
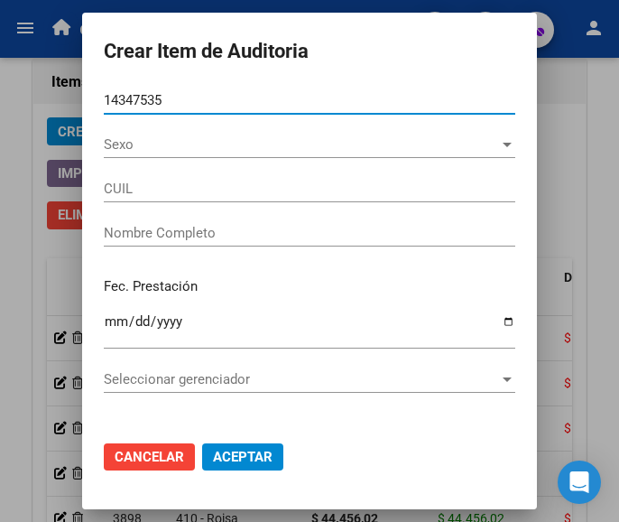
type input "20143475353"
type input "DAMIANI JORGE ALBERTO"
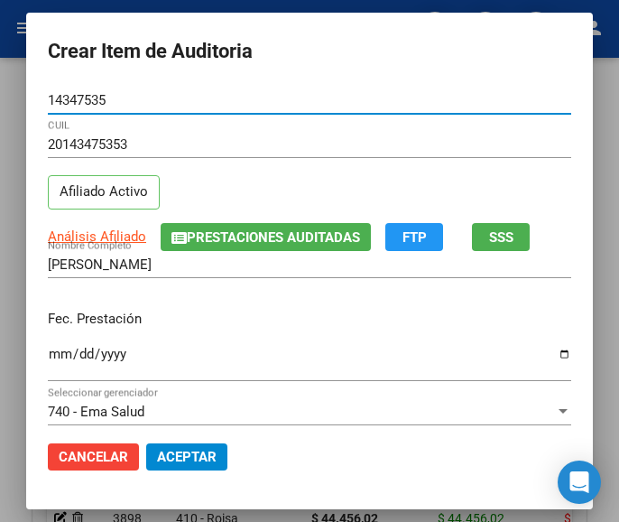
type input "14347535"
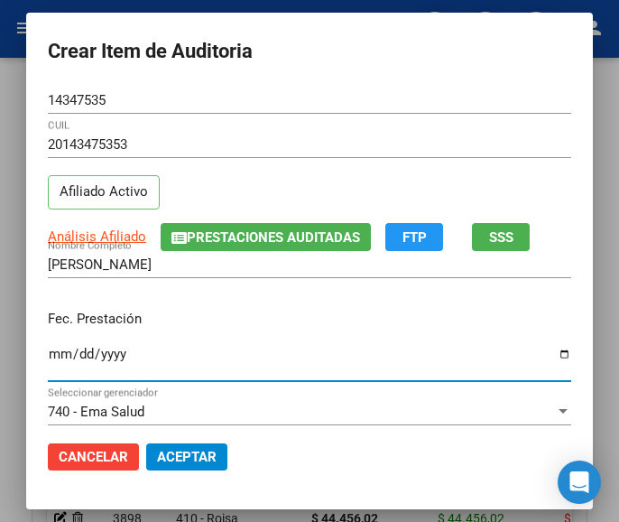
click at [48, 356] on input "Ingresar la fecha" at bounding box center [309, 360] width 523 height 29
type input "2025-05-13"
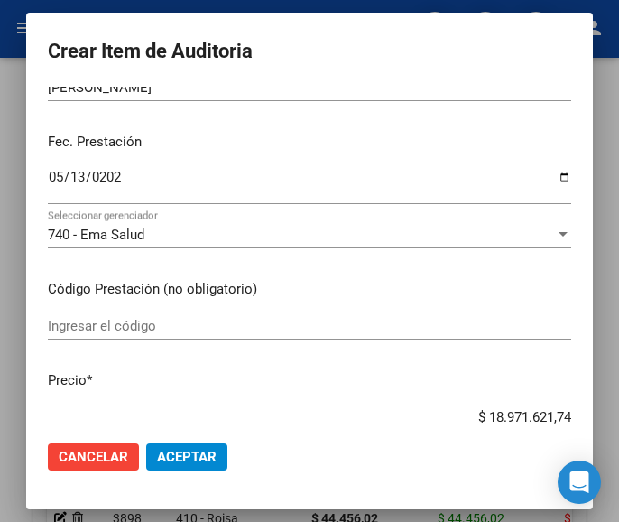
scroll to position [180, 0]
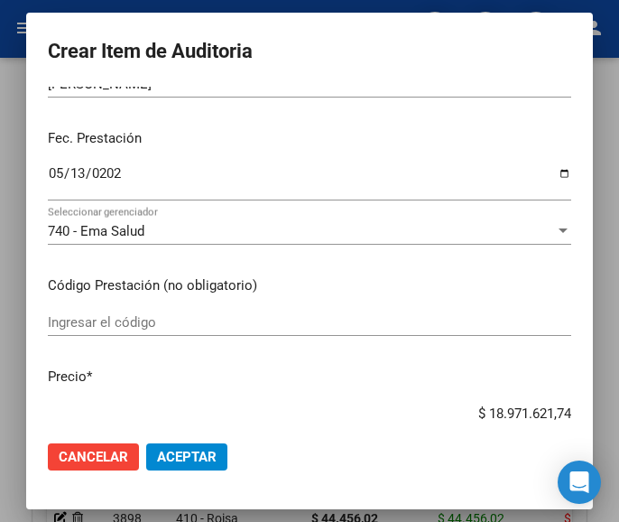
click at [132, 307] on mat-dialog-content "14347535 Nro Documento 20143475353 CUIL Afiliado Activo Análisis Afiliado Prest…" at bounding box center [309, 256] width 567 height 339
click at [124, 314] on input "Ingresar el código" at bounding box center [309, 322] width 523 height 16
click at [100, 310] on div "Ingresar el código" at bounding box center [309, 322] width 523 height 27
drag, startPoint x: 100, startPoint y: 312, endPoint x: 101, endPoint y: 326, distance: 13.6
click at [101, 326] on input "Ingresar el código" at bounding box center [309, 322] width 523 height 16
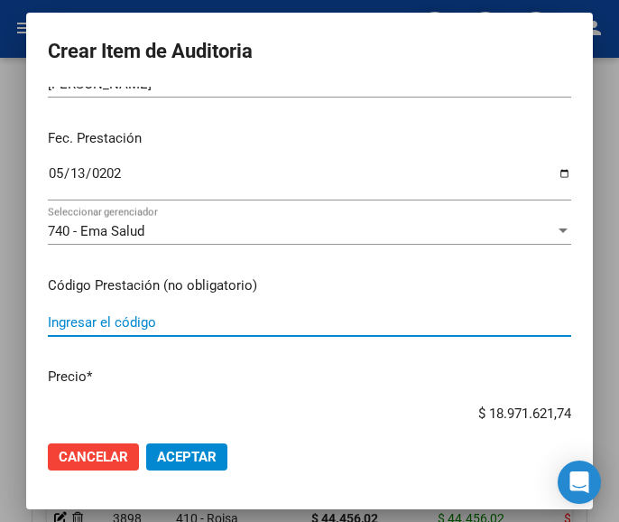
paste input "5080104 CARVEDIL 25 25 mg comp.x 56"
type input "5080104 CARVEDIL 25 25 mg comp.x 56"
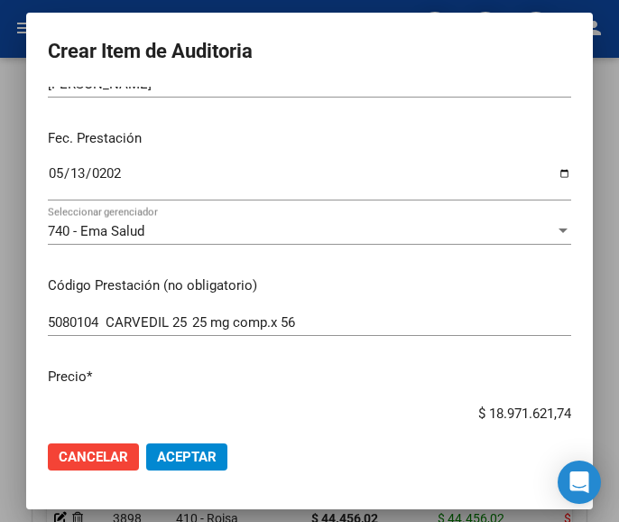
drag, startPoint x: 456, startPoint y: 405, endPoint x: 576, endPoint y: 405, distance: 120.0
click at [576, 405] on mat-dialog-content "14347535 Nro Documento 20143475353 CUIL Afiliado Activo Análisis Afiliado Prest…" at bounding box center [309, 256] width 567 height 339
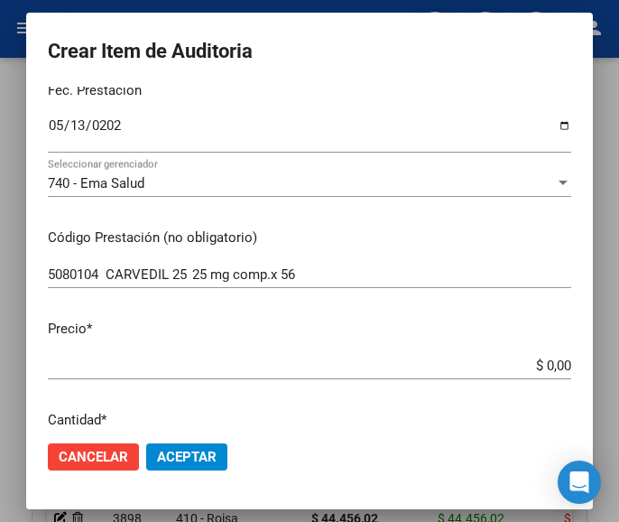
scroll to position [361, 0]
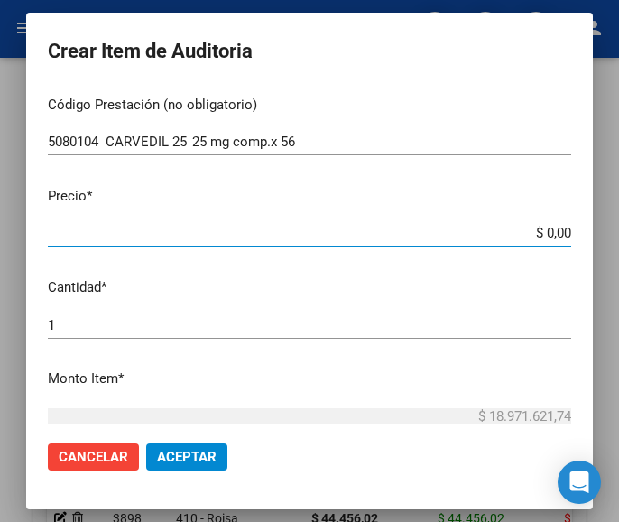
click at [552, 235] on input "$ 0,00" at bounding box center [309, 233] width 523 height 16
paste input "23306,77"
type input "$ 23.306,77"
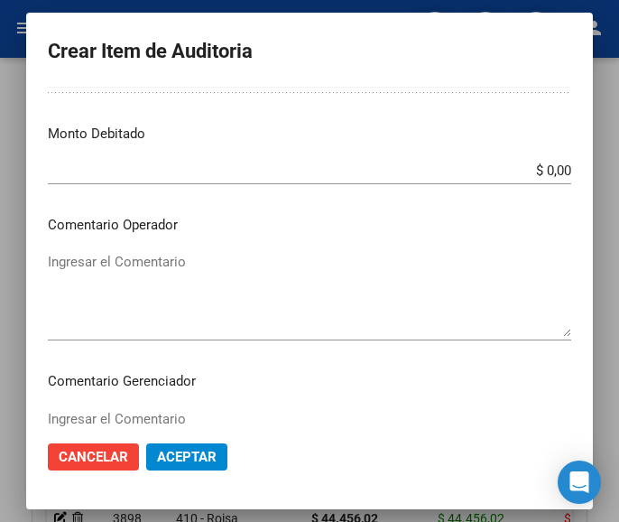
scroll to position [722, 0]
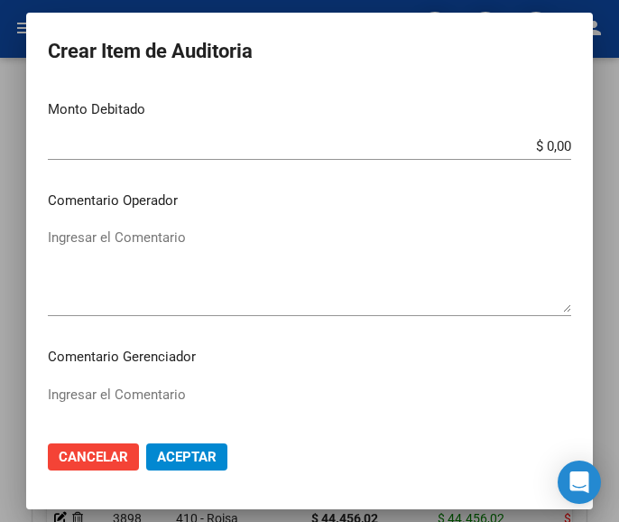
type input "$ 23.306,77"
click at [137, 238] on textarea "Ingresar el Comentario" at bounding box center [309, 269] width 523 height 85
click at [80, 239] on textarea "Ingresar el Comentario" at bounding box center [309, 269] width 523 height 85
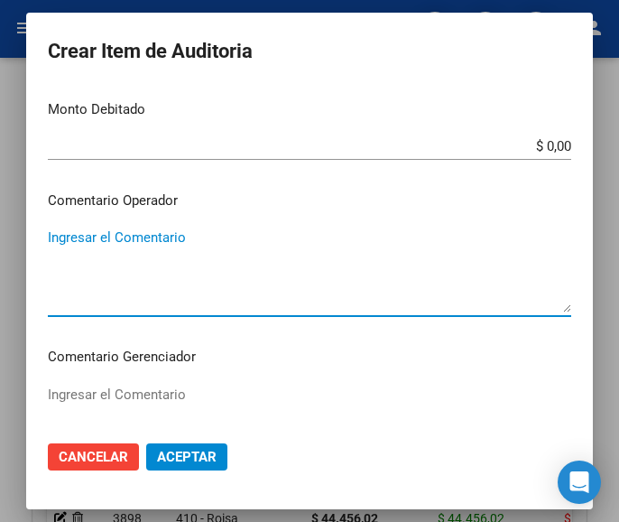
paste textarea "70 SARMIENTO"
click at [51, 243] on textarea "70 SARMIENTO" at bounding box center [309, 269] width 523 height 85
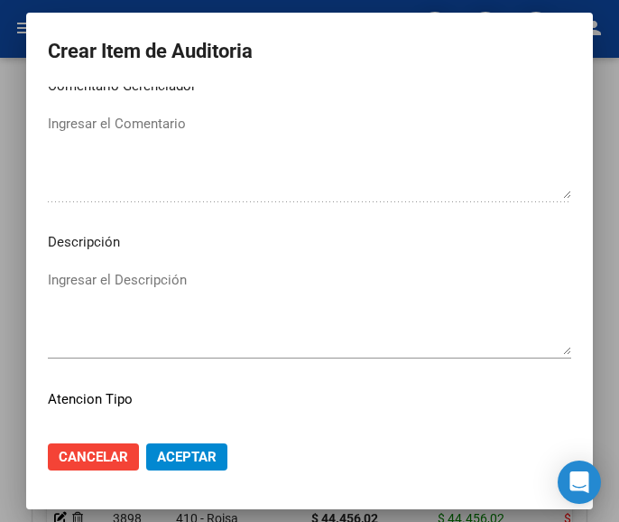
scroll to position [1124, 0]
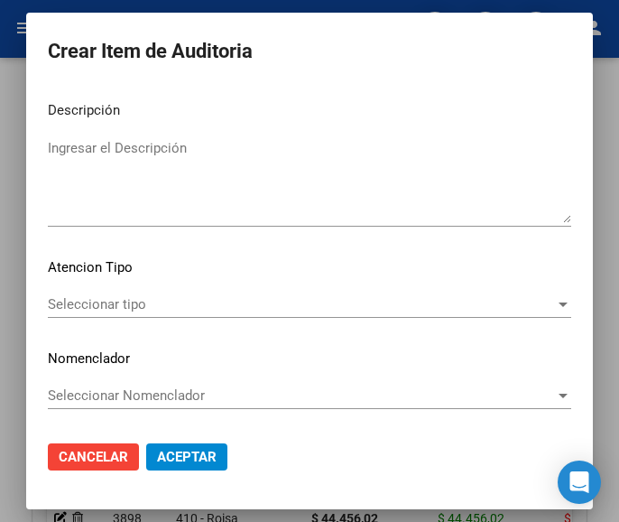
type textarea "70% SARMIENTO"
click at [116, 302] on span "Seleccionar tipo" at bounding box center [301, 304] width 507 height 16
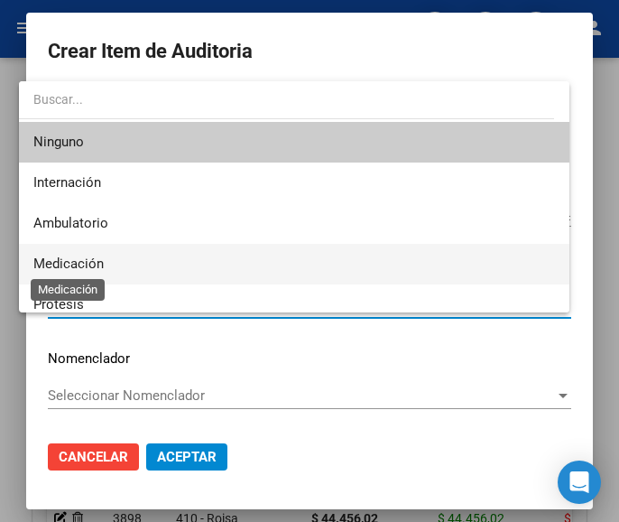
click at [88, 263] on span "Medicación" at bounding box center [68, 263] width 70 height 16
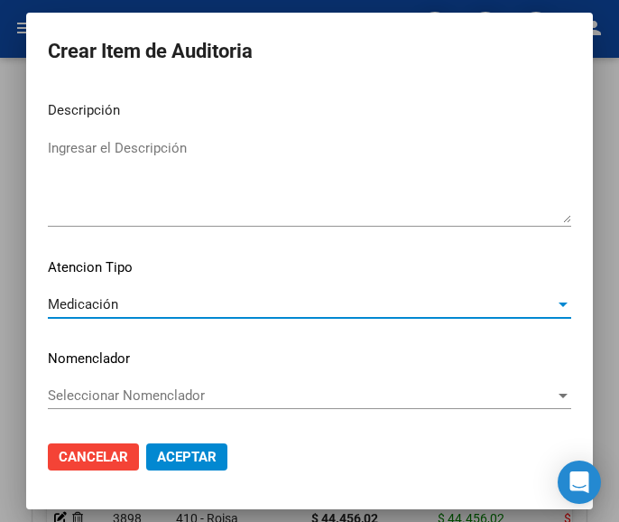
click at [168, 446] on button "Aceptar" at bounding box center [186, 456] width 81 height 27
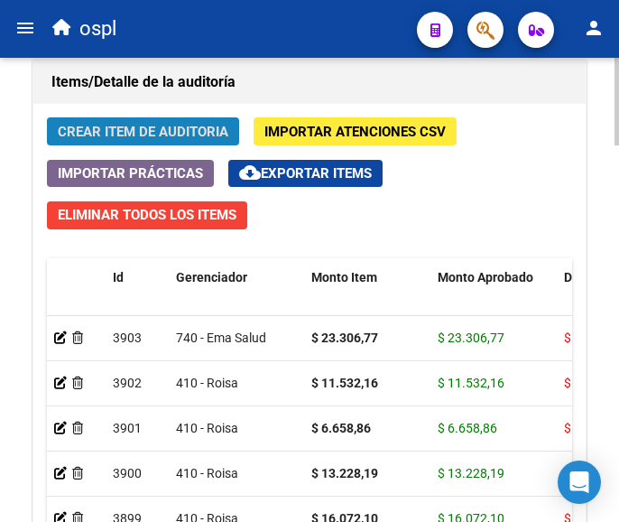
click at [145, 132] on span "Crear Item de Auditoria" at bounding box center [143, 132] width 171 height 16
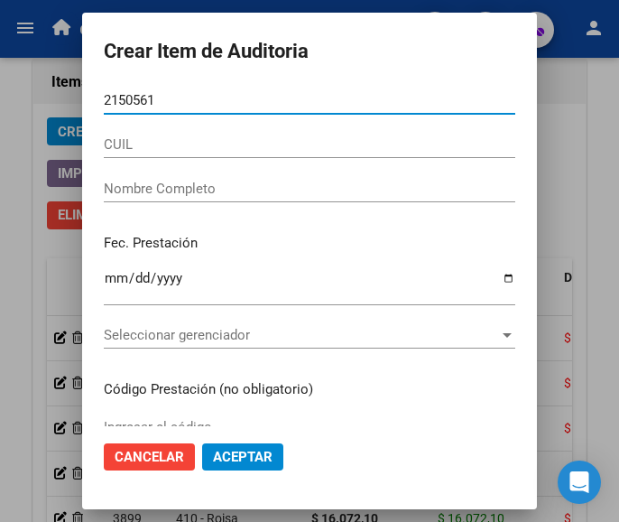
type input "21505612"
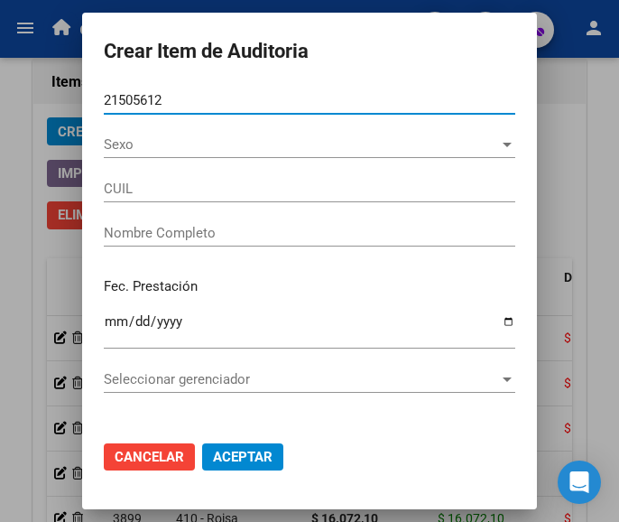
type input "27215056126"
type input "VELASQUEZ CLAUDIA LILIANA"
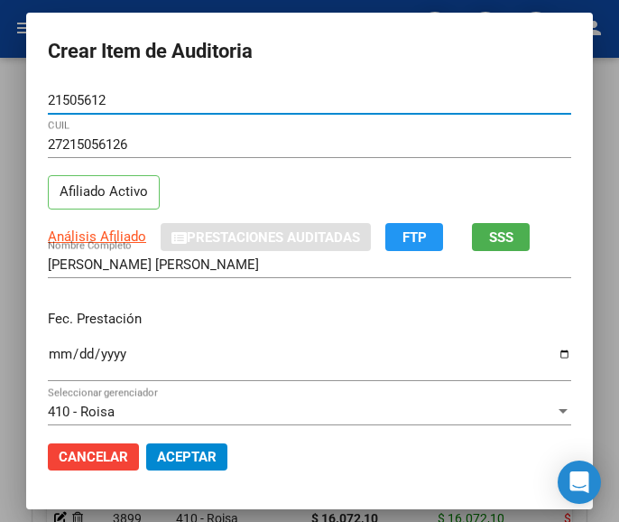
type input "21505612"
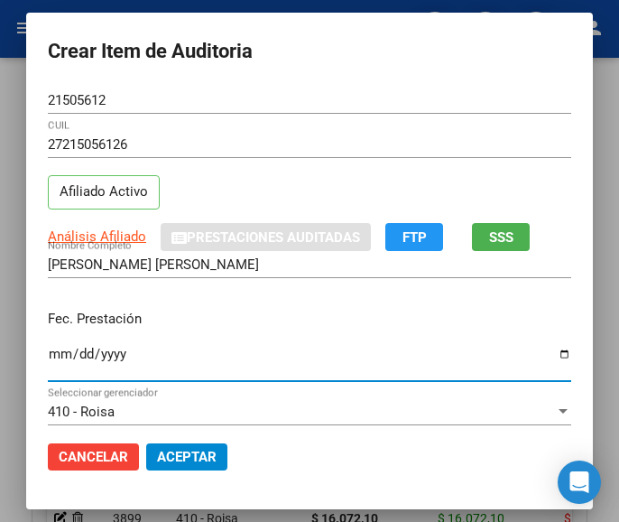
click at [48, 356] on input "Ingresar la fecha" at bounding box center [309, 360] width 523 height 29
type input "2025-07-03"
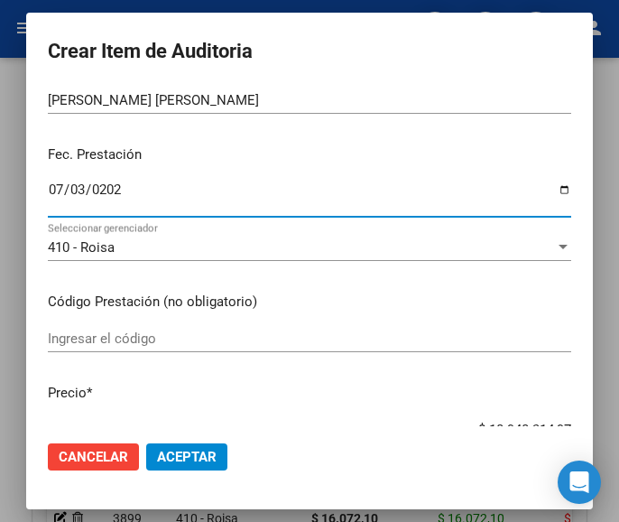
scroll to position [180, 0]
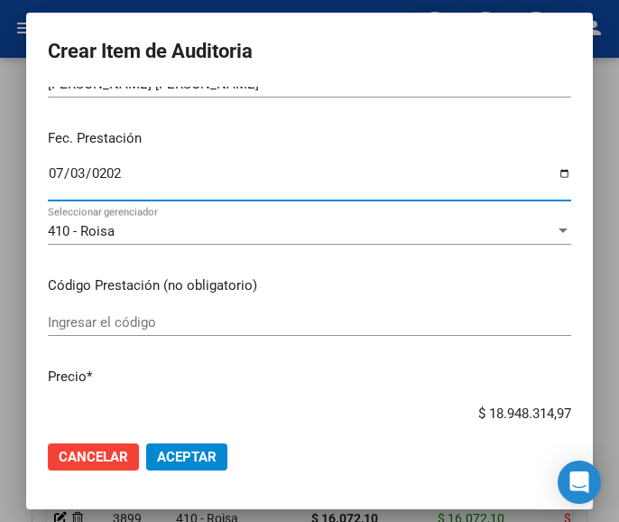
click at [120, 312] on div "Ingresar el código" at bounding box center [309, 322] width 523 height 27
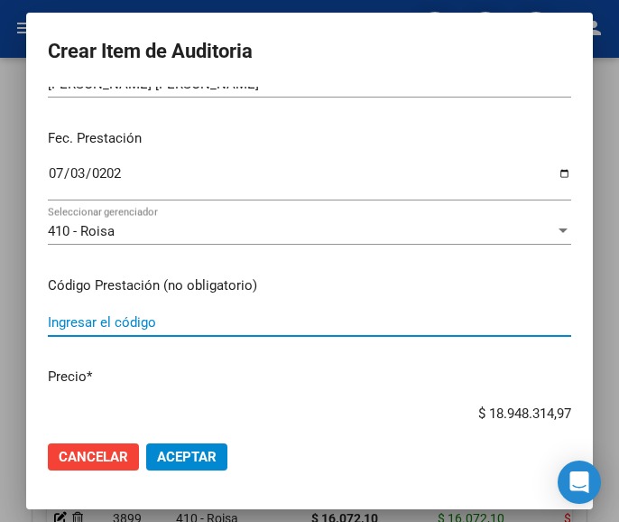
click at [115, 317] on input "Ingresar el código" at bounding box center [309, 322] width 523 height 16
click at [99, 316] on input "Ingresar el código" at bounding box center [309, 322] width 523 height 16
paste input "3994111 T4 MONTPELLIER 50 50 mcg comp.x 50"
type input "3994111 T4 MONTPELLIER 50 50 mcg comp.x 50"
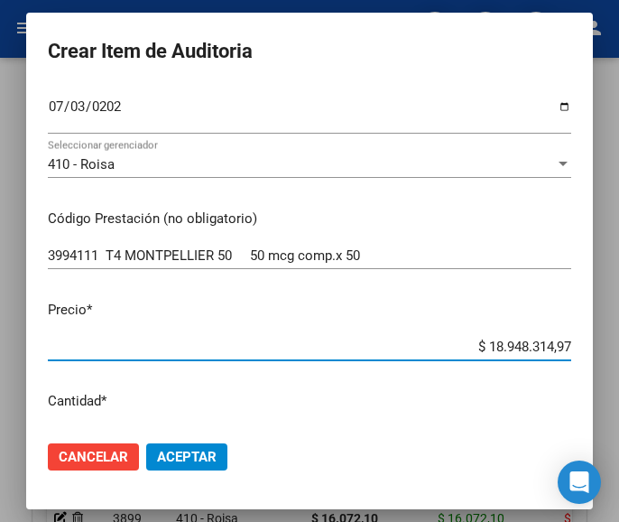
scroll to position [327, 0]
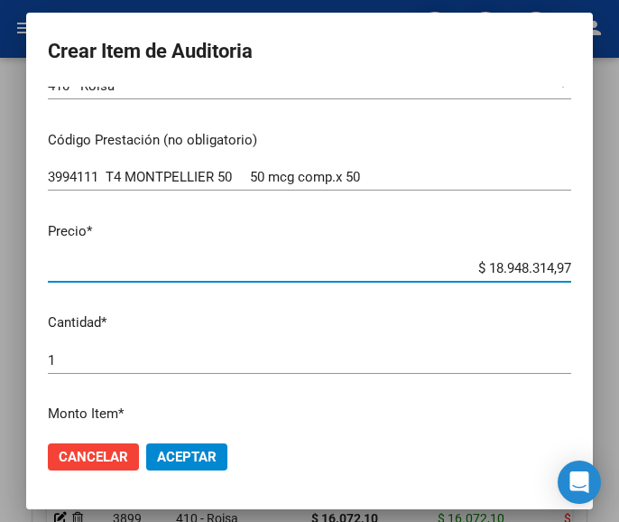
drag, startPoint x: 438, startPoint y: 416, endPoint x: 595, endPoint y: 412, distance: 157.0
click at [593, 412] on mat-dialog-container "Crear Item de Auditoria 21505612 Nro Documento 27215056126 CUIL Afiliado Activo…" at bounding box center [309, 260] width 567 height 495
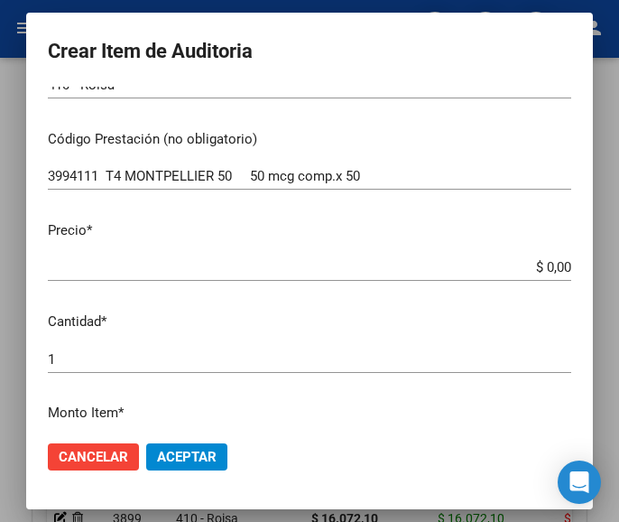
click at [558, 263] on app-form-text-field "Precio * $ 0,00 Ingresar el precio" at bounding box center [317, 248] width 538 height 56
click at [552, 263] on input "$ 0,00" at bounding box center [309, 267] width 523 height 16
paste input "7700,56"
type input "$ 7.700,56"
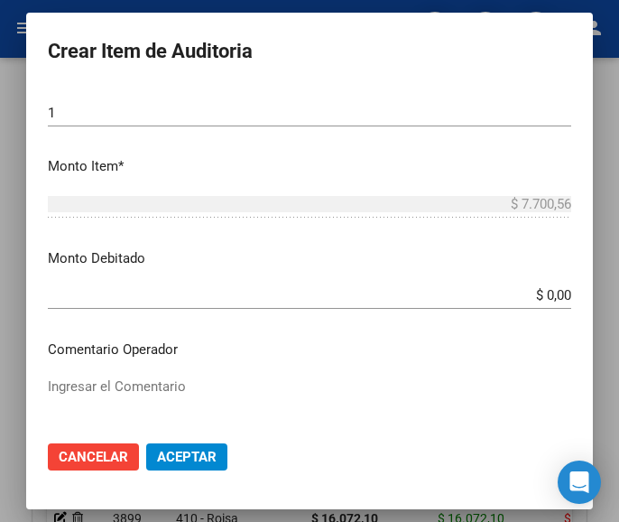
scroll to position [688, 0]
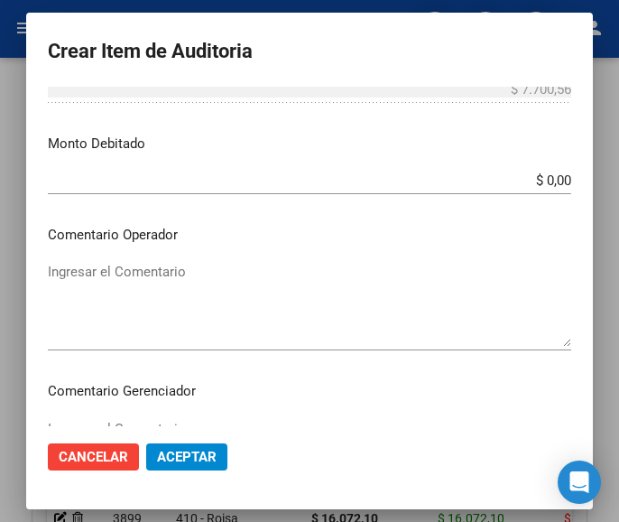
type input "$ 7.700,56"
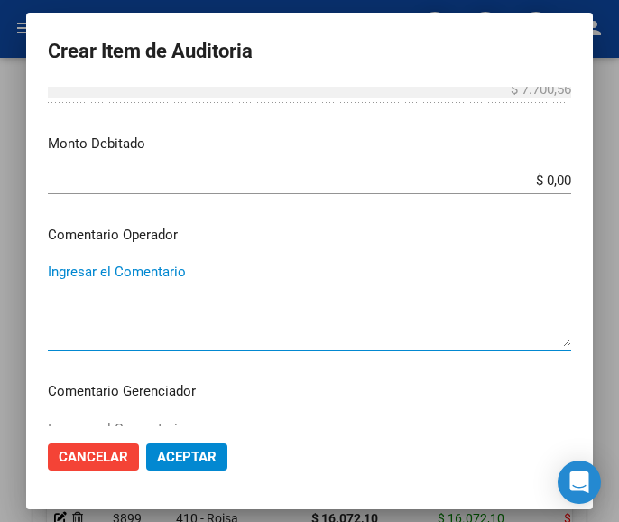
click at [111, 276] on textarea "Ingresar el Comentario" at bounding box center [309, 304] width 523 height 85
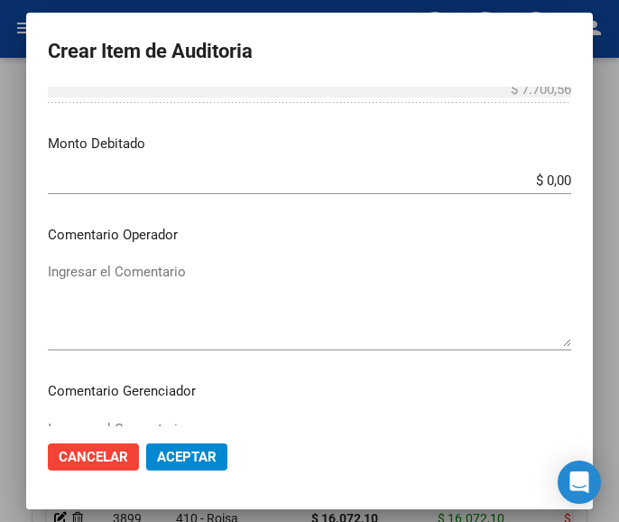
click at [185, 281] on textarea "Ingresar el Comentario" at bounding box center [309, 304] width 523 height 85
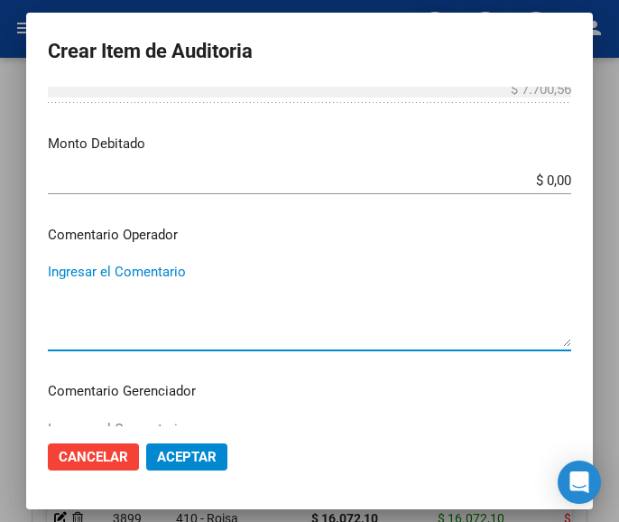
paste textarea "70 BASTARD S.C.S."
click at [48, 265] on textarea "70 BASTARD S.C.S." at bounding box center [309, 304] width 523 height 85
click at [48, 263] on textarea "70 BASTARD S.C.S." at bounding box center [309, 304] width 523 height 85
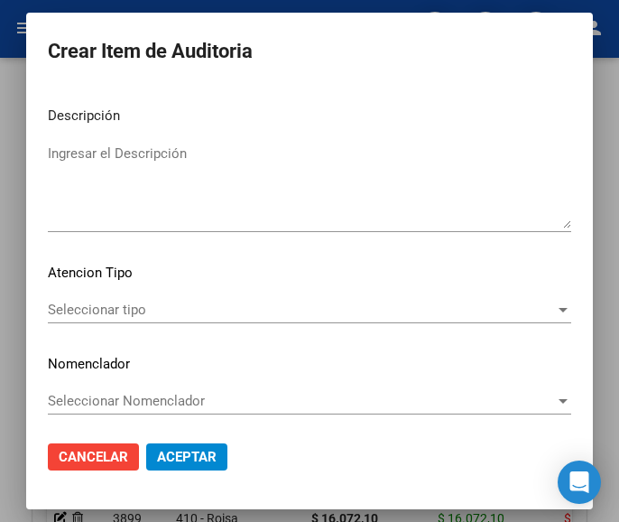
scroll to position [1124, 0]
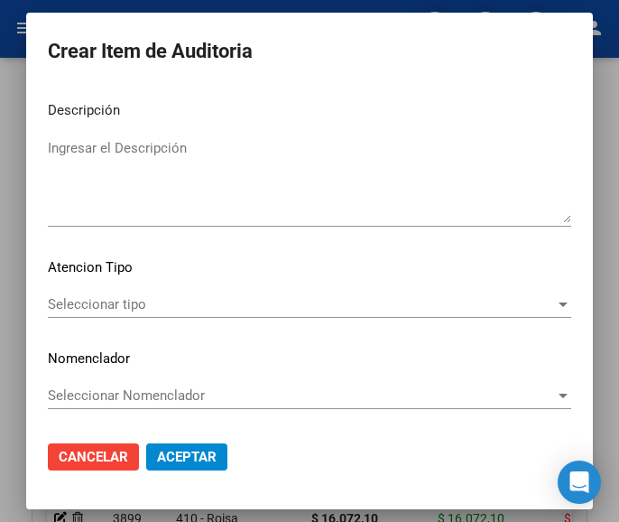
type textarea "70% BASTARD S.C.S."
click at [91, 295] on div "Seleccionar tipo Seleccionar tipo" at bounding box center [309, 304] width 523 height 27
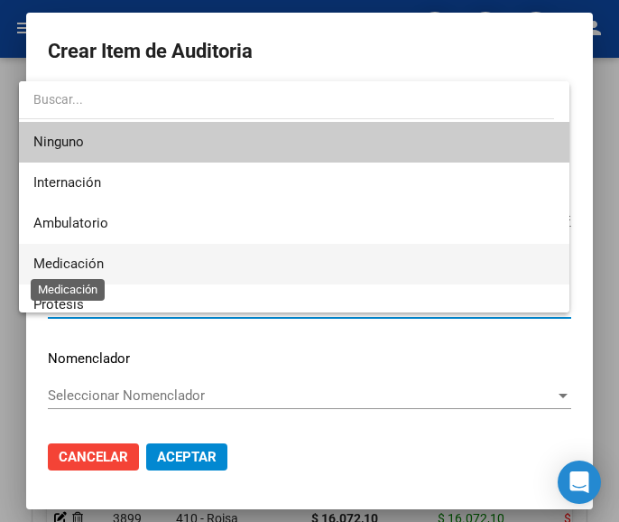
click at [79, 260] on span "Medicación" at bounding box center [68, 263] width 70 height 16
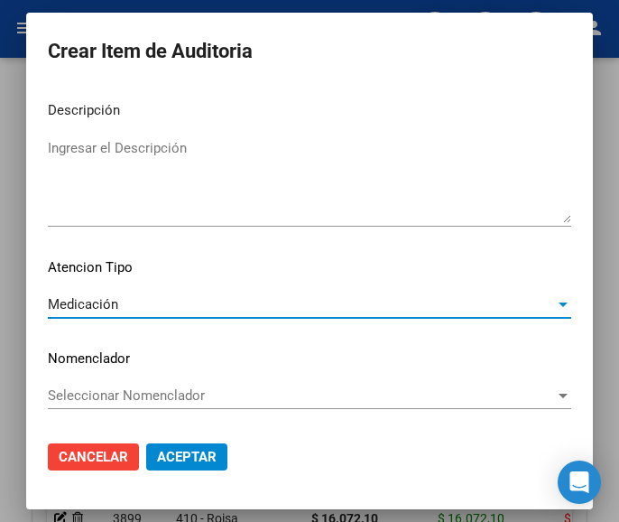
click at [169, 454] on span "Aceptar" at bounding box center [187, 456] width 60 height 16
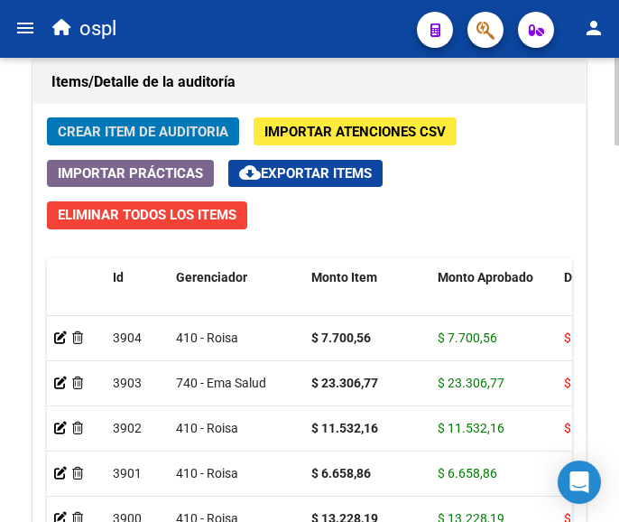
click at [182, 133] on span "Crear Item de Auditoria" at bounding box center [143, 132] width 171 height 16
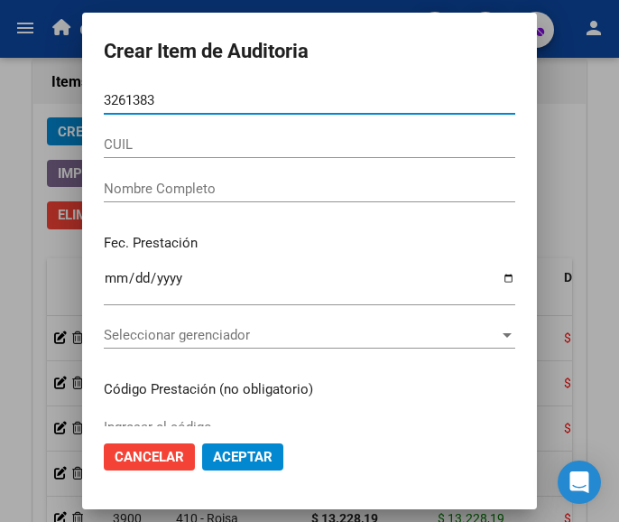
type input "32613835"
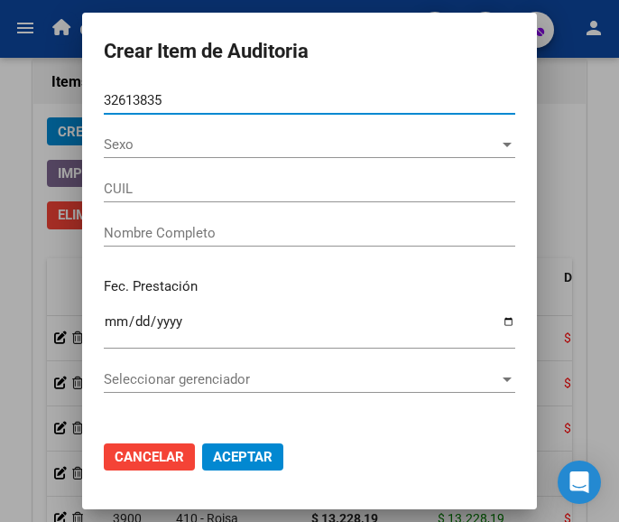
type input "27326138350"
type input "VERON MARCELA ANAHI"
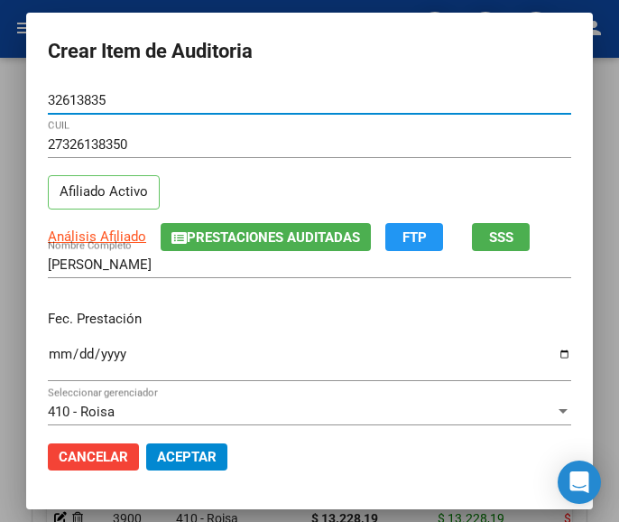
type input "32613835"
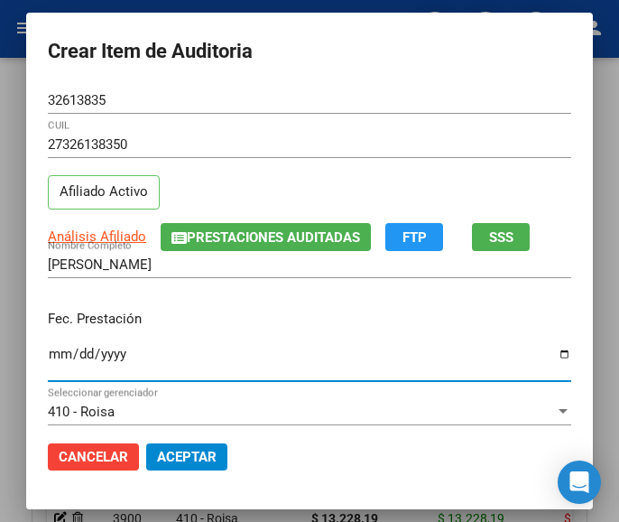
click at [48, 351] on input "Ingresar la fecha" at bounding box center [309, 360] width 523 height 29
type input "2025-07-07"
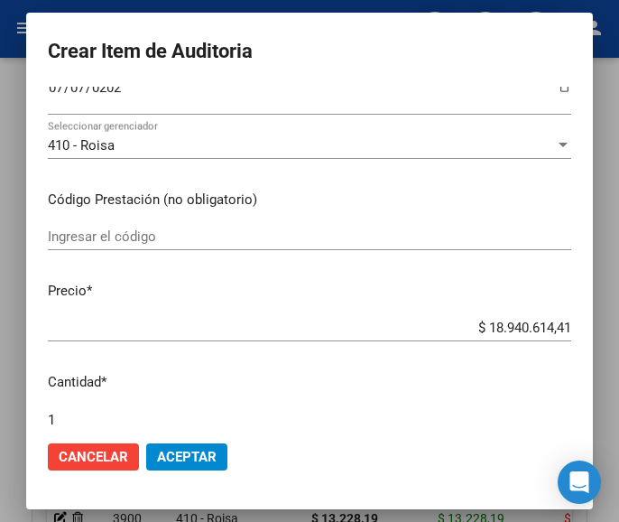
scroll to position [271, 0]
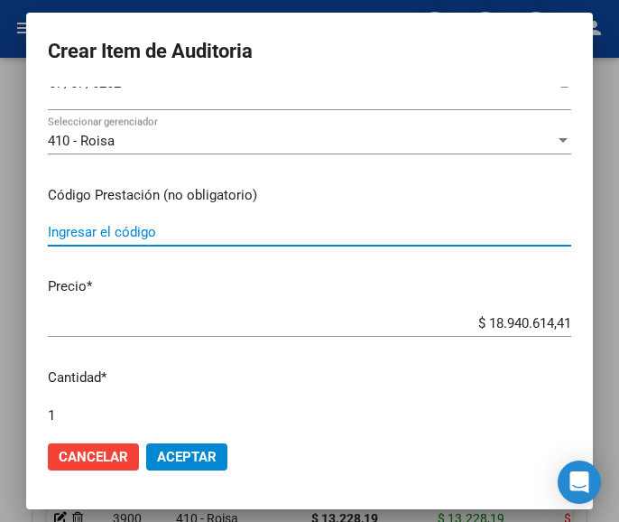
click at [127, 229] on input "Ingresar el código" at bounding box center [309, 232] width 523 height 16
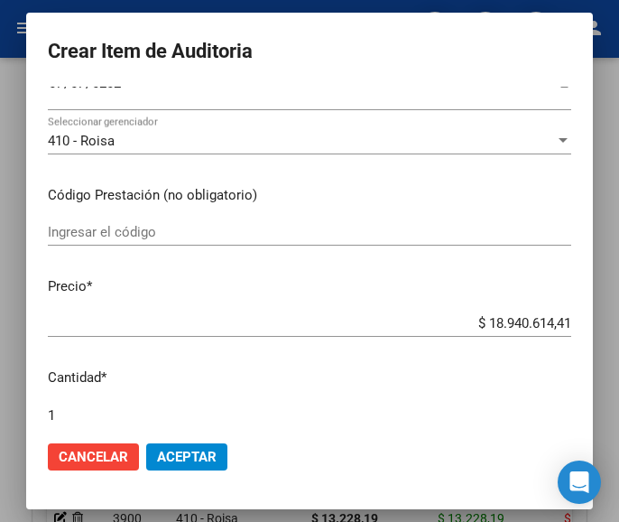
click at [88, 226] on input "Ingresar el código" at bounding box center [309, 232] width 523 height 16
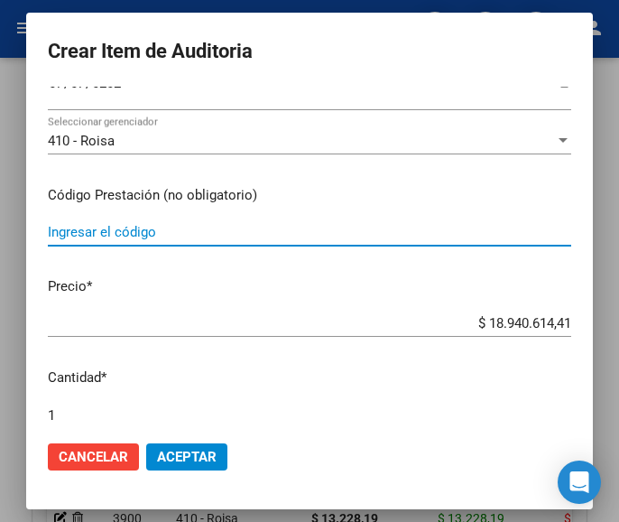
paste input "4766991 LEVOTIROXINA GSK 125 mcg comp.x 50"
type input "4766991 LEVOTIROXINA GSK 125 mcg comp.x 50"
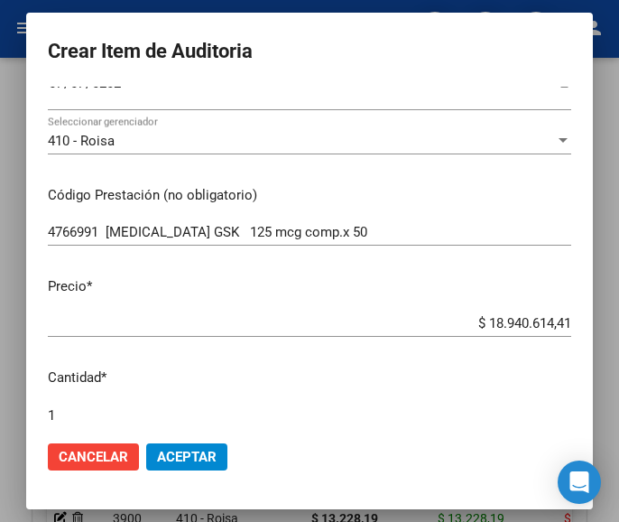
click at [459, 309] on div "$ 18.940.614,41 Ingresar el precio" at bounding box center [309, 322] width 523 height 27
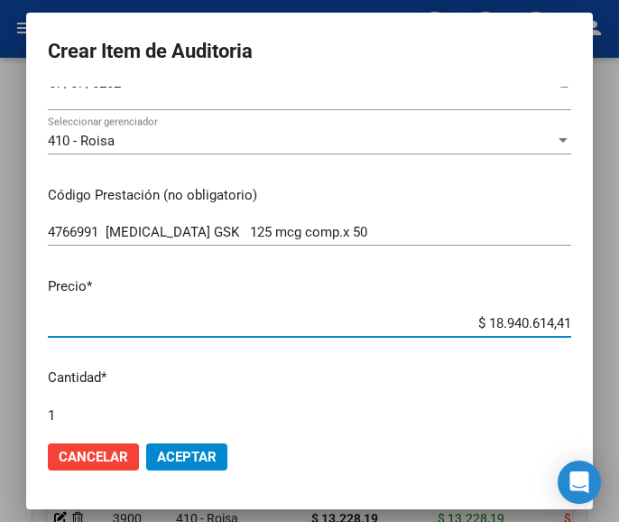
drag, startPoint x: 455, startPoint y: 323, endPoint x: 606, endPoint y: 329, distance: 151.7
click at [593, 329] on mat-dialog-container "Crear Item de Auditoria 32613835 Nro Documento 27326138350 CUIL Afiliado Activo…" at bounding box center [309, 260] width 567 height 495
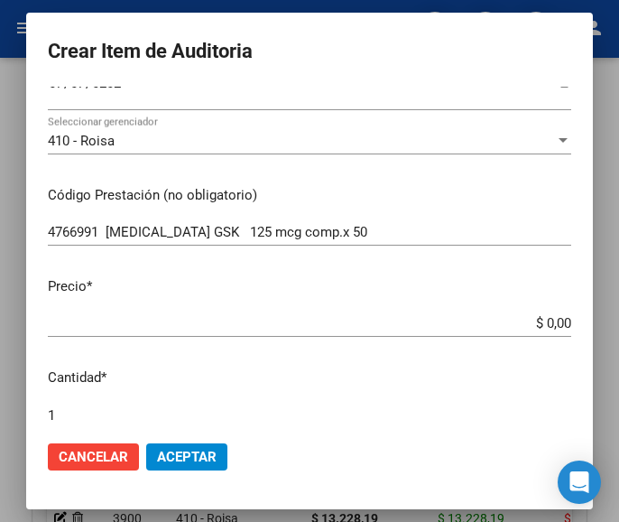
click at [555, 321] on input "$ 0,00" at bounding box center [309, 323] width 523 height 16
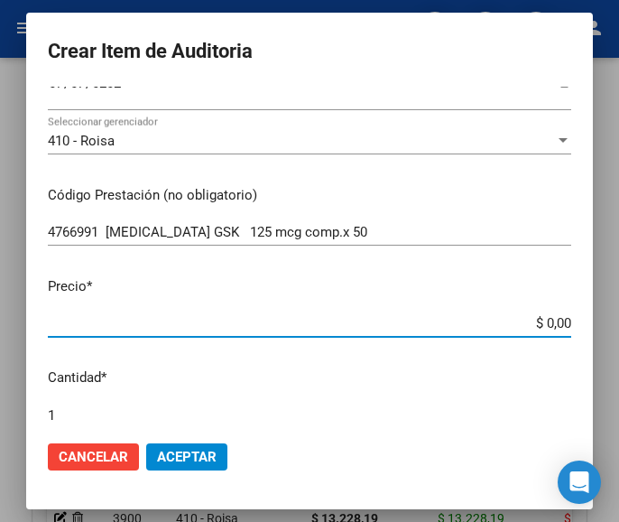
paste input "21321,24"
type input "$ 21.321,24"
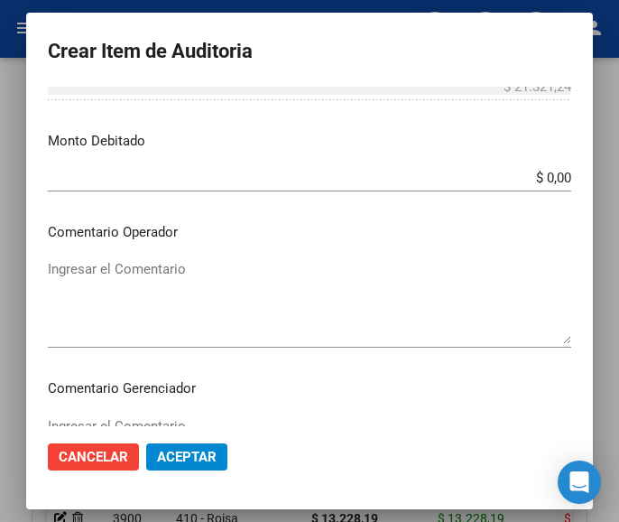
scroll to position [722, 0]
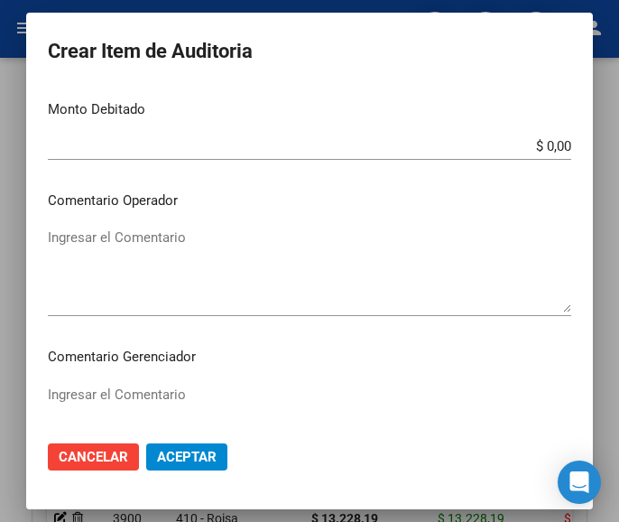
type input "$ 21.321,24"
click at [152, 264] on textarea "Ingresar el Comentario" at bounding box center [309, 269] width 523 height 85
click at [125, 233] on textarea "Ingresar el Comentario" at bounding box center [309, 269] width 523 height 85
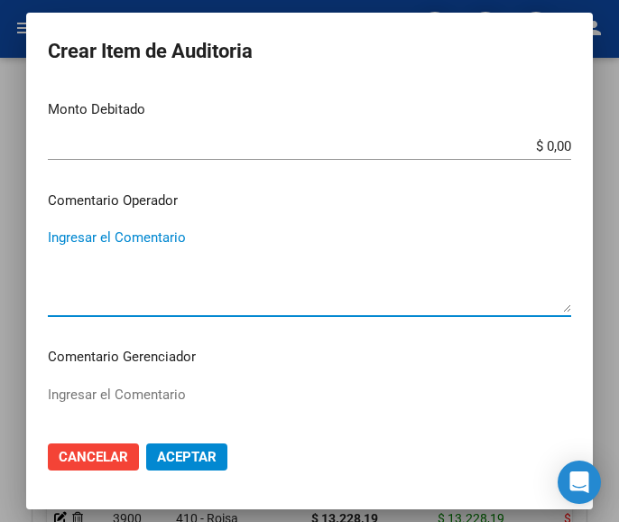
paste textarea "70 NAVARRO"
click at [49, 236] on textarea "70 NAVARRO" at bounding box center [309, 269] width 523 height 85
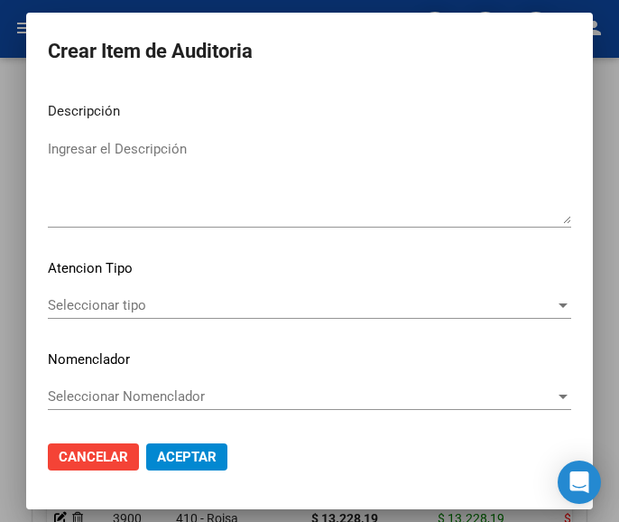
scroll to position [1124, 0]
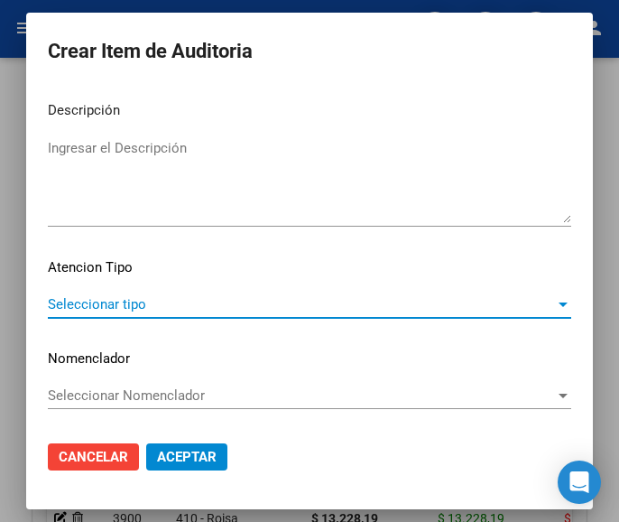
click at [124, 306] on span "Seleccionar tipo" at bounding box center [301, 304] width 507 height 16
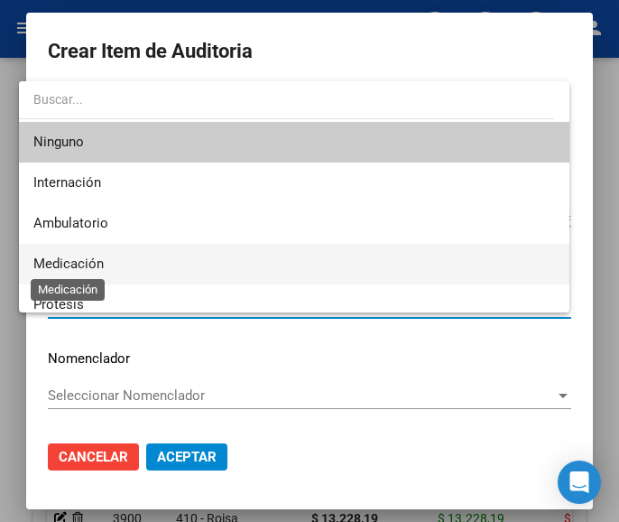
click at [93, 255] on span "Medicación" at bounding box center [68, 263] width 70 height 16
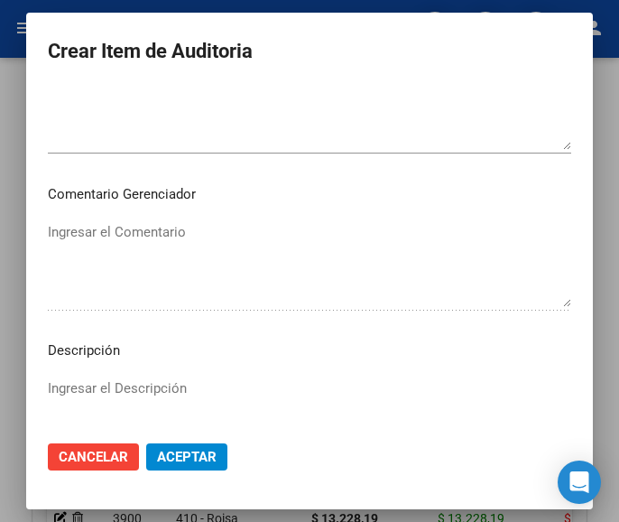
scroll to position [854, 0]
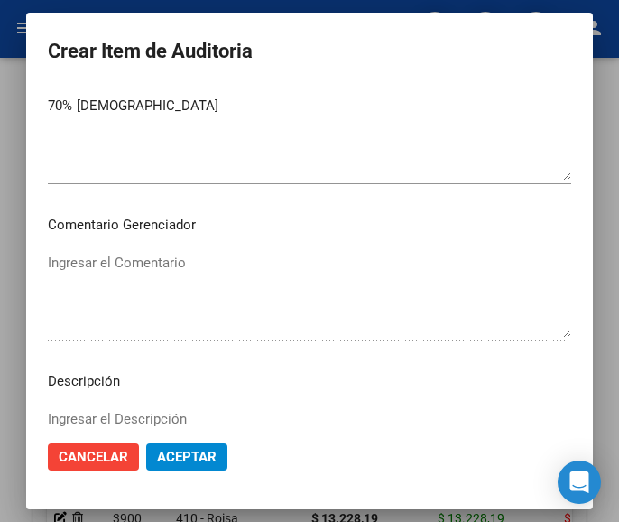
click at [178, 115] on textarea "70% NAVARRO" at bounding box center [309, 138] width 523 height 85
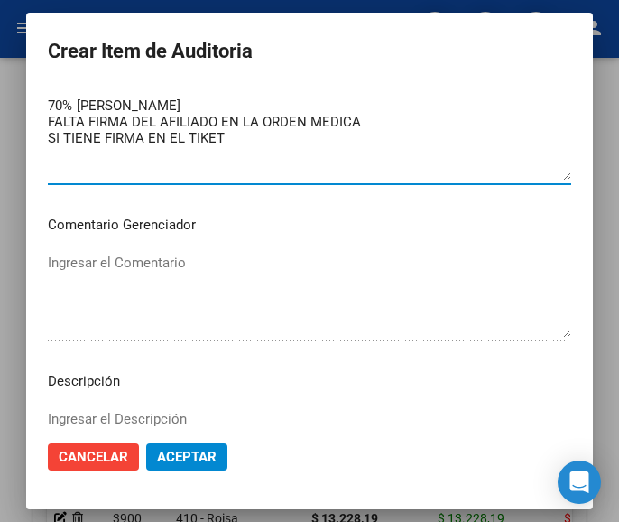
scroll to position [1124, 0]
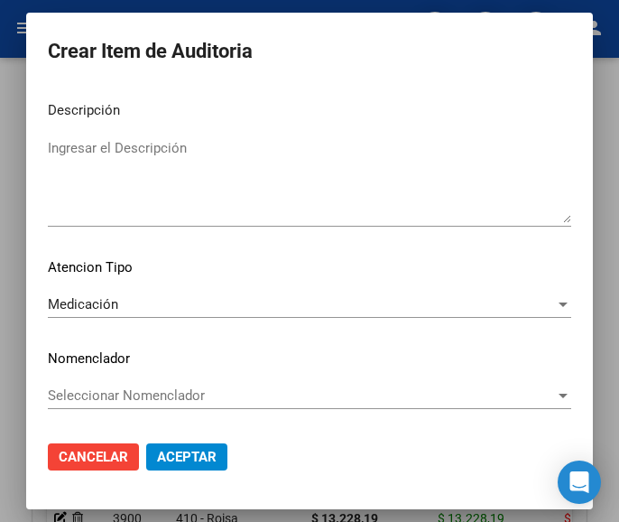
type textarea "70% NAVARRO FALTA FIRMA DEL AFILIADO EN LA ORDEN MEDICA SI TIENE FIRMA EN EL TI…"
click at [185, 455] on span "Aceptar" at bounding box center [187, 456] width 60 height 16
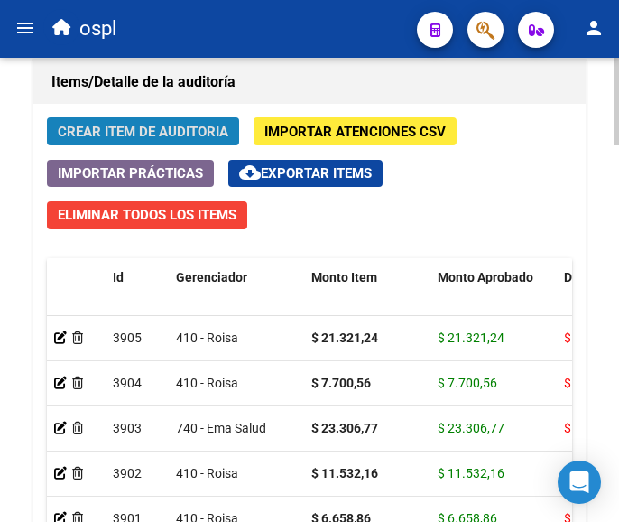
click at [173, 122] on button "Crear Item de Auditoria" at bounding box center [143, 131] width 192 height 28
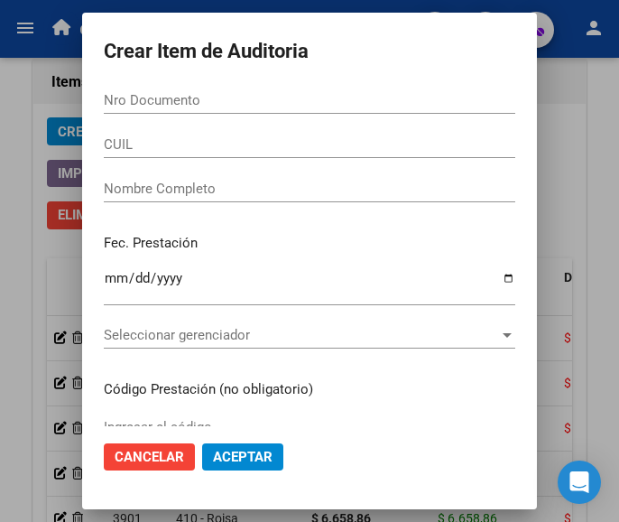
click at [104, 97] on input "Nro Documento" at bounding box center [309, 100] width 411 height 16
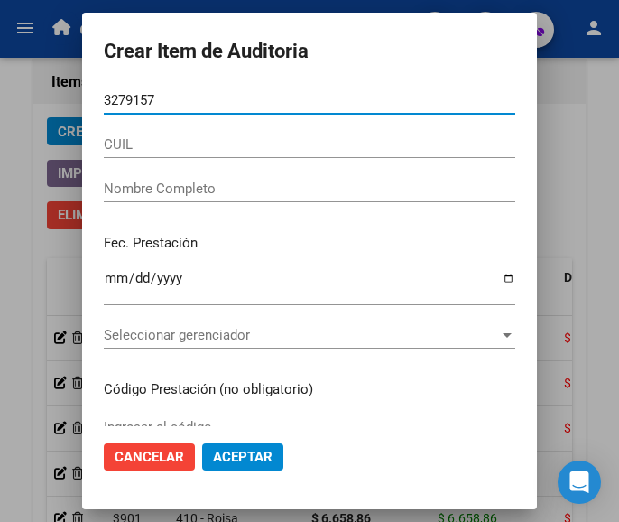
type input "32791578"
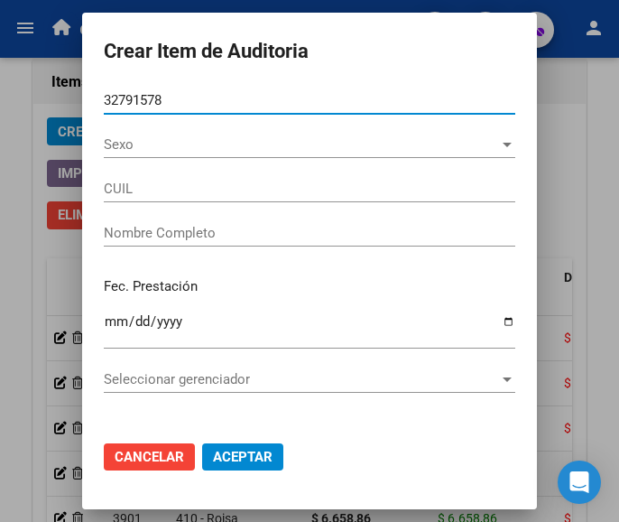
type input "27327915784"
type input "[PERSON_NAME] [PERSON_NAME]"
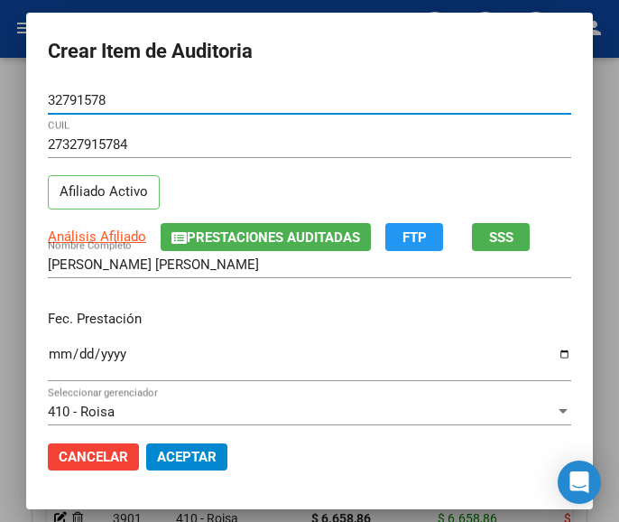
type input "32791578"
click at [48, 347] on input "Ingresar la fecha" at bounding box center [309, 360] width 523 height 29
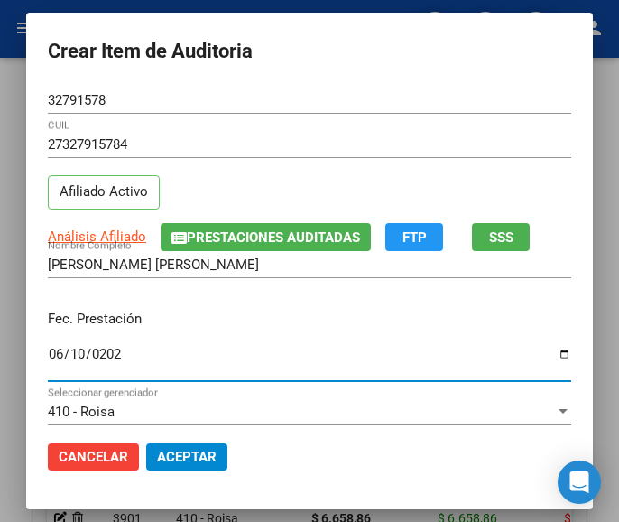
type input "2025-06-10"
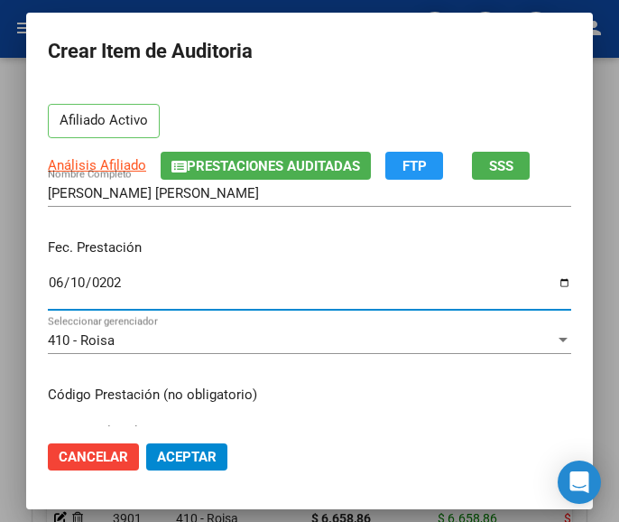
scroll to position [180, 0]
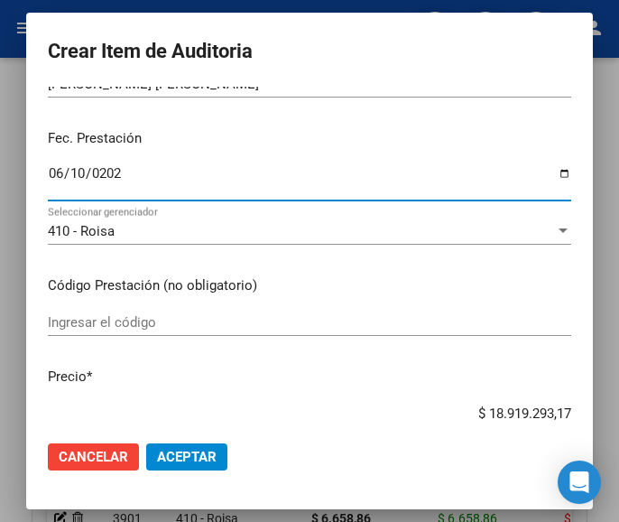
click at [137, 325] on input "Ingresar el código" at bounding box center [309, 322] width 523 height 16
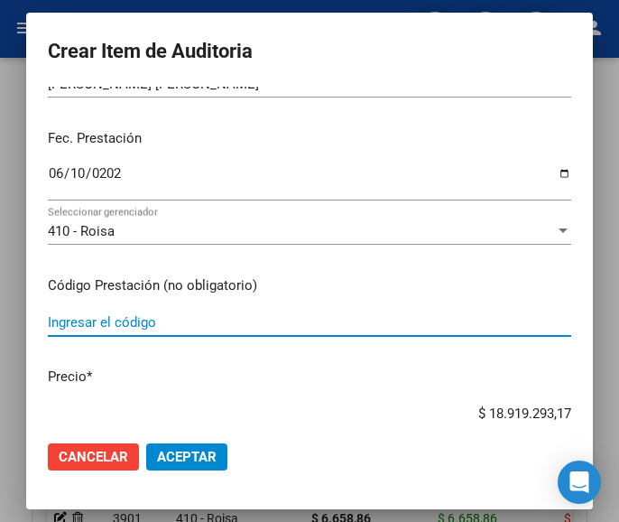
click at [114, 321] on input "Ingresar el código" at bounding box center [309, 322] width 523 height 16
paste input "3855692 T4 MONTPELLIER 150 150 mcg comp.x 50"
type input "3855692 T4 MONTPELLIER 150 150 mcg comp.x 50"
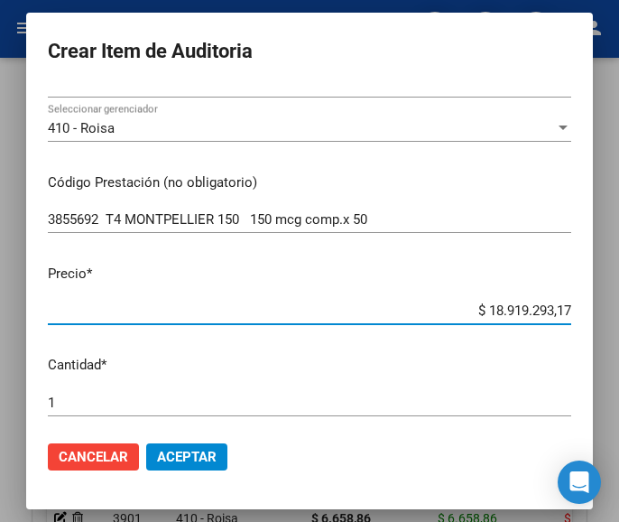
drag, startPoint x: 457, startPoint y: 411, endPoint x: 603, endPoint y: 414, distance: 145.3
click at [593, 414] on mat-dialog-container "Crear Item de Auditoria 32791578 Nro Documento 27327915784 CUIL Afiliado Activo…" at bounding box center [309, 260] width 567 height 495
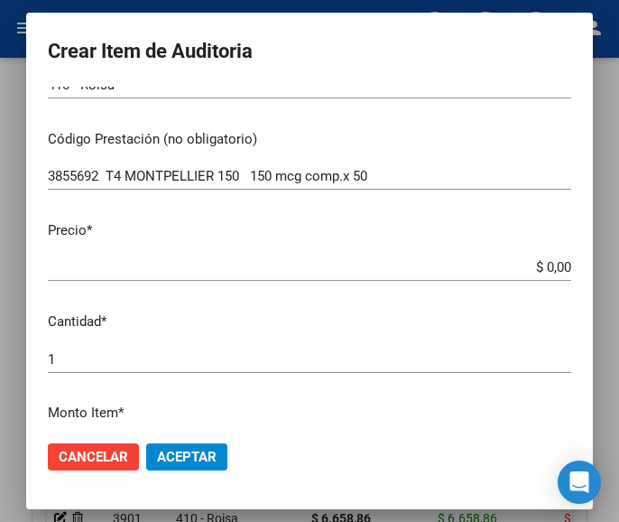
click at [554, 263] on input "$ 0,00" at bounding box center [309, 267] width 523 height 16
paste input "22697,44"
type input "$ 22.697,44"
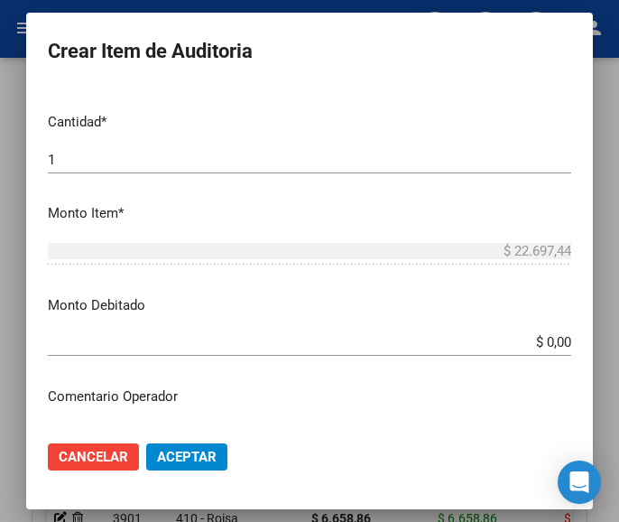
scroll to position [597, 0]
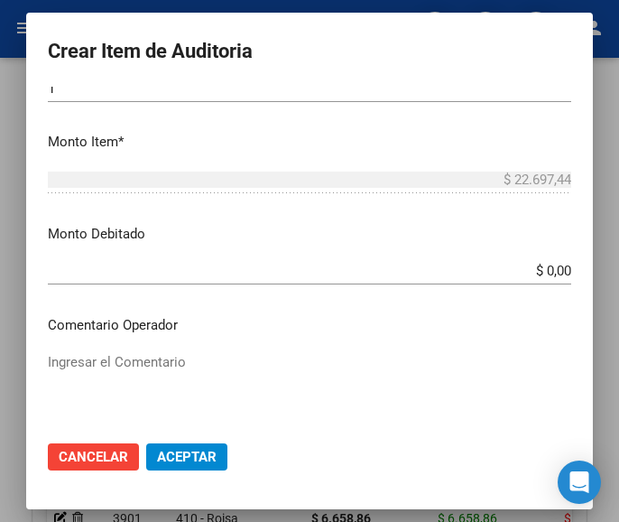
type input "$ 22.697,44"
click at [167, 365] on textarea "Ingresar el Comentario" at bounding box center [309, 394] width 523 height 85
click at [112, 350] on div "Ingresar el Comentario" at bounding box center [309, 394] width 523 height 92
click at [111, 358] on textarea "Ingresar el Comentario" at bounding box center [309, 394] width 523 height 85
paste textarea "70 LURO"
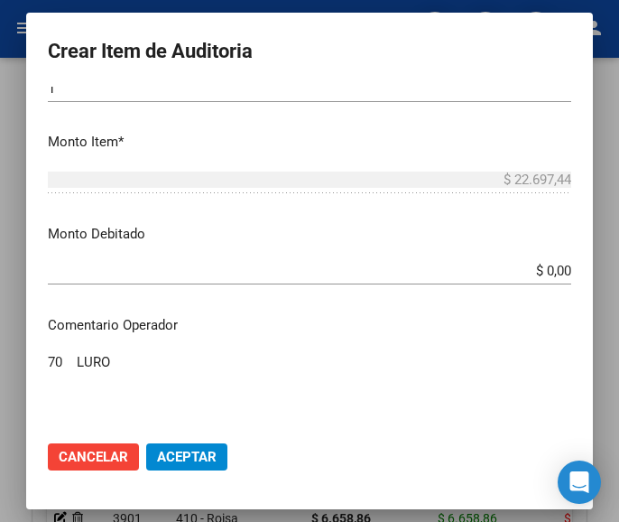
click at [50, 365] on textarea "70 LURO" at bounding box center [309, 394] width 523 height 85
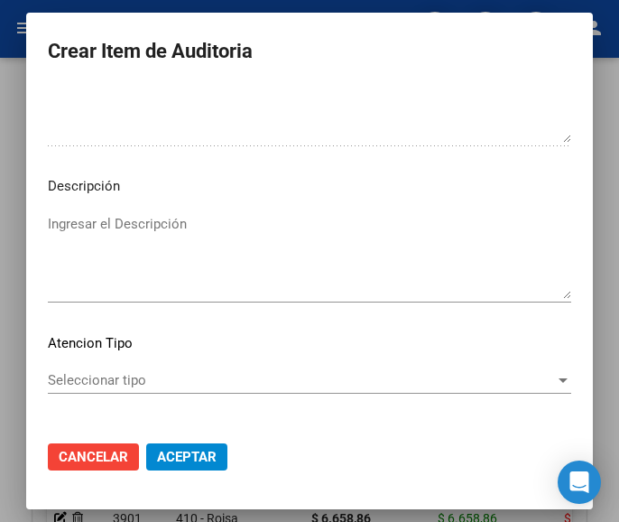
scroll to position [1124, 0]
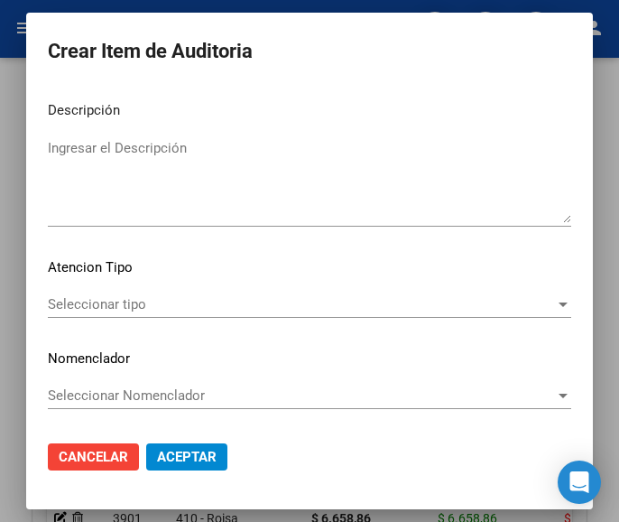
type textarea "70% LURO"
click at [128, 292] on div "Seleccionar tipo Seleccionar tipo" at bounding box center [309, 304] width 523 height 27
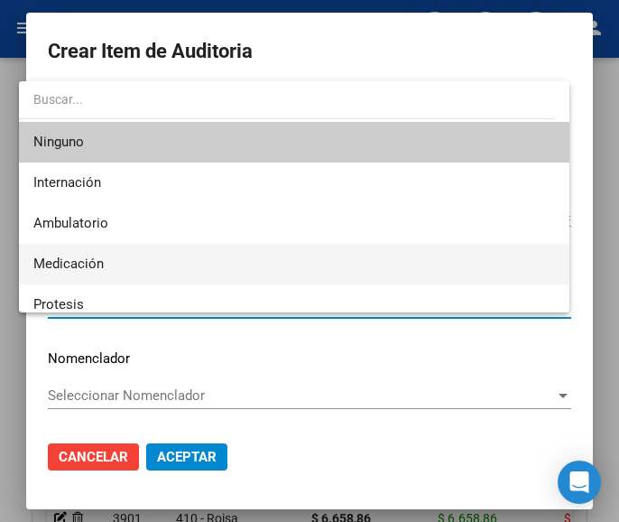
click at [106, 265] on span "Medicación" at bounding box center [294, 264] width 522 height 41
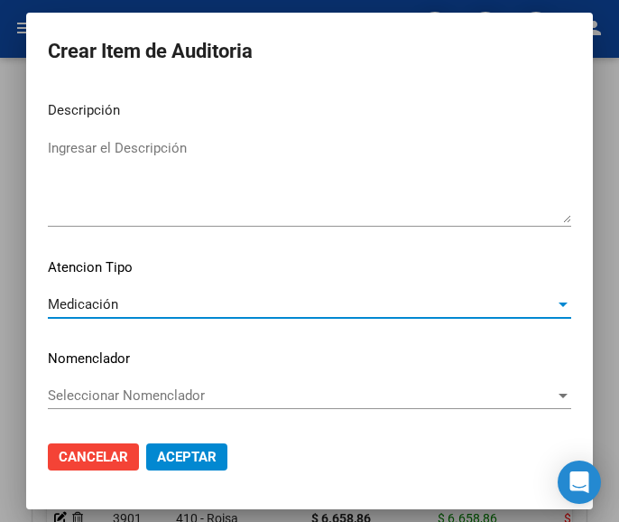
click at [162, 451] on span "Aceptar" at bounding box center [187, 456] width 60 height 16
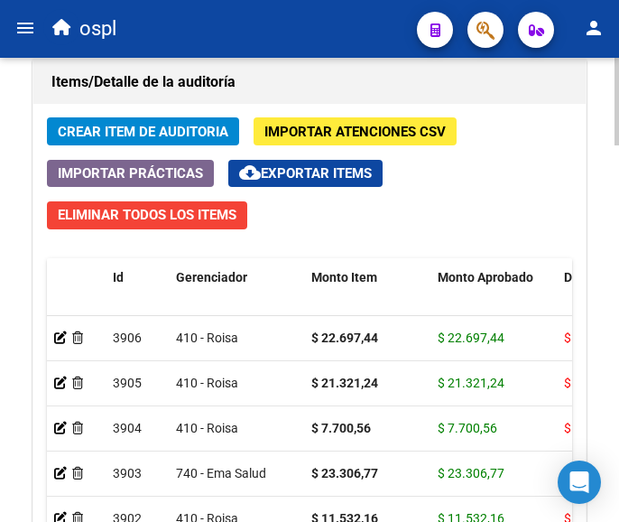
click at [133, 126] on span "Crear Item de Auditoria" at bounding box center [143, 132] width 171 height 16
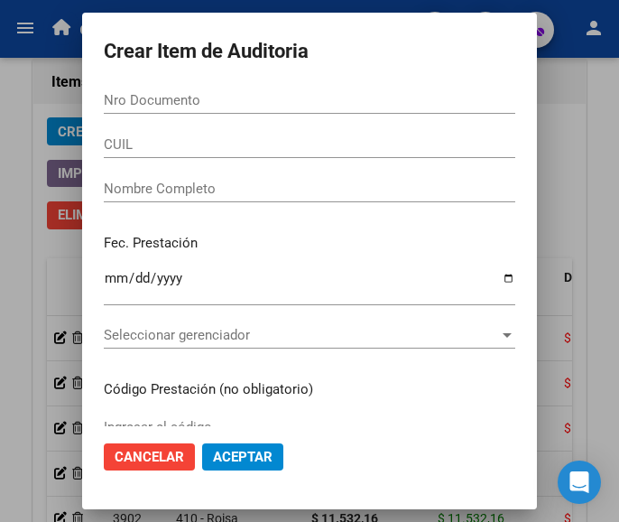
click at [220, 99] on input "Nro Documento" at bounding box center [309, 100] width 411 height 16
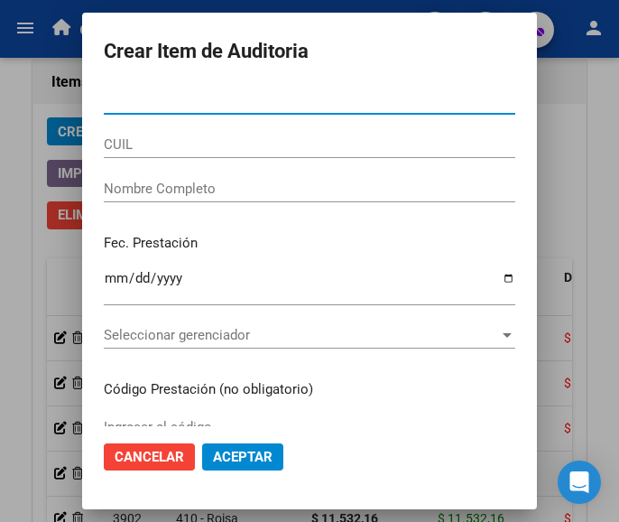
click at [213, 95] on input "Nro Documento" at bounding box center [309, 100] width 411 height 16
type input "23510066"
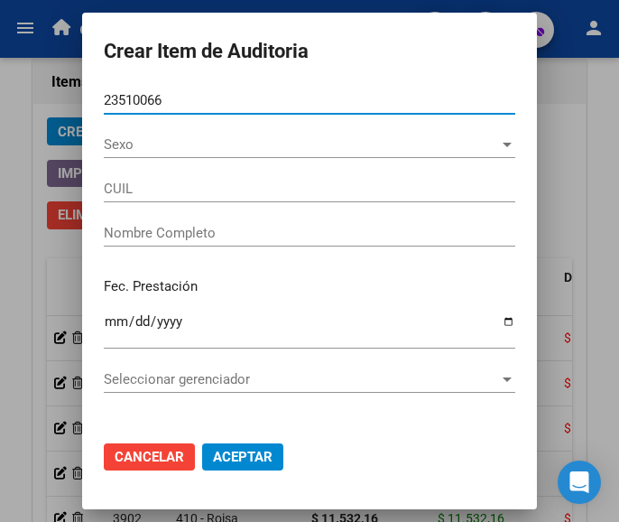
type input "20235100666"
type input "CHANAMPA CHRISTIAN JAVIER"
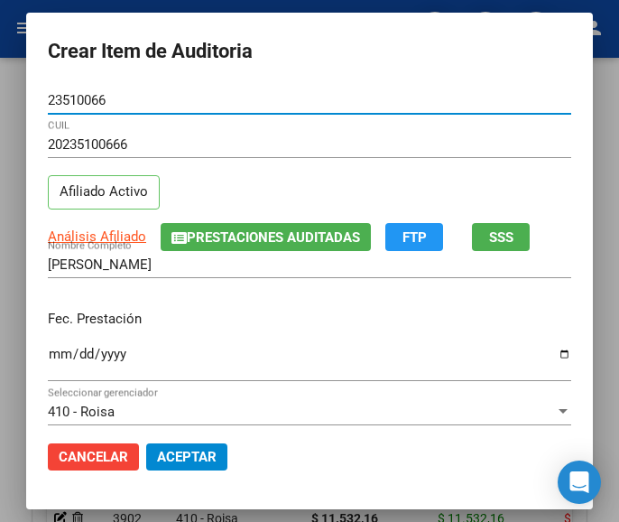
type input "23510066"
click at [48, 348] on input "Ingresar la fecha" at bounding box center [309, 360] width 523 height 29
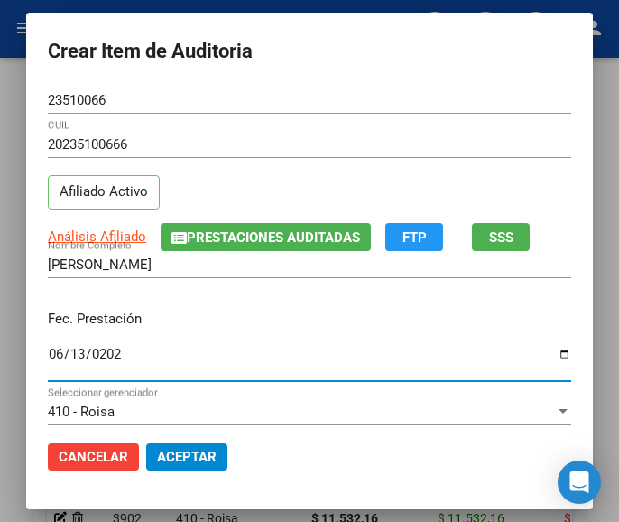
type input "2025-06-13"
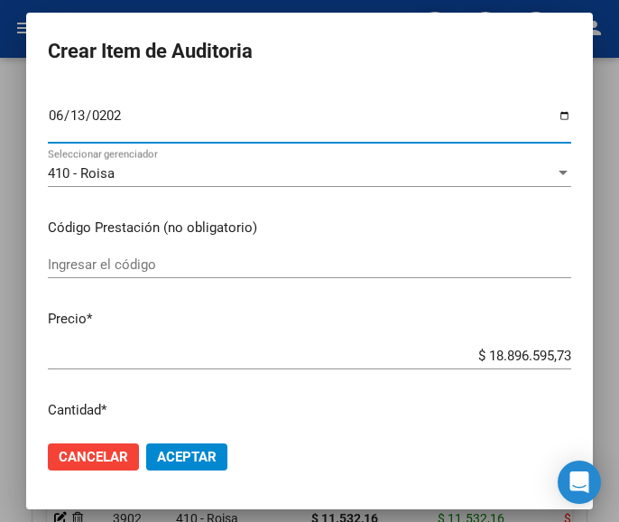
scroll to position [271, 0]
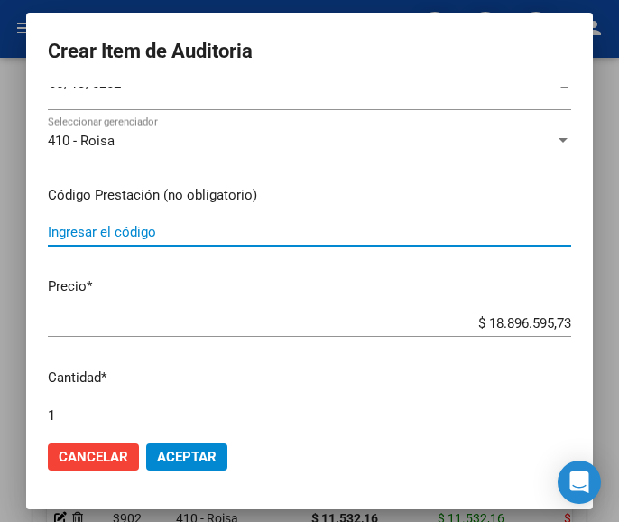
click at [126, 231] on input "Ingresar el código" at bounding box center [309, 232] width 523 height 16
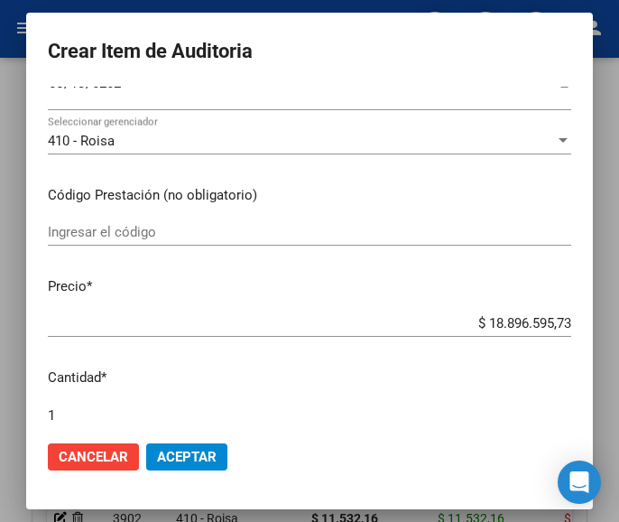
click at [51, 236] on input "Ingresar el código" at bounding box center [309, 232] width 523 height 16
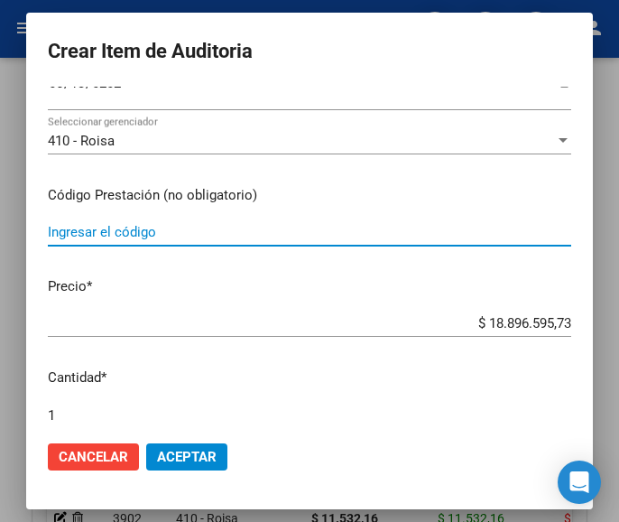
paste input "5315552 LOSARTAN RICHET 100 mg comp.x 30"
type input "5315552 LOSARTAN RICHET 100 mg comp.x 30"
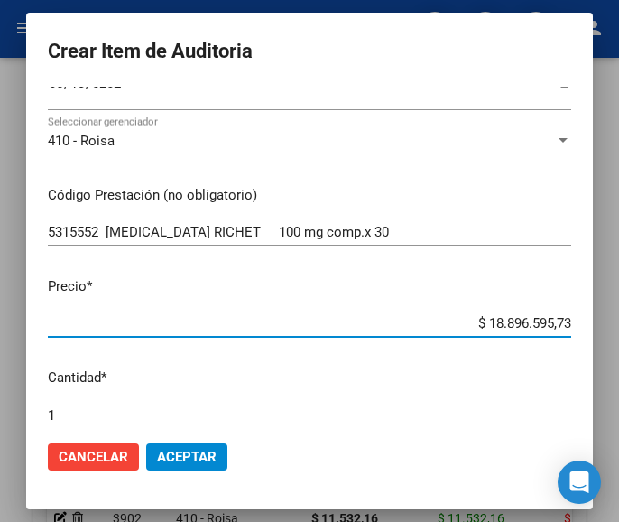
drag, startPoint x: 448, startPoint y: 323, endPoint x: 582, endPoint y: 324, distance: 134.5
click at [582, 324] on mat-dialog-content "23510066 Nro Documento 20235100666 CUIL Afiliado Activo Análisis Afiliado Prest…" at bounding box center [309, 256] width 567 height 339
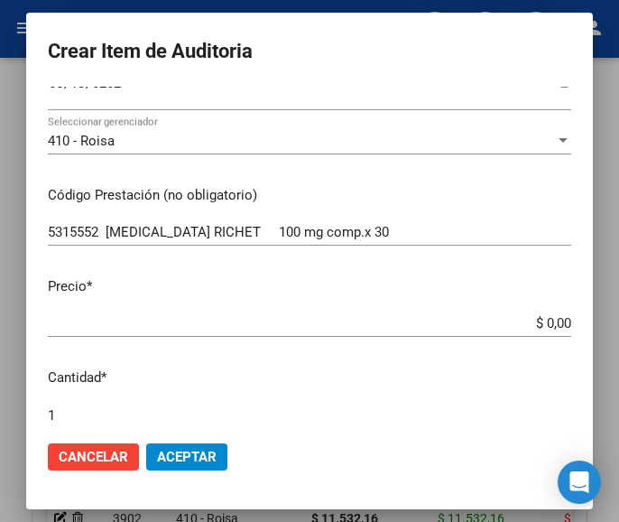
click at [556, 320] on app-form-text-field "Precio * $ 0,00 Ingresar el precio" at bounding box center [317, 304] width 538 height 56
click at [554, 320] on input "$ 0,00" at bounding box center [309, 323] width 523 height 16
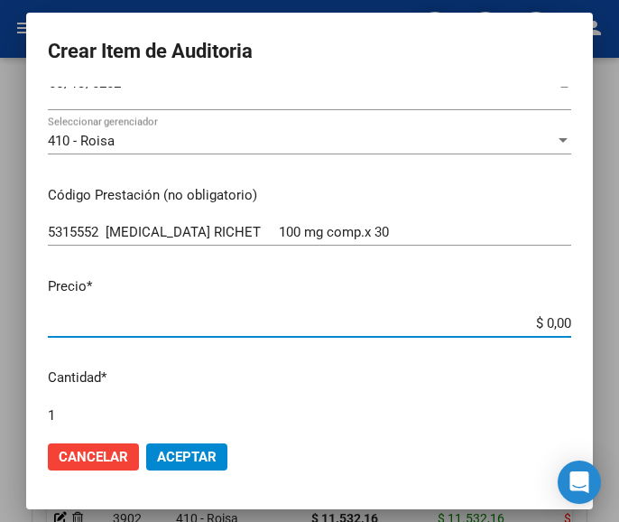
paste input "16141,45"
type input "$ 16.141,45"
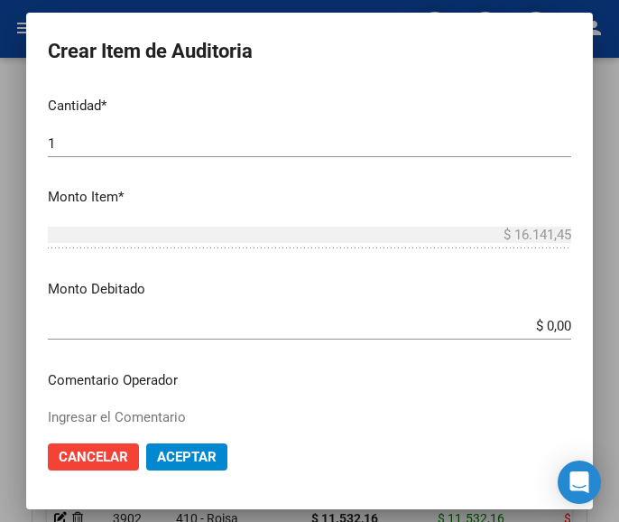
scroll to position [632, 0]
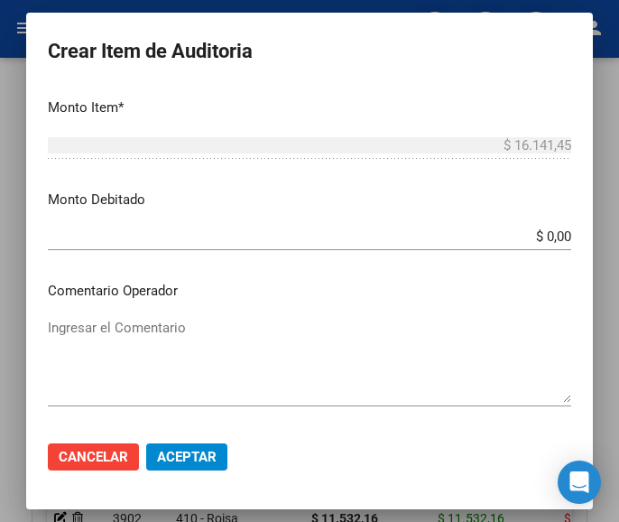
type input "$ 16.141,45"
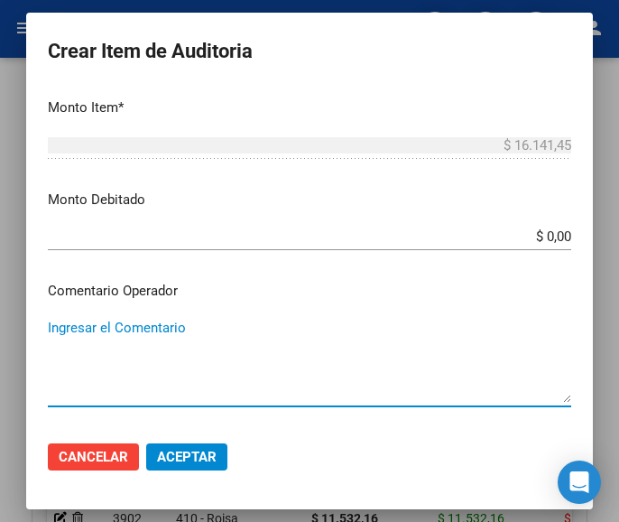
click at [145, 370] on textarea "Ingresar el Comentario" at bounding box center [309, 360] width 523 height 85
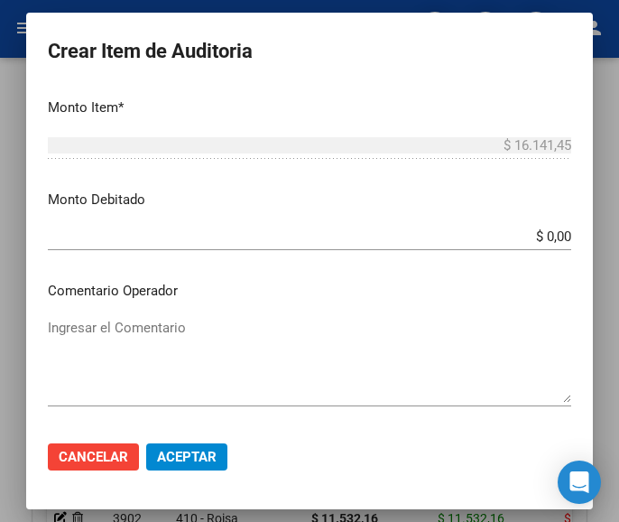
click at [130, 325] on textarea "Ingresar el Comentario" at bounding box center [309, 360] width 523 height 85
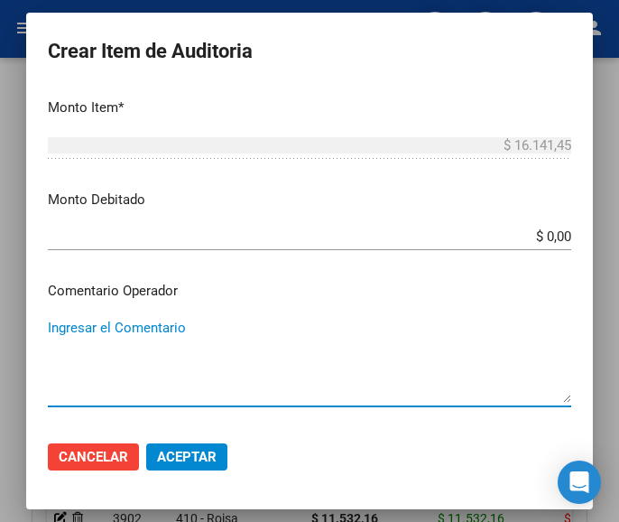
paste textarea "70 MANUELA AMARELLE S.C.S."
click at [50, 324] on textarea "70 MANUELA AMARELLE S.C.S." at bounding box center [309, 360] width 523 height 85
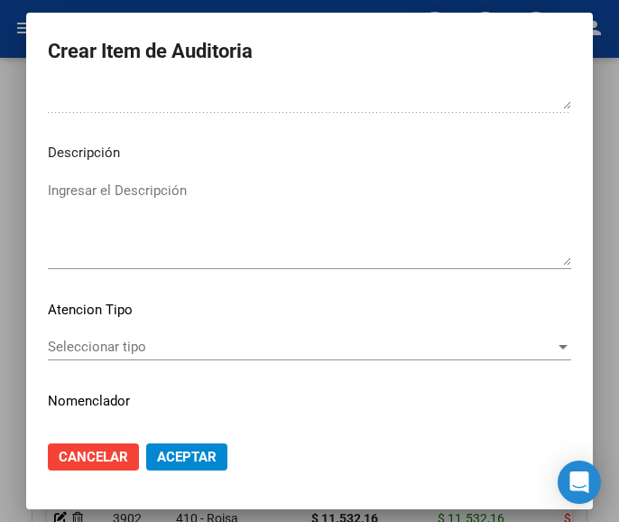
scroll to position [1083, 0]
type textarea "70% MANUELA AMARELLE S.C.S."
click at [107, 343] on span "Seleccionar tipo" at bounding box center [301, 345] width 507 height 16
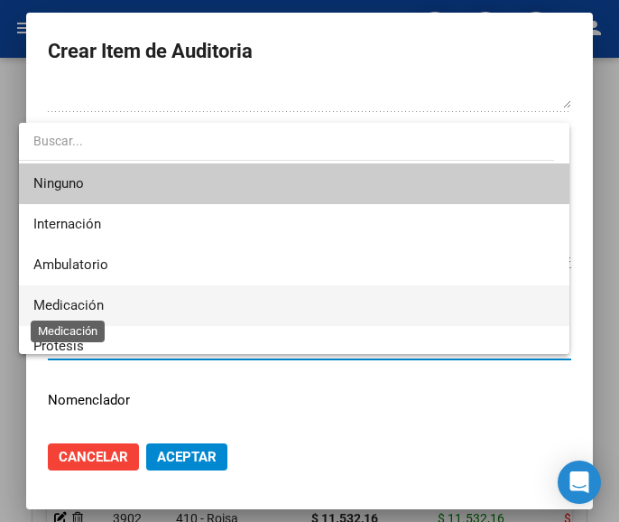
click at [83, 303] on span "Medicación" at bounding box center [68, 305] width 70 height 16
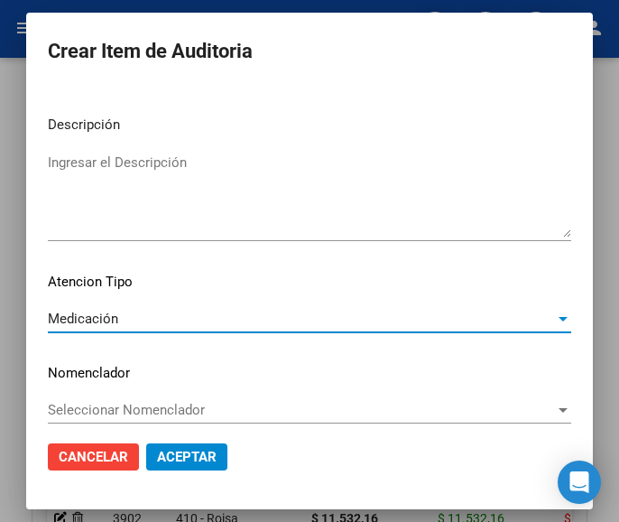
scroll to position [1124, 0]
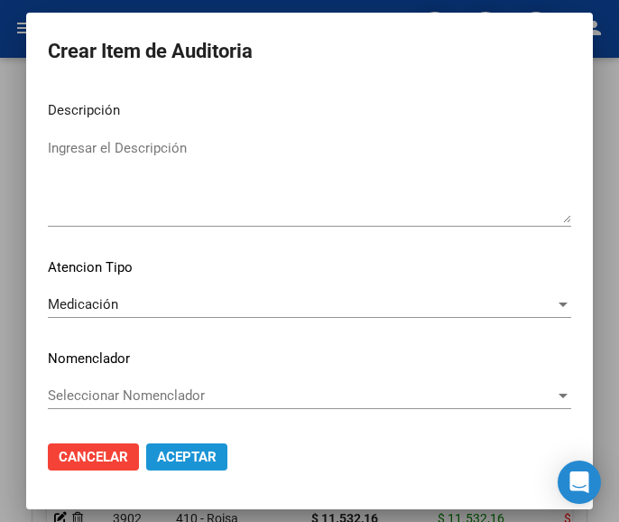
click at [197, 450] on span "Aceptar" at bounding box center [187, 456] width 60 height 16
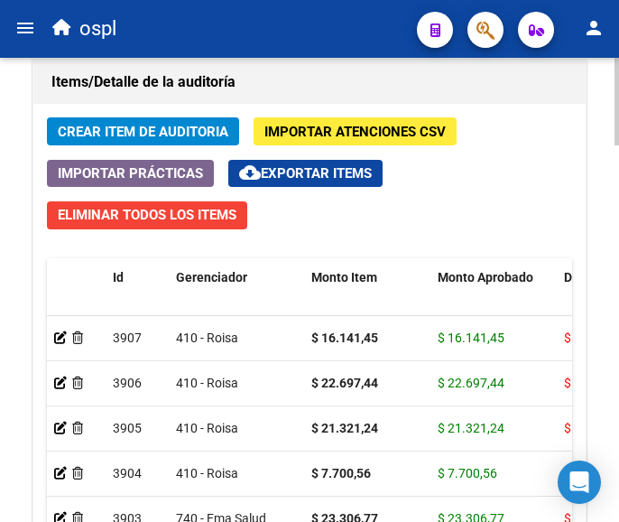
click at [178, 129] on span "Crear Item de Auditoria" at bounding box center [143, 132] width 171 height 16
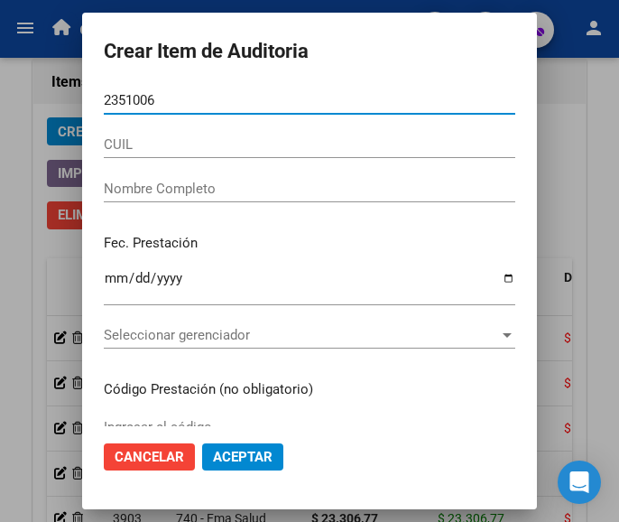
type input "23510066"
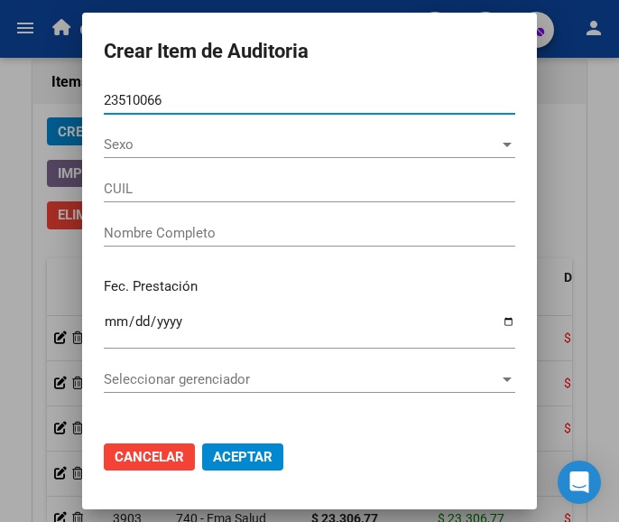
type input "20235100666"
type input "CHANAMPA CHRISTIAN JAVIER"
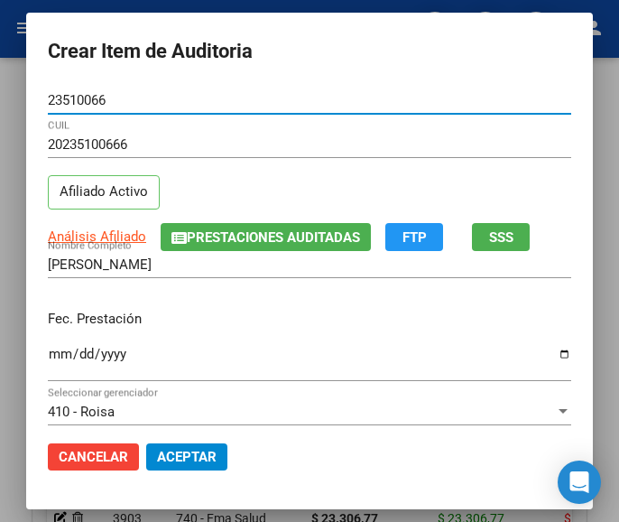
type input "23510066"
click at [48, 355] on input "Ingresar la fecha" at bounding box center [309, 360] width 523 height 29
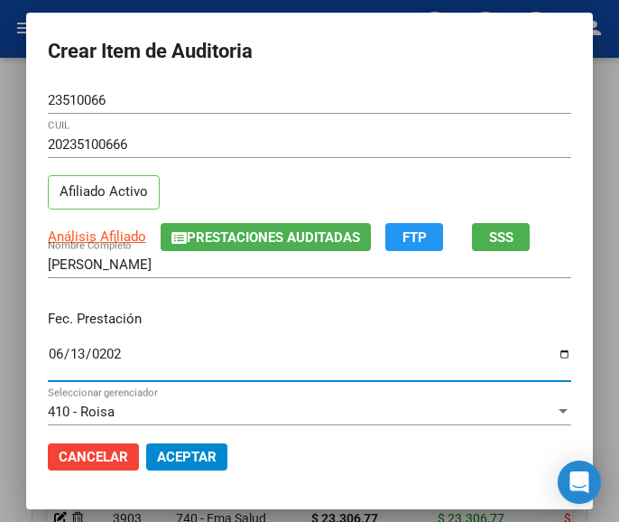
type input "2025-06-13"
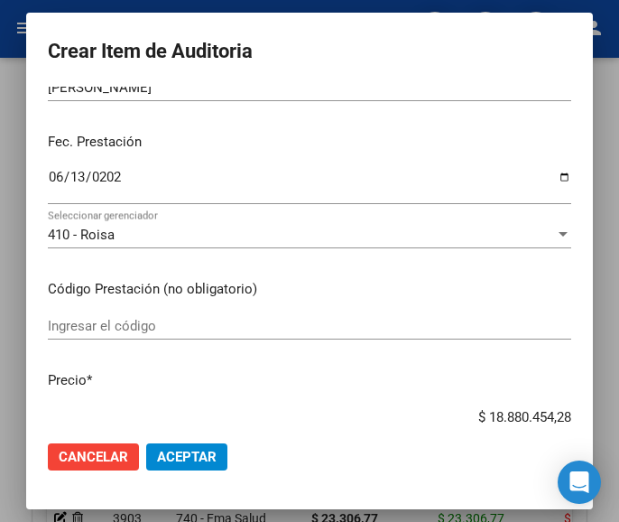
scroll to position [180, 0]
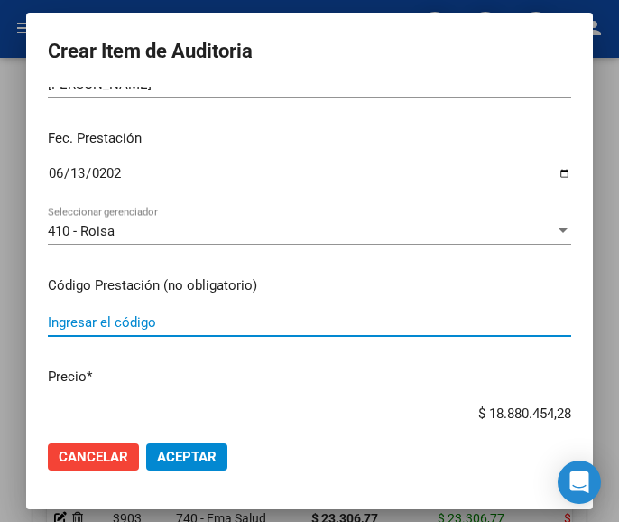
click at [115, 328] on input "Ingresar el código" at bounding box center [309, 322] width 523 height 16
click at [51, 321] on input "Ingresar el código" at bounding box center [309, 322] width 523 height 16
paste input "5266083 AMLODIPINA RICHET 10 mg comp.x 30"
type input "5266083 AMLODIPINA RICHET 10 mg comp.x 30"
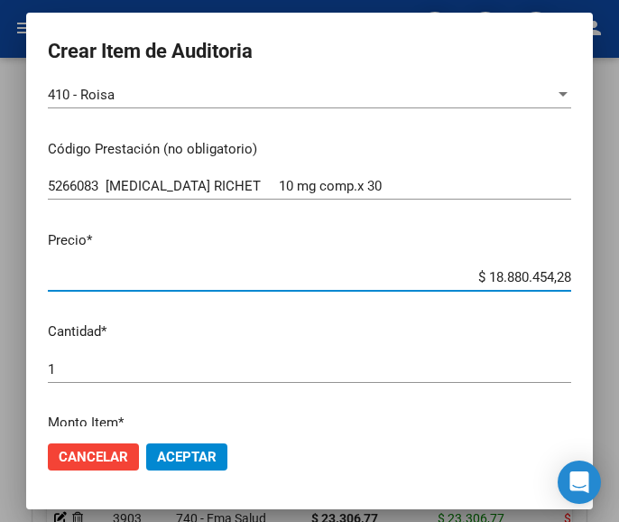
drag, startPoint x: 454, startPoint y: 414, endPoint x: 613, endPoint y: 411, distance: 158.8
click at [613, 411] on div "Crear Item de Auditoria 23510066 Nro Documento 20235100666 CUIL Afiliado Activo…" at bounding box center [309, 261] width 619 height 522
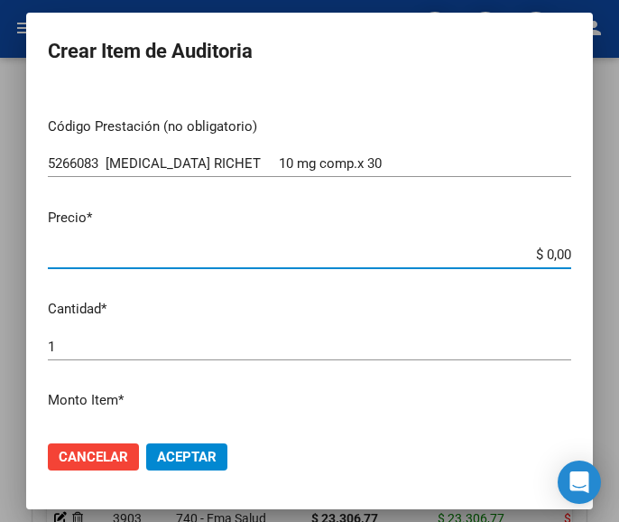
click at [552, 255] on input "$ 0,00" at bounding box center [309, 254] width 523 height 16
paste input "13865,09"
type input "$ 13.865,09"
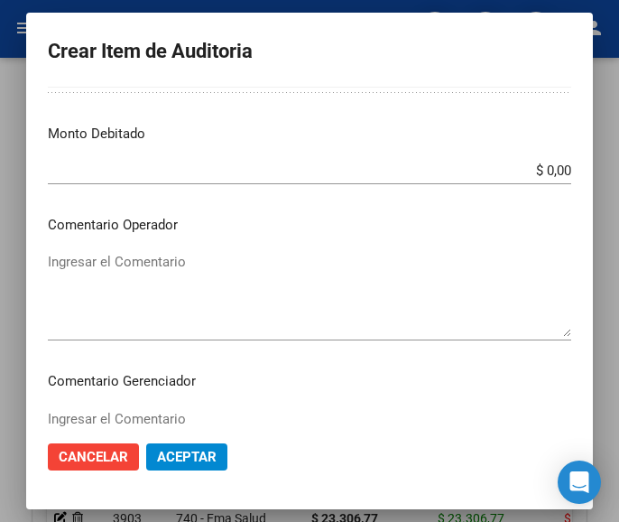
scroll to position [700, 0]
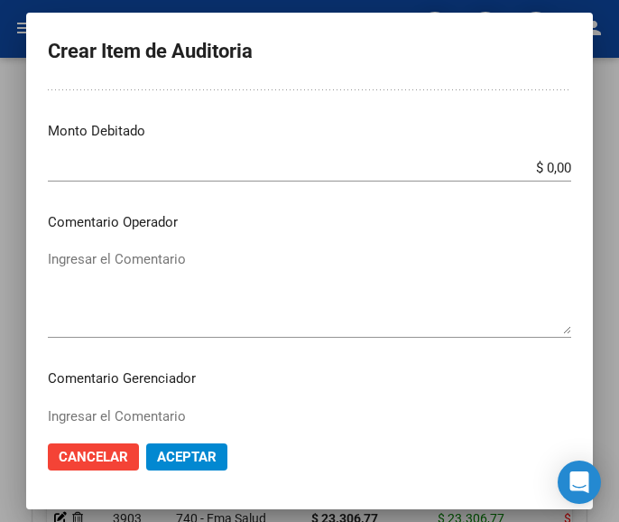
type input "$ 13.865,09"
click at [154, 264] on textarea "Ingresar el Comentario" at bounding box center [309, 291] width 523 height 85
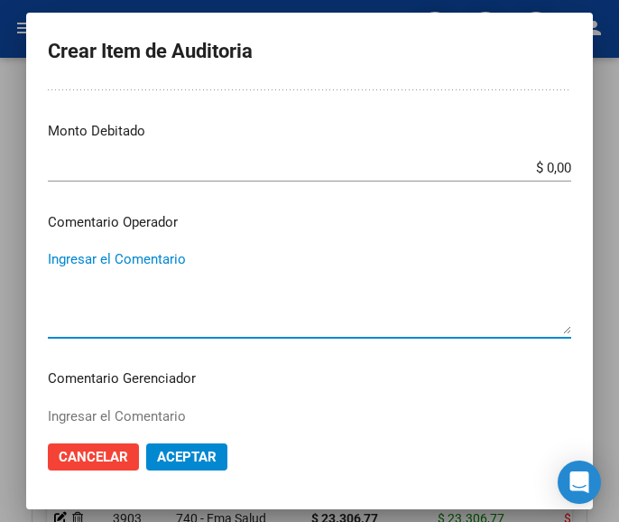
click at [158, 268] on textarea "Ingresar el Comentario" at bounding box center [309, 291] width 523 height 85
paste textarea "70 MANUELA AMARELLE S.C.S."
click at [48, 269] on textarea "70 MANUELA AMARELLE S.C.S." at bounding box center [309, 291] width 523 height 85
click at [49, 267] on textarea "70 MANUELA AMARELLE S.C.S." at bounding box center [309, 291] width 523 height 85
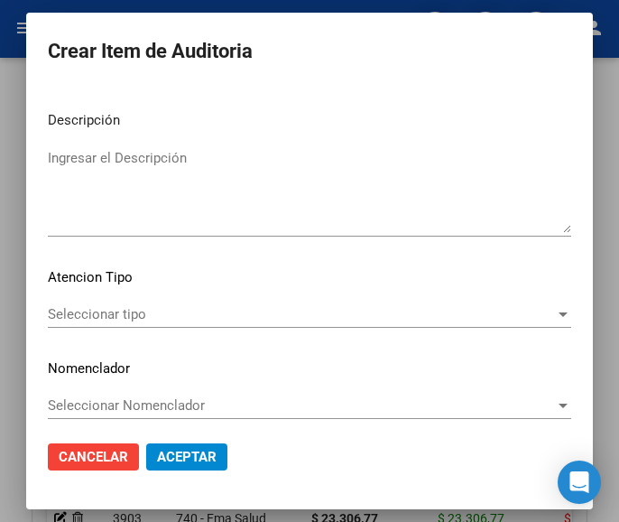
scroll to position [1124, 0]
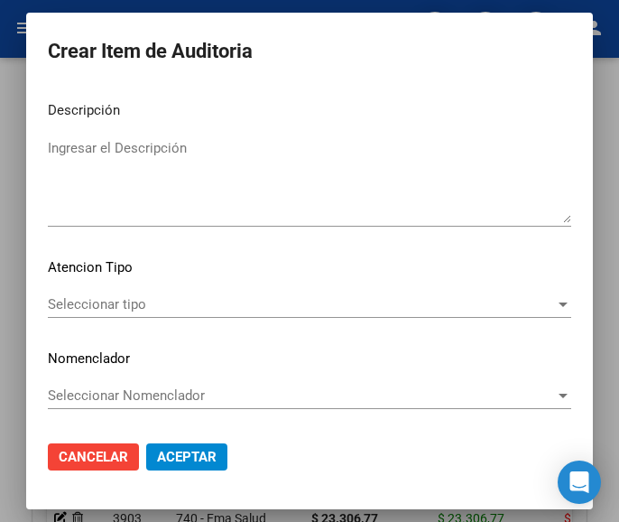
type textarea "70% MANUELA AMARELLE S.C.S."
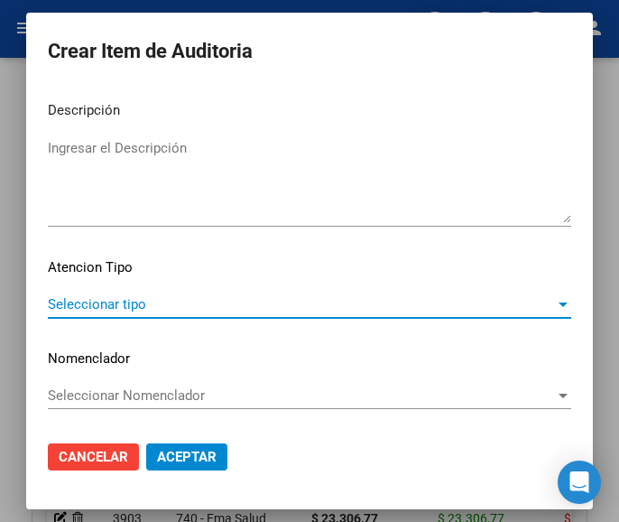
click at [106, 296] on span "Seleccionar tipo" at bounding box center [301, 304] width 507 height 16
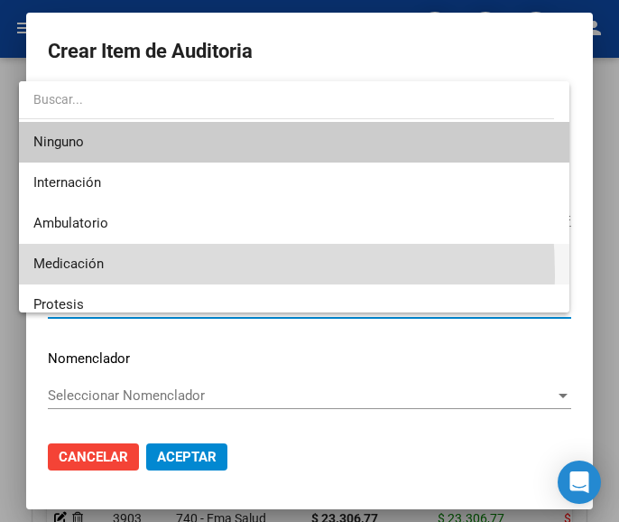
click at [101, 273] on span "Medicación" at bounding box center [294, 264] width 522 height 41
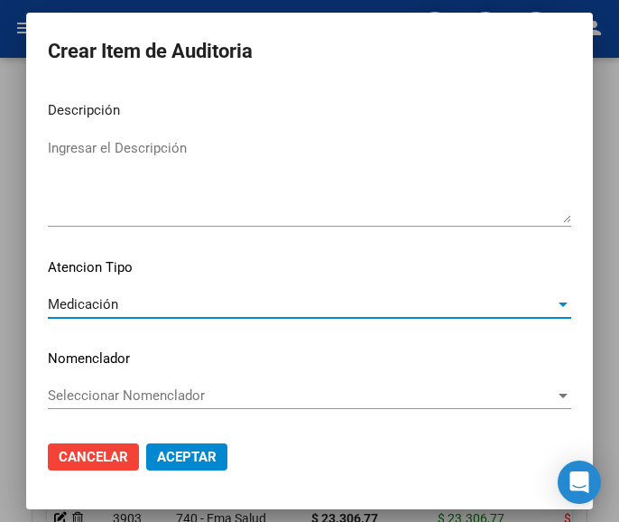
click at [175, 460] on span "Aceptar" at bounding box center [187, 456] width 60 height 16
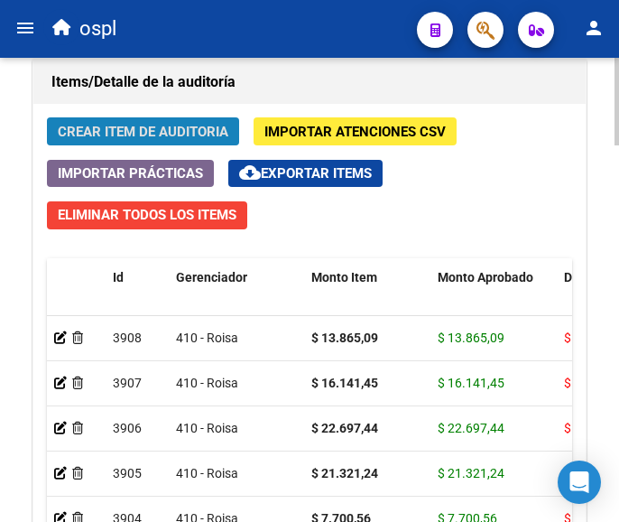
click at [158, 133] on span "Crear Item de Auditoria" at bounding box center [143, 132] width 171 height 16
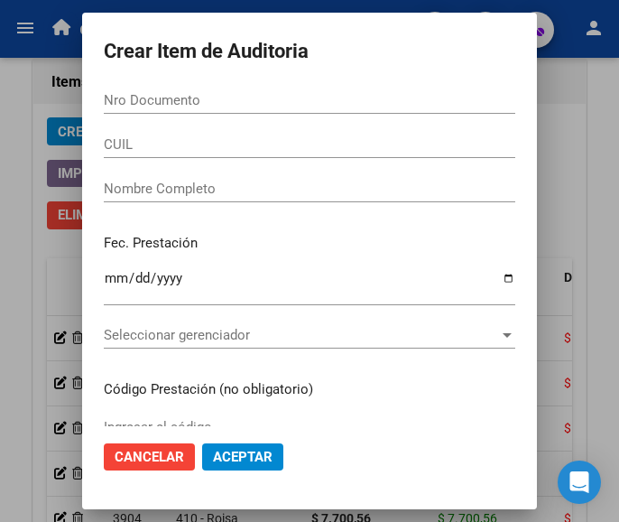
click at [143, 93] on input "Nro Documento" at bounding box center [309, 100] width 411 height 16
click at [134, 103] on input "Nro Documento" at bounding box center [309, 100] width 411 height 16
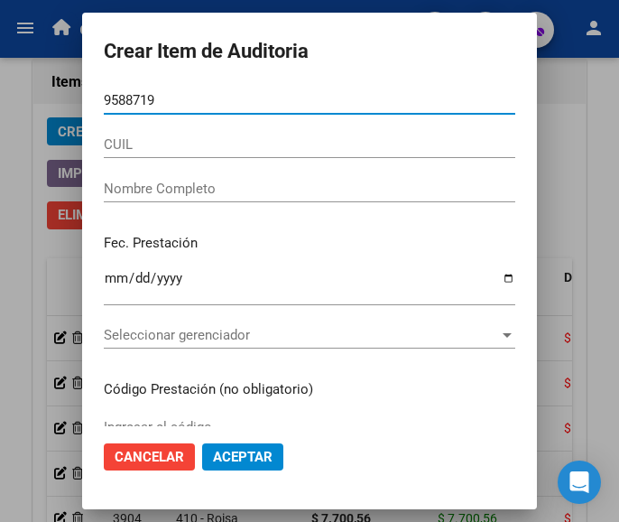
type input "95887199"
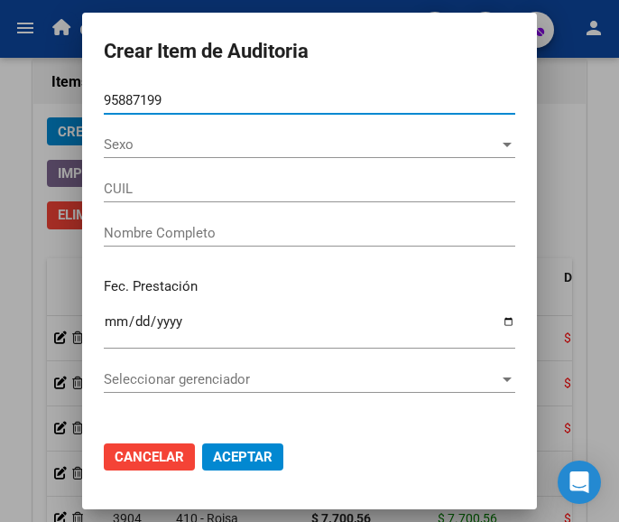
type input "27958871991"
type input "CABRERA ARRIETA YENNY CAROLINA"
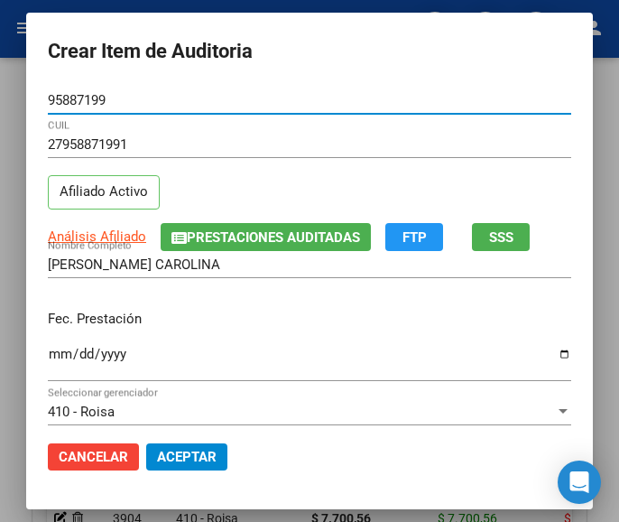
type input "95887199"
click at [48, 351] on input "Ingresar la fecha" at bounding box center [309, 360] width 523 height 29
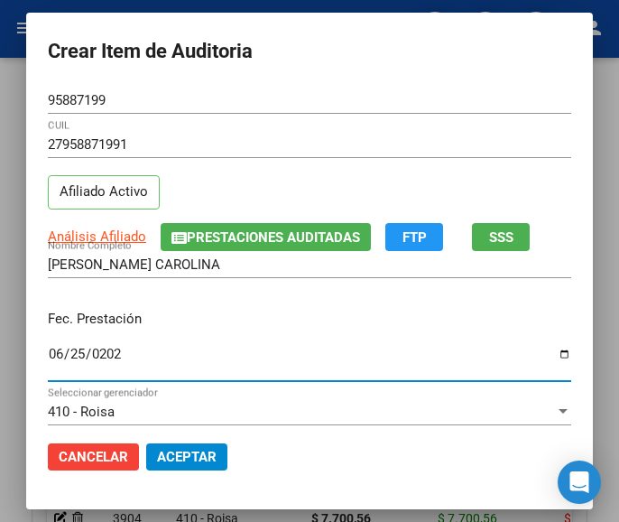
type input "2025-06-25"
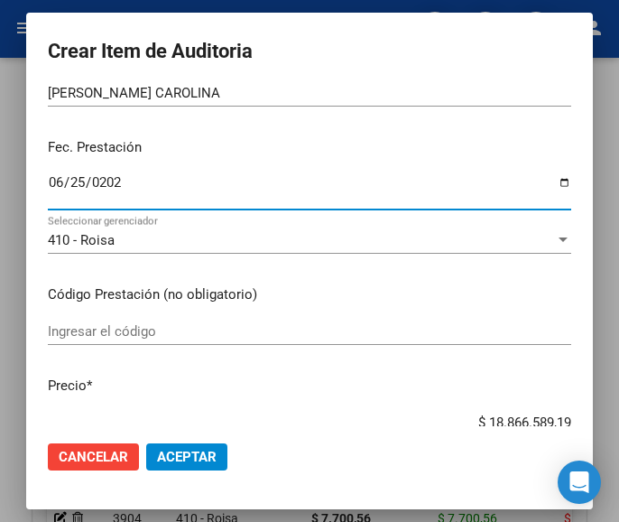
scroll to position [180, 0]
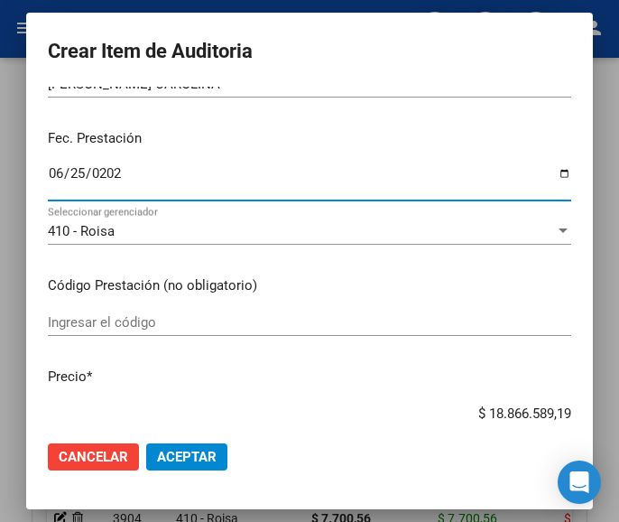
click at [147, 320] on input "Ingresar el código" at bounding box center [309, 322] width 523 height 16
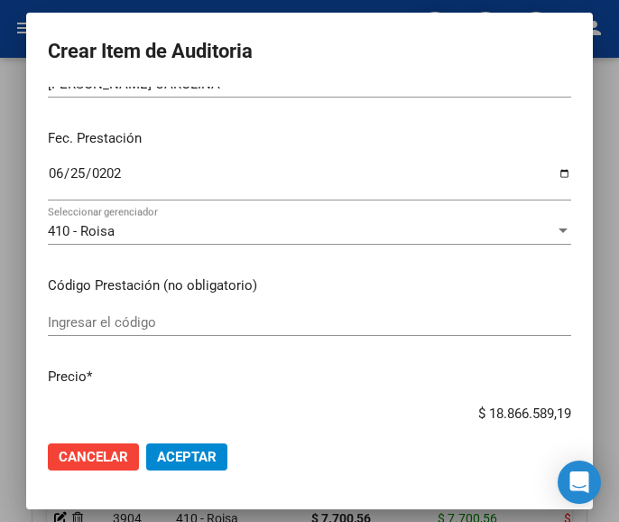
click at [163, 325] on input "Ingresar el código" at bounding box center [309, 322] width 523 height 16
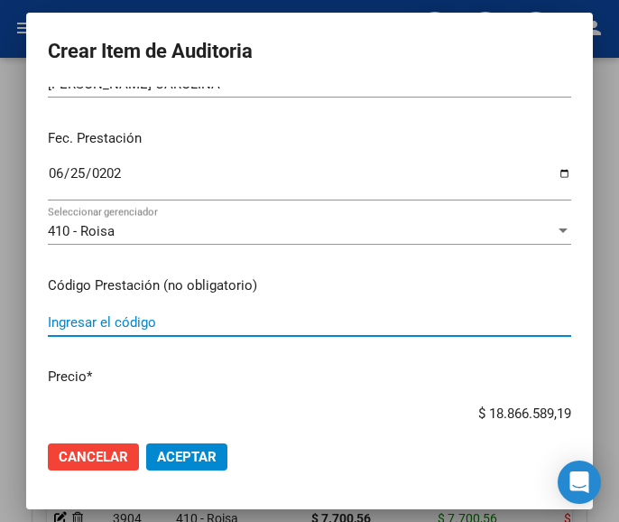
paste input "5143501 T4 MONTPELLIER 75 75 mcg comp.x 50"
type input "5143501 T4 MONTPELLIER 75 75 mcg comp.x 50"
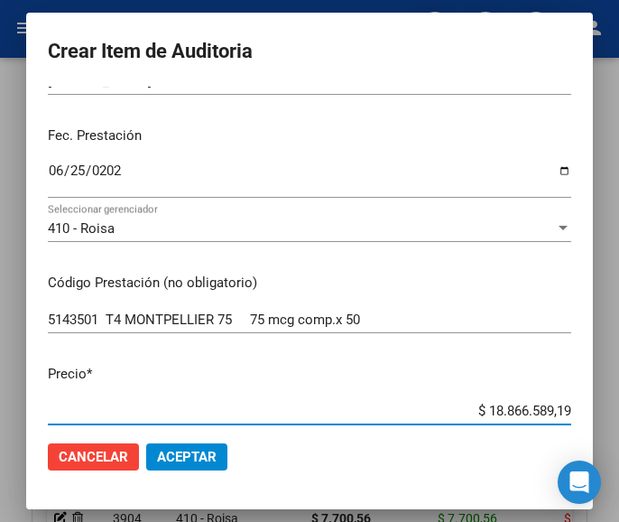
drag, startPoint x: 455, startPoint y: 411, endPoint x: 575, endPoint y: 402, distance: 120.3
click at [575, 402] on mat-dialog-content "95887199 Nro Documento 27958871991 CUIL Afiliado Activo Análisis Afiliado Prest…" at bounding box center [309, 256] width 567 height 339
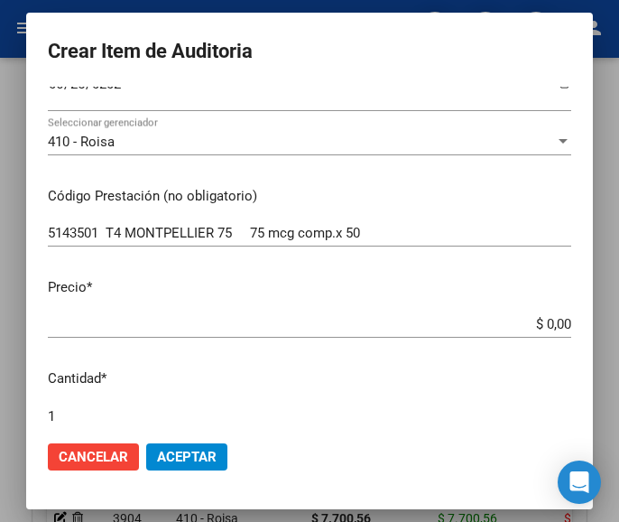
scroll to position [364, 0]
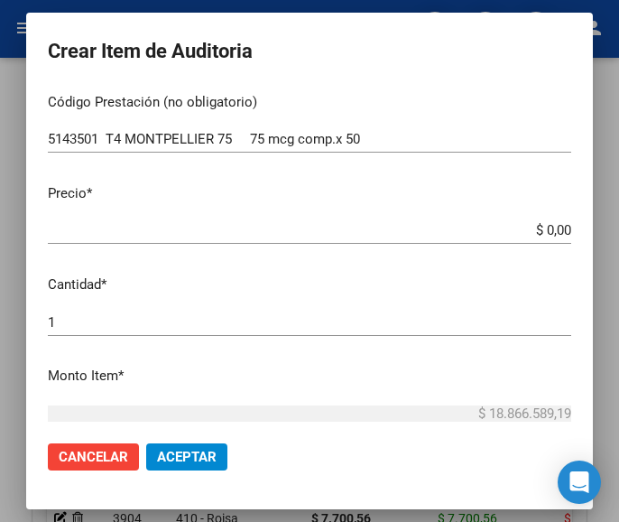
click at [555, 226] on input "$ 0,00" at bounding box center [309, 230] width 523 height 16
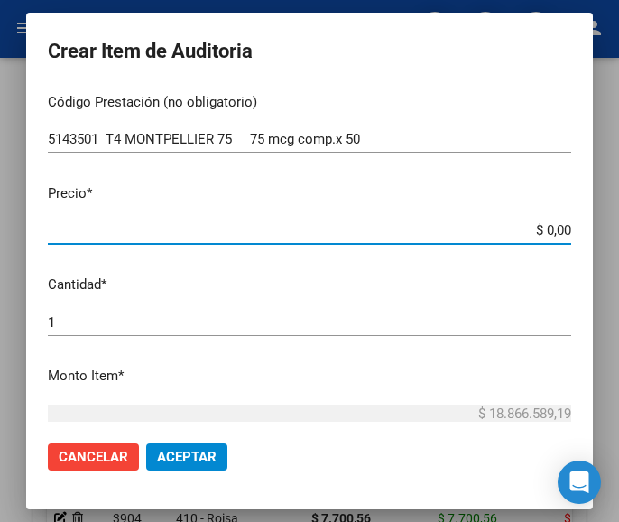
paste input "10793,64"
type input "$ 10.793,64"
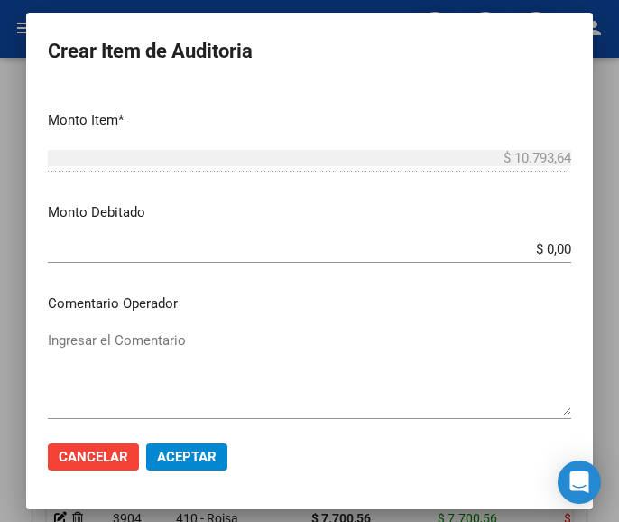
scroll to position [634, 0]
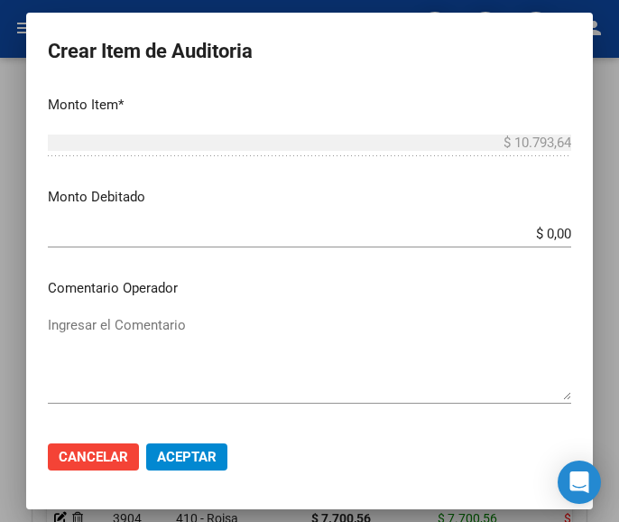
click at [125, 325] on textarea "Ingresar el Comentario" at bounding box center [309, 357] width 523 height 85
click at [108, 322] on textarea "Ingresar el Comentario" at bounding box center [309, 357] width 523 height 85
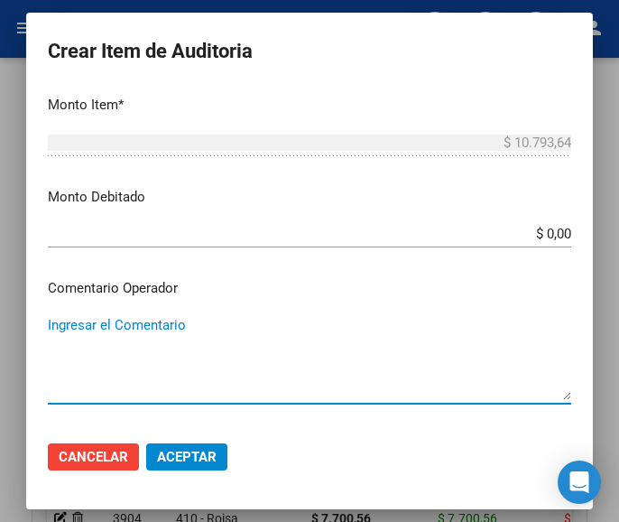
paste textarea "70 FARMA MARKET"
click at [48, 325] on textarea "70 FARMA MARKET" at bounding box center [309, 357] width 523 height 85
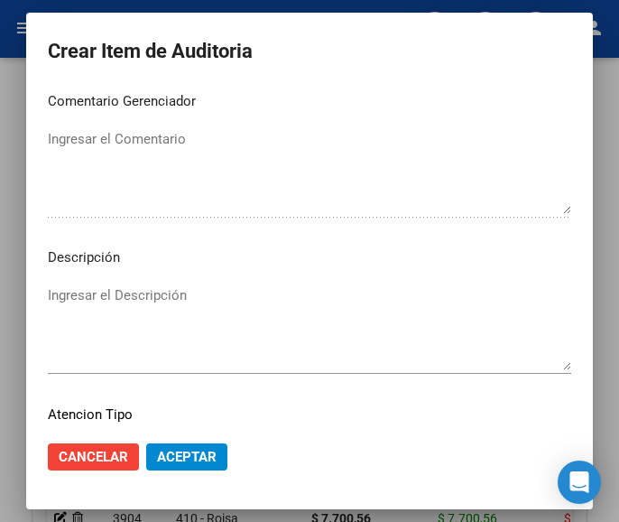
scroll to position [1086, 0]
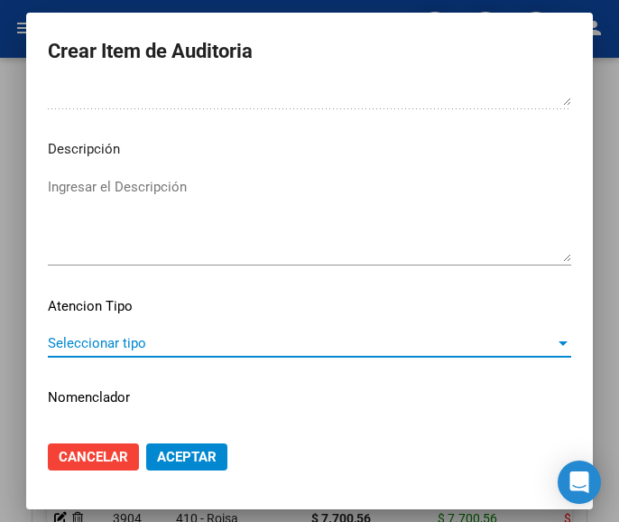
click at [82, 346] on span "Seleccionar tipo" at bounding box center [301, 343] width 507 height 16
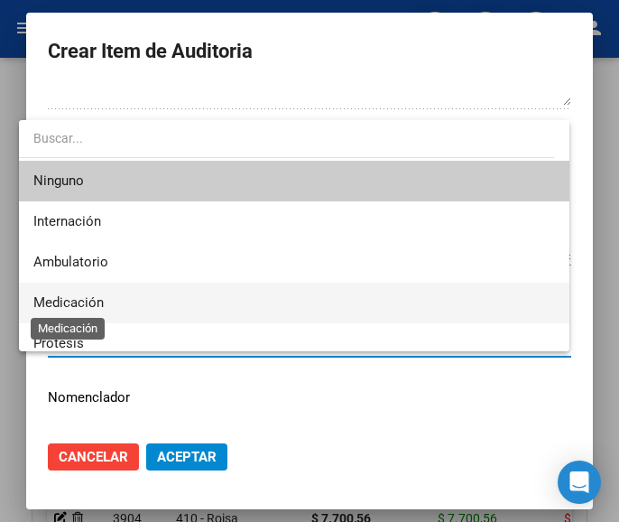
click at [91, 301] on span "Medicación" at bounding box center [68, 302] width 70 height 16
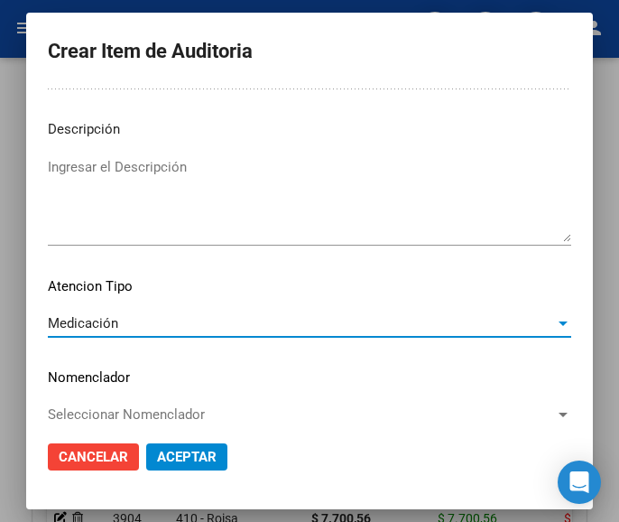
scroll to position [1124, 0]
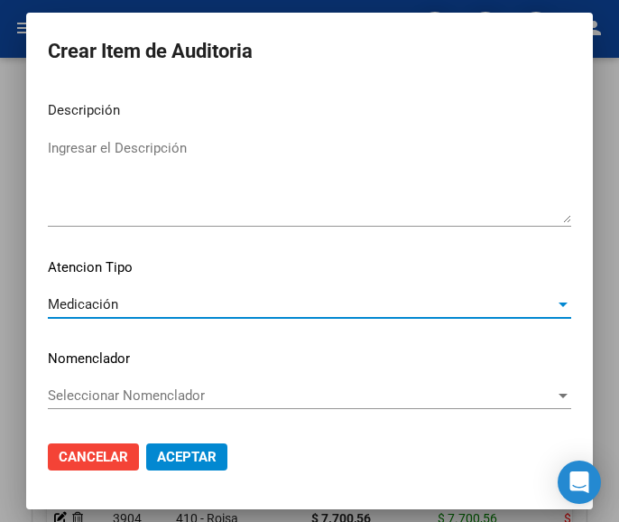
click at [190, 453] on span "Aceptar" at bounding box center [187, 456] width 60 height 16
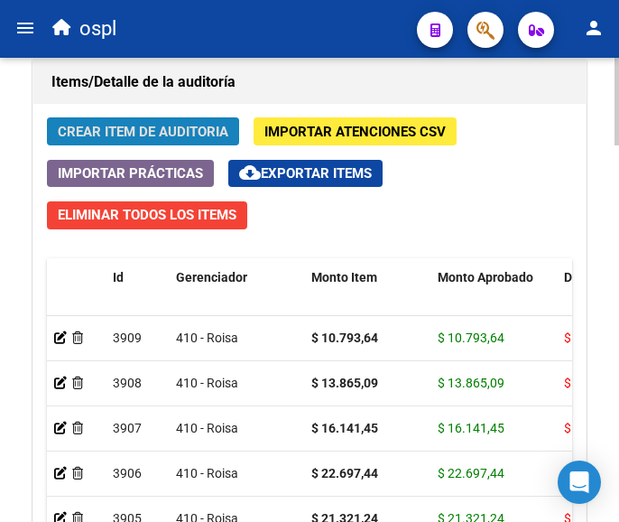
click at [194, 124] on span "Crear Item de Auditoria" at bounding box center [143, 132] width 171 height 16
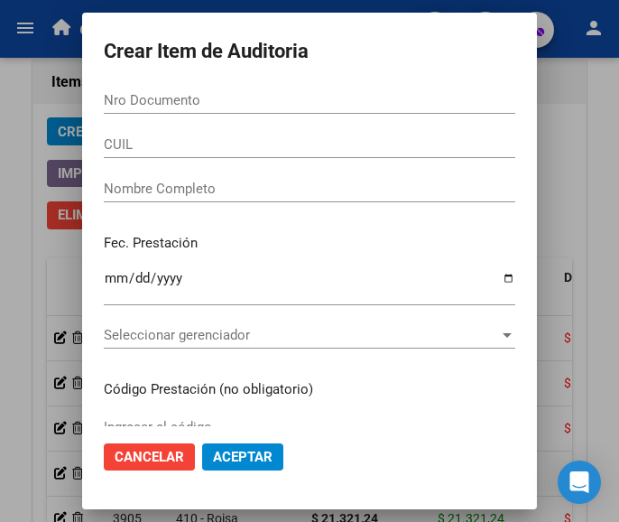
click at [230, 108] on input "Nro Documento" at bounding box center [309, 100] width 411 height 16
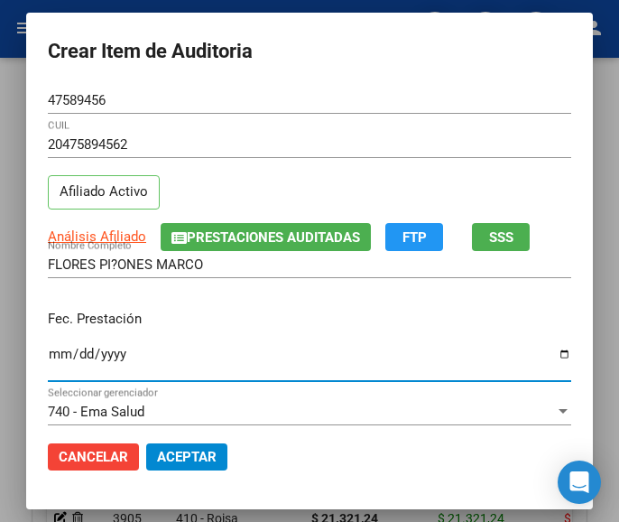
click at [51, 357] on input "Ingresar la fecha" at bounding box center [309, 360] width 523 height 29
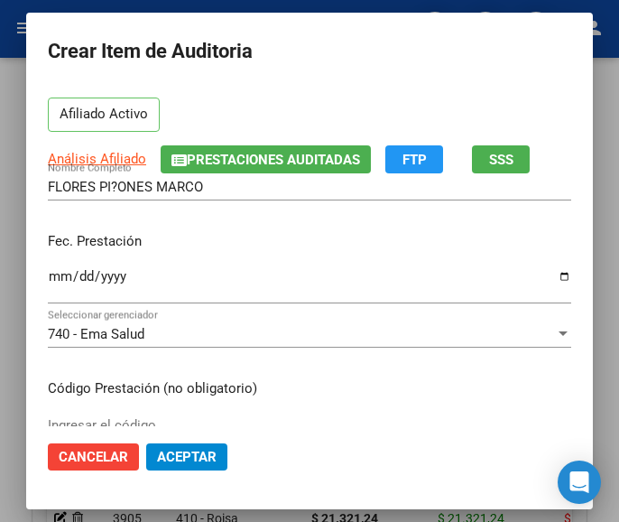
scroll to position [90, 0]
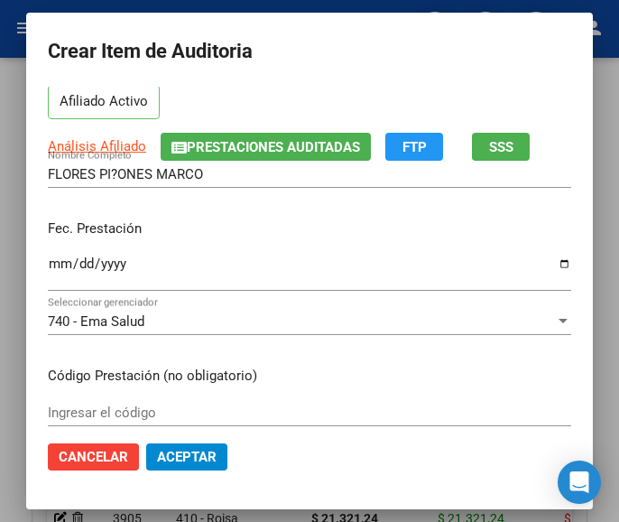
click at [127, 410] on input "Ingresar el código" at bounding box center [309, 412] width 523 height 16
click at [132, 402] on div "Ingresar el código" at bounding box center [309, 412] width 523 height 27
click at [122, 403] on div "Ingresar el código" at bounding box center [309, 412] width 523 height 27
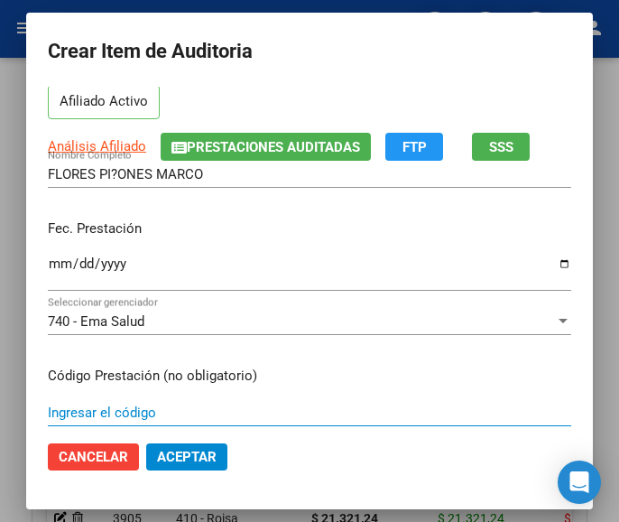
drag, startPoint x: 118, startPoint y: 403, endPoint x: 93, endPoint y: 408, distance: 25.7
click at [93, 408] on input "Ingresar el código" at bounding box center [309, 412] width 523 height 16
paste input "4253571 RISPERDAL sol.oral x 100 ml"
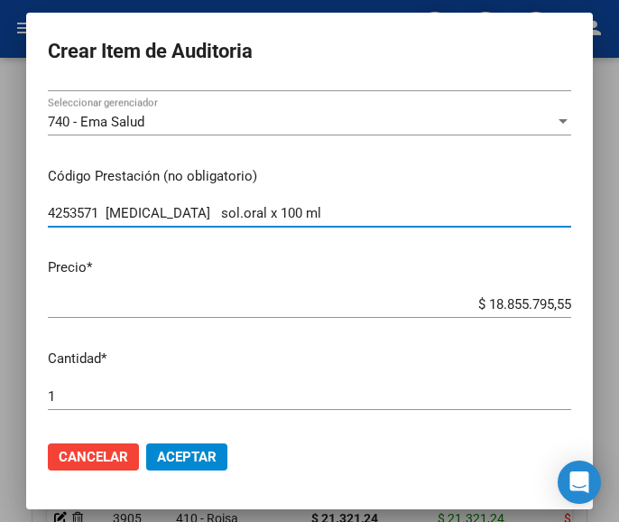
scroll to position [451, 0]
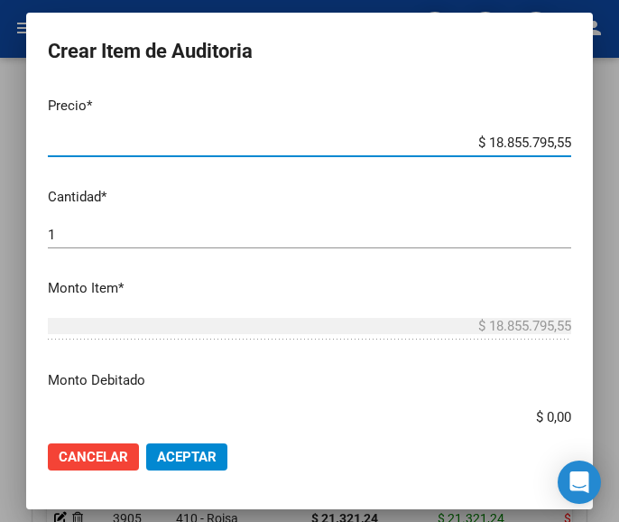
drag, startPoint x: 456, startPoint y: 144, endPoint x: 568, endPoint y: 140, distance: 112.0
click at [568, 140] on app-form-text-field "Precio * $ 18.855.795,55 Ingresar el precio" at bounding box center [317, 124] width 538 height 56
click at [550, 140] on input "$ 0,00" at bounding box center [309, 142] width 523 height 16
click at [554, 140] on input "$ 0,00" at bounding box center [309, 142] width 523 height 16
paste input "138419,58"
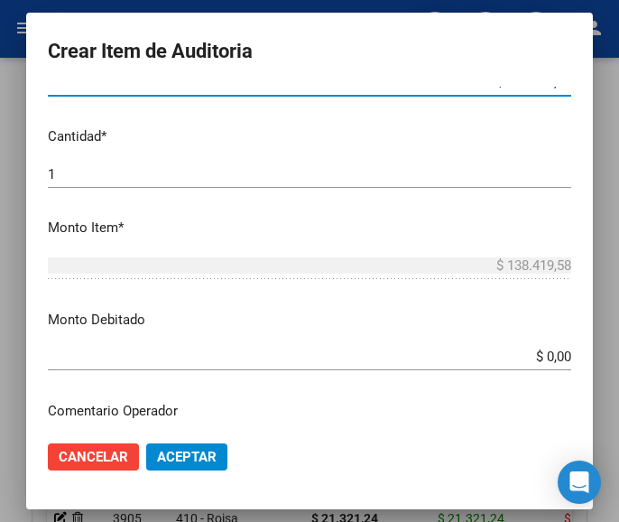
scroll to position [632, 0]
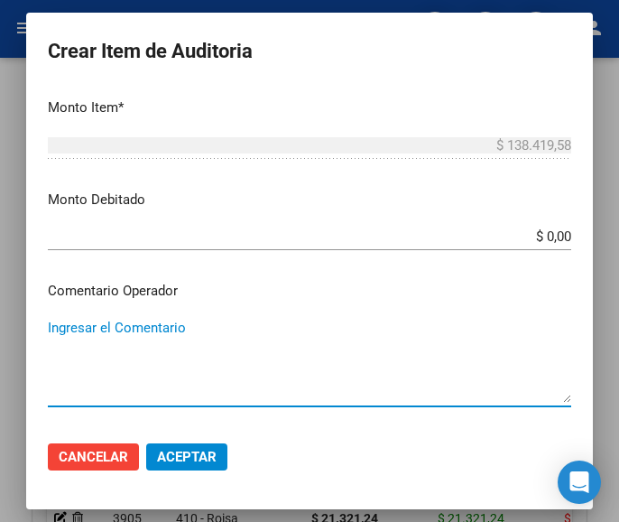
click at [143, 344] on textarea "Ingresar el Comentario" at bounding box center [309, 360] width 523 height 85
click at [115, 337] on textarea "Ingresar el Comentario" at bounding box center [309, 360] width 523 height 85
paste textarea "100 GALILEA RAWSON"
click at [56, 329] on textarea "100 GALILEA RAWSON" at bounding box center [309, 360] width 523 height 85
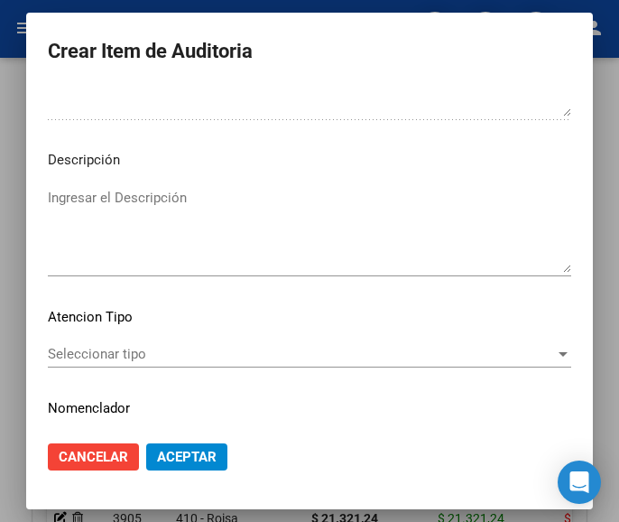
scroll to position [1083, 0]
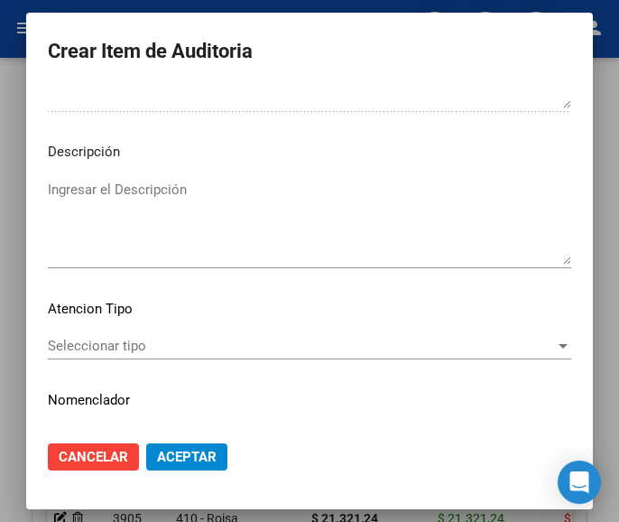
click at [125, 346] on span "Seleccionar tipo" at bounding box center [301, 345] width 507 height 16
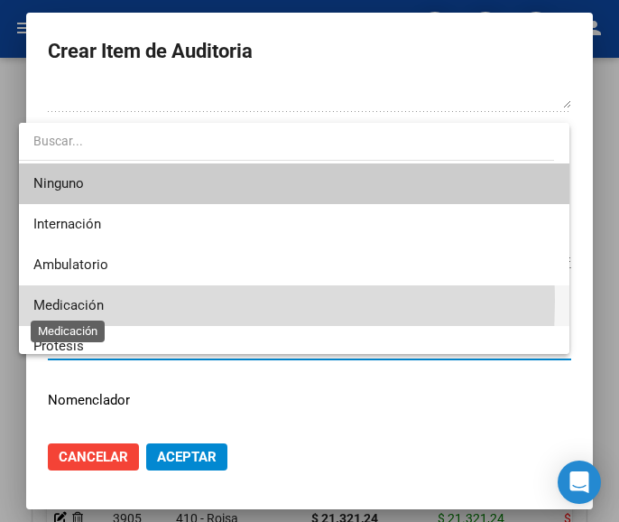
click at [85, 300] on span "Medicación" at bounding box center [68, 305] width 70 height 16
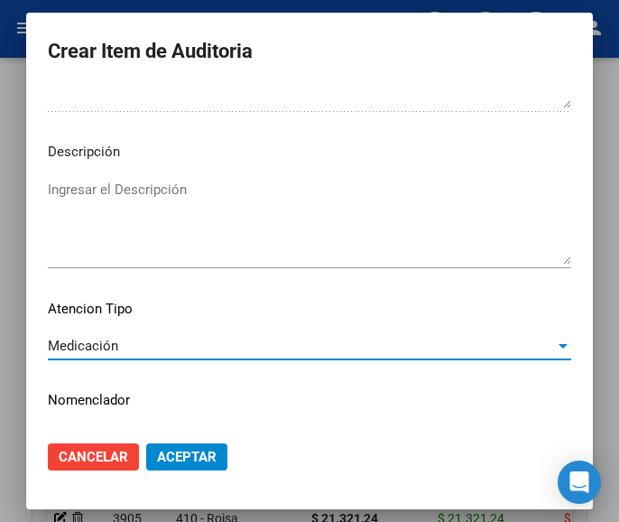
scroll to position [1124, 0]
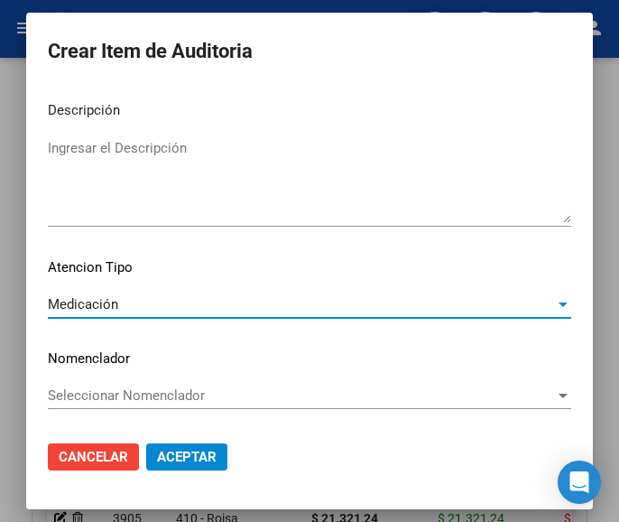
click at [172, 448] on button "Aceptar" at bounding box center [186, 456] width 81 height 27
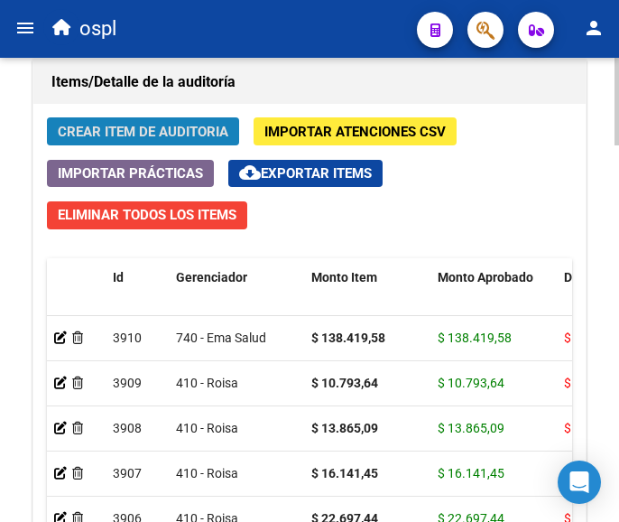
click at [181, 123] on span "Crear Item de Auditoria" at bounding box center [143, 131] width 171 height 16
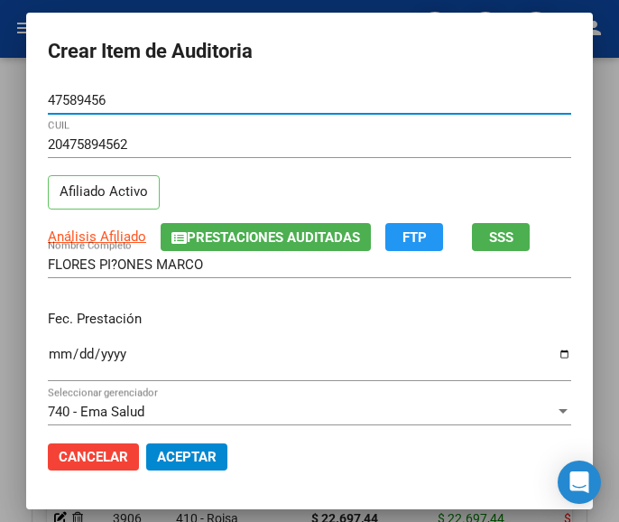
click at [48, 363] on input "Ingresar la fecha" at bounding box center [309, 360] width 523 height 29
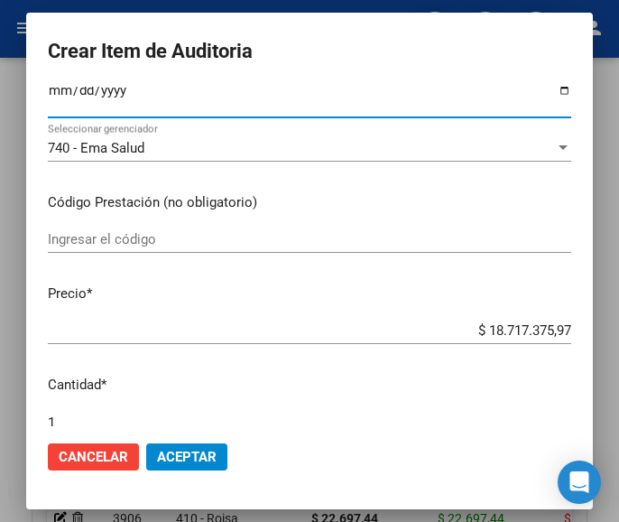
scroll to position [271, 0]
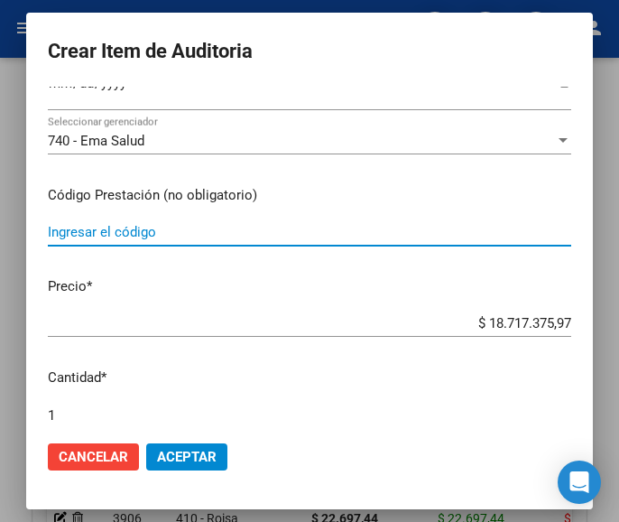
click at [127, 231] on input "Ingresar el código" at bounding box center [309, 232] width 523 height 16
click at [68, 225] on input "Ingresar el código" at bounding box center [309, 232] width 523 height 16
paste input "5079982 CARVEDIL 6.25 6.25 mg comp.x 28"
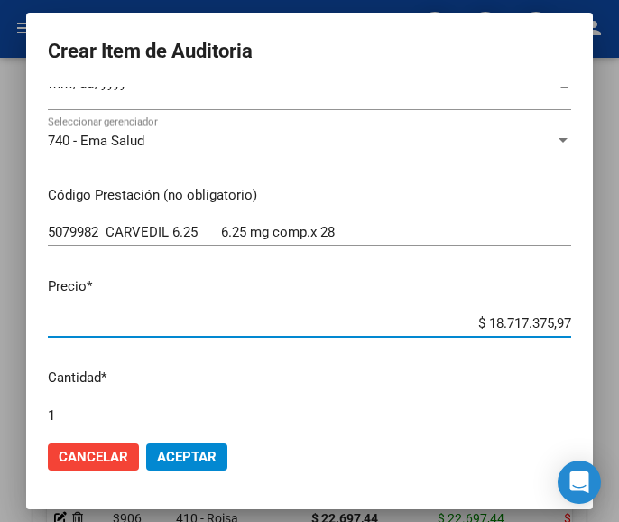
drag, startPoint x: 449, startPoint y: 319, endPoint x: 633, endPoint y: 316, distance: 183.2
click at [619, 316] on html "menu ospl person Firma Express Tesorería Auditorías Confirmadas Padrón Afiliado…" at bounding box center [309, 261] width 619 height 522
click at [552, 325] on input "$ 0,00" at bounding box center [309, 323] width 523 height 16
paste input "13693,01"
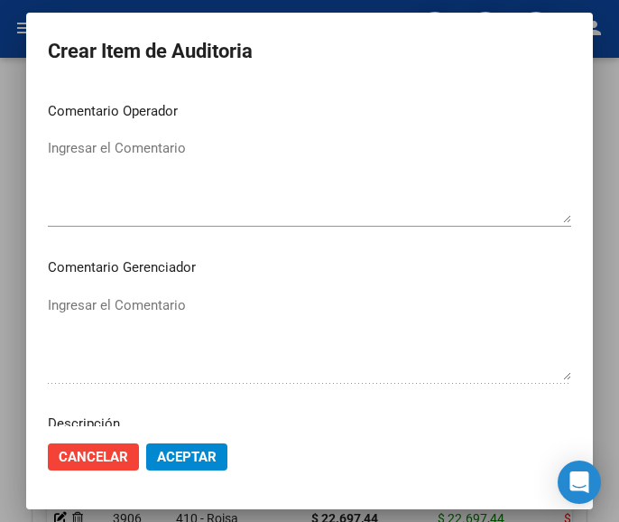
scroll to position [812, 0]
click at [181, 173] on textarea "Ingresar el Comentario" at bounding box center [309, 179] width 523 height 85
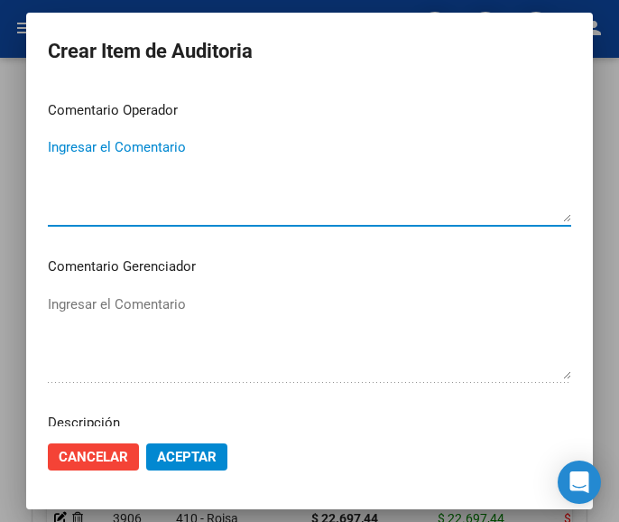
click at [247, 171] on textarea "Ingresar el Comentario" at bounding box center [309, 179] width 523 height 85
paste textarea "100 GALILEA RAWSON"
click at [58, 148] on textarea "100 GALILEA RAWSON" at bounding box center [309, 179] width 523 height 85
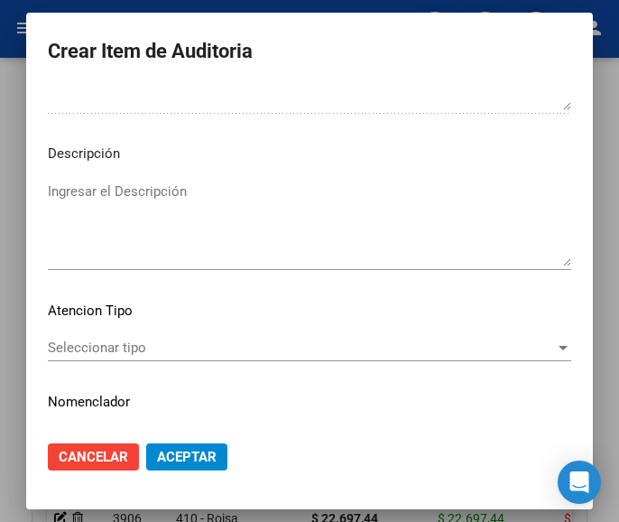
scroll to position [1083, 0]
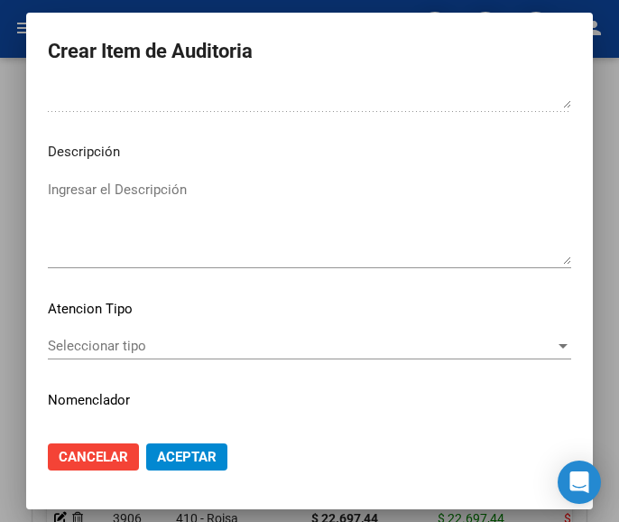
click at [151, 341] on span "Seleccionar tipo" at bounding box center [301, 345] width 507 height 16
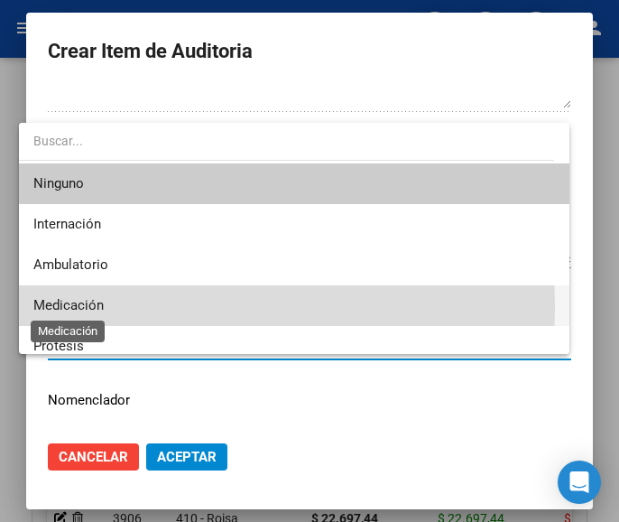
click at [88, 308] on span "Medicación" at bounding box center [68, 305] width 70 height 16
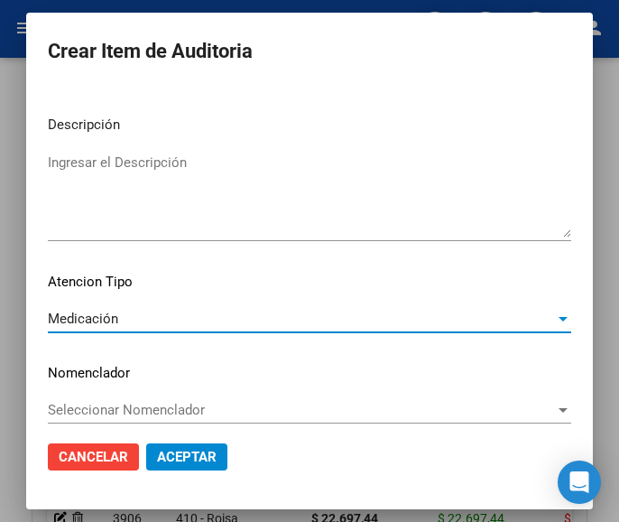
scroll to position [1124, 0]
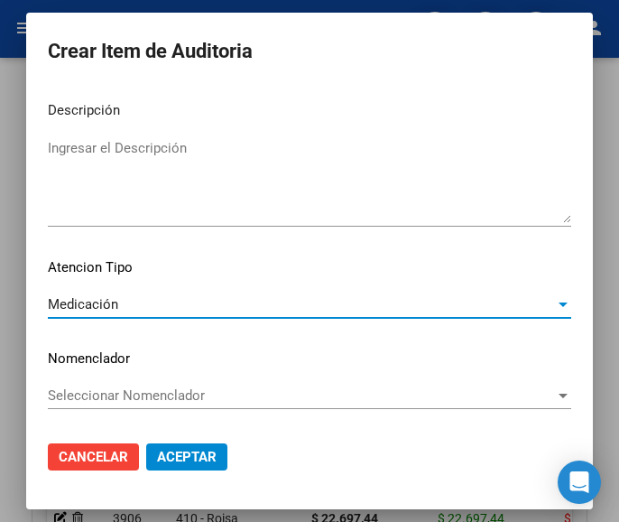
click at [171, 459] on span "Aceptar" at bounding box center [187, 456] width 60 height 16
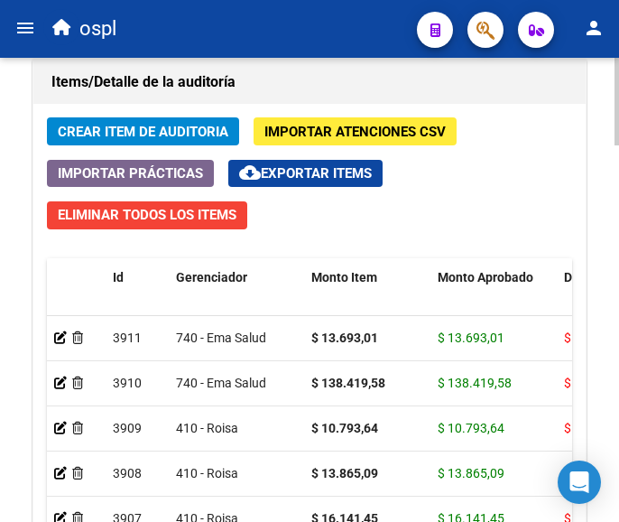
click at [162, 133] on span "Crear Item de Auditoria" at bounding box center [143, 132] width 171 height 16
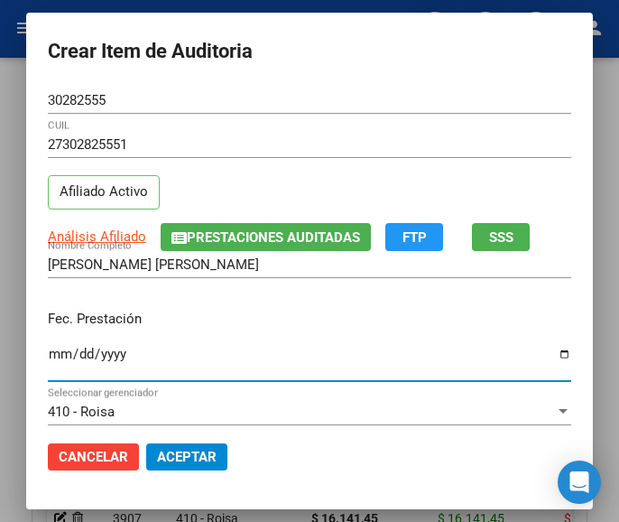
click at [48, 350] on input "Ingresar la fecha" at bounding box center [309, 360] width 523 height 29
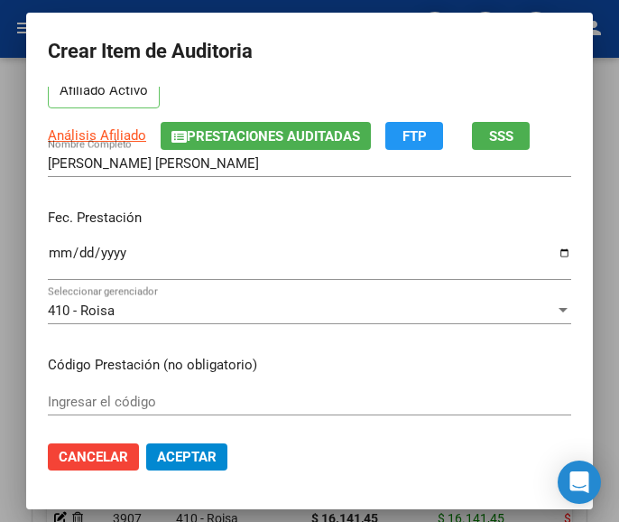
scroll to position [180, 0]
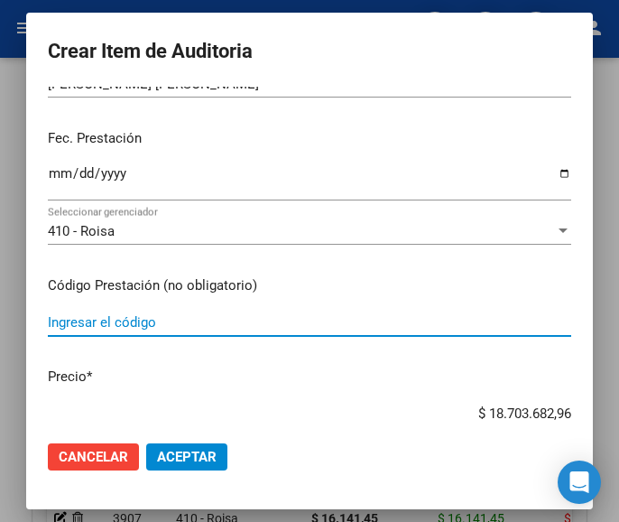
click at [137, 317] on input "Ingresar el código" at bounding box center [309, 322] width 523 height 16
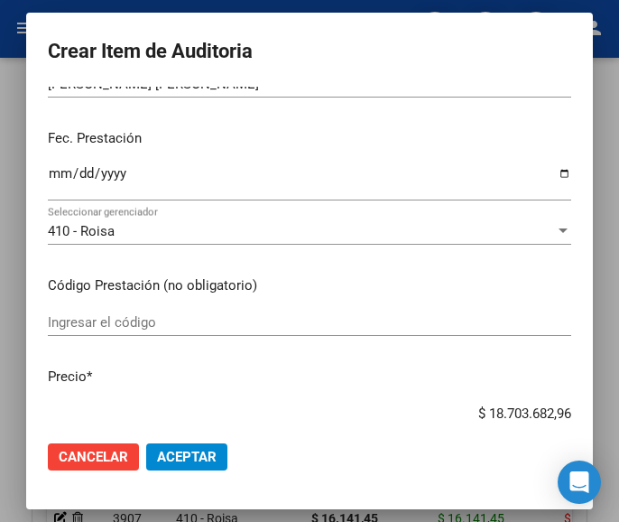
click at [139, 317] on div "Ingresar el código" at bounding box center [309, 322] width 523 height 27
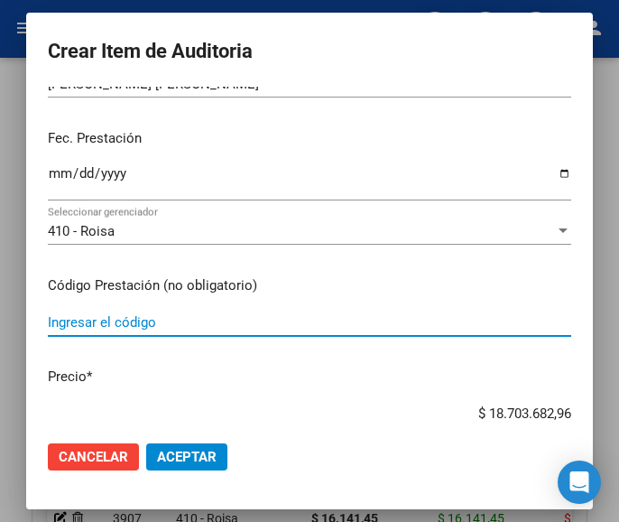
click at [135, 318] on input "Ingresar el código" at bounding box center [309, 322] width 523 height 16
paste input "6222421 MIRANDA comp.x 28 (24+4)"
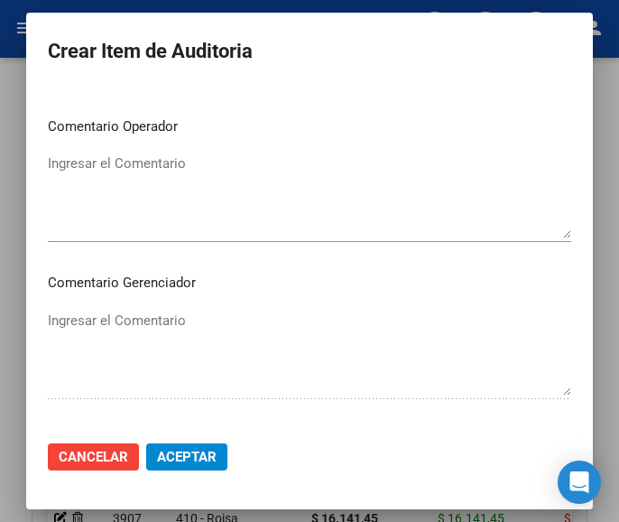
drag, startPoint x: 448, startPoint y: 411, endPoint x: 456, endPoint y: 263, distance: 149.1
click at [456, 263] on mat-dialog-content "30282555 Nro Documento 27302825551 CUIL Afiliado Activo Análisis Afiliado Prest…" at bounding box center [309, 256] width 567 height 339
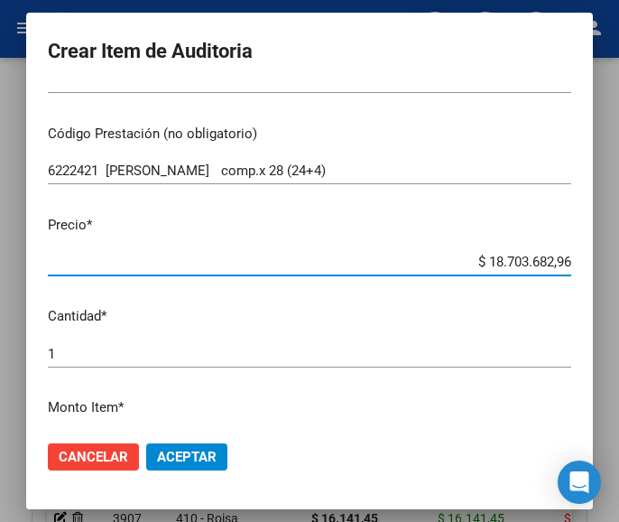
scroll to position [345, 0]
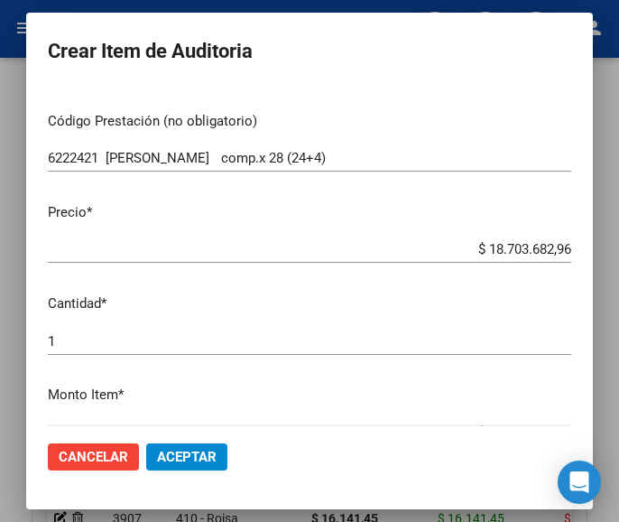
drag, startPoint x: 449, startPoint y: 240, endPoint x: 498, endPoint y: 250, distance: 49.7
click at [498, 250] on div "$ 18.703.682,96 Ingresar el precio" at bounding box center [309, 249] width 523 height 27
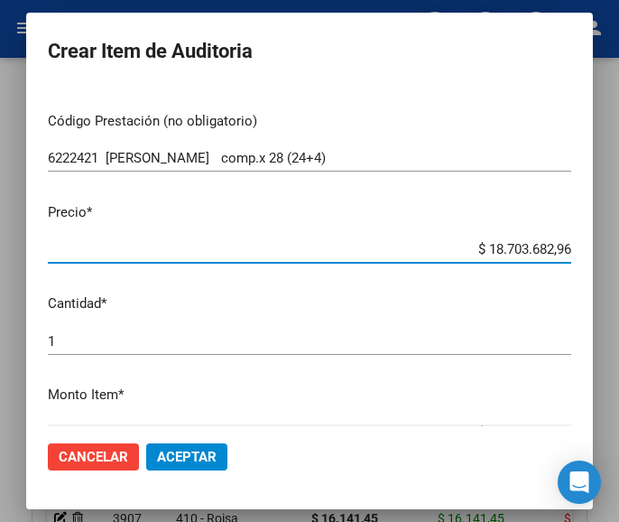
drag, startPoint x: 464, startPoint y: 252, endPoint x: 553, endPoint y: 248, distance: 89.4
click at [553, 248] on input "$ 18.703.682,96" at bounding box center [309, 249] width 523 height 16
click at [551, 244] on input "$ 0,00" at bounding box center [309, 249] width 523 height 16
paste input "29277,21"
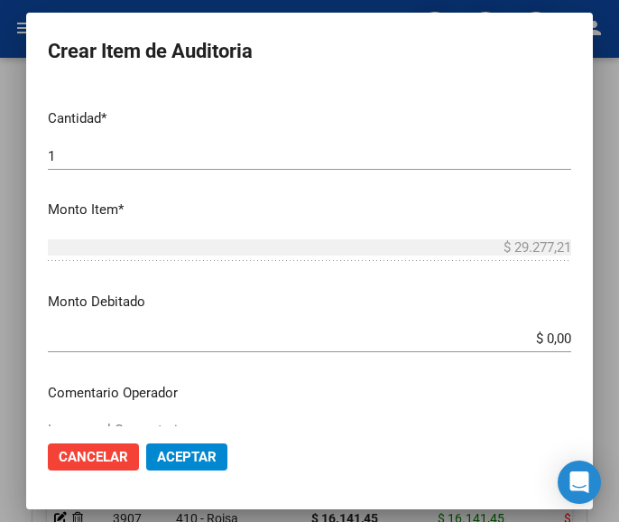
scroll to position [615, 0]
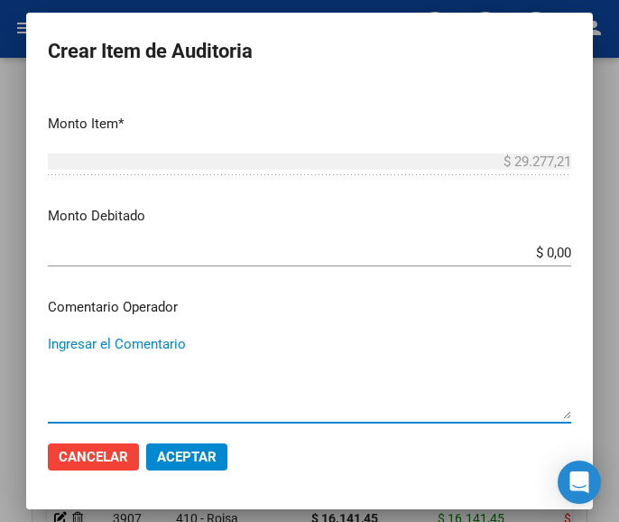
click at [134, 339] on textarea "Ingresar el Comentario" at bounding box center [309, 376] width 523 height 85
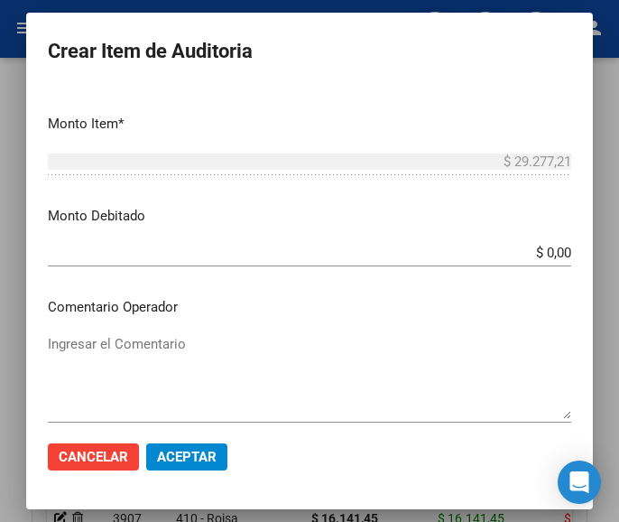
click at [123, 342] on textarea "Ingresar el Comentario" at bounding box center [309, 376] width 523 height 85
click at [151, 352] on textarea "Ingresar el Comentario" at bounding box center [309, 376] width 523 height 85
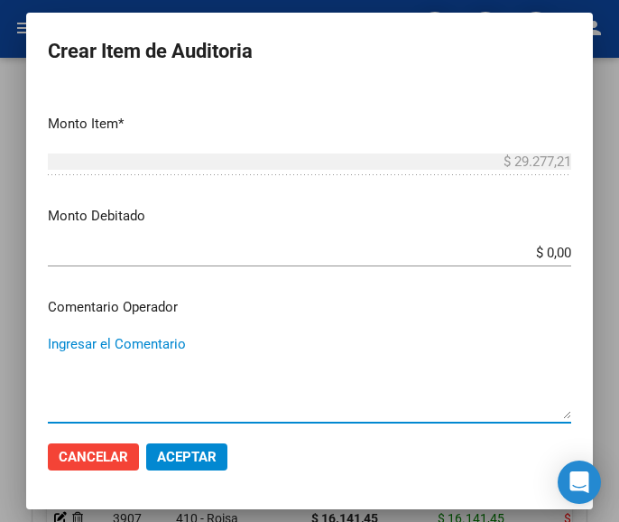
paste textarea "100 MANUELA AMARELLE S.C.S."
click at [53, 343] on textarea "100 MANUELA AMARELLE S.C.S." at bounding box center [309, 376] width 523 height 85
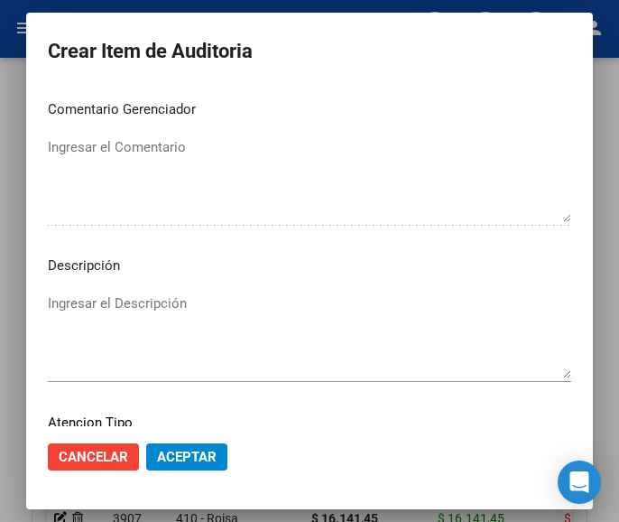
scroll to position [1124, 0]
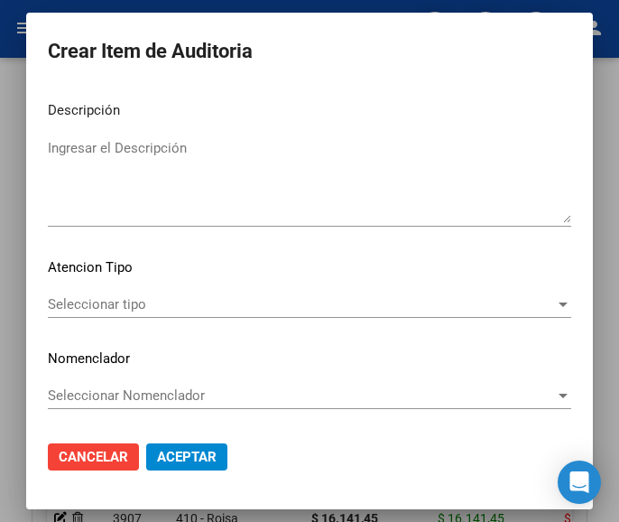
click at [127, 305] on span "Seleccionar tipo" at bounding box center [301, 304] width 507 height 16
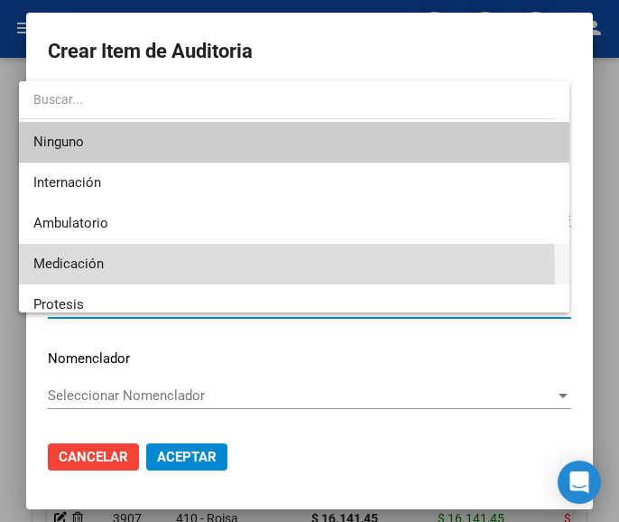
click at [88, 274] on span "Medicación" at bounding box center [294, 264] width 522 height 41
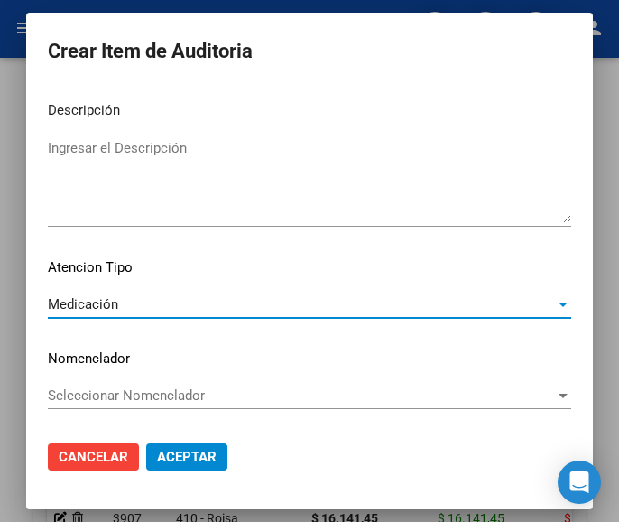
click at [171, 451] on span "Aceptar" at bounding box center [187, 456] width 60 height 16
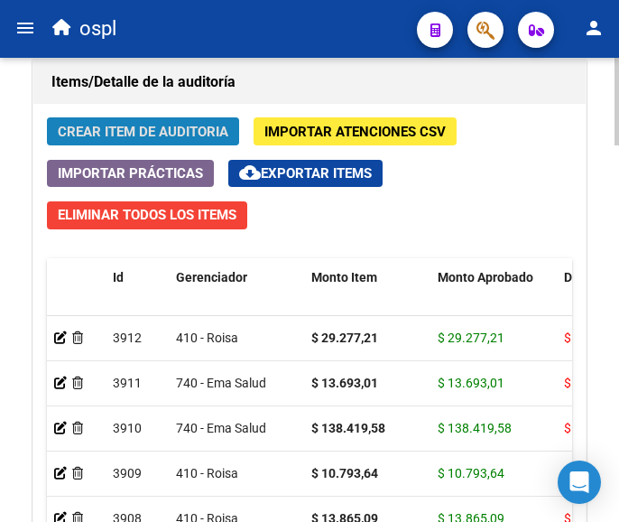
click at [171, 127] on span "Crear Item de Auditoria" at bounding box center [143, 132] width 171 height 16
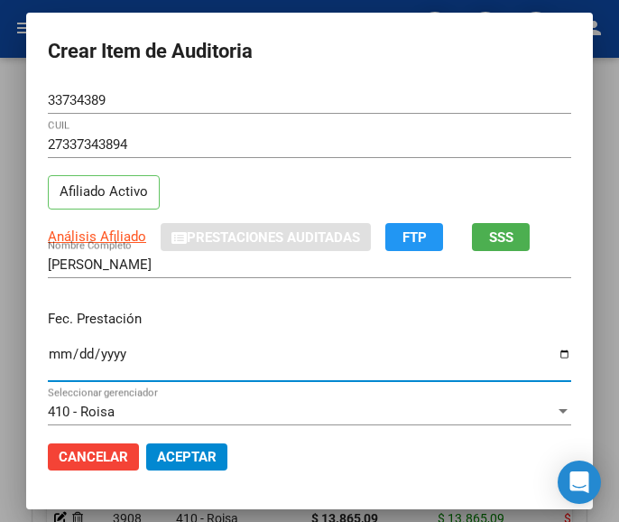
click at [48, 358] on input "Ingresar la fecha" at bounding box center [309, 360] width 523 height 29
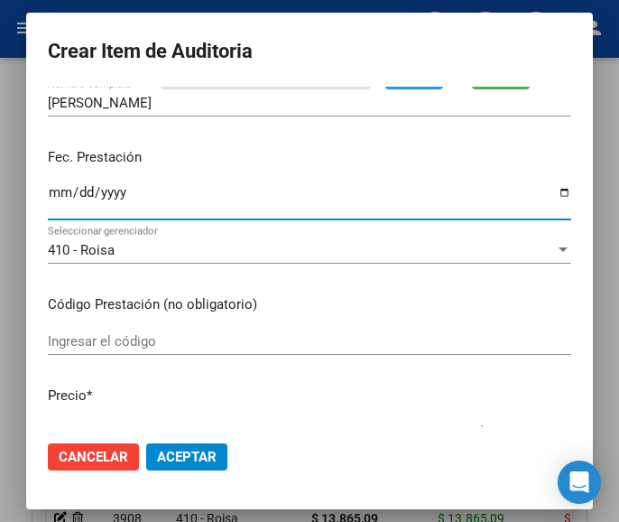
scroll to position [180, 0]
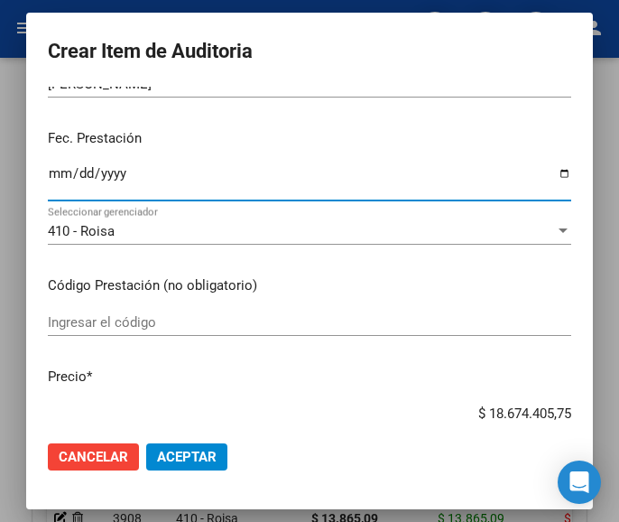
click at [133, 317] on input "Ingresar el código" at bounding box center [309, 322] width 523 height 16
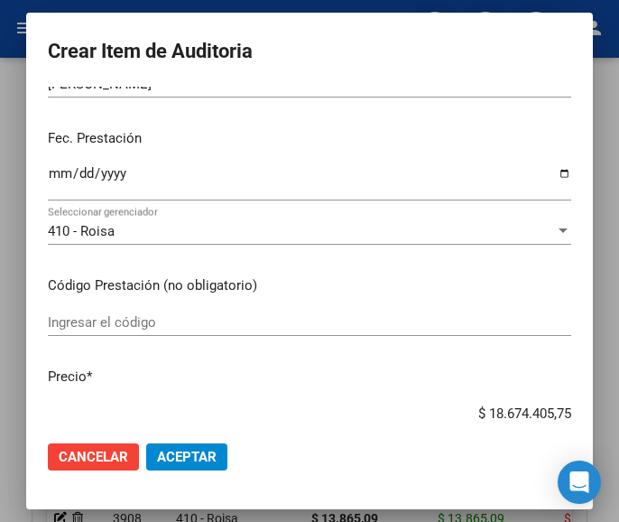
click at [151, 332] on div "Ingresar el código" at bounding box center [309, 322] width 523 height 27
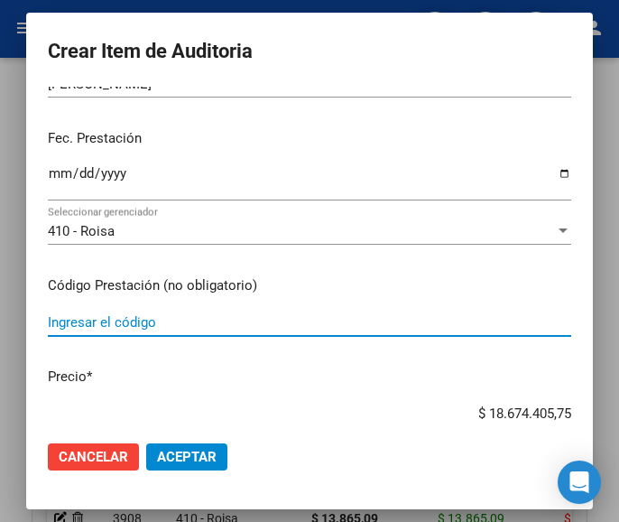
paste input "5670551 YAZ comp.rec.x 28"
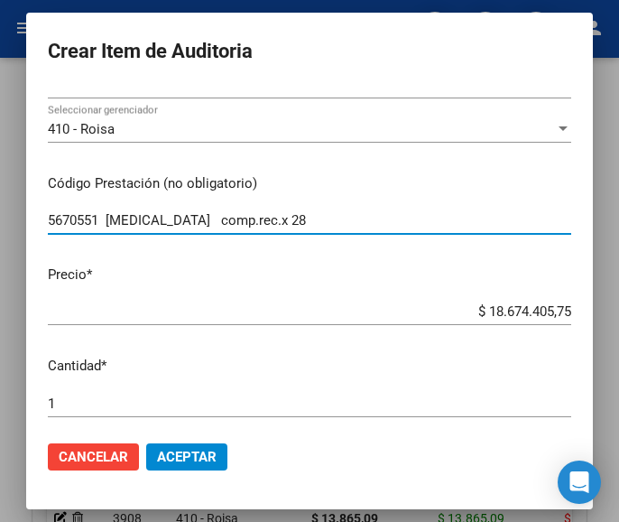
scroll to position [361, 0]
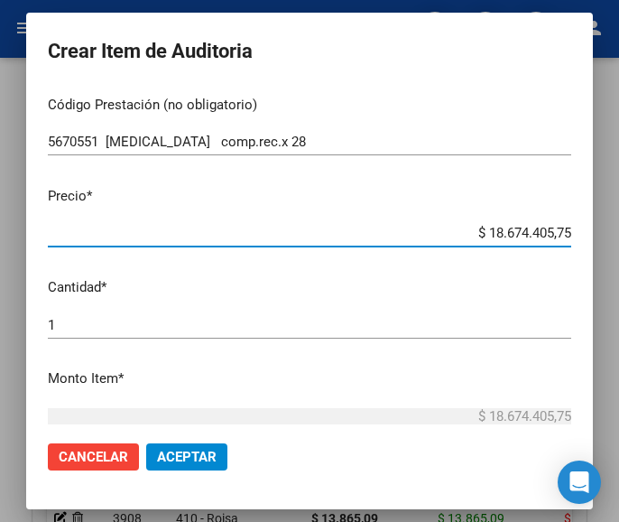
drag, startPoint x: 457, startPoint y: 225, endPoint x: 566, endPoint y: 227, distance: 109.2
click at [565, 227] on app-form-text-field "Precio * $ 18.674.405,75 Ingresar el precio" at bounding box center [317, 214] width 538 height 56
click at [550, 233] on input "$ 0,00" at bounding box center [309, 233] width 523 height 16
click at [551, 233] on input "$ 0,00" at bounding box center [309, 233] width 523 height 16
click at [553, 233] on input "$ 0,00" at bounding box center [309, 233] width 523 height 16
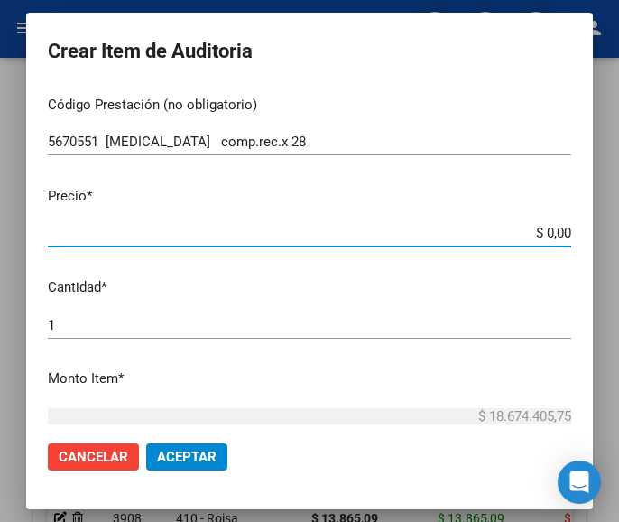
paste input "44410,26"
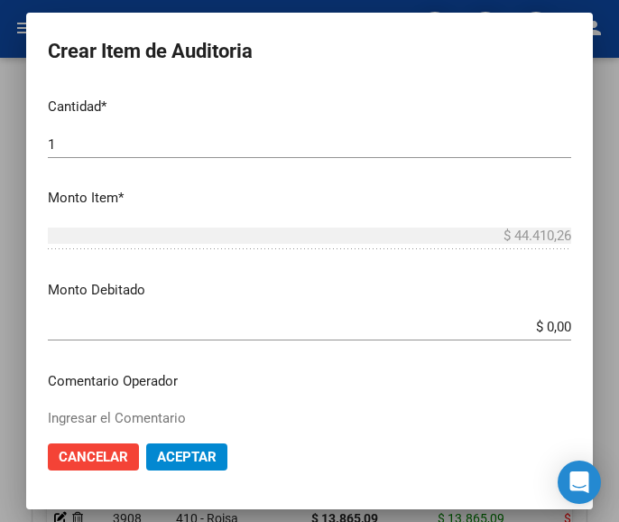
scroll to position [722, 0]
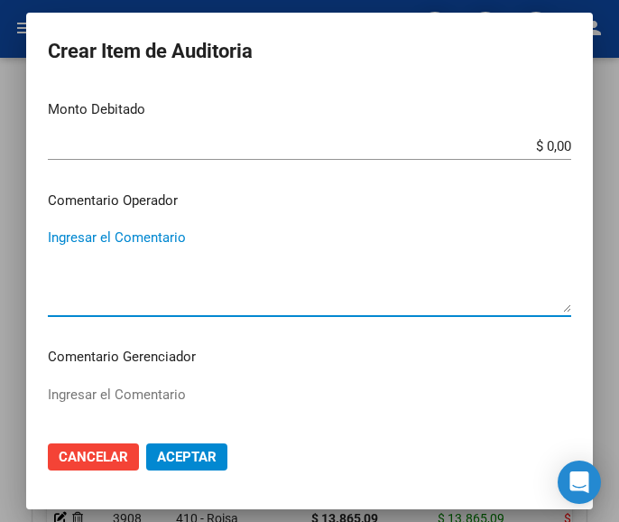
click at [187, 247] on textarea "Ingresar el Comentario" at bounding box center [309, 269] width 523 height 85
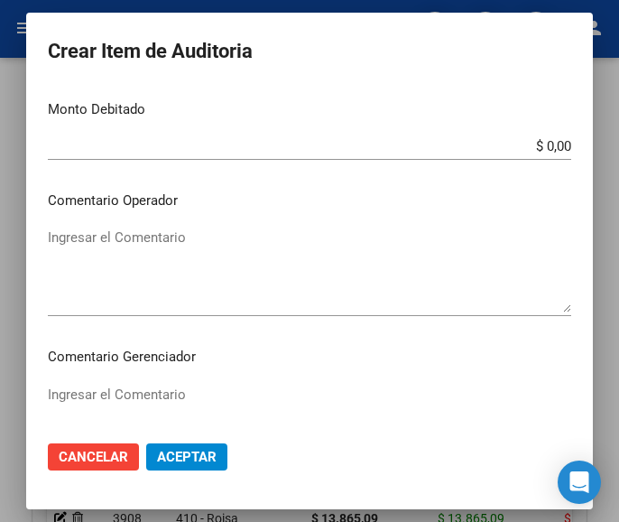
click at [164, 278] on textarea "Ingresar el Comentario" at bounding box center [309, 269] width 523 height 85
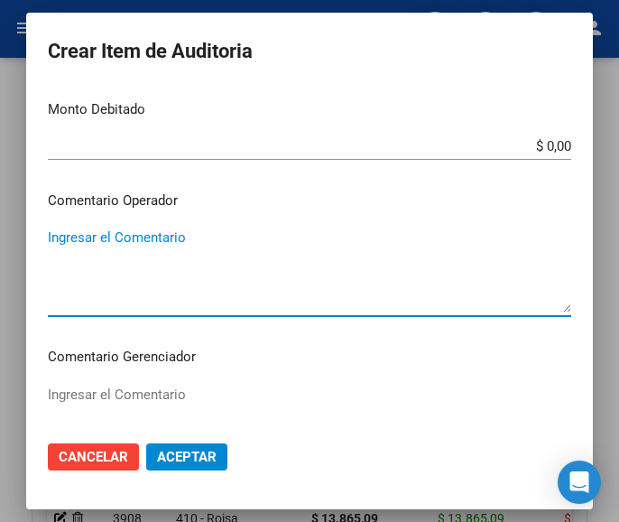
paste textarea "100 NALLIP"
click at [58, 246] on textarea "100 NALLIP" at bounding box center [309, 269] width 523 height 85
click at [61, 236] on textarea "100 NALLIP" at bounding box center [309, 269] width 523 height 85
click at [58, 237] on textarea "100 NALLIP" at bounding box center [309, 269] width 523 height 85
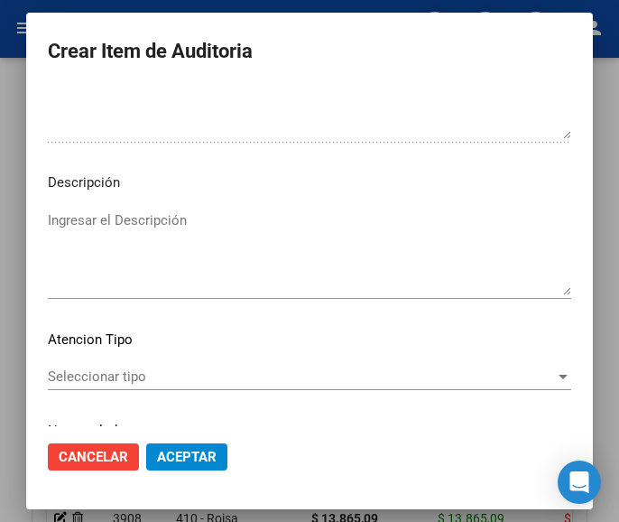
scroll to position [1083, 0]
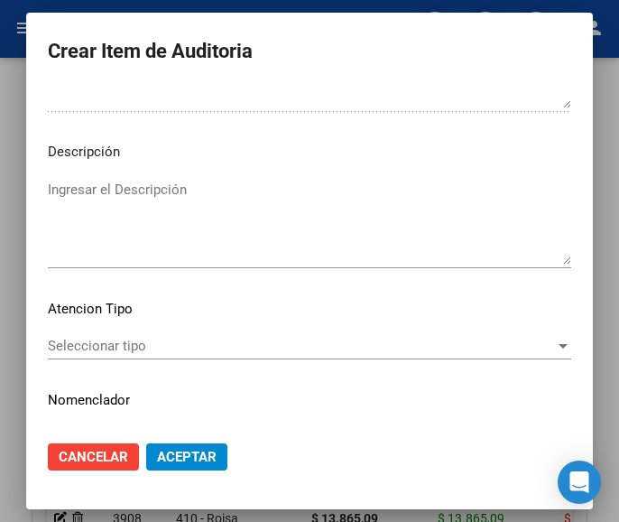
click at [117, 333] on mat-dialog-content "33734389 Nro Documento 27337343894 CUIL Afiliado Activo Análisis Afiliado Prest…" at bounding box center [309, 256] width 567 height 339
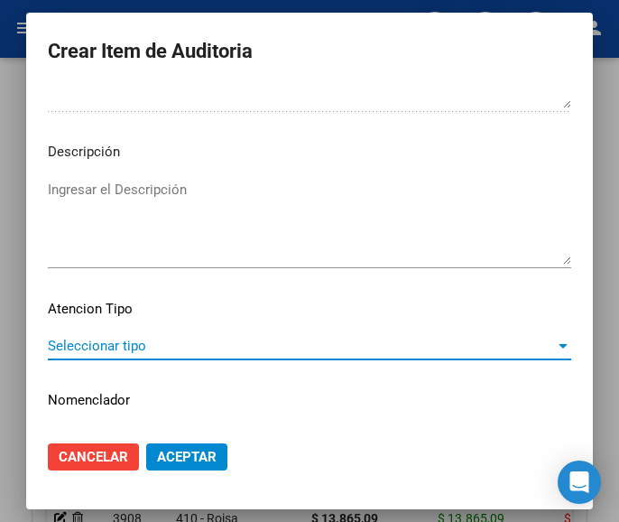
click at [85, 338] on span "Seleccionar tipo" at bounding box center [301, 345] width 507 height 16
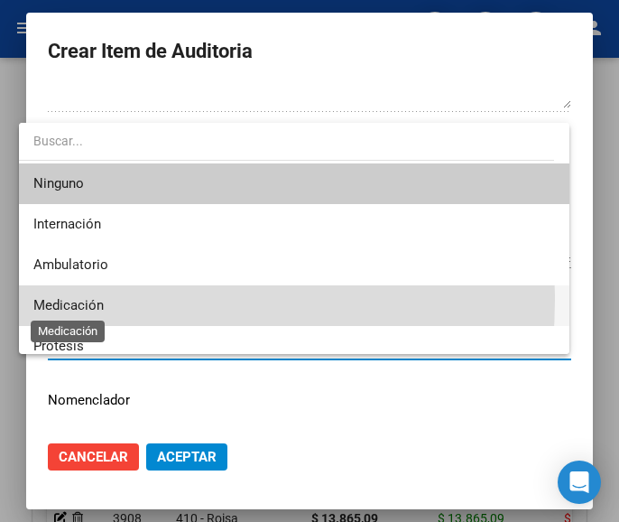
click at [89, 300] on span "Medicación" at bounding box center [68, 305] width 70 height 16
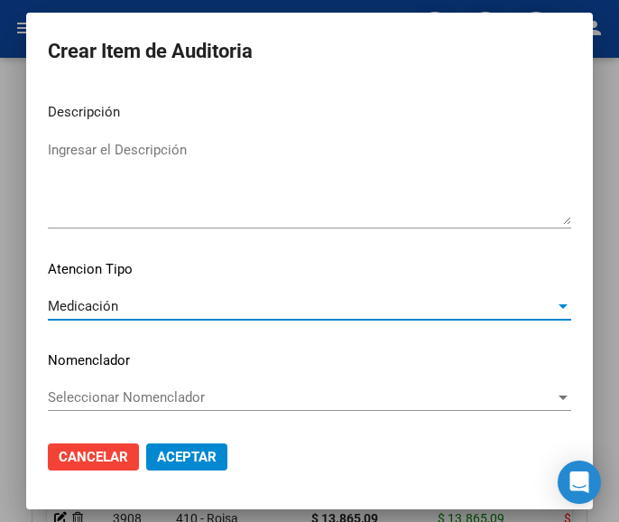
scroll to position [1124, 0]
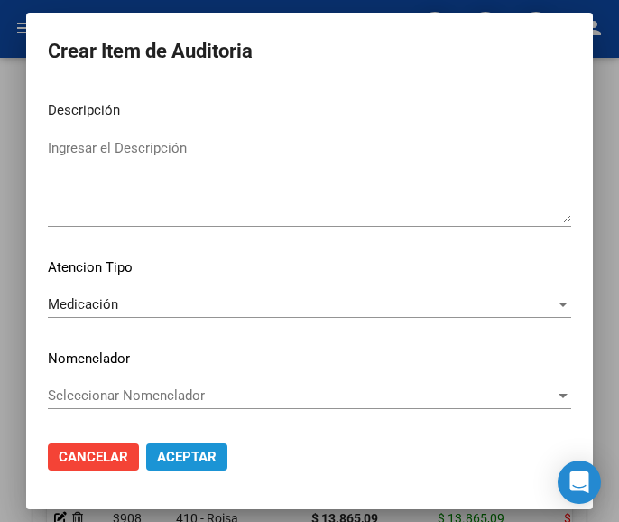
click at [189, 457] on span "Aceptar" at bounding box center [187, 456] width 60 height 16
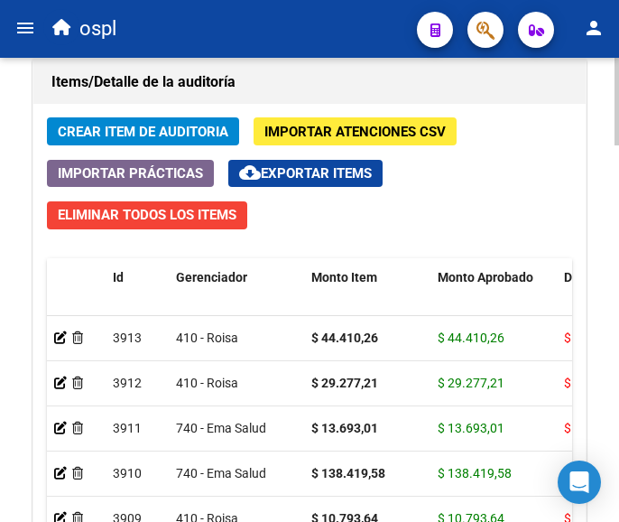
click at [170, 135] on span "Crear Item de Auditoria" at bounding box center [143, 132] width 171 height 16
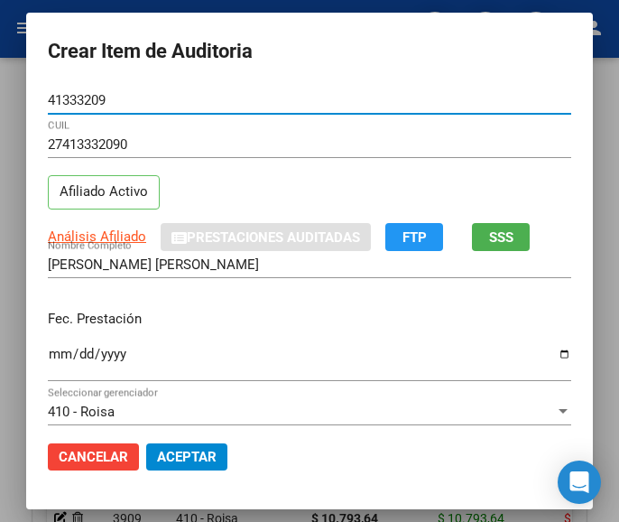
click at [48, 356] on input "Ingresar la fecha" at bounding box center [309, 360] width 523 height 29
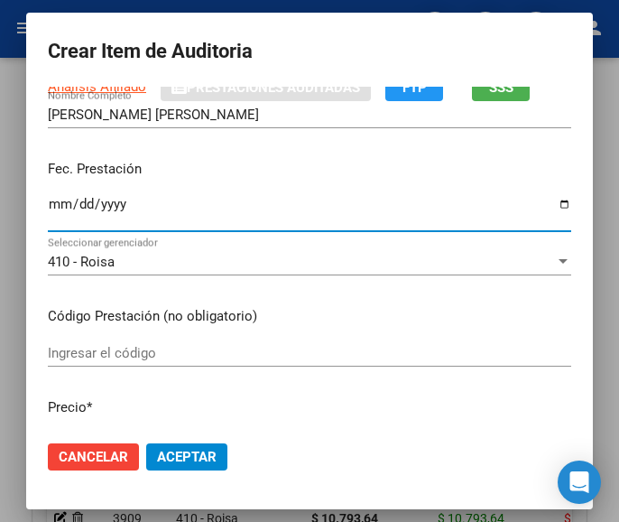
scroll to position [180, 0]
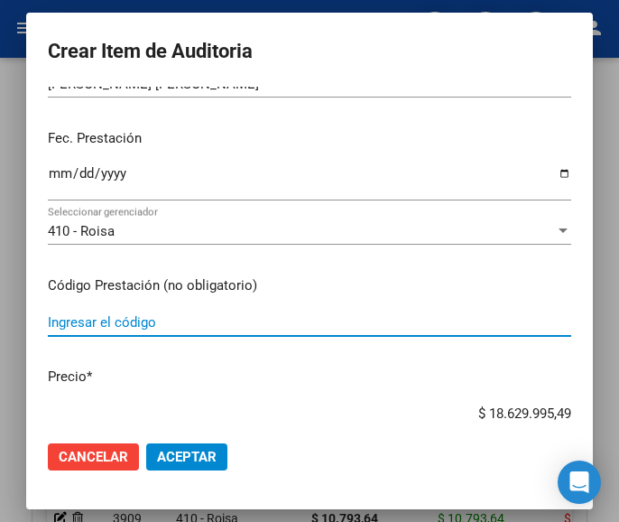
click at [141, 328] on input "Ingresar el código" at bounding box center [309, 322] width 523 height 16
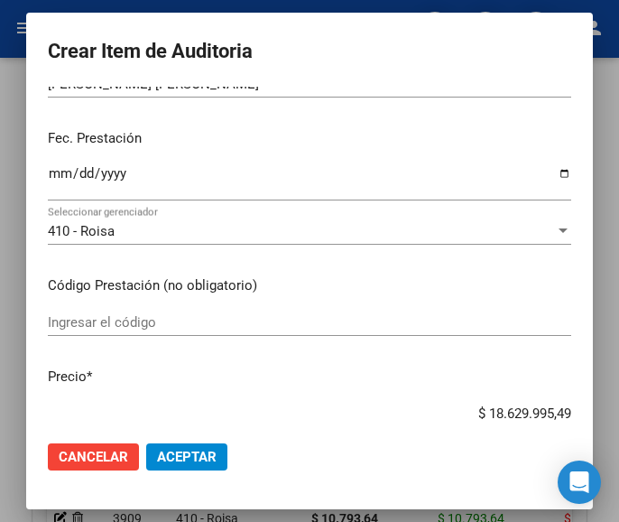
click at [207, 327] on input "Ingresar el código" at bounding box center [309, 322] width 523 height 16
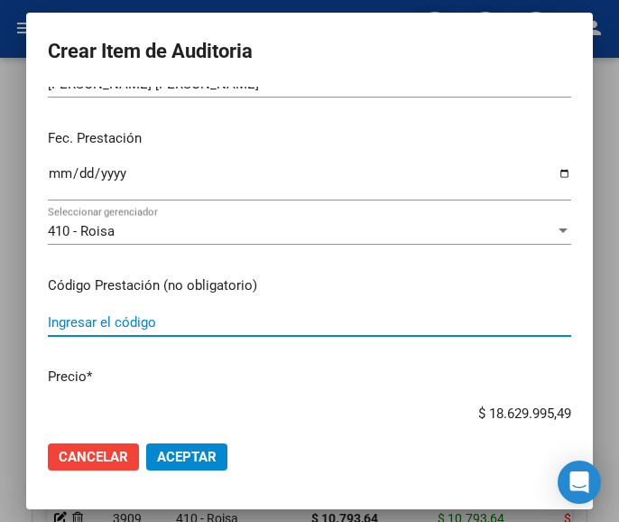
paste input "4184192 APRIL 28 comp.x 28"
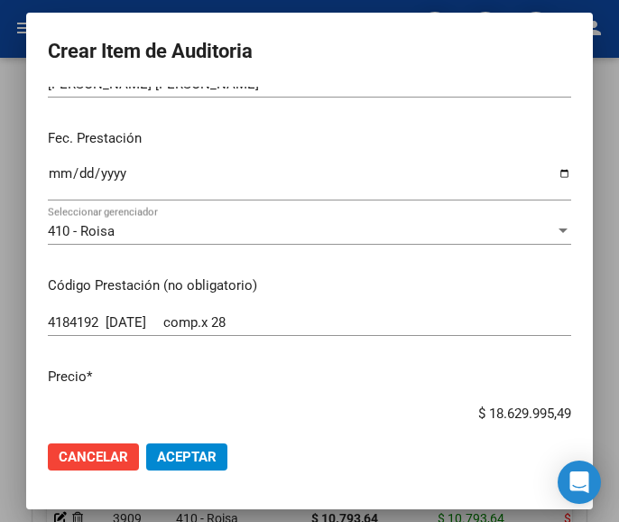
click at [469, 402] on div "$ 18.629.995,49 Ingresar el precio" at bounding box center [309, 413] width 523 height 27
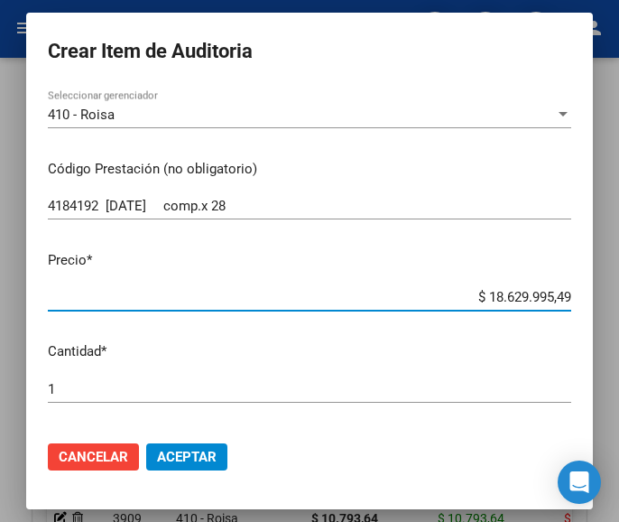
scroll to position [361, 0]
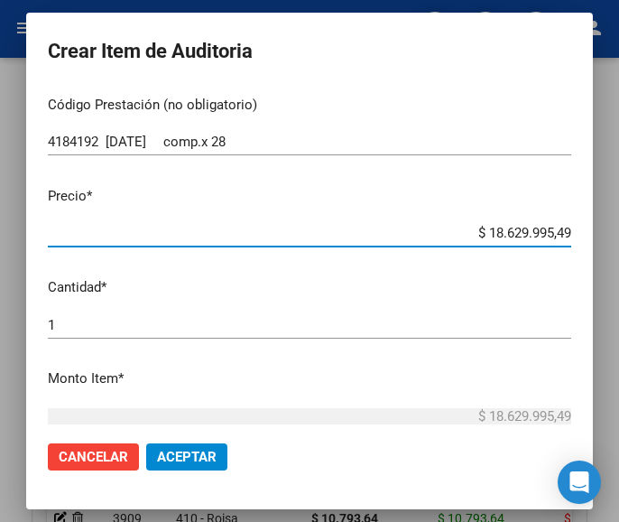
drag, startPoint x: 469, startPoint y: 420, endPoint x: 551, endPoint y: 403, distance: 83.7
click at [551, 403] on mat-dialog-content "41333209 Nro Documento 27413332090 CUIL Afiliado Activo Análisis Afiliado Prest…" at bounding box center [309, 256] width 567 height 339
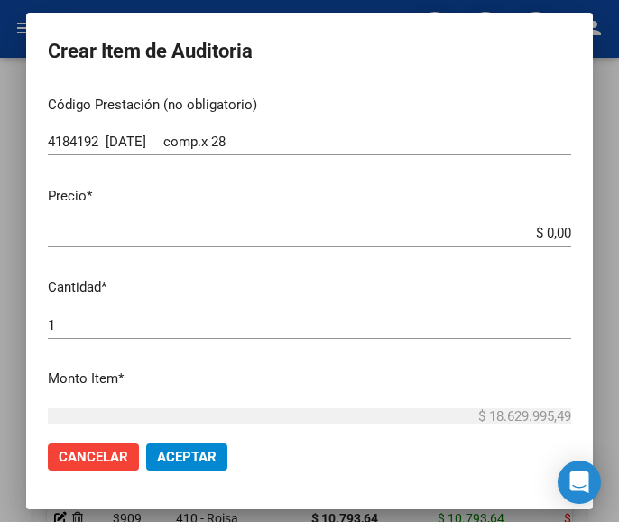
click at [552, 232] on input "$ 0,00" at bounding box center [309, 233] width 523 height 16
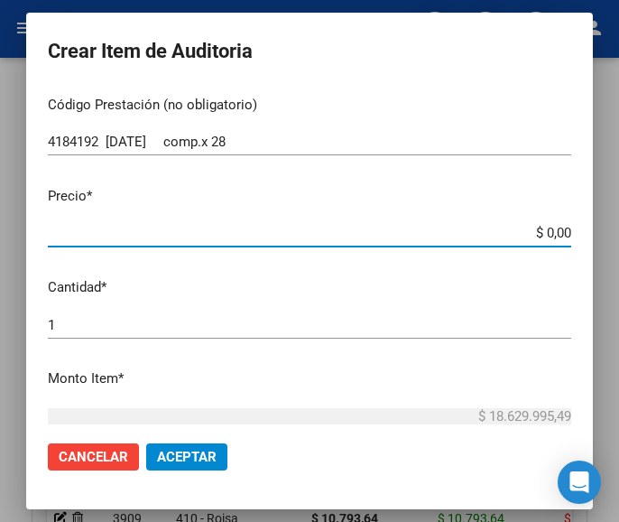
paste input "6689,24"
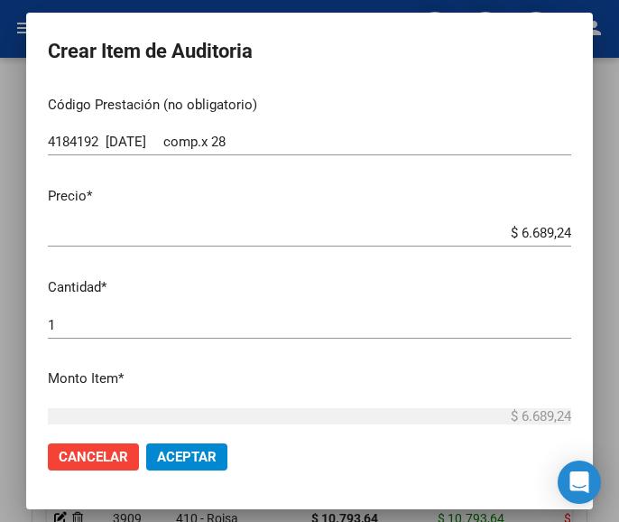
click at [143, 336] on div "1 Ingresar la cantidad" at bounding box center [309, 324] width 523 height 27
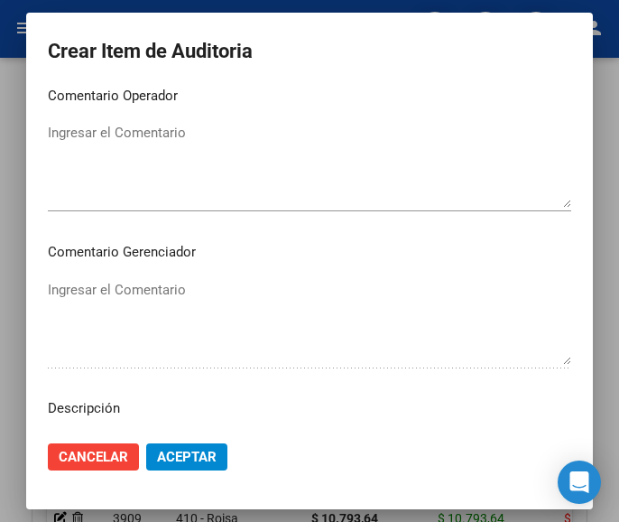
scroll to position [722, 0]
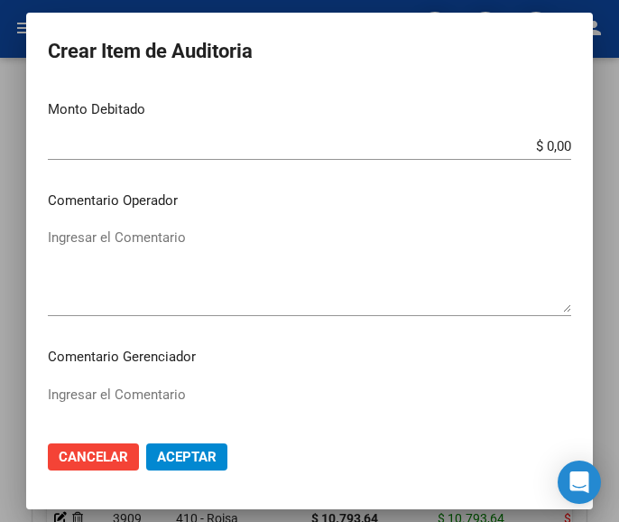
click at [187, 273] on textarea "Ingresar el Comentario" at bounding box center [309, 269] width 523 height 85
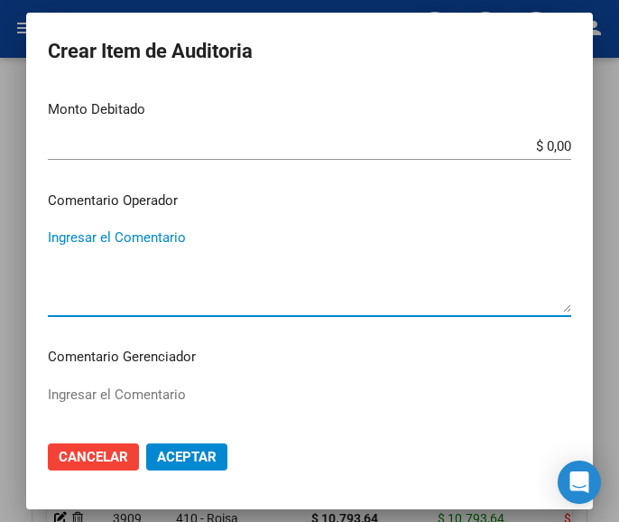
click at [166, 246] on textarea "Ingresar el Comentario" at bounding box center [309, 269] width 523 height 85
paste textarea "100 LURO"
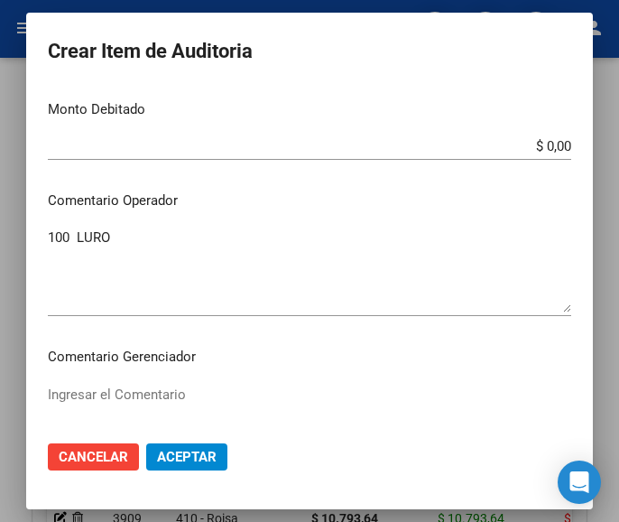
click at [58, 226] on div "100 LURO Ingresar el Comentario" at bounding box center [309, 270] width 523 height 92
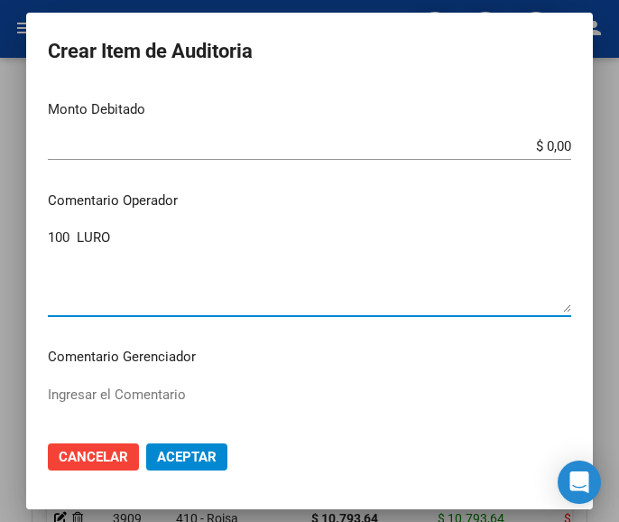
click at [58, 236] on textarea "100 LURO" at bounding box center [309, 269] width 523 height 85
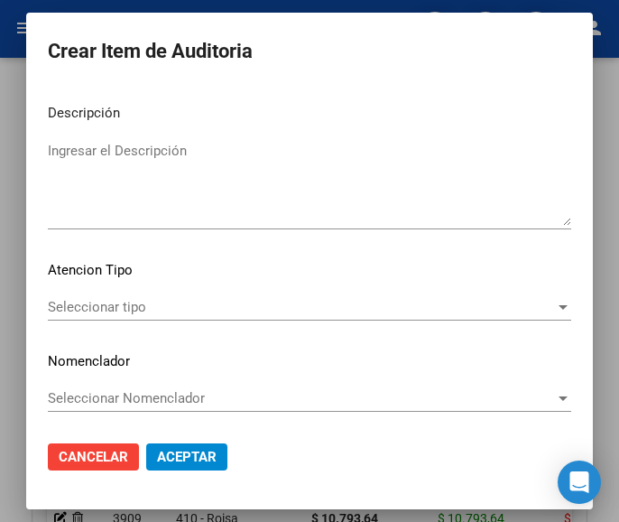
scroll to position [1124, 0]
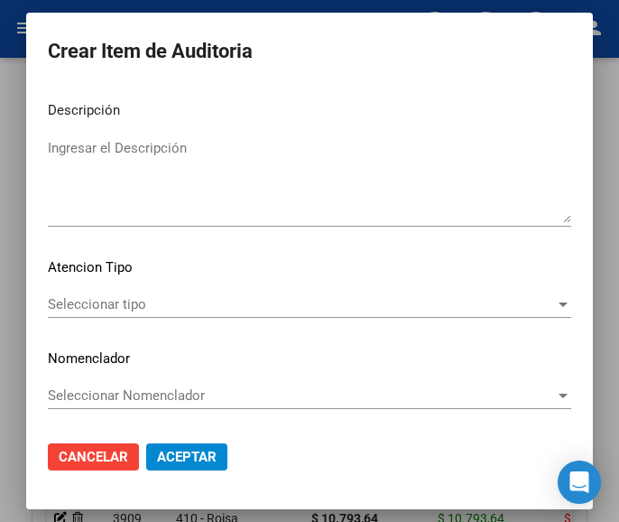
click at [140, 309] on span "Seleccionar tipo" at bounding box center [301, 304] width 507 height 16
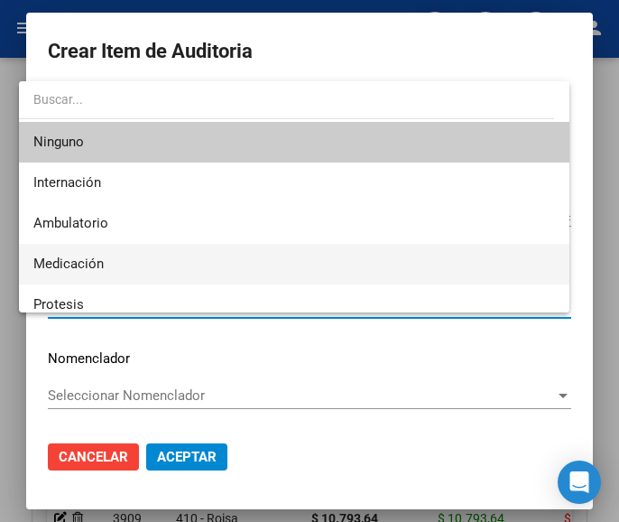
click at [115, 268] on span "Medicación" at bounding box center [294, 264] width 522 height 41
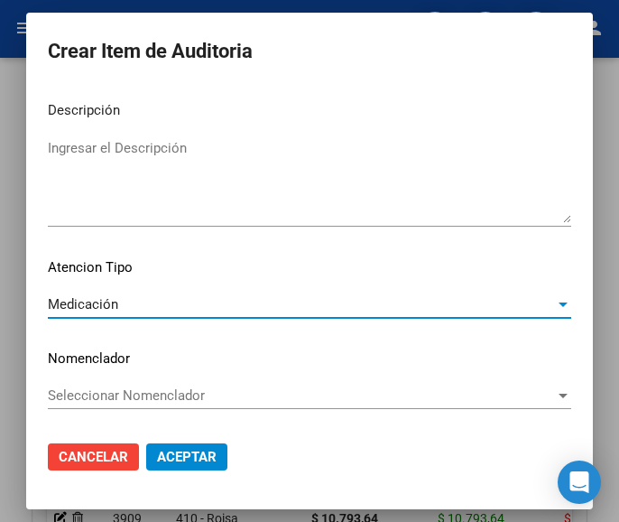
click at [185, 444] on button "Aceptar" at bounding box center [186, 456] width 81 height 27
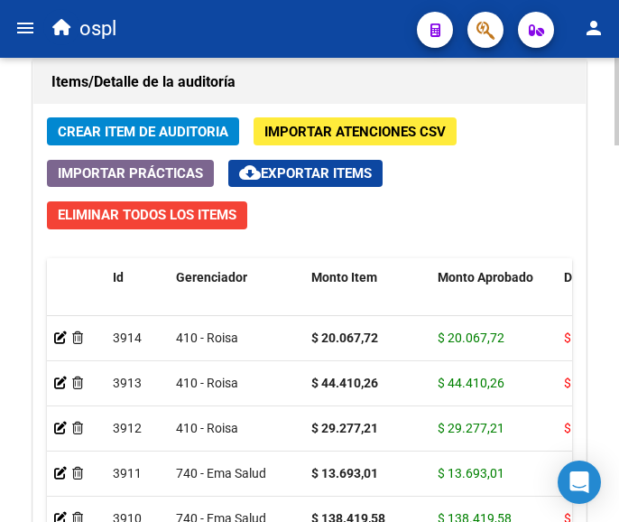
click at [150, 132] on span "Crear Item de Auditoria" at bounding box center [143, 132] width 171 height 16
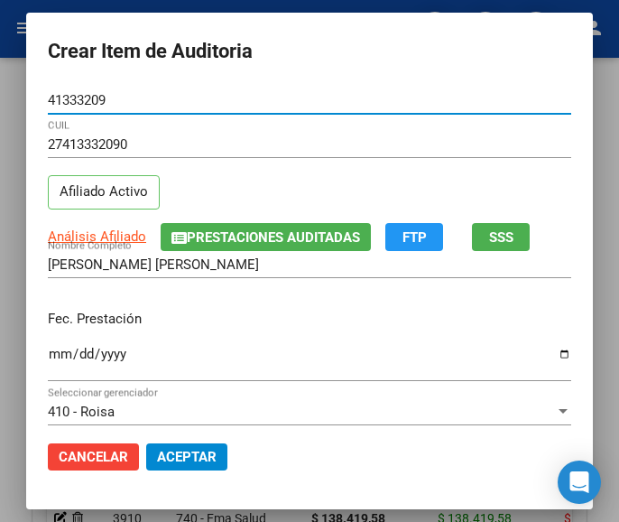
click at [48, 353] on input "Ingresar la fecha" at bounding box center [309, 360] width 523 height 29
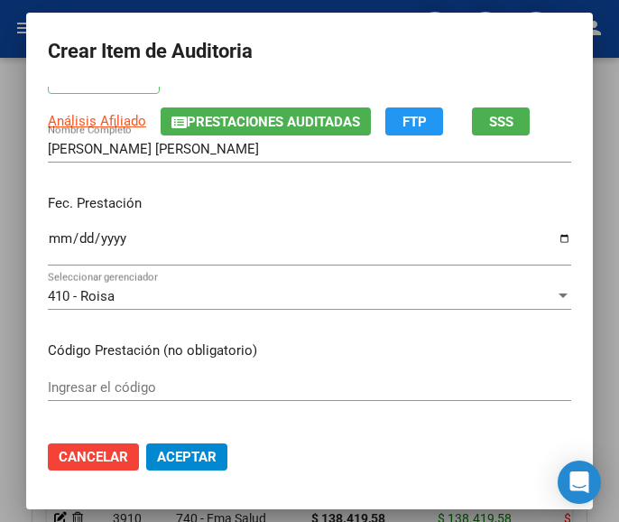
scroll to position [180, 0]
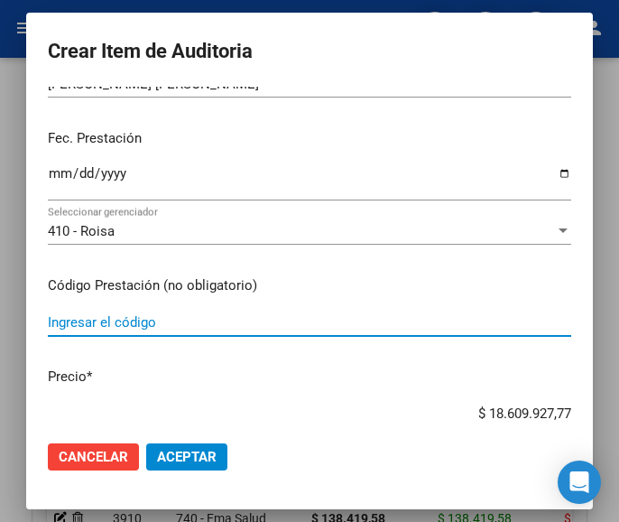
click at [129, 319] on input "Ingresar el código" at bounding box center [309, 322] width 523 height 16
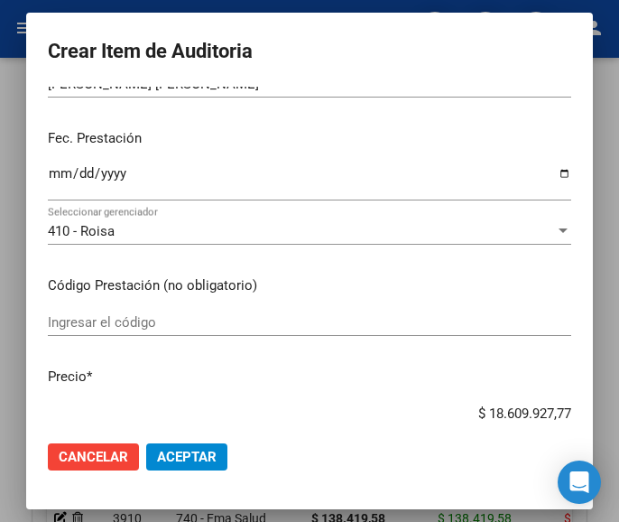
click at [208, 333] on div "Ingresar el código" at bounding box center [309, 322] width 523 height 27
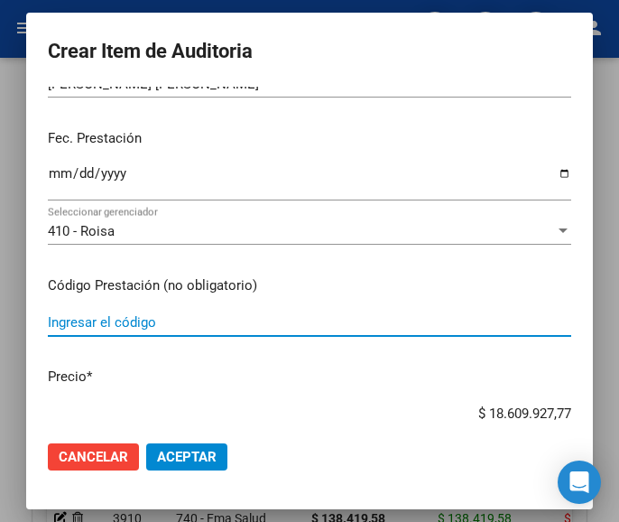
paste input "4184192 APRIL 28 comp.x 28"
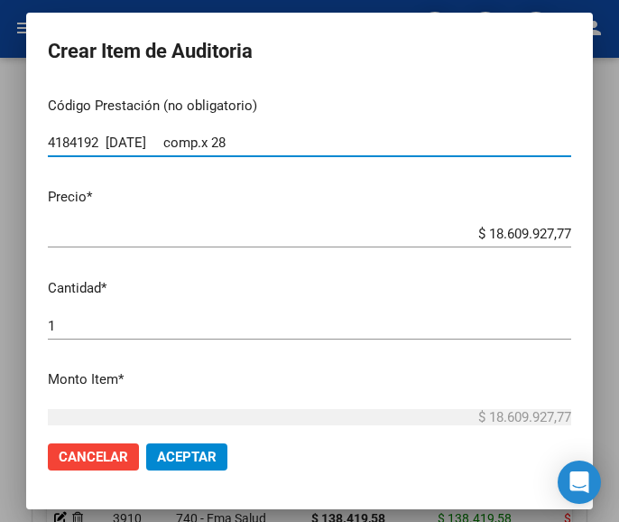
scroll to position [361, 0]
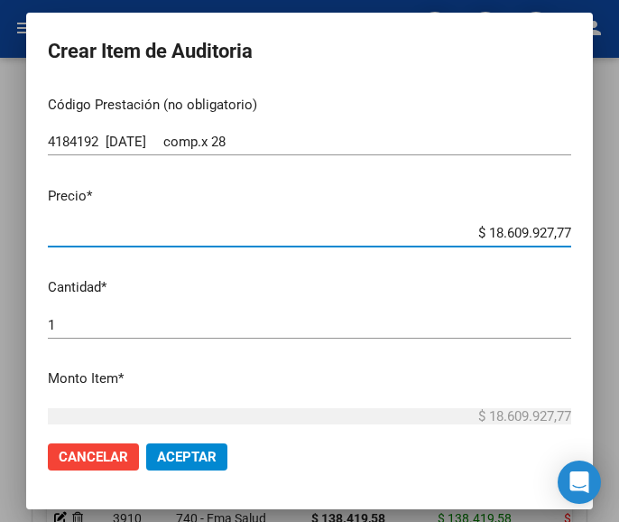
drag, startPoint x: 486, startPoint y: 232, endPoint x: 557, endPoint y: 234, distance: 70.4
click at [557, 234] on app-form-text-field "Precio * $ 18.609.927,77 Ingresar el precio" at bounding box center [317, 214] width 538 height 56
click at [554, 231] on input "$ 0,00" at bounding box center [309, 233] width 523 height 16
paste input "6526,09"
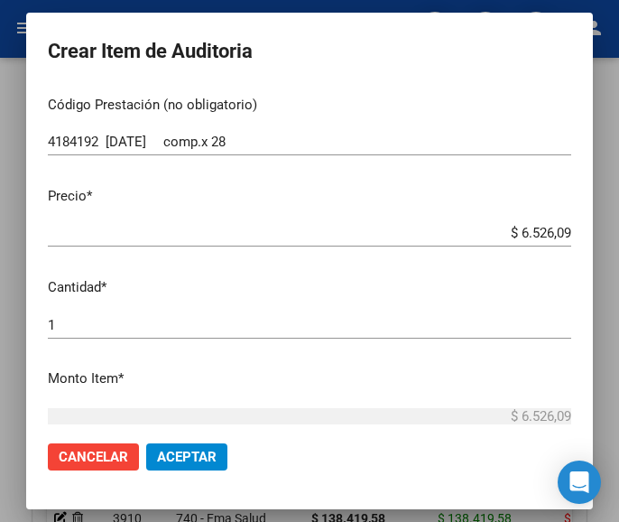
click at [63, 336] on div "1 Ingresar la cantidad" at bounding box center [309, 324] width 523 height 27
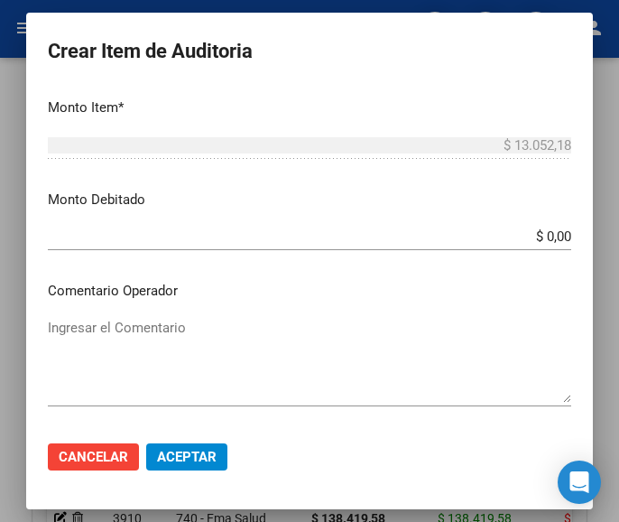
scroll to position [722, 0]
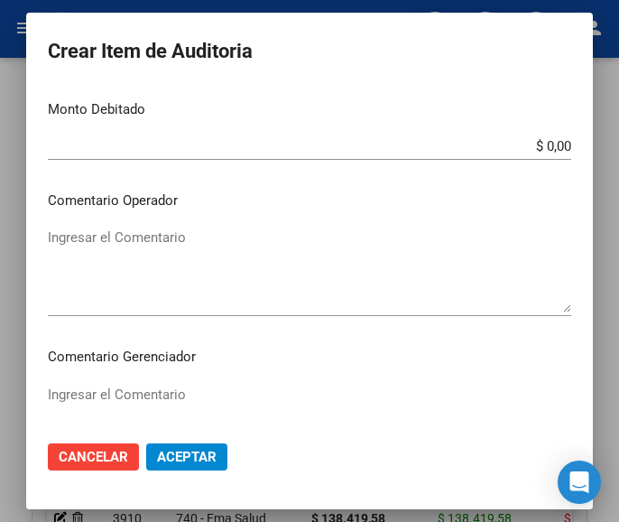
click at [160, 254] on textarea "Ingresar el Comentario" at bounding box center [309, 269] width 523 height 85
click at [183, 251] on textarea "Ingresar el Comentario" at bounding box center [309, 269] width 523 height 85
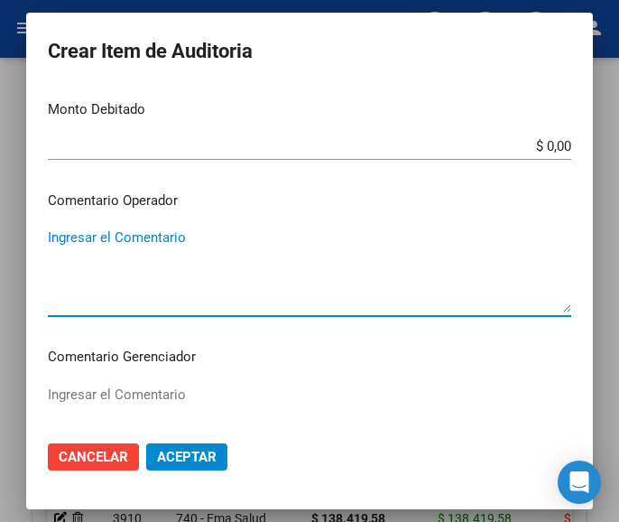
paste textarea "100 LURO"
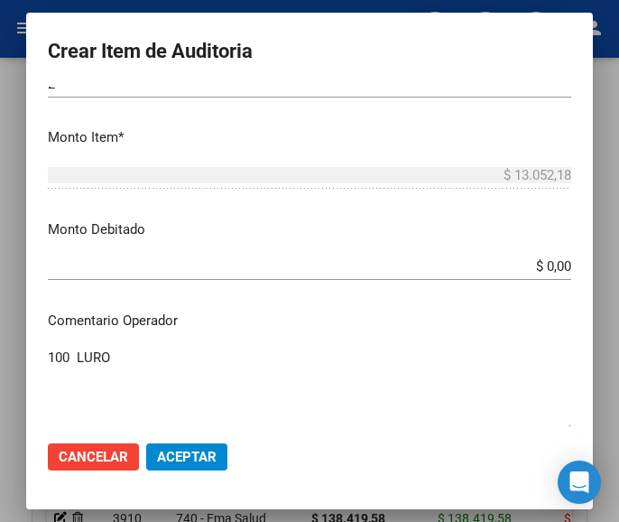
scroll to position [632, 0]
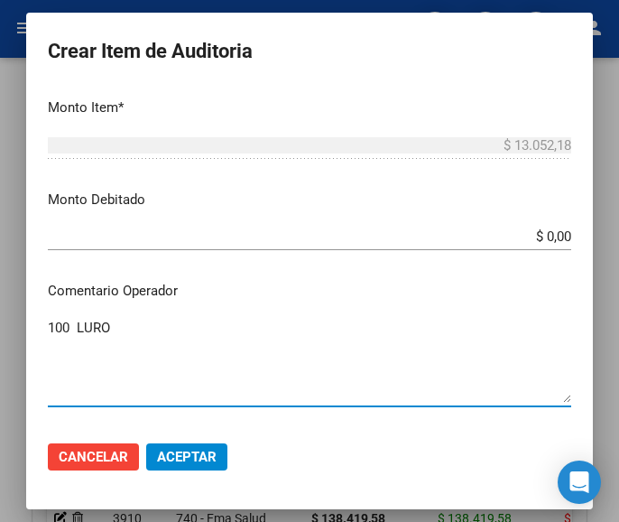
click at [54, 331] on textarea "100 LURO" at bounding box center [309, 360] width 523 height 85
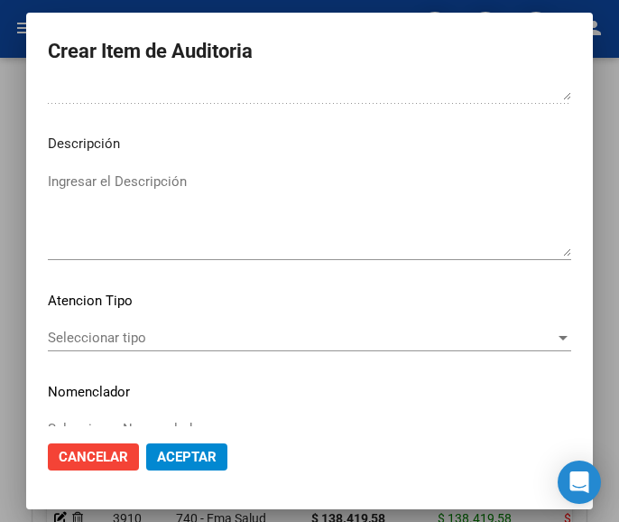
scroll to position [1124, 0]
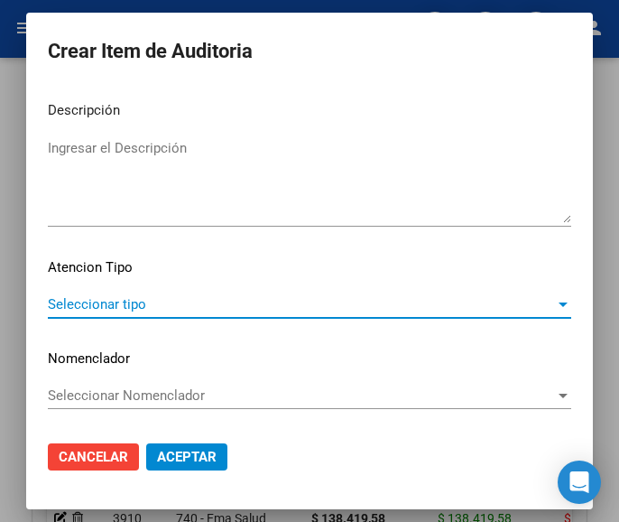
click at [125, 300] on span "Seleccionar tipo" at bounding box center [301, 304] width 507 height 16
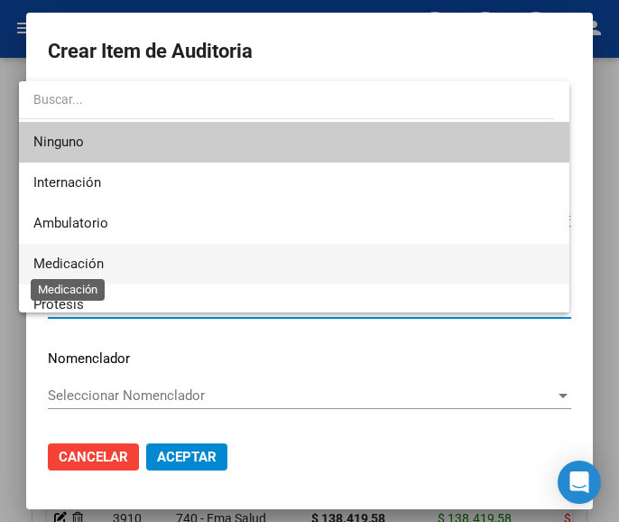
click at [101, 267] on span "Medicación" at bounding box center [68, 263] width 70 height 16
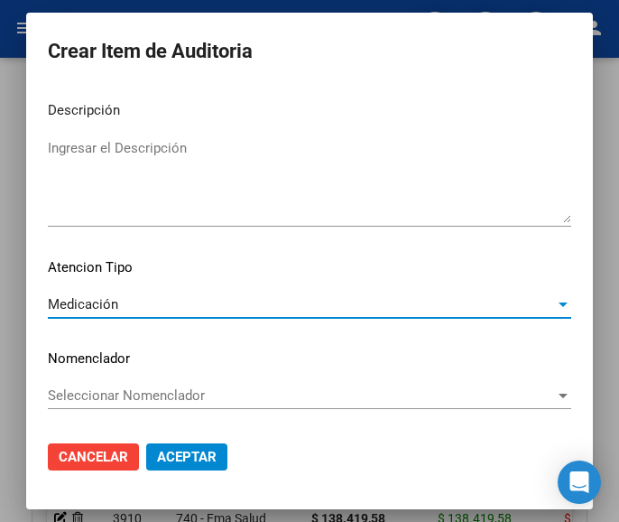
click at [185, 453] on span "Aceptar" at bounding box center [187, 456] width 60 height 16
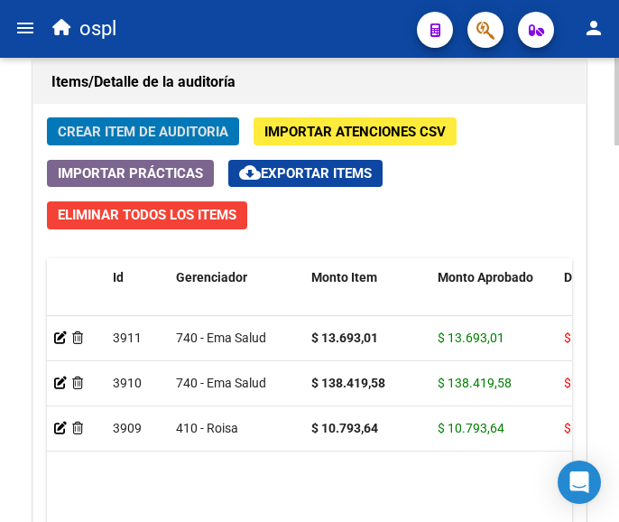
scroll to position [0, 0]
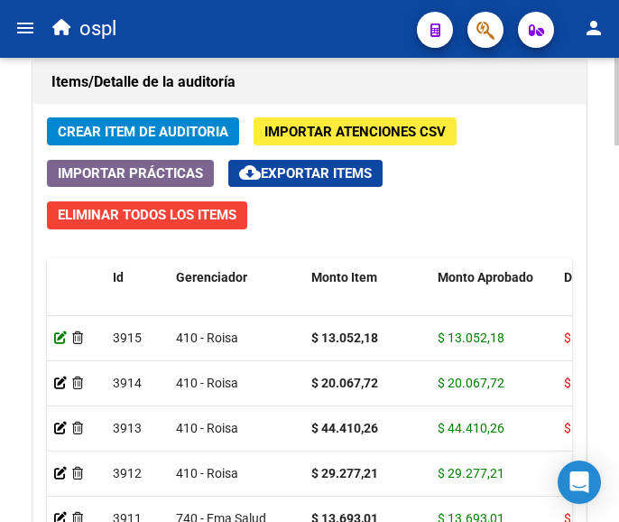
click at [60, 337] on icon at bounding box center [60, 337] width 13 height 13
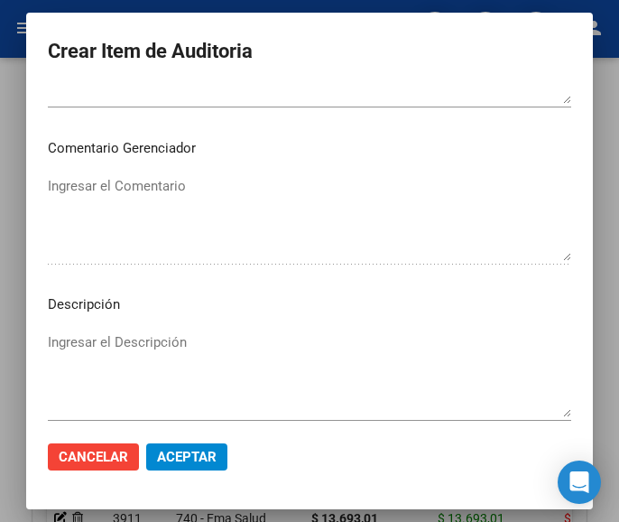
scroll to position [632, 0]
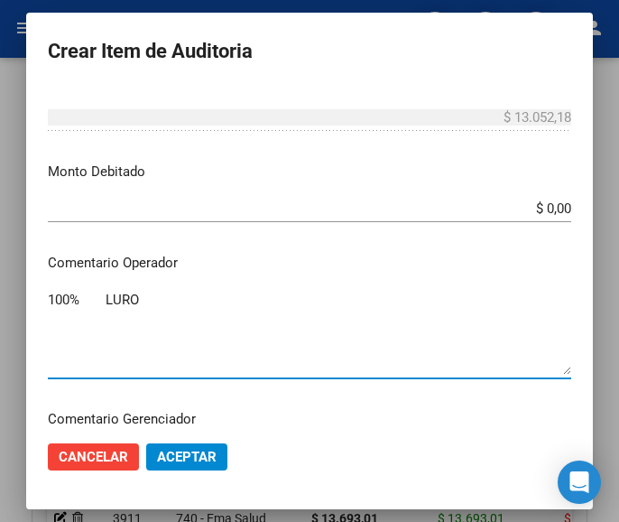
click at [153, 297] on textarea "100% LURO" at bounding box center [309, 332] width 523 height 85
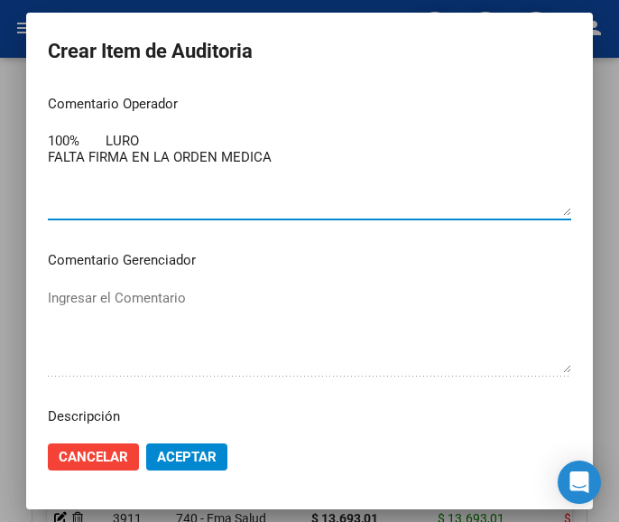
scroll to position [812, 0]
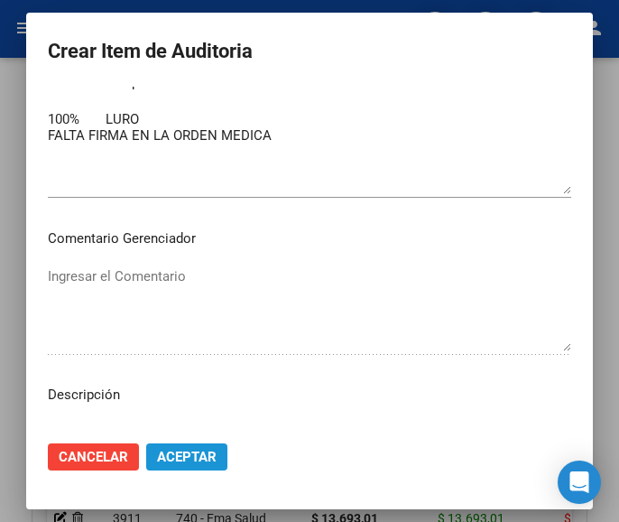
click at [192, 443] on button "Aceptar" at bounding box center [186, 456] width 81 height 27
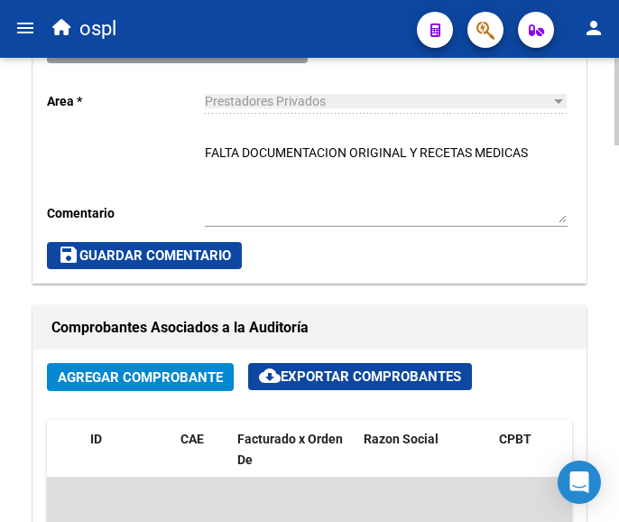
scroll to position [902, 0]
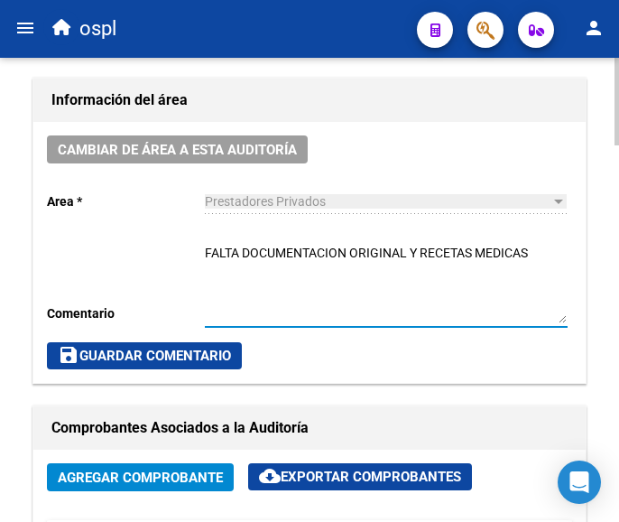
drag, startPoint x: 552, startPoint y: 254, endPoint x: 189, endPoint y: 237, distance: 364.0
click at [189, 237] on div "Cambiar de área a esta auditoría Area * Prestadores Privados Seleccionar area C…" at bounding box center [309, 252] width 552 height 261
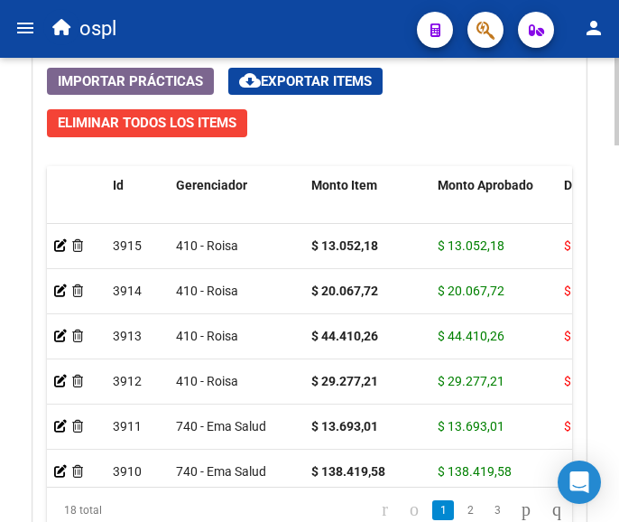
scroll to position [1714, 0]
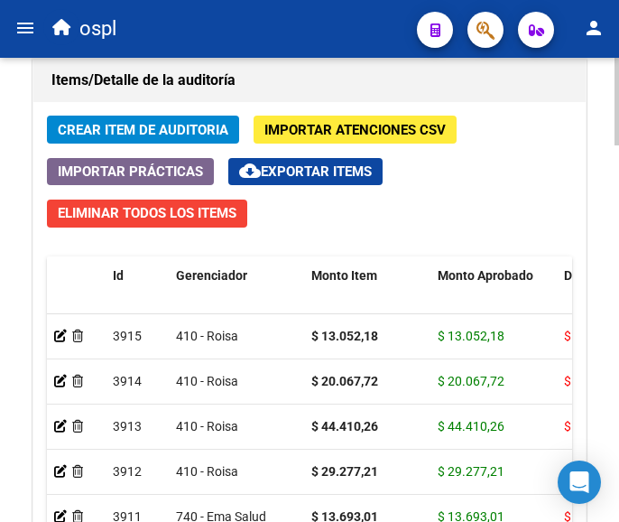
click at [155, 125] on span "Crear Item de Auditoria" at bounding box center [143, 130] width 171 height 16
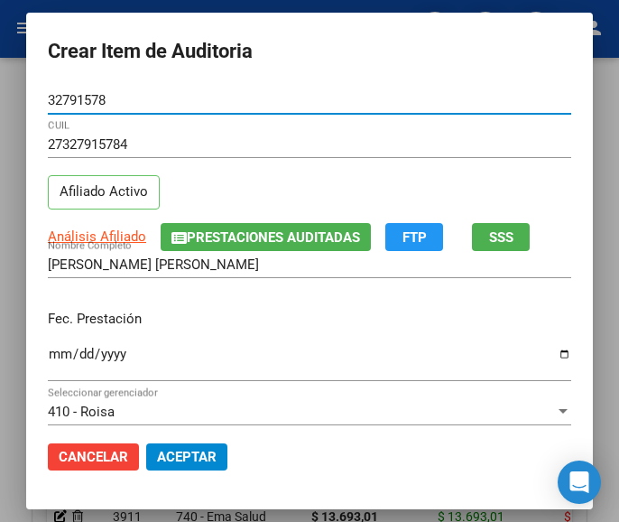
click at [48, 353] on input "Ingresar la fecha" at bounding box center [309, 360] width 523 height 29
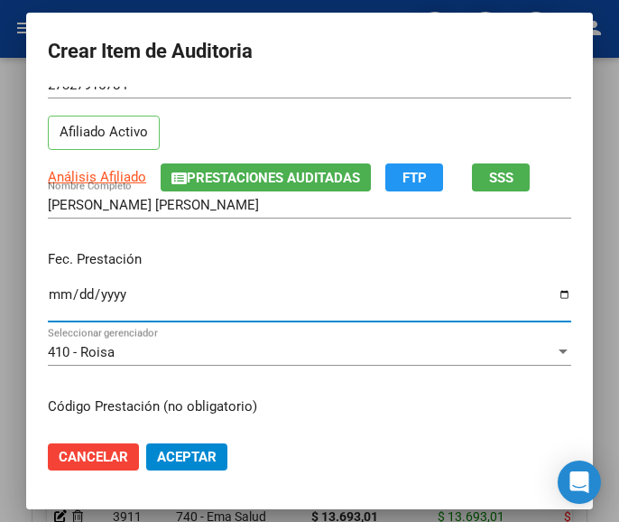
scroll to position [180, 0]
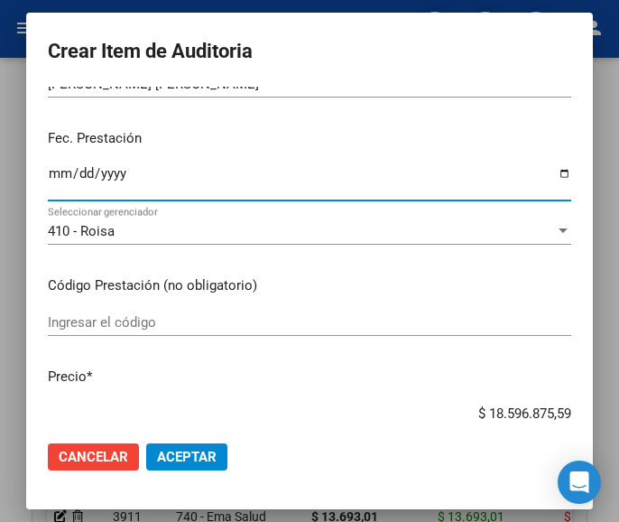
click at [155, 323] on input "Ingresar el código" at bounding box center [309, 322] width 523 height 16
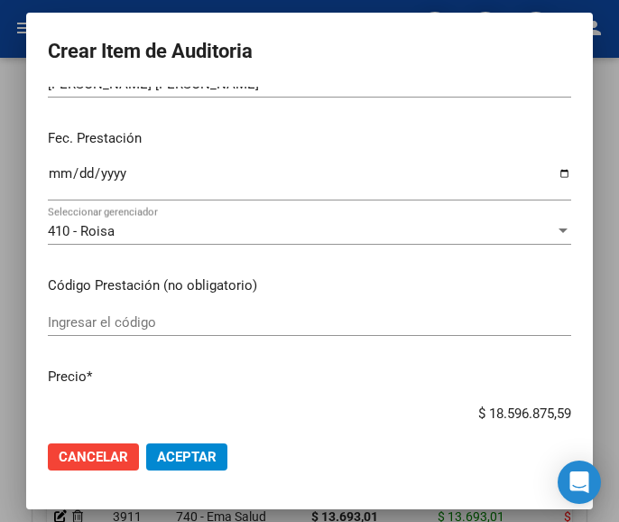
click at [64, 330] on input "Ingresar el código" at bounding box center [309, 322] width 523 height 16
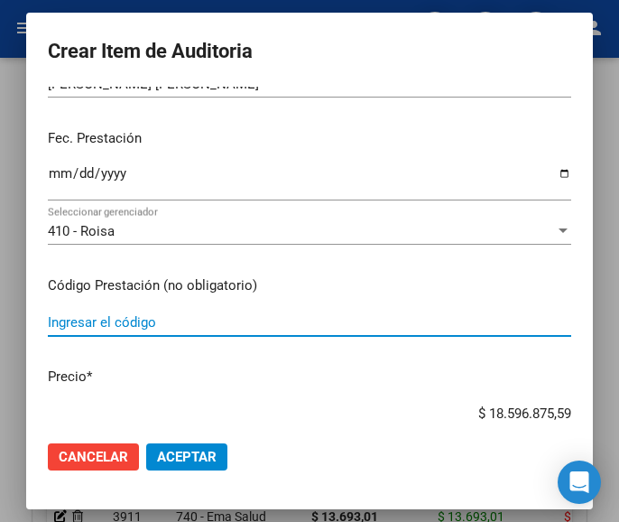
paste input "5282061 CARMIN comp.rec.x 28"
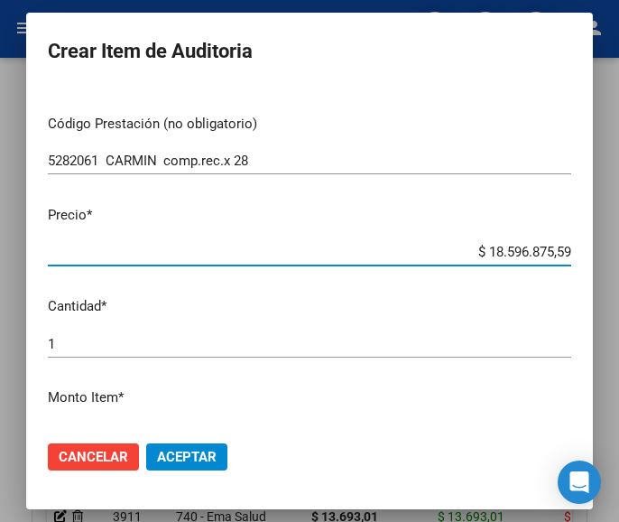
drag, startPoint x: 456, startPoint y: 408, endPoint x: 568, endPoint y: 411, distance: 111.9
click at [567, 412] on mat-dialog-content "32791578 Nro Documento 27327915784 CUIL Afiliado Activo Análisis Afiliado Prest…" at bounding box center [309, 256] width 567 height 339
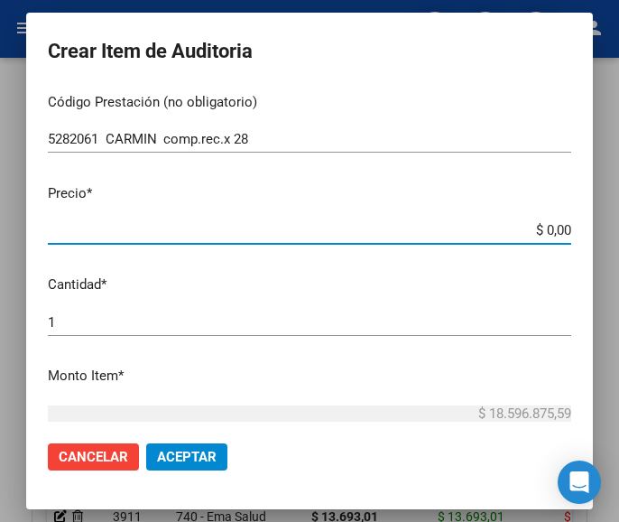
click at [554, 233] on input "$ 0,00" at bounding box center [309, 230] width 523 height 16
paste input "22259,34"
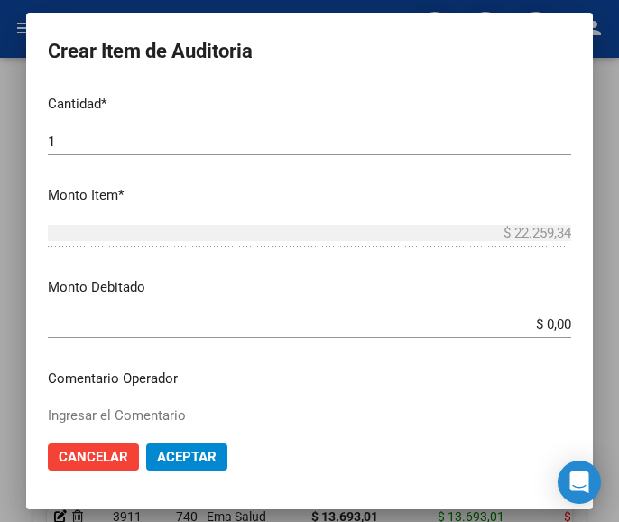
scroll to position [634, 0]
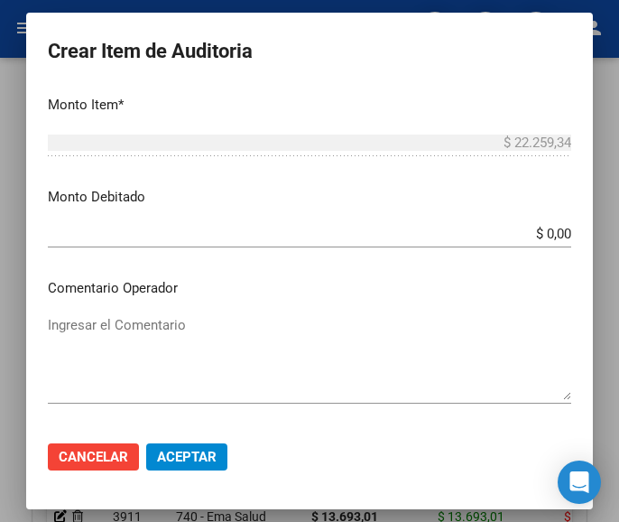
click at [135, 333] on textarea "Ingresar el Comentario" at bounding box center [309, 357] width 523 height 85
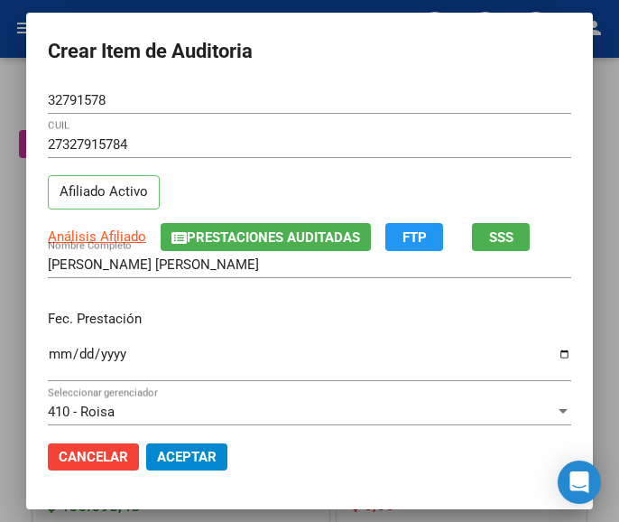
scroll to position [634, 0]
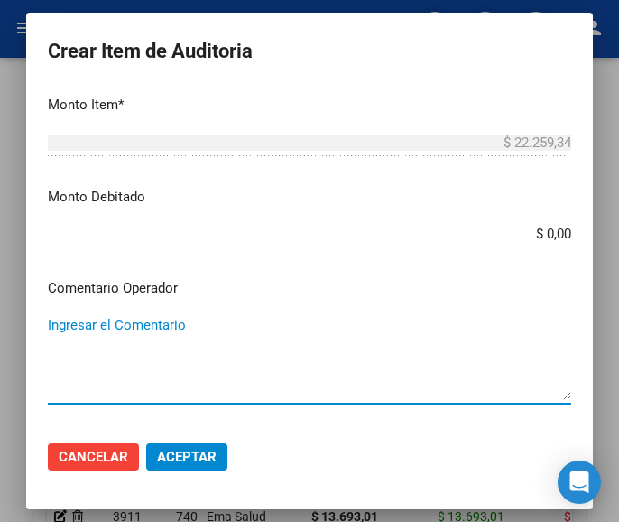
click at [130, 325] on textarea "Ingresar el Comentario" at bounding box center [309, 357] width 523 height 85
paste textarea "100 LURO"
click at [58, 320] on textarea "100 LURO" at bounding box center [309, 357] width 523 height 85
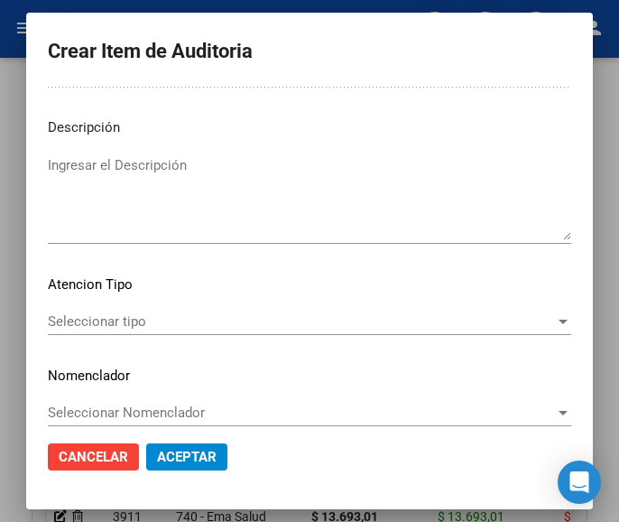
scroll to position [1124, 0]
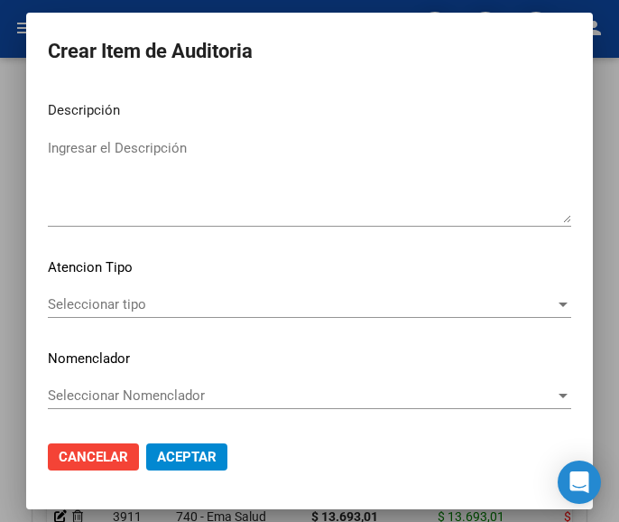
type textarea "100% LURO"
click at [145, 301] on span "Seleccionar tipo" at bounding box center [301, 304] width 507 height 16
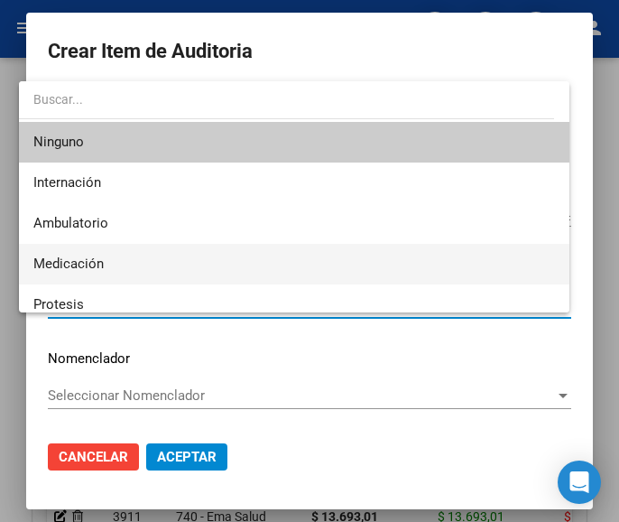
click at [116, 257] on span "Medicación" at bounding box center [294, 264] width 522 height 41
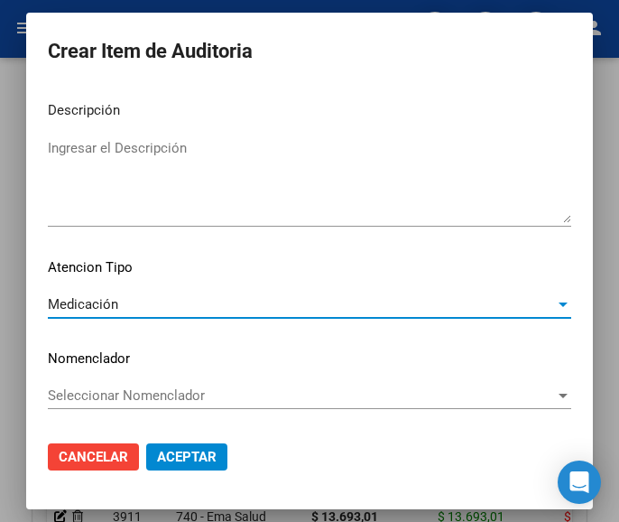
click at [192, 453] on span "Aceptar" at bounding box center [187, 456] width 60 height 16
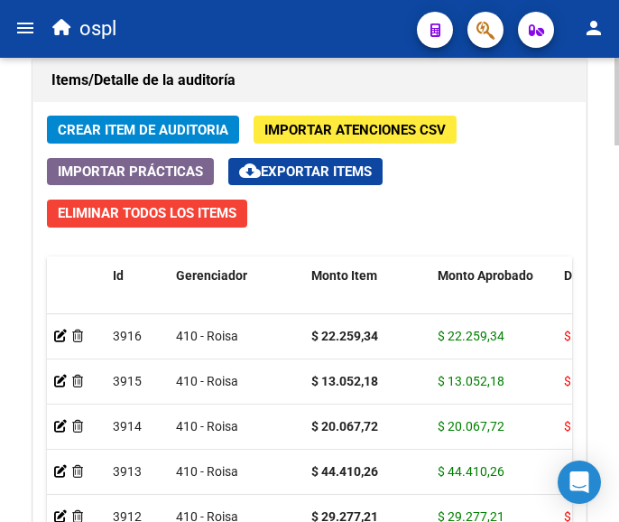
click at [152, 133] on span "Crear Item de Auditoria" at bounding box center [143, 130] width 171 height 16
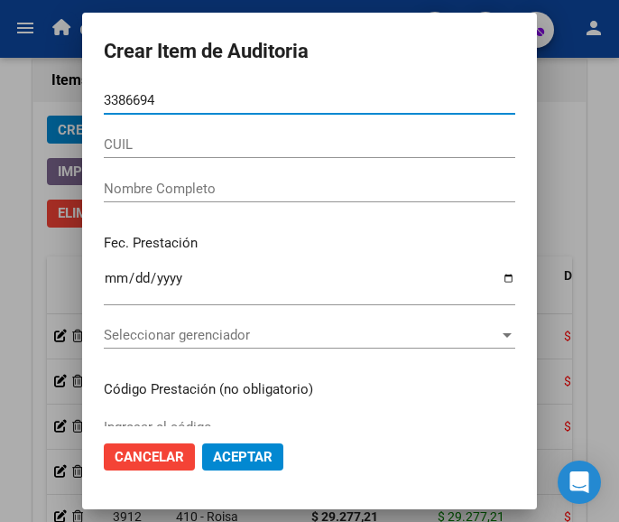
type input "33866947"
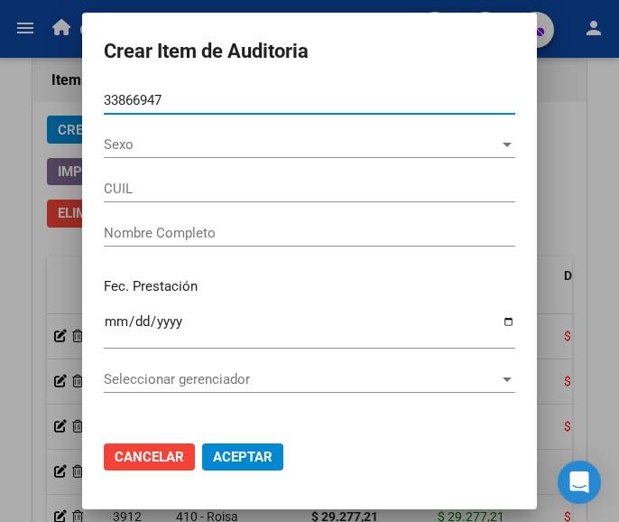
type input "27338669475"
type input "[PERSON_NAME]"
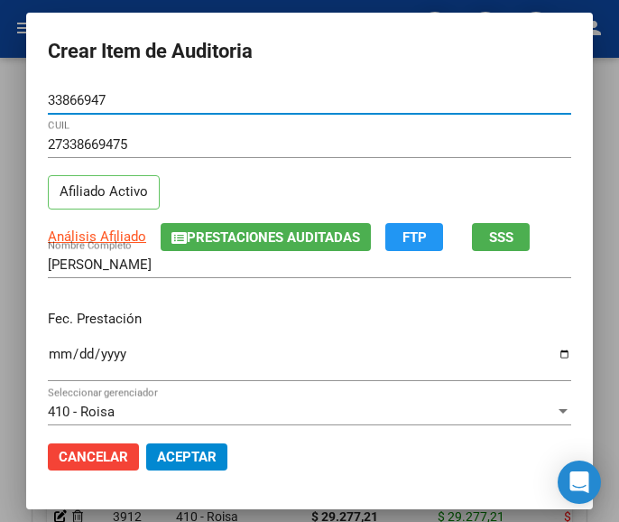
type input "33866947"
click at [48, 358] on input "Ingresar la fecha" at bounding box center [309, 360] width 523 height 29
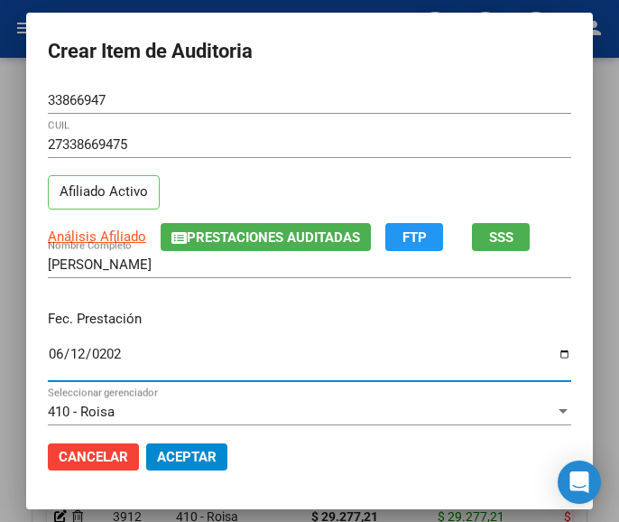
type input "[DATE]"
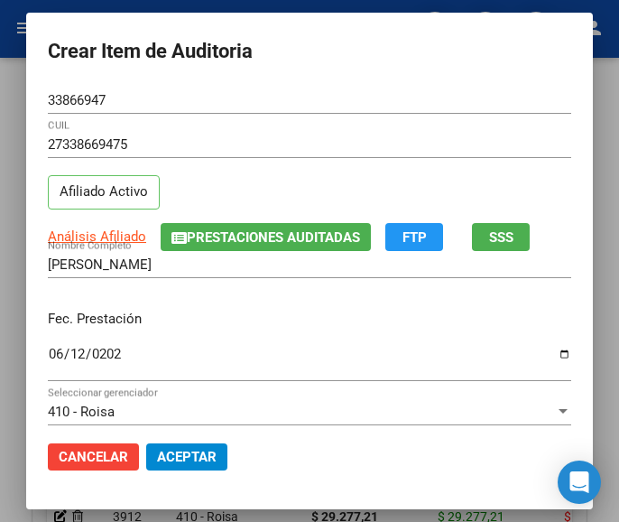
scroll to position [180, 0]
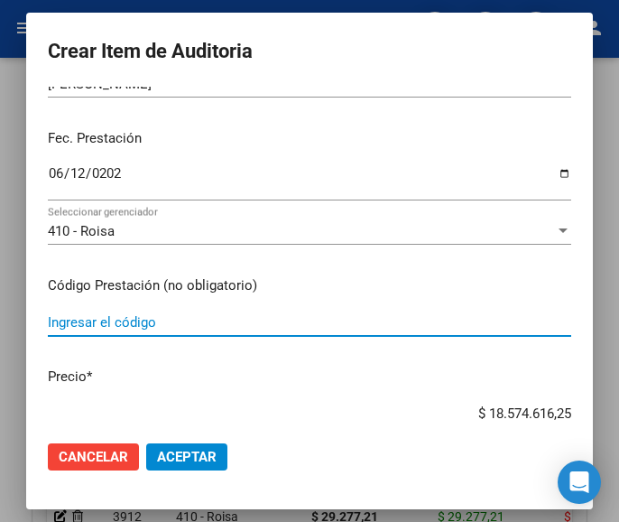
click at [134, 325] on input "Ingresar el código" at bounding box center [309, 322] width 523 height 16
click at [125, 328] on input "Ingresar el código" at bounding box center [309, 322] width 523 height 16
paste input "5431132 LIVIANNE 28 comp.rec.x 28"
type input "5431132 LIVIANNE 28 comp.rec.x 28"
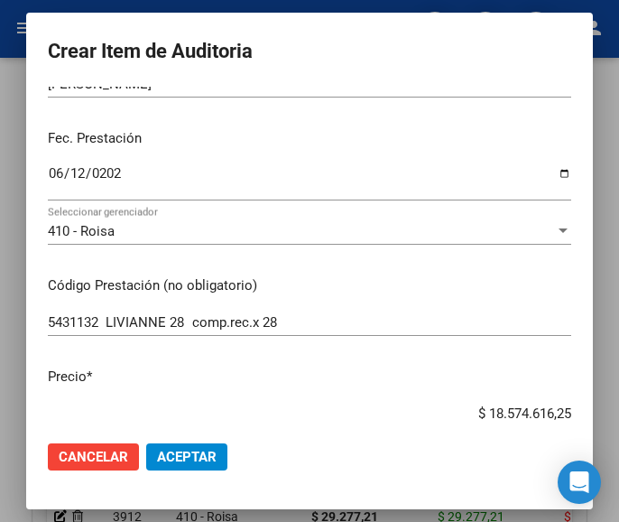
scroll to position [220, 0]
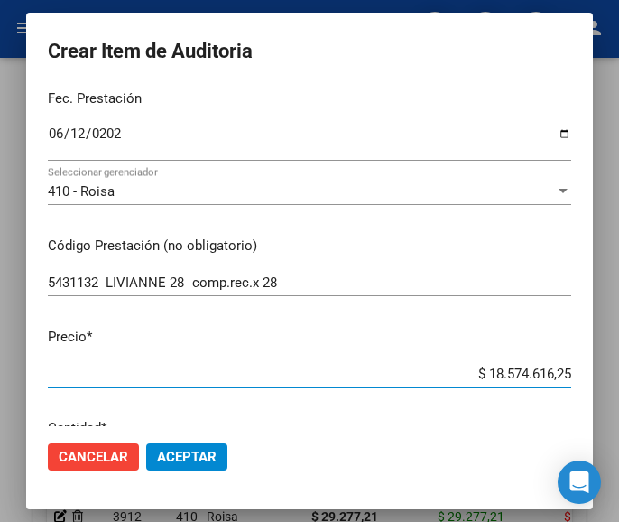
drag, startPoint x: 447, startPoint y: 415, endPoint x: 578, endPoint y: 400, distance: 132.6
click at [578, 400] on mat-dialog-content "33866947 Nro Documento 27338669475 CUIL Afiliado Activo Análisis Afiliado Prest…" at bounding box center [309, 256] width 567 height 339
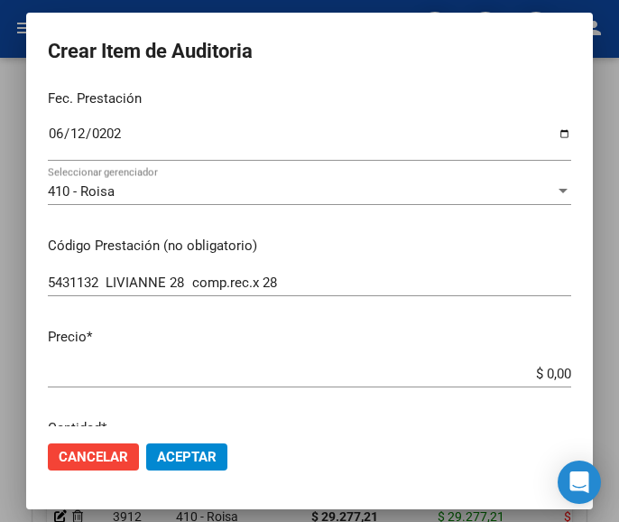
click at [552, 373] on input "$ 0,00" at bounding box center [309, 373] width 523 height 16
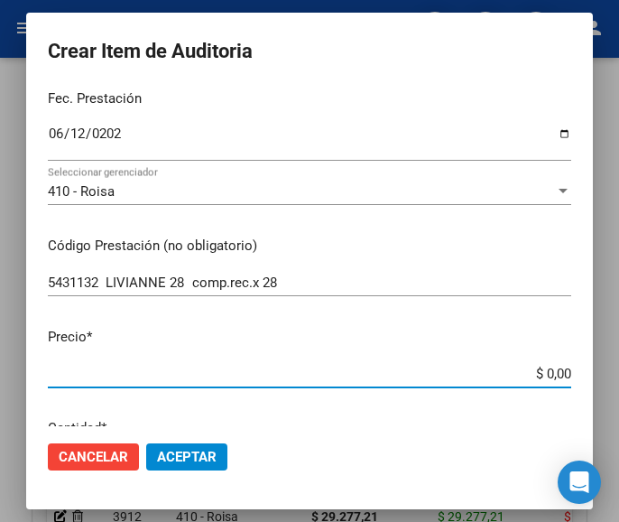
paste input "17187,62"
type input "$ 17.187,62"
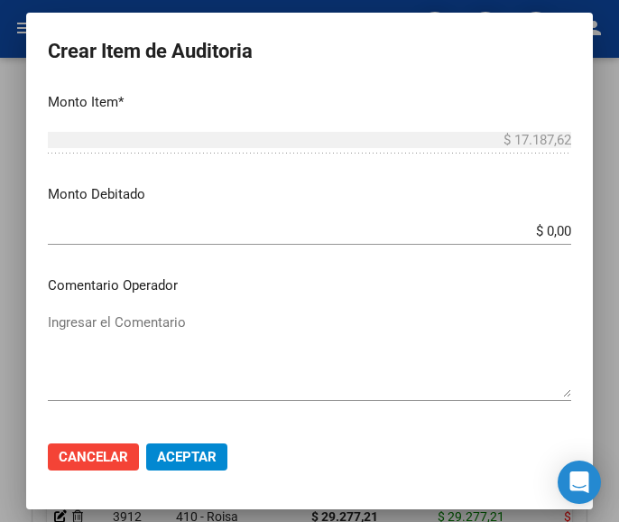
scroll to position [671, 0]
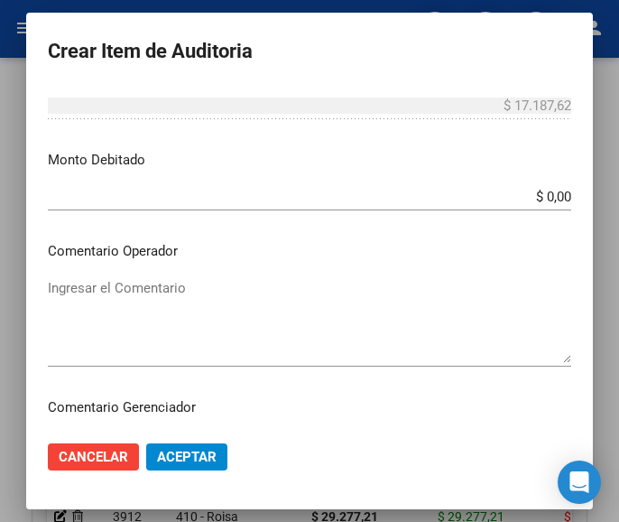
type input "$ 17.187,62"
click at [172, 295] on textarea "Ingresar el Comentario" at bounding box center [309, 320] width 523 height 85
click at [142, 294] on textarea "Ingresar el Comentario" at bounding box center [309, 320] width 523 height 85
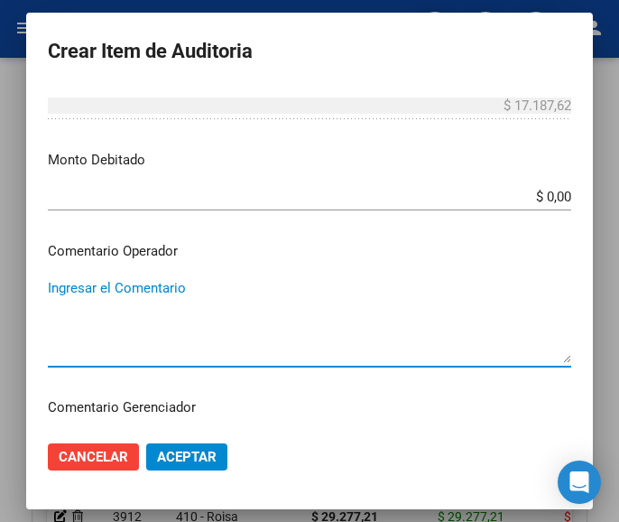
paste textarea "100 PHARMAPORT S.C.S."
click at [51, 295] on textarea "100 PHARMAPORT S.C.S." at bounding box center [309, 320] width 523 height 85
click at [58, 293] on textarea "100 PHARMAPORT S.C.S." at bounding box center [309, 320] width 523 height 85
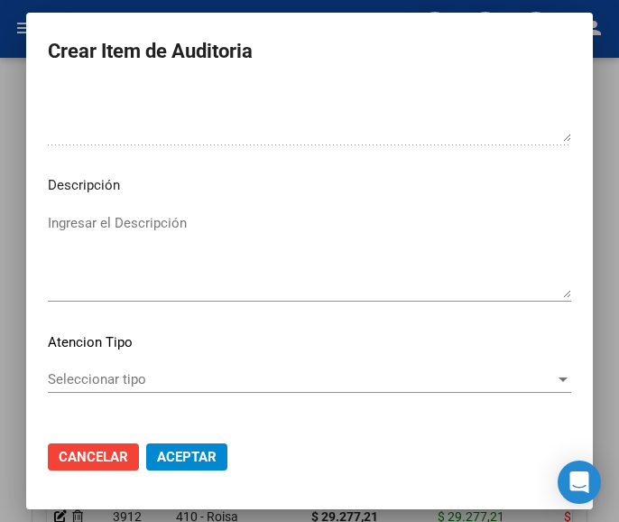
scroll to position [1123, 0]
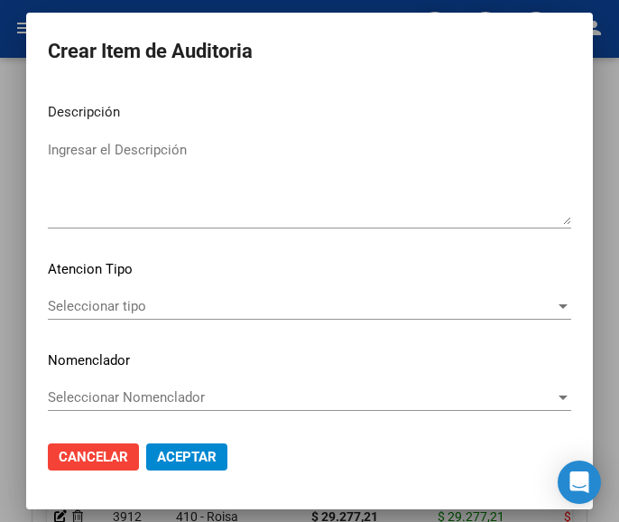
type textarea "100% PHARMAPORT S.C.S."
click at [116, 311] on span "Seleccionar tipo" at bounding box center [301, 306] width 507 height 16
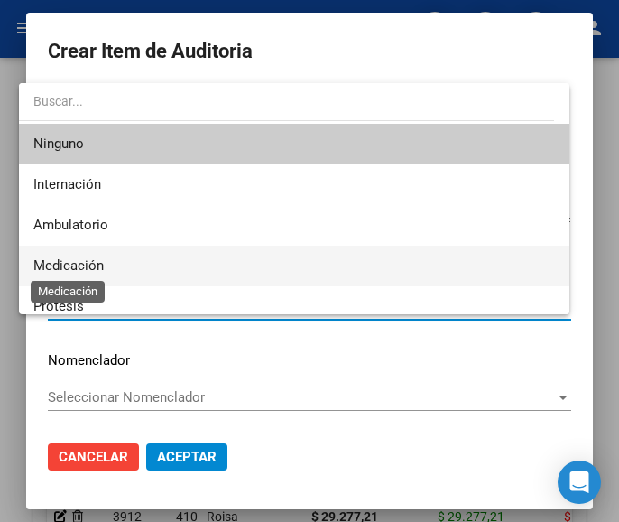
click at [80, 267] on span "Medicación" at bounding box center [68, 265] width 70 height 16
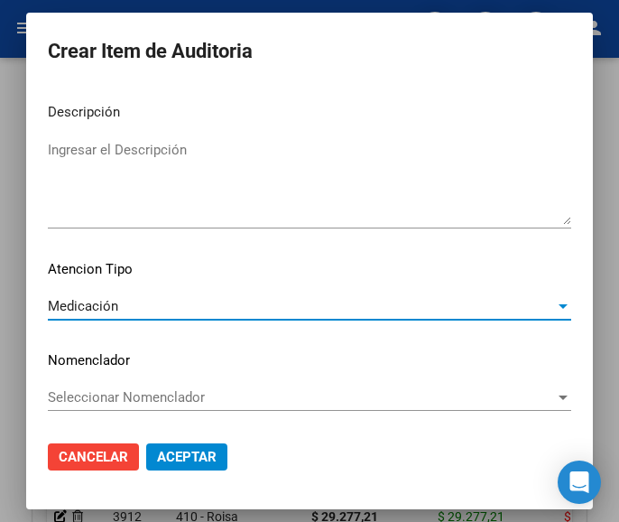
scroll to position [1124, 0]
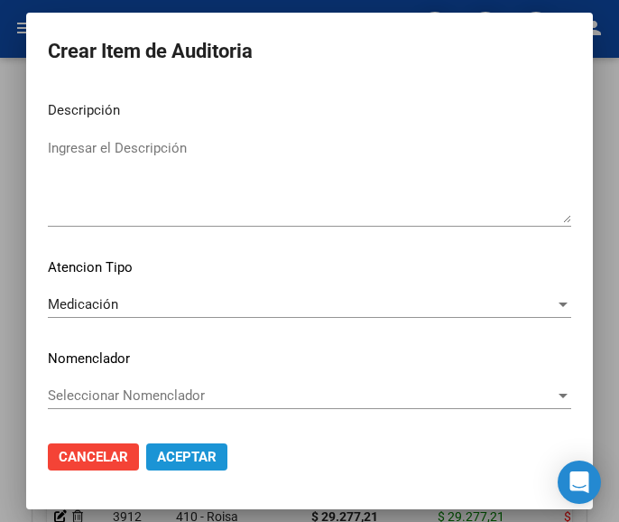
click at [182, 457] on span "Aceptar" at bounding box center [187, 456] width 60 height 16
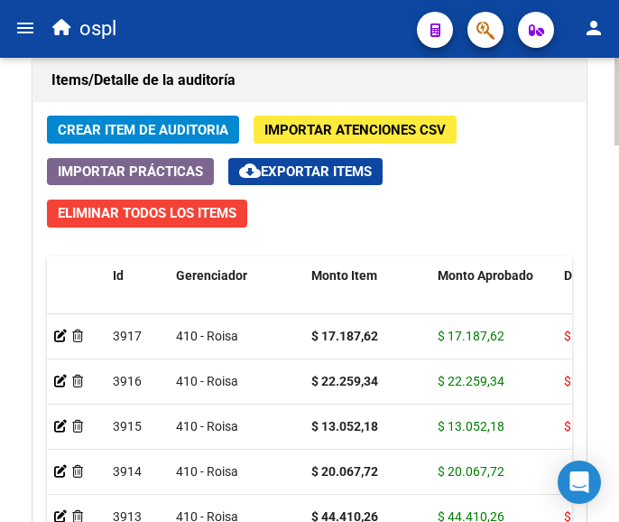
click at [179, 127] on span "Crear Item de Auditoria" at bounding box center [143, 130] width 171 height 16
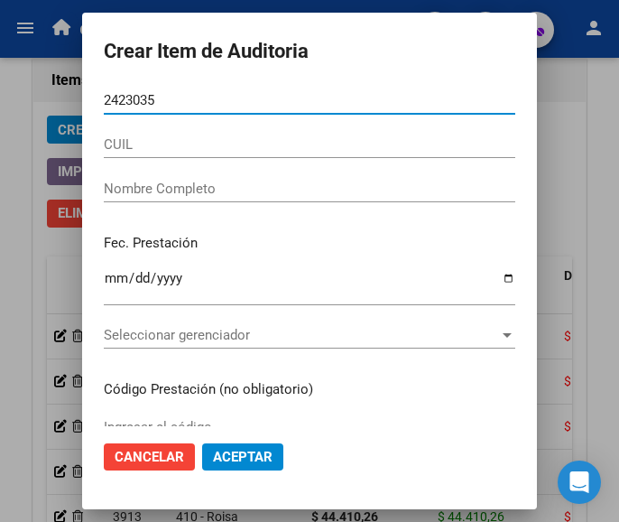
type input "24230356"
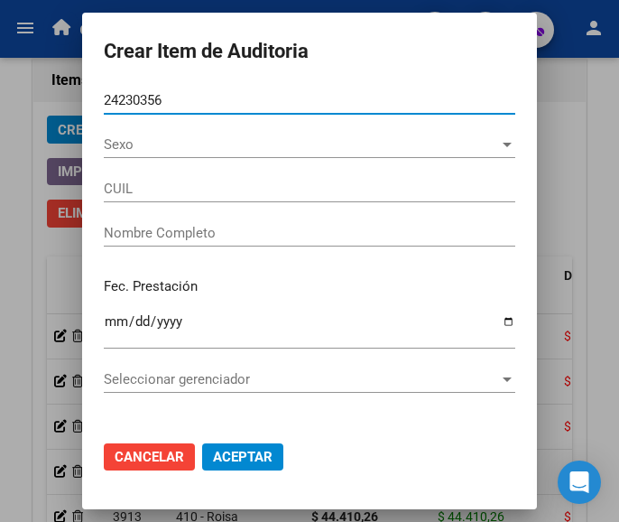
type input "27242303569"
type input "[PERSON_NAME]"
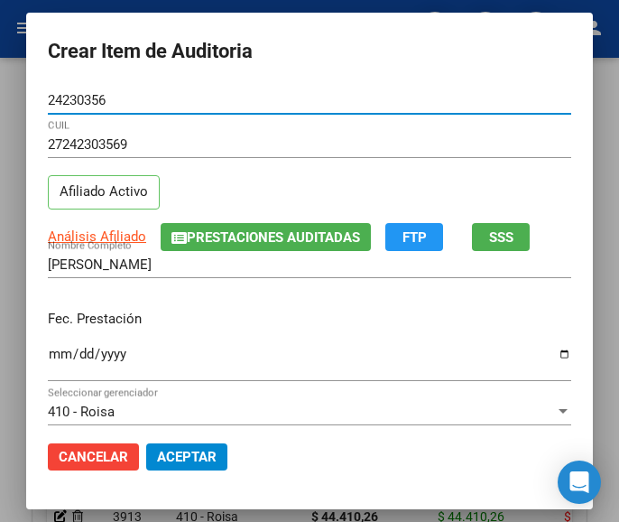
type input "24230356"
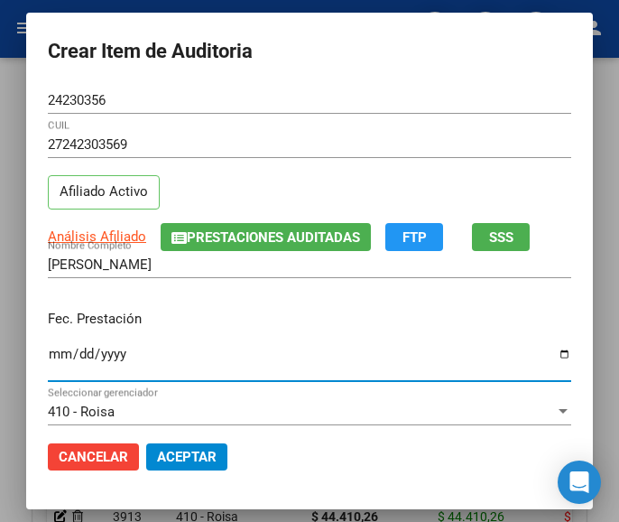
click at [48, 360] on input "Ingresar la fecha" at bounding box center [309, 360] width 523 height 29
type input "[DATE]"
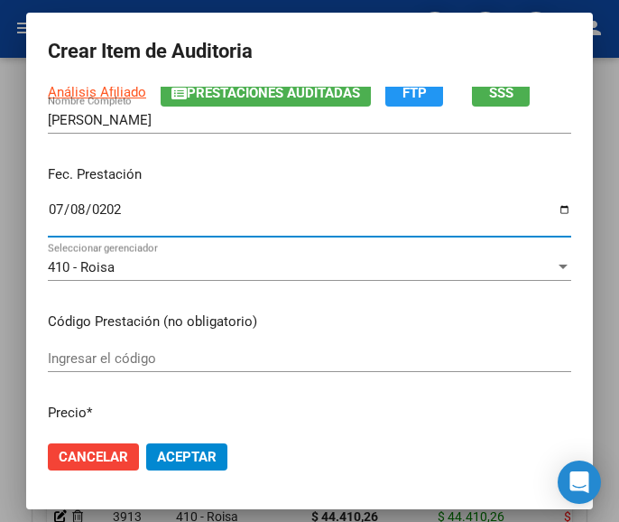
scroll to position [180, 0]
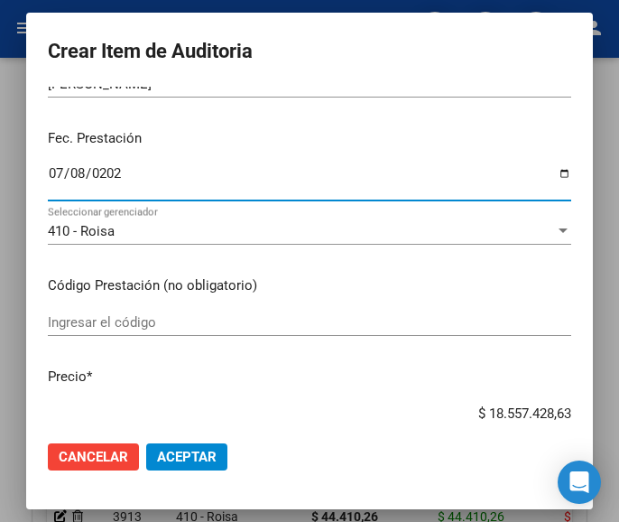
click at [108, 319] on input "Ingresar el código" at bounding box center [309, 322] width 523 height 16
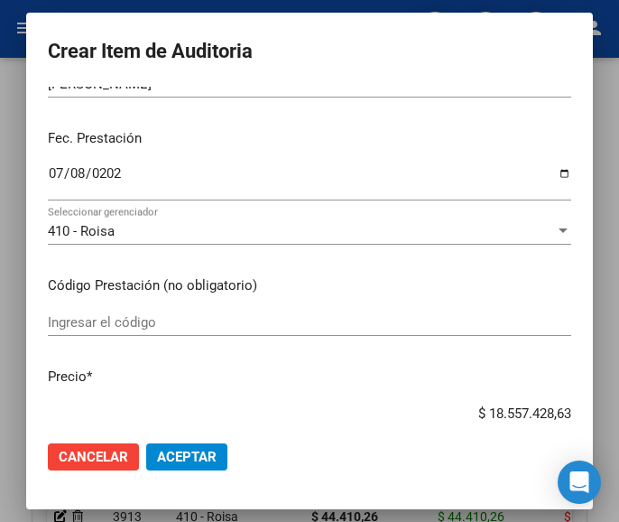
click at [127, 331] on div "Ingresar el código" at bounding box center [309, 322] width 523 height 27
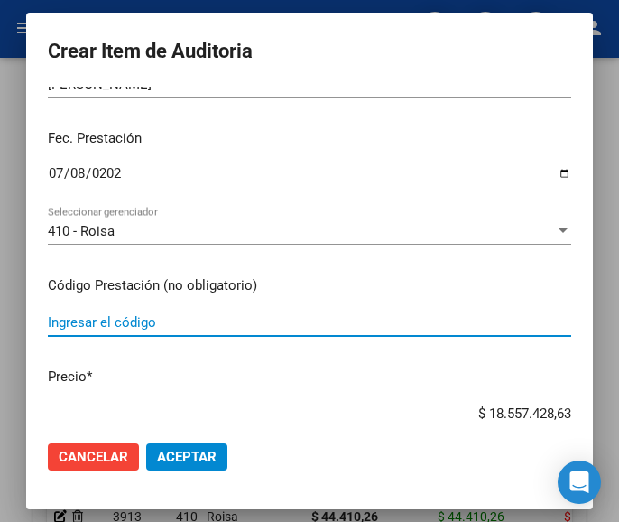
click at [129, 321] on input "Ingresar el código" at bounding box center [309, 322] width 523 height 16
paste input "6573001 SLINDA SIN ESTROGENOS comp.rec.x 24 + 4"
type input "6573001 SLINDA SIN ESTROGENOS comp.rec.x 24 + 4"
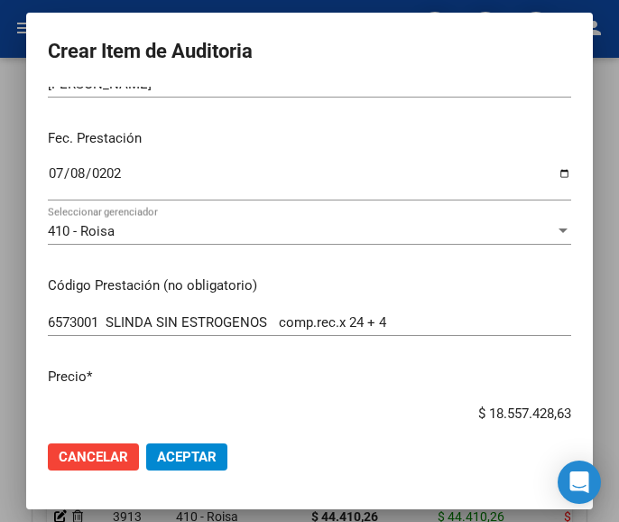
click at [435, 403] on div "$ 18.557.428,63 Ingresar el precio" at bounding box center [309, 413] width 523 height 27
drag, startPoint x: 450, startPoint y: 409, endPoint x: 586, endPoint y: 397, distance: 135.9
click at [586, 397] on mat-dialog-content "24230356 Nro Documento 27242303569 CUIL Afiliado Activo Análisis Afiliado Prest…" at bounding box center [309, 256] width 567 height 339
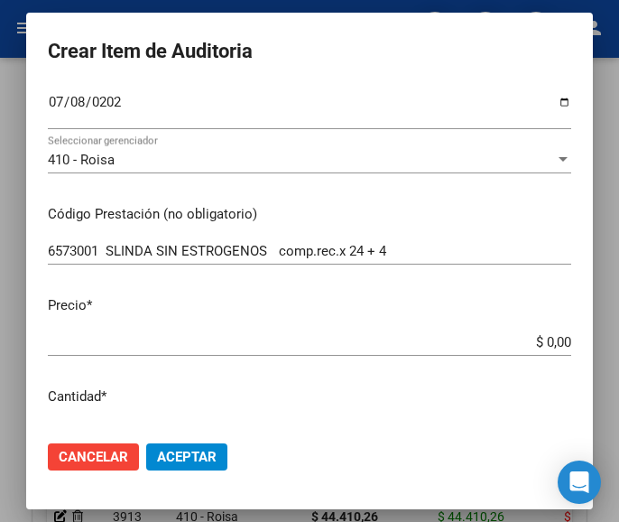
scroll to position [361, 0]
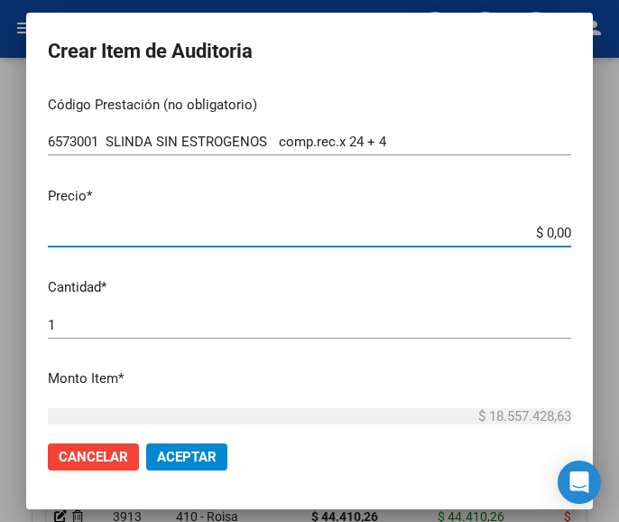
click at [551, 233] on input "$ 0,00" at bounding box center [309, 233] width 523 height 16
click at [551, 232] on input "$ 0,00" at bounding box center [309, 233] width 523 height 16
paste input "29721,43"
type input "$ 29.721,43"
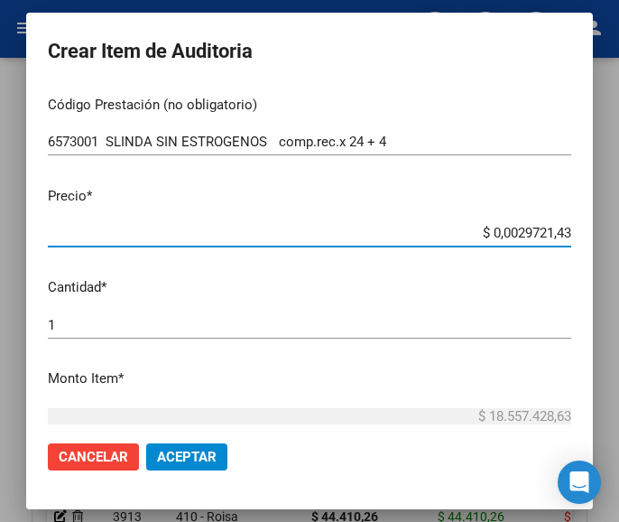
type input "$ 29.721,43"
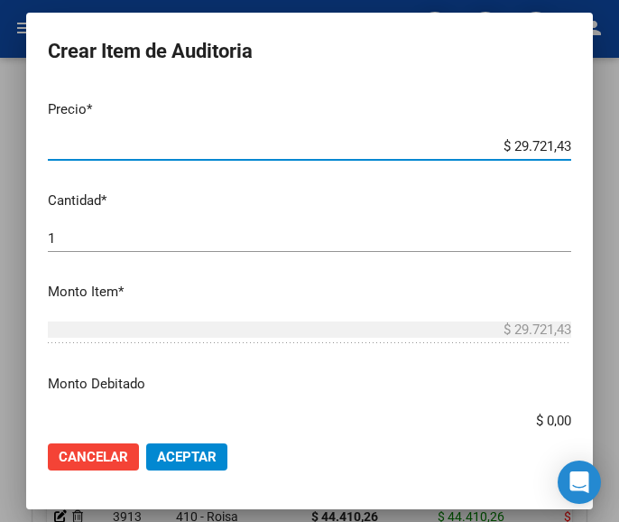
scroll to position [632, 0]
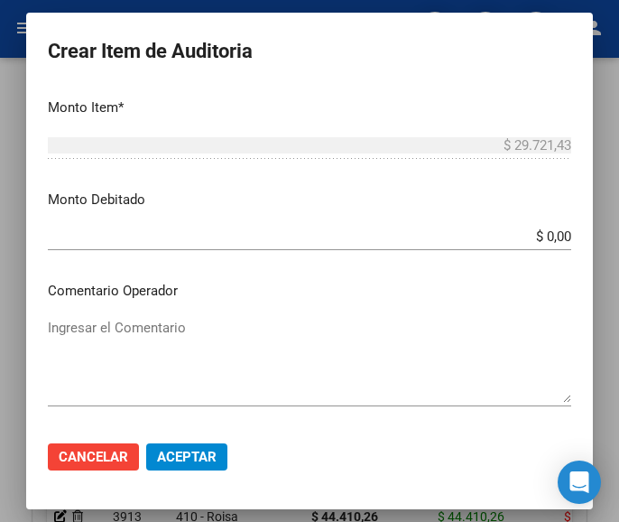
type input "$ 29.721,43"
drag, startPoint x: 151, startPoint y: 347, endPoint x: 141, endPoint y: 346, distance: 10.0
click at [151, 346] on textarea "Ingresar el Comentario" at bounding box center [309, 360] width 523 height 85
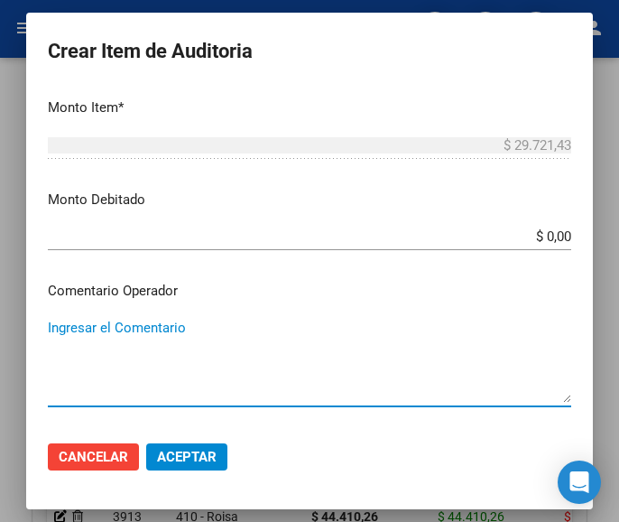
click at [179, 344] on textarea "Ingresar el Comentario" at bounding box center [309, 360] width 523 height 85
paste textarea "100 FARMA MARKET"
click at [56, 337] on textarea "100 FARMA MARKET" at bounding box center [309, 360] width 523 height 85
click at [60, 318] on textarea "100 FARMA MARKET" at bounding box center [309, 360] width 523 height 85
click at [55, 322] on textarea "100 FARMA MARKET" at bounding box center [309, 360] width 523 height 85
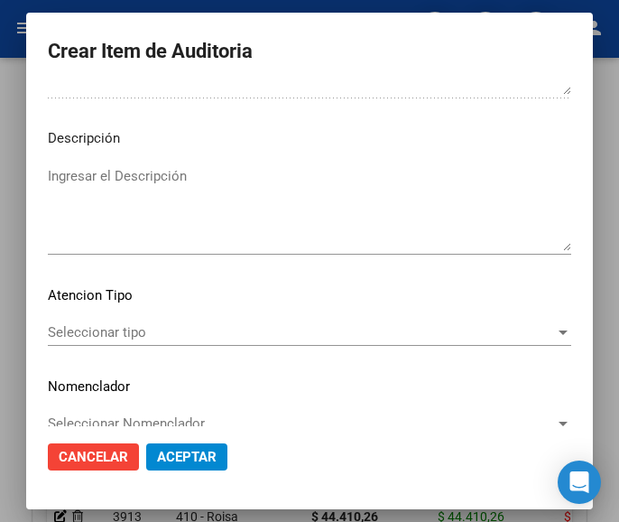
scroll to position [1124, 0]
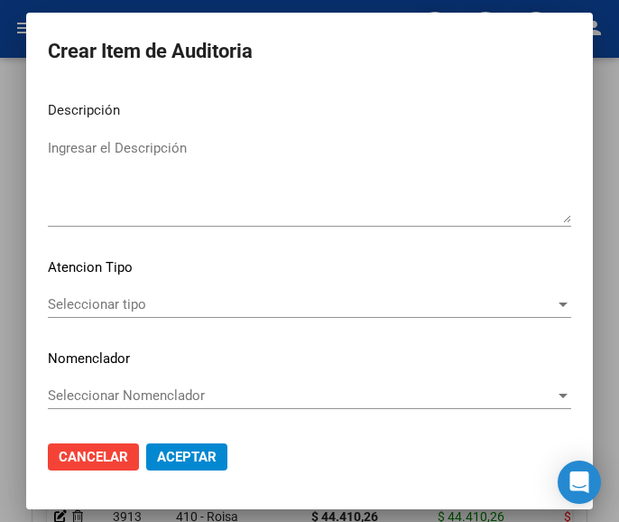
type textarea "100% FARMA MARKET"
click at [124, 319] on div "Seleccionar tipo Seleccionar tipo" at bounding box center [309, 313] width 523 height 44
click at [125, 312] on span "Seleccionar tipo" at bounding box center [301, 304] width 507 height 16
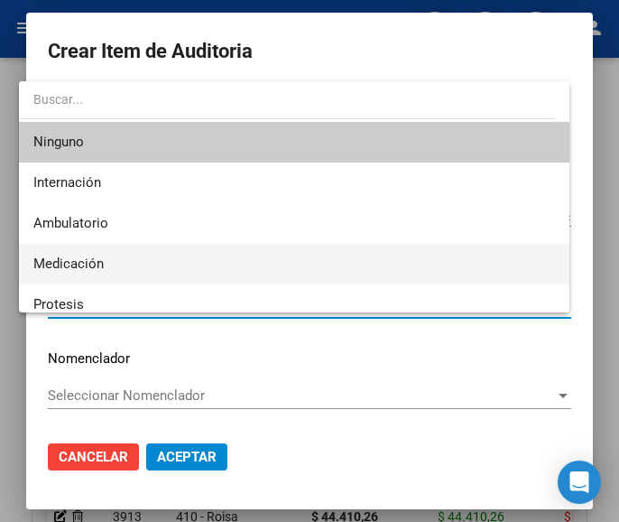
click at [93, 272] on span "Medicación" at bounding box center [68, 263] width 70 height 16
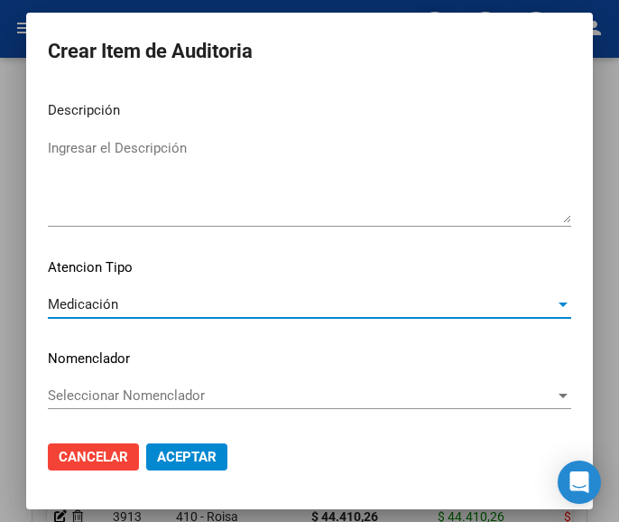
click at [168, 452] on span "Aceptar" at bounding box center [187, 456] width 60 height 16
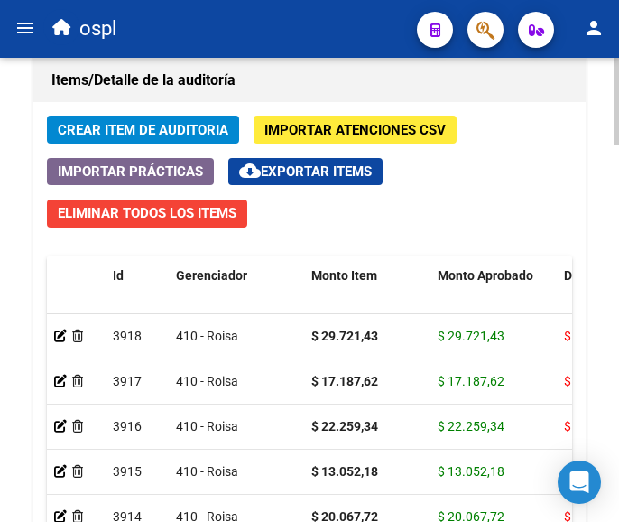
click at [126, 125] on span "Crear Item de Auditoria" at bounding box center [143, 130] width 171 height 16
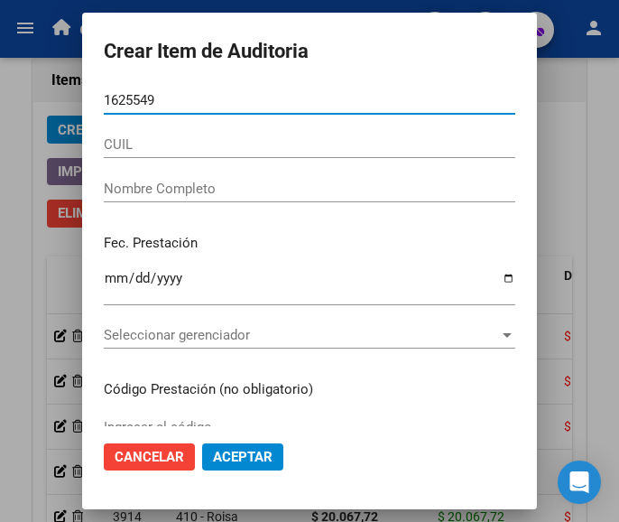
type input "16255491"
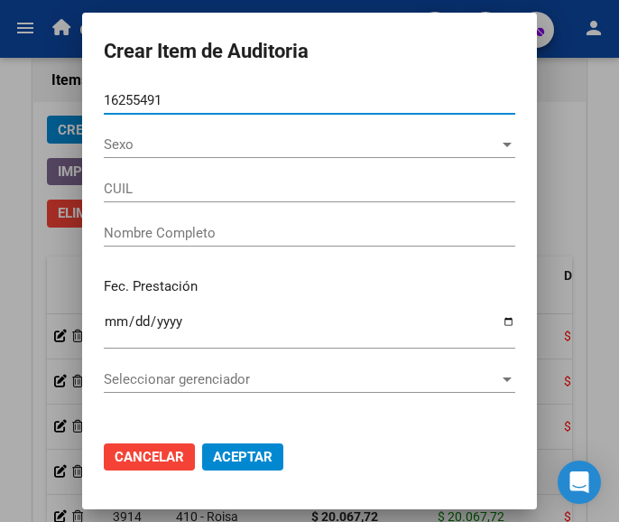
type input "20162554914"
type input "ARRO??ADE [PERSON_NAME]"
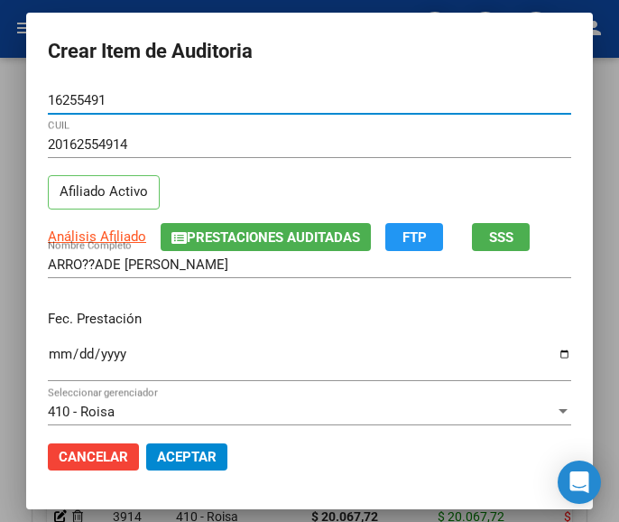
type input "16255491"
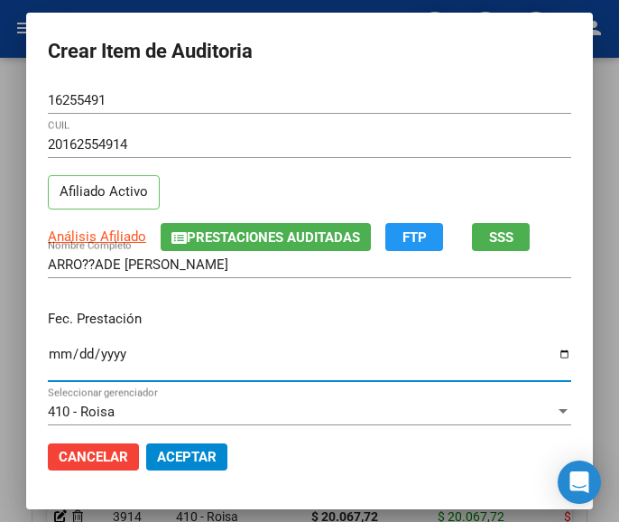
click at [48, 349] on input "Ingresar la fecha" at bounding box center [309, 360] width 523 height 29
type input "[DATE]"
click at [65, 357] on input "[DATE]" at bounding box center [309, 360] width 523 height 29
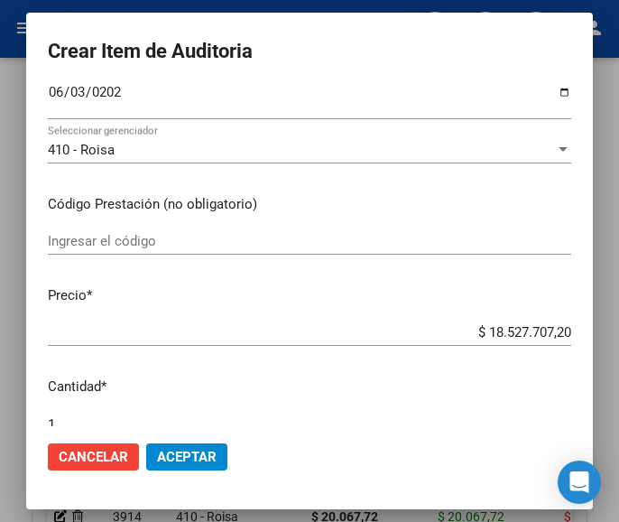
scroll to position [271, 0]
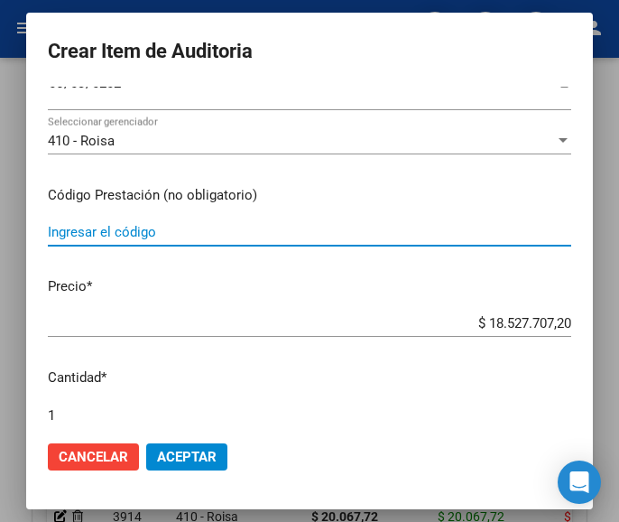
click at [135, 235] on input "Ingresar el código" at bounding box center [309, 232] width 523 height 16
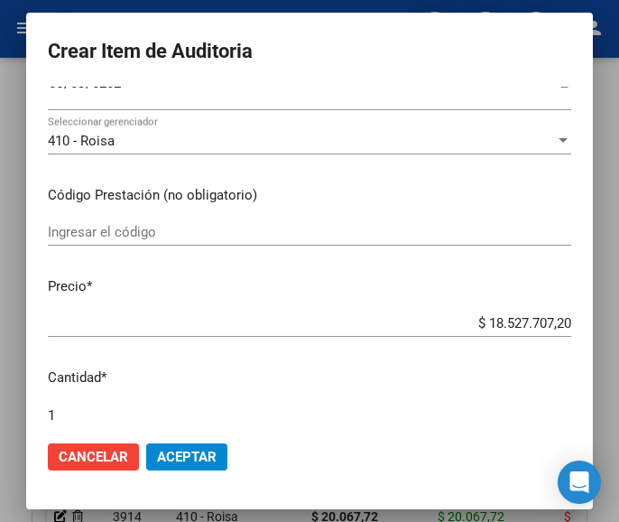
scroll to position [180, 0]
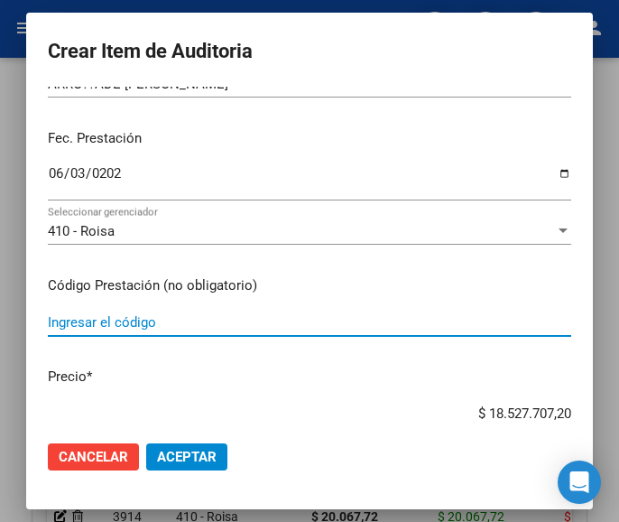
click at [58, 320] on input "Ingresar el código" at bounding box center [309, 322] width 523 height 16
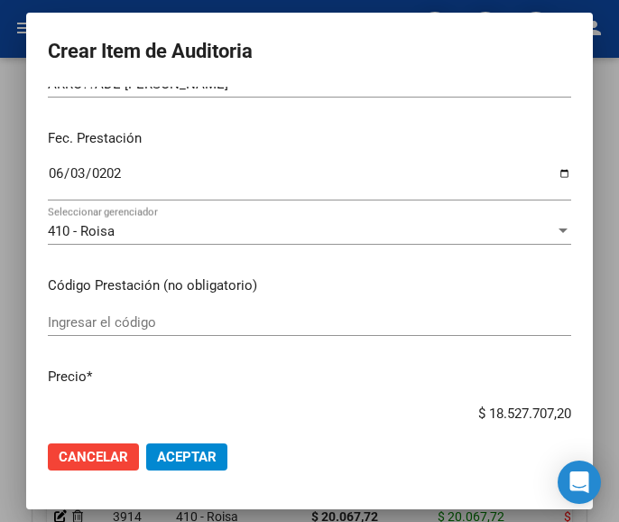
click at [71, 324] on input "Ingresar el código" at bounding box center [309, 322] width 523 height 16
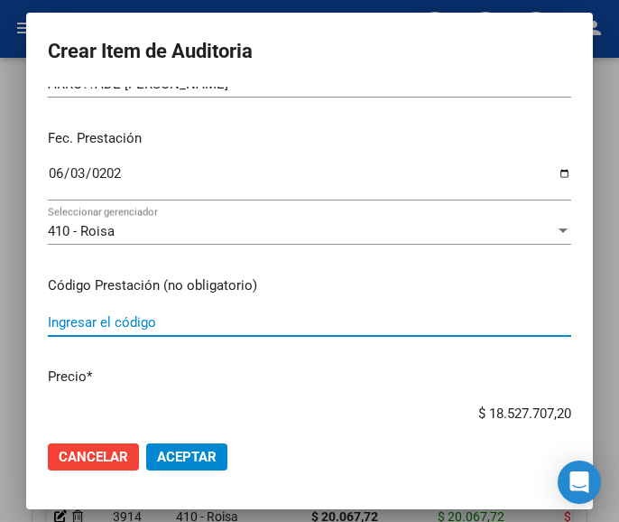
paste input "2844722 LOTRIAL 10 mg comp.x 30"
type input "2844722 LOTRIAL 10 mg comp.x 30"
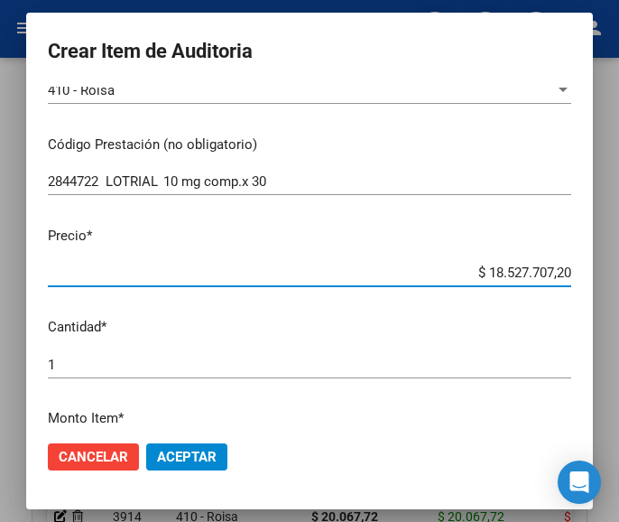
scroll to position [332, 0]
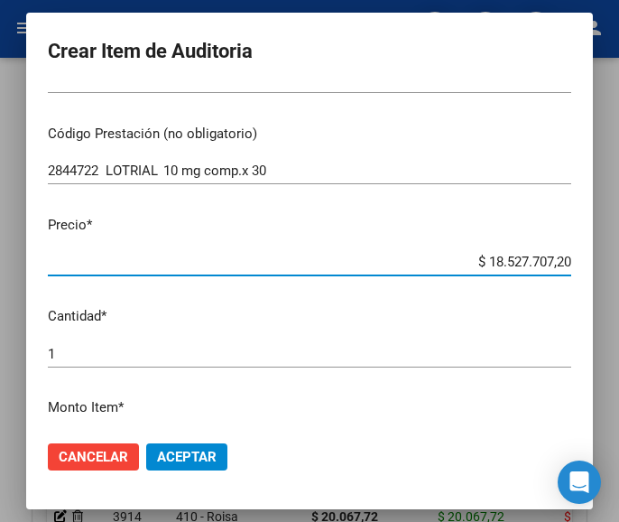
drag, startPoint x: 465, startPoint y: 417, endPoint x: 581, endPoint y: 382, distance: 121.6
click at [581, 382] on mat-dialog-content "16255491 Nro Documento 20162554914 CUIL Afiliado Activo Análisis Afiliado Prest…" at bounding box center [309, 256] width 567 height 339
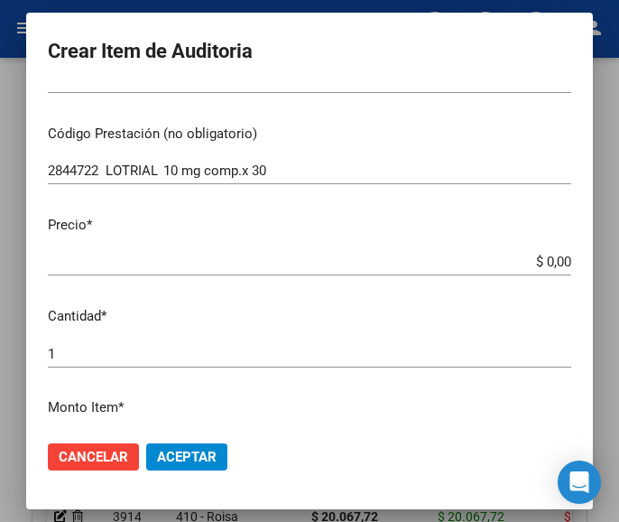
click at [548, 257] on input "$ 0,00" at bounding box center [309, 262] width 523 height 16
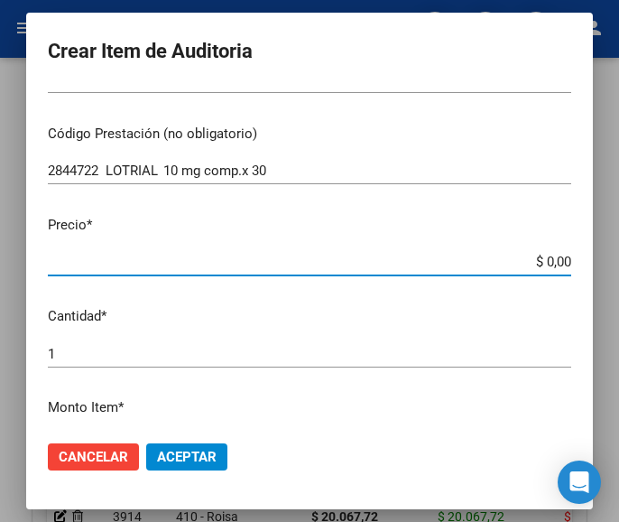
click at [558, 258] on app-form-text-field "Precio * $ 0,00 Ingresar el precio" at bounding box center [317, 243] width 538 height 56
click at [550, 261] on input "$ 0,00" at bounding box center [309, 262] width 523 height 16
click at [551, 263] on input "$ 0,00" at bounding box center [309, 262] width 523 height 16
click at [555, 265] on input "$ 0,00" at bounding box center [309, 262] width 523 height 16
type input "$ 0,01"
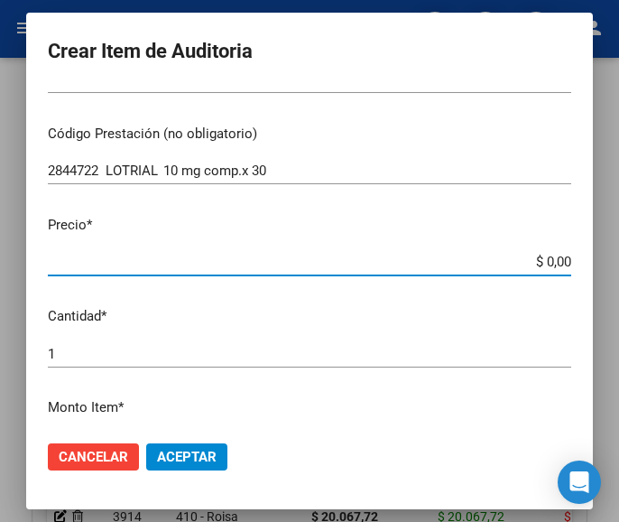
type input "$ 0,01"
type input "$ 0,12"
type input "$ 1,20"
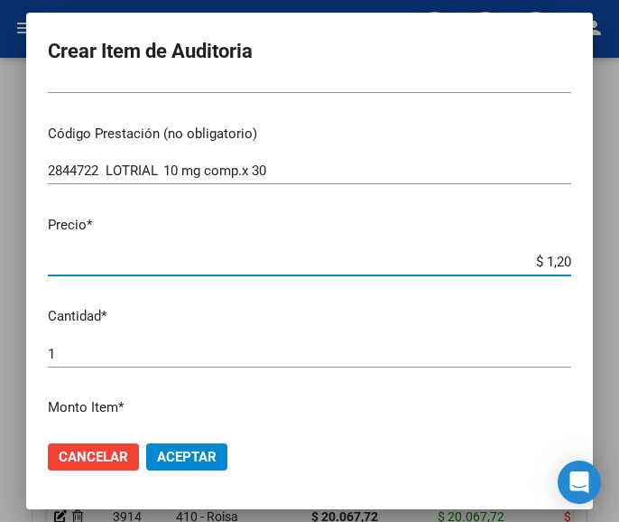
type input "$ 12,03"
type input "$ 120,33"
type input "$ 1.203,31"
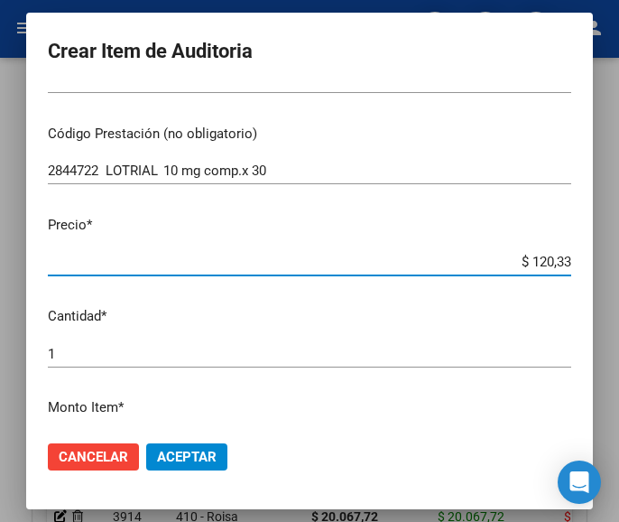
type input "$ 1.203,31"
type input "$ 12.033,17"
type input "$ 1.203,31"
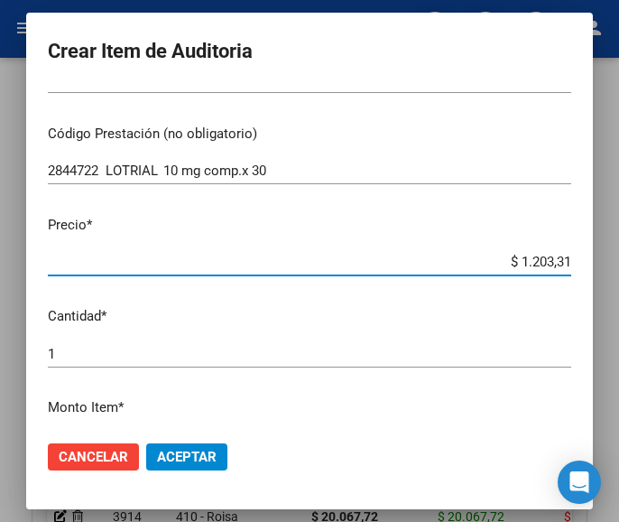
type input "$ 120,33"
type input "$ 12,03"
type input "$ 1,20"
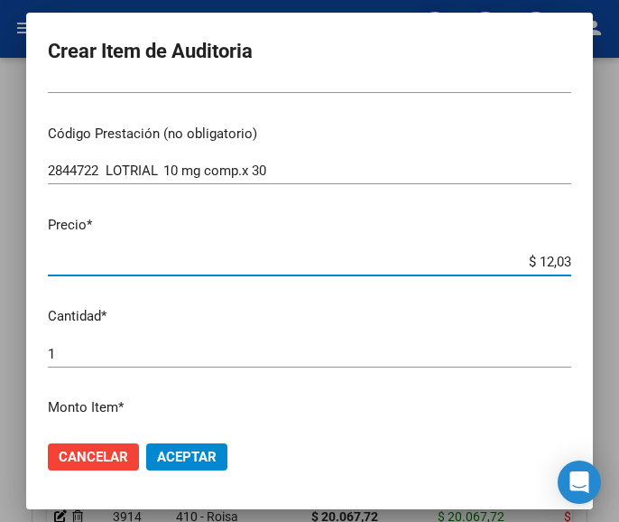
type input "$ 1,20"
type input "$ 0,12"
type input "$ 0,01"
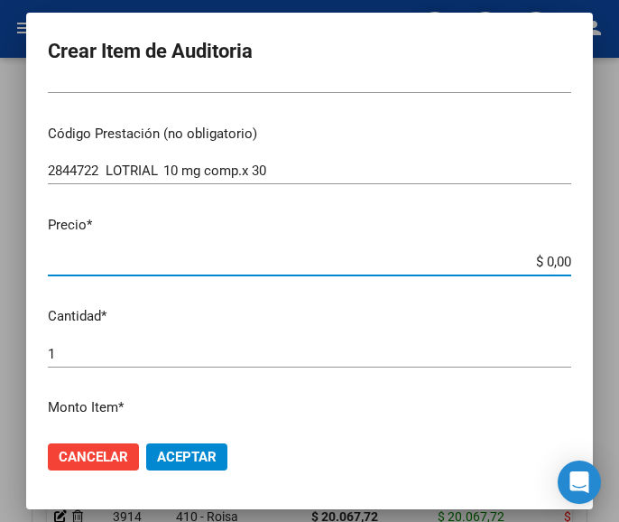
type input "$ 0,06"
type input "$ 0,60"
type input "$ 6,01"
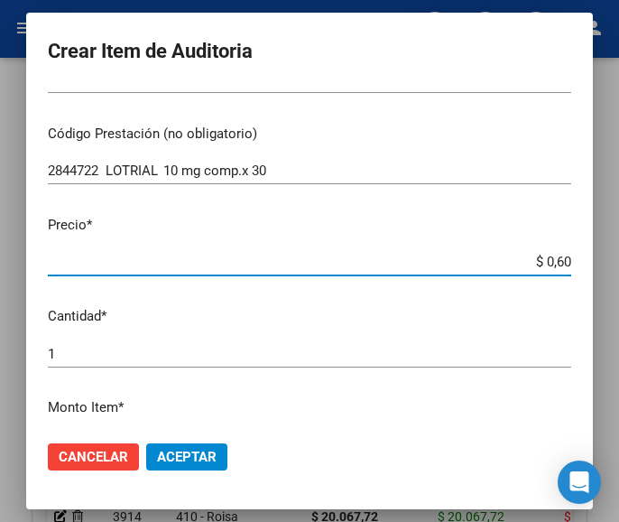
type input "$ 6,01"
type input "$ 60,16"
type input "$ 601,65"
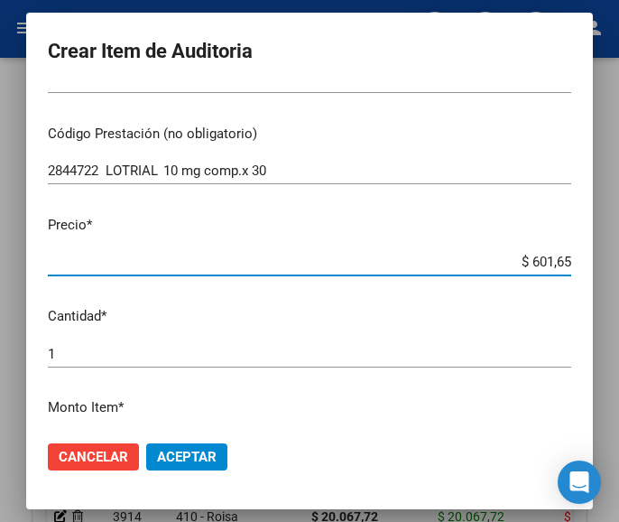
type input "$ 6.016,58"
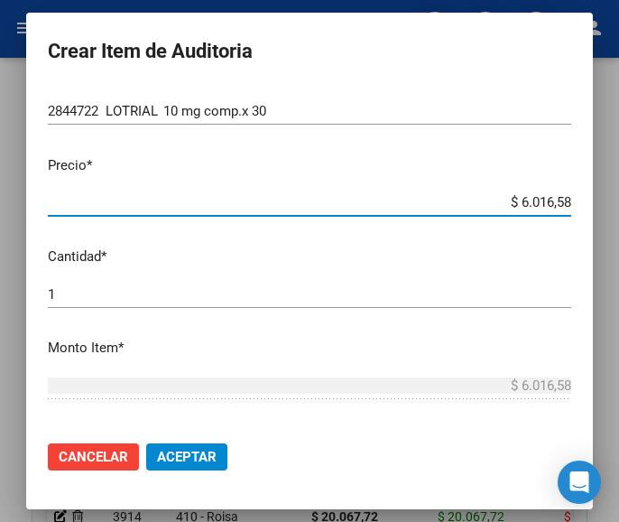
scroll to position [422, 0]
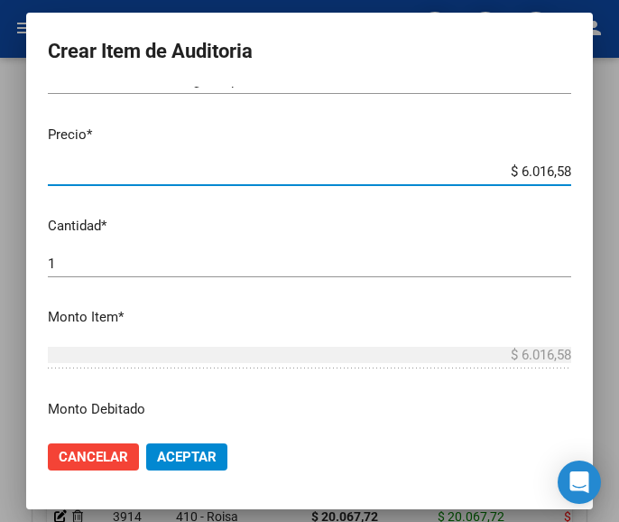
click at [140, 269] on input "1" at bounding box center [309, 263] width 523 height 16
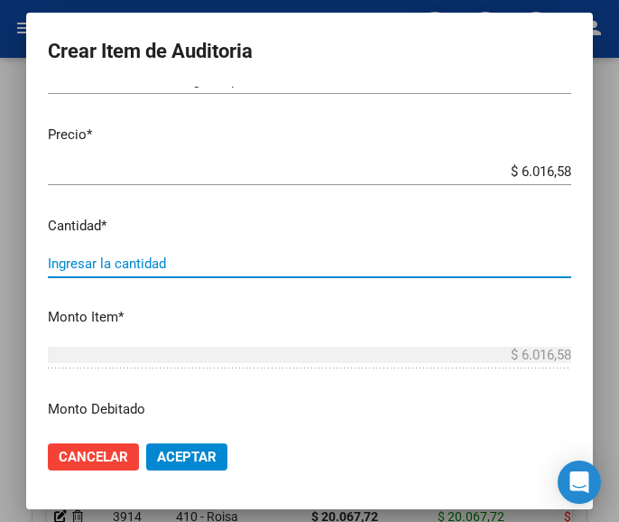
type input "2"
type input "$ 12.033,16"
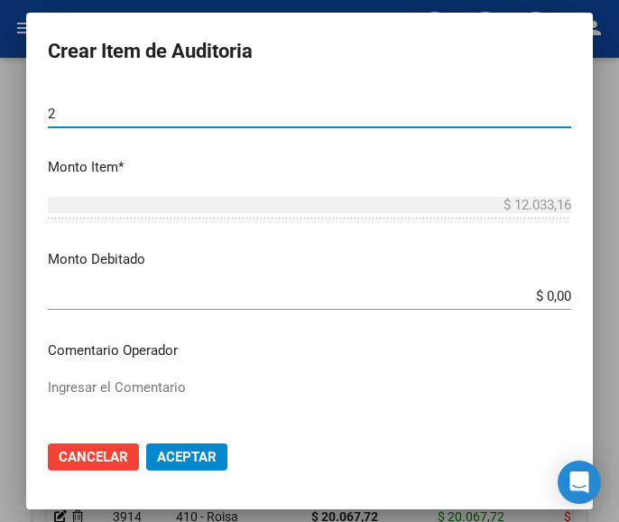
scroll to position [603, 0]
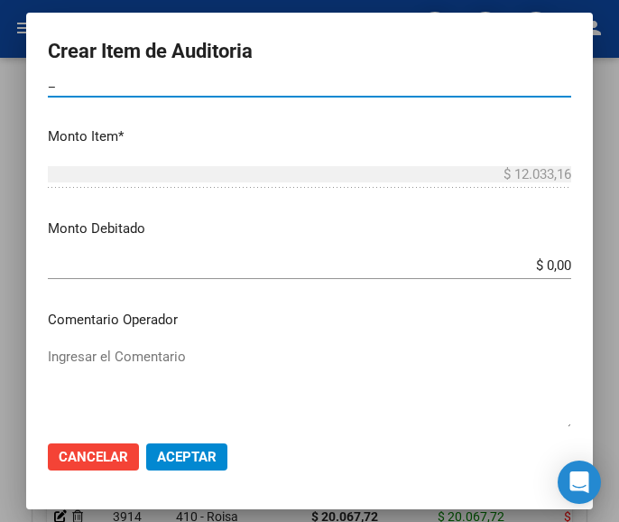
type input "2"
click at [389, 262] on input "$ 0,00" at bounding box center [309, 265] width 523 height 16
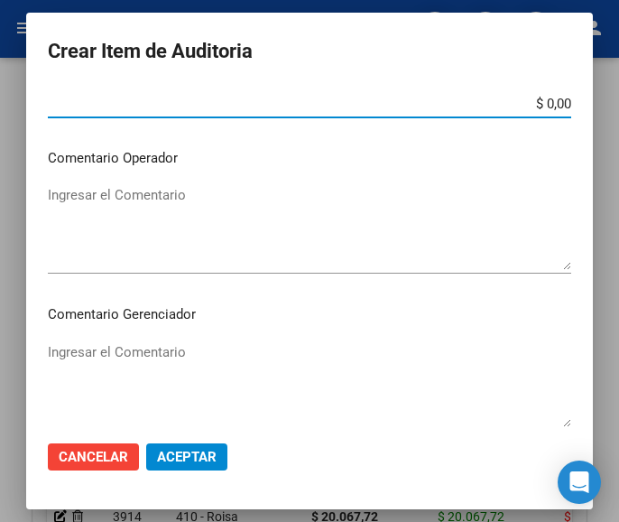
scroll to position [783, 0]
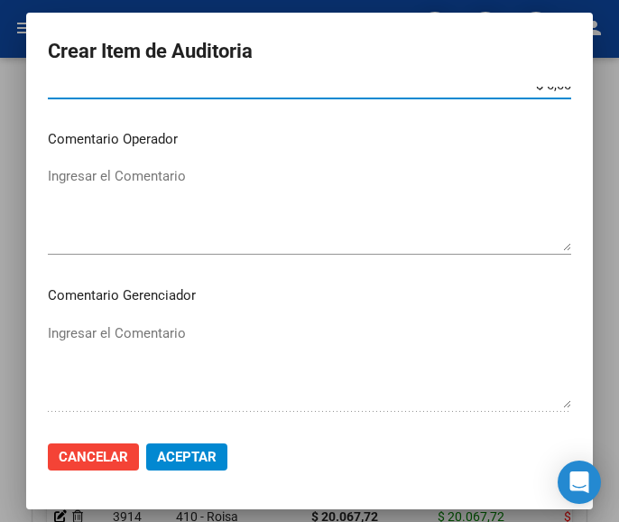
click at [146, 194] on textarea "Ingresar el Comentario" at bounding box center [309, 208] width 523 height 85
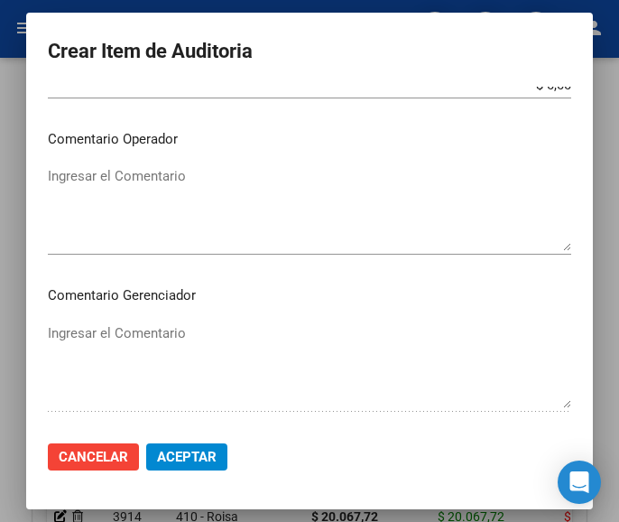
click at [86, 190] on textarea "Ingresar el Comentario" at bounding box center [309, 208] width 523 height 85
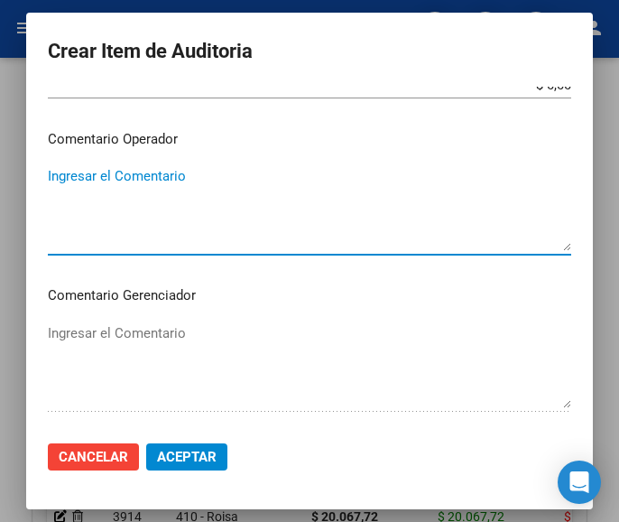
paste textarea "70 [PERSON_NAME]"
click at [49, 185] on textarea "70 [PERSON_NAME]" at bounding box center [309, 208] width 523 height 85
click at [49, 183] on textarea "70 [PERSON_NAME]" at bounding box center [309, 208] width 523 height 85
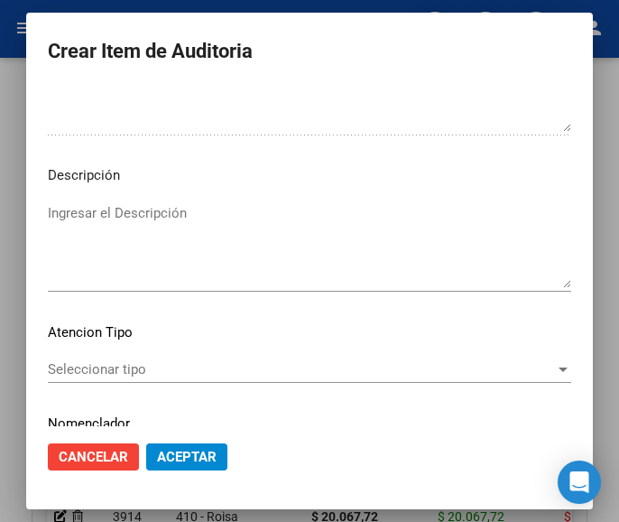
scroll to position [1124, 0]
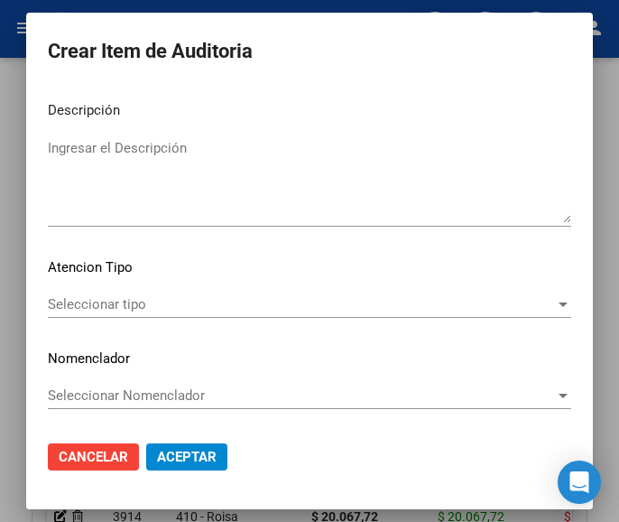
type textarea "70% [PERSON_NAME]"
click at [168, 307] on span "Seleccionar tipo" at bounding box center [301, 304] width 507 height 16
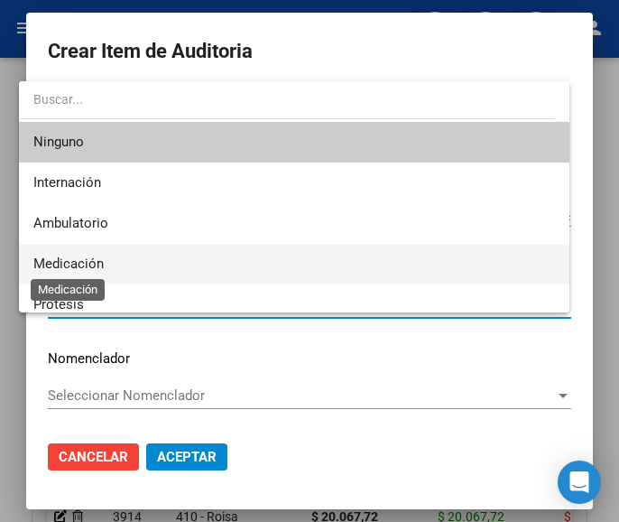
click at [97, 266] on span "Medicación" at bounding box center [68, 263] width 70 height 16
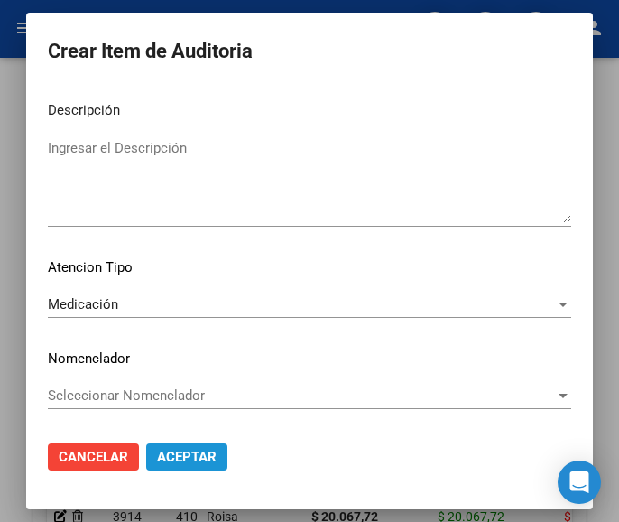
click at [189, 446] on button "Aceptar" at bounding box center [186, 456] width 81 height 27
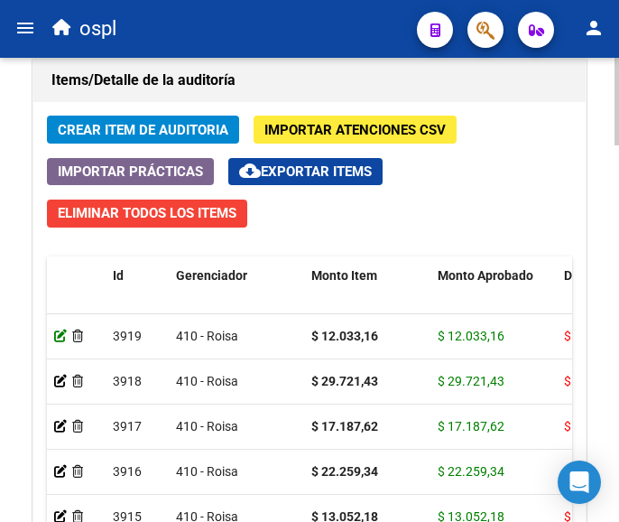
click at [60, 335] on icon at bounding box center [60, 335] width 13 height 13
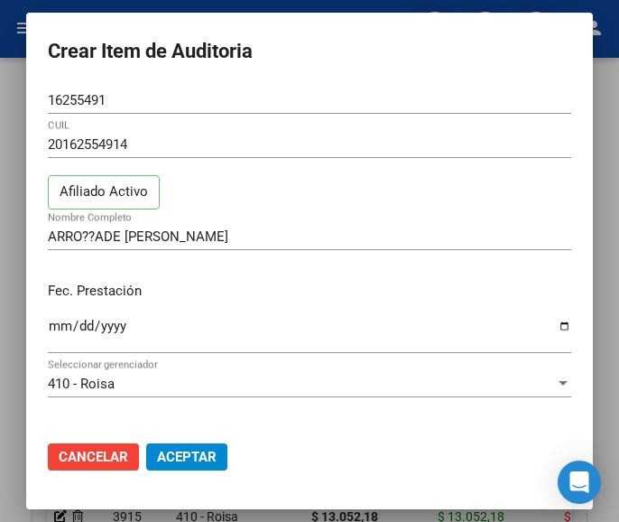
click at [362, 8] on div at bounding box center [309, 261] width 619 height 522
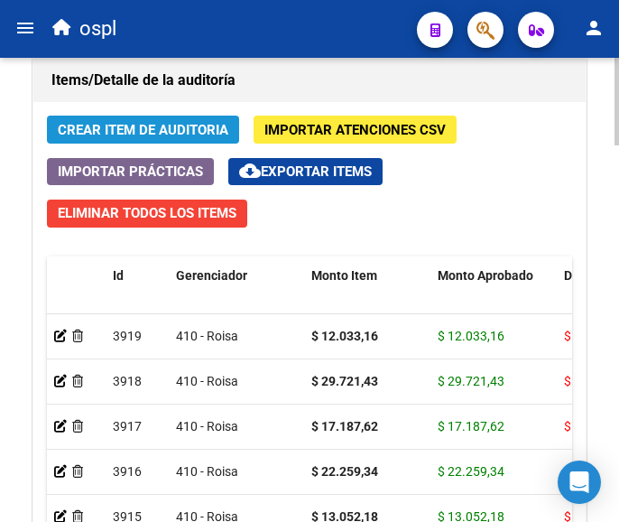
click at [217, 131] on span "Crear Item de Auditoria" at bounding box center [143, 130] width 171 height 16
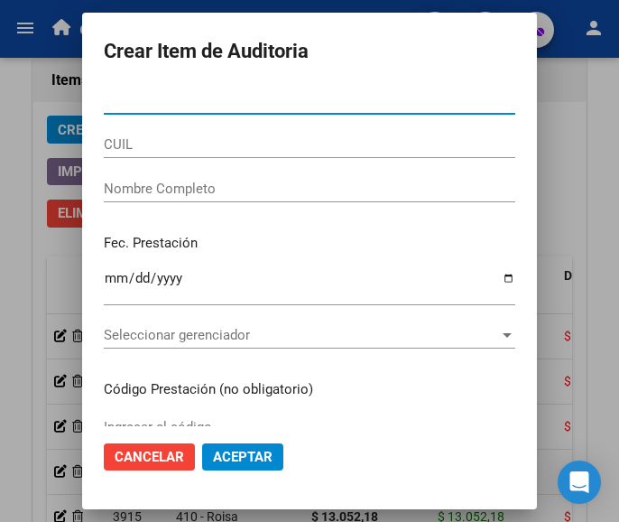
click at [126, 93] on input "Nro Documento" at bounding box center [309, 100] width 411 height 16
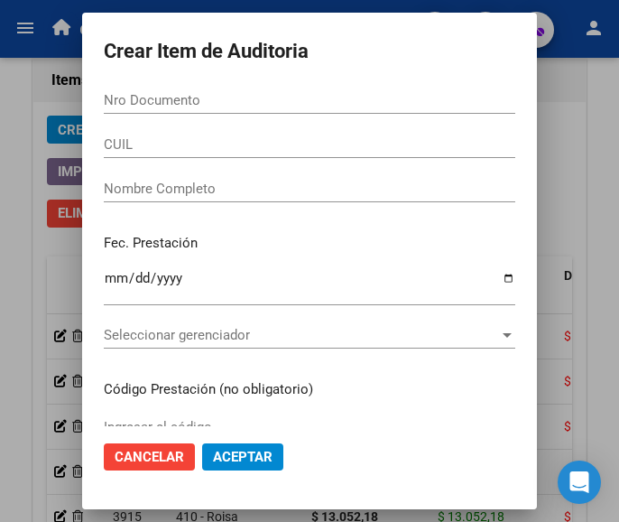
click at [167, 102] on input "Nro Documento" at bounding box center [309, 100] width 411 height 16
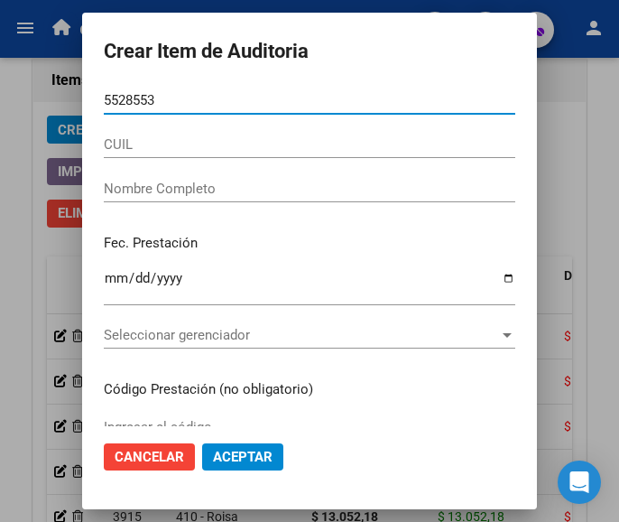
type input "55285539"
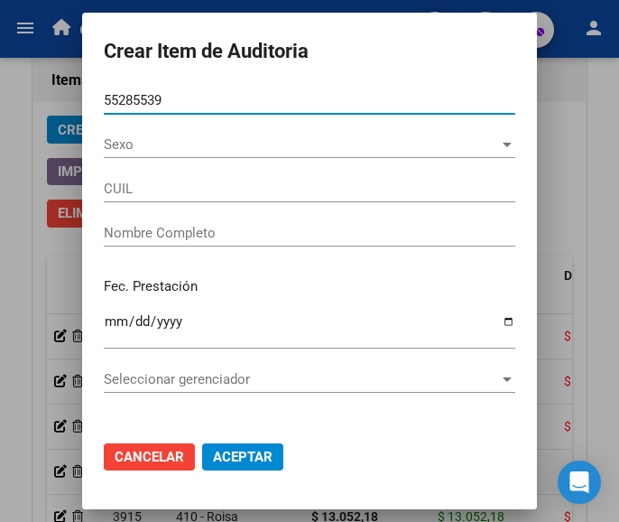
type input "20552855397"
type input "NIETO [PERSON_NAME]"
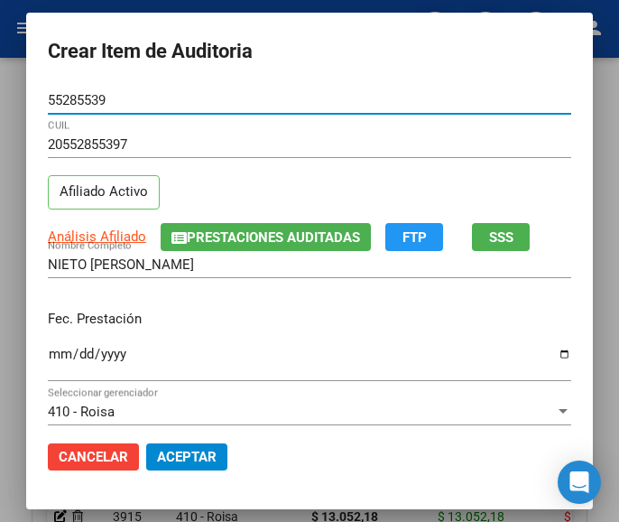
type input "55285539"
click at [48, 363] on input "Ingresar la fecha" at bounding box center [309, 360] width 523 height 29
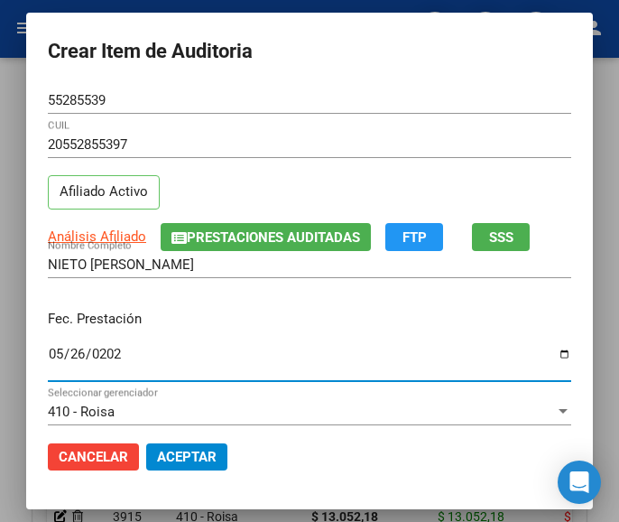
type input "[DATE]"
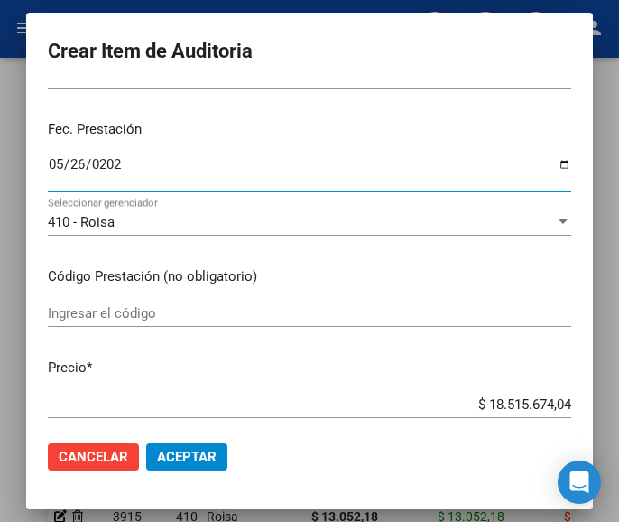
scroll to position [271, 0]
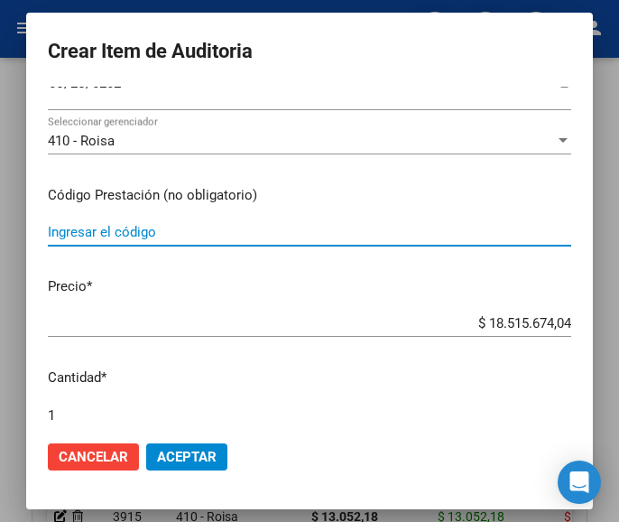
click at [115, 229] on input "Ingresar el código" at bounding box center [309, 232] width 523 height 16
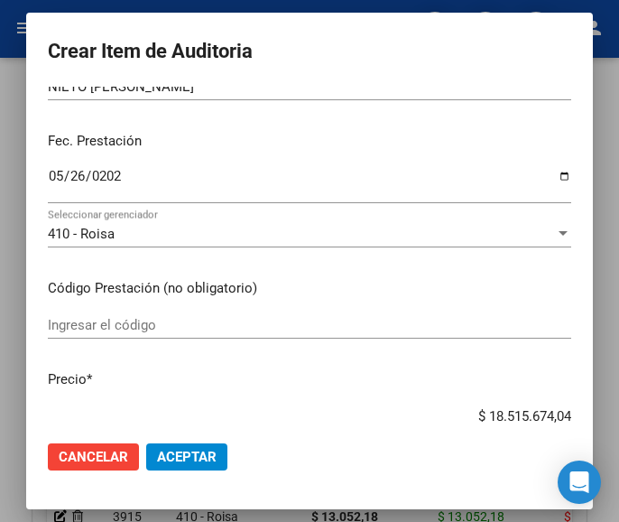
scroll to position [180, 0]
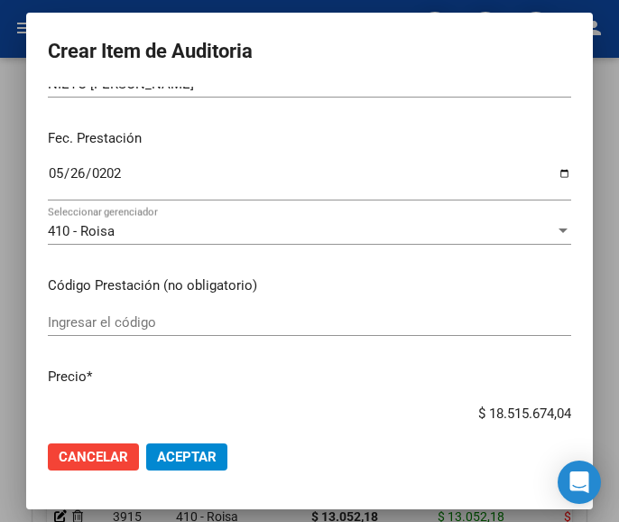
click at [177, 327] on input "Ingresar el código" at bounding box center [309, 322] width 523 height 16
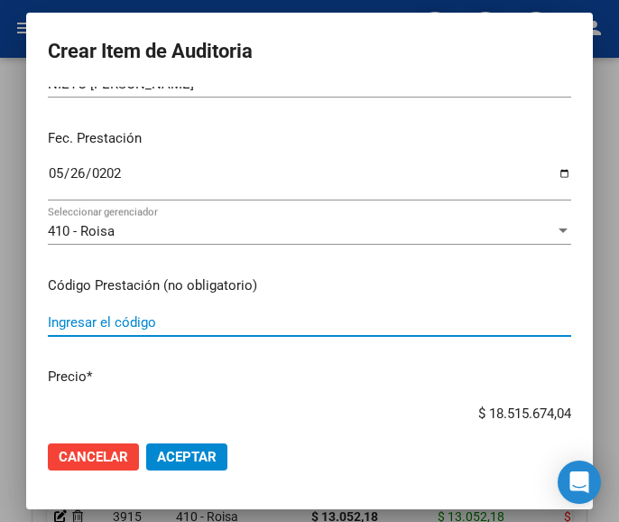
click at [125, 317] on input "Ingresar el código" at bounding box center [309, 322] width 523 height 16
paste input "3099993 LOGICAL jbe.x 120 ml"
type input "3099993 LOGICAL jbe.x 120 ml"
click at [447, 420] on input "$ 18.515.674,04" at bounding box center [309, 413] width 523 height 16
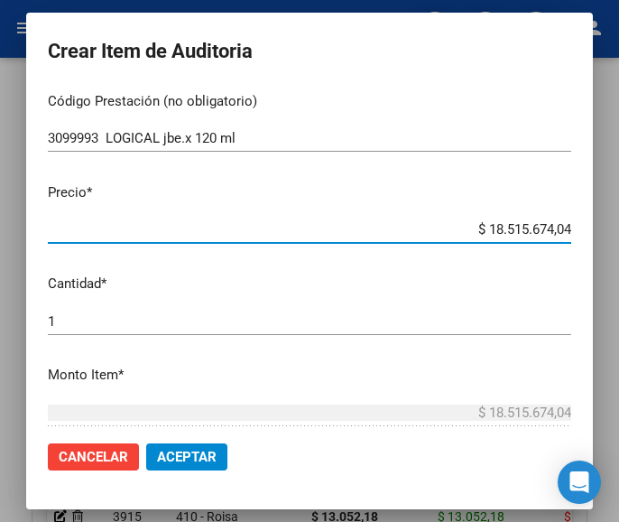
scroll to position [453, 0]
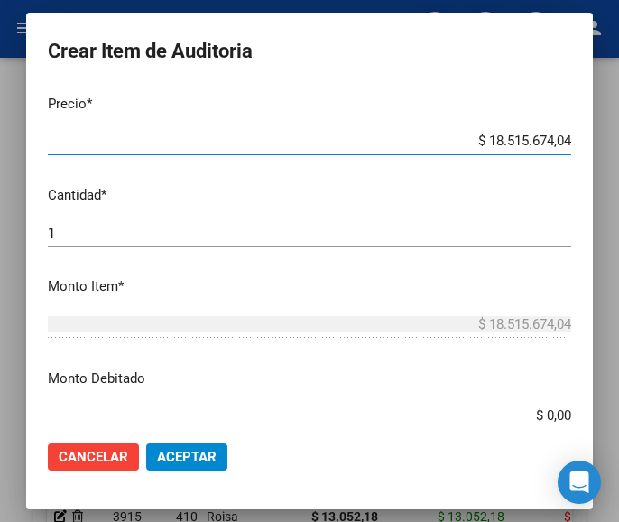
drag, startPoint x: 448, startPoint y: 414, endPoint x: 556, endPoint y: 346, distance: 127.7
click at [577, 380] on mat-dialog-content "55285539 Nro Documento 20552855397 CUIL Afiliado Activo Análisis Afiliado Prest…" at bounding box center [309, 256] width 567 height 339
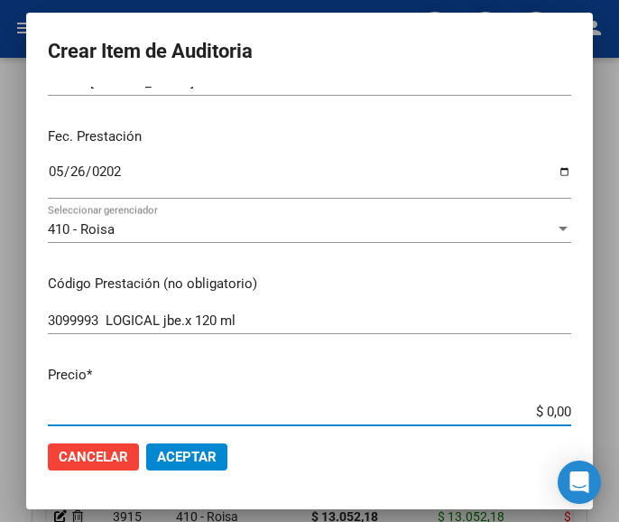
scroll to position [273, 0]
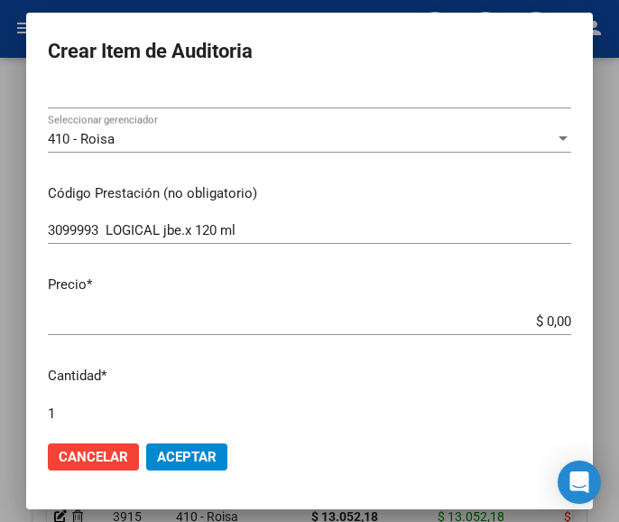
click at [558, 318] on app-form-text-field "Precio * $ 0,00 Ingresar el precio" at bounding box center [317, 302] width 538 height 56
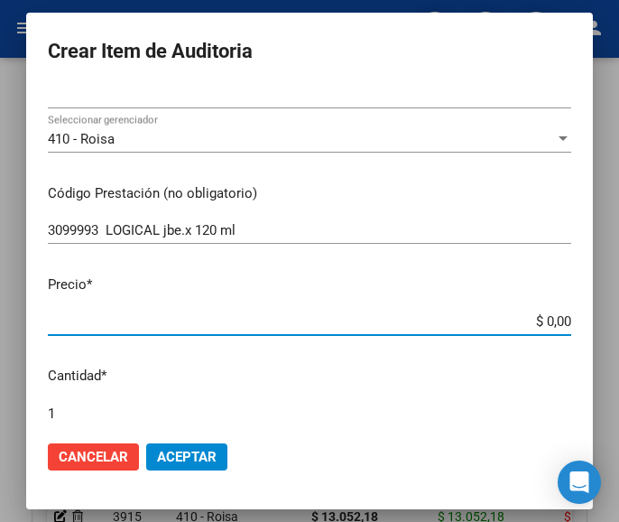
click at [553, 318] on input "$ 0,00" at bounding box center [309, 321] width 523 height 16
paste input "14474,46"
type input "$ 14.474,46"
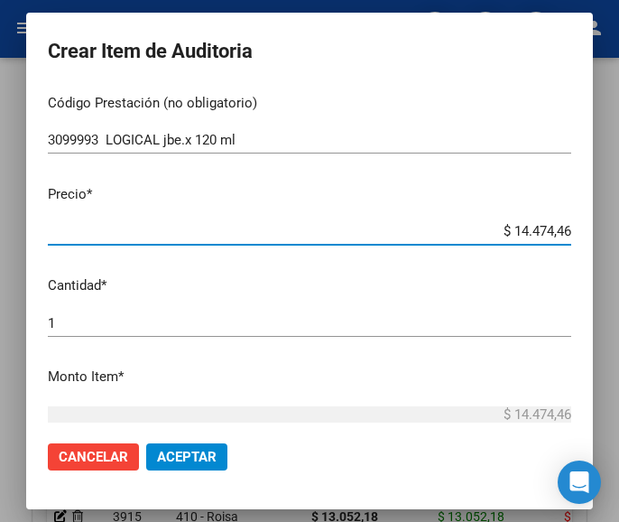
type input "$ 14.474,46"
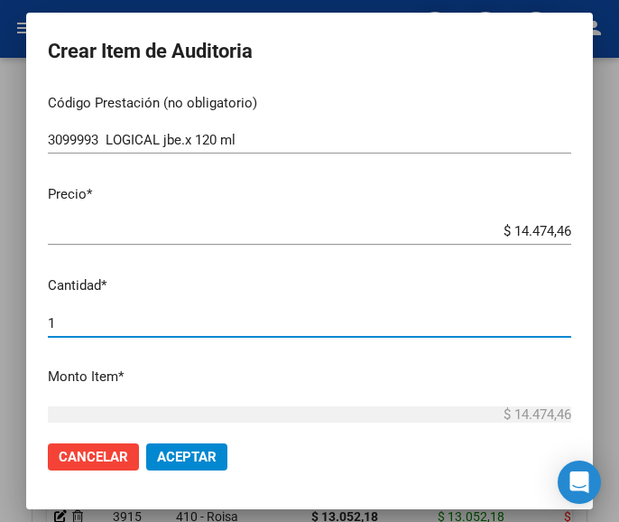
click at [106, 326] on input "1" at bounding box center [309, 323] width 523 height 16
type input "7"
type input "$ 101.321,22"
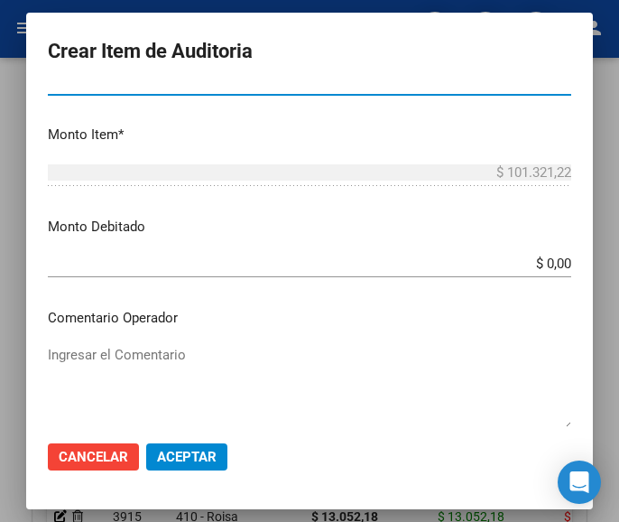
scroll to position [724, 0]
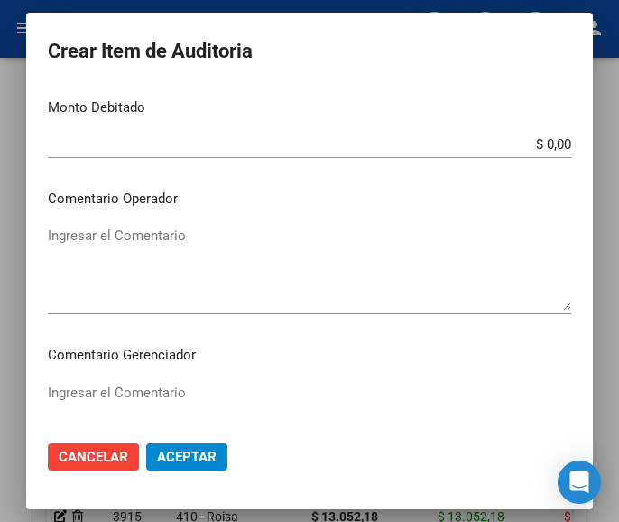
type input "7"
click at [144, 239] on textarea "Ingresar el Comentario" at bounding box center [309, 268] width 523 height 85
click at [205, 267] on textarea "Ingresar el Comentario" at bounding box center [309, 268] width 523 height 85
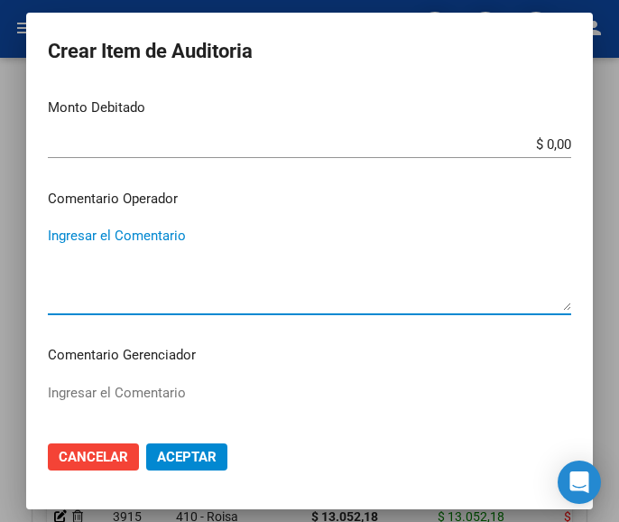
paste textarea "100 GENERAL [PERSON_NAME]"
click at [52, 239] on textarea "100 GENERAL [PERSON_NAME]" at bounding box center [309, 268] width 523 height 85
click at [55, 239] on textarea "100 GENERAL [PERSON_NAME]" at bounding box center [309, 268] width 523 height 85
click at [56, 241] on textarea "100 GENERAL [PERSON_NAME]" at bounding box center [309, 268] width 523 height 85
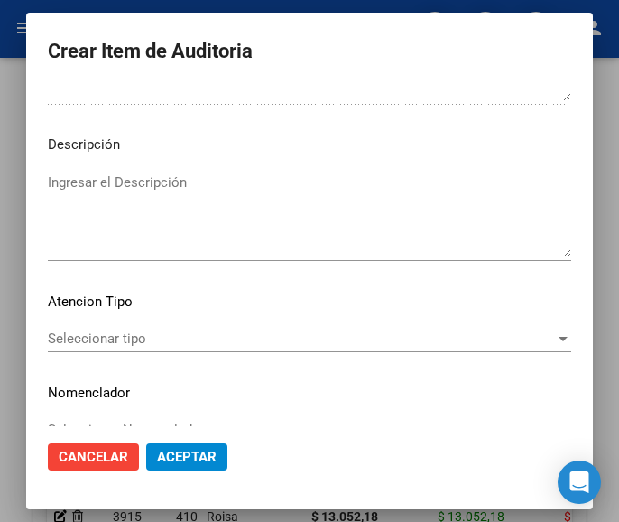
scroll to position [1124, 0]
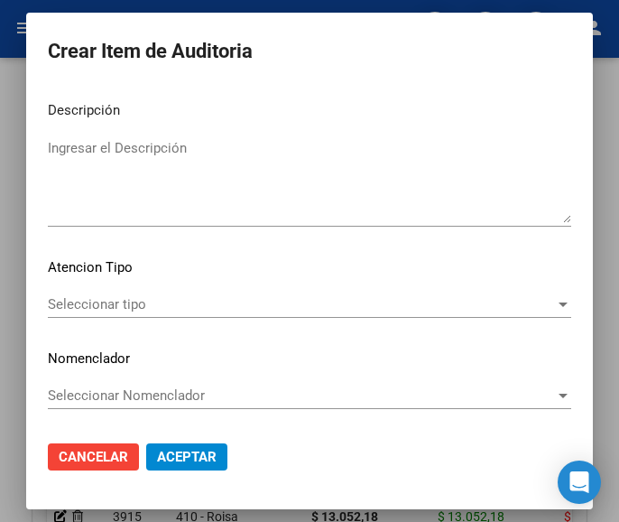
type textarea "100% GENERAL [PERSON_NAME]"
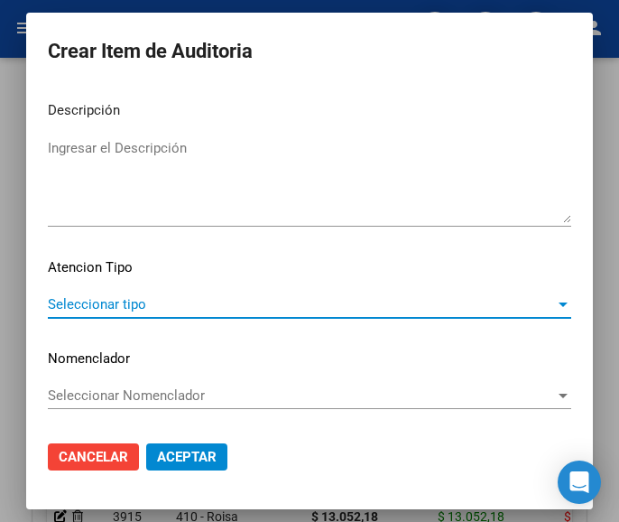
click at [166, 307] on span "Seleccionar tipo" at bounding box center [301, 304] width 507 height 16
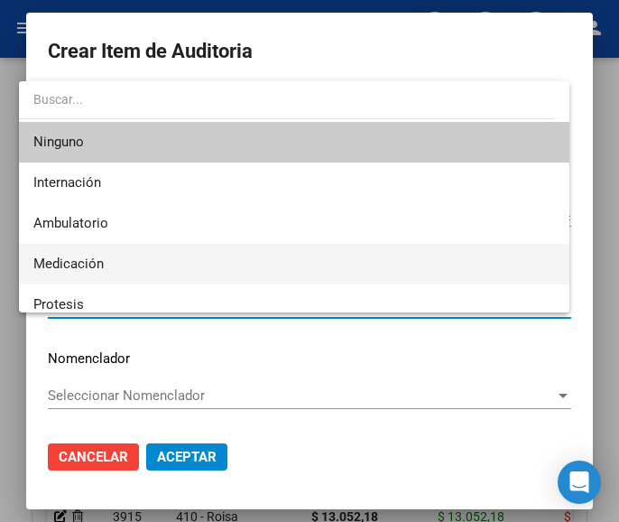
click at [115, 270] on span "Medicación" at bounding box center [294, 264] width 522 height 41
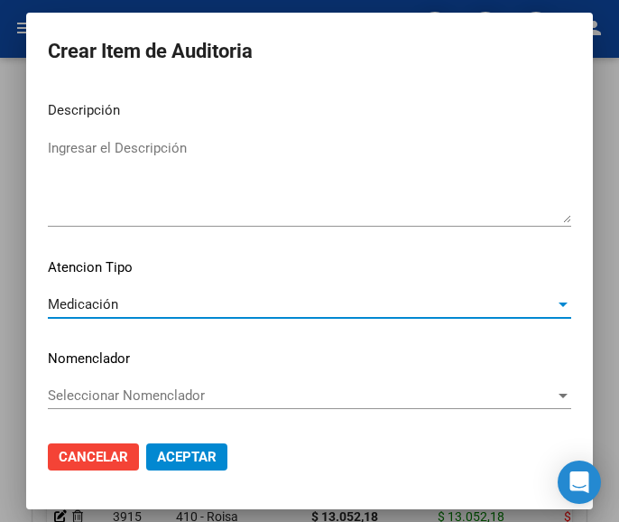
click at [170, 464] on button "Aceptar" at bounding box center [186, 456] width 81 height 27
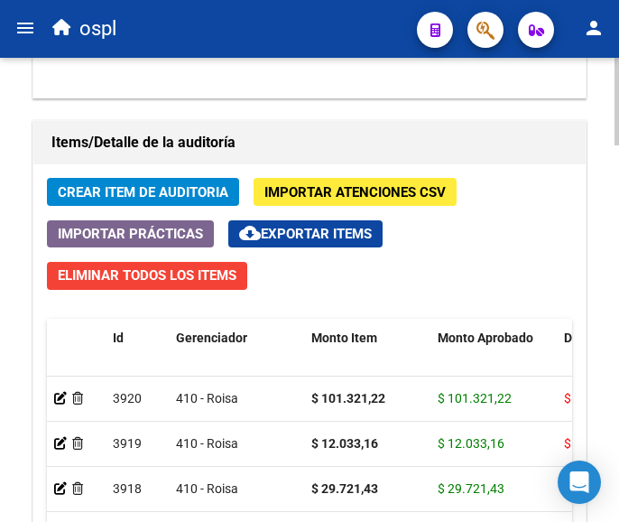
scroll to position [1624, 0]
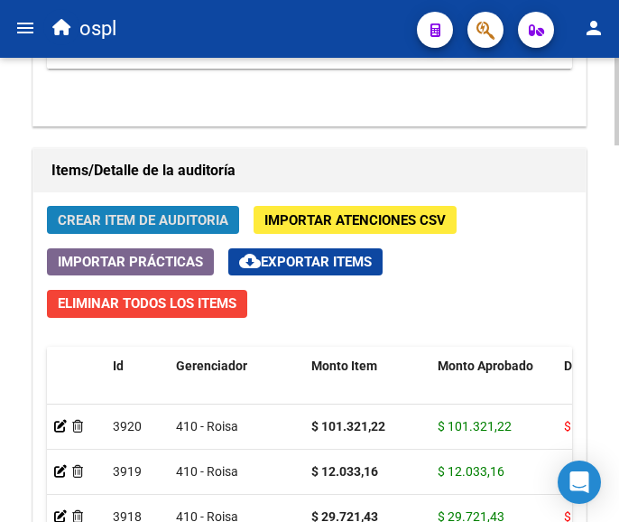
click at [183, 214] on span "Crear Item de Auditoria" at bounding box center [143, 220] width 171 height 16
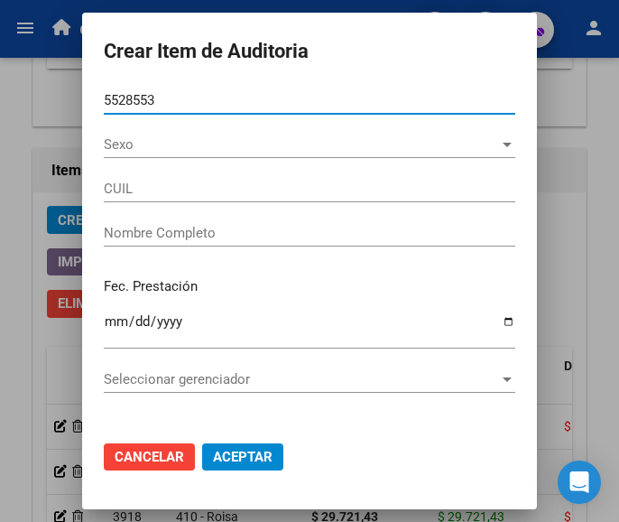
type input "55285539"
type input "20552855397"
type input "NIETO [PERSON_NAME]"
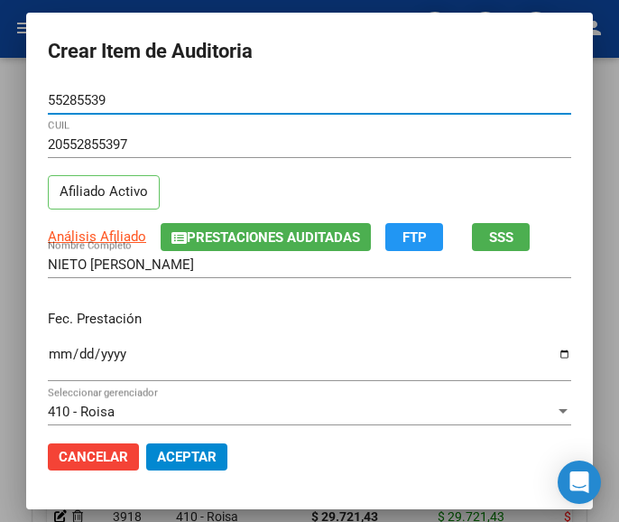
type input "55285539"
click at [51, 351] on input "Ingresar la fecha" at bounding box center [309, 360] width 523 height 29
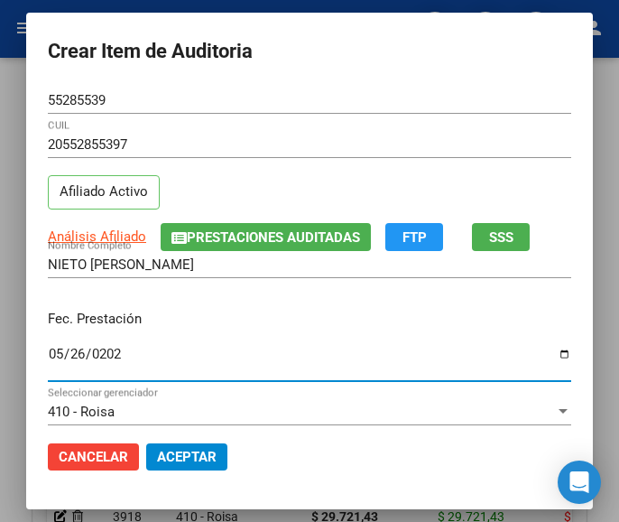
type input "[DATE]"
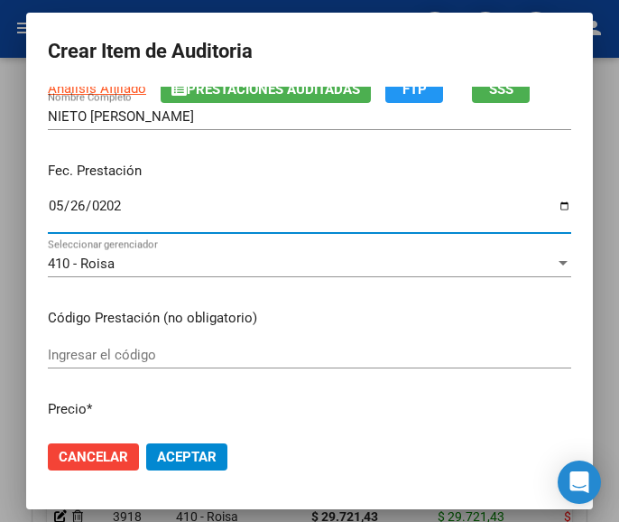
scroll to position [180, 0]
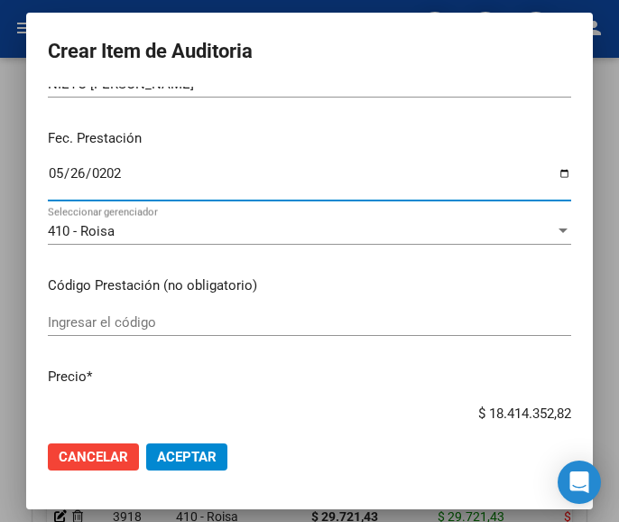
click at [163, 323] on input "Ingresar el código" at bounding box center [309, 322] width 523 height 16
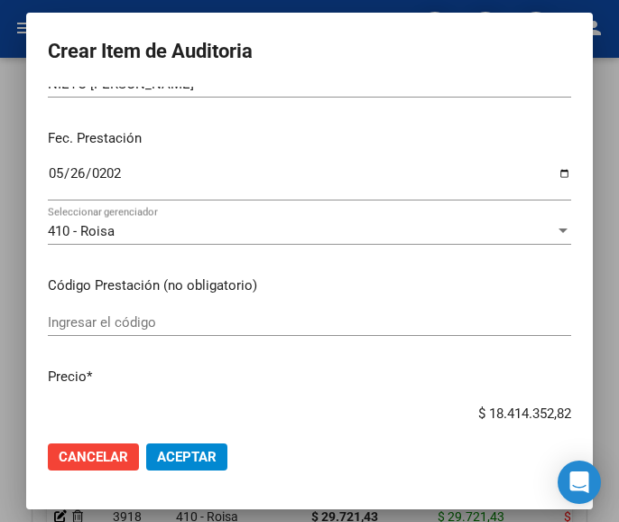
click at [113, 315] on input "Ingresar el código" at bounding box center [309, 322] width 523 height 16
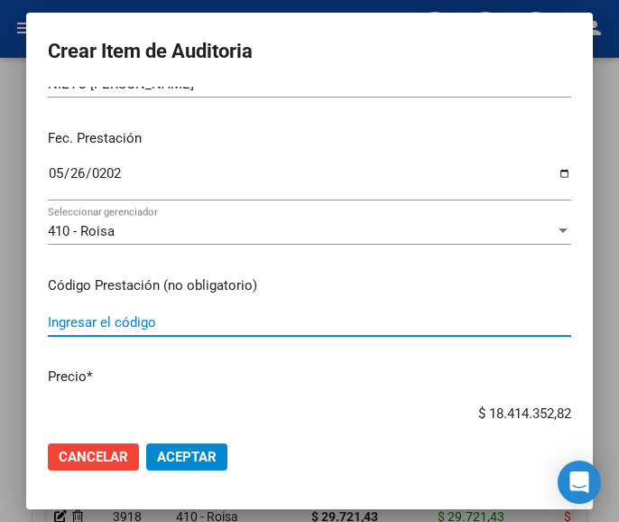
paste input "5652262 LEMIDAL 10 mg comp.x 30"
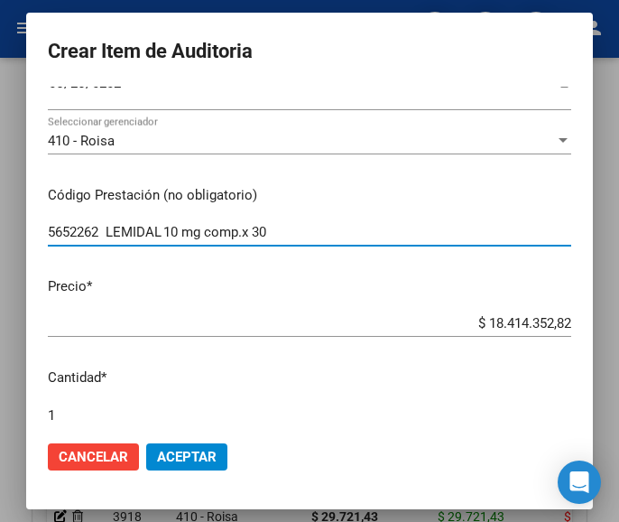
type input "5652262 LEMIDAL 10 mg comp.x 30"
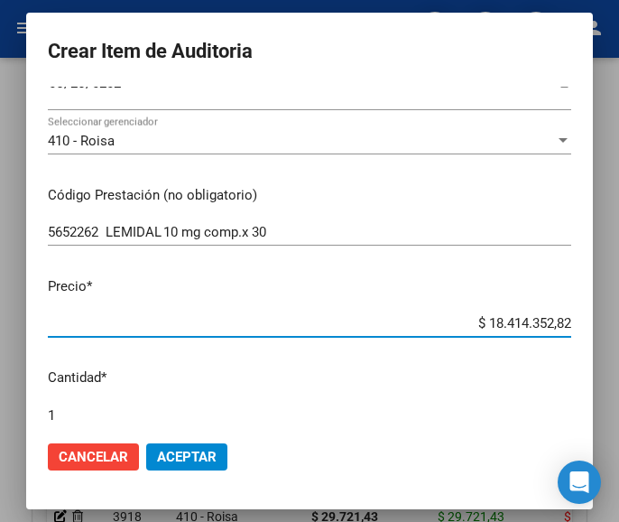
drag, startPoint x: 447, startPoint y: 323, endPoint x: 584, endPoint y: 313, distance: 137.5
click at [584, 313] on mat-dialog-content "55285539 Nro Documento 20552855397 CUIL Afiliado Activo Análisis Afiliado Prest…" at bounding box center [309, 256] width 567 height 339
click at [555, 321] on input "$ 0,00" at bounding box center [309, 323] width 523 height 16
paste input "28071,3"
type input "$ 2.807,13"
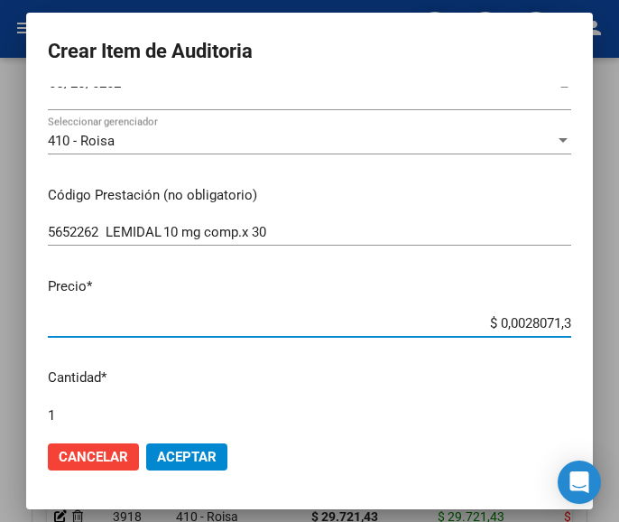
type input "$ 2.807,13"
type input "$ 28.071,30"
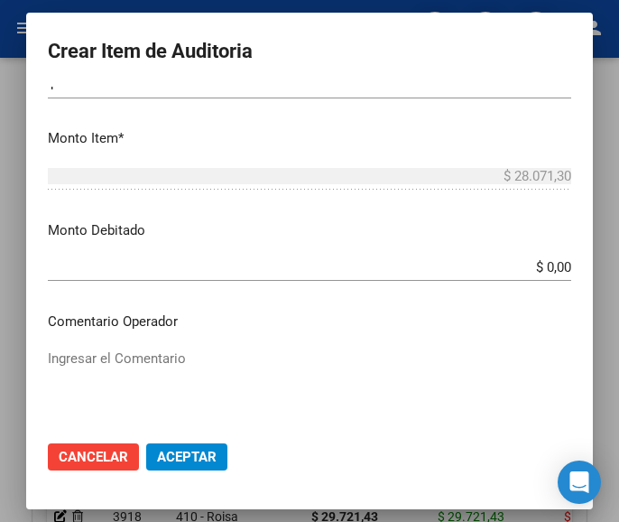
scroll to position [632, 0]
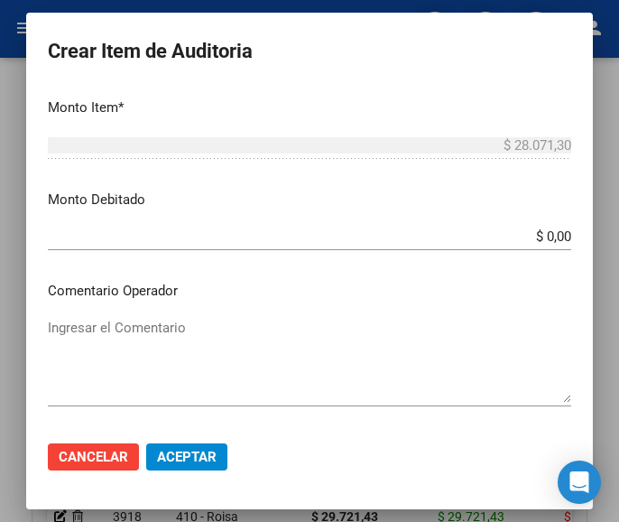
type input "$ 28.071,30"
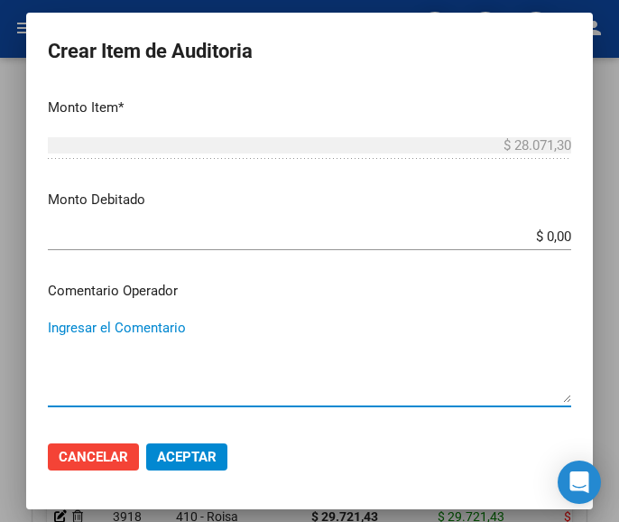
click at [162, 343] on textarea "Ingresar el Comentario" at bounding box center [309, 360] width 523 height 85
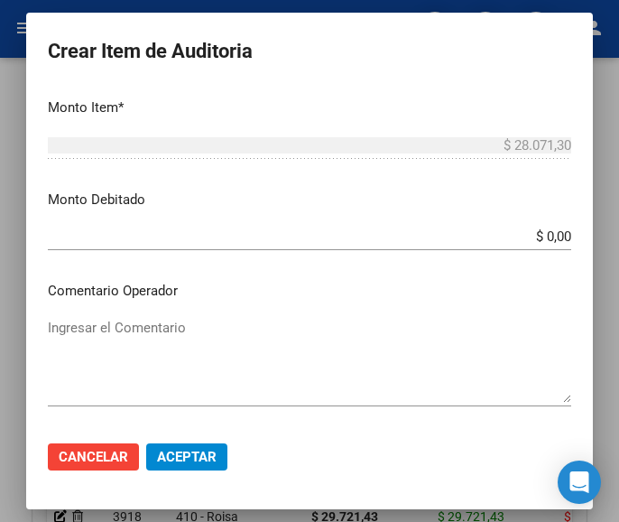
click at [180, 333] on textarea "Ingresar el Comentario" at bounding box center [309, 360] width 523 height 85
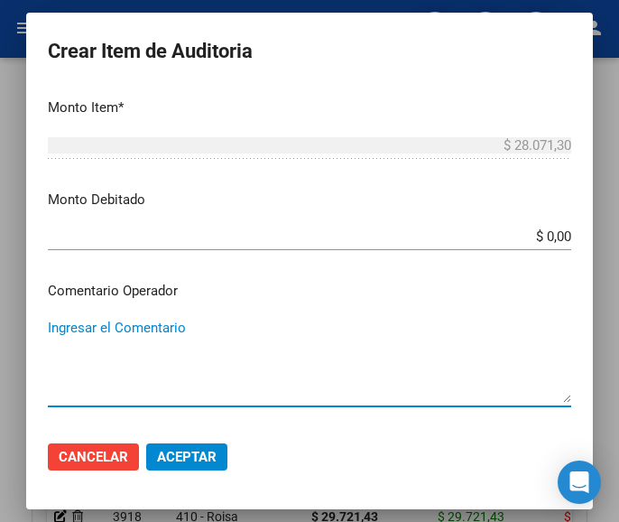
paste textarea "100 GENERAL [PERSON_NAME]"
click at [54, 332] on textarea "100 GENERAL [PERSON_NAME]" at bounding box center [309, 360] width 523 height 85
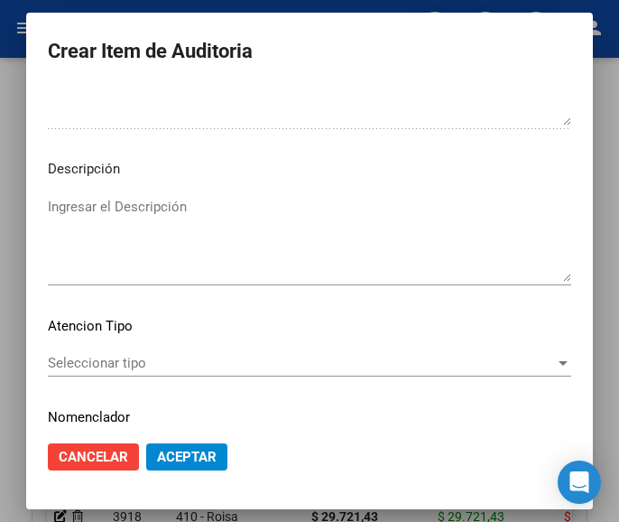
scroll to position [1083, 0]
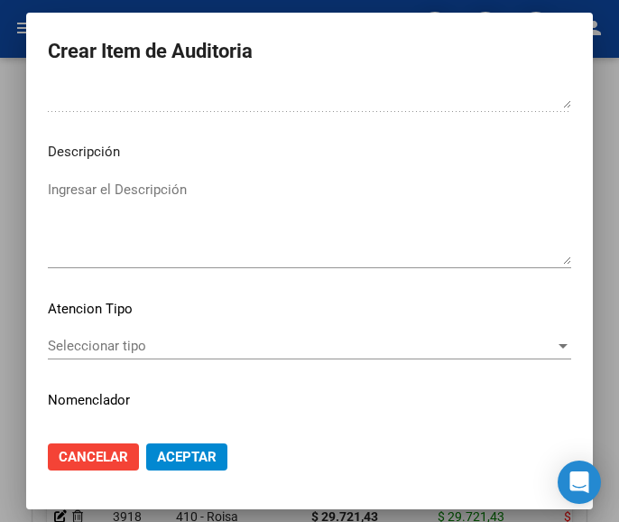
type textarea "100% GENERAL [PERSON_NAME]"
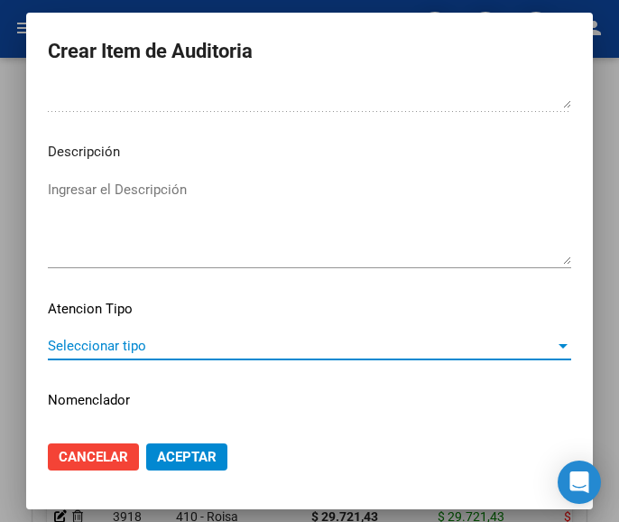
click at [124, 337] on span "Seleccionar tipo" at bounding box center [301, 345] width 507 height 16
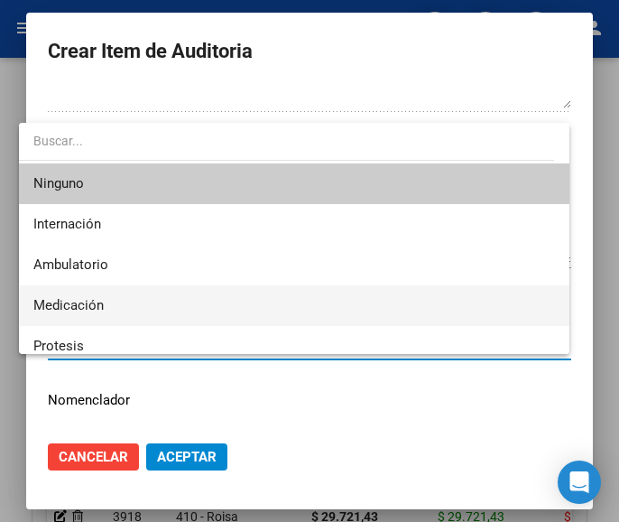
click at [87, 294] on span "Medicación" at bounding box center [294, 305] width 522 height 41
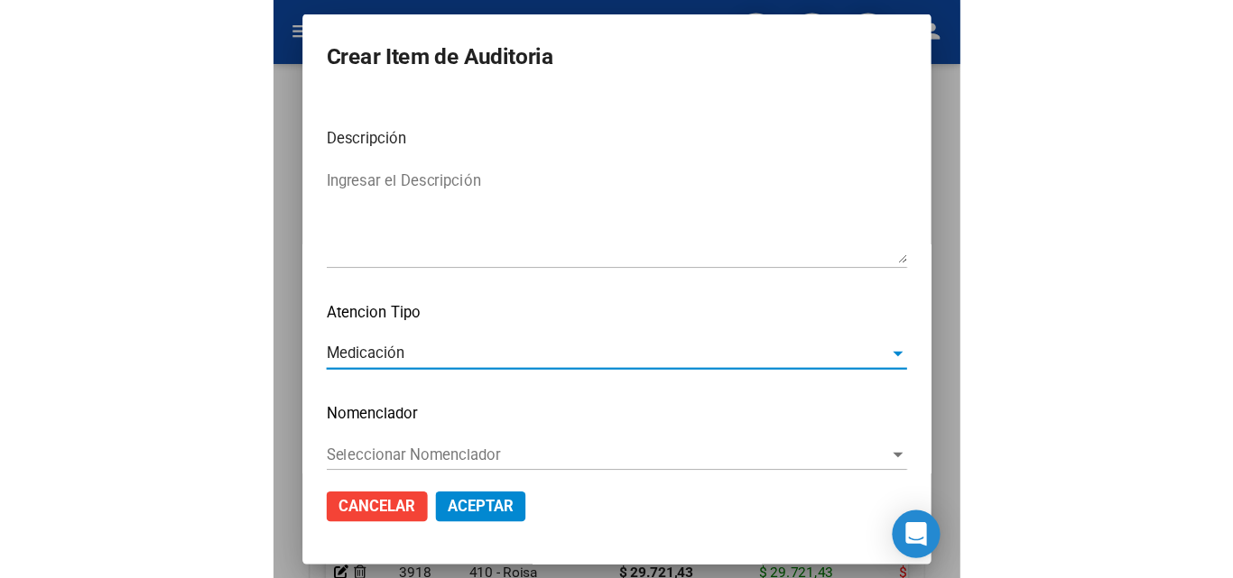
scroll to position [1124, 0]
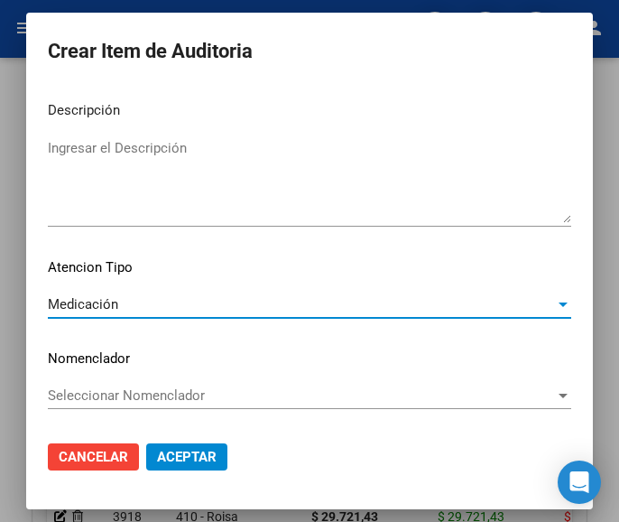
click at [176, 450] on span "Aceptar" at bounding box center [187, 456] width 60 height 16
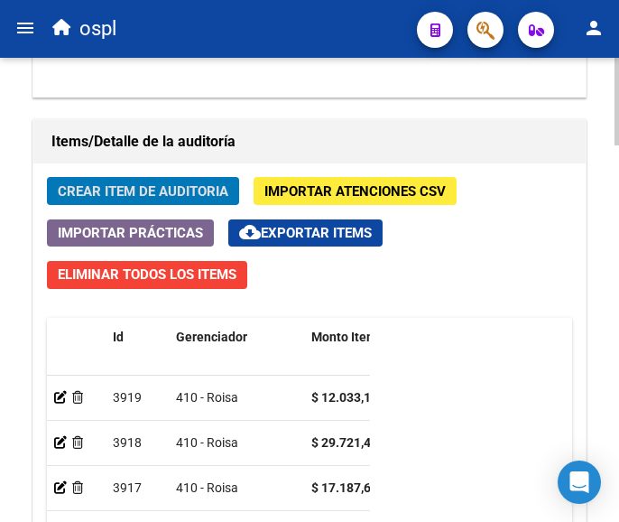
scroll to position [0, 0]
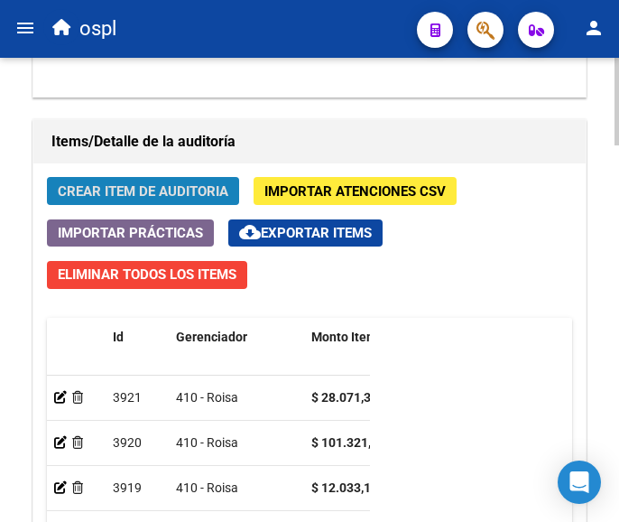
click at [110, 184] on span "Crear Item de Auditoria" at bounding box center [143, 191] width 171 height 16
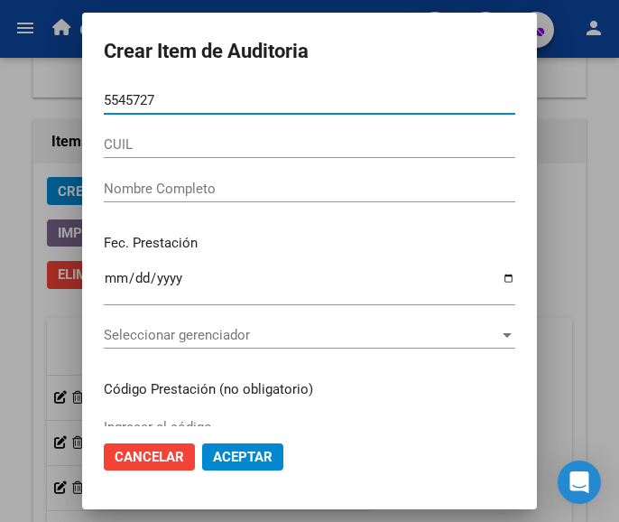
type input "55457278"
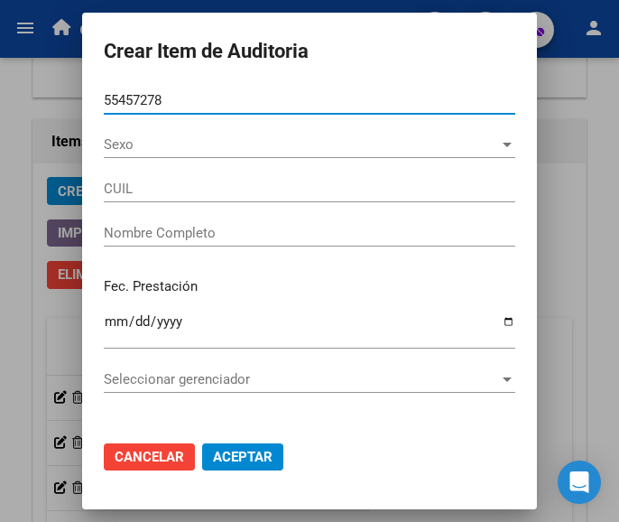
type input "27554572788"
type input "[PERSON_NAME]"
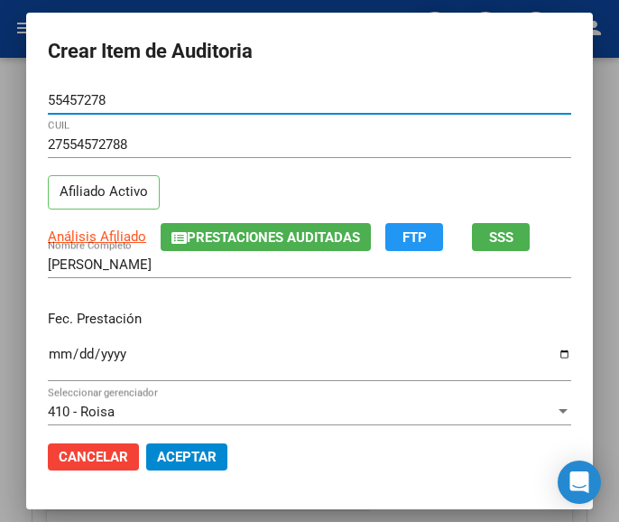
type input "55457278"
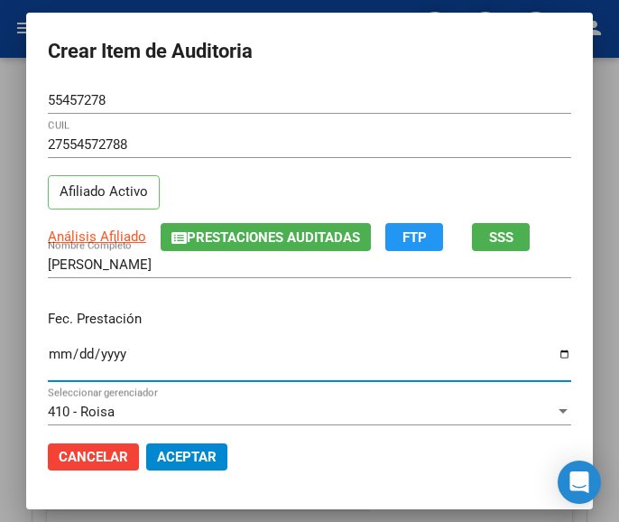
click at [48, 350] on input "Ingresar la fecha" at bounding box center [309, 360] width 523 height 29
type input "[DATE]"
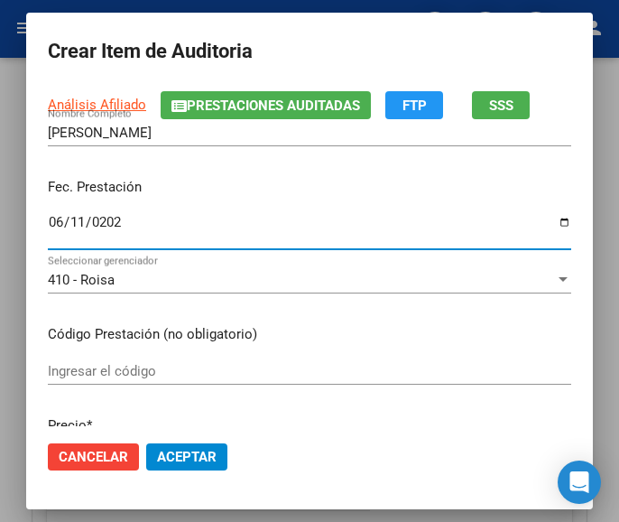
scroll to position [180, 0]
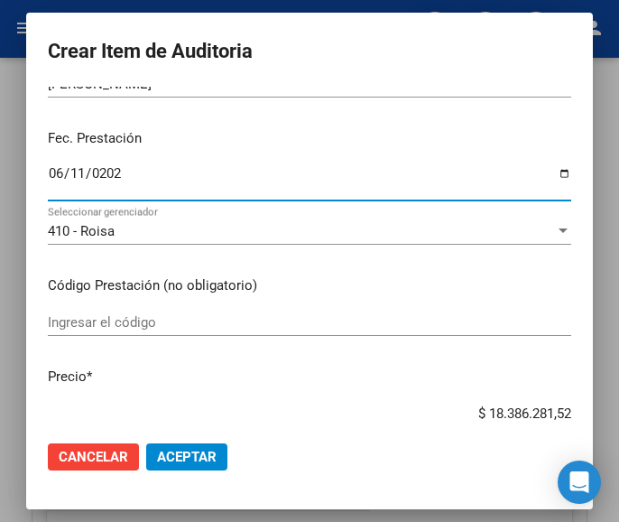
click at [147, 328] on input "Ingresar el código" at bounding box center [309, 322] width 523 height 16
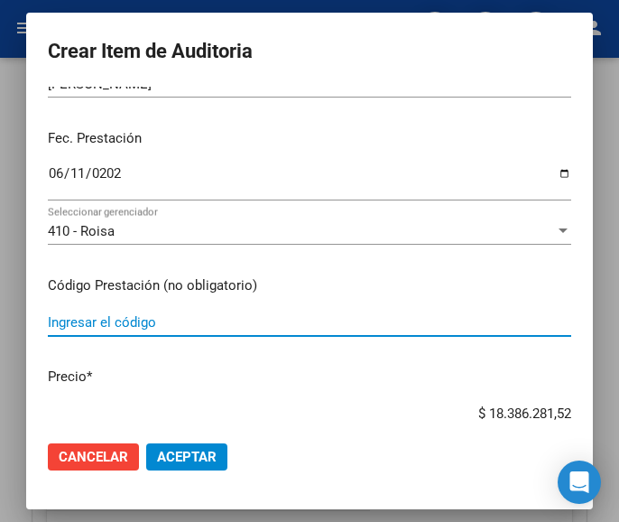
click at [158, 322] on input "Ingresar el código" at bounding box center [309, 322] width 523 height 16
paste input "3099993 LOGICAL jbe.x 120 ml"
type input "3099993 LOGICAL jbe.x 120 ml"
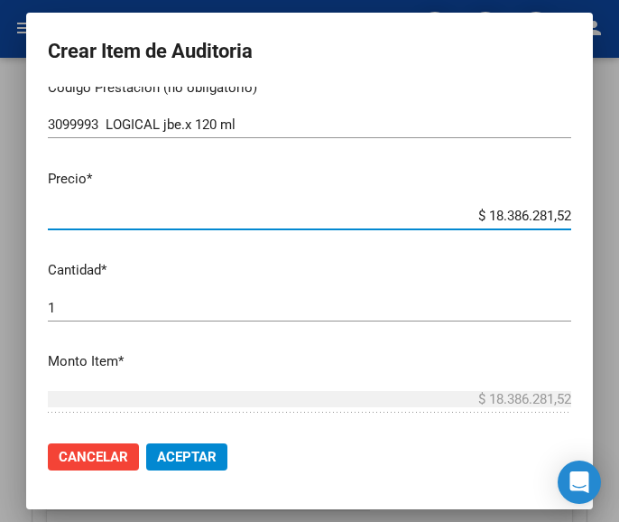
scroll to position [523, 0]
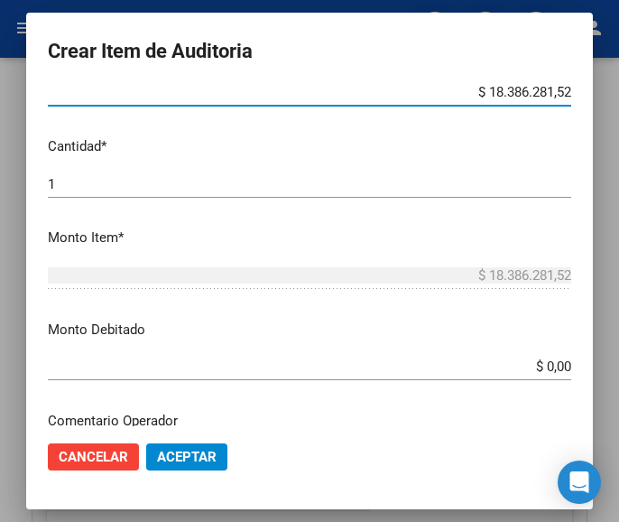
drag, startPoint x: 454, startPoint y: 411, endPoint x: 676, endPoint y: 428, distance: 222.6
click at [618, 428] on html "menu ospl person Firma Express Tesorería Auditorías Confirmadas Padrón Afiliado…" at bounding box center [309, 261] width 619 height 522
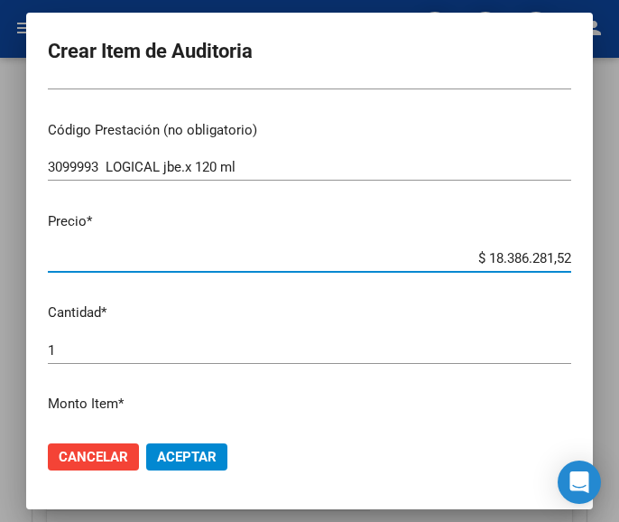
scroll to position [343, 0]
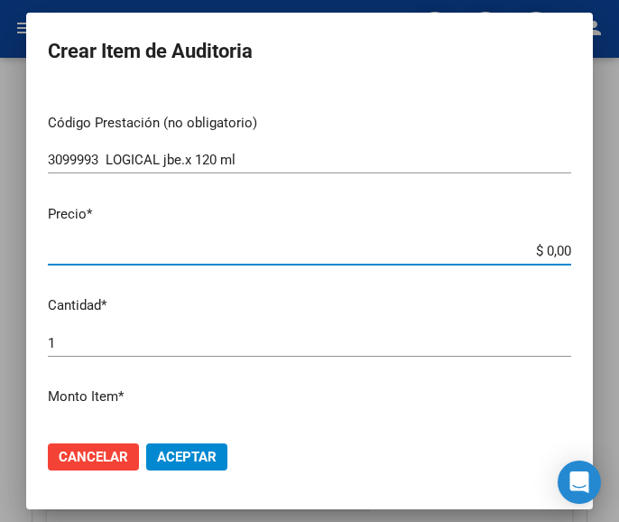
click at [554, 251] on input "$ 0,00" at bounding box center [309, 251] width 523 height 16
paste input "14474,46"
type input "$ 14.474,46"
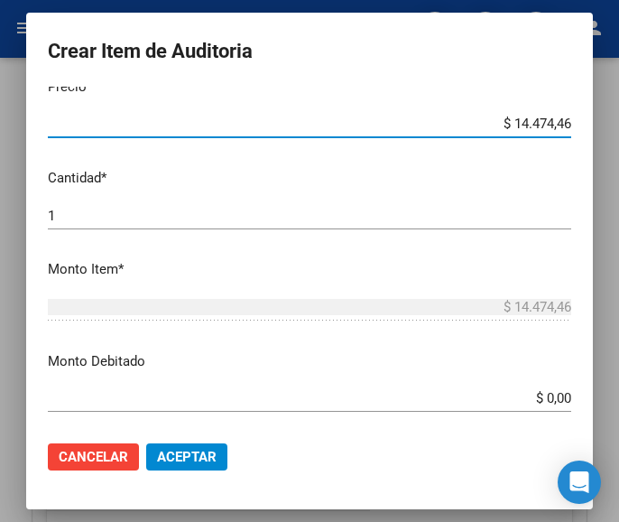
scroll to position [523, 0]
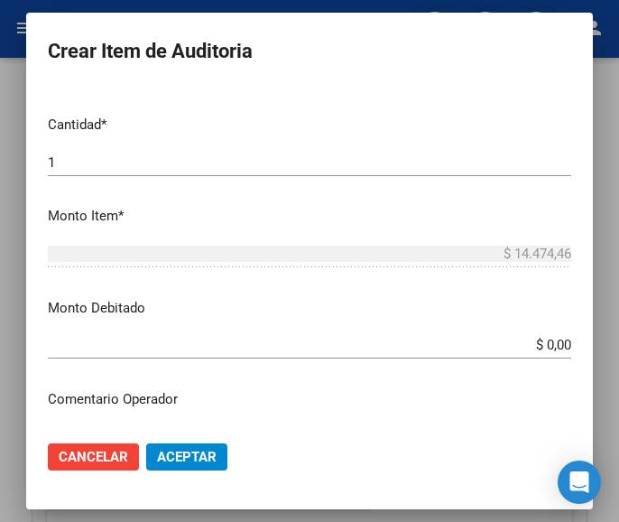
type input "$ 14.474,46"
click at [85, 172] on div "1 Ingresar la cantidad" at bounding box center [309, 162] width 523 height 27
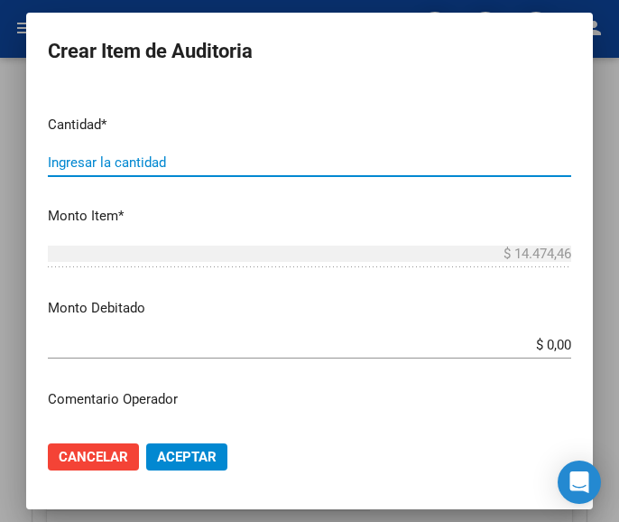
type input "4"
type input "$ 57.897,84"
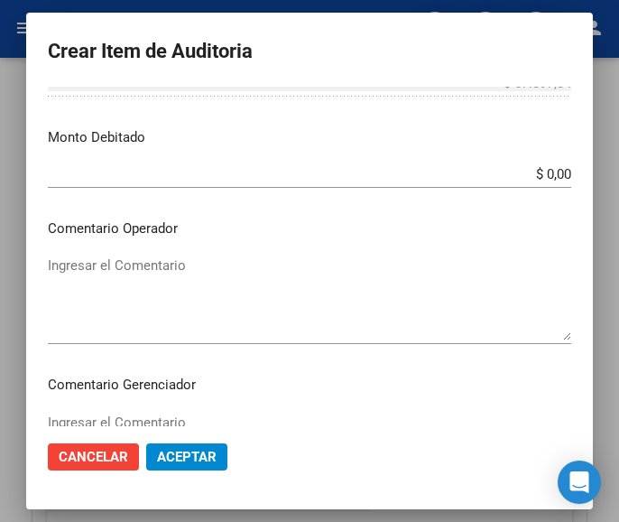
scroll to position [704, 0]
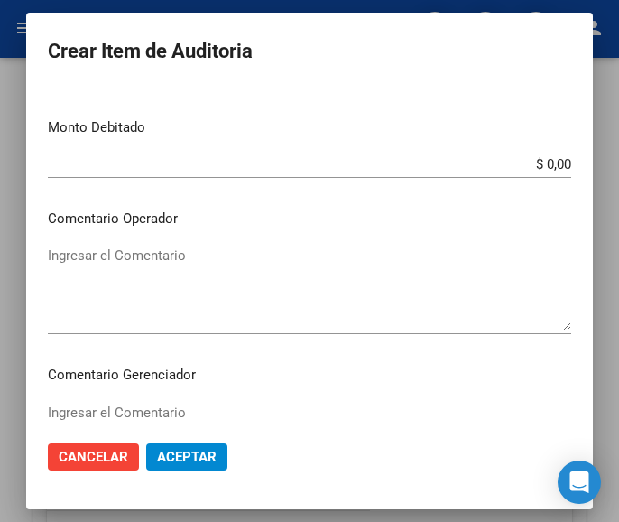
type input "4"
click at [170, 274] on textarea "Ingresar el Comentario" at bounding box center [309, 287] width 523 height 85
click at [121, 238] on mat-dialog-content "55457278 Nro Documento 27554572788 CUIL Afiliado Activo Análisis Afiliado Prest…" at bounding box center [309, 256] width 567 height 339
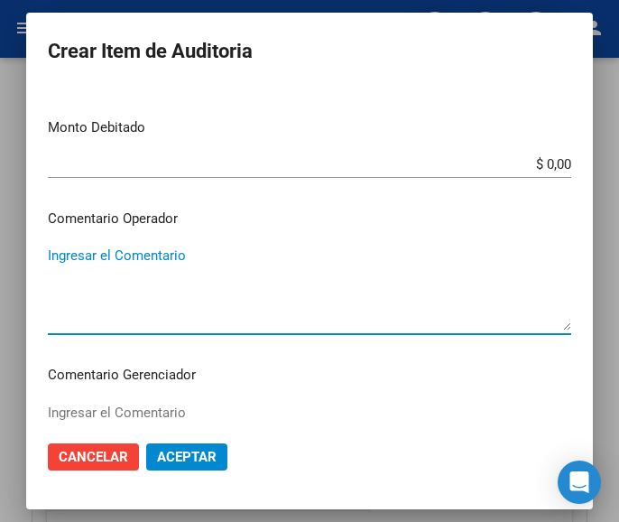
click at [132, 248] on textarea "Ingresar el Comentario" at bounding box center [309, 287] width 523 height 85
paste textarea "100 GENERAL [PERSON_NAME]"
click at [60, 263] on textarea "100 GENERAL [PERSON_NAME]" at bounding box center [309, 287] width 523 height 85
click at [57, 260] on textarea "100 GENERAL [PERSON_NAME]" at bounding box center [309, 287] width 523 height 85
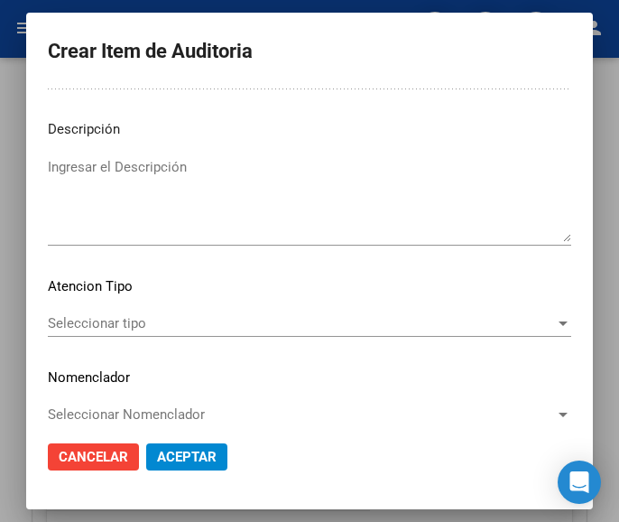
scroll to position [1124, 0]
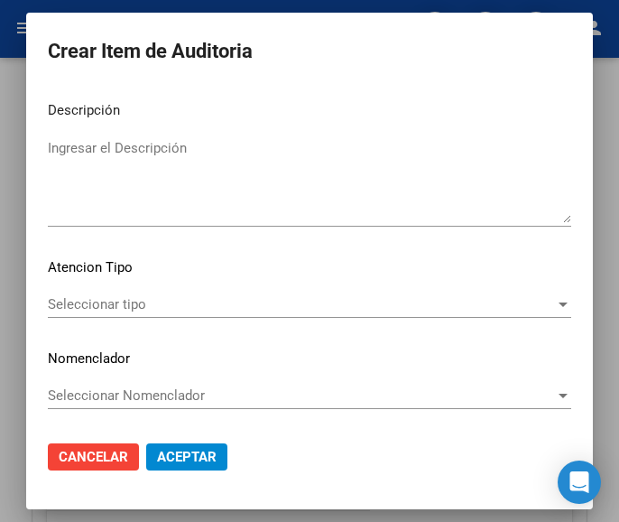
type textarea "100% GENERAL [PERSON_NAME]"
click at [125, 282] on mat-dialog-content "55457278 Nro Documento 27554572788 CUIL Afiliado Activo Análisis Afiliado Prest…" at bounding box center [309, 256] width 567 height 339
click at [125, 305] on span "Seleccionar tipo" at bounding box center [301, 304] width 507 height 16
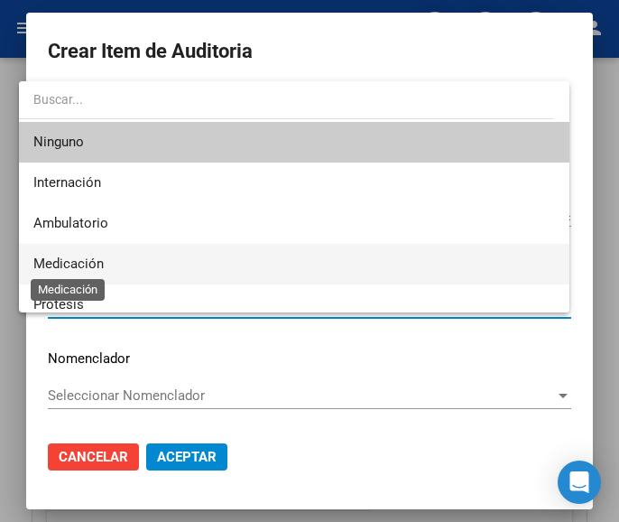
click at [97, 269] on span "Medicación" at bounding box center [68, 263] width 70 height 16
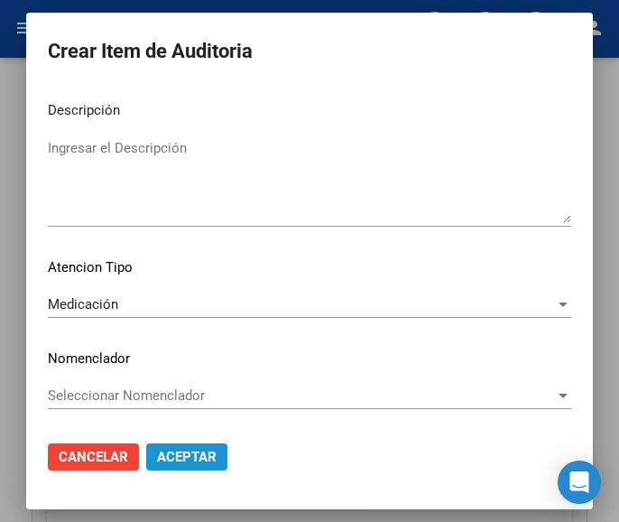
click at [195, 452] on span "Aceptar" at bounding box center [187, 456] width 60 height 16
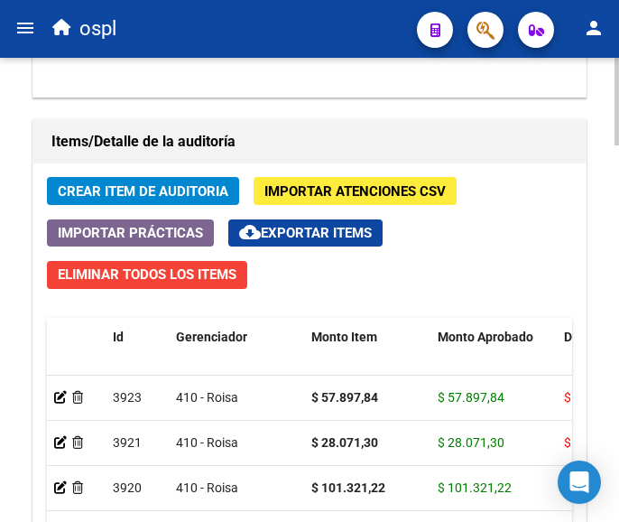
click at [130, 189] on span "Crear Item de Auditoria" at bounding box center [143, 191] width 171 height 16
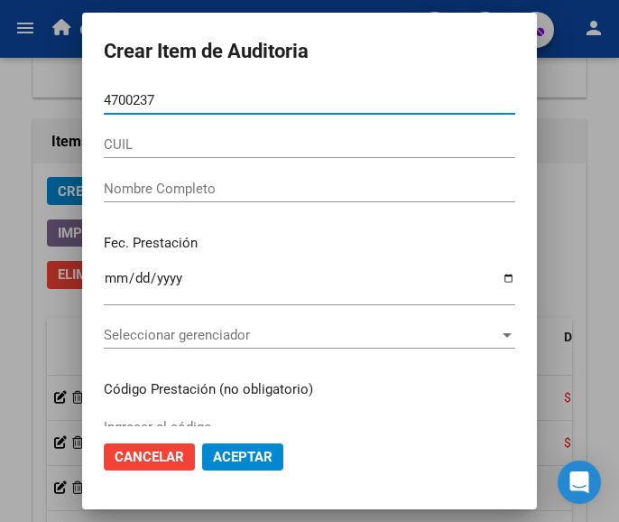
type input "47002376"
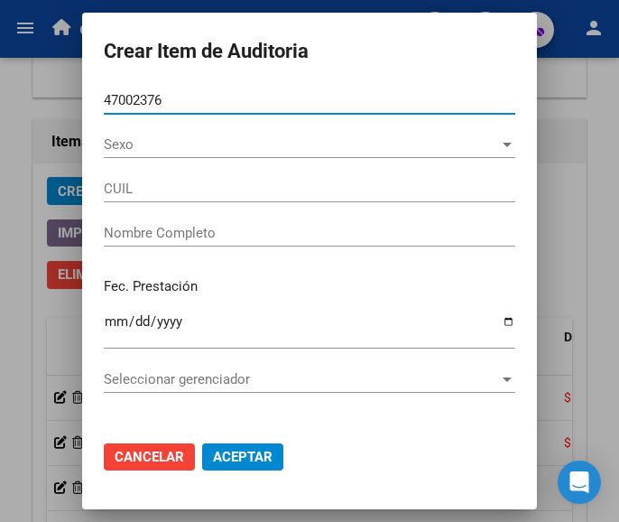
type input "20470023768"
type input "[PERSON_NAME]"
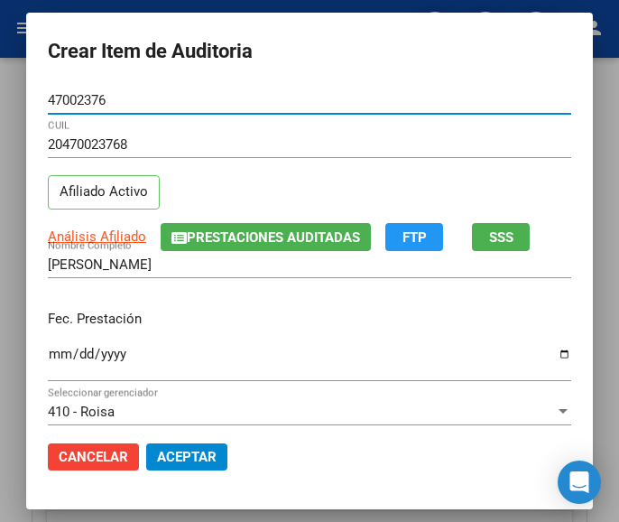
type input "47002376"
click at [48, 364] on input "Ingresar la fecha" at bounding box center [309, 360] width 523 height 29
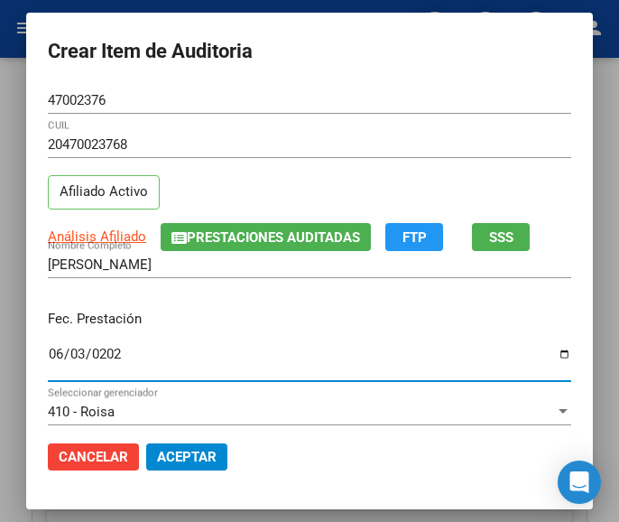
type input "[DATE]"
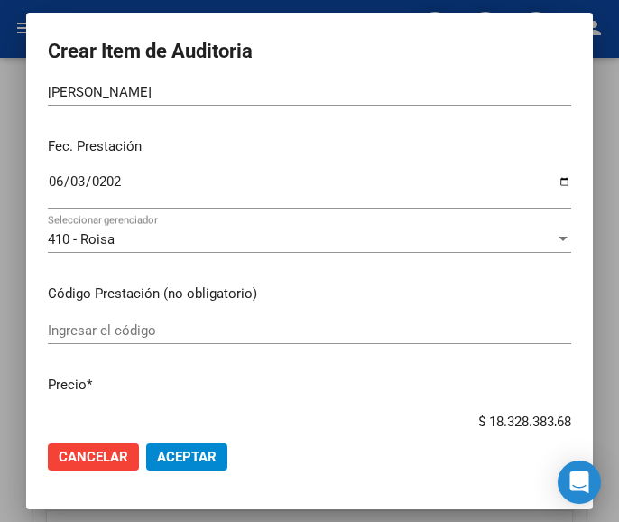
scroll to position [180, 0]
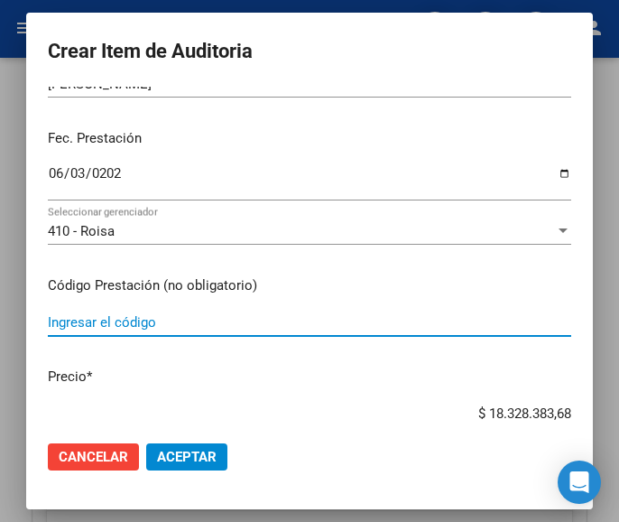
click at [127, 329] on input "Ingresar el código" at bounding box center [309, 322] width 523 height 16
click at [95, 314] on input "Ingresar el código" at bounding box center [309, 322] width 523 height 16
paste input "6684262 [MEDICAL_DATA] 10mg comp.x28 (Nac.)"
type input "6684262 [MEDICAL_DATA] 10mg comp.x28 (Nac.)"
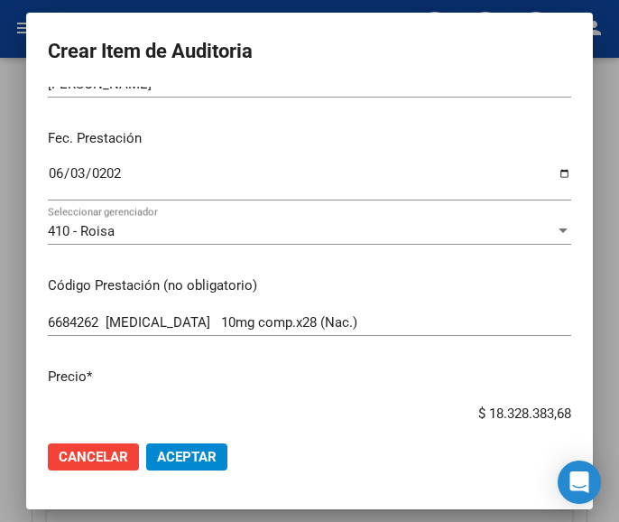
scroll to position [271, 0]
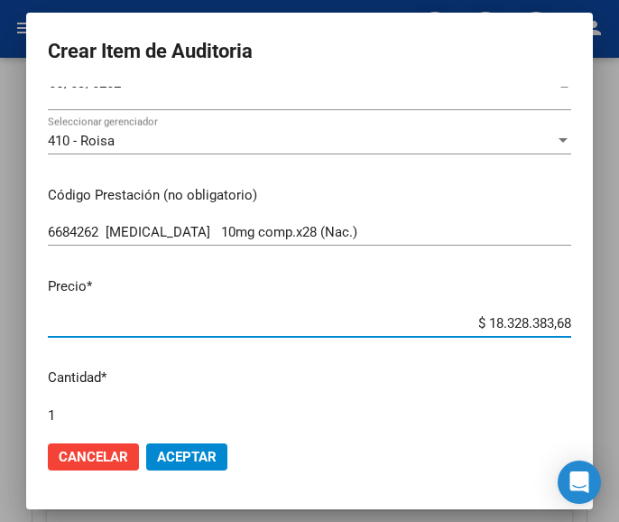
drag, startPoint x: 456, startPoint y: 320, endPoint x: 566, endPoint y: 315, distance: 110.2
click at [566, 315] on app-form-text-field "Precio * $ 18.328.383,68 Ingresar el precio" at bounding box center [317, 304] width 538 height 56
paste input "157094,53"
type input "$ 157.094,53"
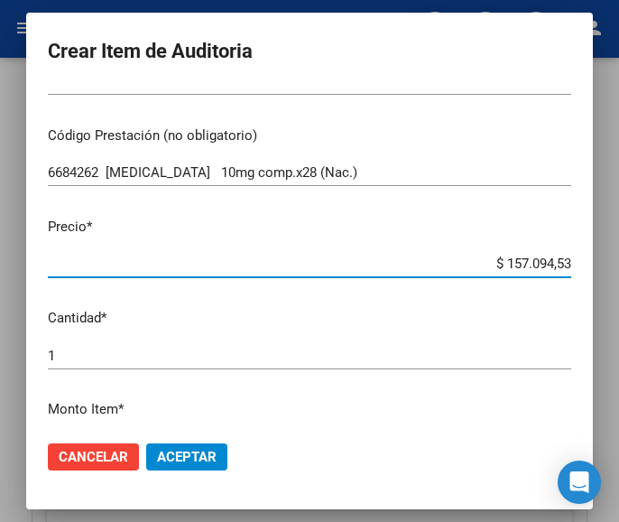
scroll to position [451, 0]
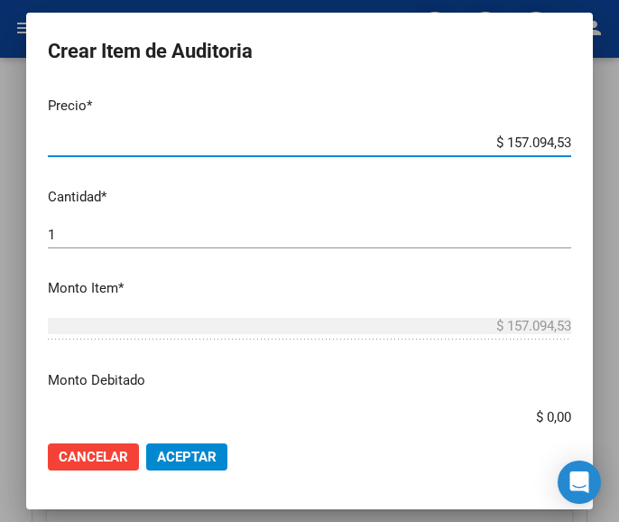
type input "$ 157.094,53"
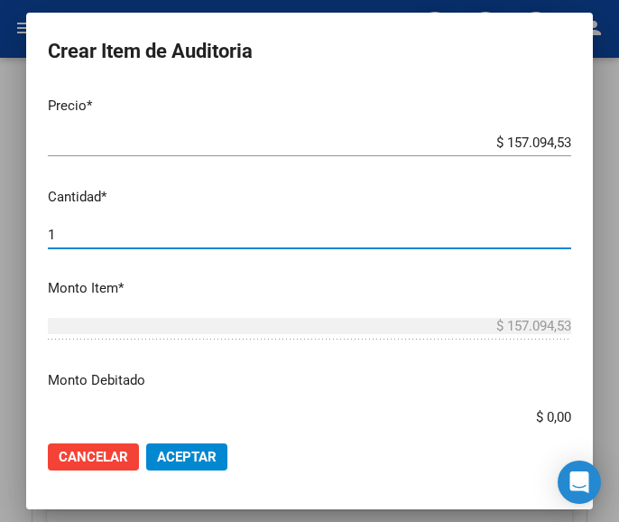
click at [164, 240] on input "1" at bounding box center [309, 234] width 523 height 16
type input "2"
type input "$ 314.189,06"
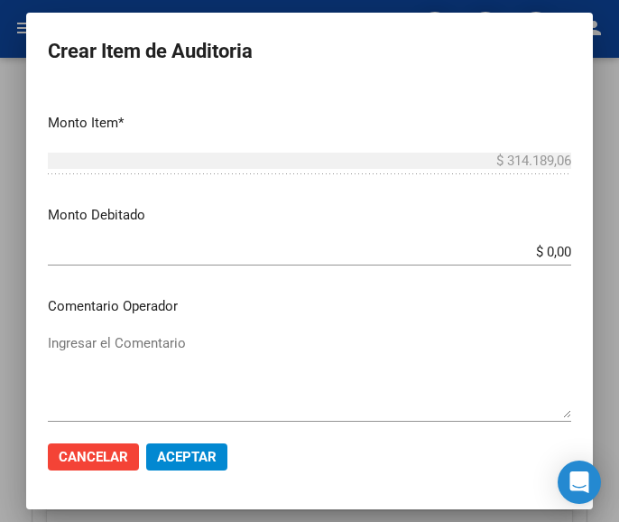
scroll to position [632, 0]
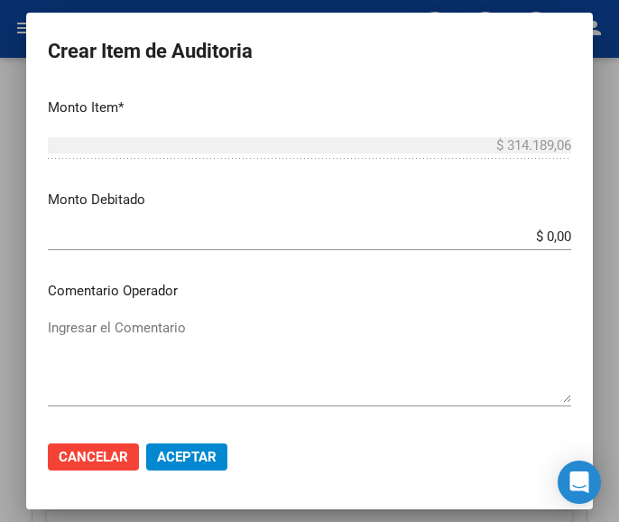
type input "2"
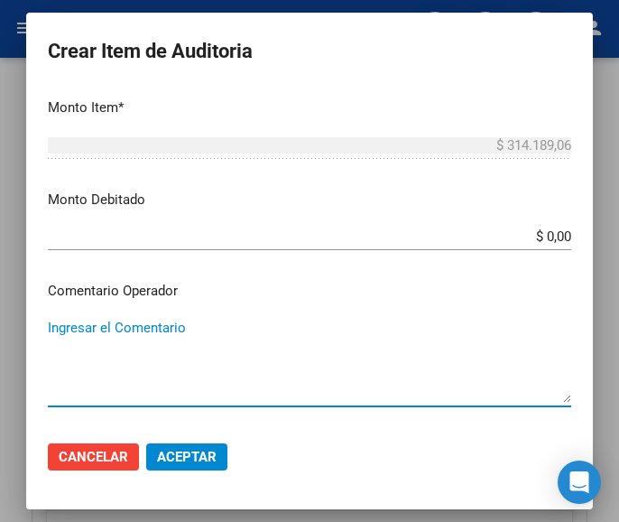
click at [159, 338] on textarea "Ingresar el Comentario" at bounding box center [309, 360] width 523 height 85
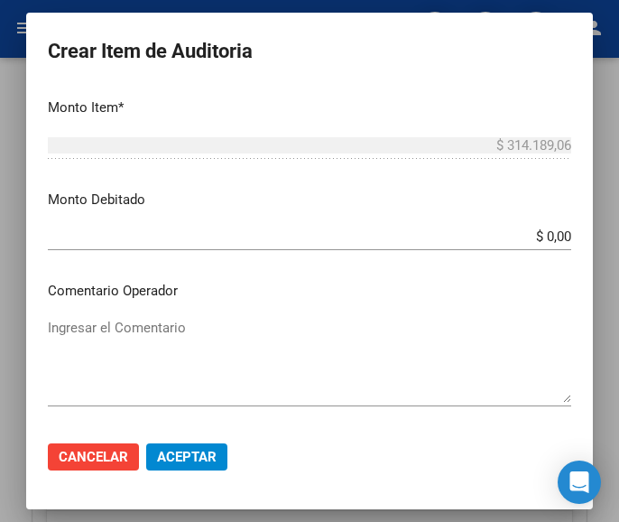
drag, startPoint x: 159, startPoint y: 332, endPoint x: 174, endPoint y: 331, distance: 15.4
click at [159, 331] on textarea "Ingresar el Comentario" at bounding box center [309, 360] width 523 height 85
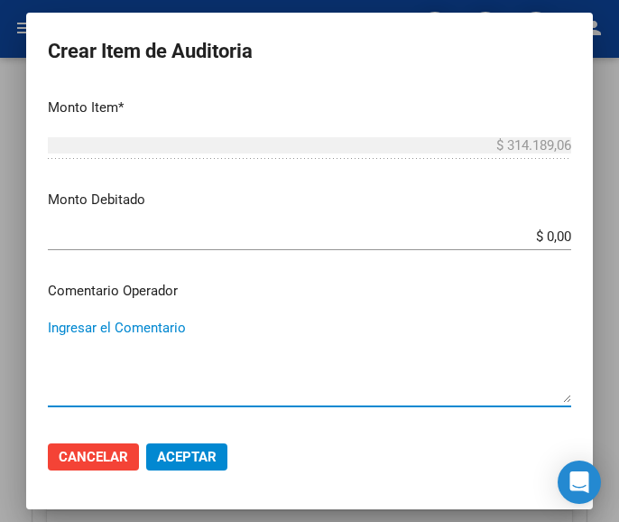
click at [209, 319] on textarea "Ingresar el Comentario" at bounding box center [309, 360] width 523 height 85
paste textarea "100 GENERAL [PERSON_NAME]"
click at [60, 319] on textarea "100 GENERAL [PERSON_NAME]" at bounding box center [309, 360] width 523 height 85
click at [56, 321] on textarea "100 GENERAL [PERSON_NAME]" at bounding box center [309, 360] width 523 height 85
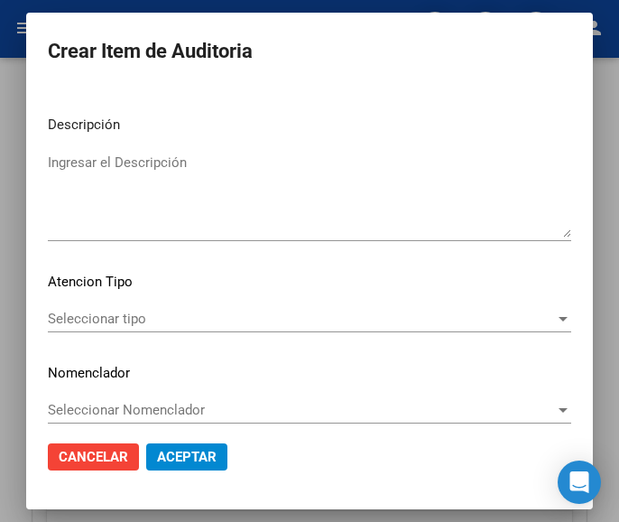
scroll to position [1124, 0]
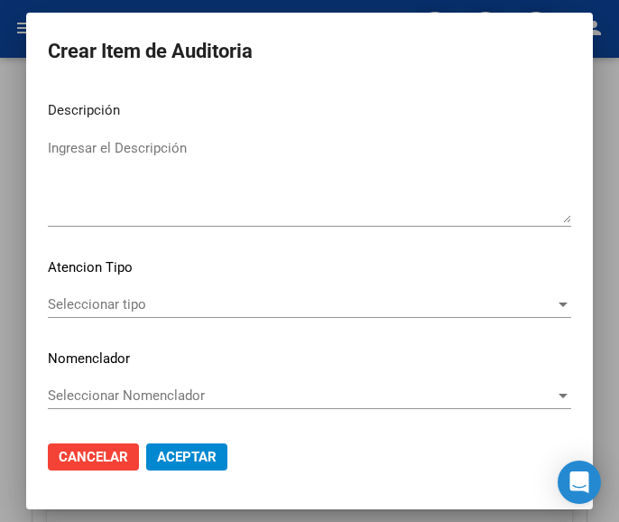
type textarea "100% GENERAL [PERSON_NAME]"
click at [184, 307] on span "Seleccionar tipo" at bounding box center [301, 304] width 507 height 16
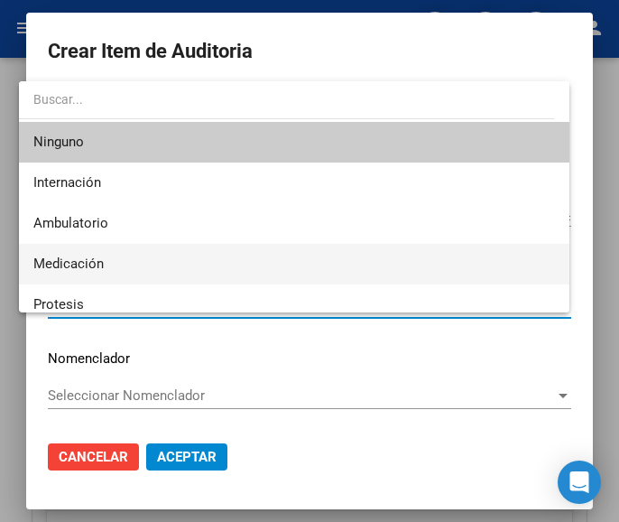
click at [112, 269] on span "Medicación" at bounding box center [294, 264] width 522 height 41
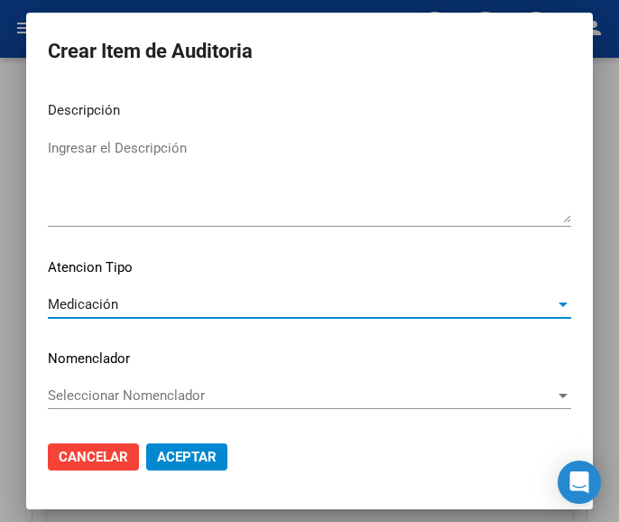
click at [203, 466] on button "Aceptar" at bounding box center [186, 456] width 81 height 27
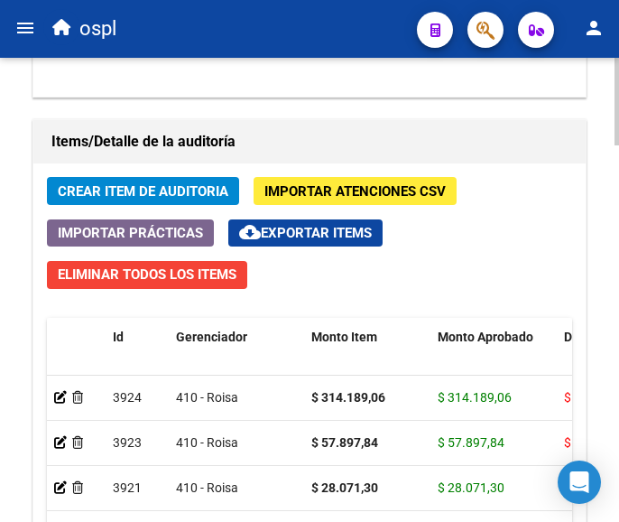
click at [120, 189] on span "Crear Item de Auditoria" at bounding box center [143, 191] width 171 height 16
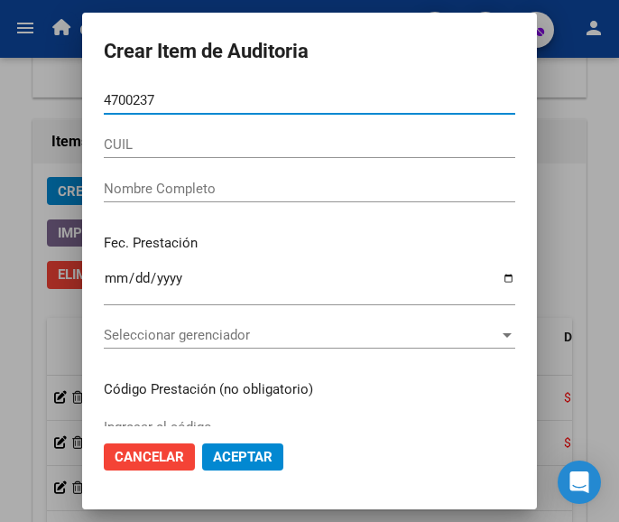
type input "47002376"
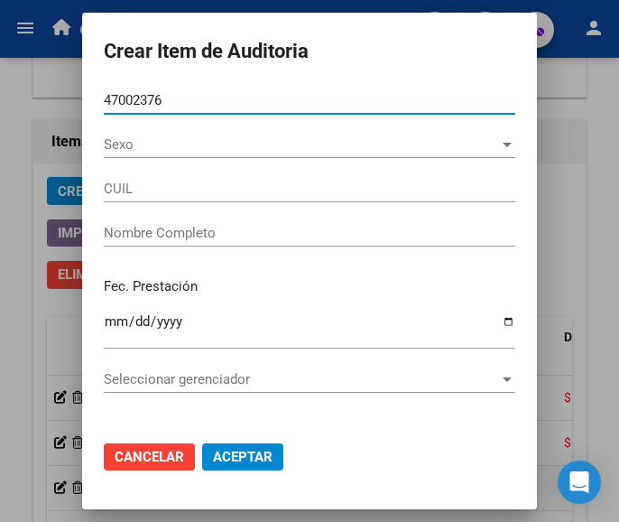
type input "20470023768"
type input "[PERSON_NAME]"
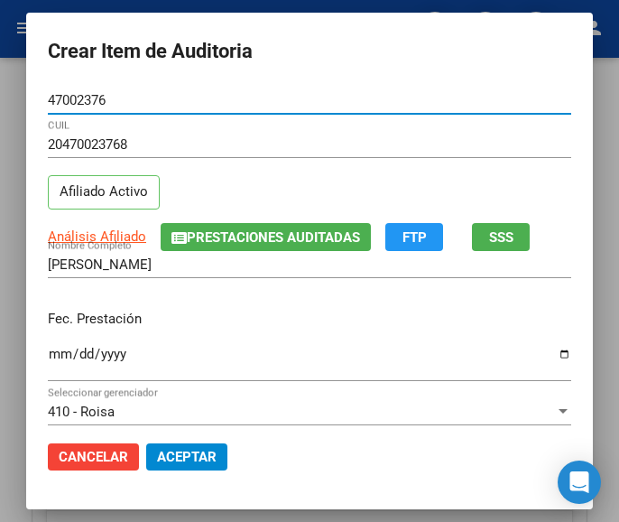
type input "47002376"
click at [48, 350] on input "Ingresar la fecha" at bounding box center [309, 360] width 523 height 29
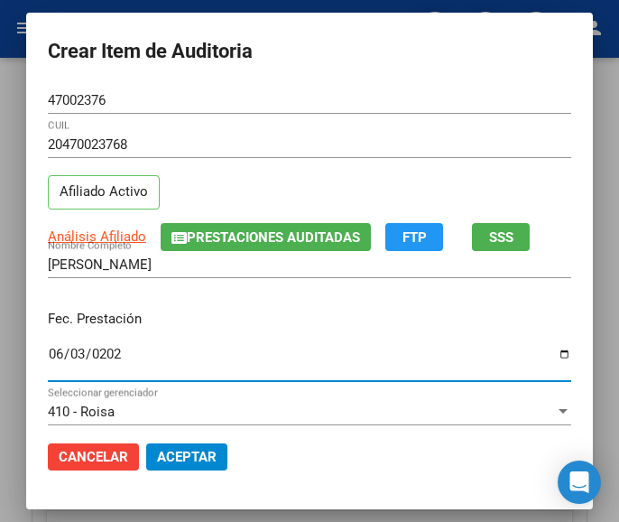
type input "[DATE]"
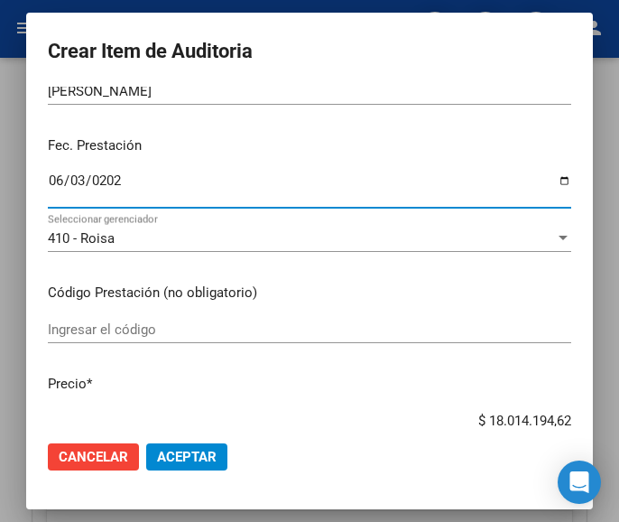
scroll to position [180, 0]
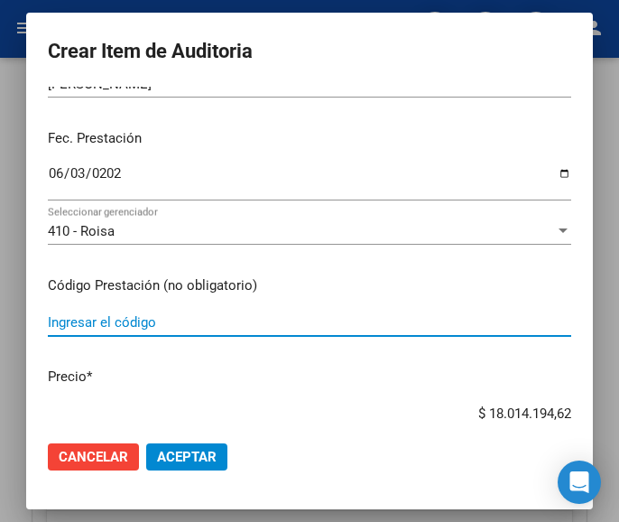
click at [154, 319] on input "Ingresar el código" at bounding box center [309, 322] width 523 height 16
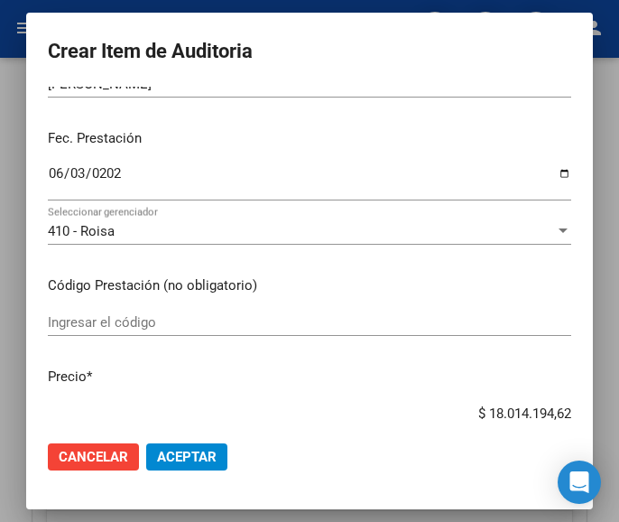
click at [106, 316] on input "Ingresar el código" at bounding box center [309, 322] width 523 height 16
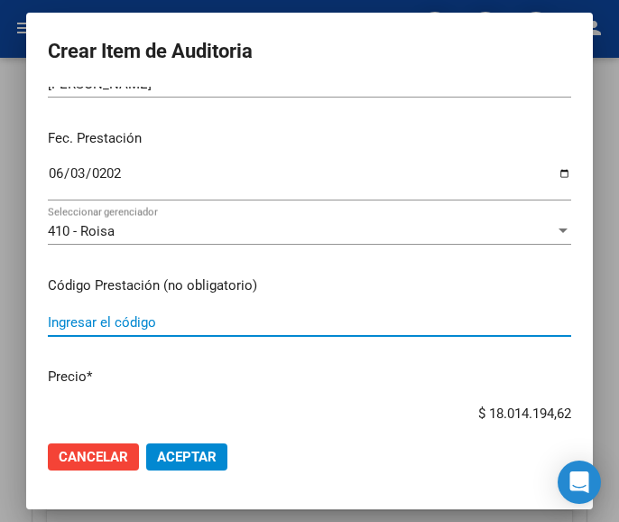
paste input "3716671 TOGREL 25 mg comp.x 50"
type input "3716671 TOGREL 25 mg comp.x 50"
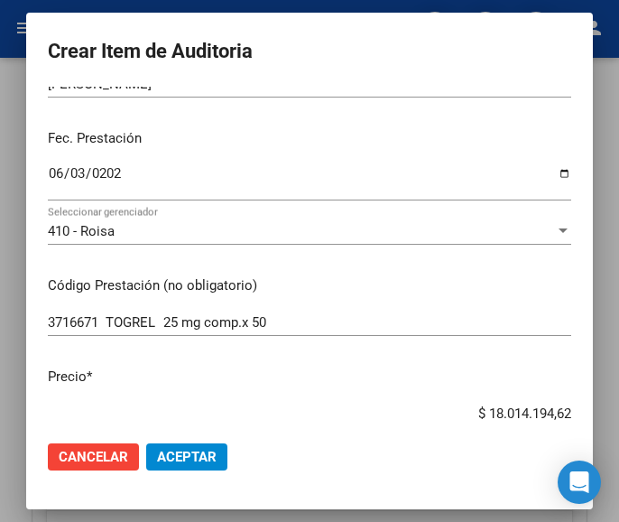
click at [457, 405] on input "$ 18.014.194,62" at bounding box center [309, 413] width 523 height 16
drag, startPoint x: 457, startPoint y: 406, endPoint x: 595, endPoint y: 397, distance: 137.5
click at [593, 397] on mat-dialog-container "Crear Item de Auditoria 47002376 Nro Documento 20470023768 CUIL Afiliado Activo…" at bounding box center [309, 260] width 567 height 495
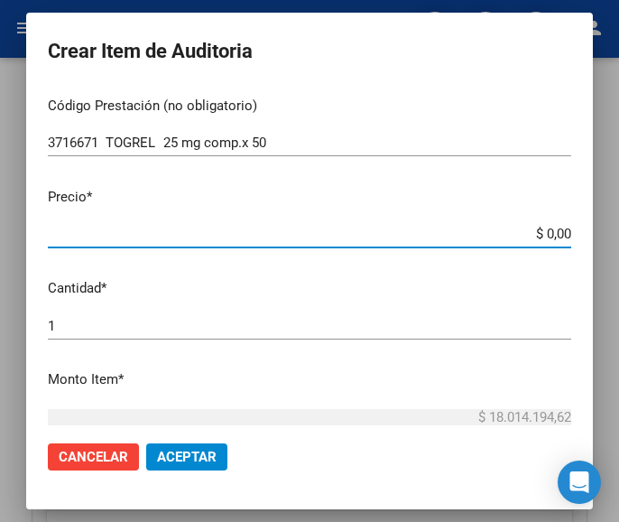
scroll to position [361, 0]
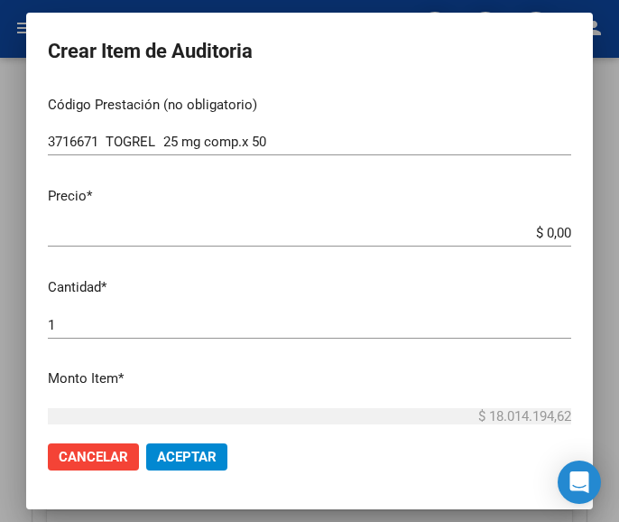
click at [553, 235] on input "$ 0,00" at bounding box center [309, 233] width 523 height 16
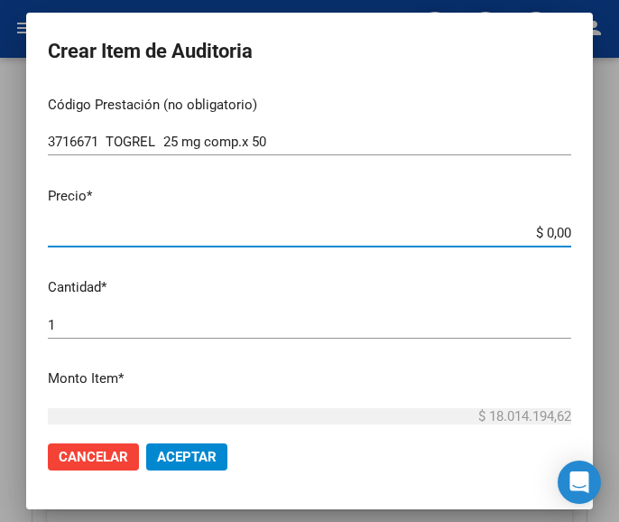
paste input "48663,23"
type input "$ 48.663,23"
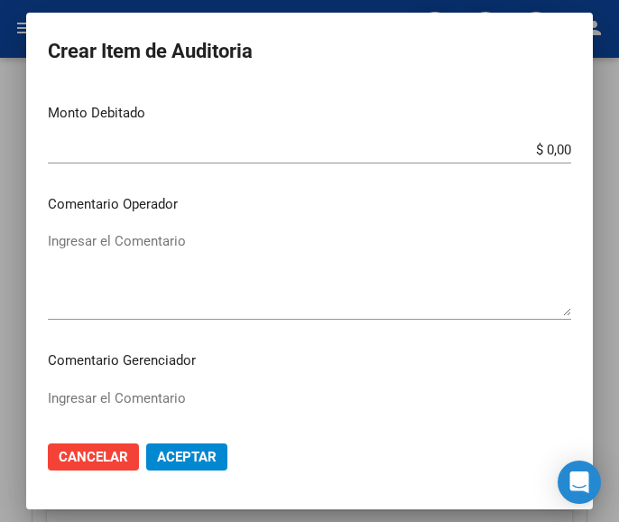
scroll to position [722, 0]
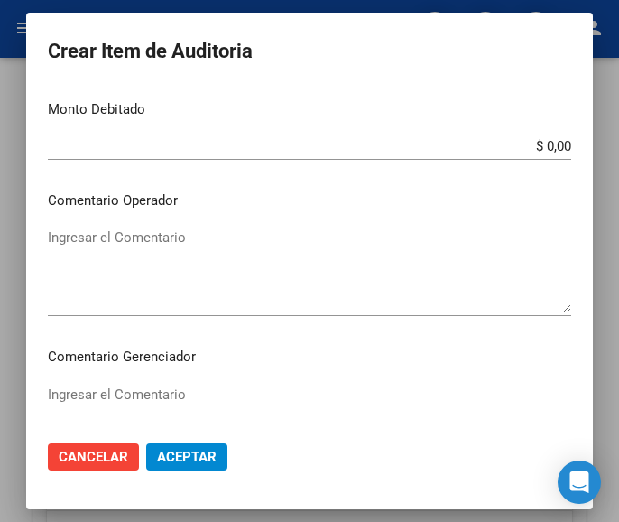
type input "$ 48.663,23"
click at [162, 255] on textarea "Ingresar el Comentario" at bounding box center [309, 269] width 523 height 85
click at [75, 259] on textarea "Ingresar el Comentario" at bounding box center [309, 269] width 523 height 85
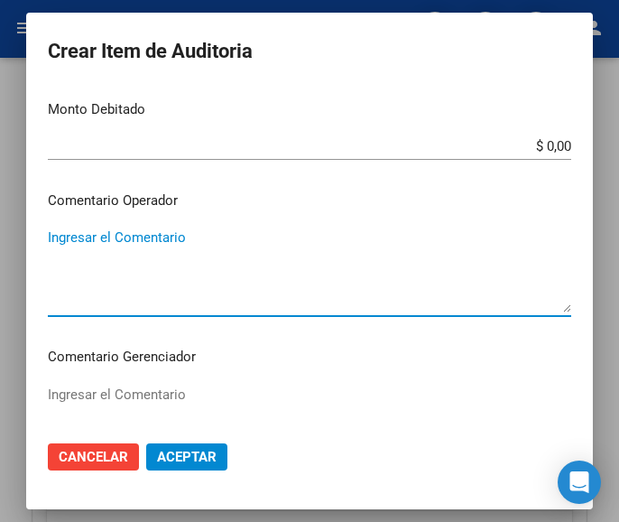
paste textarea "100 GENERAL [PERSON_NAME]"
click at [54, 240] on textarea "100 GENERAL [PERSON_NAME]" at bounding box center [309, 269] width 523 height 85
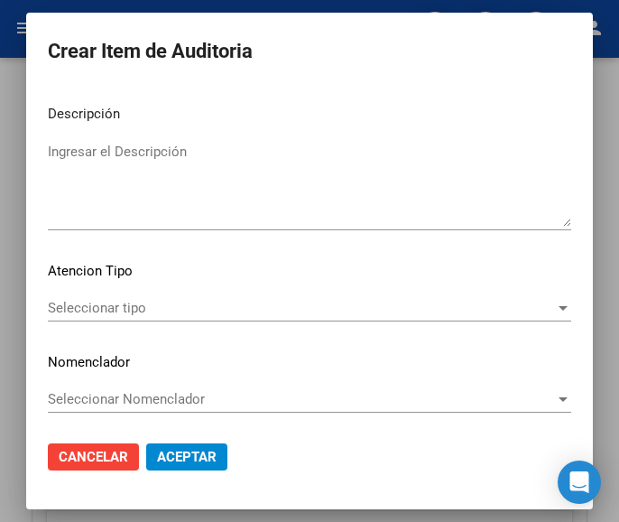
scroll to position [1124, 0]
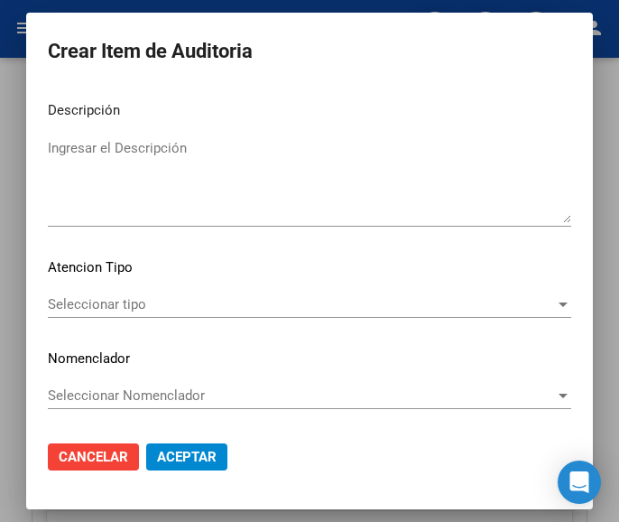
type textarea "100% GENERAL [PERSON_NAME]"
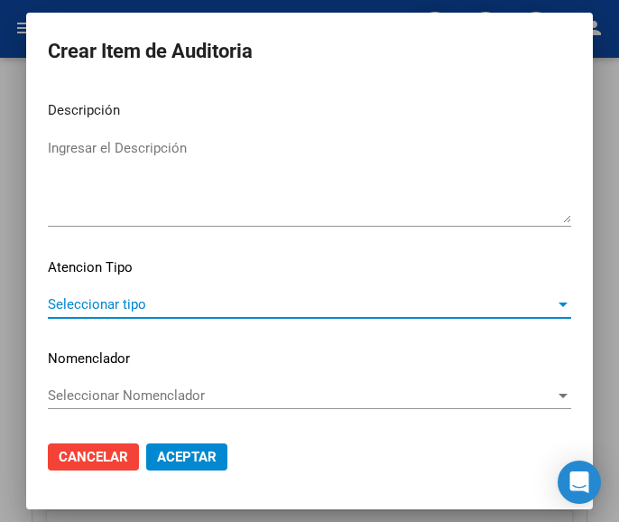
click at [132, 297] on span "Seleccionar tipo" at bounding box center [301, 304] width 507 height 16
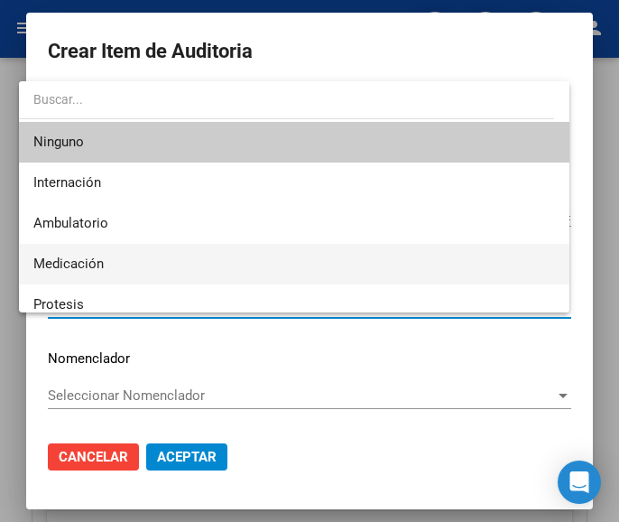
click at [115, 272] on span "Medicación" at bounding box center [294, 264] width 522 height 41
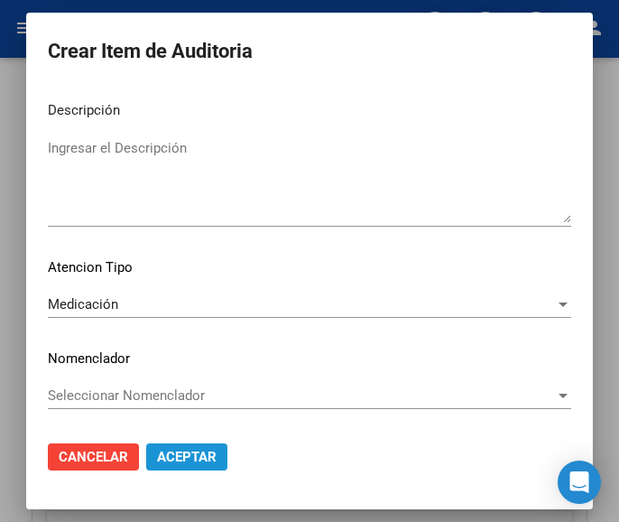
click at [177, 459] on span "Aceptar" at bounding box center [187, 456] width 60 height 16
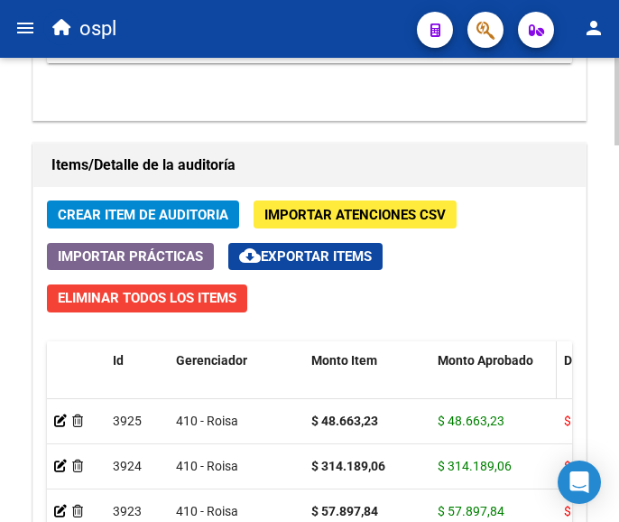
scroll to position [1743, 0]
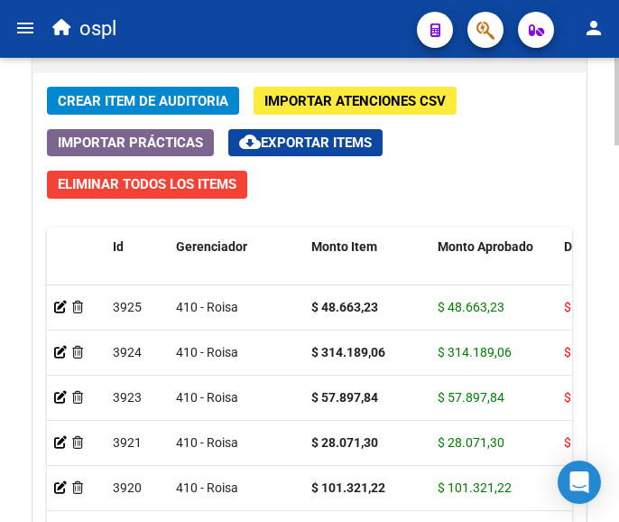
click at [174, 101] on span "Crear Item de Auditoria" at bounding box center [143, 101] width 171 height 16
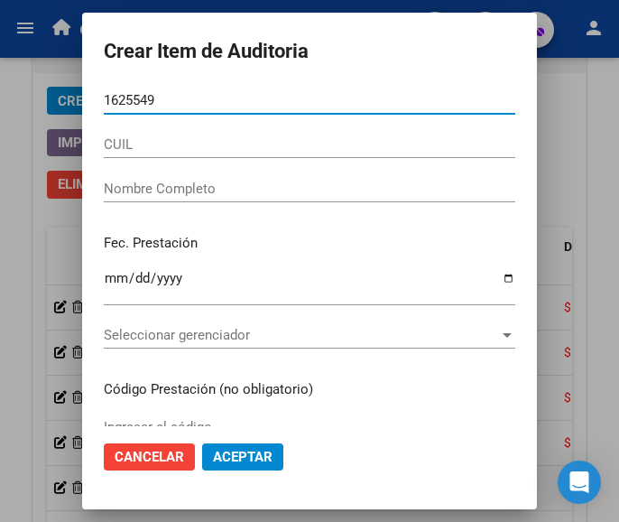
type input "16255491"
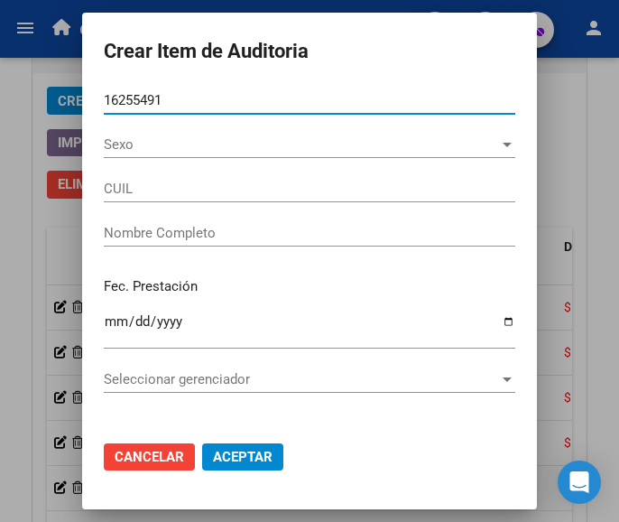
type input "20162554914"
type input "ARRO??ADE [PERSON_NAME]"
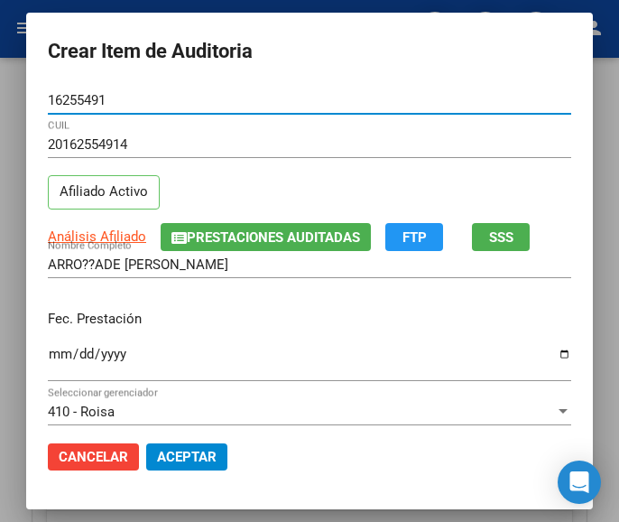
type input "16255491"
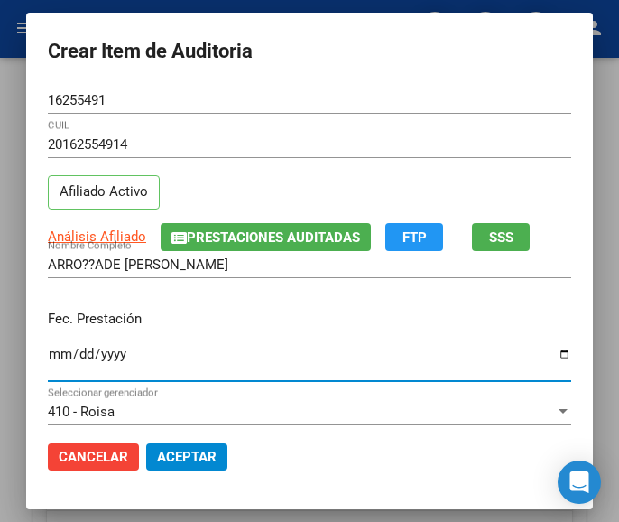
click at [48, 355] on input "Ingresar la fecha" at bounding box center [309, 360] width 523 height 29
type input "[DATE]"
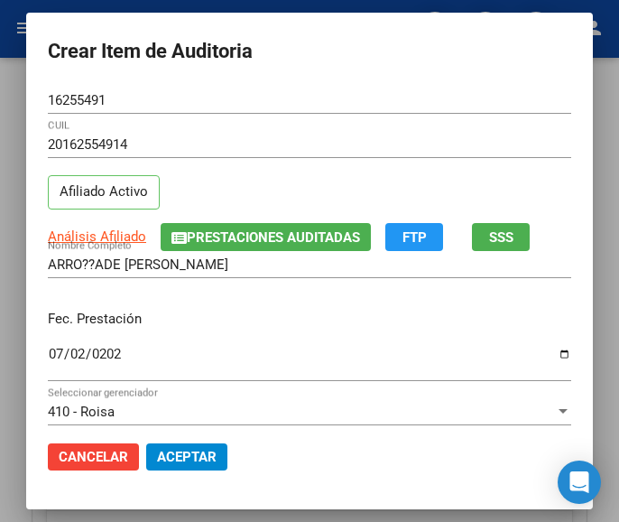
scroll to position [180, 0]
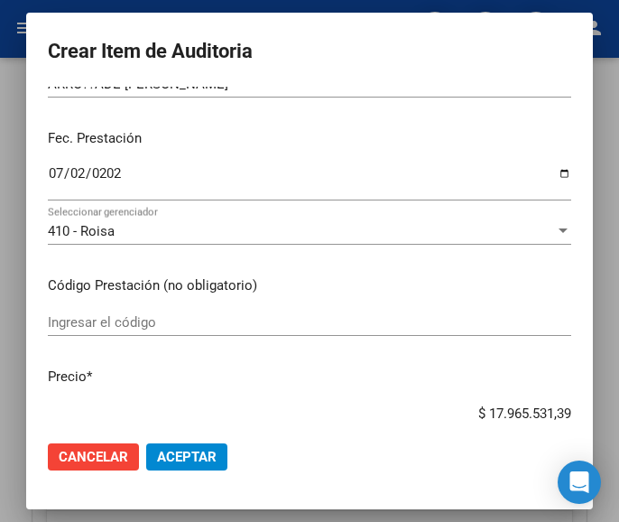
click at [143, 313] on div "Ingresar el código" at bounding box center [309, 322] width 523 height 27
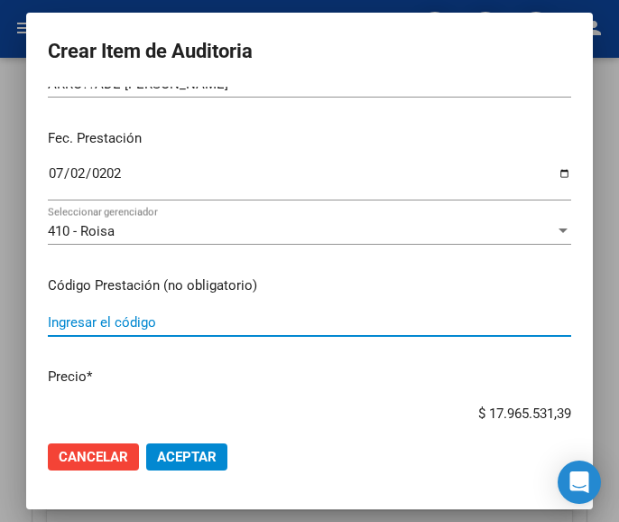
click at [109, 322] on input "Ingresar el código" at bounding box center [309, 322] width 523 height 16
paste input "6147391 XELEVIA MET 50/850 mg comp.rec.x 56"
type input "6147391 XELEVIA MET 50/850 mg comp.rec.x 56"
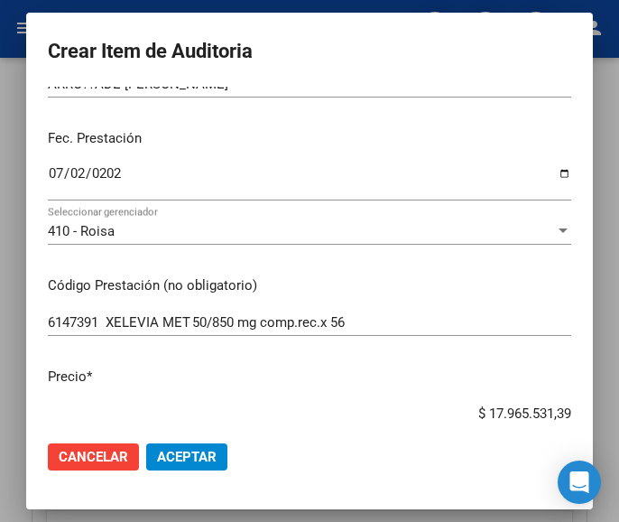
click at [469, 409] on input "$ 17.965.531,39" at bounding box center [309, 413] width 523 height 16
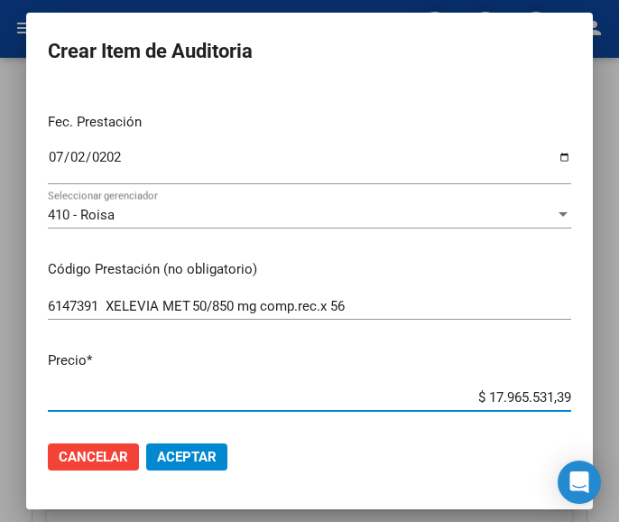
drag, startPoint x: 467, startPoint y: 411, endPoint x: 568, endPoint y: 402, distance: 100.5
click at [568, 402] on app-form-text-field "Precio * $ 17.965.531,39 Ingresar el precio" at bounding box center [317, 378] width 538 height 56
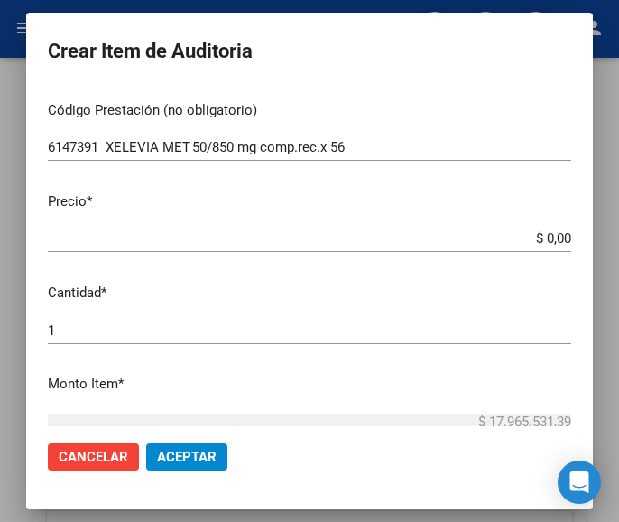
scroll to position [377, 0]
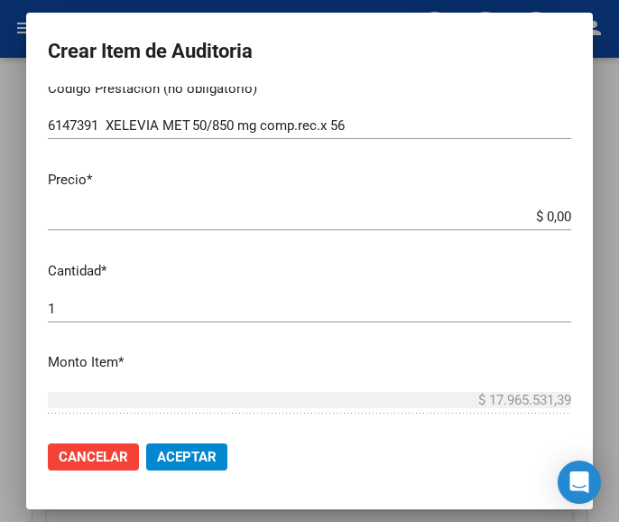
click at [553, 218] on input "$ 0,00" at bounding box center [309, 216] width 523 height 16
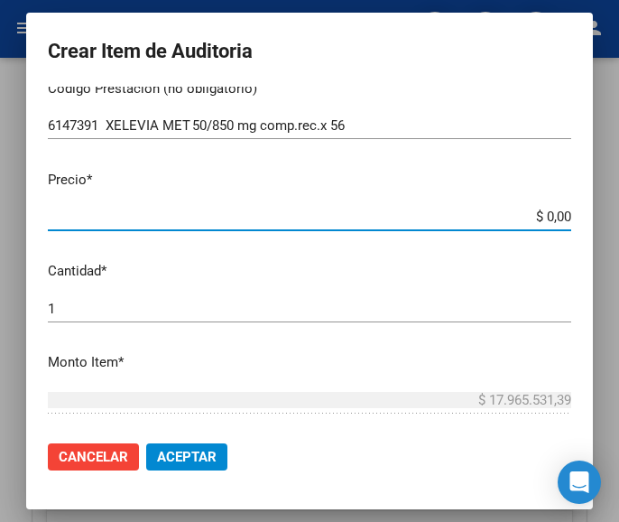
paste input "107827,71"
type input "$ 107.827,71"
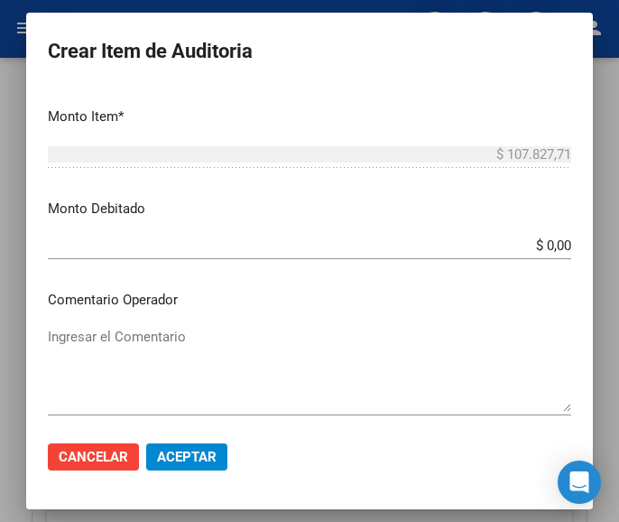
scroll to position [738, 0]
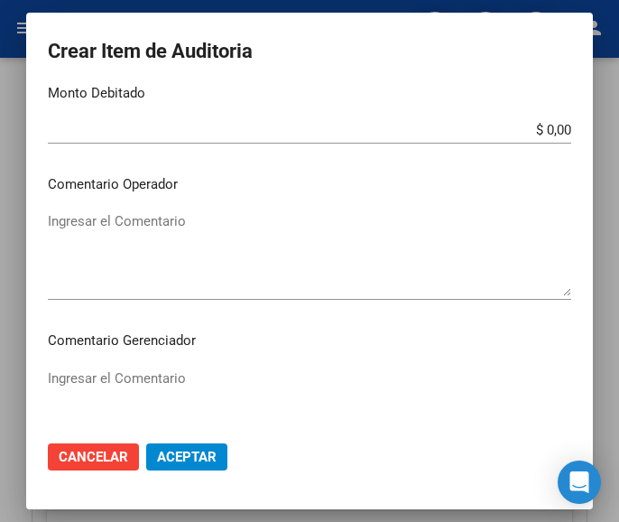
type input "$ 107.827,71"
click at [174, 236] on textarea "Ingresar el Comentario" at bounding box center [309, 253] width 523 height 85
click at [118, 241] on textarea "Ingresar el Comentario" at bounding box center [309, 253] width 523 height 85
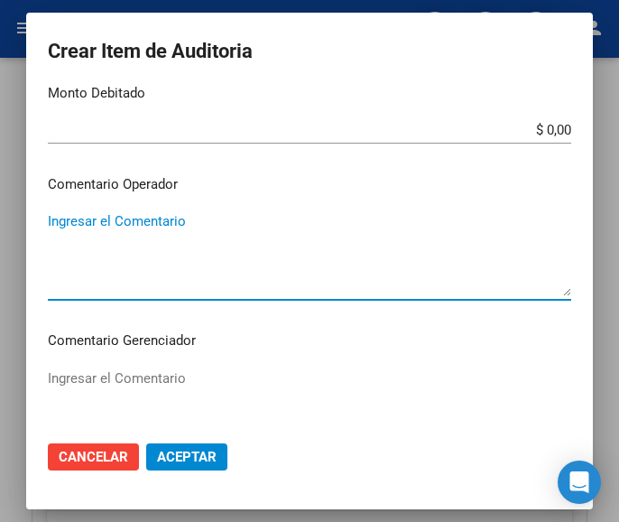
paste textarea "100 [PERSON_NAME]"
click at [58, 221] on textarea "100 [PERSON_NAME]" at bounding box center [309, 253] width 523 height 85
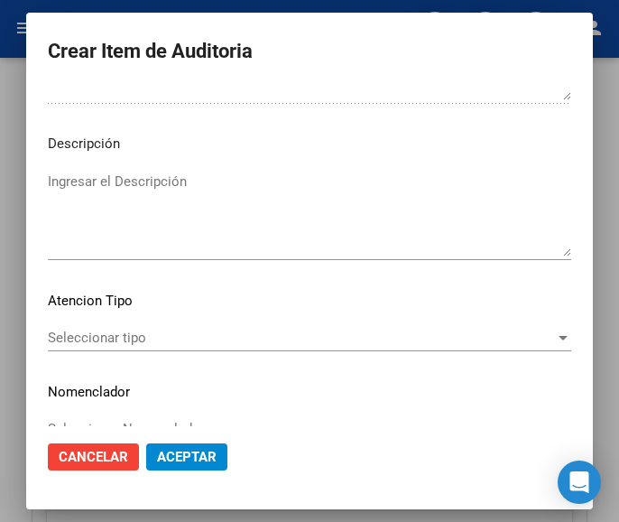
scroll to position [1099, 0]
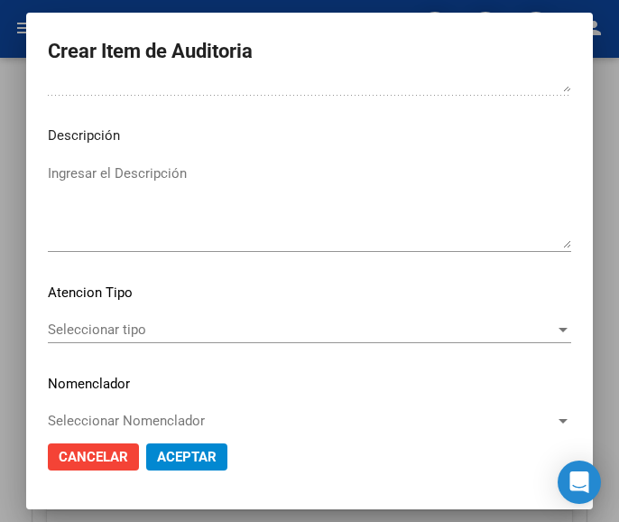
type textarea "100% [PERSON_NAME]"
click at [120, 352] on div "Seleccionar tipo Seleccionar tipo" at bounding box center [309, 338] width 523 height 44
click at [120, 331] on span "Seleccionar tipo" at bounding box center [301, 329] width 507 height 16
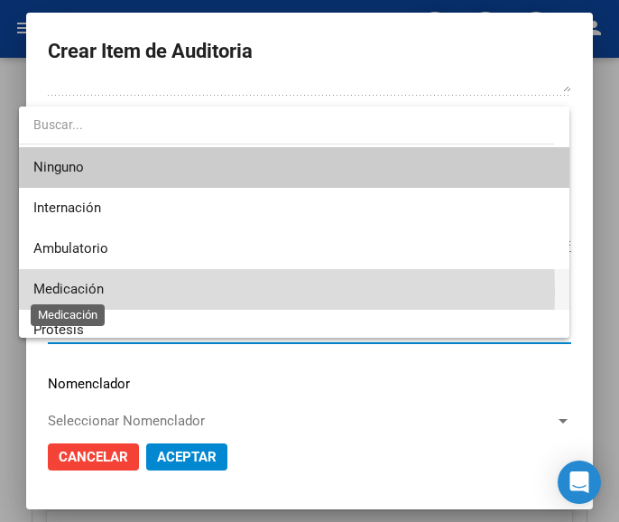
click at [102, 291] on span "Medicación" at bounding box center [68, 289] width 70 height 16
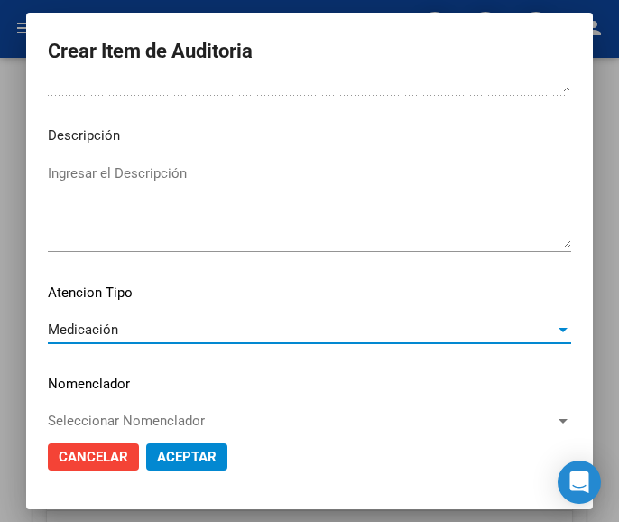
scroll to position [1124, 0]
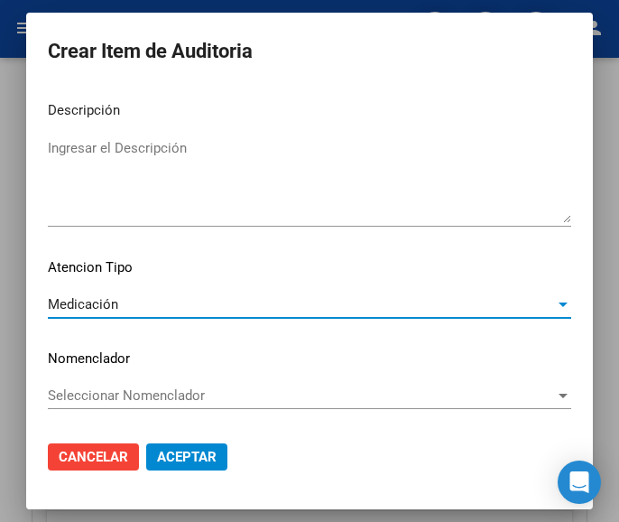
click at [195, 457] on span "Aceptar" at bounding box center [187, 456] width 60 height 16
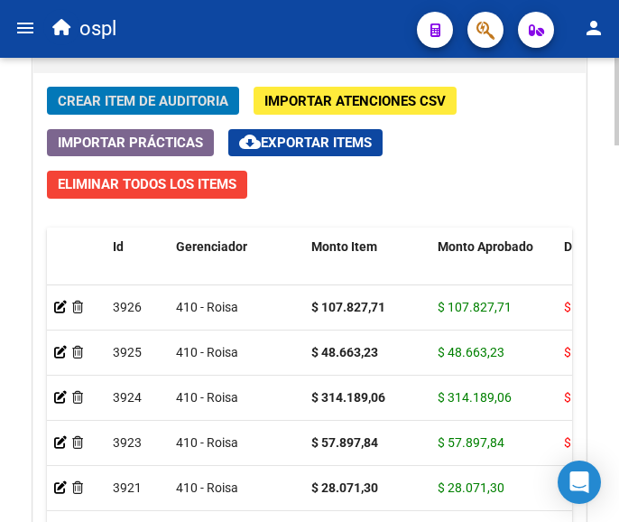
click at [129, 97] on span "Crear Item de Auditoria" at bounding box center [143, 101] width 171 height 16
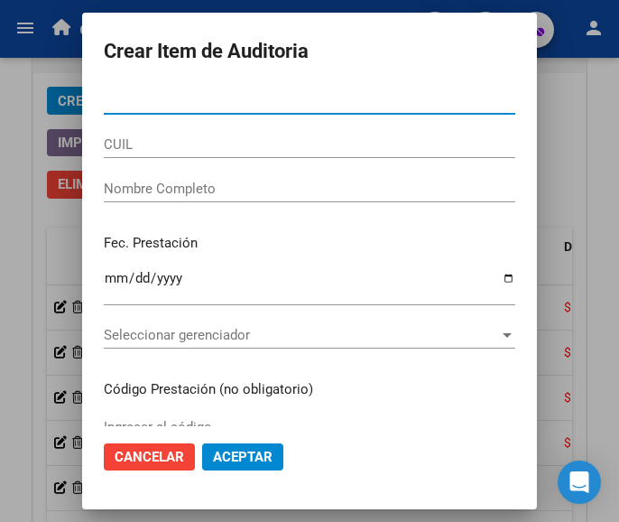
click at [152, 106] on input "Nro Documento" at bounding box center [309, 100] width 411 height 16
type input "25580793"
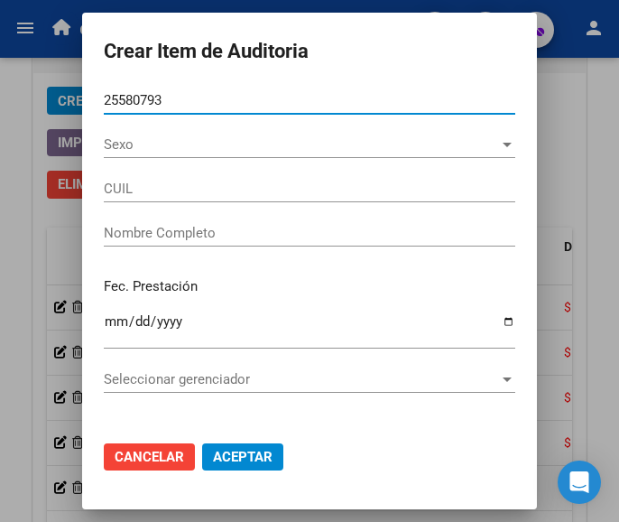
type input "27255807930"
type input "[PERSON_NAME] [PERSON_NAME]"
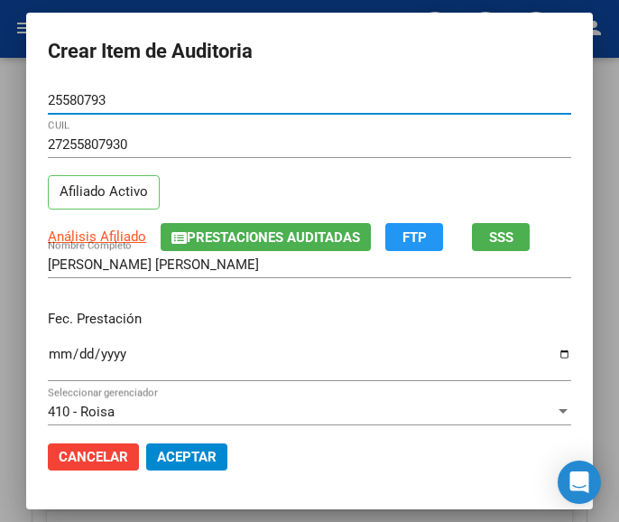
type input "25580793"
click at [48, 356] on input "Ingresar la fecha" at bounding box center [309, 360] width 523 height 29
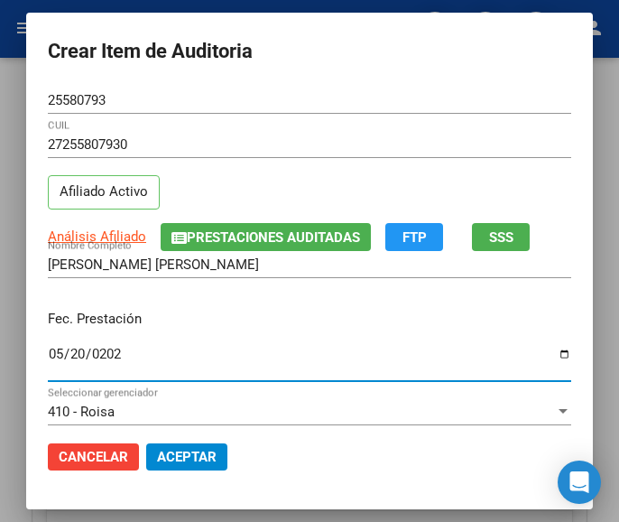
type input "[DATE]"
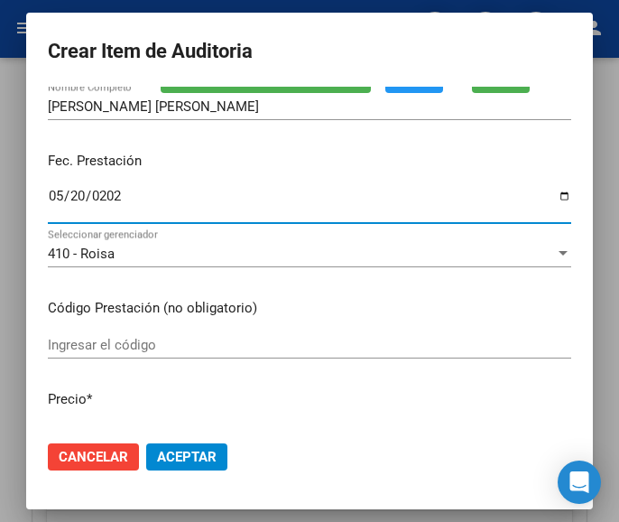
scroll to position [180, 0]
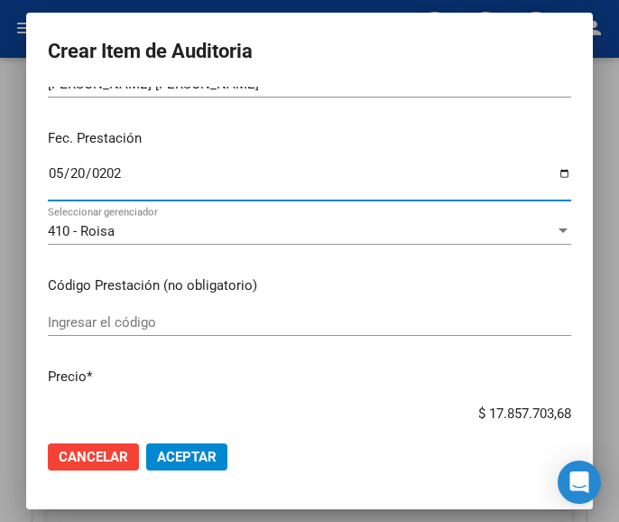
click at [116, 309] on div "Ingresar el código" at bounding box center [309, 322] width 523 height 27
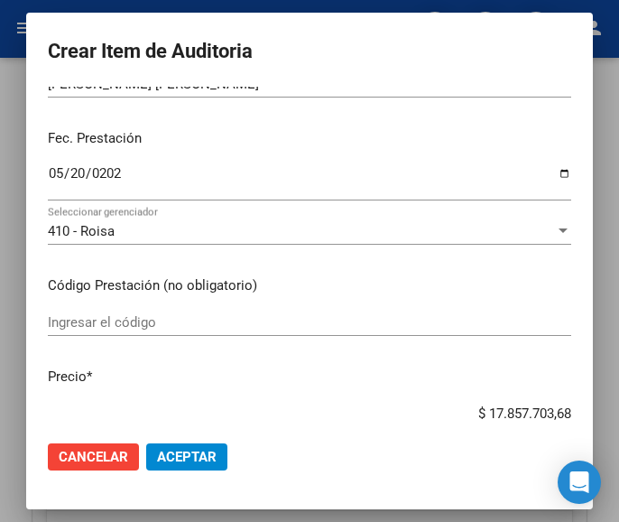
click at [126, 325] on input "Ingresar el código" at bounding box center [309, 322] width 523 height 16
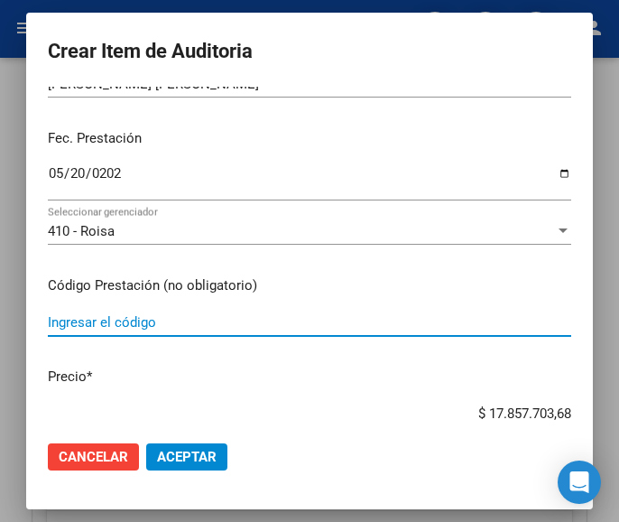
paste input "5805682 METACALMANS 5 mg comp.x 50"
type input "5805682 METACALMANS 5 mg comp.x 50"
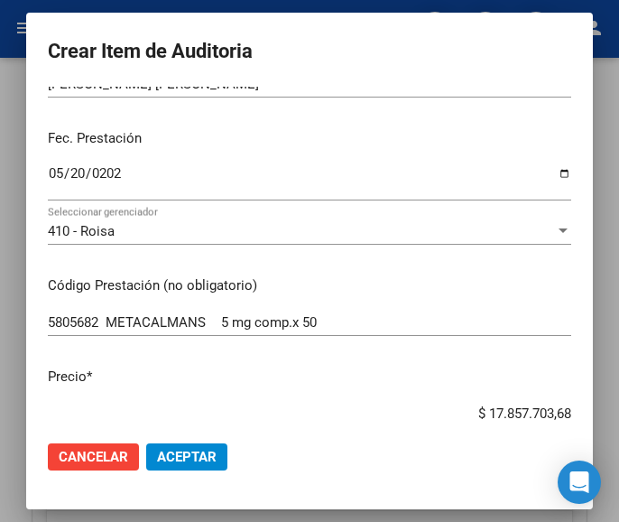
scroll to position [201, 0]
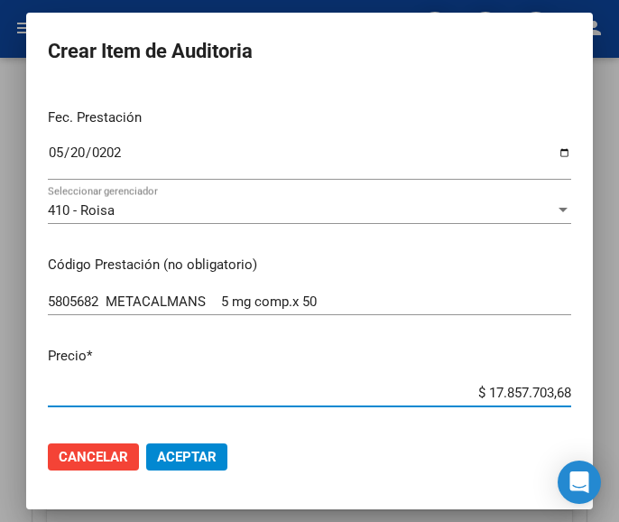
drag, startPoint x: 447, startPoint y: 412, endPoint x: 565, endPoint y: 404, distance: 118.5
click at [568, 406] on mat-dialog-content "25580793 Nro Documento 27255807930 CUIL Afiliado Activo Análisis Afiliado Prest…" at bounding box center [309, 256] width 567 height 339
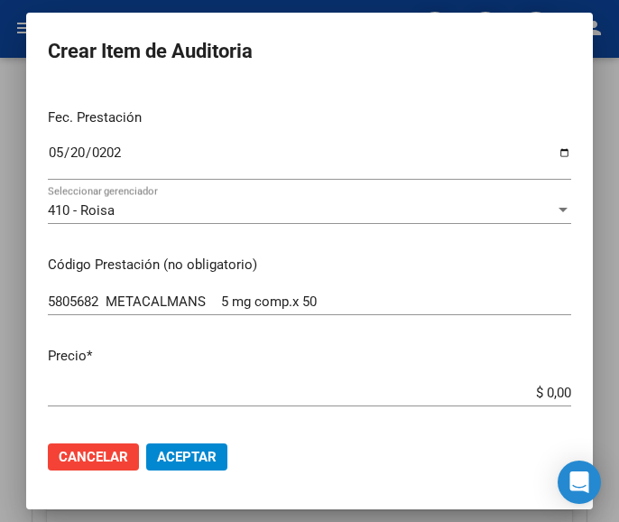
click at [552, 389] on input "$ 0,00" at bounding box center [309, 392] width 523 height 16
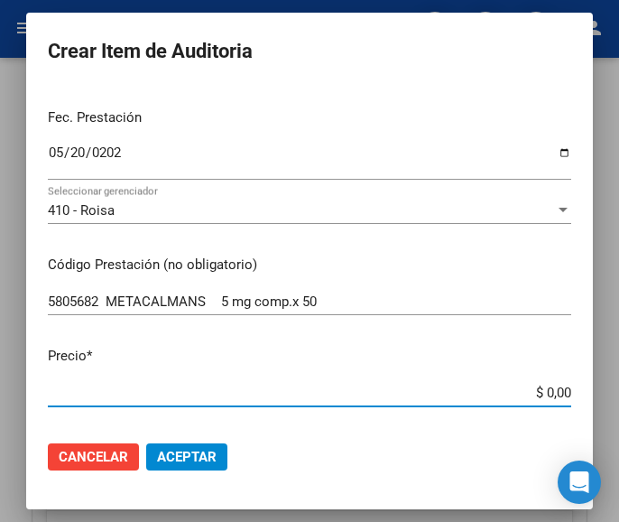
paste input "60798,75"
type input "$ 60.798,75"
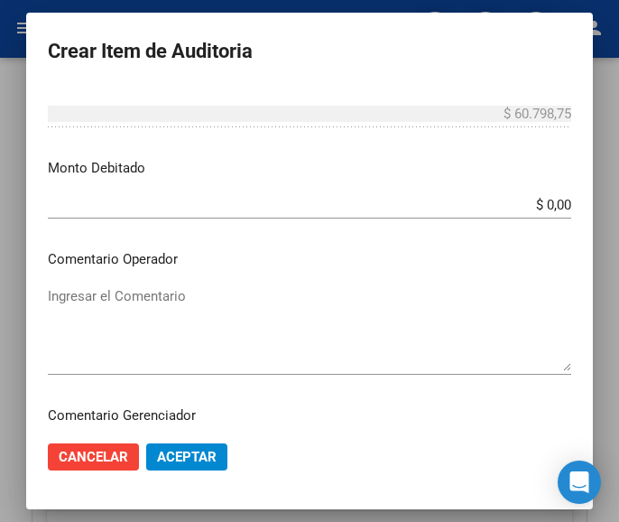
scroll to position [743, 0]
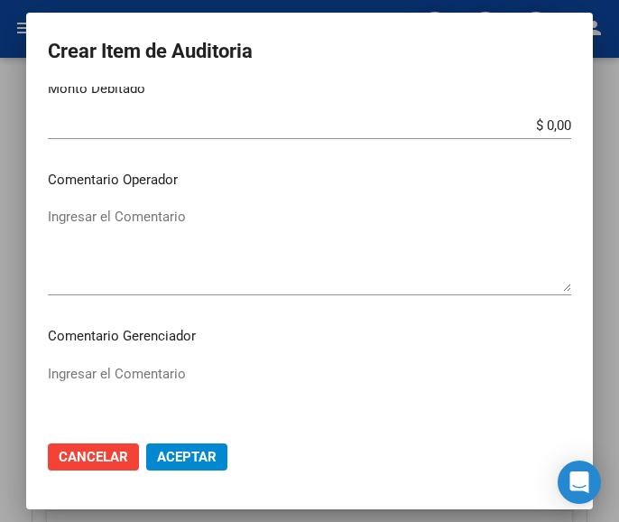
type input "$ 60.798,75"
click at [170, 245] on textarea "Ingresar el Comentario" at bounding box center [309, 249] width 523 height 85
click at [114, 233] on textarea "Ingresar el Comentario" at bounding box center [309, 249] width 523 height 85
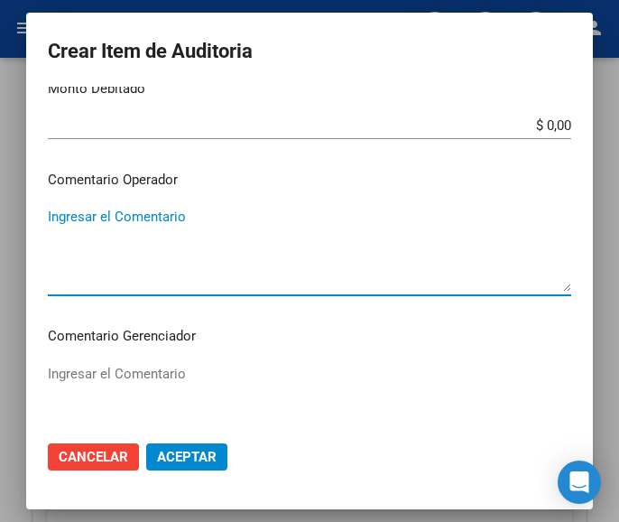
paste textarea "100 LURO"
click at [54, 207] on textarea "100 LURO" at bounding box center [309, 249] width 523 height 85
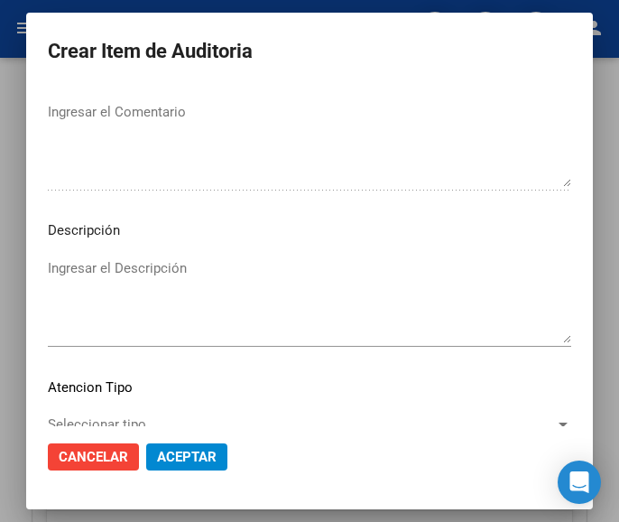
scroll to position [1104, 0]
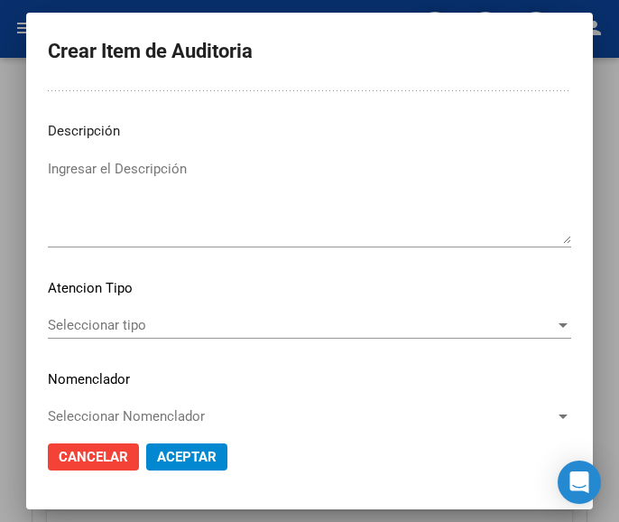
type textarea "100% LURO"
click at [179, 307] on mat-dialog-content "25580793 Nro Documento 27255807930 CUIL Afiliado Activo Análisis Afiliado Prest…" at bounding box center [309, 256] width 567 height 339
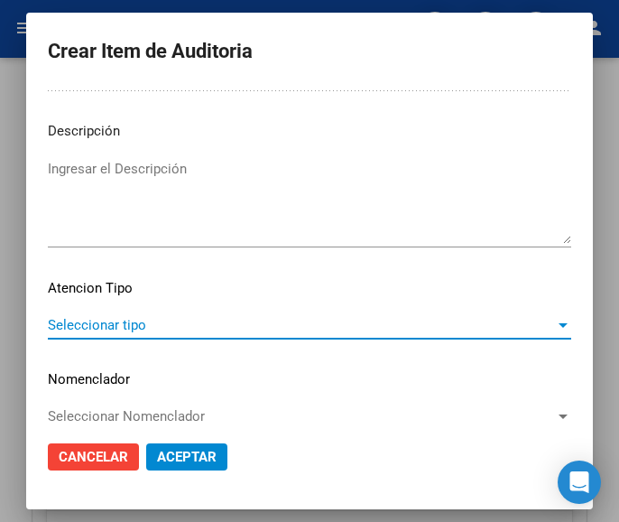
click at [161, 326] on span "Seleccionar tipo" at bounding box center [301, 325] width 507 height 16
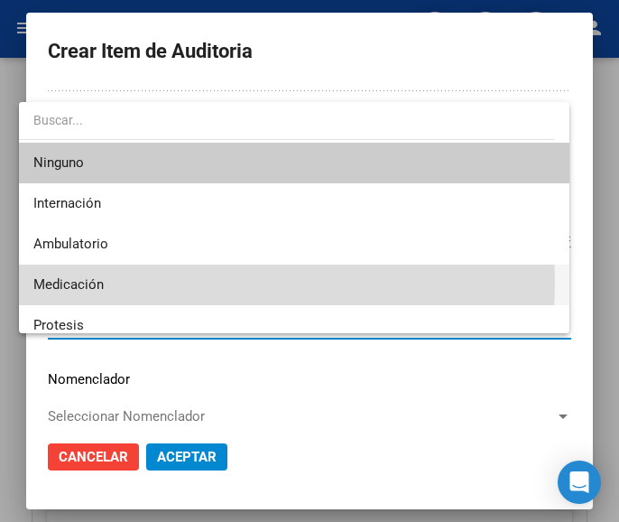
click at [129, 281] on span "Medicación" at bounding box center [294, 284] width 522 height 41
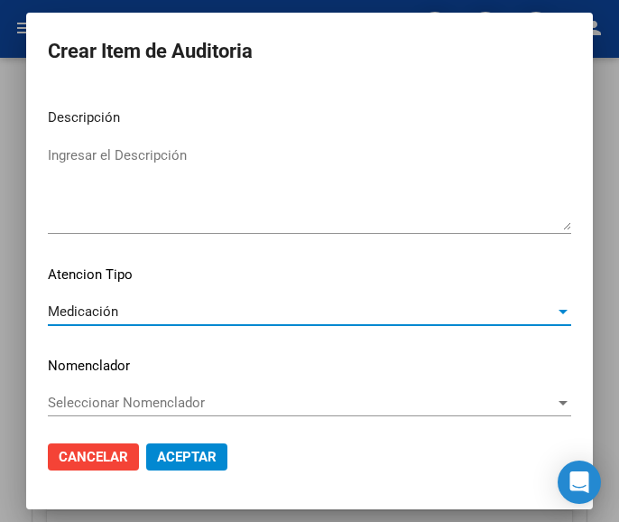
scroll to position [1124, 0]
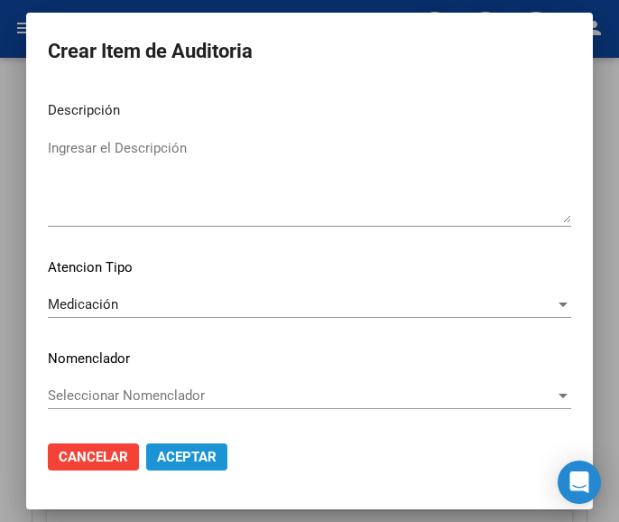
click at [183, 447] on button "Aceptar" at bounding box center [186, 456] width 81 height 27
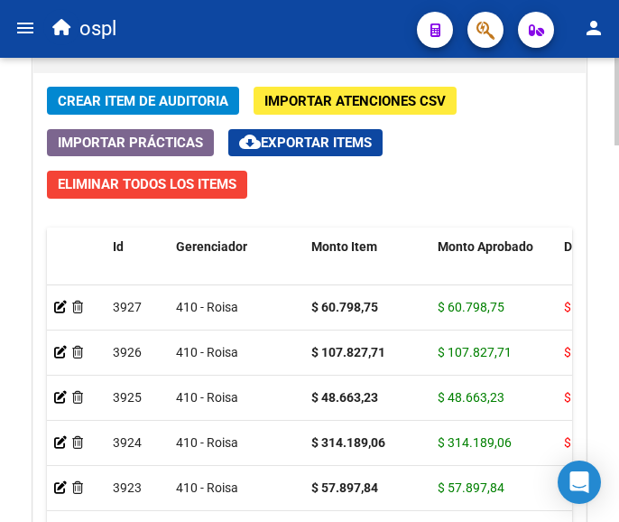
click at [177, 105] on span "Crear Item de Auditoria" at bounding box center [143, 101] width 171 height 16
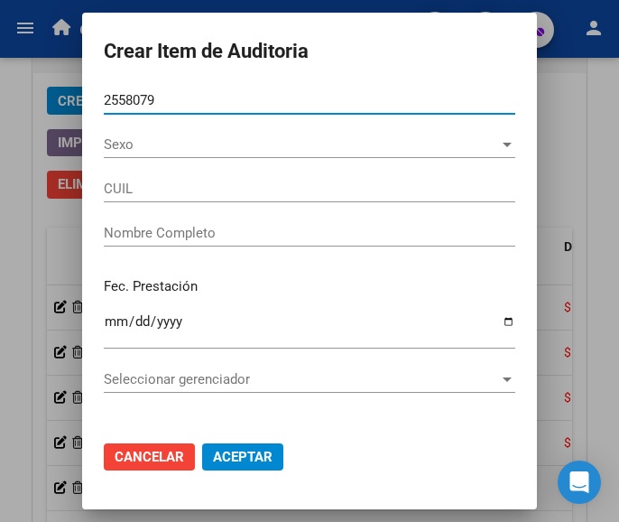
type input "25580793"
type input "27255807930"
type input "[PERSON_NAME] [PERSON_NAME]"
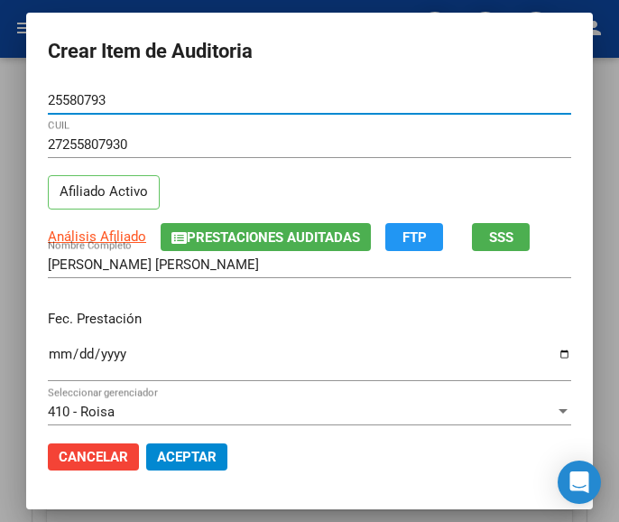
type input "25580793"
click at [48, 357] on input "Ingresar la fecha" at bounding box center [309, 360] width 523 height 29
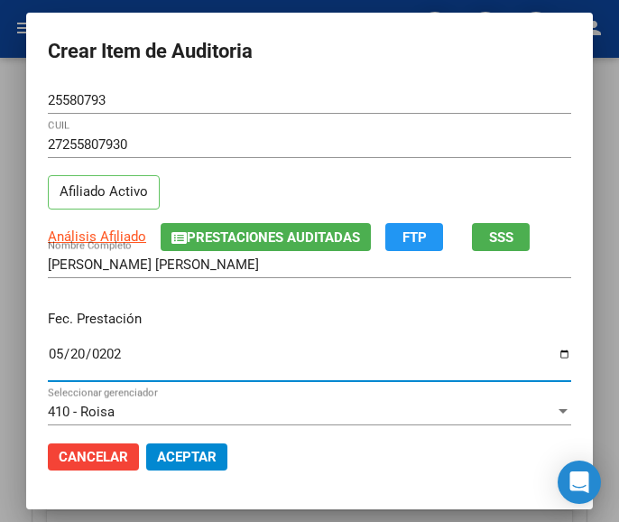
type input "[DATE]"
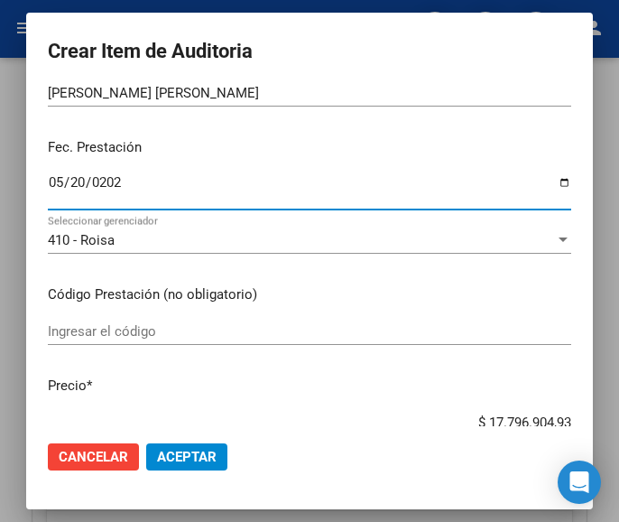
scroll to position [180, 0]
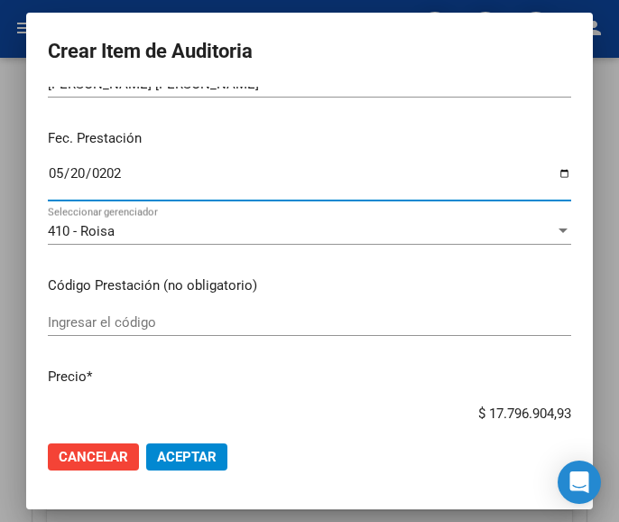
click at [132, 320] on input "Ingresar el código" at bounding box center [309, 322] width 523 height 16
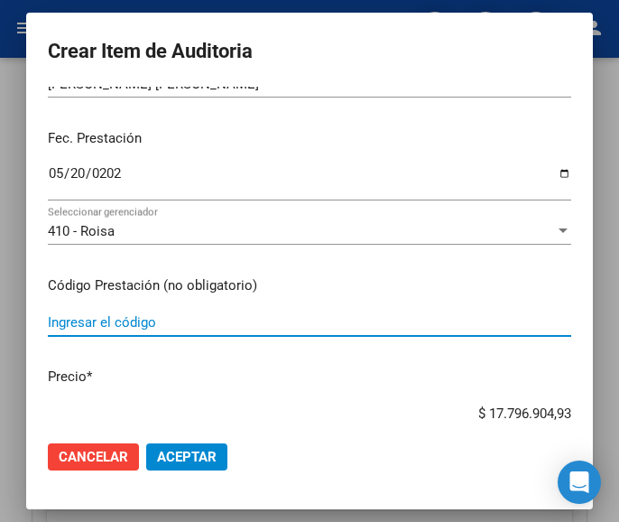
click at [157, 319] on input "Ingresar el código" at bounding box center [309, 322] width 523 height 16
paste input "5150792 ULTRANEURAL 300 mg comp.x 60"
type input "5150792 ULTRANEURAL 300 mg comp.x 60"
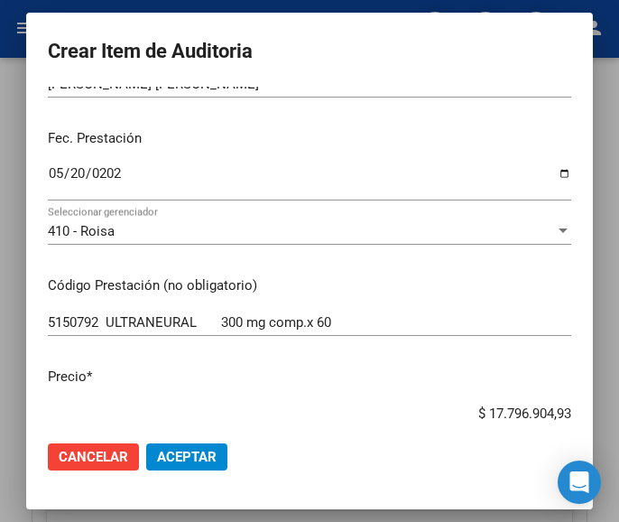
scroll to position [202, 0]
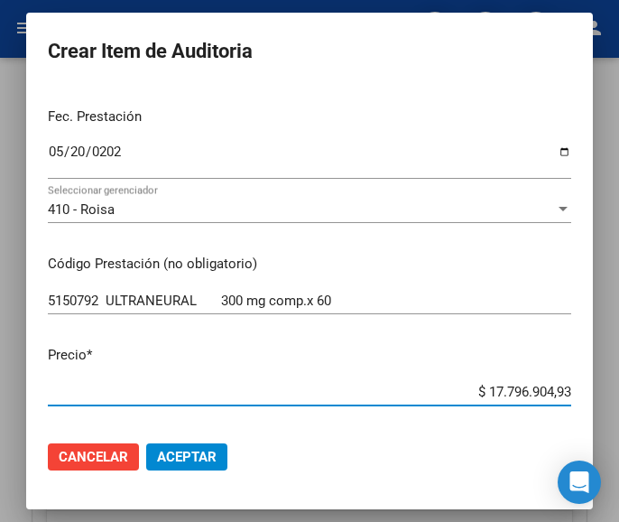
drag, startPoint x: 453, startPoint y: 415, endPoint x: 580, endPoint y: 395, distance: 128.8
click at [580, 395] on mat-dialog-content "25580793 Nro Documento 27255807930 CUIL Afiliado Activo Análisis Afiliado Prest…" at bounding box center [309, 256] width 567 height 339
click at [551, 388] on input "$ 0,00" at bounding box center [309, 391] width 523 height 16
paste input "69883,02"
type input "$ 69.883,02"
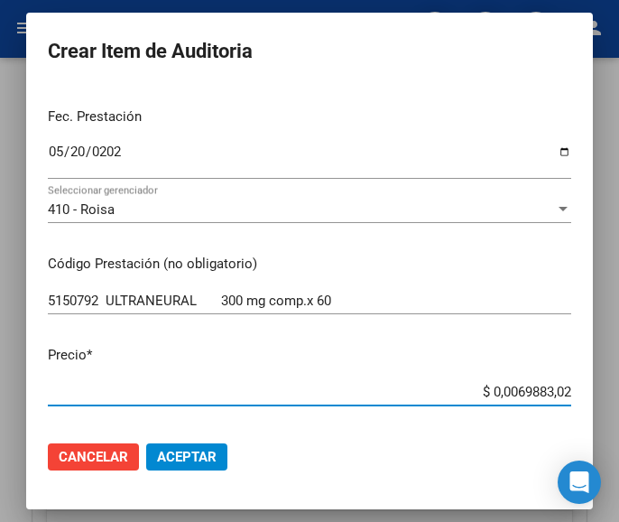
type input "$ 69.883,02"
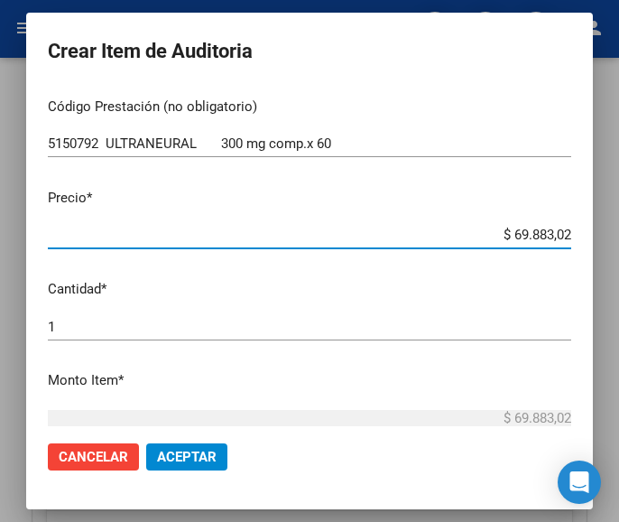
scroll to position [383, 0]
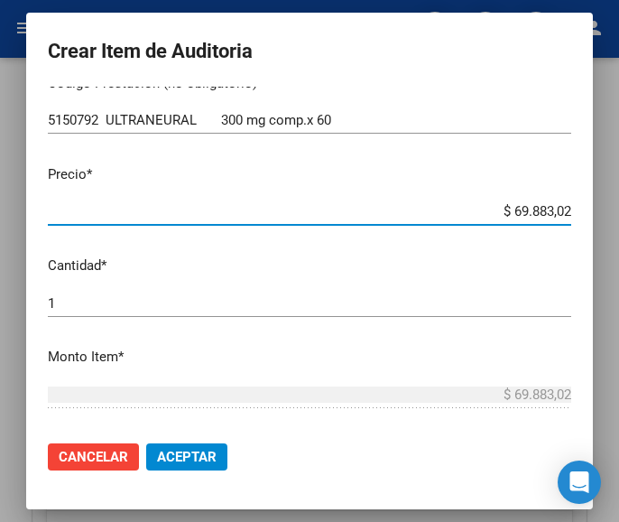
type input "$ 69.883,02"
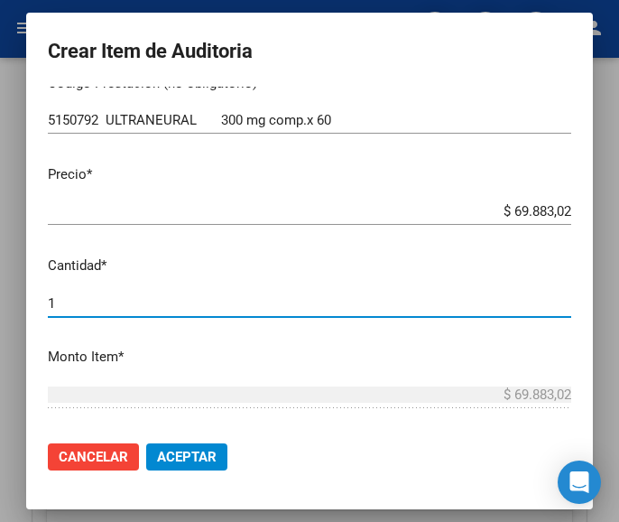
click at [97, 302] on input "1" at bounding box center [309, 303] width 523 height 16
type input "2"
type input "$ 139.766,04"
type input "2"
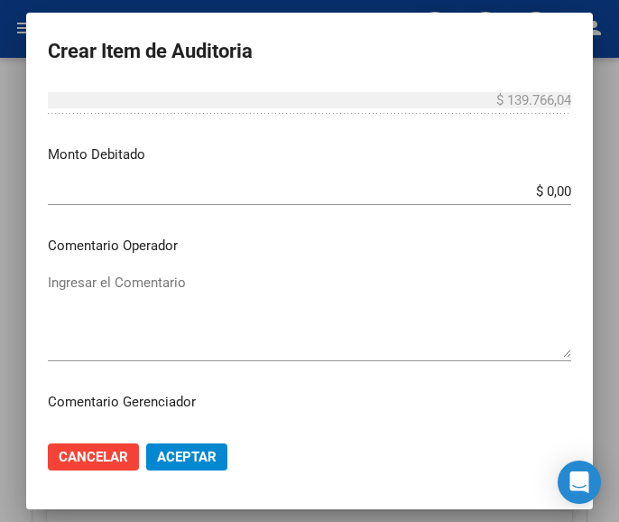
scroll to position [744, 0]
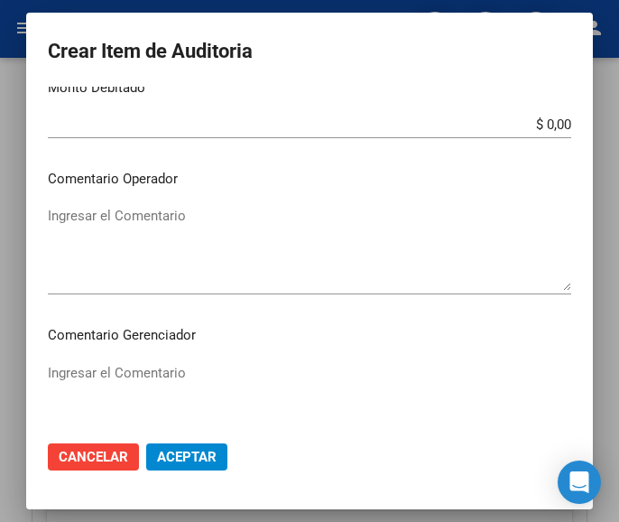
click at [148, 246] on textarea "Ingresar el Comentario" at bounding box center [309, 248] width 523 height 85
click at [93, 236] on textarea "Ingresar el Comentario" at bounding box center [309, 248] width 523 height 85
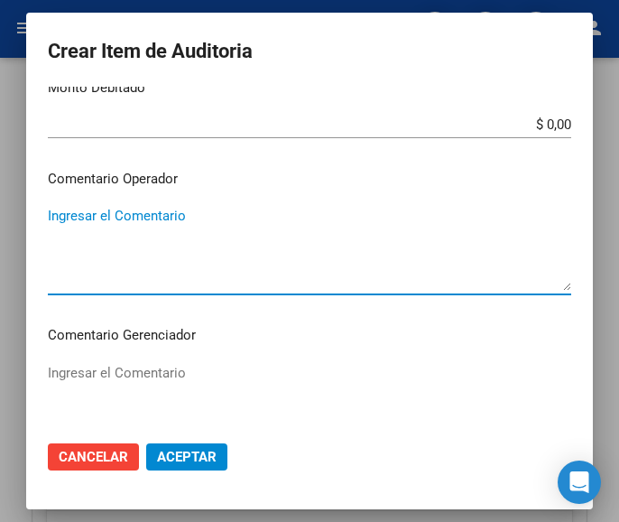
paste textarea "100 LURO"
click at [54, 211] on textarea "100 LURO" at bounding box center [309, 248] width 523 height 85
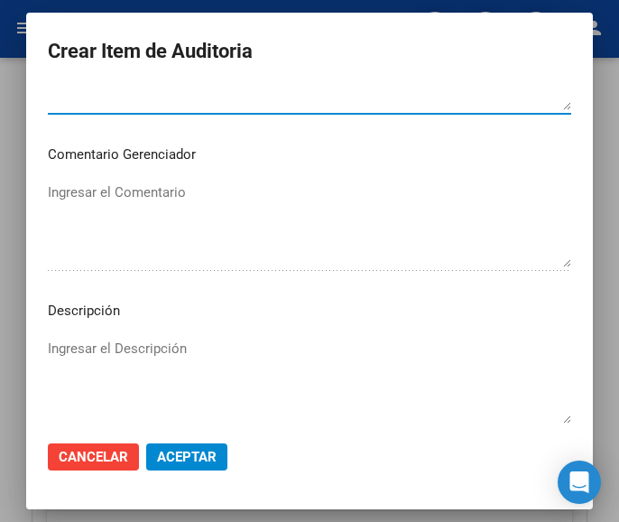
scroll to position [1014, 0]
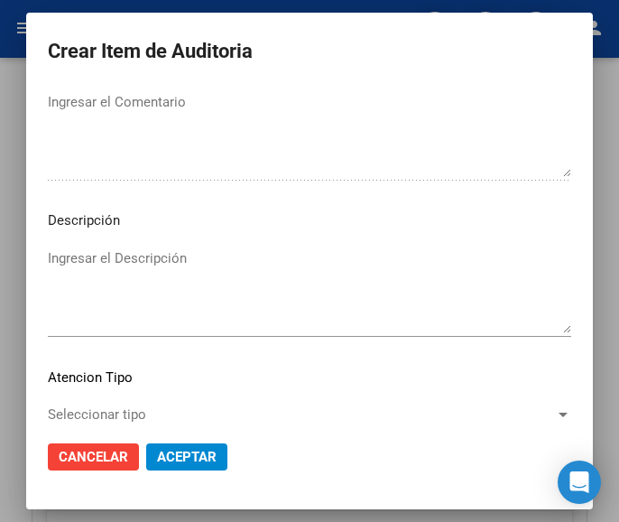
type textarea "100% LURO"
click at [125, 410] on span "Seleccionar tipo" at bounding box center [301, 414] width 507 height 16
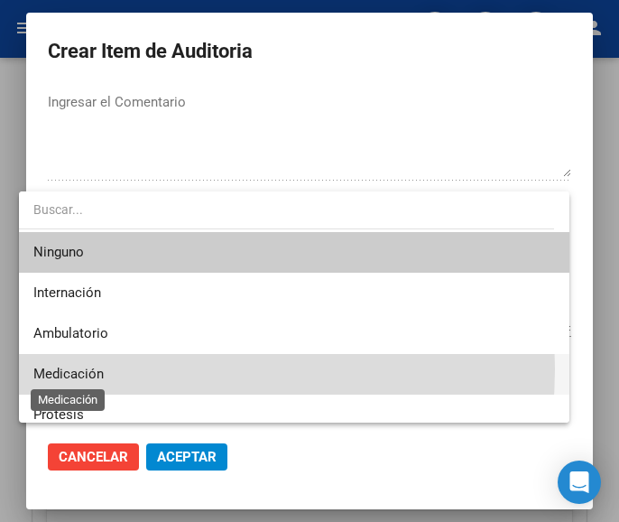
click at [97, 368] on span "Medicación" at bounding box center [68, 373] width 70 height 16
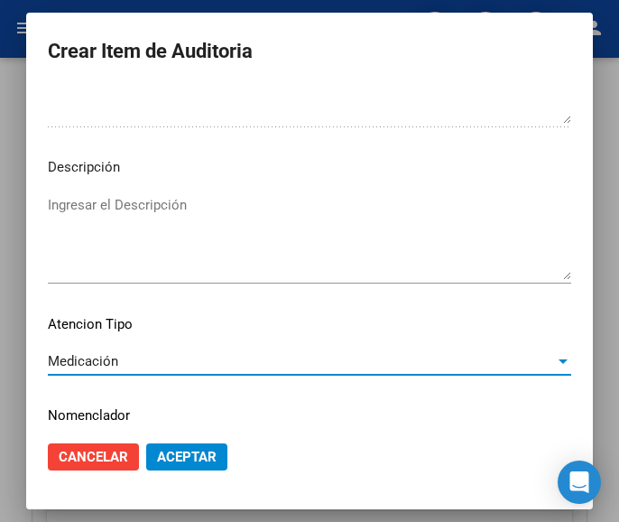
scroll to position [1124, 0]
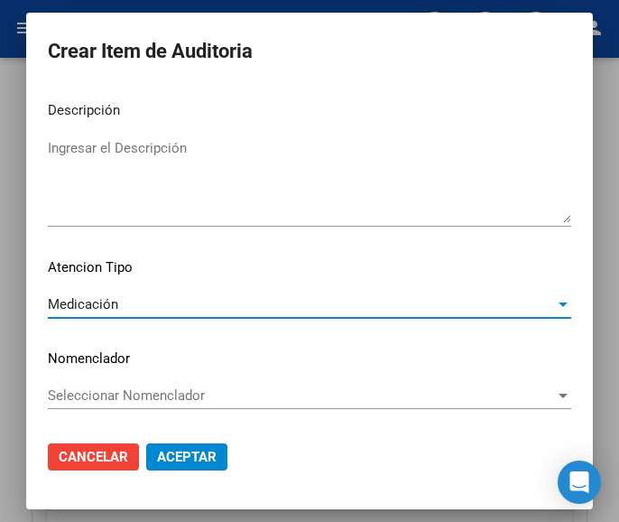
click at [169, 462] on span "Aceptar" at bounding box center [187, 456] width 60 height 16
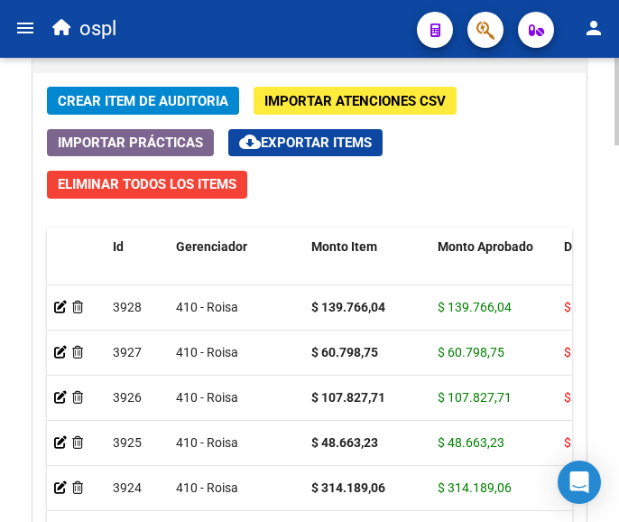
click at [188, 99] on span "Crear Item de Auditoria" at bounding box center [143, 101] width 171 height 16
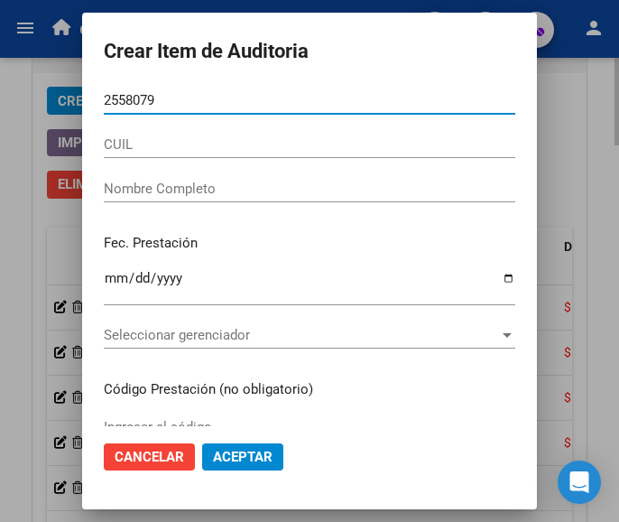
type input "25580793"
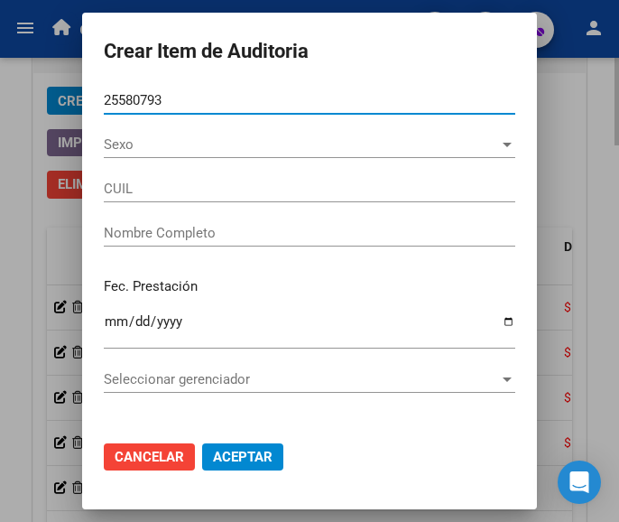
type input "27255807930"
type input "[PERSON_NAME] [PERSON_NAME]"
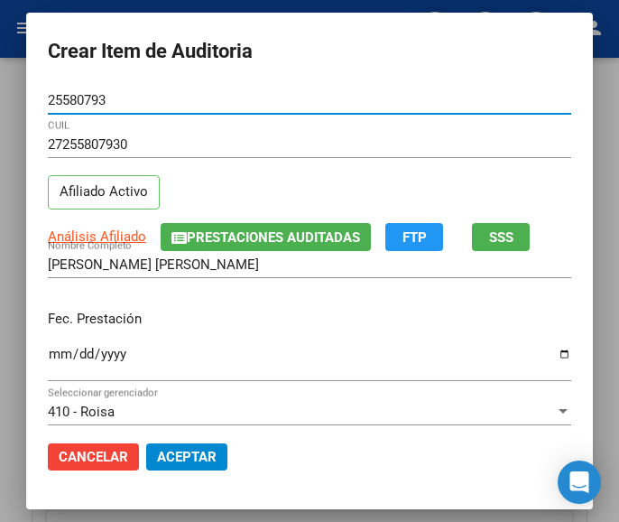
type input "25580793"
click at [48, 354] on input "Ingresar la fecha" at bounding box center [309, 360] width 523 height 29
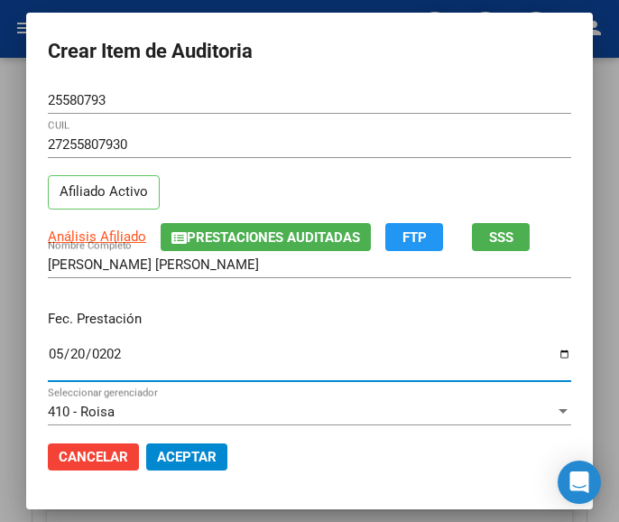
type input "[DATE]"
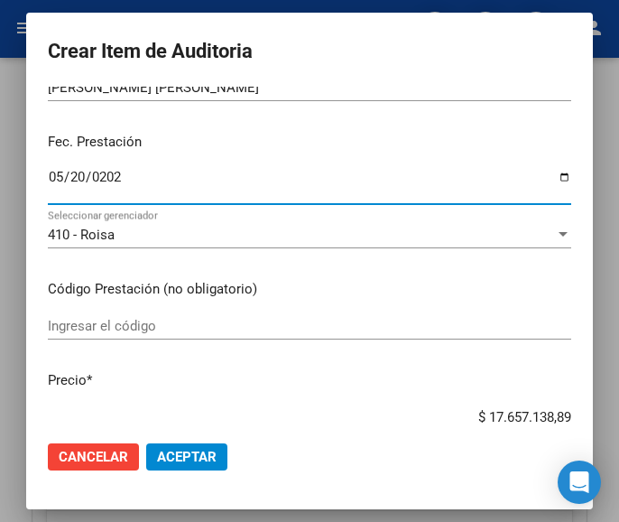
scroll to position [180, 0]
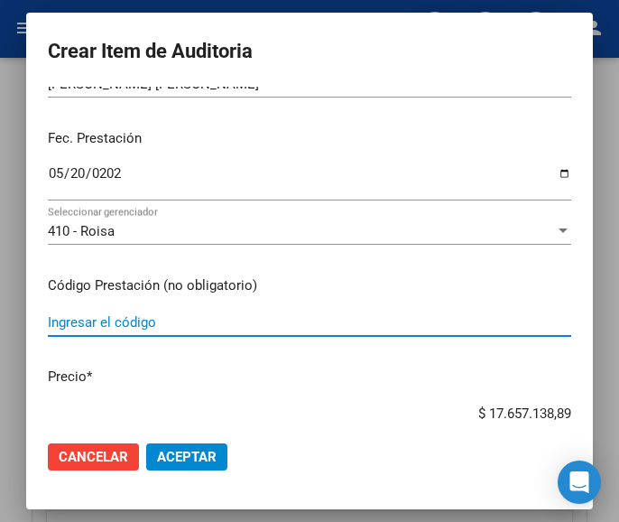
click at [115, 318] on input "Ingresar el código" at bounding box center [309, 322] width 523 height 16
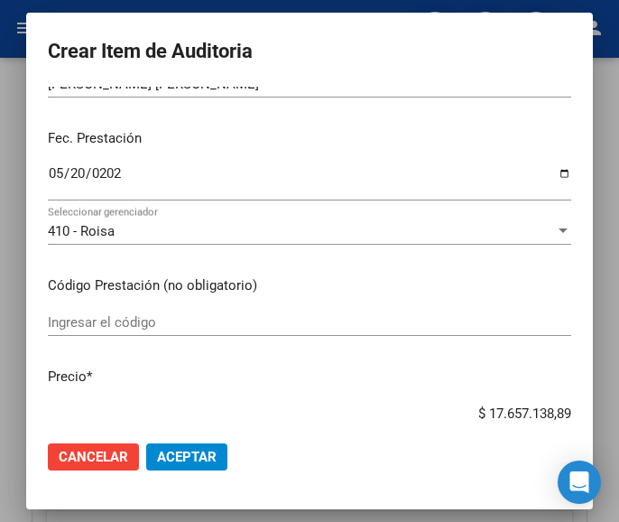
click at [48, 314] on input "Ingresar el código" at bounding box center [309, 322] width 523 height 16
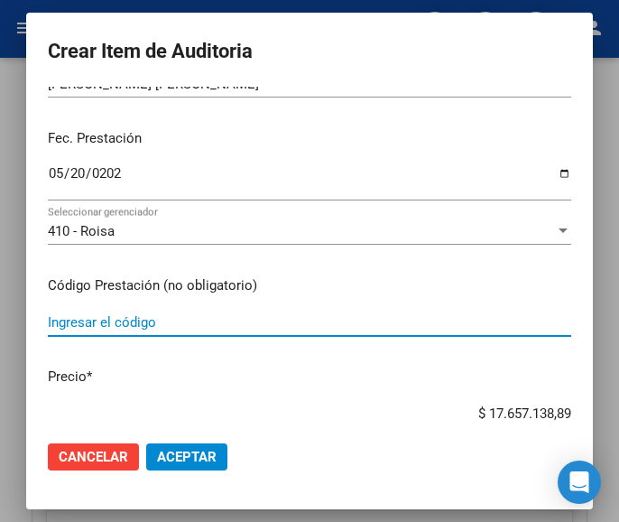
paste input "4996752 TAFIROL 1 G comp.ran.x 50"
type input "4996752 TAFIROL 1 G comp.ran.x 50"
click at [459, 407] on input "$ 17.657.138,89" at bounding box center [309, 413] width 523 height 16
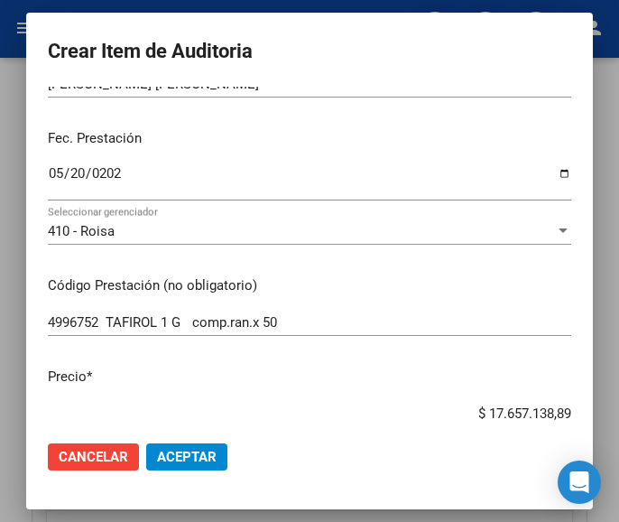
drag, startPoint x: 451, startPoint y: 406, endPoint x: 573, endPoint y: 383, distance: 124.1
click at [572, 384] on mat-dialog-content "25580793 Nro Documento 27255807930 CUIL Afiliado Activo Análisis Afiliado Prest…" at bounding box center [309, 256] width 567 height 339
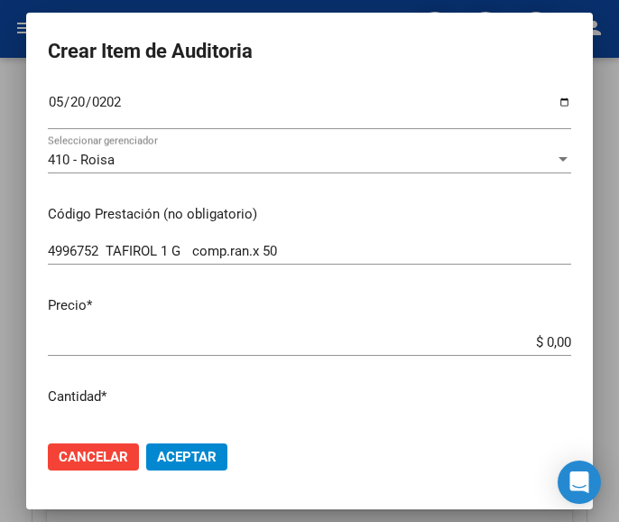
scroll to position [361, 0]
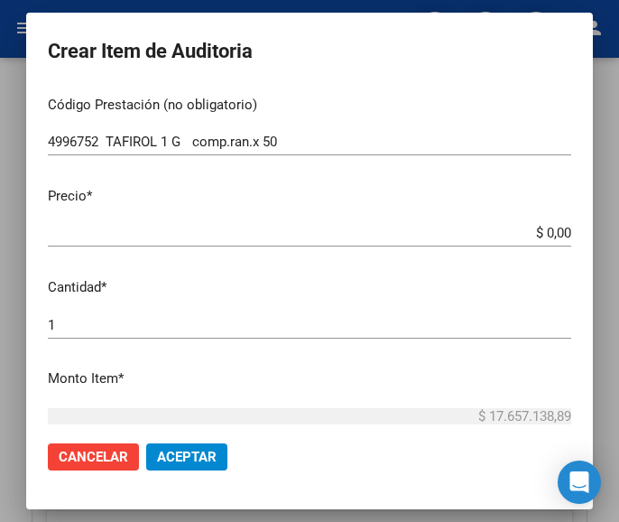
click at [552, 234] on input "$ 0,00" at bounding box center [309, 233] width 523 height 16
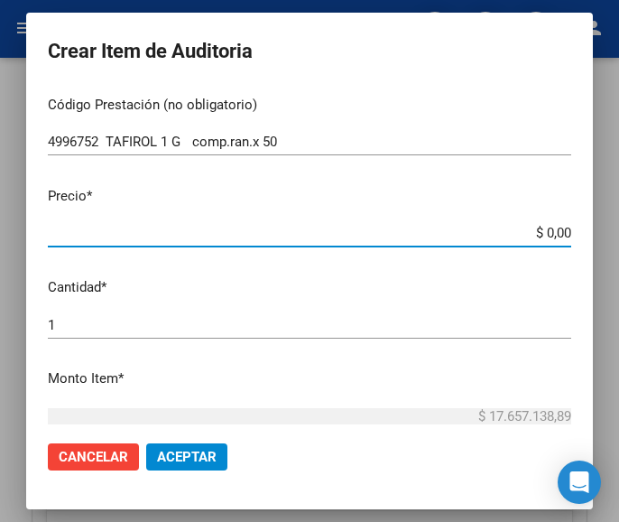
paste input "12497,99"
type input "$ 12.497,99"
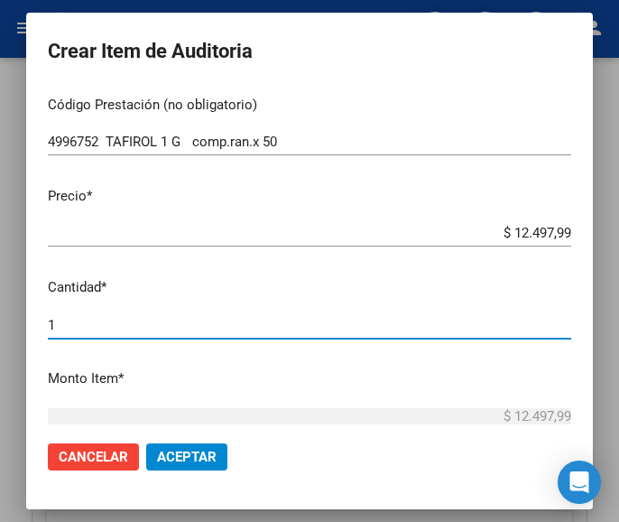
click at [139, 320] on input "1" at bounding box center [309, 325] width 523 height 16
type input "2"
type input "$ 24.995,98"
type input "2"
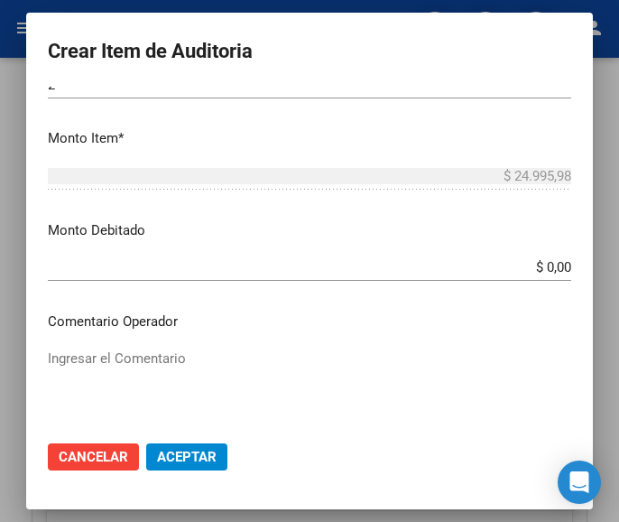
scroll to position [632, 0]
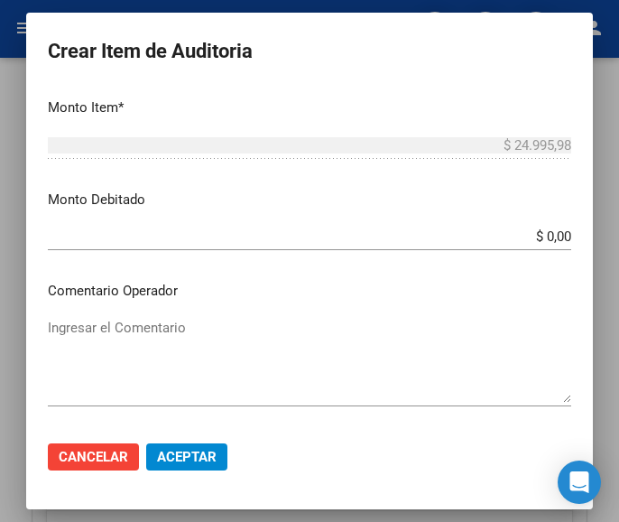
click at [225, 314] on div "Ingresar el Comentario" at bounding box center [309, 360] width 523 height 92
click at [186, 319] on textarea "Ingresar el Comentario" at bounding box center [309, 360] width 523 height 85
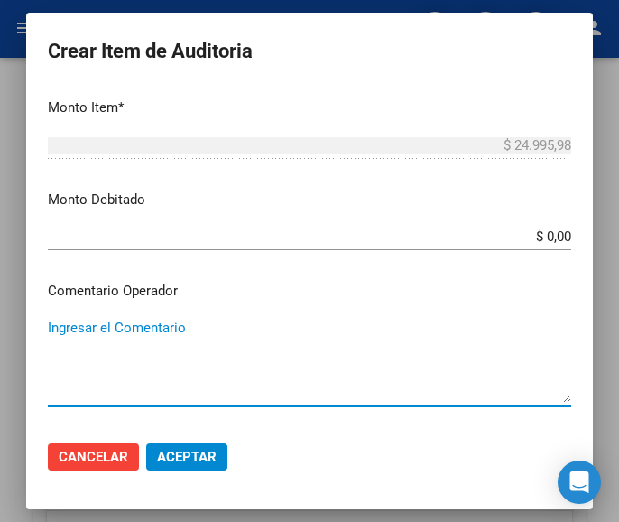
paste textarea "100 LURO"
click at [52, 337] on textarea "100 LURO" at bounding box center [309, 360] width 523 height 85
click at [55, 335] on textarea "100 LURO" at bounding box center [309, 360] width 523 height 85
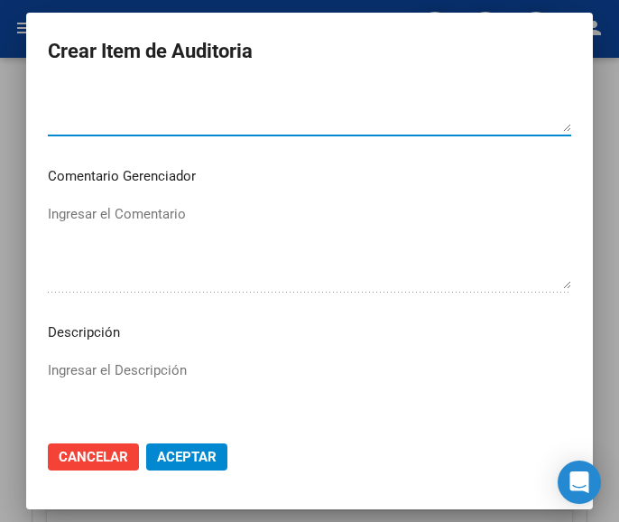
scroll to position [1083, 0]
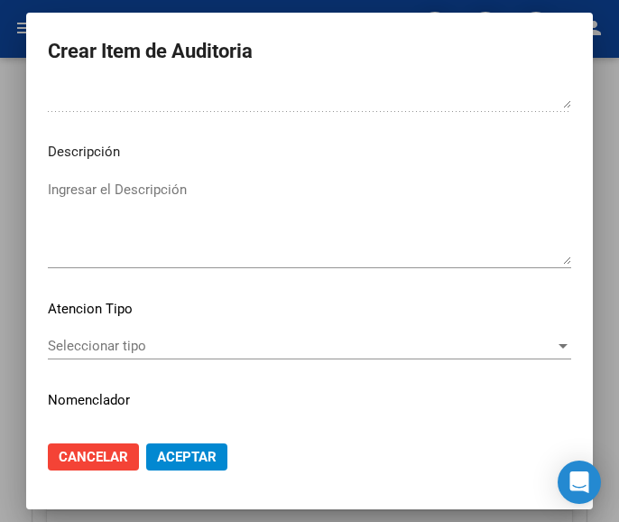
type textarea "100% LURO"
click at [119, 329] on mat-dialog-content "25580793 Nro Documento 27255807930 CUIL Afiliado Activo Análisis Afiliado Prest…" at bounding box center [309, 256] width 567 height 339
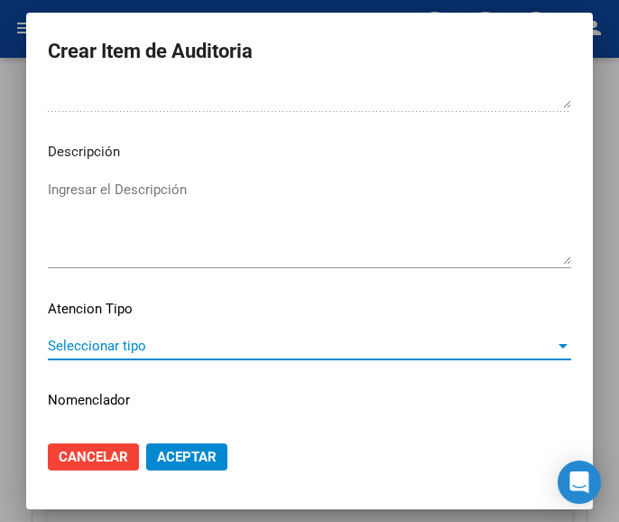
click at [111, 346] on span "Seleccionar tipo" at bounding box center [301, 345] width 507 height 16
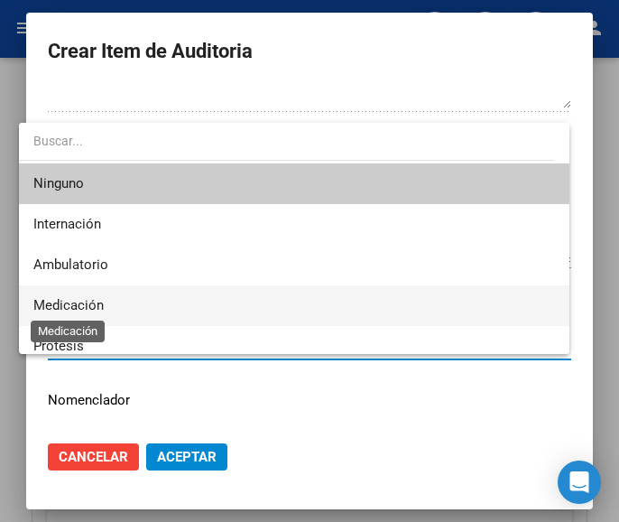
click at [82, 308] on span "Medicación" at bounding box center [68, 305] width 70 height 16
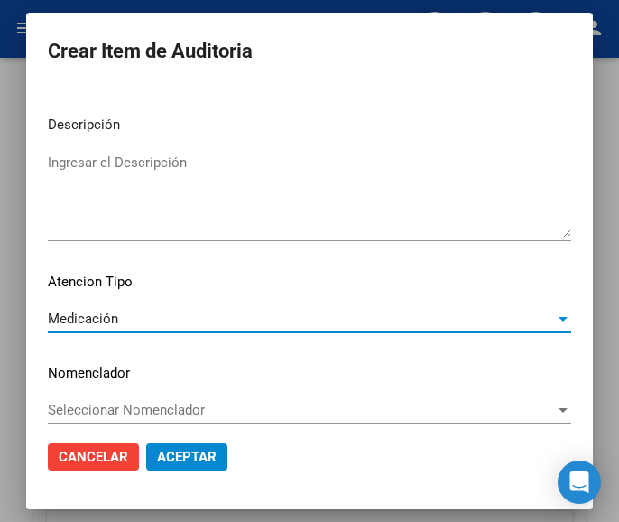
scroll to position [1124, 0]
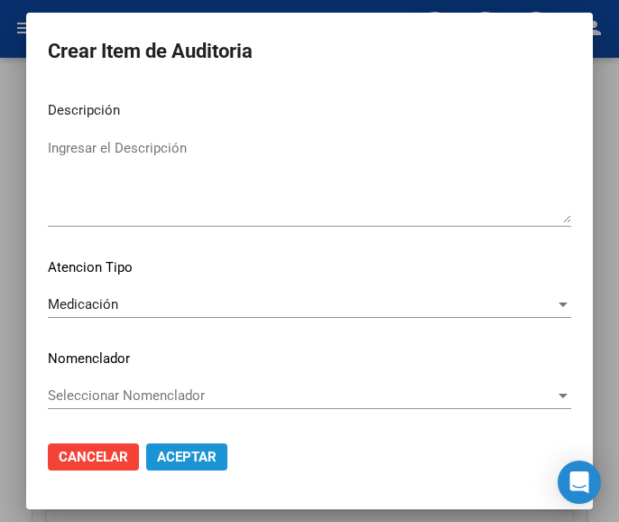
click at [168, 459] on span "Aceptar" at bounding box center [187, 456] width 60 height 16
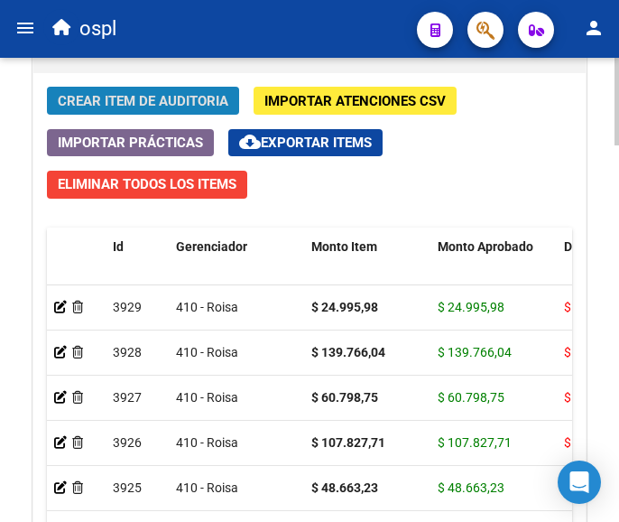
click at [154, 102] on span "Crear Item de Auditoria" at bounding box center [143, 101] width 171 height 16
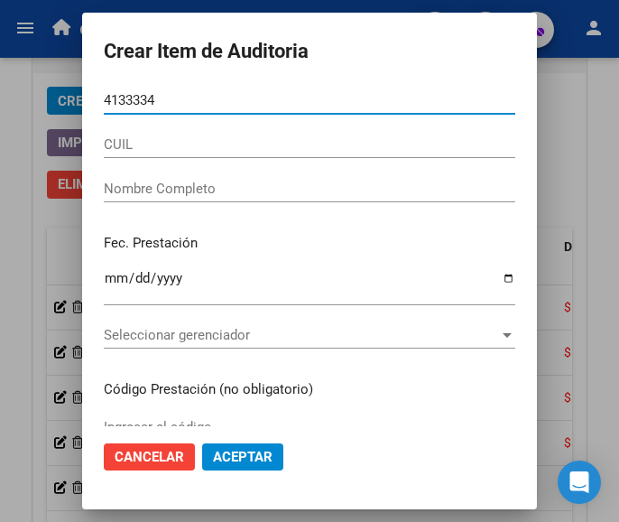
type input "41333341"
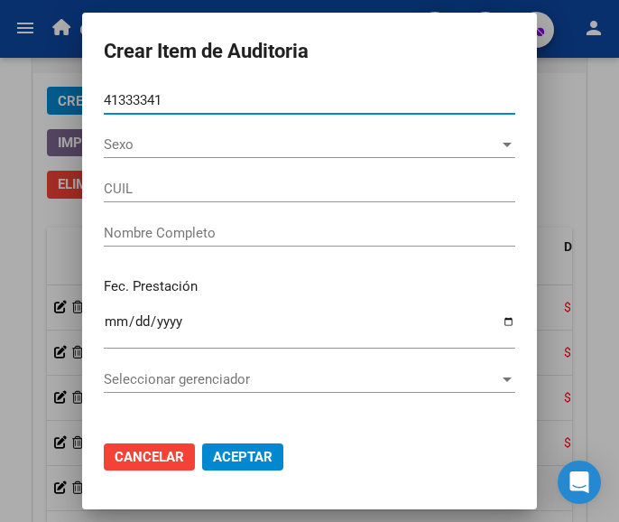
type input "20413333416"
type input "[PERSON_NAME] [PERSON_NAME]"
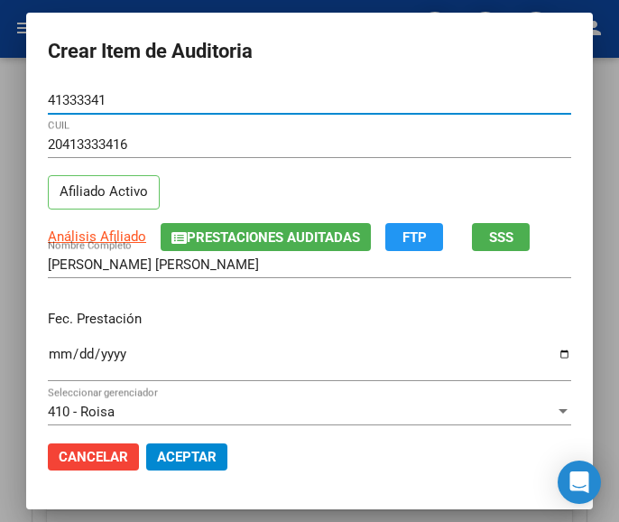
type input "41333341"
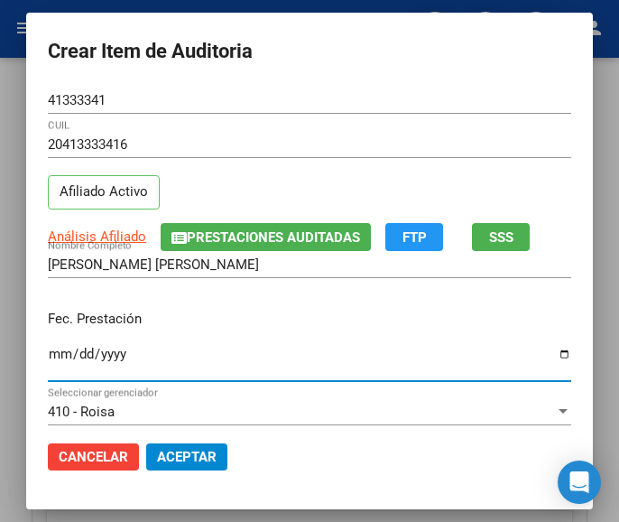
click at [48, 356] on input "Ingresar la fecha" at bounding box center [309, 360] width 523 height 29
type input "[DATE]"
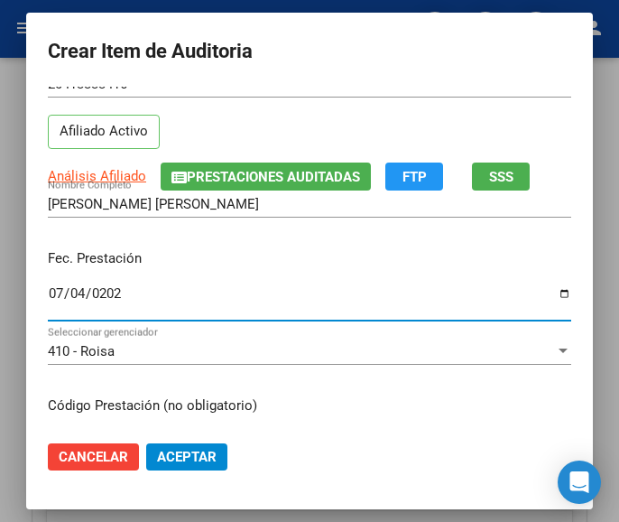
scroll to position [180, 0]
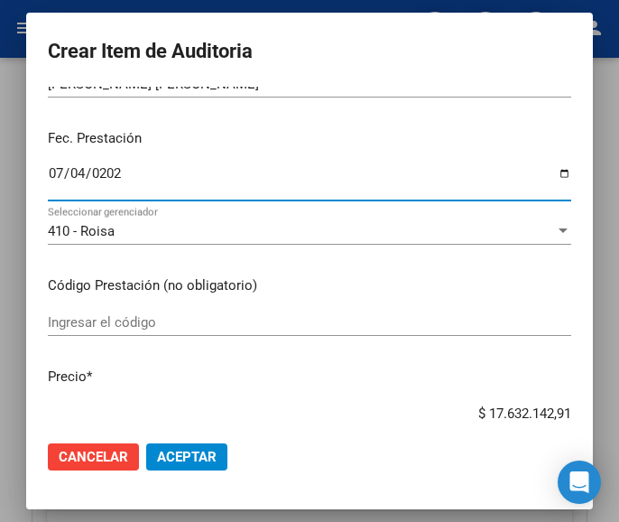
click at [115, 324] on input "Ingresar el código" at bounding box center [309, 322] width 523 height 16
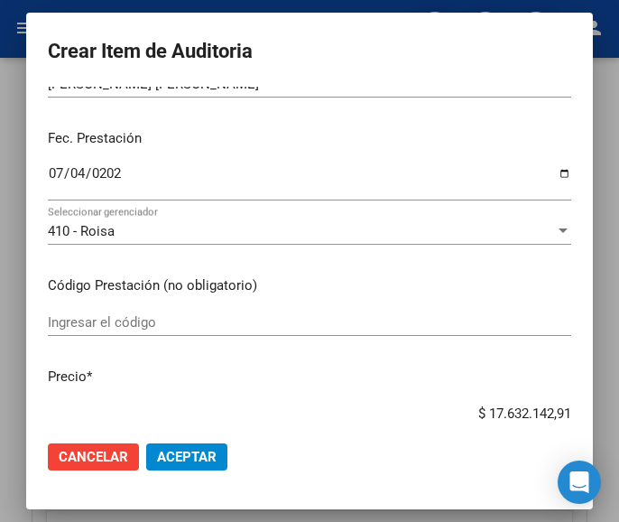
click at [125, 330] on input "Ingresar el código" at bounding box center [309, 322] width 523 height 16
click at [97, 334] on div "Ingresar el código" at bounding box center [309, 322] width 523 height 27
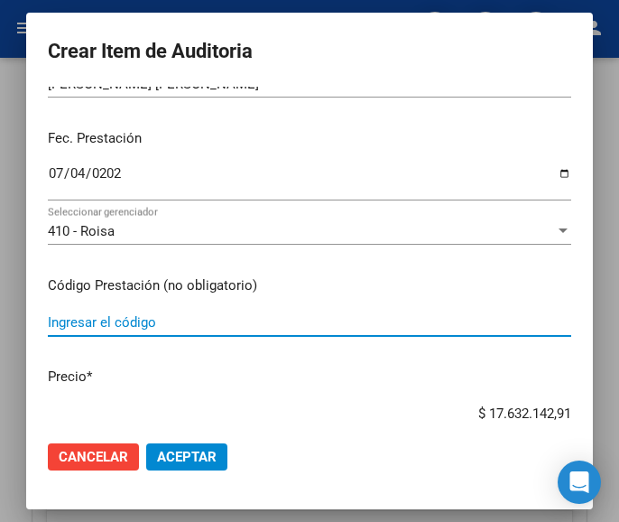
paste input "3813271 RISPERIN 3 mg comp.x 20"
type input "3813271 RISPERIN 3 mg comp.x 20"
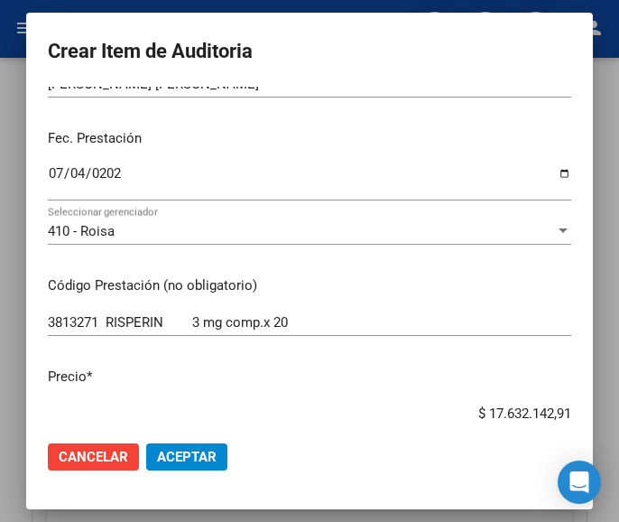
scroll to position [215, 0]
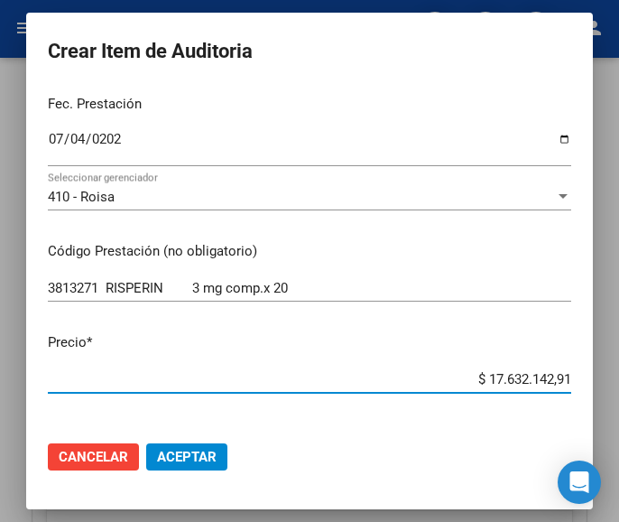
drag, startPoint x: 460, startPoint y: 411, endPoint x: 602, endPoint y: 399, distance: 142.2
click at [593, 399] on mat-dialog-container "Crear Item de Auditoria 41333341 Nro Documento 20413333416 CUIL Afiliado Activo…" at bounding box center [309, 260] width 567 height 495
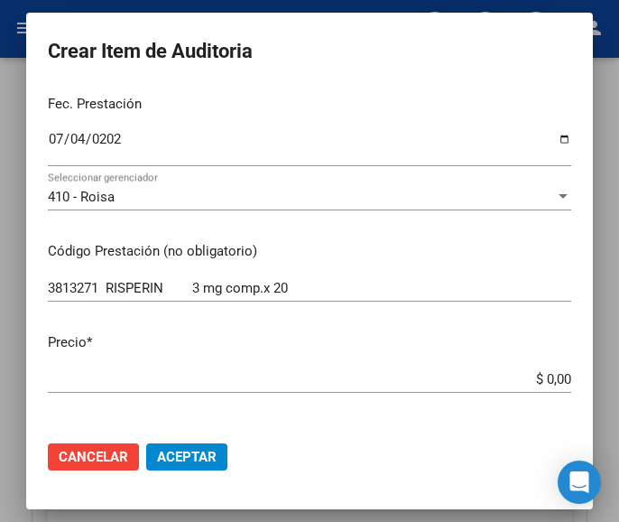
click at [556, 379] on app-form-text-field "Precio * $ 0,00 Ingresar el precio" at bounding box center [317, 360] width 538 height 56
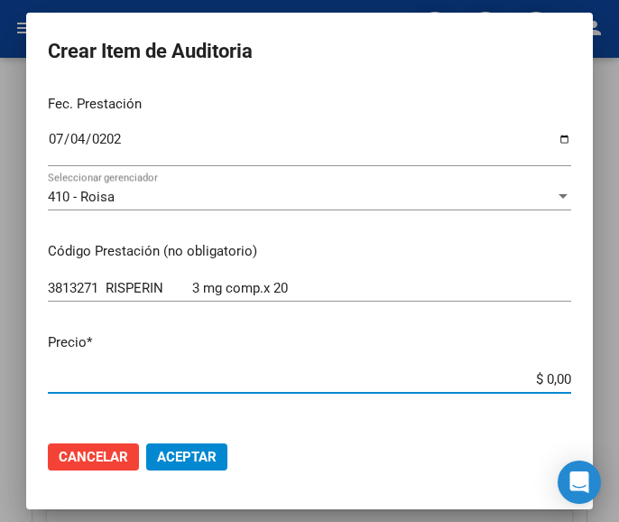
click at [551, 379] on input "$ 0,00" at bounding box center [309, 379] width 523 height 16
paste input "29381,52"
type input "$ 29.381,52"
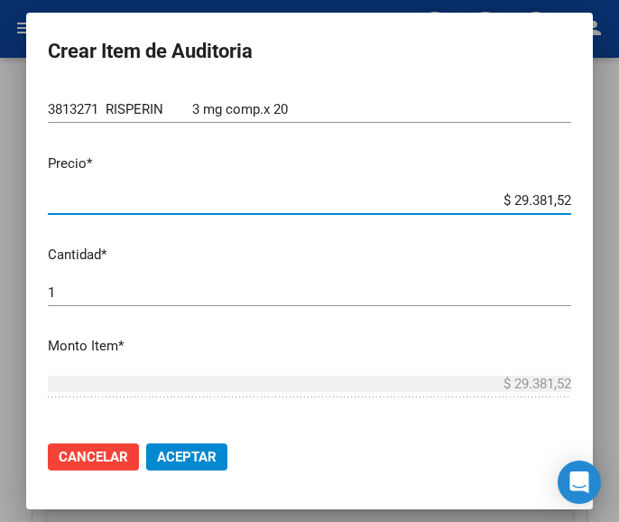
scroll to position [395, 0]
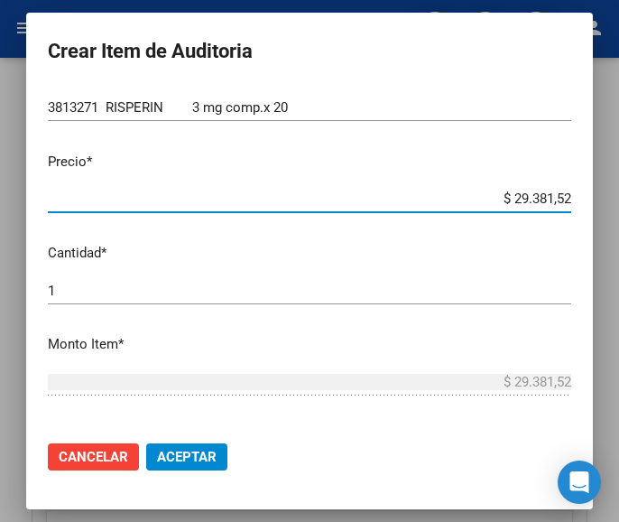
type input "$ 29.381,52"
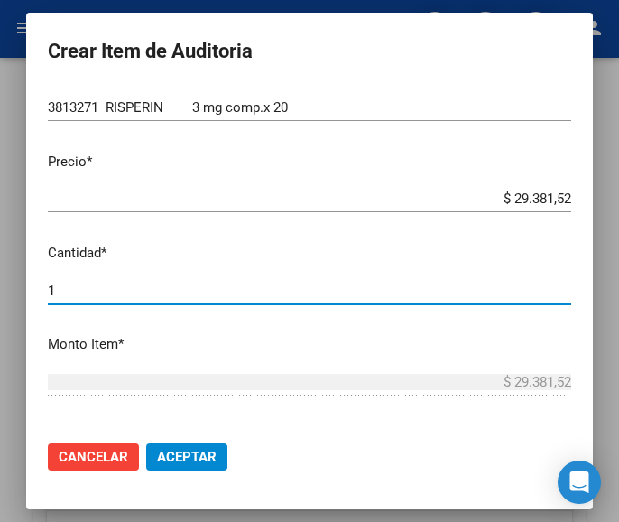
click at [148, 289] on input "1" at bounding box center [309, 290] width 523 height 16
type input "3"
type input "$ 88.144,56"
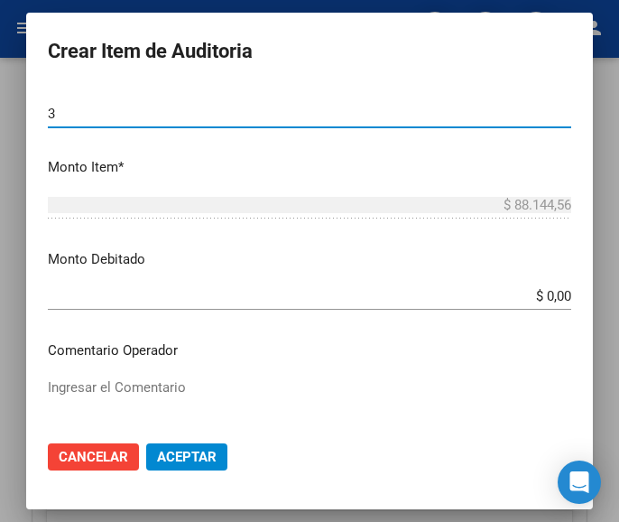
scroll to position [576, 0]
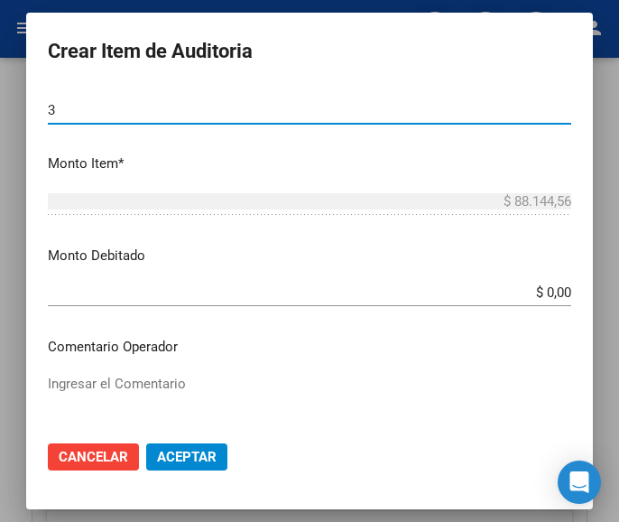
type input "3"
click at [134, 377] on textarea "Ingresar el Comentario" at bounding box center [309, 416] width 523 height 85
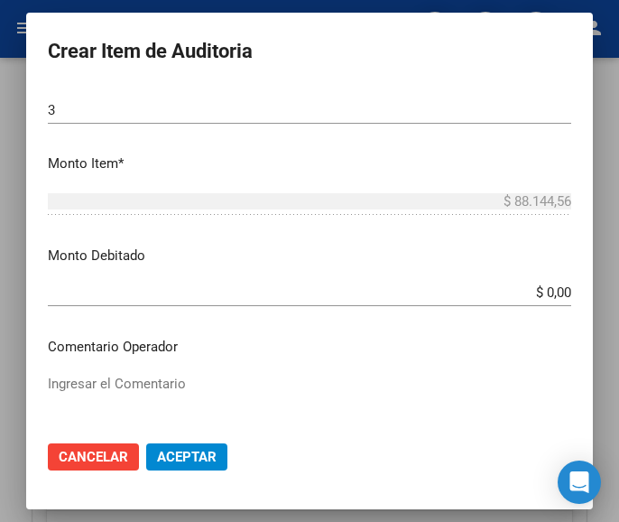
click at [108, 384] on textarea "Ingresar el Comentario" at bounding box center [309, 416] width 523 height 85
paste textarea "100 LURO"
click at [58, 387] on textarea "100 LURO" at bounding box center [309, 416] width 523 height 85
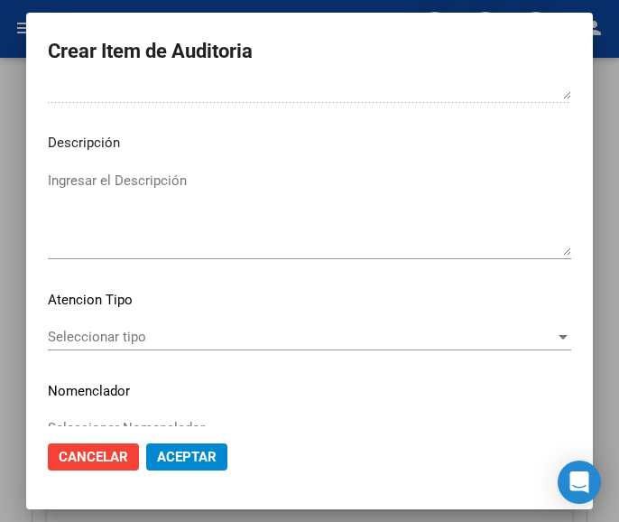
scroll to position [1117, 0]
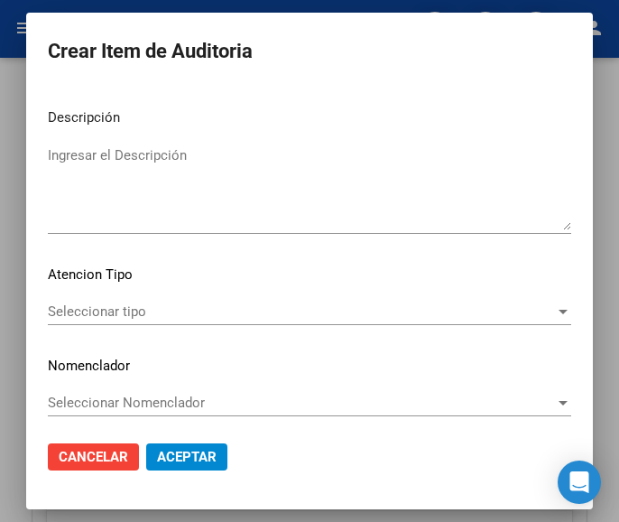
type textarea "100% LURO"
click at [143, 324] on div "Seleccionar tipo Seleccionar tipo" at bounding box center [309, 311] width 523 height 27
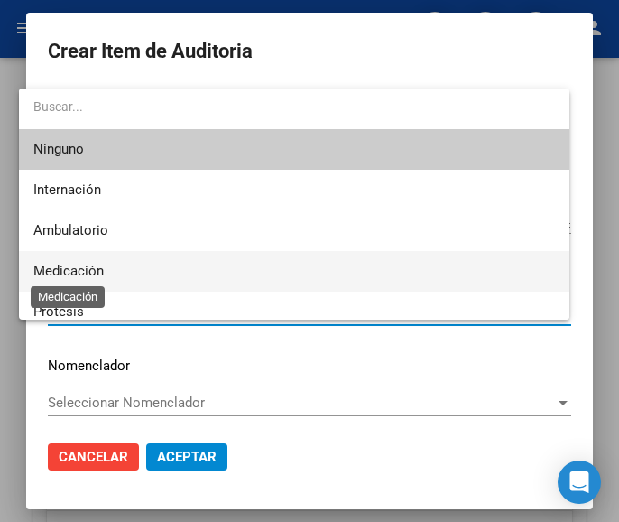
click at [96, 269] on span "Medicación" at bounding box center [68, 271] width 70 height 16
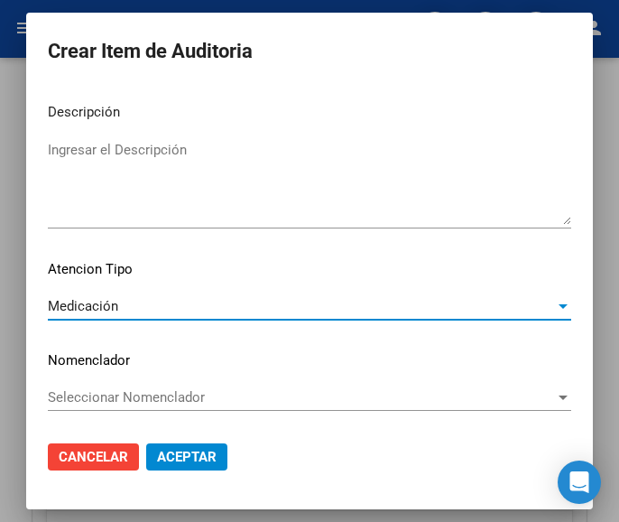
scroll to position [1124, 0]
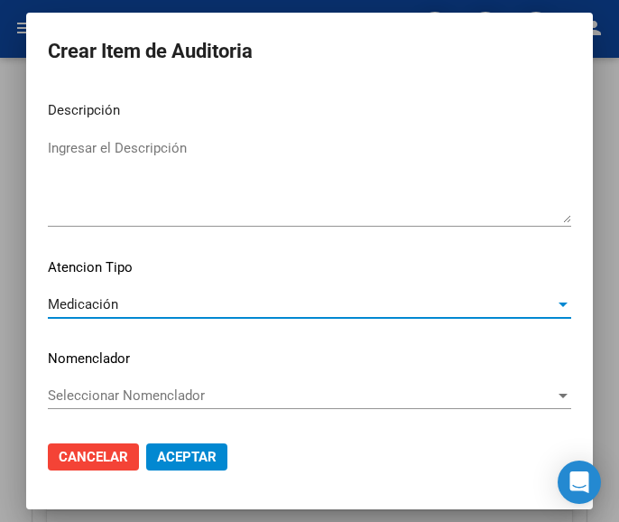
click at [146, 447] on button "Aceptar" at bounding box center [186, 456] width 81 height 27
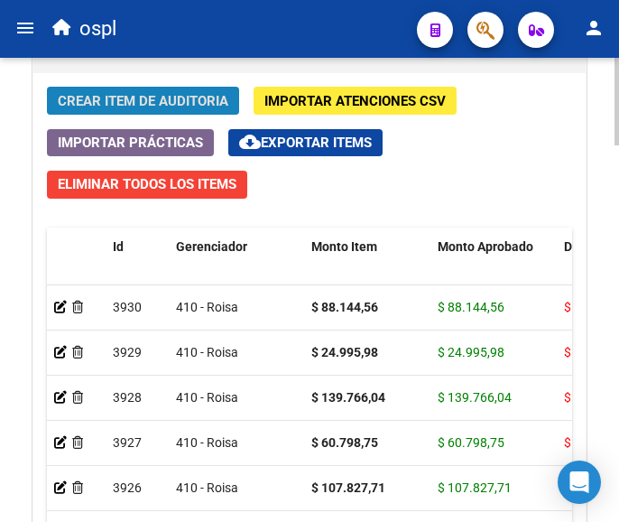
click at [147, 94] on span "Crear Item de Auditoria" at bounding box center [143, 101] width 171 height 16
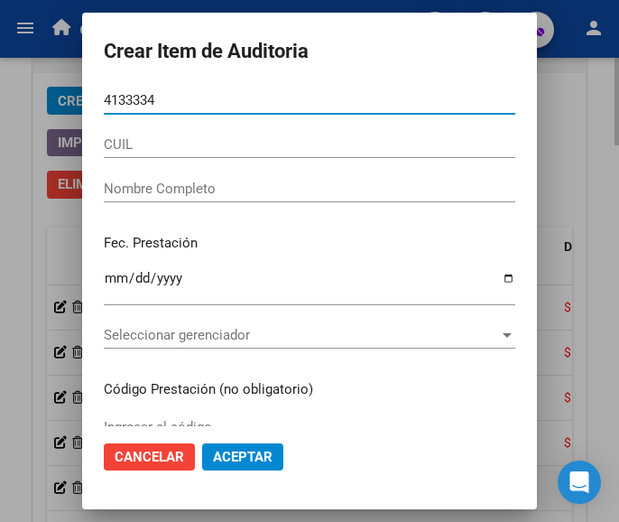
type input "41333341"
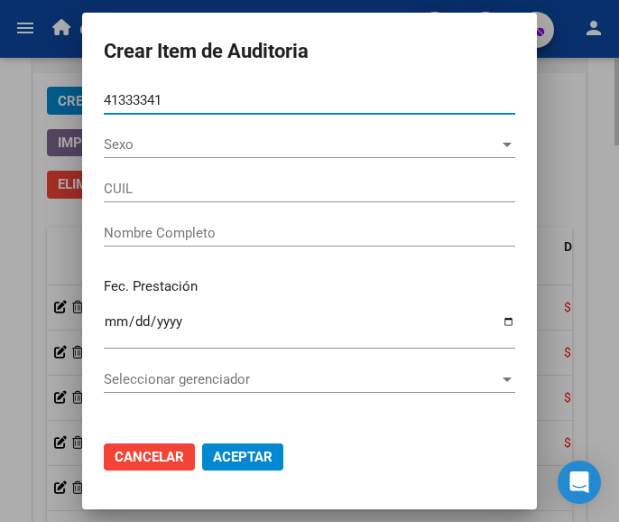
type input "20413333416"
type input "[PERSON_NAME] [PERSON_NAME]"
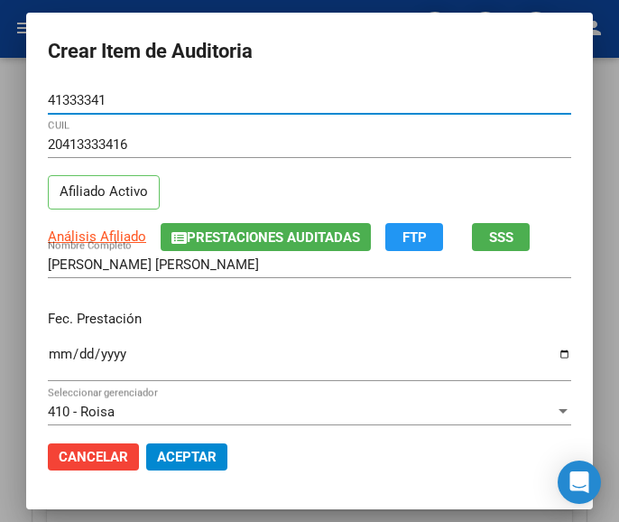
type input "41333341"
click at [48, 356] on input "Ingresar la fecha" at bounding box center [309, 360] width 523 height 29
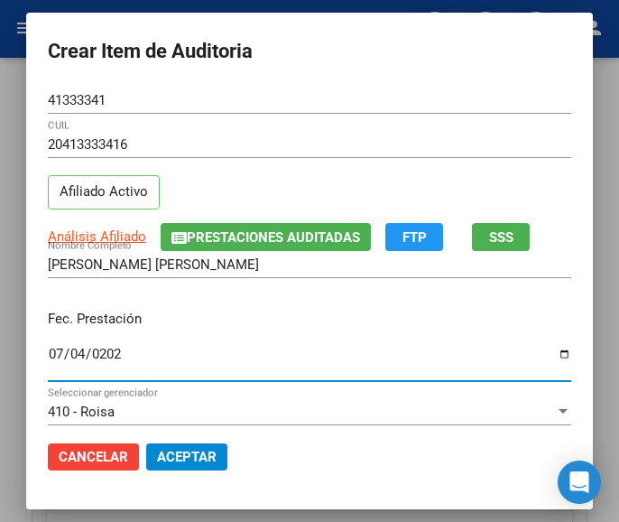
type input "[DATE]"
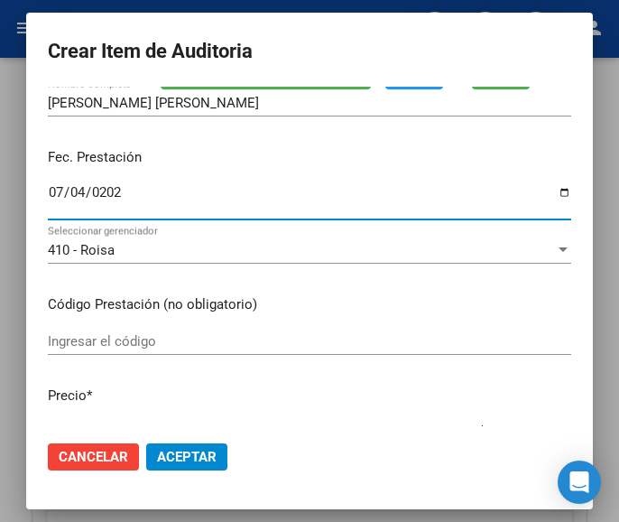
scroll to position [180, 0]
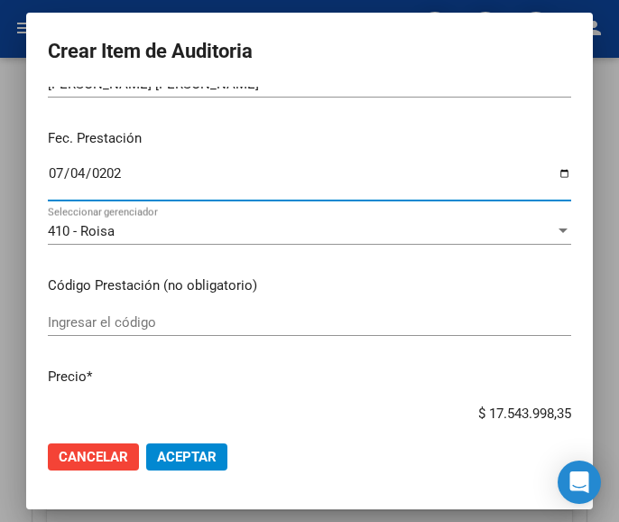
click at [125, 315] on input "Ingresar el código" at bounding box center [309, 322] width 523 height 16
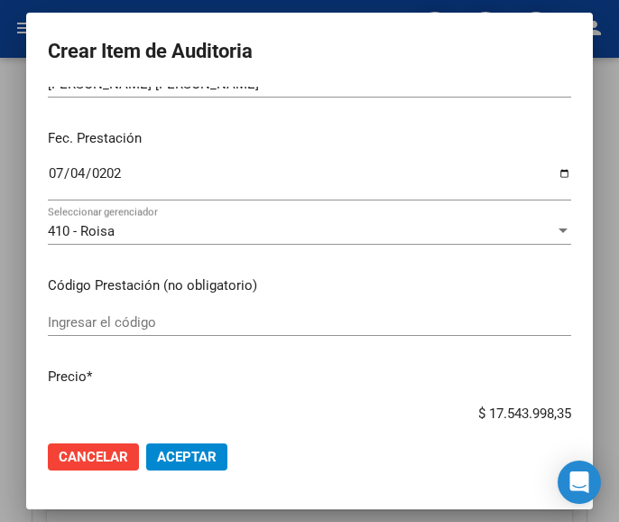
click at [119, 325] on input "Ingresar el código" at bounding box center [309, 322] width 523 height 16
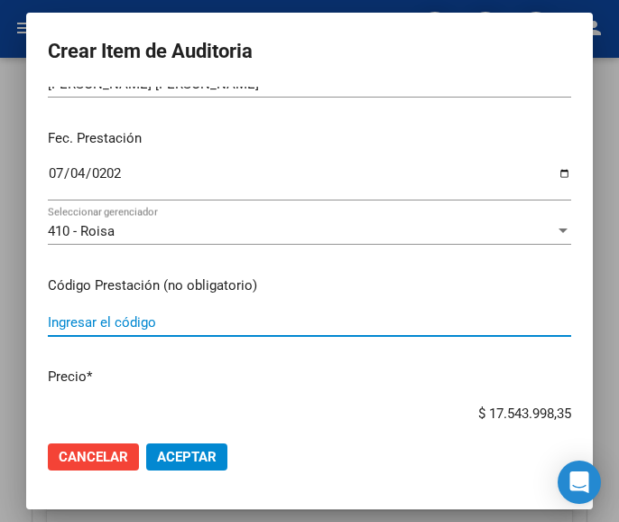
paste input "6138001 MEPROZIN 25 mg comp.x 30"
type input "6138001 MEPROZIN 25 mg comp.x 30"
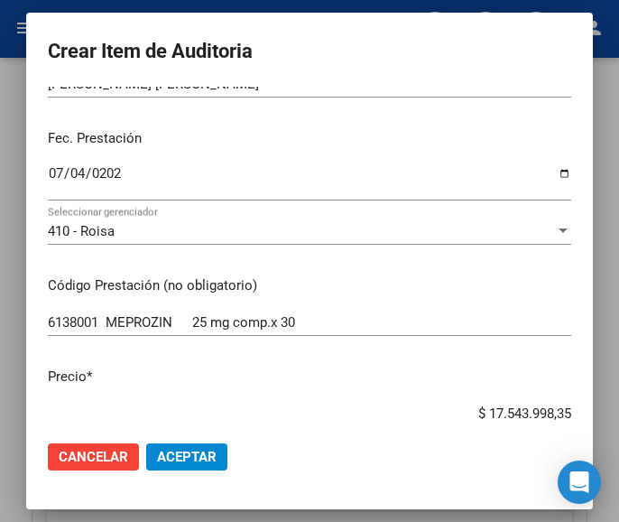
scroll to position [188, 0]
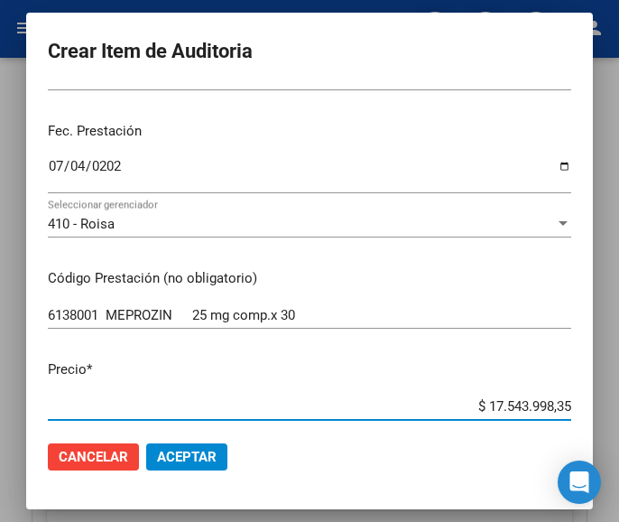
drag, startPoint x: 439, startPoint y: 415, endPoint x: 596, endPoint y: 383, distance: 160.2
click at [593, 384] on mat-dialog-container "Crear Item de Auditoria 41333341 Nro Documento 20413333416 CUIL Afiliado Activo…" at bounding box center [309, 260] width 567 height 495
click at [552, 403] on input "$ 0,00" at bounding box center [309, 406] width 523 height 16
paste input "23023,69"
type input "$ 23.023,69"
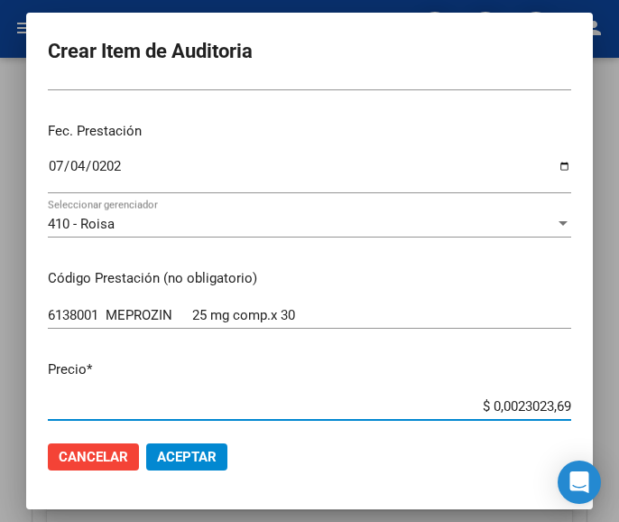
type input "$ 23.023,69"
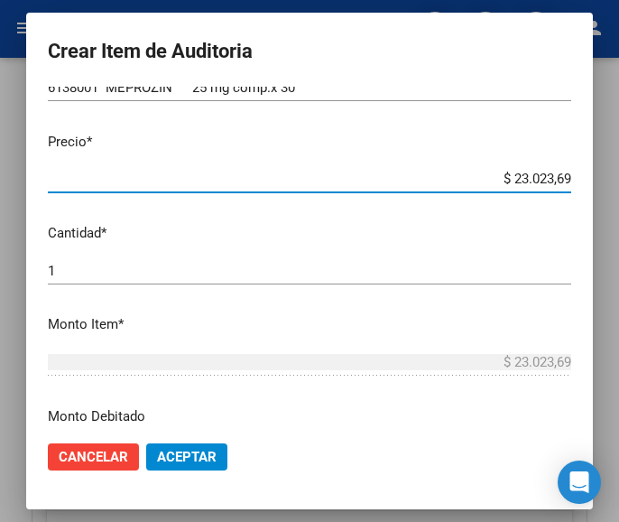
scroll to position [458, 0]
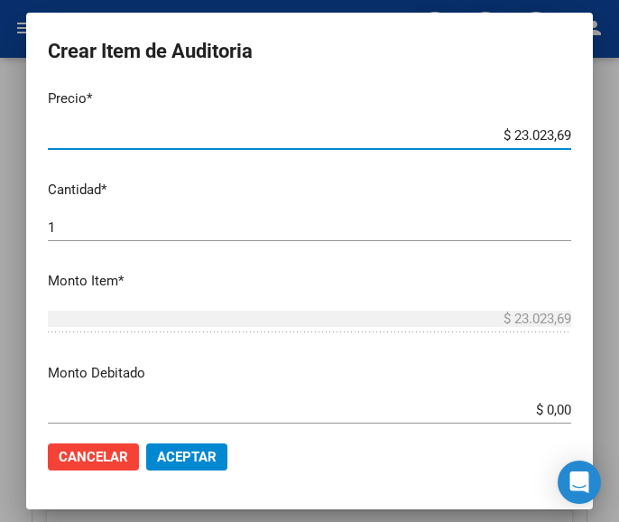
type input "$ 23.023,69"
click at [60, 223] on input "1" at bounding box center [309, 227] width 523 height 16
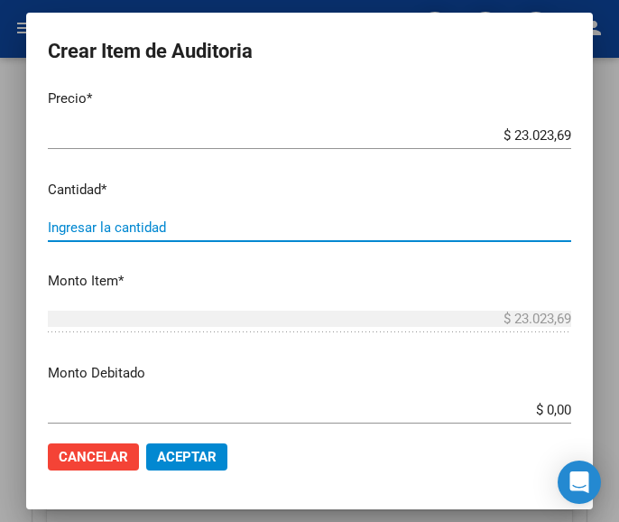
type input "4"
type input "$ 92.094,76"
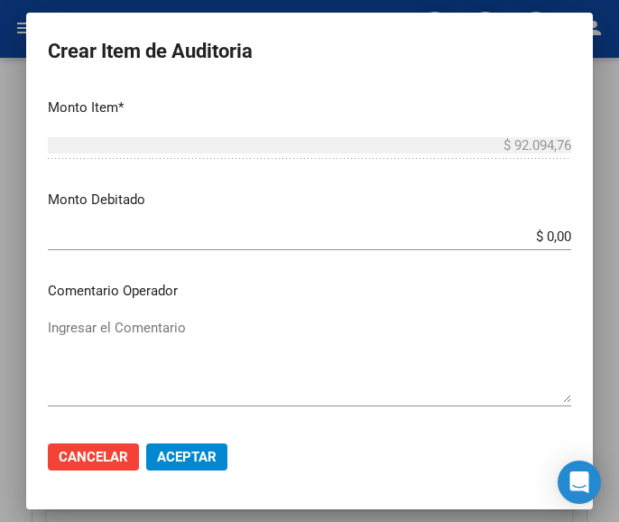
scroll to position [639, 0]
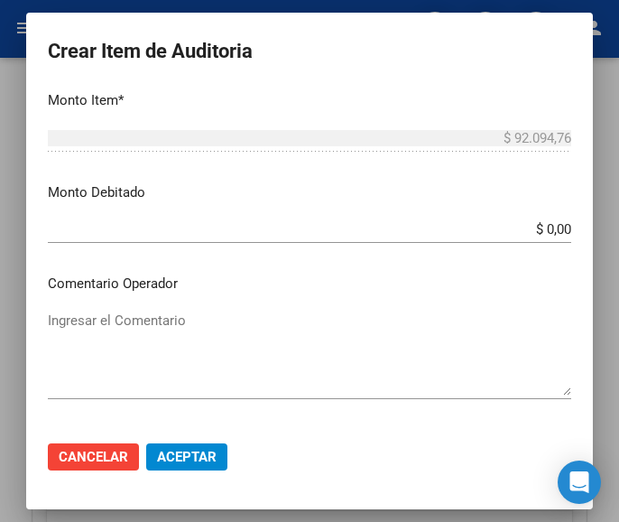
click at [148, 324] on textarea "Ingresar el Comentario" at bounding box center [309, 352] width 523 height 85
click at [122, 323] on textarea "Ingresar el Comentario" at bounding box center [309, 352] width 523 height 85
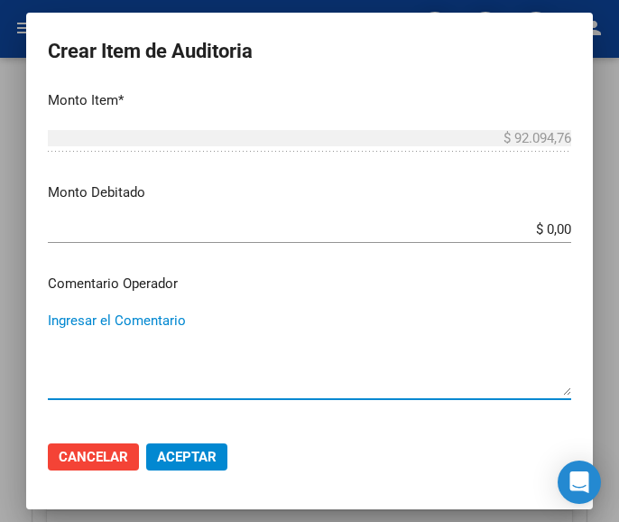
paste textarea "100 LURO"
click at [56, 324] on textarea "100 LURO" at bounding box center [309, 352] width 523 height 85
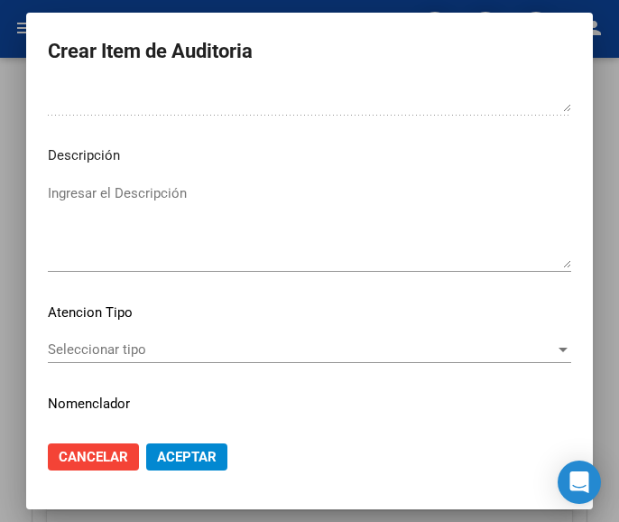
scroll to position [1090, 0]
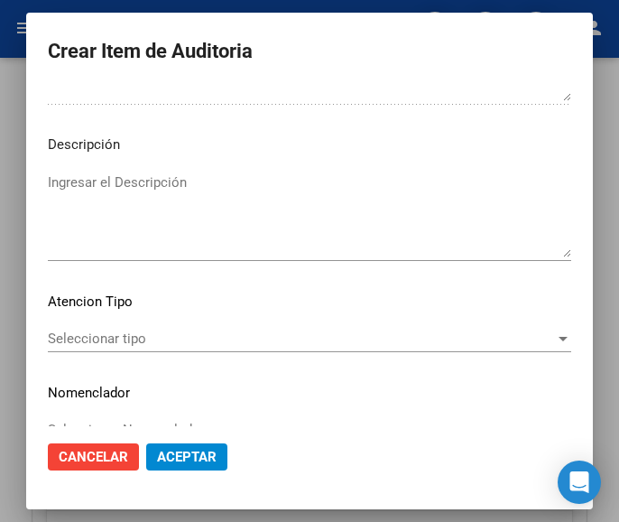
click at [125, 330] on span "Seleccionar tipo" at bounding box center [301, 338] width 507 height 16
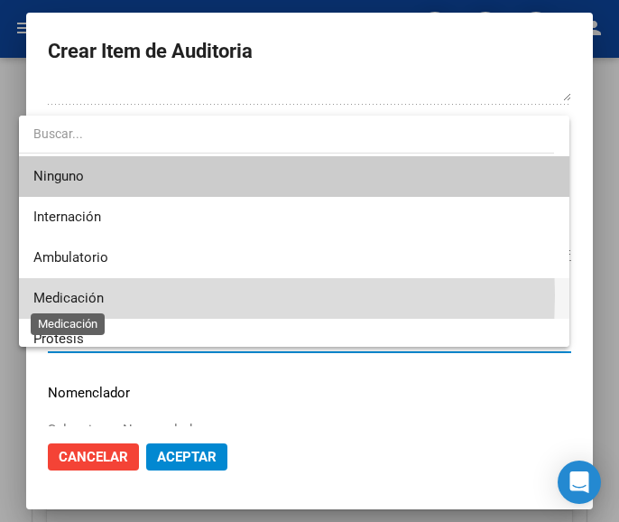
click at [97, 295] on span "Medicación" at bounding box center [68, 298] width 70 height 16
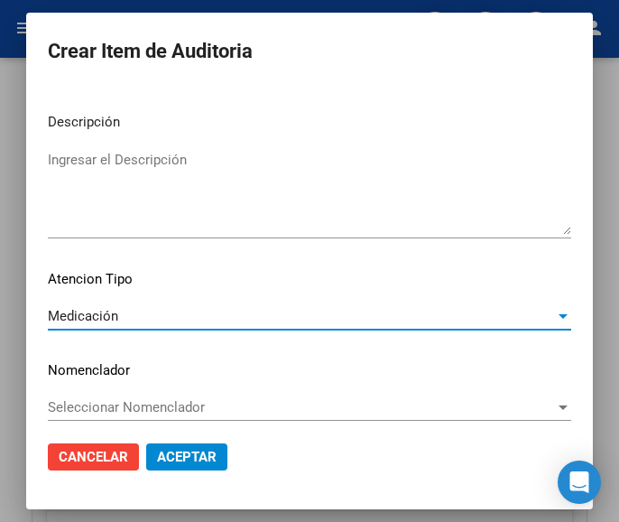
scroll to position [1124, 0]
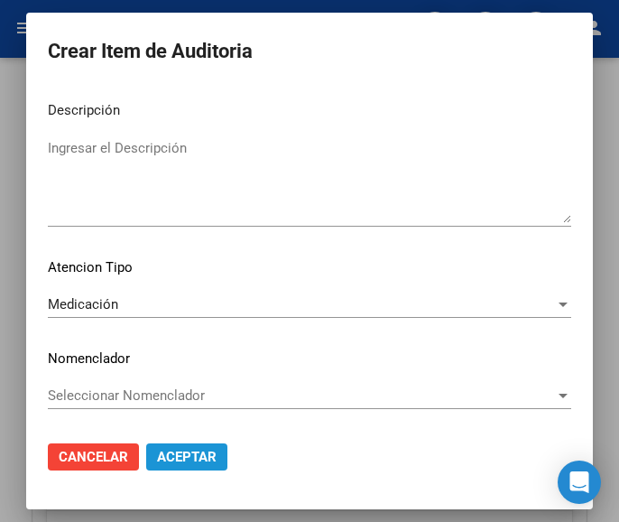
click at [179, 455] on span "Aceptar" at bounding box center [187, 456] width 60 height 16
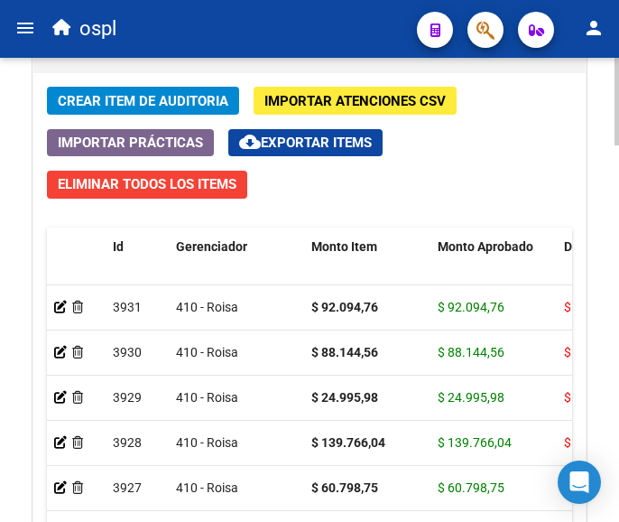
click at [161, 88] on button "Crear Item de Auditoria" at bounding box center [143, 101] width 192 height 28
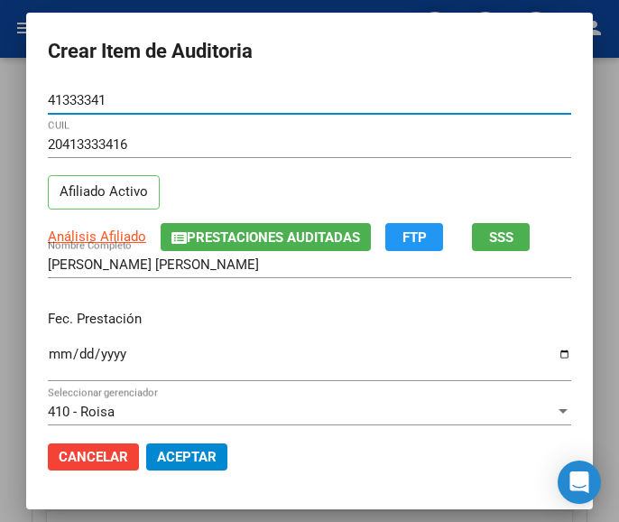
click at [51, 351] on input "Ingresar la fecha" at bounding box center [309, 360] width 523 height 29
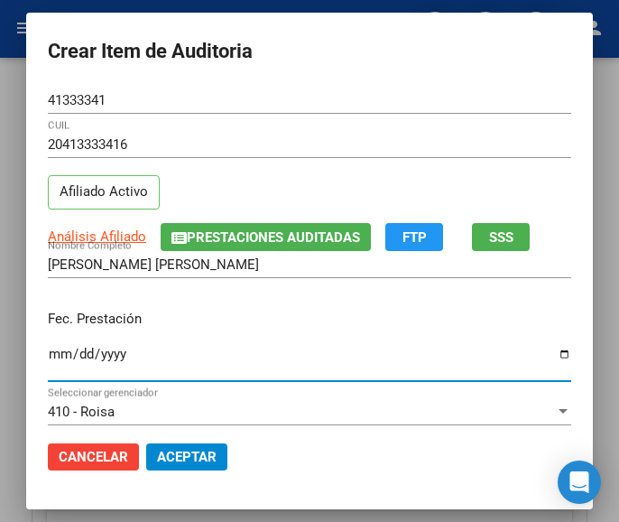
click at [48, 353] on input "Ingresar la fecha" at bounding box center [309, 360] width 523 height 29
click at [71, 353] on input "Ingresar la fecha" at bounding box center [309, 360] width 523 height 29
click at [48, 352] on input "Ingresar la fecha" at bounding box center [309, 360] width 523 height 29
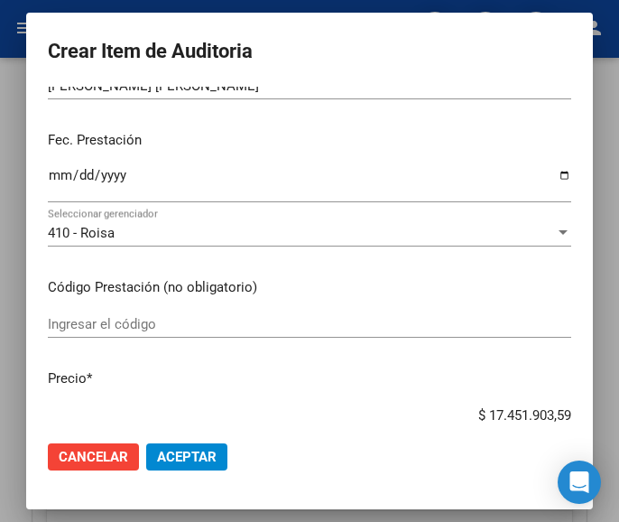
scroll to position [180, 0]
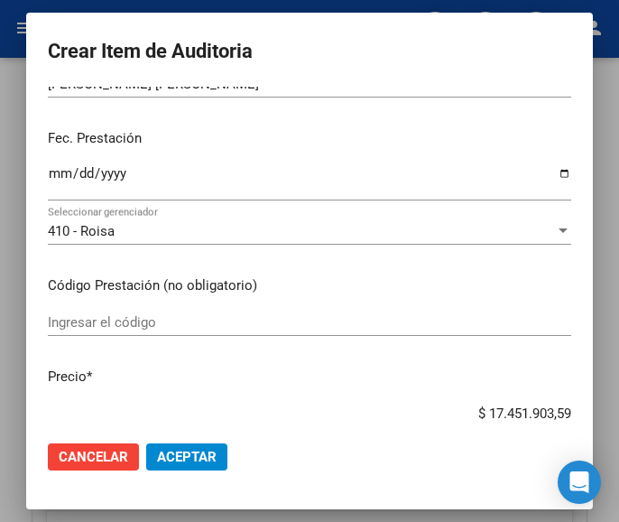
click at [147, 333] on div "Ingresar el código" at bounding box center [309, 322] width 523 height 27
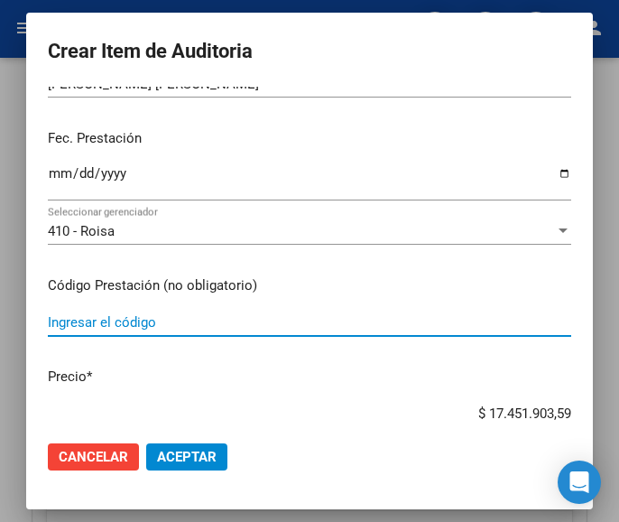
drag, startPoint x: 255, startPoint y: 324, endPoint x: 233, endPoint y: 326, distance: 22.6
click at [257, 324] on input "Ingresar el código" at bounding box center [309, 322] width 523 height 16
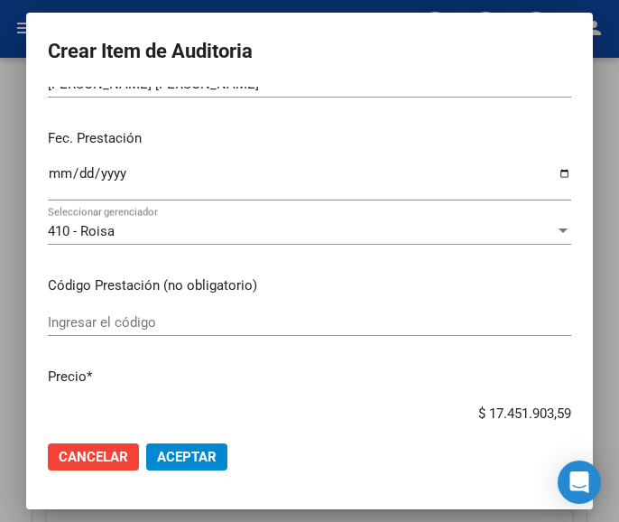
drag, startPoint x: 189, startPoint y: 311, endPoint x: 127, endPoint y: 328, distance: 63.5
click at [127, 328] on input "Ingresar el código" at bounding box center [309, 322] width 523 height 16
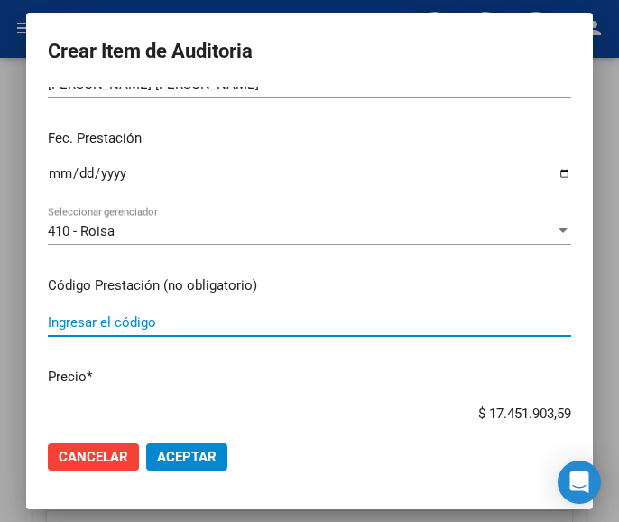
paste input "5574974 PLENICA 150 mg cáps.x 30"
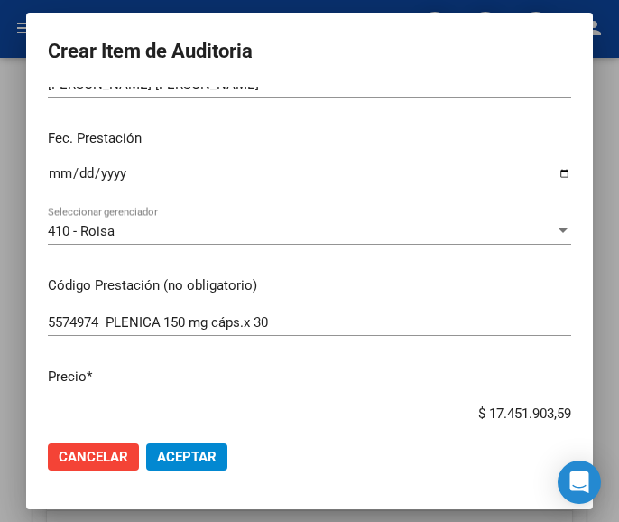
drag, startPoint x: 457, startPoint y: 407, endPoint x: 574, endPoint y: 401, distance: 117.5
click at [574, 401] on mat-dialog-content "41333341 Nro Documento 20413333416 CUIL Afiliado Activo Análisis Afiliado Prest…" at bounding box center [309, 256] width 567 height 339
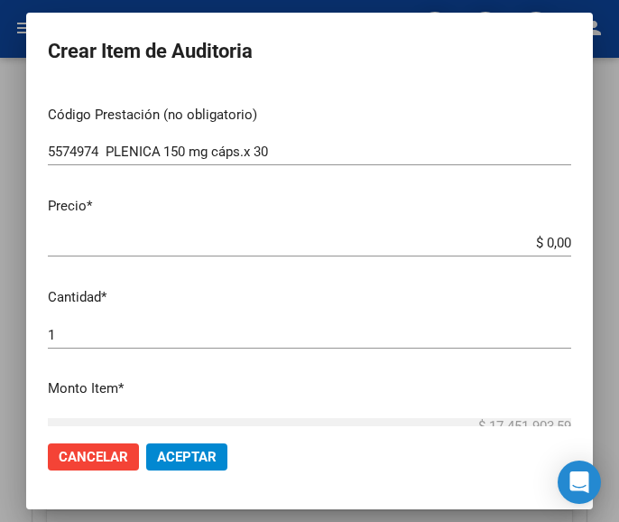
scroll to position [361, 0]
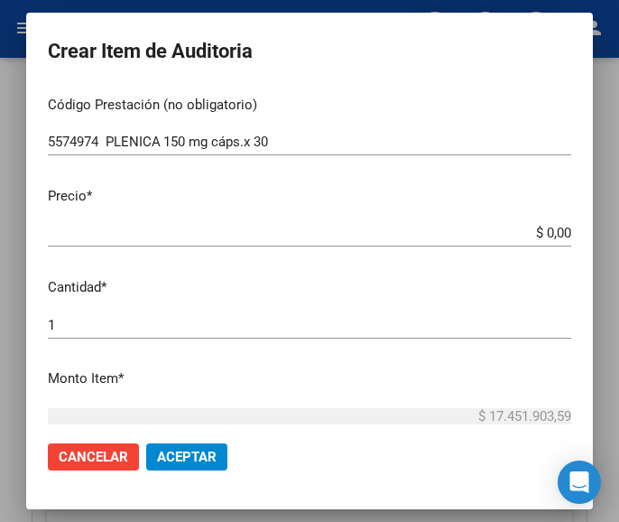
click at [551, 229] on input "$ 0,00" at bounding box center [309, 233] width 523 height 16
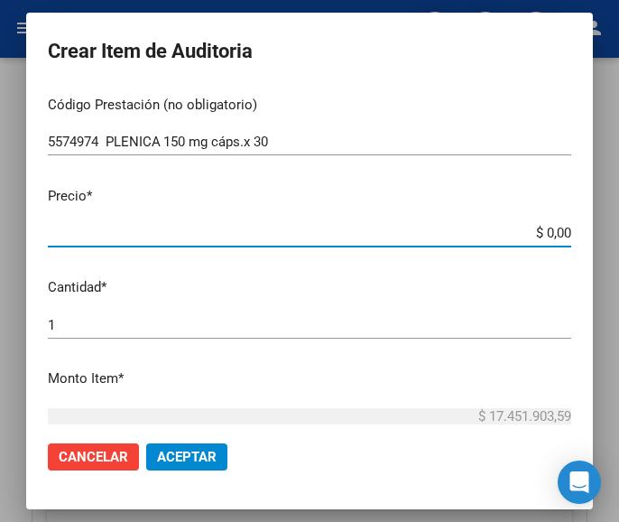
paste input "51125,63"
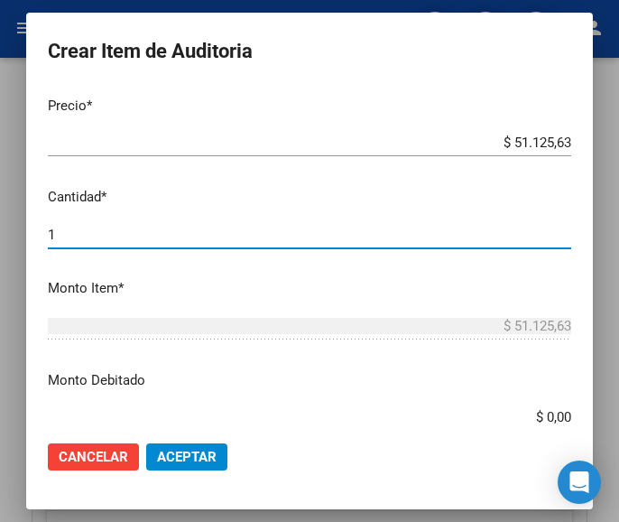
click at [65, 234] on input "1" at bounding box center [309, 234] width 523 height 16
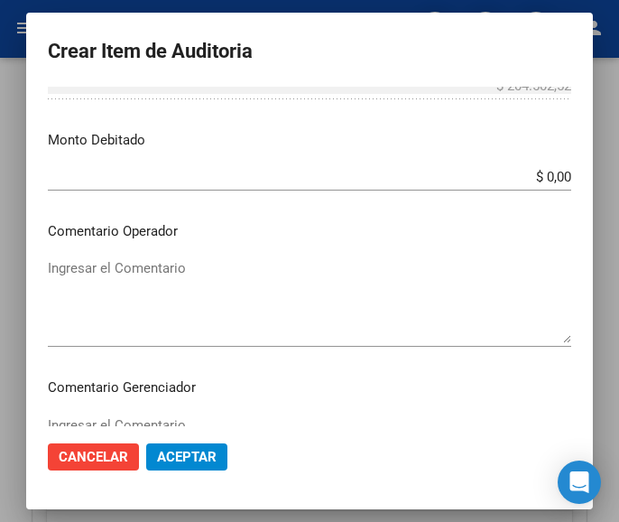
scroll to position [722, 0]
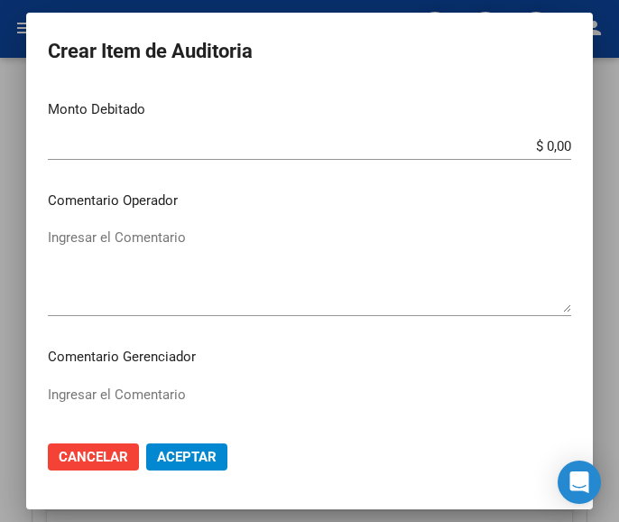
click at [169, 258] on textarea "Ingresar el Comentario" at bounding box center [309, 269] width 523 height 85
click at [53, 246] on textarea "Ingresar el Comentario" at bounding box center [309, 269] width 523 height 85
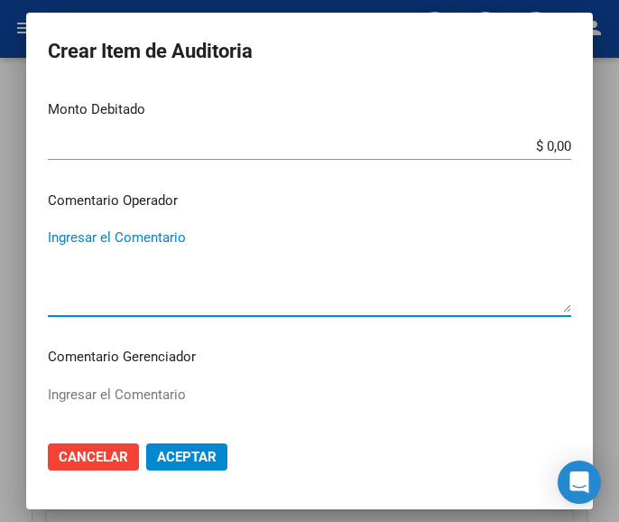
paste textarea "100 LURO"
click at [55, 237] on textarea "100 LURO" at bounding box center [309, 269] width 523 height 85
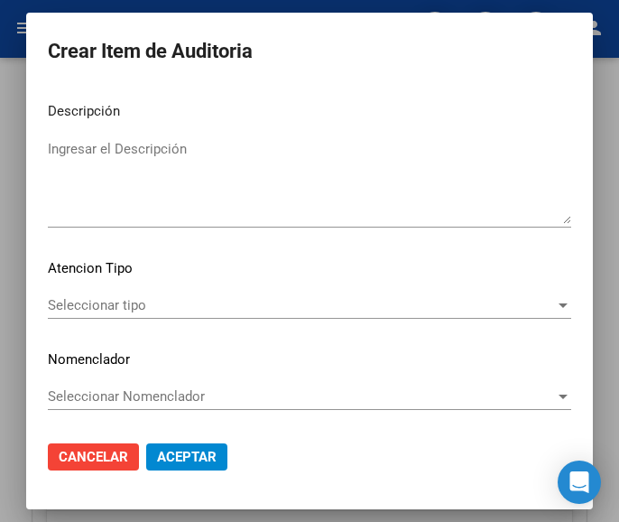
scroll to position [1124, 0]
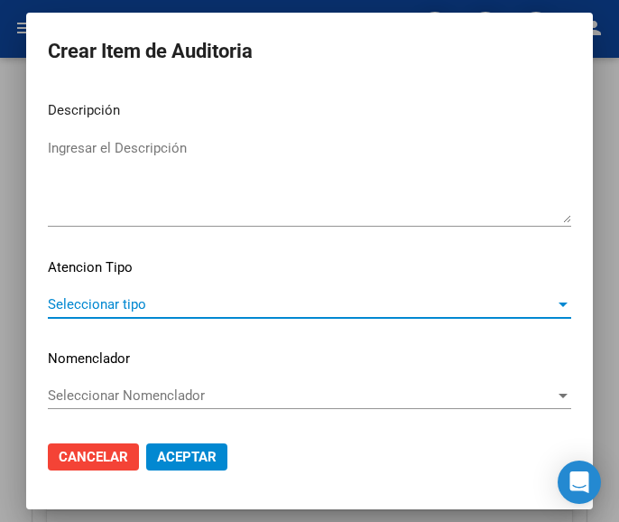
click at [113, 303] on span "Seleccionar tipo" at bounding box center [301, 304] width 507 height 16
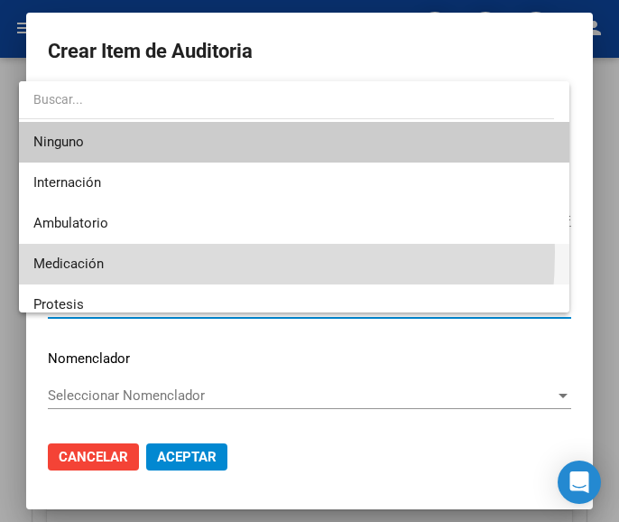
click at [95, 252] on span "Medicación" at bounding box center [294, 264] width 522 height 41
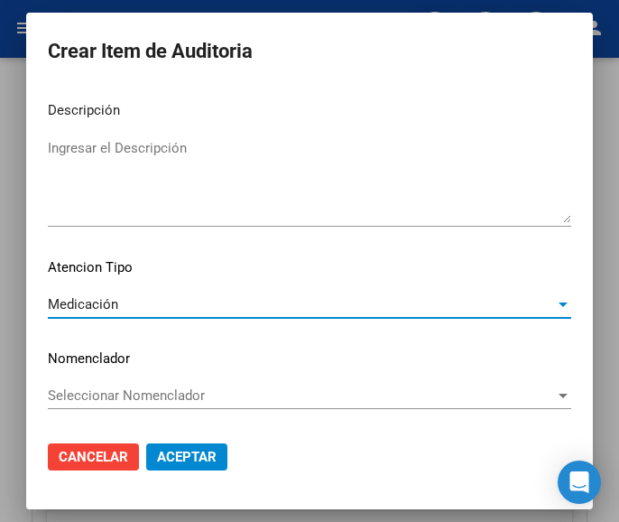
click at [189, 449] on span "Aceptar" at bounding box center [187, 456] width 60 height 16
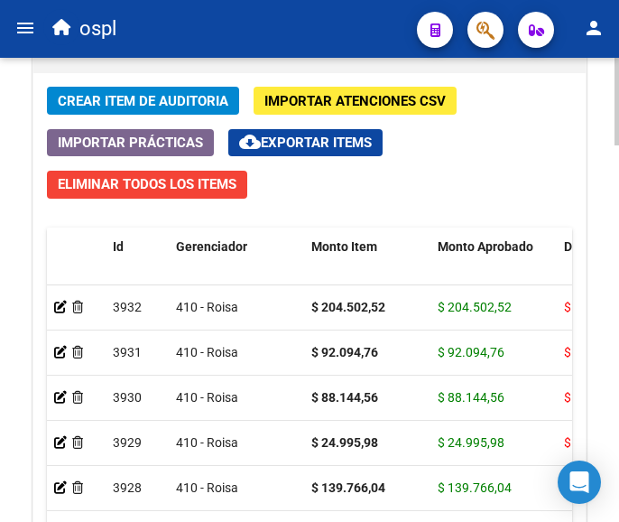
click at [204, 88] on button "Crear Item de Auditoria" at bounding box center [143, 101] width 192 height 28
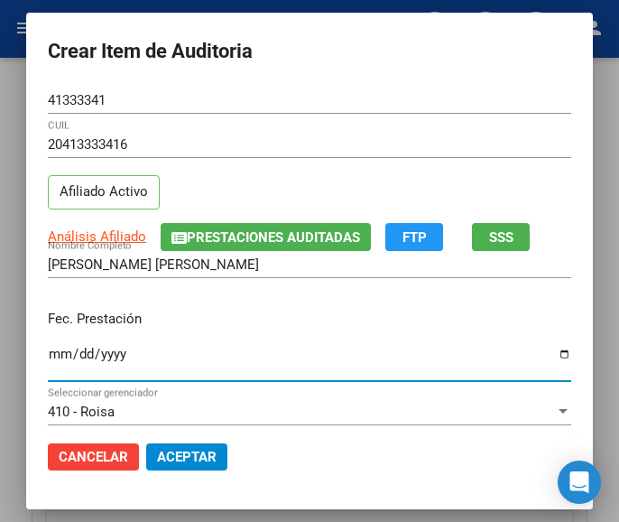
click at [48, 357] on input "Ingresar la fecha" at bounding box center [309, 360] width 523 height 29
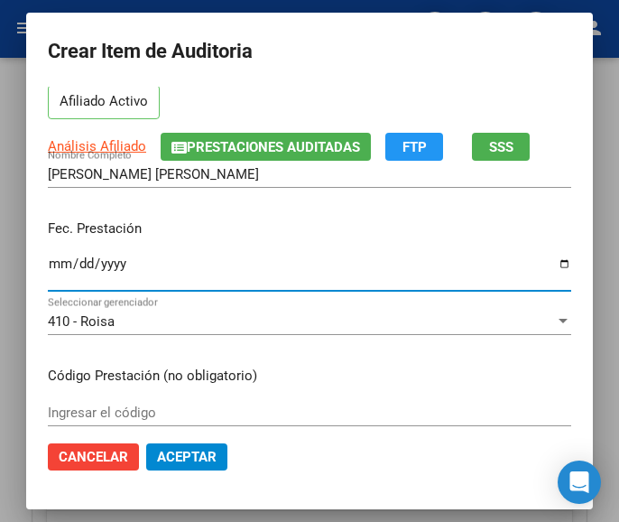
scroll to position [180, 0]
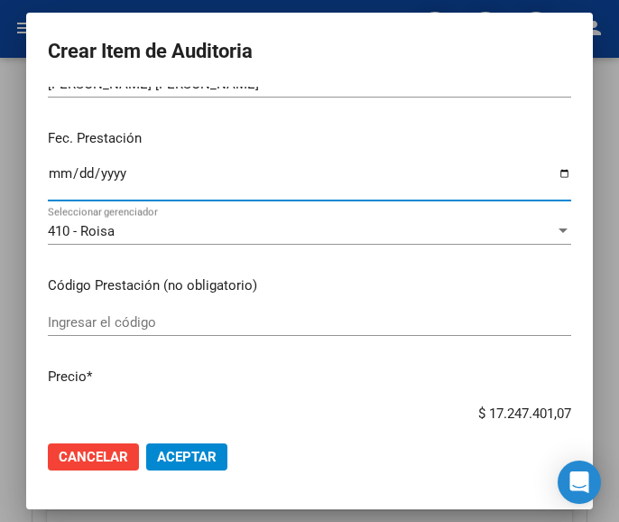
click at [122, 315] on input "Ingresar el código" at bounding box center [309, 322] width 523 height 16
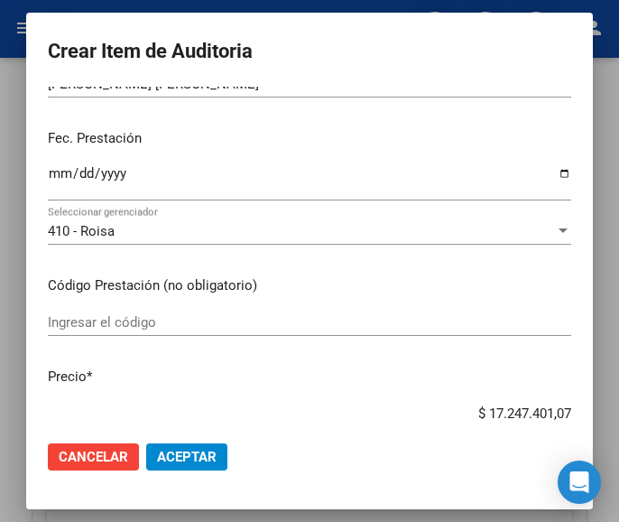
click at [157, 324] on input "Ingresar el código" at bounding box center [309, 322] width 523 height 16
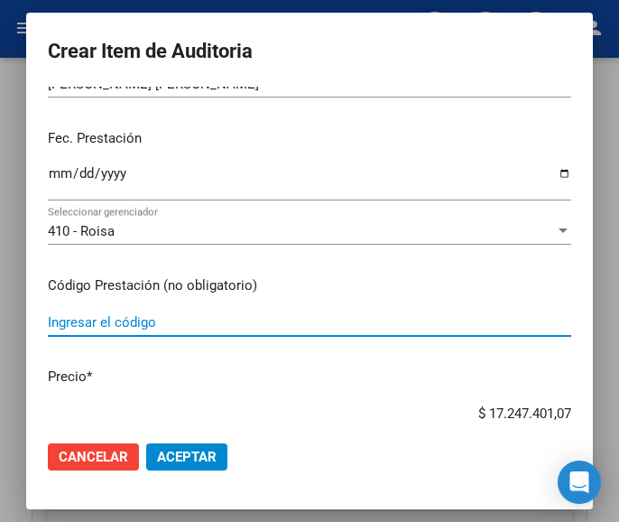
paste input "2070284 TRAPAX 2.5 mg comp.x 30"
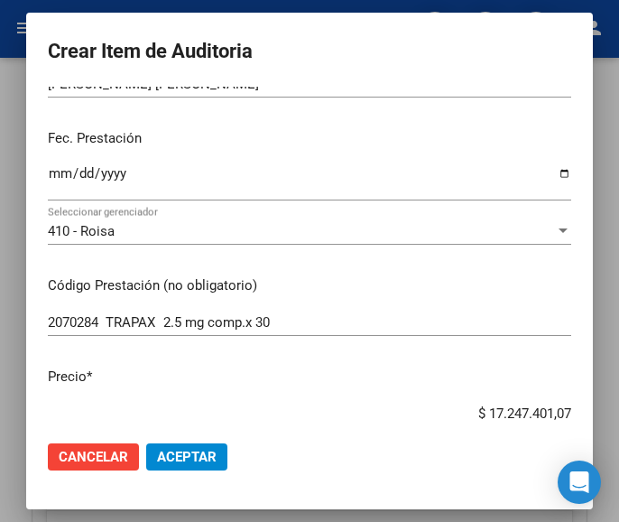
scroll to position [194, 0]
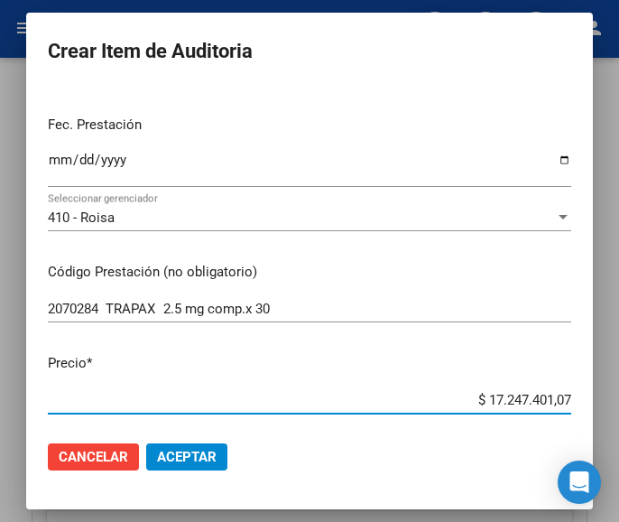
drag, startPoint x: 496, startPoint y: 409, endPoint x: 588, endPoint y: 399, distance: 92.6
click at [588, 399] on mat-dialog-content "41333341 Nro Documento 20413333416 CUIL Afiliado Activo Análisis Afiliado Prest…" at bounding box center [309, 256] width 567 height 339
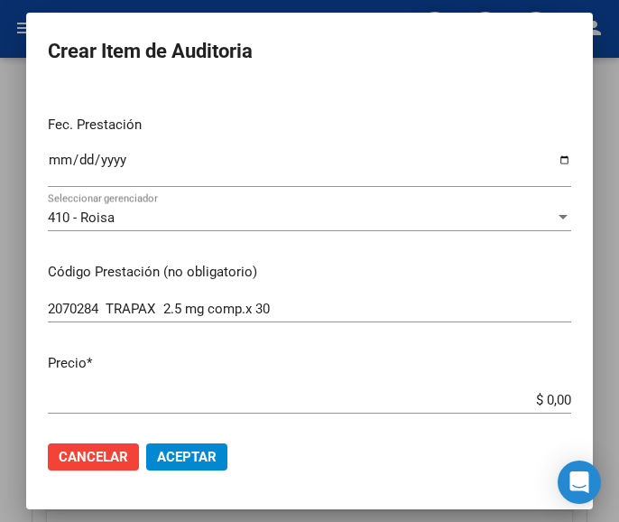
click at [551, 395] on input "$ 0,00" at bounding box center [309, 400] width 523 height 16
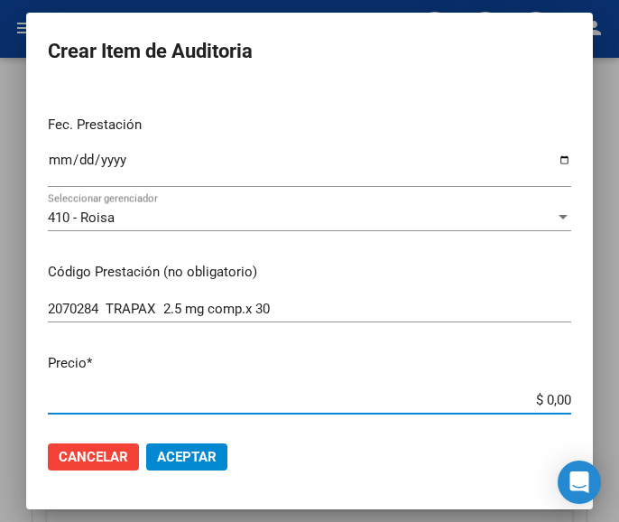
paste input "8618,61"
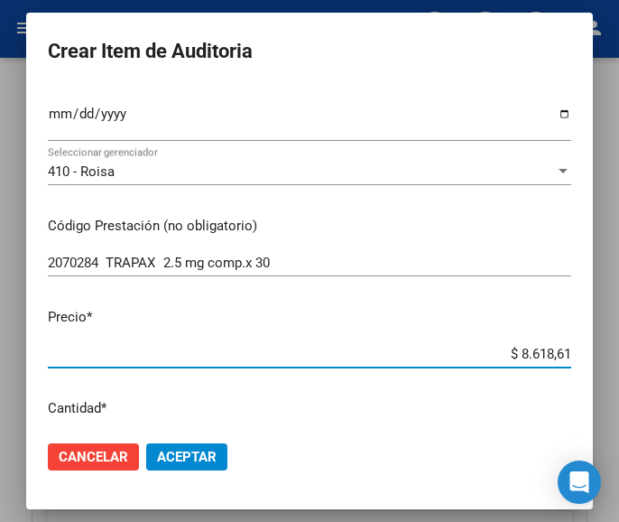
scroll to position [465, 0]
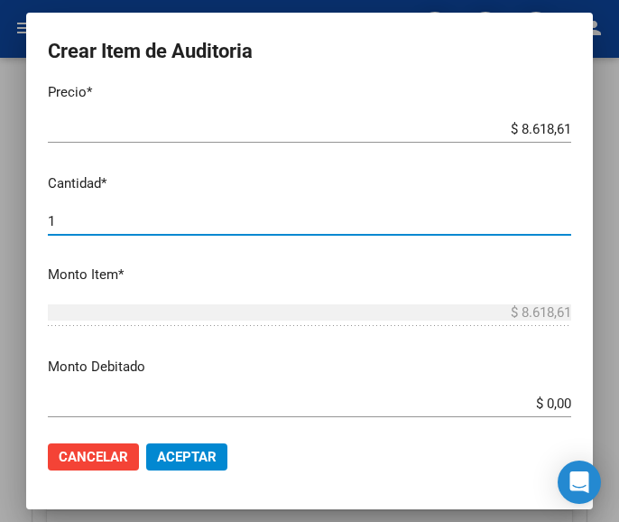
click at [97, 216] on input "1" at bounding box center [309, 221] width 523 height 16
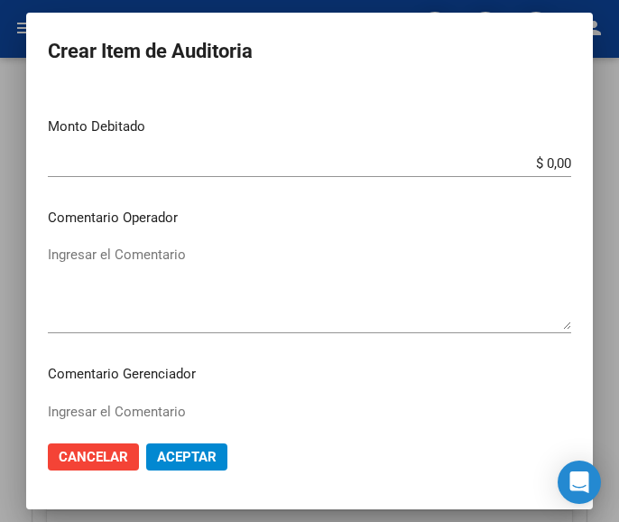
scroll to position [735, 0]
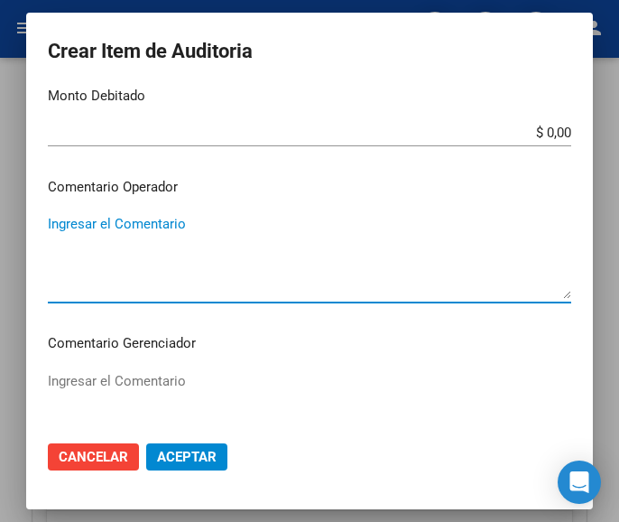
click at [114, 256] on textarea "Ingresar el Comentario" at bounding box center [309, 256] width 523 height 85
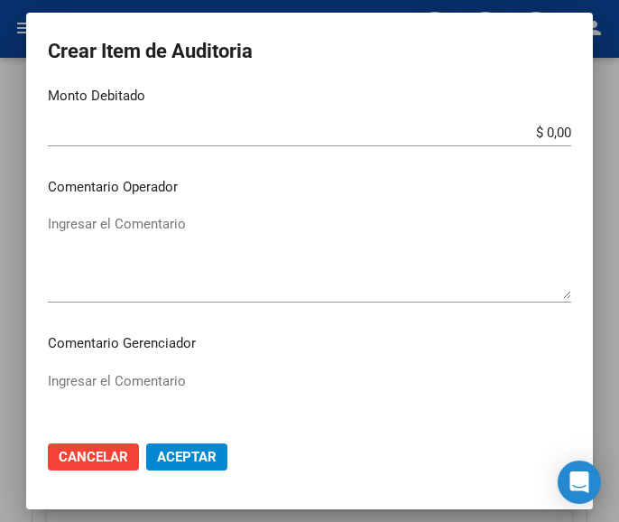
click at [149, 240] on textarea "Ingresar el Comentario" at bounding box center [309, 256] width 523 height 85
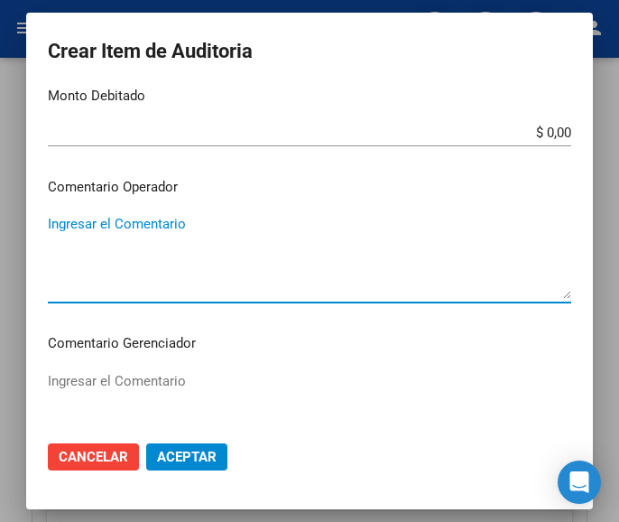
paste textarea "100 LURO"
click at [56, 222] on textarea "100 LURO" at bounding box center [309, 256] width 523 height 85
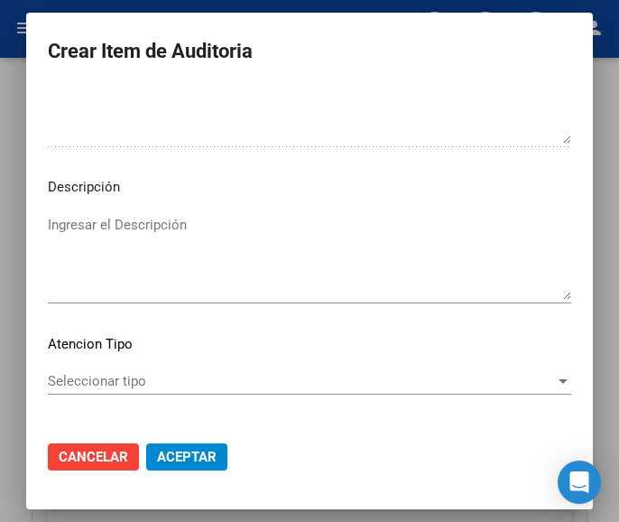
scroll to position [1096, 0]
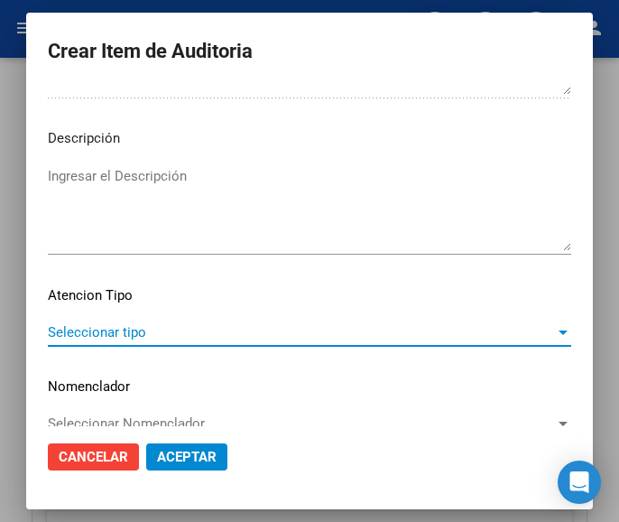
click at [83, 330] on span "Seleccionar tipo" at bounding box center [301, 332] width 507 height 16
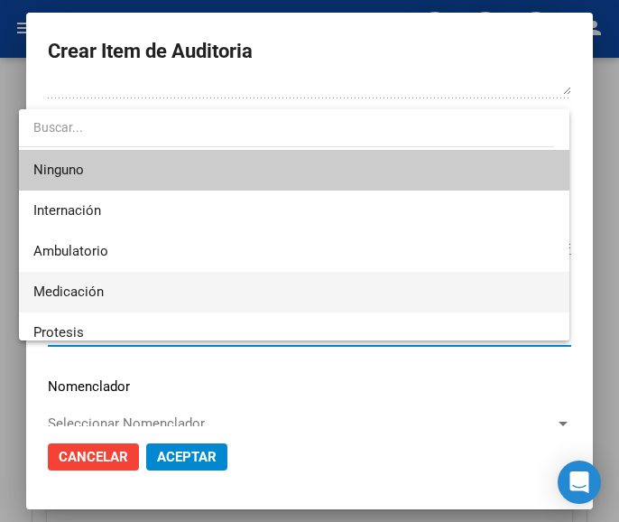
click at [76, 297] on span "Medicación" at bounding box center [68, 291] width 70 height 16
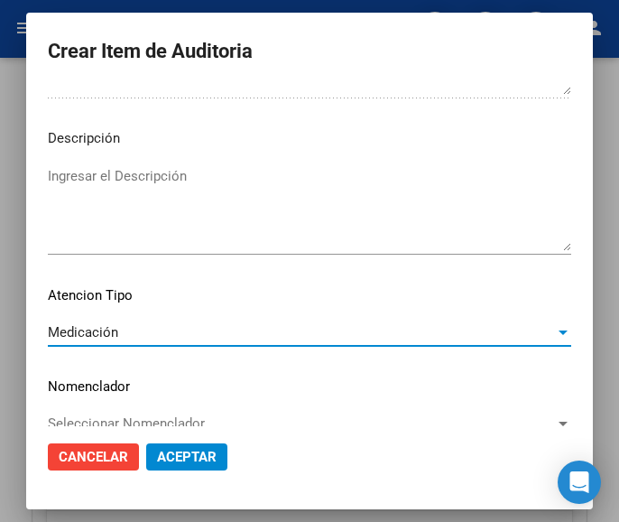
scroll to position [1124, 0]
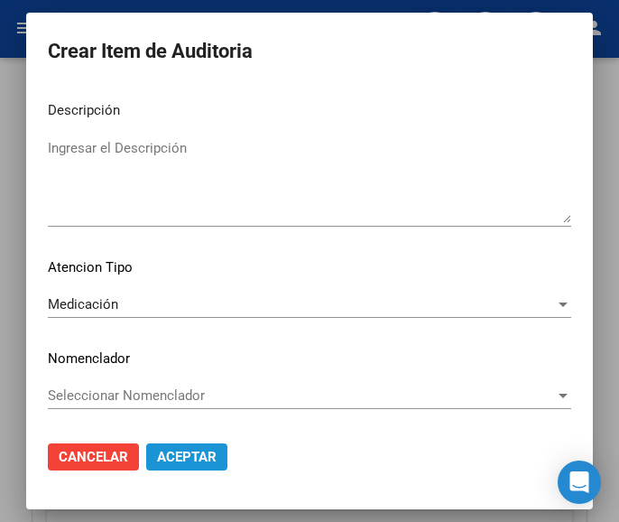
click at [188, 457] on span "Aceptar" at bounding box center [187, 456] width 60 height 16
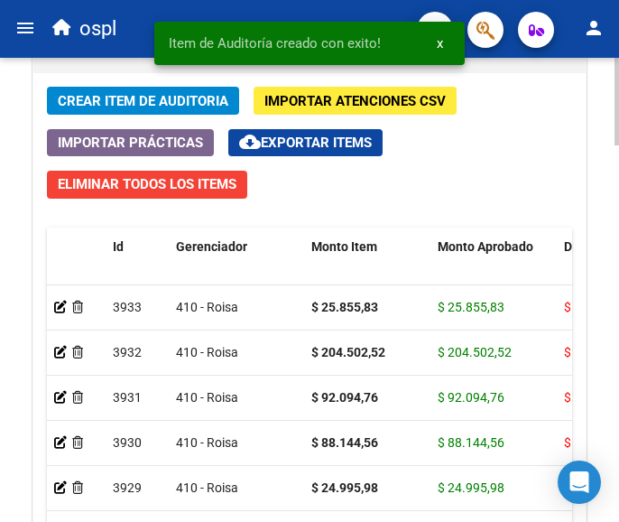
click at [149, 96] on span "Crear Item de Auditoria" at bounding box center [143, 101] width 171 height 16
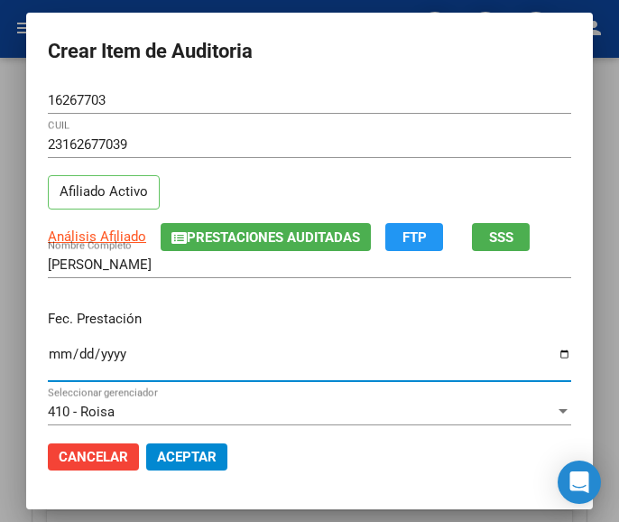
click at [48, 360] on input "Ingresar la fecha" at bounding box center [309, 360] width 523 height 29
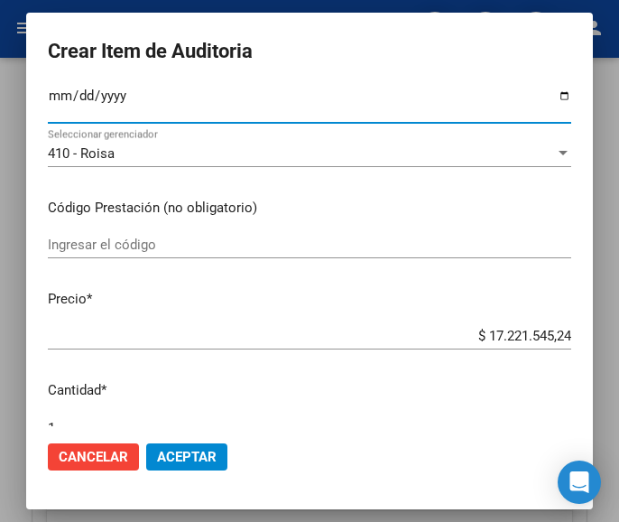
scroll to position [271, 0]
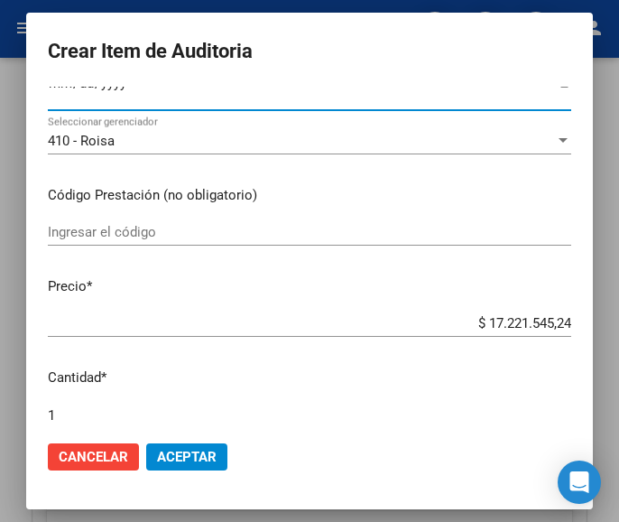
click at [173, 236] on input "Ingresar el código" at bounding box center [309, 232] width 523 height 16
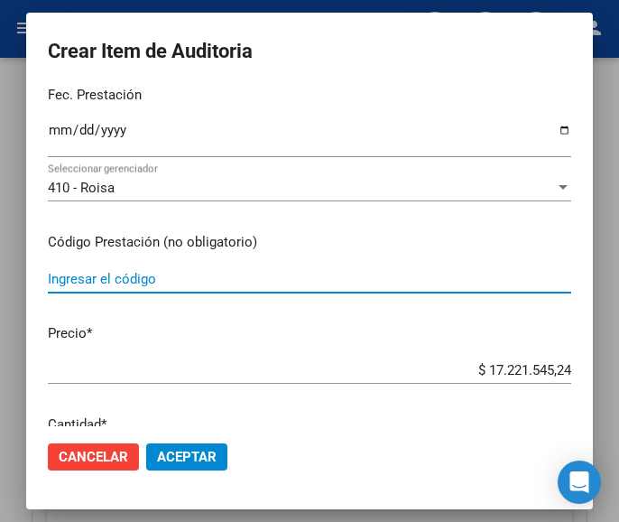
scroll to position [180, 0]
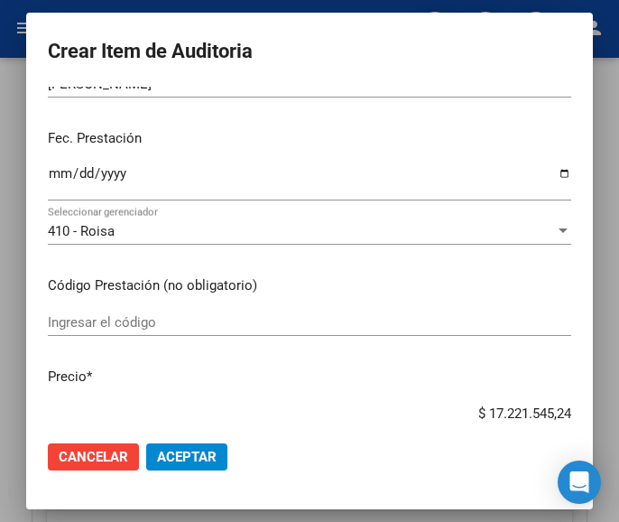
click at [134, 327] on input "Ingresar el código" at bounding box center [309, 322] width 523 height 16
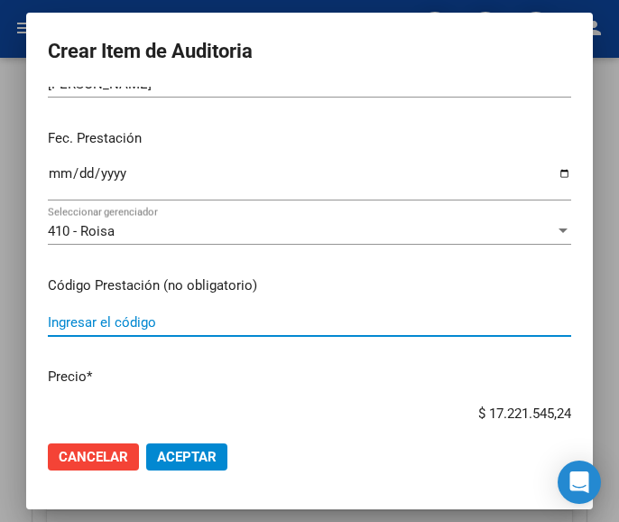
paste input "6090712 [MEDICAL_DATA] 1 g comp.x 60"
click at [452, 403] on div "$ 17.221.545,24 Ingresar el precio" at bounding box center [309, 413] width 523 height 27
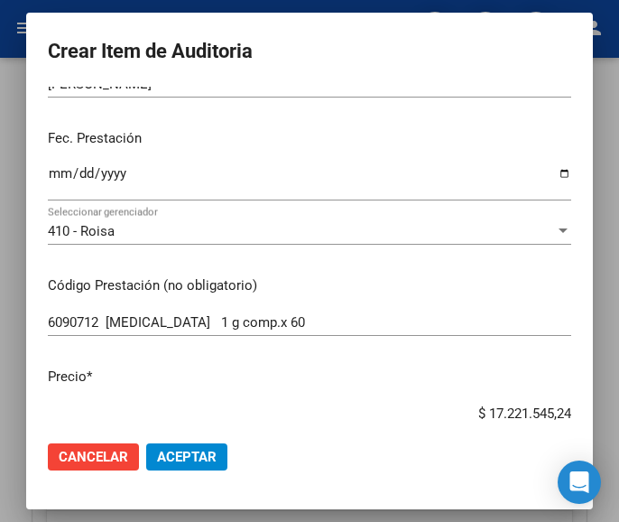
scroll to position [192, 0]
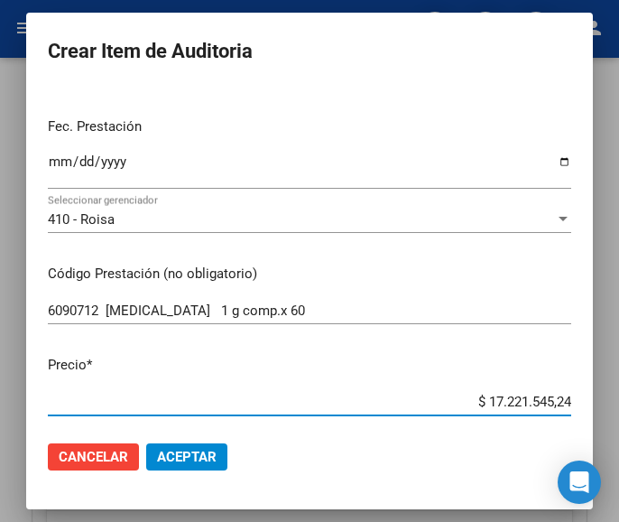
drag, startPoint x: 458, startPoint y: 411, endPoint x: 549, endPoint y: 391, distance: 92.6
click at [549, 391] on div "$ 17.221.545,24 Ingresar el precio" at bounding box center [309, 401] width 523 height 27
click at [551, 397] on input "$ 0,04" at bounding box center [309, 401] width 523 height 16
click at [554, 397] on input "$ 0,00" at bounding box center [309, 401] width 523 height 16
paste input "327328,35"
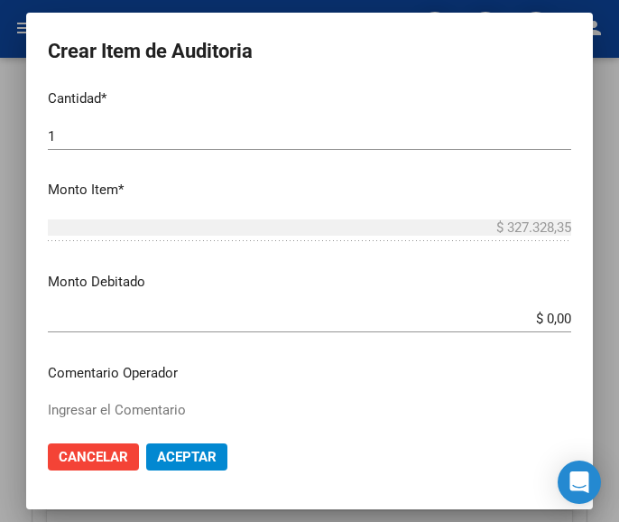
scroll to position [553, 0]
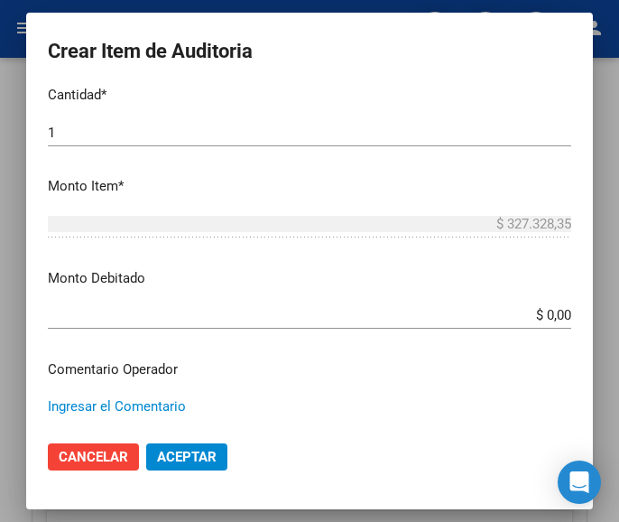
click at [160, 398] on textarea "Ingresar el Comentario" at bounding box center [309, 438] width 523 height 85
click at [122, 409] on textarea "Ingresar el Comentario" at bounding box center [309, 438] width 523 height 85
paste textarea "100 LURO"
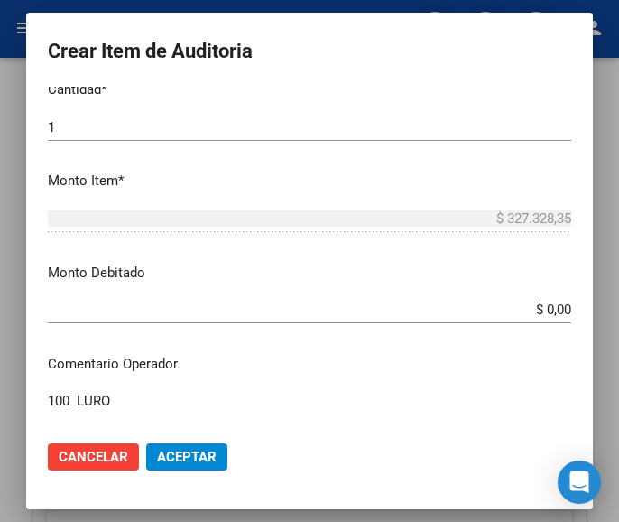
click at [56, 402] on textarea "100 LURO" at bounding box center [309, 433] width 523 height 85
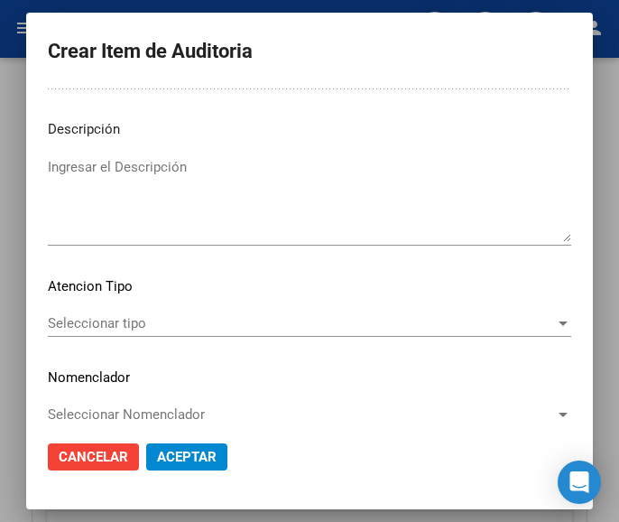
scroll to position [1124, 0]
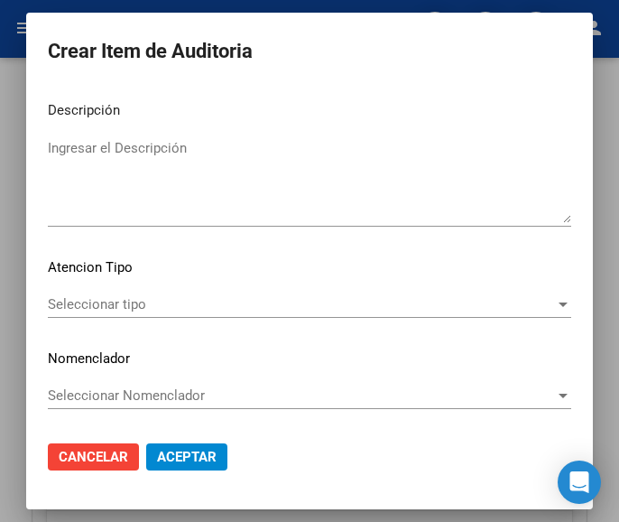
click at [115, 312] on span "Seleccionar tipo" at bounding box center [301, 304] width 507 height 16
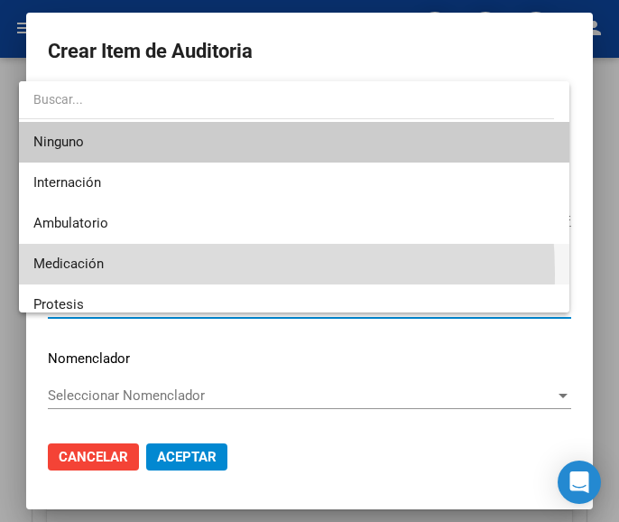
click at [107, 273] on span "Medicación" at bounding box center [294, 264] width 522 height 41
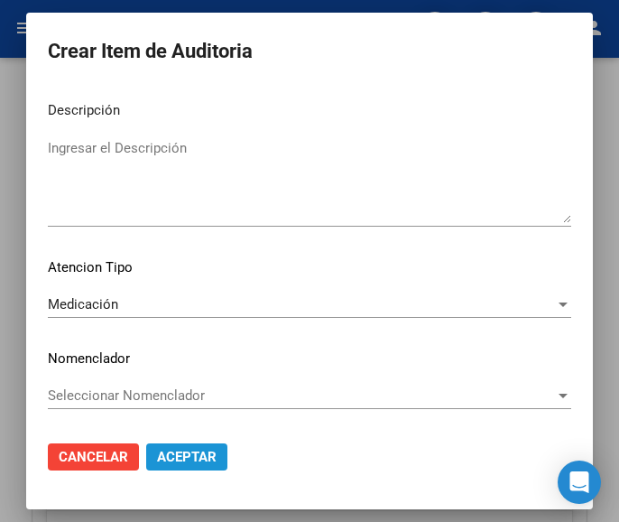
click at [178, 467] on button "Aceptar" at bounding box center [186, 456] width 81 height 27
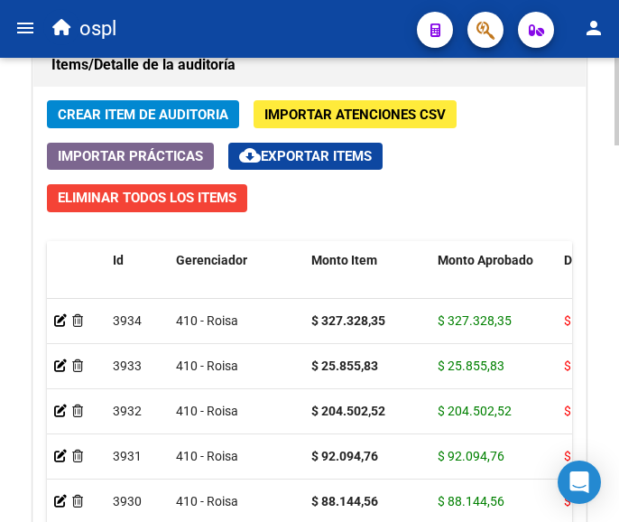
scroll to position [1743, 0]
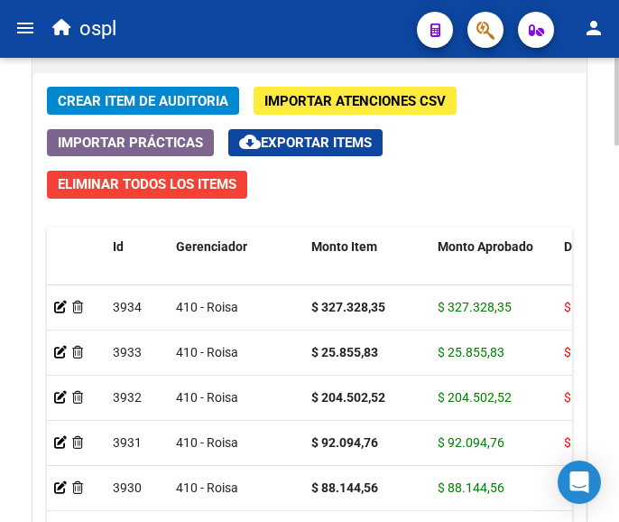
click at [189, 90] on button "Crear Item de Auditoria" at bounding box center [143, 101] width 192 height 28
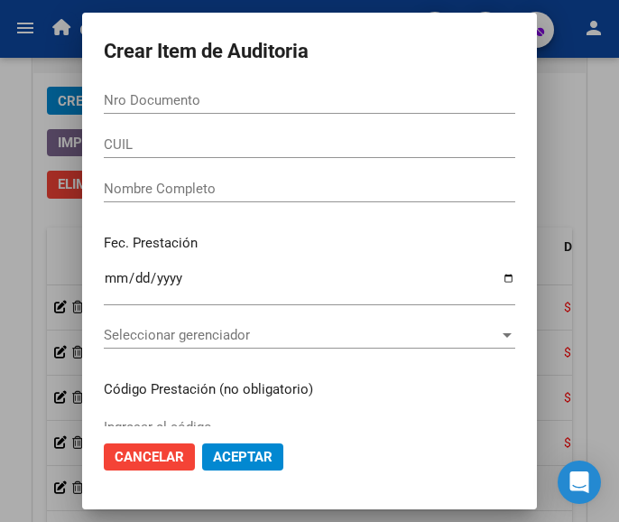
click at [210, 98] on input "Nro Documento" at bounding box center [309, 100] width 411 height 16
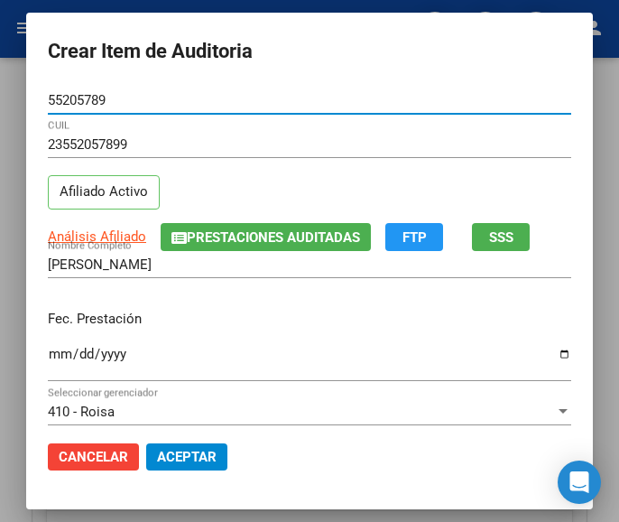
click at [48, 348] on input "Ingresar la fecha" at bounding box center [309, 360] width 523 height 29
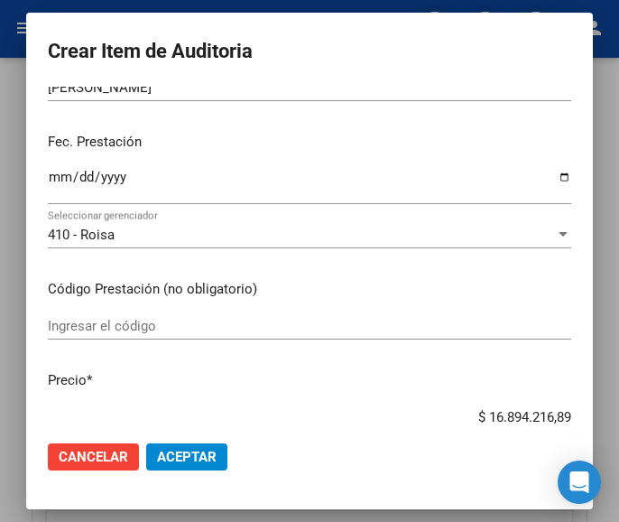
scroll to position [180, 0]
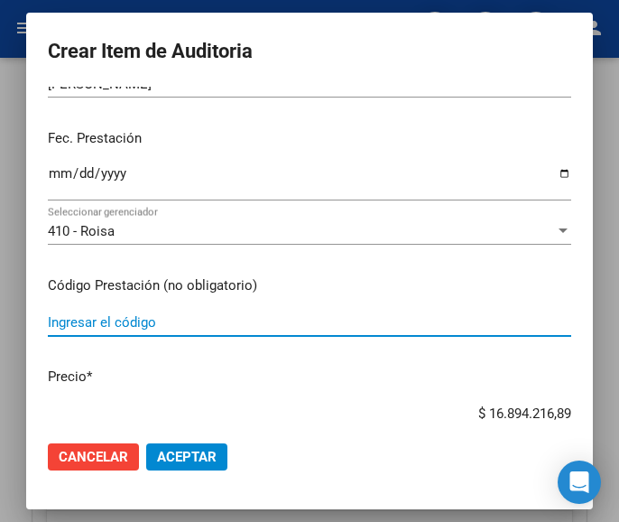
click at [197, 324] on input "Ingresar el código" at bounding box center [309, 322] width 523 height 16
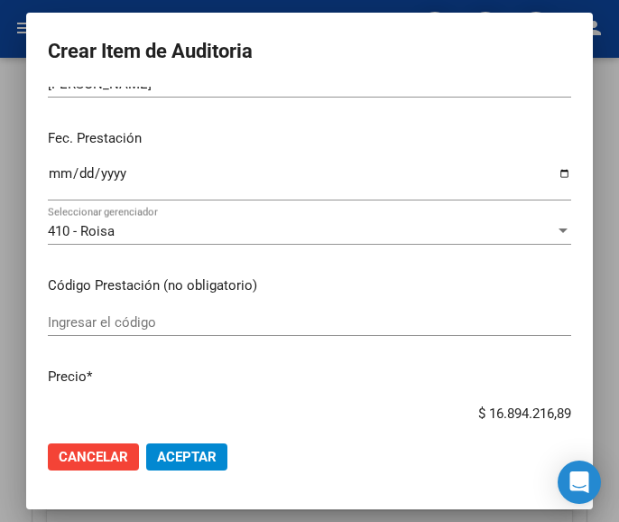
click at [134, 326] on input "Ingresar el código" at bounding box center [309, 322] width 523 height 16
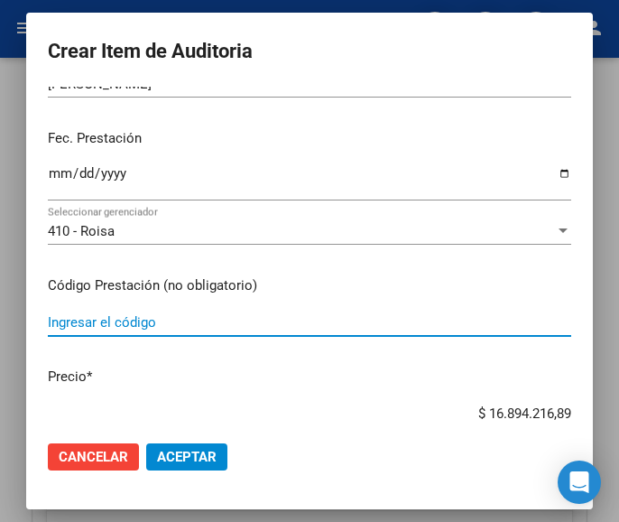
paste input "4117945 OPTAMOX DUO susp.x 140 ml"
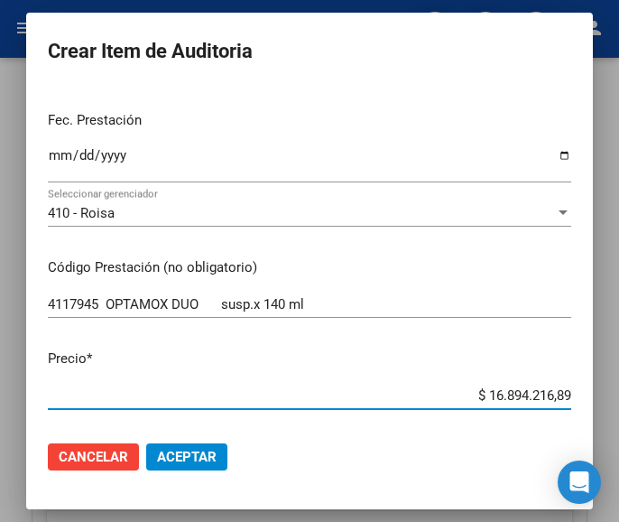
drag, startPoint x: 461, startPoint y: 411, endPoint x: 598, endPoint y: 394, distance: 138.1
click at [593, 394] on mat-dialog-container "Crear Item de Auditoria 55205789 Nro Documento 23552057899 CUIL Afiliado Activo…" at bounding box center [309, 260] width 567 height 495
click at [553, 390] on input "$ 0,00" at bounding box center [309, 395] width 523 height 16
paste input "26383,73"
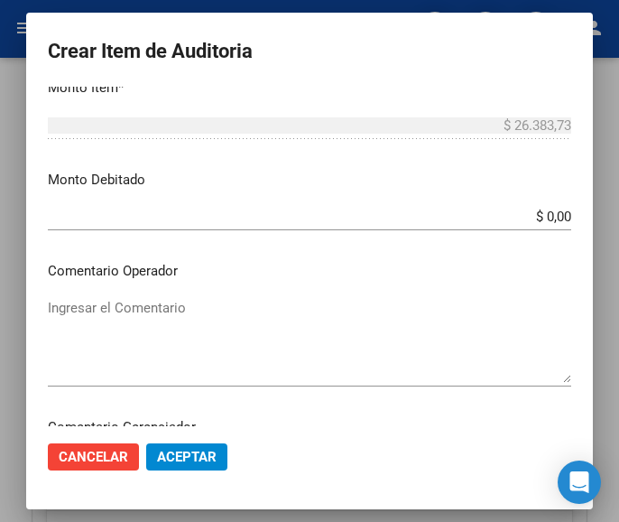
scroll to position [740, 0]
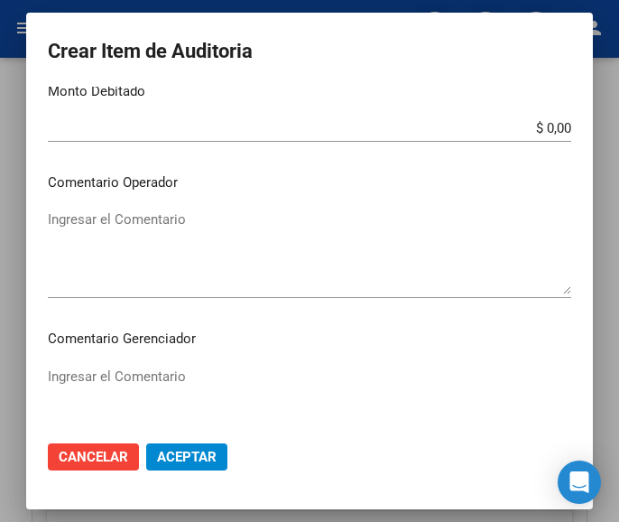
click at [179, 261] on textarea "Ingresar el Comentario" at bounding box center [309, 251] width 523 height 85
click at [171, 221] on textarea "Ingresar el Comentario" at bounding box center [309, 251] width 523 height 85
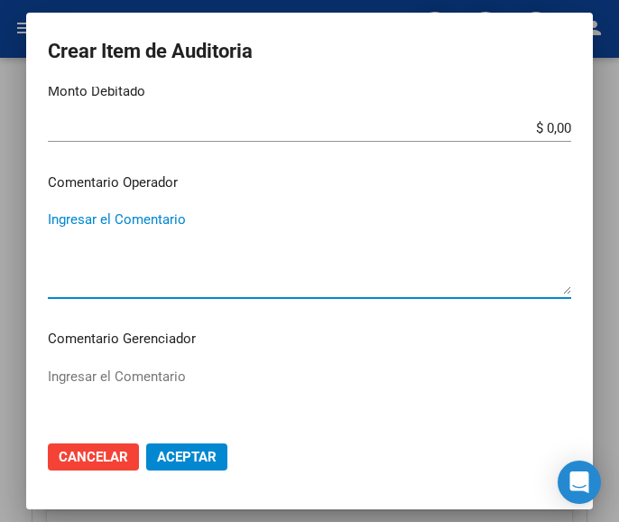
paste textarea "100 PLAZOLETA"
click at [54, 223] on textarea "100 PLAZOLETA" at bounding box center [309, 251] width 523 height 85
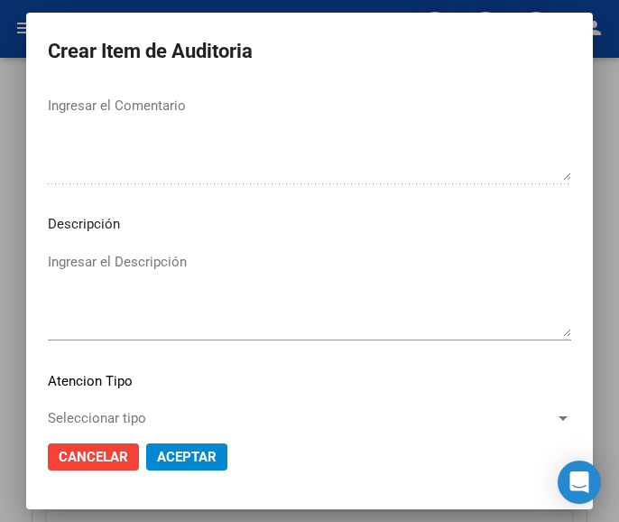
scroll to position [1124, 0]
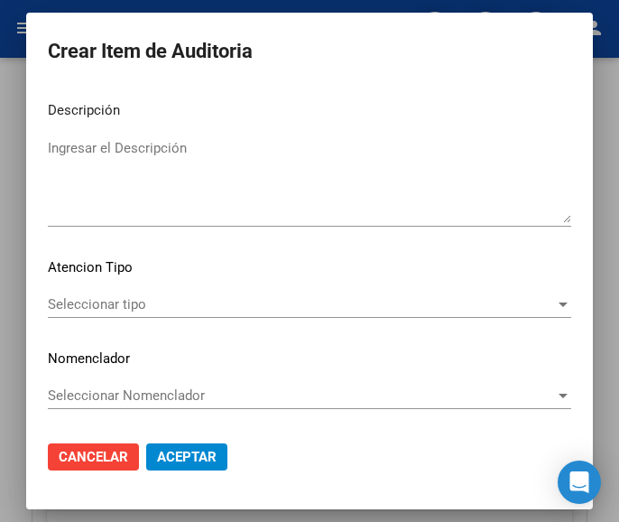
click at [116, 311] on span "Seleccionar tipo" at bounding box center [301, 304] width 507 height 16
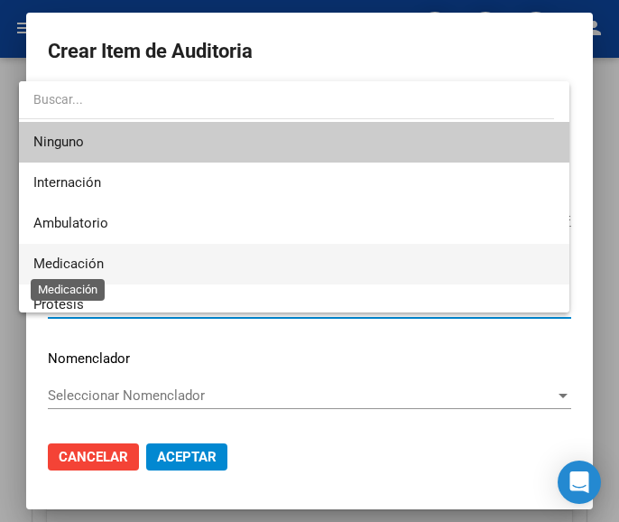
click at [98, 266] on span "Medicación" at bounding box center [68, 263] width 70 height 16
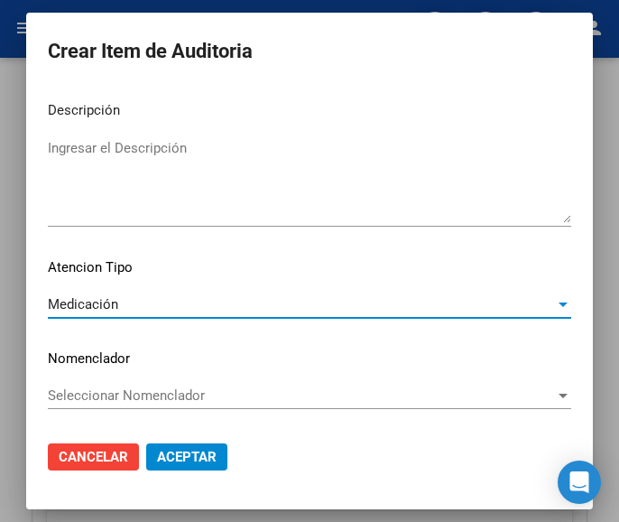
click at [161, 453] on span "Aceptar" at bounding box center [187, 456] width 60 height 16
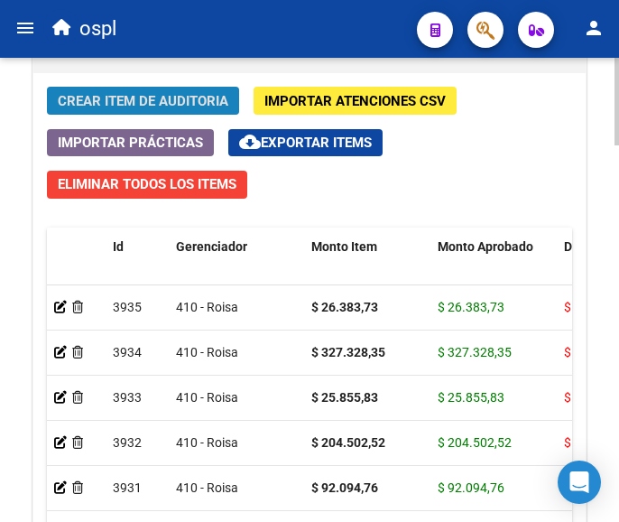
click at [139, 97] on span "Crear Item de Auditoria" at bounding box center [143, 101] width 171 height 16
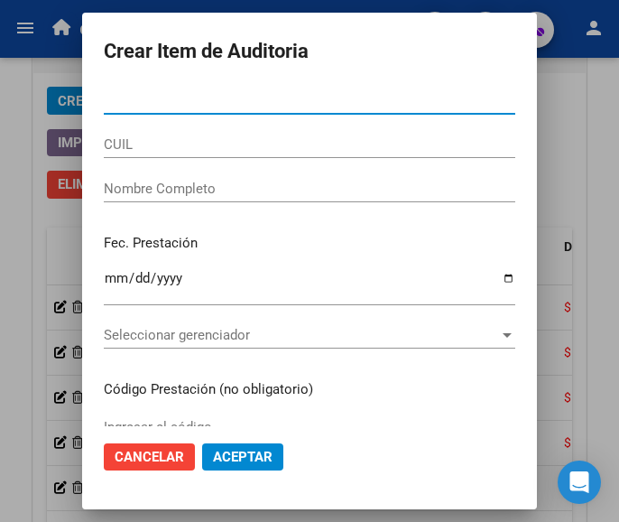
click at [121, 106] on input "Nro Documento" at bounding box center [309, 100] width 411 height 16
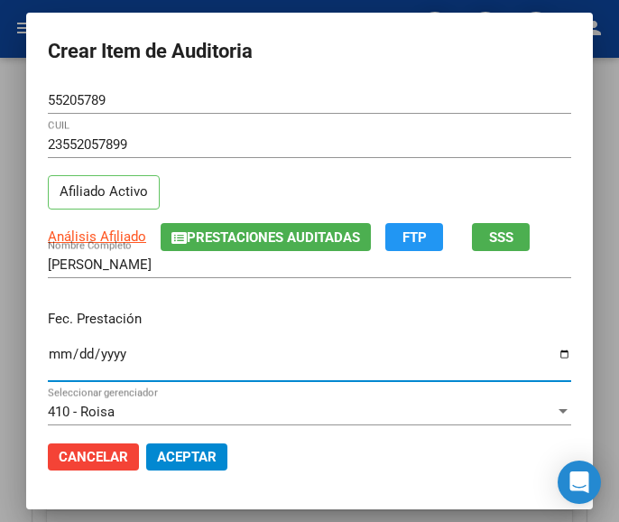
click at [48, 354] on input "Ingresar la fecha" at bounding box center [309, 360] width 523 height 29
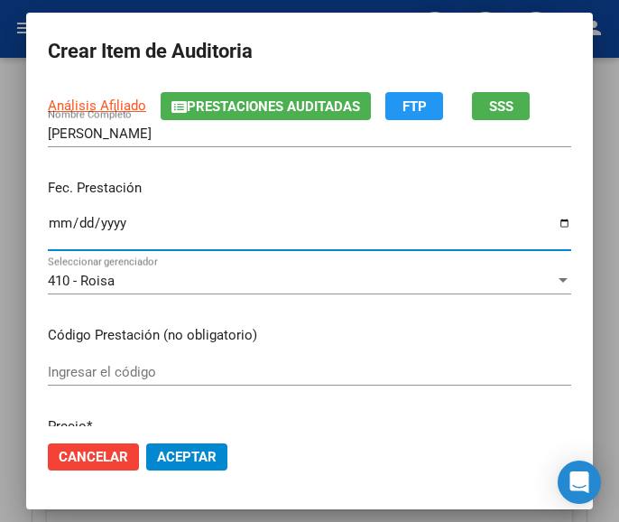
scroll to position [180, 0]
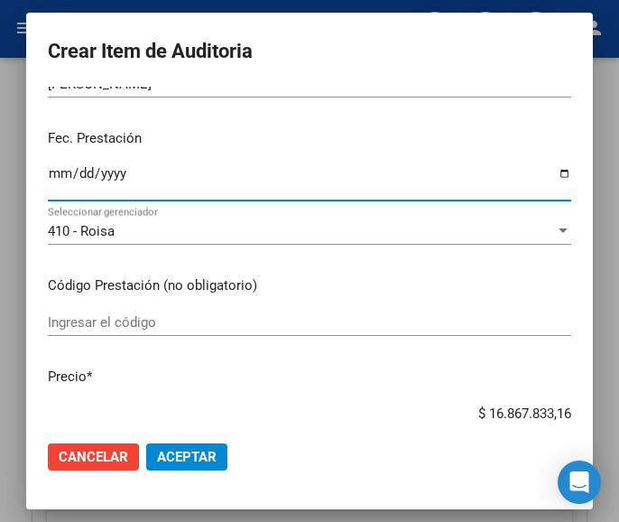
click at [127, 321] on input "Ingresar el código" at bounding box center [309, 322] width 523 height 16
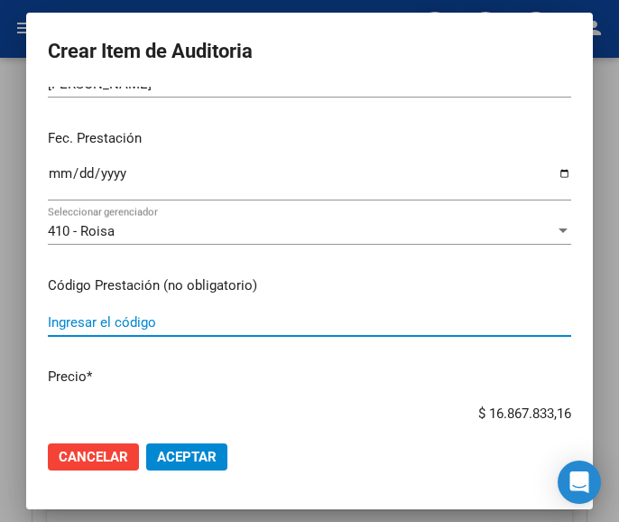
click at [131, 314] on input "Ingresar el código" at bounding box center [309, 322] width 523 height 16
paste input "2770393 TERMOFREN sol.x 120 ml"
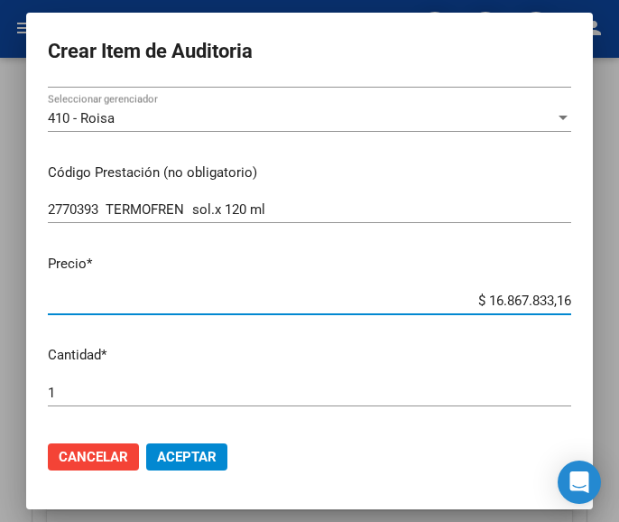
scroll to position [345, 0]
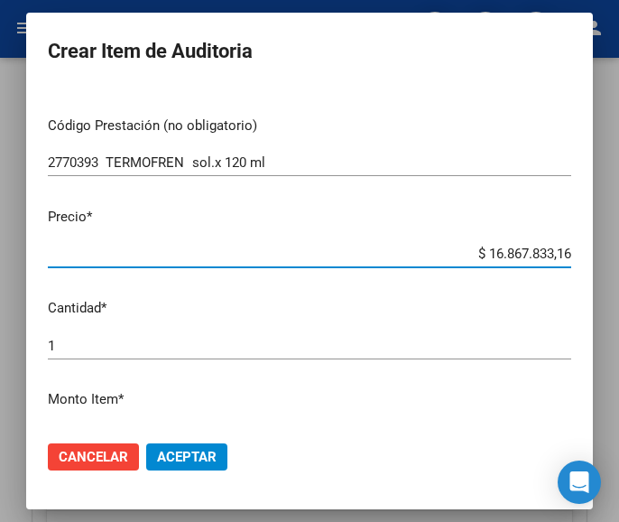
drag, startPoint x: 458, startPoint y: 418, endPoint x: 587, endPoint y: 408, distance: 129.4
click at [587, 408] on mat-dialog-content "55205789 Nro Documento 23552057899 CUIL Afiliado Activo Análisis Afiliado Prest…" at bounding box center [309, 256] width 567 height 339
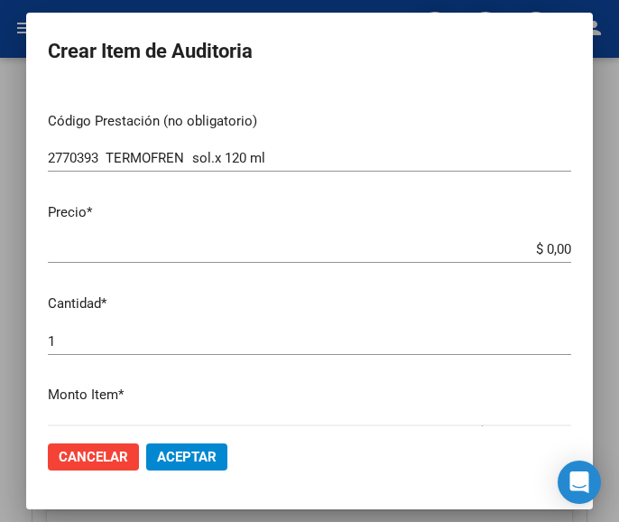
click at [555, 246] on input "$ 0,00" at bounding box center [309, 249] width 523 height 16
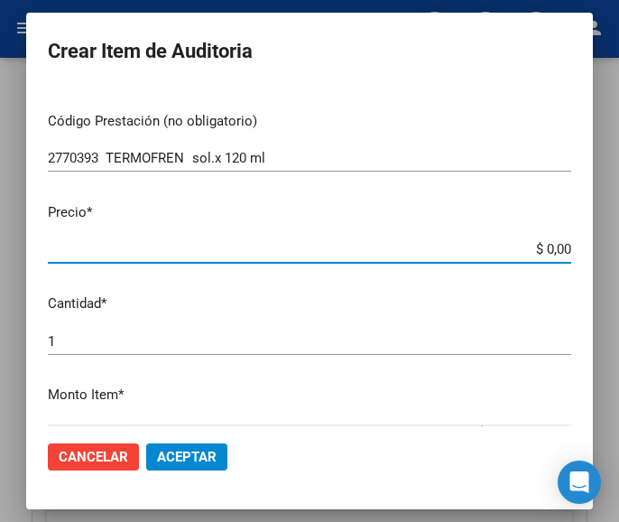
paste input "9042,93"
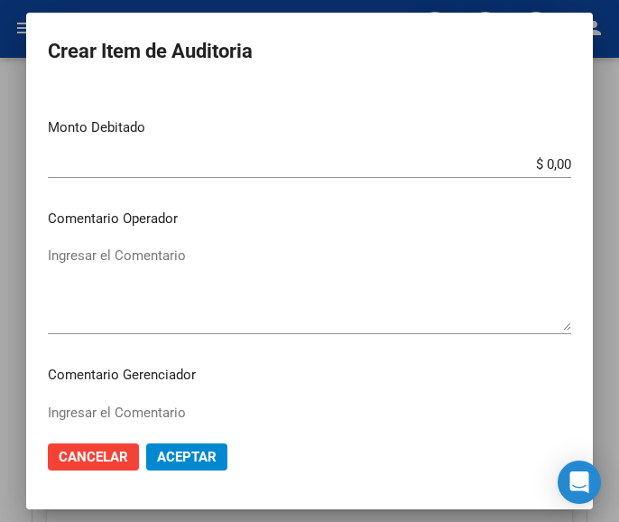
scroll to position [706, 0]
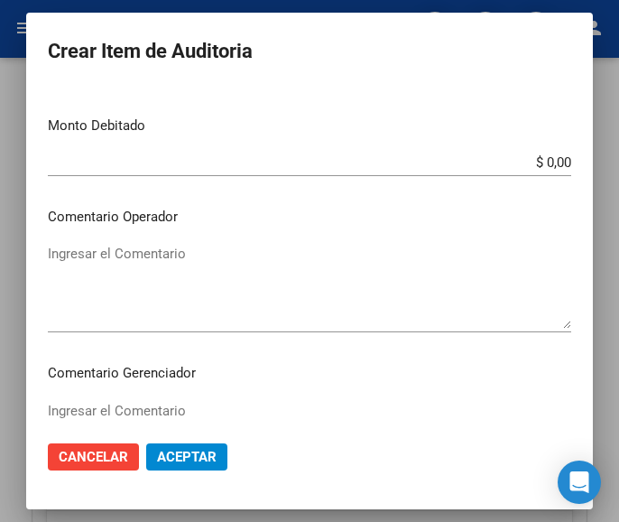
click at [153, 259] on textarea "Ingresar el Comentario" at bounding box center [309, 286] width 523 height 85
click at [124, 260] on textarea "Ingresar el Comentario" at bounding box center [309, 286] width 523 height 85
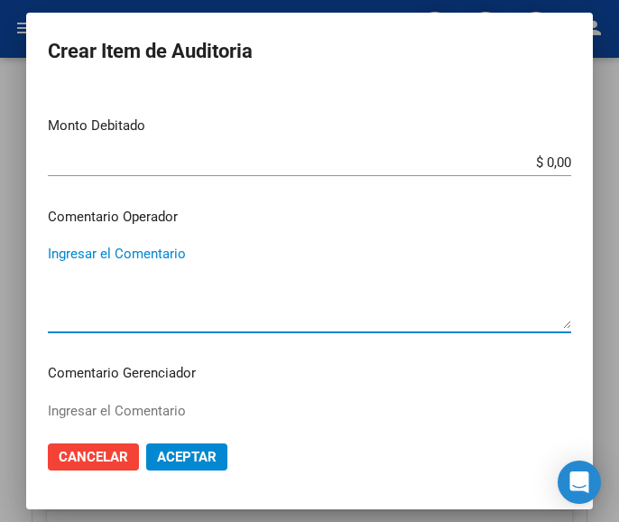
paste textarea "100 PLAZOLETA"
click at [56, 254] on textarea "100 PLAZOLETA" at bounding box center [309, 286] width 523 height 85
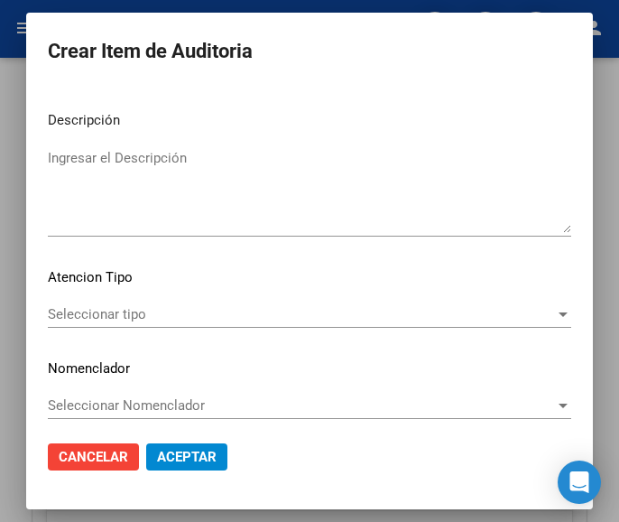
scroll to position [1124, 0]
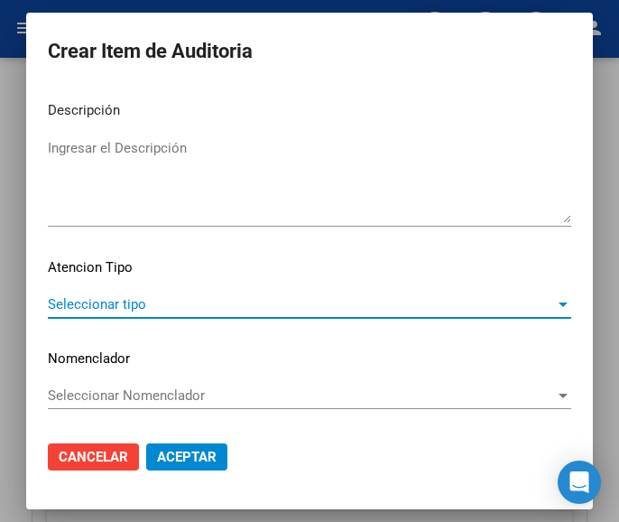
click at [104, 305] on span "Seleccionar tipo" at bounding box center [301, 304] width 507 height 16
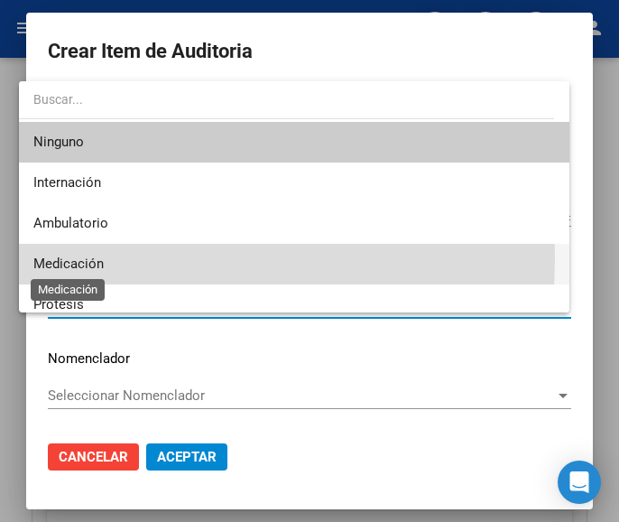
click at [80, 258] on span "Medicación" at bounding box center [68, 263] width 70 height 16
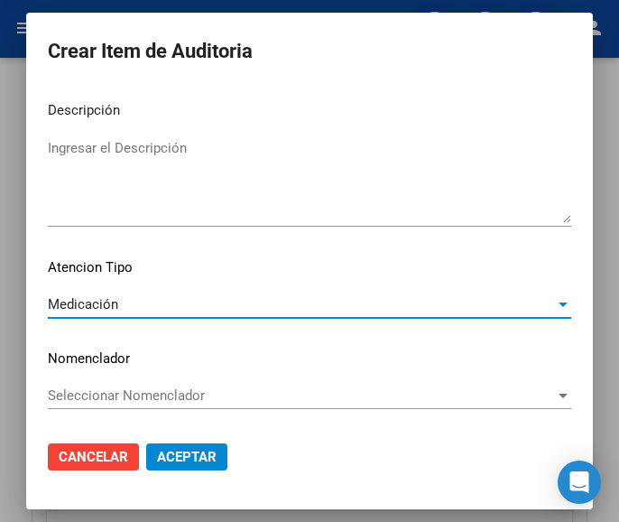
click at [184, 457] on span "Aceptar" at bounding box center [187, 456] width 60 height 16
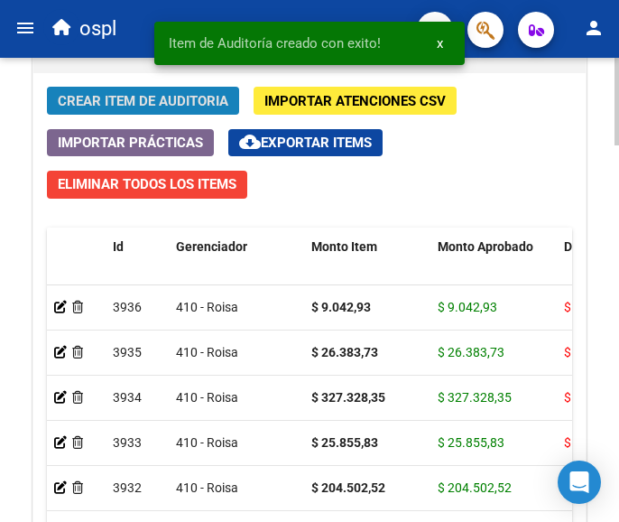
click at [212, 101] on span "Crear Item de Auditoria" at bounding box center [143, 101] width 171 height 16
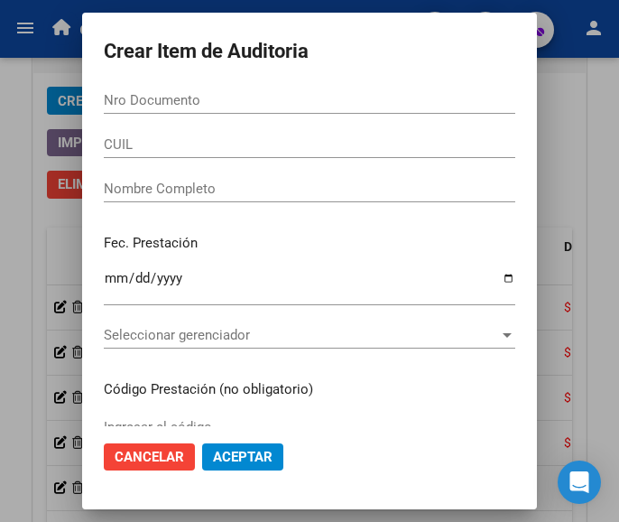
click at [226, 118] on div "Nro Documento" at bounding box center [309, 109] width 411 height 44
click at [208, 97] on input "Nro Documento" at bounding box center [309, 100] width 411 height 16
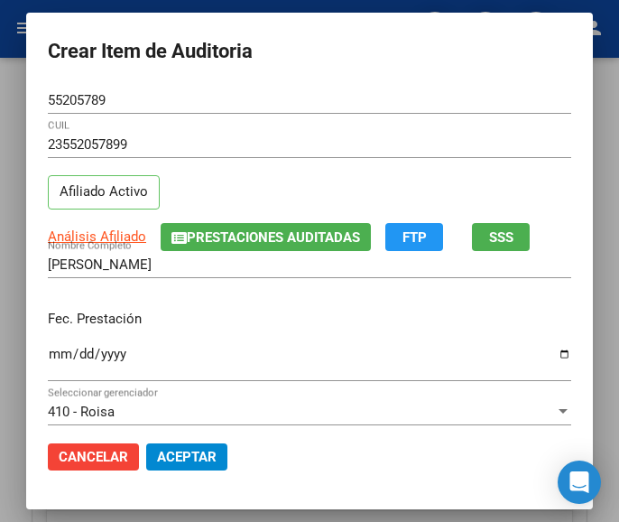
click at [48, 346] on div "Ingresar la fecha" at bounding box center [309, 362] width 523 height 39
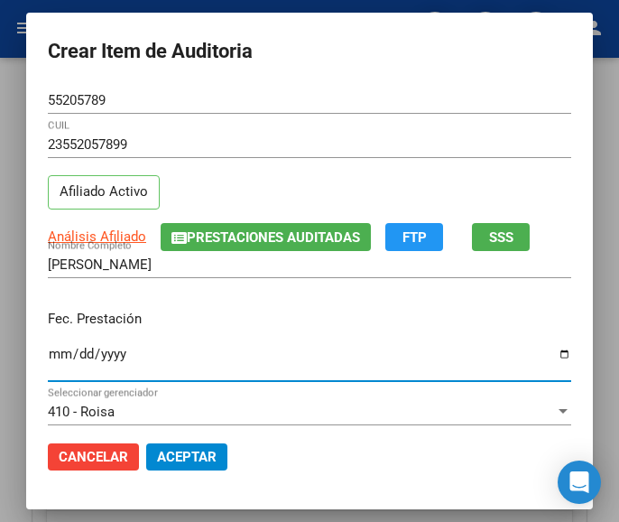
click at [48, 351] on input "Ingresar la fecha" at bounding box center [309, 360] width 523 height 29
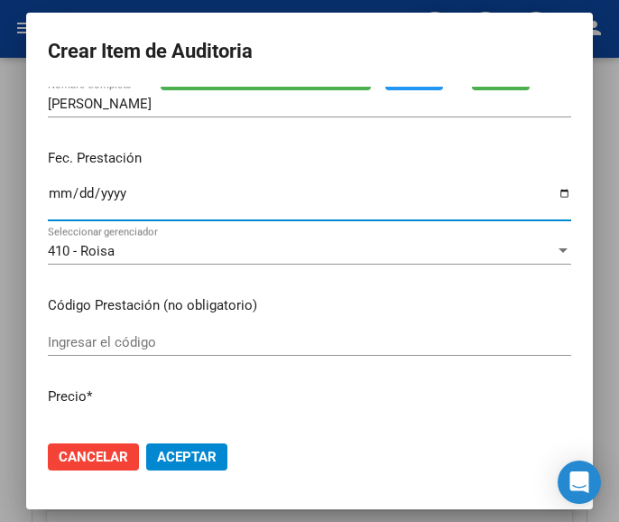
scroll to position [180, 0]
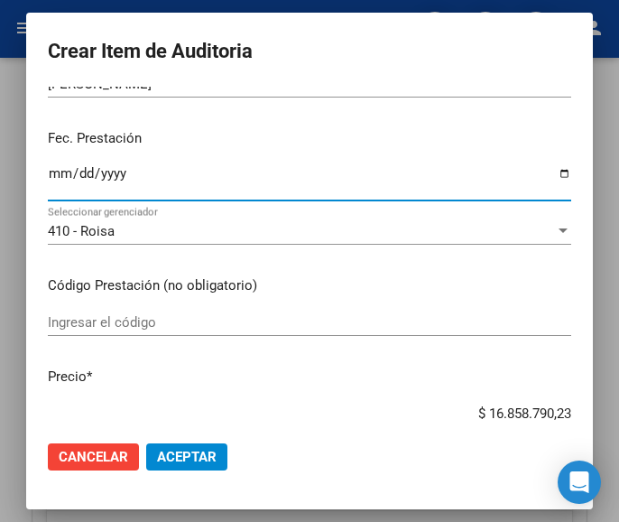
click at [139, 320] on input "Ingresar el código" at bounding box center [309, 322] width 523 height 16
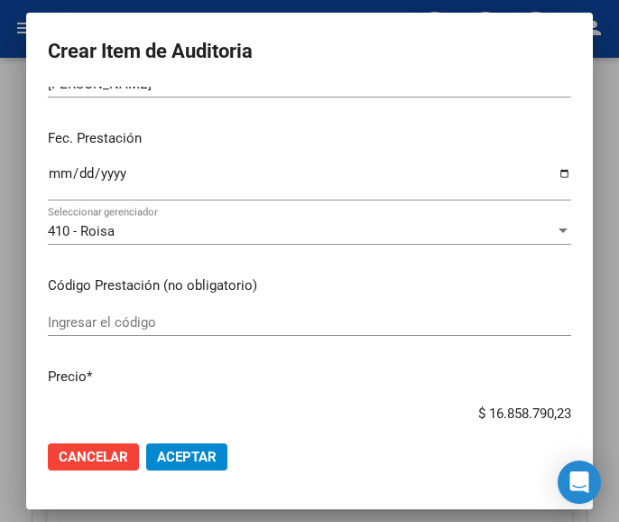
click at [99, 317] on input "Ingresar el código" at bounding box center [309, 322] width 523 height 16
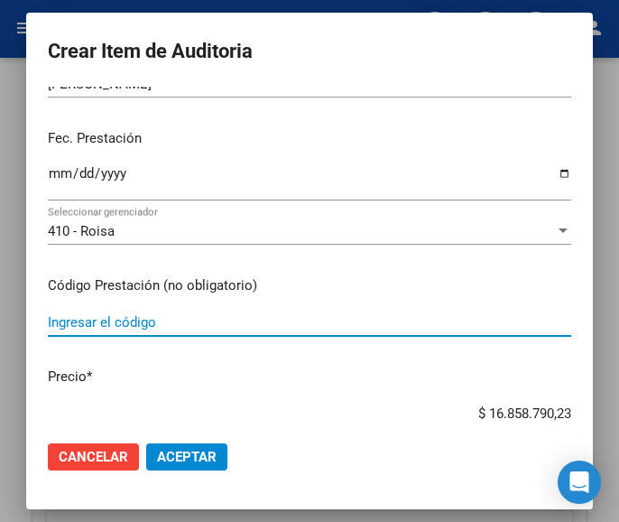
paste input "5516421 CLARIMAX 250 250 mg susp.x 60 ml"
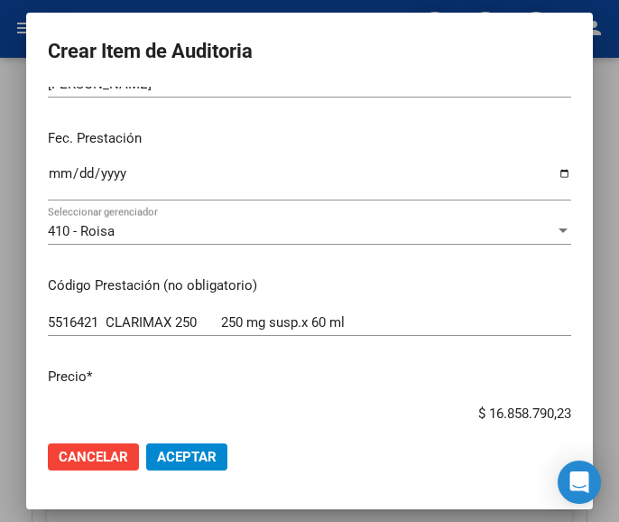
click at [439, 408] on input "$ 16.858.790,23" at bounding box center [309, 413] width 523 height 16
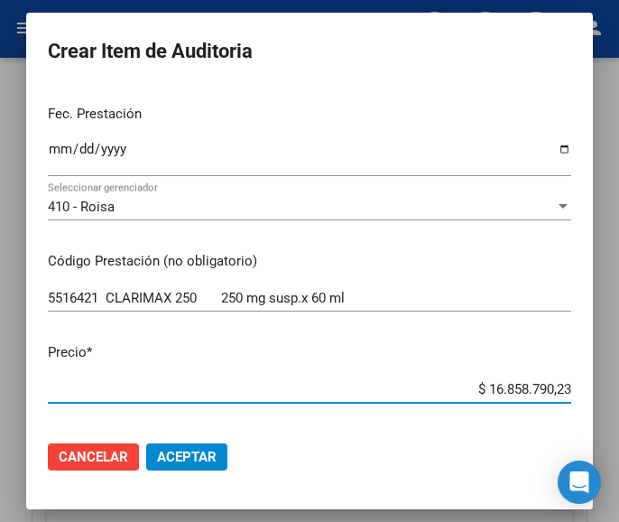
drag, startPoint x: 444, startPoint y: 409, endPoint x: 587, endPoint y: 405, distance: 143.5
click at [587, 405] on mat-dialog-content "55205789 Nro Documento 23552057899 CUIL Afiliado Activo Análisis Afiliado Prest…" at bounding box center [309, 256] width 567 height 339
click at [557, 385] on app-form-text-field "Precio * $ 0,00 Ingresar el precio" at bounding box center [317, 370] width 538 height 56
click at [554, 385] on input "$ 0,00" at bounding box center [309, 389] width 523 height 16
paste input "22801,59"
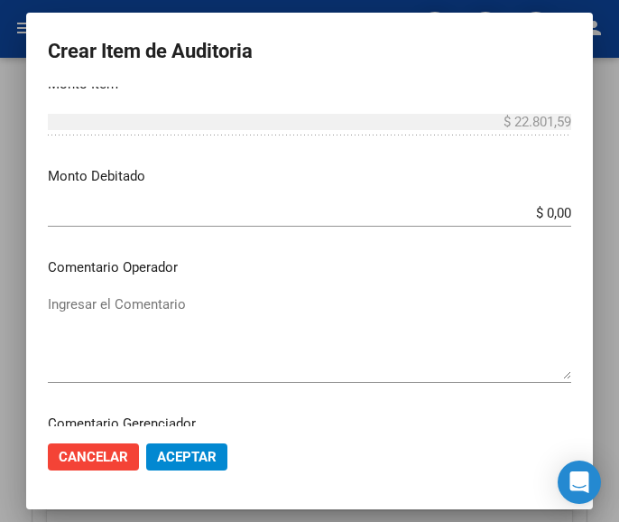
scroll to position [656, 0]
click at [149, 308] on textarea "Ingresar el Comentario" at bounding box center [309, 335] width 523 height 85
click at [220, 323] on textarea "Ingresar el Comentario" at bounding box center [309, 335] width 523 height 85
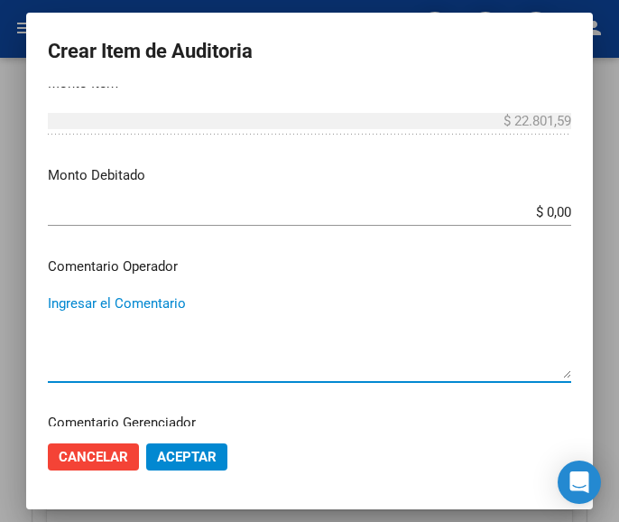
paste textarea "100 PLAZOLETA"
click at [60, 291] on div "100 PLAZOLETA Ingresar el Comentario" at bounding box center [309, 336] width 523 height 92
click at [58, 294] on textarea "100 PLAZOLETA" at bounding box center [309, 335] width 523 height 85
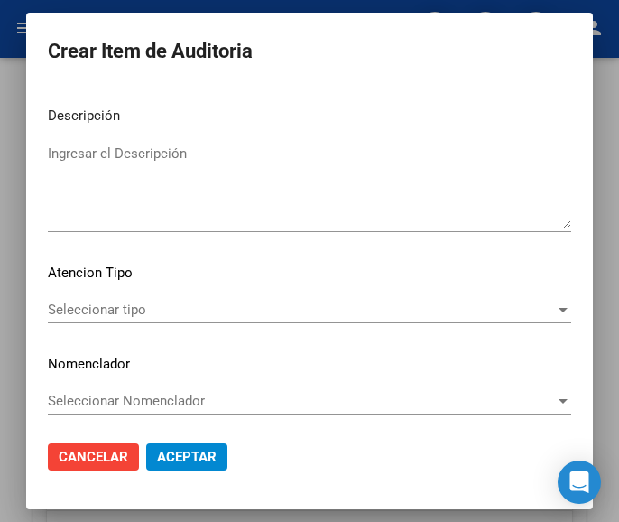
scroll to position [1124, 0]
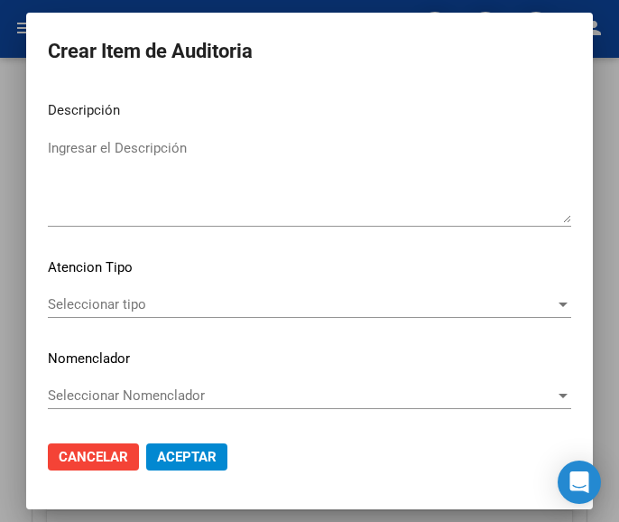
click at [115, 308] on span "Seleccionar tipo" at bounding box center [301, 304] width 507 height 16
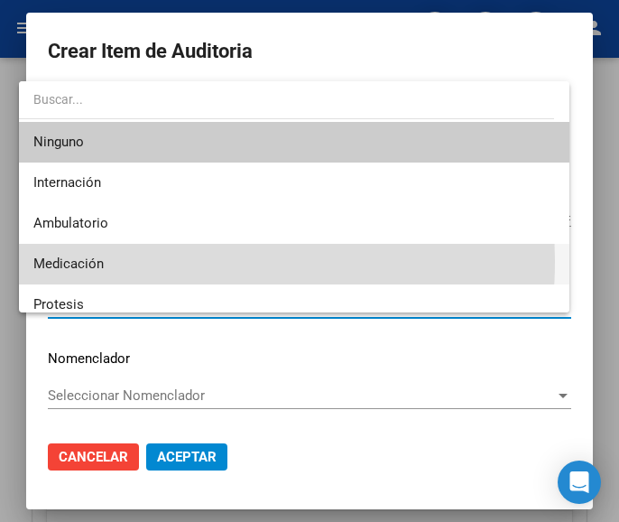
click at [115, 261] on span "Medicación" at bounding box center [294, 264] width 522 height 41
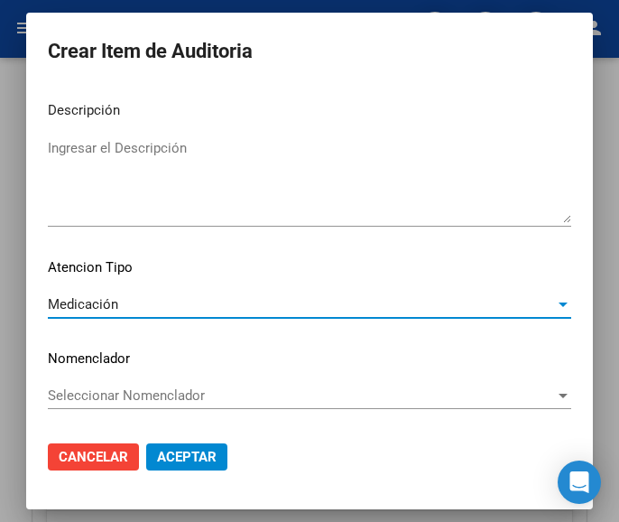
click at [179, 473] on mat-dialog-actions "Cancelar Aceptar" at bounding box center [309, 456] width 523 height 61
click at [173, 453] on span "Aceptar" at bounding box center [187, 456] width 60 height 16
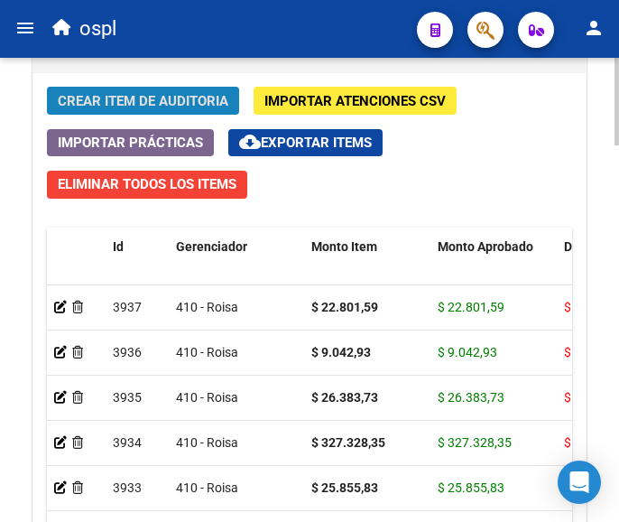
click at [169, 95] on span "Crear Item de Auditoria" at bounding box center [143, 101] width 171 height 16
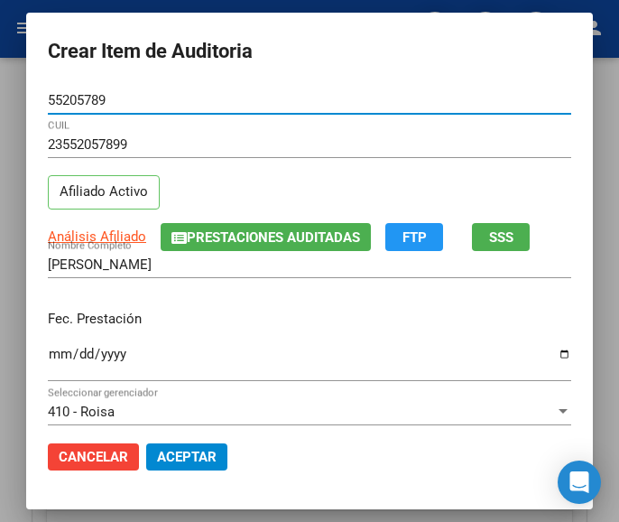
click at [31, 354] on mat-dialog-content "55205789 Nro Documento 23552057899 CUIL Afiliado Activo Análisis Afiliado Prest…" at bounding box center [309, 256] width 567 height 339
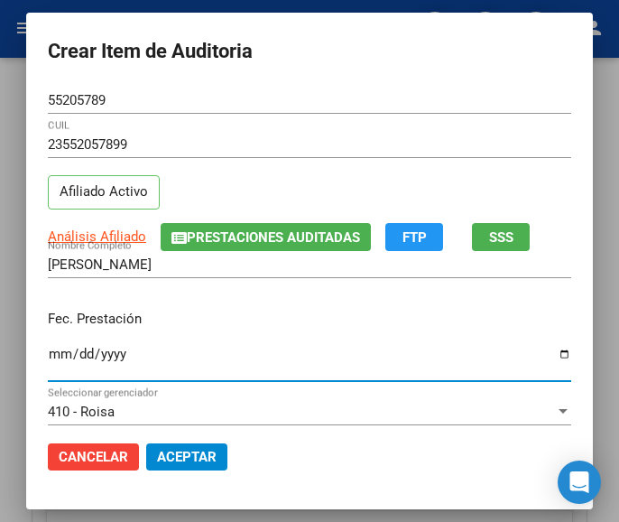
click at [48, 354] on input "Ingresar la fecha" at bounding box center [309, 360] width 523 height 29
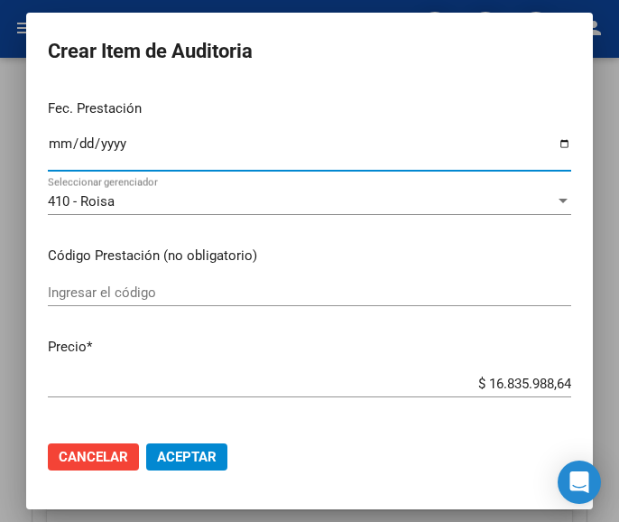
scroll to position [271, 0]
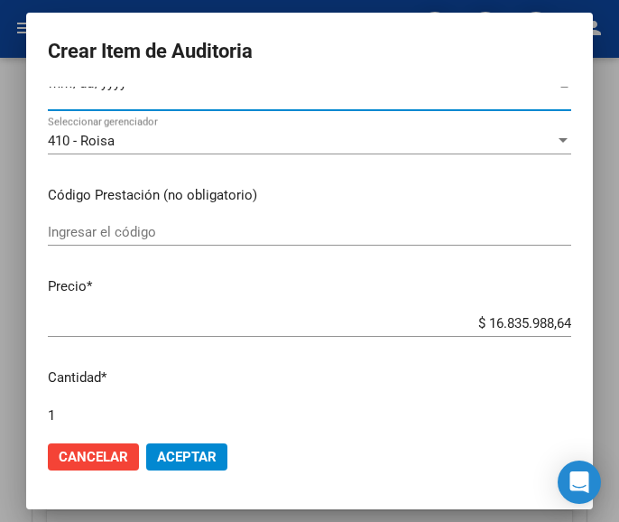
click at [145, 241] on div "Ingresar el código" at bounding box center [309, 231] width 523 height 27
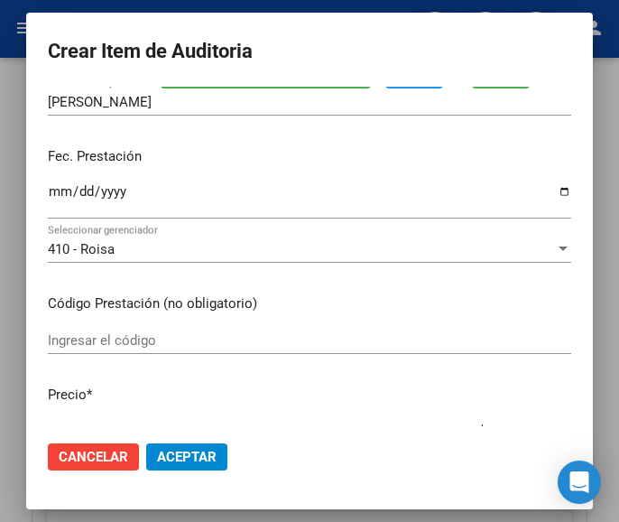
scroll to position [180, 0]
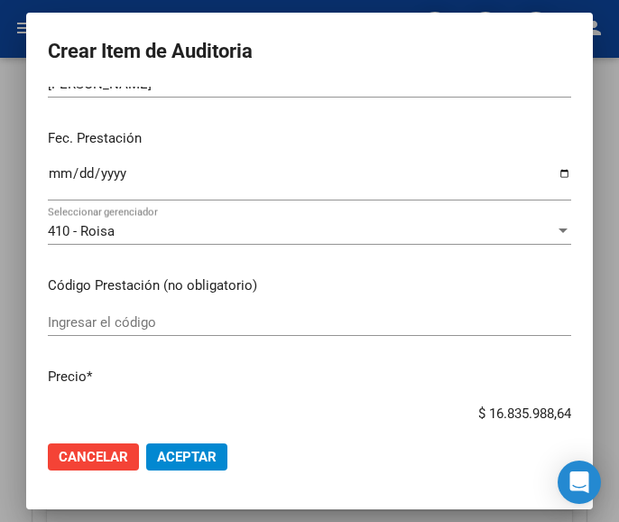
click at [111, 317] on input "Ingresar el código" at bounding box center [309, 322] width 523 height 16
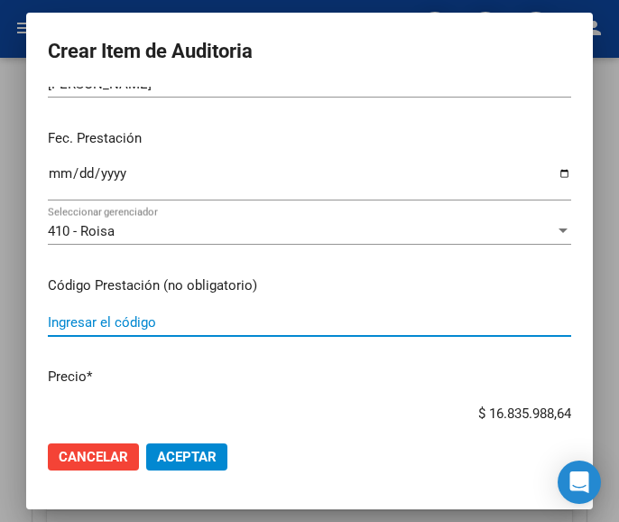
paste input "519963 DELTISONA B gts.x 20 ml"
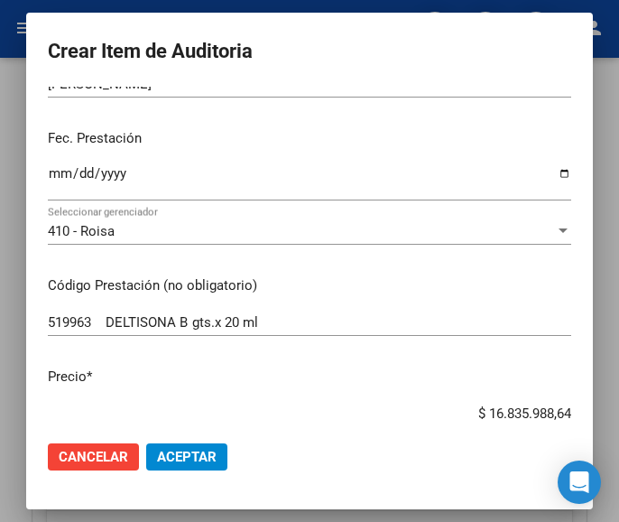
drag, startPoint x: 439, startPoint y: 413, endPoint x: 612, endPoint y: 393, distance: 174.4
click at [612, 393] on div "Crear Item de Auditoria 55205789 Nro Documento 23552057899 CUIL Afiliado Activo…" at bounding box center [309, 261] width 619 height 522
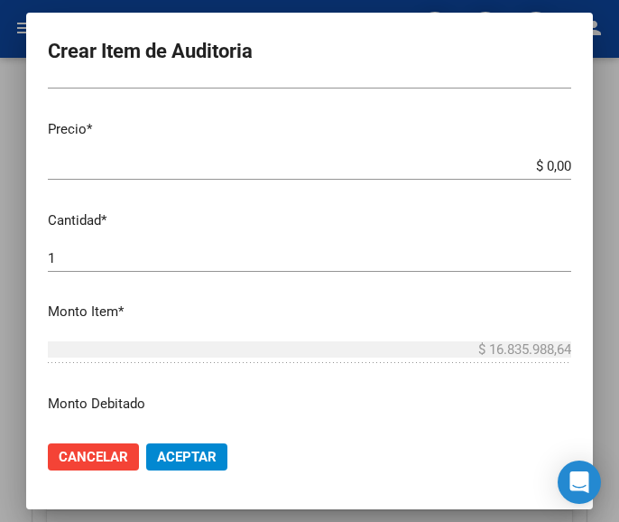
scroll to position [451, 0]
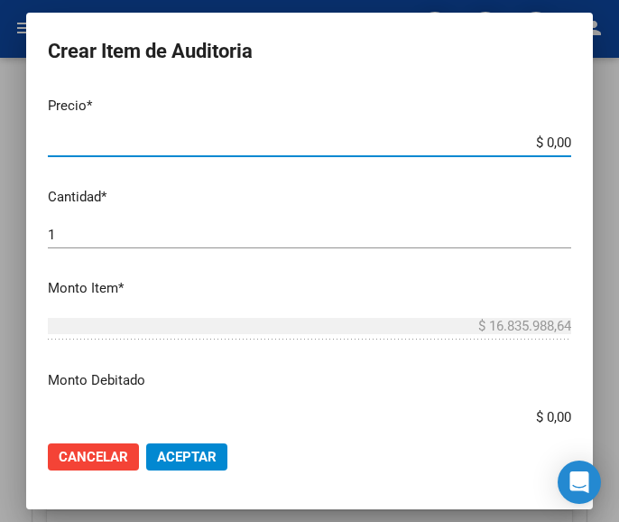
click at [553, 141] on input "$ 0,00" at bounding box center [309, 142] width 523 height 16
paste input "8547,28"
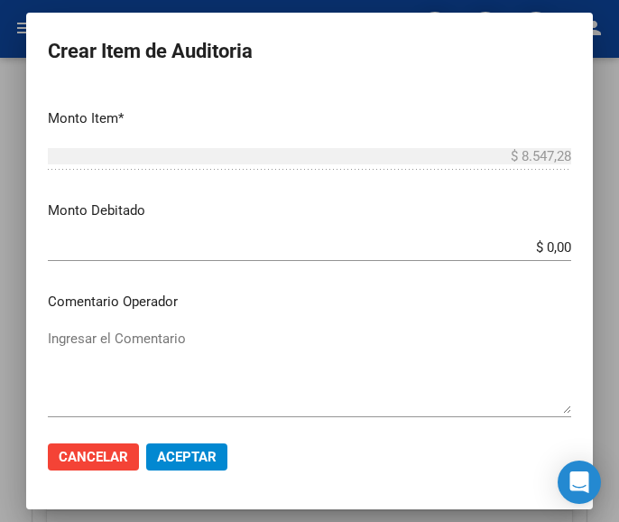
scroll to position [632, 0]
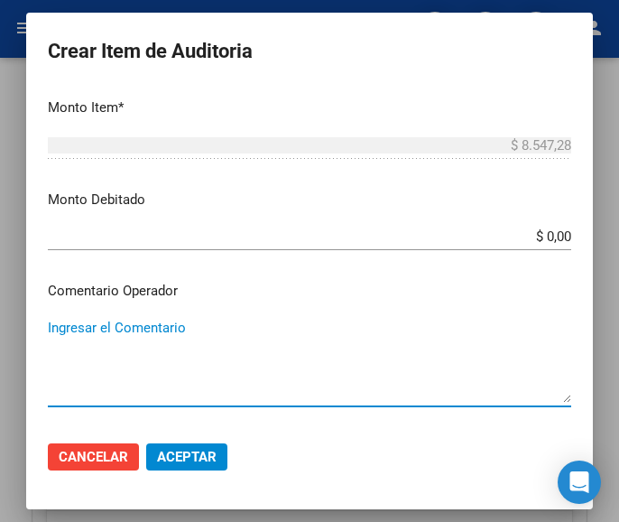
drag, startPoint x: 152, startPoint y: 331, endPoint x: 207, endPoint y: 337, distance: 54.5
click at [152, 332] on textarea "Ingresar el Comentario" at bounding box center [309, 360] width 523 height 85
click at [83, 330] on textarea "Ingresar el Comentario" at bounding box center [309, 360] width 523 height 85
paste textarea "100 PLAZOLETA"
click at [56, 318] on textarea "100 PLAZOLETA" at bounding box center [309, 360] width 523 height 85
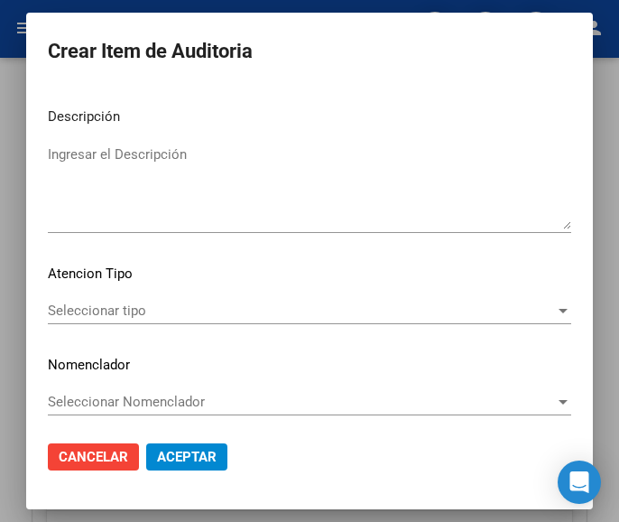
scroll to position [1124, 0]
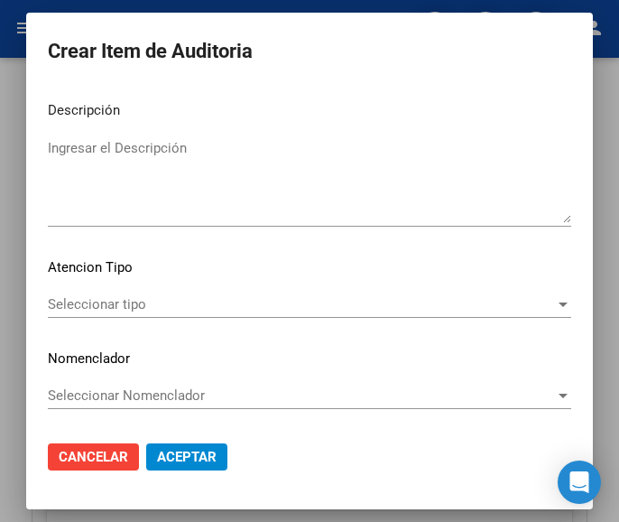
click at [119, 305] on span "Seleccionar tipo" at bounding box center [301, 304] width 507 height 16
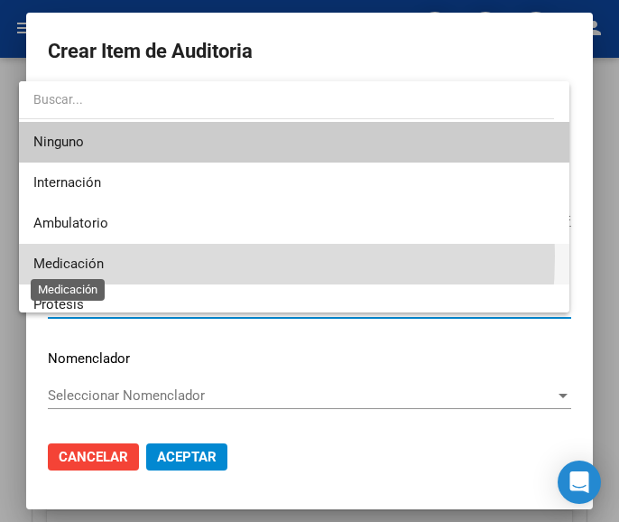
click at [97, 255] on span "Medicación" at bounding box center [68, 263] width 70 height 16
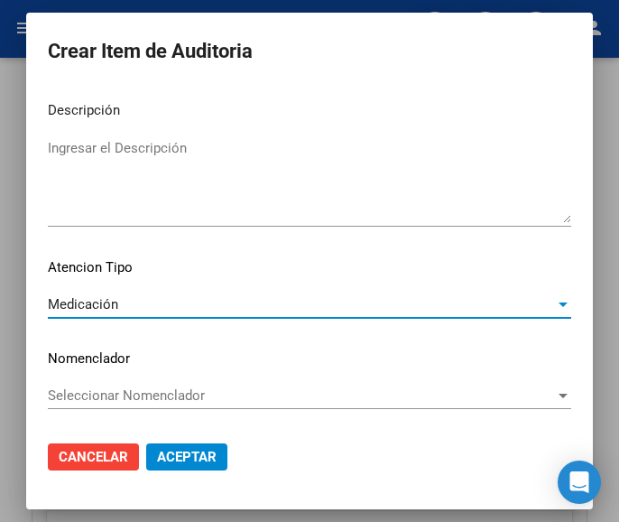
click at [170, 448] on span "Aceptar" at bounding box center [187, 456] width 60 height 16
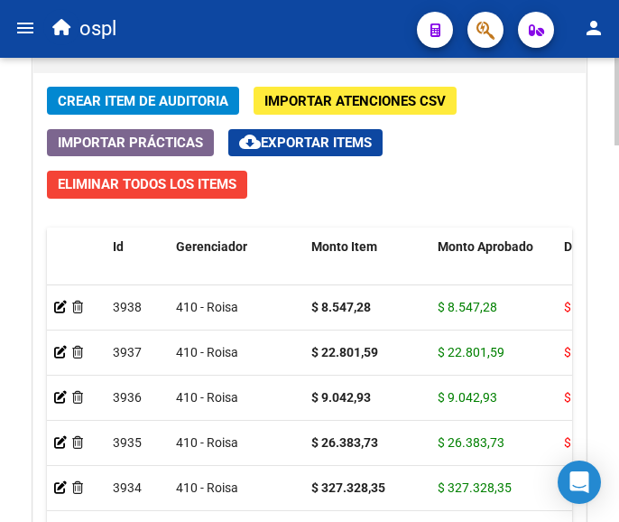
click at [179, 90] on button "Crear Item de Auditoria" at bounding box center [143, 101] width 192 height 28
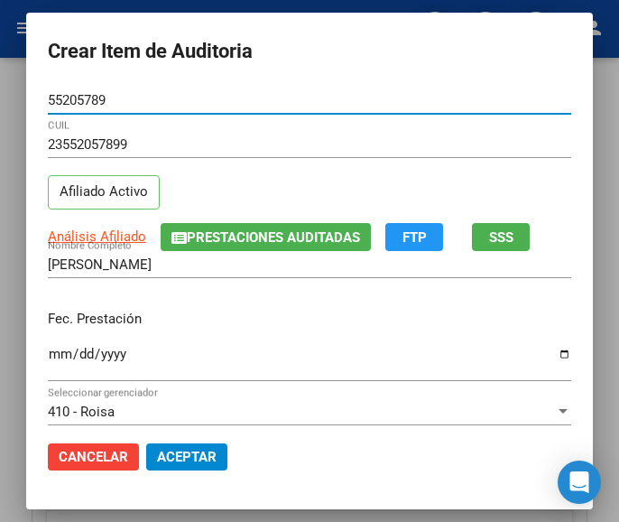
click at [48, 352] on input "Ingresar la fecha" at bounding box center [309, 360] width 523 height 29
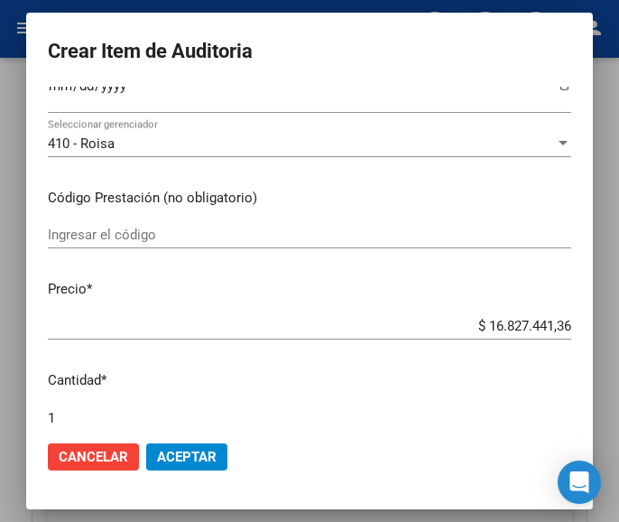
scroll to position [271, 0]
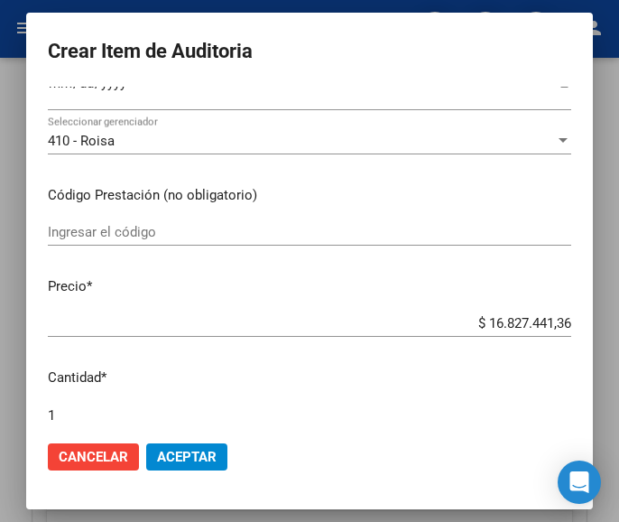
click at [135, 245] on div "Ingresar el código" at bounding box center [309, 231] width 523 height 27
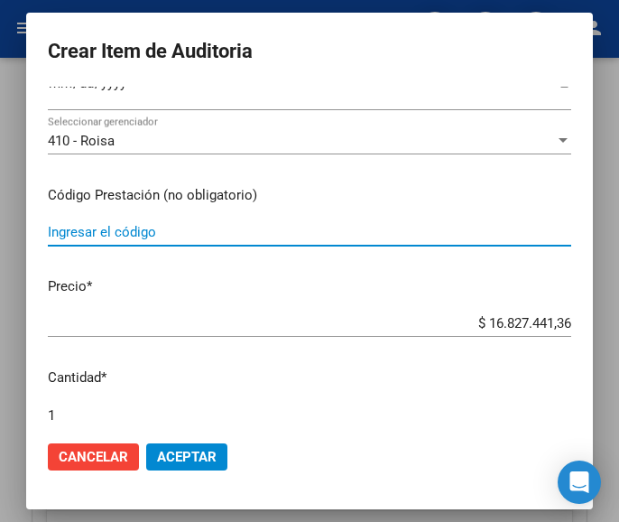
click at [118, 226] on input "Ingresar el código" at bounding box center [309, 232] width 523 height 16
paste input "9962066 NOVALGINA jbe.x 100 ml"
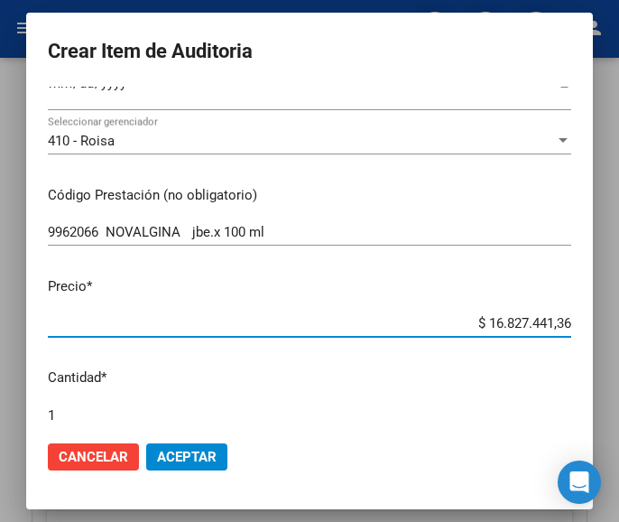
drag, startPoint x: 467, startPoint y: 320, endPoint x: 577, endPoint y: 319, distance: 111.0
click at [577, 319] on mat-dialog-content "55205789 Nro Documento 23552057899 CUIL Afiliado Activo Análisis Afiliado Prest…" at bounding box center [309, 256] width 567 height 339
click at [552, 318] on input "$ 0,00" at bounding box center [309, 323] width 523 height 16
paste input "10611,02"
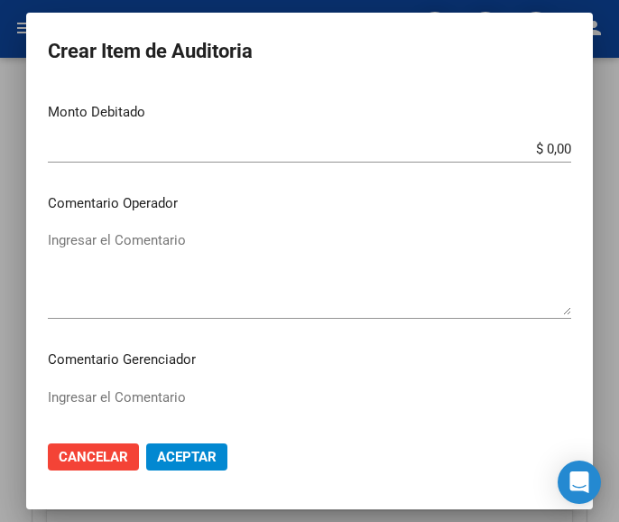
scroll to position [722, 0]
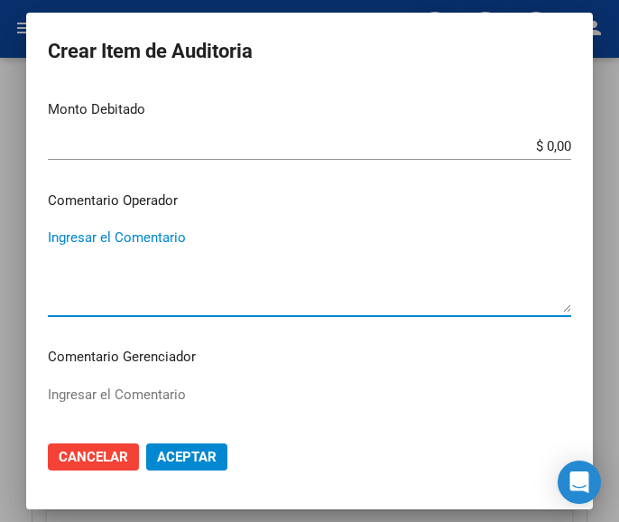
click at [125, 264] on textarea "Ingresar el Comentario" at bounding box center [309, 269] width 523 height 85
click at [128, 264] on textarea "Ingresar el Comentario" at bounding box center [309, 269] width 523 height 85
paste textarea "100 PLAZOLETA"
click at [58, 228] on textarea "100 PLAZOLETA" at bounding box center [309, 269] width 523 height 85
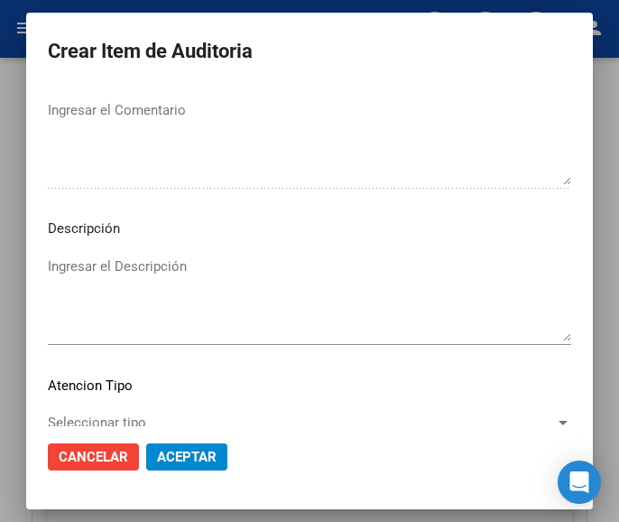
scroll to position [1124, 0]
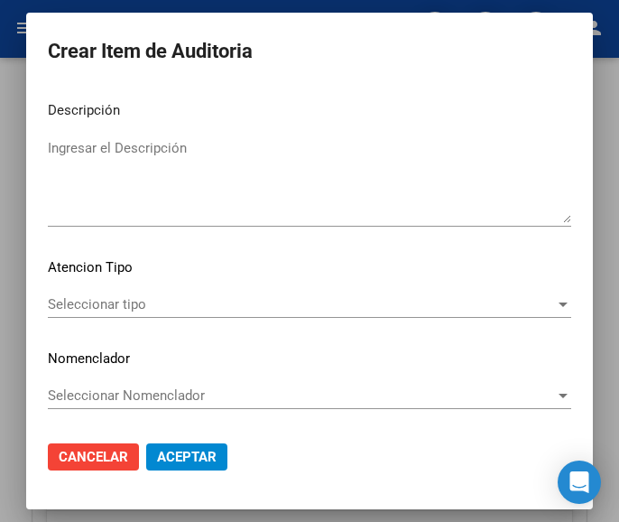
click at [98, 301] on span "Seleccionar tipo" at bounding box center [301, 304] width 507 height 16
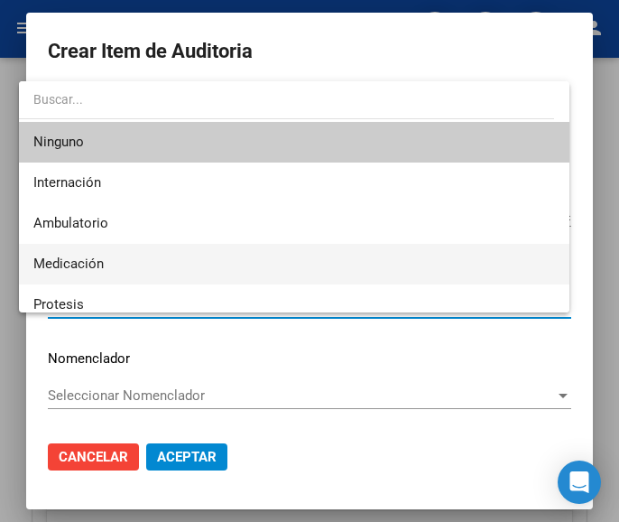
click at [84, 267] on span "Medicación" at bounding box center [68, 263] width 70 height 16
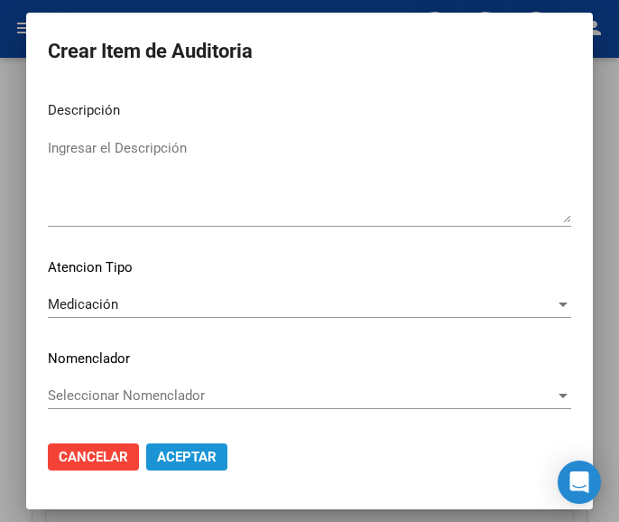
click at [188, 454] on span "Aceptar" at bounding box center [187, 456] width 60 height 16
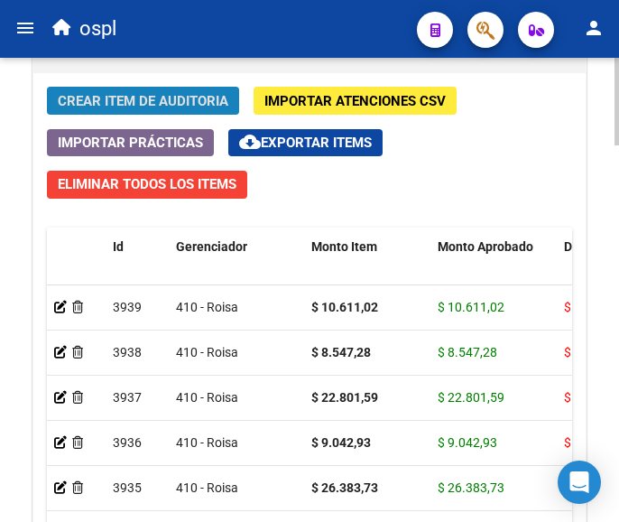
click at [184, 106] on span "Crear Item de Auditoria" at bounding box center [143, 101] width 171 height 16
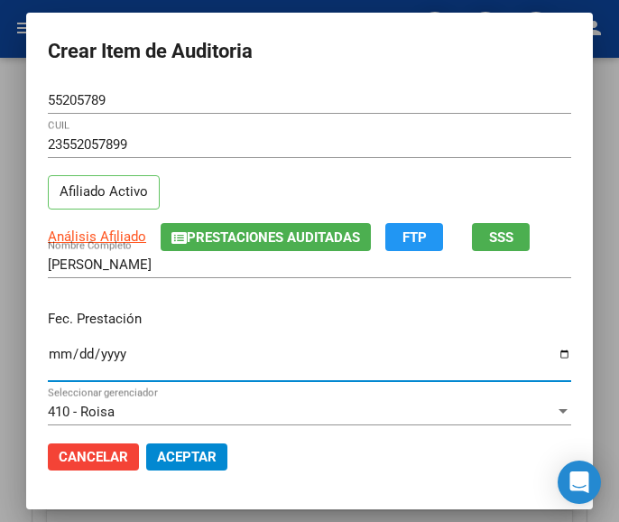
click at [48, 354] on input "Ingresar la fecha" at bounding box center [309, 360] width 523 height 29
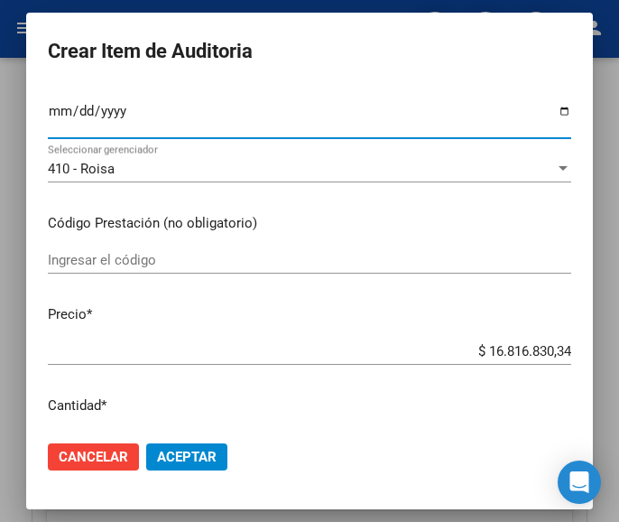
scroll to position [271, 0]
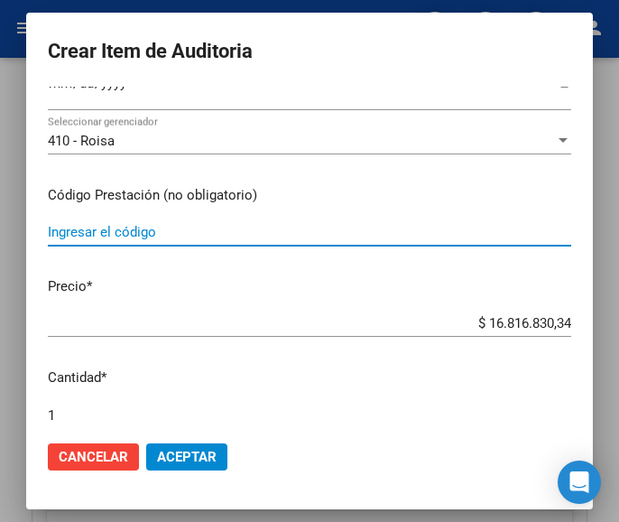
click at [167, 227] on input "Ingresar el código" at bounding box center [309, 232] width 523 height 16
click at [185, 236] on input "Ingresar el código" at bounding box center [309, 232] width 523 height 16
paste input "2983902 HIPOGLOS pda.x 100 g"
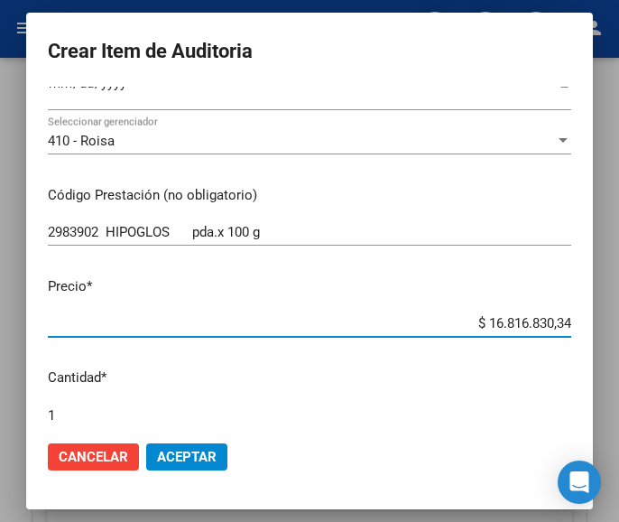
drag, startPoint x: 450, startPoint y: 321, endPoint x: 596, endPoint y: 304, distance: 147.2
click at [593, 304] on mat-dialog-container "Crear Item de Auditoria 55205789 Nro Documento 23552057899 CUIL Afiliado Activo…" at bounding box center [309, 260] width 567 height 495
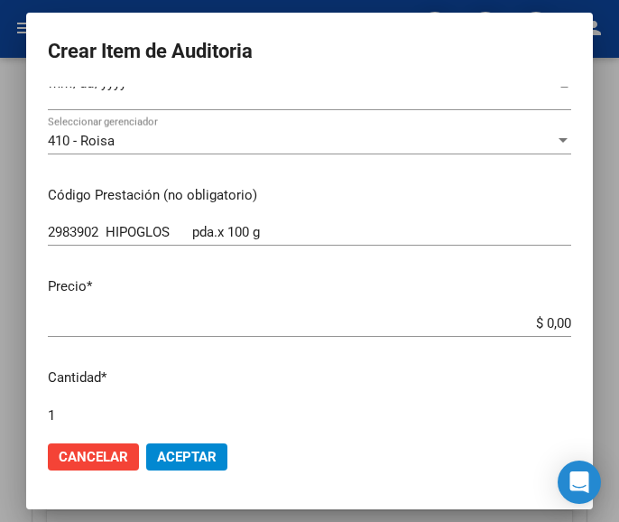
click at [550, 320] on input "$ 0,00" at bounding box center [309, 323] width 523 height 16
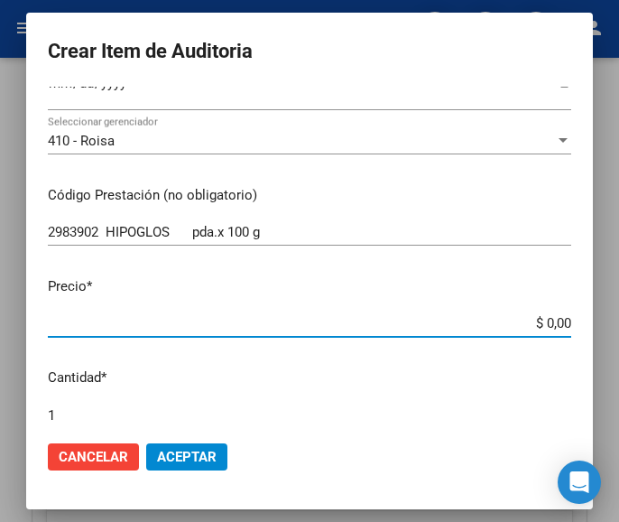
click at [555, 322] on input "$ 0,00" at bounding box center [309, 323] width 523 height 16
paste input "26025,5"
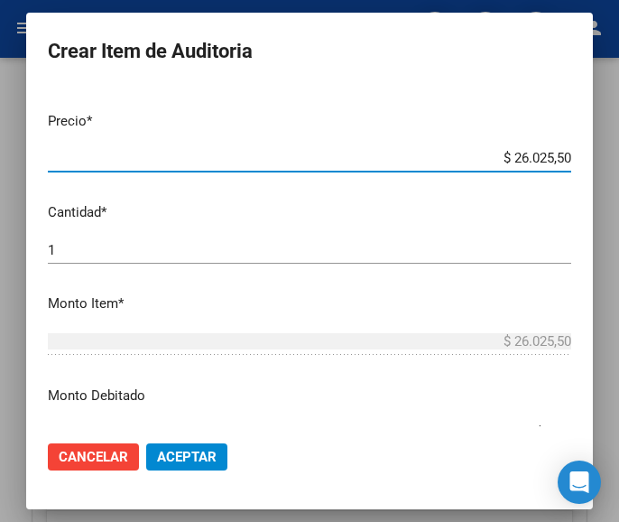
scroll to position [451, 0]
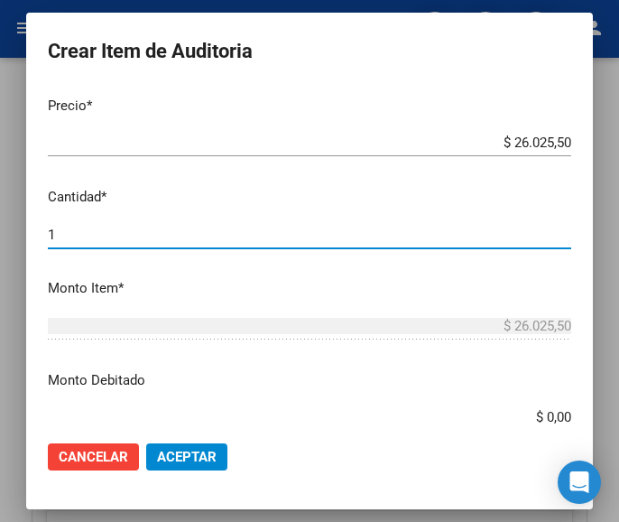
click at [217, 236] on input "1" at bounding box center [309, 234] width 523 height 16
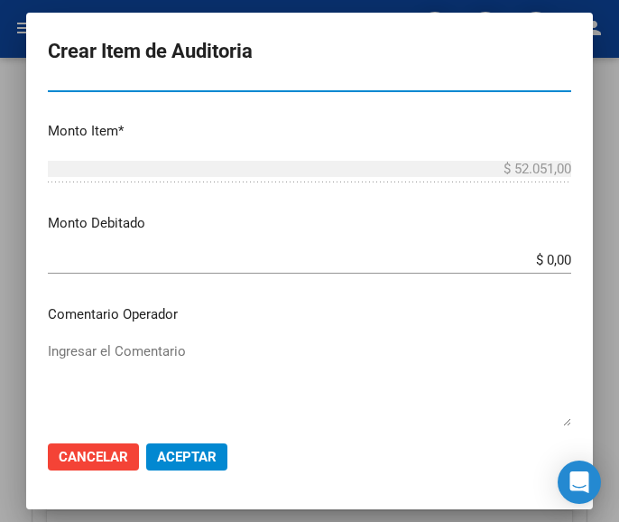
scroll to position [632, 0]
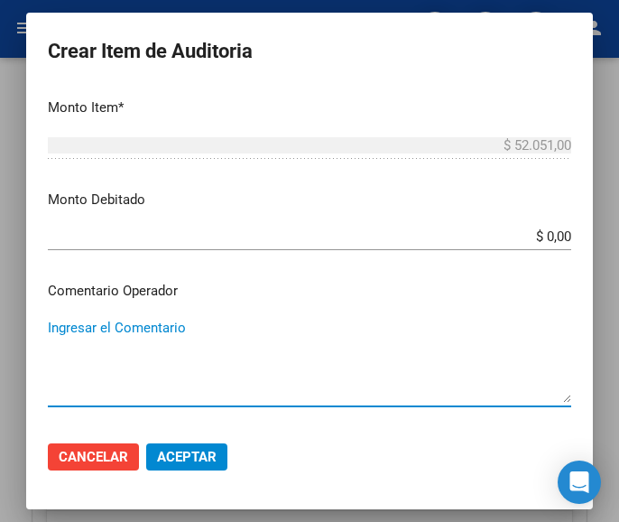
click at [168, 330] on textarea "Ingresar el Comentario" at bounding box center [309, 360] width 523 height 85
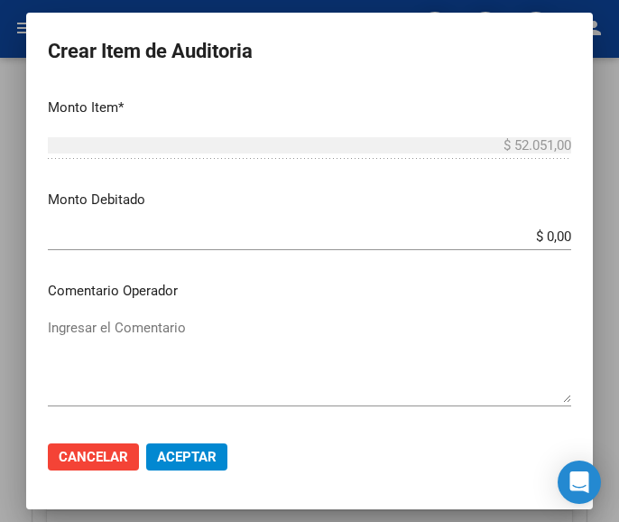
click at [120, 321] on textarea "Ingresar el Comentario" at bounding box center [309, 360] width 523 height 85
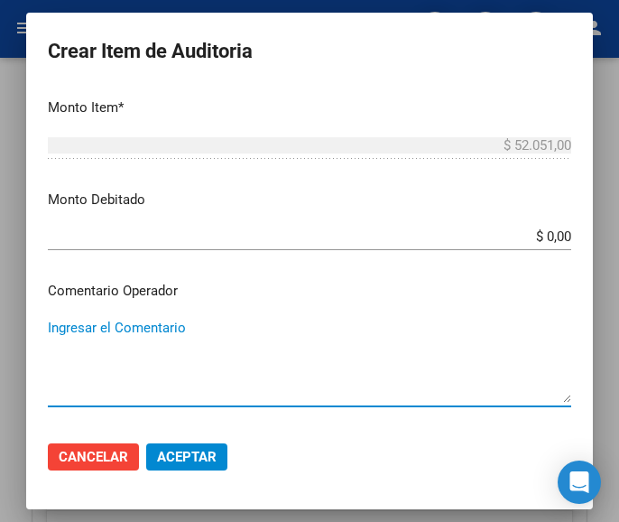
paste textarea "100 PLAZOLETA"
click at [59, 317] on div "100 PLAZOLETA Ingresar el Comentario" at bounding box center [309, 360] width 523 height 92
click at [54, 319] on textarea "100 PLAZOLETA" at bounding box center [309, 360] width 523 height 85
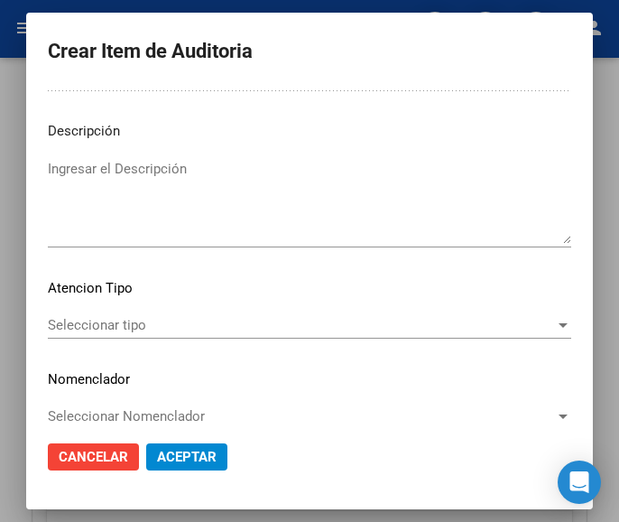
scroll to position [1124, 0]
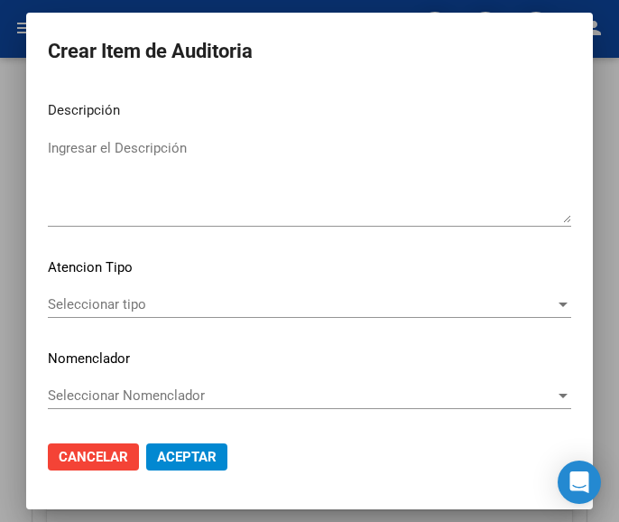
click at [149, 312] on span "Seleccionar tipo" at bounding box center [301, 304] width 507 height 16
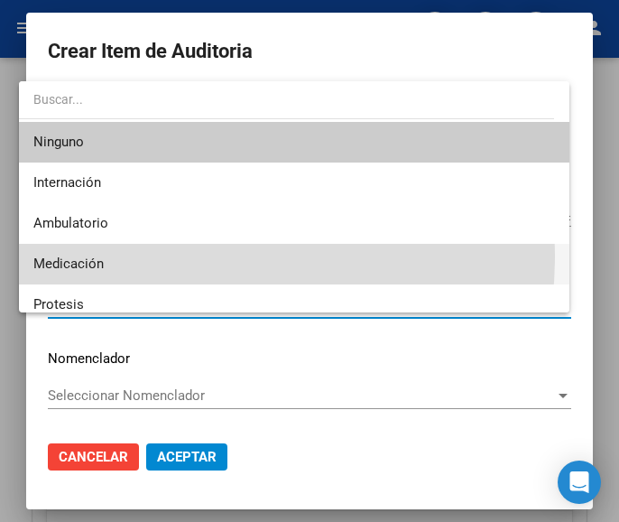
click at [103, 254] on span "Medicación" at bounding box center [294, 264] width 522 height 41
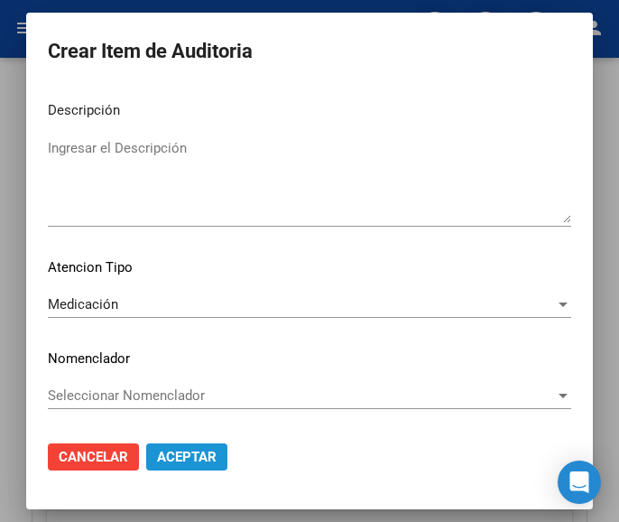
click at [182, 451] on span "Aceptar" at bounding box center [187, 456] width 60 height 16
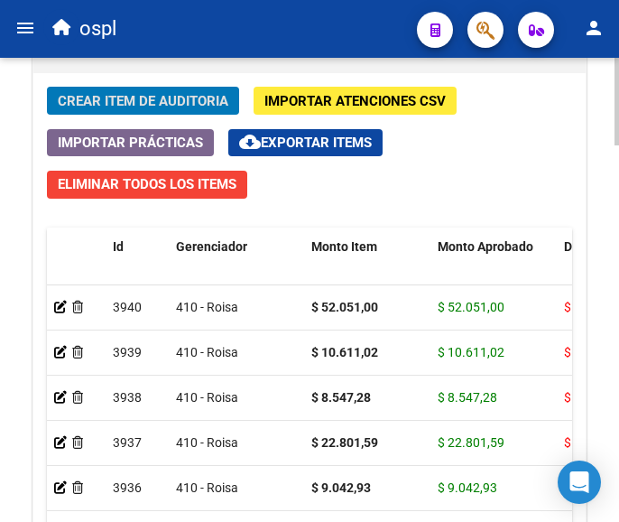
click at [80, 97] on span "Crear Item de Auditoria" at bounding box center [143, 101] width 171 height 16
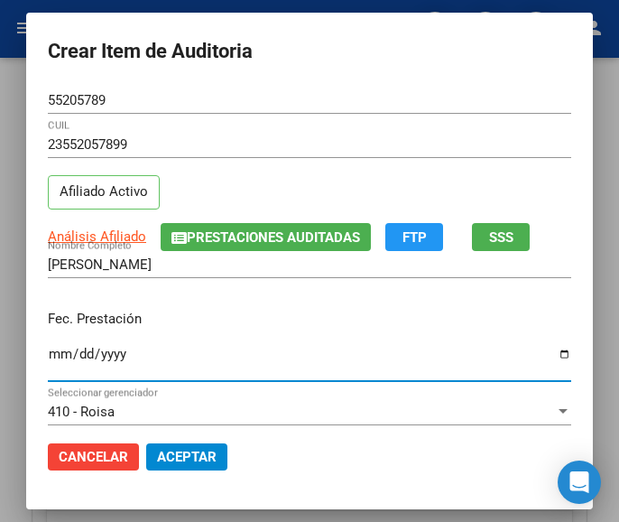
click at [48, 355] on input "Ingresar la fecha" at bounding box center [309, 360] width 523 height 29
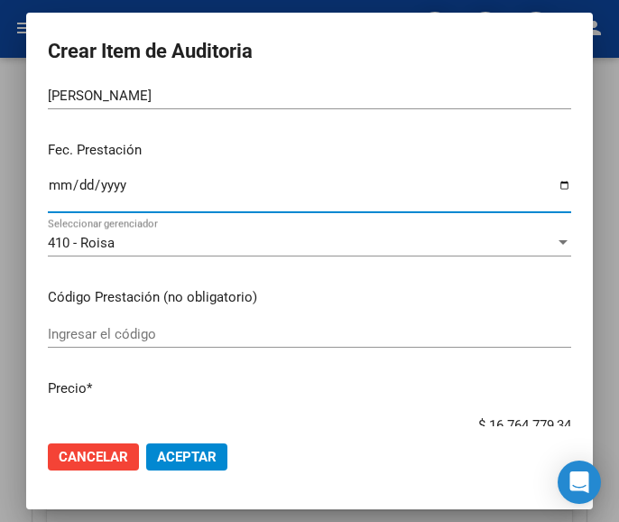
scroll to position [180, 0]
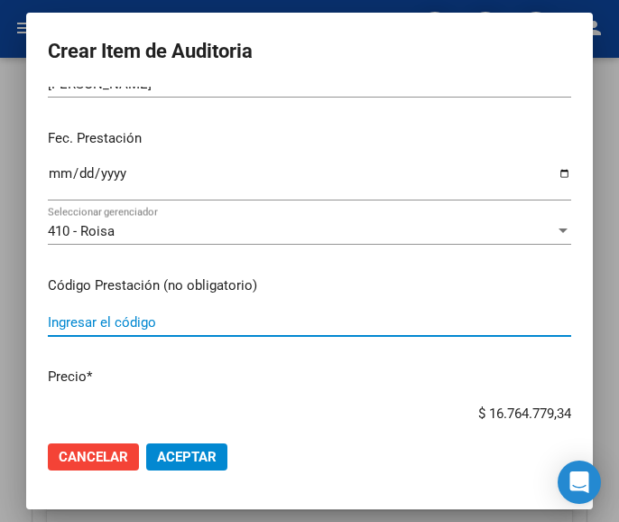
click at [180, 322] on input "Ingresar el código" at bounding box center [309, 322] width 523 height 16
click at [106, 324] on input "Ingresar el código" at bounding box center [309, 322] width 523 height 16
paste input "9916666 MELATOL 3 mg cáps.x 30"
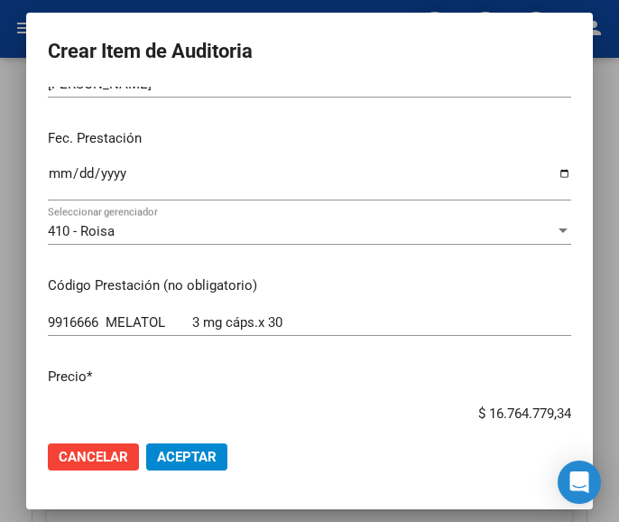
drag, startPoint x: 449, startPoint y: 410, endPoint x: 595, endPoint y: 384, distance: 147.5
click at [593, 384] on mat-dialog-container "Crear Item de Auditoria 55205789 Nro Documento 23552057899 CUIL Afiliado Activo…" at bounding box center [309, 260] width 567 height 495
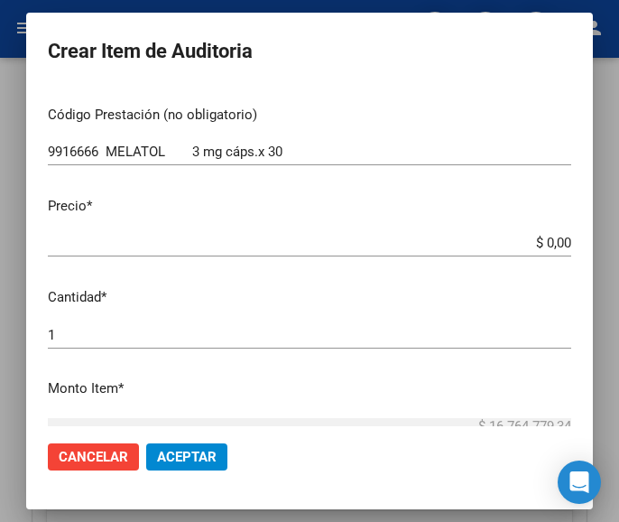
scroll to position [361, 0]
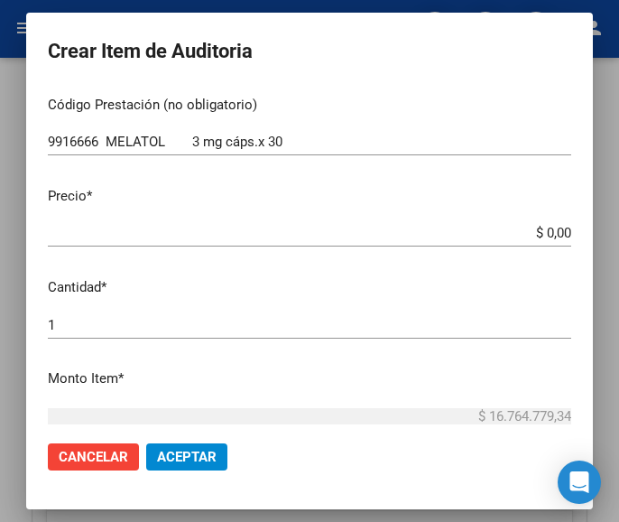
click at [550, 232] on input "$ 0,00" at bounding box center [309, 233] width 523 height 16
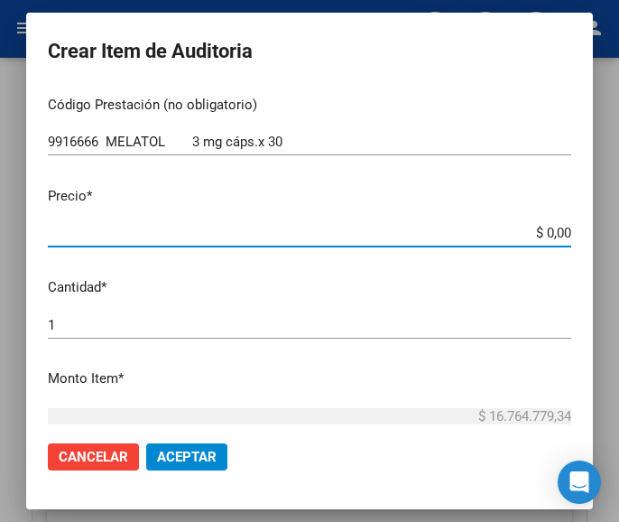
click at [552, 232] on input "$ 0,00" at bounding box center [309, 233] width 523 height 16
paste input "12780,01"
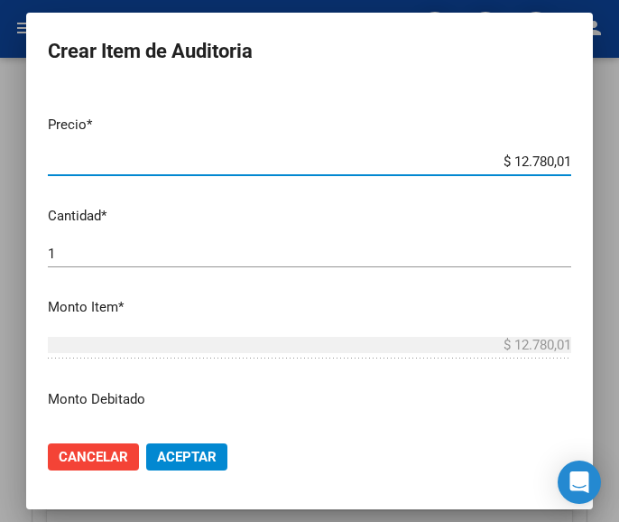
scroll to position [451, 0]
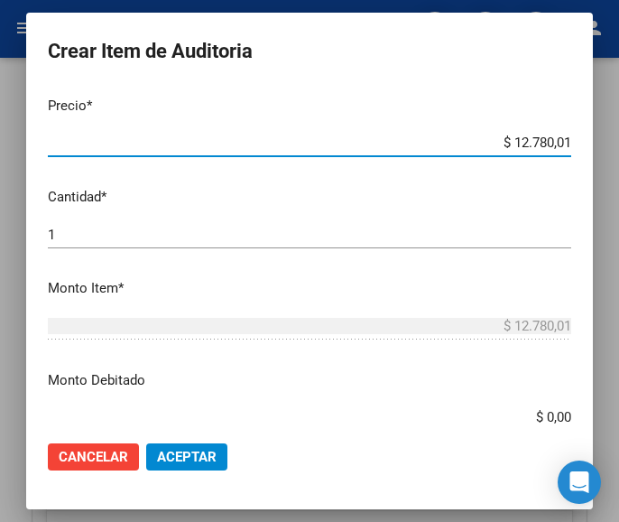
click at [122, 241] on input "1" at bounding box center [309, 234] width 523 height 16
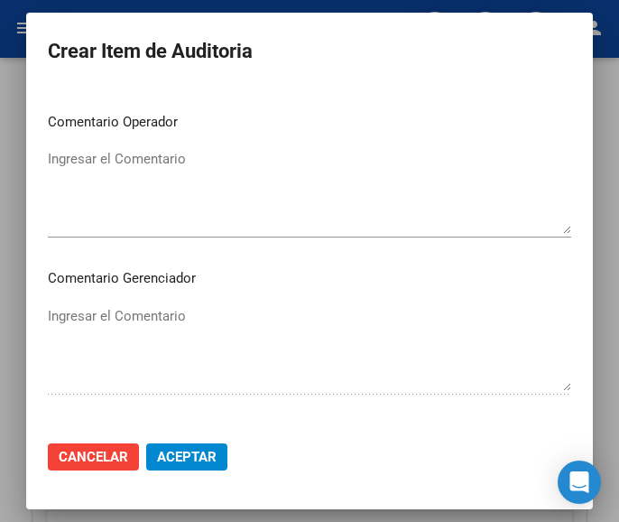
scroll to position [812, 0]
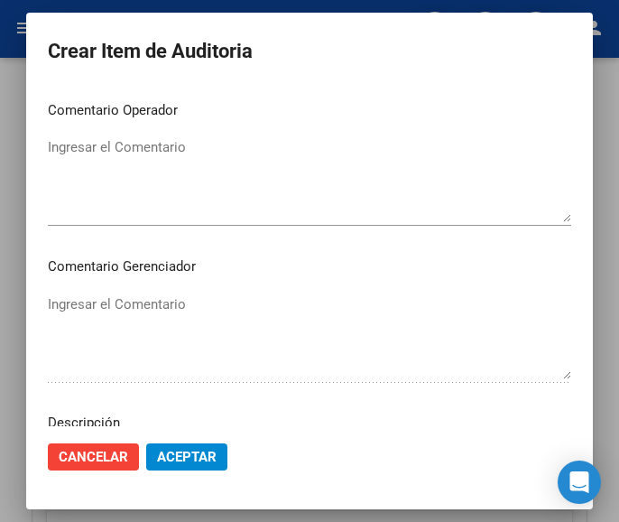
click at [156, 153] on textarea "Ingresar el Comentario" at bounding box center [309, 179] width 523 height 85
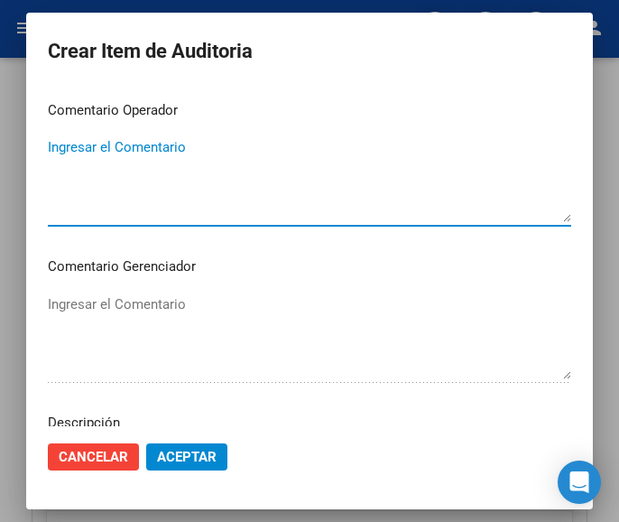
click at [142, 190] on textarea "Ingresar el Comentario" at bounding box center [309, 179] width 523 height 85
paste textarea "100 PLAZOLETA"
click at [57, 145] on textarea "100 PLAZOLETA" at bounding box center [309, 179] width 523 height 85
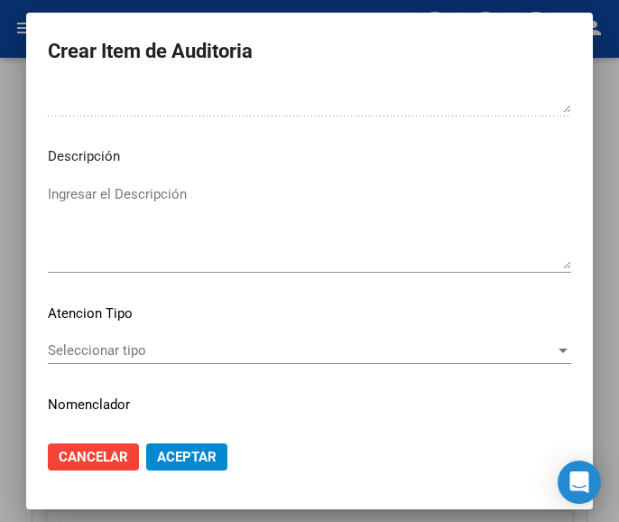
scroll to position [1083, 0]
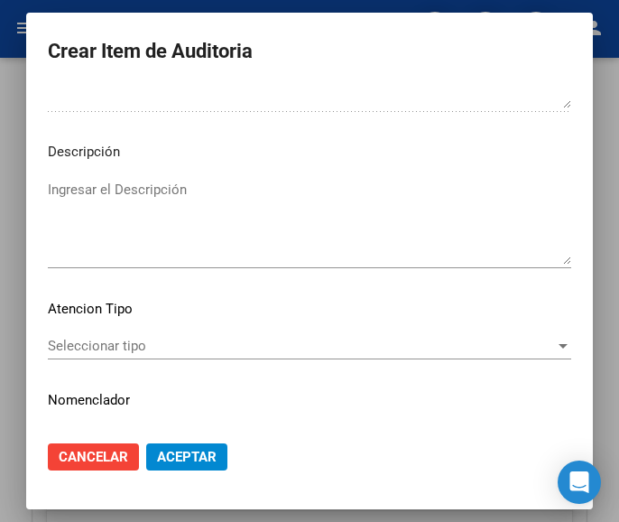
click at [78, 353] on span "Seleccionar tipo" at bounding box center [301, 345] width 507 height 16
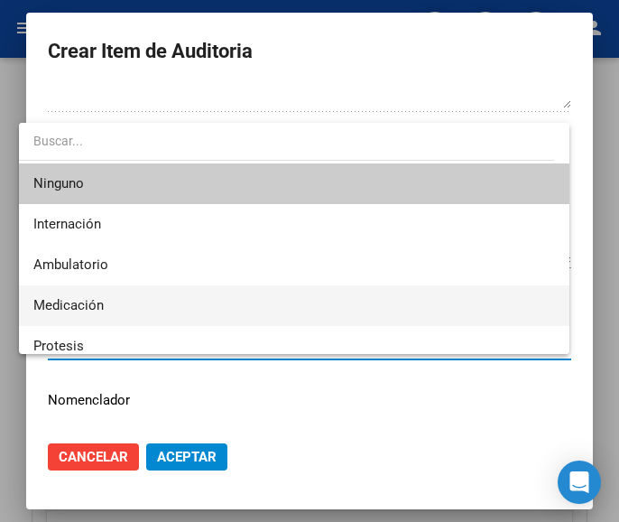
drag, startPoint x: 104, startPoint y: 299, endPoint x: 141, endPoint y: 315, distance: 40.4
click at [105, 300] on span "Medicación" at bounding box center [294, 305] width 522 height 41
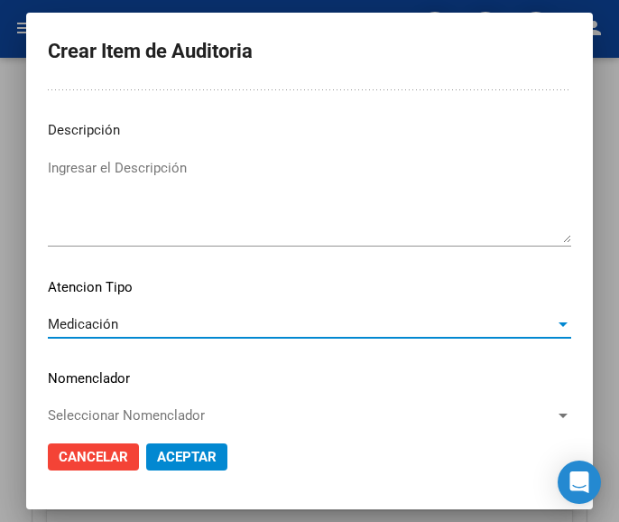
scroll to position [1124, 0]
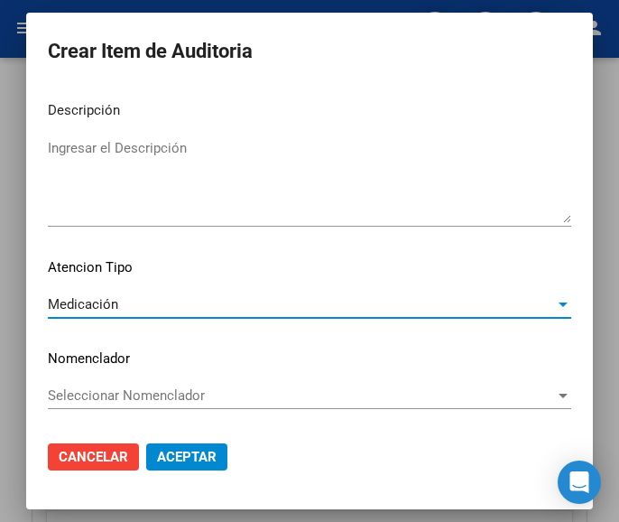
click at [180, 446] on button "Aceptar" at bounding box center [186, 456] width 81 height 27
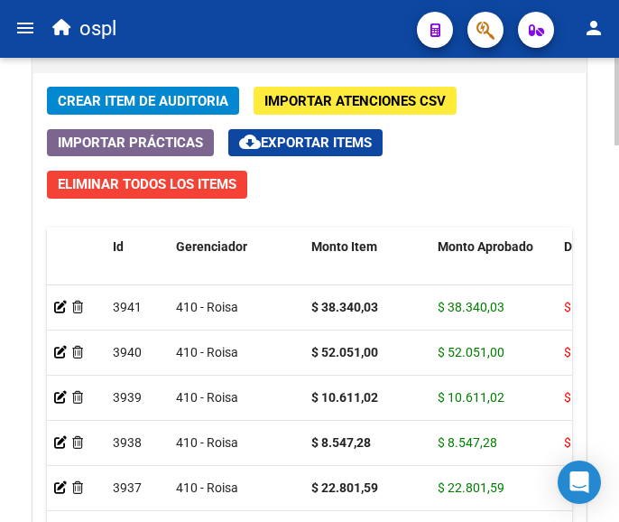
click at [110, 100] on span "Crear Item de Auditoria" at bounding box center [143, 101] width 171 height 16
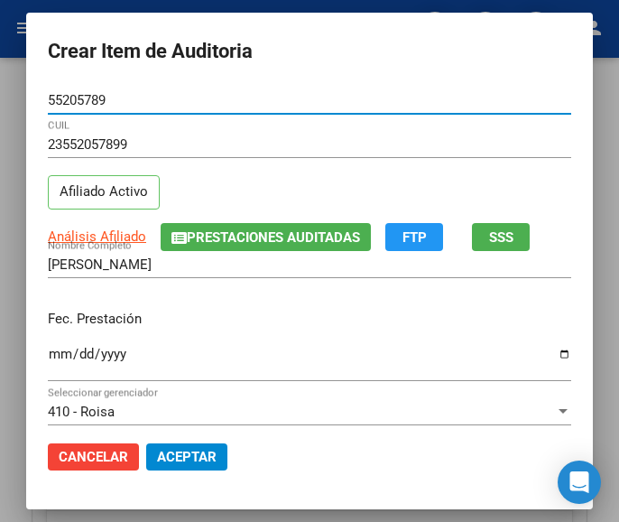
click at [48, 354] on input "Ingresar la fecha" at bounding box center [309, 360] width 523 height 29
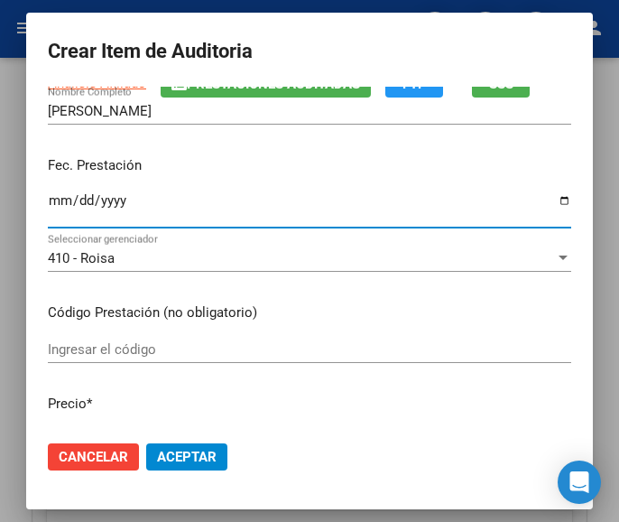
scroll to position [180, 0]
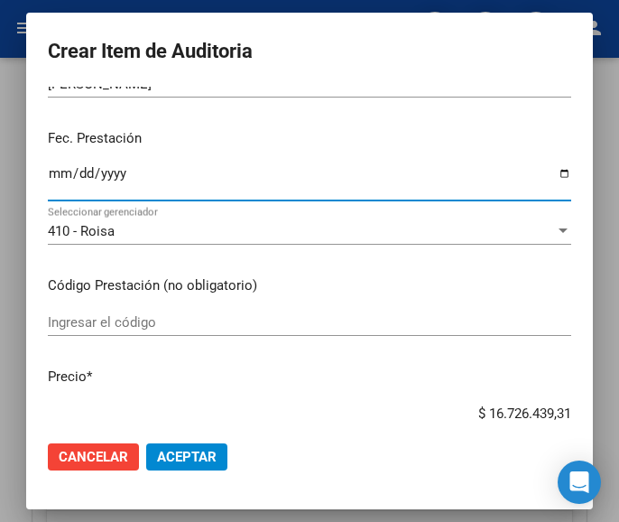
click at [96, 332] on div "Ingresar el código" at bounding box center [309, 322] width 523 height 27
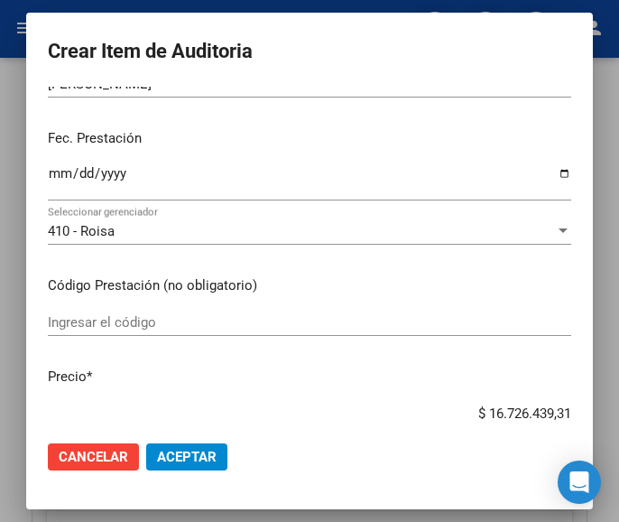
click at [111, 313] on div "Ingresar el código" at bounding box center [309, 322] width 523 height 27
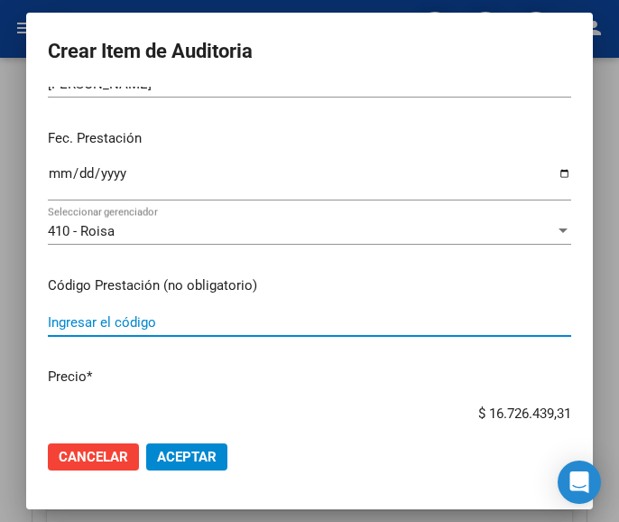
paste input "348191 ENEMOL sol.x 135 ml"
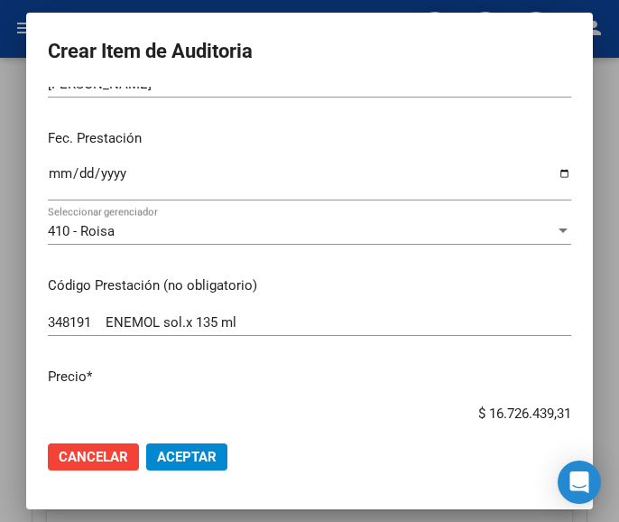
drag, startPoint x: 453, startPoint y: 408, endPoint x: 577, endPoint y: 388, distance: 125.2
click at [577, 388] on mat-dialog-content "55205789 Nro Documento 23552057899 CUIL Afiliado Activo Análisis Afiliado Prest…" at bounding box center [309, 256] width 567 height 339
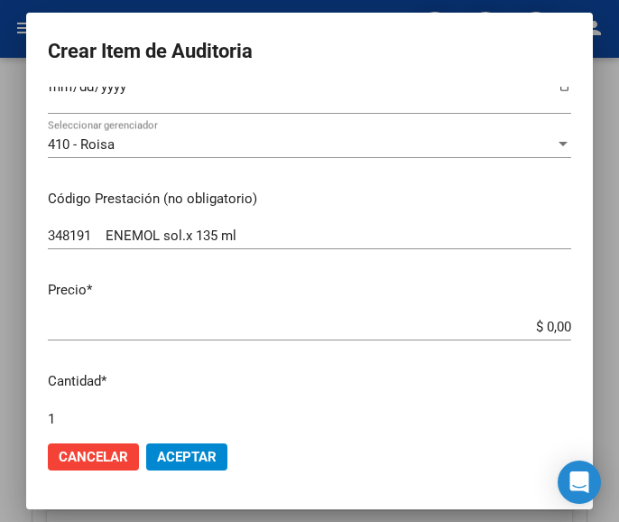
scroll to position [361, 0]
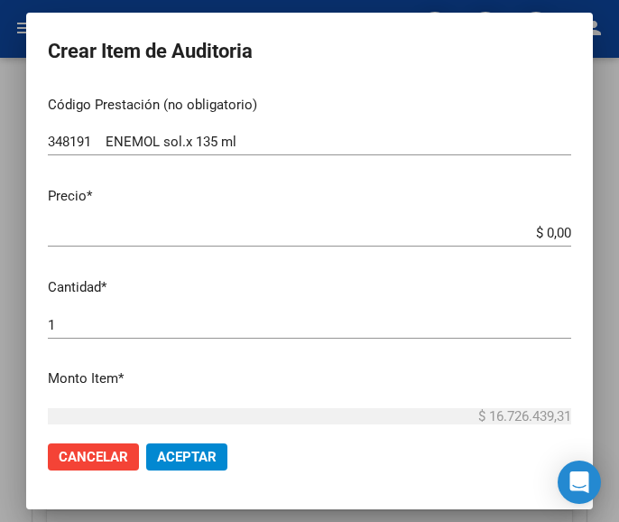
click at [553, 228] on input "$ 0,00" at bounding box center [309, 233] width 523 height 16
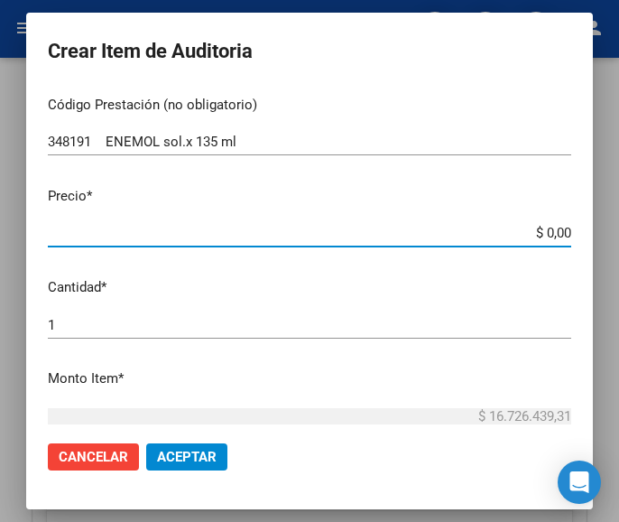
paste input "13146,43"
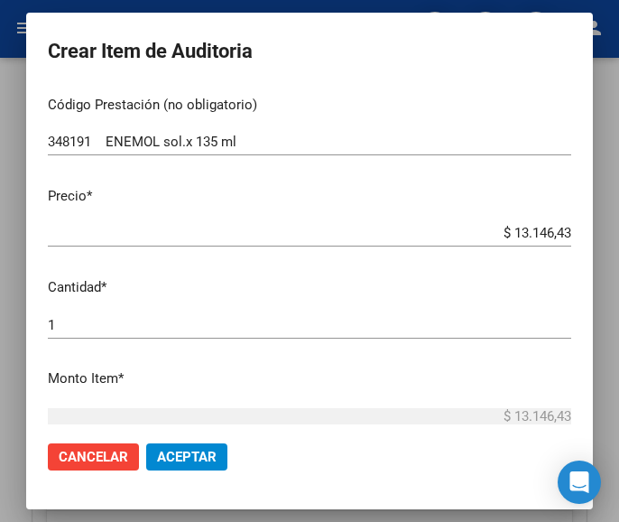
click at [138, 316] on div "1 Ingresar la cantidad" at bounding box center [309, 324] width 523 height 27
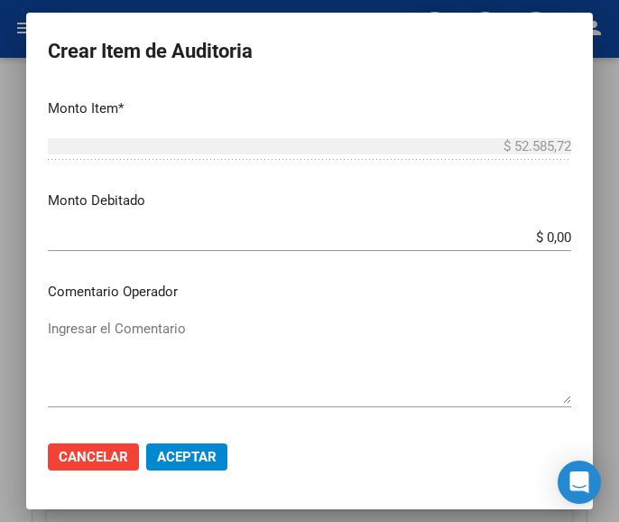
scroll to position [632, 0]
click at [174, 348] on textarea "Ingresar el Comentario" at bounding box center [309, 360] width 523 height 85
click at [115, 338] on textarea "Ingresar el Comentario" at bounding box center [309, 360] width 523 height 85
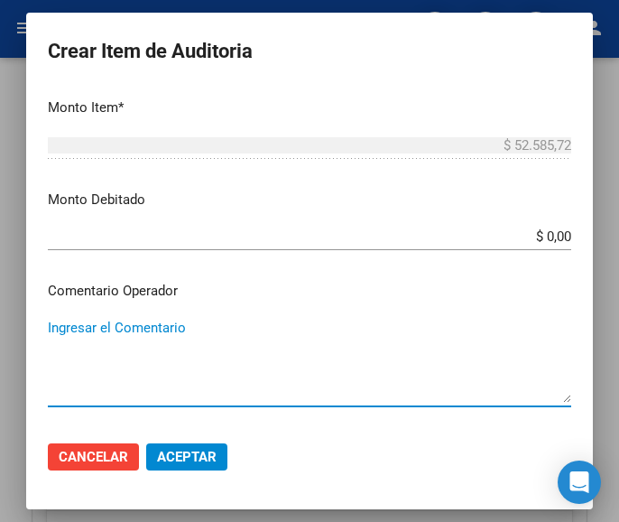
paste textarea "100 PLAZOLETA"
click at [52, 328] on textarea "100 PLAZOLETA" at bounding box center [309, 360] width 523 height 85
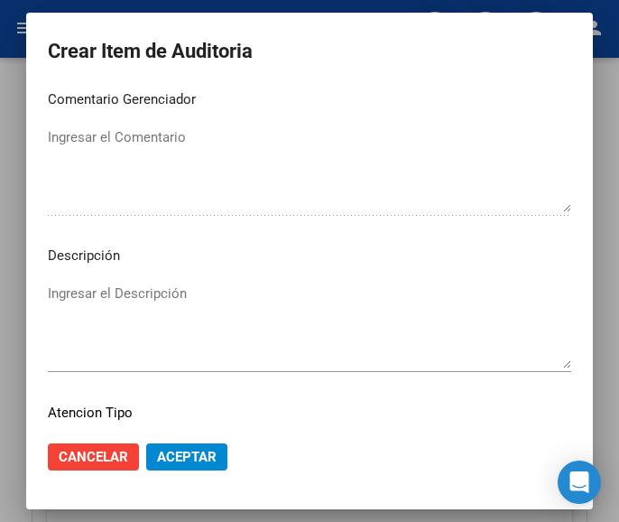
scroll to position [1124, 0]
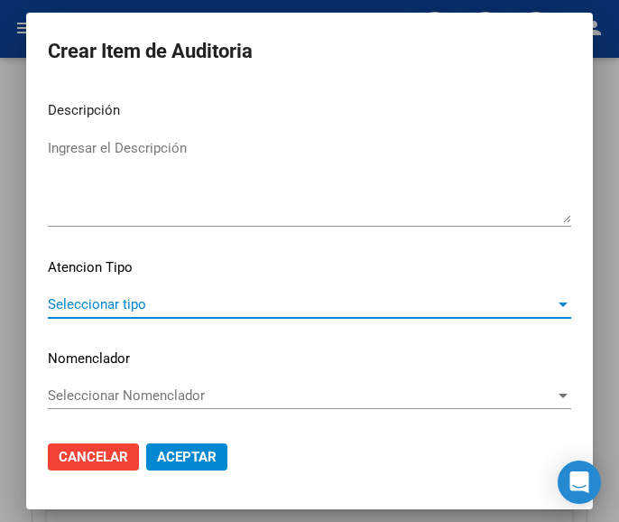
click at [91, 309] on span "Seleccionar tipo" at bounding box center [301, 304] width 507 height 16
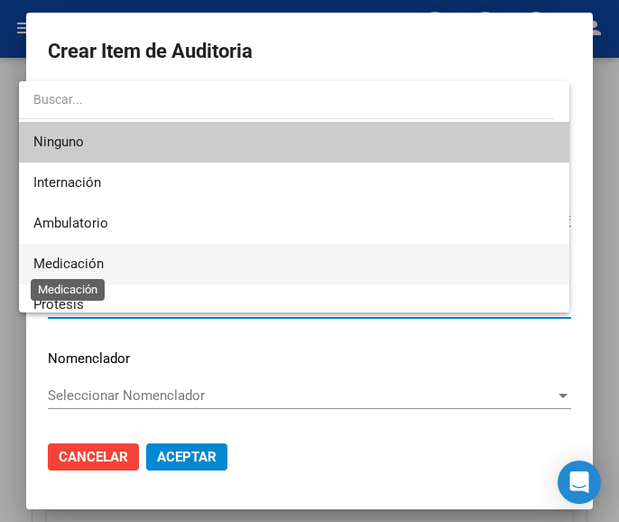
click at [97, 264] on span "Medicación" at bounding box center [68, 263] width 70 height 16
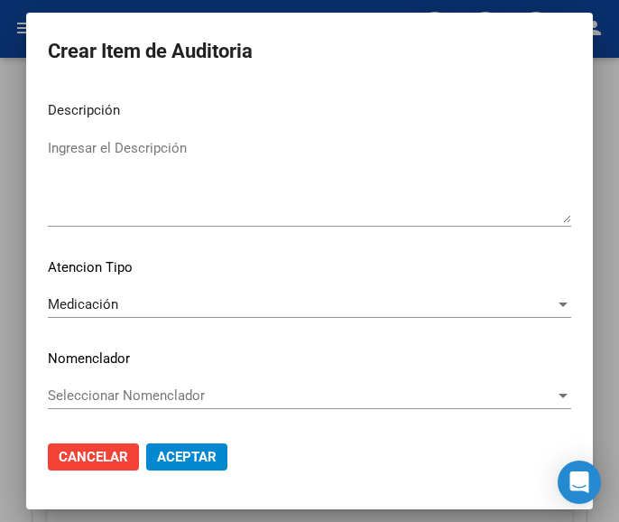
click at [166, 439] on mat-dialog-actions "Cancelar Aceptar" at bounding box center [309, 456] width 523 height 61
click at [171, 449] on span "Aceptar" at bounding box center [187, 456] width 60 height 16
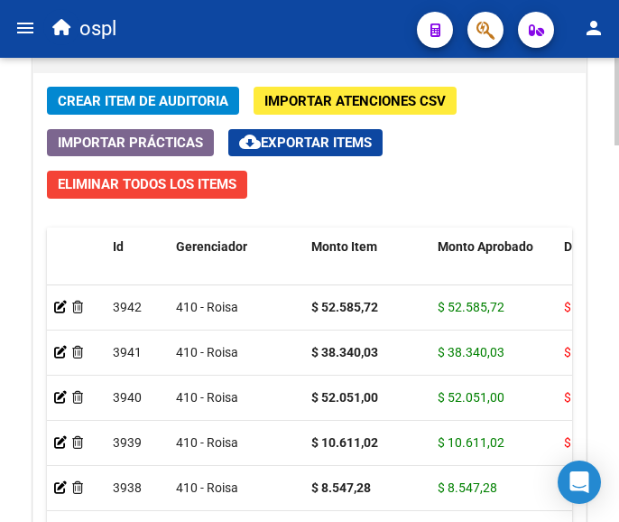
click at [188, 96] on span "Crear Item de Auditoria" at bounding box center [143, 101] width 171 height 16
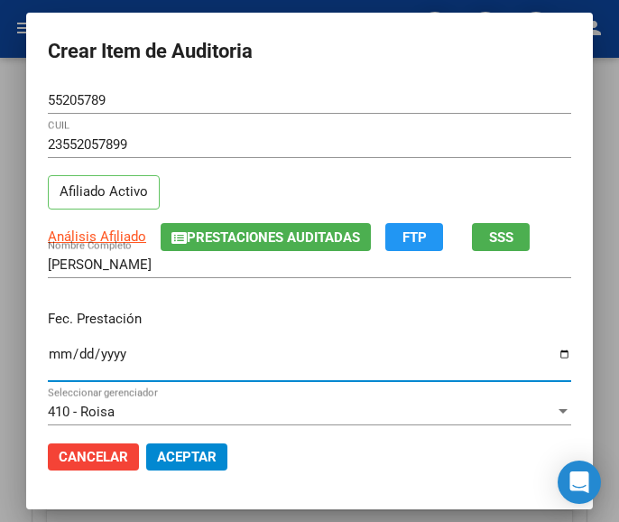
click at [48, 355] on input "Ingresar la fecha" at bounding box center [309, 360] width 523 height 29
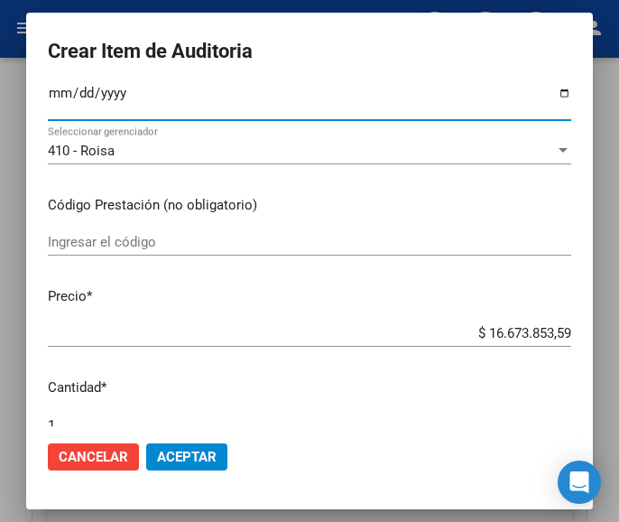
scroll to position [271, 0]
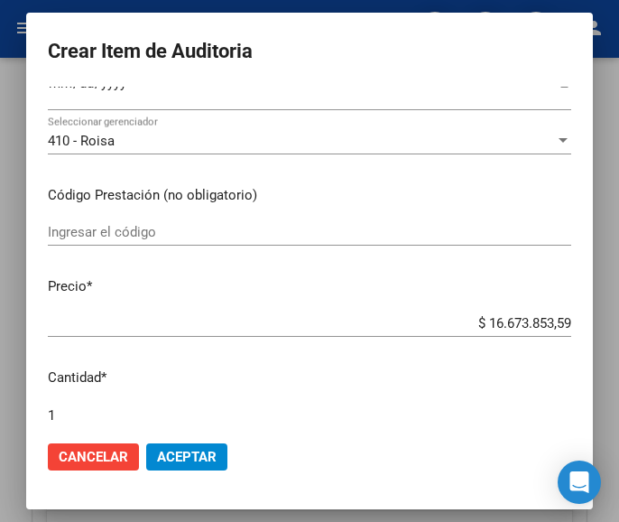
click at [226, 221] on div "Ingresar el código" at bounding box center [309, 231] width 523 height 27
click at [78, 235] on input "Ingresar el código" at bounding box center [309, 232] width 523 height 16
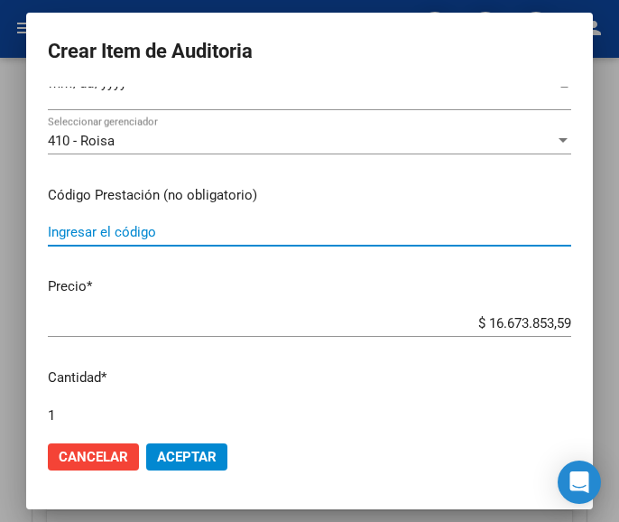
paste input "3377761 AEROGAL aerosol x 170 g"
click at [451, 316] on input "$ 16.673.853,59" at bounding box center [309, 323] width 523 height 16
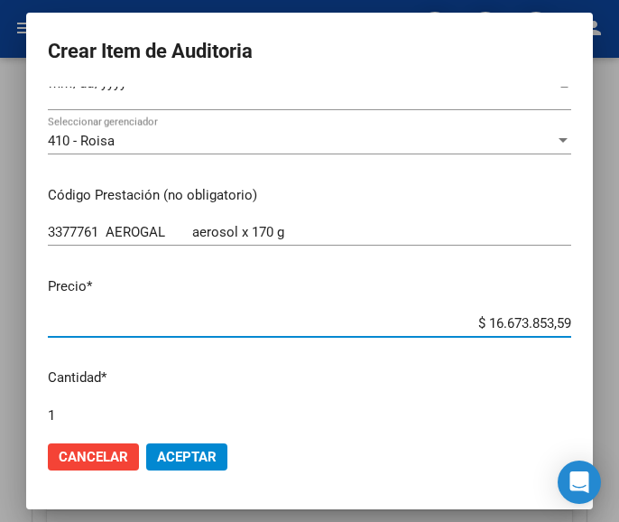
drag, startPoint x: 451, startPoint y: 316, endPoint x: 558, endPoint y: 305, distance: 107.0
click at [558, 305] on mat-dialog-content "55205789 Nro Documento 23552057899 CUIL Afiliado Activo Análisis Afiliado Prest…" at bounding box center [309, 256] width 567 height 339
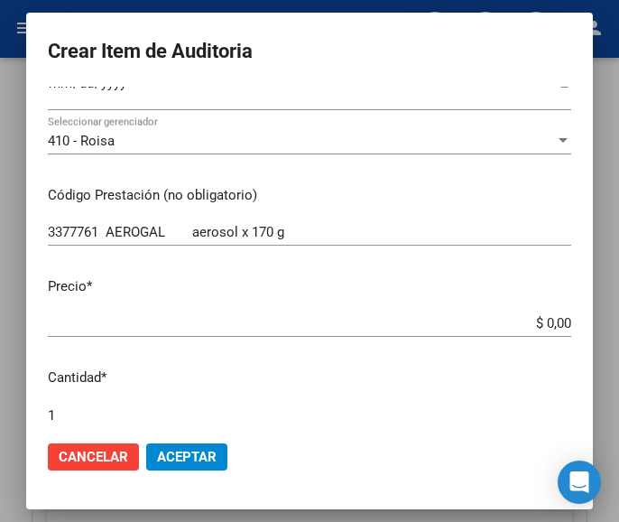
click at [552, 319] on input "$ 0,00" at bounding box center [309, 323] width 523 height 16
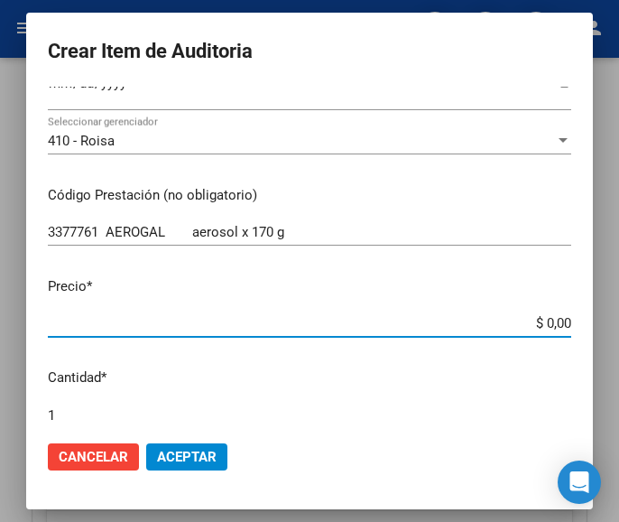
paste input "23679,26"
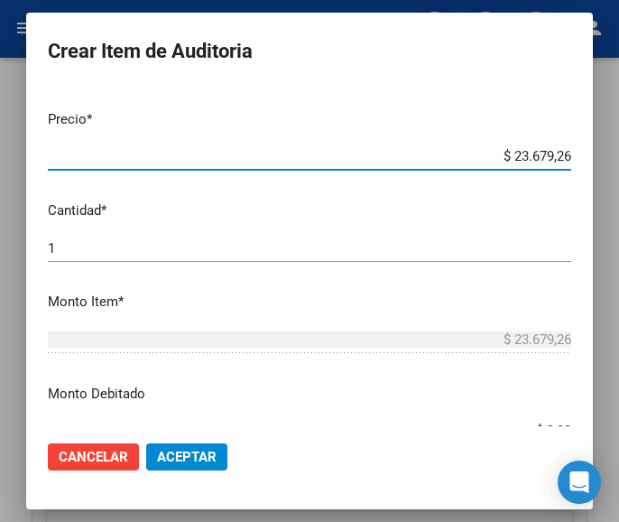
scroll to position [451, 0]
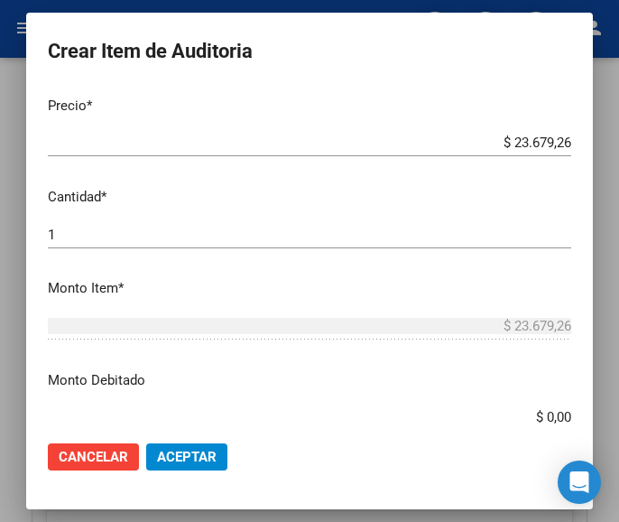
click at [79, 225] on div "1 Ingresar la cantidad" at bounding box center [309, 234] width 523 height 27
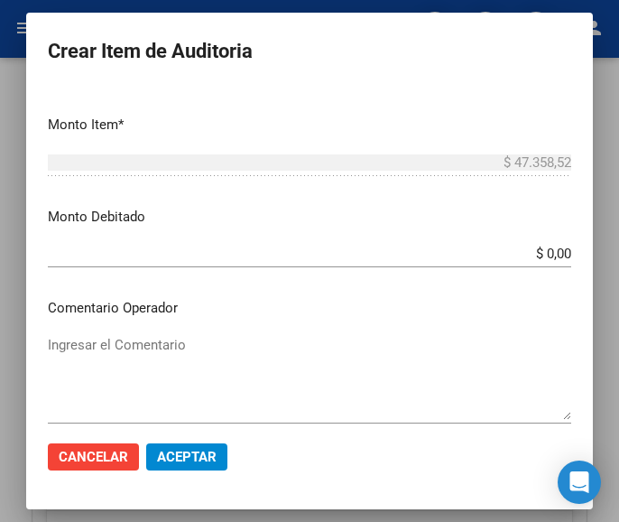
scroll to position [632, 0]
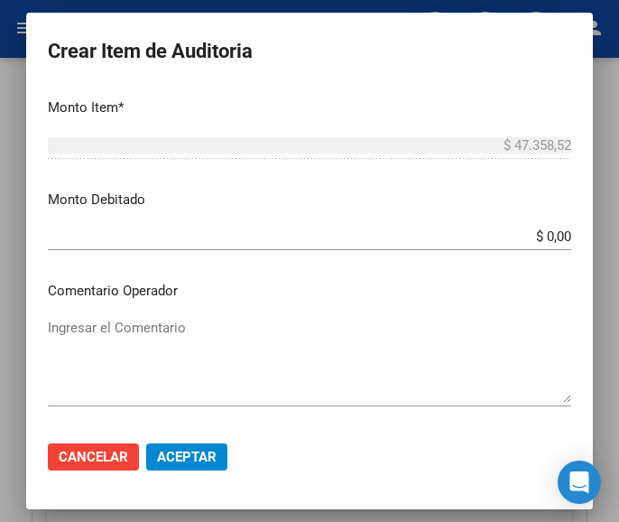
click at [181, 309] on mat-dialog-content "55205789 Nro Documento 23552057899 CUIL Afiliado Activo Análisis Afiliado Prest…" at bounding box center [309, 256] width 567 height 339
click at [233, 347] on textarea "Ingresar el Comentario" at bounding box center [309, 360] width 523 height 85
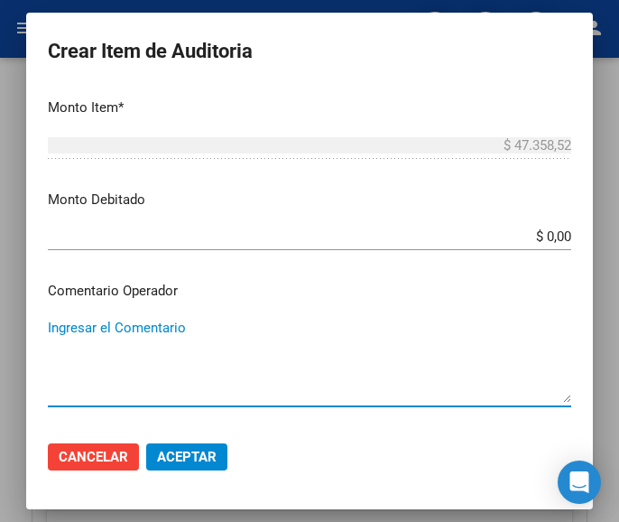
click at [139, 329] on textarea "Ingresar el Comentario" at bounding box center [309, 360] width 523 height 85
paste textarea "100 PLAZOLETA"
click at [56, 330] on textarea "100 PLAZOLETA" at bounding box center [309, 360] width 523 height 85
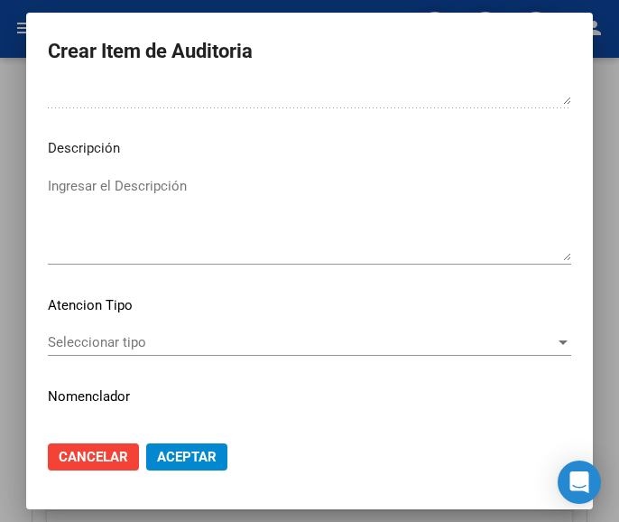
scroll to position [1124, 0]
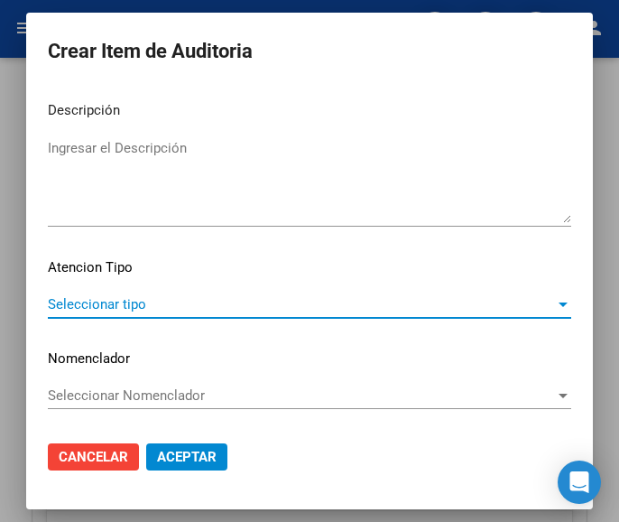
click at [139, 297] on span "Seleccionar tipo" at bounding box center [301, 304] width 507 height 16
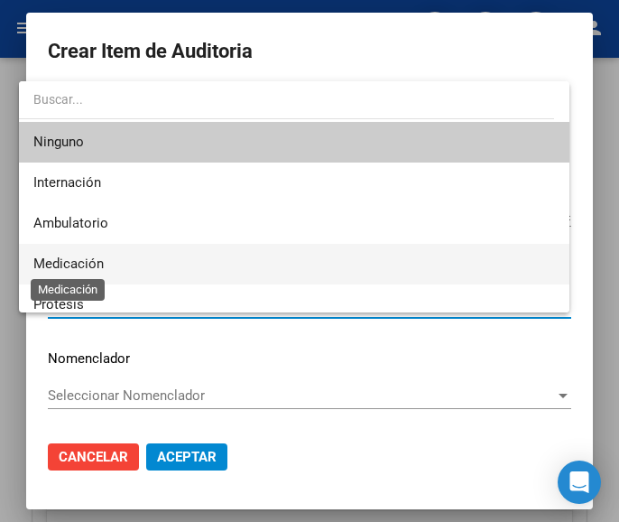
click at [88, 256] on span "Medicación" at bounding box center [68, 263] width 70 height 16
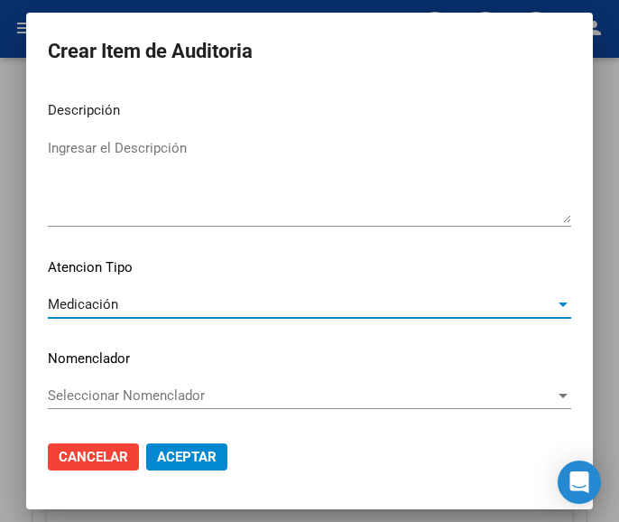
click at [193, 451] on span "Aceptar" at bounding box center [187, 456] width 60 height 16
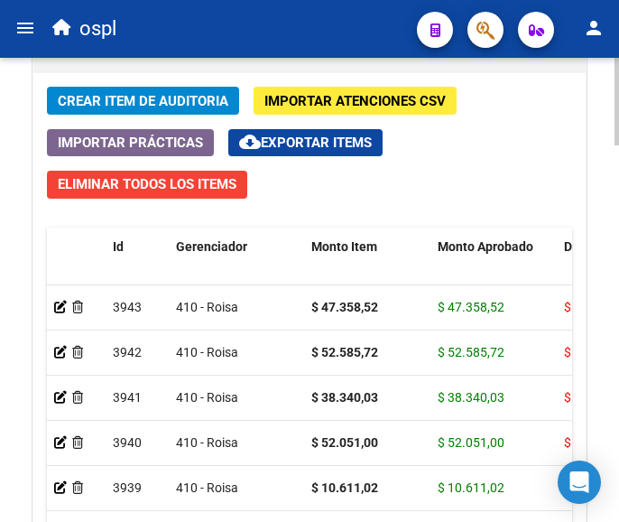
click at [115, 98] on span "Crear Item de Auditoria" at bounding box center [143, 101] width 171 height 16
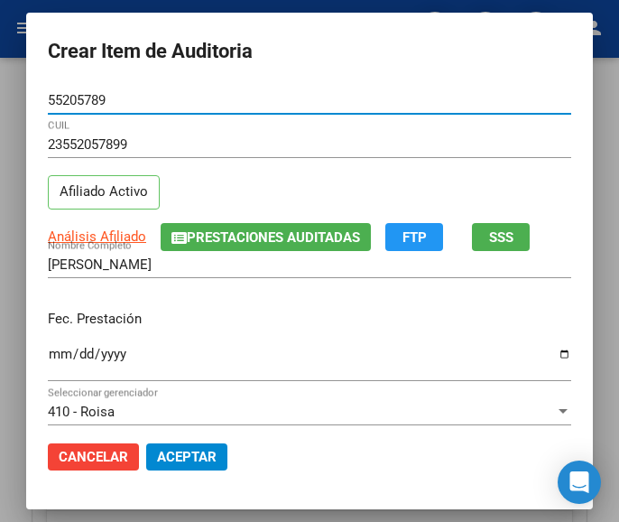
click at [48, 350] on input "Ingresar la fecha" at bounding box center [309, 360] width 523 height 29
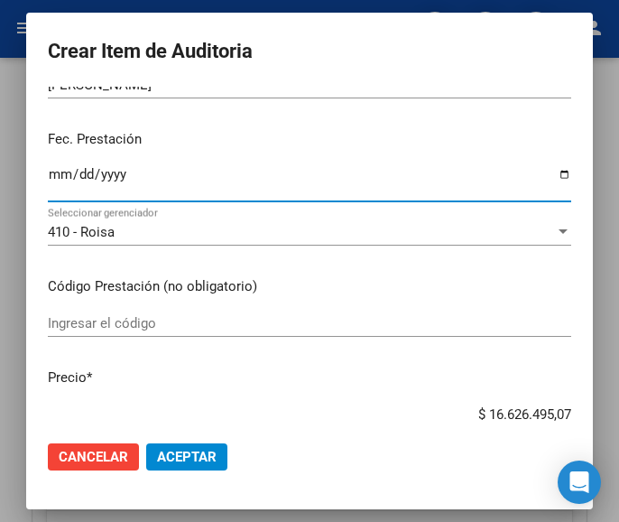
scroll to position [180, 0]
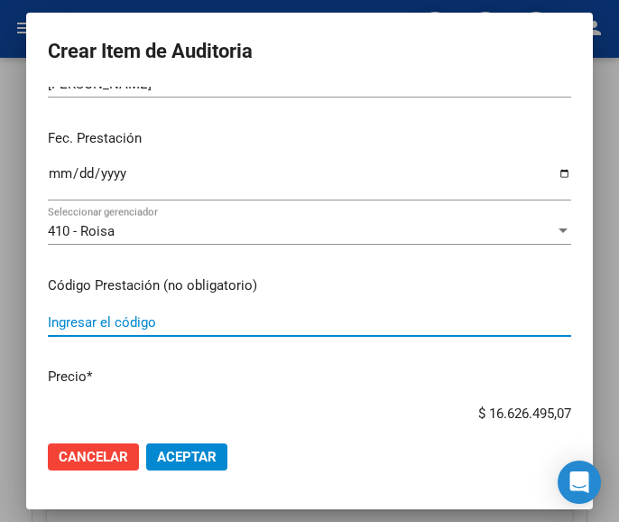
click at [127, 319] on input "Ingresar el código" at bounding box center [309, 322] width 523 height 16
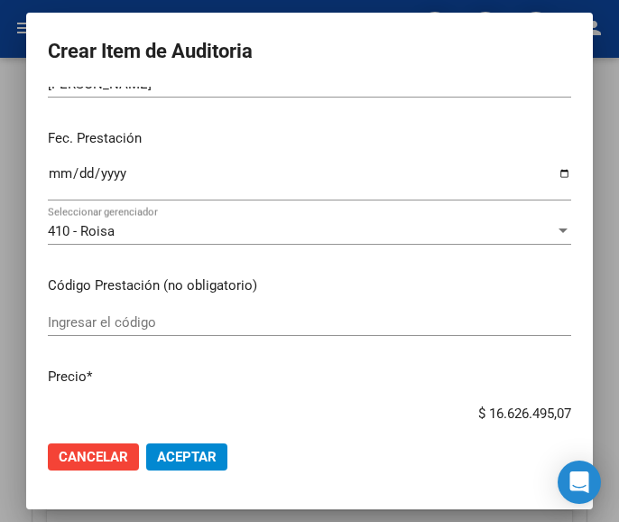
click at [73, 456] on span "Cancelar" at bounding box center [93, 456] width 69 height 16
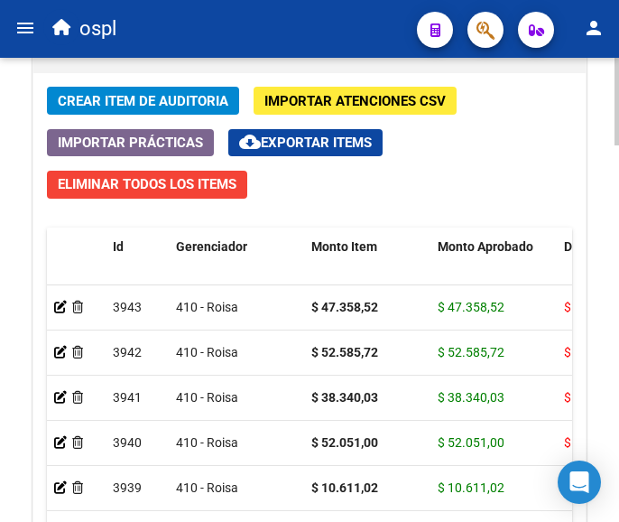
click at [165, 101] on span "Crear Item de Auditoria" at bounding box center [143, 101] width 171 height 16
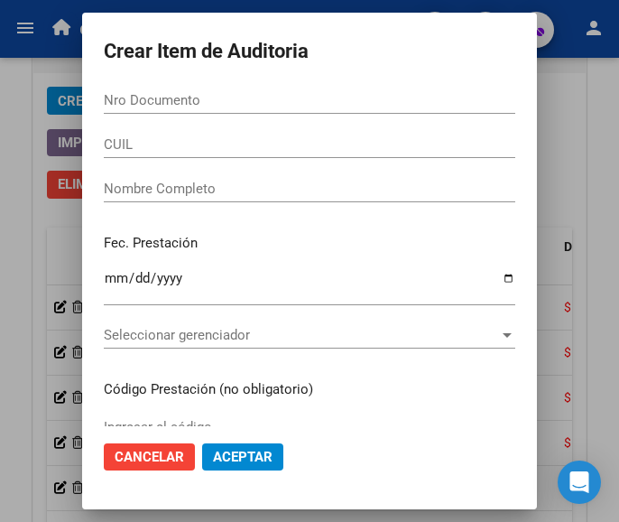
click at [174, 109] on div "Nro Documento" at bounding box center [309, 100] width 411 height 27
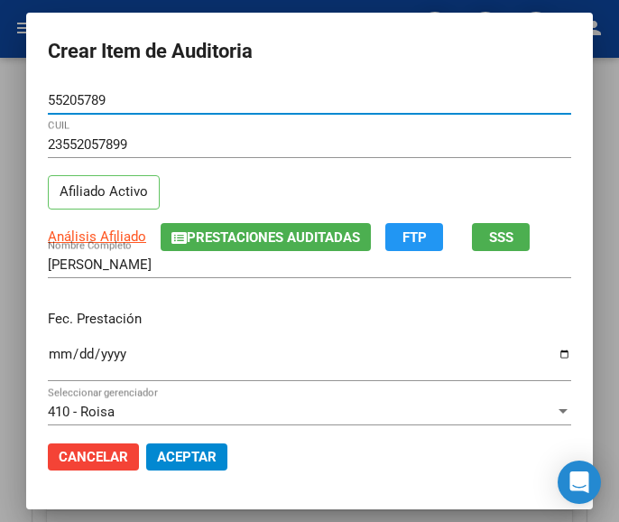
click at [48, 348] on input "Ingresar la fecha" at bounding box center [309, 360] width 523 height 29
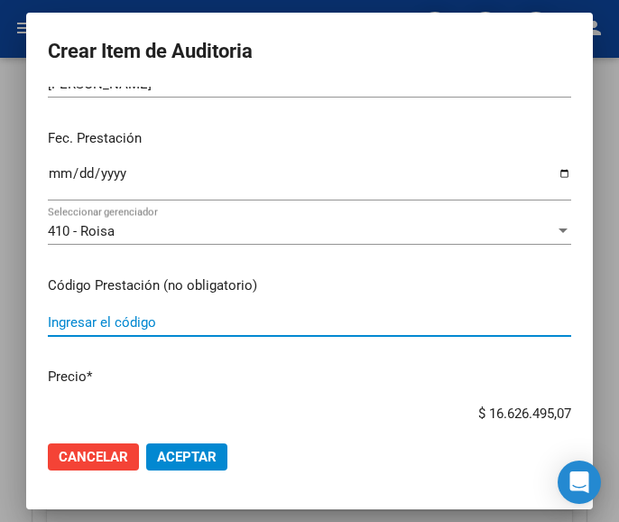
click at [157, 328] on input "Ingresar el código" at bounding box center [309, 322] width 523 height 16
click at [88, 319] on input "Ingresar el código" at bounding box center [309, 322] width 523 height 16
paste input "3280563 TAURAL F 20 20 mg susp.extemp.x 90ml"
click at [447, 404] on div "$ 16.626.495,07 Ingresar el precio" at bounding box center [309, 413] width 523 height 27
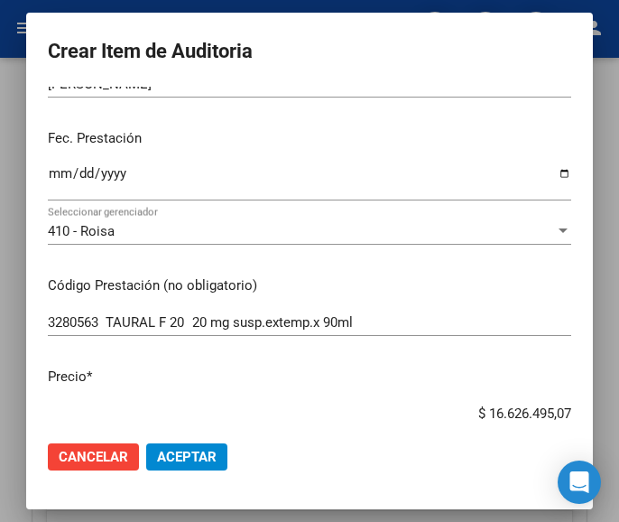
drag, startPoint x: 451, startPoint y: 410, endPoint x: 577, endPoint y: 397, distance: 127.0
click at [577, 397] on mat-dialog-content "55205789 Nro Documento 23552057899 CUIL Afiliado Activo Análisis Afiliado Prest…" at bounding box center [309, 256] width 567 height 339
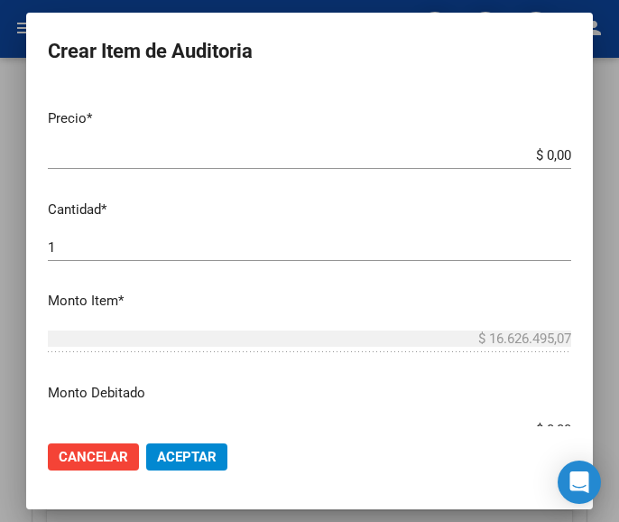
scroll to position [451, 0]
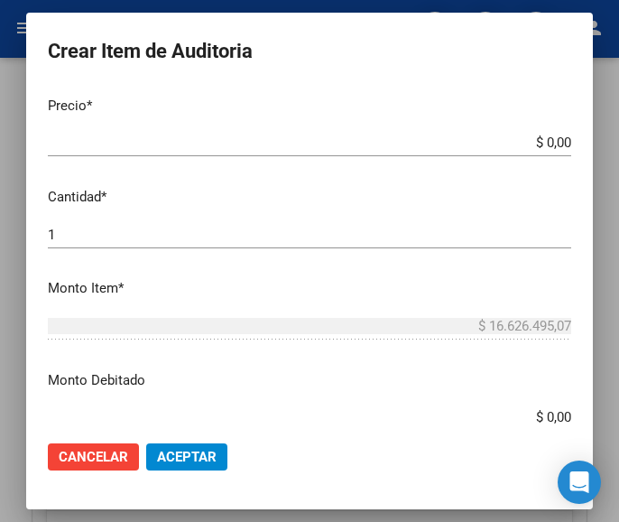
click at [550, 144] on input "$ 0,00" at bounding box center [309, 142] width 523 height 16
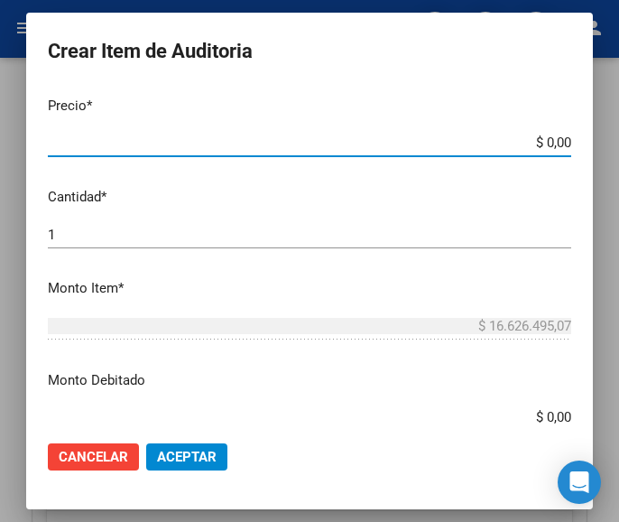
click at [552, 143] on input "$ 0,00" at bounding box center [309, 142] width 523 height 16
paste input "10068,53"
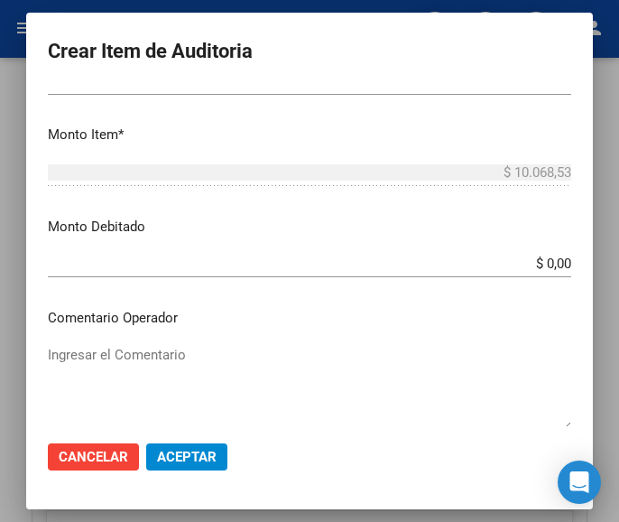
scroll to position [632, 0]
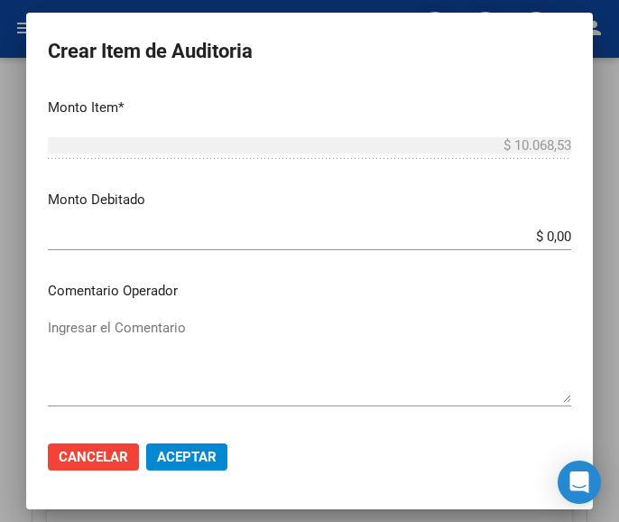
click at [134, 309] on mat-dialog-content "55205789 Nro Documento 23552057899 CUIL Afiliado Activo Análisis Afiliado Prest…" at bounding box center [309, 256] width 567 height 339
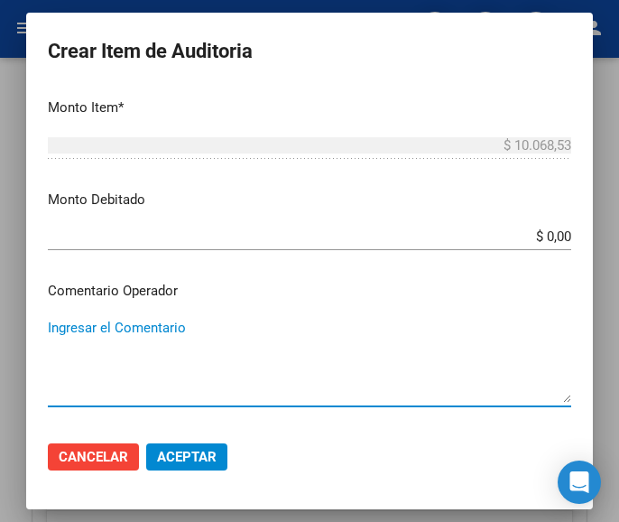
click at [134, 320] on textarea "Ingresar el Comentario" at bounding box center [309, 360] width 523 height 85
click at [133, 322] on textarea "Ingresar el Comentario" at bounding box center [309, 360] width 523 height 85
paste textarea "100 PLAZOLETA"
click at [55, 329] on textarea "100 PLAZOLETA" at bounding box center [309, 360] width 523 height 85
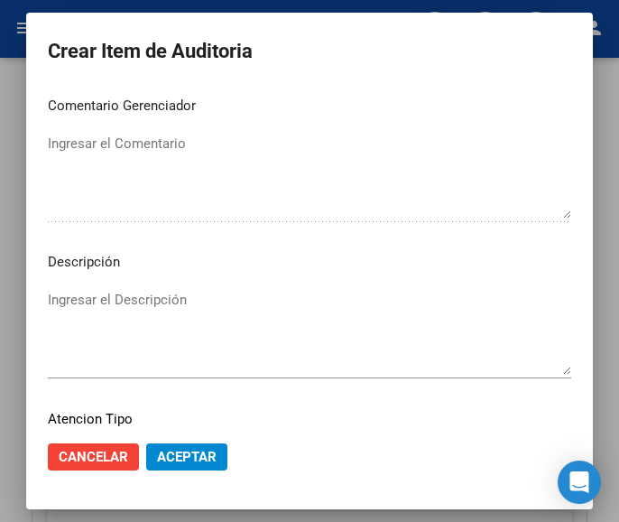
scroll to position [1083, 0]
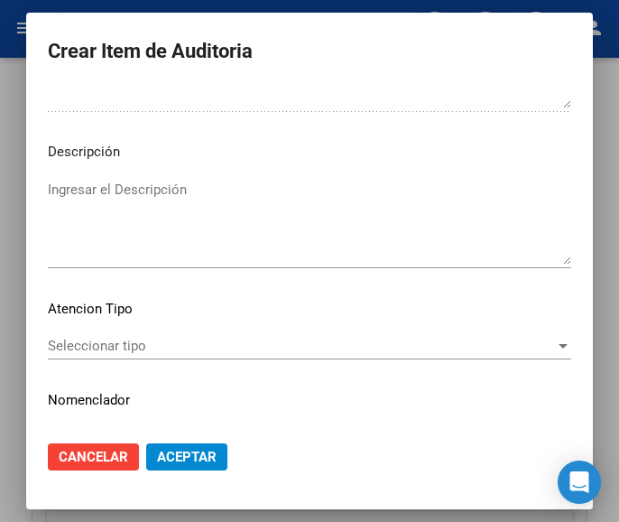
click at [96, 336] on div "Seleccionar tipo Seleccionar tipo" at bounding box center [309, 345] width 523 height 27
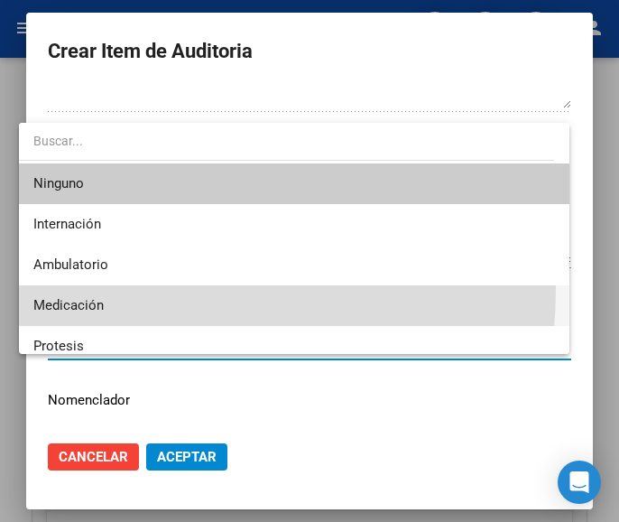
click at [77, 288] on span "Medicación" at bounding box center [294, 305] width 522 height 41
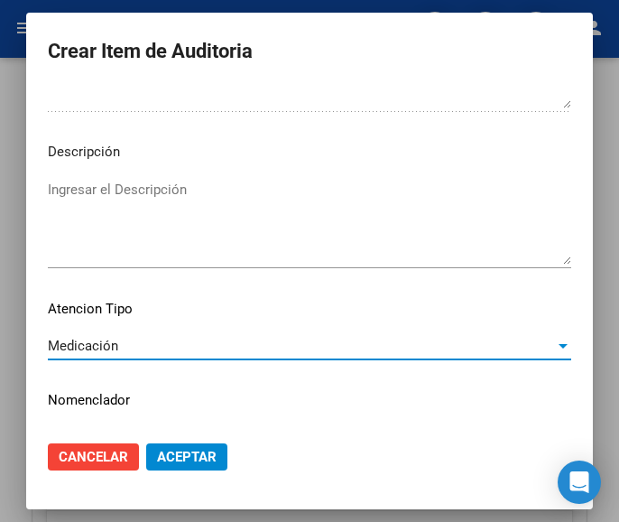
scroll to position [1124, 0]
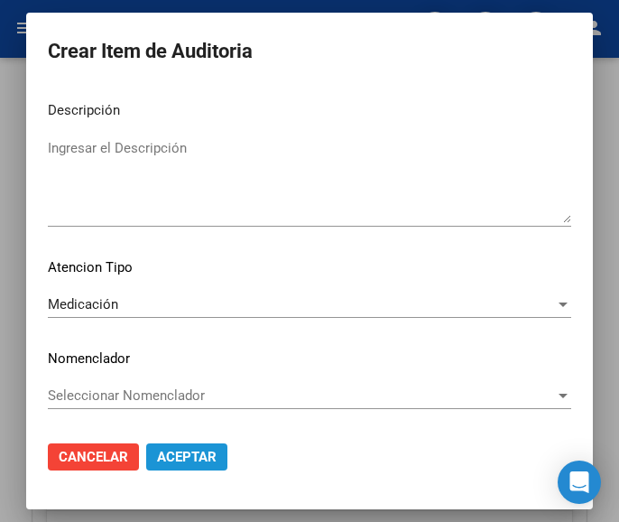
click at [189, 448] on span "Aceptar" at bounding box center [187, 456] width 60 height 16
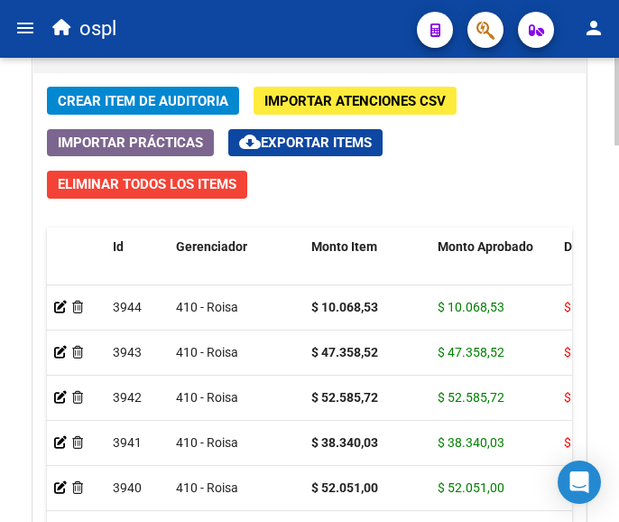
click at [137, 93] on span "Crear Item de Auditoria" at bounding box center [143, 101] width 171 height 16
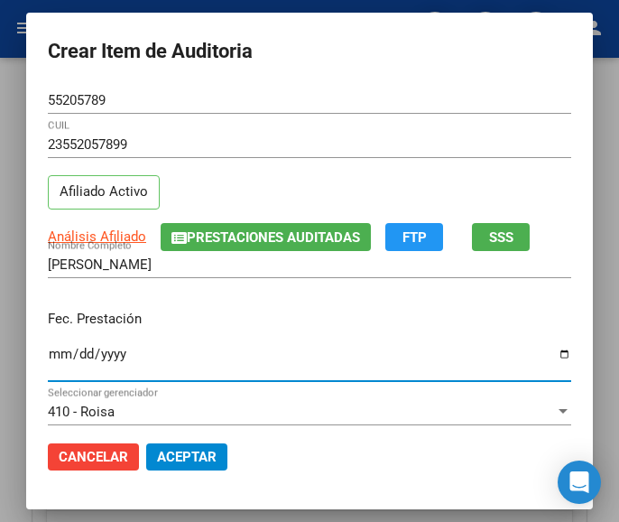
click at [48, 355] on input "Ingresar la fecha" at bounding box center [309, 360] width 523 height 29
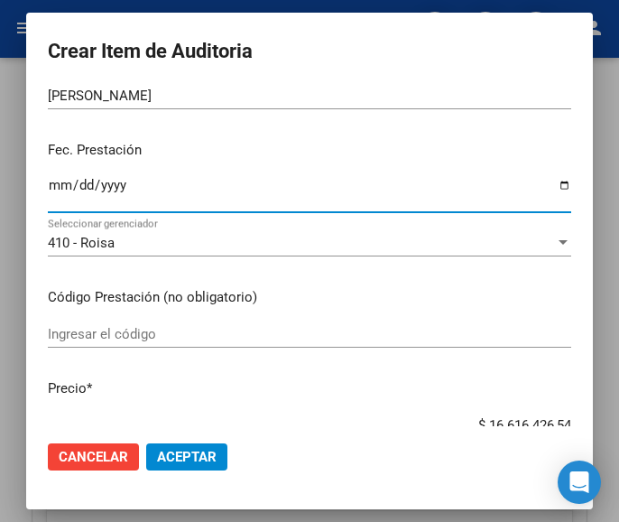
scroll to position [180, 0]
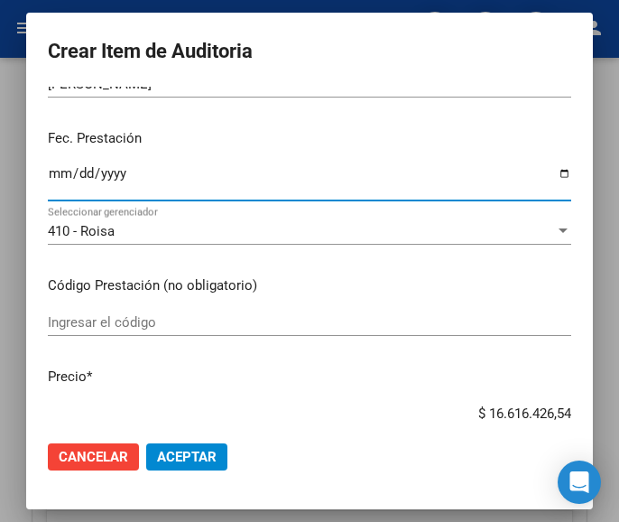
click at [103, 310] on div "Ingresar el código" at bounding box center [309, 322] width 523 height 27
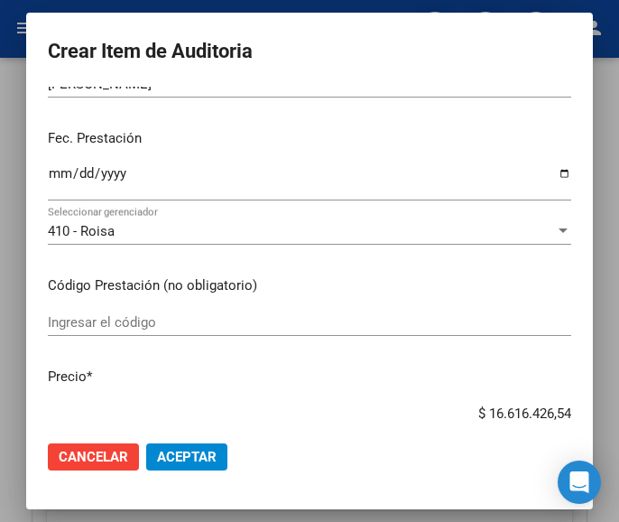
click at [100, 319] on input "Ingresar el código" at bounding box center [309, 322] width 523 height 16
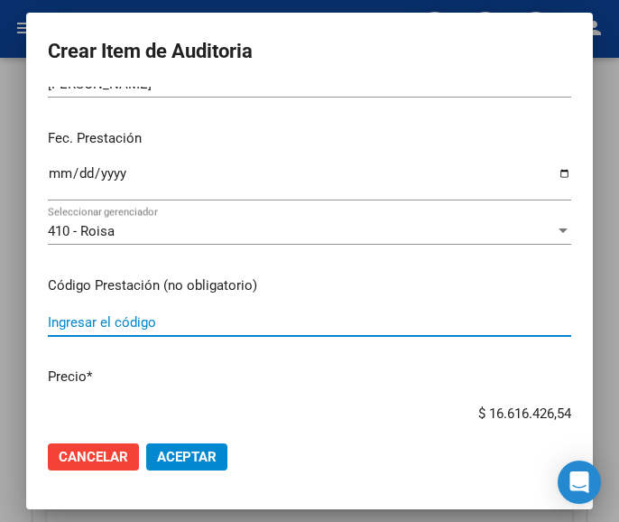
paste input "5055691 [MEDICAL_DATA] DENVER FARMA susp.oral x 60 ml"
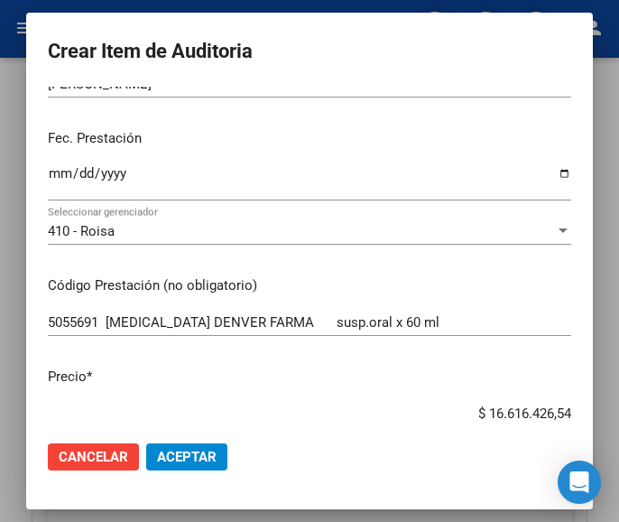
scroll to position [198, 0]
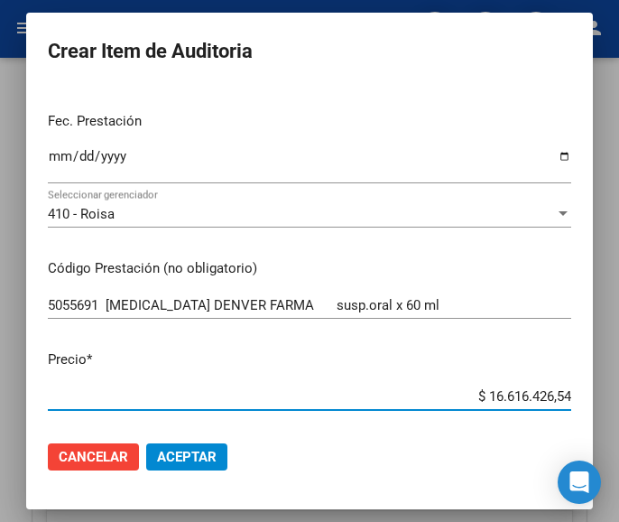
drag, startPoint x: 450, startPoint y: 419, endPoint x: 618, endPoint y: 379, distance: 172.5
click at [618, 379] on div "Crear Item de Auditoria 55205789 Nro Documento 23552057899 CUIL Afiliado Activo…" at bounding box center [309, 261] width 619 height 522
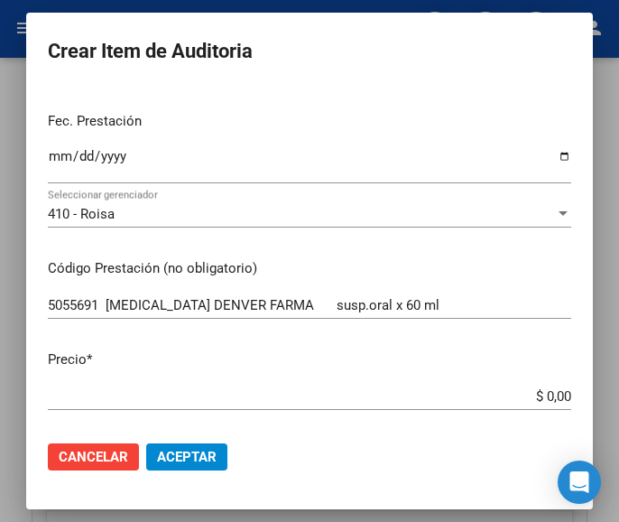
scroll to position [378, 0]
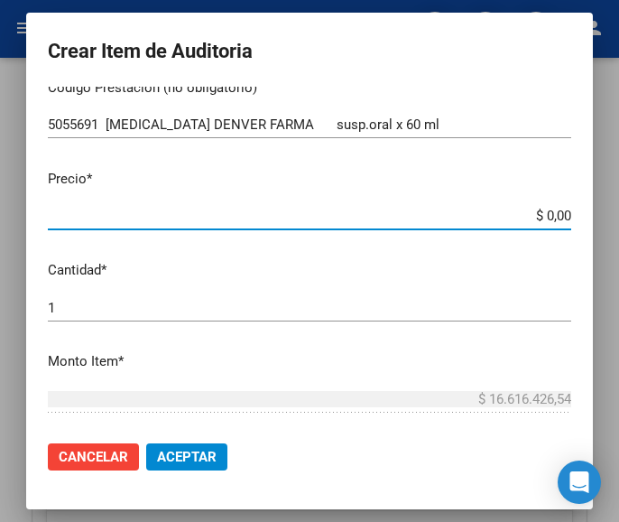
click at [552, 215] on input "$ 0,00" at bounding box center [309, 216] width 523 height 16
paste input "24495,03"
click at [152, 316] on div "1 Ingresar la cantidad" at bounding box center [309, 307] width 523 height 27
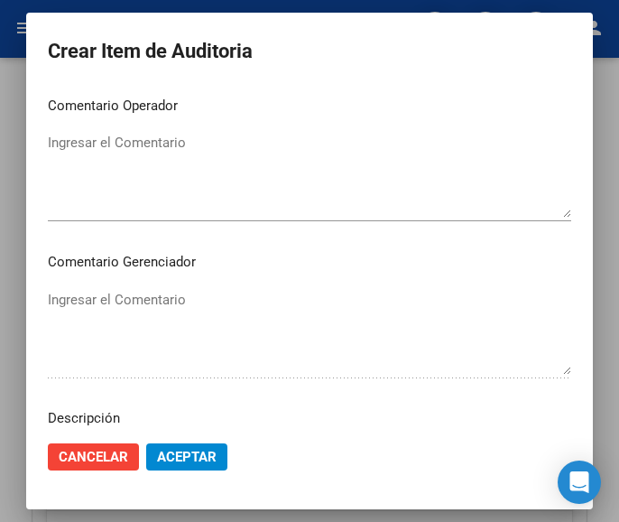
scroll to position [829, 0]
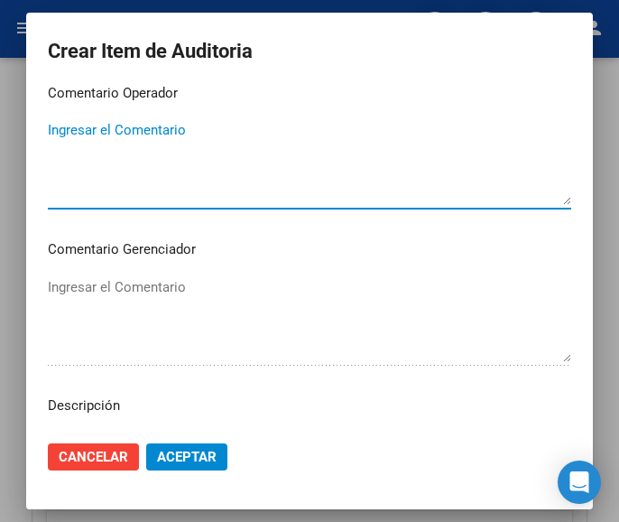
click at [224, 186] on textarea "Ingresar el Comentario" at bounding box center [309, 162] width 523 height 85
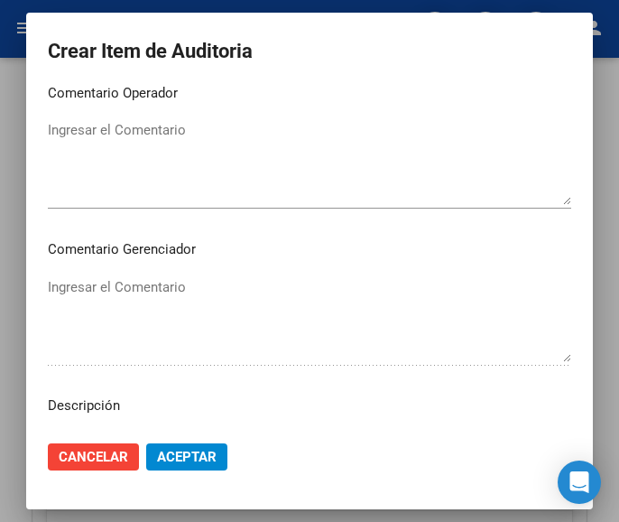
click at [93, 134] on textarea "Ingresar el Comentario" at bounding box center [309, 162] width 523 height 85
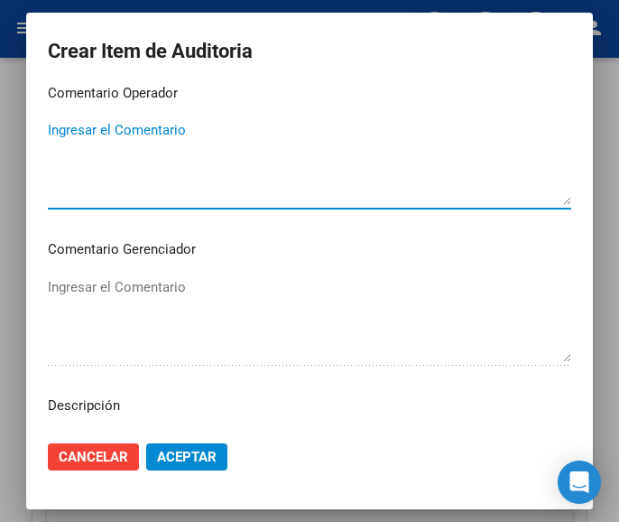
paste textarea "100 PLAZOLETA"
click at [57, 131] on textarea "100 PLAZOLETA" at bounding box center [309, 162] width 523 height 85
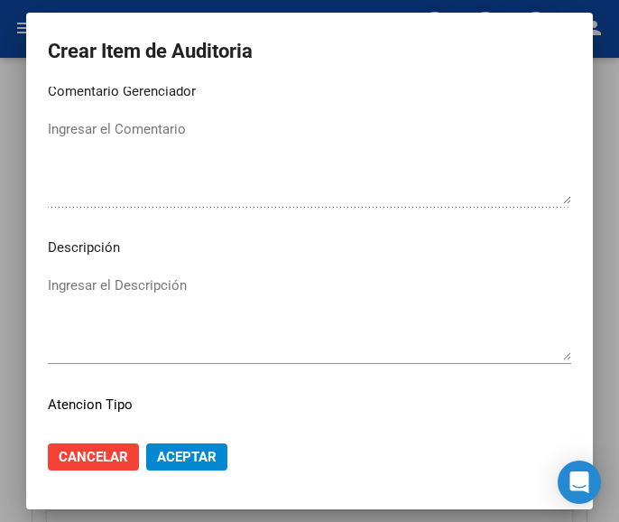
scroll to position [1100, 0]
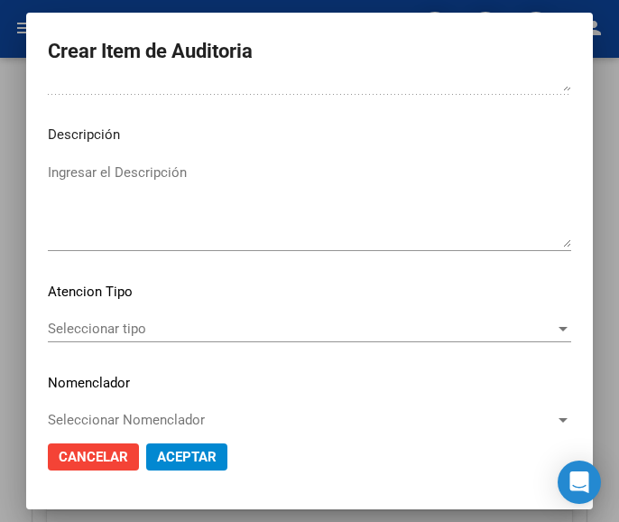
click at [112, 319] on div "Seleccionar tipo Seleccionar tipo" at bounding box center [309, 328] width 523 height 27
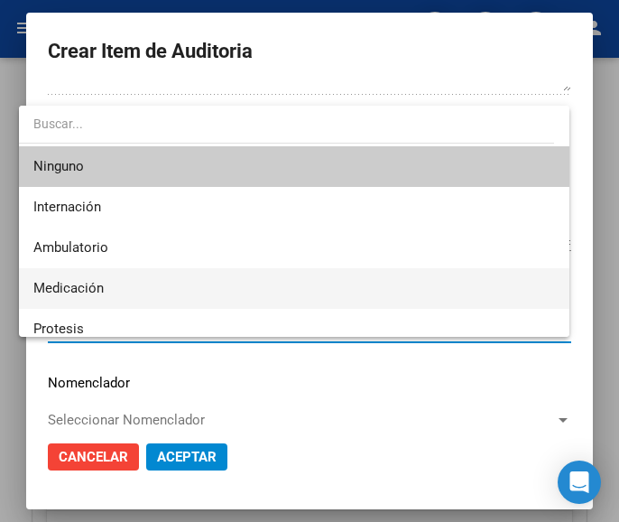
click at [81, 276] on span "Medicación" at bounding box center [294, 288] width 522 height 41
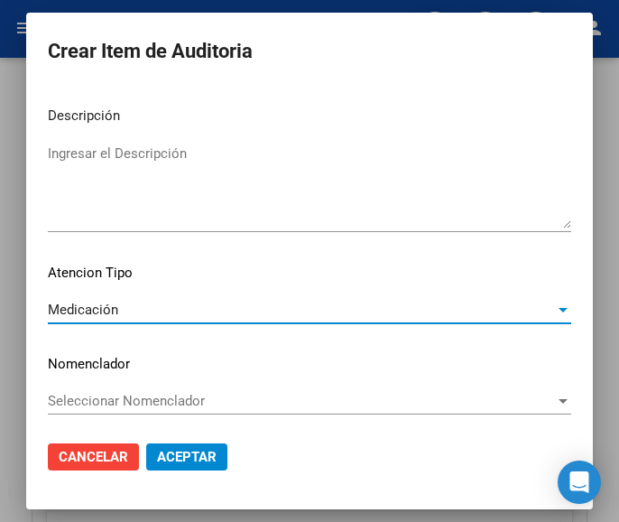
scroll to position [1124, 0]
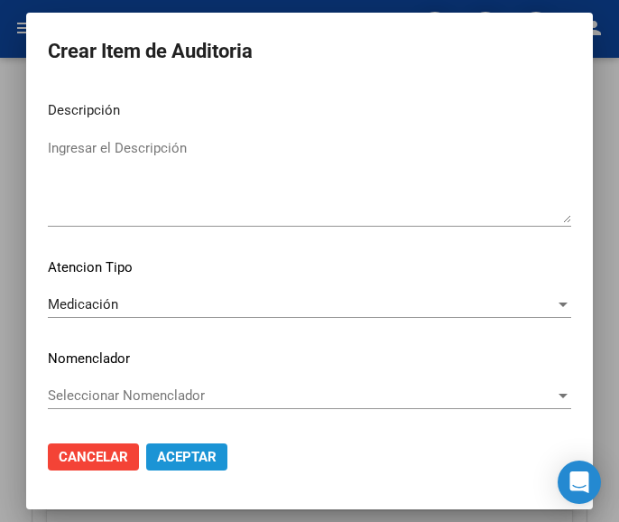
click at [189, 463] on span "Aceptar" at bounding box center [187, 456] width 60 height 16
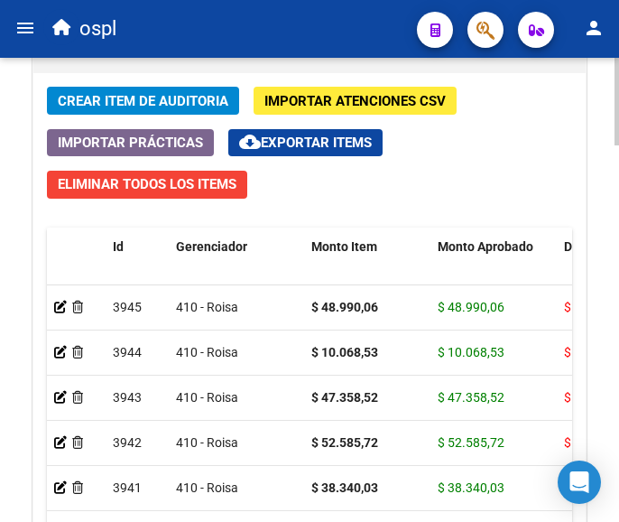
click at [149, 94] on span "Crear Item de Auditoria" at bounding box center [143, 101] width 171 height 16
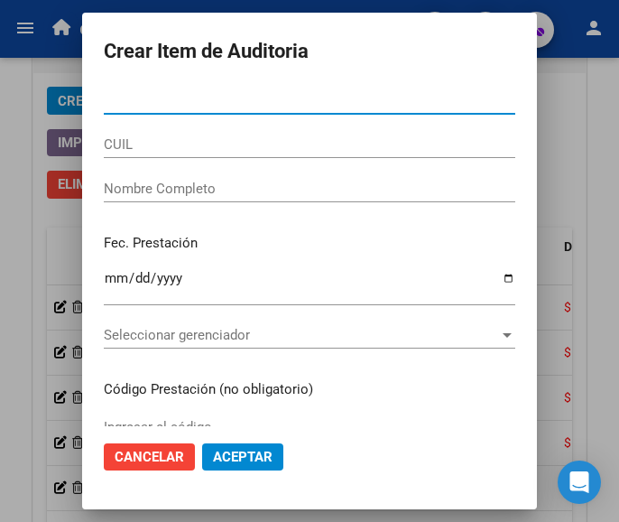
click at [157, 99] on input "Nro Documento" at bounding box center [309, 100] width 411 height 16
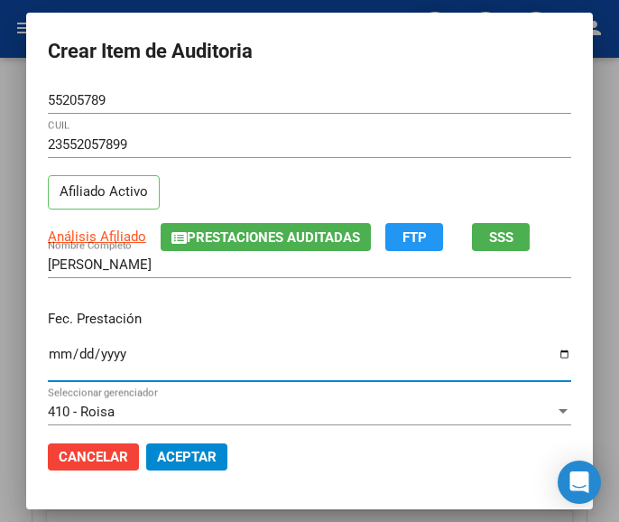
click at [48, 349] on input "Ingresar la fecha" at bounding box center [309, 360] width 523 height 29
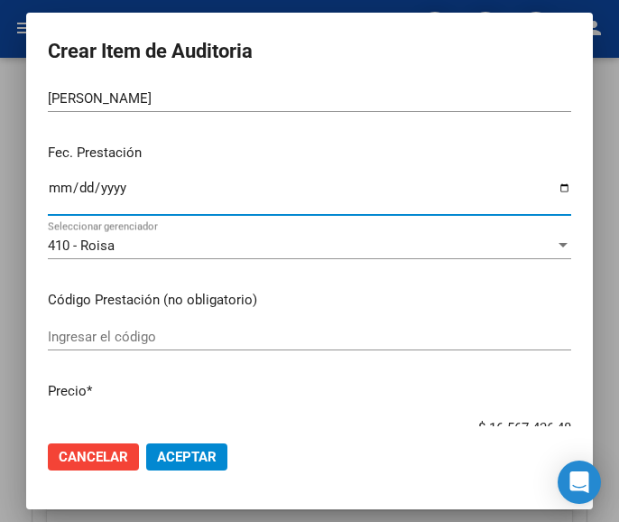
scroll to position [180, 0]
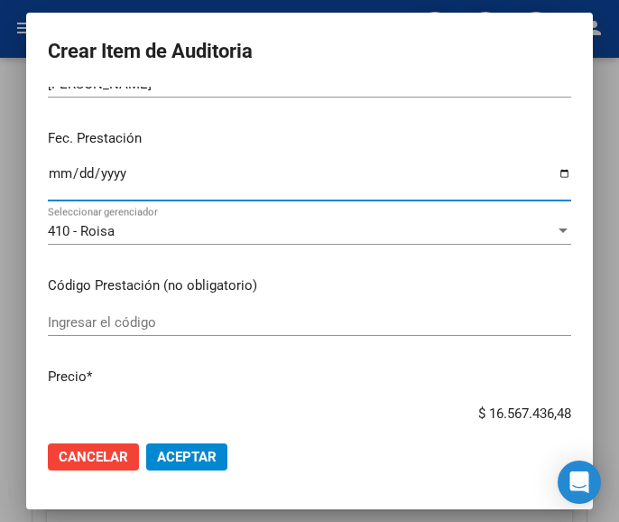
click at [115, 308] on mat-dialog-content "55205789 Nro Documento 23552057899 CUIL Afiliado Activo Análisis Afiliado Prest…" at bounding box center [309, 256] width 567 height 339
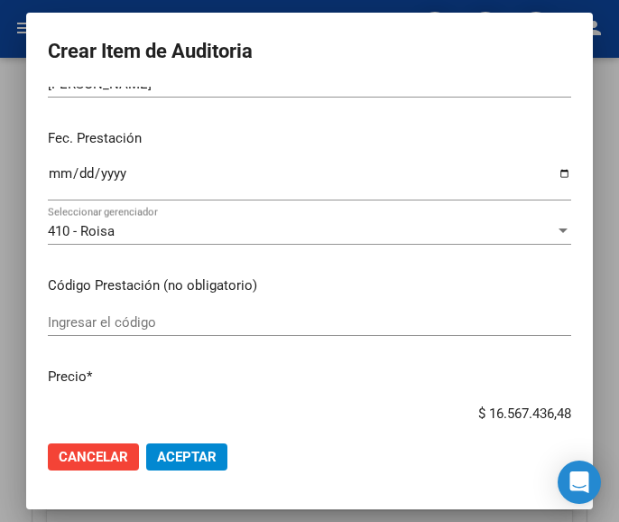
click at [119, 312] on div "Ingresar el código" at bounding box center [309, 322] width 523 height 27
click at [66, 311] on div "Ingresar el código" at bounding box center [309, 322] width 523 height 27
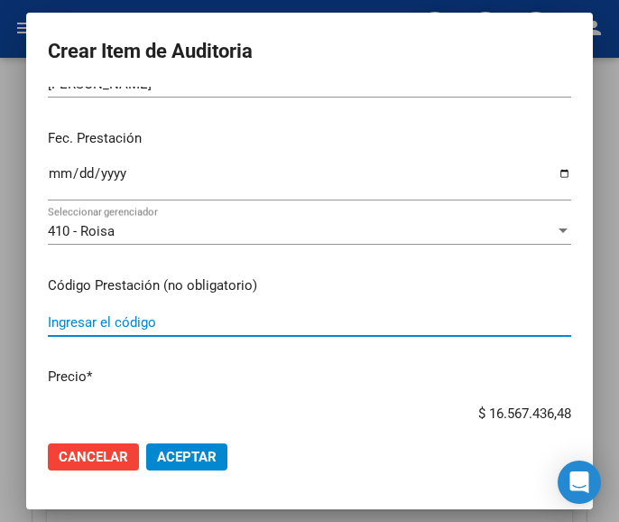
paste input "1710911 [MEDICAL_DATA] aer.[MEDICAL_DATA].c/aplic.x200ds."
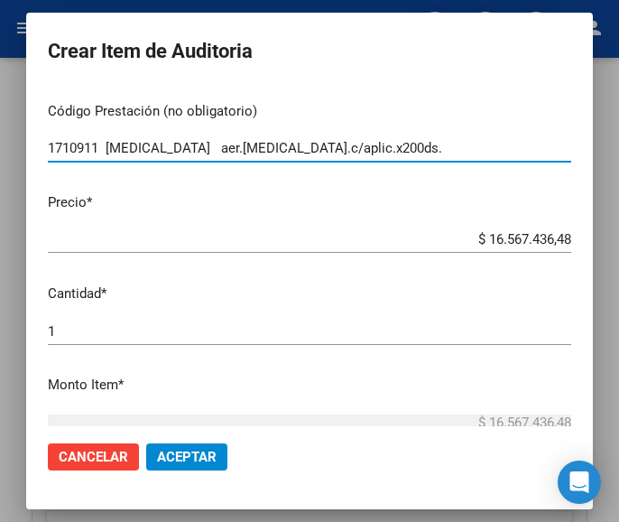
scroll to position [361, 0]
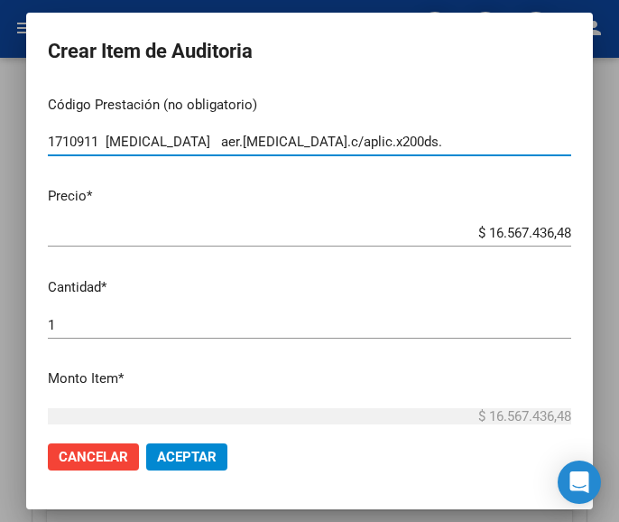
click at [458, 230] on input "$ 16.567.436,48" at bounding box center [309, 233] width 523 height 16
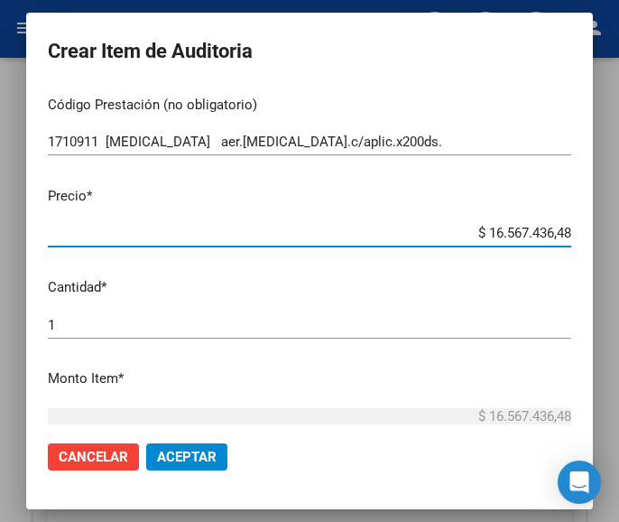
drag, startPoint x: 491, startPoint y: 226, endPoint x: 586, endPoint y: 221, distance: 94.9
click at [586, 221] on mat-dialog-content "55205789 Nro Documento 23552057899 CUIL Afiliado Activo Análisis Afiliado Prest…" at bounding box center [309, 256] width 567 height 339
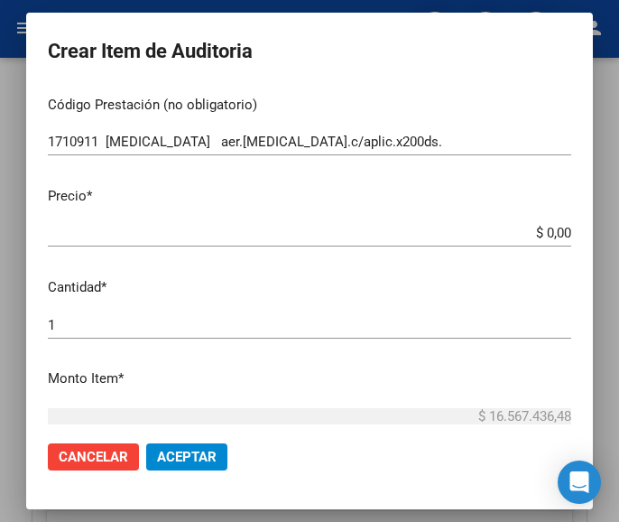
click at [550, 224] on div "$ 0,00 Ingresar el precio" at bounding box center [309, 232] width 523 height 27
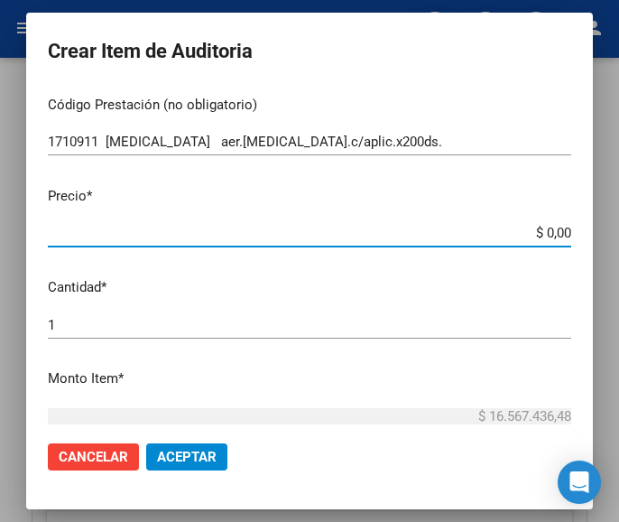
click at [554, 230] on input "$ 0,00" at bounding box center [309, 233] width 523 height 16
paste input "19742,91"
drag, startPoint x: 137, startPoint y: 312, endPoint x: 128, endPoint y: 314, distance: 9.2
click at [134, 312] on div "1 Ingresar la cantidad" at bounding box center [309, 324] width 523 height 27
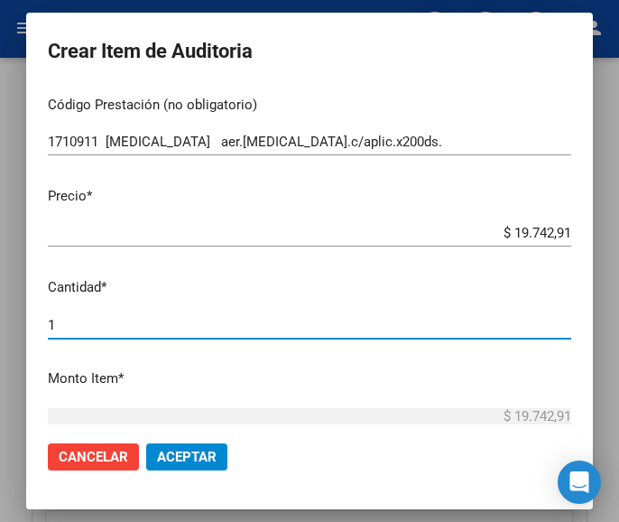
click at [115, 319] on input "1" at bounding box center [309, 325] width 523 height 16
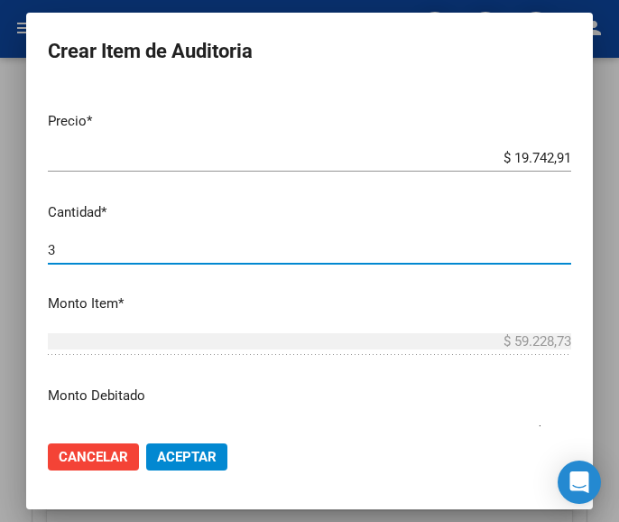
scroll to position [541, 0]
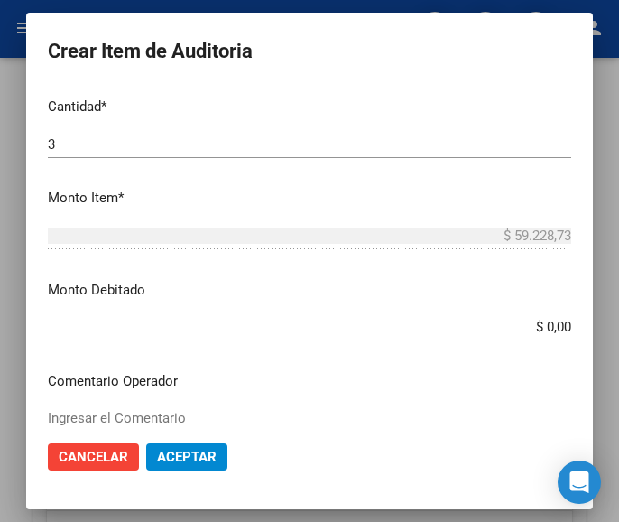
click at [478, 264] on div "$ 59.228,73 Ingresar el monto" at bounding box center [309, 244] width 523 height 44
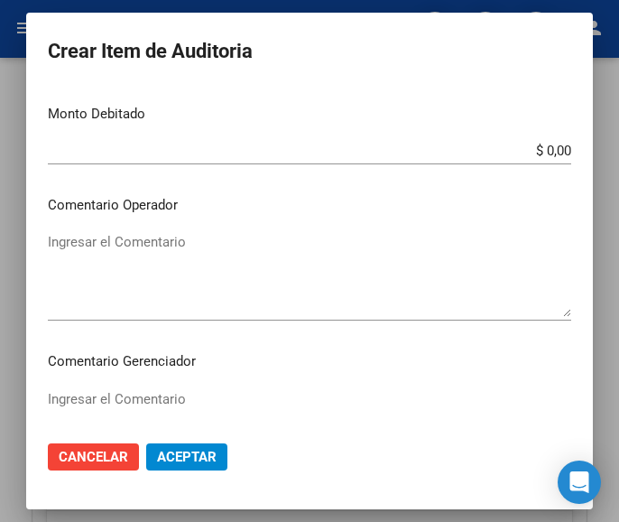
scroll to position [722, 0]
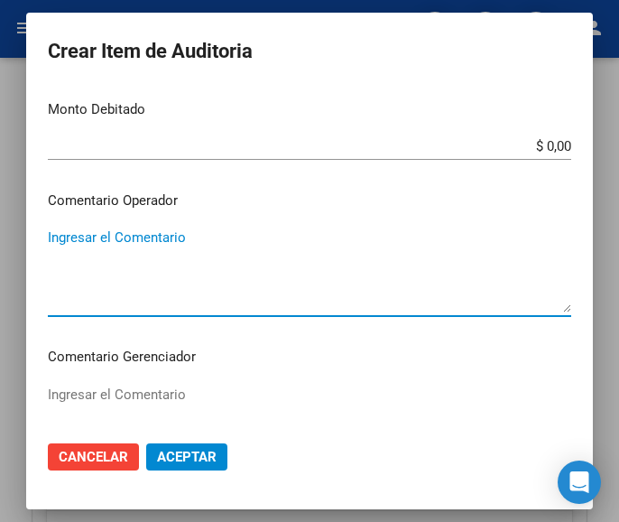
click at [142, 243] on textarea "Ingresar el Comentario" at bounding box center [309, 269] width 523 height 85
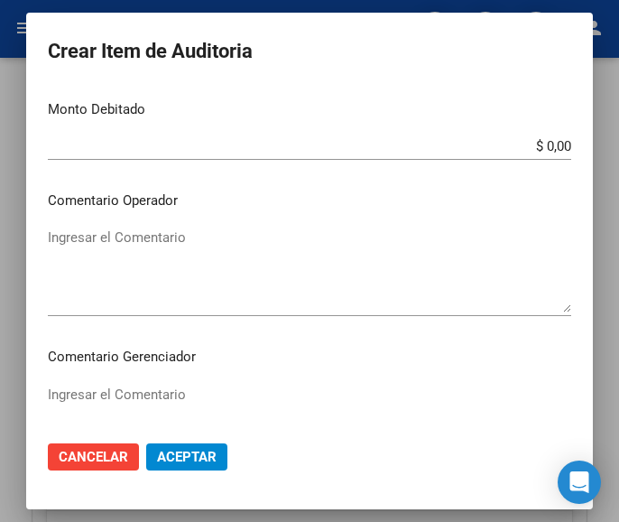
click at [181, 245] on textarea "Ingresar el Comentario" at bounding box center [309, 269] width 523 height 85
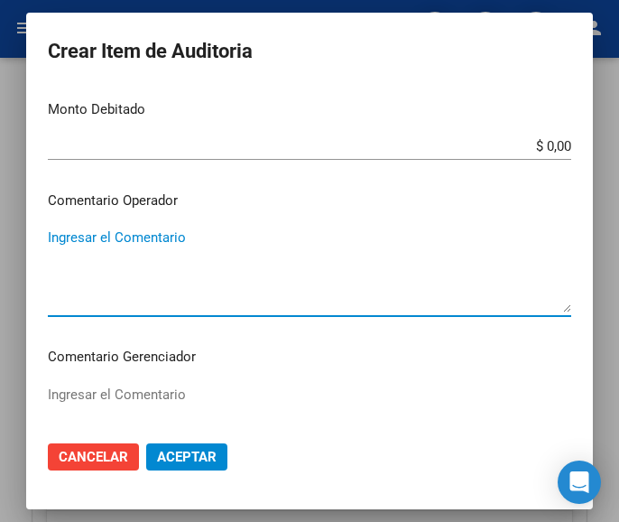
paste textarea "100 PLAZOLETA"
click at [55, 236] on textarea "100 PLAZOLETA" at bounding box center [309, 269] width 523 height 85
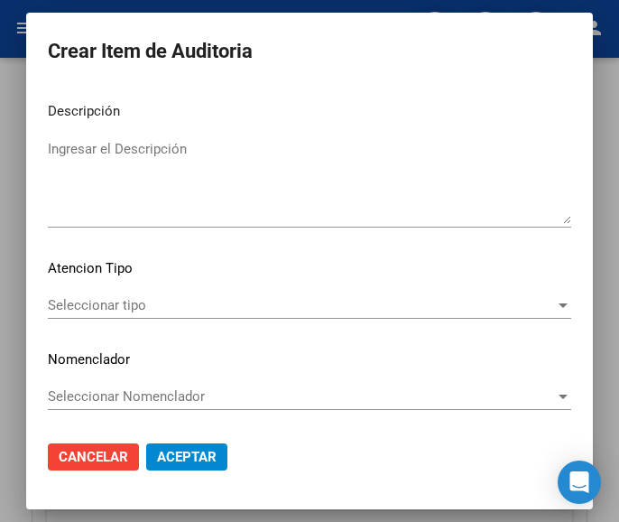
scroll to position [1124, 0]
click at [113, 314] on div "Seleccionar tipo Seleccionar tipo" at bounding box center [309, 304] width 523 height 27
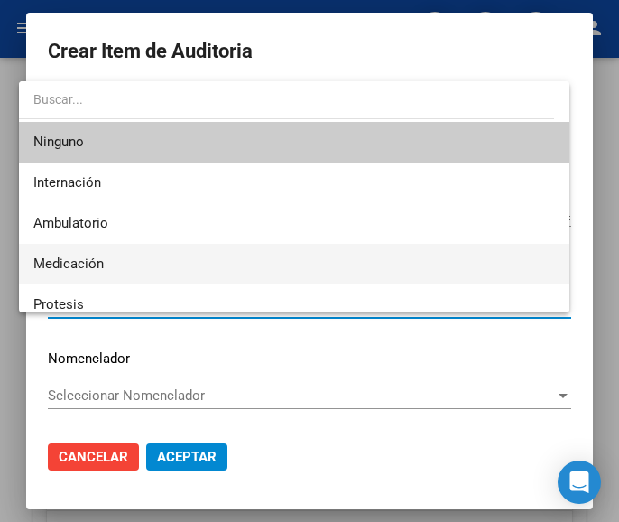
click at [85, 263] on span "Medicación" at bounding box center [68, 263] width 70 height 16
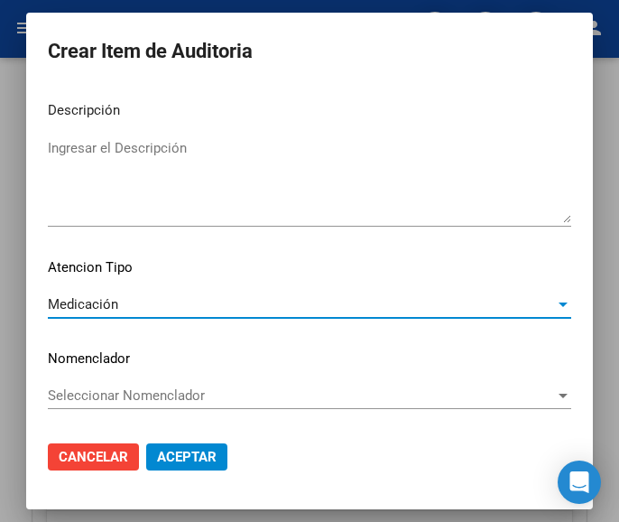
click at [165, 459] on span "Aceptar" at bounding box center [187, 456] width 60 height 16
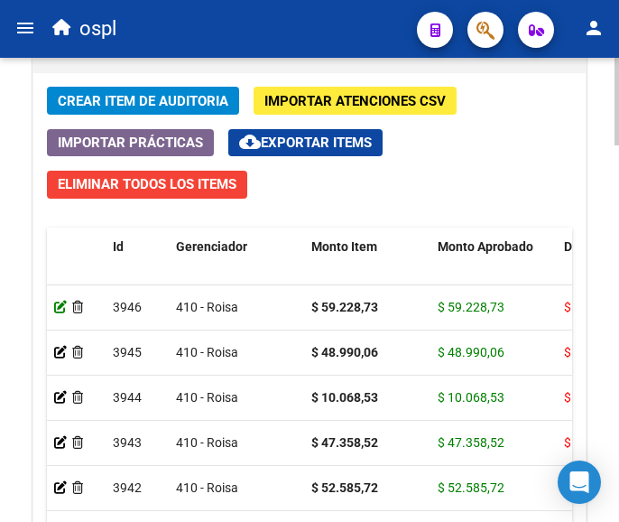
click at [58, 307] on icon at bounding box center [60, 306] width 13 height 13
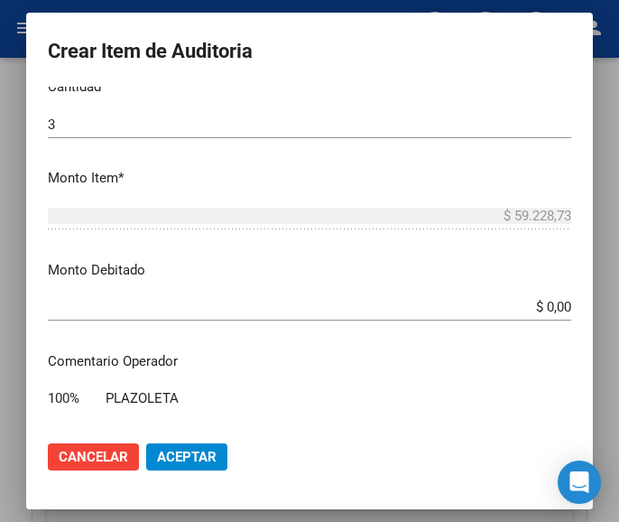
scroll to position [541, 0]
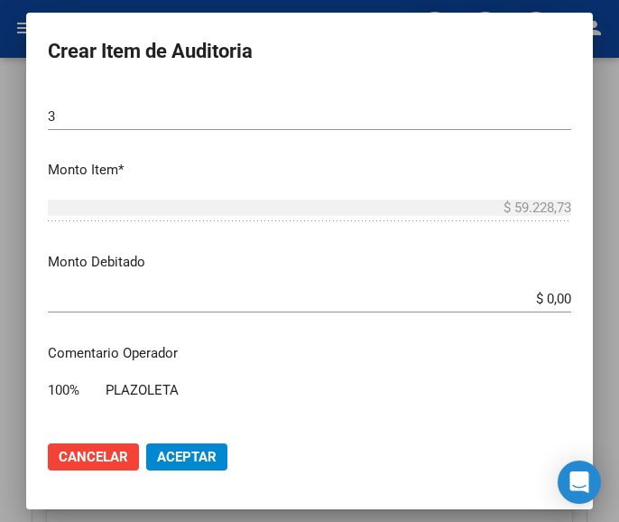
click at [488, 0] on div at bounding box center [309, 261] width 619 height 522
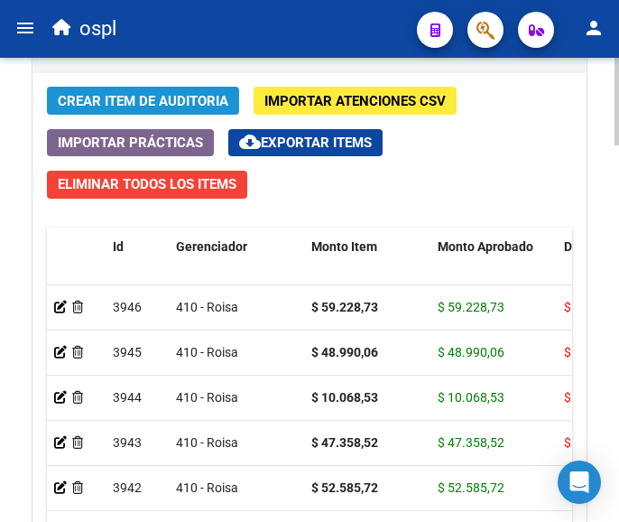
click at [166, 94] on span "Crear Item de Auditoria" at bounding box center [143, 101] width 171 height 16
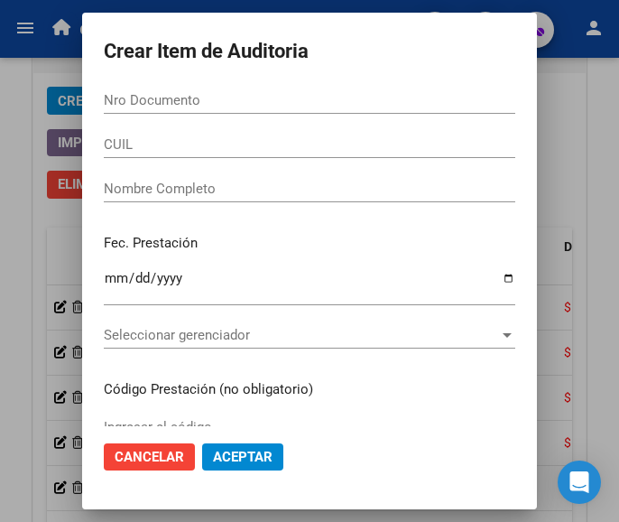
click at [195, 94] on input "Nro Documento" at bounding box center [309, 100] width 411 height 16
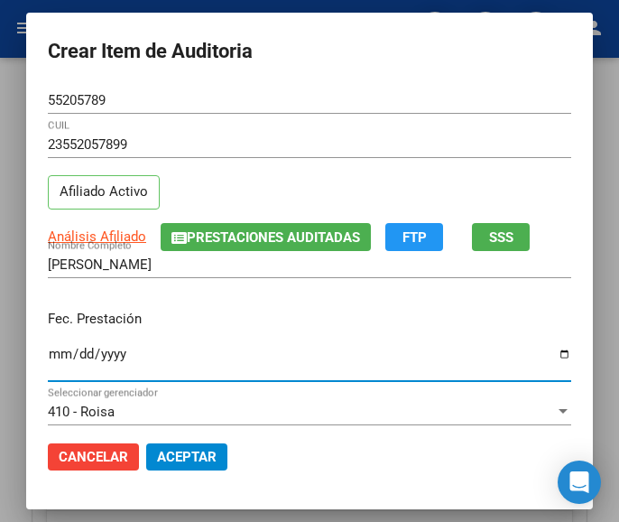
click at [48, 360] on input "Ingresar la fecha" at bounding box center [309, 360] width 523 height 29
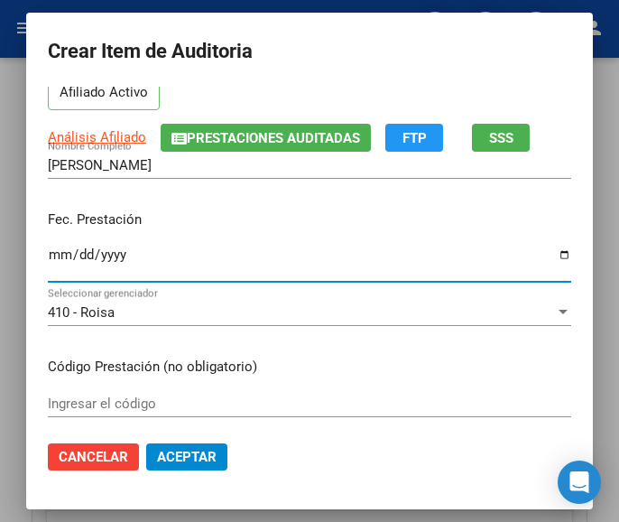
scroll to position [180, 0]
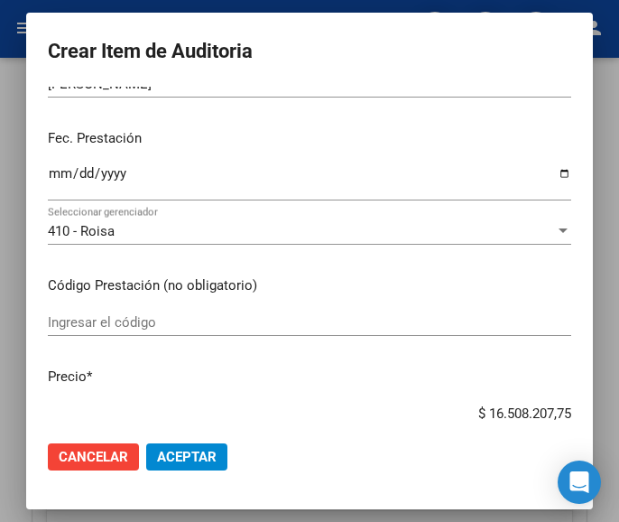
click at [124, 306] on mat-dialog-content "55205789 Nro Documento 23552057899 CUIL Afiliado Activo Análisis Afiliado Prest…" at bounding box center [309, 256] width 567 height 339
click at [119, 312] on div "Ingresar el código" at bounding box center [309, 322] width 523 height 27
click at [91, 309] on div "Ingresar el código" at bounding box center [309, 322] width 523 height 27
click at [96, 311] on div "Ingresar el código" at bounding box center [309, 322] width 523 height 27
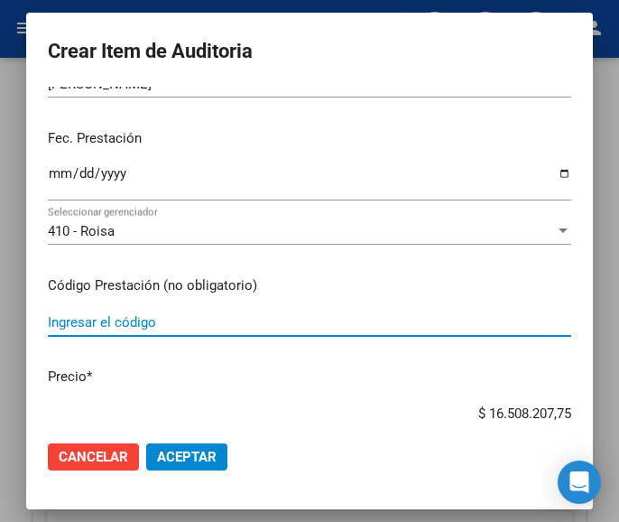
click at [136, 320] on input "Ingresar el código" at bounding box center [309, 322] width 523 height 16
paste input "4898401 [MEDICAL_DATA] AEROSOL HFA 25/250mcg HFA dosis x120"
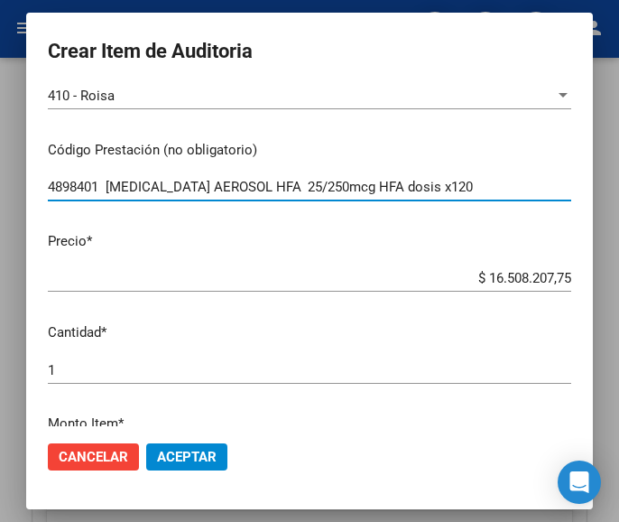
scroll to position [361, 0]
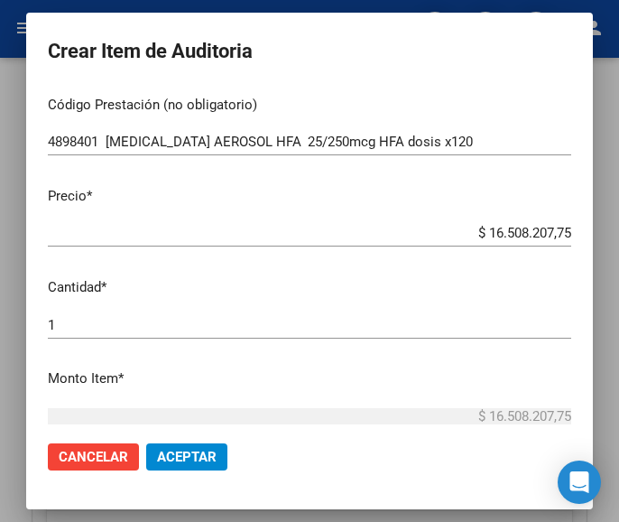
click at [425, 215] on mat-dialog-content "55205789 Nro Documento 23552057899 CUIL Afiliado Activo Análisis Afiliado Prest…" at bounding box center [309, 256] width 567 height 339
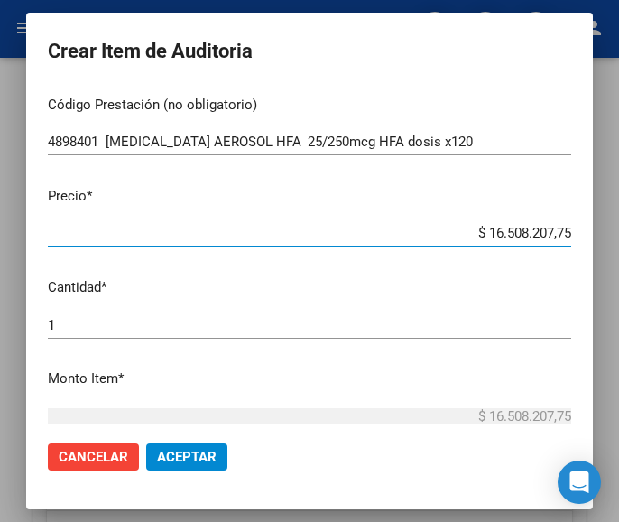
drag, startPoint x: 450, startPoint y: 233, endPoint x: 573, endPoint y: 231, distance: 122.7
click at [573, 231] on mat-dialog-content "55205789 Nro Documento 23552057899 CUIL Afiliado Activo Análisis Afiliado Prest…" at bounding box center [309, 256] width 567 height 339
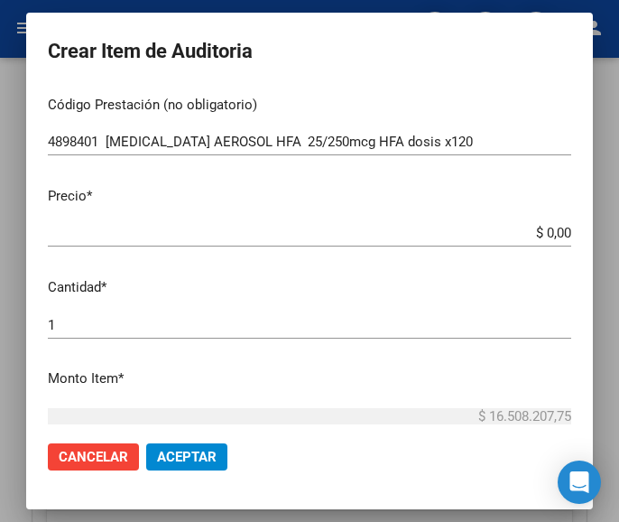
click at [550, 231] on input "$ 0,00" at bounding box center [309, 233] width 523 height 16
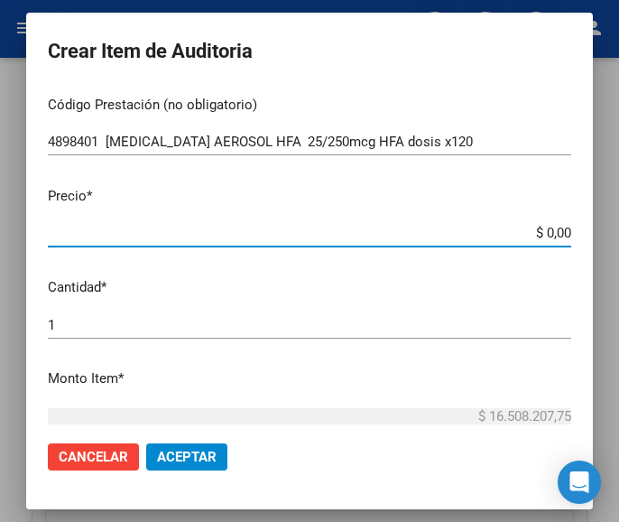
click at [550, 231] on input "$ 0,00" at bounding box center [309, 233] width 523 height 16
click at [551, 236] on input "$ 0,00" at bounding box center [309, 233] width 523 height 16
click at [553, 236] on input "$ 0,00" at bounding box center [309, 233] width 523 height 16
paste input "105834,65"
click at [115, 336] on div "1 Ingresar la cantidad" at bounding box center [309, 324] width 523 height 27
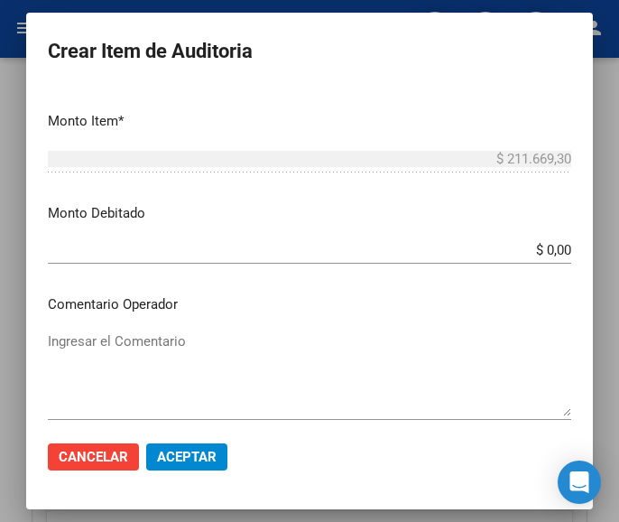
scroll to position [632, 0]
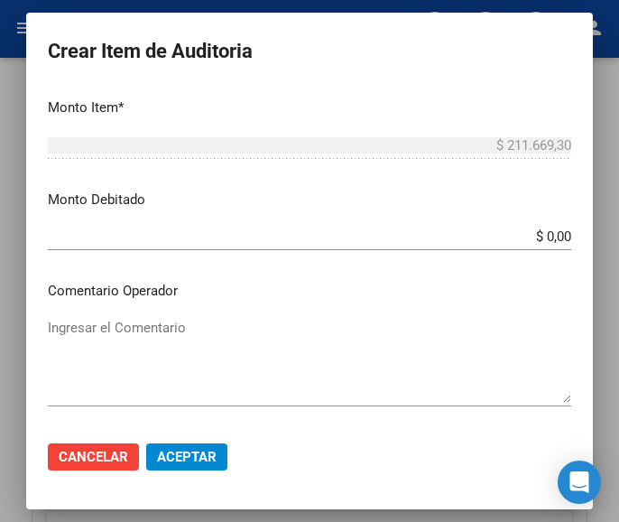
click at [216, 310] on mat-dialog-content "55205789 Nro Documento 23552057899 CUIL Afiliado Activo Análisis Afiliado Prest…" at bounding box center [309, 256] width 567 height 339
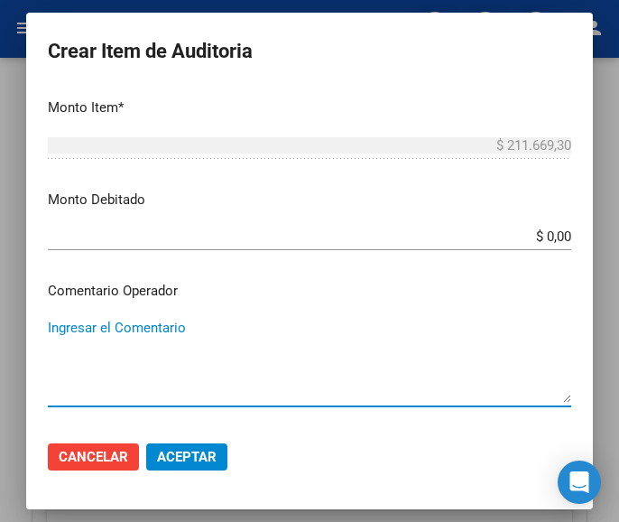
click at [70, 346] on textarea "Ingresar el Comentario" at bounding box center [309, 360] width 523 height 85
click at [139, 336] on textarea "Ingresar el Comentario" at bounding box center [309, 360] width 523 height 85
paste textarea "100 PLAZOLETA"
click at [59, 326] on textarea "100 PLAZOLETA" at bounding box center [309, 360] width 523 height 85
click at [58, 321] on textarea "100 PLAZOLETA" at bounding box center [309, 360] width 523 height 85
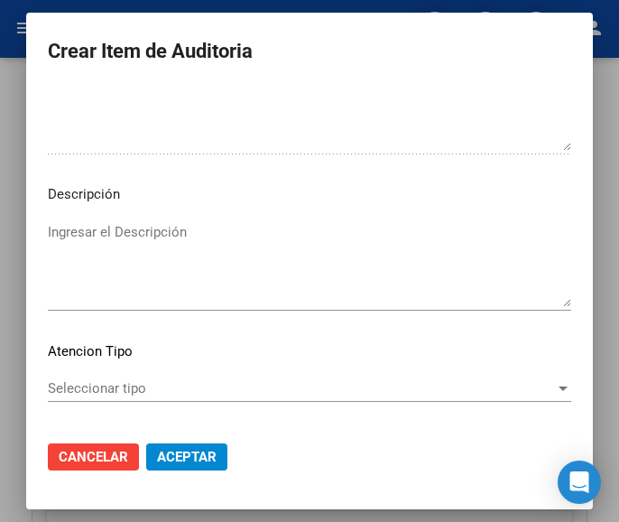
scroll to position [1083, 0]
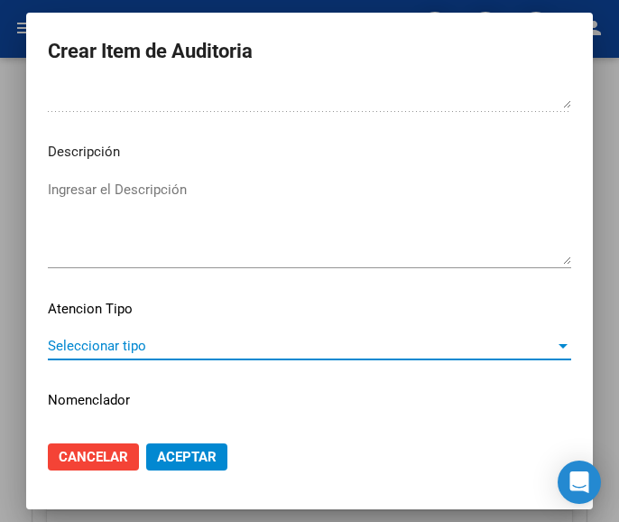
click at [126, 346] on span "Seleccionar tipo" at bounding box center [301, 345] width 507 height 16
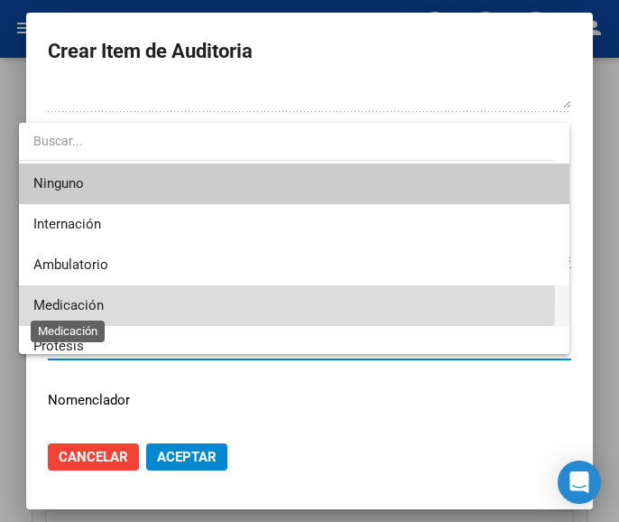
click at [85, 298] on span "Medicación" at bounding box center [68, 305] width 70 height 16
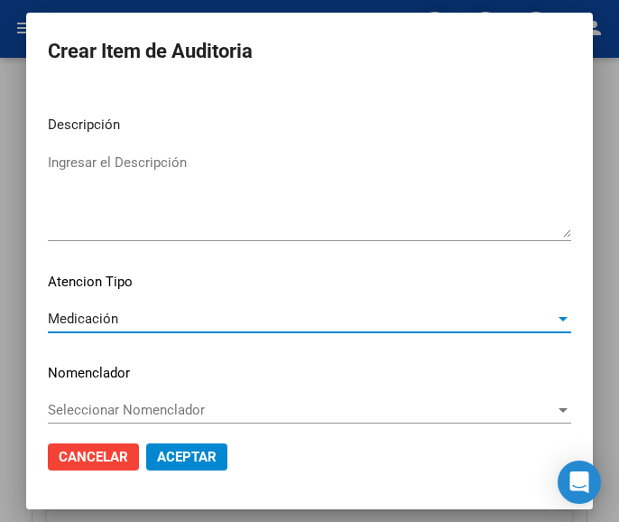
scroll to position [1124, 0]
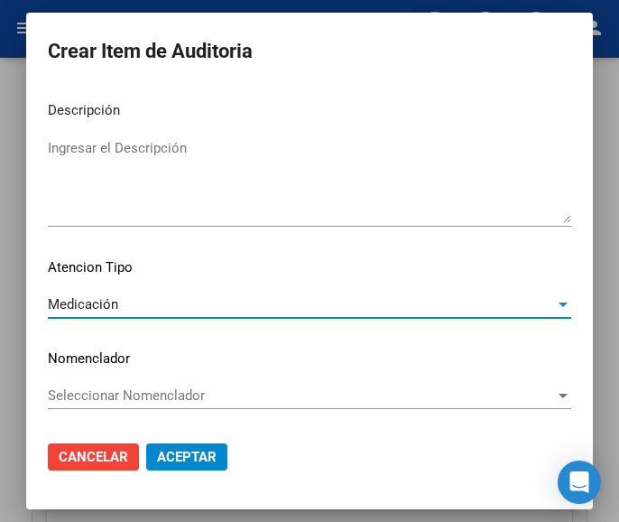
click at [192, 451] on span "Aceptar" at bounding box center [187, 456] width 60 height 16
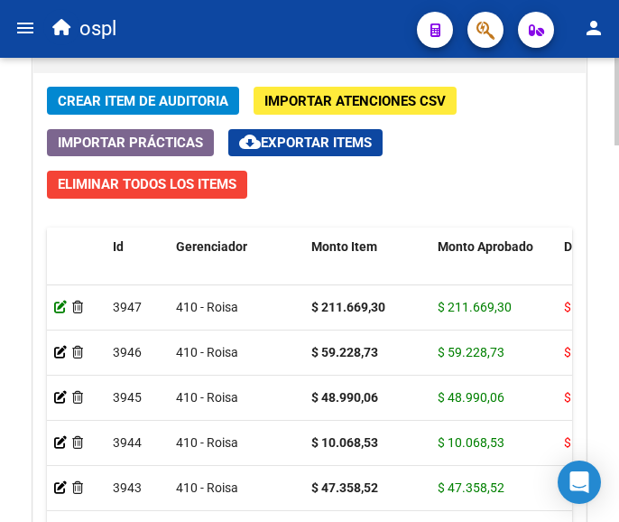
click at [59, 304] on icon at bounding box center [60, 306] width 13 height 13
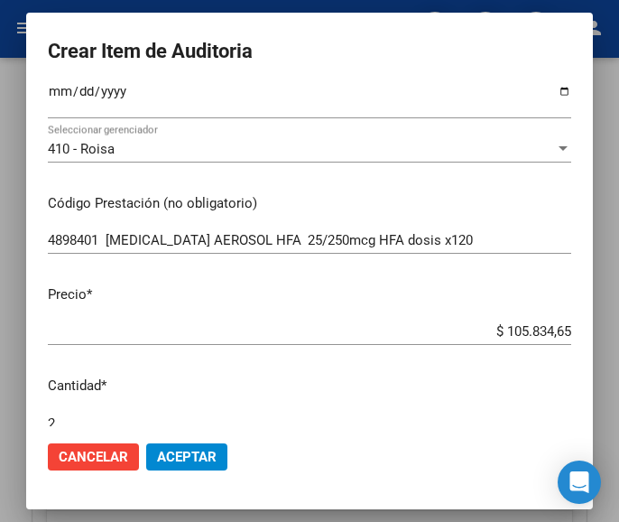
scroll to position [271, 0]
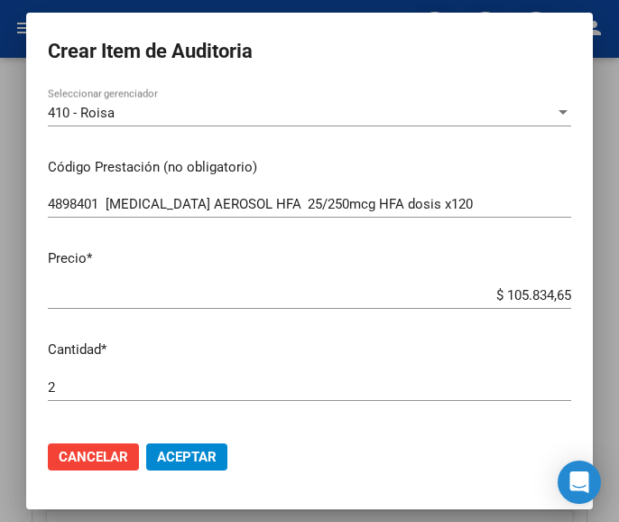
click at [432, 3] on div at bounding box center [309, 261] width 619 height 522
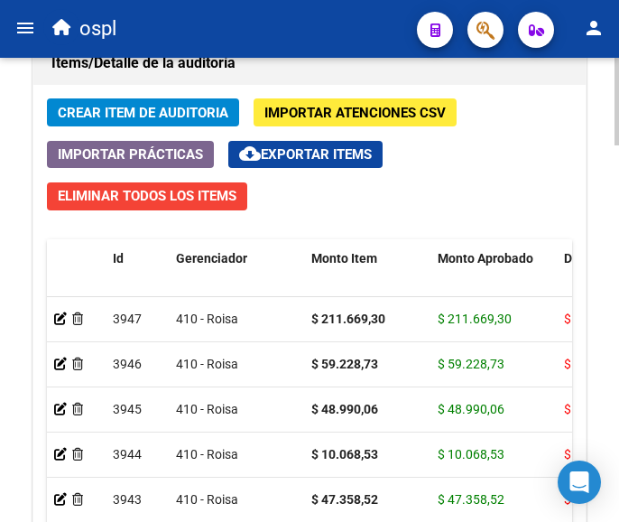
scroll to position [1743, 0]
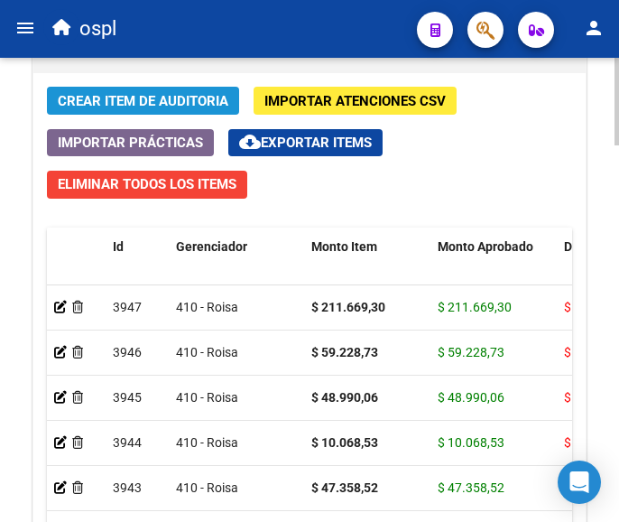
click at [107, 94] on span "Crear Item de Auditoria" at bounding box center [143, 101] width 171 height 16
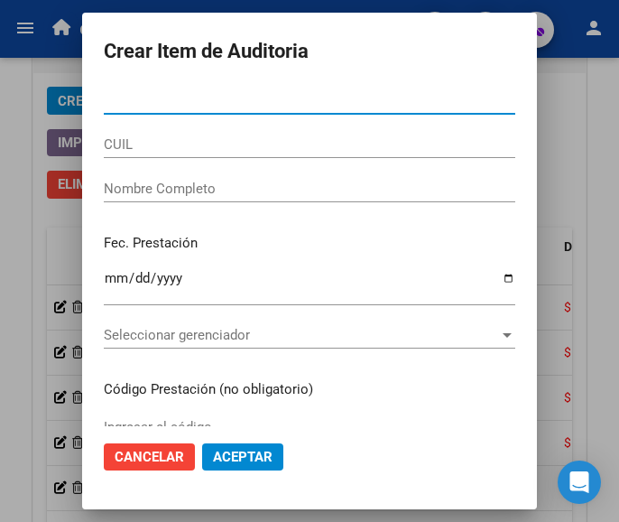
click at [136, 96] on input "Nro Documento" at bounding box center [309, 100] width 411 height 16
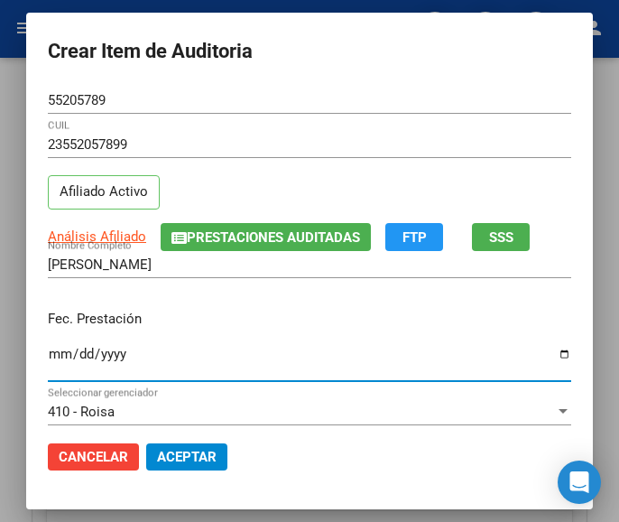
click at [49, 349] on input "Ingresar la fecha" at bounding box center [309, 360] width 523 height 29
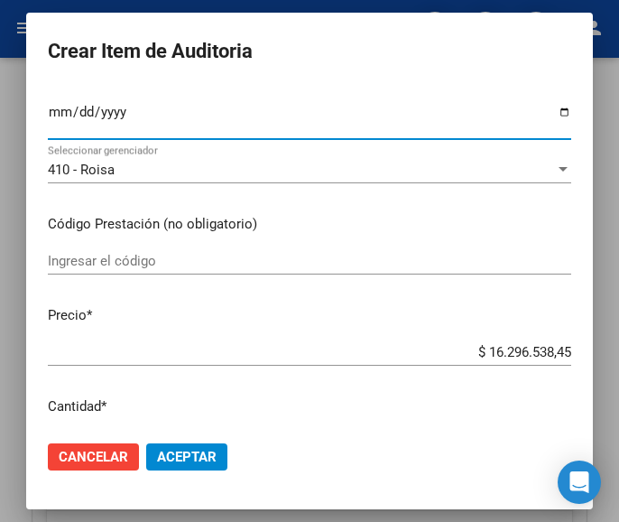
scroll to position [271, 0]
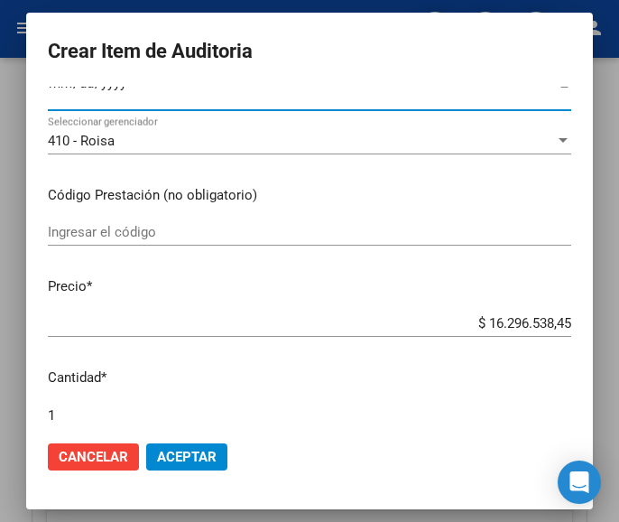
click at [100, 229] on input "Ingresar el código" at bounding box center [309, 232] width 523 height 16
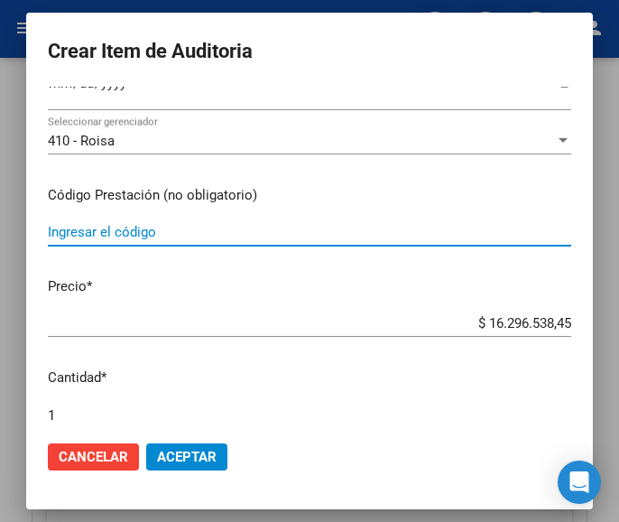
click at [111, 228] on input "Ingresar el código" at bounding box center [309, 232] width 523 height 16
paste input "3716671 TOGREL 25 mg comp.x 50"
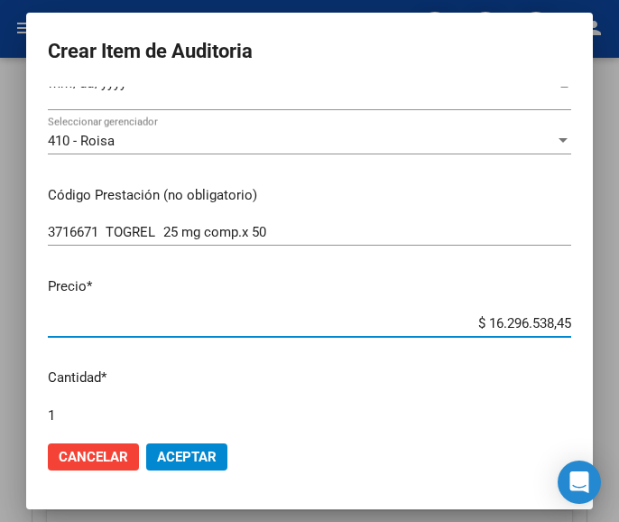
drag, startPoint x: 457, startPoint y: 324, endPoint x: 563, endPoint y: 317, distance: 106.7
click at [563, 317] on app-form-text-field "Precio * $ 16.296.538,45 Ingresar el precio" at bounding box center [317, 304] width 538 height 56
click at [554, 321] on input "$ 0,00" at bounding box center [309, 323] width 523 height 16
paste input "48663,23"
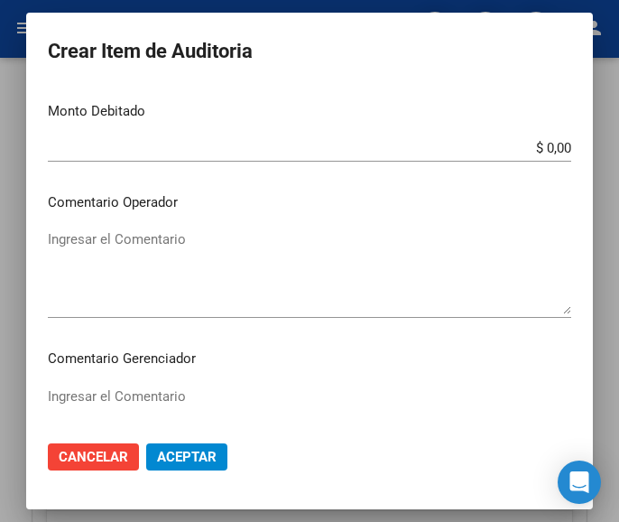
scroll to position [722, 0]
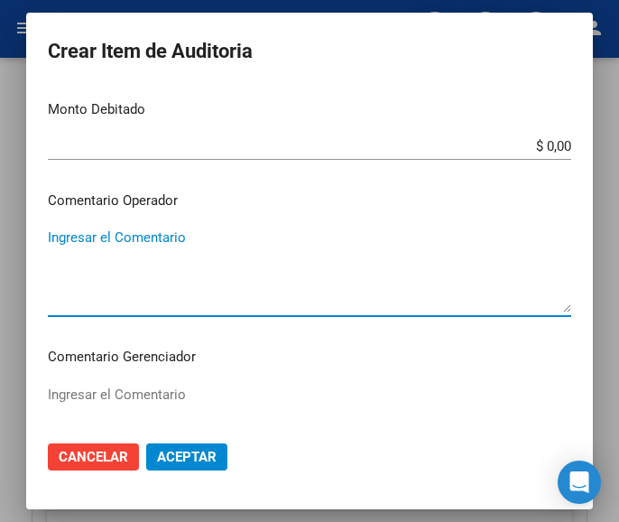
click at [135, 248] on textarea "Ingresar el Comentario" at bounding box center [309, 269] width 523 height 85
click at [91, 252] on textarea "Ingresar el Comentario" at bounding box center [309, 269] width 523 height 85
paste textarea "100 PLAZOLETA"
click at [54, 232] on textarea "100 PLAZOLETA" at bounding box center [309, 269] width 523 height 85
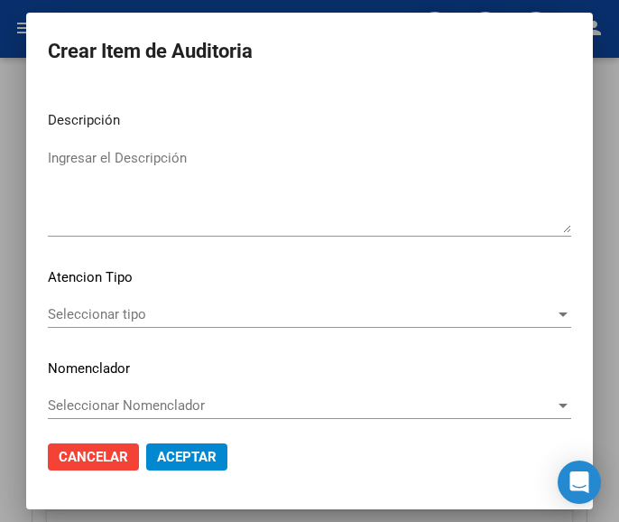
scroll to position [1124, 0]
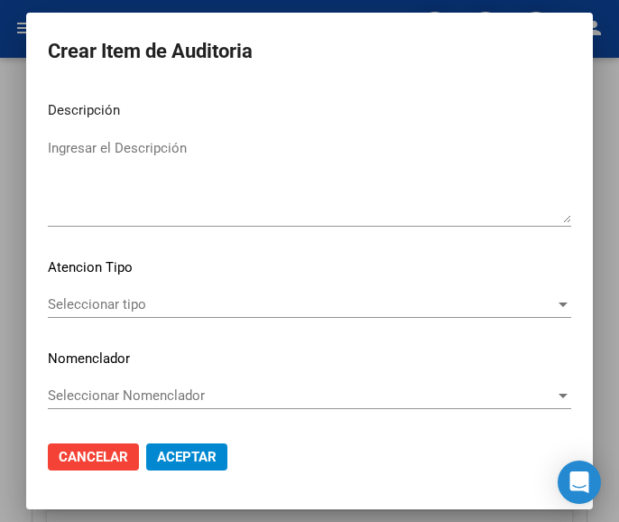
click at [97, 291] on div "Seleccionar tipo Seleccionar tipo" at bounding box center [309, 304] width 523 height 27
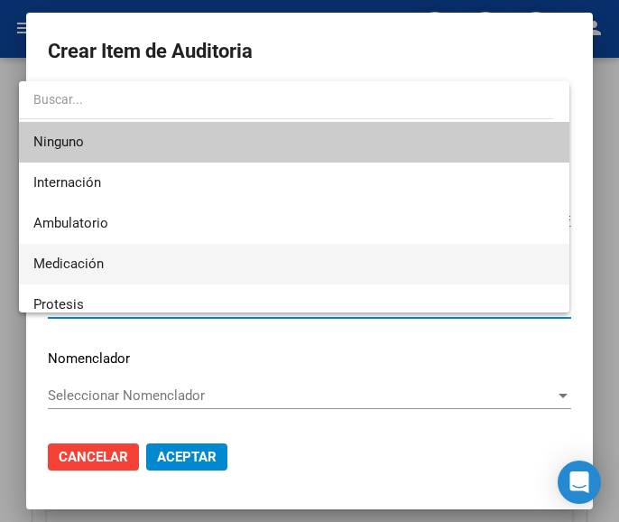
click at [87, 263] on span "Medicación" at bounding box center [68, 263] width 70 height 16
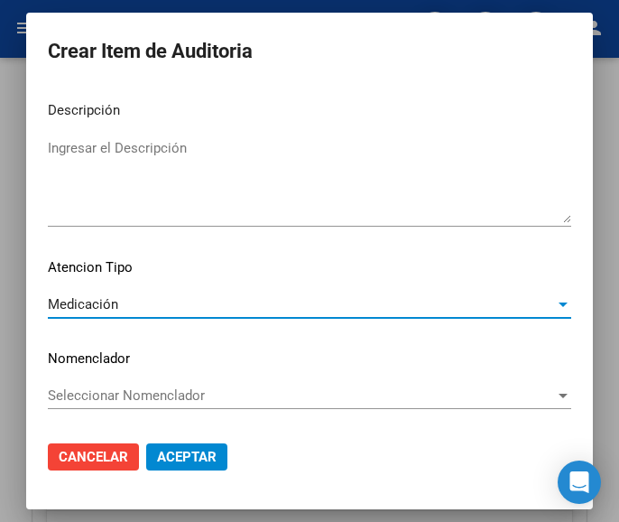
click at [159, 453] on span "Aceptar" at bounding box center [187, 456] width 60 height 16
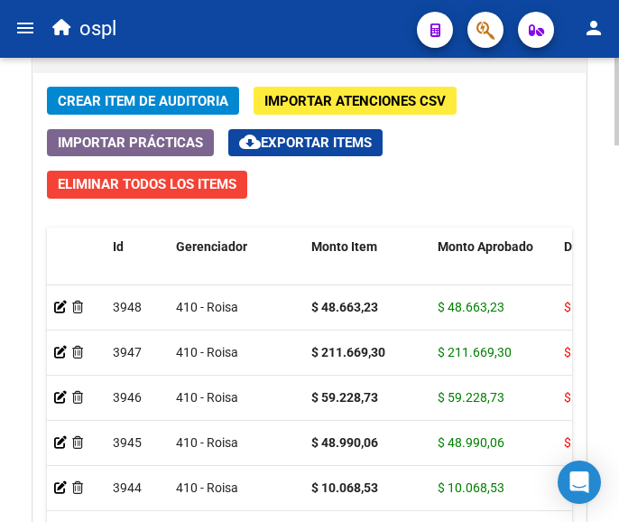
click at [110, 106] on span "Crear Item de Auditoria" at bounding box center [143, 101] width 171 height 16
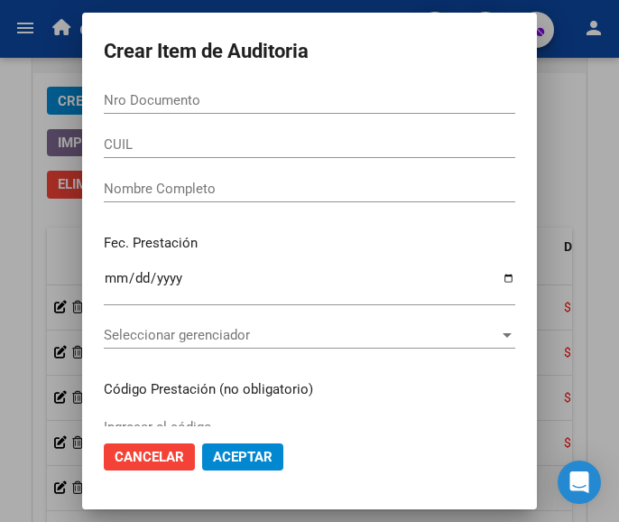
click at [197, 98] on input "Nro Documento" at bounding box center [309, 100] width 411 height 16
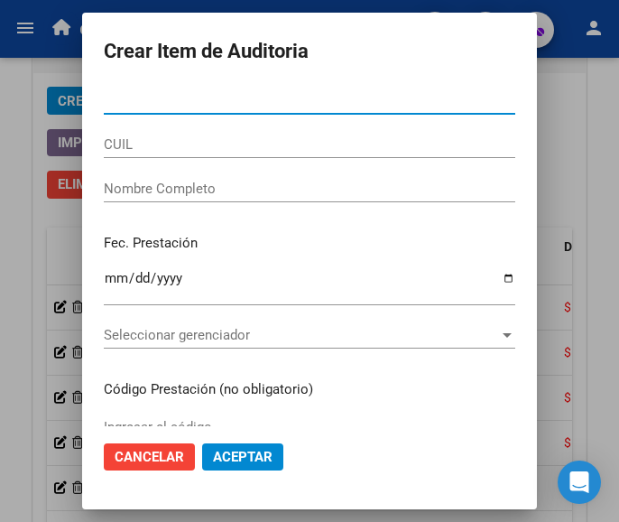
click at [127, 451] on span "Cancelar" at bounding box center [149, 456] width 69 height 16
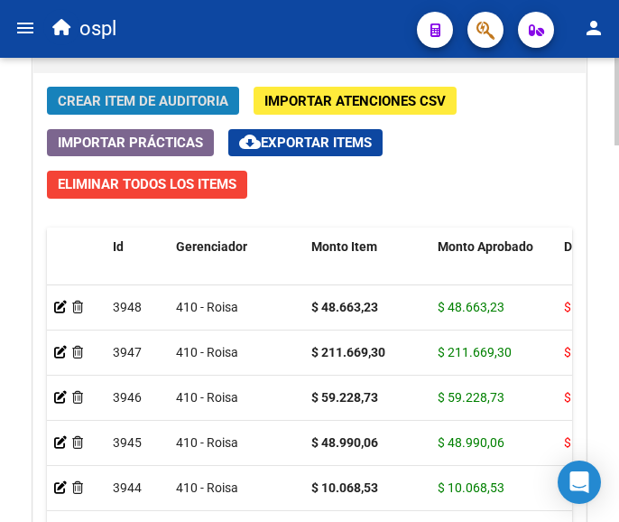
click at [176, 96] on span "Crear Item de Auditoria" at bounding box center [143, 101] width 171 height 16
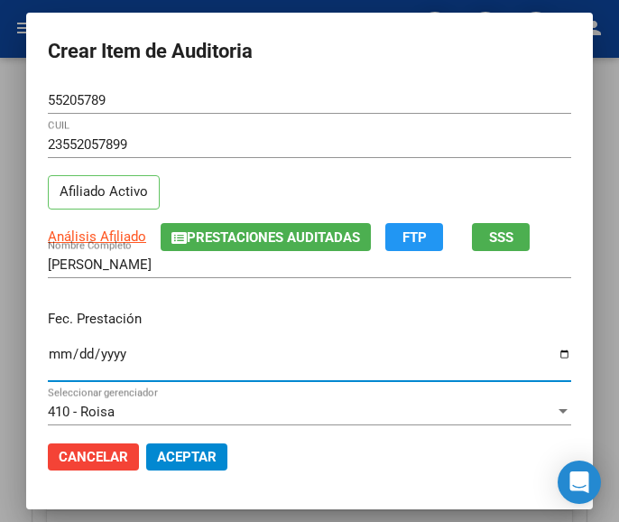
click at [48, 363] on input "Ingresar la fecha" at bounding box center [309, 360] width 523 height 29
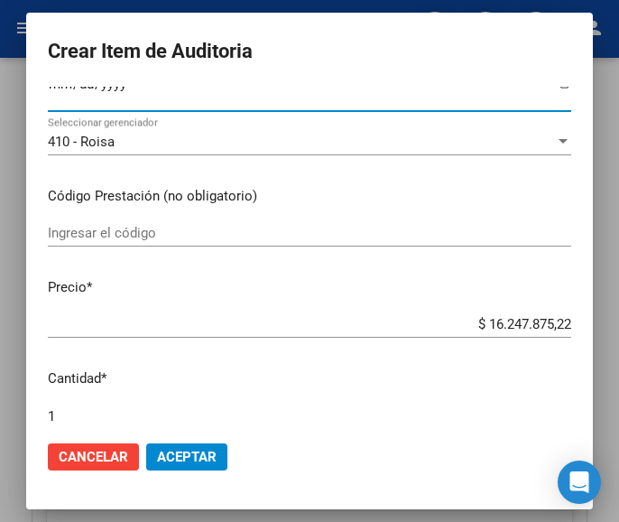
scroll to position [271, 0]
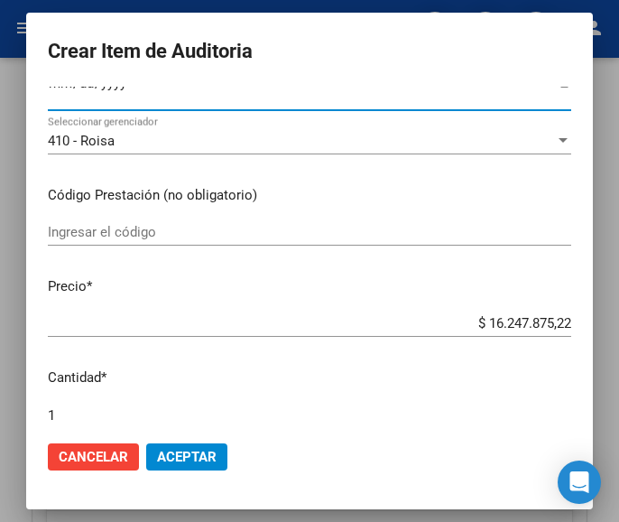
click at [104, 238] on input "Ingresar el código" at bounding box center [309, 232] width 523 height 16
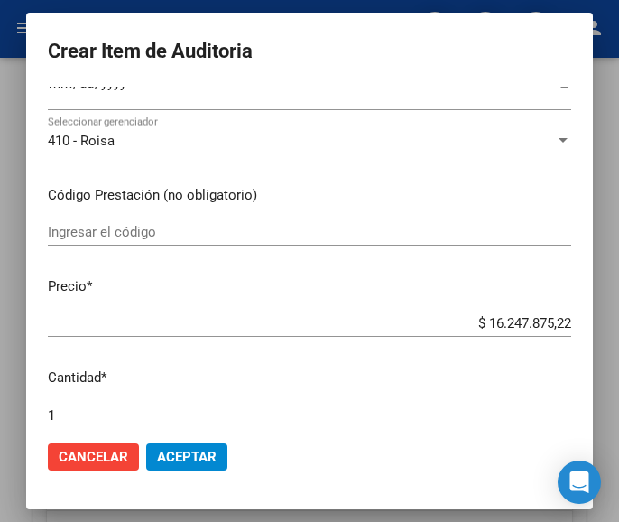
click at [187, 226] on input "Ingresar el código" at bounding box center [309, 232] width 523 height 16
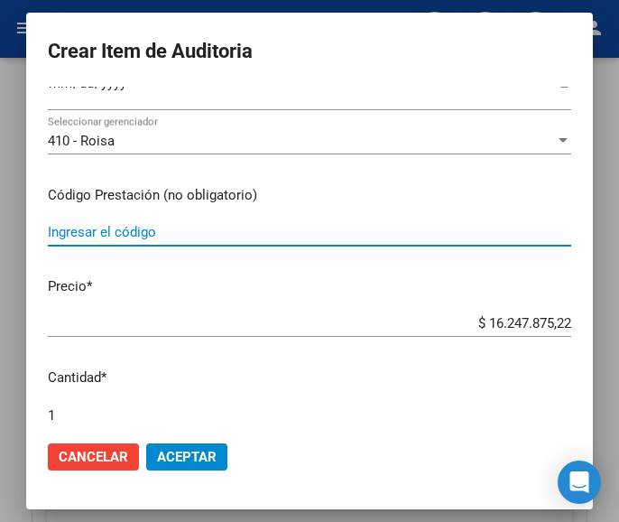
paste input "4389122 RISPERIN 1mg/ml sol.oral x 30 ml"
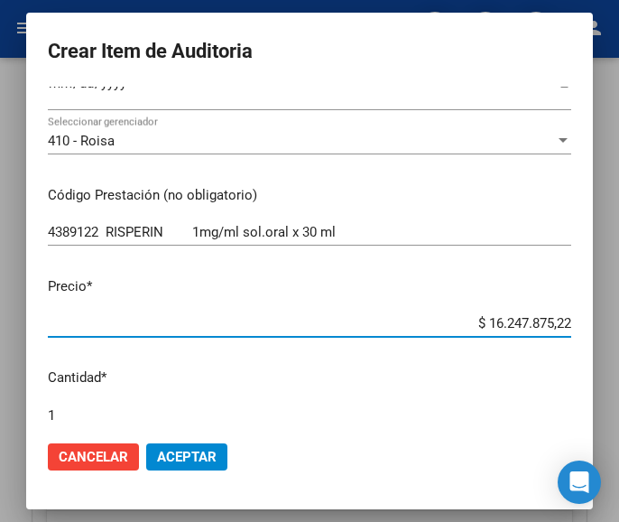
drag, startPoint x: 454, startPoint y: 319, endPoint x: 583, endPoint y: 313, distance: 129.1
click at [583, 313] on mat-dialog-content "55205789 Nro Documento 23552057899 CUIL Afiliado Activo Análisis Afiliado Prest…" at bounding box center [309, 256] width 567 height 339
click at [553, 319] on input "$ 0,00" at bounding box center [309, 323] width 523 height 16
paste input "27123,71"
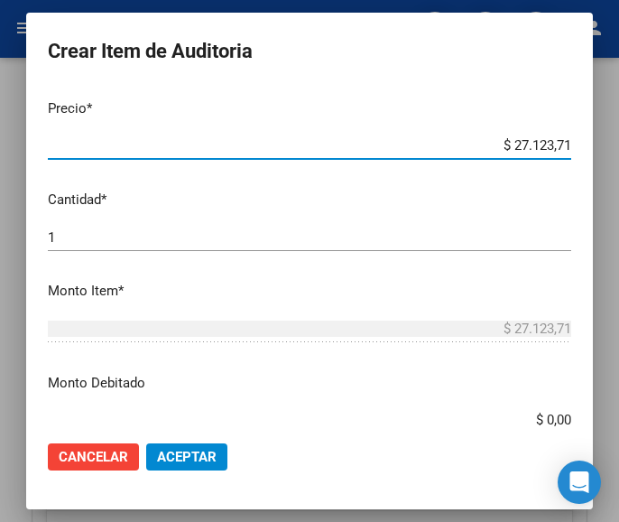
scroll to position [451, 0]
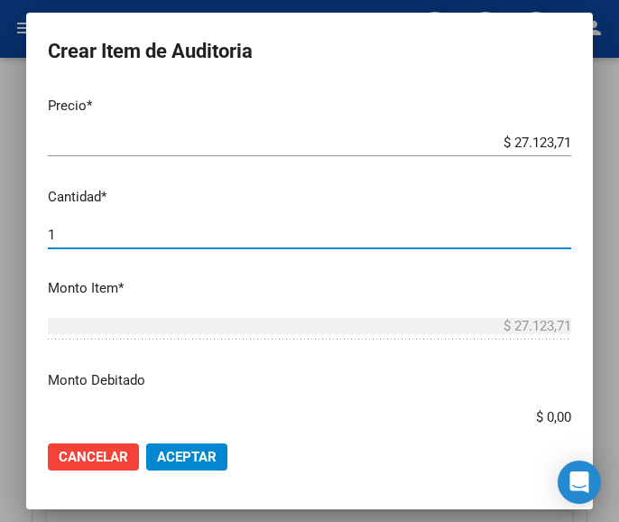
click at [97, 236] on input "1" at bounding box center [309, 234] width 523 height 16
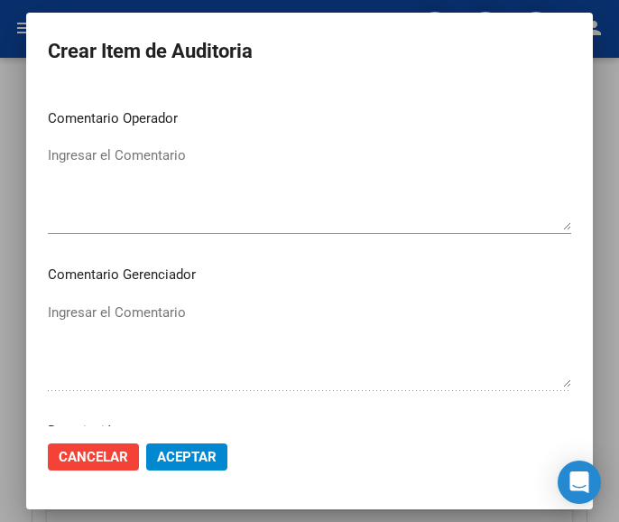
scroll to position [812, 0]
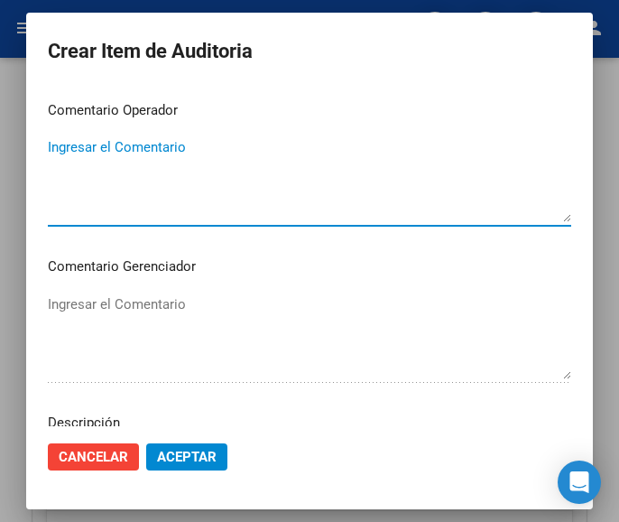
click at [130, 174] on textarea "Ingresar el Comentario" at bounding box center [309, 179] width 523 height 85
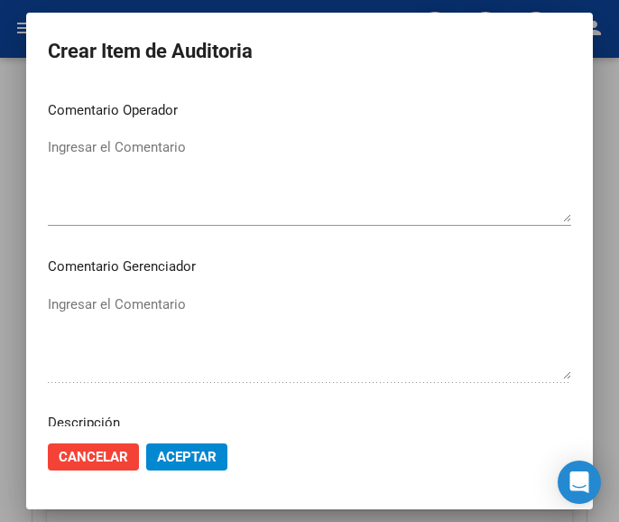
click at [125, 174] on textarea "Ingresar el Comentario" at bounding box center [309, 179] width 523 height 85
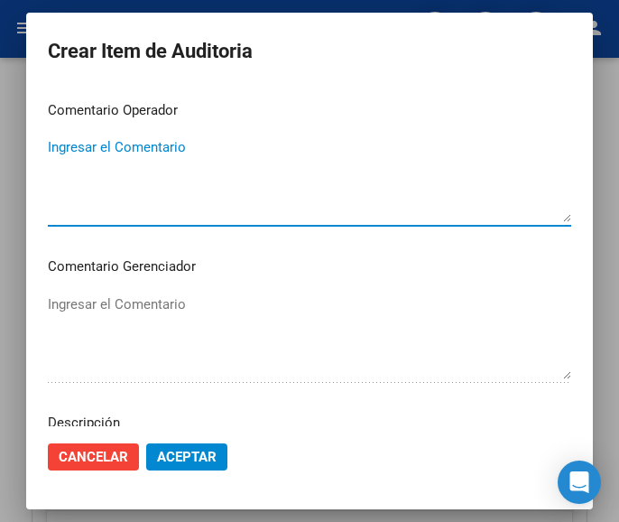
paste textarea "100 PLAZOLETA"
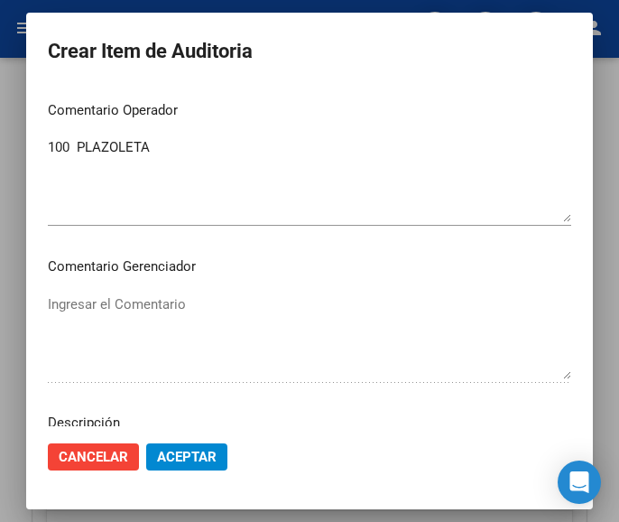
click at [56, 137] on div "100 PLAZOLETA Ingresar el Comentario" at bounding box center [309, 180] width 523 height 92
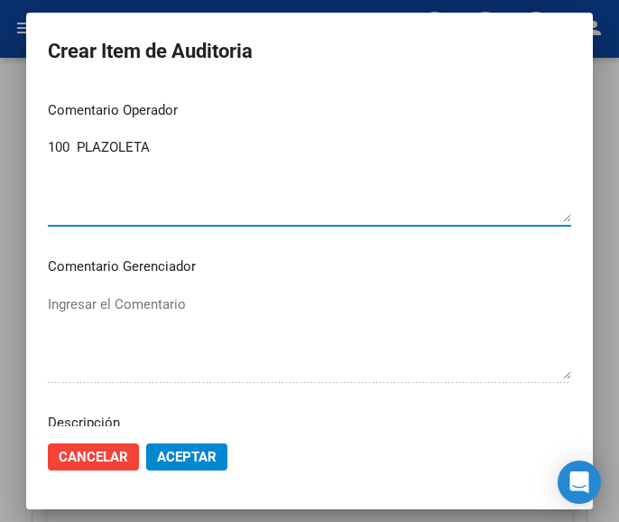
click at [58, 144] on textarea "100 PLAZOLETA" at bounding box center [309, 179] width 523 height 85
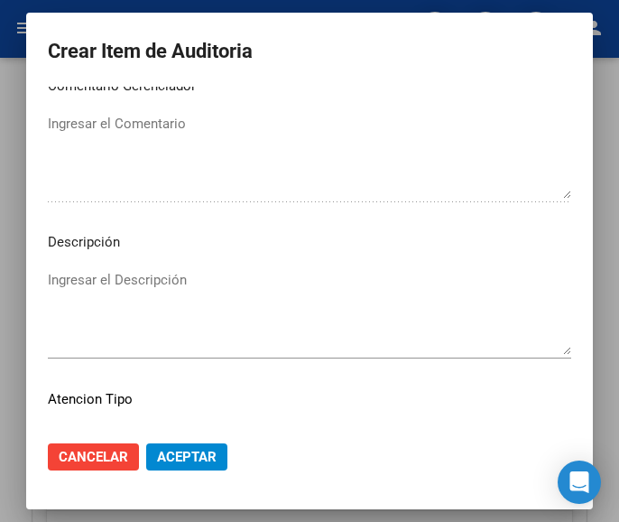
scroll to position [1124, 0]
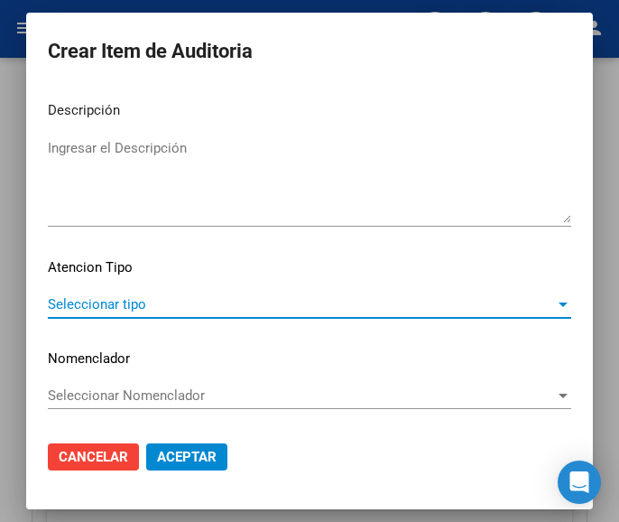
click at [112, 304] on span "Seleccionar tipo" at bounding box center [301, 304] width 507 height 16
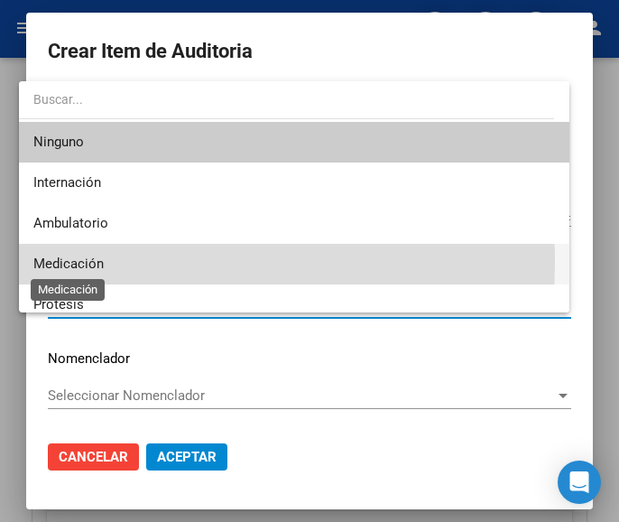
click at [83, 263] on span "Medicación" at bounding box center [68, 263] width 70 height 16
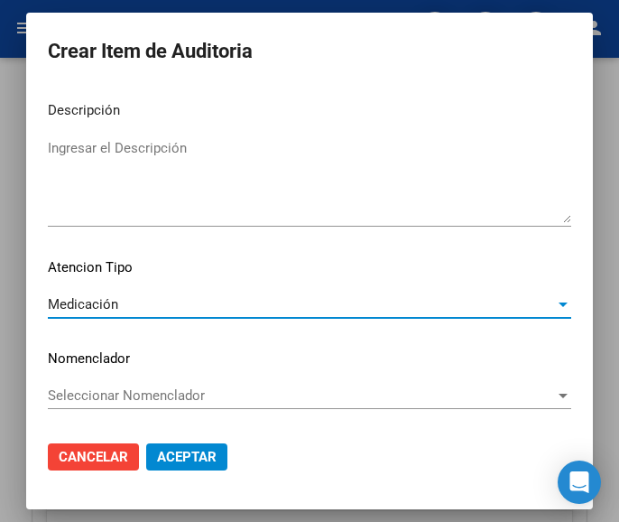
click at [164, 467] on button "Aceptar" at bounding box center [186, 456] width 81 height 27
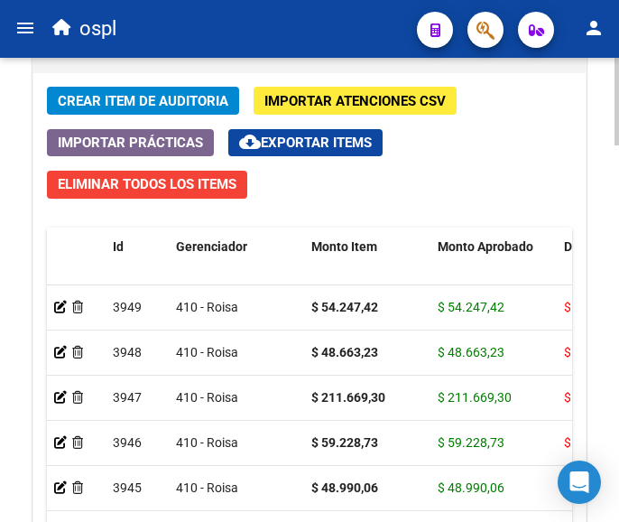
click at [162, 102] on span "Crear Item de Auditoria" at bounding box center [143, 101] width 171 height 16
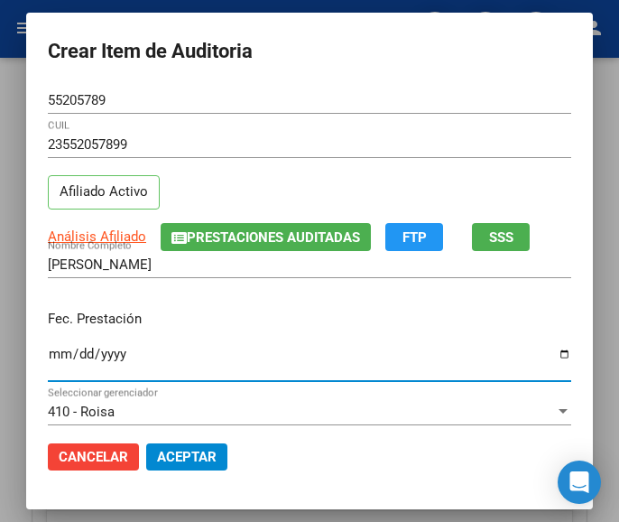
click at [48, 354] on input "Ingresar la fecha" at bounding box center [309, 360] width 523 height 29
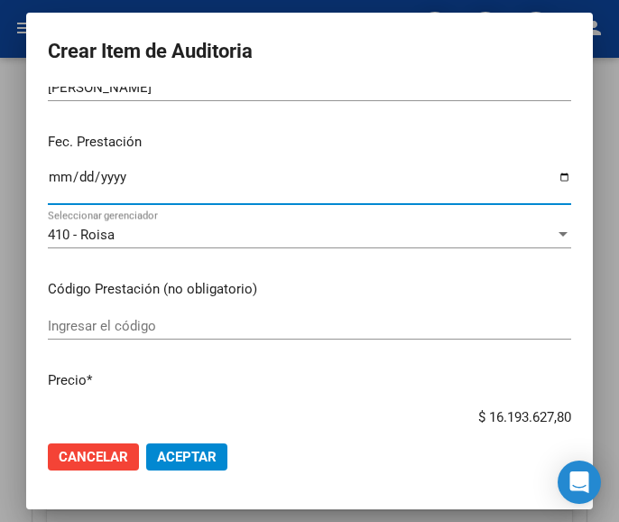
scroll to position [180, 0]
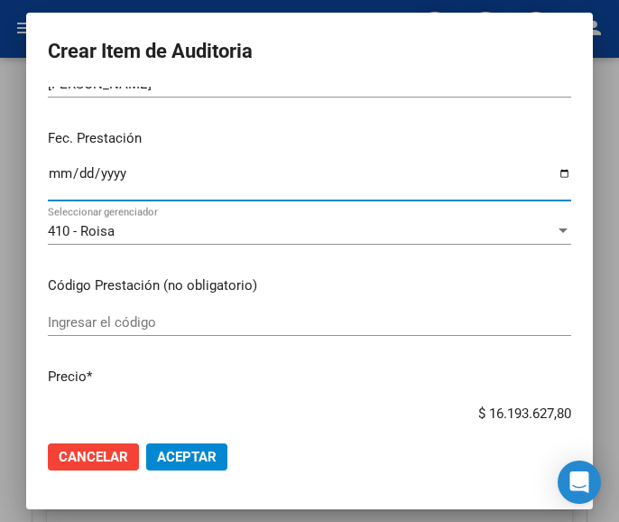
click at [173, 321] on input "Ingresar el código" at bounding box center [309, 322] width 523 height 16
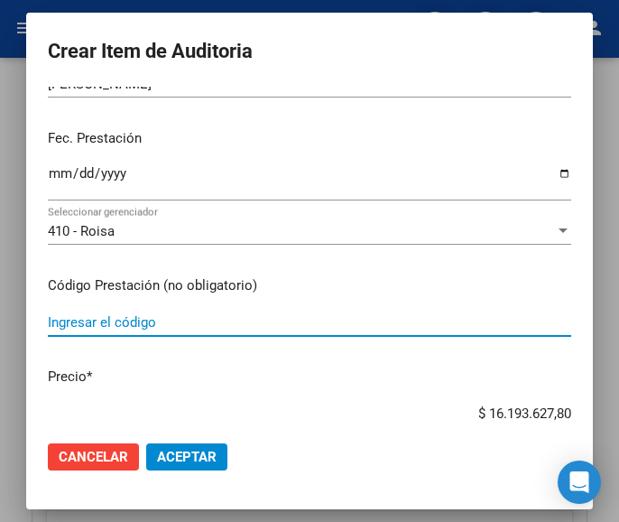
click at [64, 319] on input "Ingresar el código" at bounding box center [309, 322] width 523 height 16
paste input "5233462 NEUTOP 100 mg comp.rec.x 56"
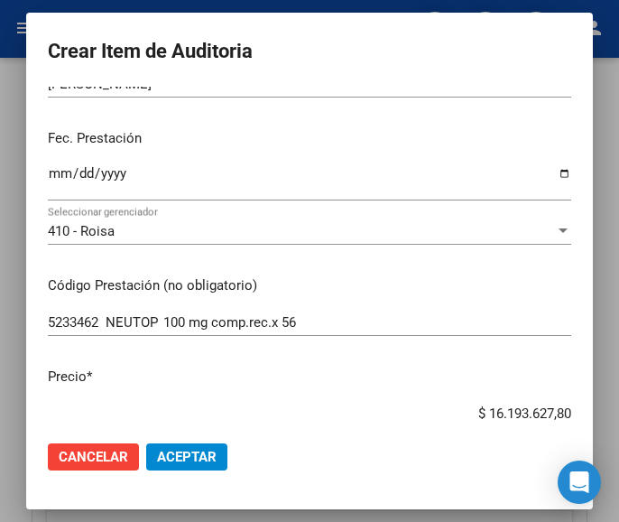
scroll to position [184, 0]
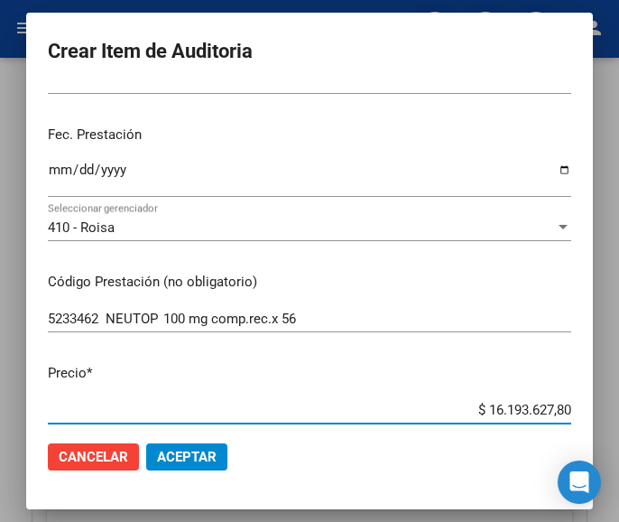
drag, startPoint x: 447, startPoint y: 413, endPoint x: 563, endPoint y: 399, distance: 117.3
click at [591, 399] on mat-dialog-content "55205789 Nro Documento 23552057899 CUIL Afiliado Activo Análisis Afiliado Prest…" at bounding box center [309, 256] width 567 height 339
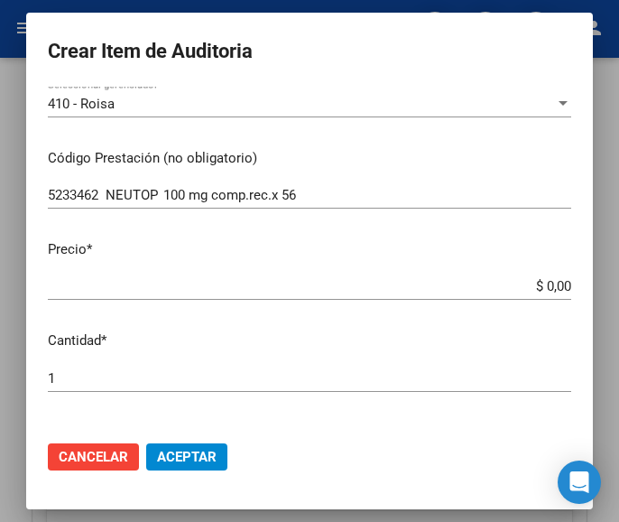
scroll to position [365, 0]
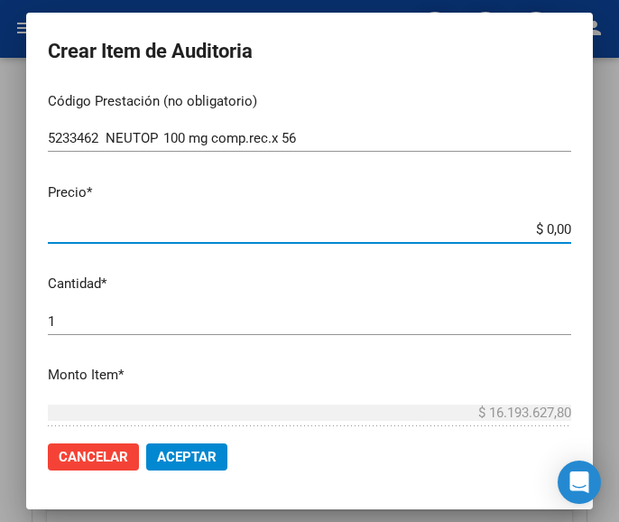
click at [553, 230] on input "$ 0,00" at bounding box center [309, 229] width 523 height 16
paste input "126899,59"
click at [57, 328] on input "1" at bounding box center [309, 321] width 523 height 16
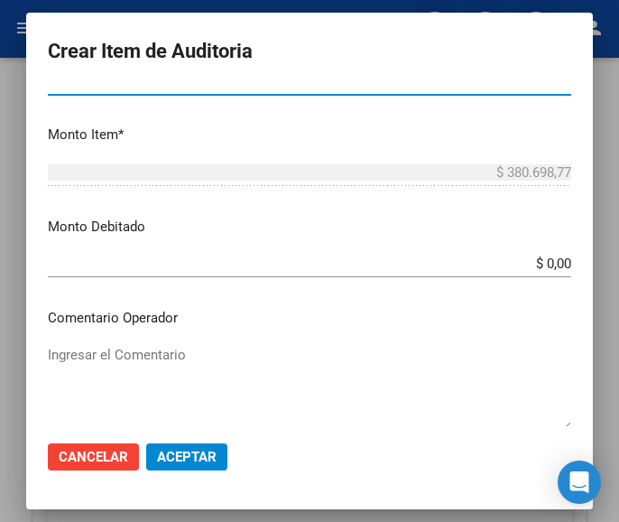
scroll to position [635, 0]
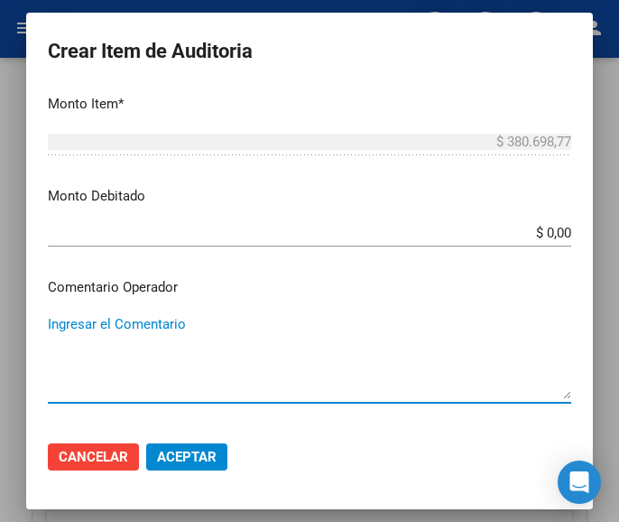
click at [176, 319] on textarea "Ingresar el Comentario" at bounding box center [309, 356] width 523 height 85
click at [77, 317] on textarea "Ingresar el Comentario" at bounding box center [309, 356] width 523 height 85
paste textarea "100 PLAZOLETA"
click at [56, 322] on textarea "100 PLAZOLETA" at bounding box center [309, 356] width 523 height 85
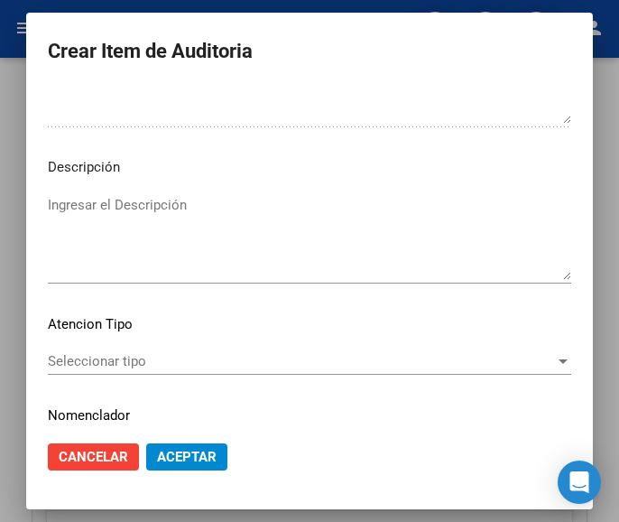
scroll to position [1086, 0]
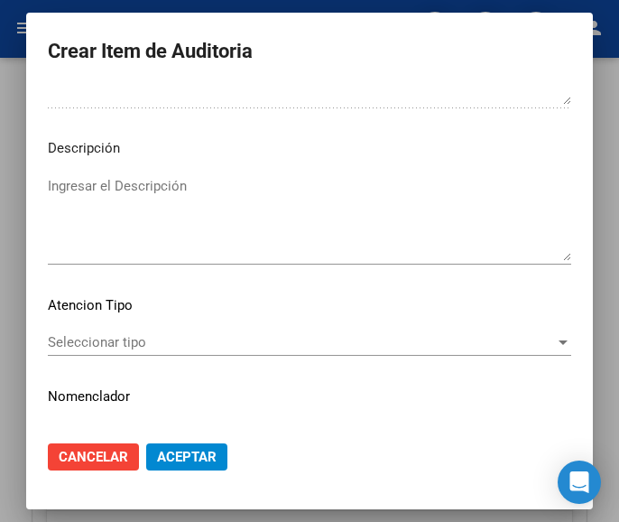
click at [112, 330] on div "Seleccionar tipo Seleccionar tipo" at bounding box center [309, 341] width 523 height 27
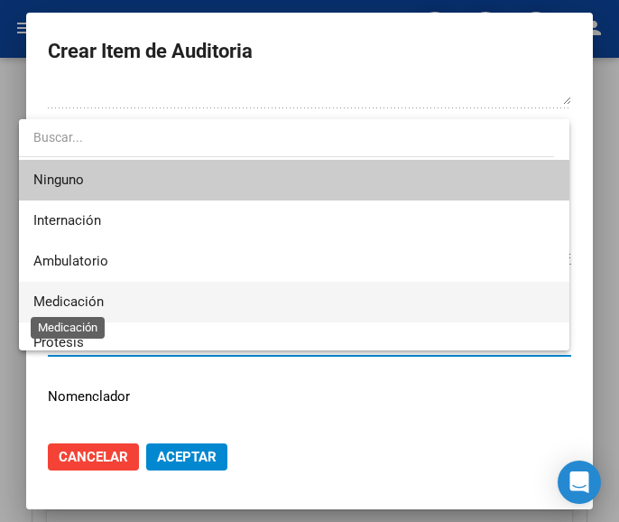
click at [99, 297] on span "Medicación" at bounding box center [68, 301] width 70 height 16
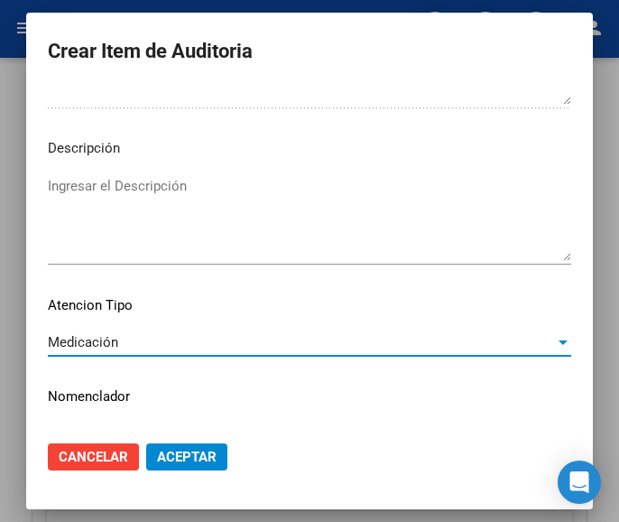
scroll to position [1124, 0]
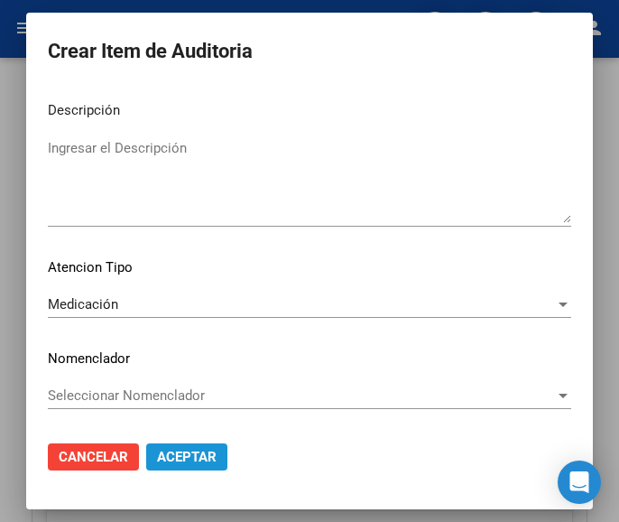
click at [171, 462] on span "Aceptar" at bounding box center [187, 456] width 60 height 16
